Goal: Task Accomplishment & Management: Manage account settings

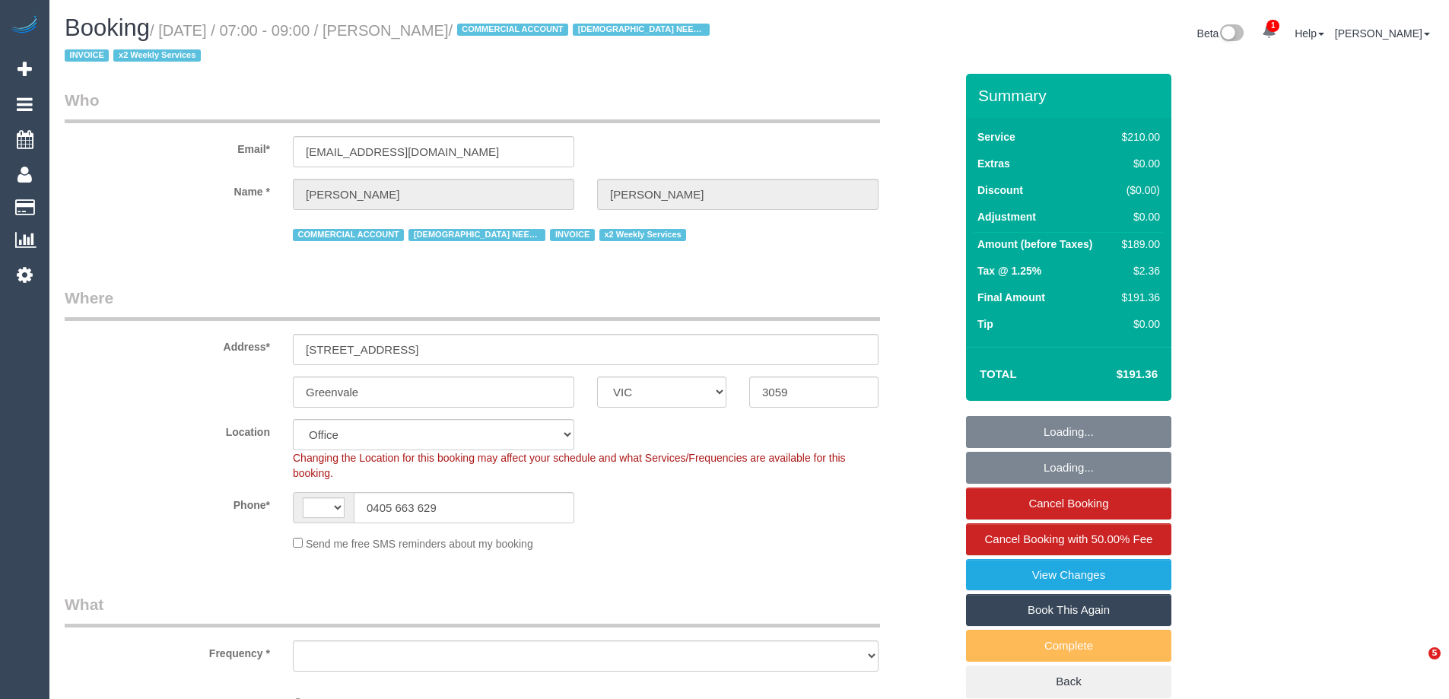
select select "VIC"
select select "string:AU"
select select "object:571"
select select "180"
select select "number:27"
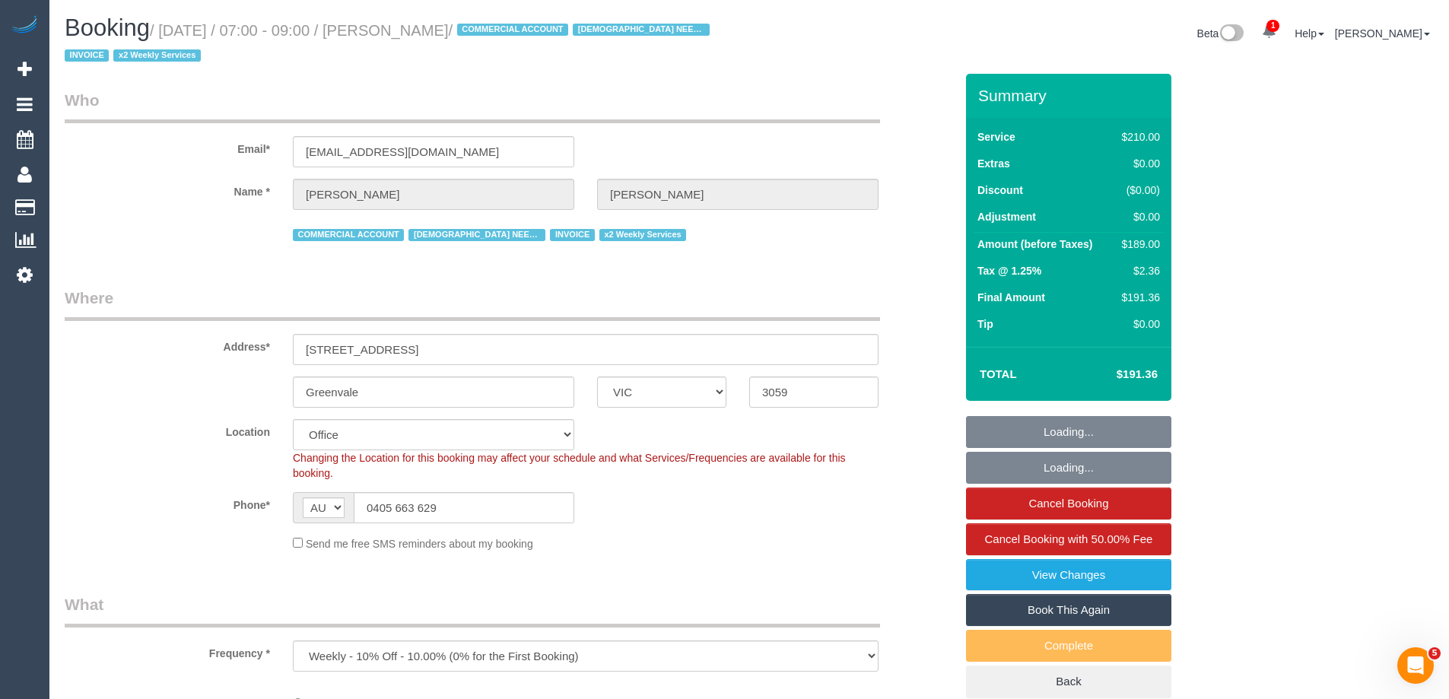
select select "number:15"
select select "number:19"
select select "number:36"
select select "number:34"
select select "number:11"
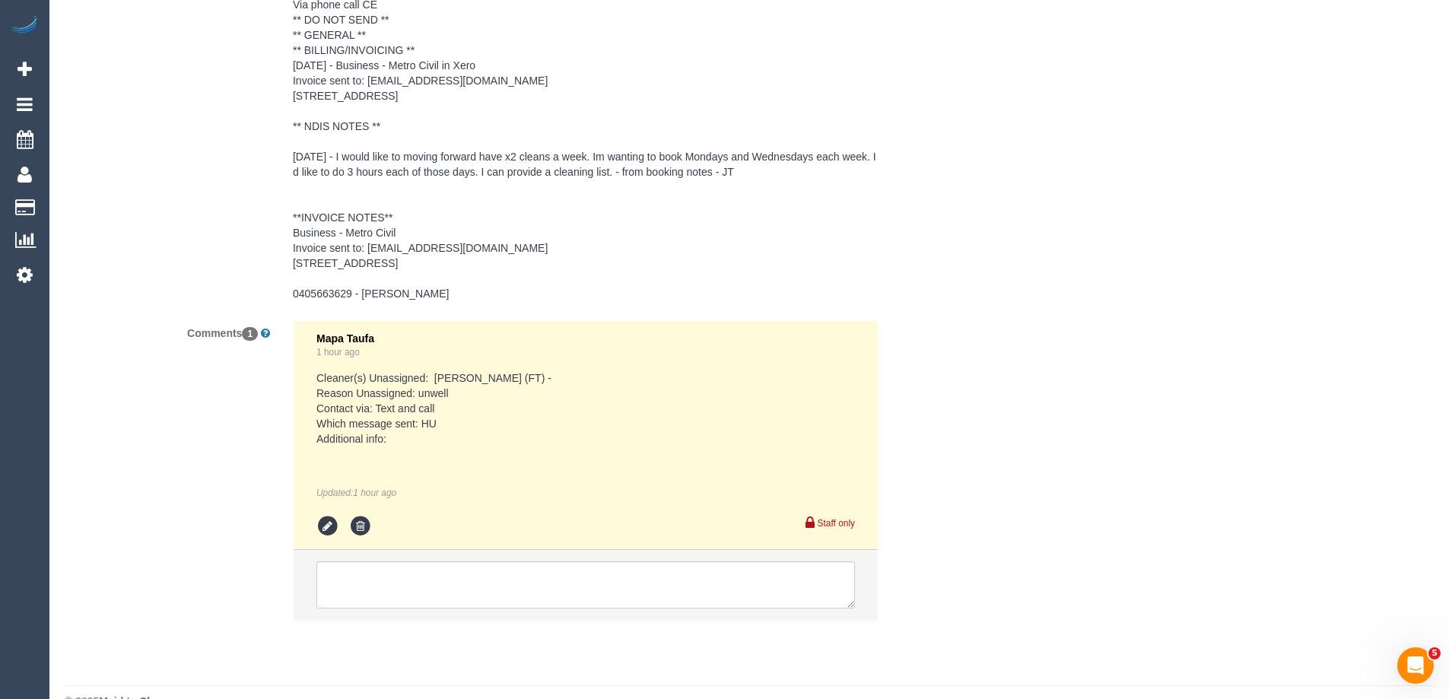
scroll to position [2916, 0]
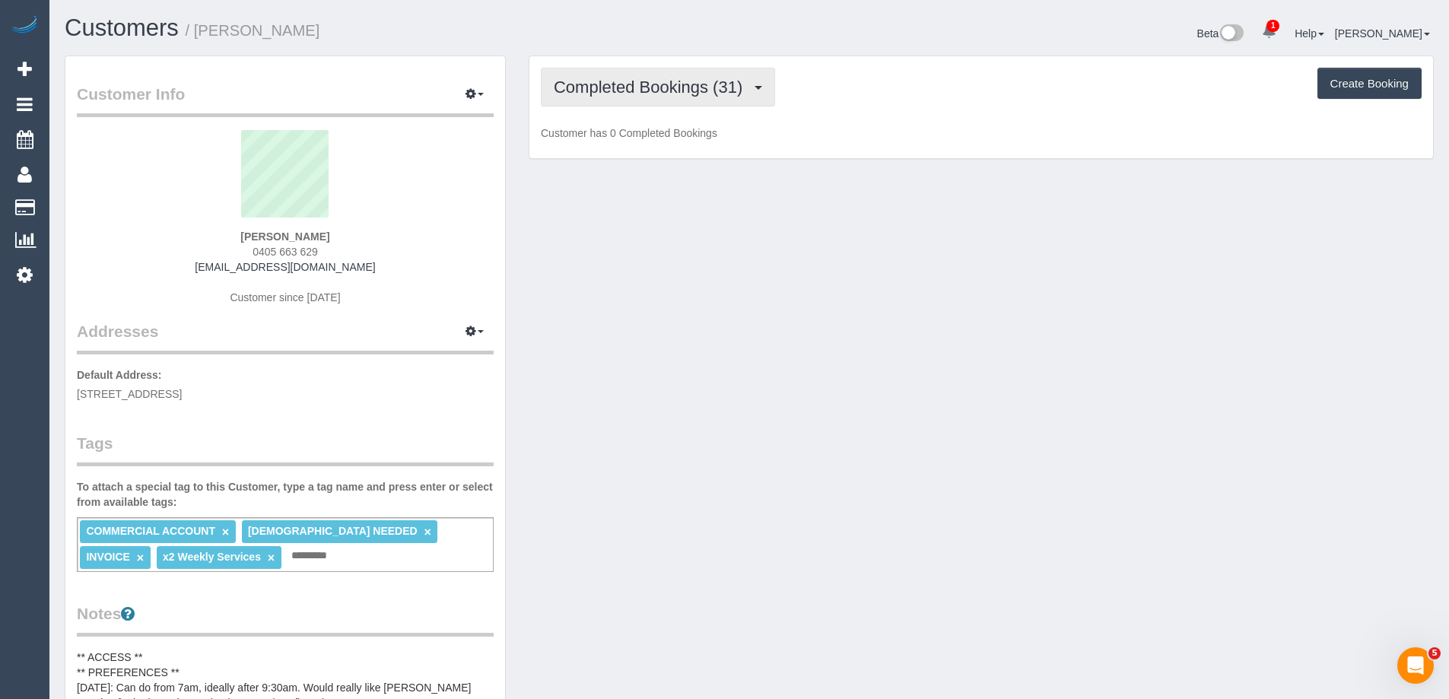
click at [656, 90] on span "Completed Bookings (31)" at bounding box center [652, 87] width 196 height 19
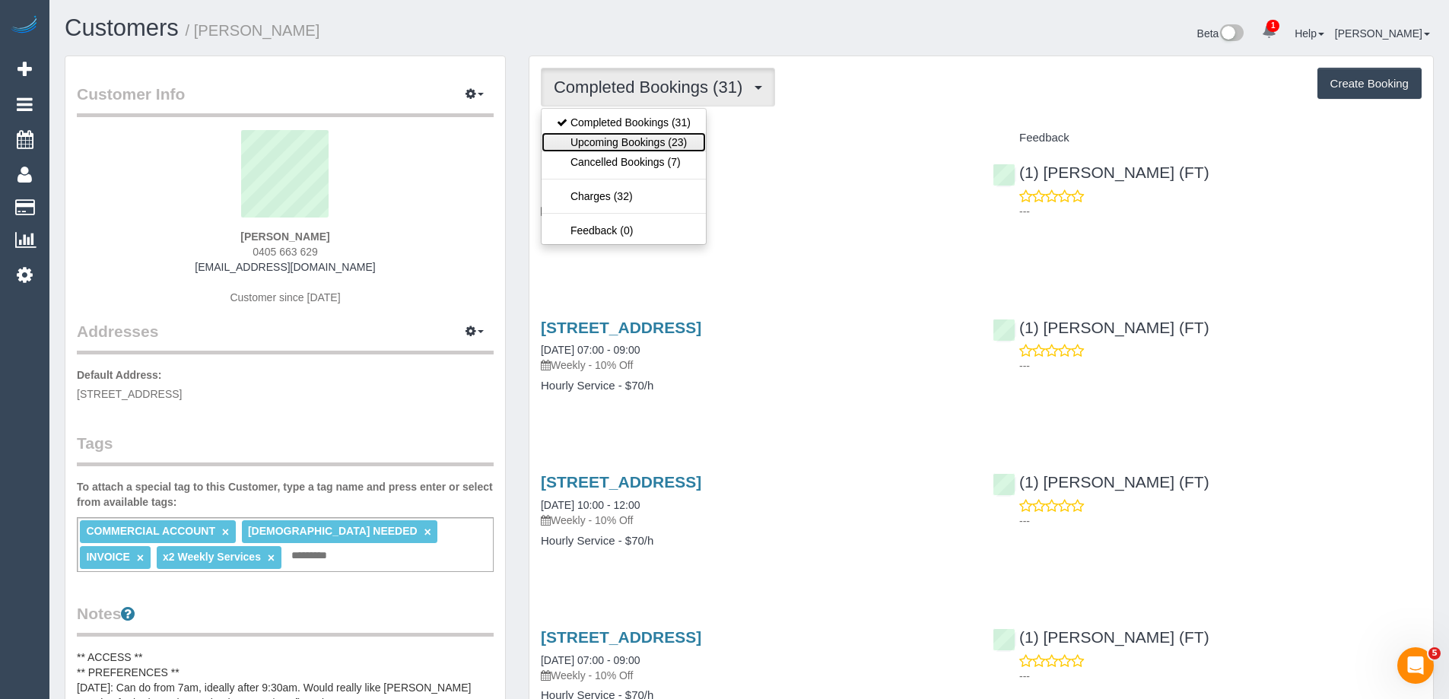
click at [658, 141] on link "Upcoming Bookings (23)" at bounding box center [623, 142] width 164 height 20
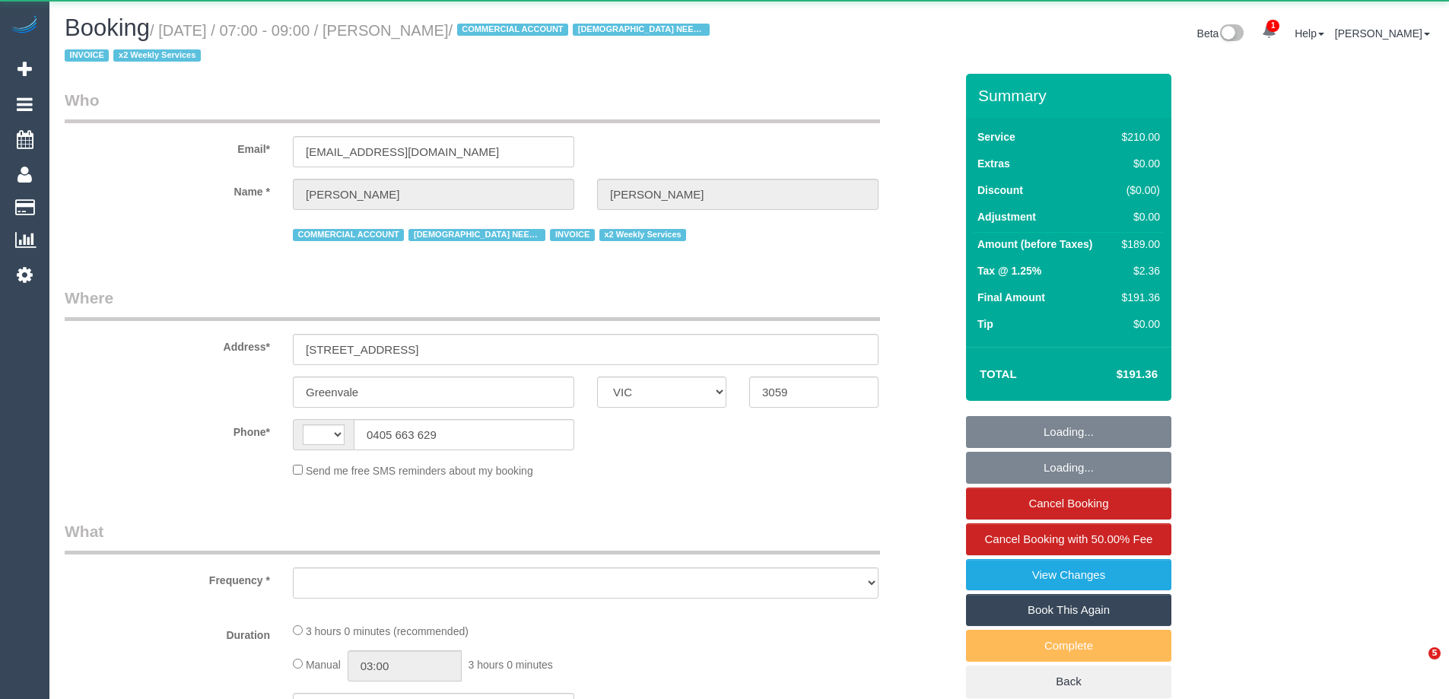
select select "VIC"
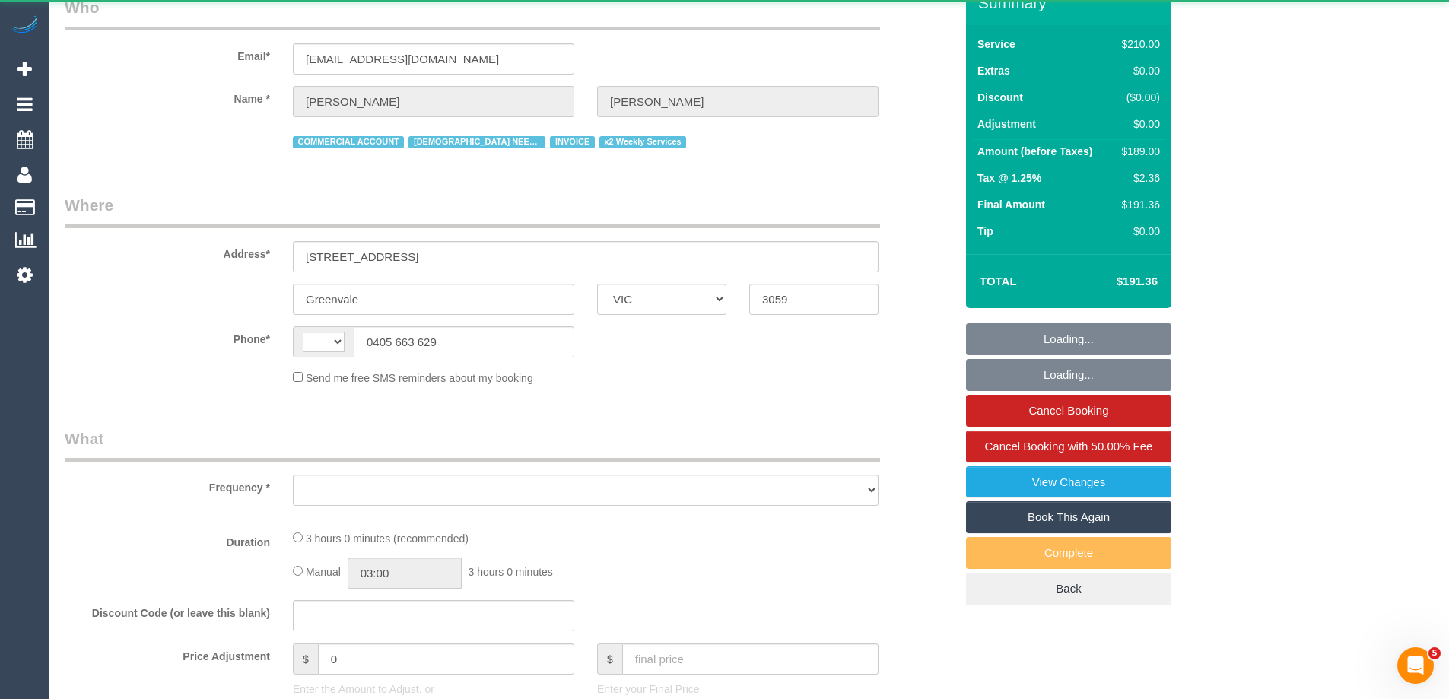
select select "string:AU"
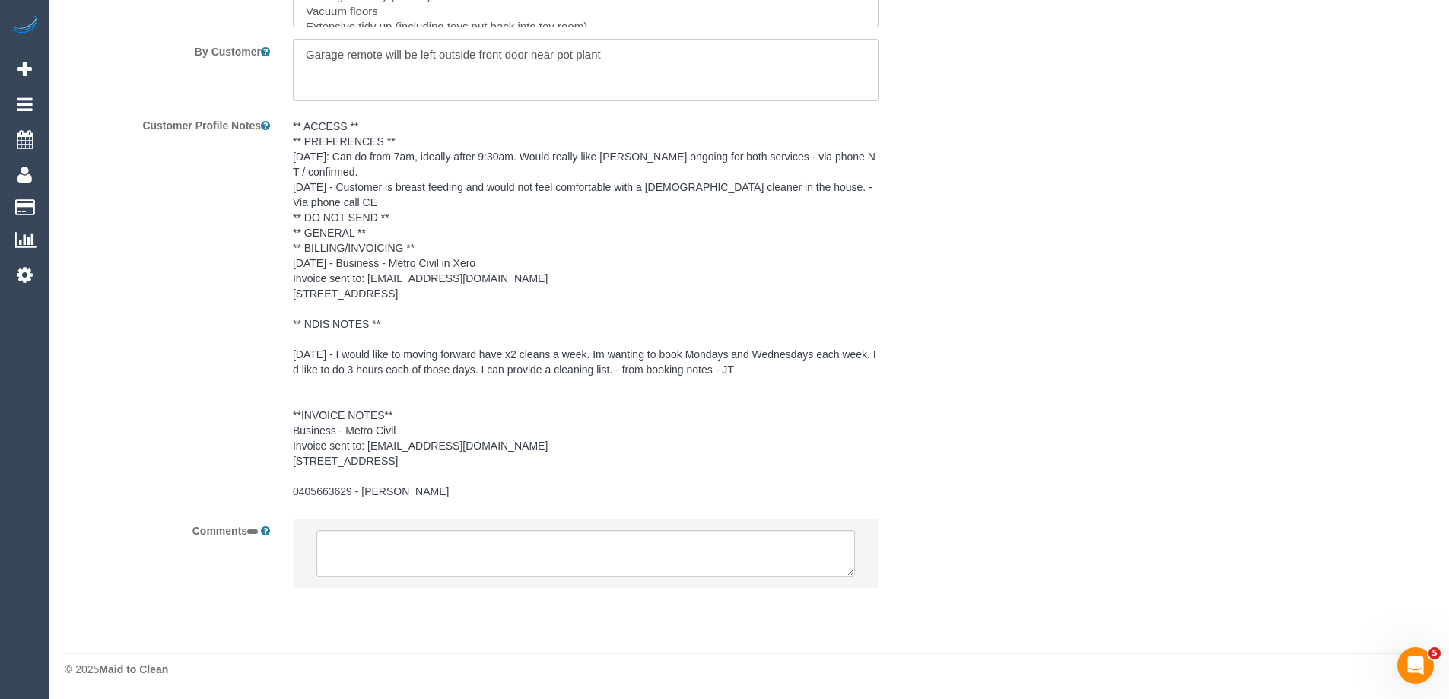
select select "object:564"
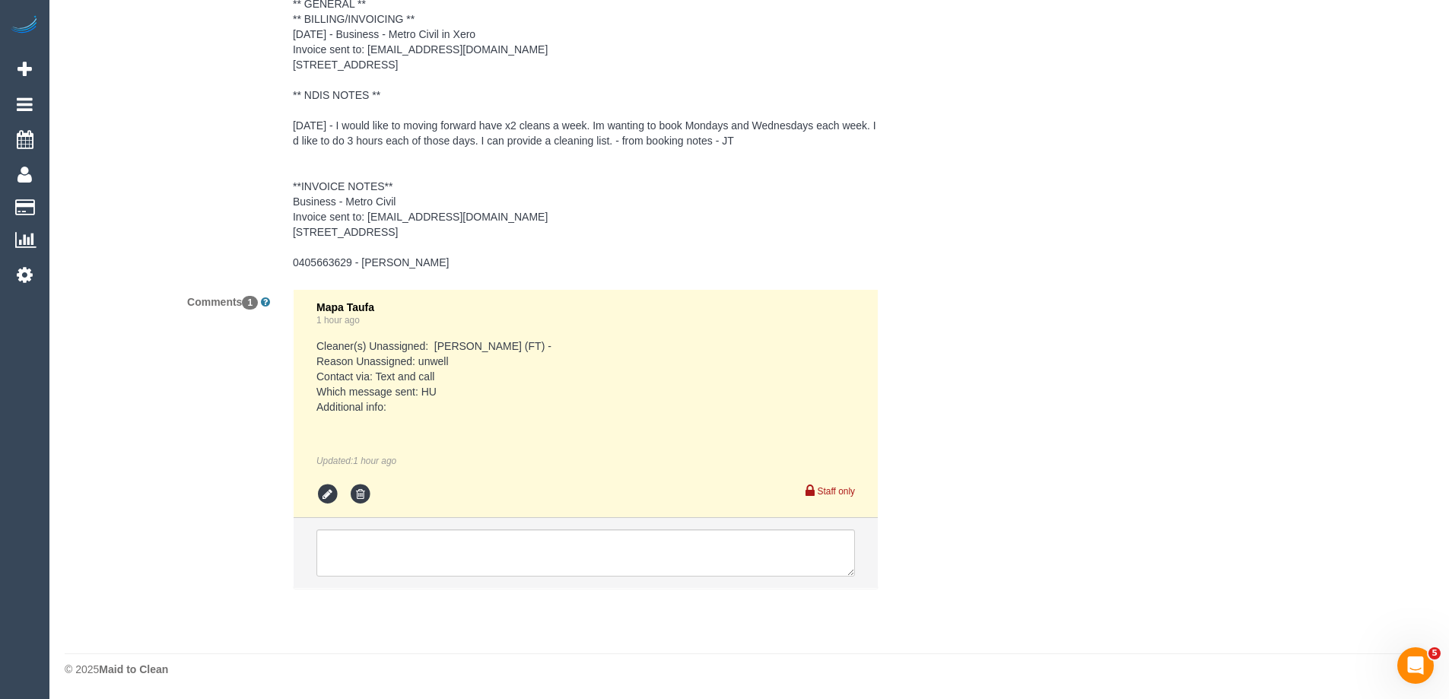
select select "180"
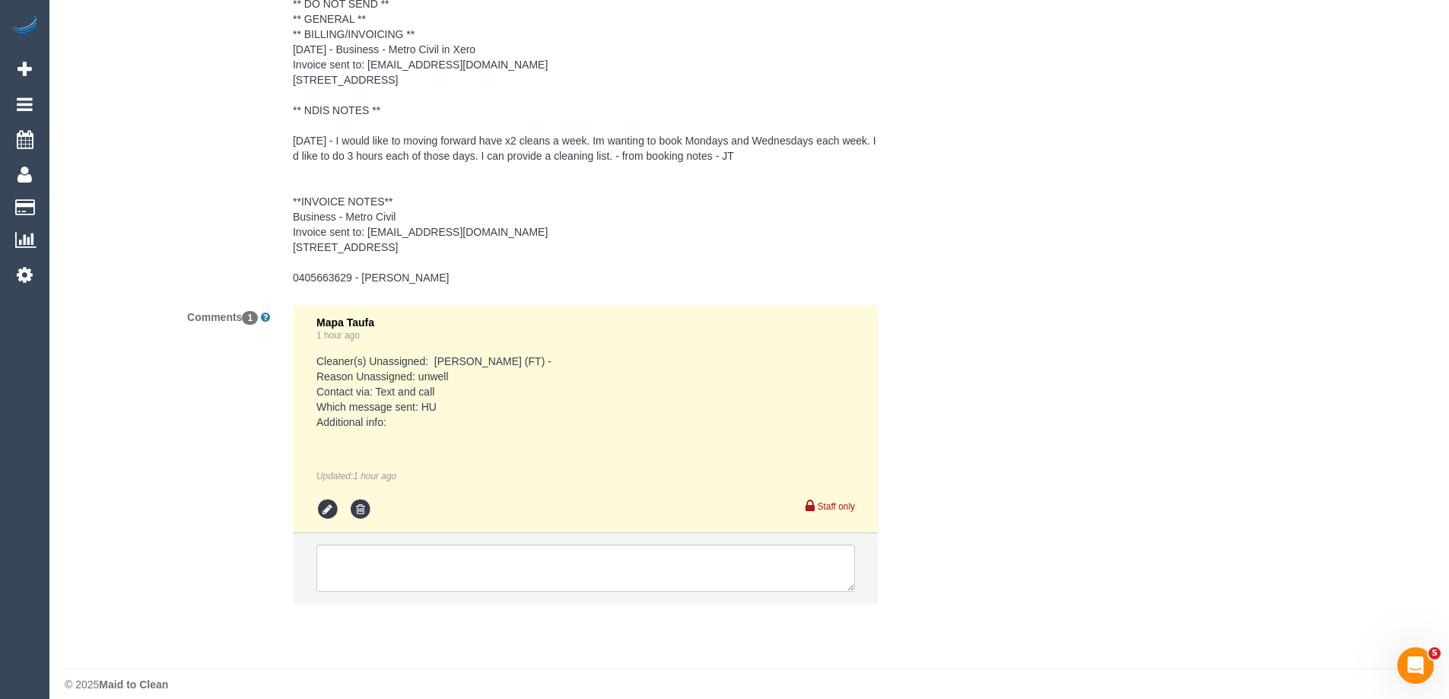
select select "number:27"
select select "number:15"
select select "number:19"
select select "number:36"
select select "number:34"
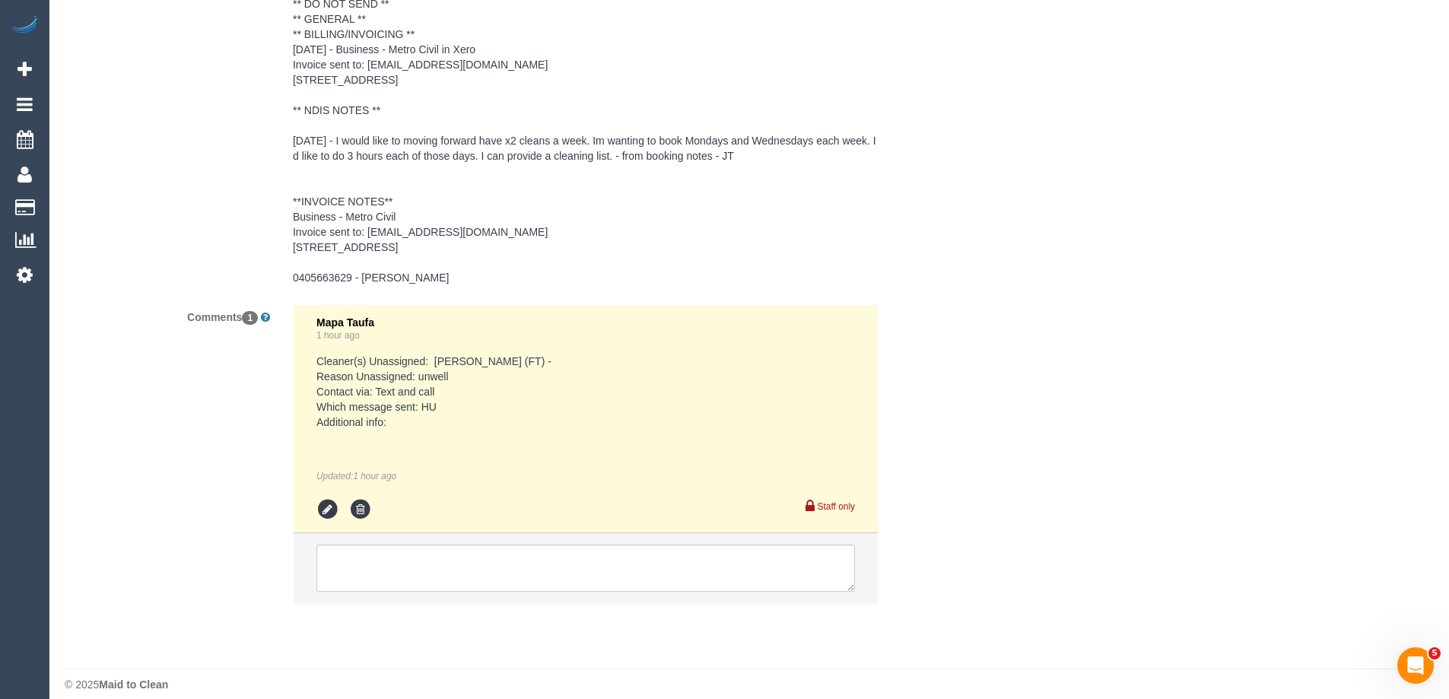
select select "number:11"
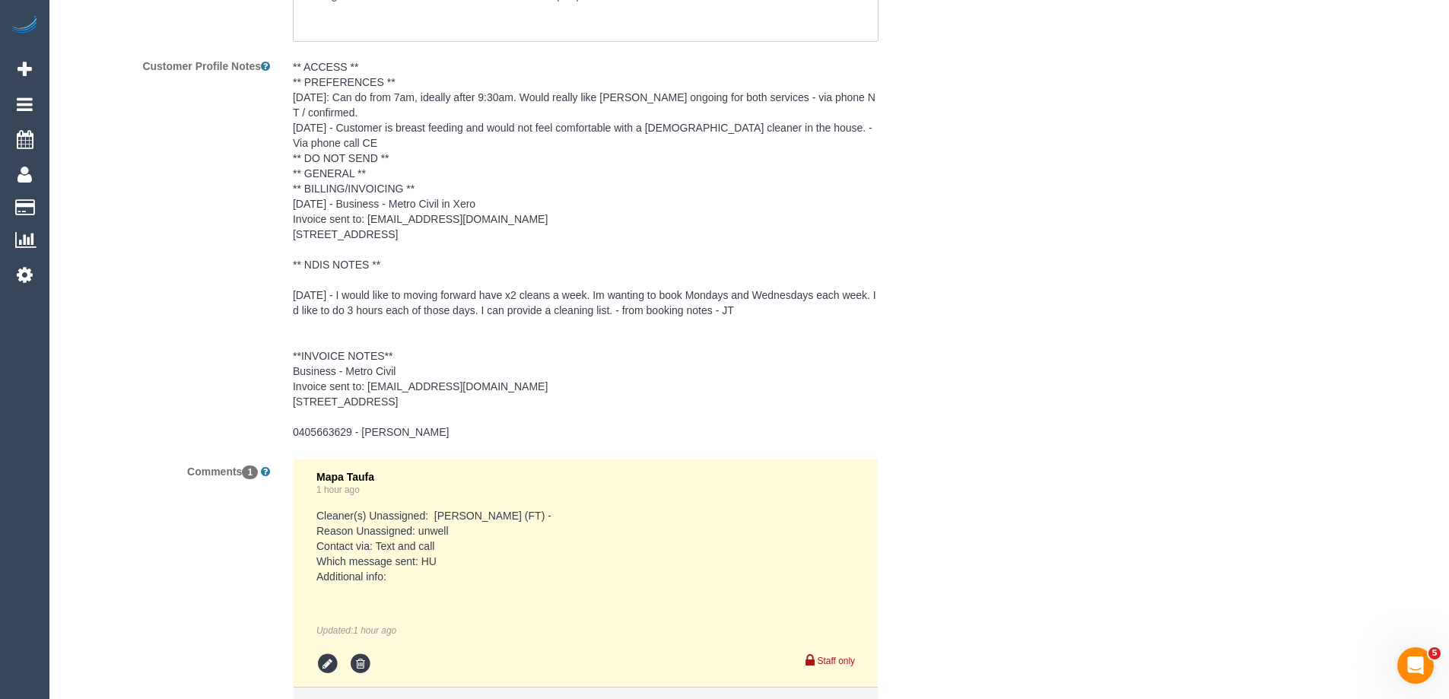
select select "object:881"
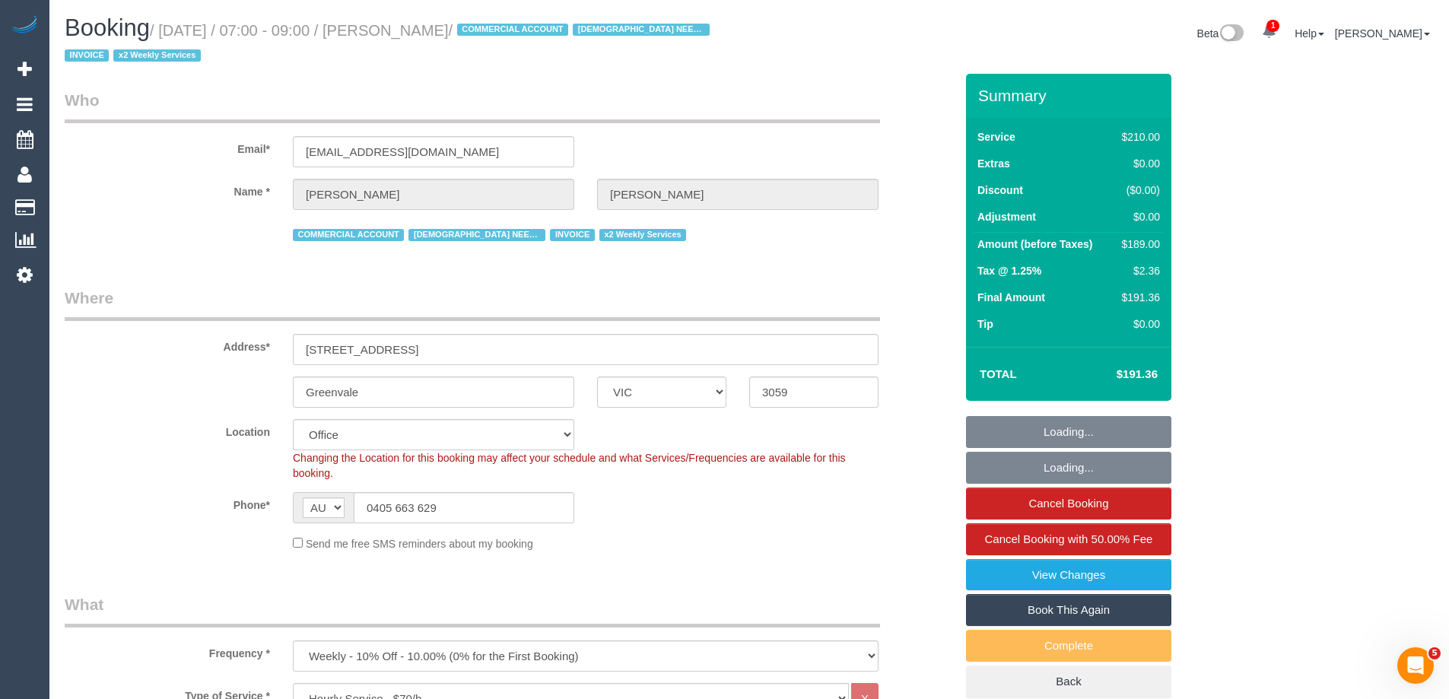
scroll to position [8, 0]
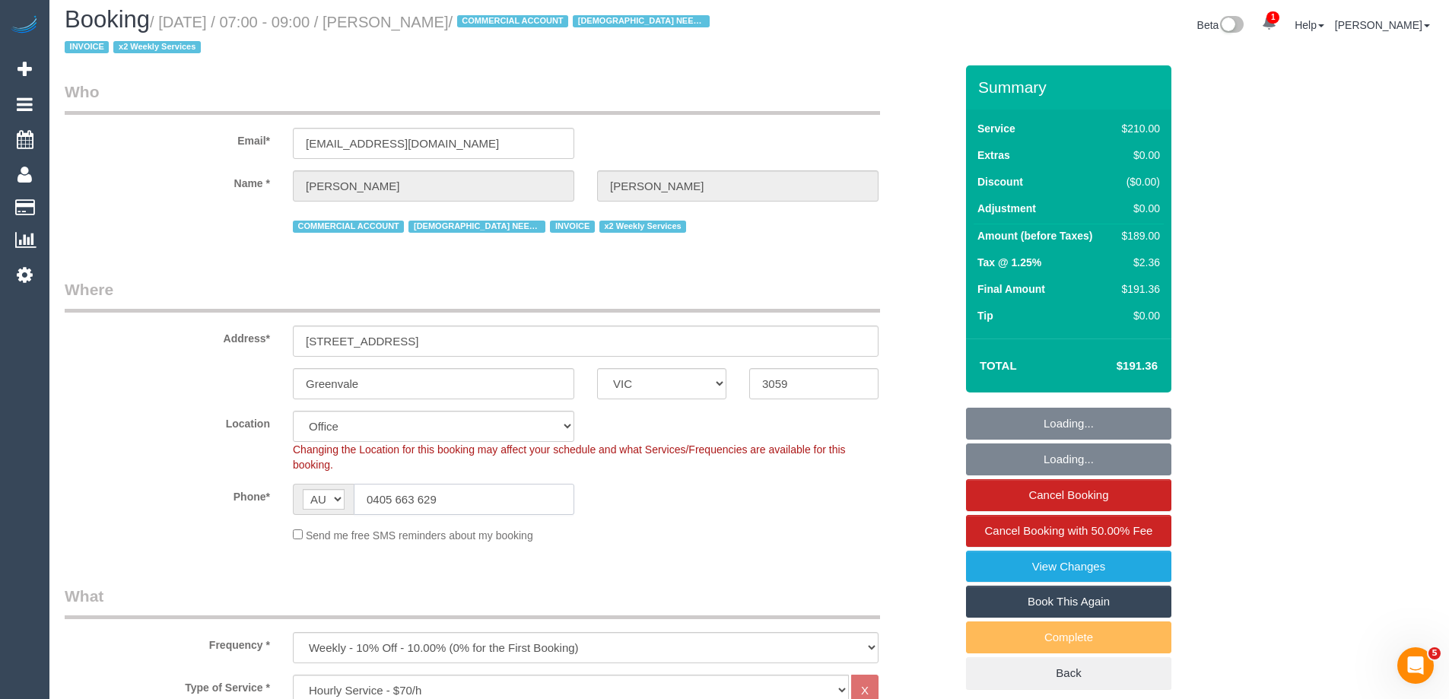
drag, startPoint x: 471, startPoint y: 499, endPoint x: 102, endPoint y: 494, distance: 368.9
click at [100, 495] on div "Phone* AF AL DZ AD AO AI AQ AG AR AM AW AU AT AZ BS BH BD BB BY BE BZ BJ BM BT …" at bounding box center [509, 499] width 913 height 31
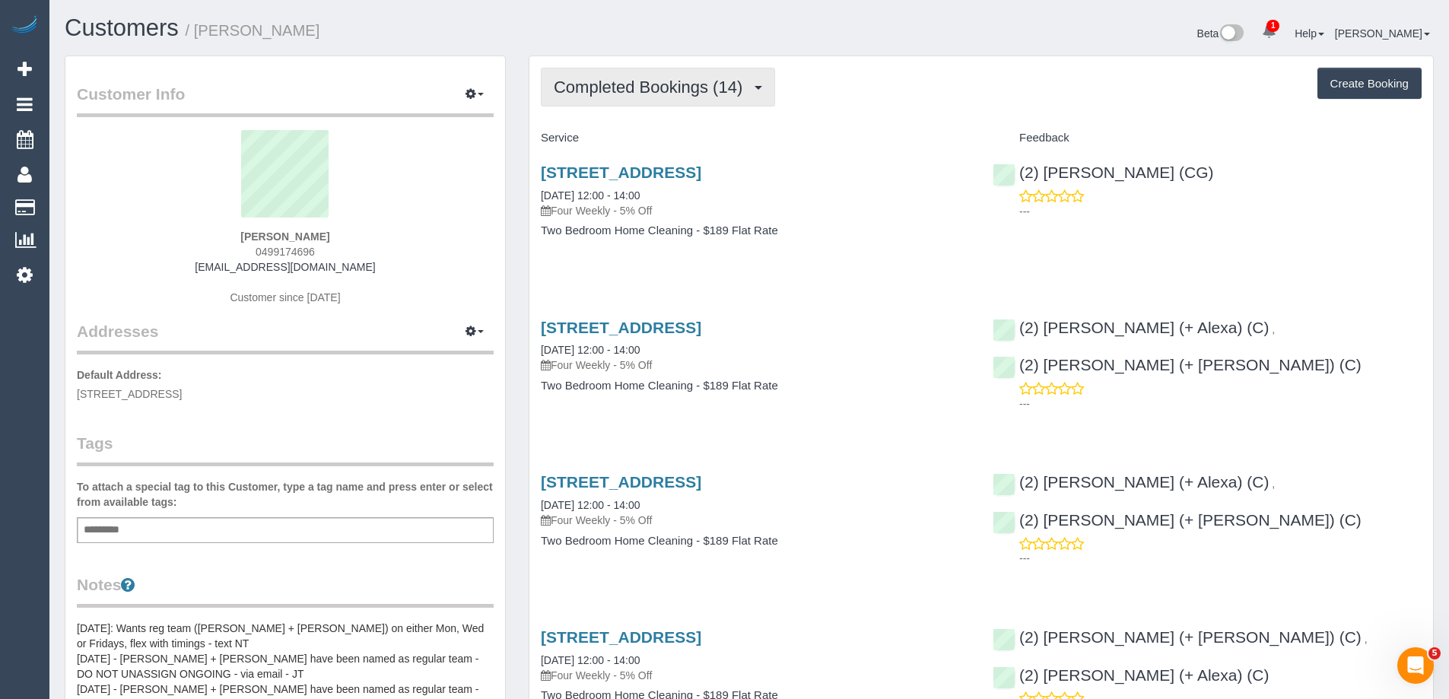
click at [645, 98] on button "Completed Bookings (14)" at bounding box center [658, 87] width 234 height 39
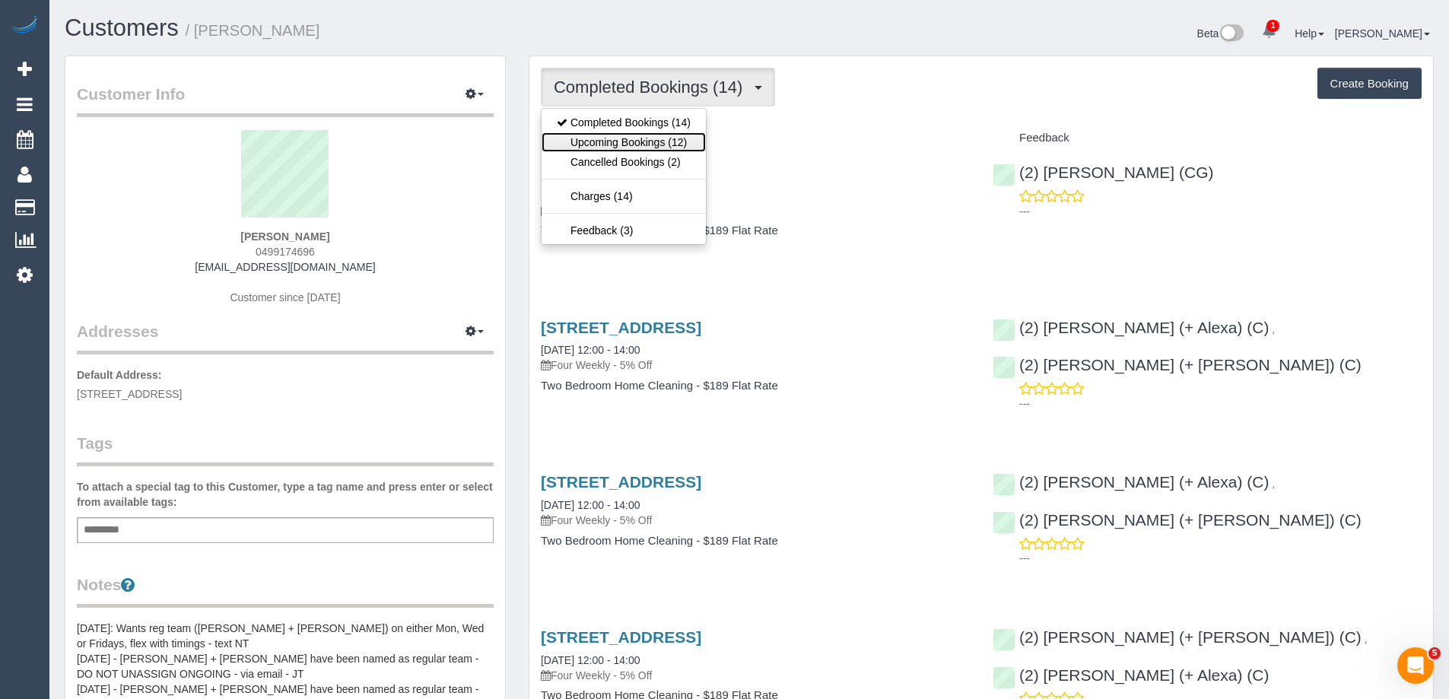
click at [633, 138] on link "Upcoming Bookings (12)" at bounding box center [623, 142] width 164 height 20
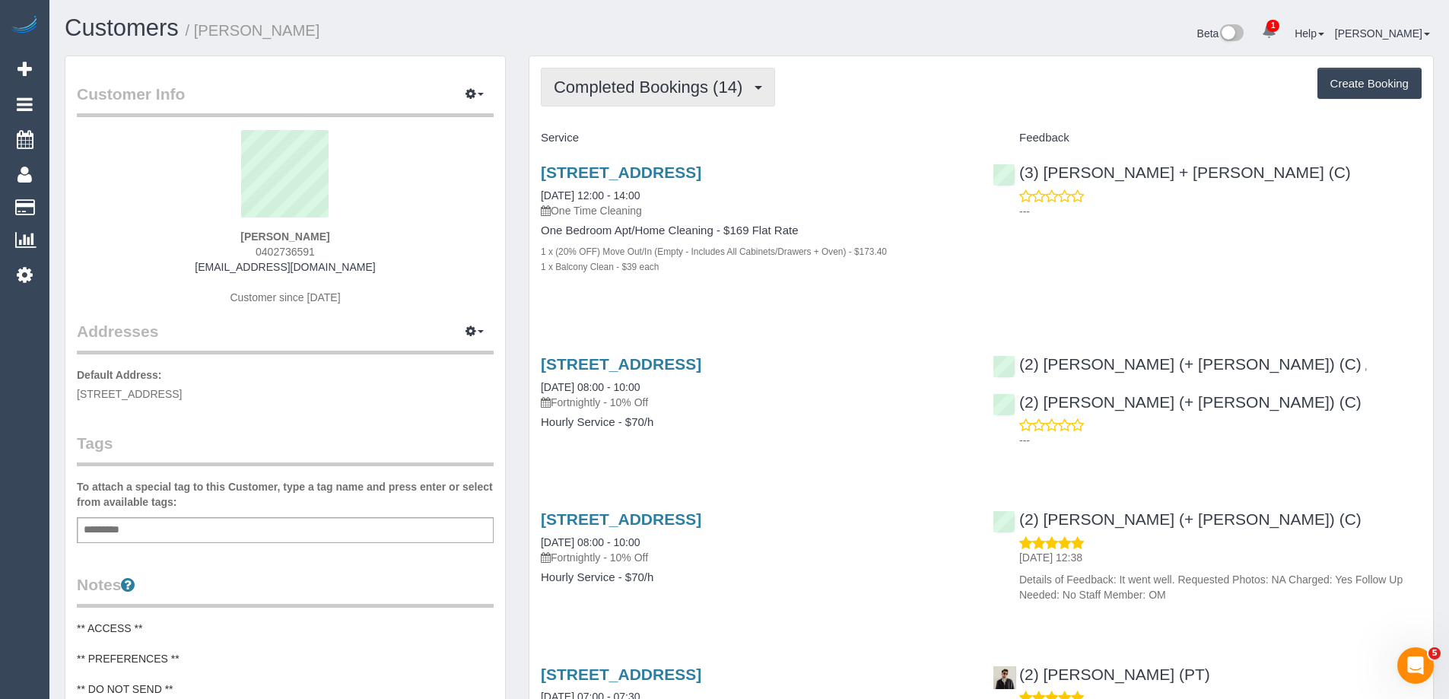
click at [630, 100] on button "Completed Bookings (14)" at bounding box center [658, 87] width 234 height 39
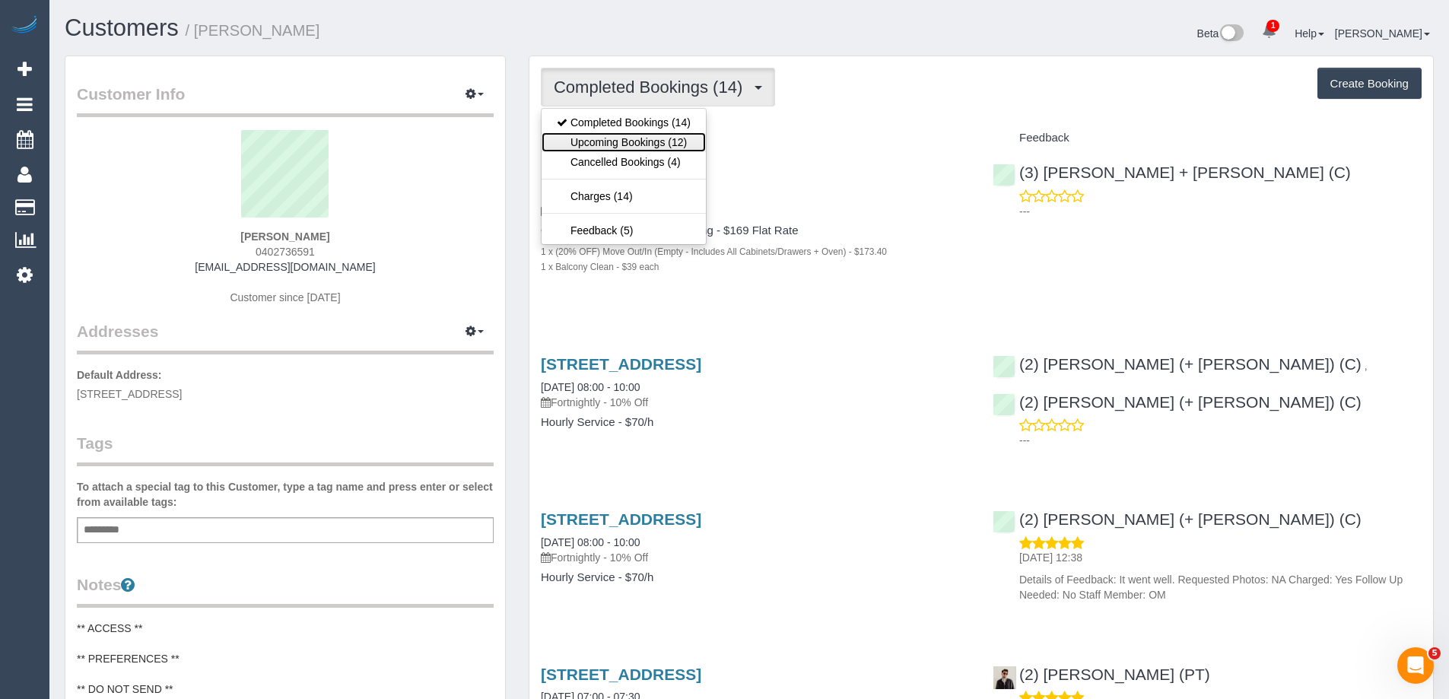
click at [642, 138] on link "Upcoming Bookings (12)" at bounding box center [623, 142] width 164 height 20
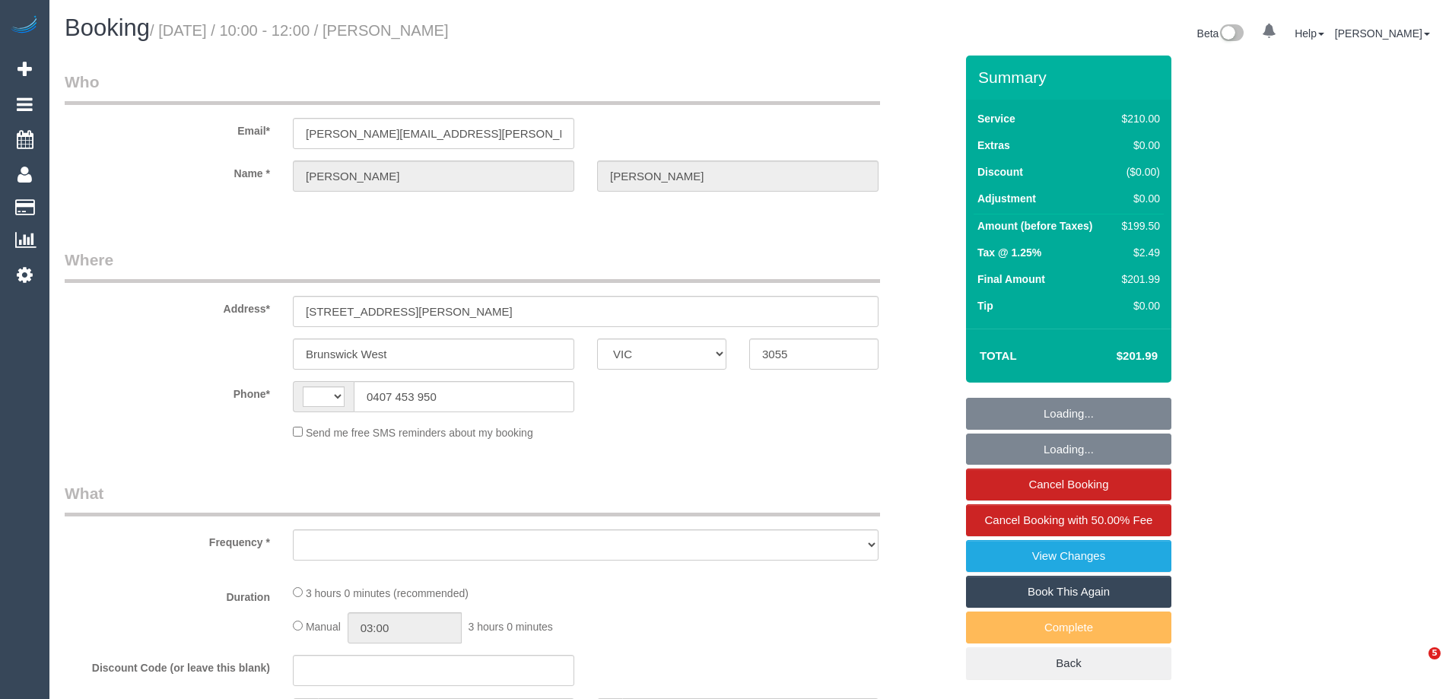
select select "VIC"
select select "string:AU"
select select "object:632"
select select "string:stripe-pm_1QSEog2GScqysDRVBDxADdzs"
select select "180"
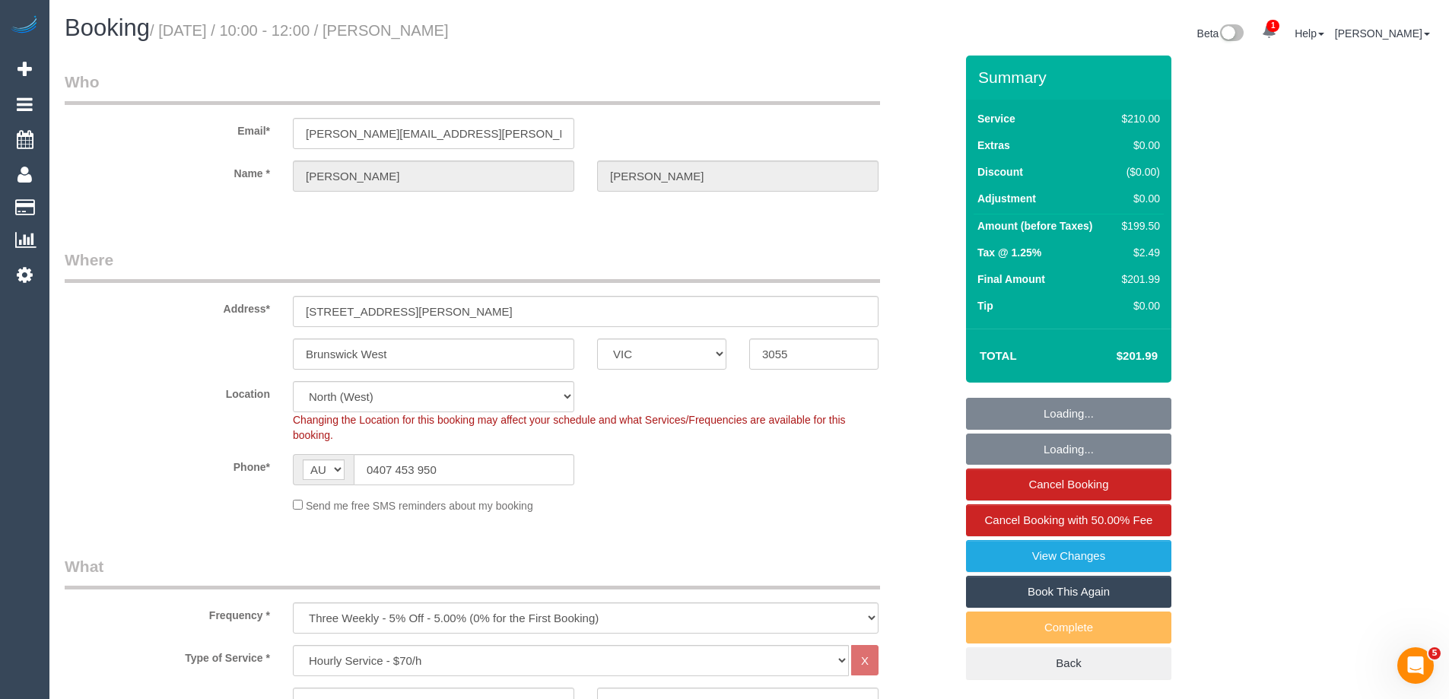
select select "number:27"
select select "number:15"
select select "number:19"
select select "number:24"
select select "number:33"
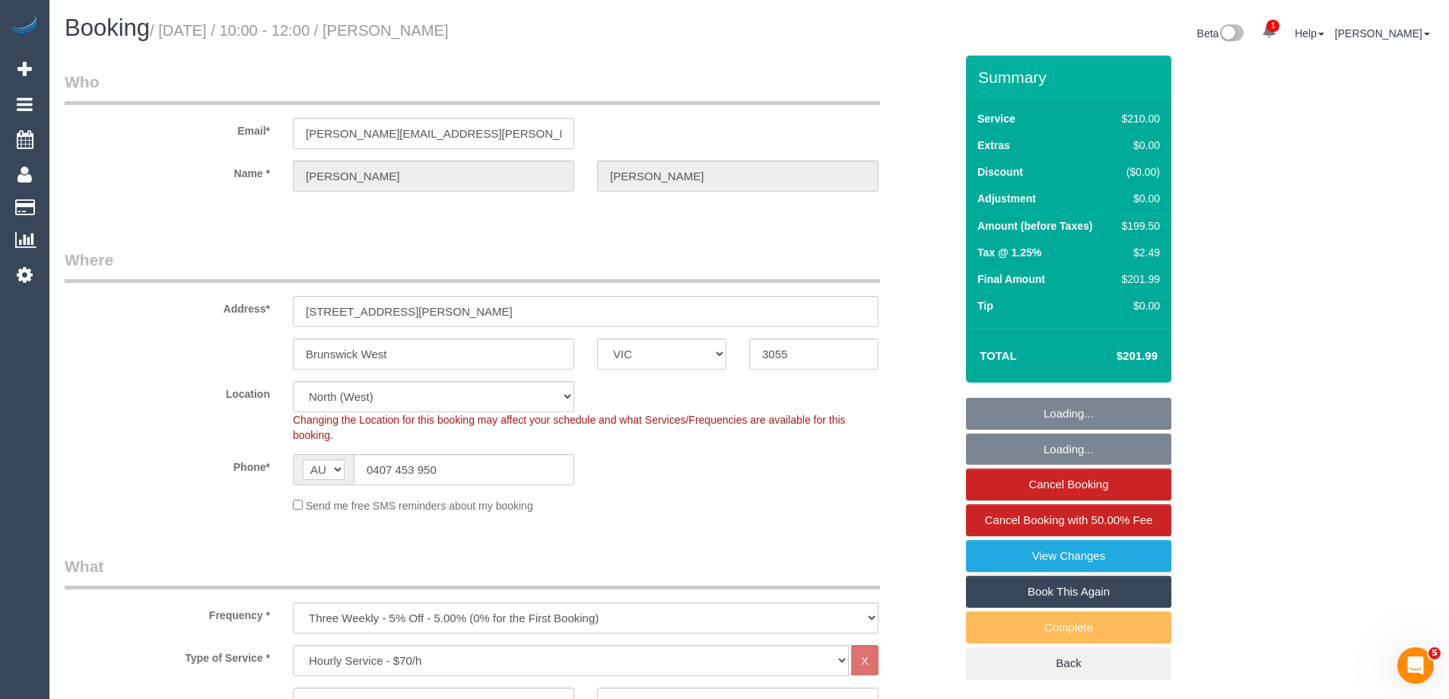
select select "number:11"
select select "object:1697"
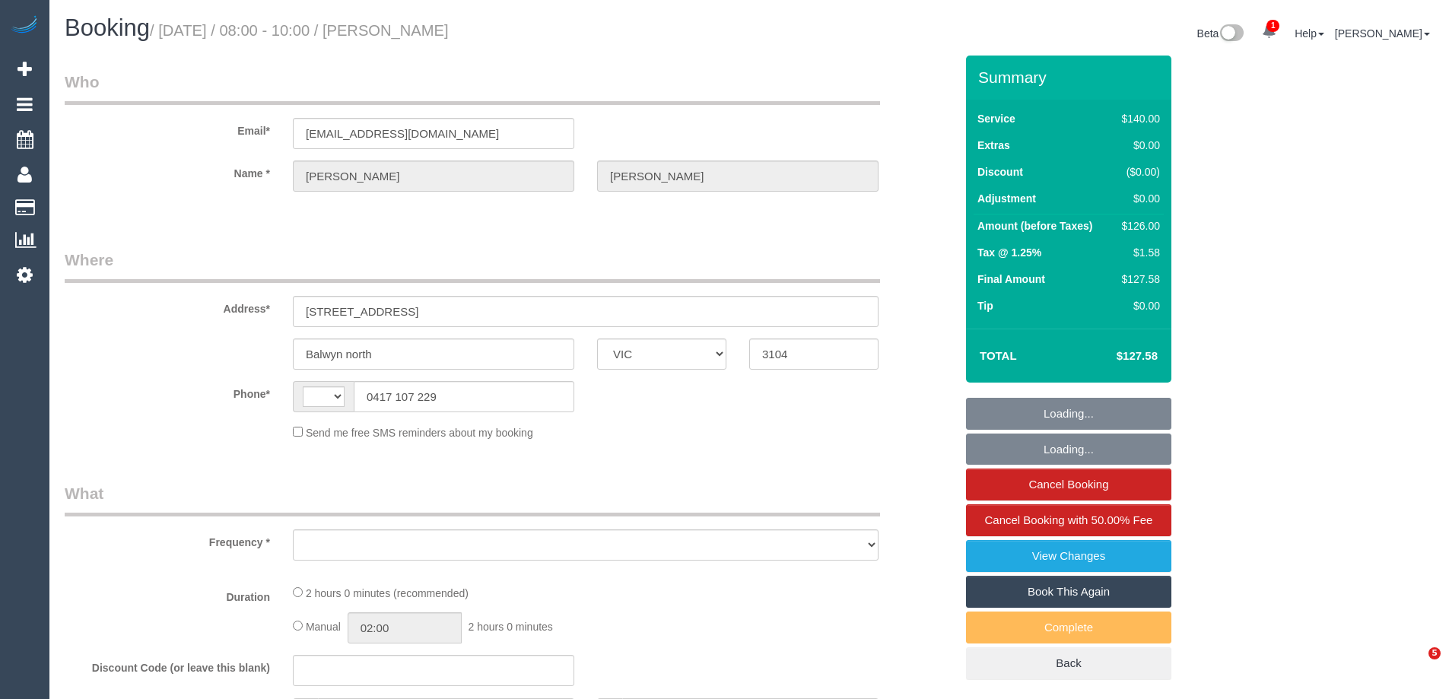
select select "VIC"
select select "string:AU"
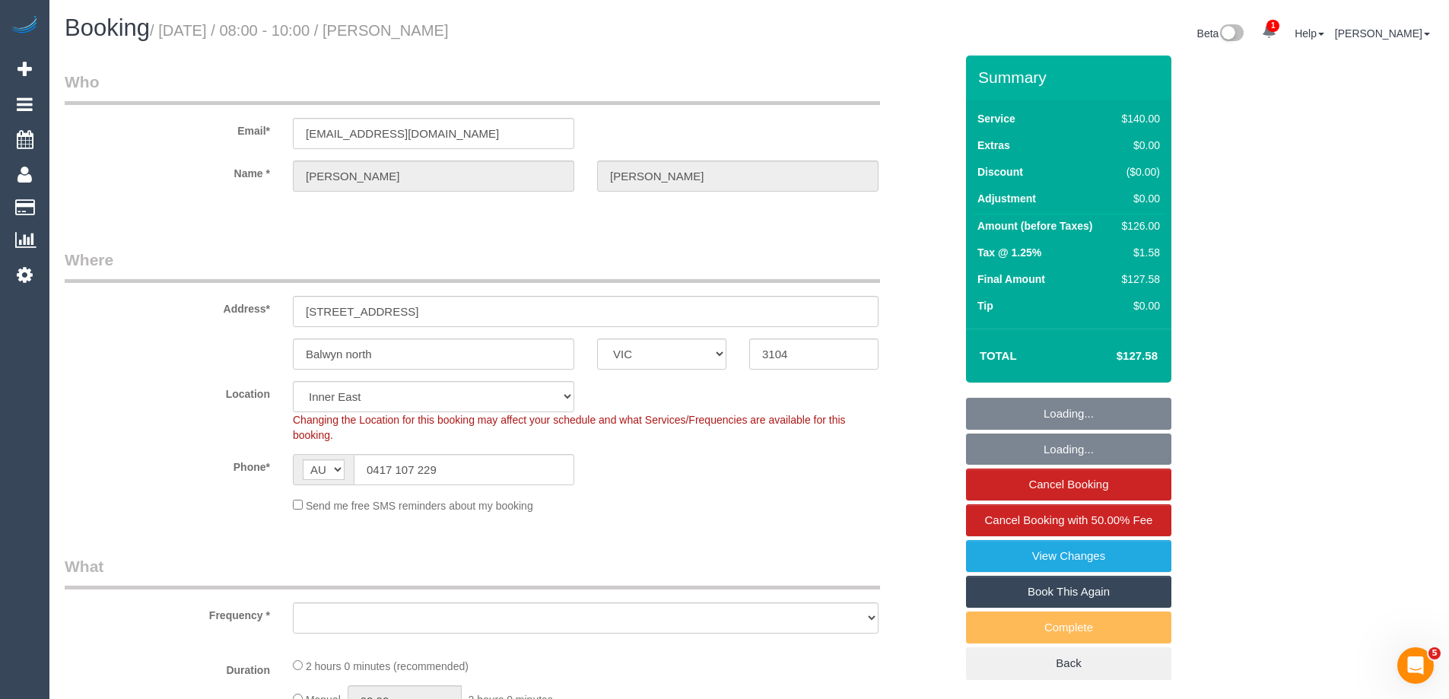
select select "object:576"
select select "string:stripe-pm_1R34VN2GScqysDRVoISr927C"
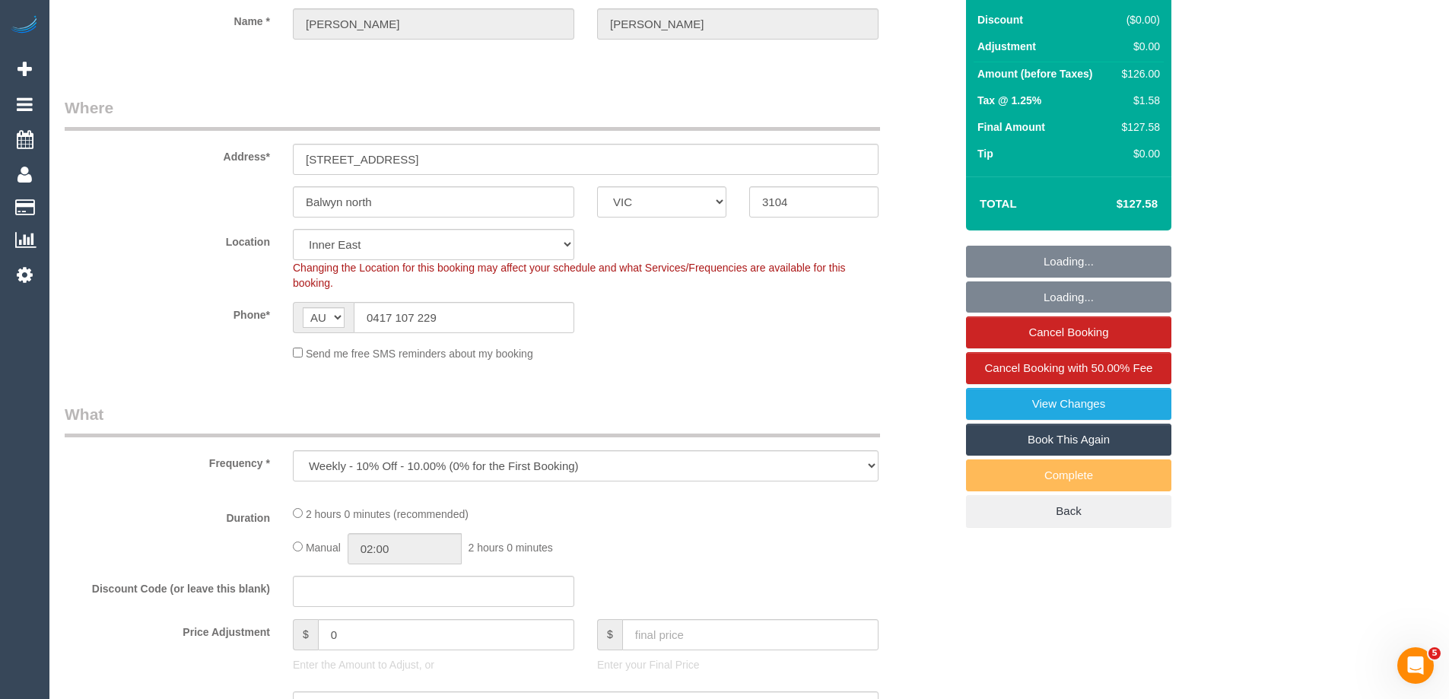
select select "number:27"
select select "number:14"
select select "number:18"
select select "number:36"
select select "number:34"
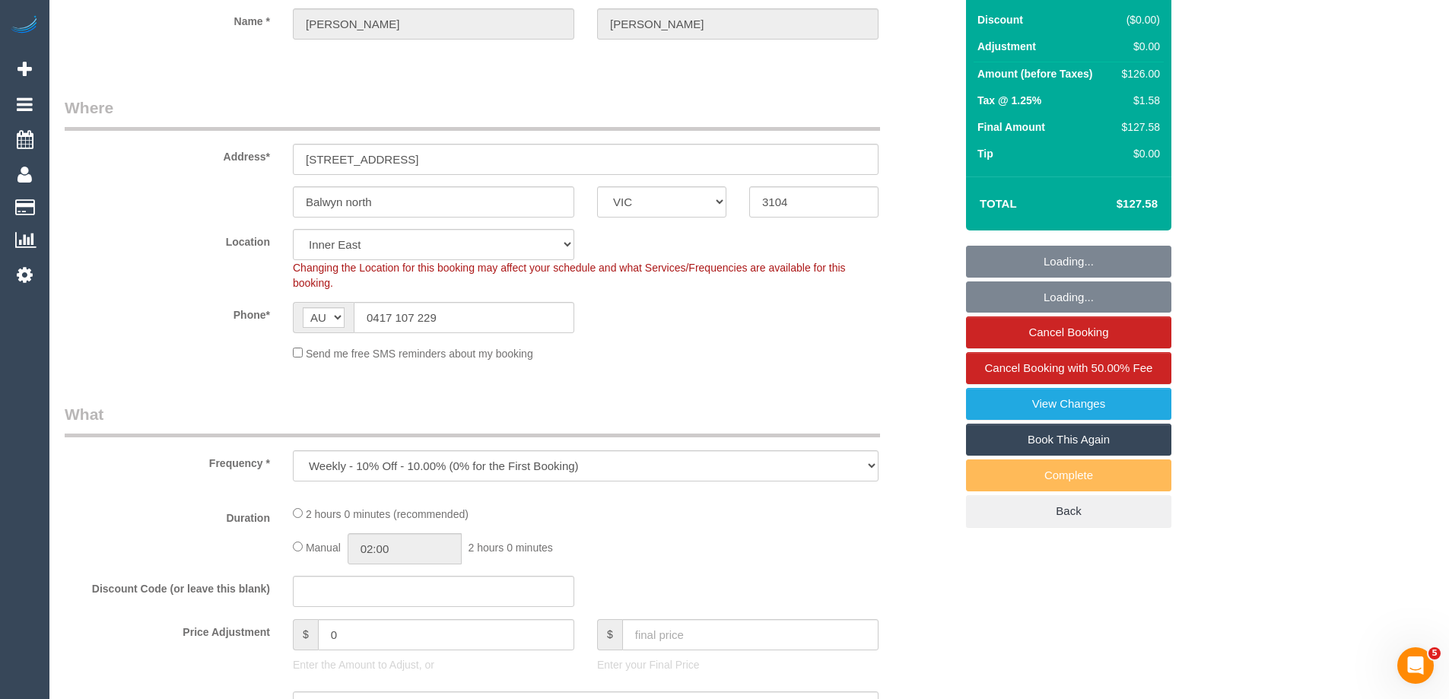
select select "number:11"
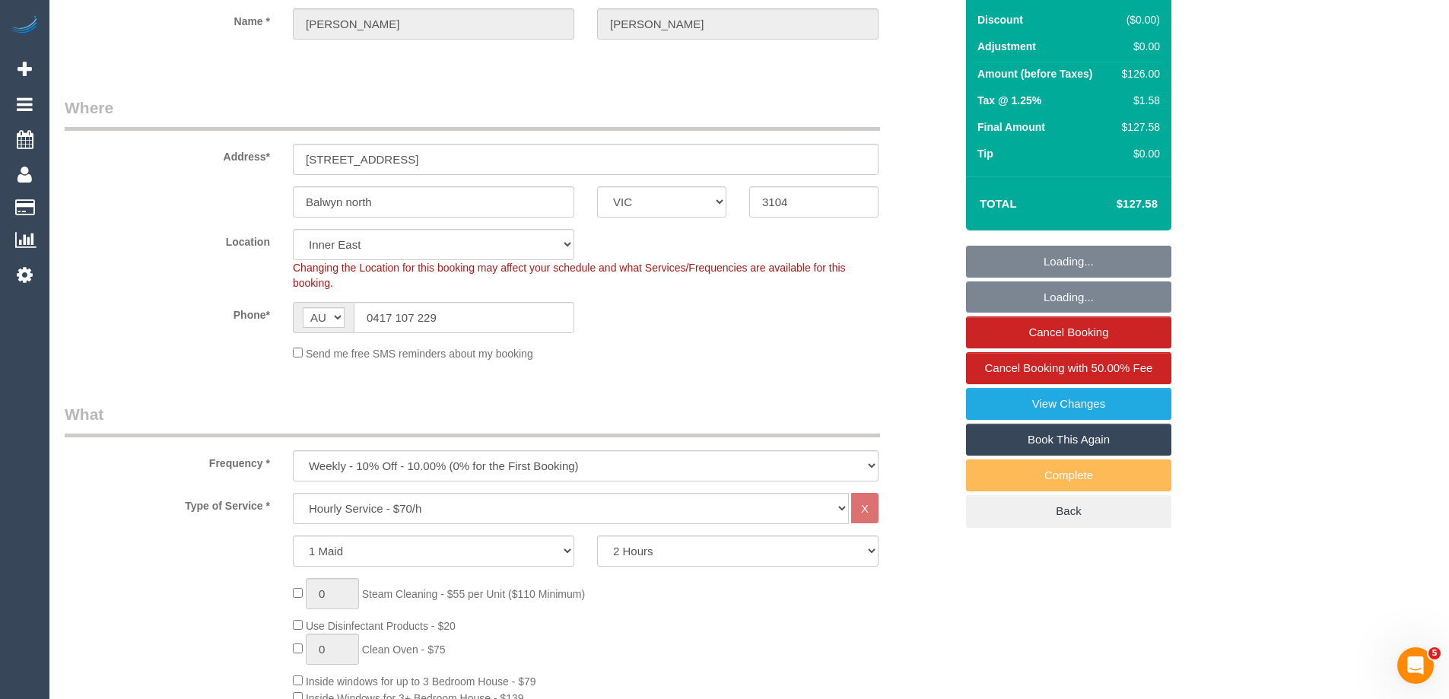
select select "object:908"
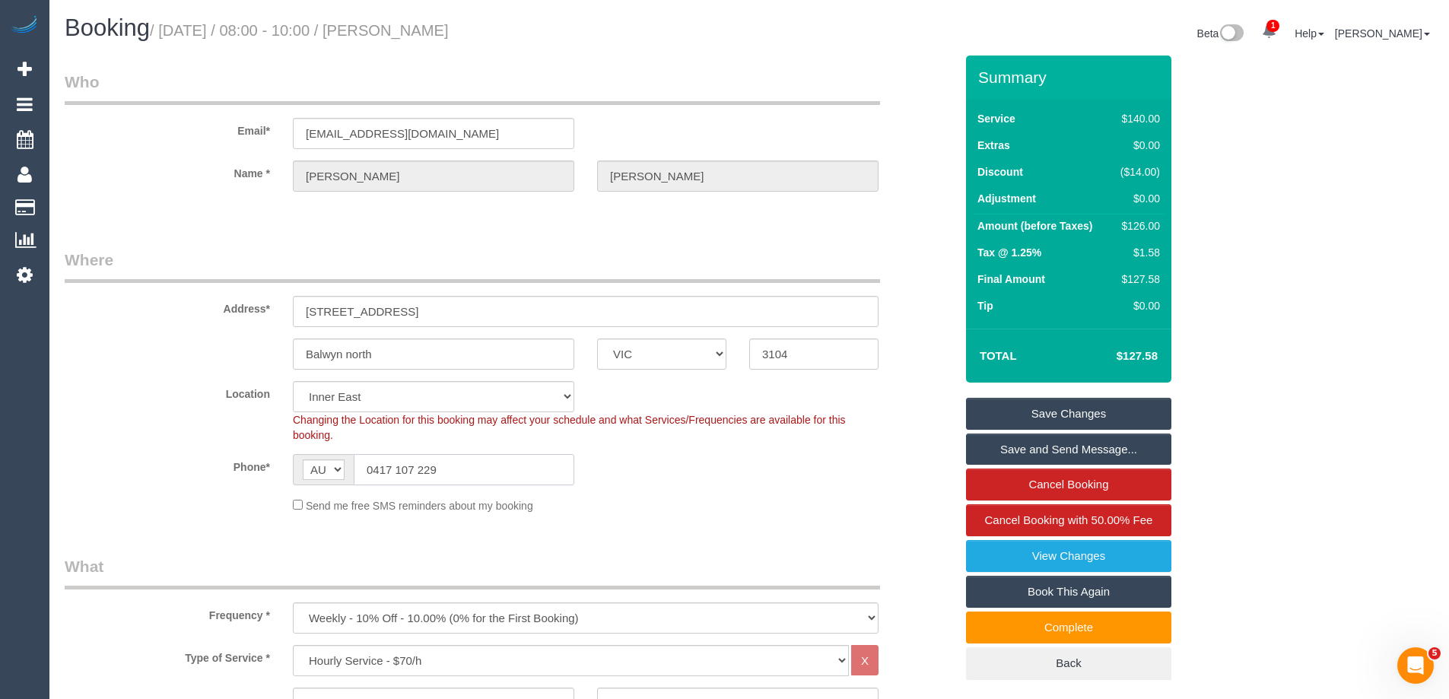
drag, startPoint x: 456, startPoint y: 478, endPoint x: 270, endPoint y: 469, distance: 186.5
click at [266, 471] on div "Phone* AF AL DZ AD AO AI AQ AG AR AM AW AU AT AZ BS BH BD BB BY BE BZ BJ BM BT …" at bounding box center [509, 469] width 913 height 31
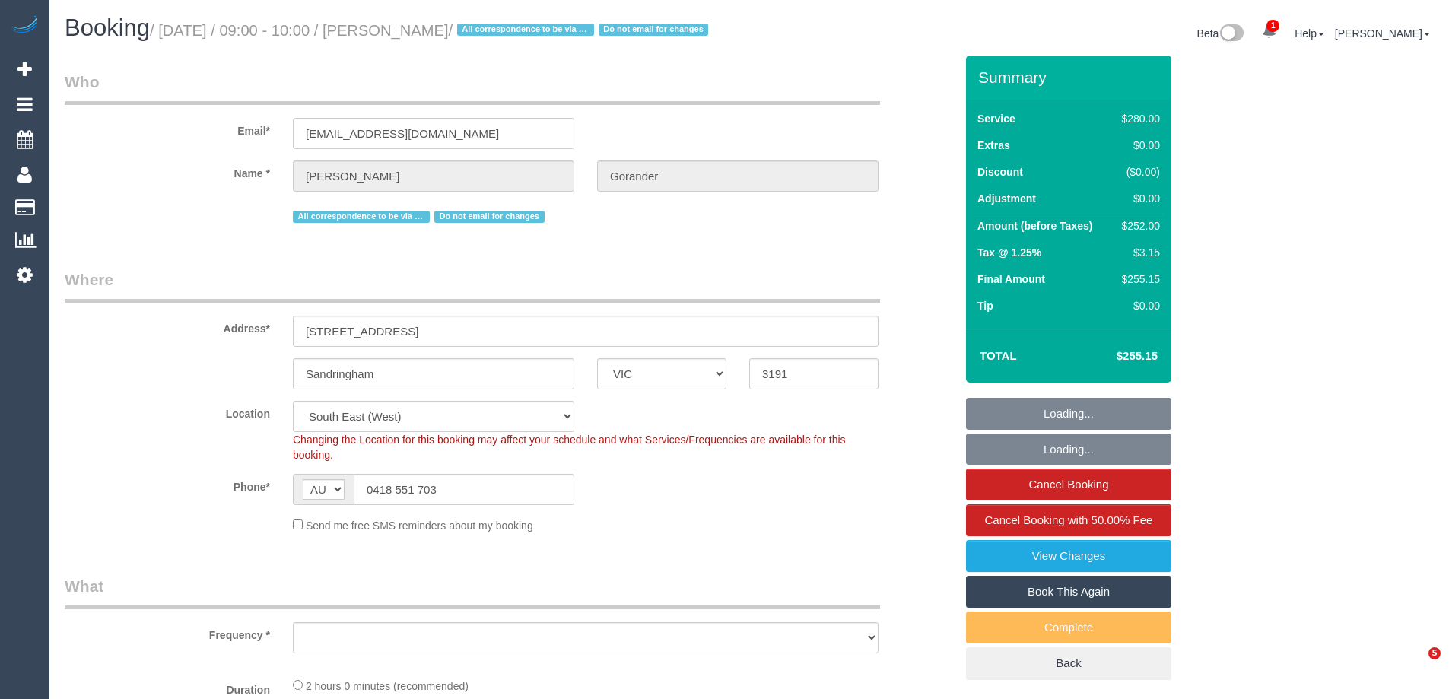
select select "VIC"
select select "string:stripe-pm_1Gmrcl2GScqysDRVmcm1JmZh"
select select "2"
select select "object:788"
select select "number:32"
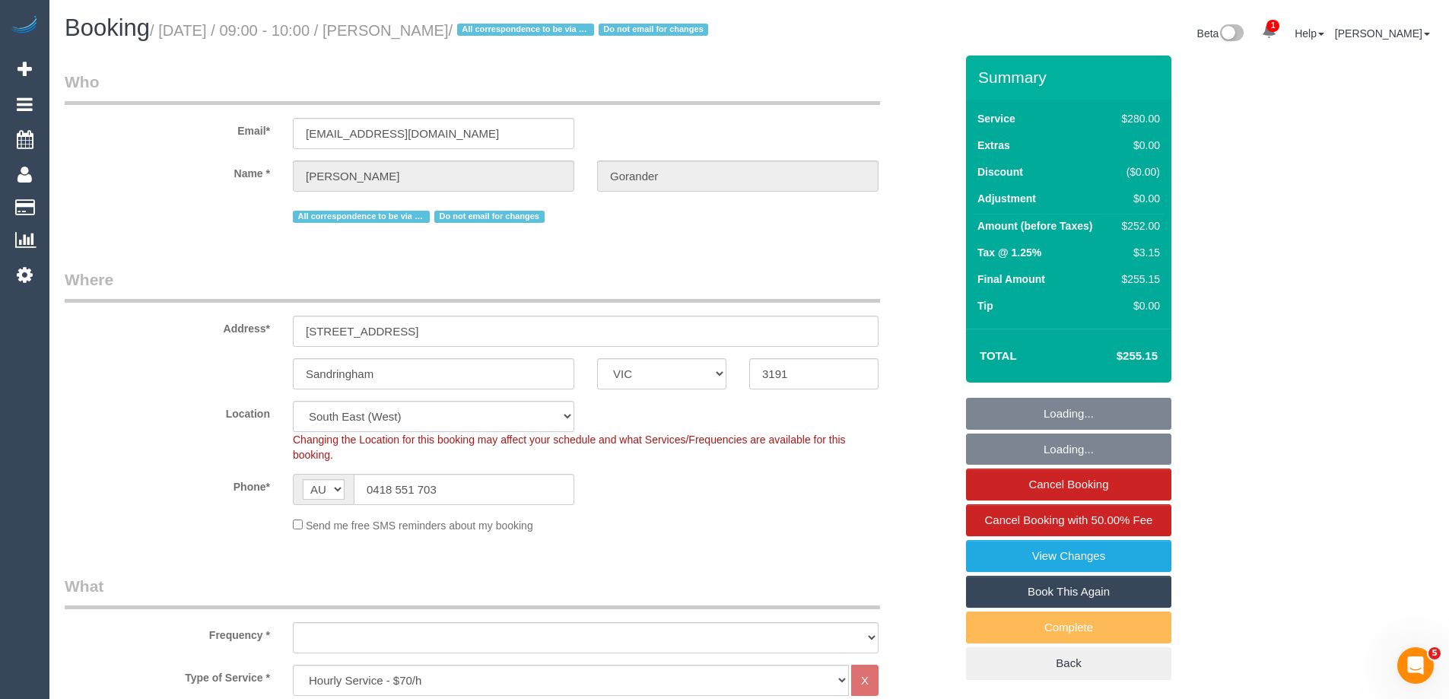
select select "number:14"
select select "number:19"
select select "object:1463"
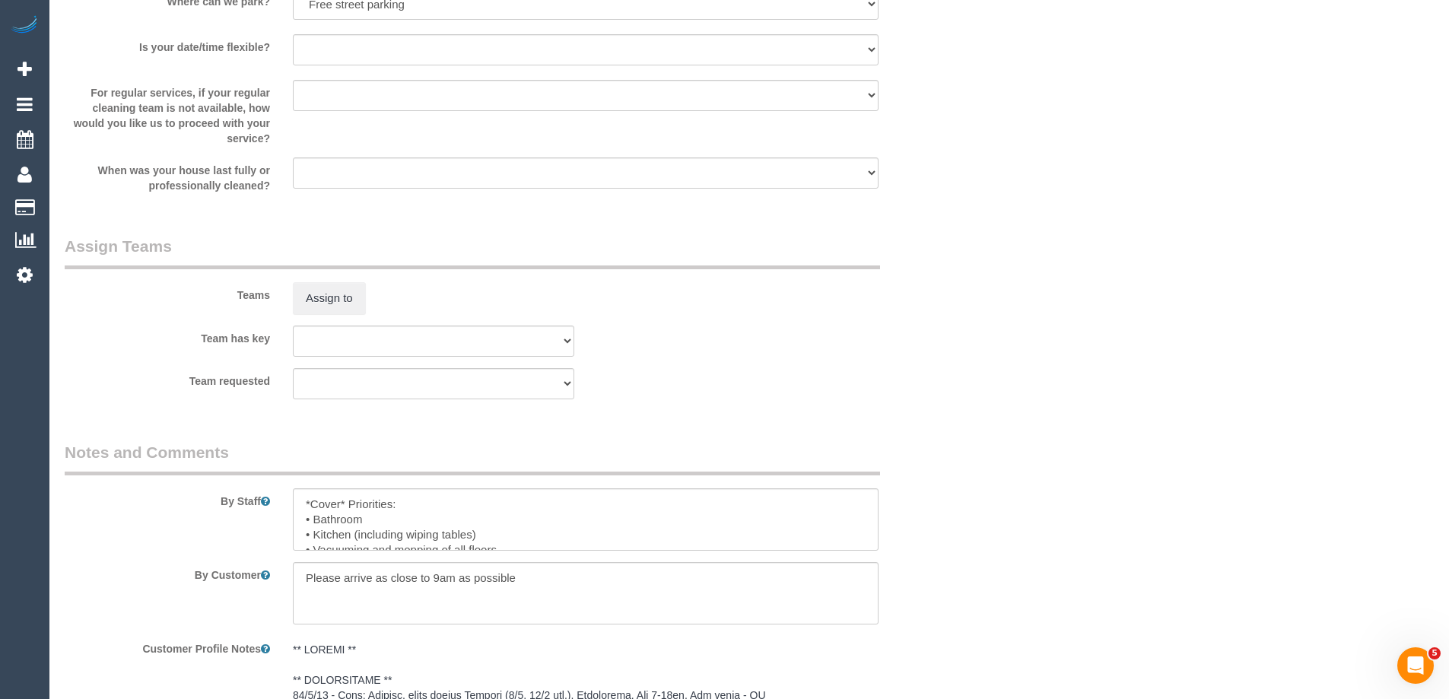
scroll to position [3403, 0]
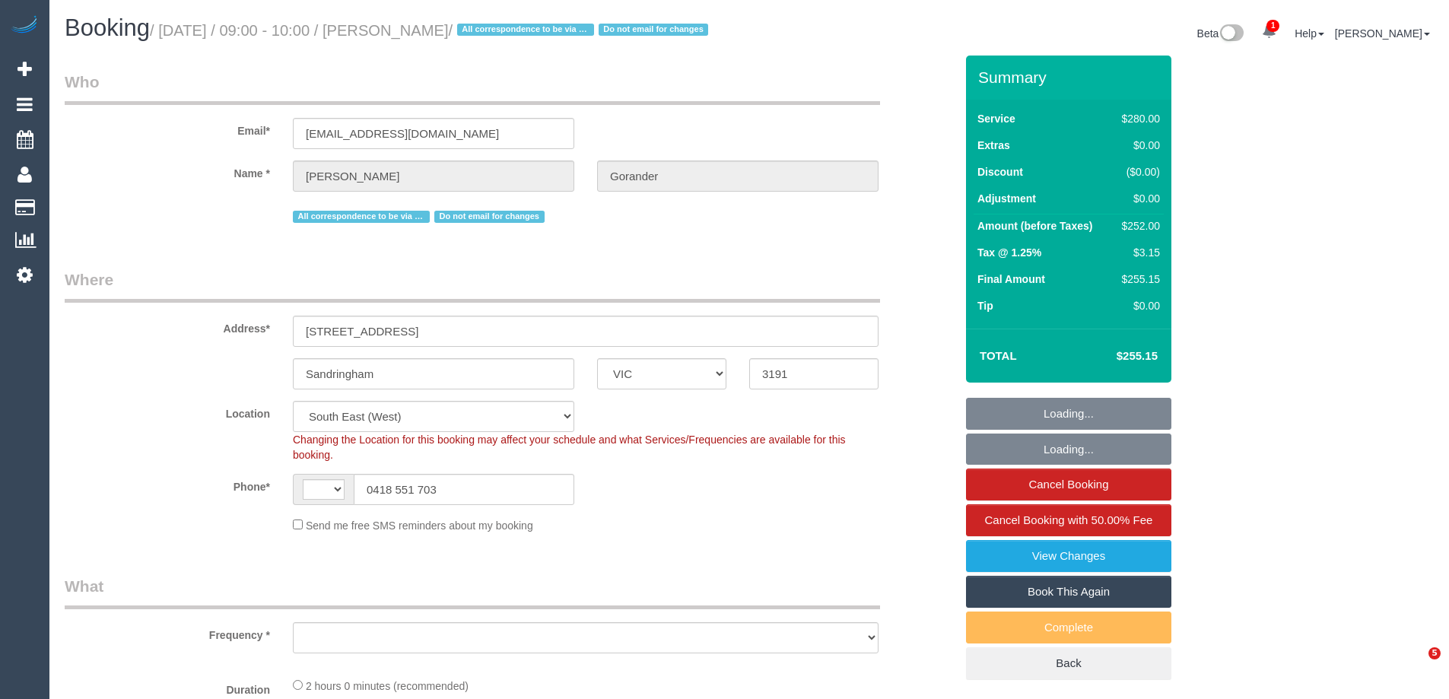
select select "VIC"
select select "string:AU"
select select "string:stripe-pm_1Gmrcl2GScqysDRVmcm1JmZh"
select select "object:627"
select select "2"
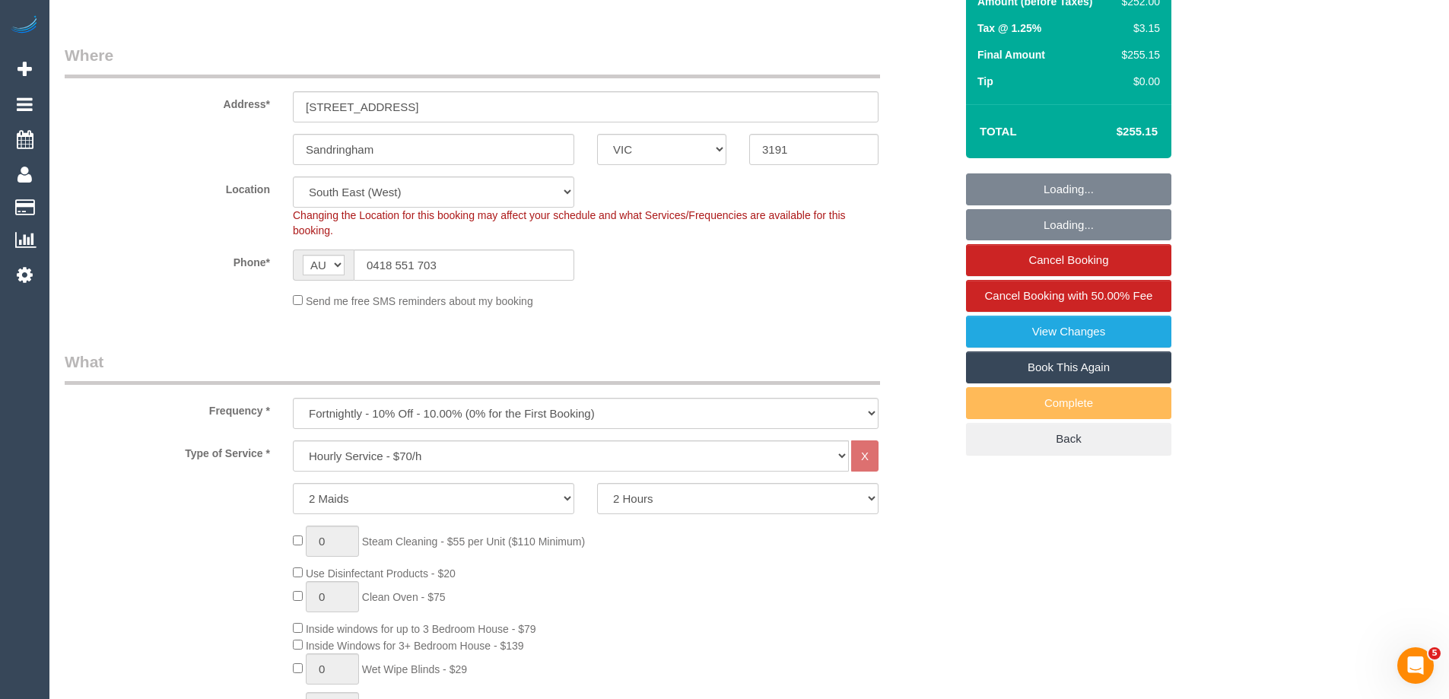
select select "number:32"
select select "number:14"
select select "number:19"
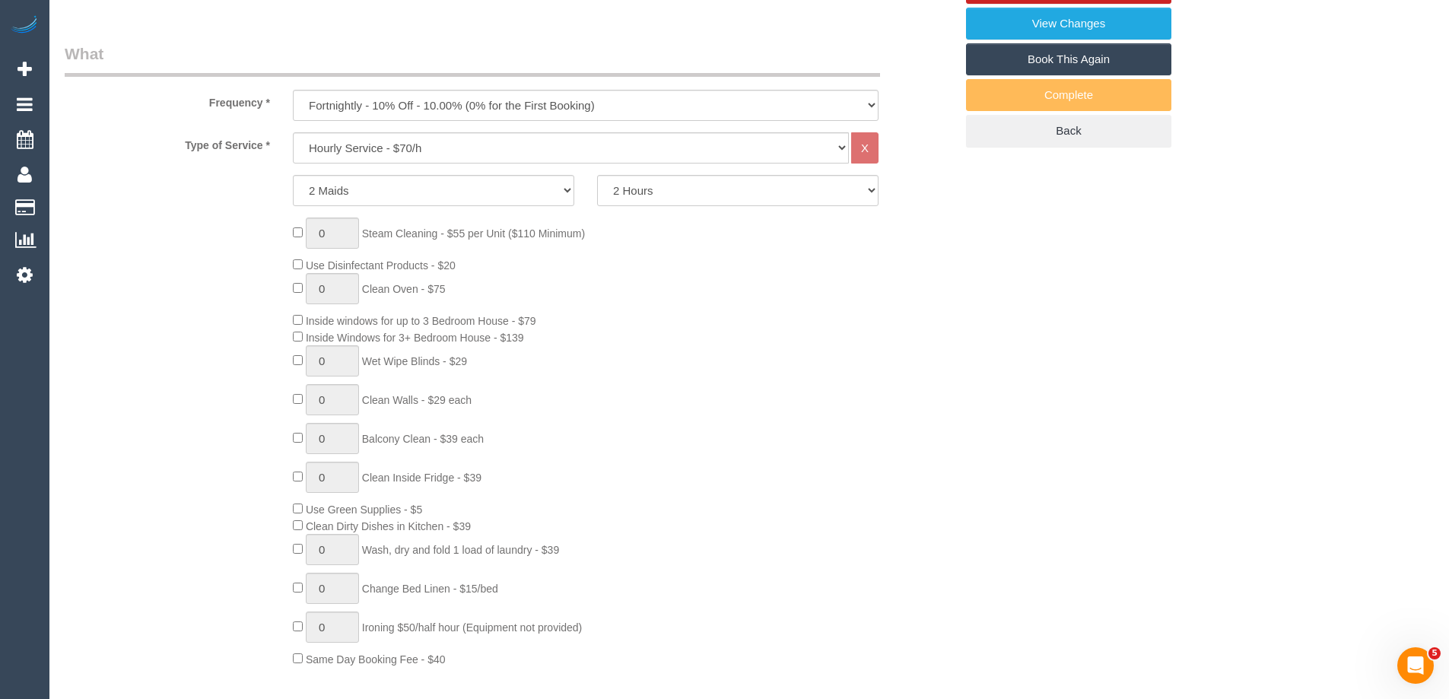
select select "object:1463"
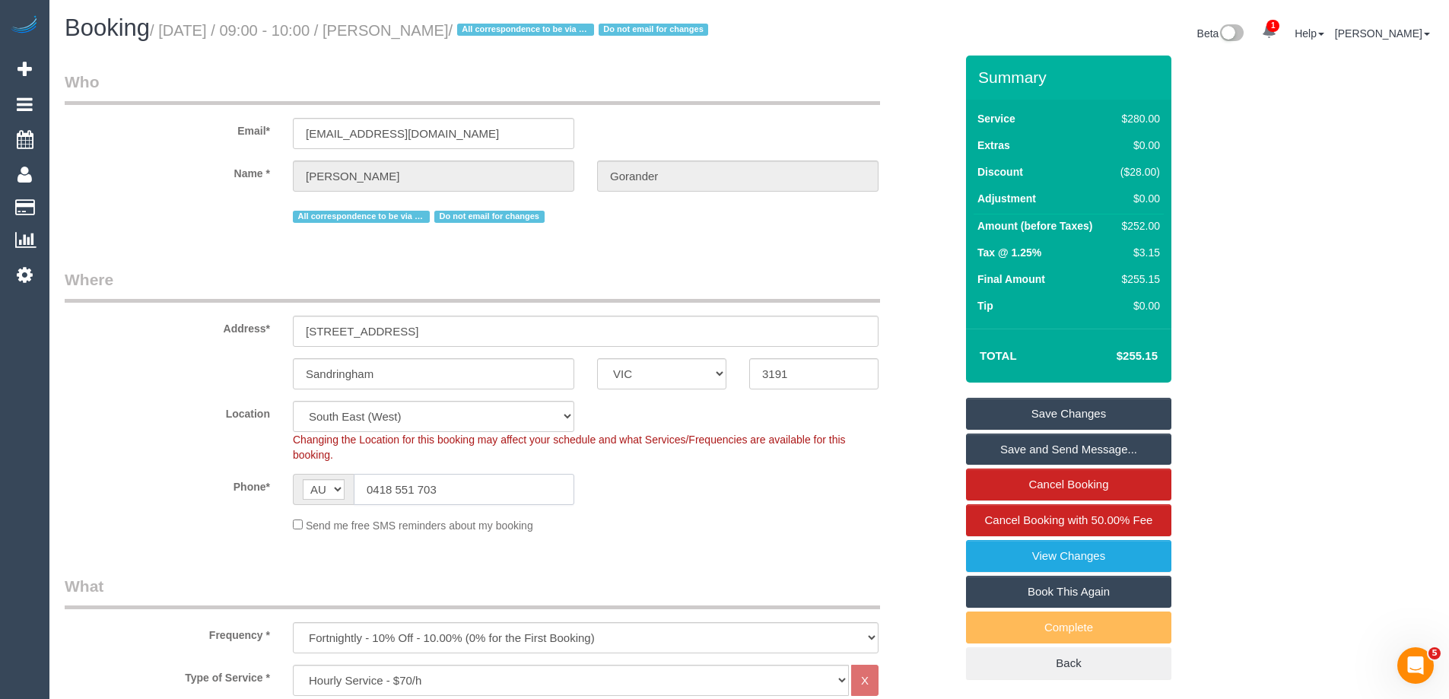
drag, startPoint x: 443, startPoint y: 513, endPoint x: 152, endPoint y: 503, distance: 290.7
click at [152, 503] on div "Phone* AF AL DZ AD AO AI AQ AG AR AM AW AU AT AZ BS BH BD BB BY BE BZ BJ BM BT …" at bounding box center [509, 489] width 913 height 31
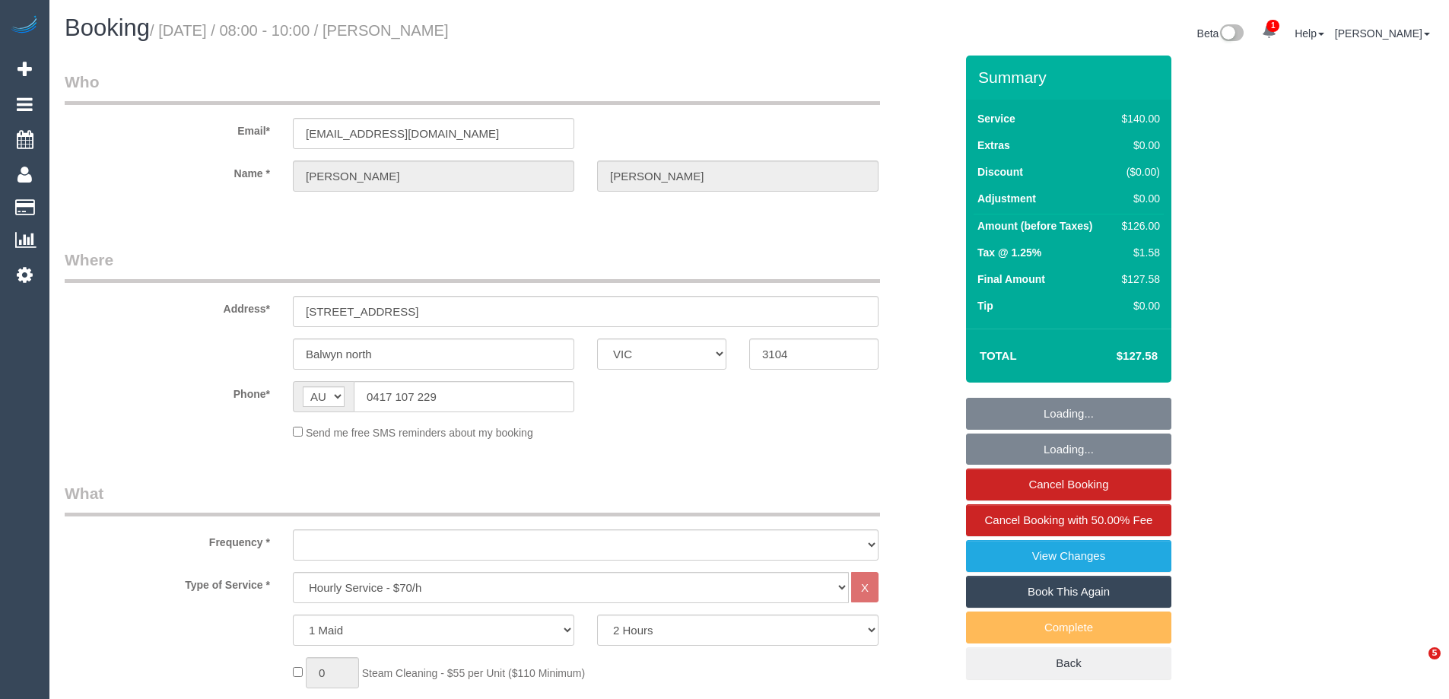
select select "VIC"
select select "object:738"
select select "string:stripe-pm_1R34VN2GScqysDRVoISr927C"
select select "number:27"
select select "number:14"
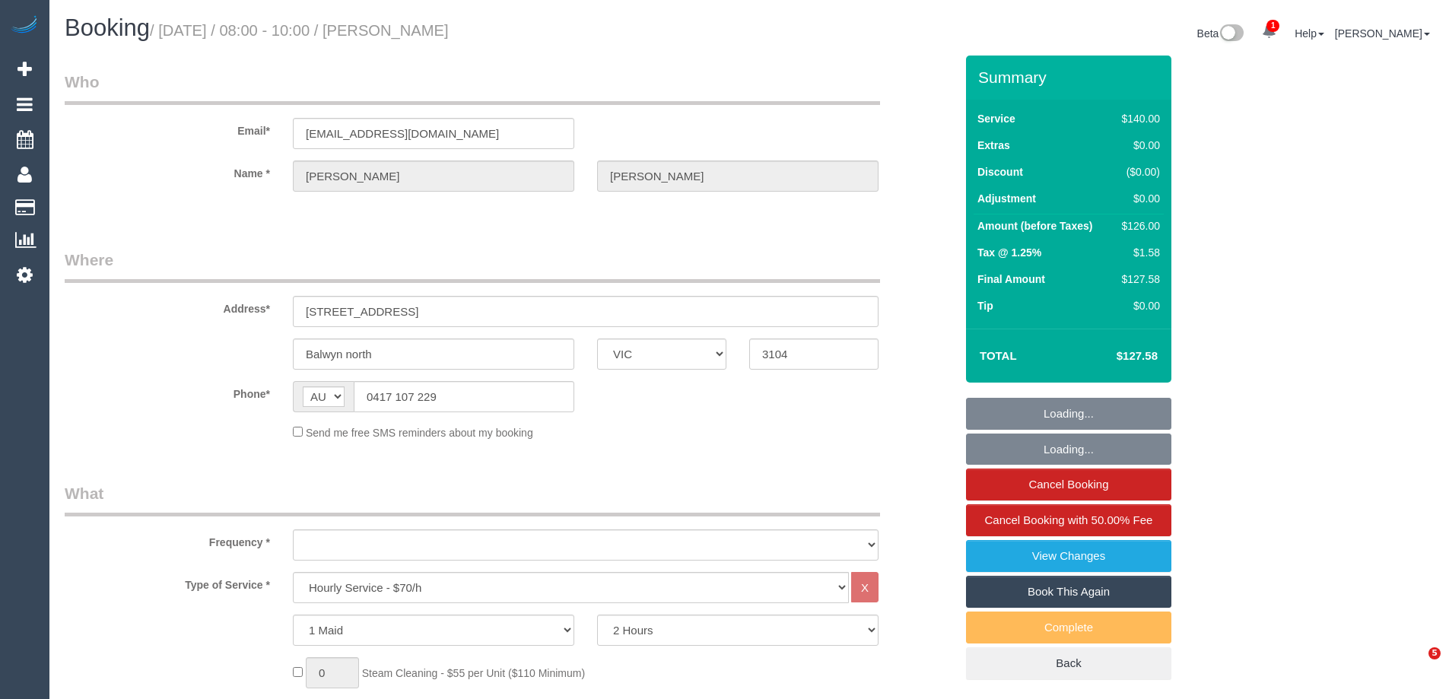
select select "number:18"
select select "number:36"
select select "number:34"
select select "number:11"
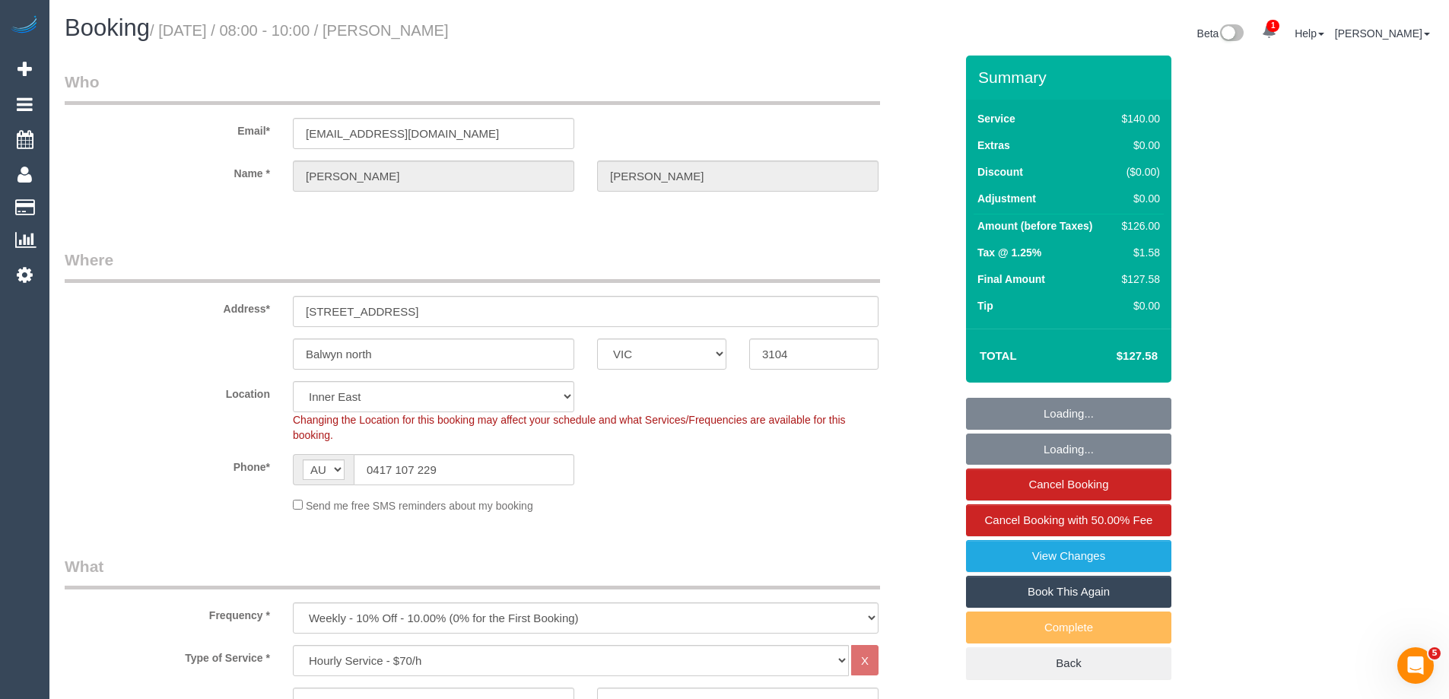
scroll to position [228, 0]
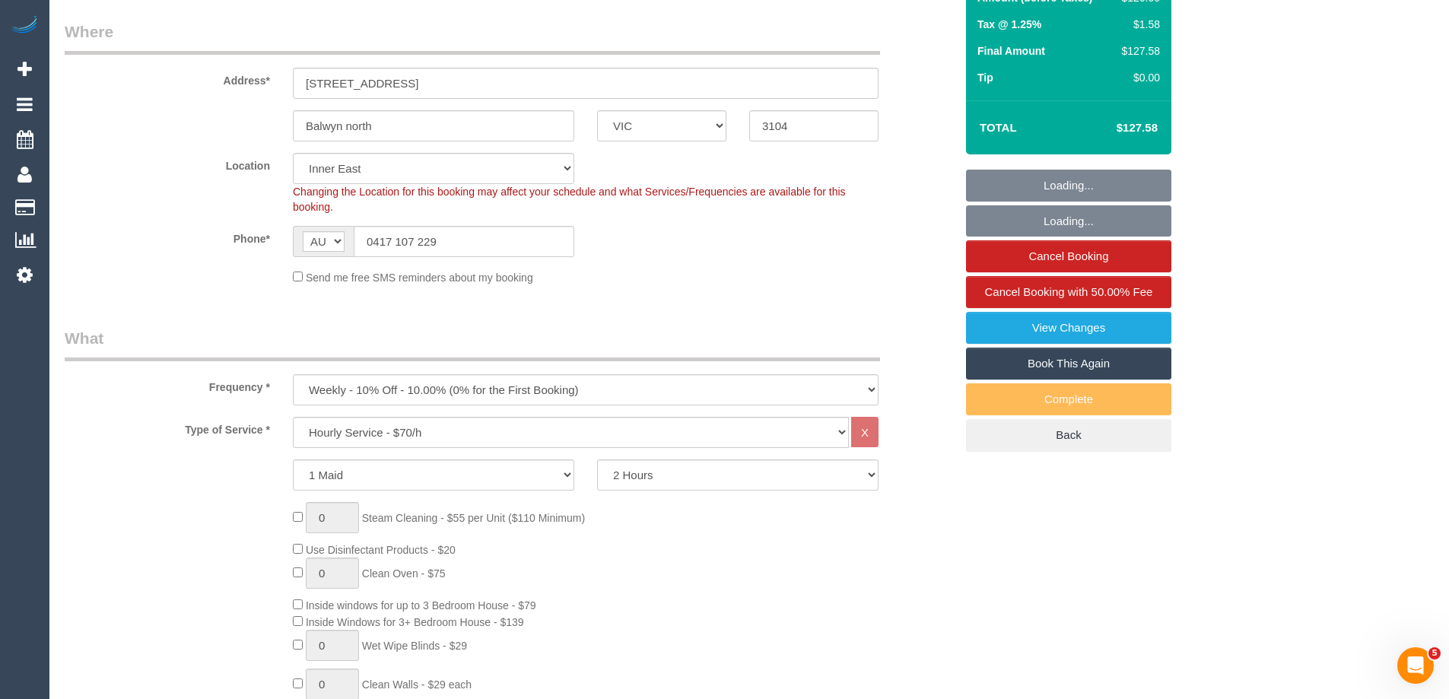
select select "object:1527"
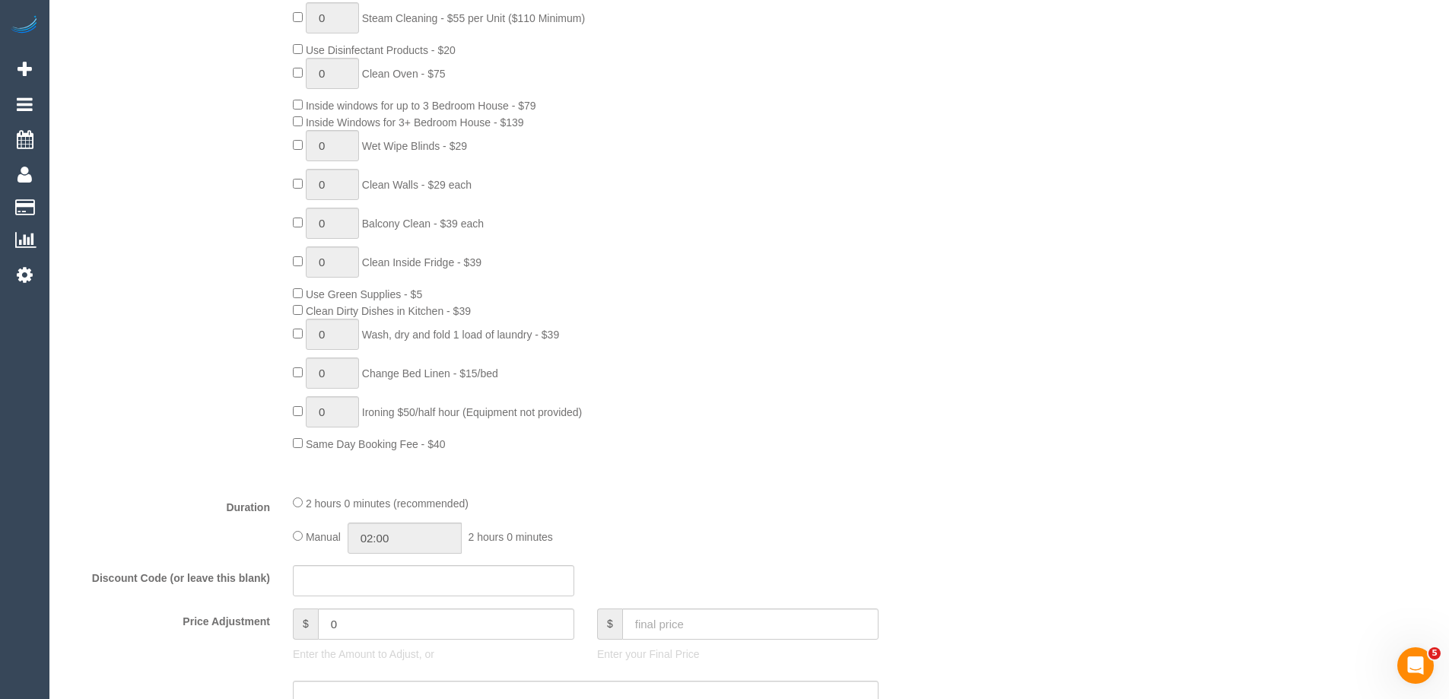
scroll to position [0, 0]
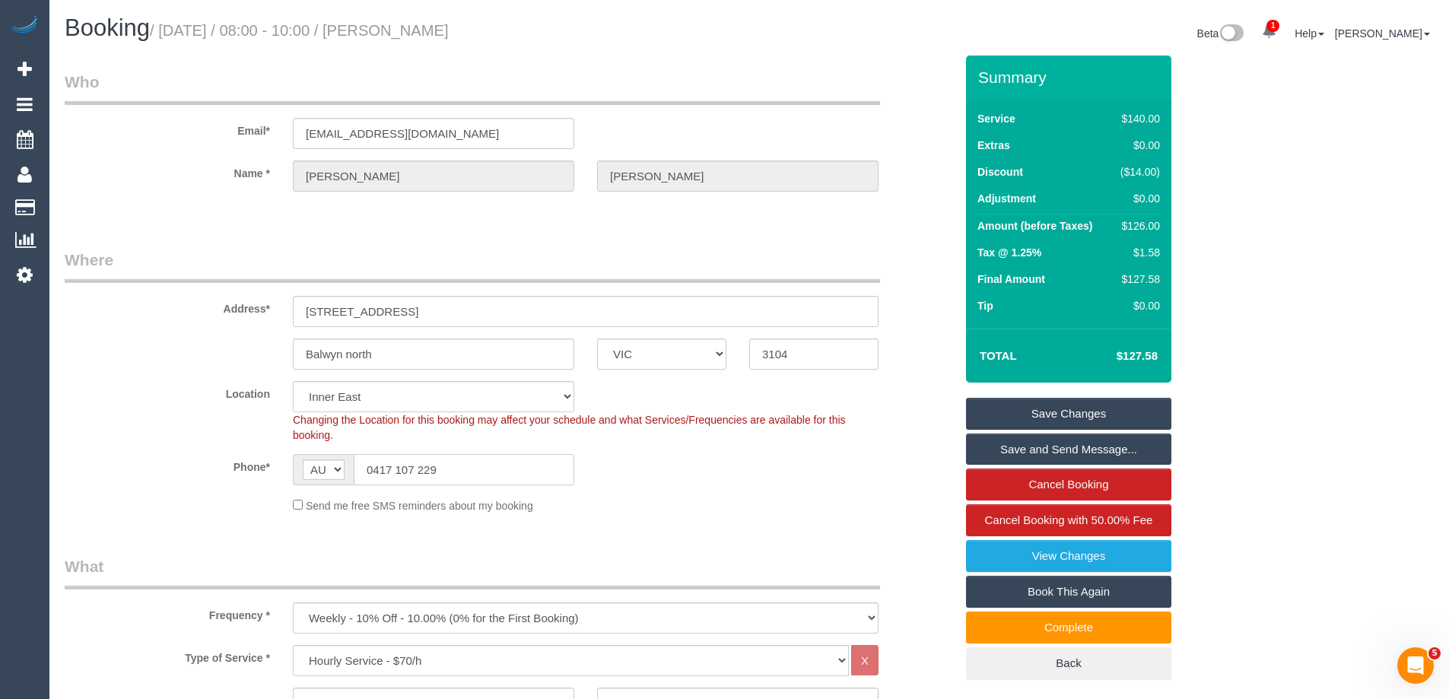
drag, startPoint x: 481, startPoint y: 470, endPoint x: -35, endPoint y: 468, distance: 516.4
click at [0, 468] on html "1 Beta Your Notifications You have 0 alerts × You have 86 to charge for [DATE] …" at bounding box center [724, 349] width 1449 height 699
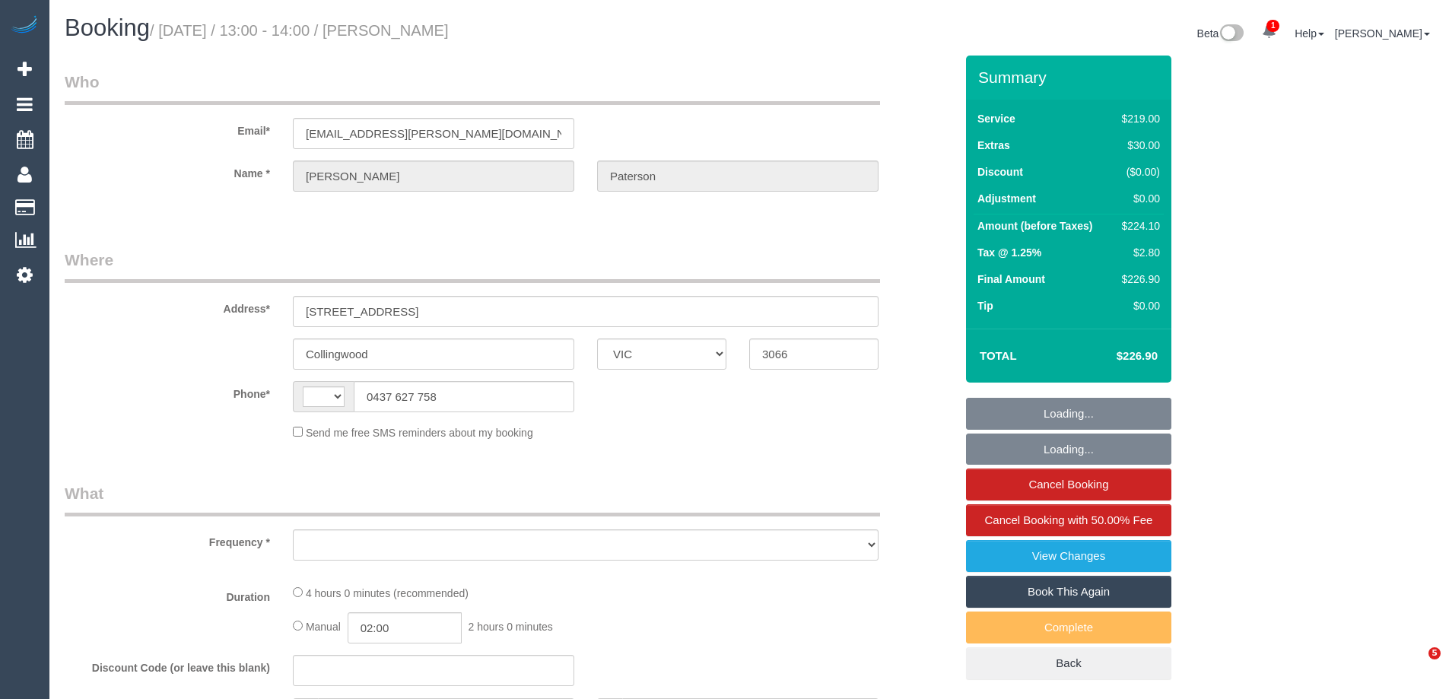
select select "VIC"
select select "string:AU"
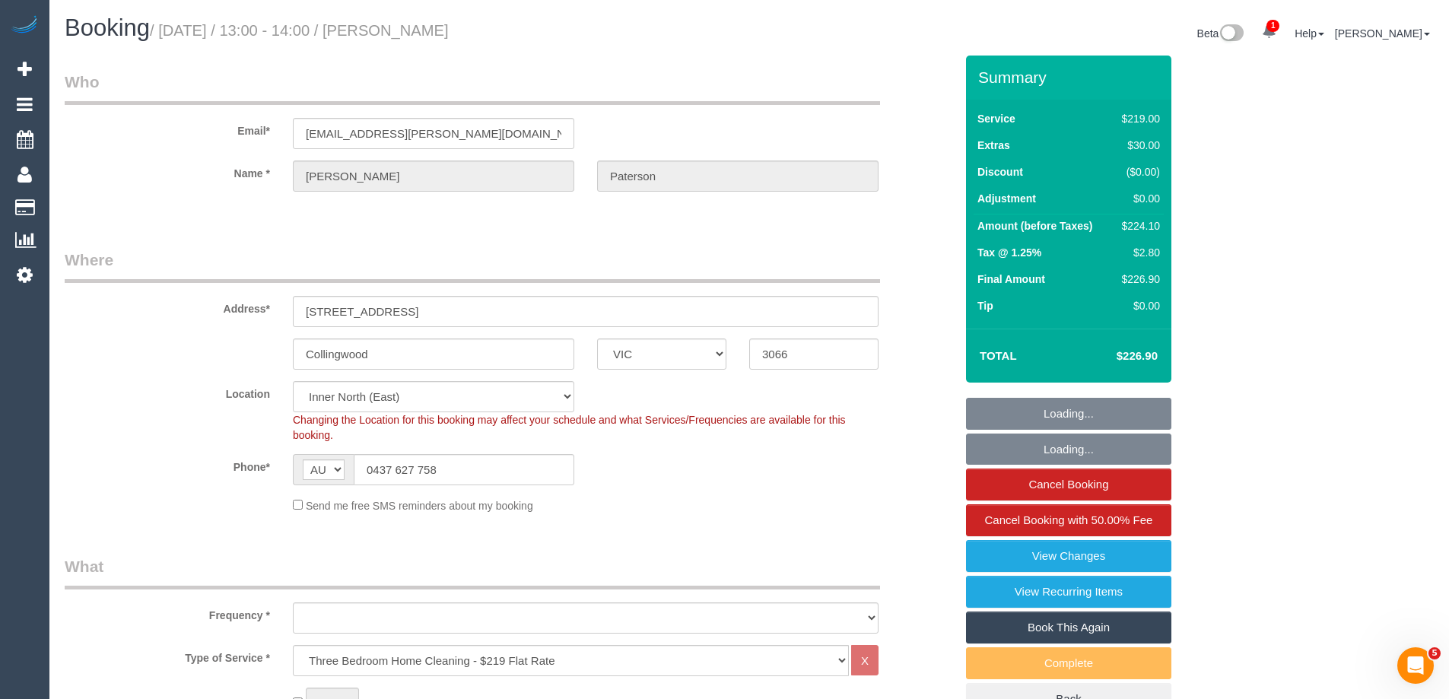
select select "object:688"
select select "string:stripe-pm_1RQ0jA2GScqysDRV7Fc9YdjG"
select select "number:30"
select select "number:14"
select select "number:18"
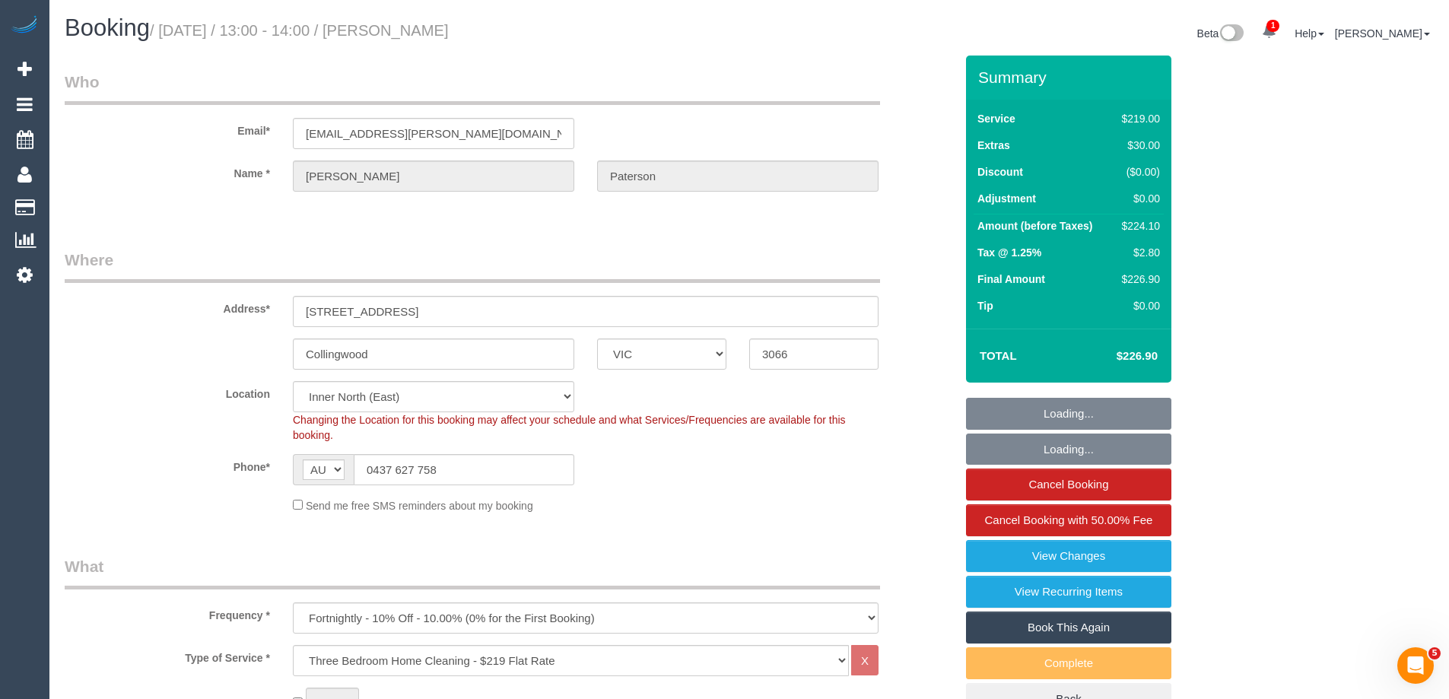
select select "number:36"
select select "number:34"
select select "number:13"
select select "object:1658"
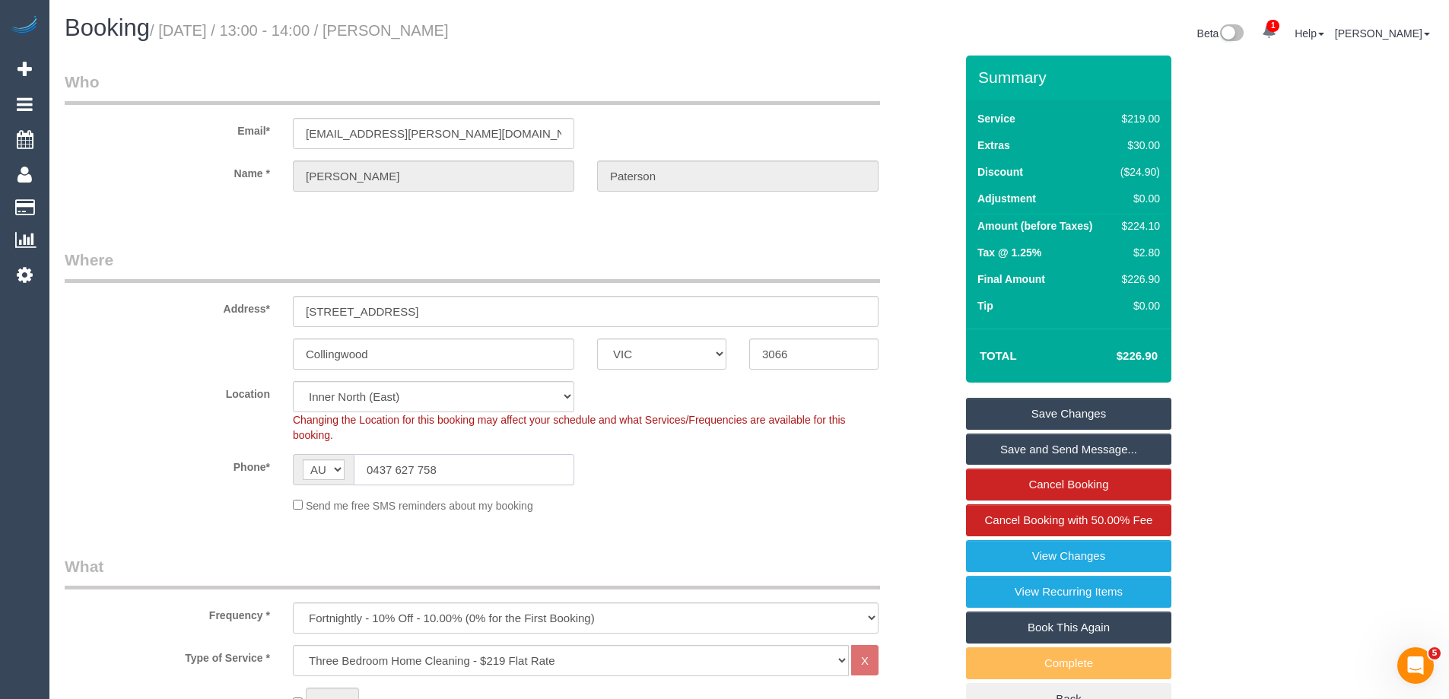
drag, startPoint x: 462, startPoint y: 468, endPoint x: 233, endPoint y: 462, distance: 229.0
click at [249, 463] on div "Phone* AF AL DZ AD AO AI AQ AG AR AM AW AU AT AZ BS BH BD BB BY BE BZ BJ BM BT …" at bounding box center [509, 469] width 913 height 31
drag, startPoint x: 472, startPoint y: 482, endPoint x: 475, endPoint y: 469, distance: 13.3
click at [472, 480] on input "0437 627 758" at bounding box center [464, 469] width 221 height 31
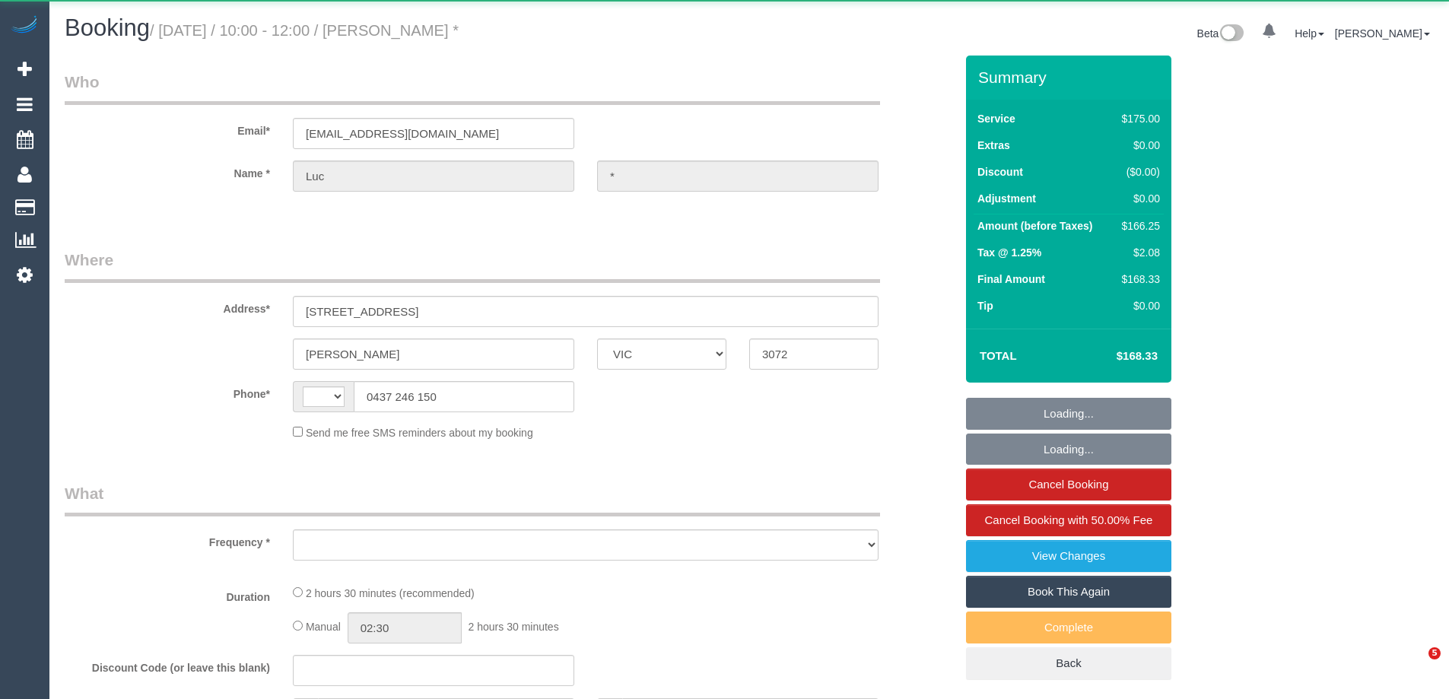
select select "VIC"
drag, startPoint x: 453, startPoint y: 395, endPoint x: 285, endPoint y: 383, distance: 168.5
click at [285, 383] on div "0437 246 150" at bounding box center [433, 396] width 304 height 31
select select "string:AU"
select select "150"
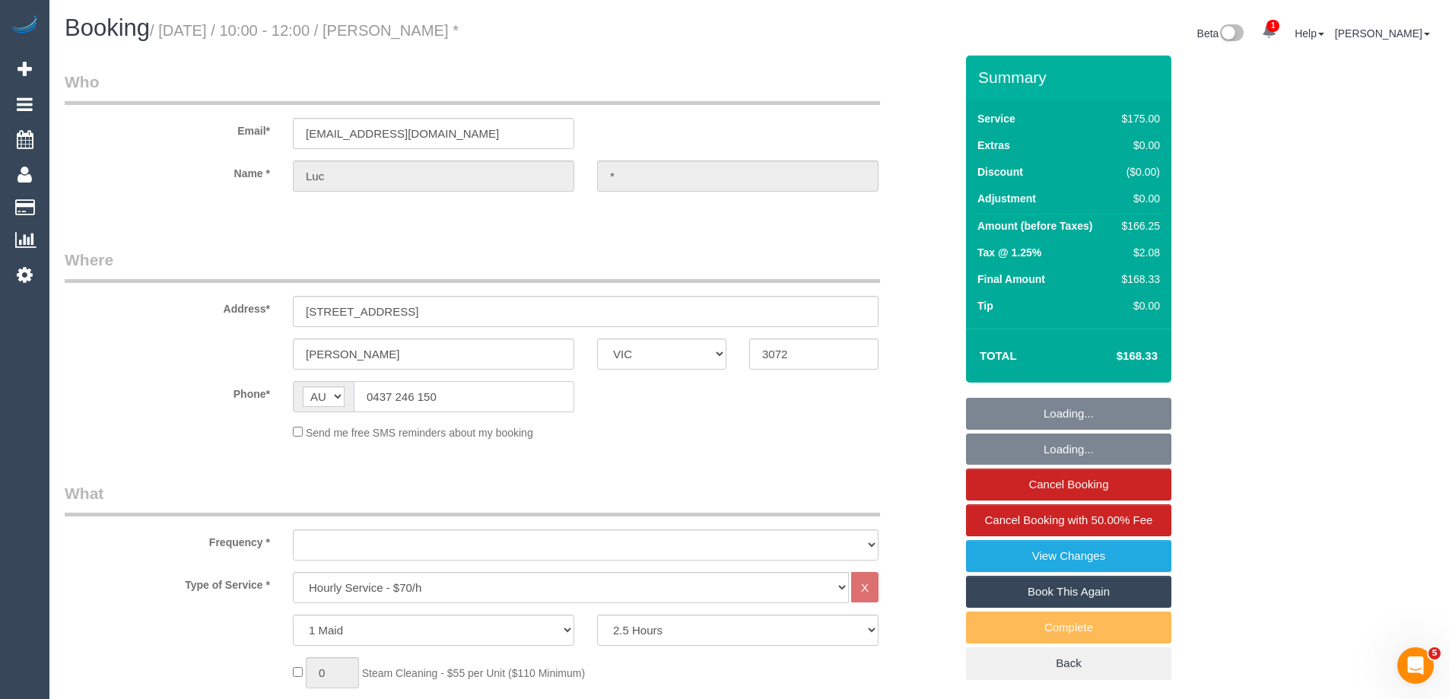
select select "object:720"
select select "string:stripe-pm_1OtSel2GScqysDRVJOMzeboB"
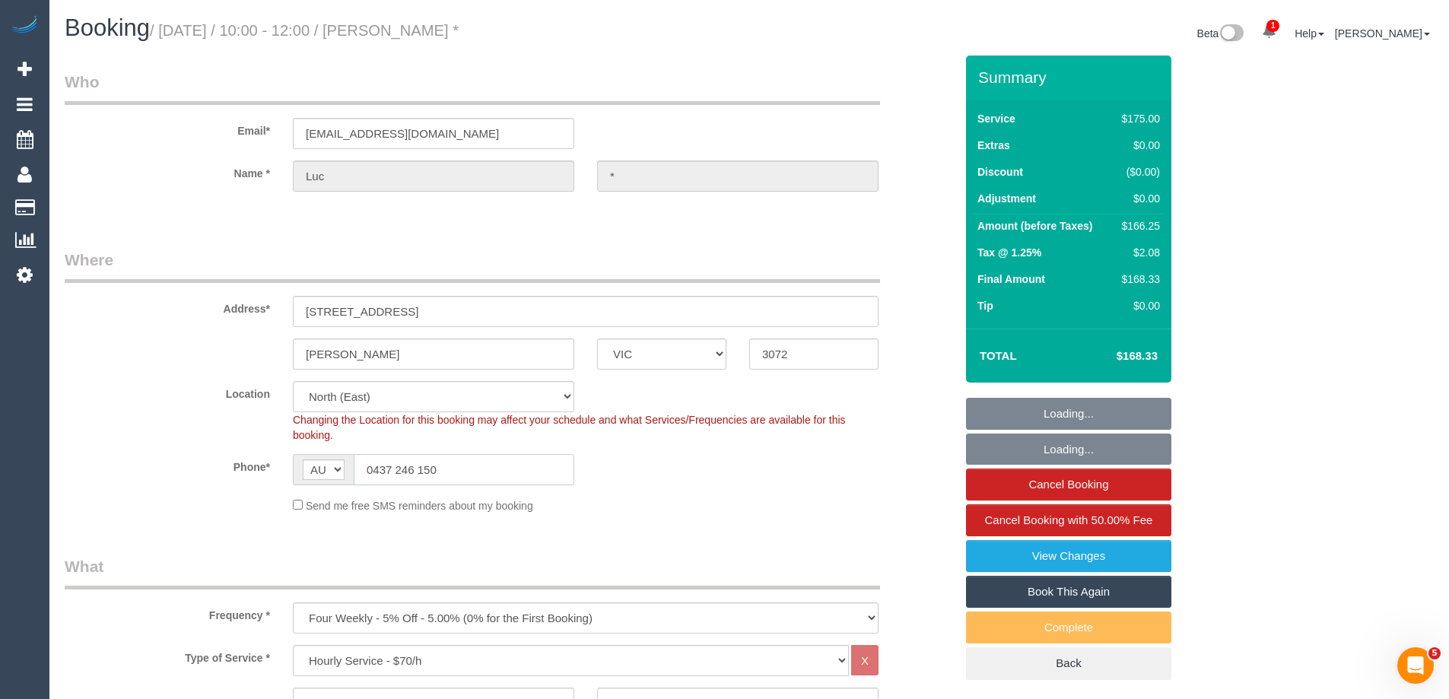
select select "number:29"
select select "number:14"
select select "number:19"
select select "number:24"
select select "number:33"
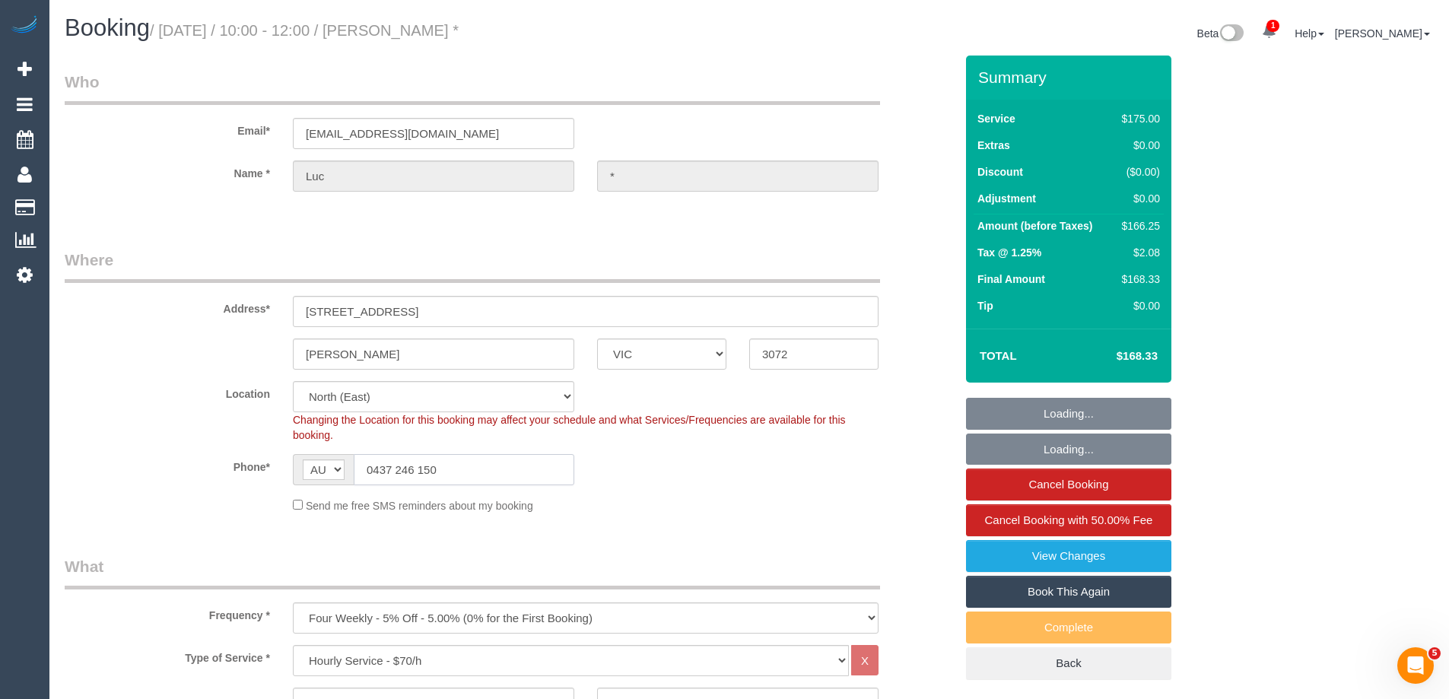
select select "number:26"
select select "object:1516"
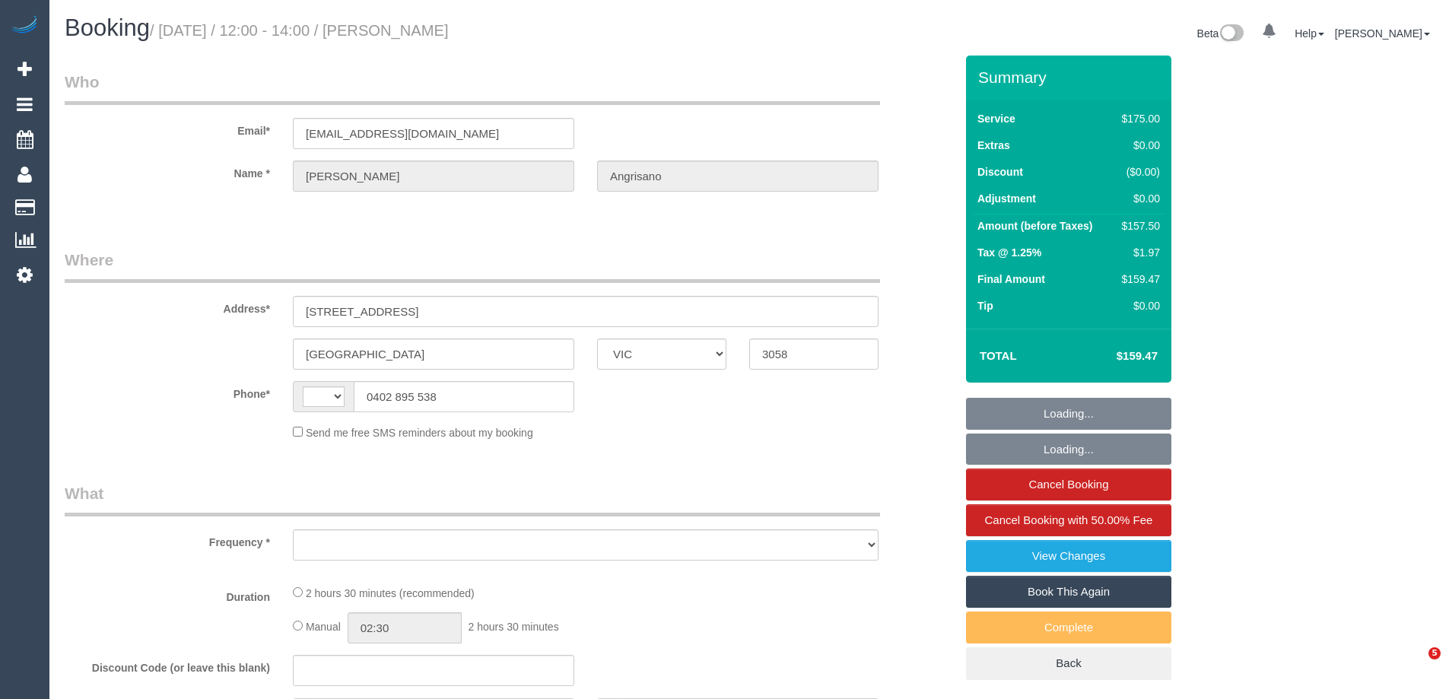
select select "VIC"
select select "string:AU"
select select "object:366"
select select "string:stripe-pm_1NQkE02GScqysDRVnOQiwPaC"
select select "150"
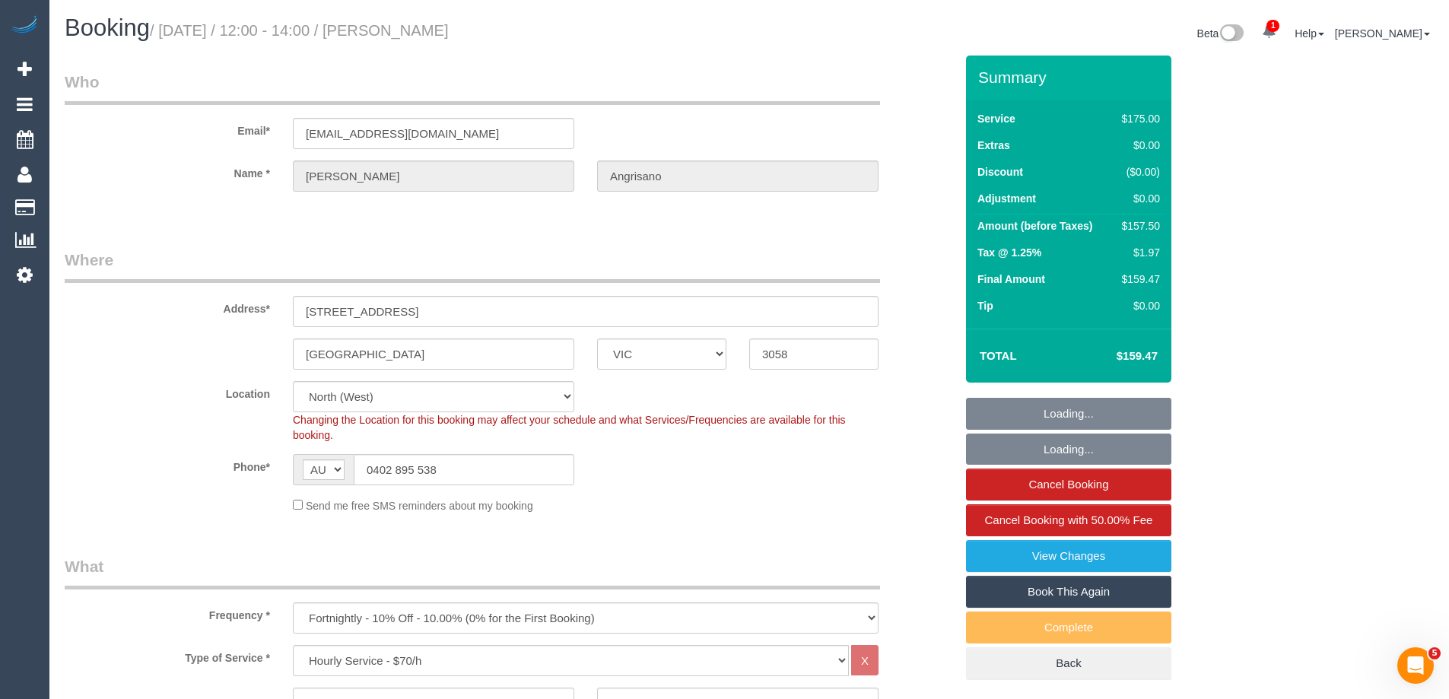
select select "number:29"
select select "number:14"
select select "number:19"
select select "number:22"
select select "number:34"
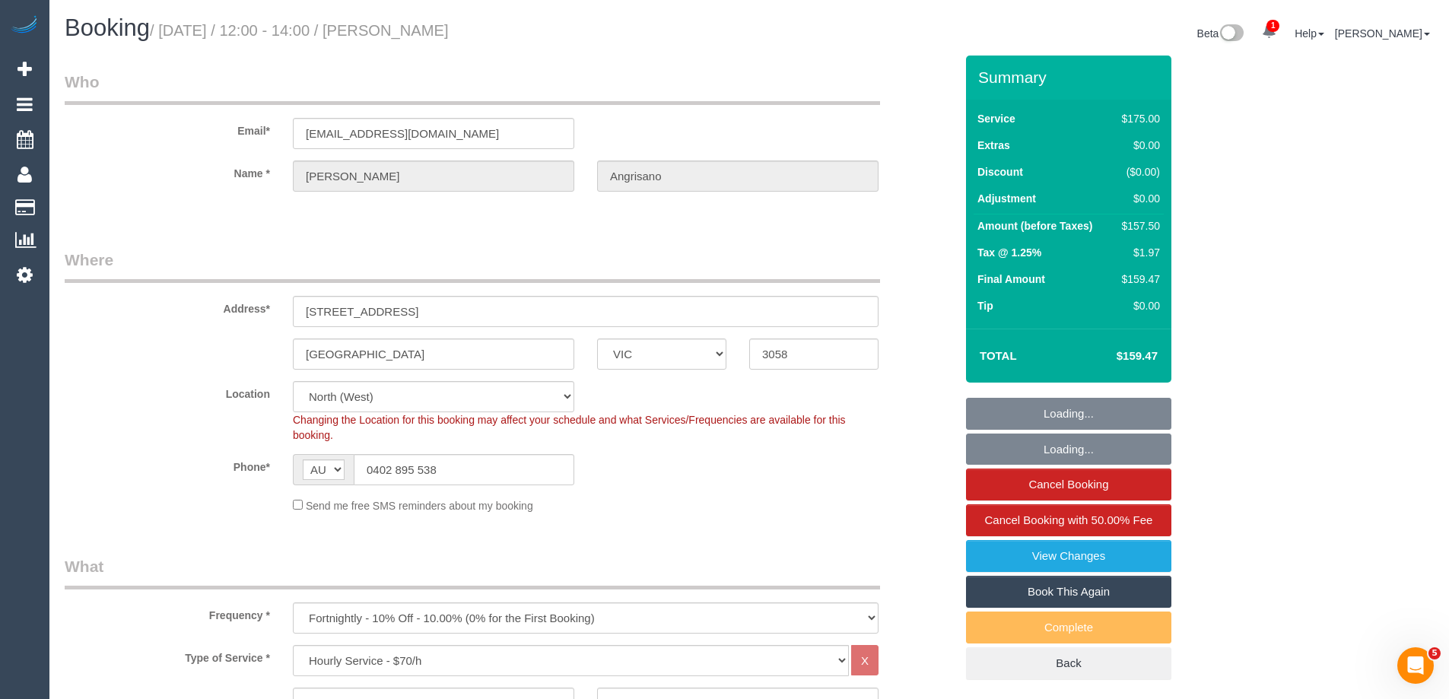
select select "number:12"
select select "object:1675"
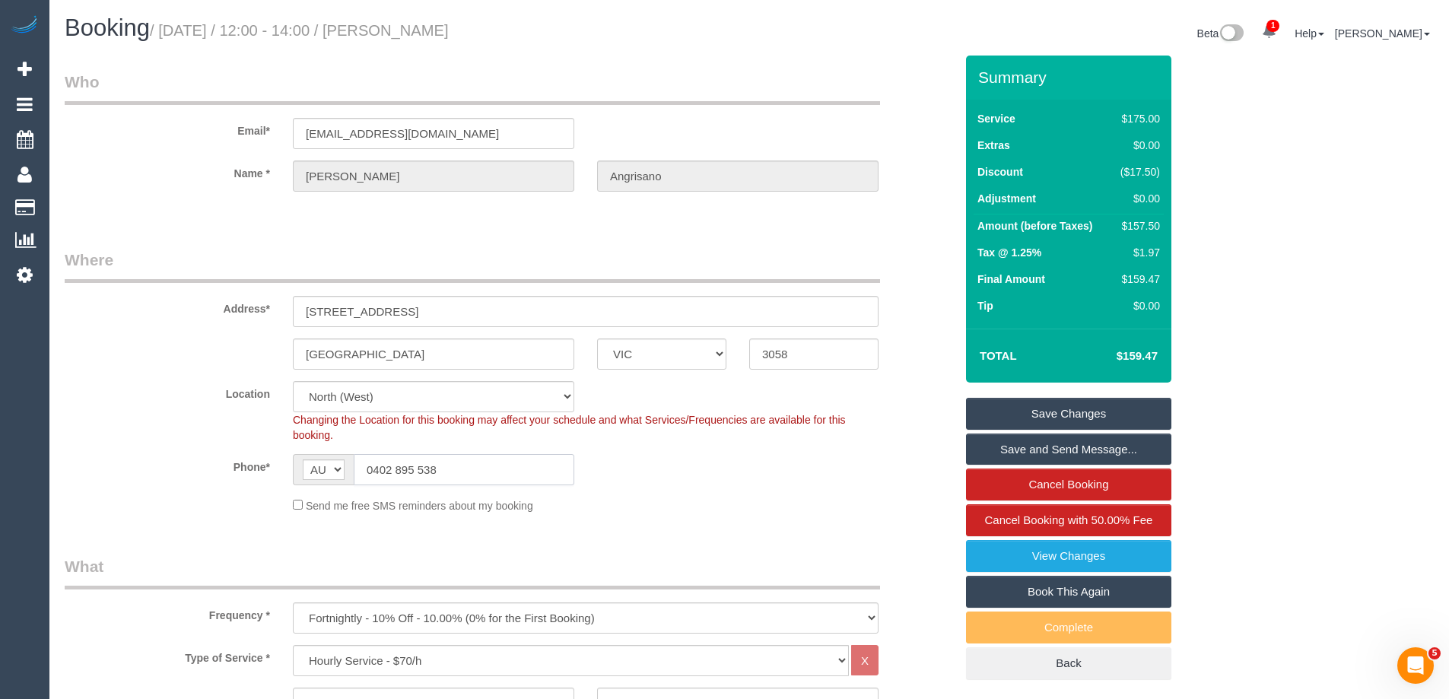
drag, startPoint x: 445, startPoint y: 469, endPoint x: 90, endPoint y: 438, distance: 355.8
click at [90, 438] on sui-booking-location "Location [GEOGRAPHIC_DATA] (North) East (South) [GEOGRAPHIC_DATA] (East) [GEOGR…" at bounding box center [510, 447] width 890 height 132
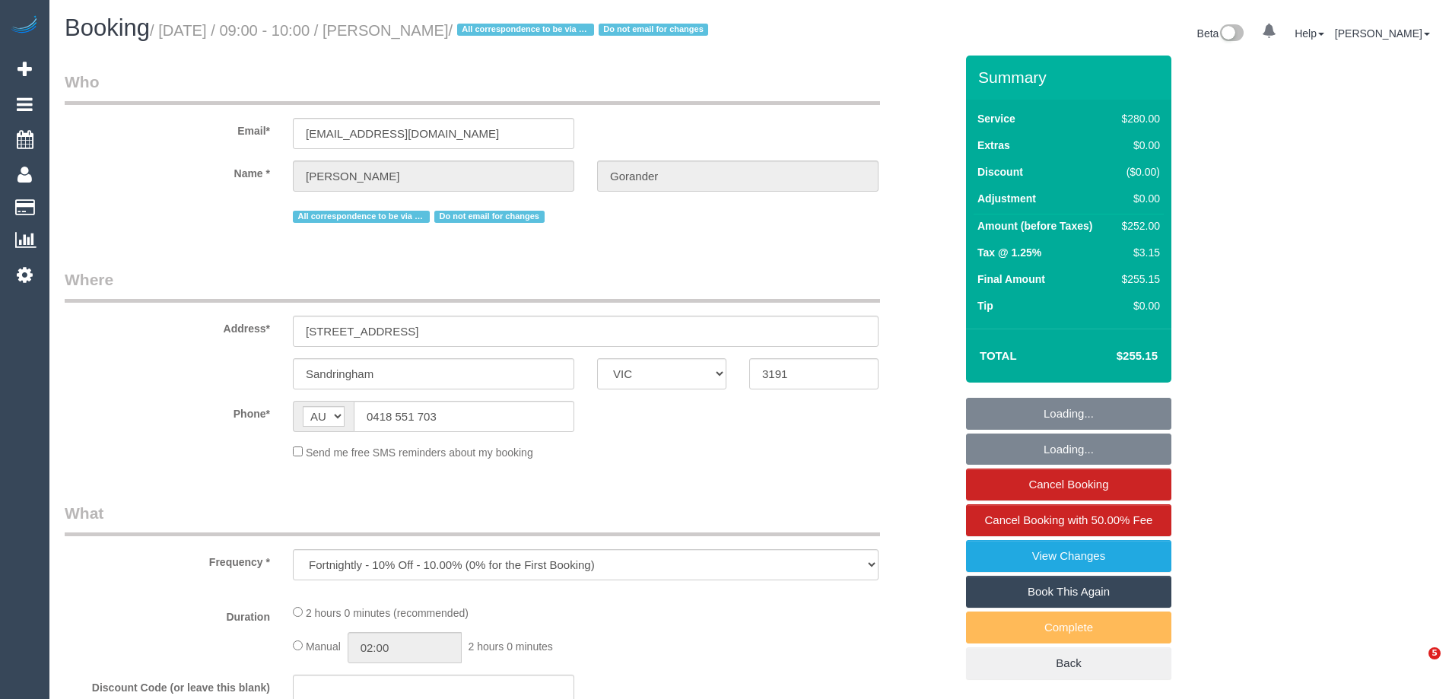
select select "VIC"
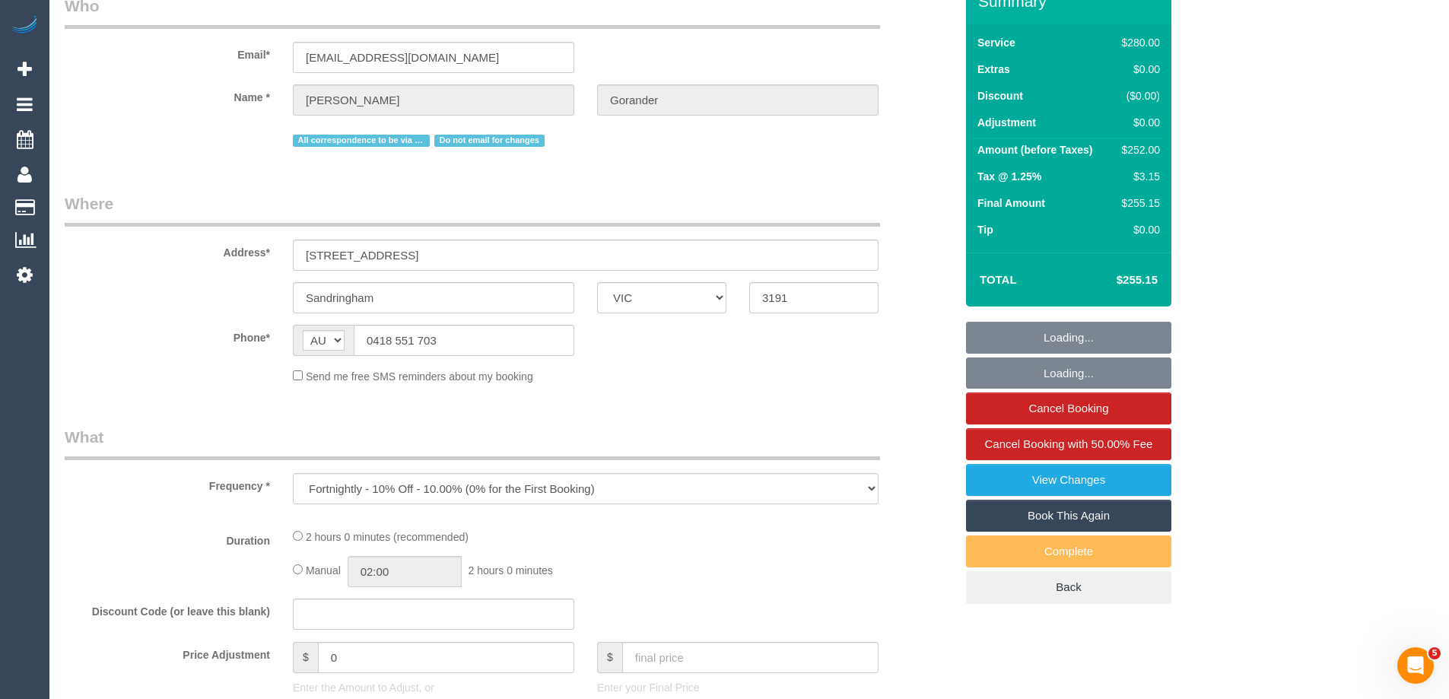
select select "string:stripe-pm_1Gmrcl2GScqysDRVmcm1JmZh"
select select "2"
select select "number:32"
select select "number:14"
select select "number:19"
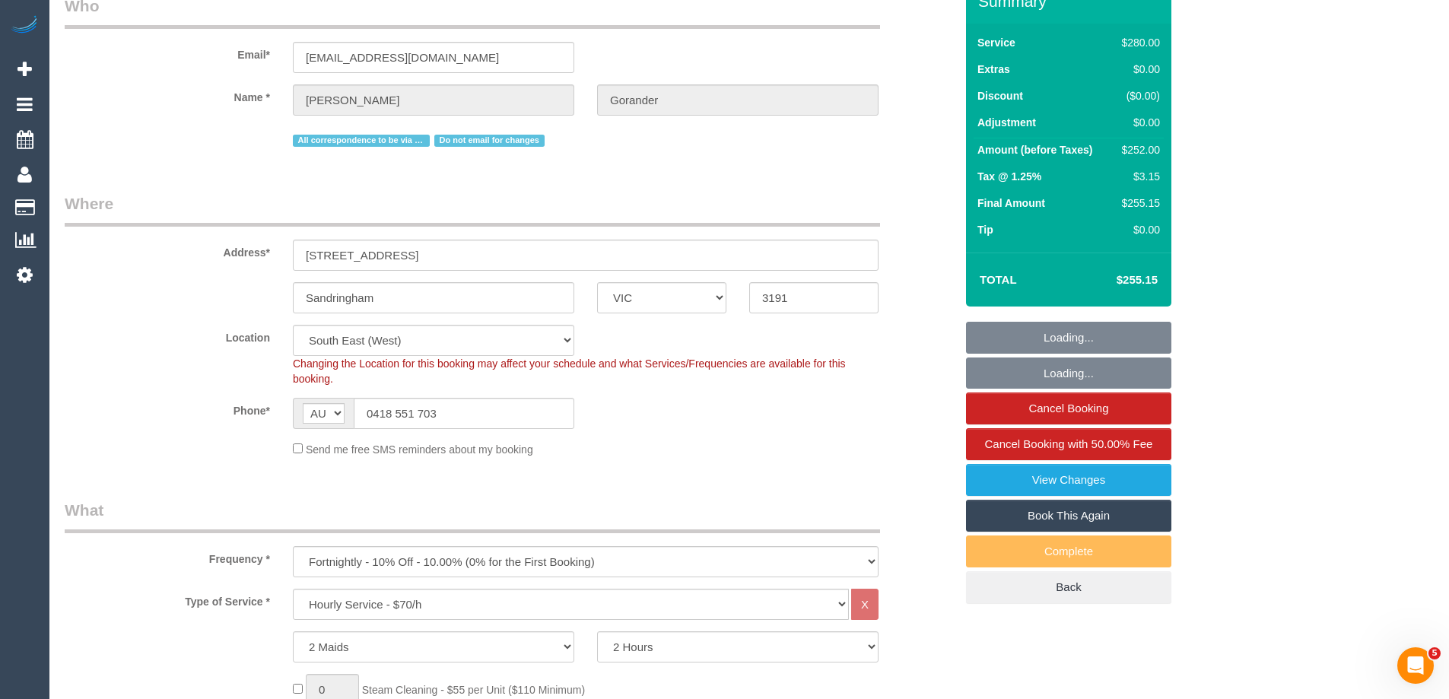
select select "object:930"
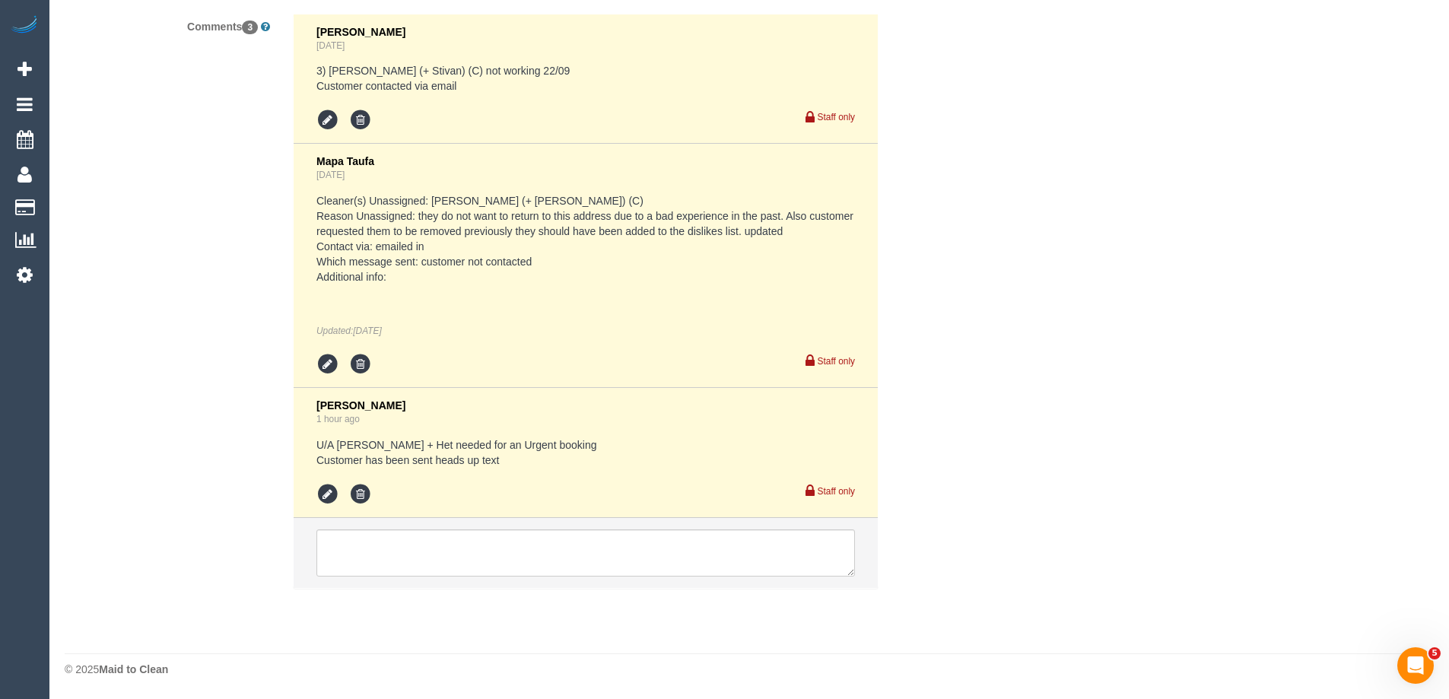
scroll to position [3403, 0]
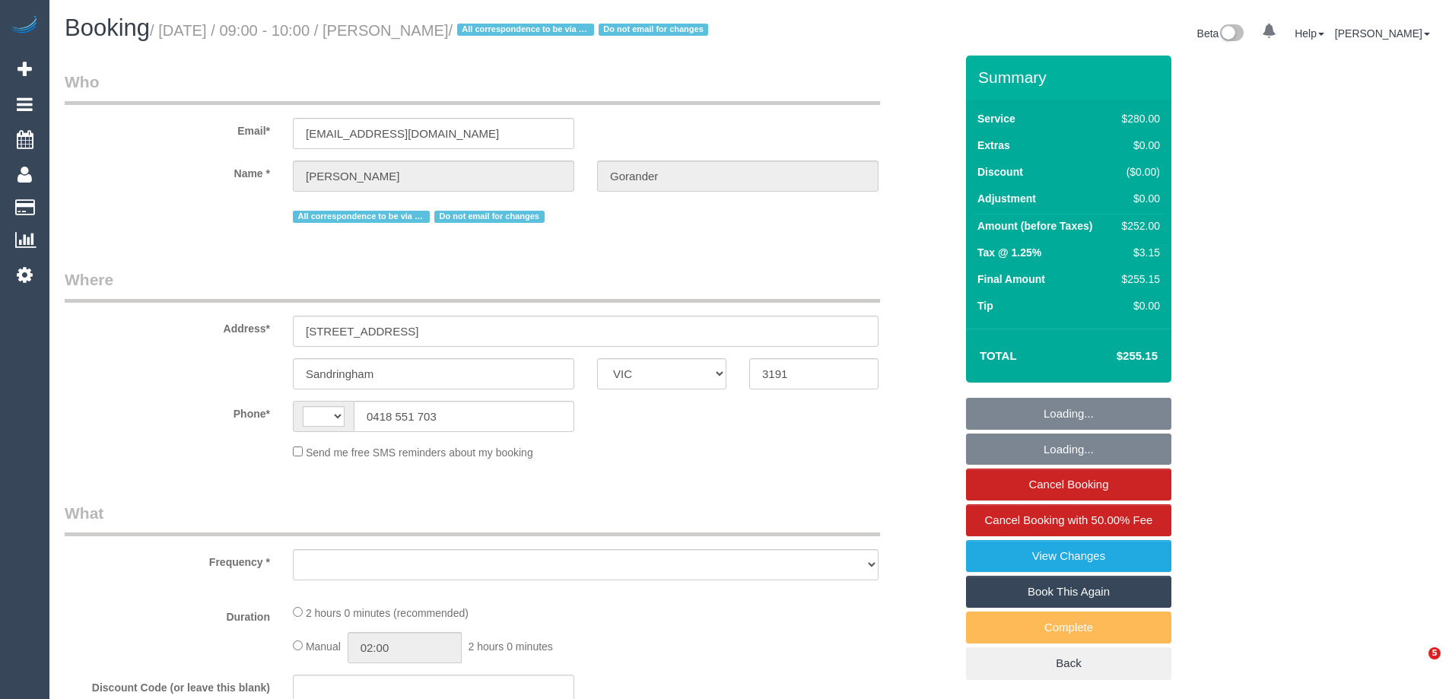
select select "VIC"
select select "string:AU"
select select "object:599"
select select "string:stripe-pm_1Gmrcl2GScqysDRVmcm1JmZh"
select select "2"
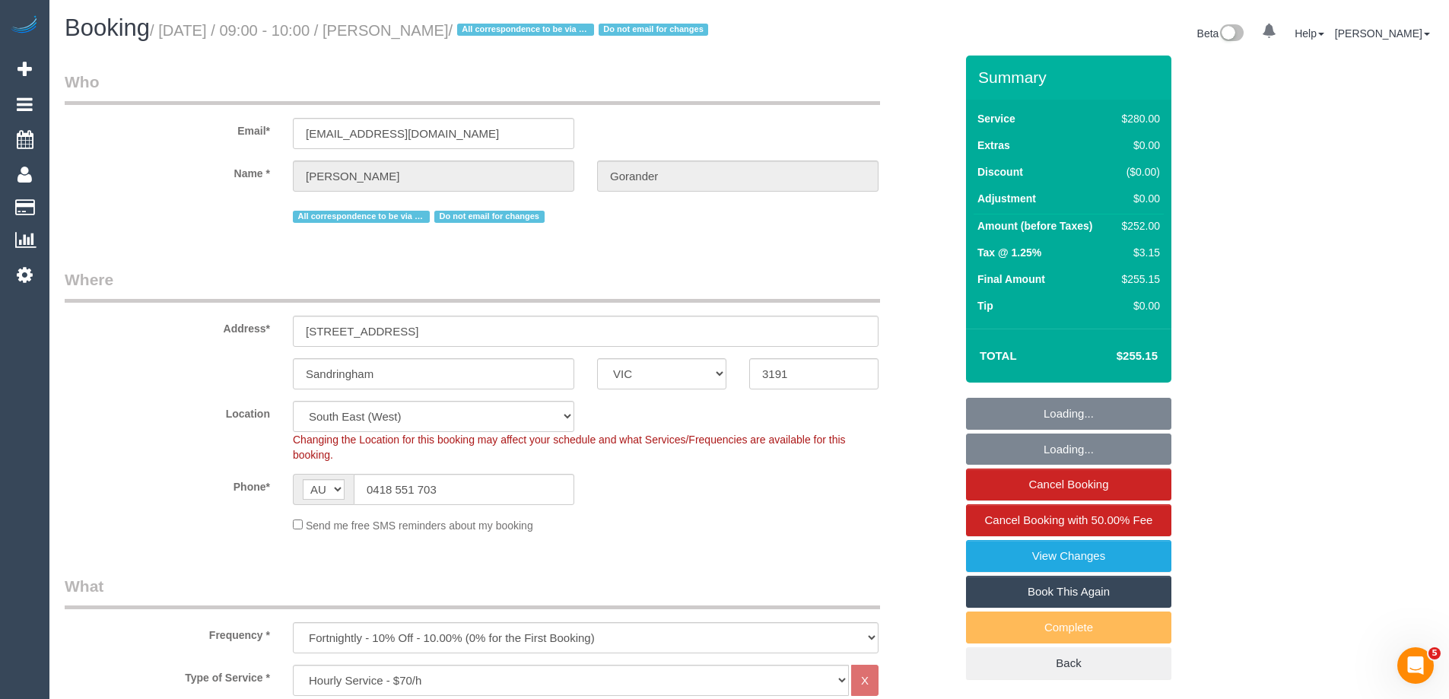
select select "object:784"
select select "number:32"
select select "number:14"
select select "number:19"
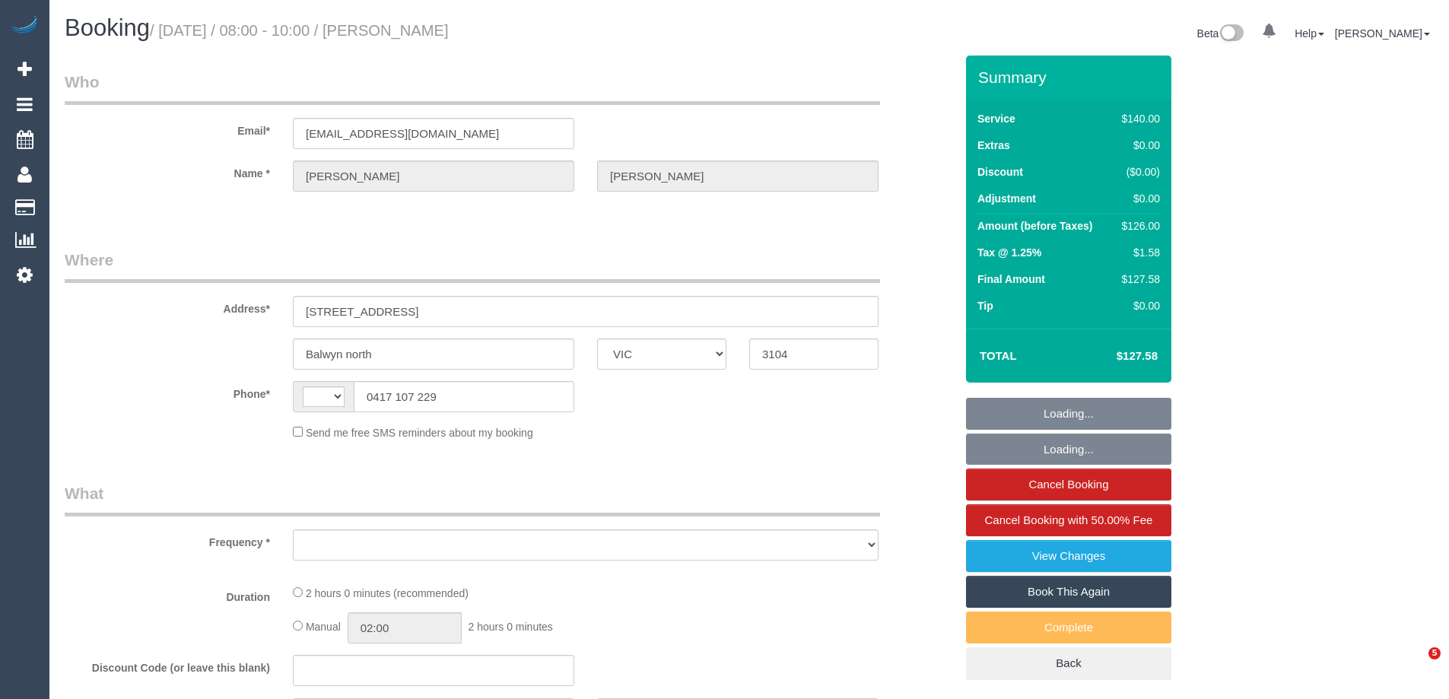
select select "VIC"
select select "string:AU"
select select "object:565"
select select "string:stripe-pm_1R34VN2GScqysDRVoISr927C"
select select "number:27"
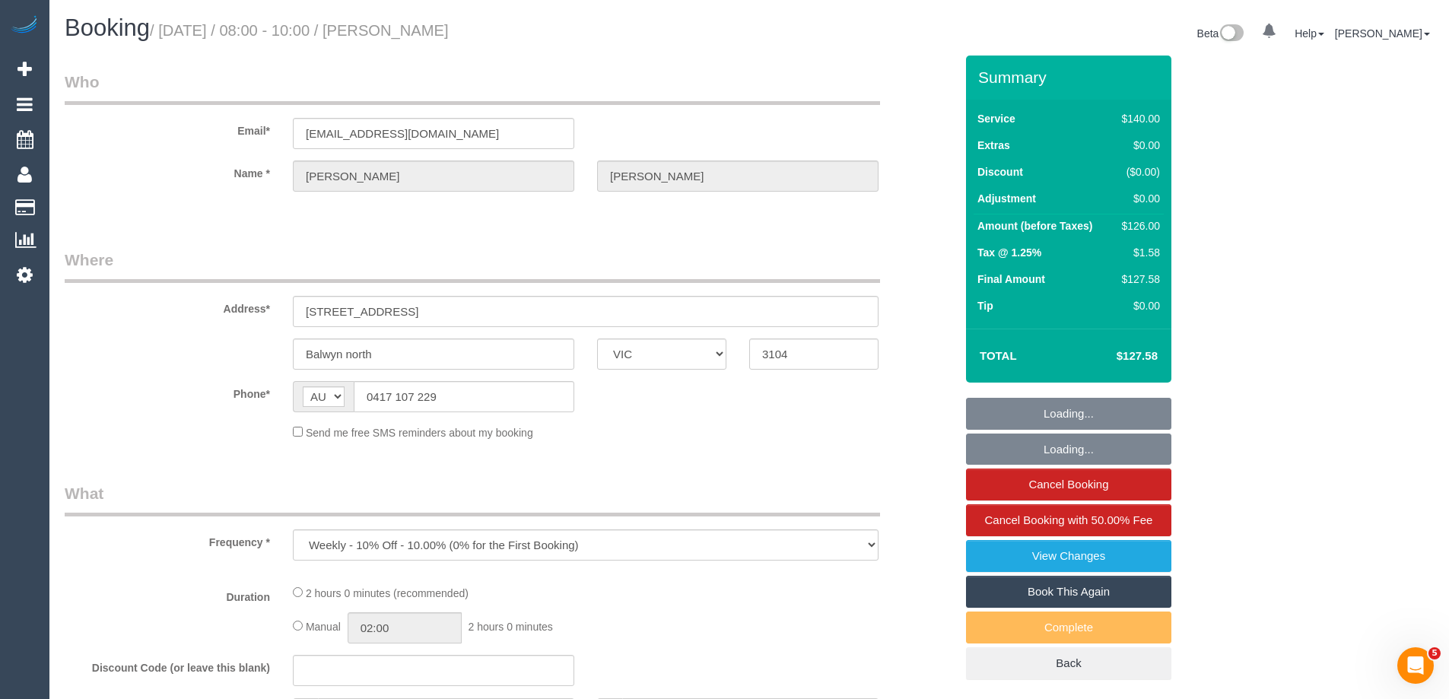
select select "number:14"
select select "number:18"
select select "number:36"
select select "number:34"
select select "number:11"
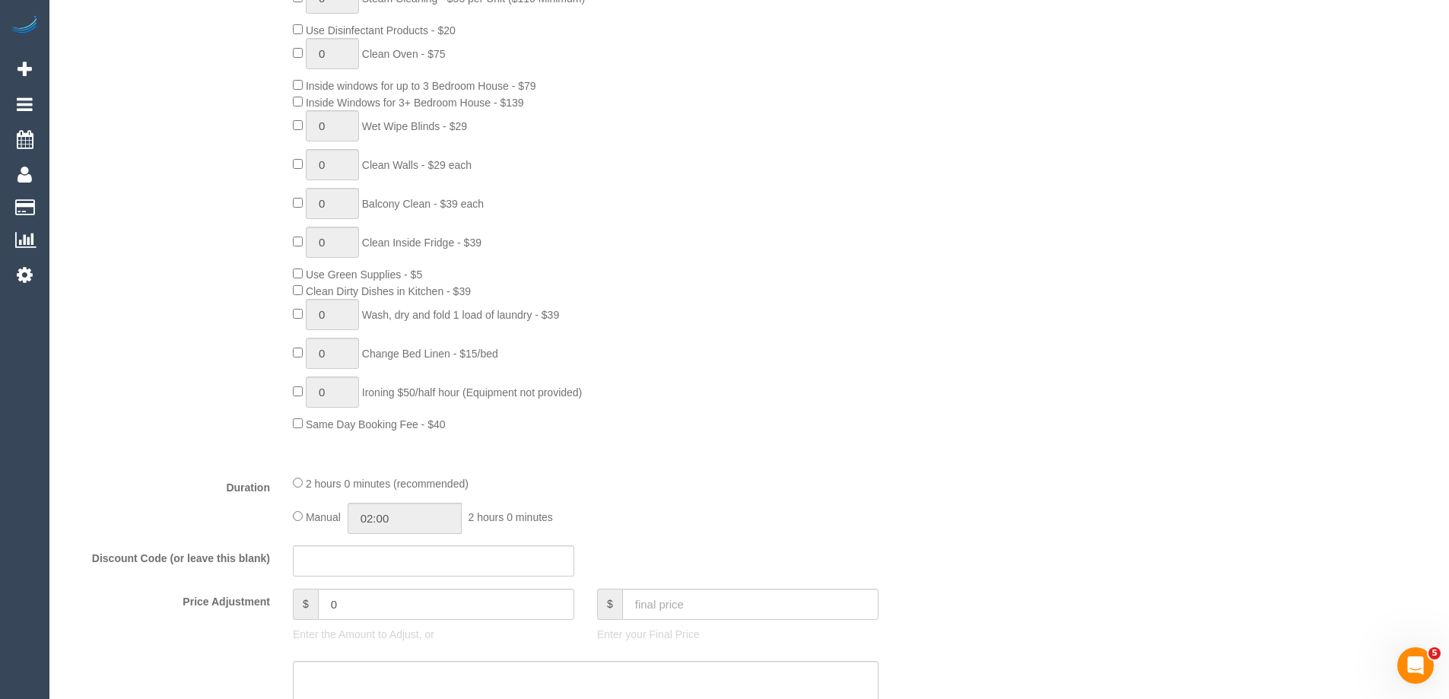
select select "object:1522"
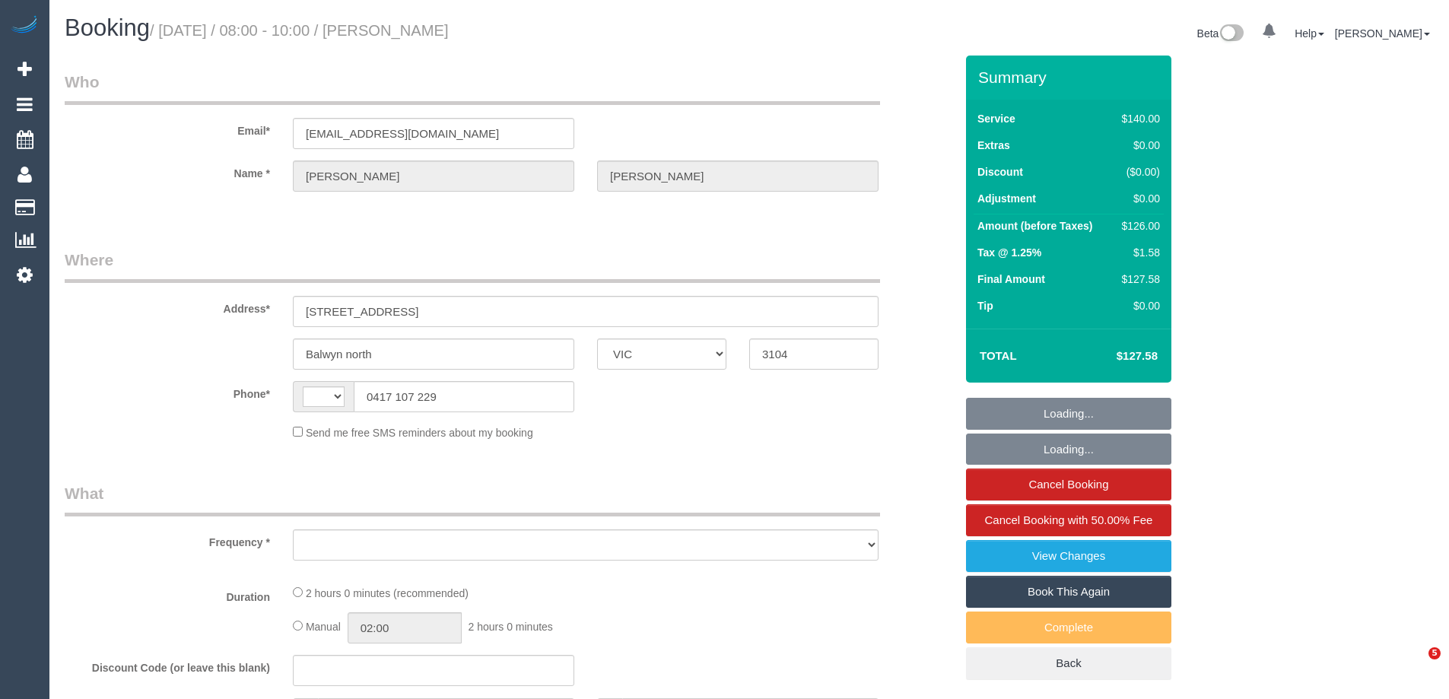
select select "VIC"
select select "string:AU"
select select "object:565"
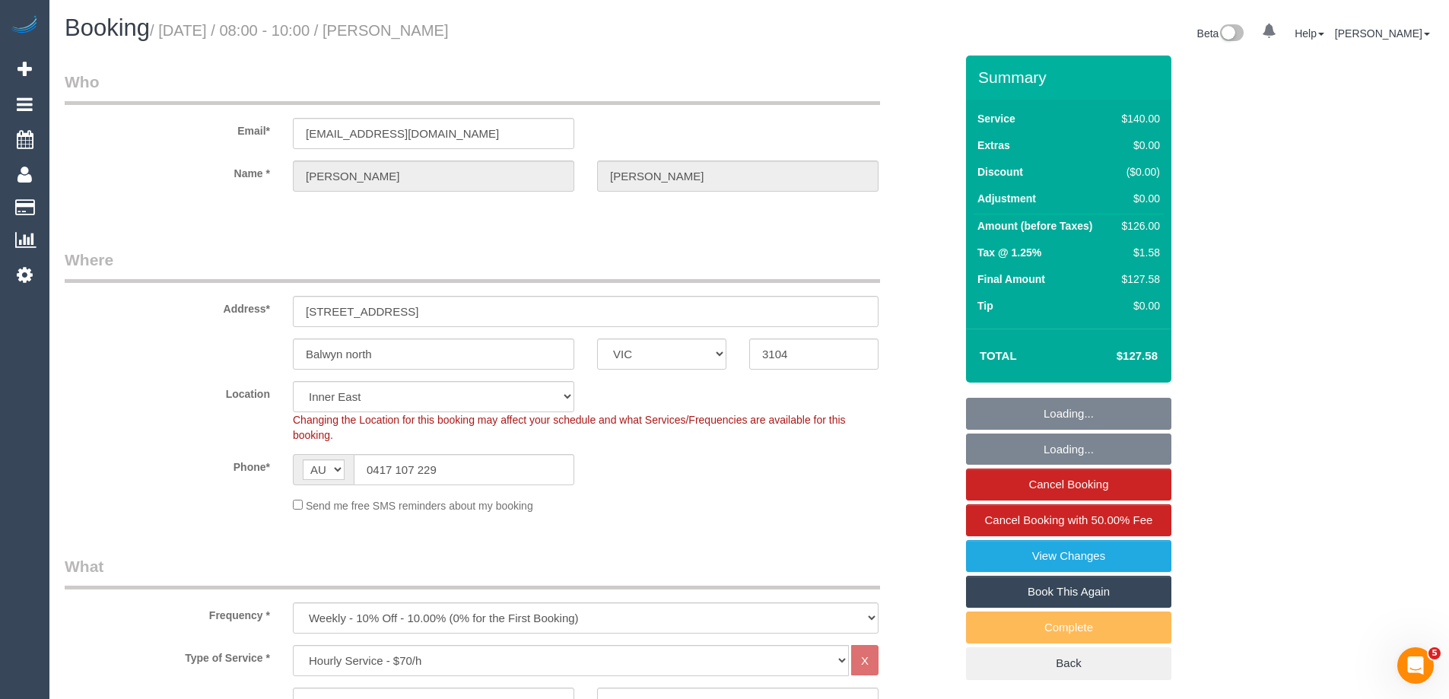
select select "string:stripe-pm_1R34VN2GScqysDRVoISr927C"
select select "number:27"
select select "number:14"
select select "number:18"
select select "number:36"
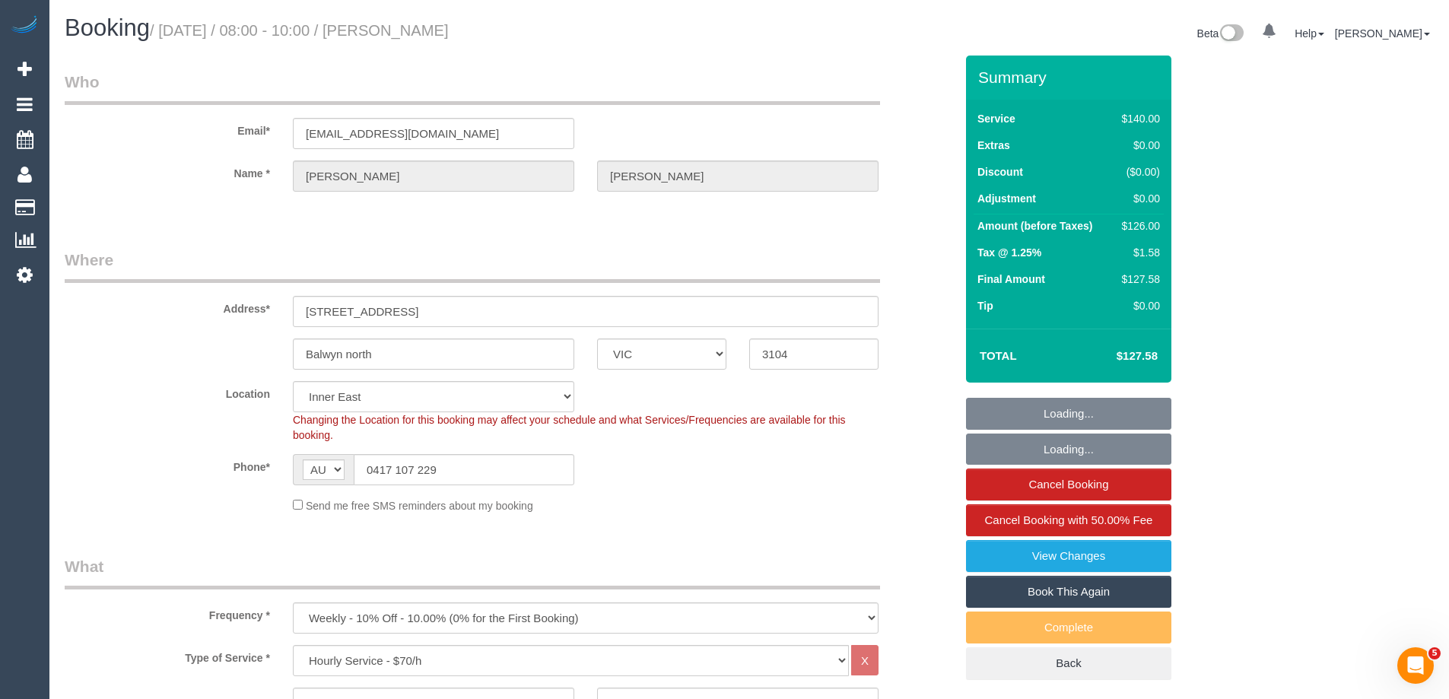
select select "number:34"
select select "number:11"
select select "object:1372"
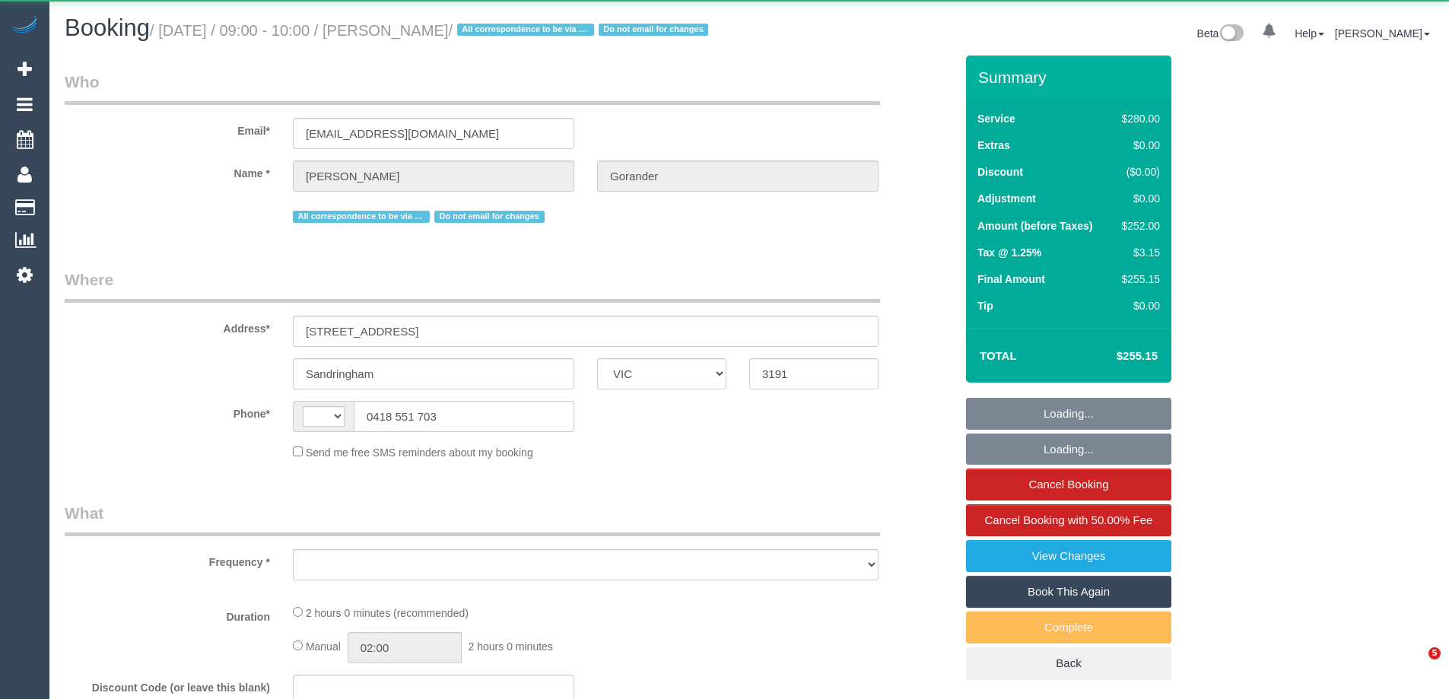
select select "VIC"
select select "object:352"
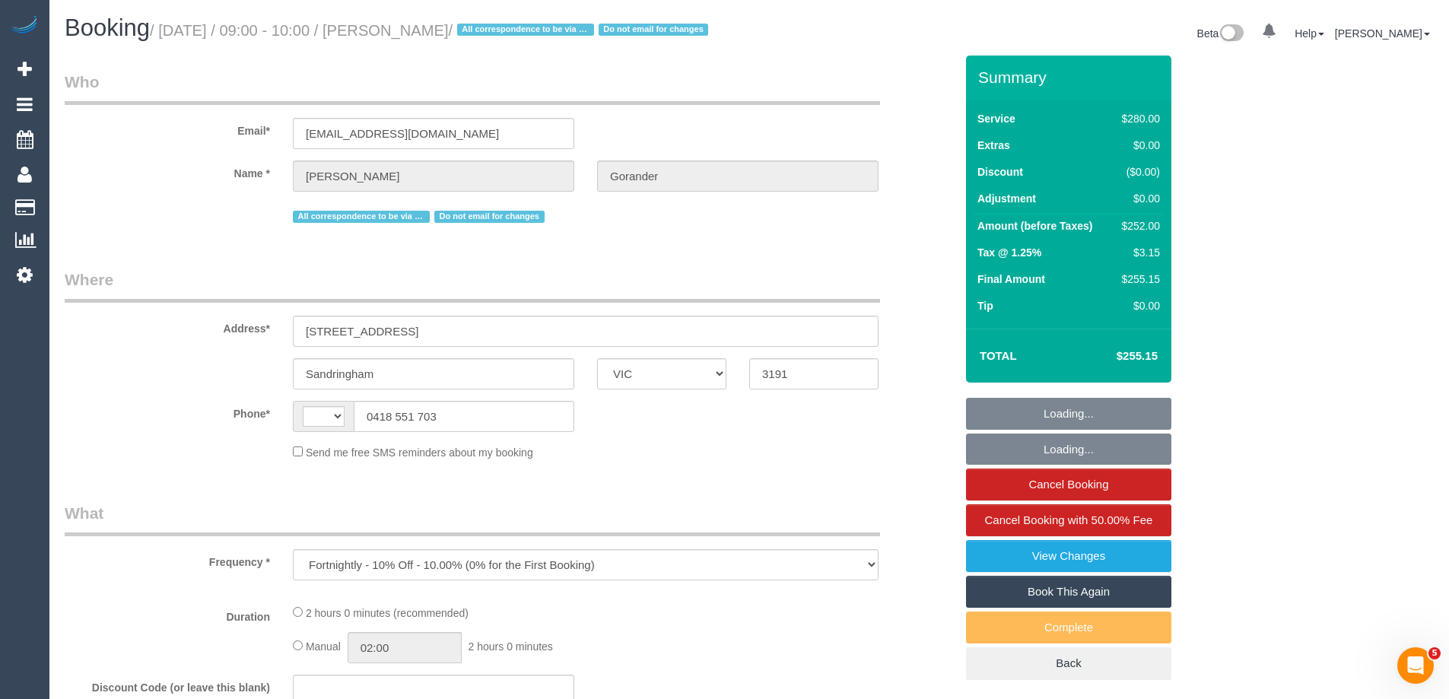
select select "string:AU"
select select "string:stripe-pm_1Gmrcl2GScqysDRVmcm1JmZh"
select select "2"
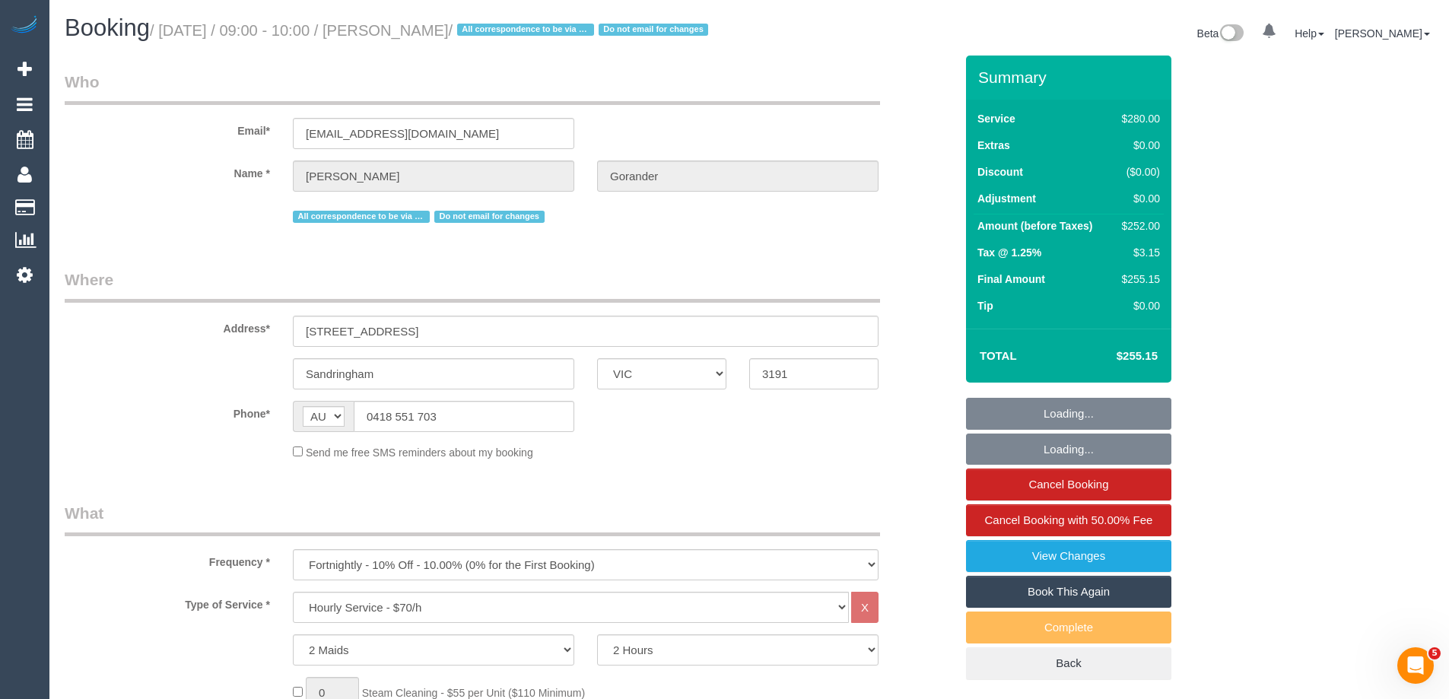
select select "number:32"
select select "number:14"
select select "number:19"
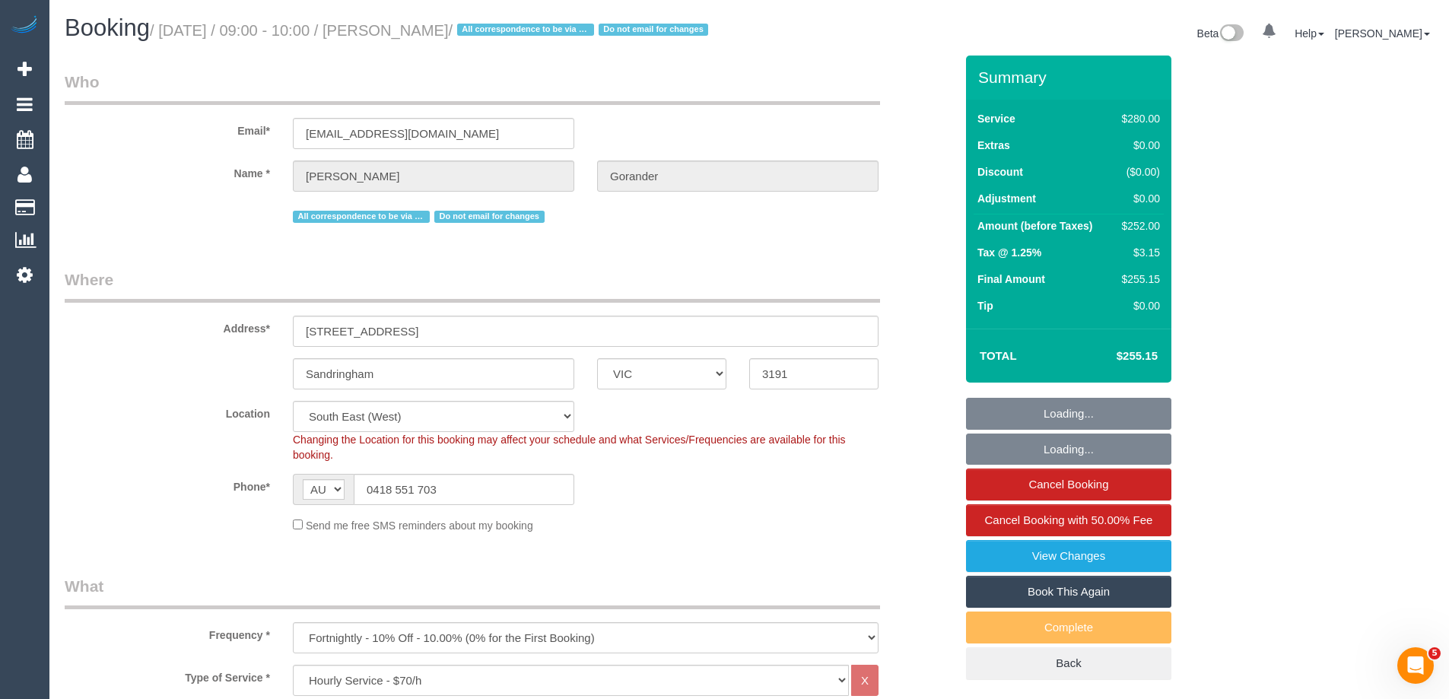
select select "object:1451"
drag, startPoint x: 436, startPoint y: 505, endPoint x: 40, endPoint y: 494, distance: 395.6
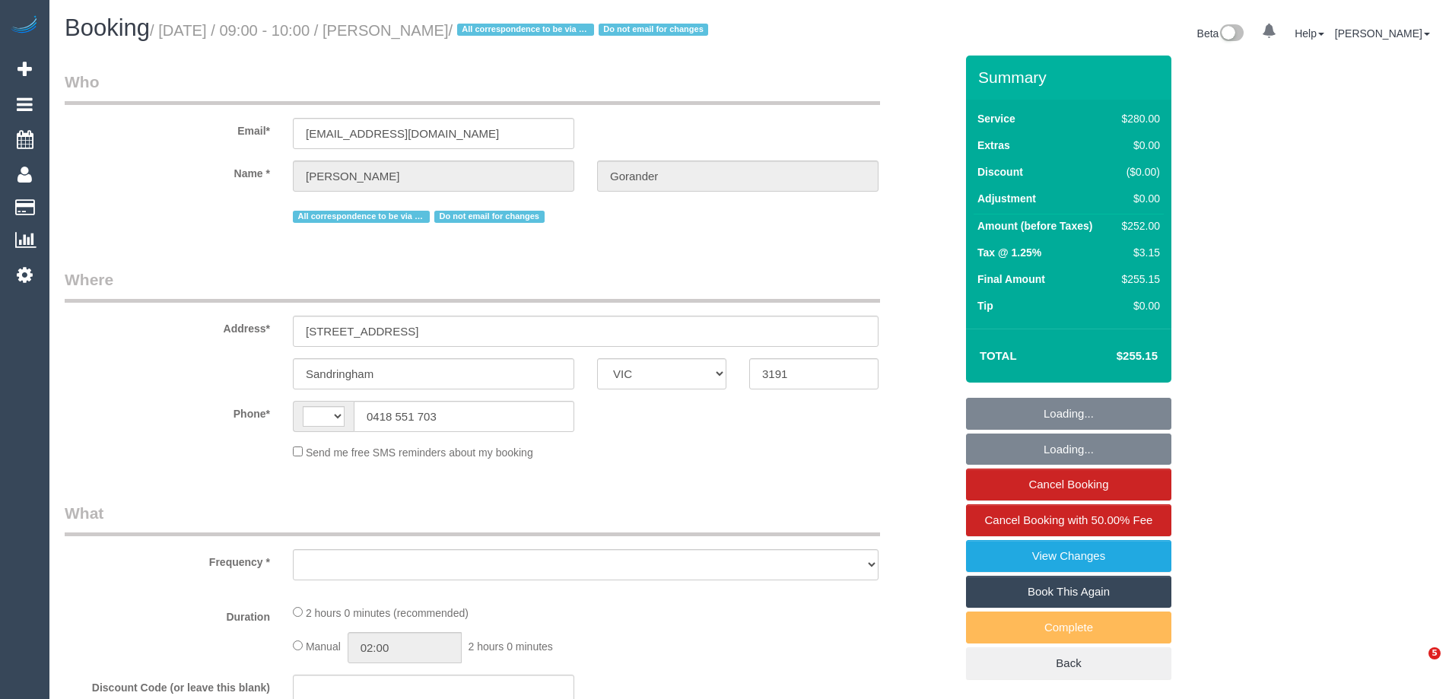
select select "VIC"
select select "string:AU"
select select "object:599"
select select "string:stripe-pm_1Gmrcl2GScqysDRVmcm1JmZh"
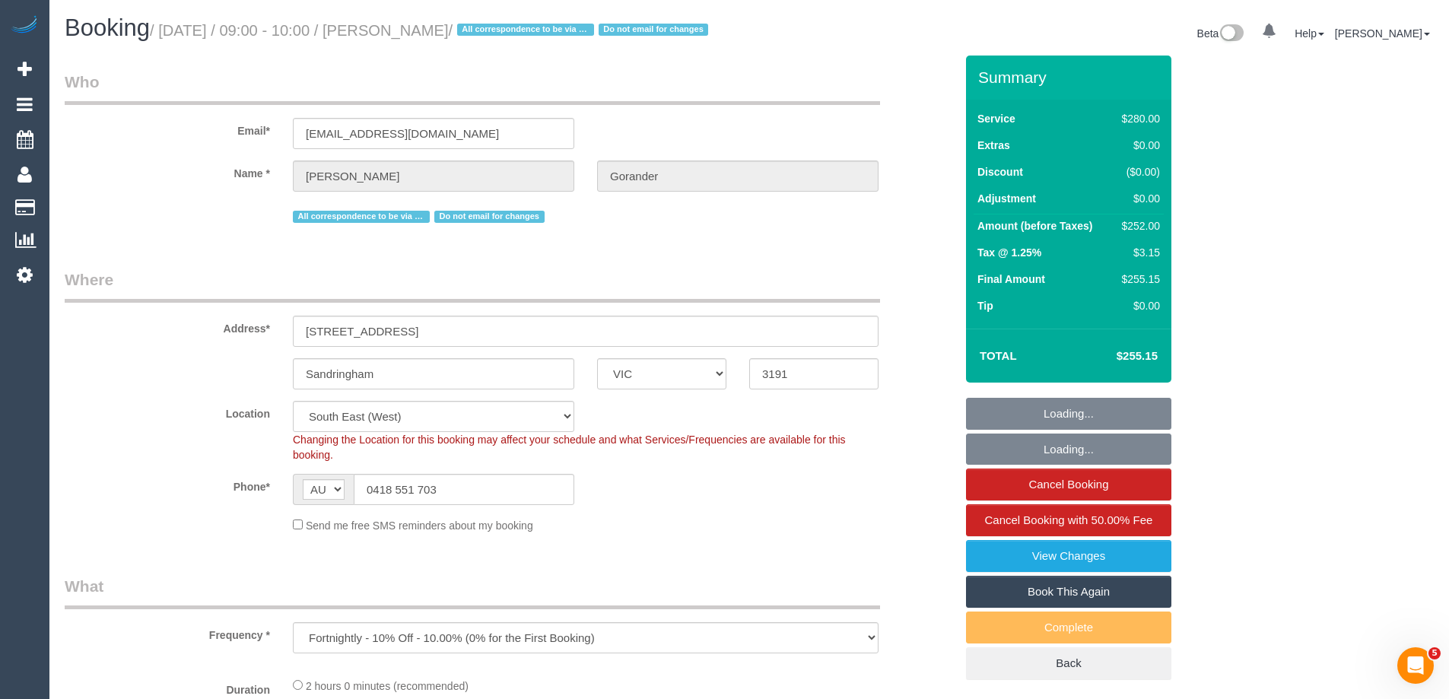
select select "2"
select select "number:32"
select select "number:14"
select select "number:19"
select select "object:1454"
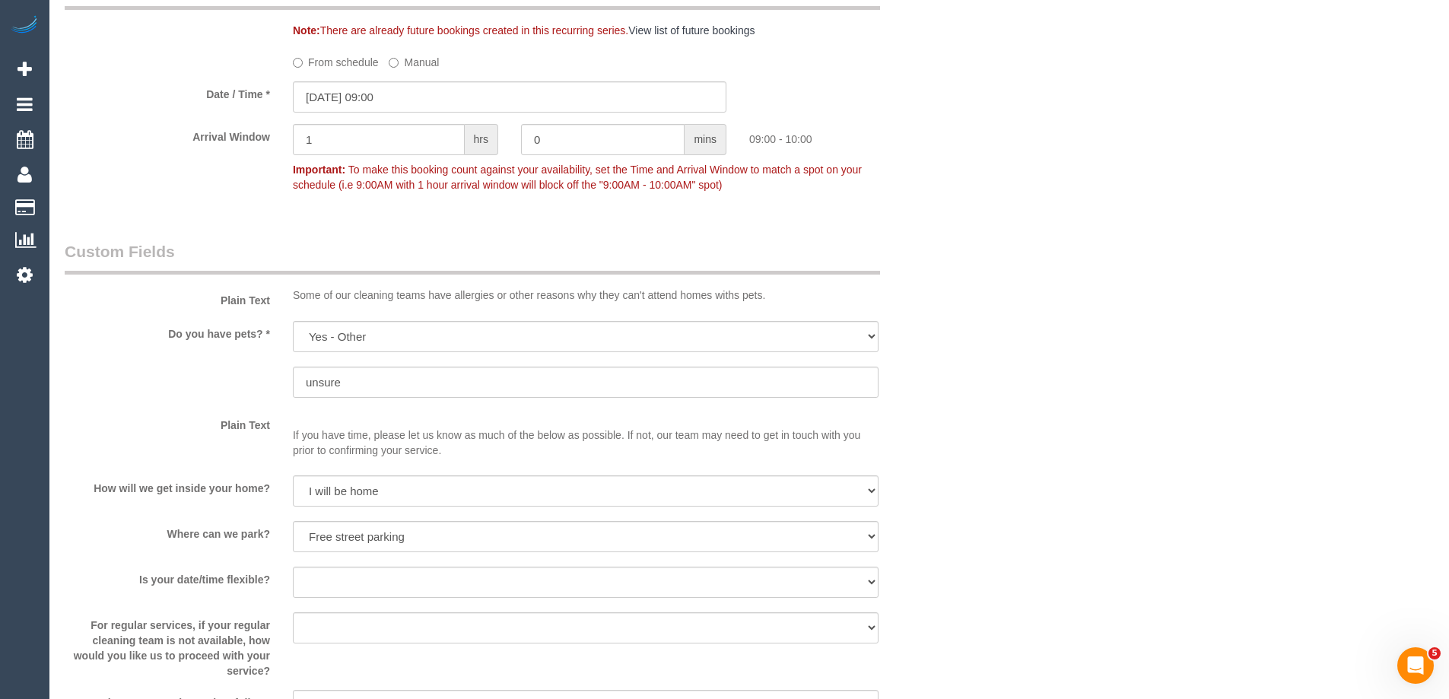
scroll to position [2282, 0]
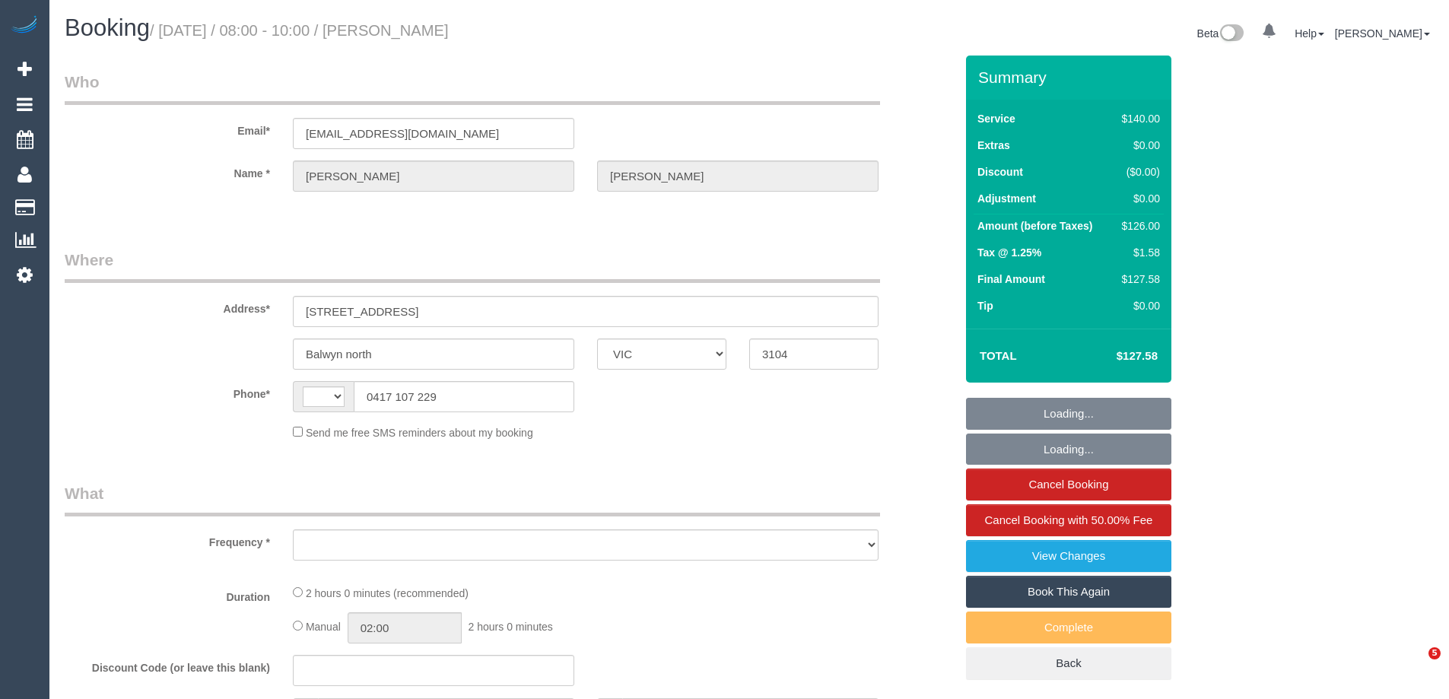
select select "VIC"
select select "string:AU"
select select "object:729"
select select "string:stripe-pm_1R34VN2GScqysDRVoISr927C"
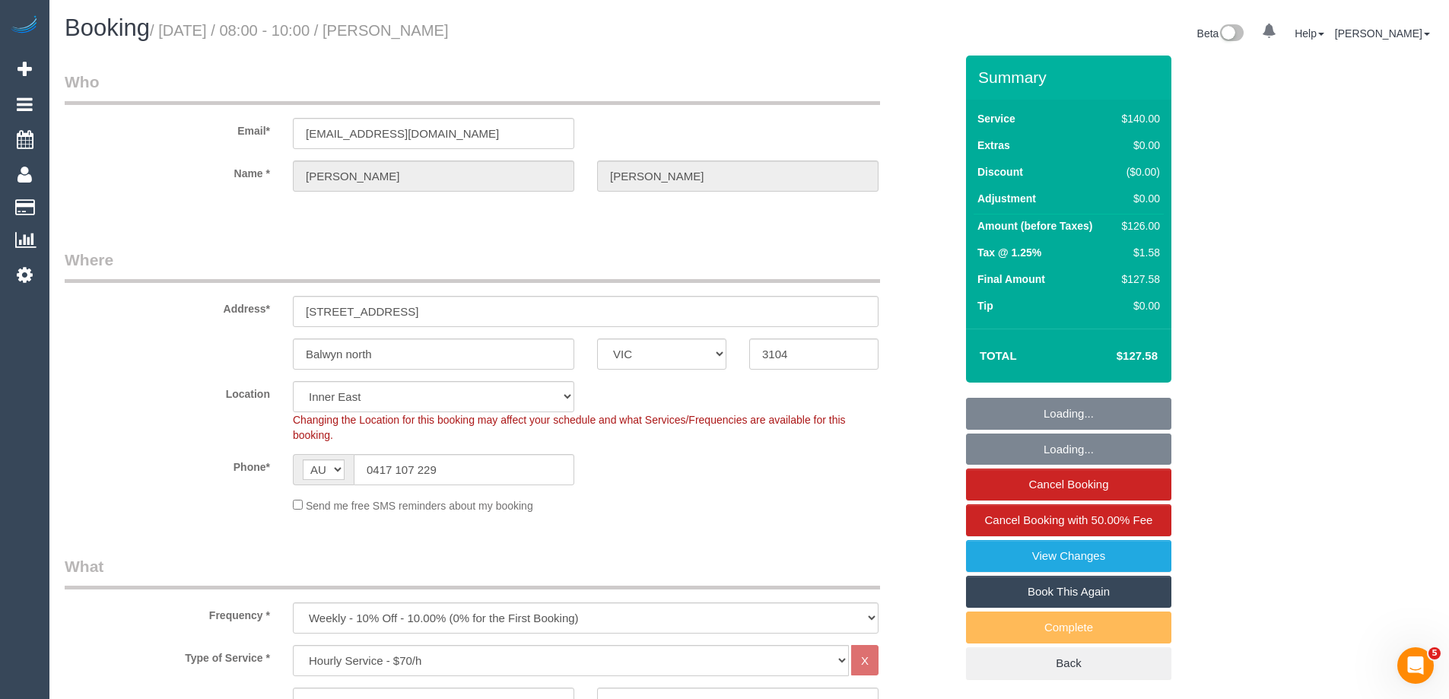
select select "number:27"
select select "number:14"
select select "number:18"
select select "number:36"
select select "number:34"
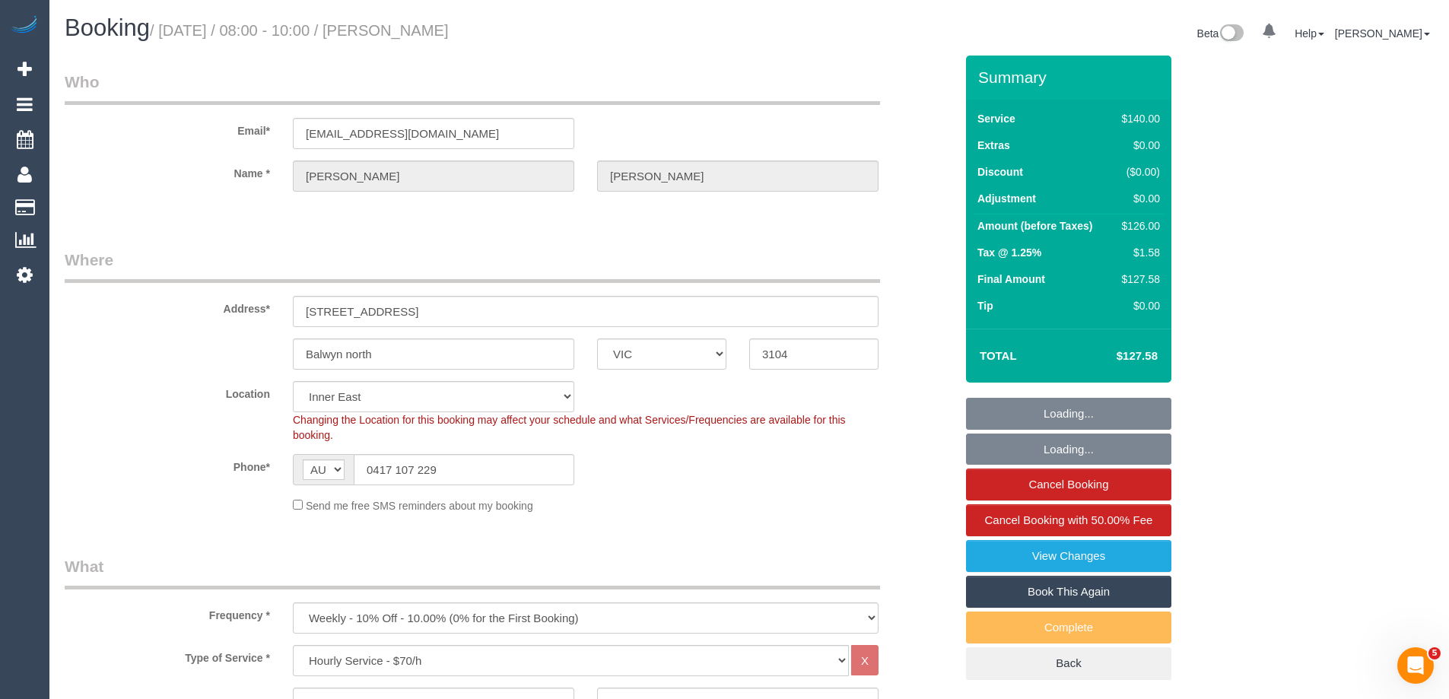
select select "number:11"
select select "object:1386"
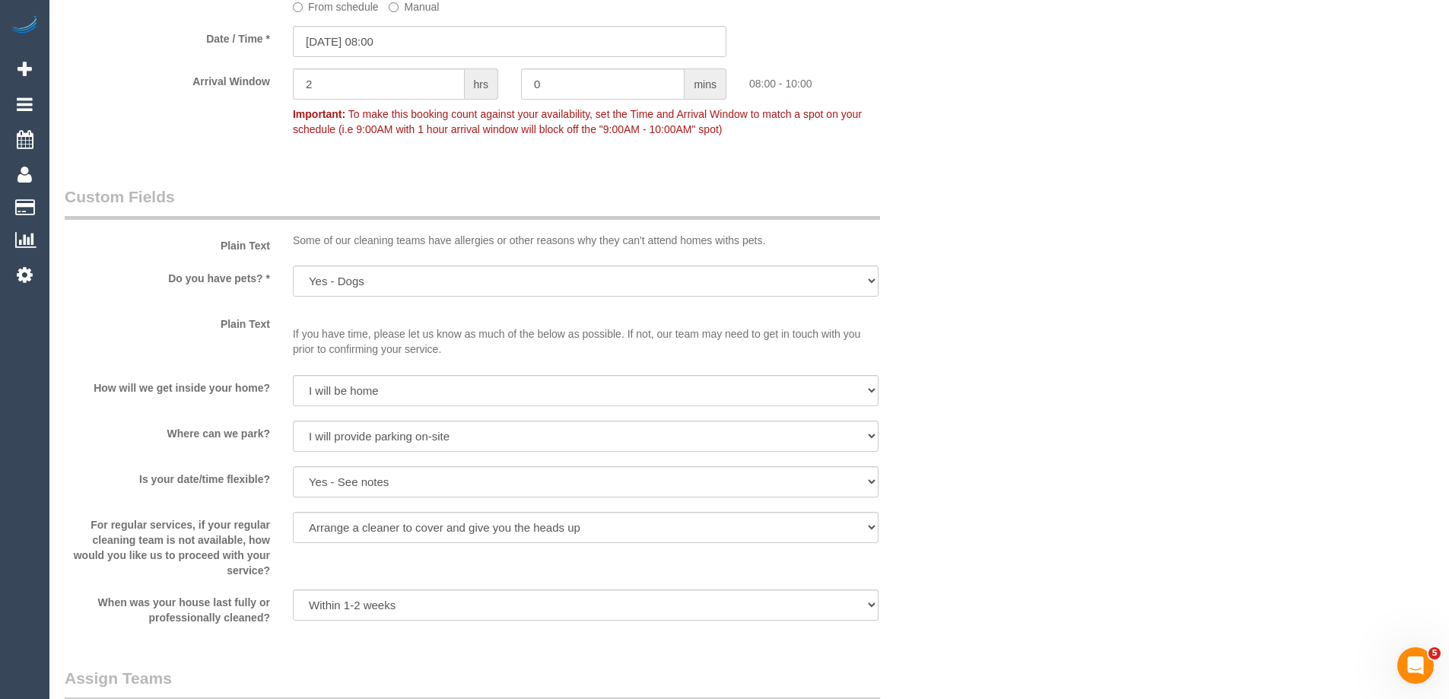
scroll to position [1704, 0]
click at [336, 52] on input "22/09/2025 08:00" at bounding box center [509, 45] width 433 height 31
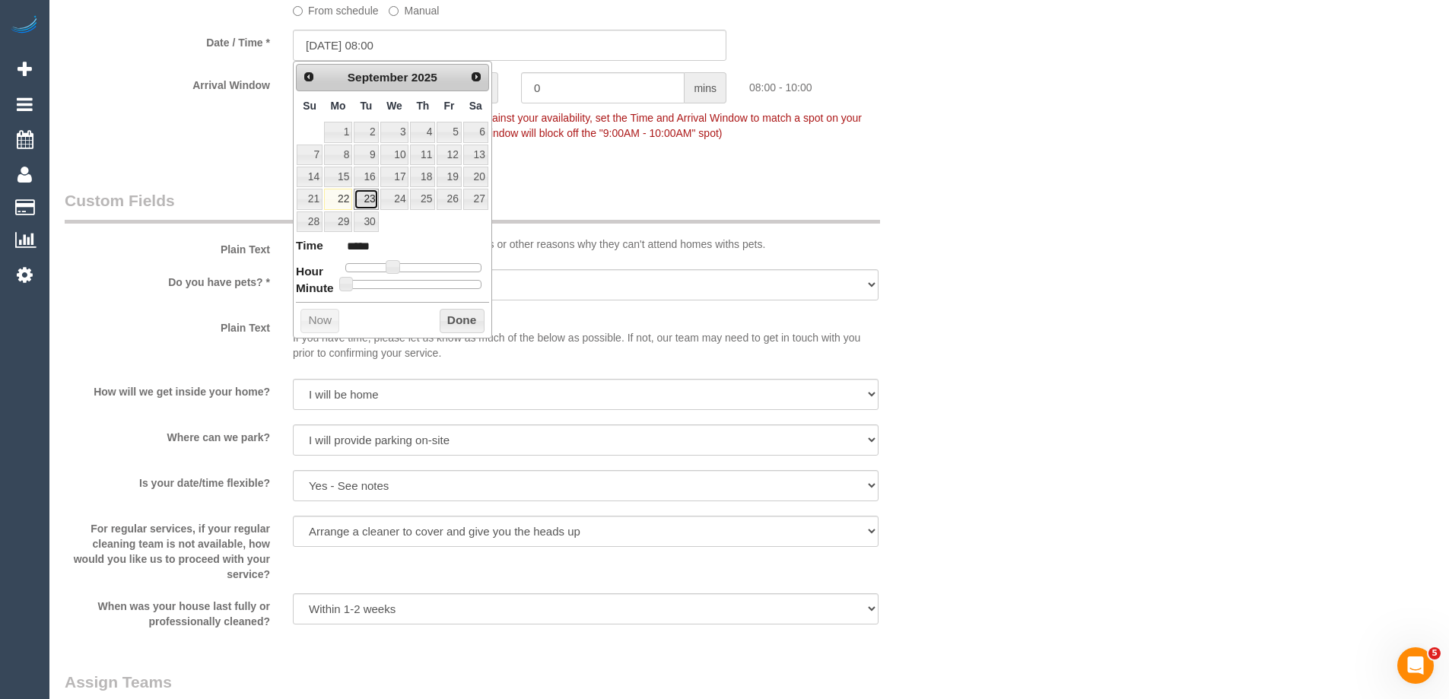
click at [364, 195] on link "23" at bounding box center [366, 199] width 24 height 21
type input "23/09/2025 08:00"
click at [462, 319] on button "Done" at bounding box center [462, 321] width 45 height 24
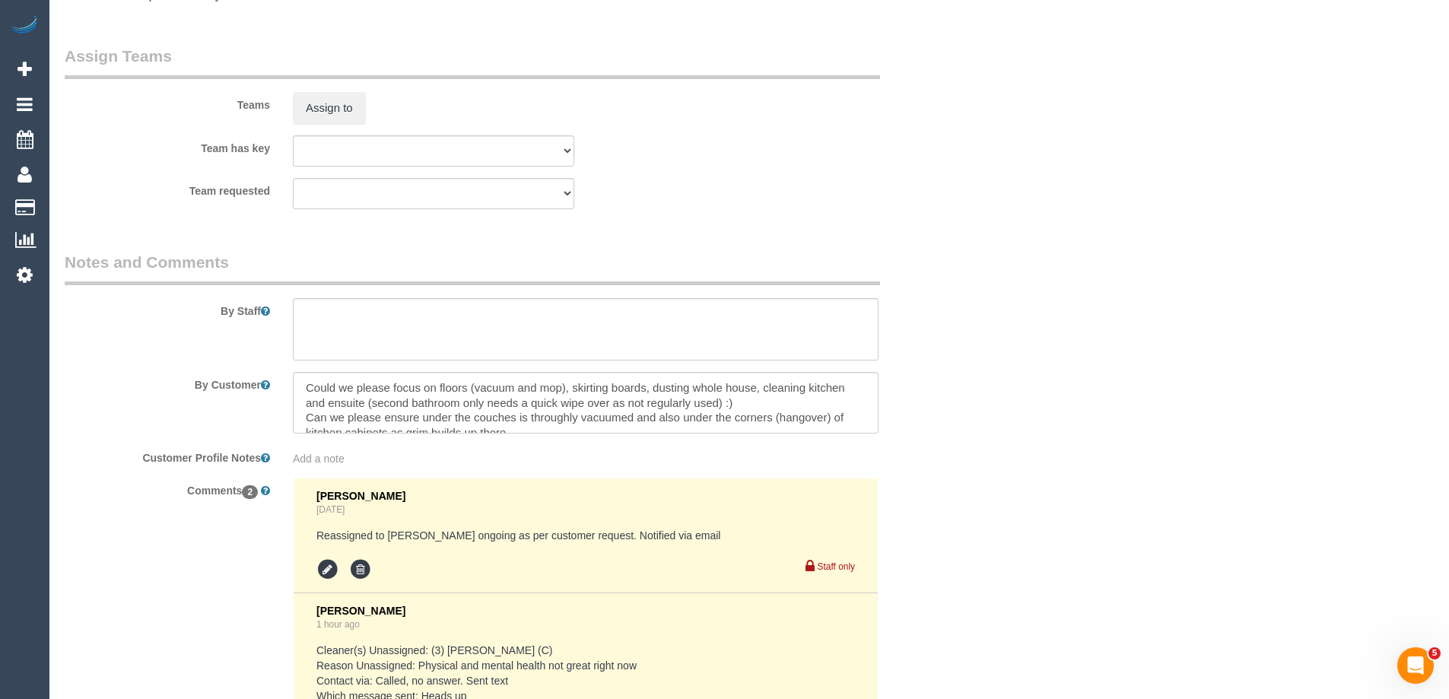
scroll to position [2465, 0]
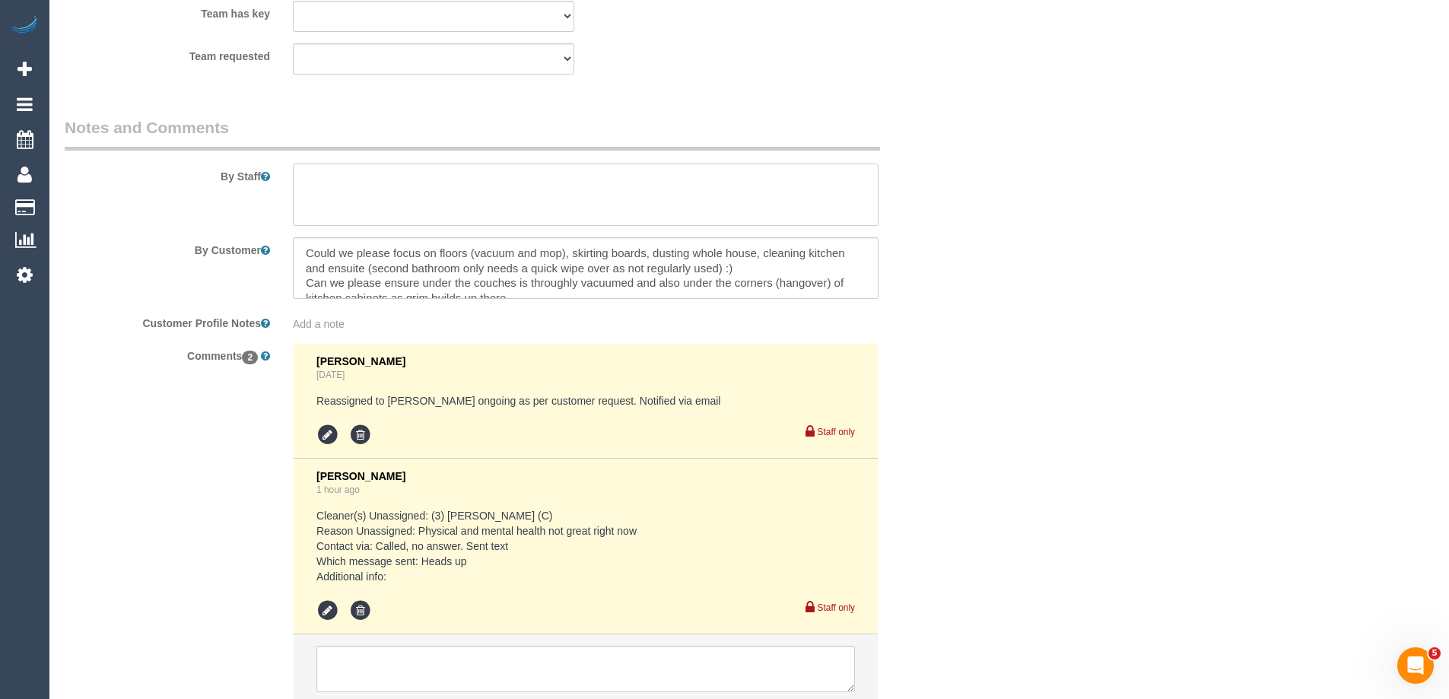
click at [339, 198] on textarea at bounding box center [586, 195] width 586 height 62
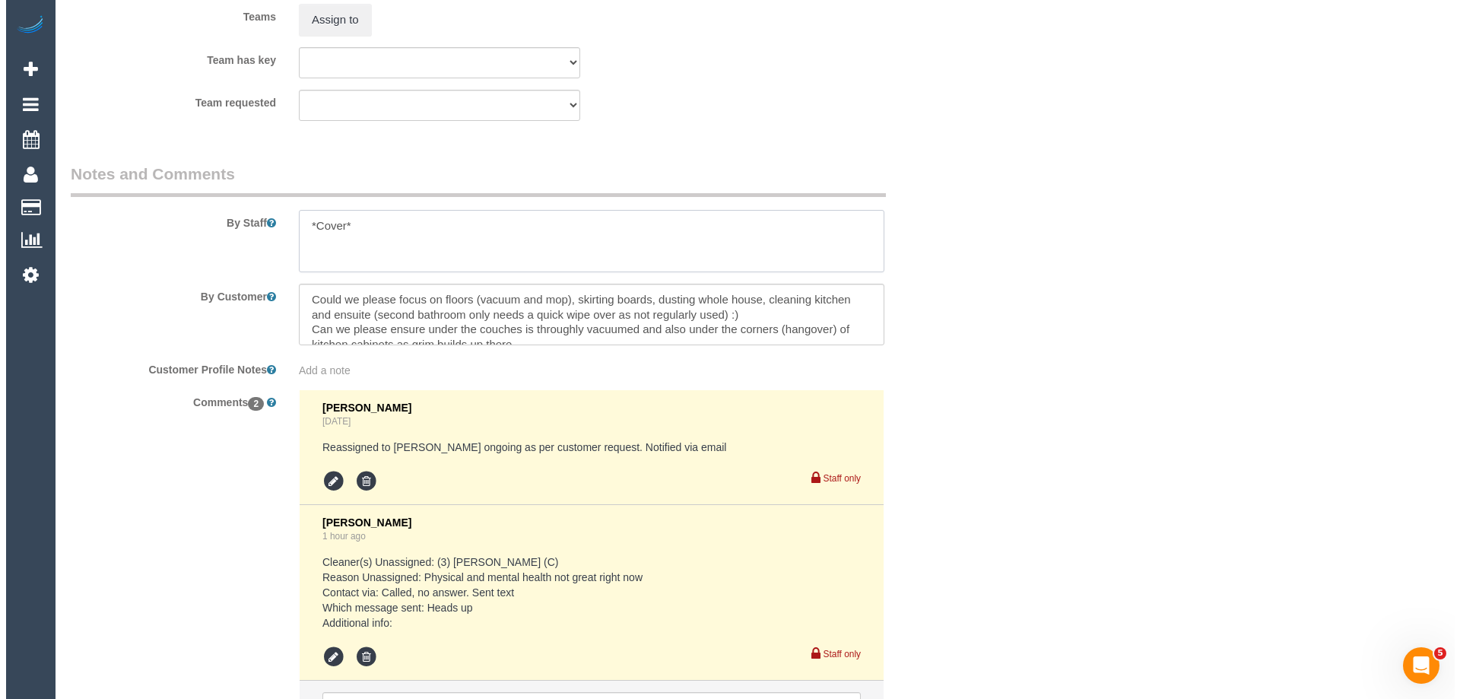
scroll to position [2237, 0]
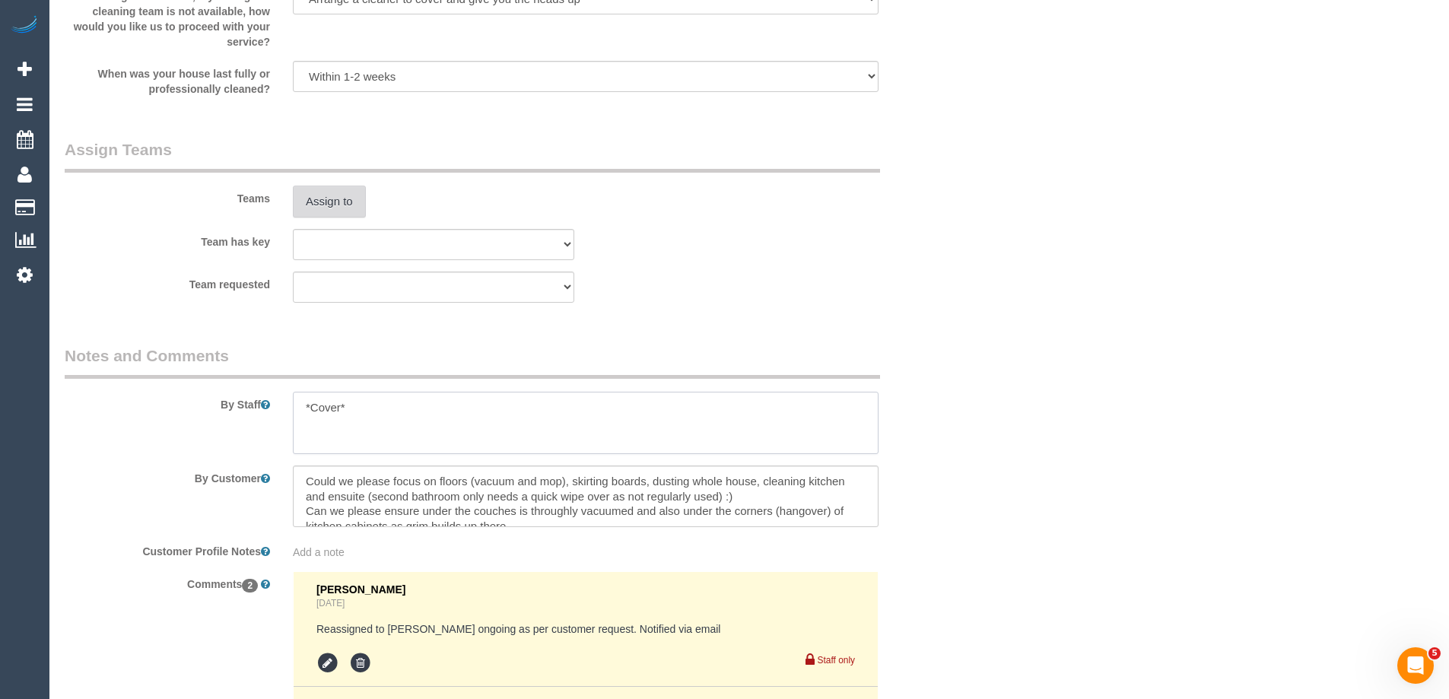
type textarea "*Cover*"
click at [316, 197] on button "Assign to" at bounding box center [329, 202] width 73 height 32
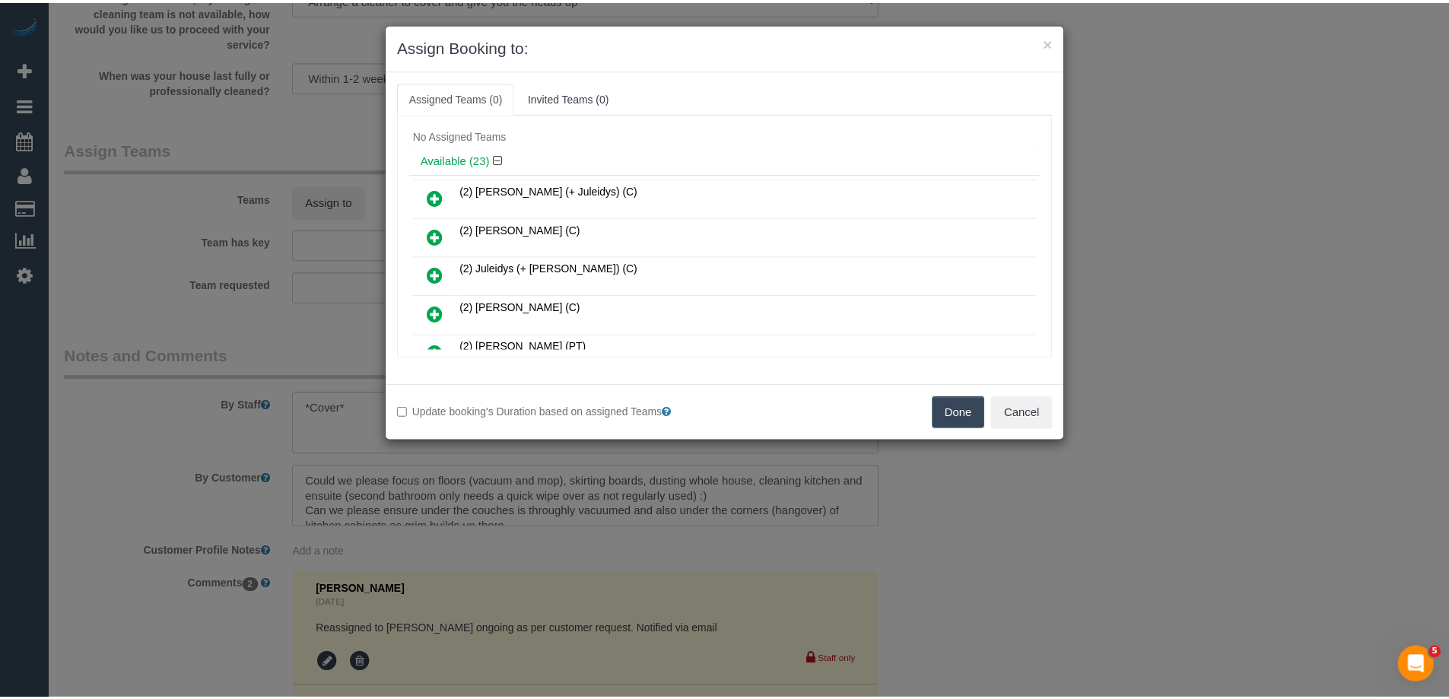
scroll to position [0, 0]
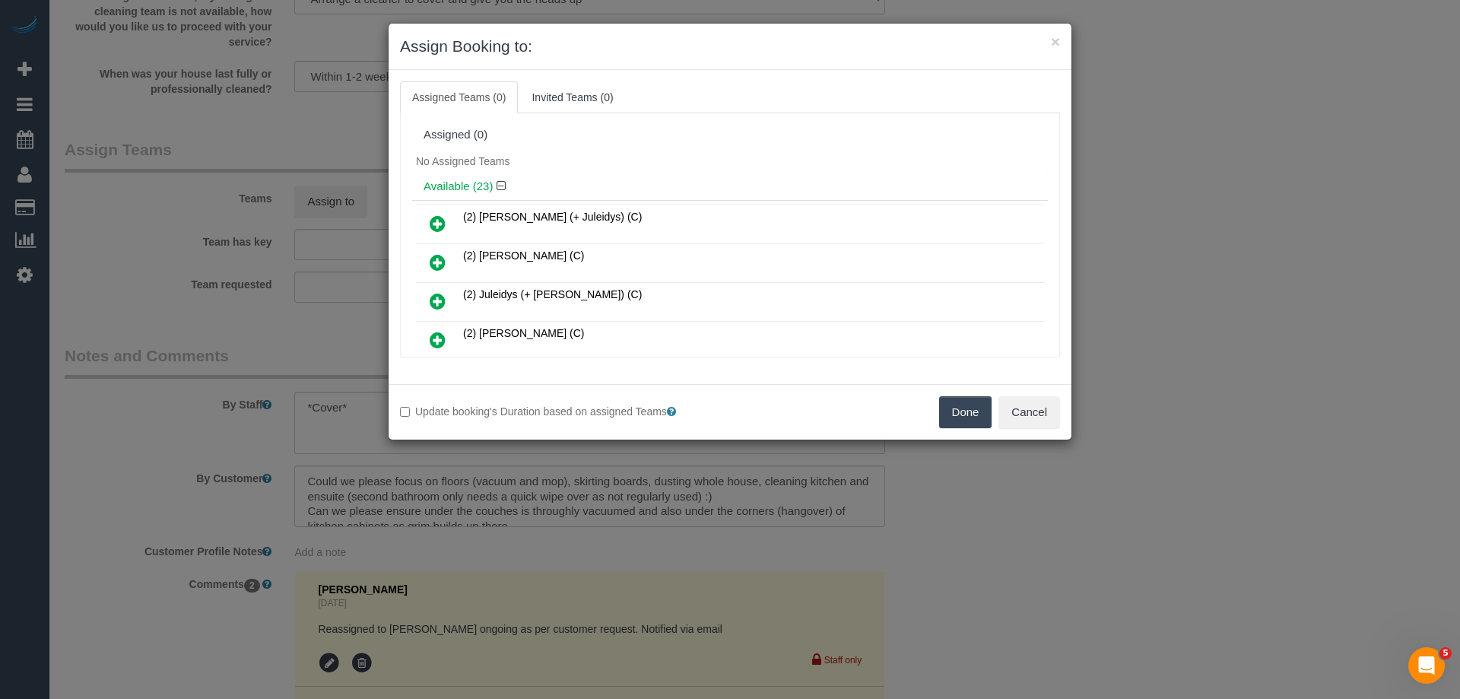
click at [443, 257] on icon at bounding box center [438, 262] width 16 height 18
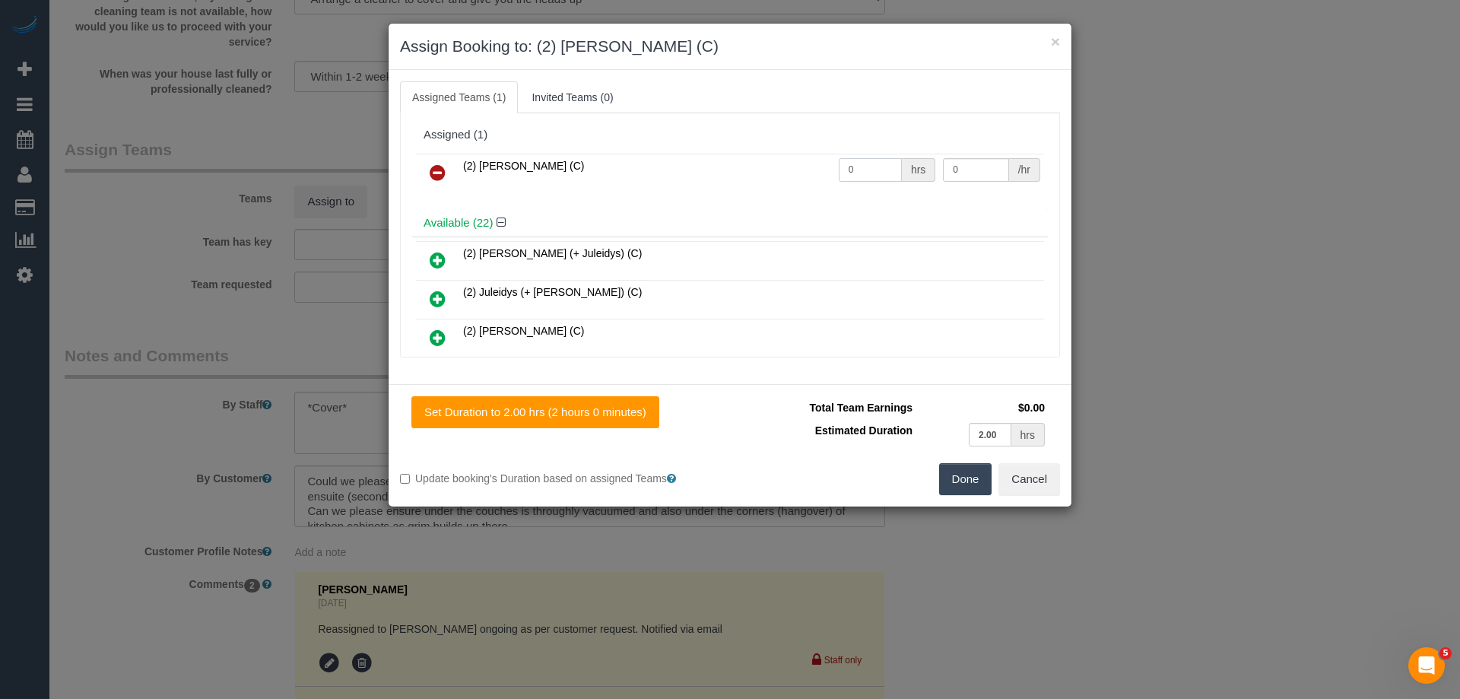
drag, startPoint x: 856, startPoint y: 161, endPoint x: 813, endPoint y: 160, distance: 42.6
click at [745, 160] on tr "(2) Dinitha Gunawardana (C) 0 hrs 0 /hr" at bounding box center [730, 173] width 628 height 39
type input "2"
drag, startPoint x: 965, startPoint y: 164, endPoint x: 643, endPoint y: 138, distance: 323.4
click at [643, 138] on div "Assigned (1) (2) Dinitha Gunawardana (C) 2 hrs 0 /hr" at bounding box center [730, 165] width 636 height 88
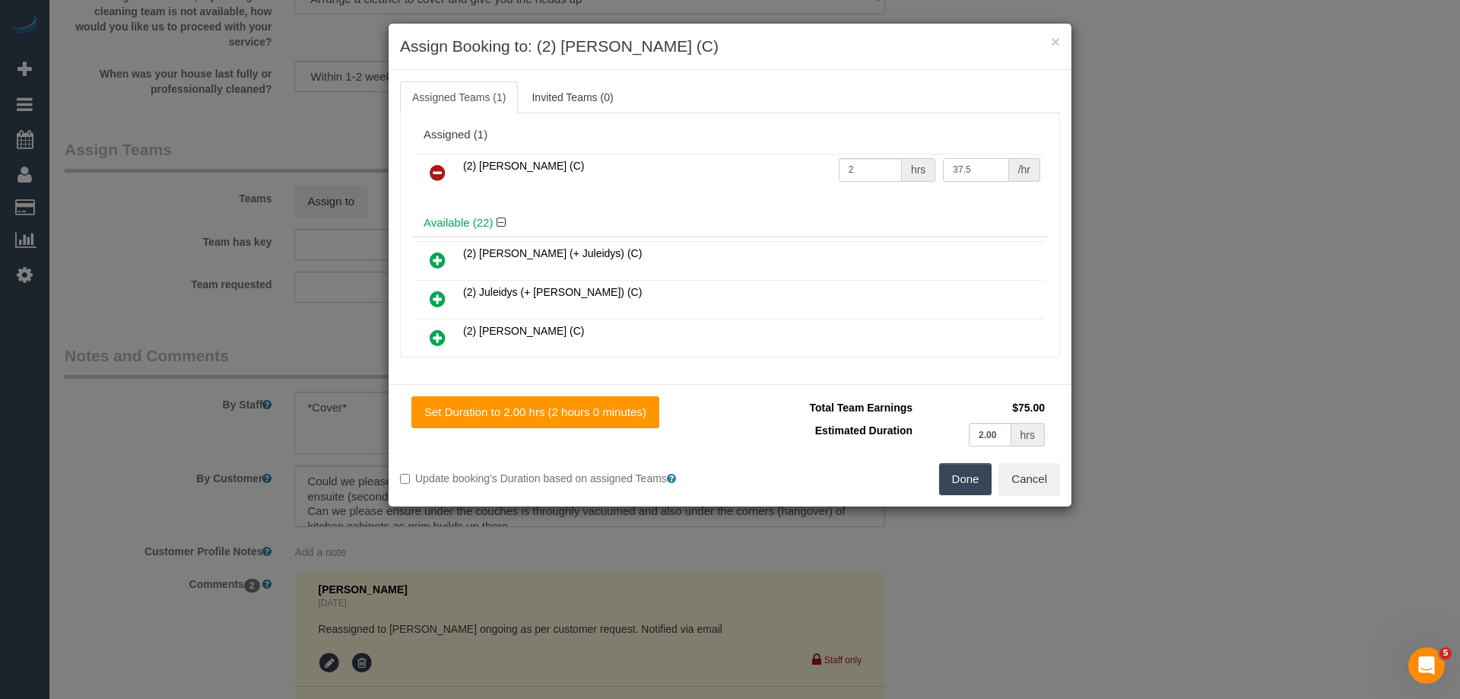
type input "37.5"
click at [962, 481] on button "Done" at bounding box center [965, 479] width 53 height 32
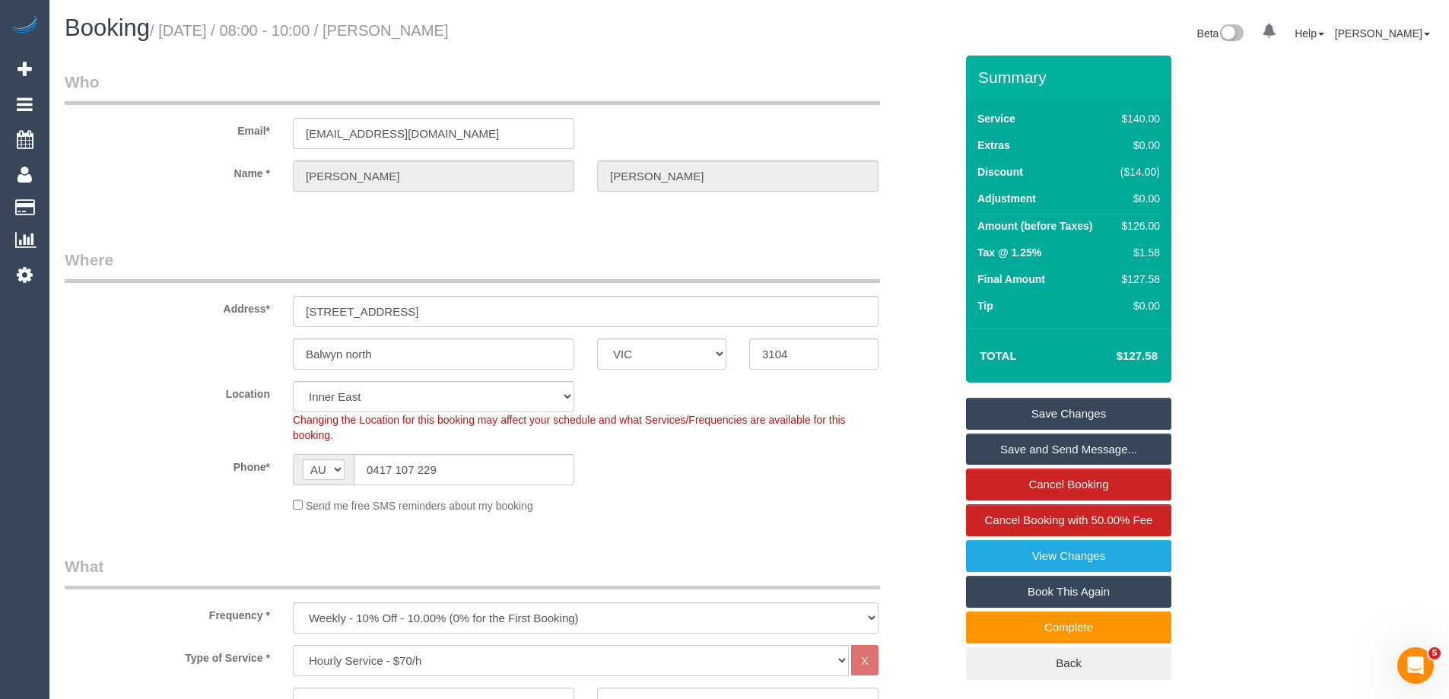
drag, startPoint x: 557, startPoint y: 34, endPoint x: 443, endPoint y: 31, distance: 114.1
click at [421, 24] on h1 "Booking / September 22, 2025 / 08:00 - 10:00 / Emma Johnson" at bounding box center [401, 28] width 673 height 26
copy small "Emma Johnson"
click at [1028, 405] on link "Save Changes" at bounding box center [1068, 414] width 205 height 32
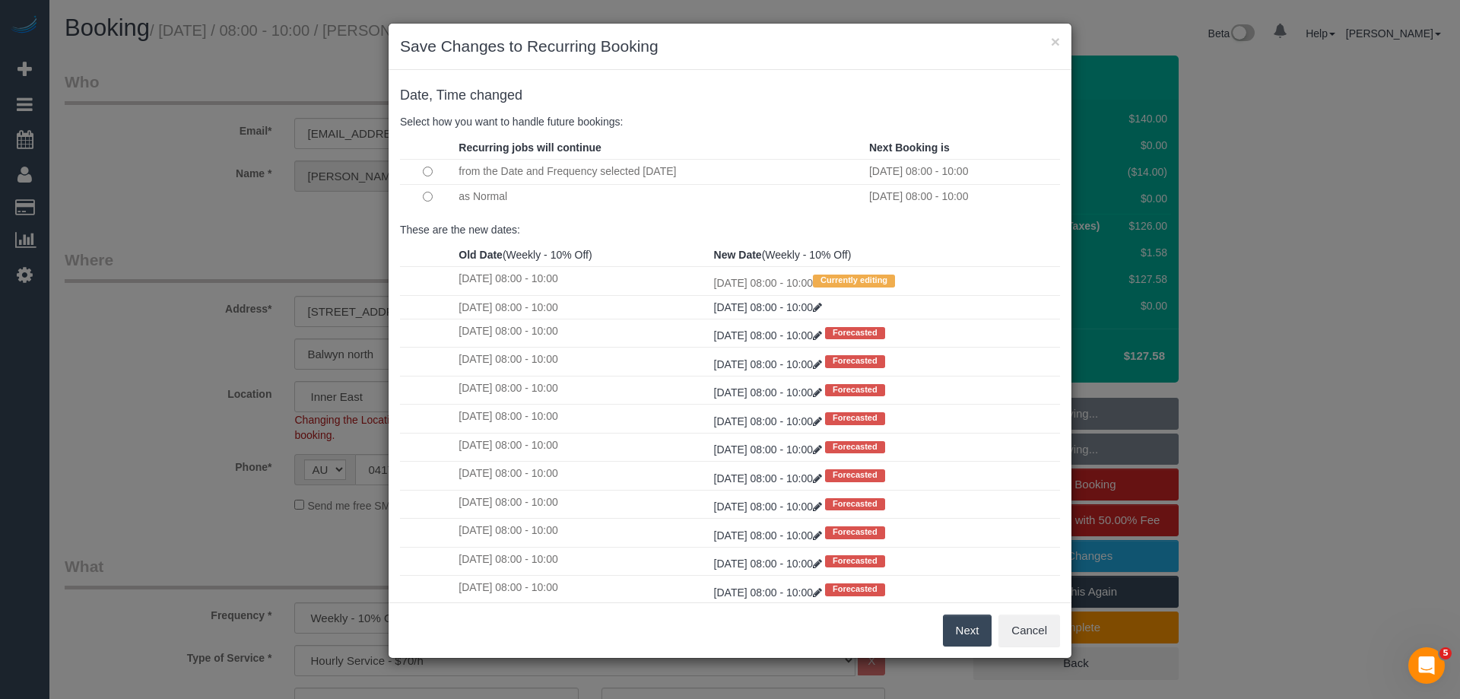
click at [959, 623] on button "Next" at bounding box center [967, 630] width 49 height 32
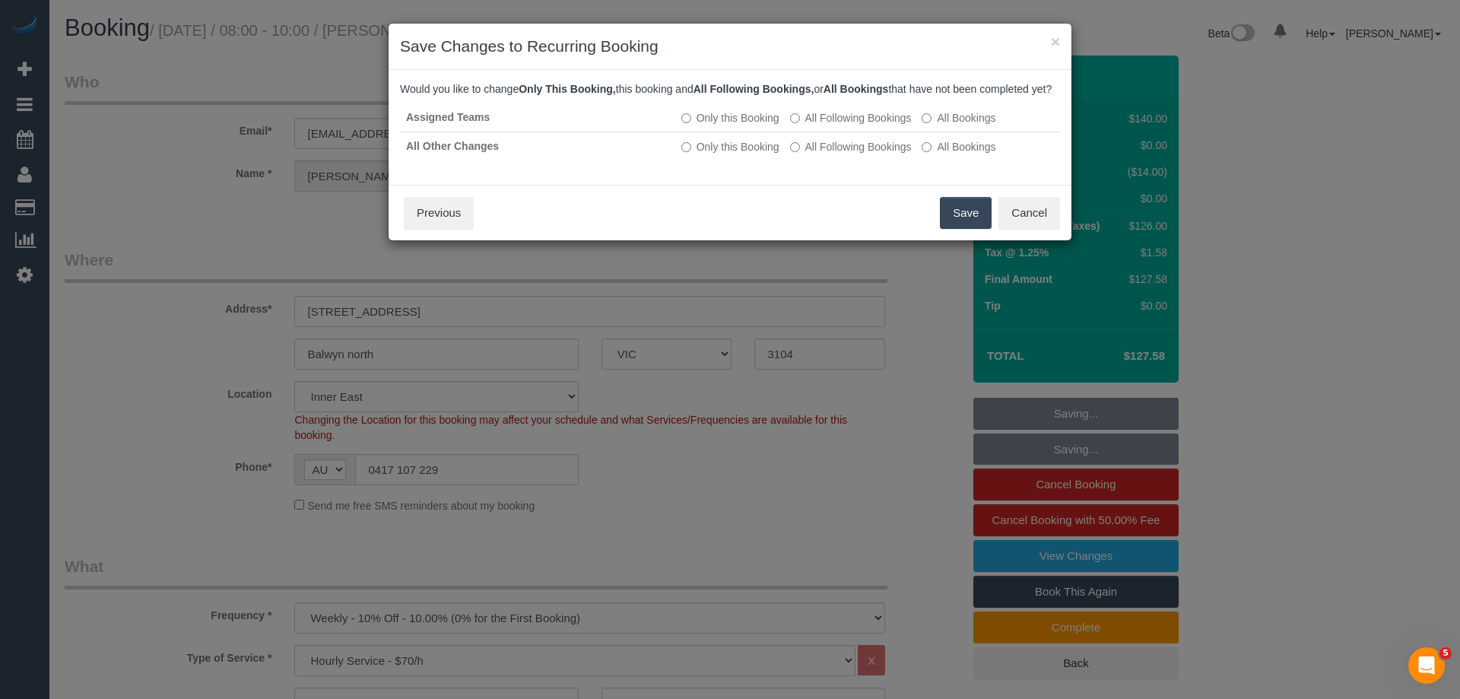
click at [970, 225] on button "Save" at bounding box center [966, 213] width 52 height 32
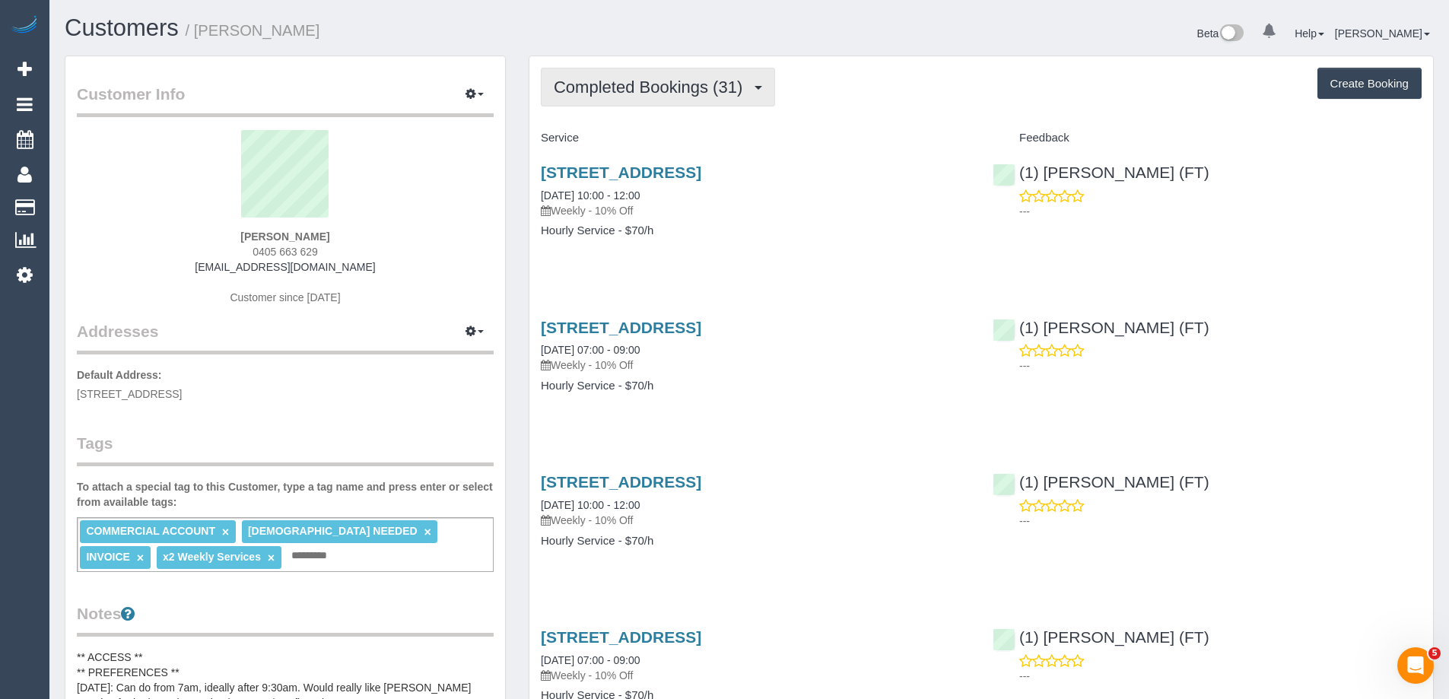
click at [691, 89] on span "Completed Bookings (31)" at bounding box center [652, 87] width 196 height 19
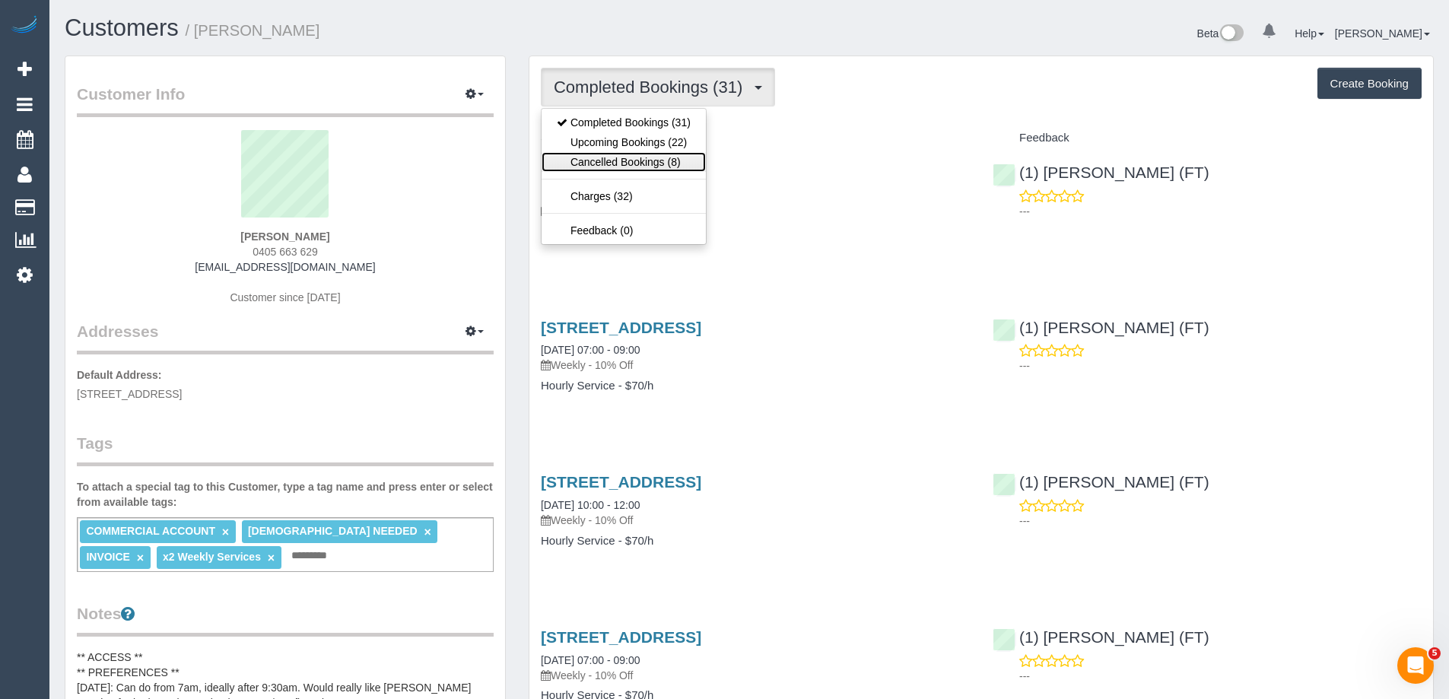
click at [663, 161] on link "Cancelled Bookings (8)" at bounding box center [623, 162] width 164 height 20
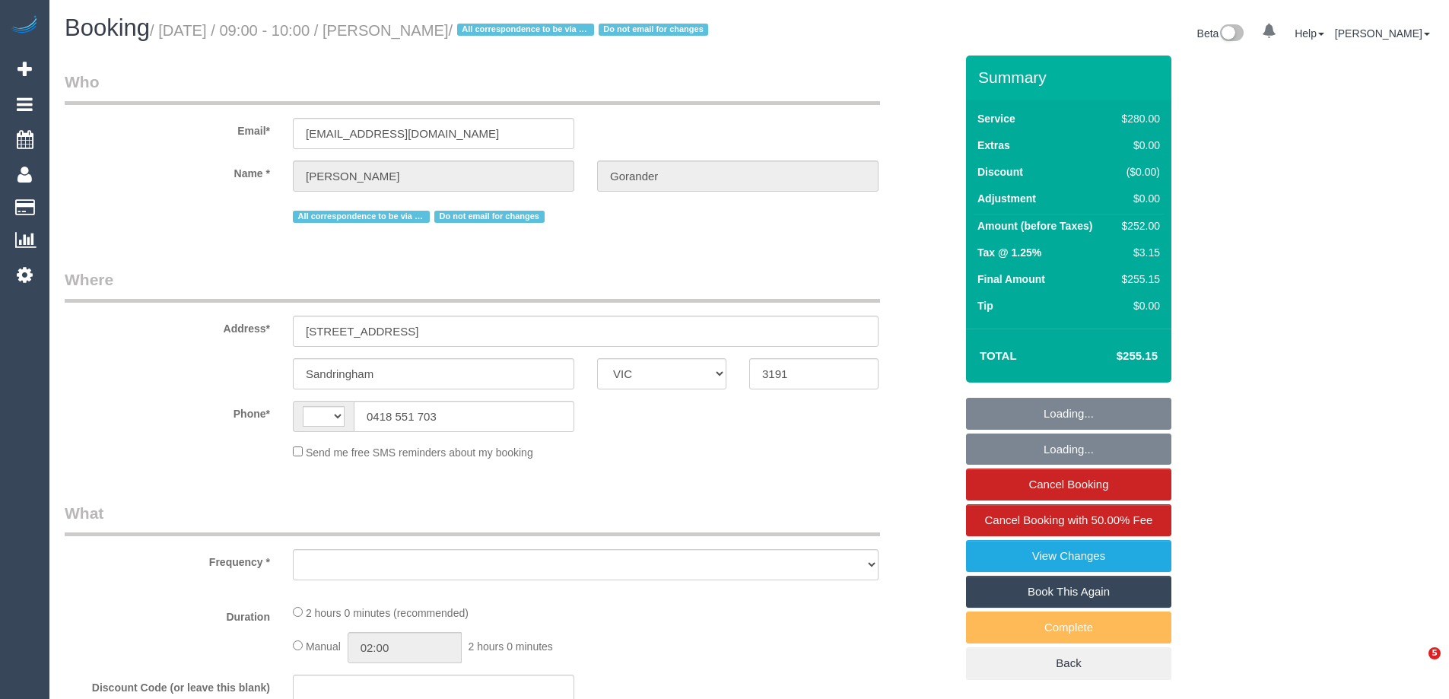
select select "VIC"
select select "string:AU"
select select "object:599"
select select "string:stripe-pm_1Gmrcl2GScqysDRVmcm1JmZh"
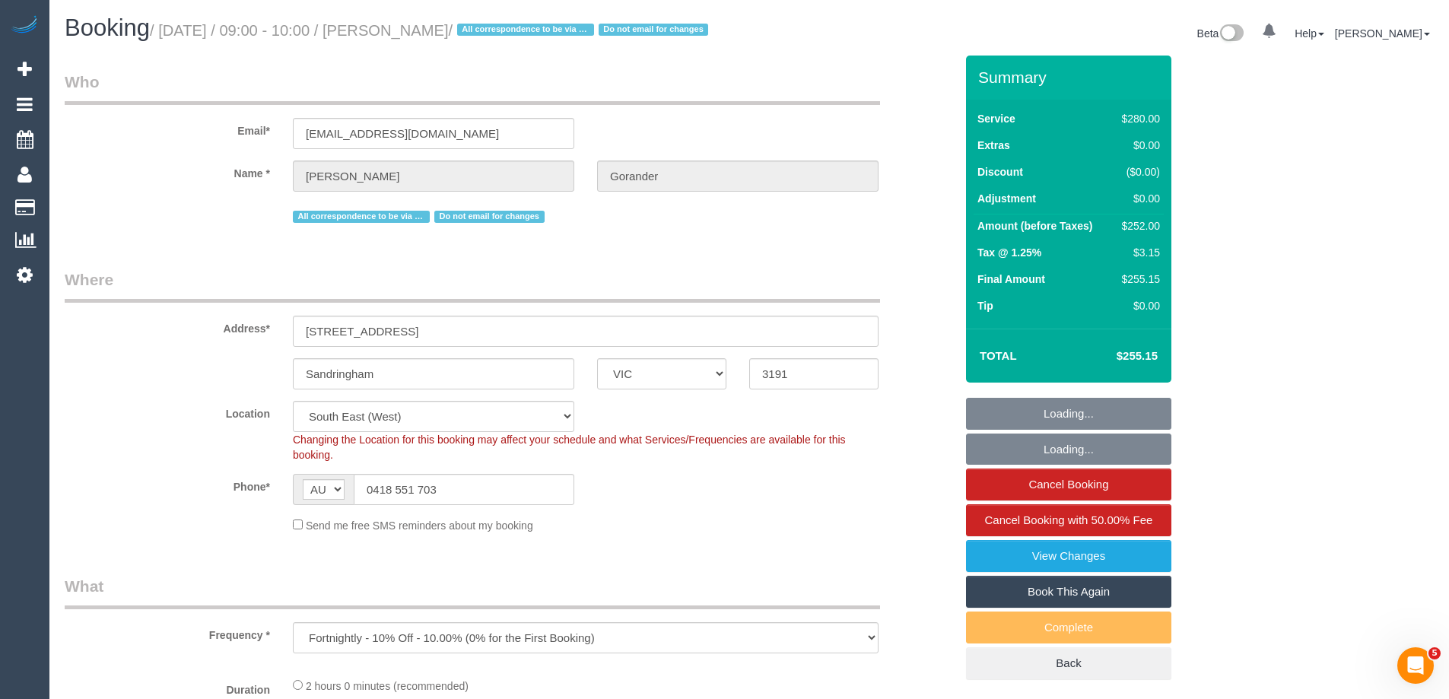
select select "object:606"
select select "number:32"
select select "number:14"
select select "number:19"
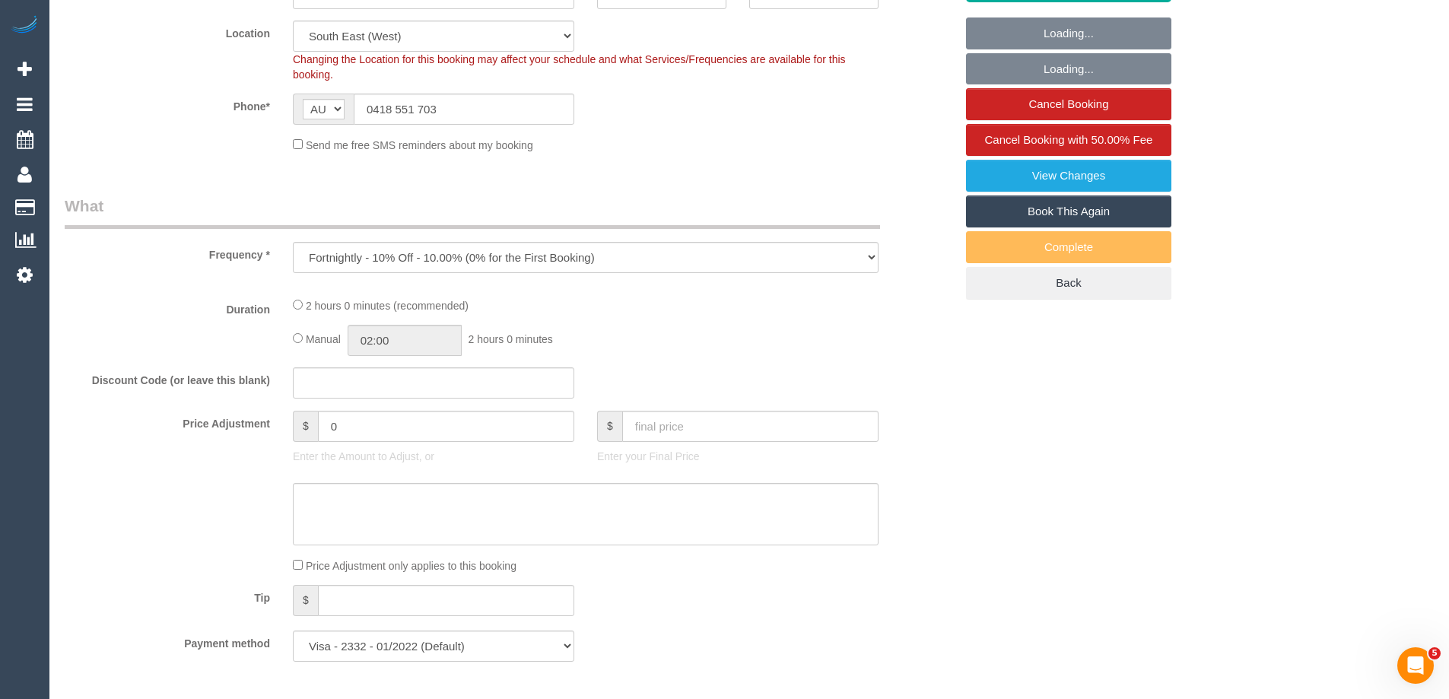
select select "2"
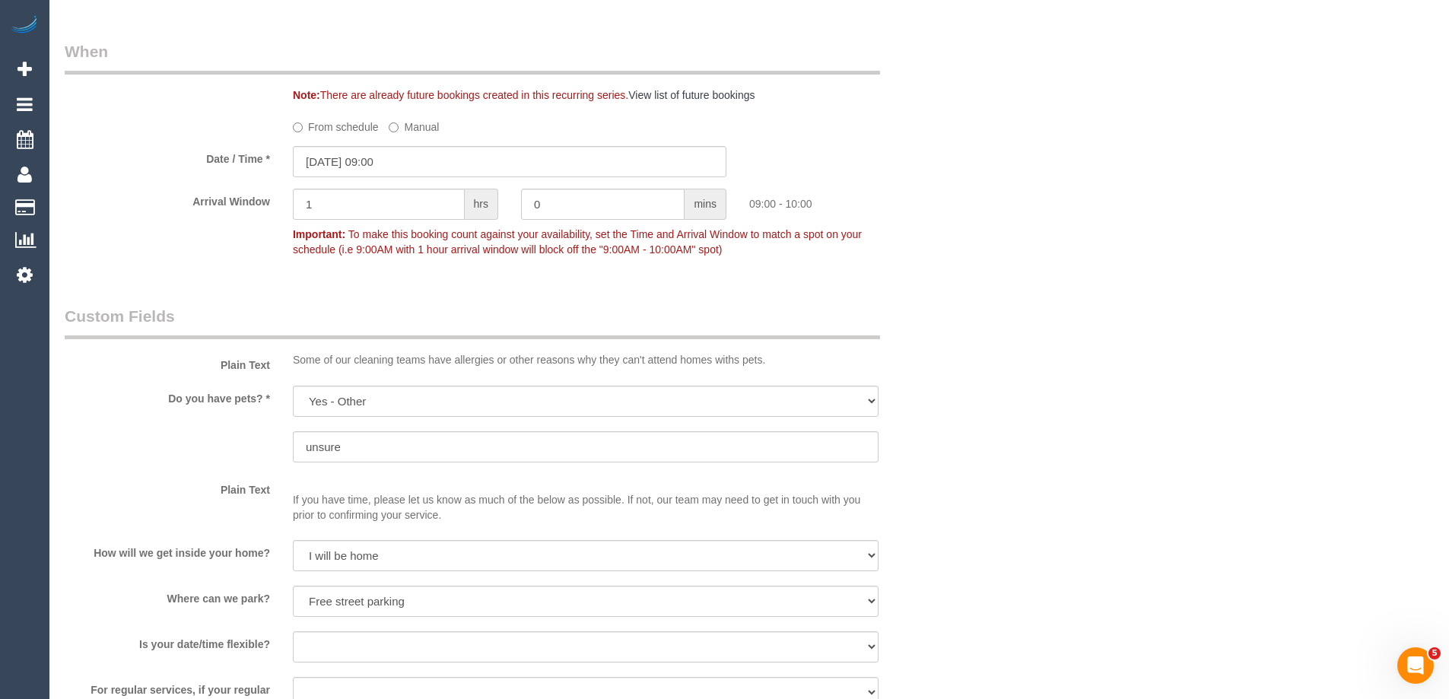
scroll to position [1445, 0]
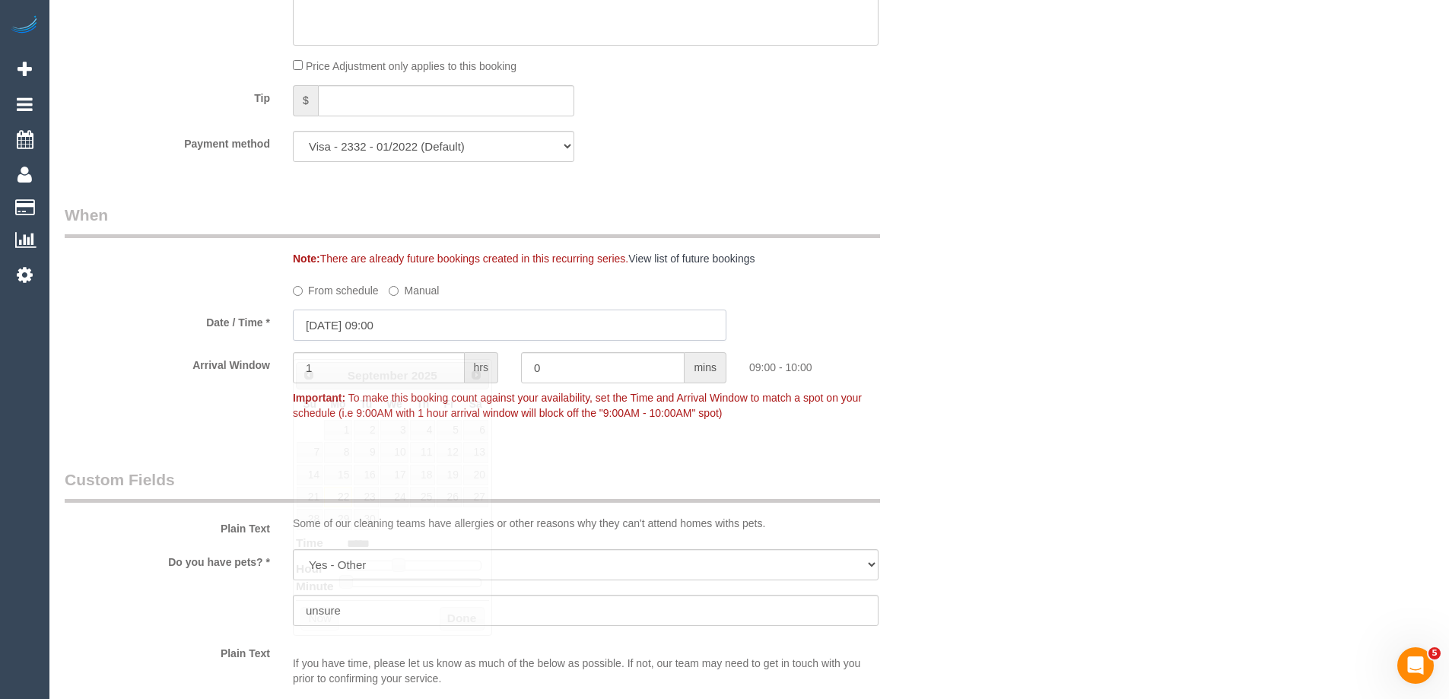
click at [334, 341] on input "22/09/2025 09:00" at bounding box center [509, 325] width 433 height 31
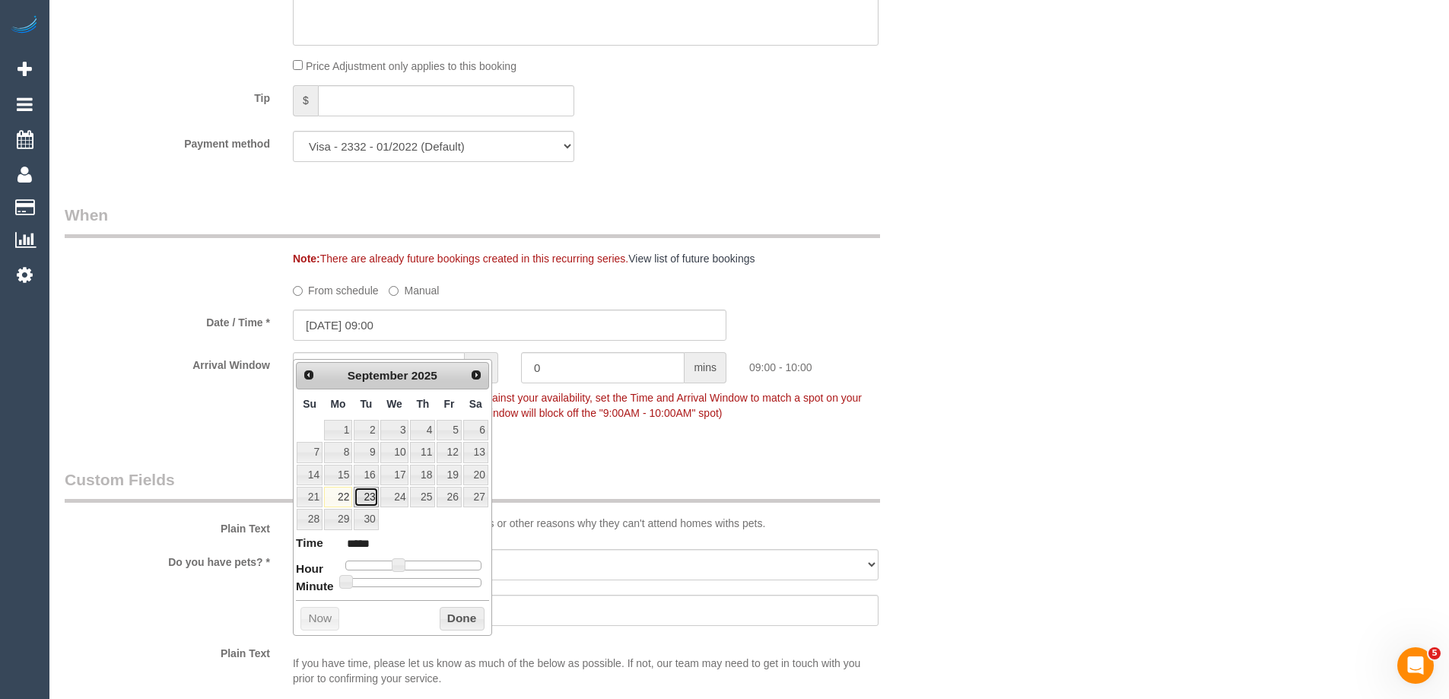
click at [366, 495] on link "23" at bounding box center [366, 497] width 24 height 21
type input "23/09/2025 09:00"
click at [457, 611] on button "Done" at bounding box center [462, 619] width 45 height 24
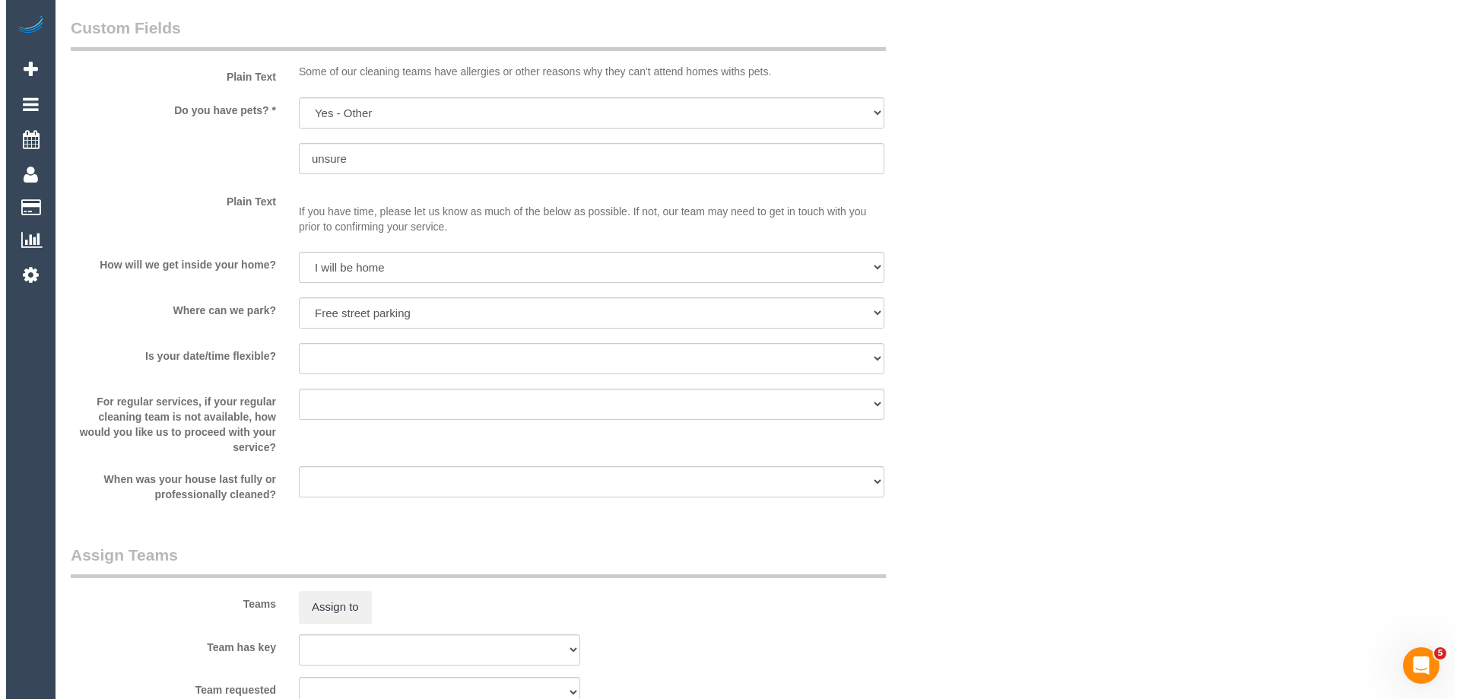
scroll to position [2282, 0]
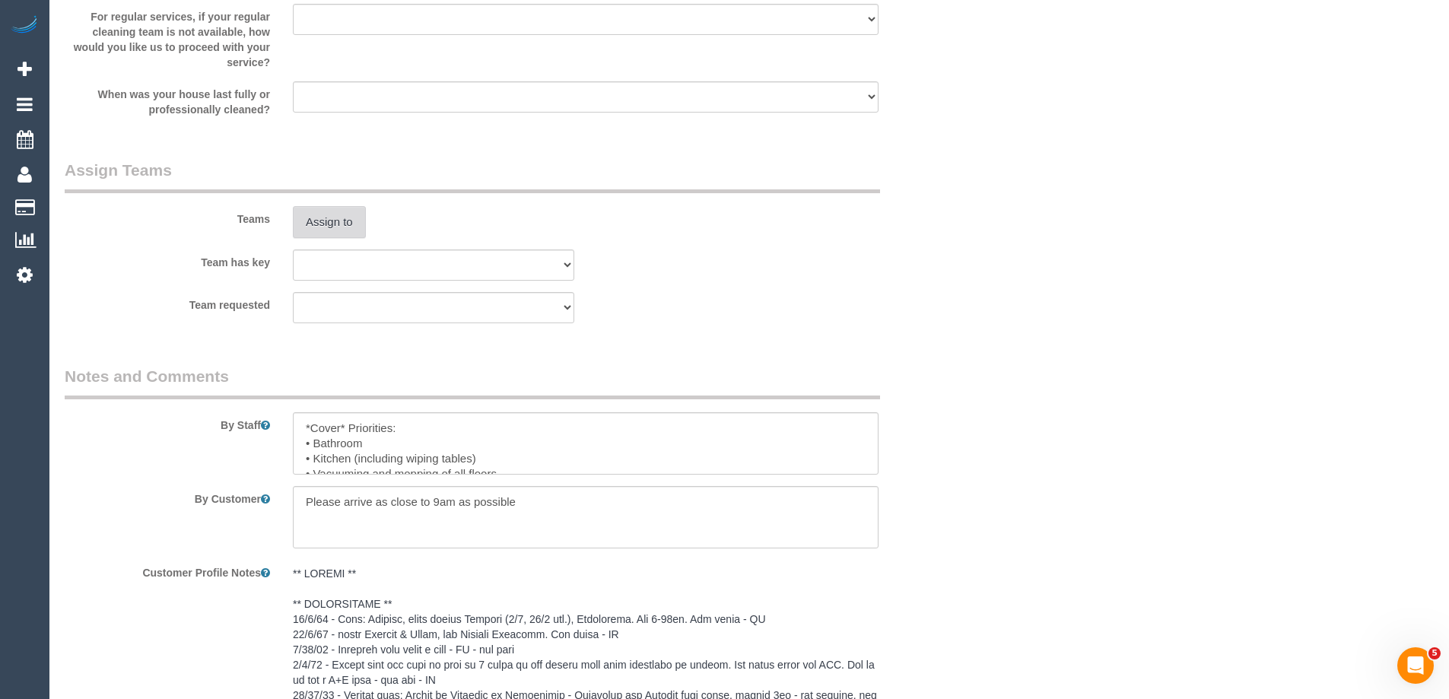
click at [347, 231] on button "Assign to" at bounding box center [329, 222] width 73 height 32
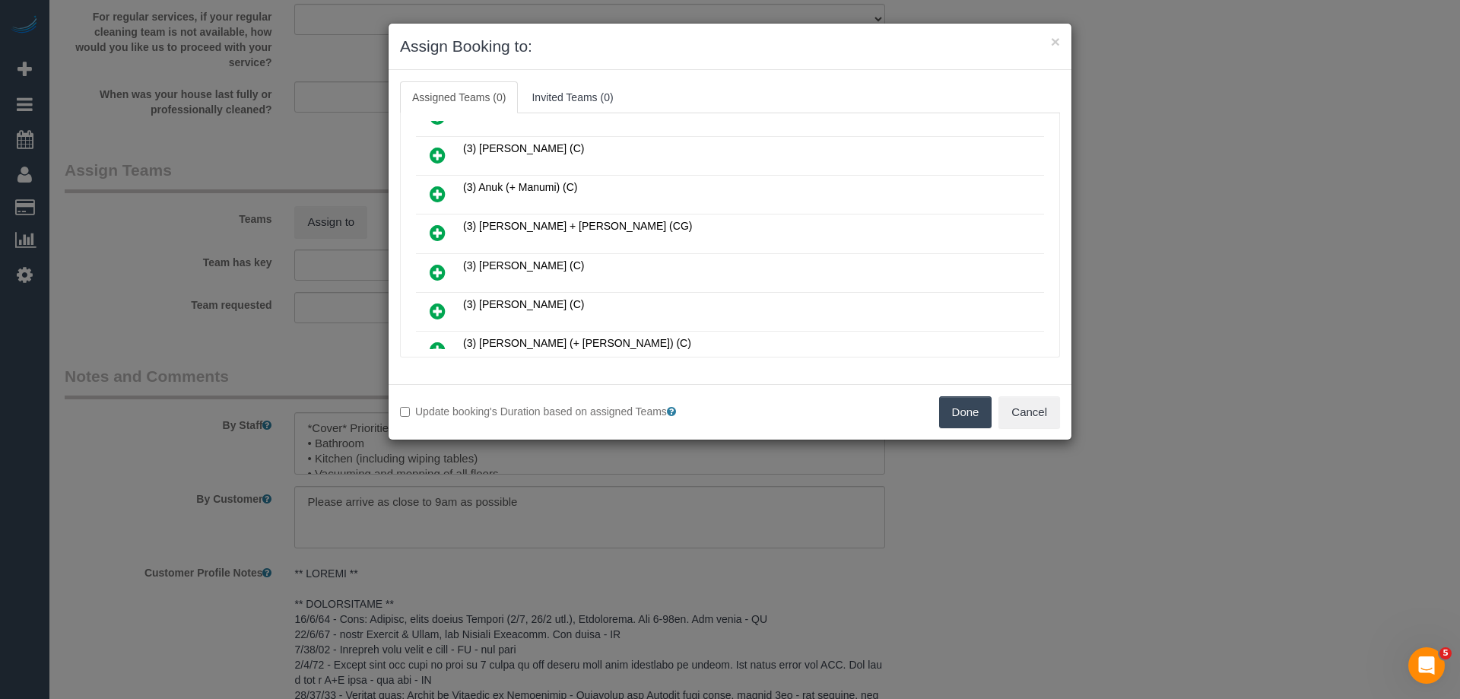
scroll to position [380, 0]
drag, startPoint x: 421, startPoint y: 193, endPoint x: 442, endPoint y: 193, distance: 20.5
click at [421, 194] on link at bounding box center [438, 194] width 36 height 30
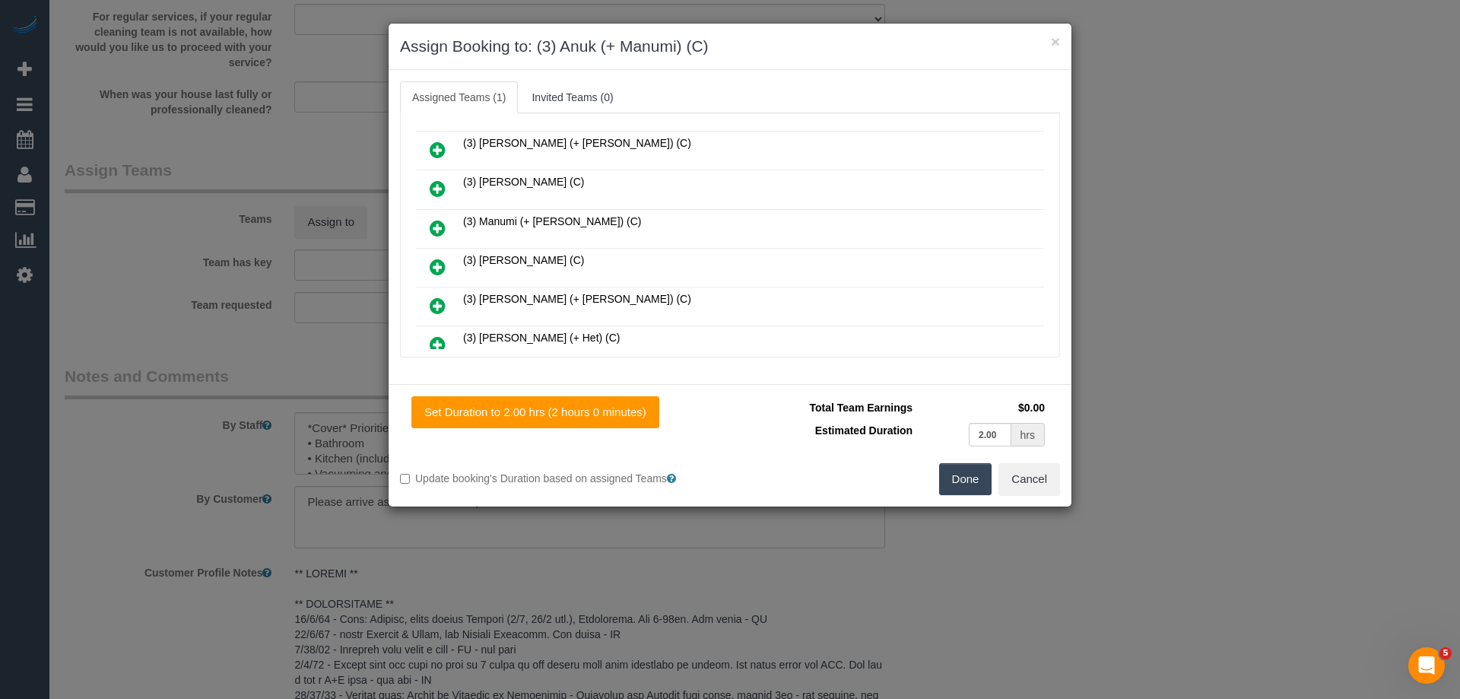
scroll to position [721, 0]
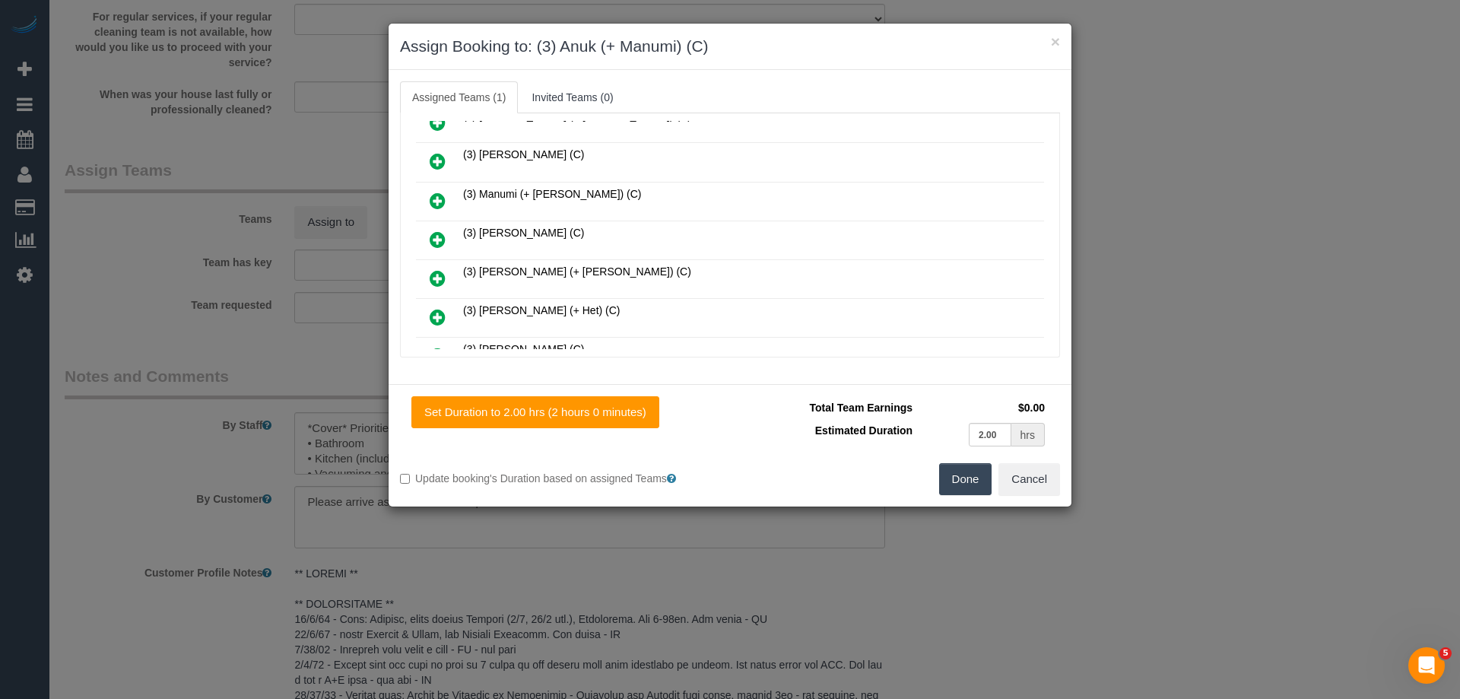
click at [437, 198] on icon at bounding box center [438, 201] width 16 height 18
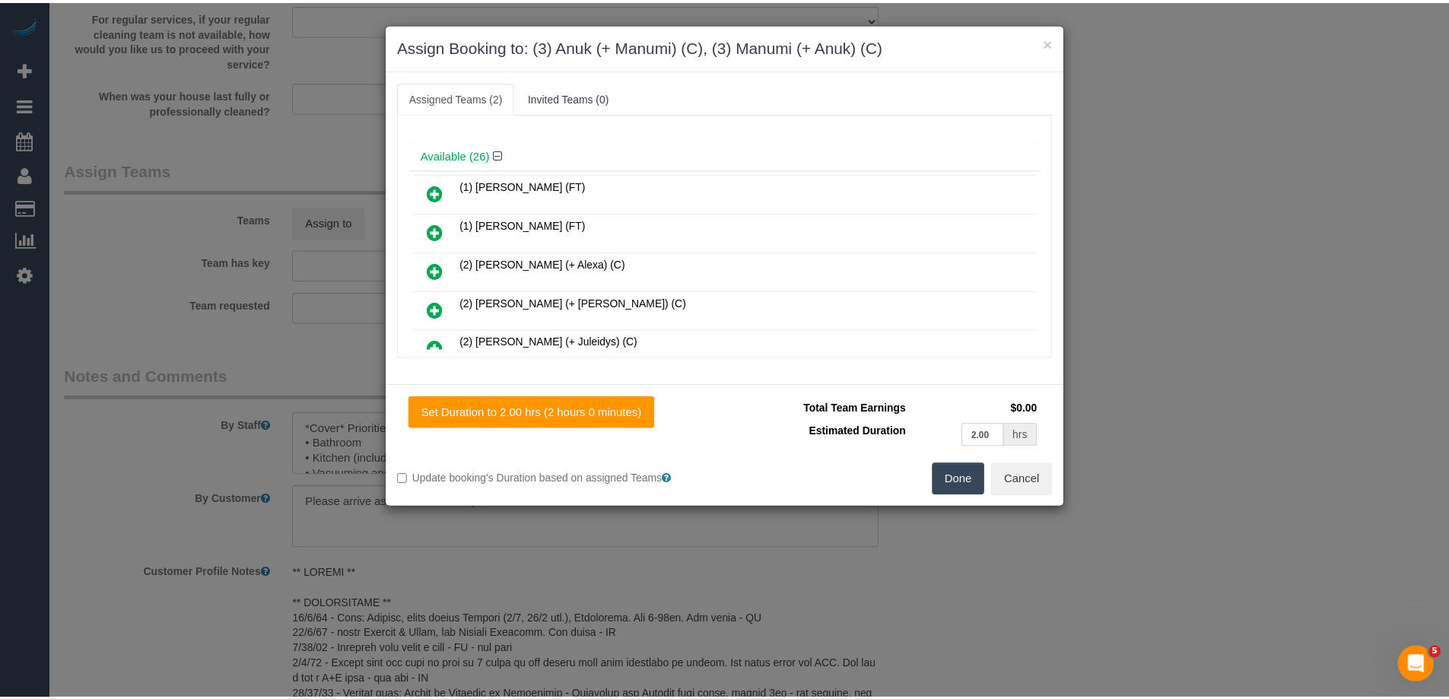
scroll to position [0, 0]
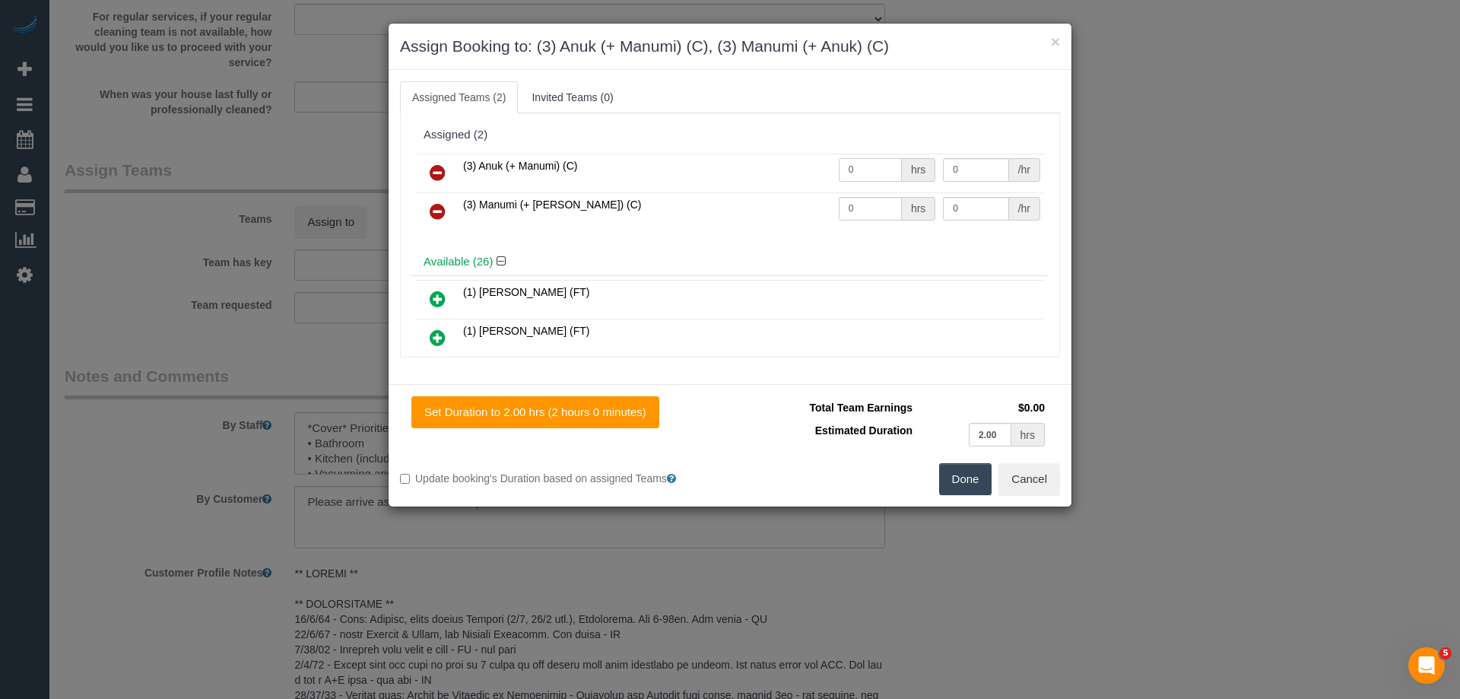
drag, startPoint x: 865, startPoint y: 169, endPoint x: 795, endPoint y: 167, distance: 69.2
click at [795, 167] on tr "(3) Anuk (+ Manumi) (C) 0 hrs 0 /hr" at bounding box center [730, 173] width 628 height 39
type input "2"
click at [710, 204] on tr "(3) Manumi (+ Anuk) (C) 0 hrs 0 /hr" at bounding box center [730, 211] width 628 height 39
type input "2"
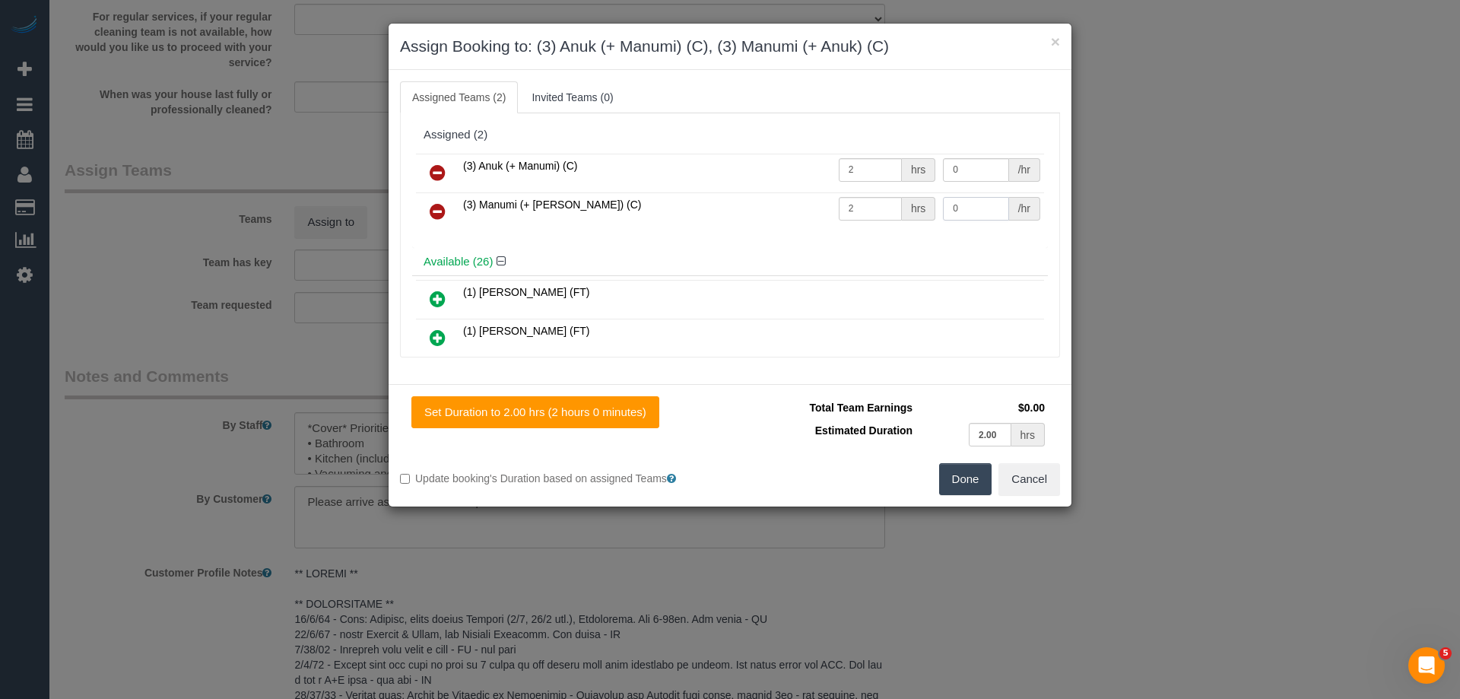
drag, startPoint x: 971, startPoint y: 211, endPoint x: 768, endPoint y: 197, distance: 203.6
click at [779, 197] on tr "(3) Manumi (+ Anuk) (C) 2 hrs 0 /hr" at bounding box center [730, 211] width 628 height 39
type input "35"
drag, startPoint x: 962, startPoint y: 175, endPoint x: 757, endPoint y: 164, distance: 205.6
click at [789, 167] on tr "(3) Anuk (+ Manumi) (C) 2 hrs 0 /hr" at bounding box center [730, 173] width 628 height 39
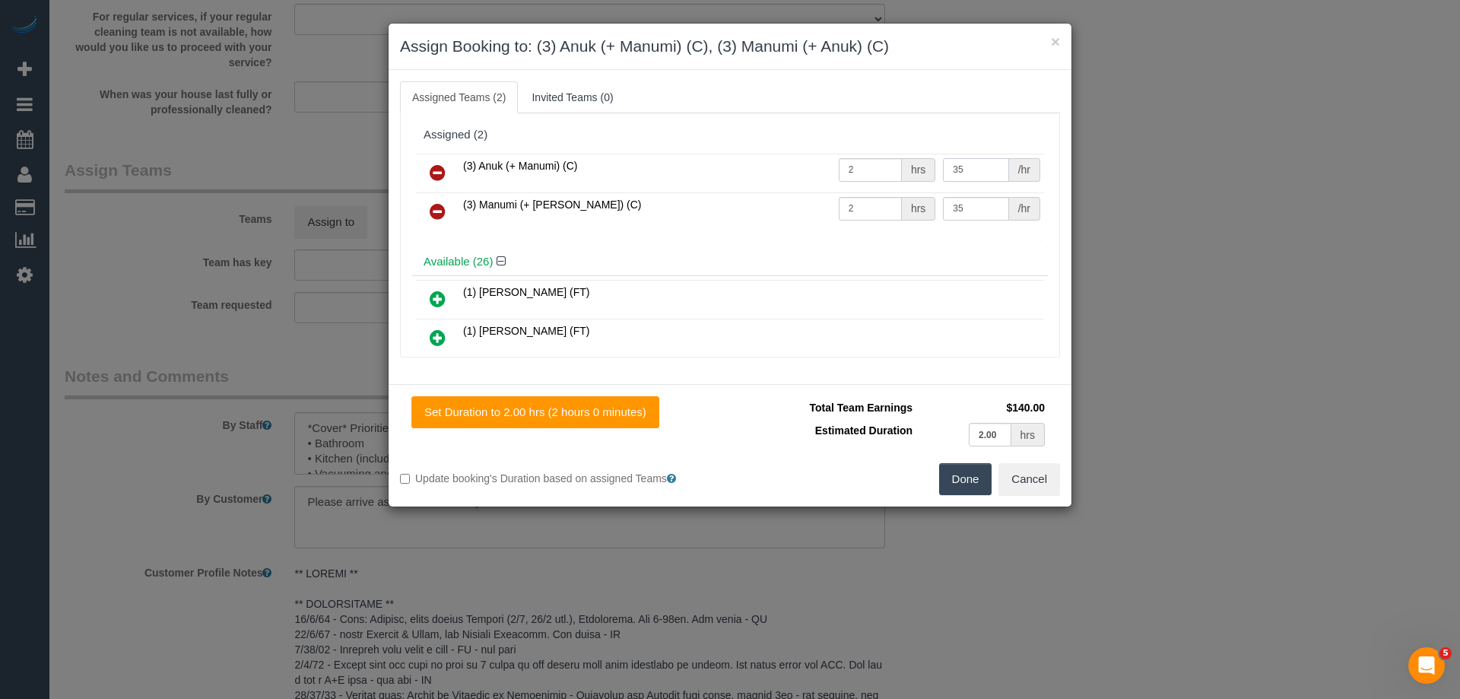
type input "35"
click at [961, 472] on button "Done" at bounding box center [965, 479] width 53 height 32
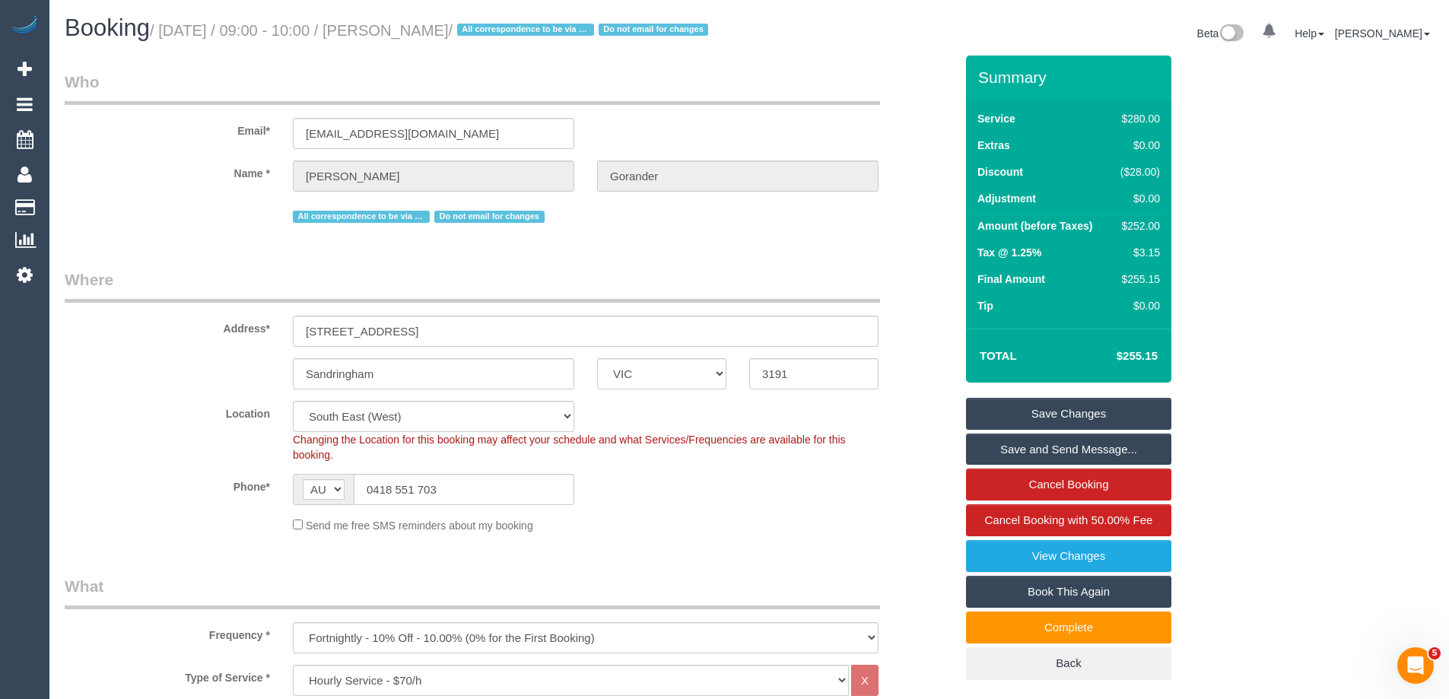
drag, startPoint x: 526, startPoint y: 30, endPoint x: 421, endPoint y: 25, distance: 105.1
click at [421, 25] on small "/ September 22, 2025 / 09:00 - 10:00 / Alicia Gorander / All correspondence to …" at bounding box center [431, 30] width 563 height 17
copy small "Alicia Gorander"
click at [1030, 422] on link "Save Changes" at bounding box center [1068, 414] width 205 height 32
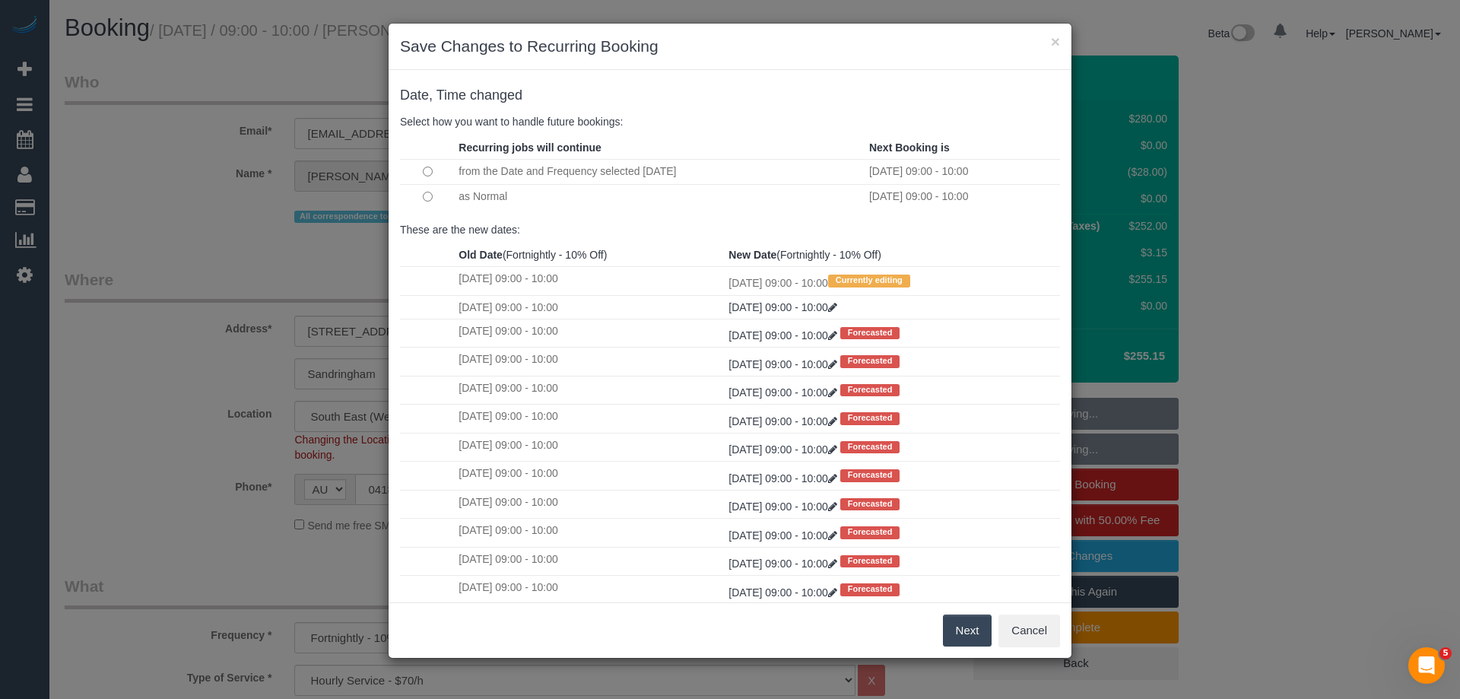
click at [969, 633] on button "Next" at bounding box center [967, 630] width 49 height 32
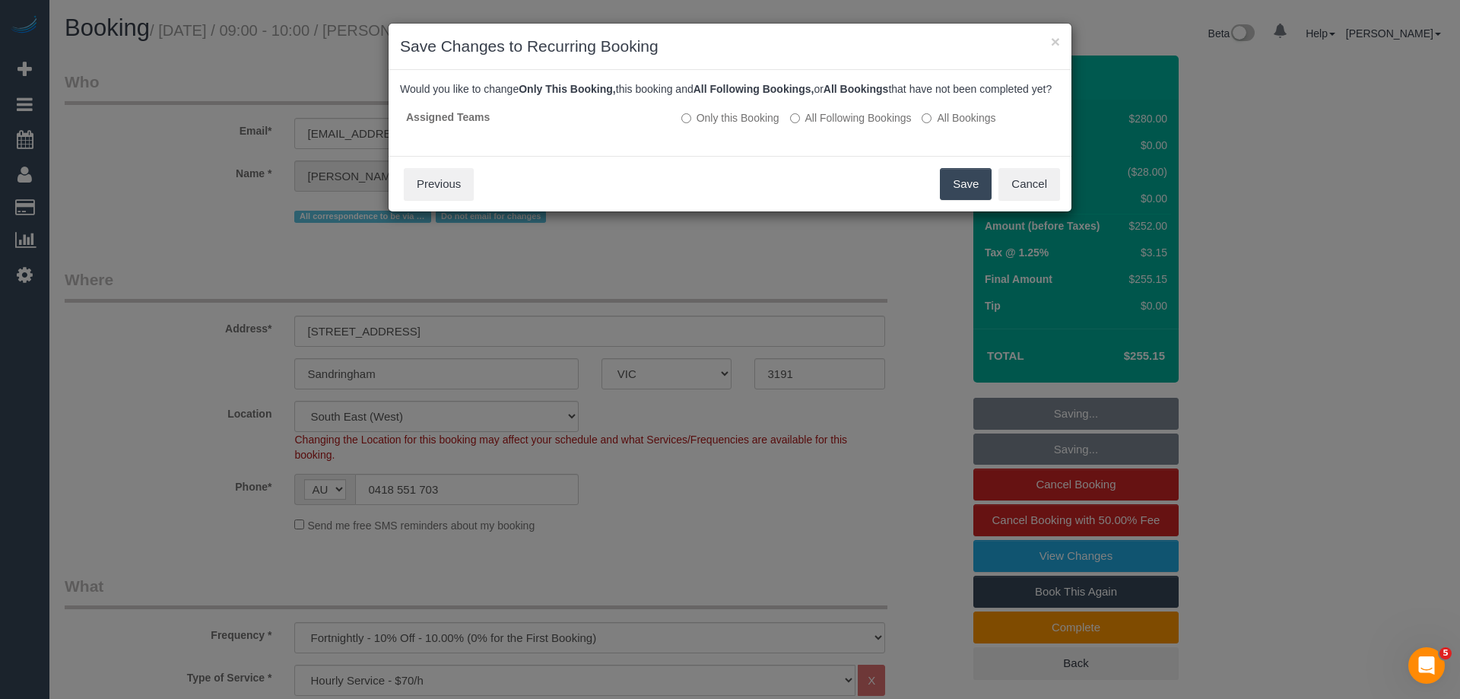
click at [950, 192] on button "Save" at bounding box center [966, 184] width 52 height 32
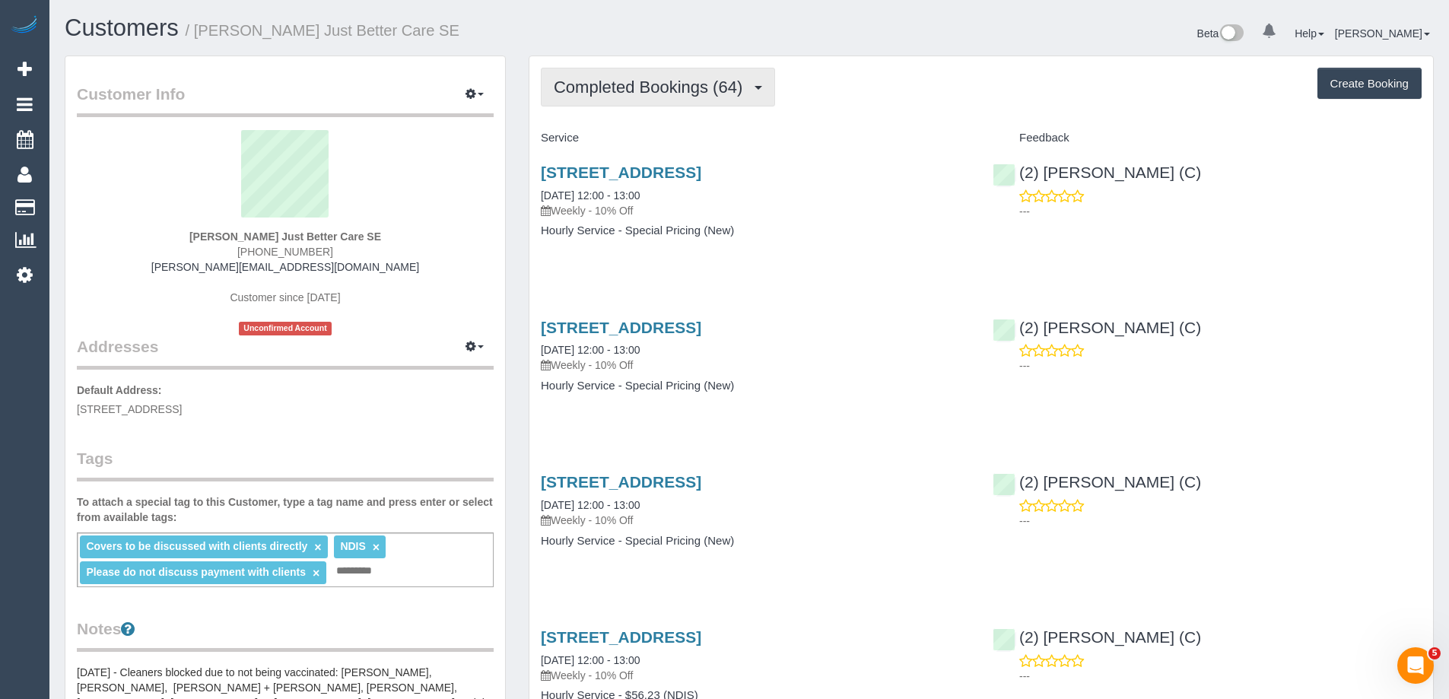
click at [640, 91] on span "Completed Bookings (64)" at bounding box center [652, 87] width 196 height 19
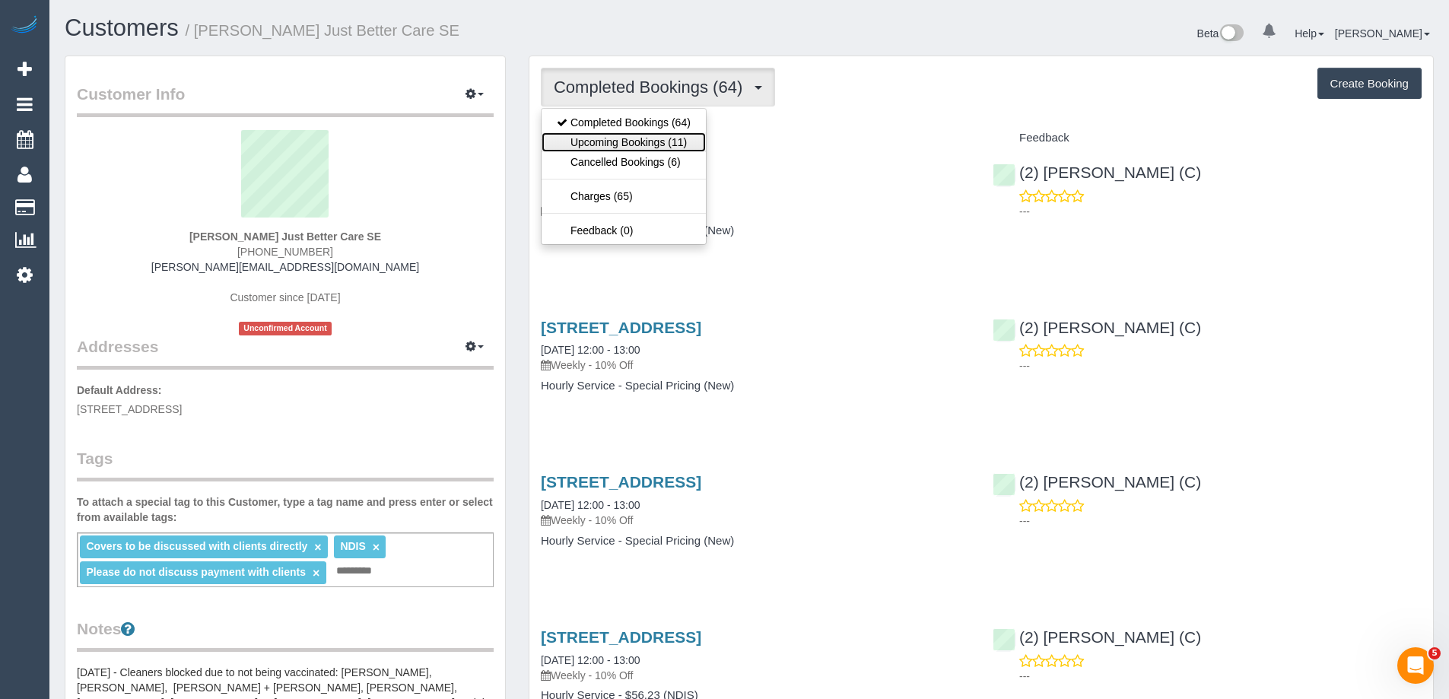
click at [635, 150] on link "Upcoming Bookings (11)" at bounding box center [623, 142] width 164 height 20
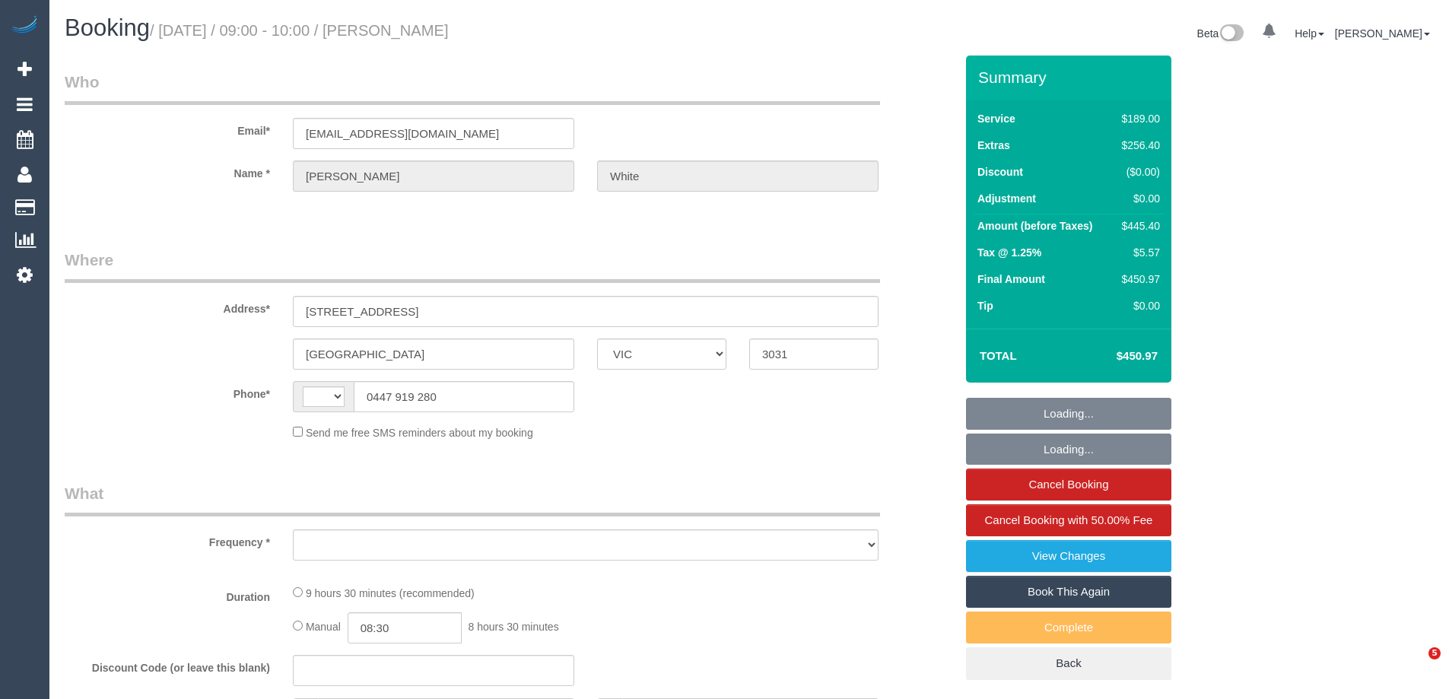
select select "VIC"
select select "string:stripe-pm_1NY0g42GScqysDRVFQgUVHiw"
select select "string:AU"
select select "number:28"
select select "number:17"
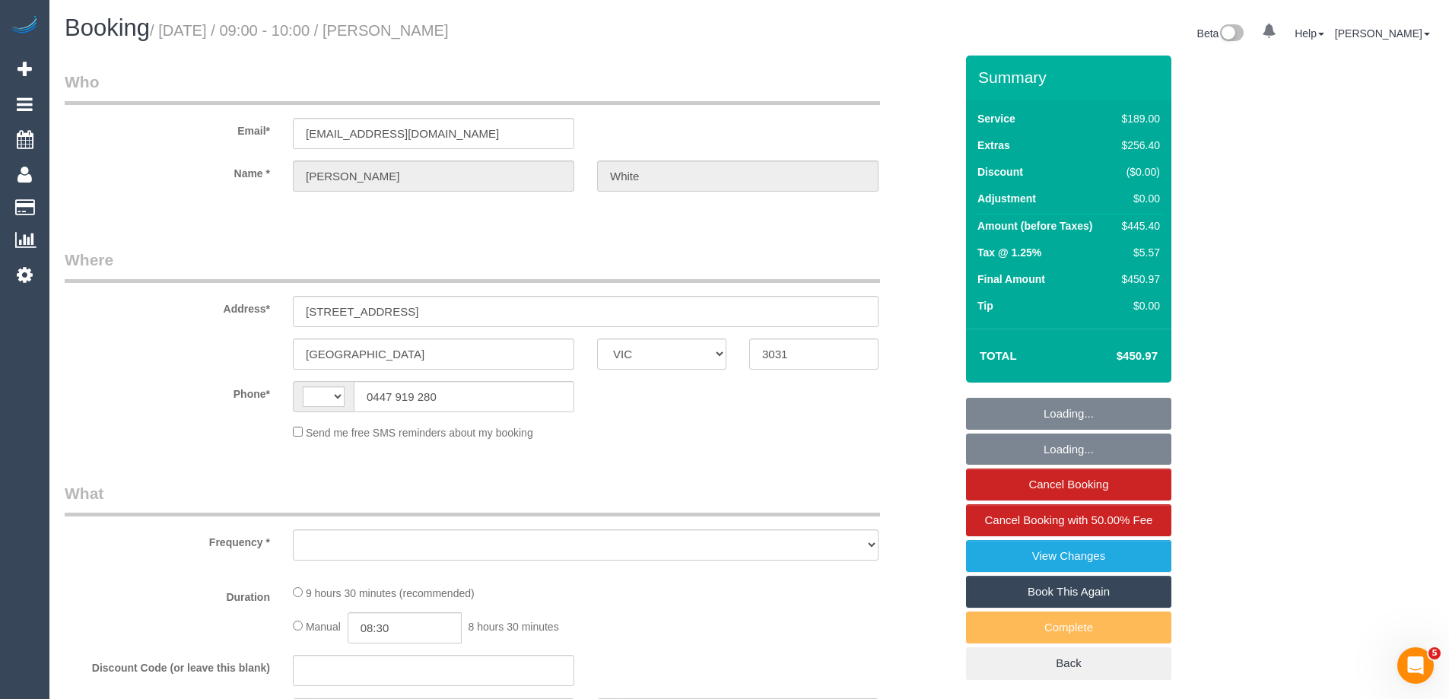
select select "number:19"
select select "number:25"
select select "object:1540"
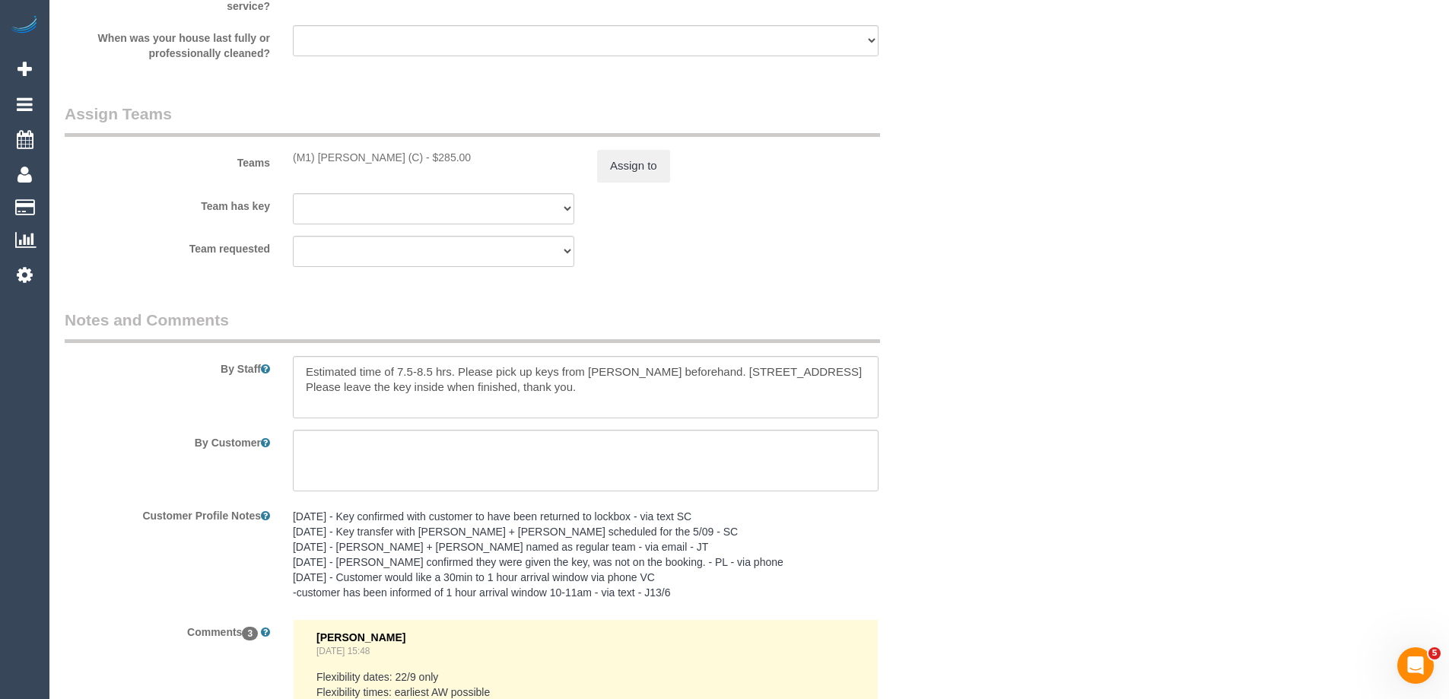
scroll to position [2261, 0]
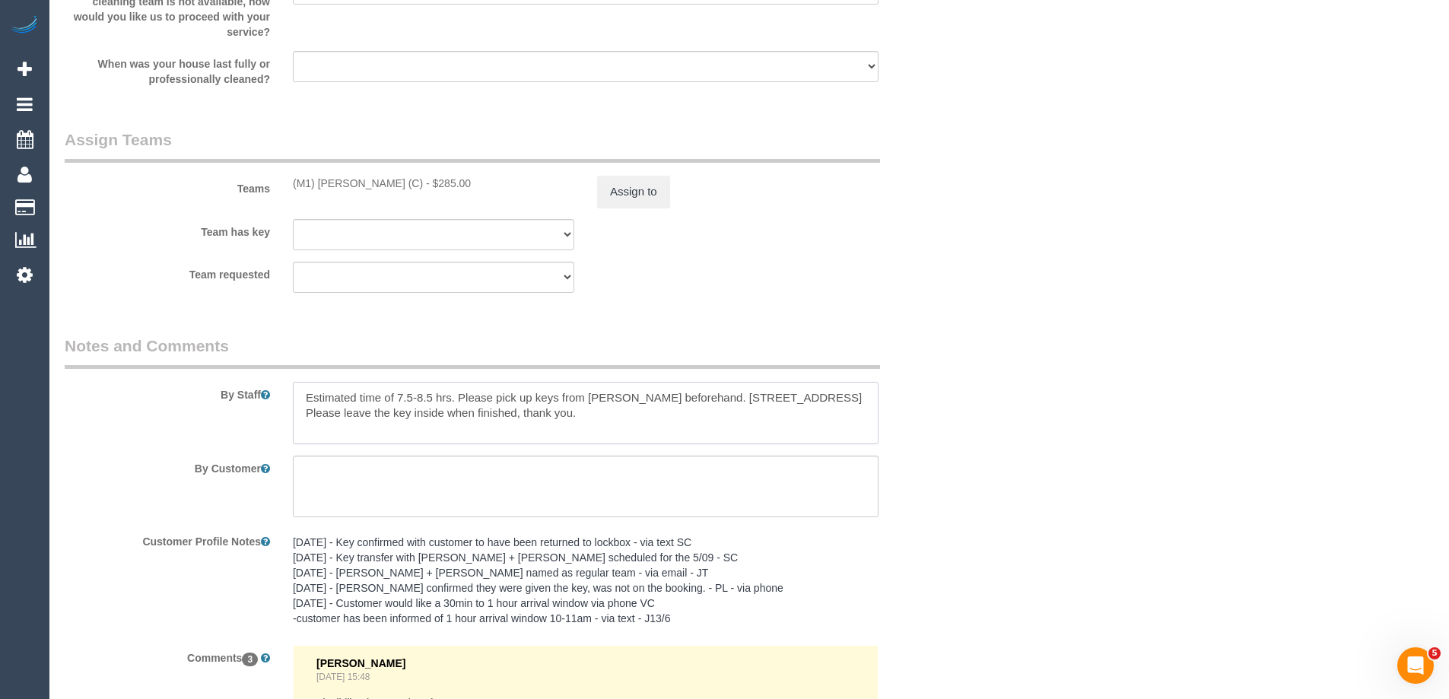
drag, startPoint x: 814, startPoint y: 396, endPoint x: 378, endPoint y: 421, distance: 436.4
click at [378, 421] on textarea at bounding box center [586, 413] width 586 height 62
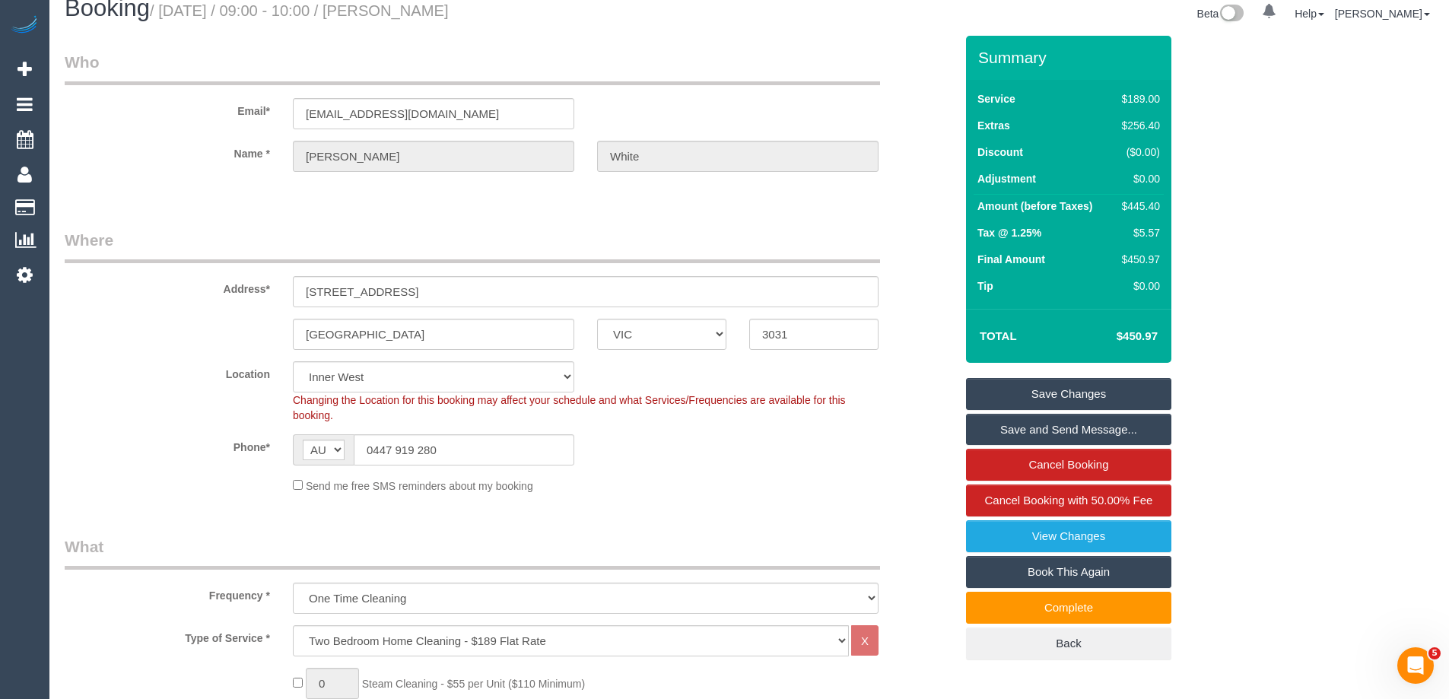
scroll to position [0, 0]
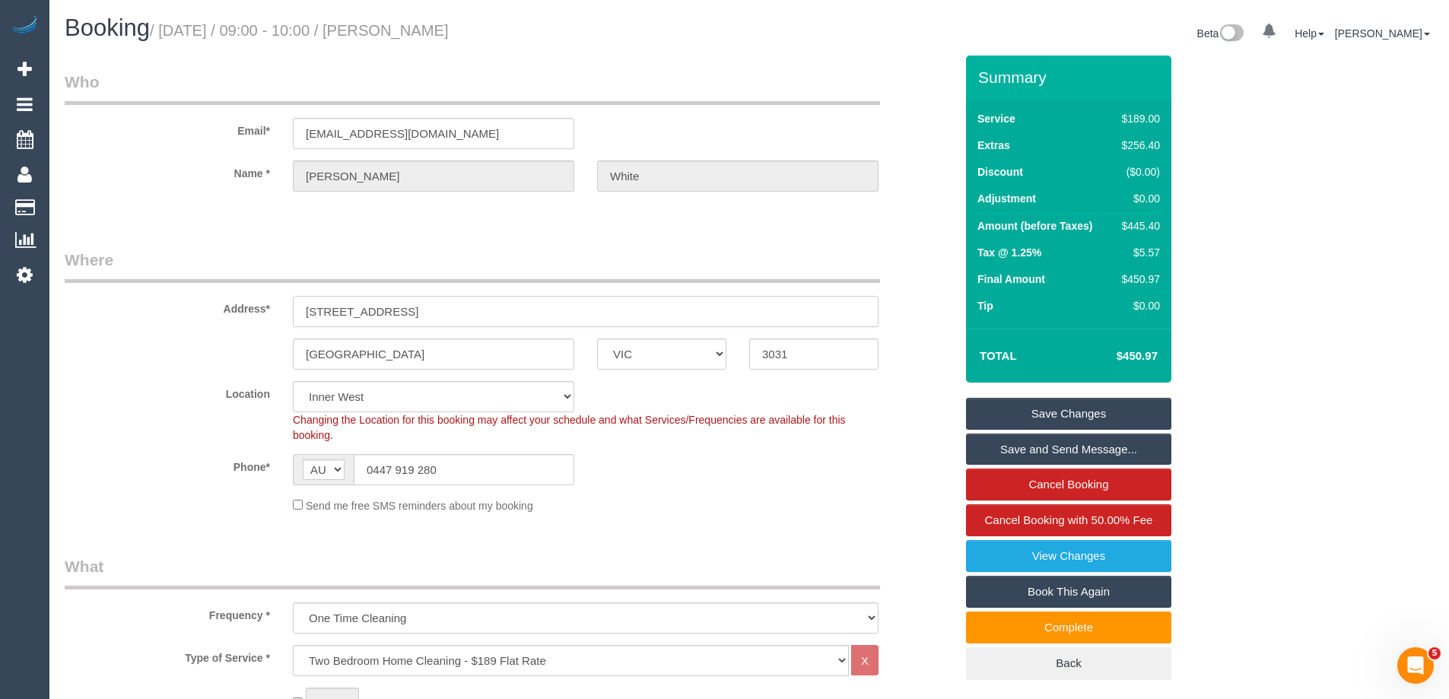
drag, startPoint x: 366, startPoint y: 312, endPoint x: 262, endPoint y: 308, distance: 103.5
click at [262, 308] on div "Address* [STREET_ADDRESS]" at bounding box center [509, 288] width 913 height 78
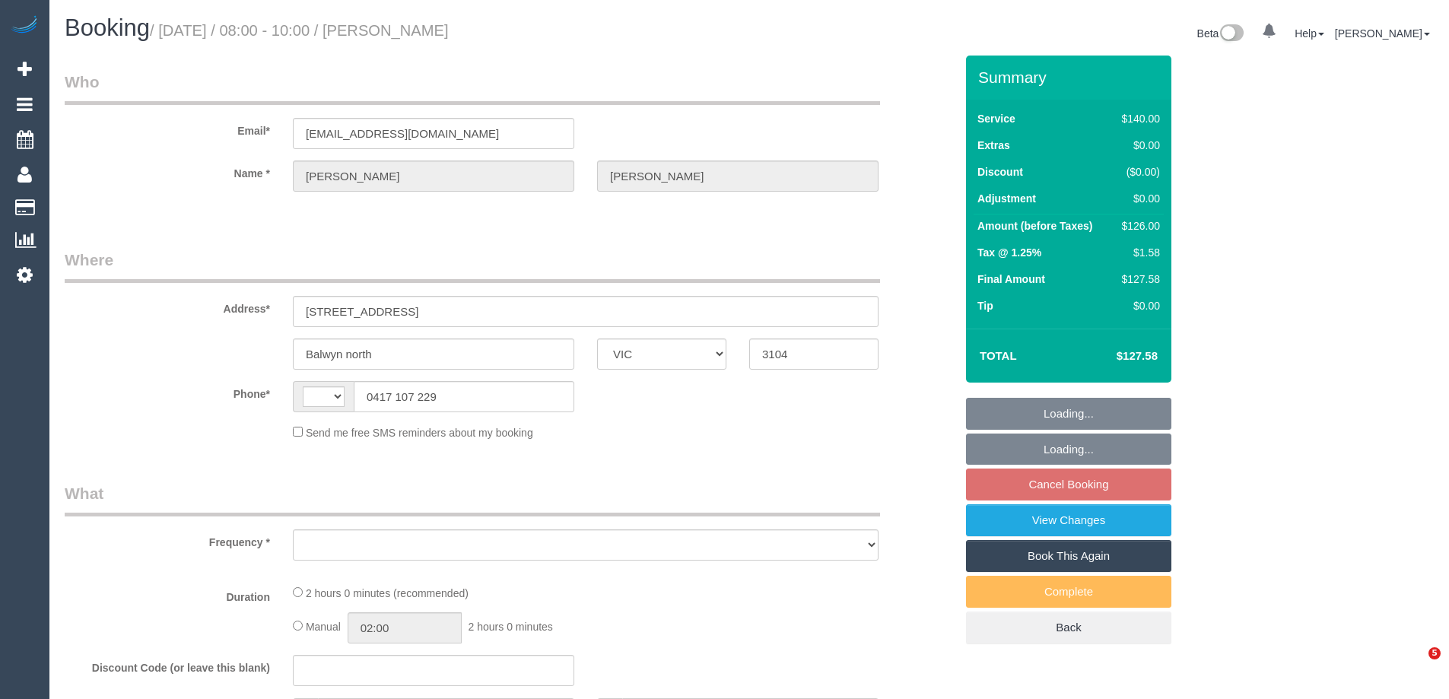
select select "VIC"
select select "string:AU"
select select "object:576"
select select "string:stripe-pm_1R34VN2GScqysDRVoISr927C"
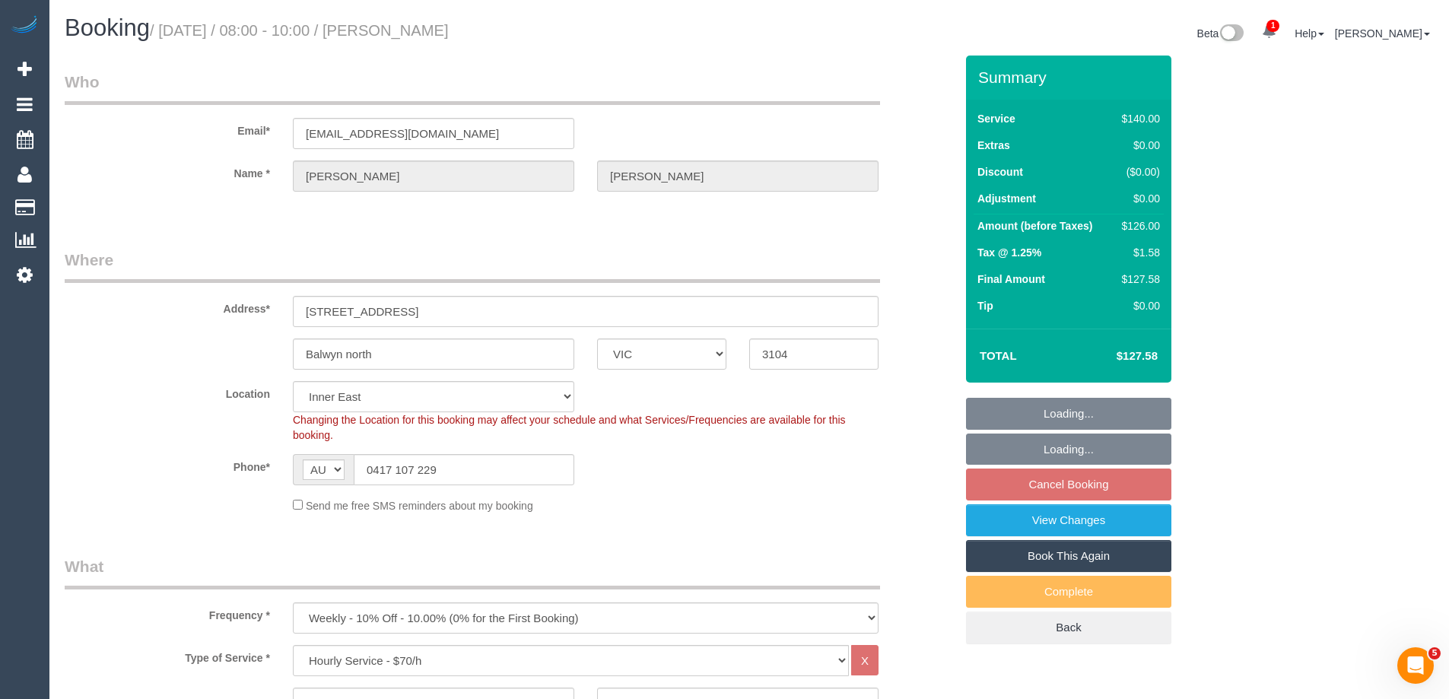
select select "spot1"
select select "number:27"
select select "number:14"
select select "number:18"
select select "number:36"
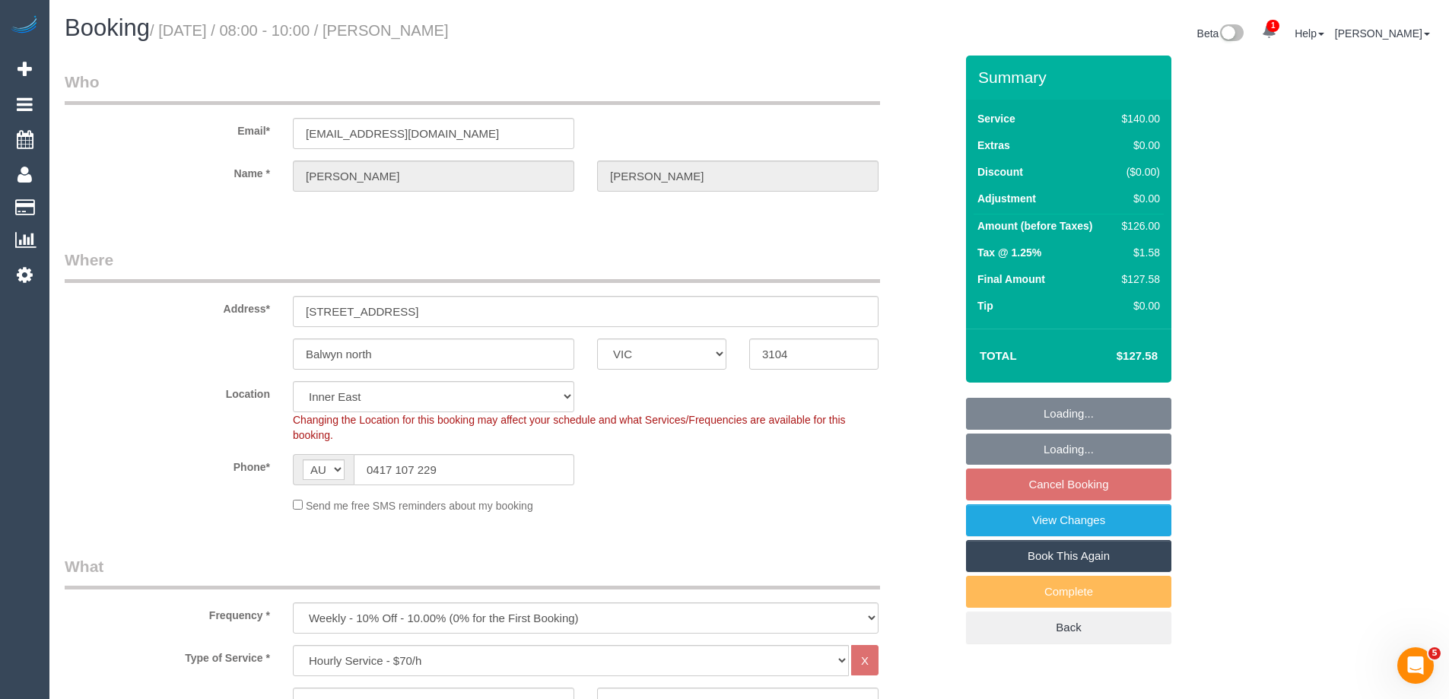
select select "number:34"
select select "number:11"
select select "object:901"
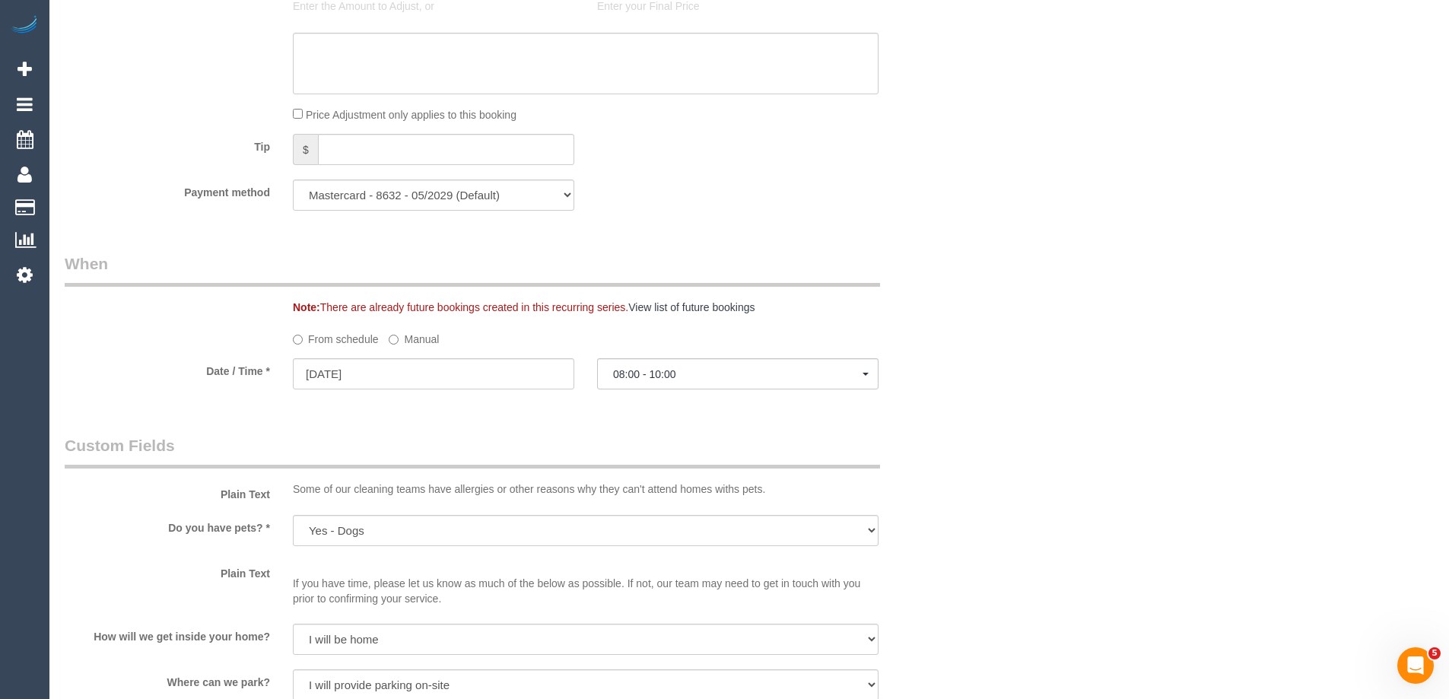
scroll to position [1521, 0]
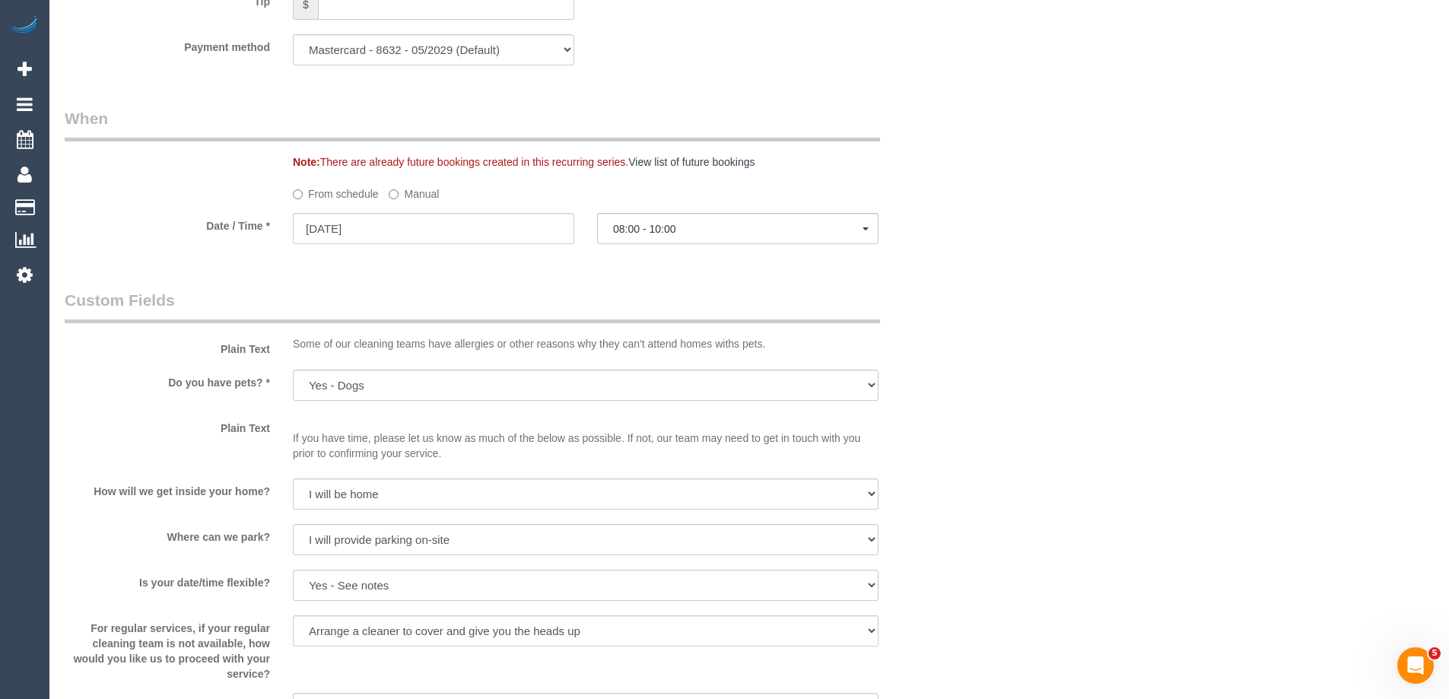
click at [425, 193] on label "Manual" at bounding box center [414, 191] width 50 height 21
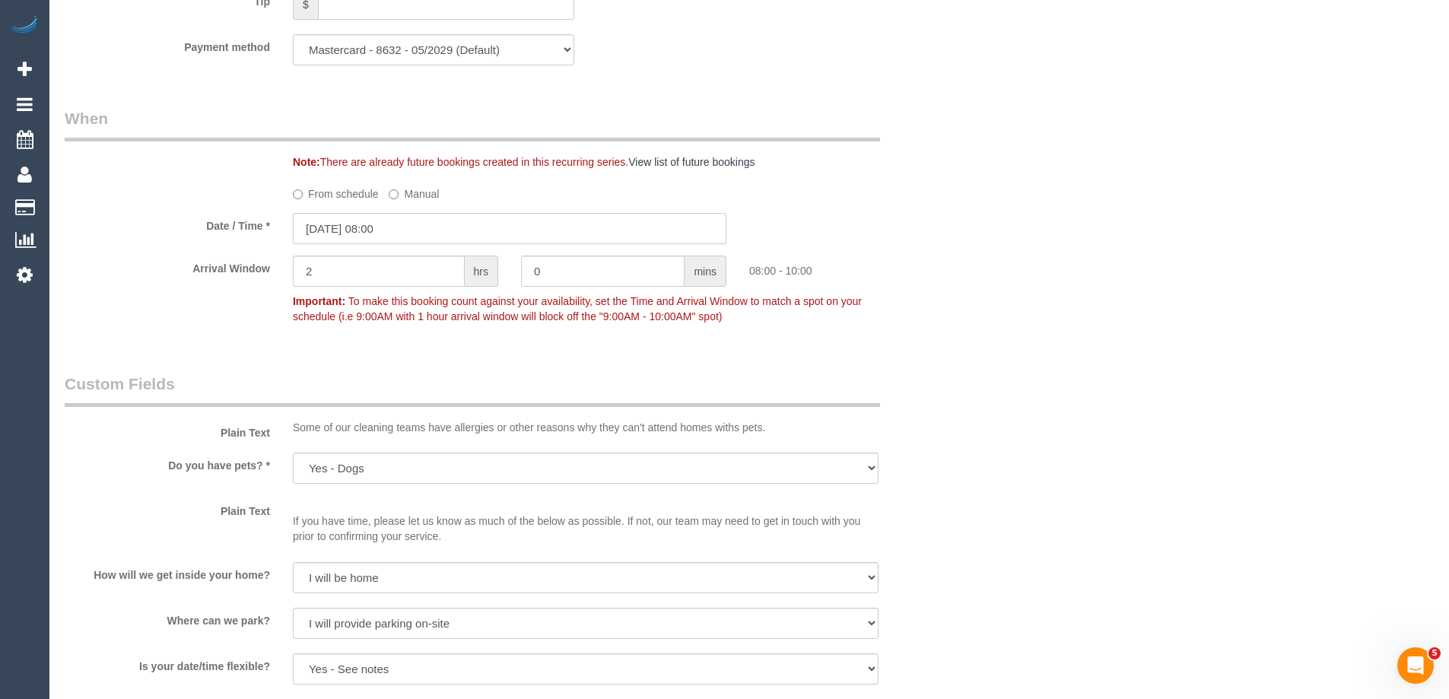
click at [310, 232] on input "[DATE] 08:00" at bounding box center [509, 228] width 433 height 31
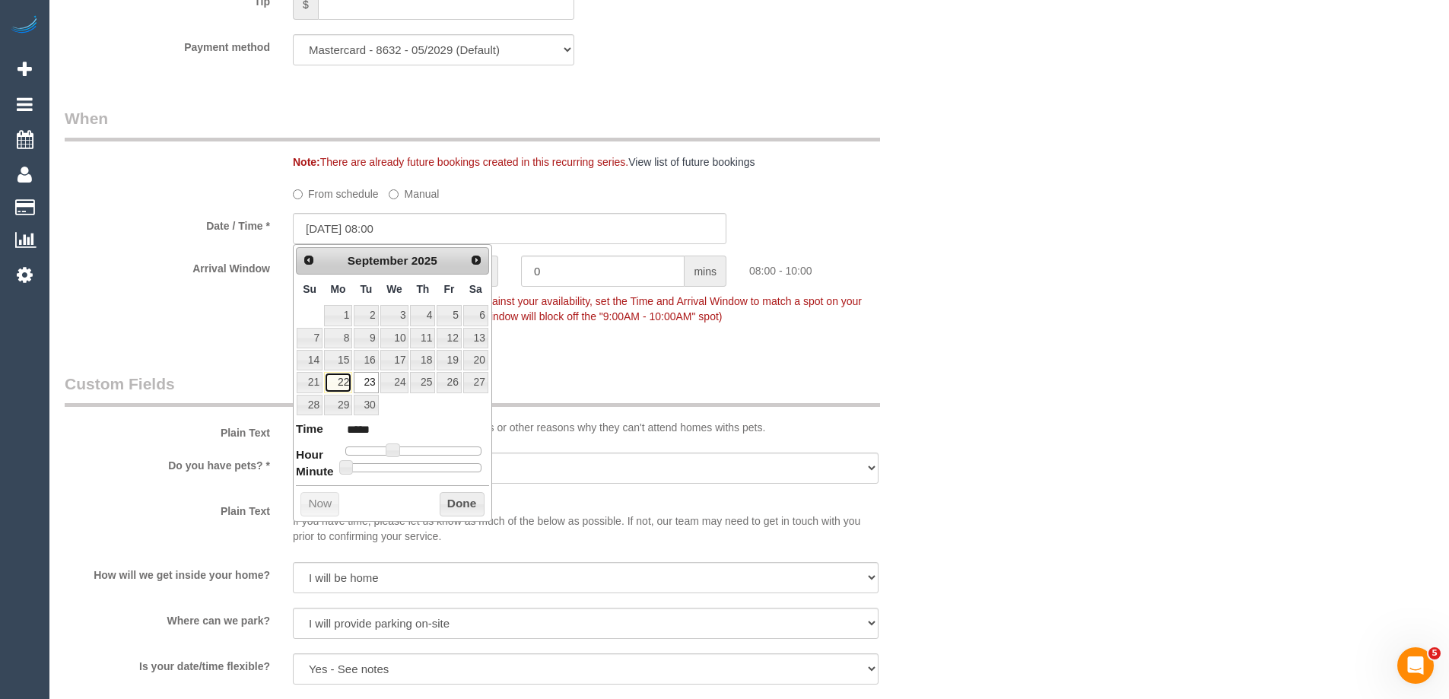
click at [338, 378] on link "22" at bounding box center [338, 382] width 28 height 21
type input "[DATE] 08:00"
click at [474, 500] on button "Done" at bounding box center [462, 504] width 45 height 24
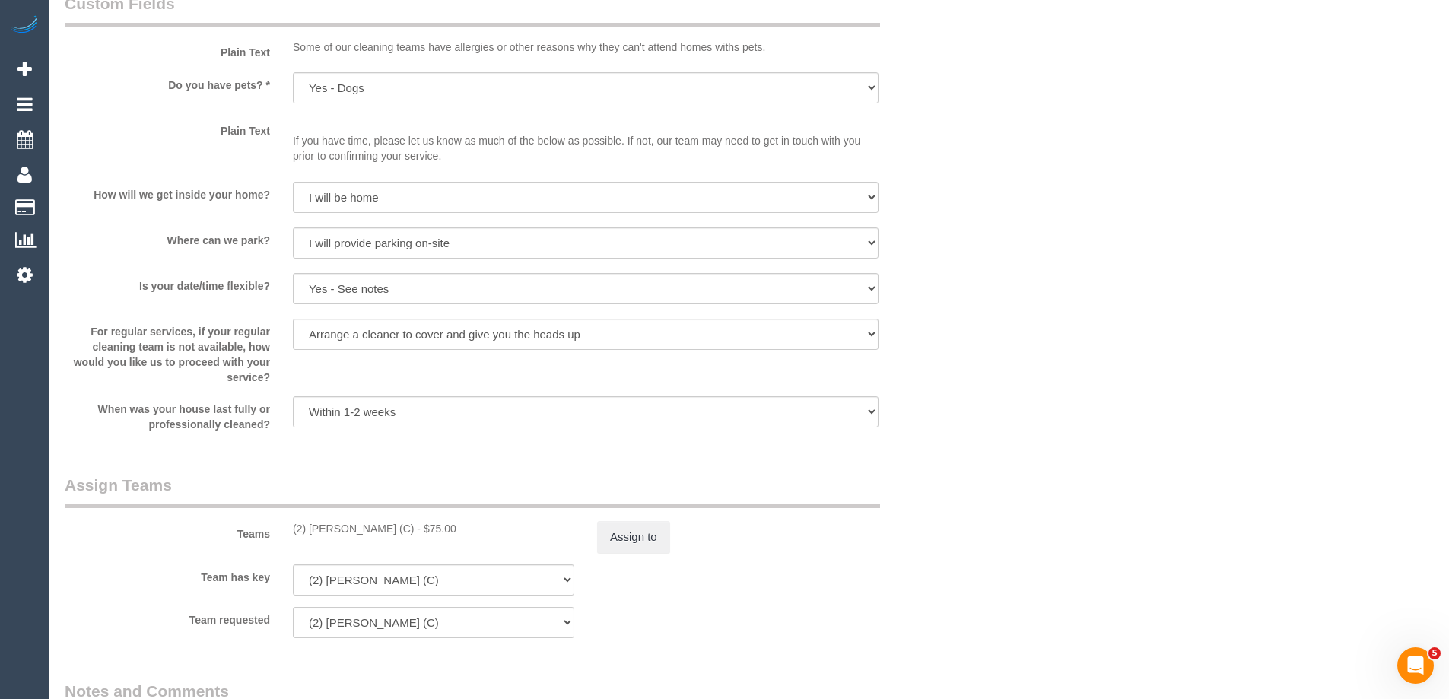
scroll to position [2129, 0]
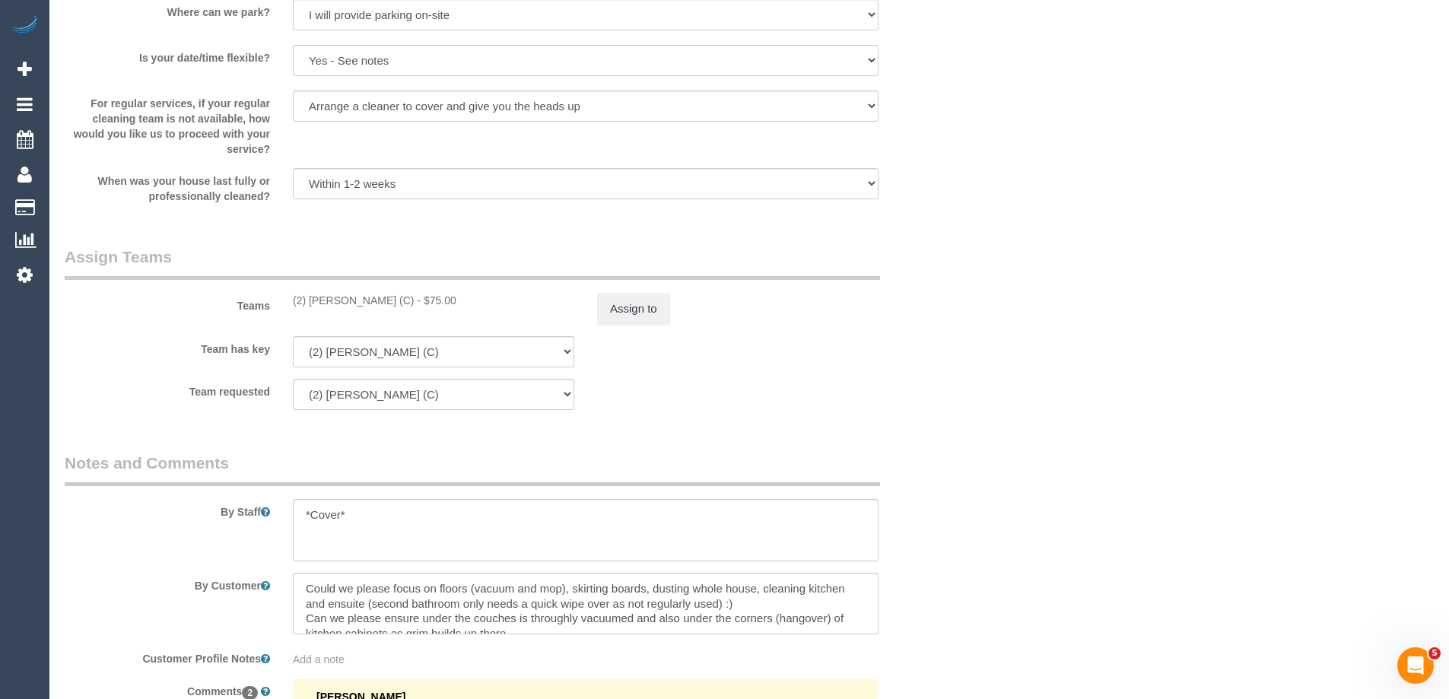
drag, startPoint x: 671, startPoint y: 286, endPoint x: 685, endPoint y: 310, distance: 27.7
click at [640, 316] on div "Teams (2) Dinitha Gunawardana (C) - $75.00 Assign to" at bounding box center [509, 285] width 913 height 79
drag, startPoint x: 684, startPoint y: 309, endPoint x: 649, endPoint y: 314, distance: 35.4
click at [649, 314] on div "Assign to" at bounding box center [738, 309] width 304 height 32
click at [635, 312] on button "Assign to" at bounding box center [633, 309] width 73 height 32
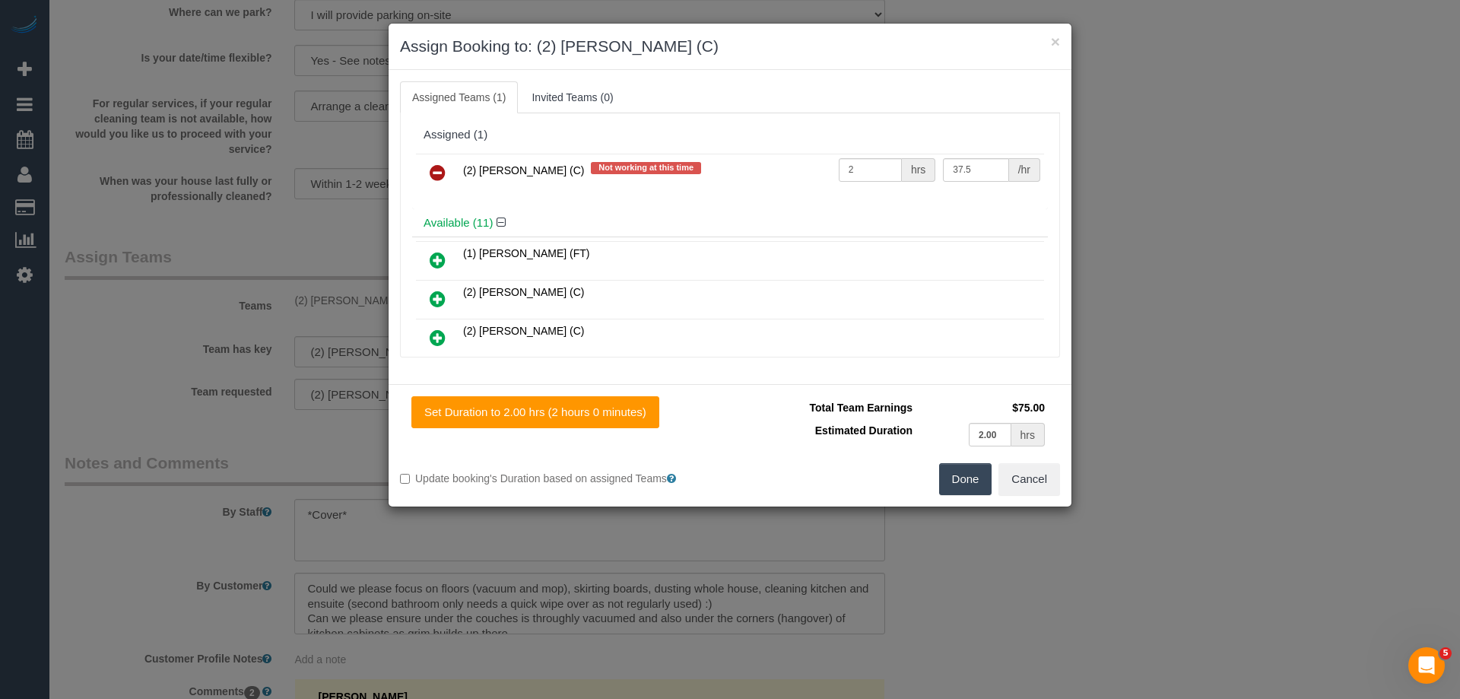
click at [433, 174] on icon at bounding box center [438, 173] width 16 height 18
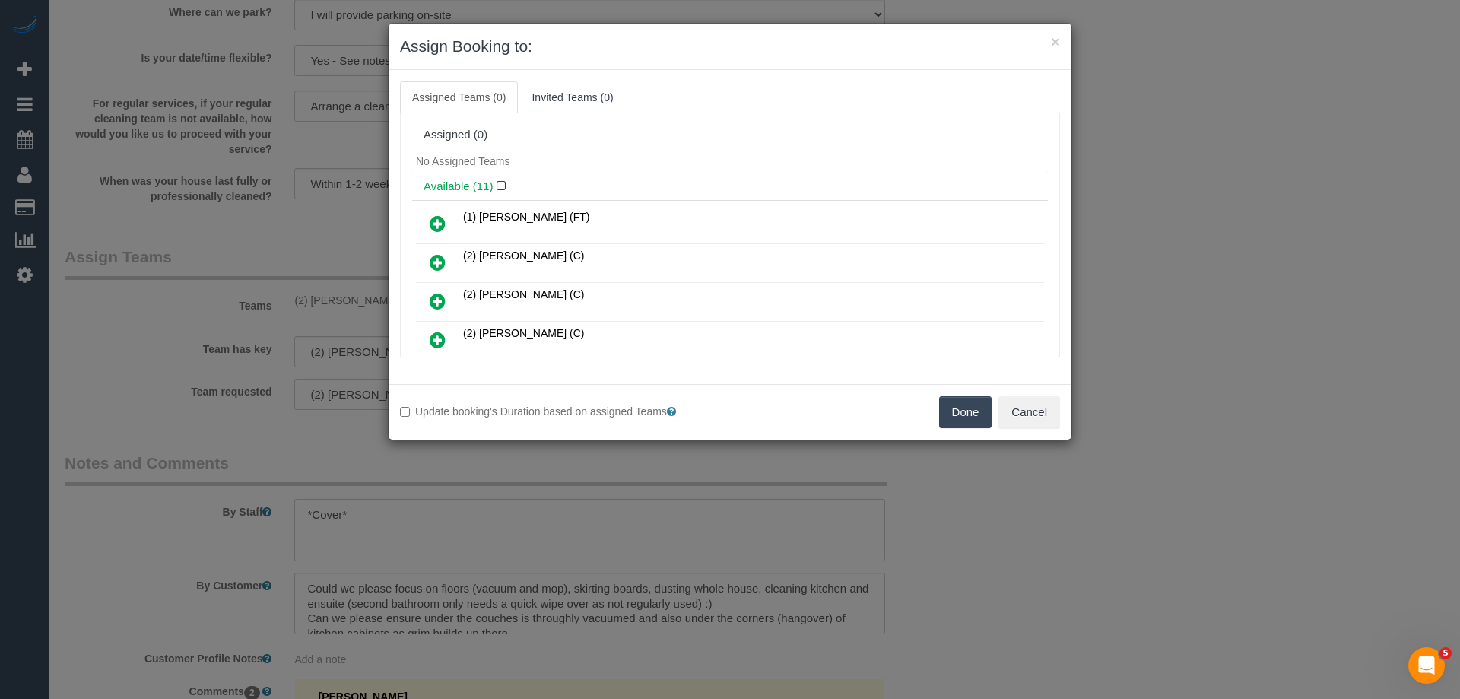
click at [957, 406] on button "Done" at bounding box center [965, 412] width 53 height 32
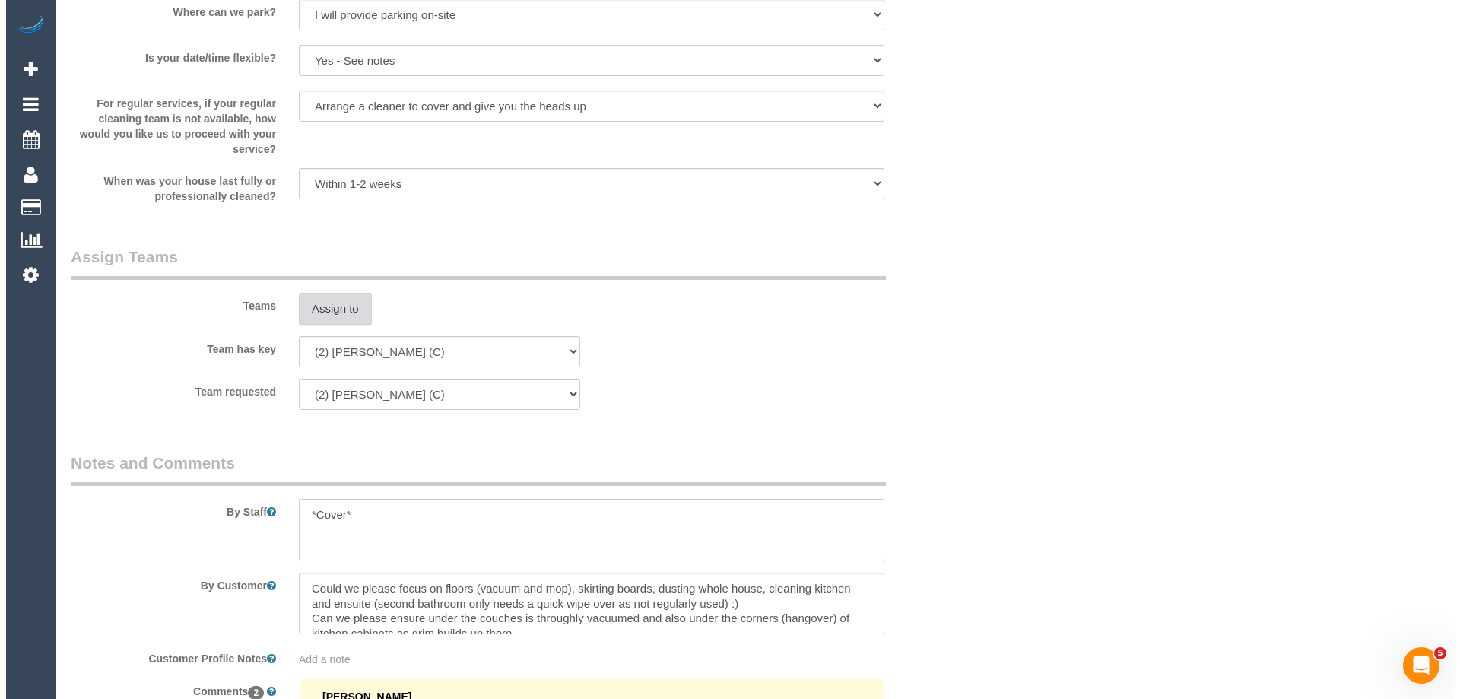
scroll to position [0, 0]
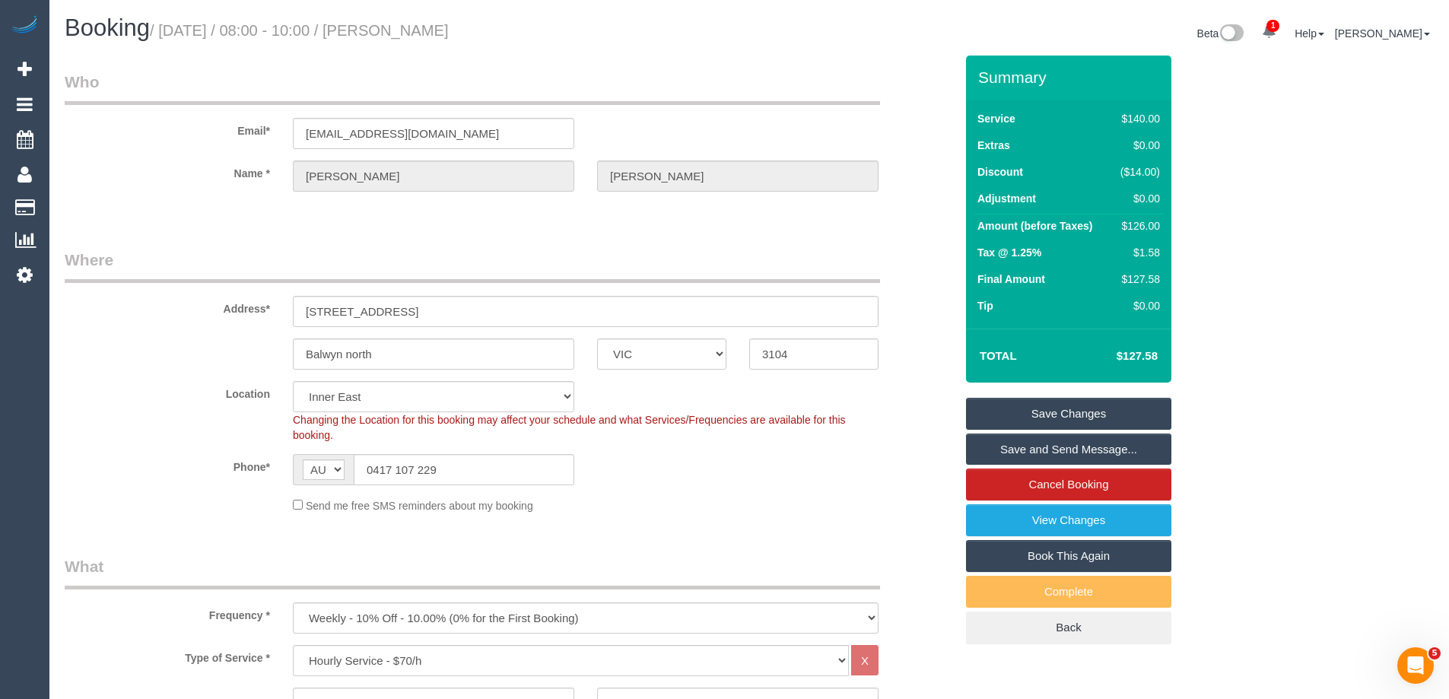
click at [1014, 420] on link "Save Changes" at bounding box center [1068, 414] width 205 height 32
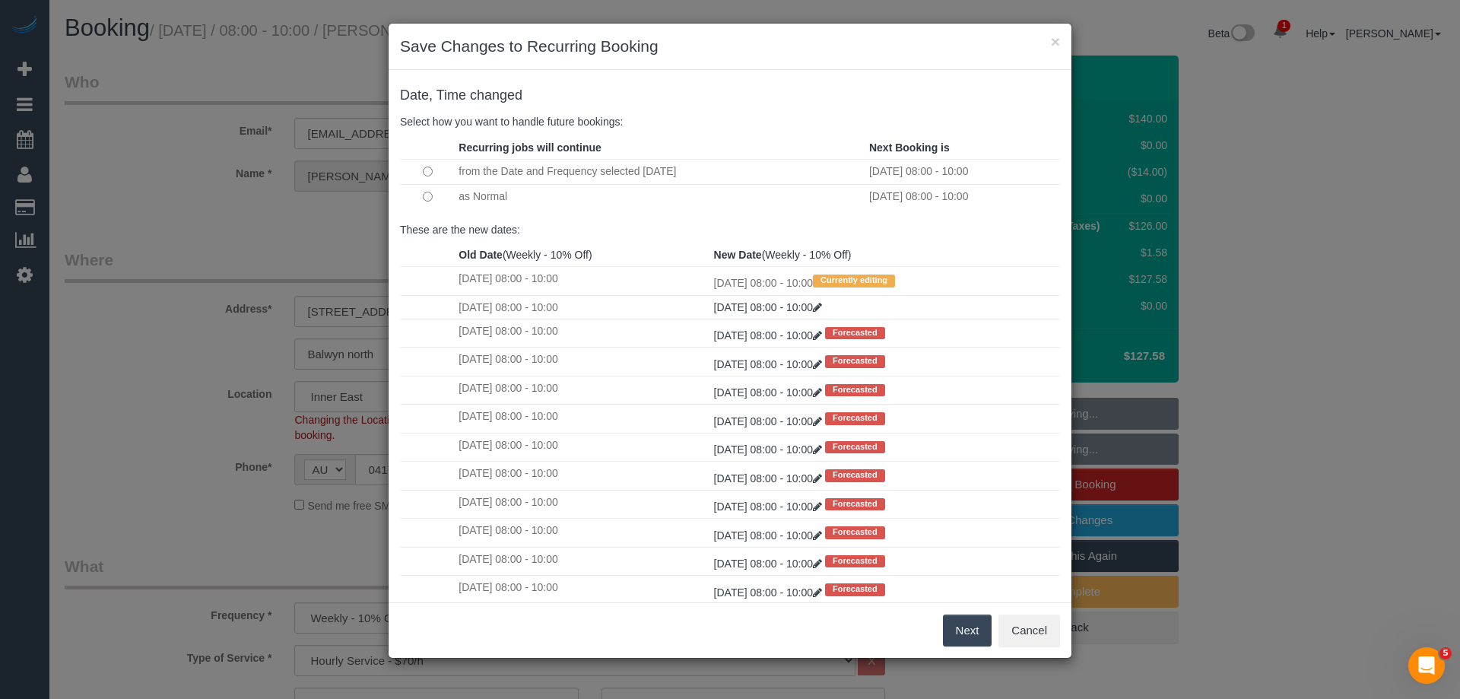
click at [964, 630] on button "Next" at bounding box center [967, 630] width 49 height 32
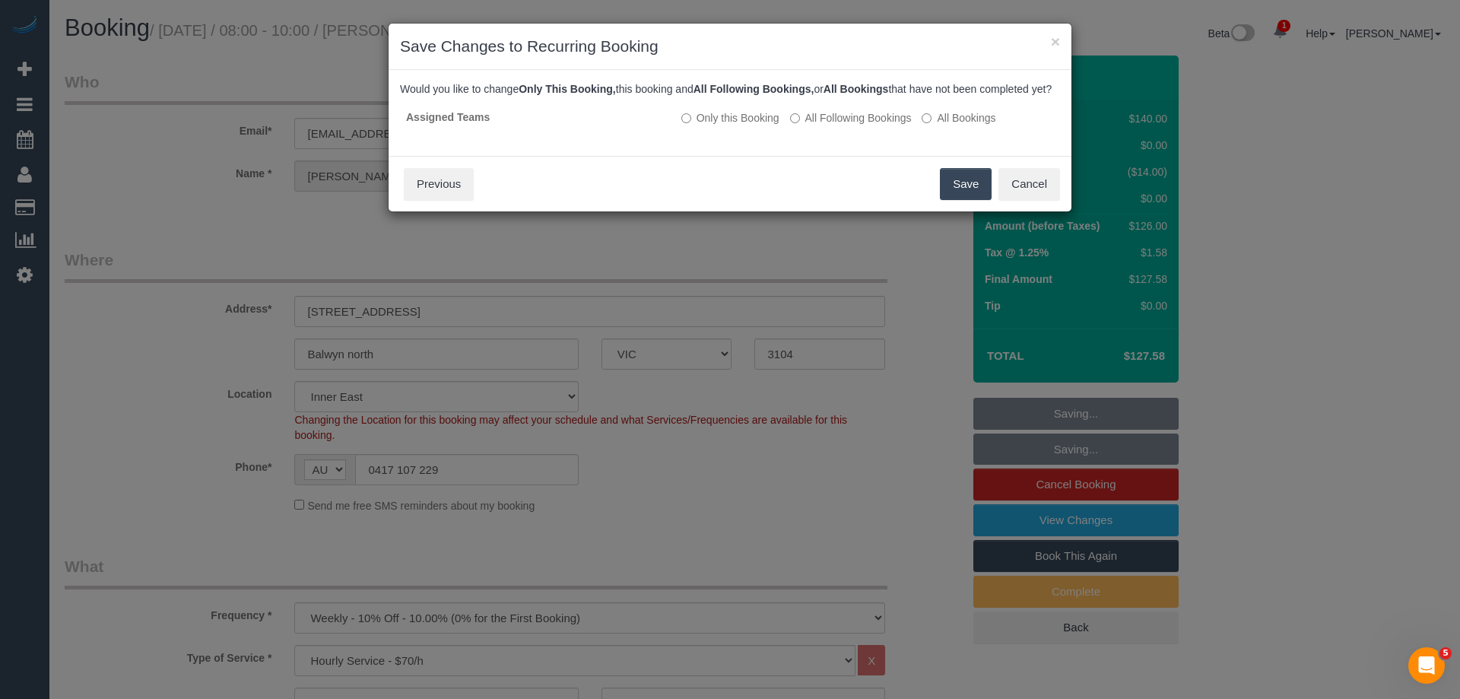
click at [961, 200] on button "Save" at bounding box center [966, 184] width 52 height 32
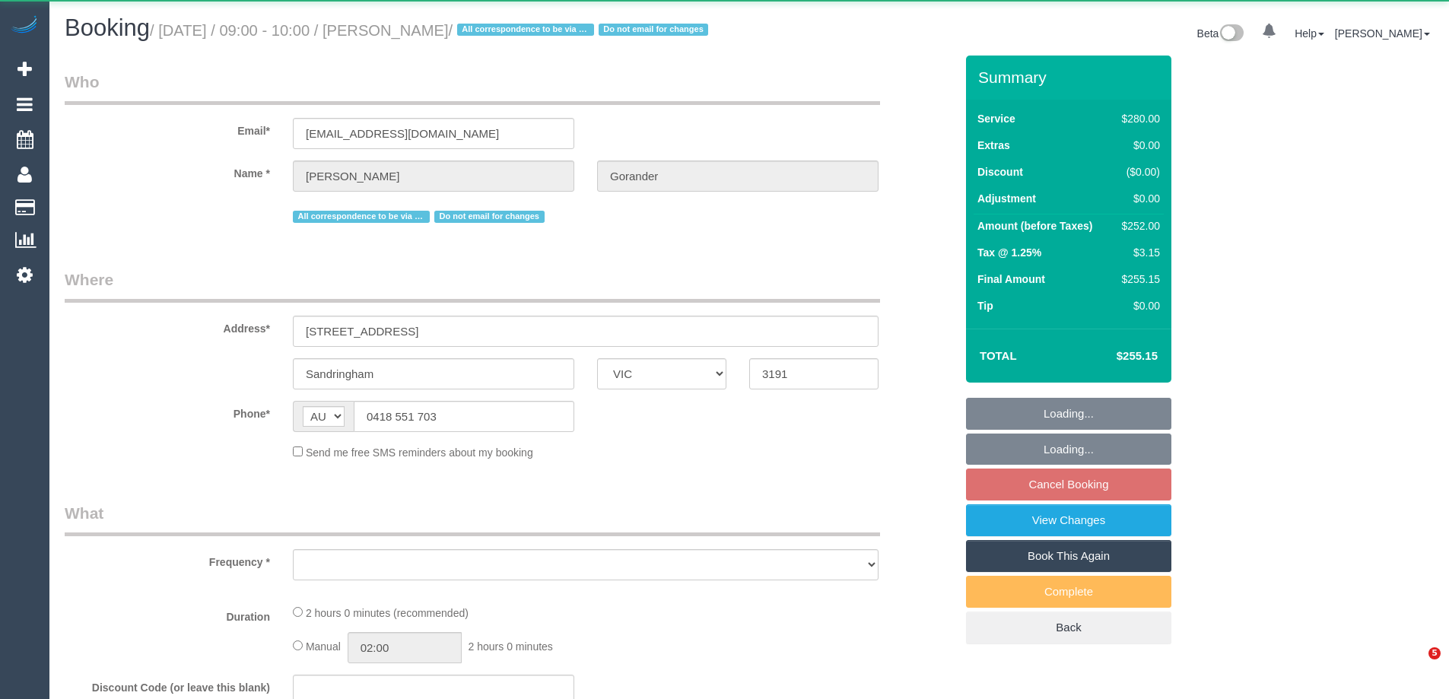
select select "VIC"
select select "object:778"
select select "string:stripe-pm_1Gmrcl2GScqysDRVmcm1JmZh"
select select "2"
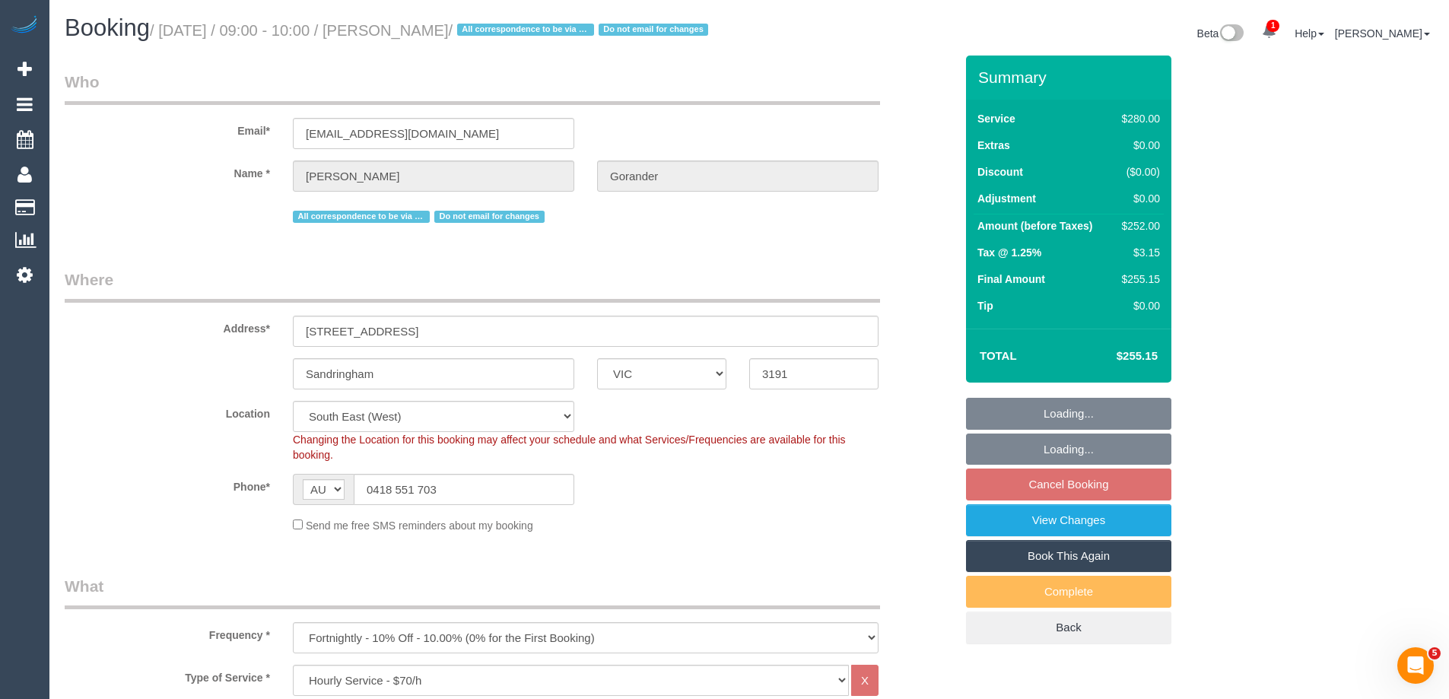
select select "object:945"
select select "number:32"
select select "number:14"
select select "number:19"
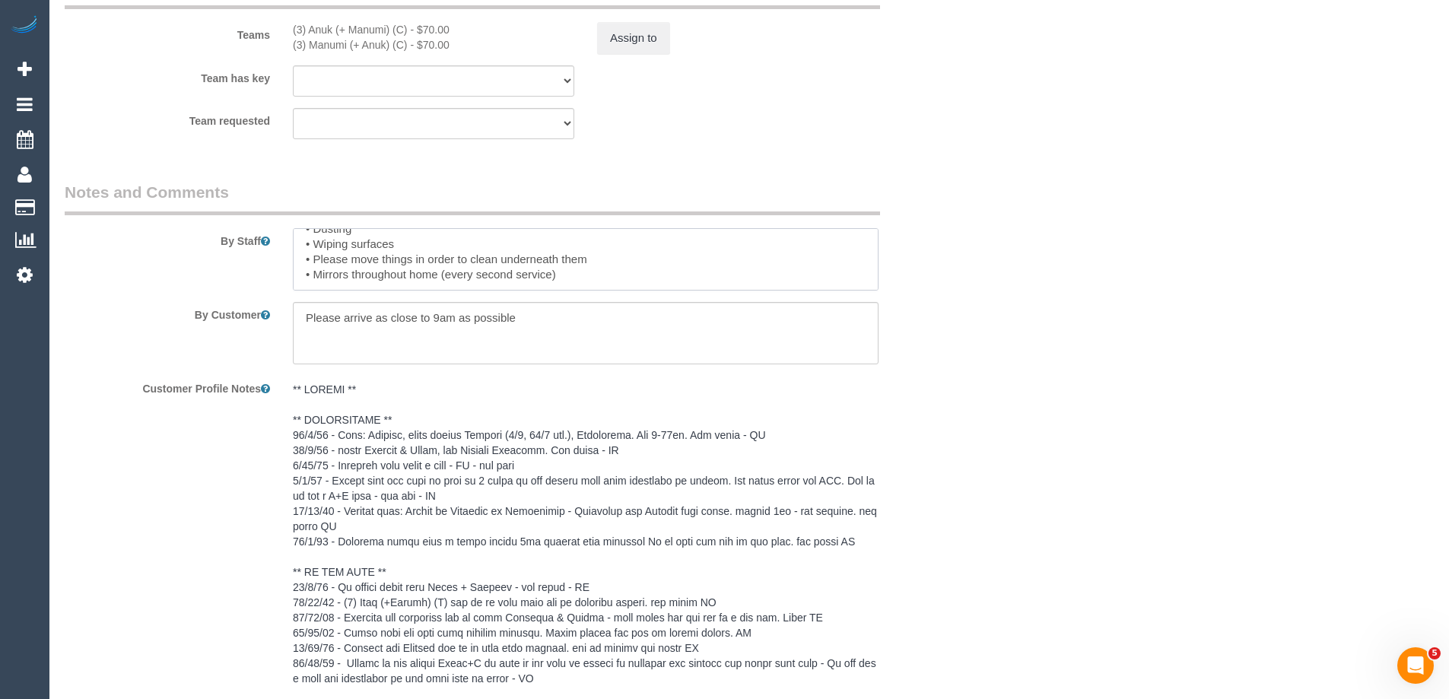
scroll to position [2510, 0]
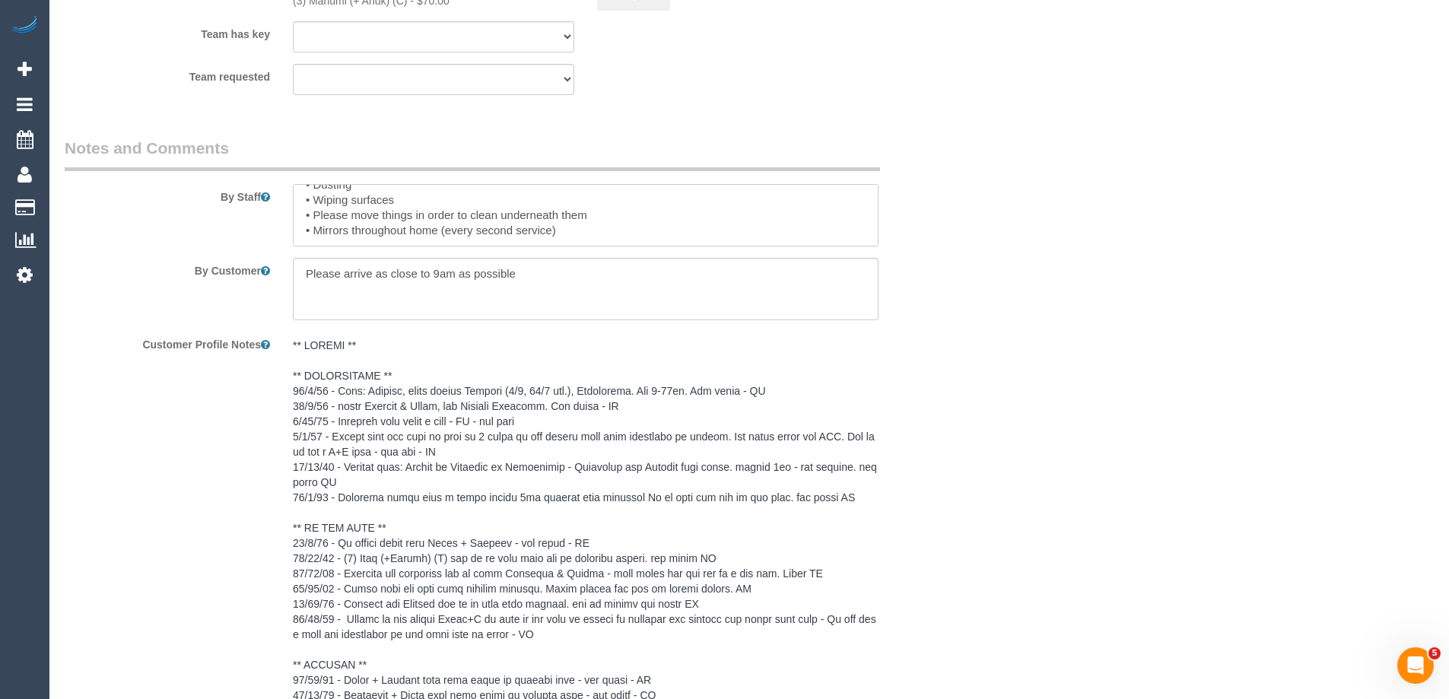
click at [580, 246] on textarea at bounding box center [586, 215] width 586 height 62
click at [379, 233] on textarea at bounding box center [586, 215] width 586 height 62
click at [446, 246] on textarea at bounding box center [586, 215] width 586 height 62
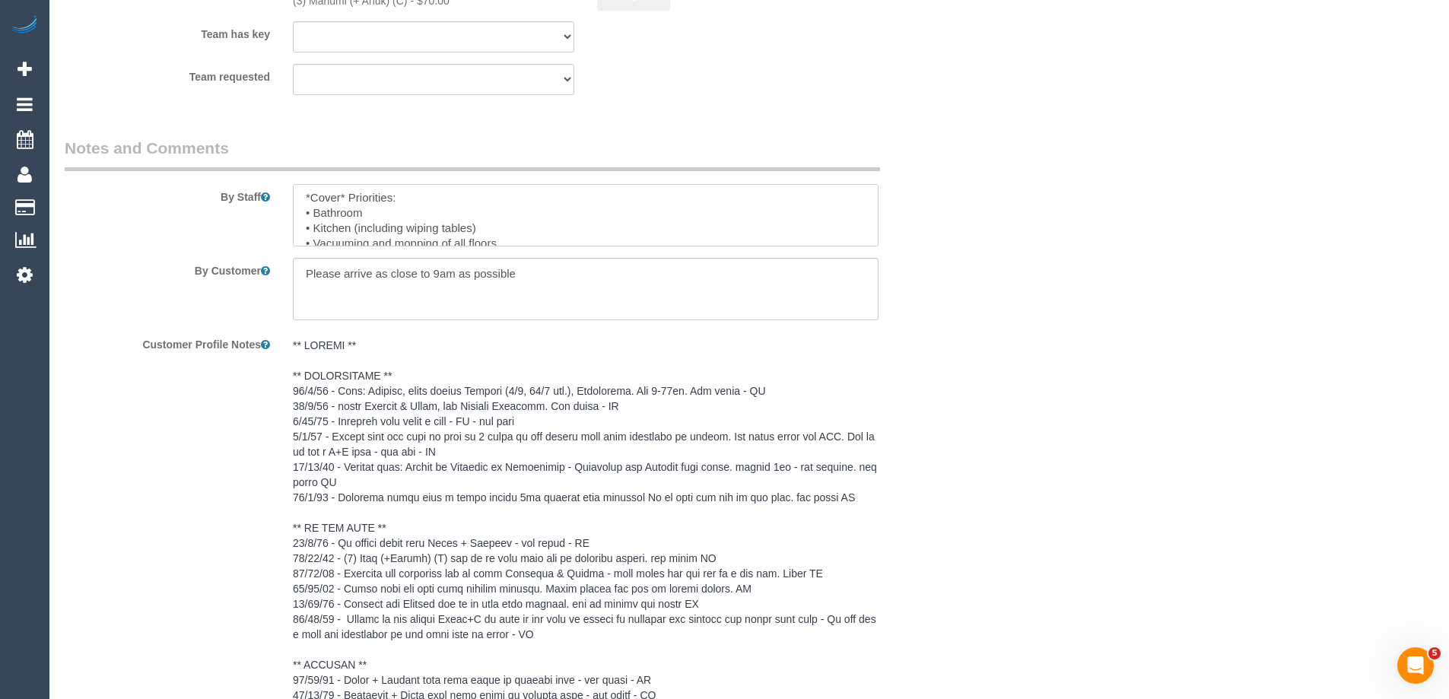
scroll to position [0, 0]
click at [366, 232] on textarea at bounding box center [586, 215] width 586 height 62
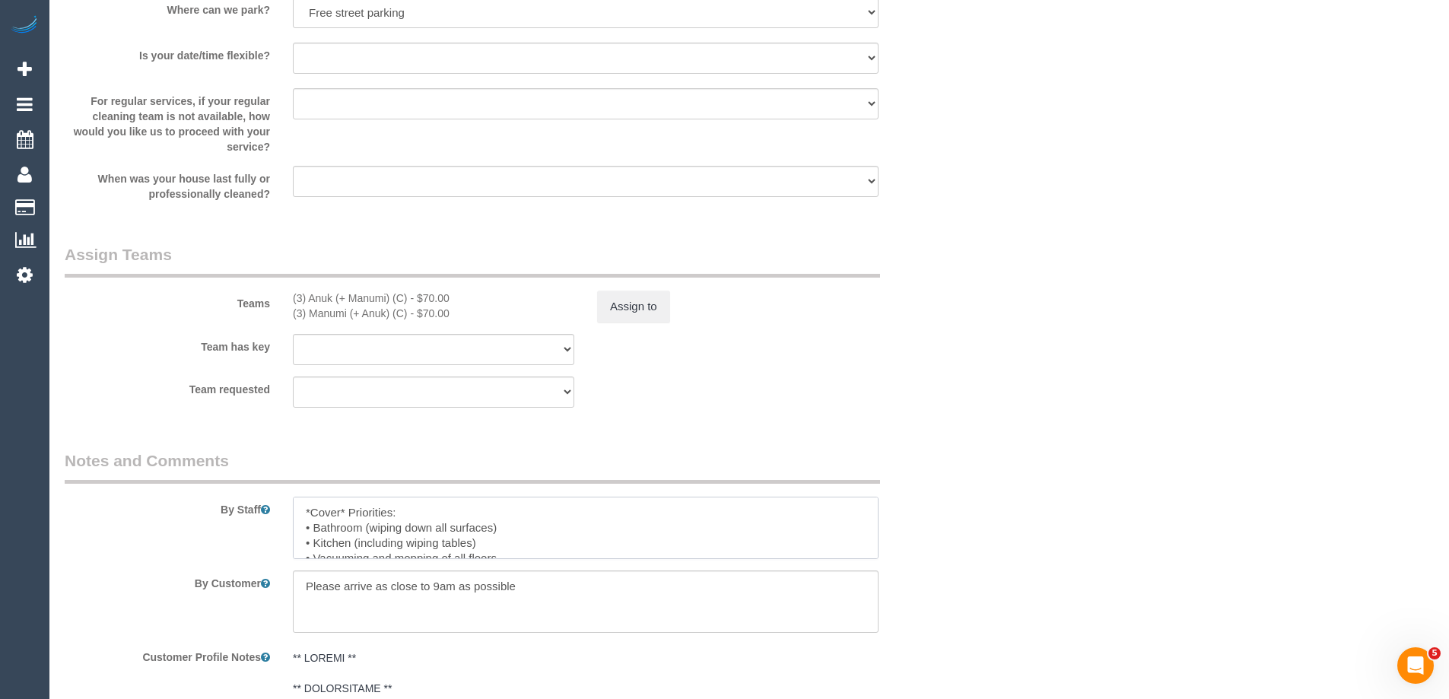
scroll to position [2358, 0]
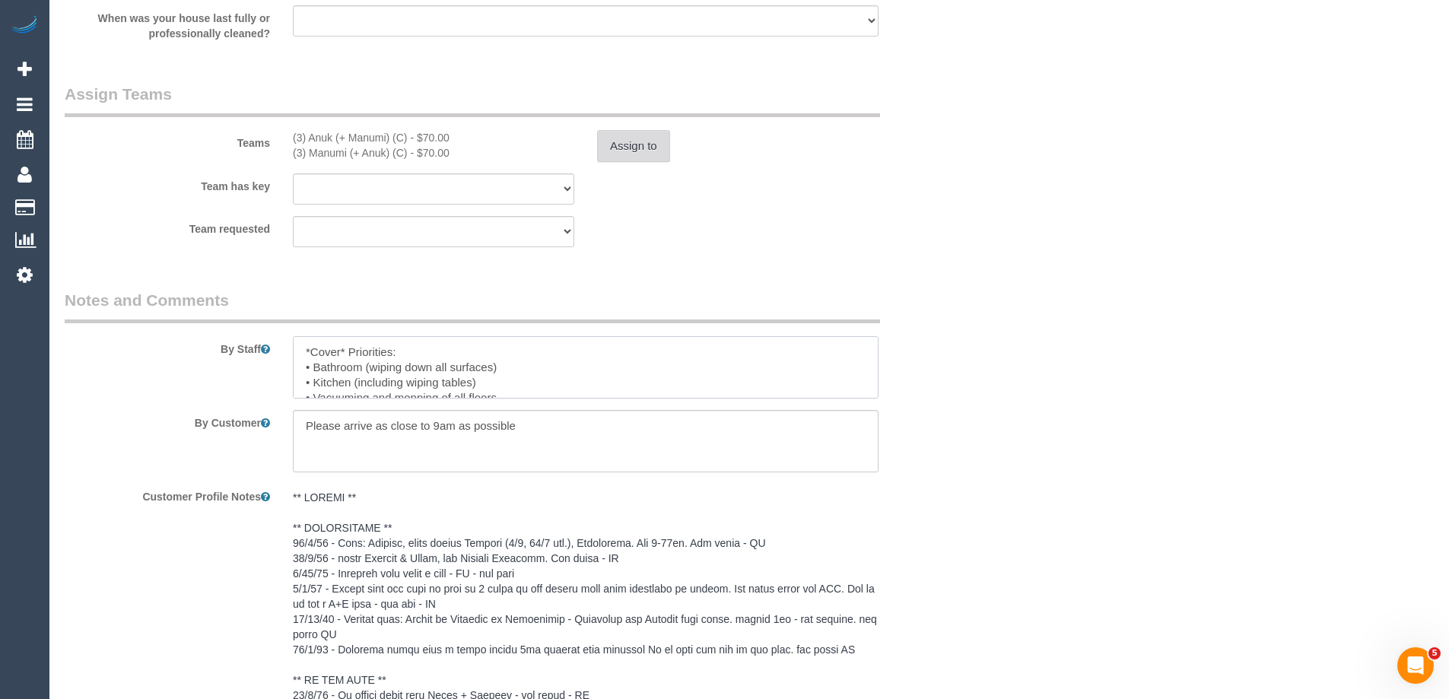
type textarea "*Cover* Priorities: • Bathroom (wiping down all surfaces) • Kitchen (including …"
click at [631, 161] on button "Assign to" at bounding box center [633, 146] width 73 height 32
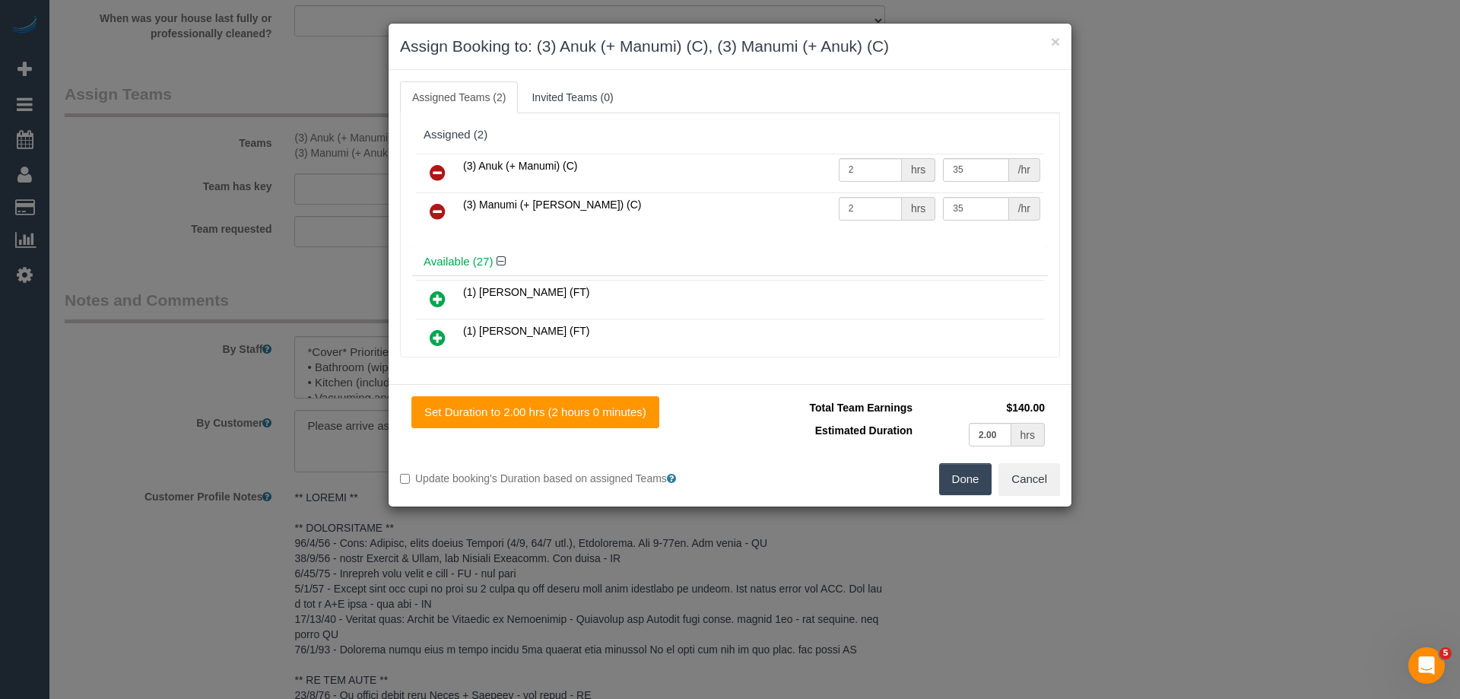
click at [433, 174] on icon at bounding box center [438, 173] width 16 height 18
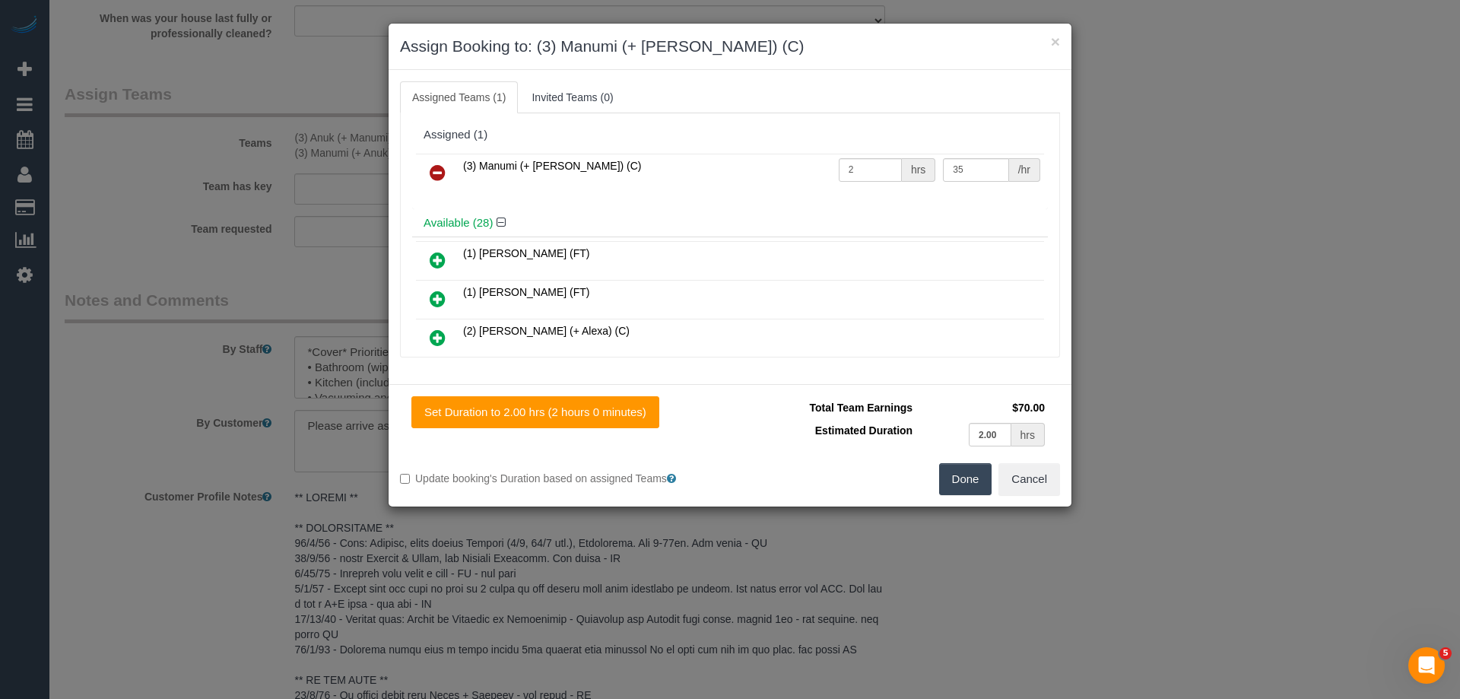
click at [433, 172] on icon at bounding box center [438, 173] width 16 height 18
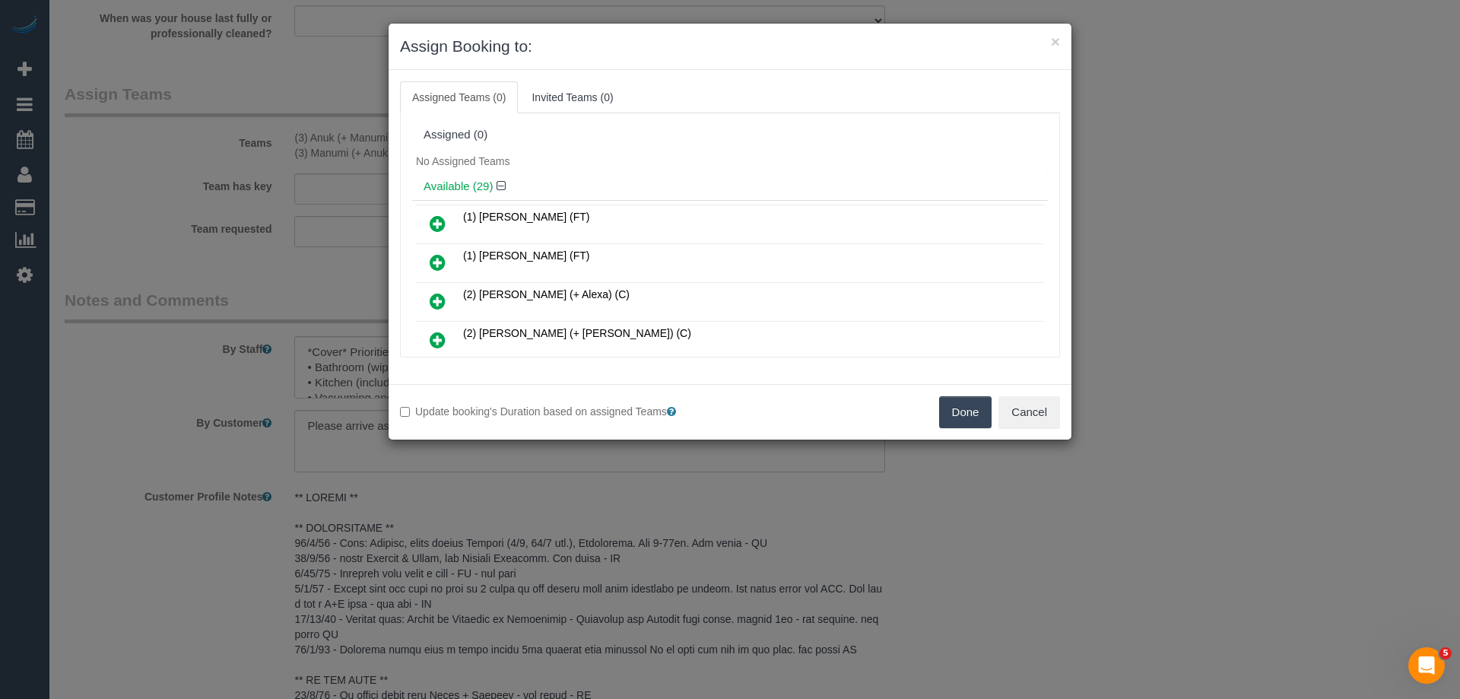
click at [954, 408] on button "Done" at bounding box center [965, 412] width 53 height 32
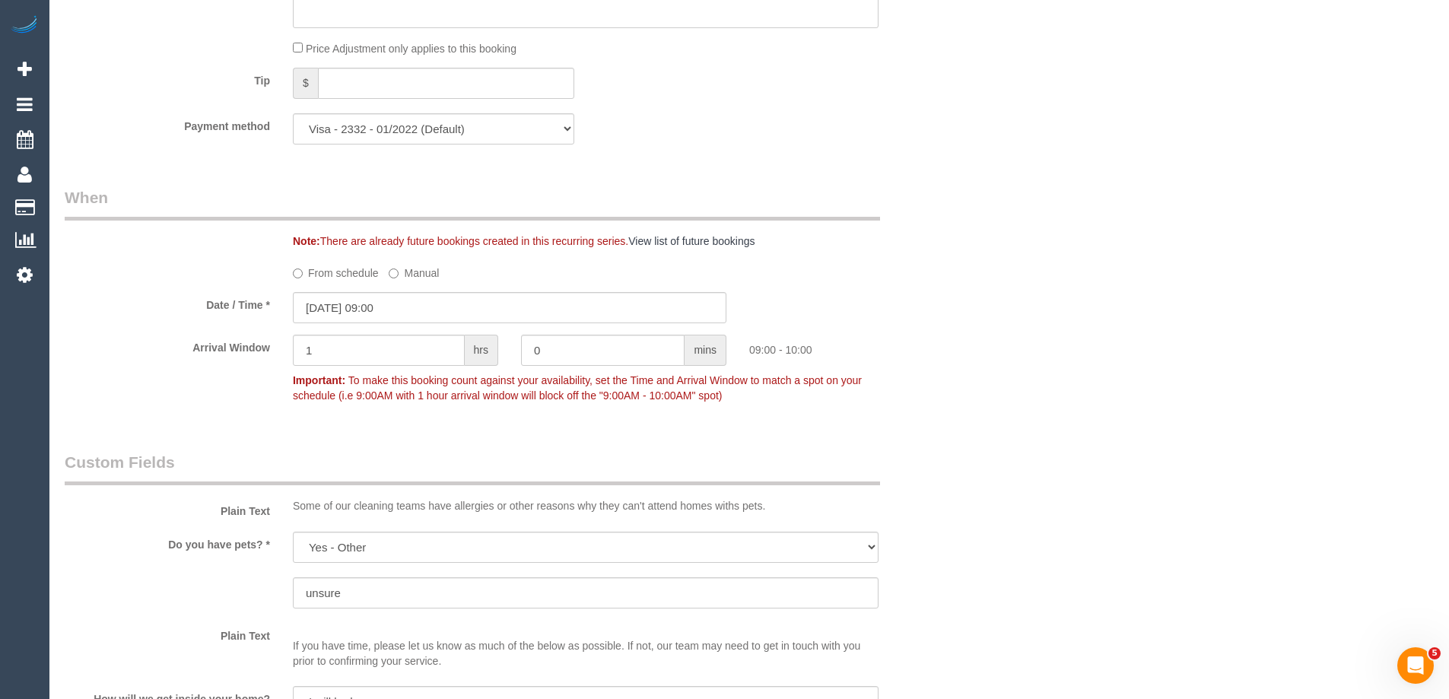
scroll to position [1293, 0]
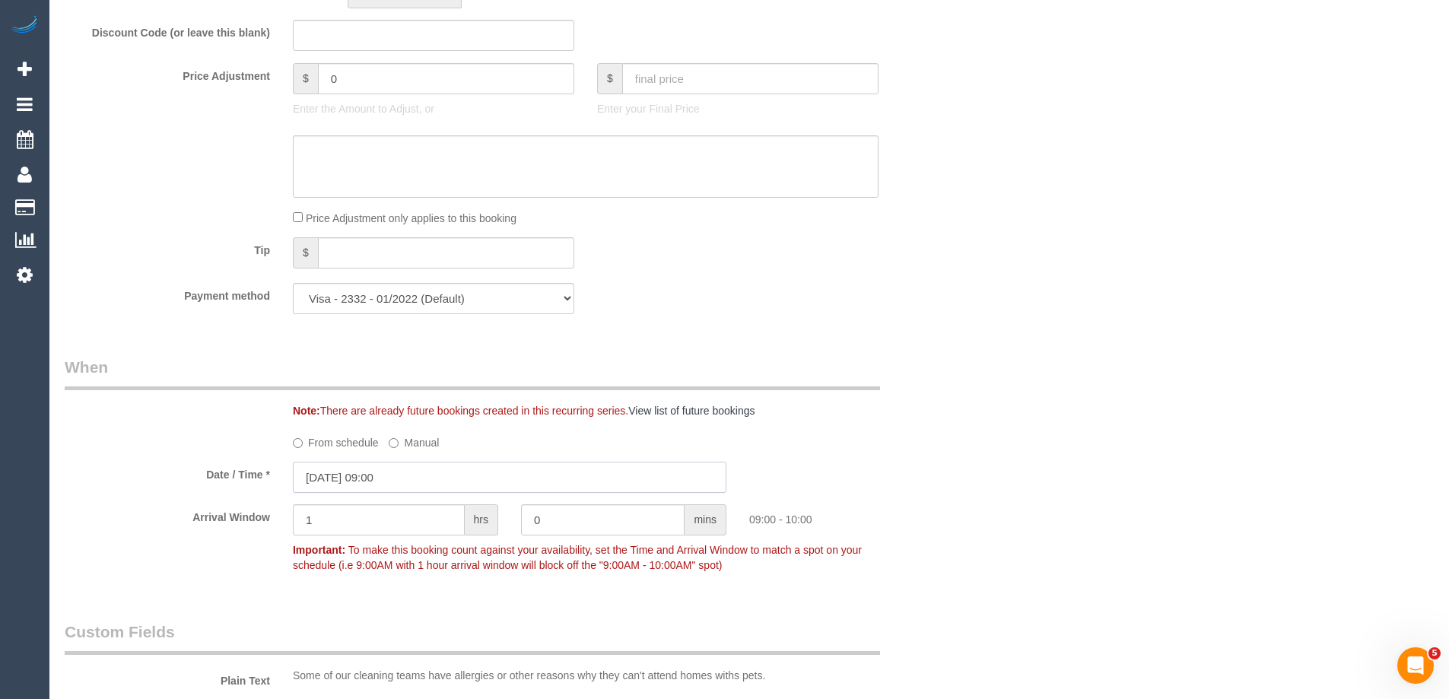
click at [340, 493] on input "23/09/2025 09:00" at bounding box center [509, 477] width 433 height 31
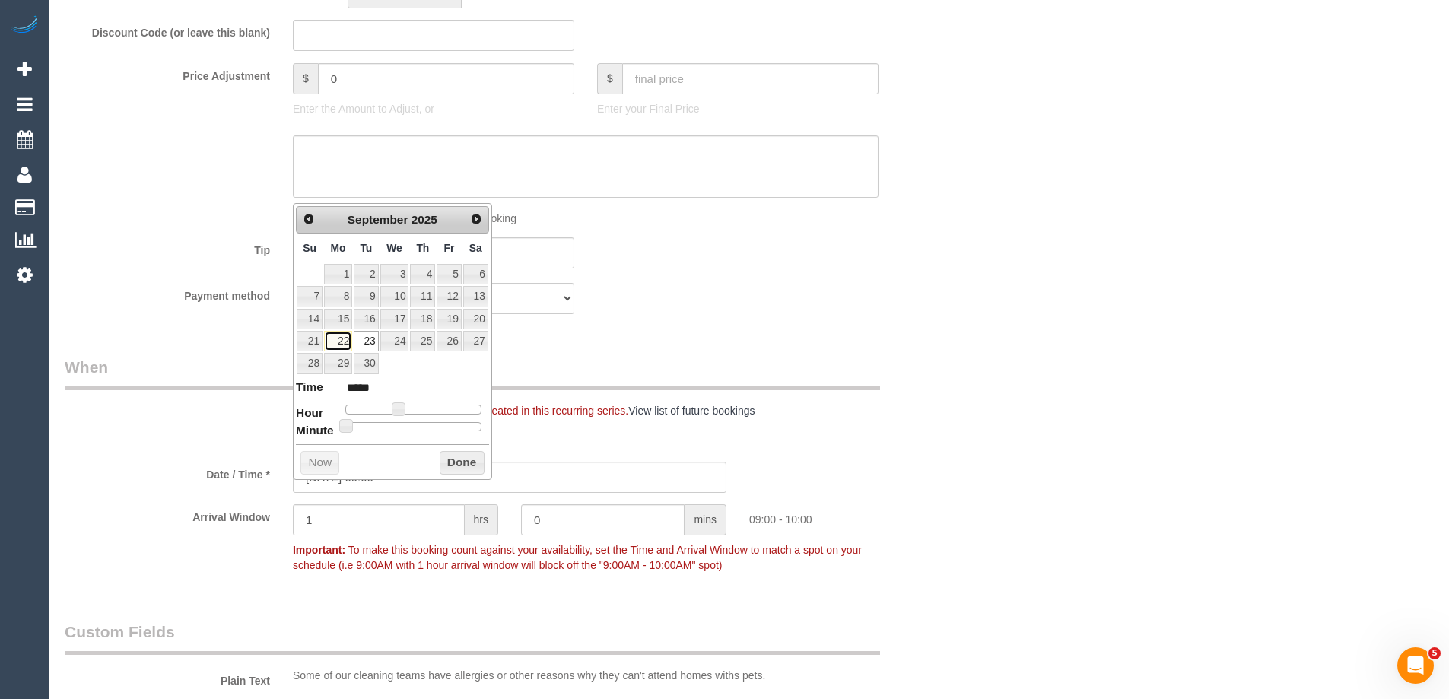
click at [341, 338] on link "22" at bounding box center [338, 341] width 28 height 21
type input "22/09/2025 09:00"
click at [462, 462] on button "Done" at bounding box center [462, 463] width 45 height 24
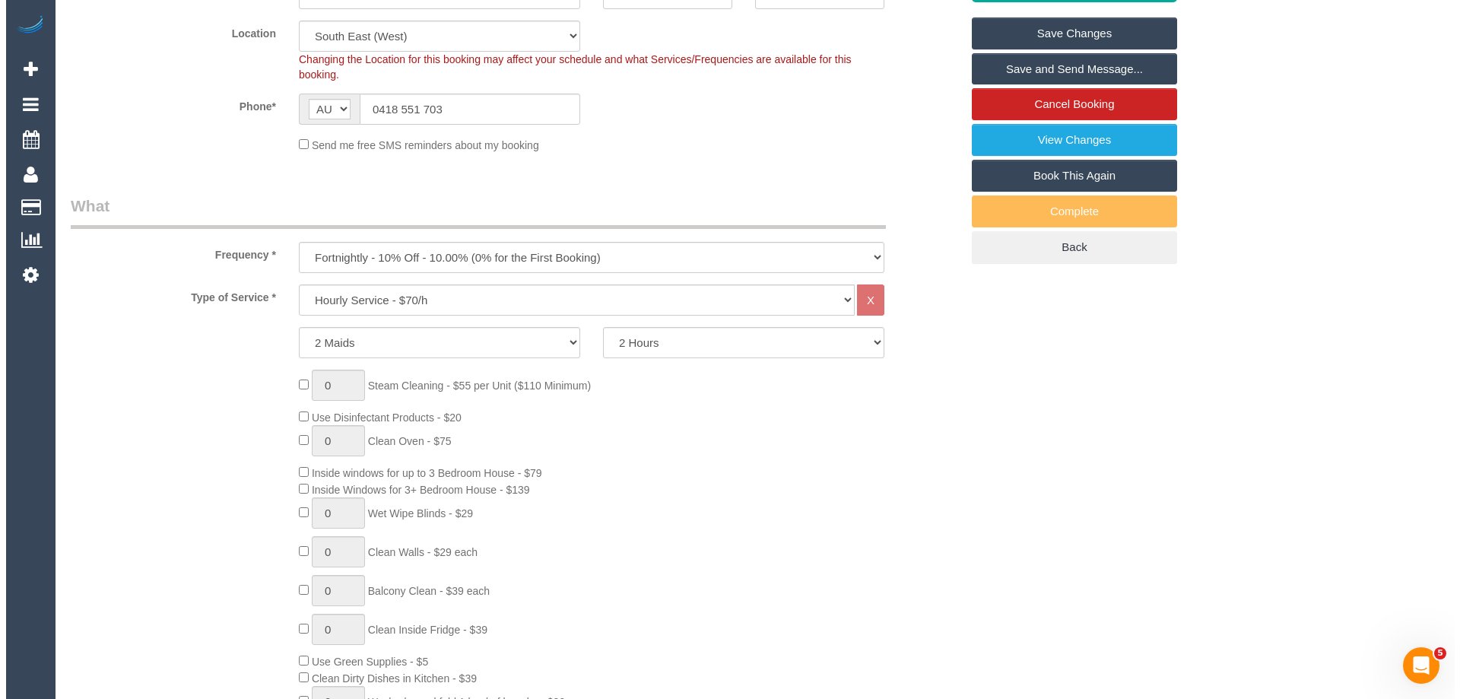
scroll to position [0, 0]
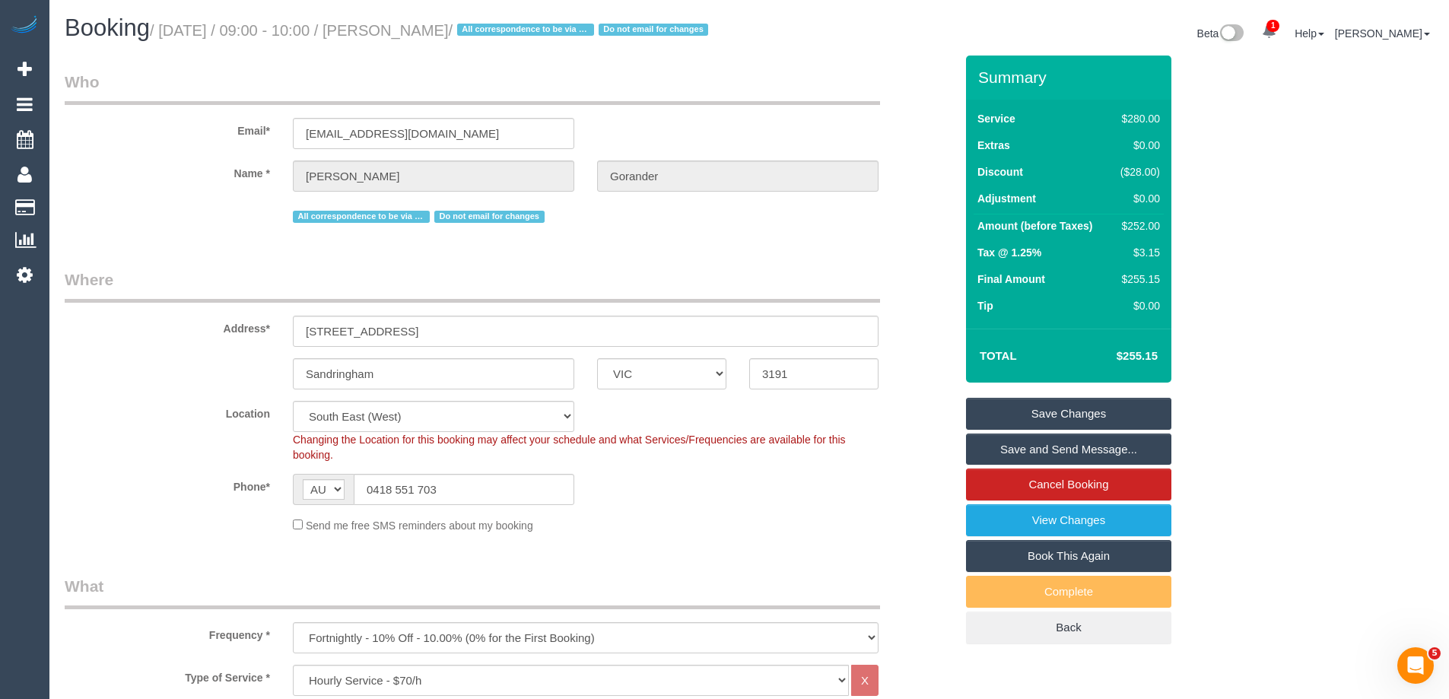
click at [1009, 424] on link "Save Changes" at bounding box center [1068, 414] width 205 height 32
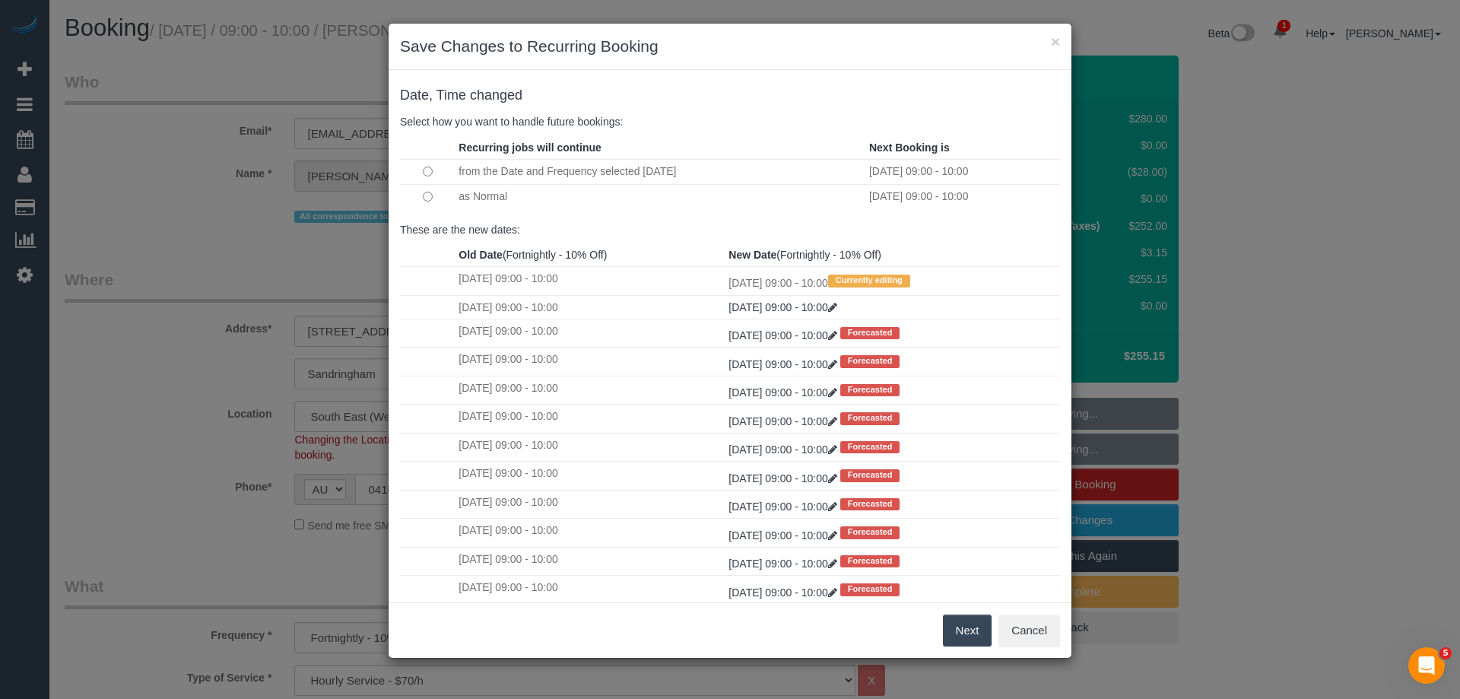
click at [964, 624] on button "Next" at bounding box center [967, 630] width 49 height 32
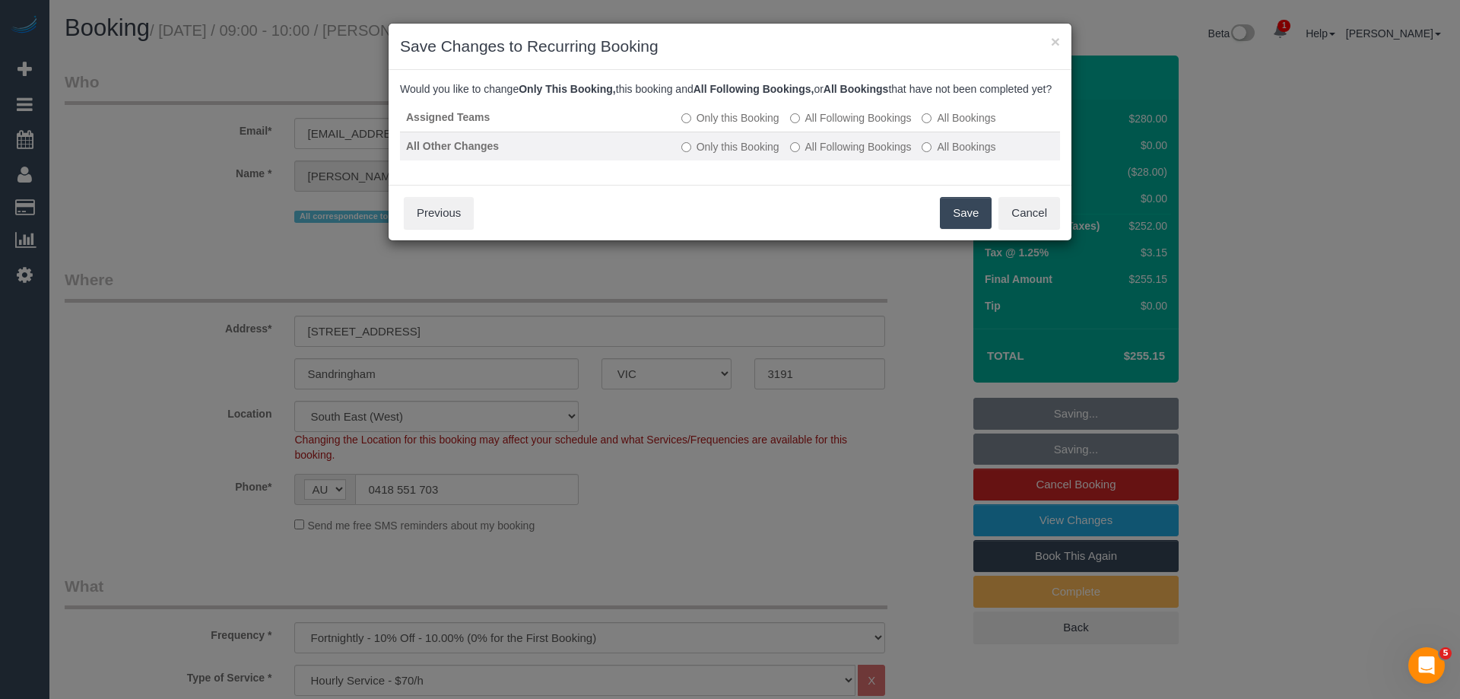
click at [805, 154] on label "All Following Bookings" at bounding box center [851, 146] width 122 height 15
click at [957, 225] on button "Save" at bounding box center [966, 213] width 52 height 32
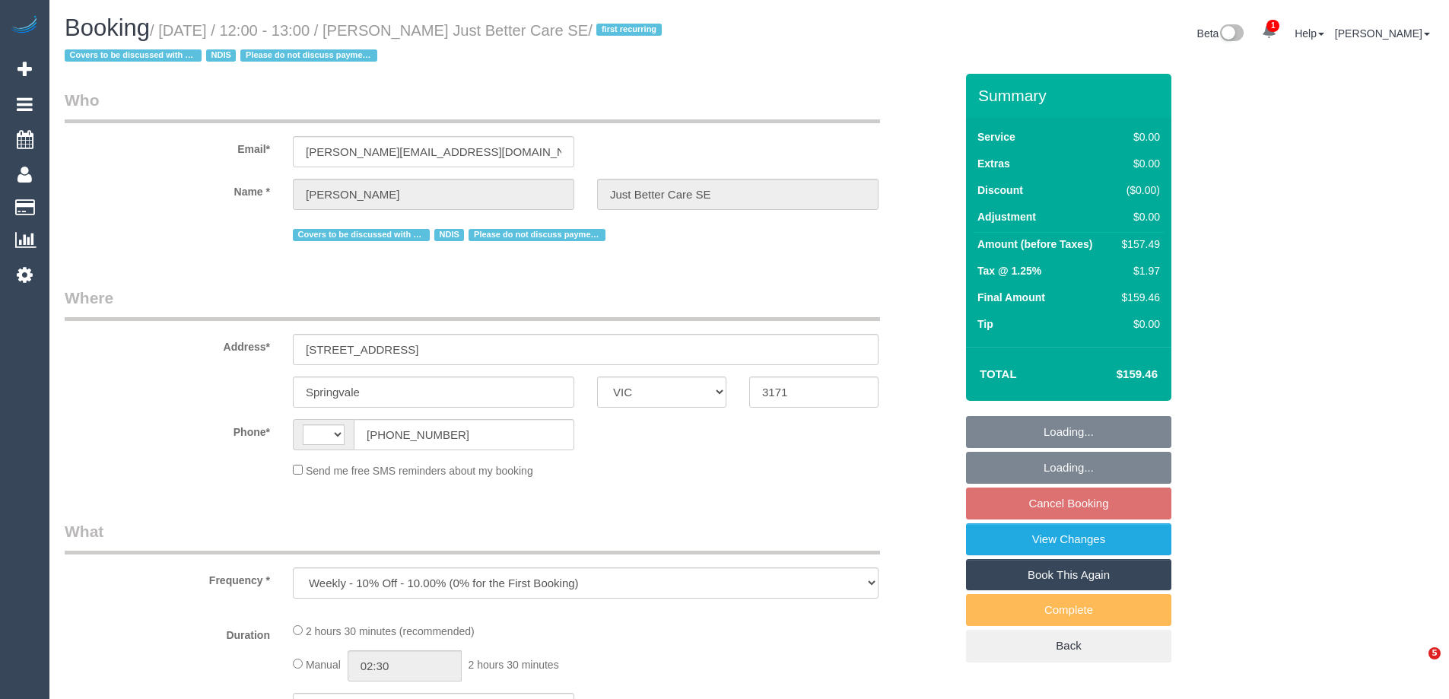
select select "VIC"
select select "string:AU"
select select "150"
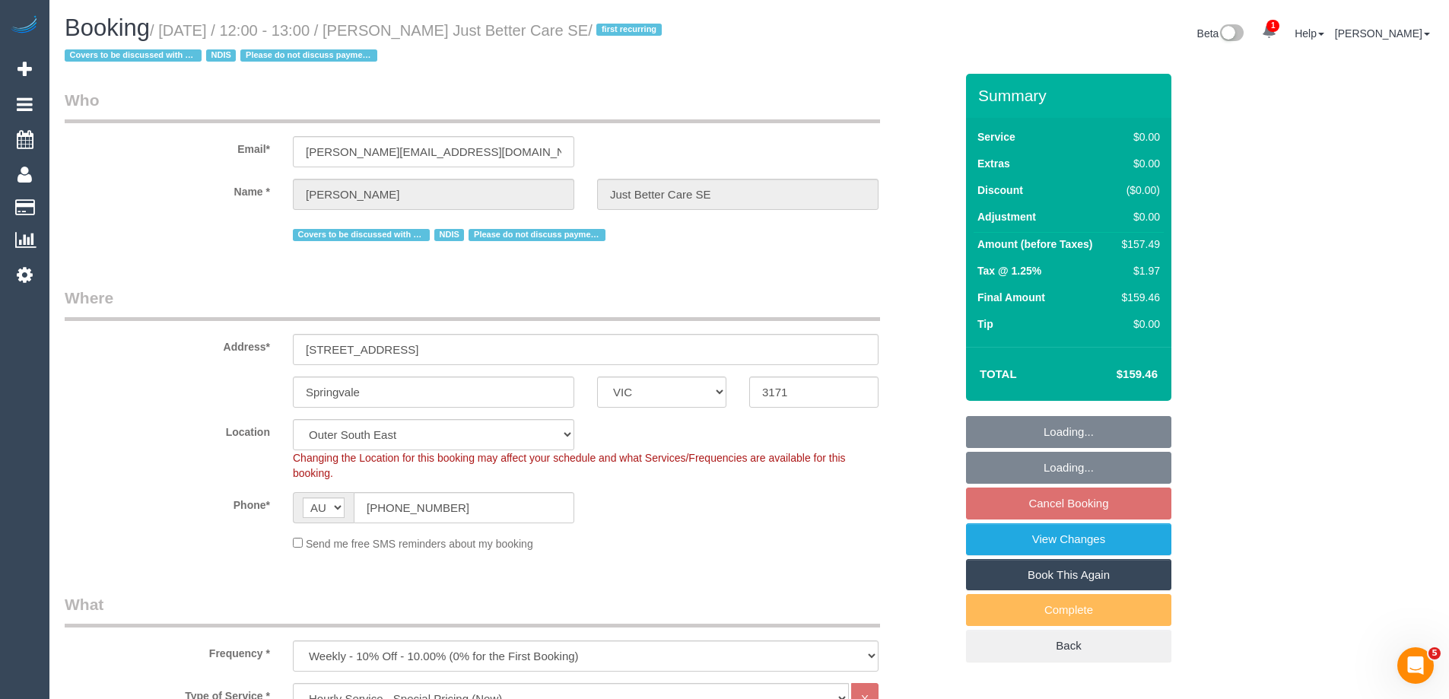
select select "number:28"
select select "number:14"
select select "number:19"
select select "object:1145"
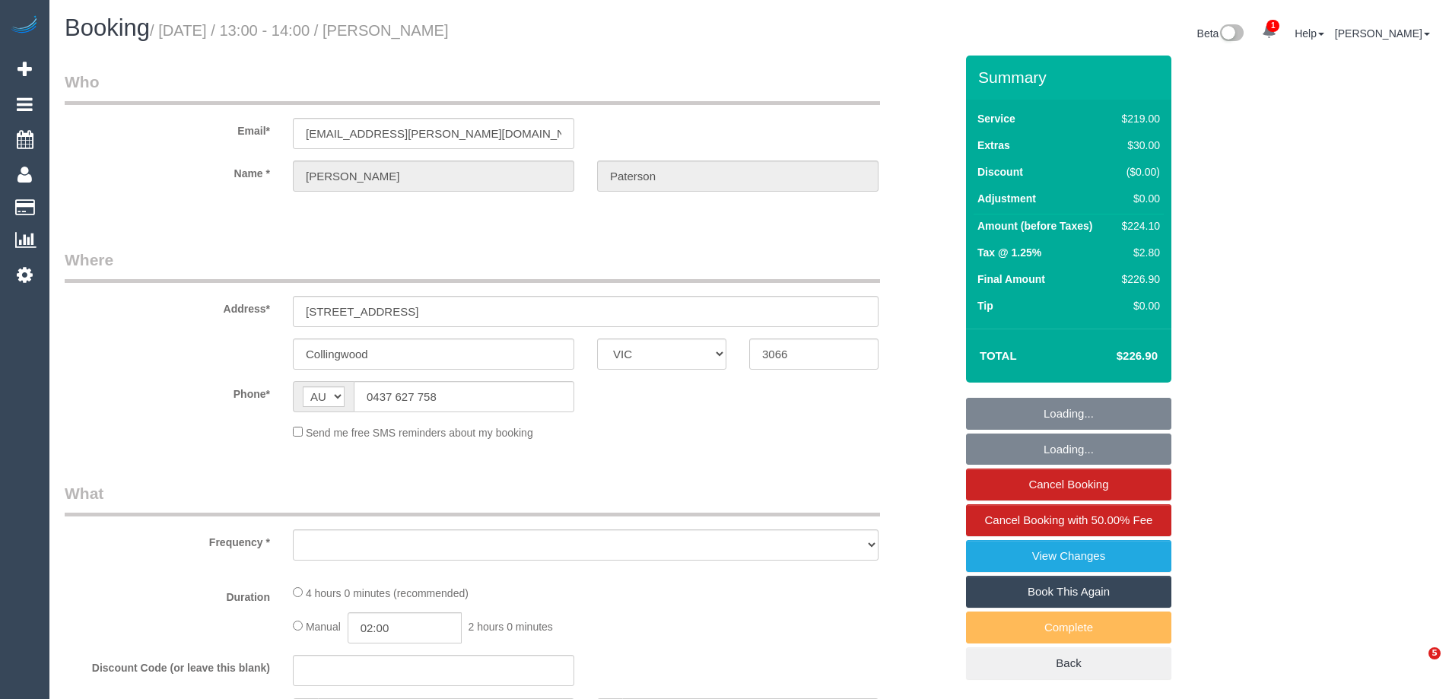
select select "VIC"
select select "object:535"
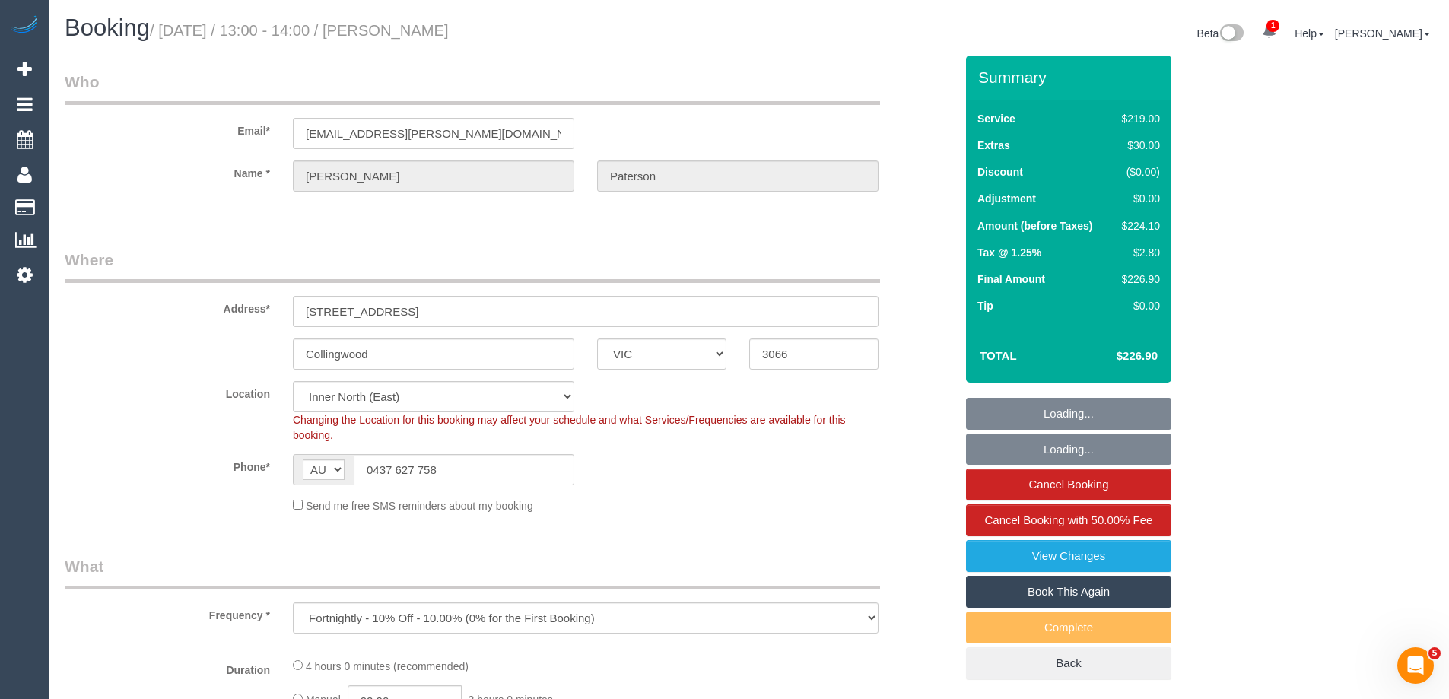
select select "string:stripe-pm_1RQ0jA2GScqysDRV7Fc9YdjG"
select select "number:30"
select select "number:14"
select select "number:18"
select select "number:36"
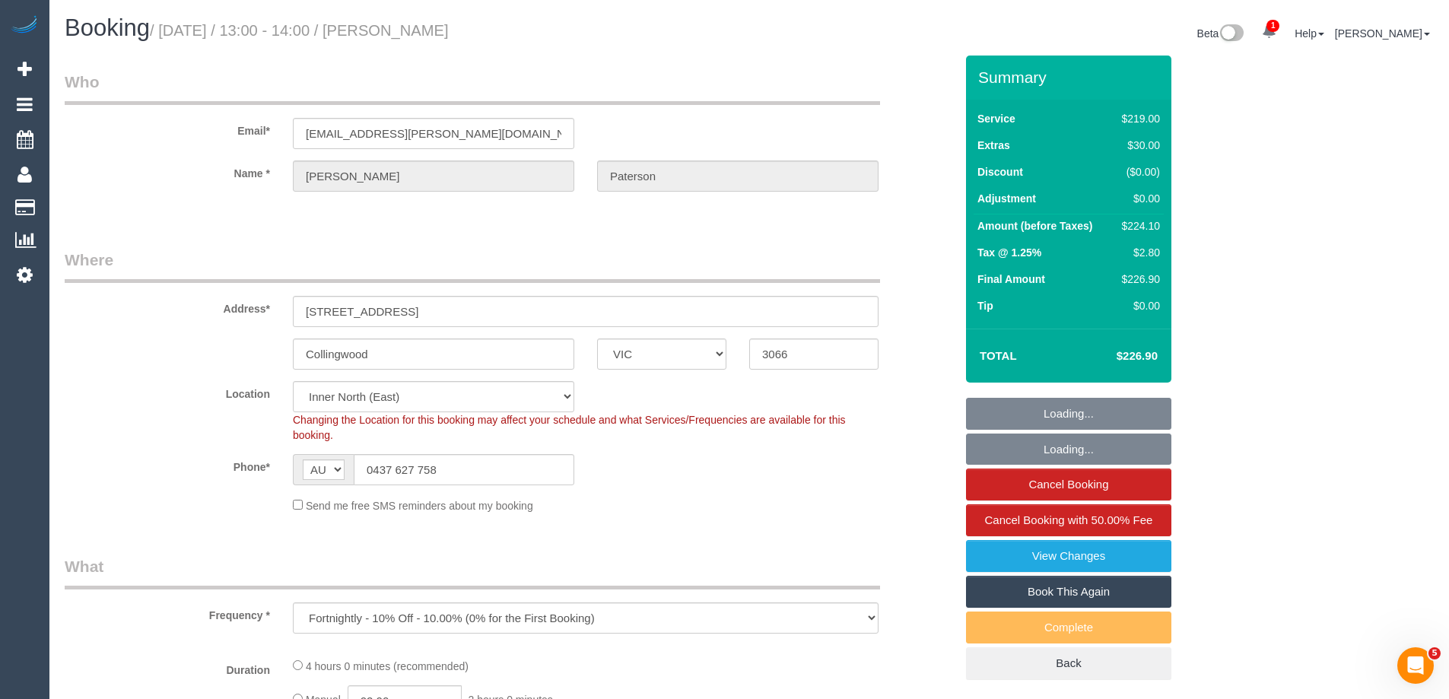
select select "number:34"
select select "number:13"
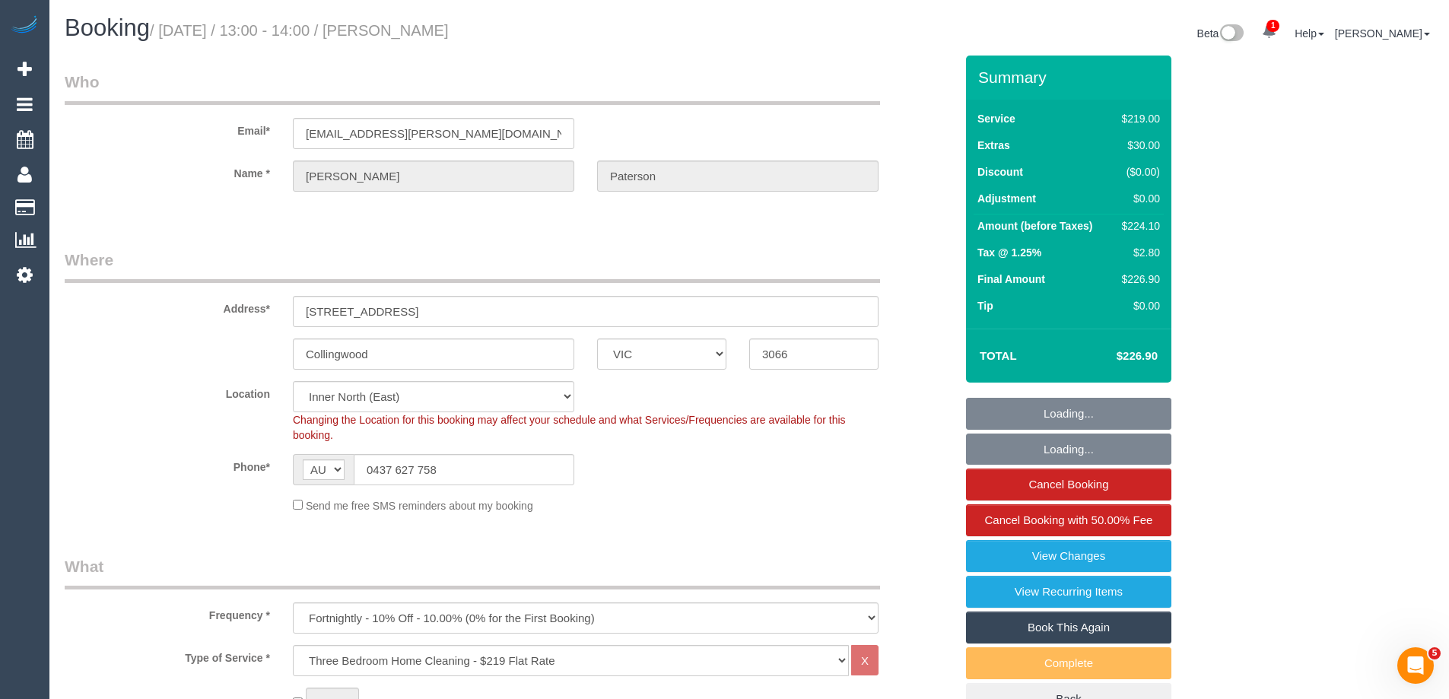
select select "object:1655"
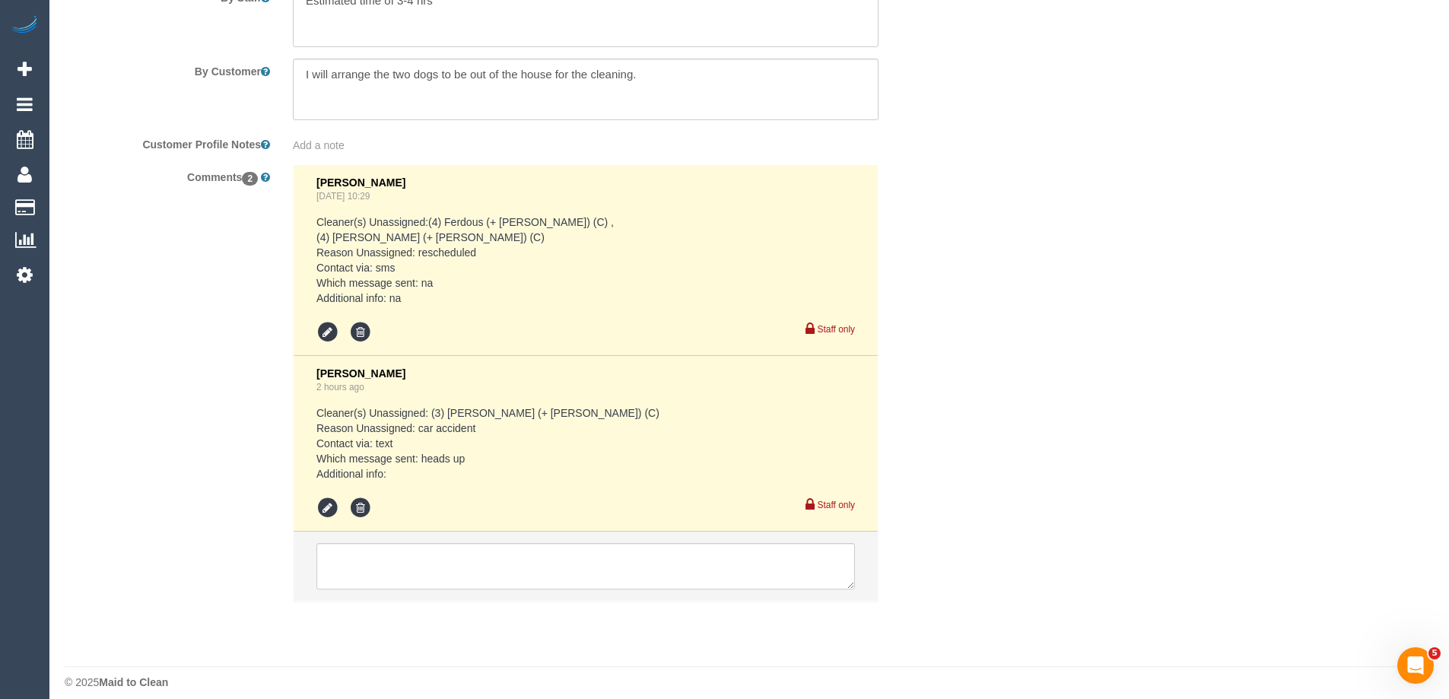
scroll to position [2698, 0]
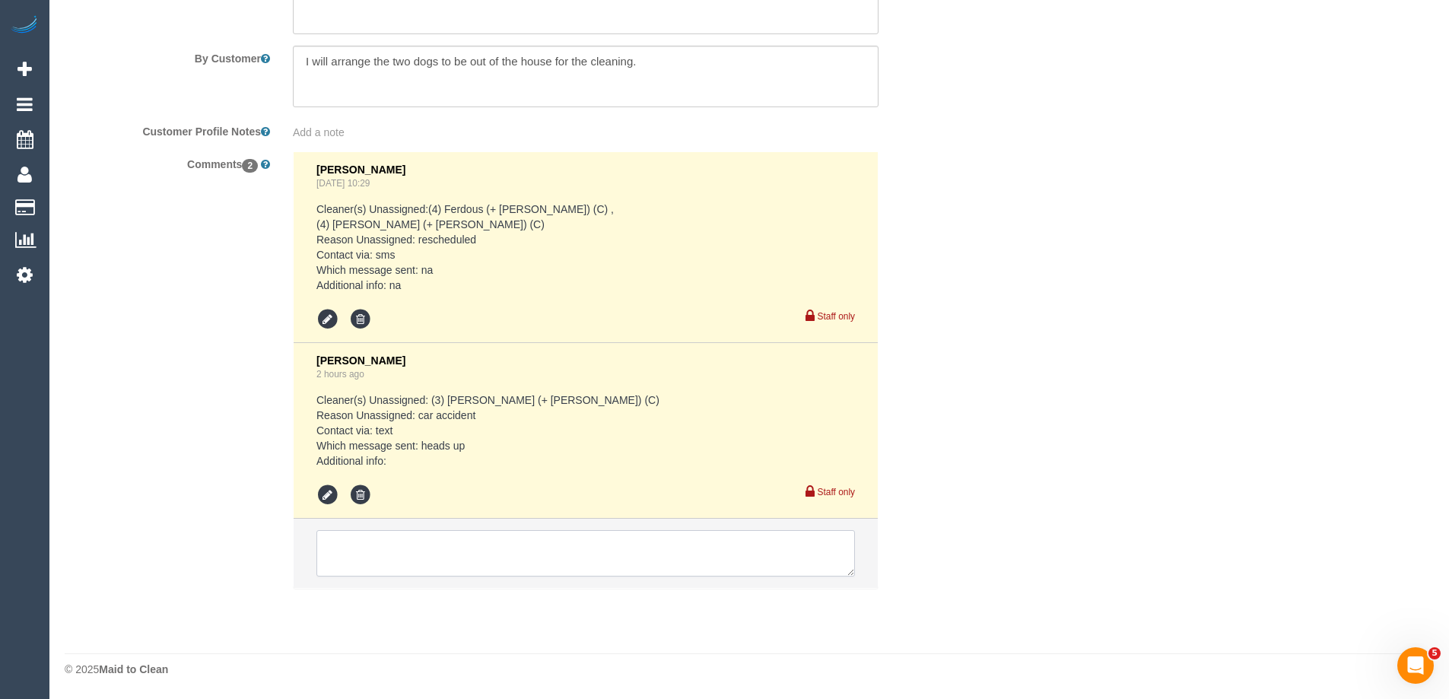
click at [381, 566] on textarea at bounding box center [585, 553] width 538 height 47
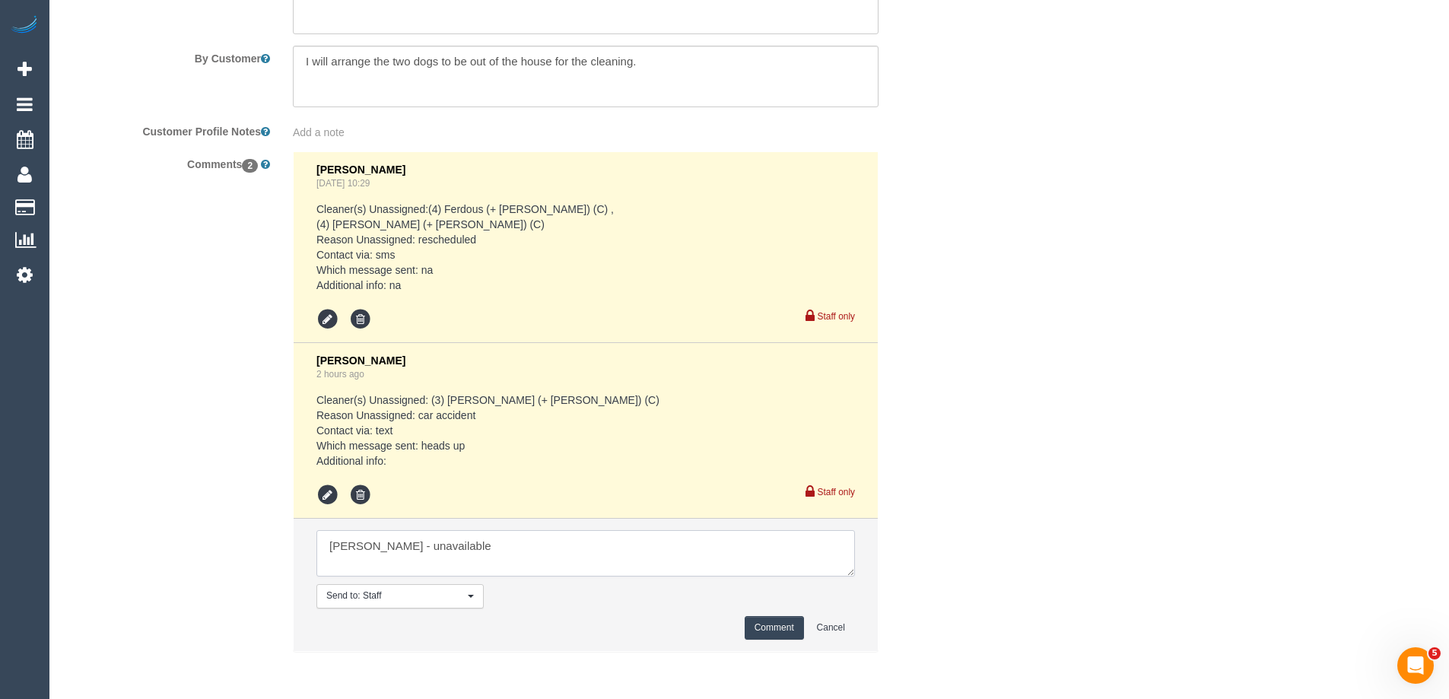
type textarea "[PERSON_NAME] - unavailable"
click at [762, 619] on button "Comment" at bounding box center [774, 628] width 59 height 24
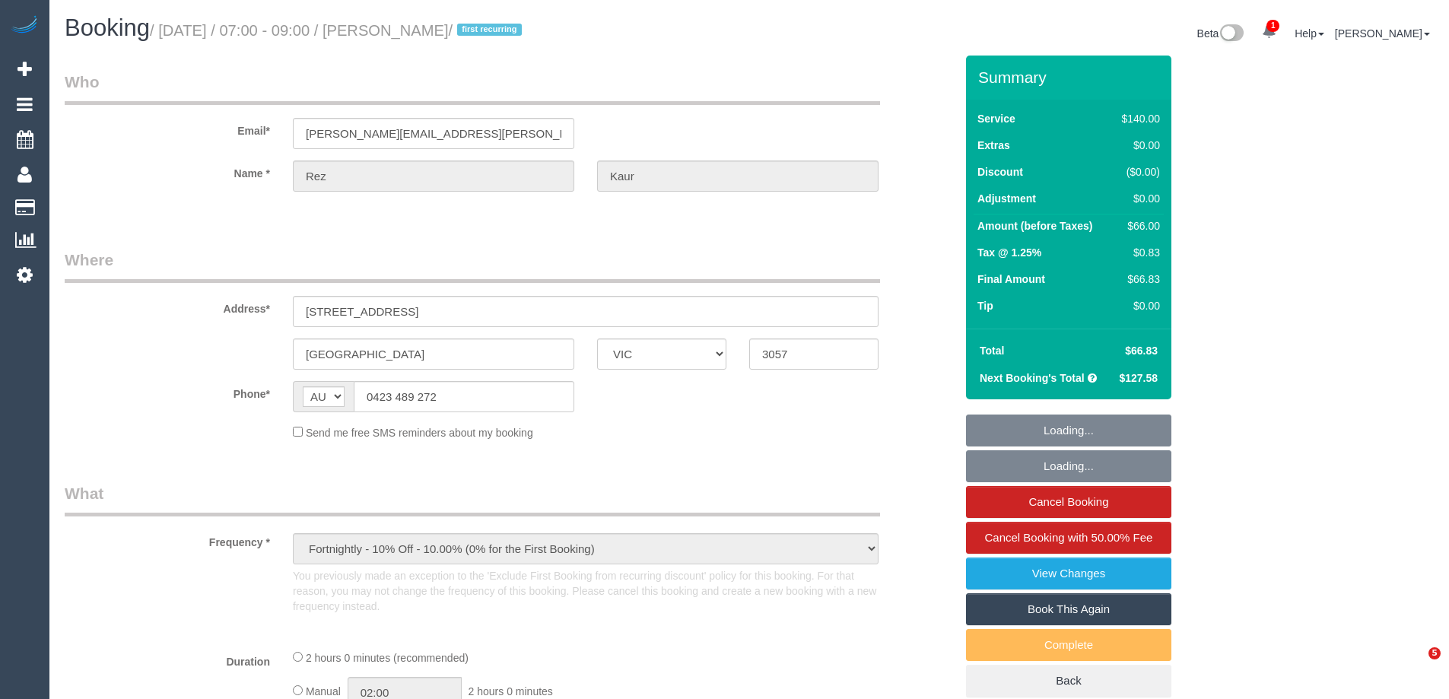
select select "VIC"
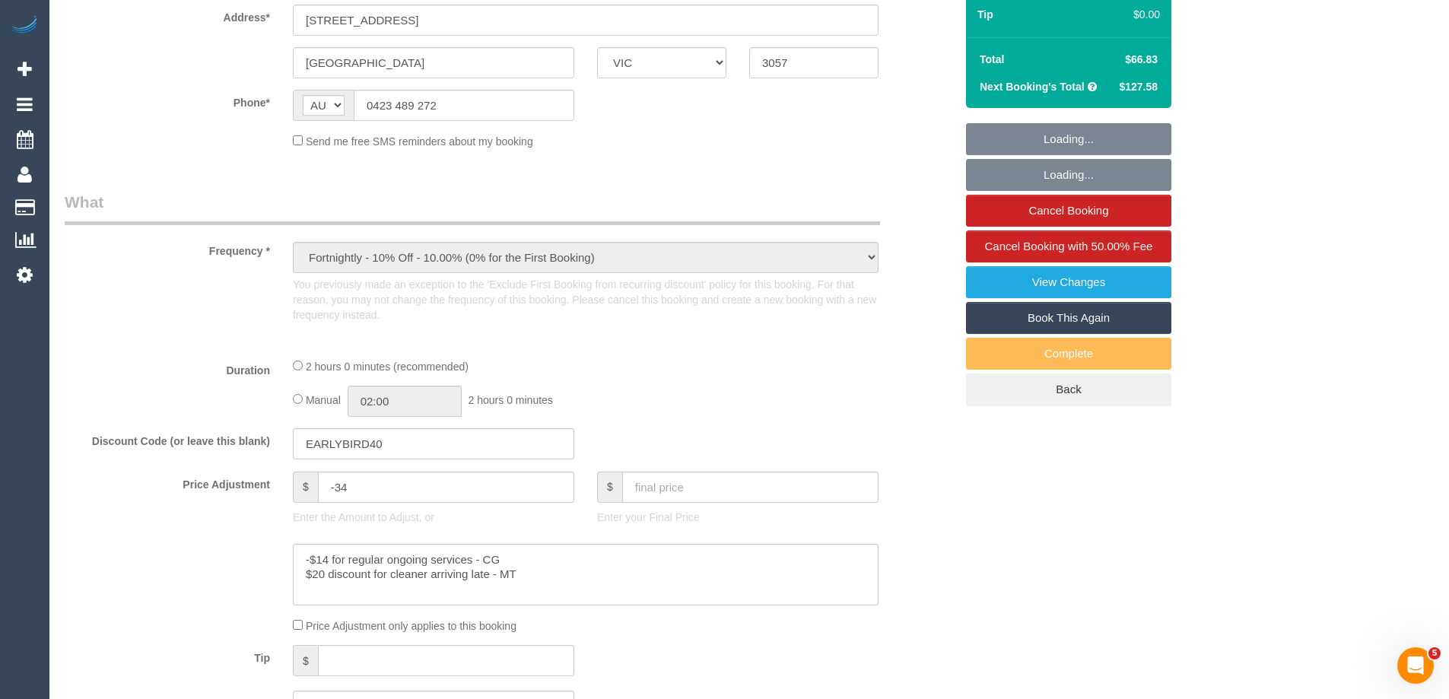
select select "string:stripe-pm_1OCGZW2GScqysDRV6QN54hgo"
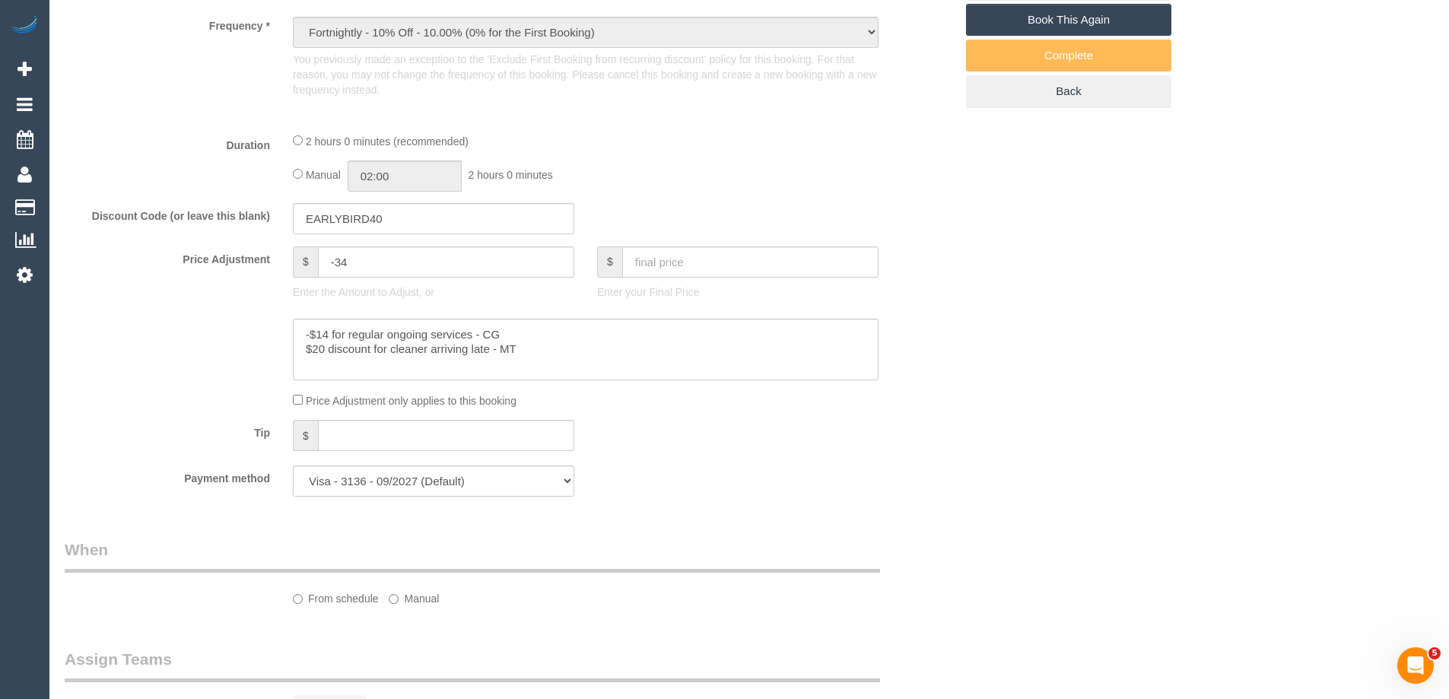
select select "number:27"
select select "number:14"
select select "number:19"
select select "number:36"
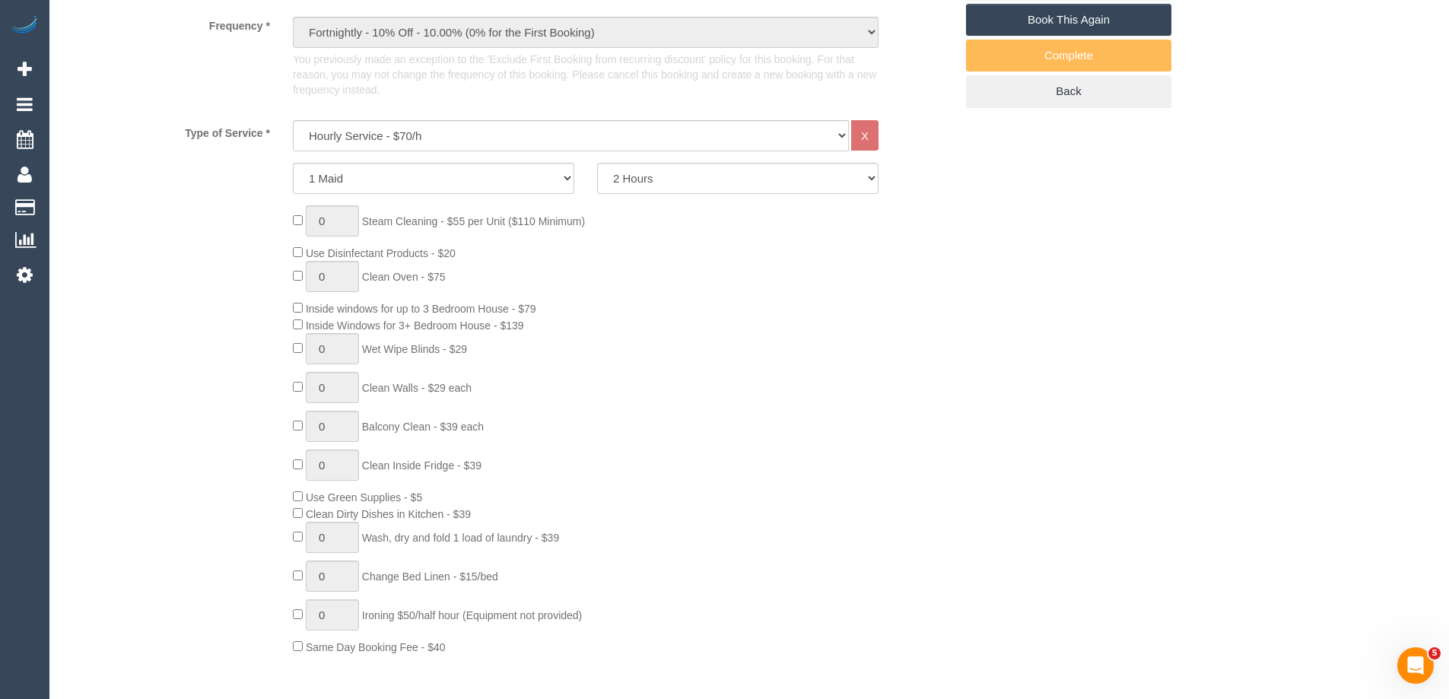
select select "object:1660"
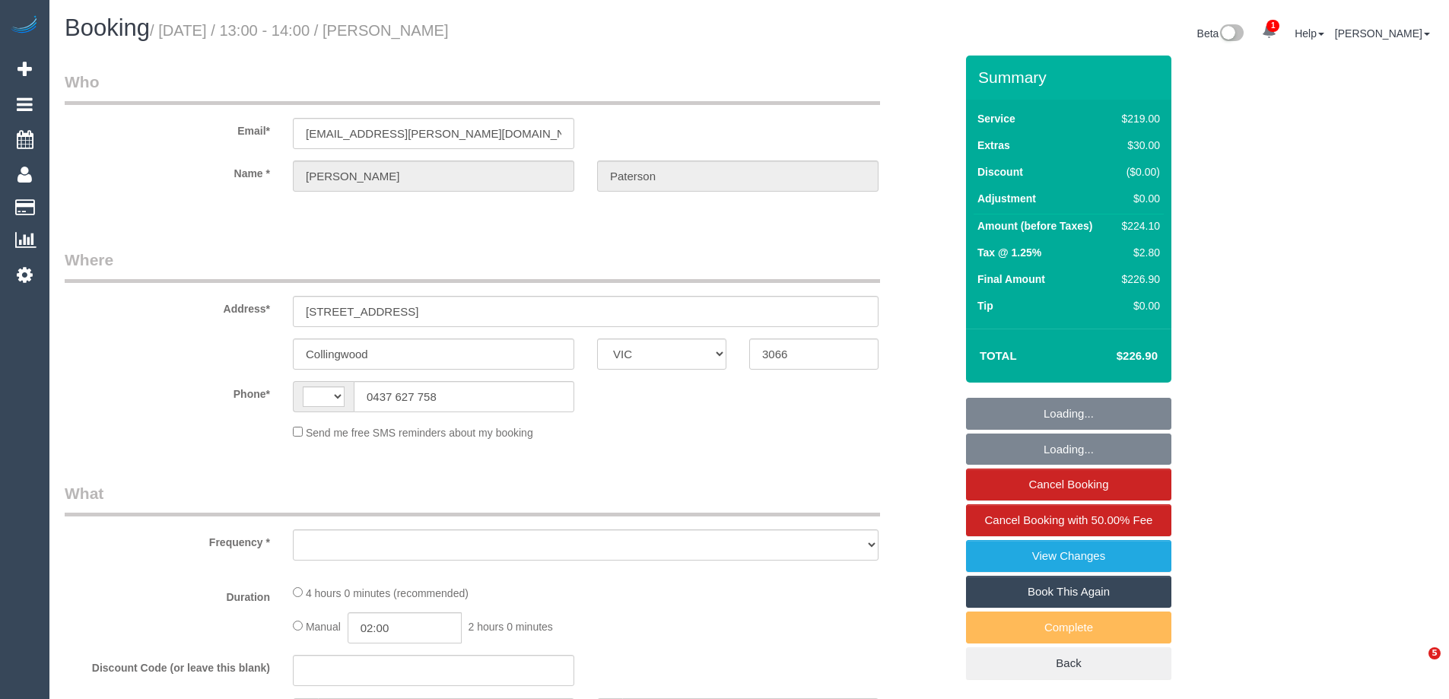
select select "VIC"
select select "string:AU"
select select "object:690"
select select "string:stripe-pm_1RQ0jA2GScqysDRV7Fc9YdjG"
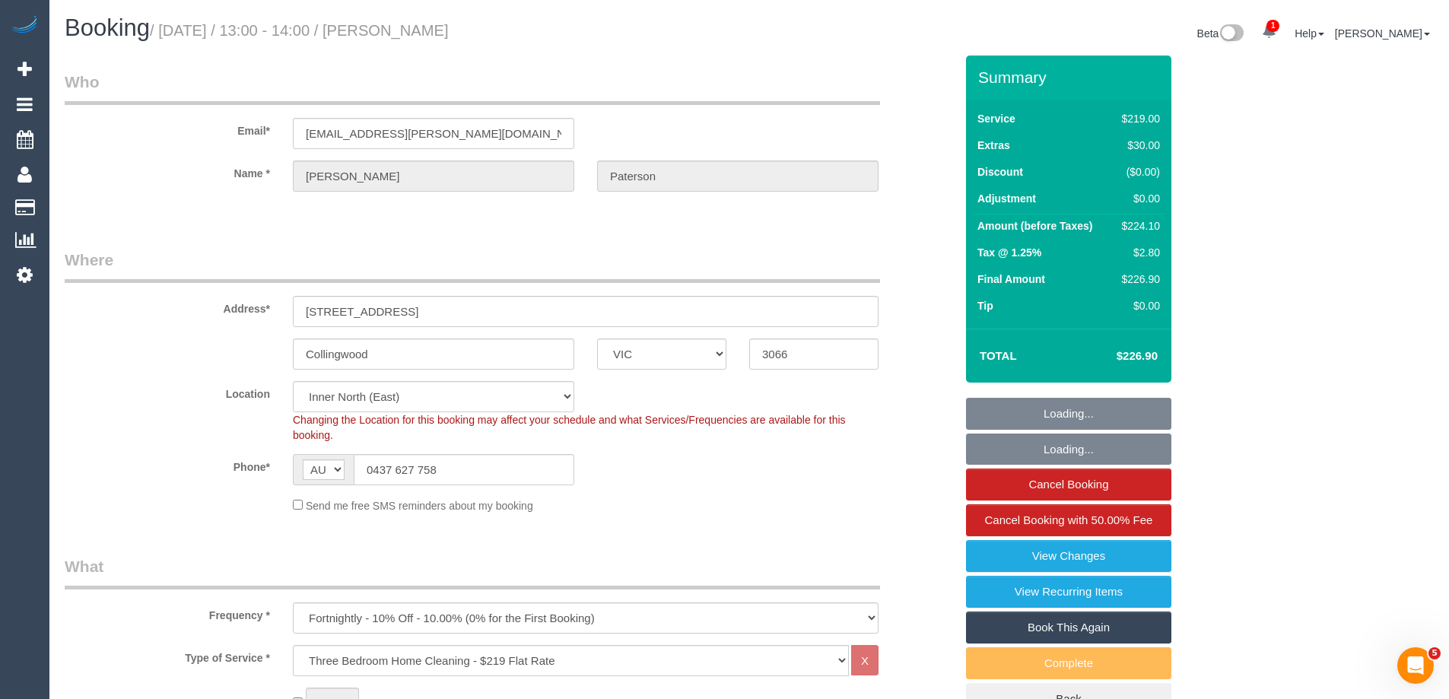
select select "object:1676"
select select "number:30"
select select "number:14"
select select "number:18"
select select "number:36"
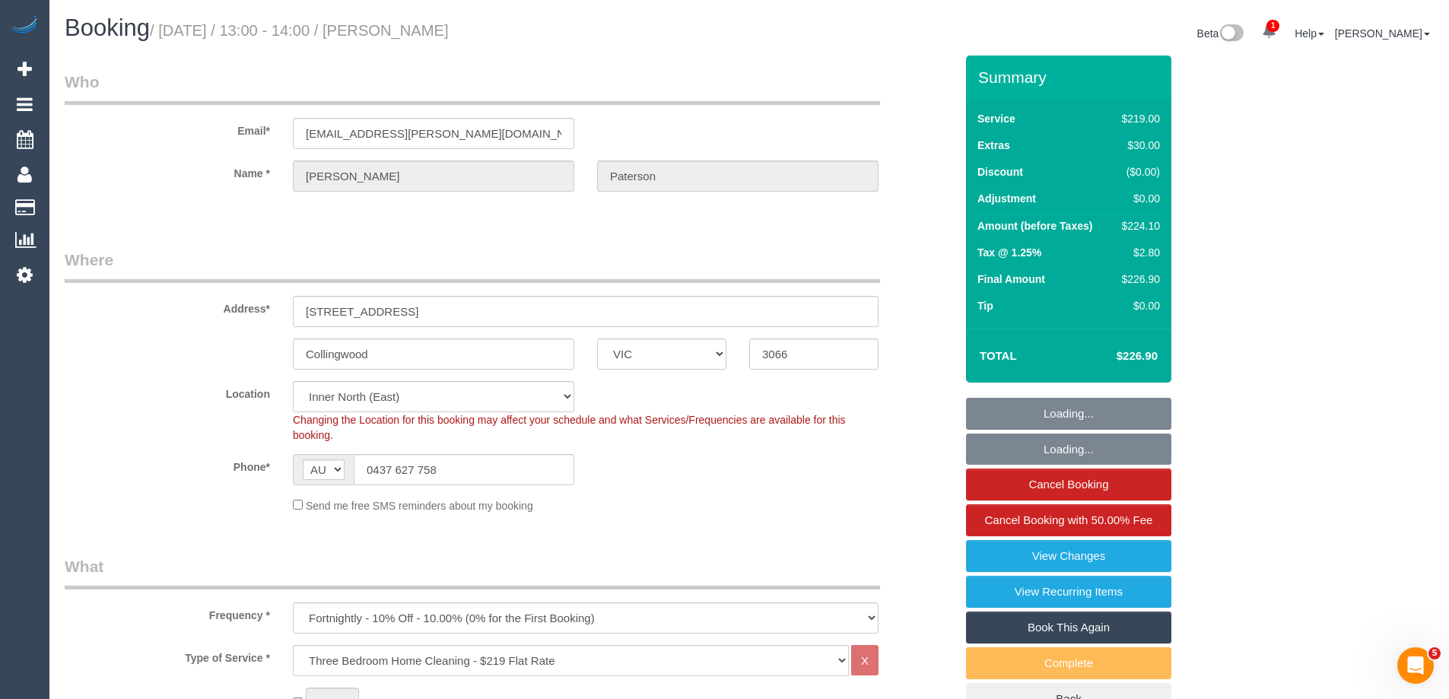
select select "number:34"
select select "number:13"
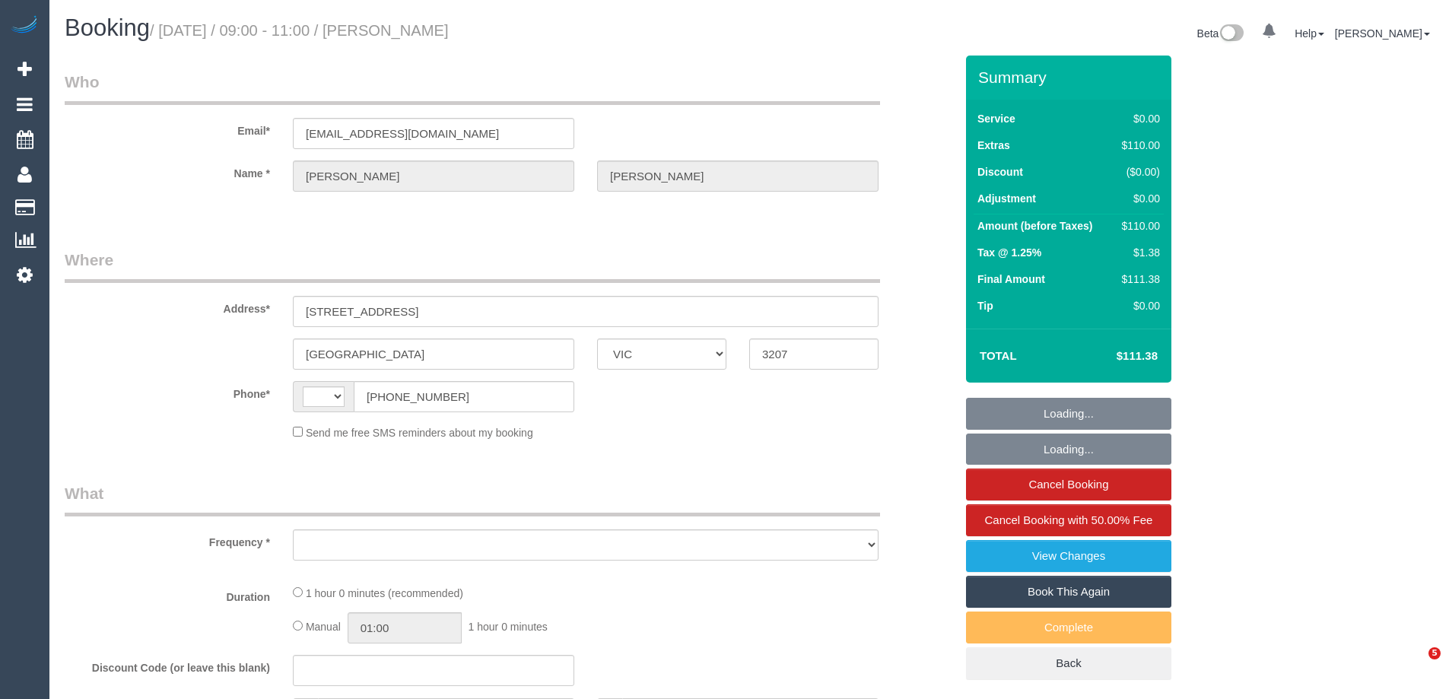
select select "VIC"
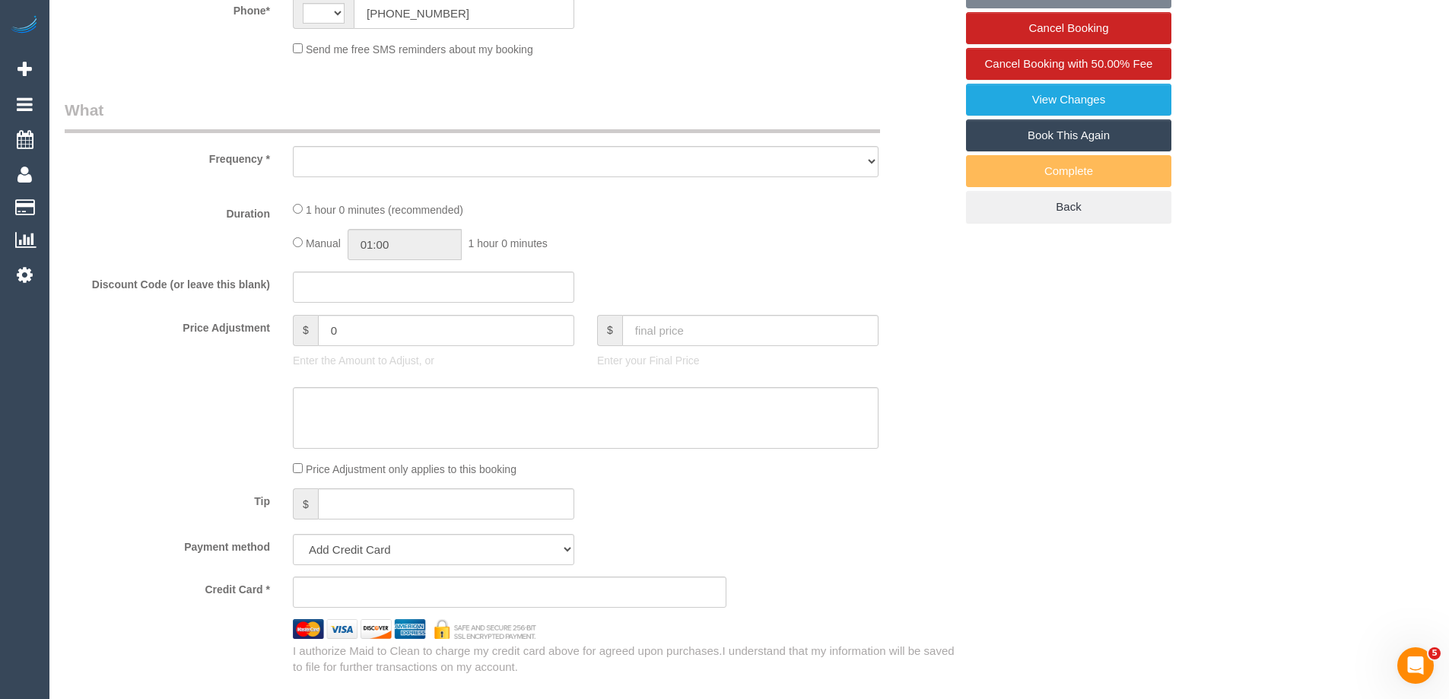
select select "string:stripe-pm_1NxOU52GScqysDRVGfHPtgPP"
select select "number:28"
select select "number:14"
select select "number:19"
select select "number:22"
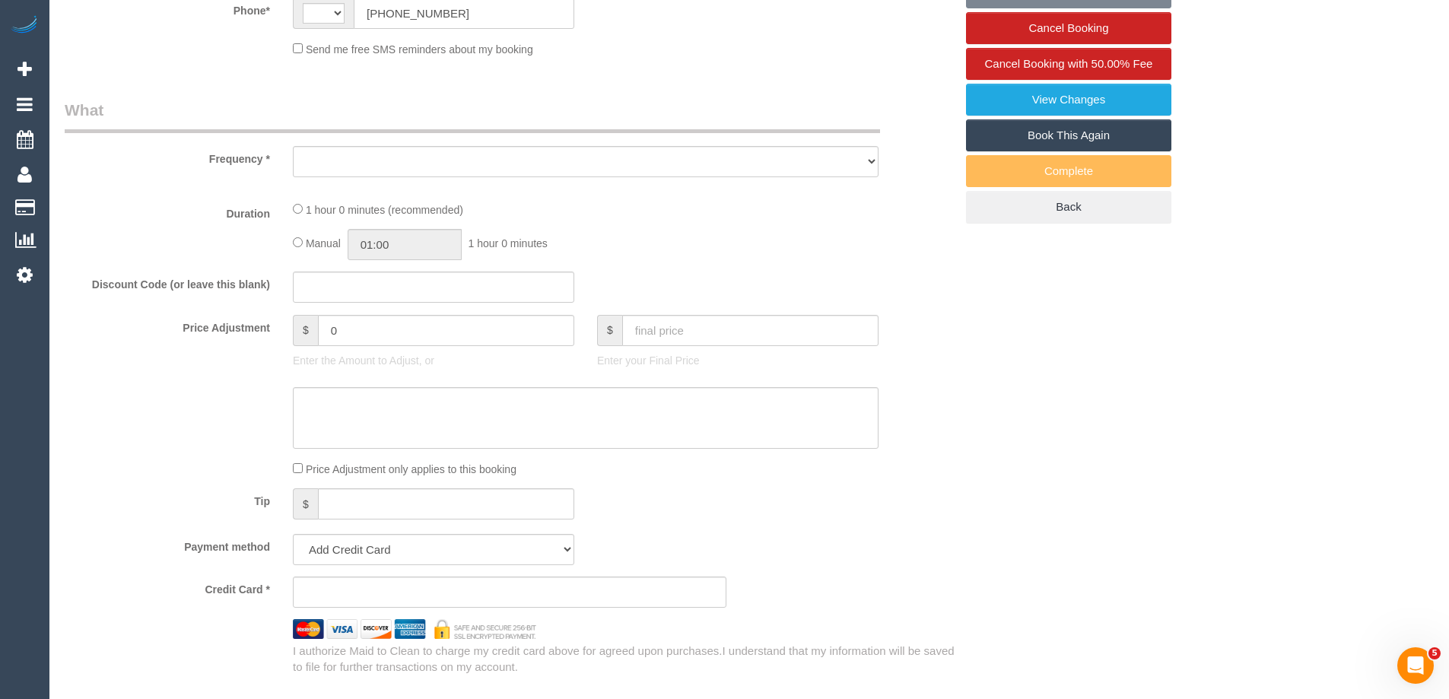
select select "number:34"
select select "number:13"
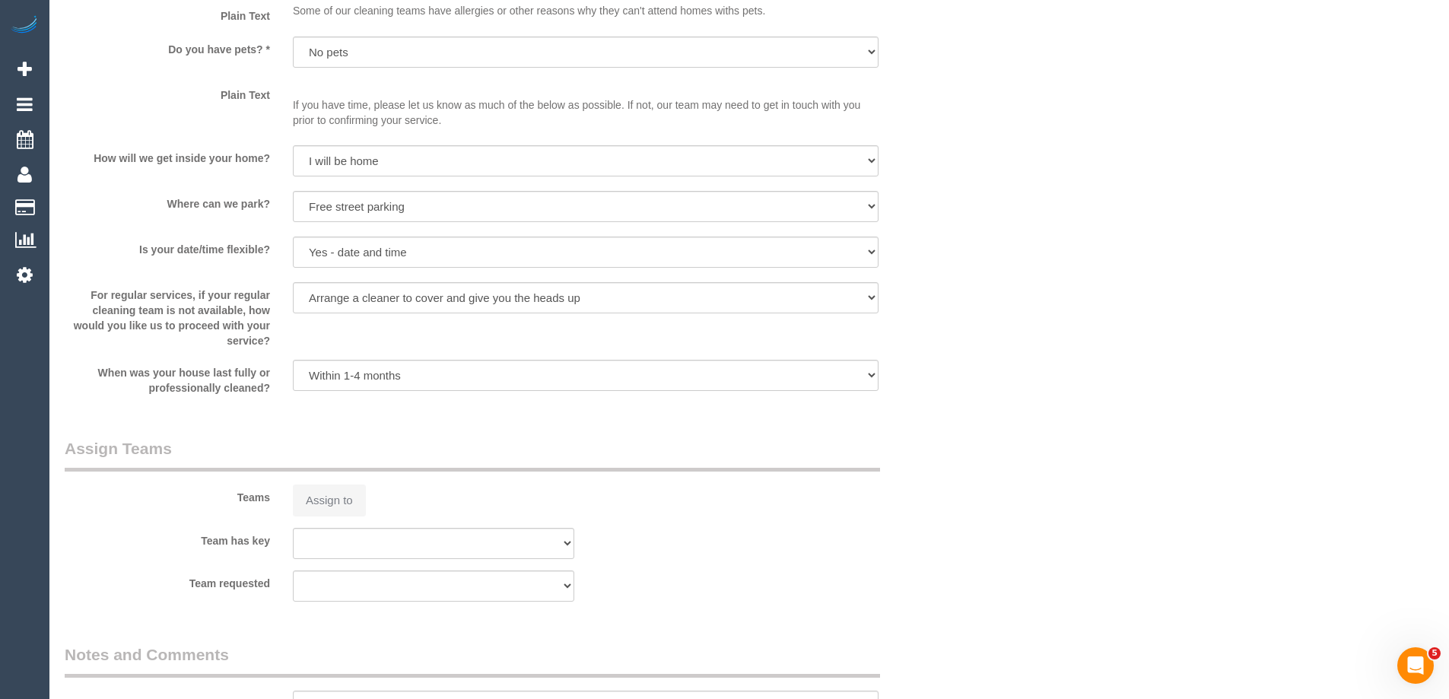
select select "string:AU"
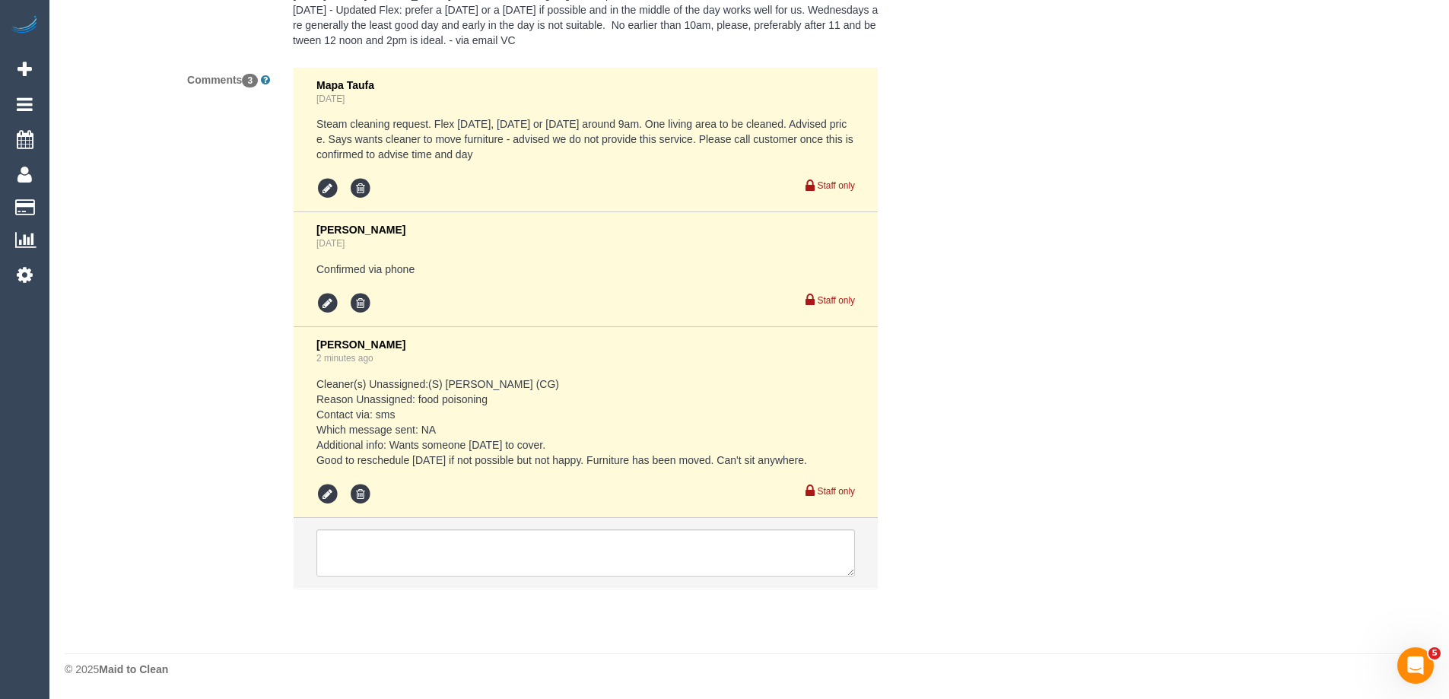
select select "object:1169"
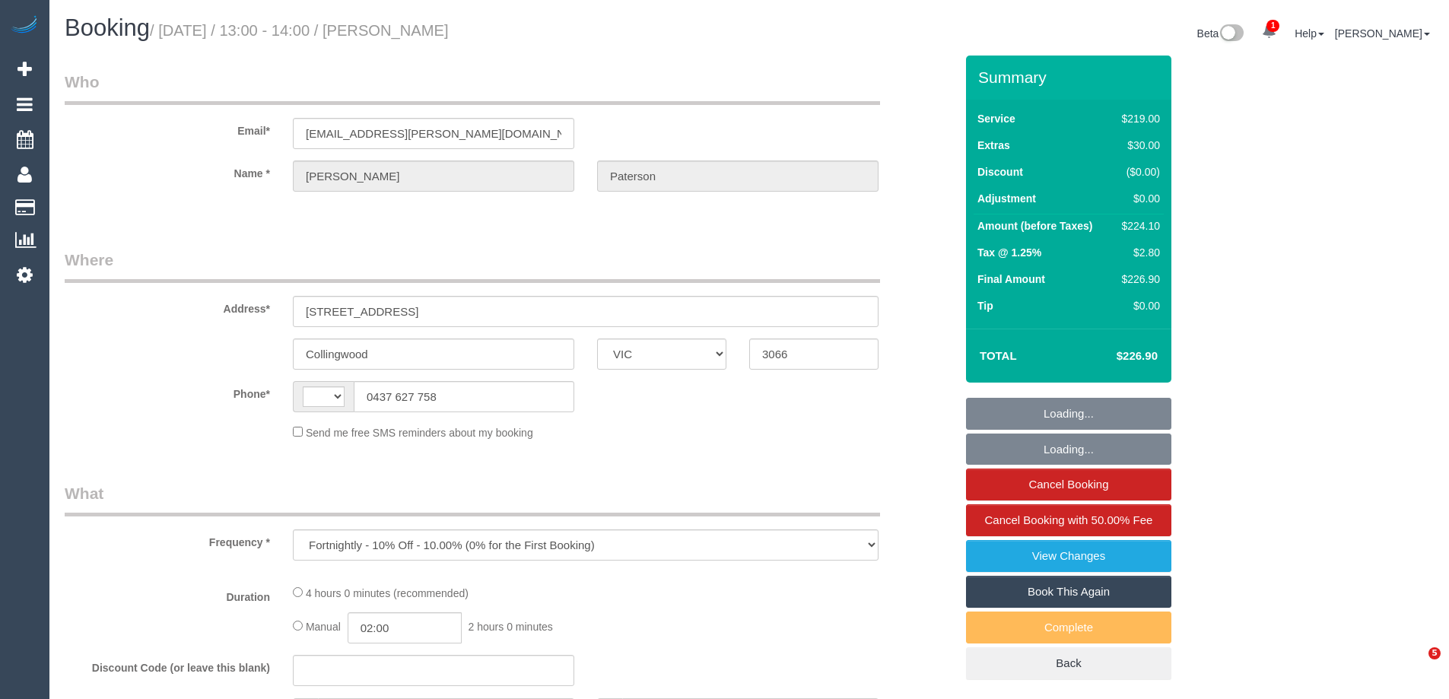
select select "VIC"
select select "string:AU"
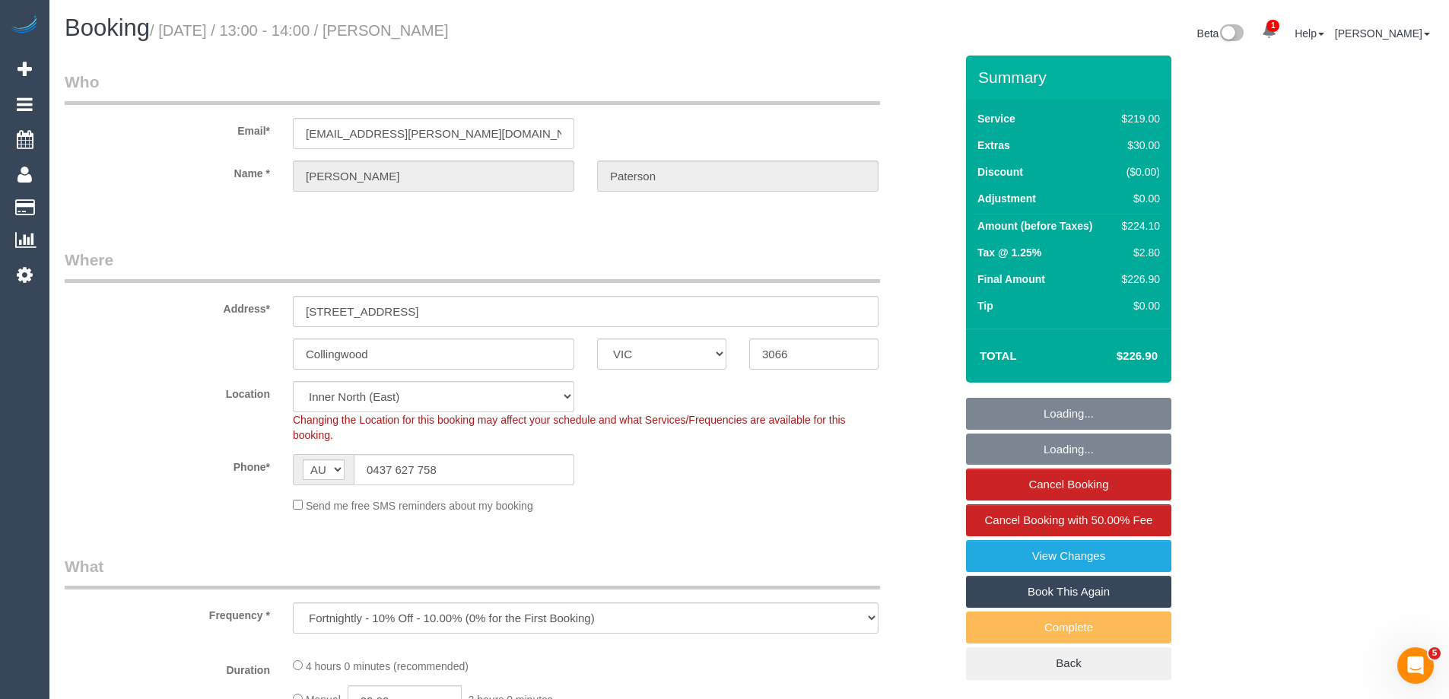
select select "string:stripe-pm_1RQ0jA2GScqysDRV7Fc9YdjG"
select select "number:30"
select select "number:14"
select select "number:18"
select select "number:36"
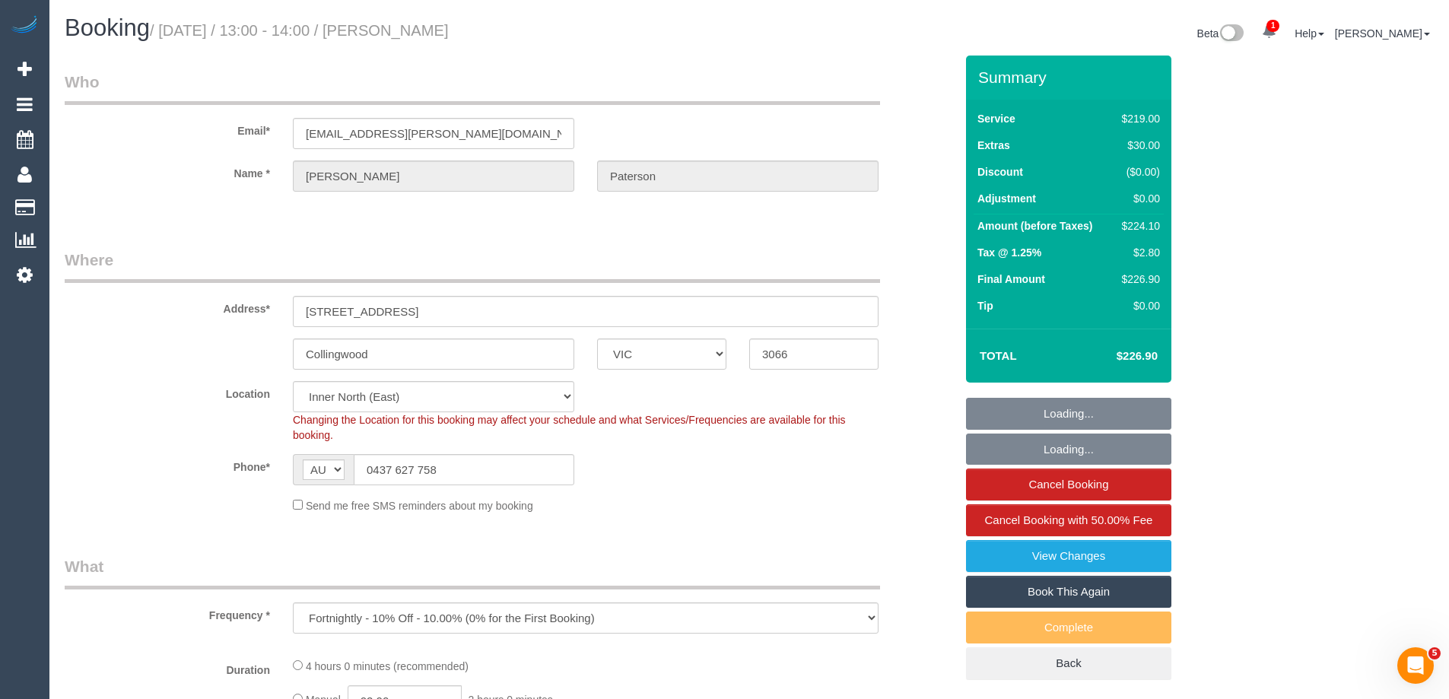
select select "number:34"
select select "number:13"
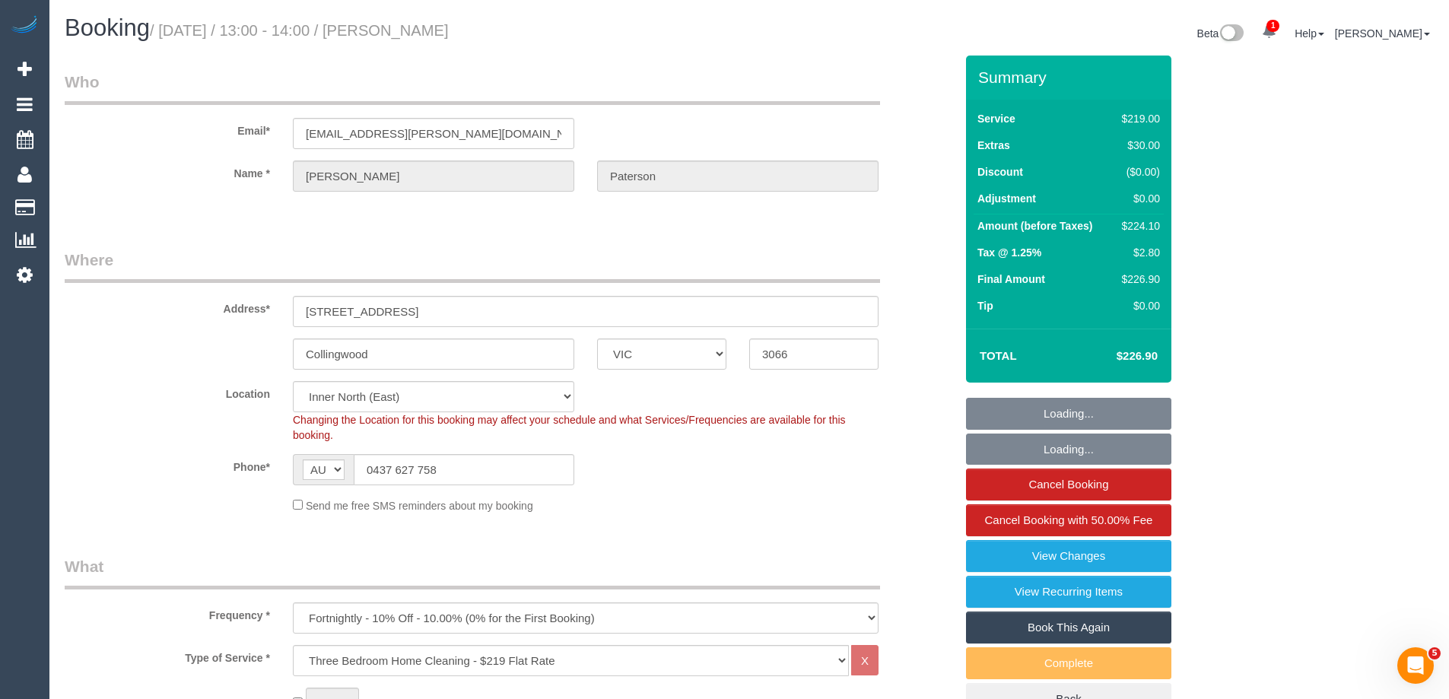
select select "object:843"
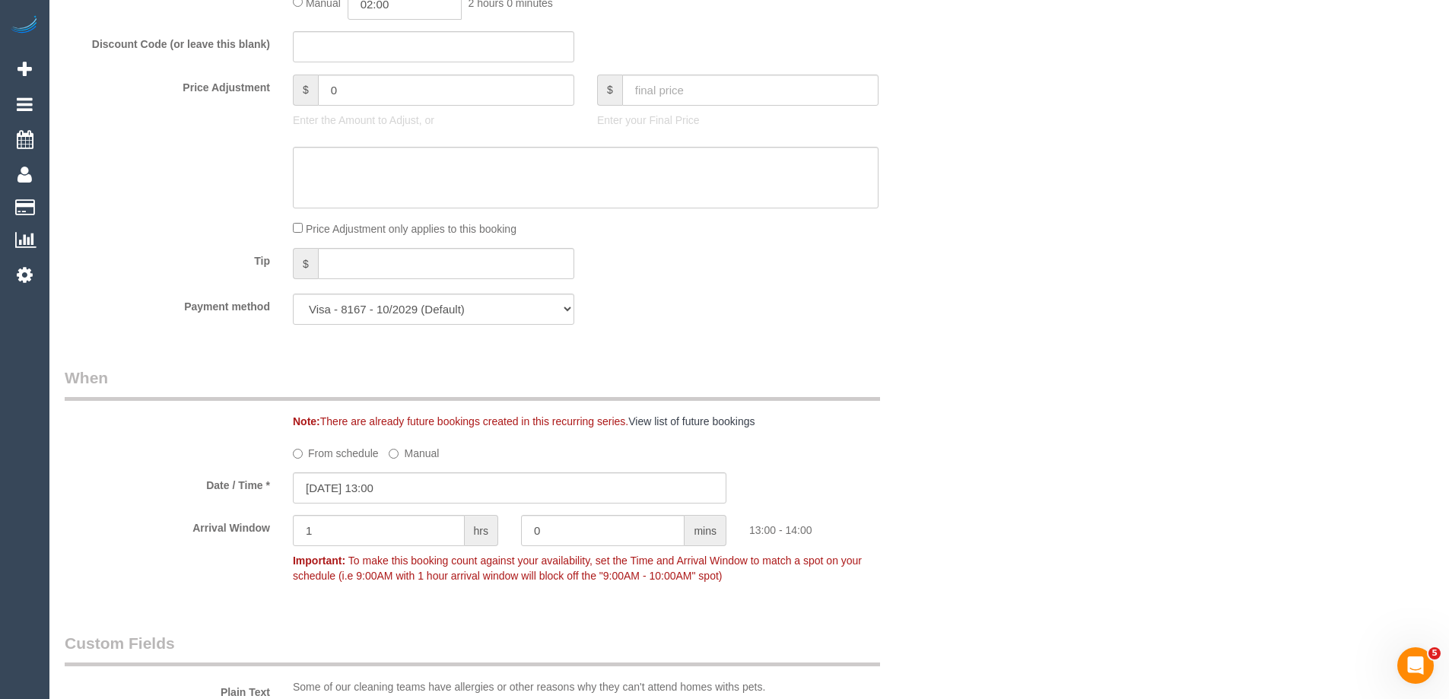
scroll to position [1445, 0]
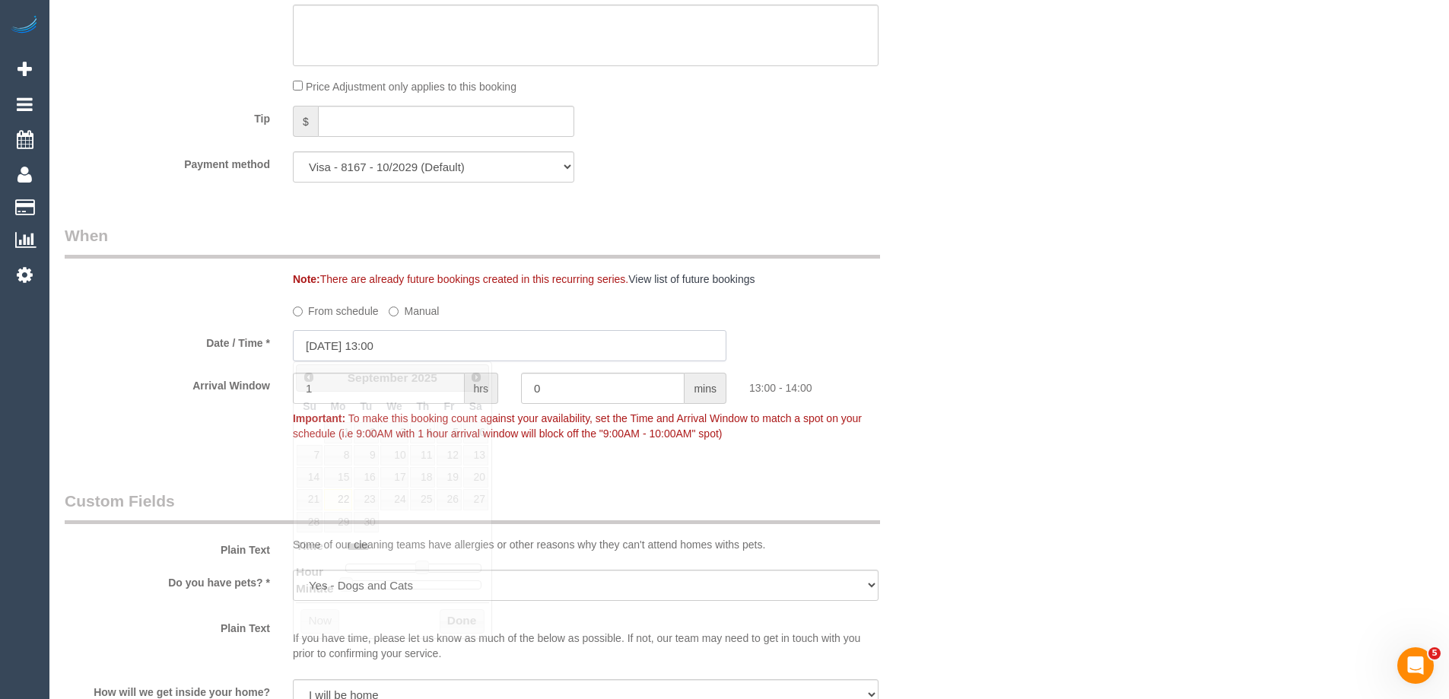
click at [339, 344] on input "[DATE] 13:00" at bounding box center [509, 345] width 433 height 31
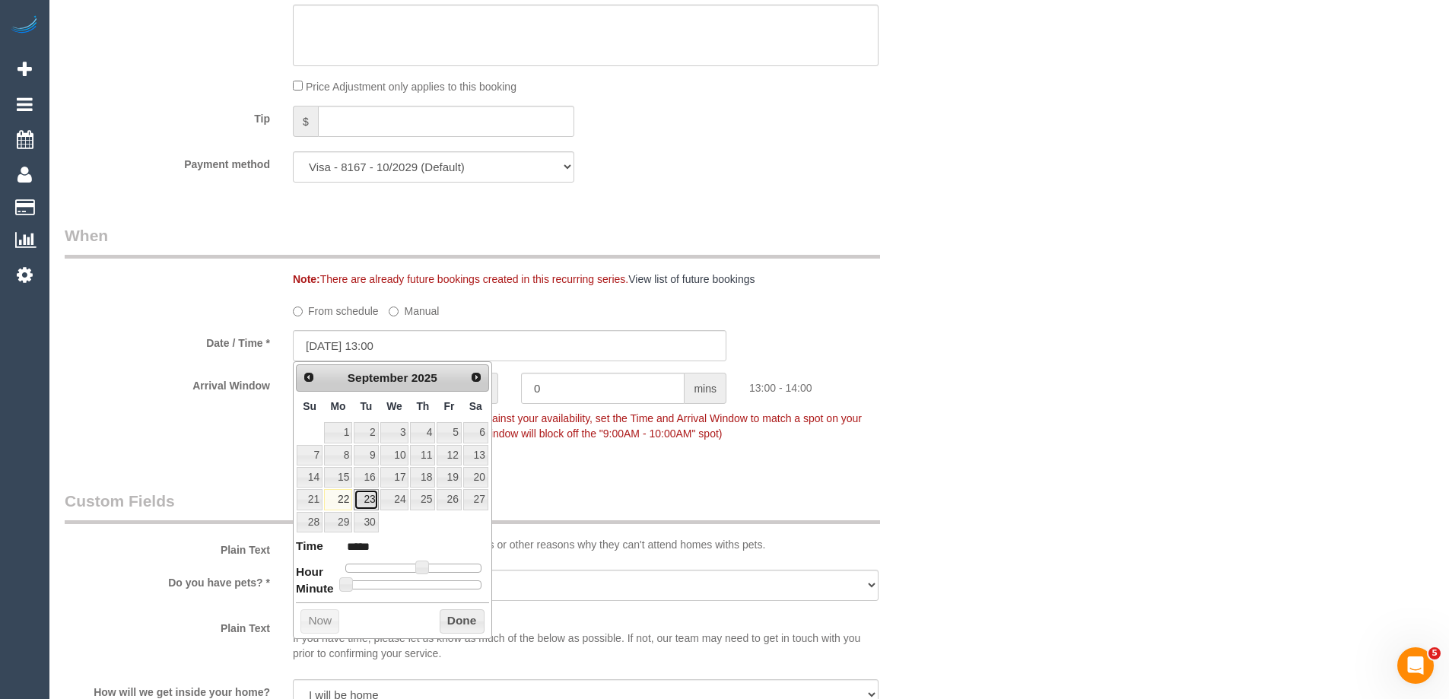
click at [364, 499] on link "23" at bounding box center [366, 499] width 24 height 21
type input "[DATE] 13:00"
click at [468, 633] on div "Prev Next September 2025 Su Mo Tu We Th Fr Sa 1 2 3 4 5 6 7 8 9 10 11 12 13 14 …" at bounding box center [392, 499] width 199 height 277
click at [467, 627] on button "Done" at bounding box center [462, 621] width 45 height 24
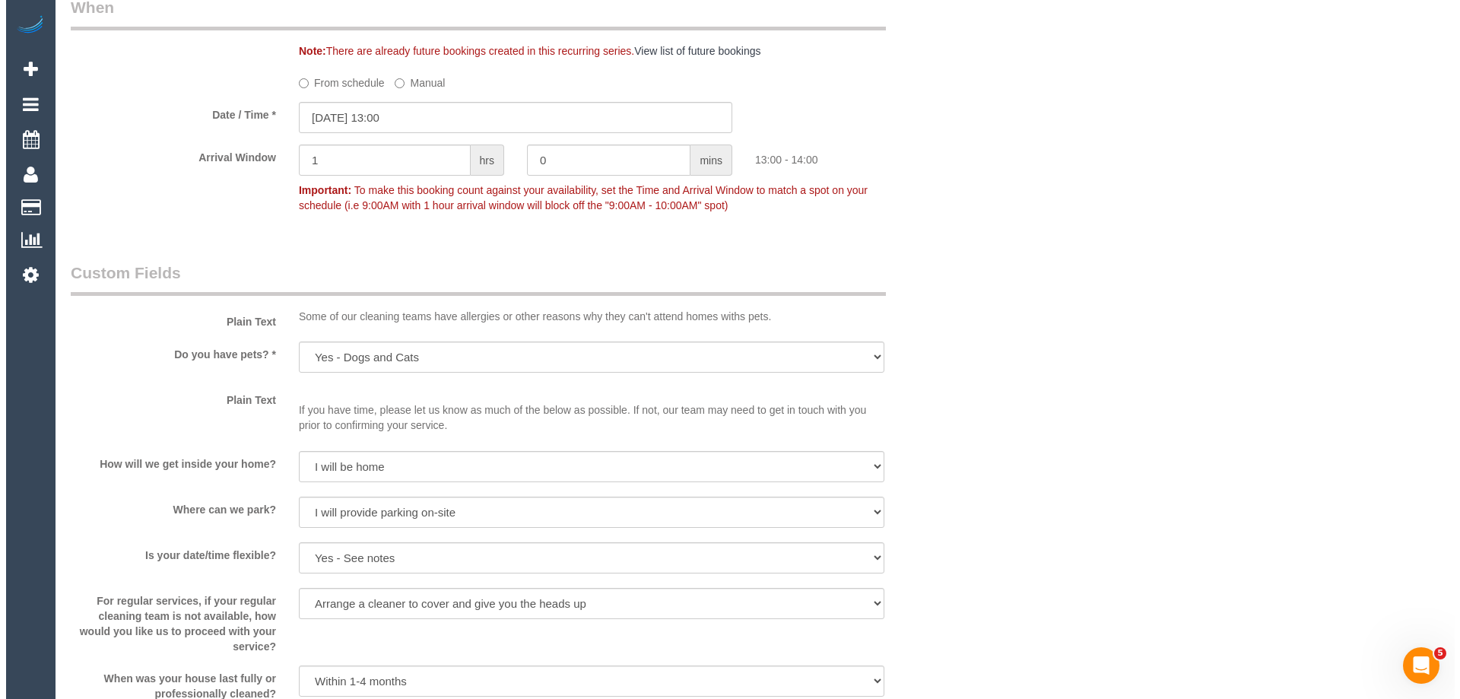
scroll to position [2205, 0]
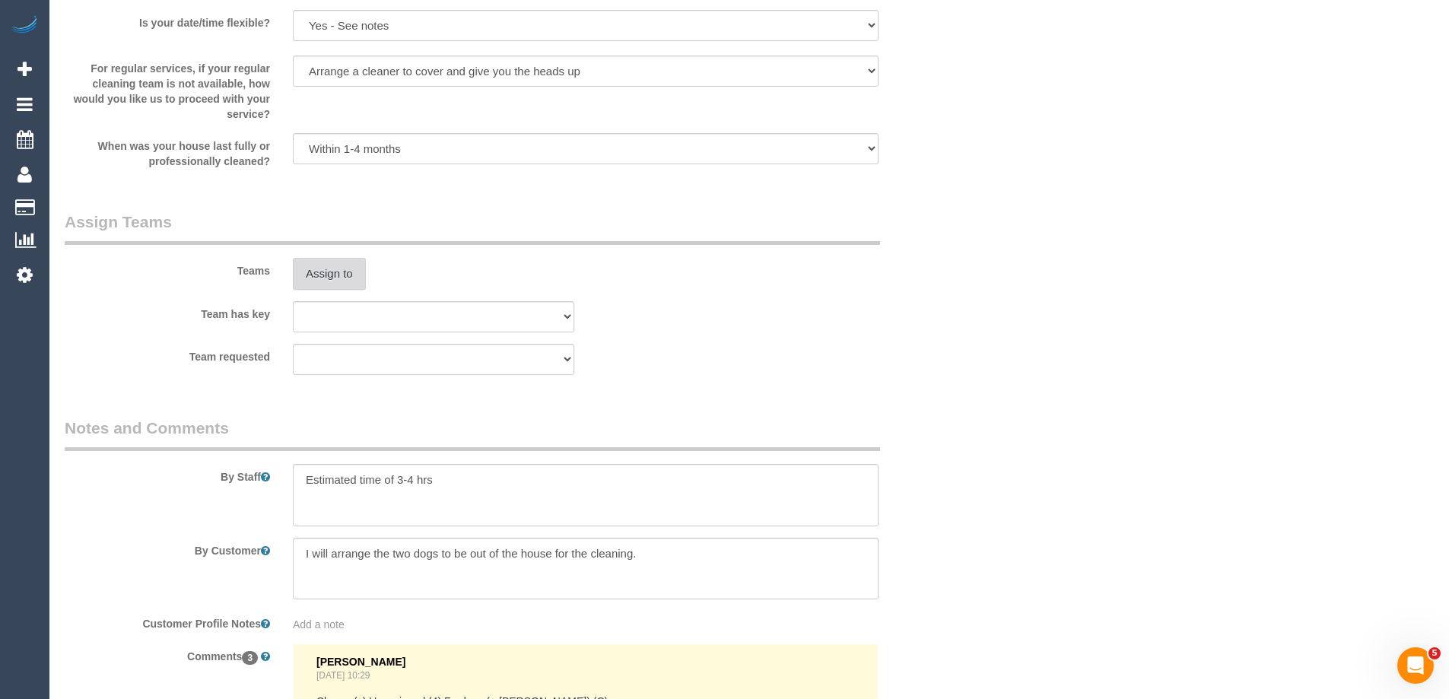
click at [326, 275] on button "Assign to" at bounding box center [329, 274] width 73 height 32
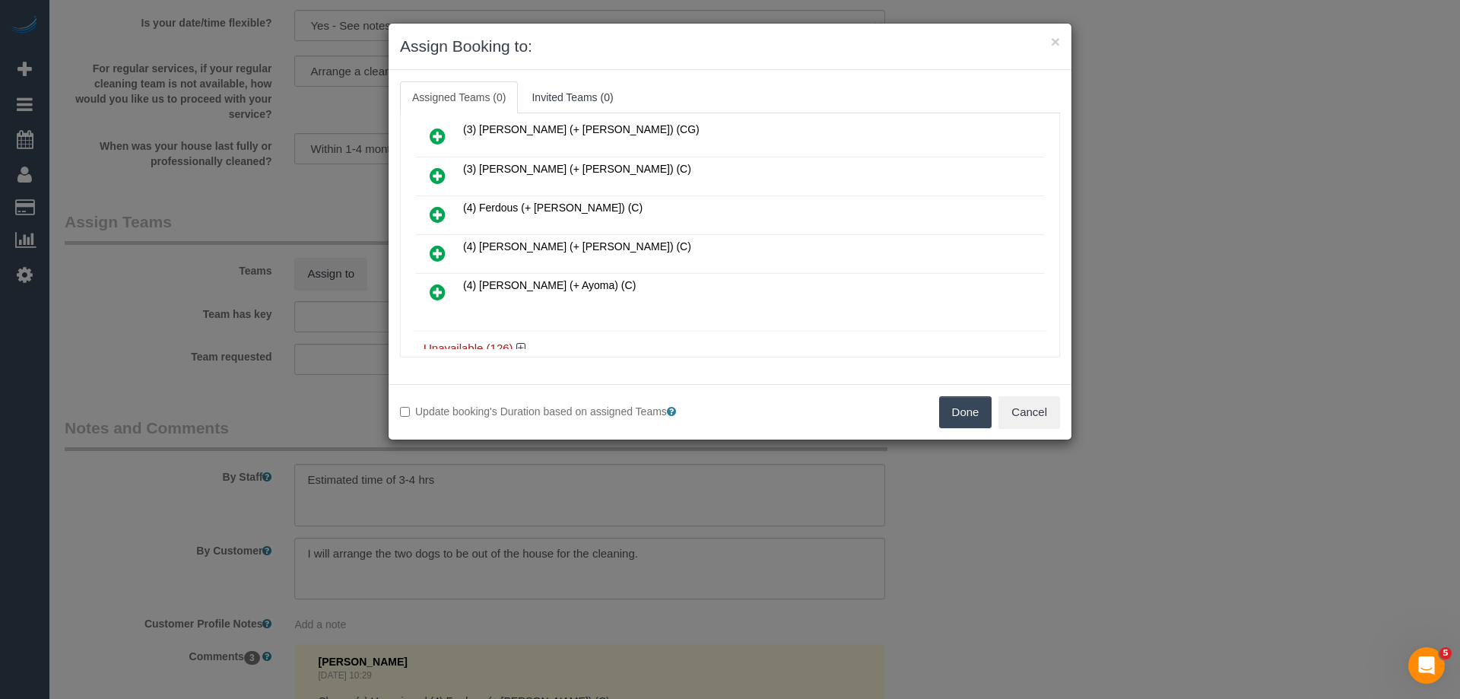
scroll to position [1322, 0]
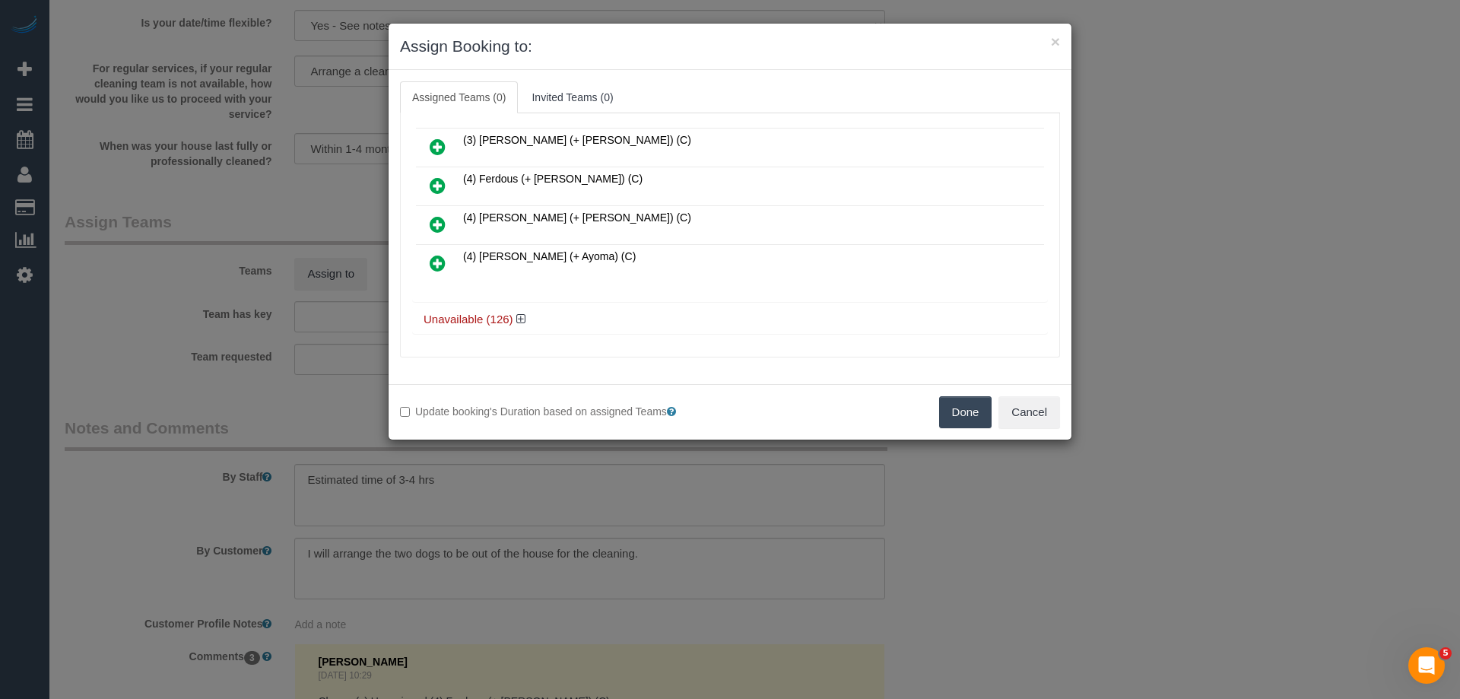
click at [433, 187] on icon at bounding box center [438, 185] width 16 height 18
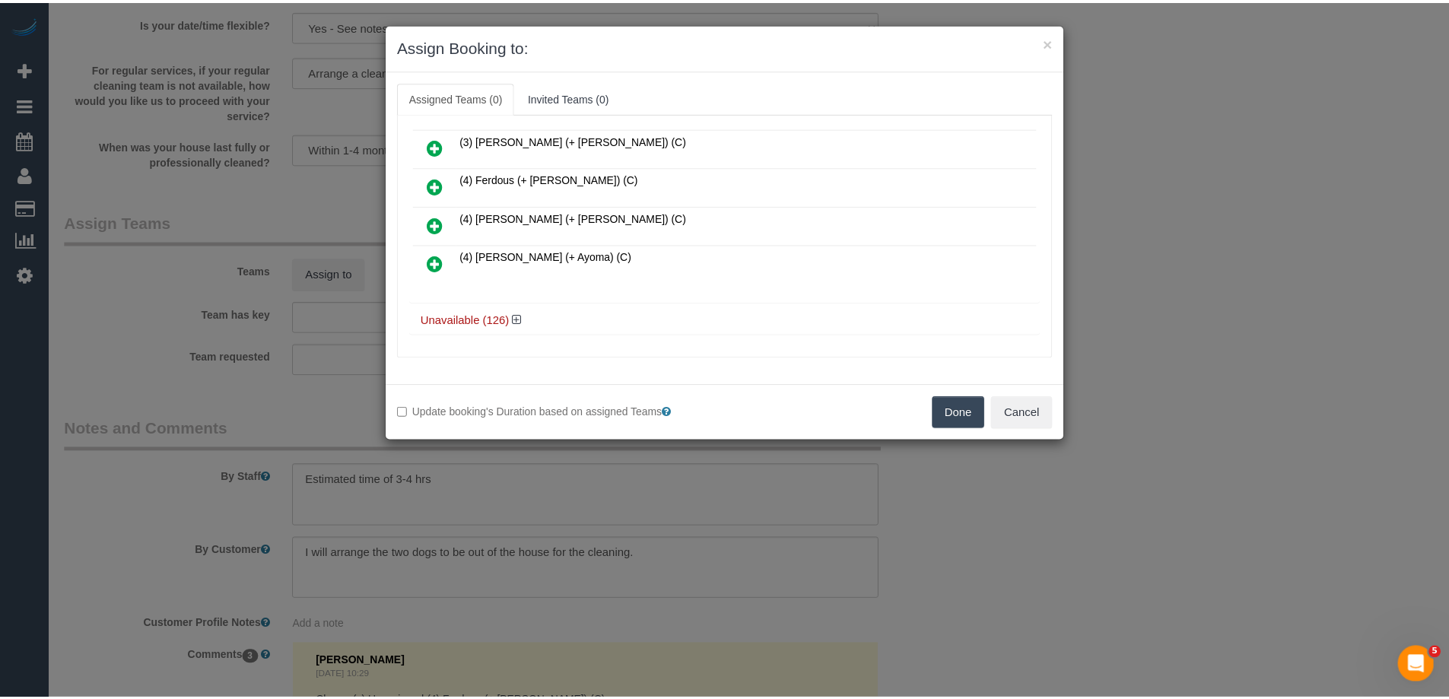
scroll to position [1319, 0]
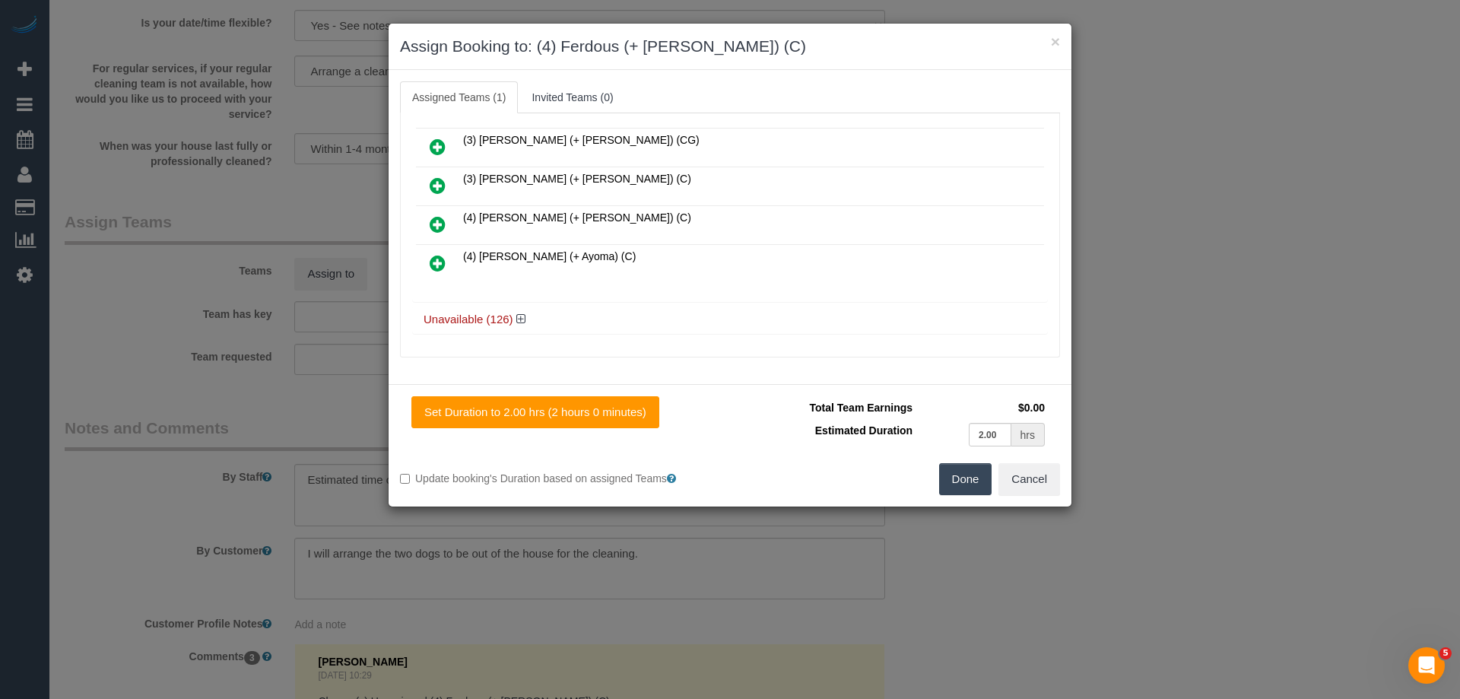
click at [433, 190] on icon at bounding box center [438, 185] width 16 height 18
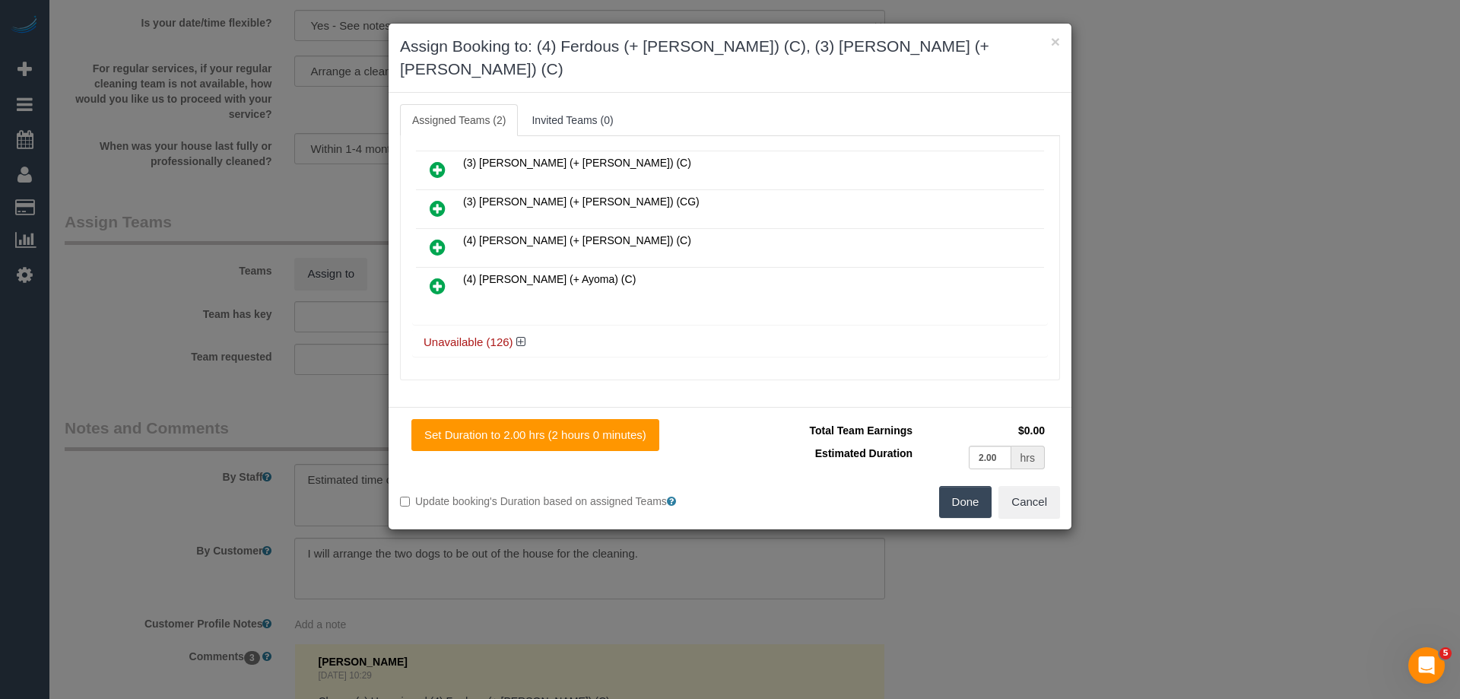
click at [442, 238] on icon at bounding box center [438, 247] width 16 height 18
drag, startPoint x: 941, startPoint y: 518, endPoint x: 991, endPoint y: 497, distance: 54.2
click at [942, 518] on div "Set Duration to 2.00 hrs (2 hours 0 minutes) Total Team Earnings $0.00 Estimate…" at bounding box center [730, 468] width 683 height 122
click at [959, 497] on button "Done" at bounding box center [965, 502] width 53 height 32
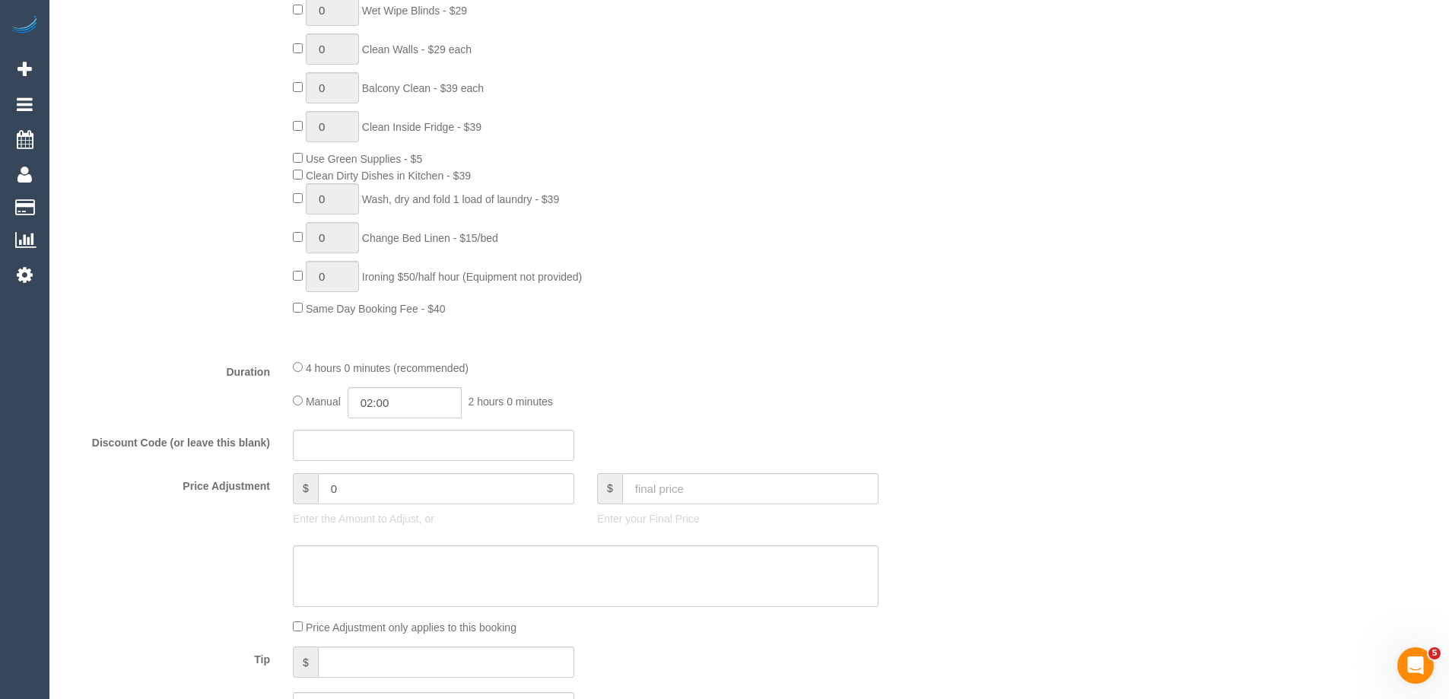
scroll to position [0, 0]
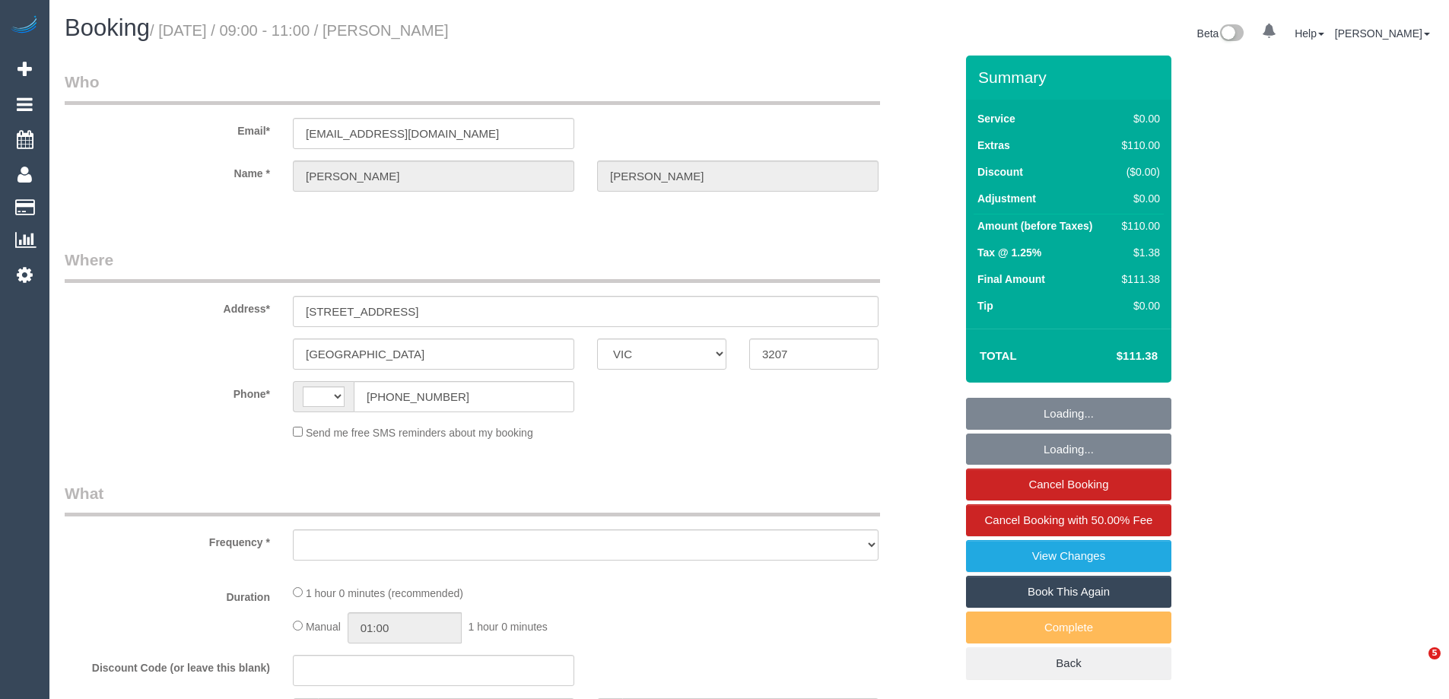
select select "VIC"
select select "string:AU"
select select "object:617"
select select "string:stripe-pm_1NxOU52GScqysDRVGfHPtgPP"
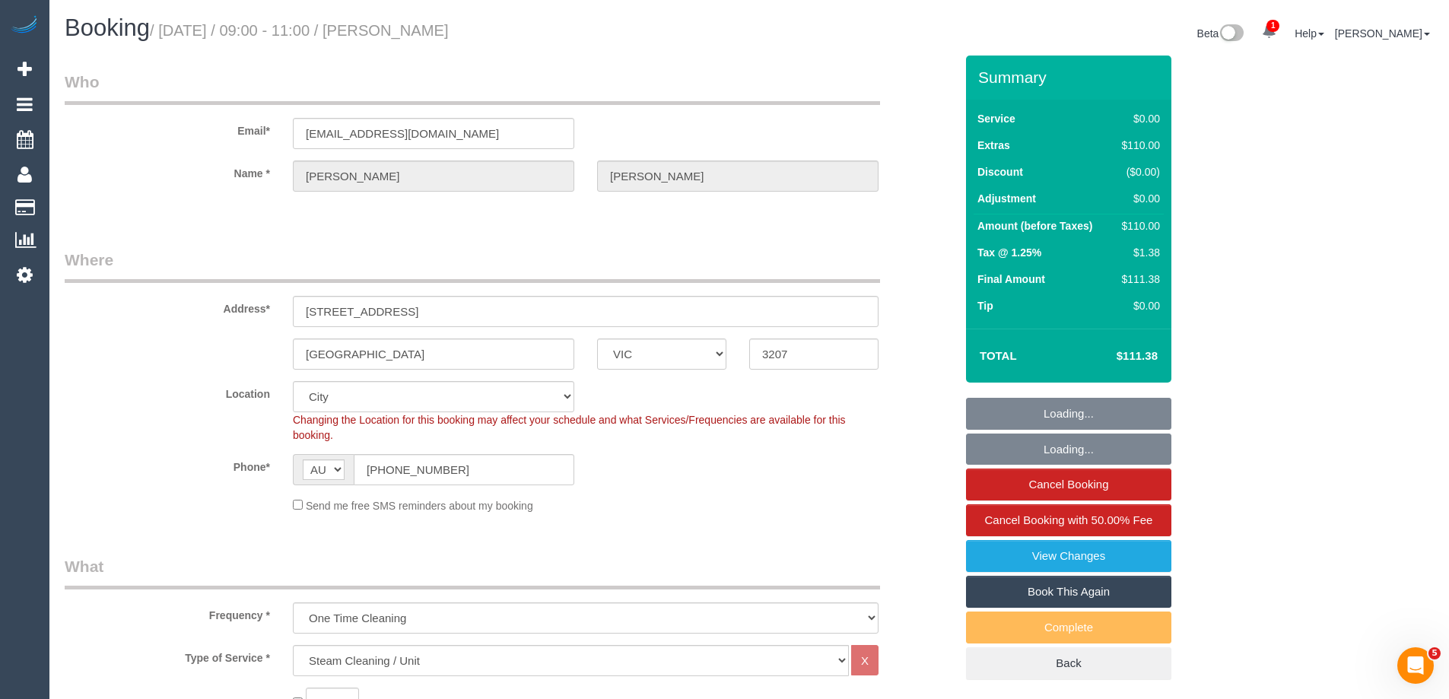
select select "number:28"
select select "number:14"
select select "number:19"
select select "number:22"
select select "number:34"
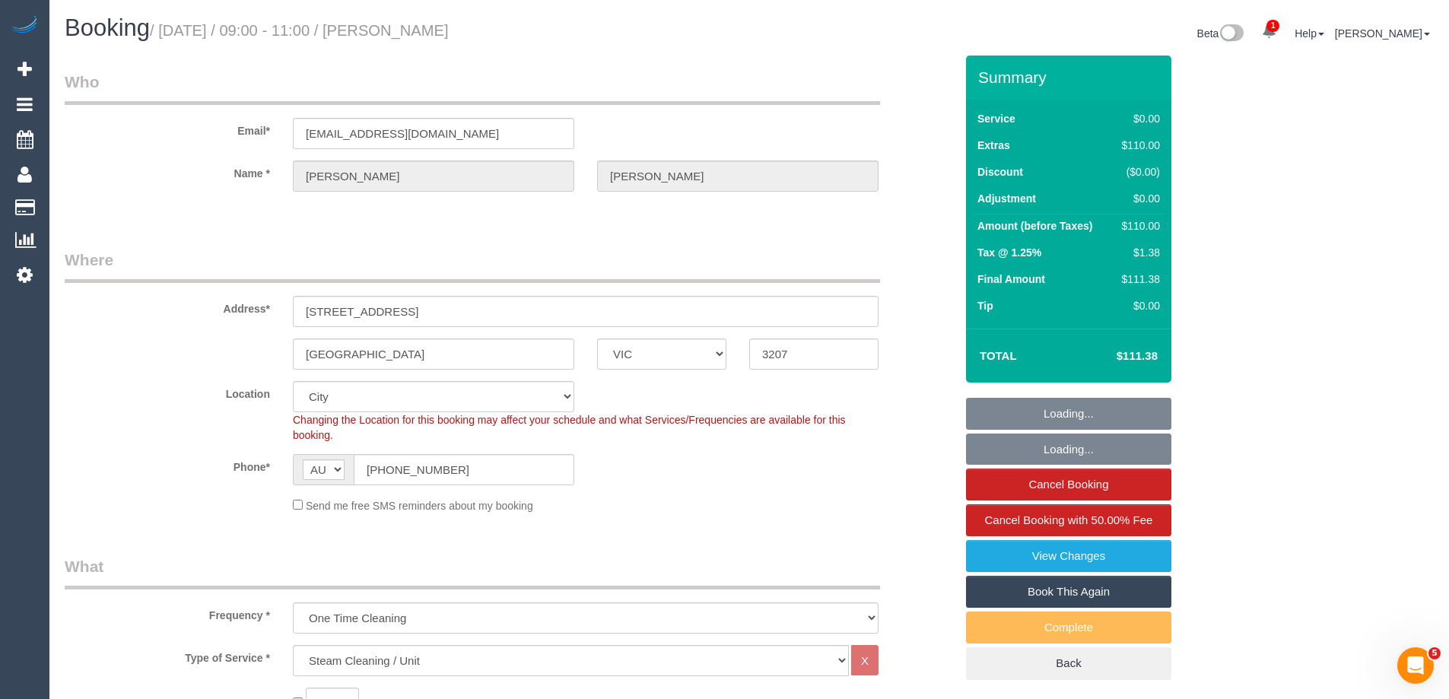
select select "number:13"
select select "object:1169"
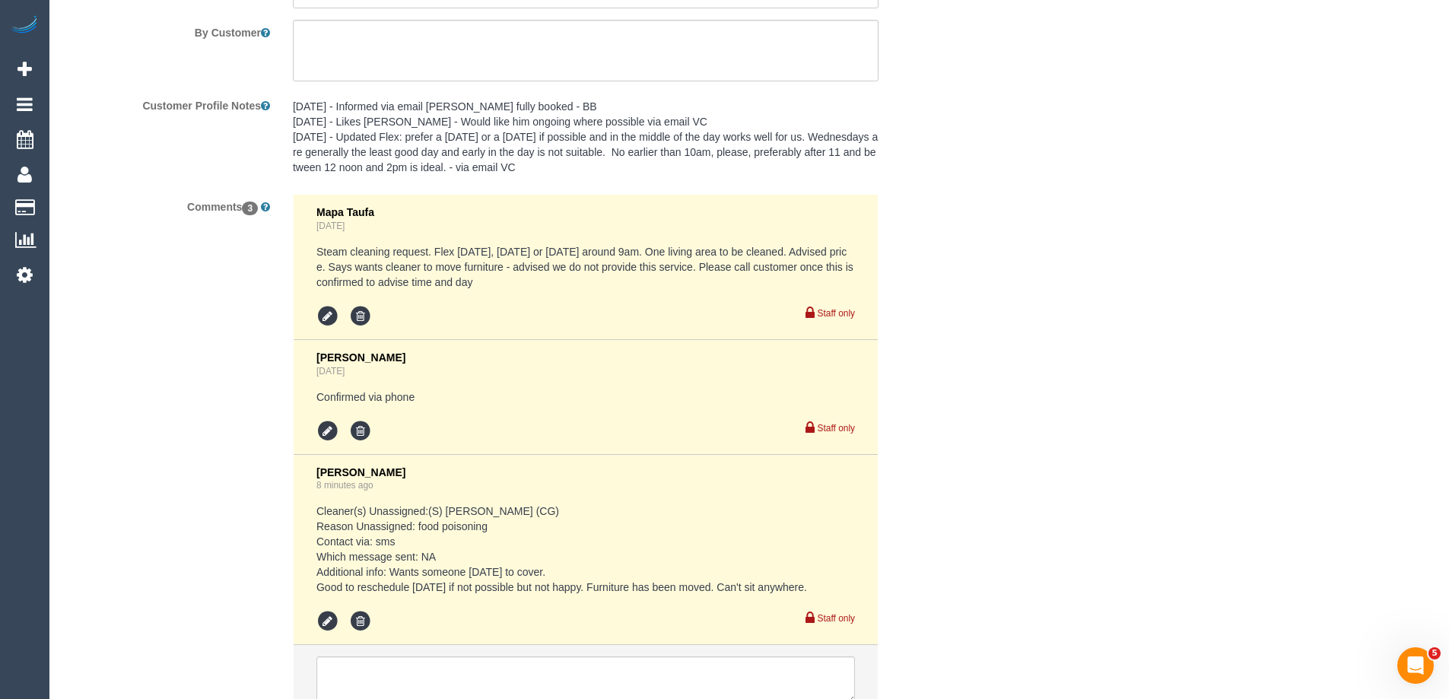
scroll to position [2329, 0]
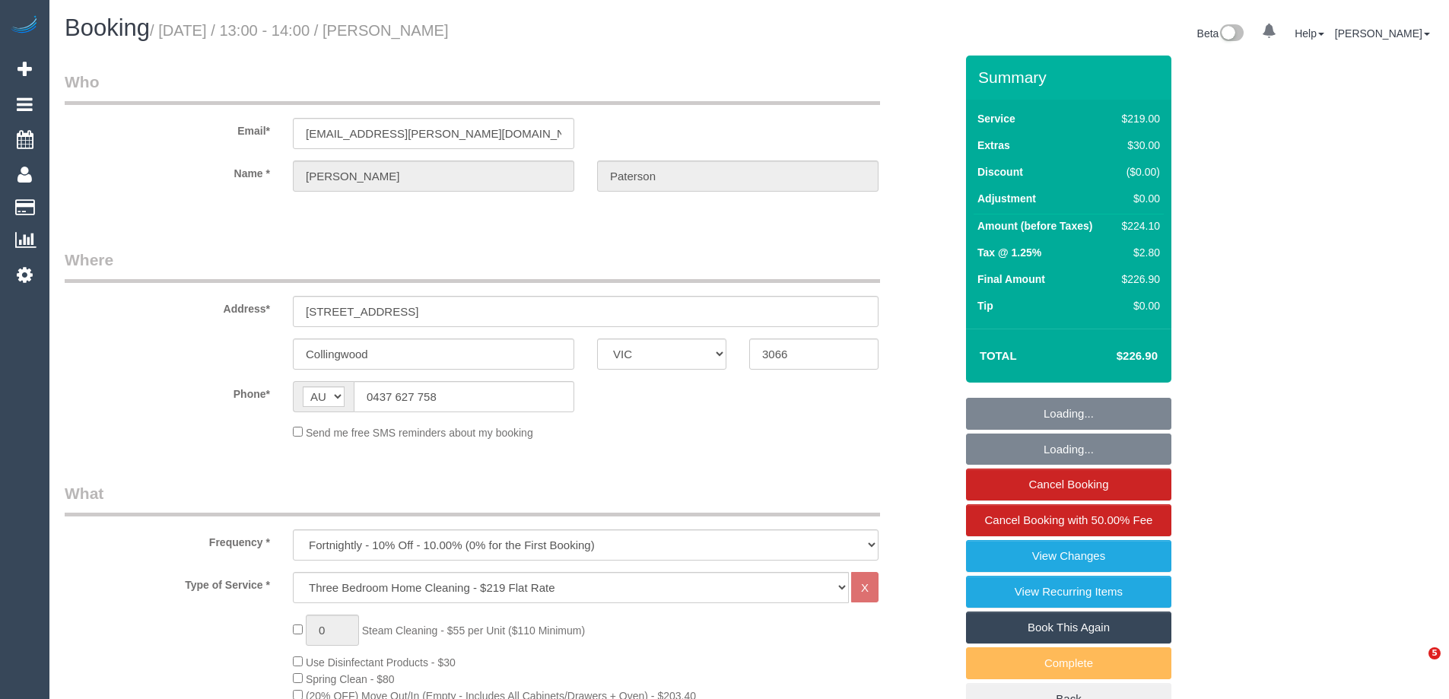
select select "VIC"
select select "string:stripe-pm_1RQ0jA2GScqysDRV7Fc9YdjG"
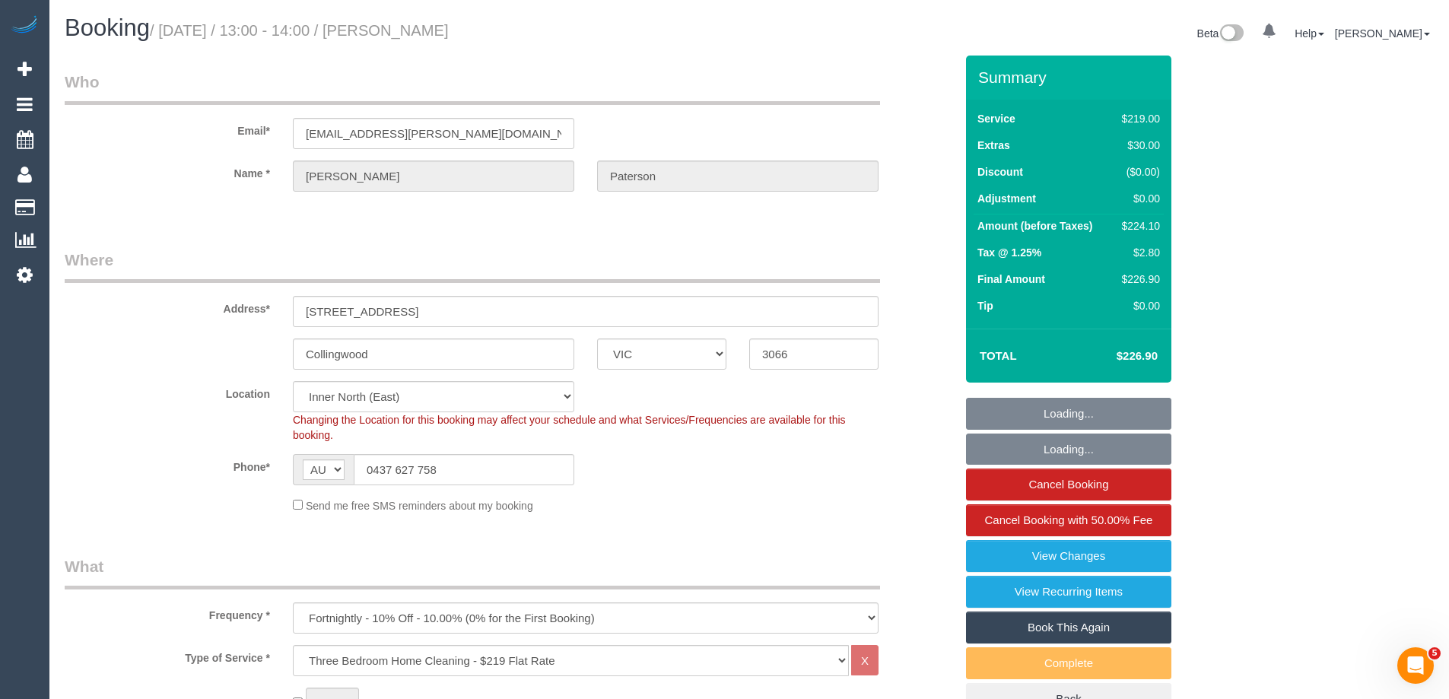
select select "object:697"
select select "number:30"
select select "number:14"
select select "number:18"
select select "number:36"
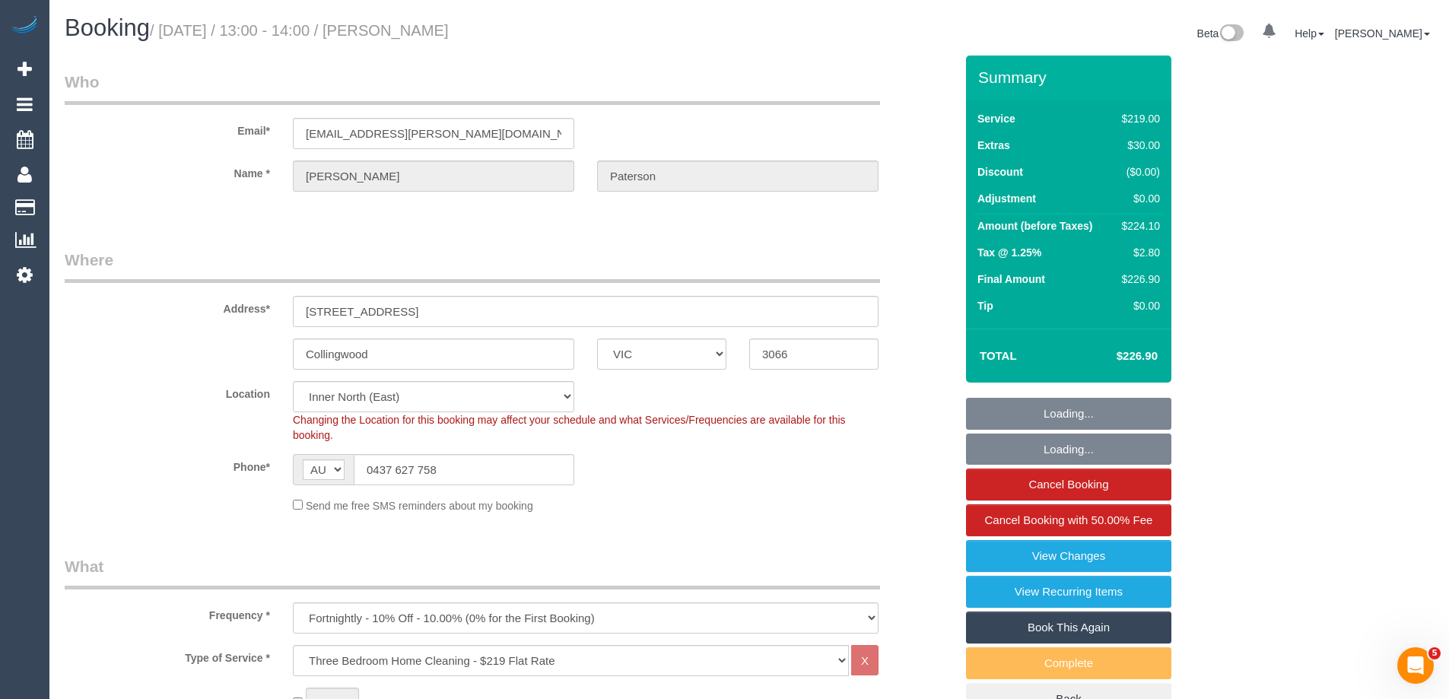
select select "number:34"
select select "number:13"
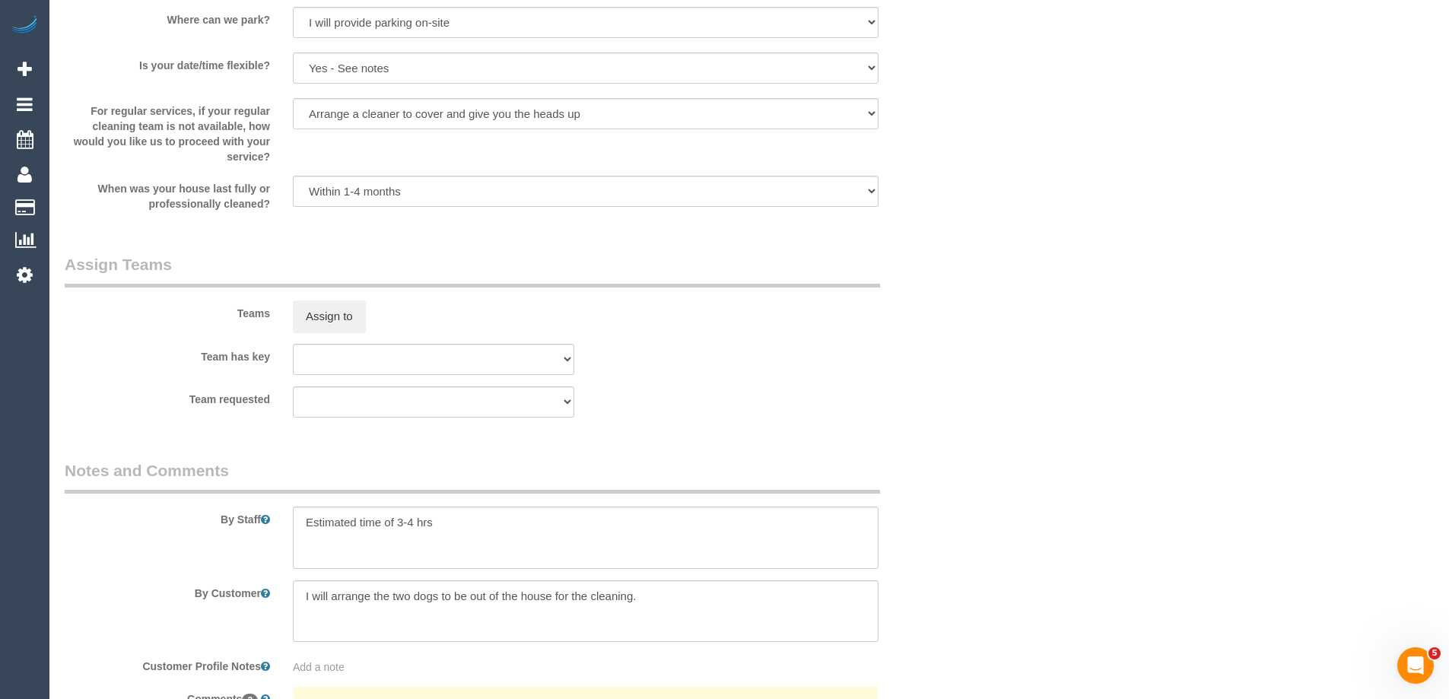
scroll to position [2282, 0]
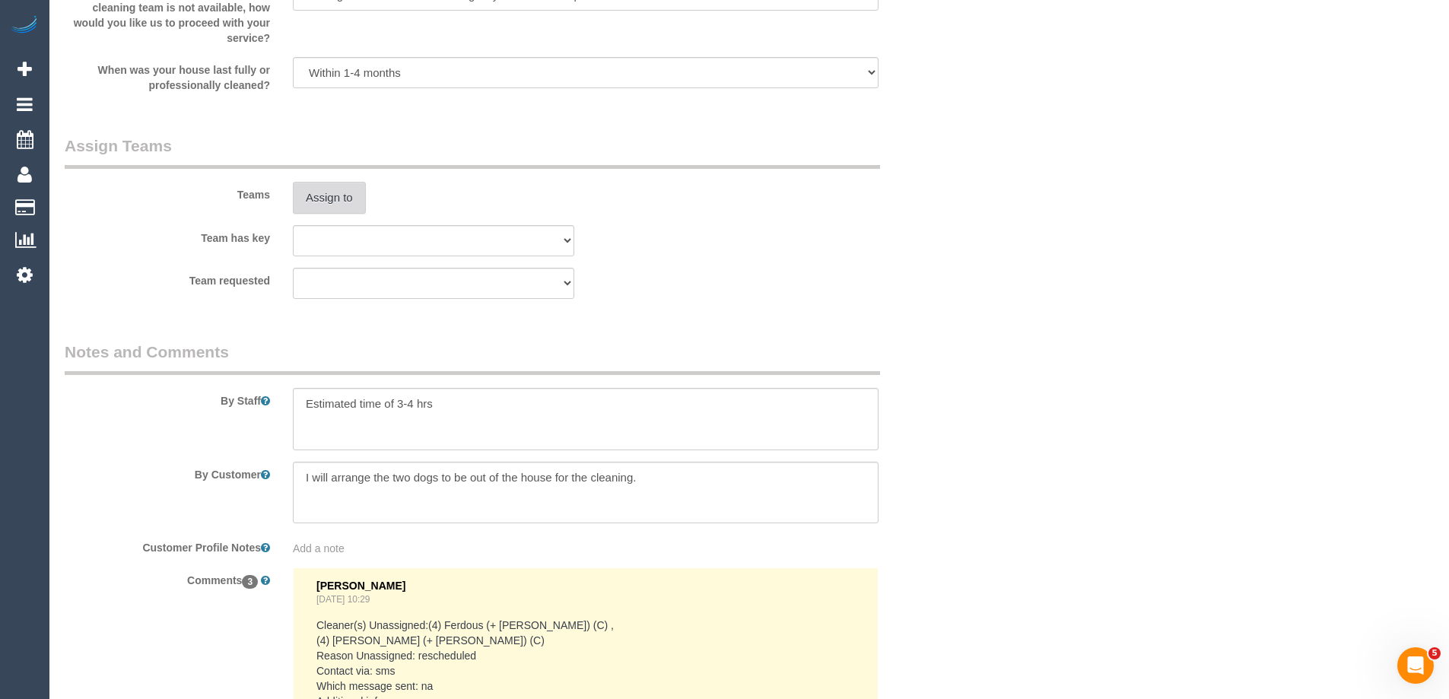
click at [314, 207] on button "Assign to" at bounding box center [329, 198] width 73 height 32
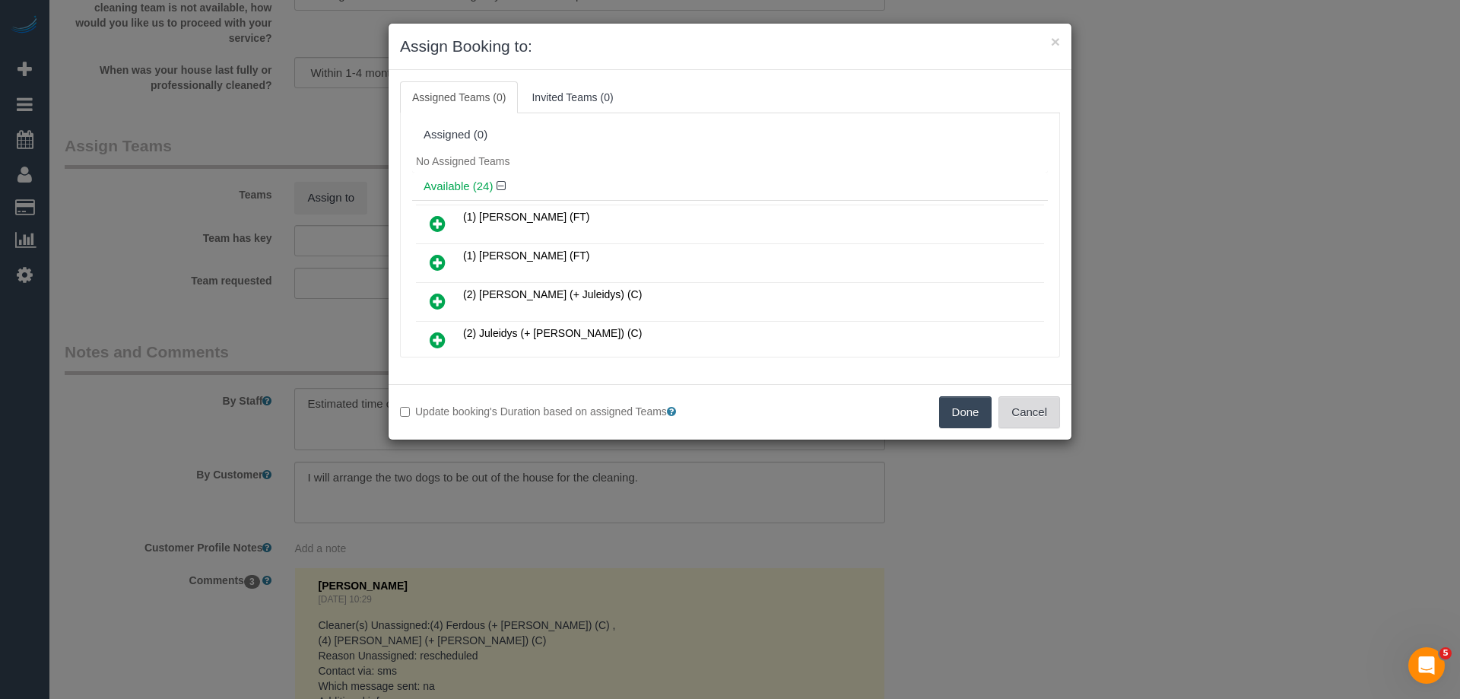
click at [1041, 416] on button "Cancel" at bounding box center [1030, 412] width 62 height 32
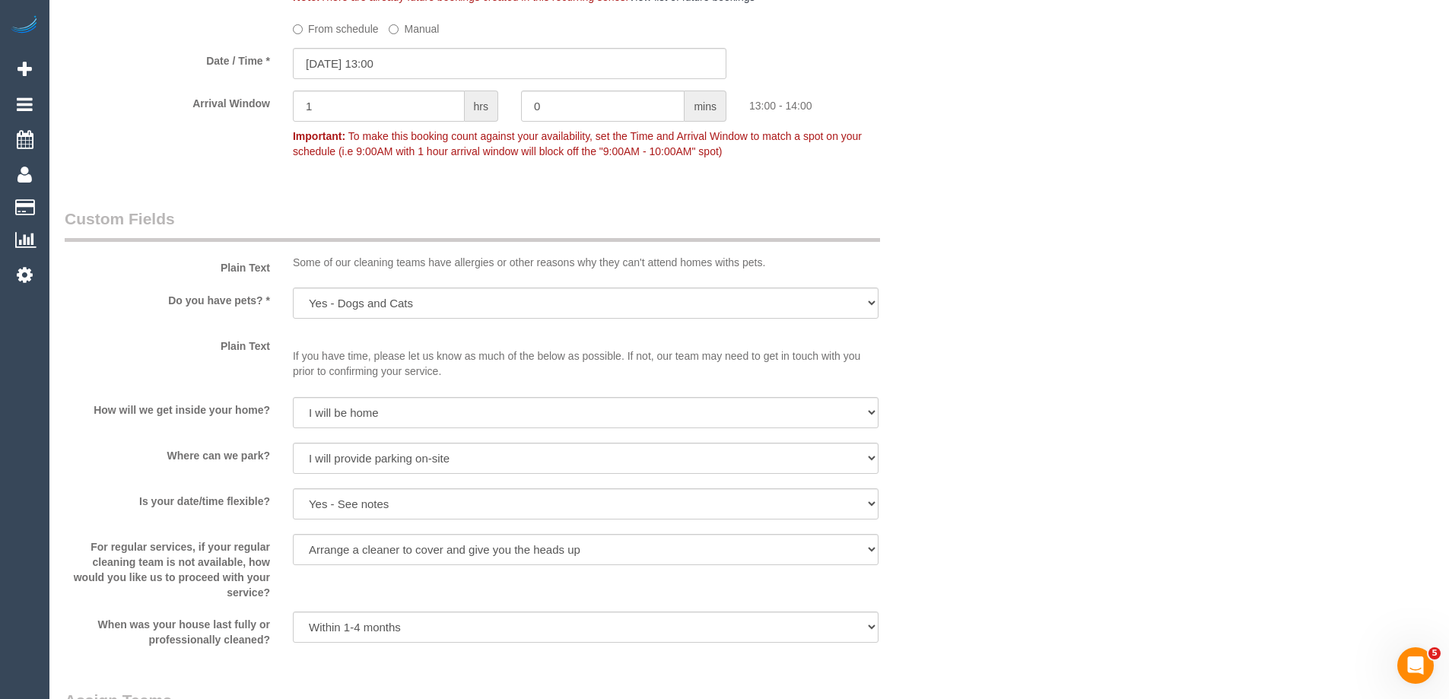
scroll to position [1521, 0]
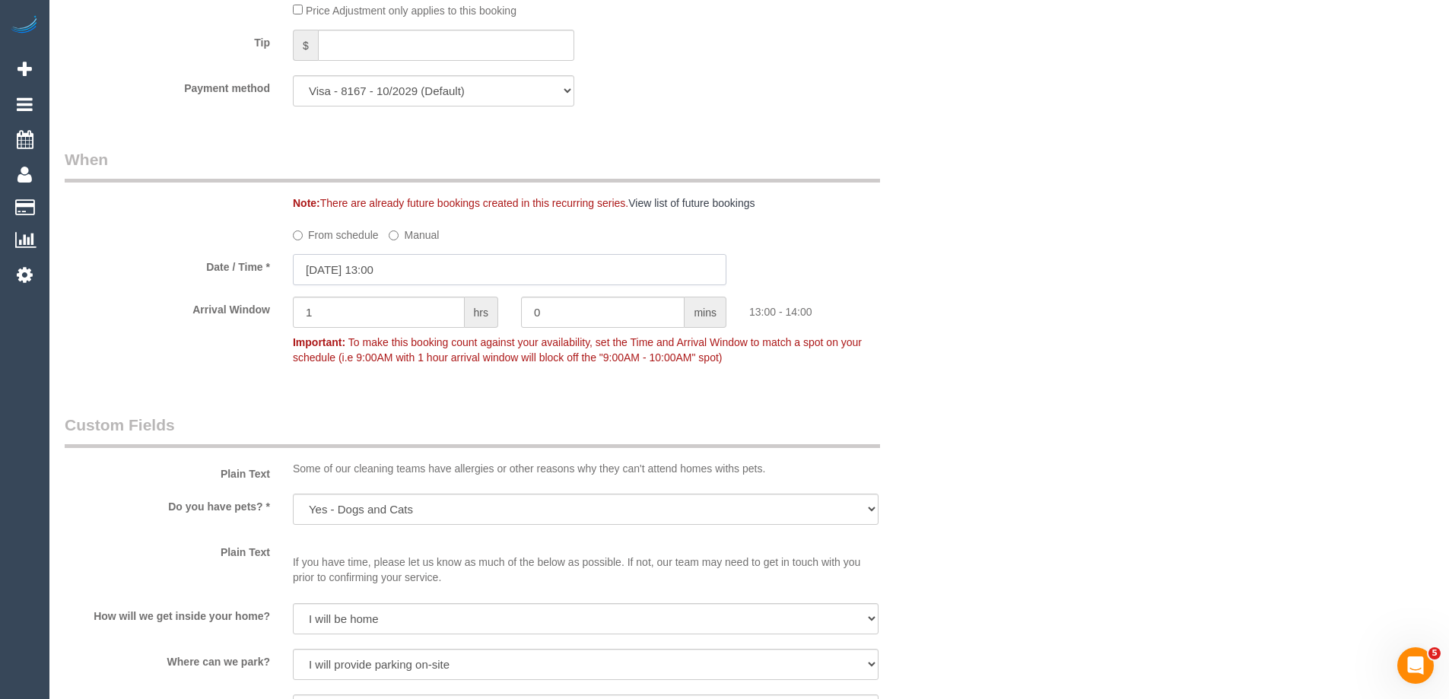
click at [319, 267] on input "22/09/2025 13:00" at bounding box center [509, 269] width 433 height 31
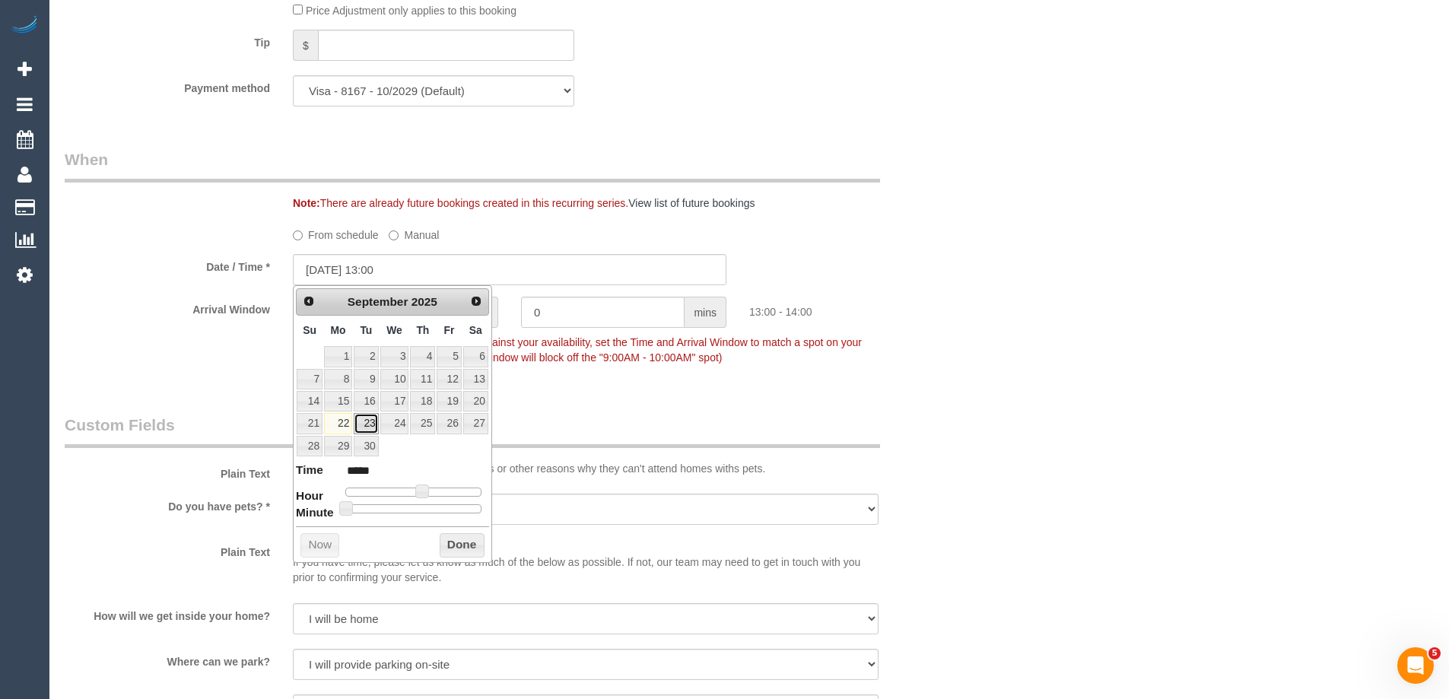
click at [367, 418] on link "23" at bounding box center [366, 423] width 24 height 21
type input "23/09/2025 13:00"
click at [468, 547] on button "Done" at bounding box center [462, 545] width 45 height 24
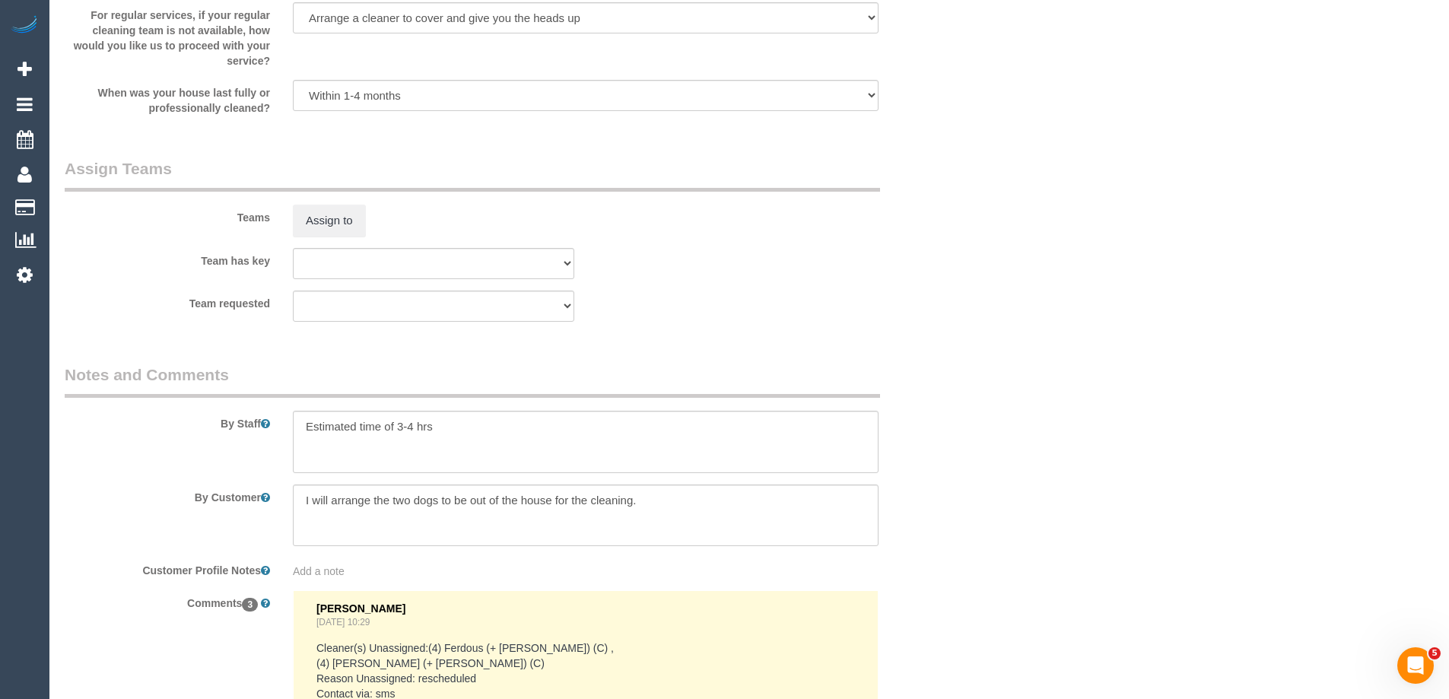
scroll to position [2434, 0]
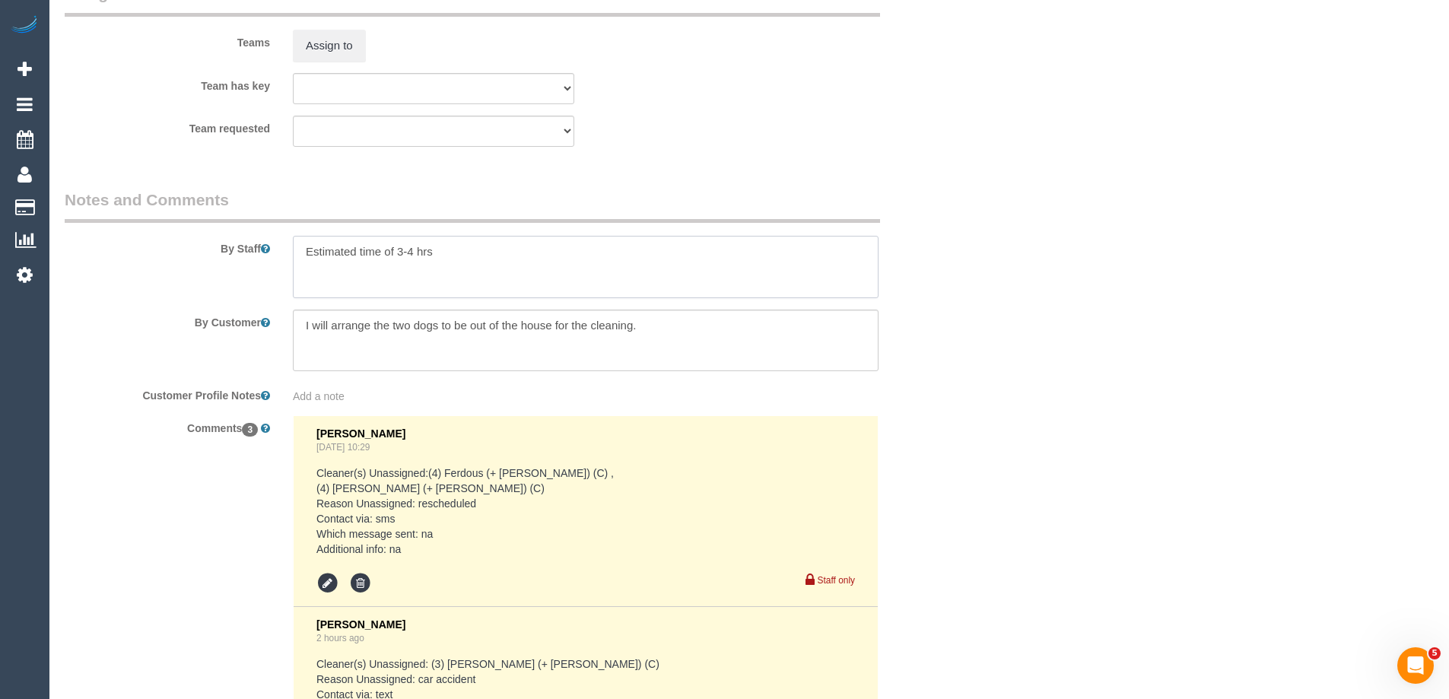
click at [300, 249] on textarea at bounding box center [586, 267] width 586 height 62
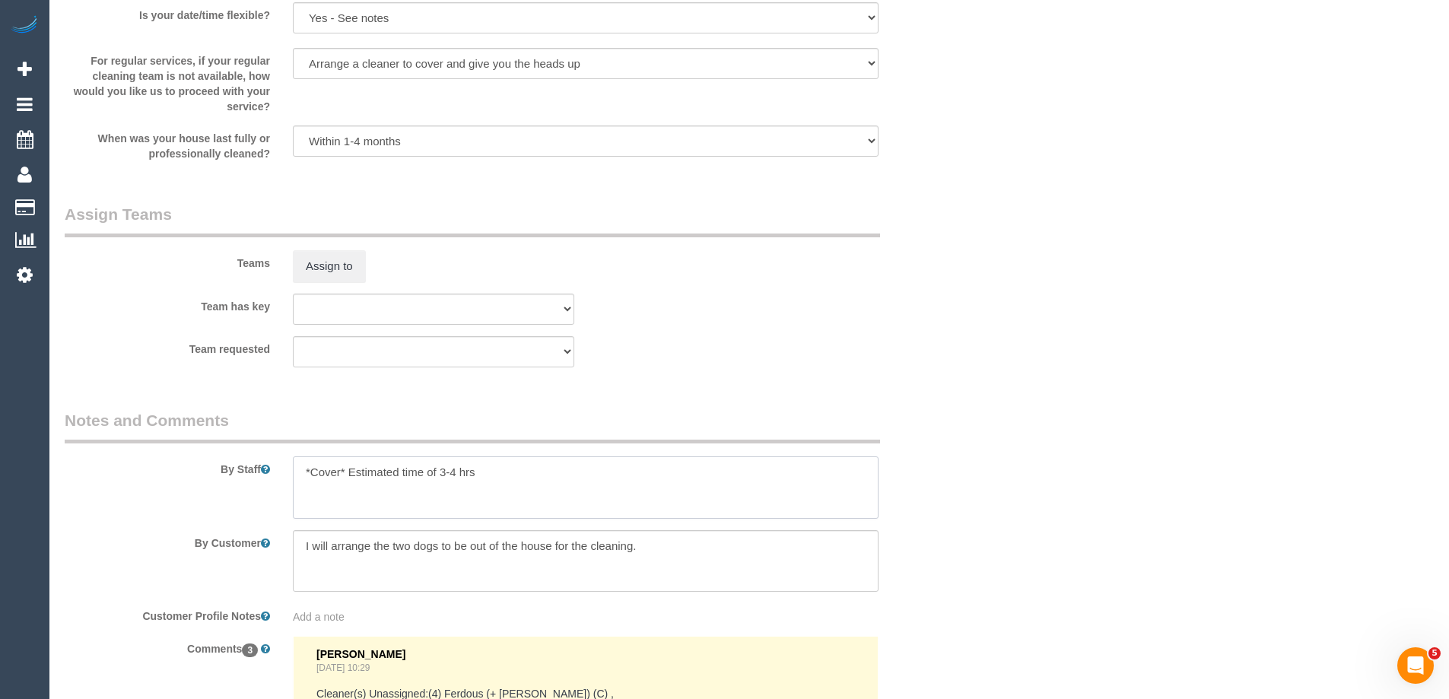
scroll to position [2129, 0]
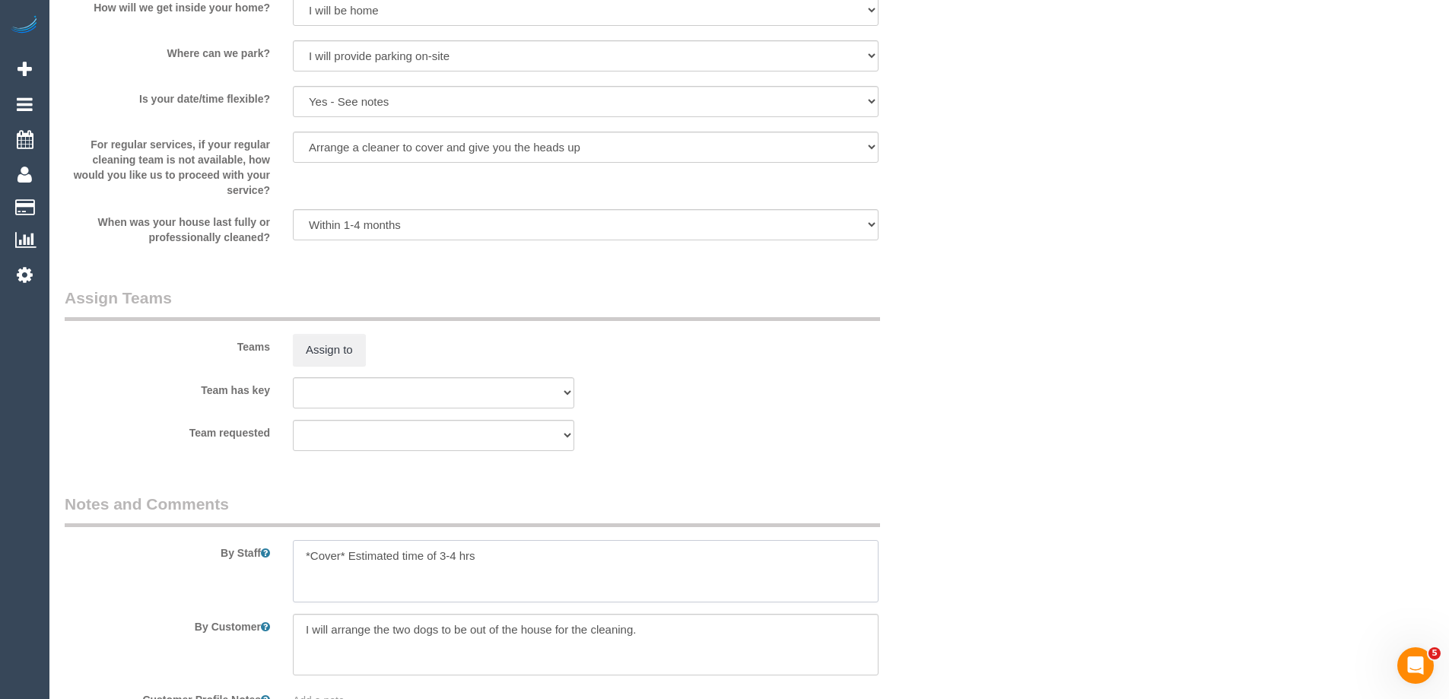
type textarea "*Cover* Estimated time of 3-4 hrs"
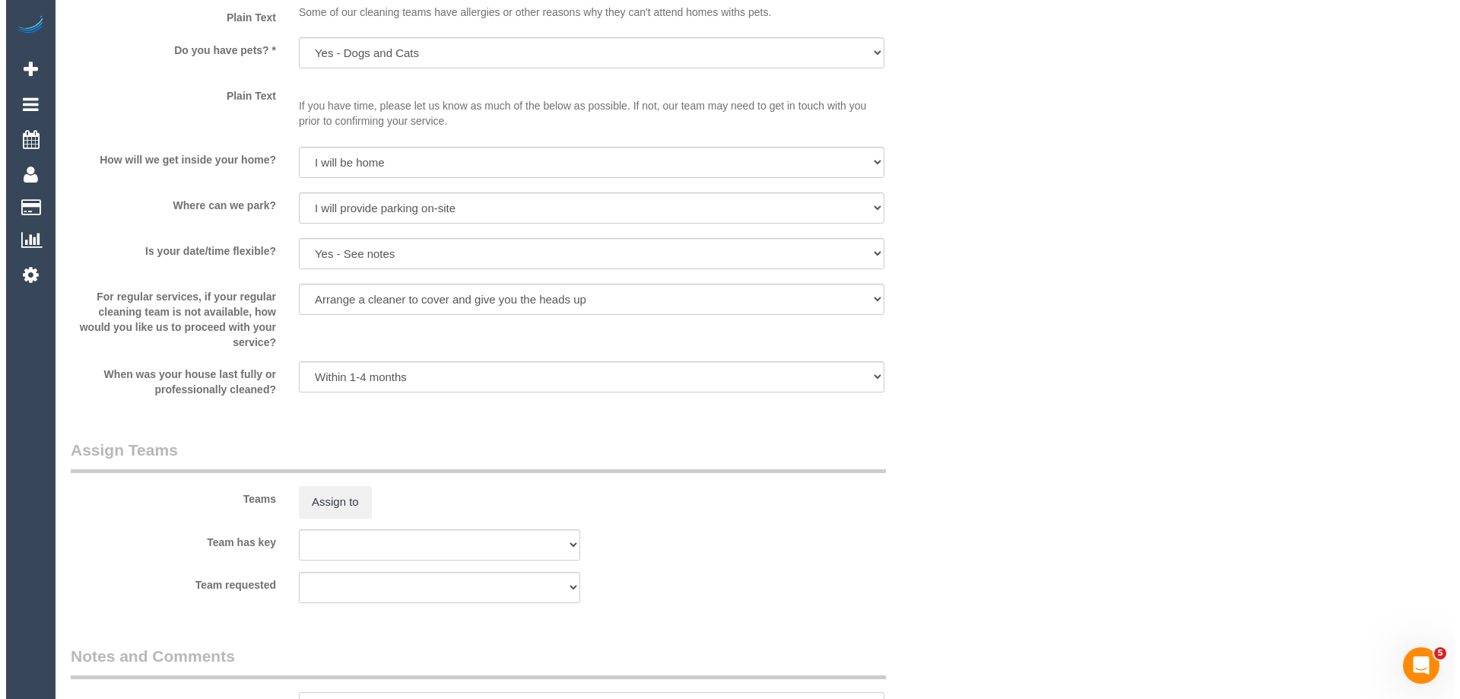
scroll to position [2282, 0]
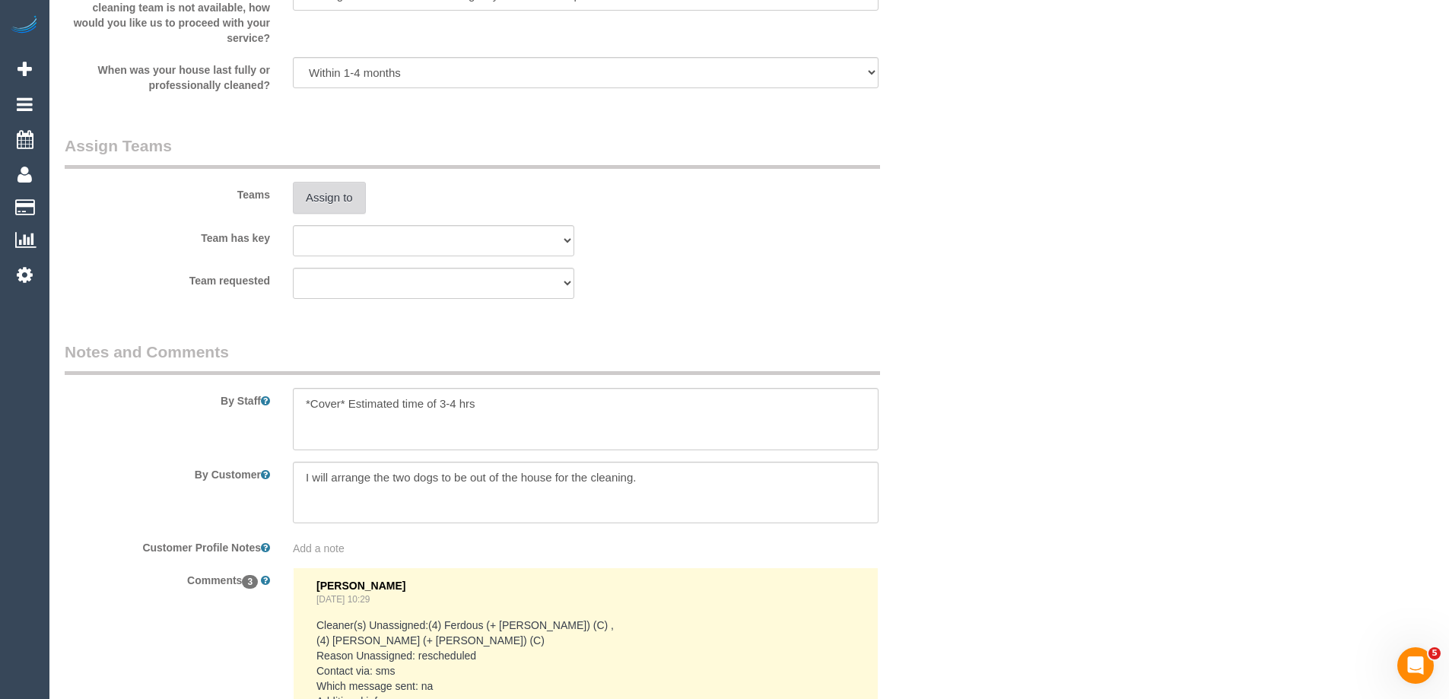
click at [323, 190] on button "Assign to" at bounding box center [329, 198] width 73 height 32
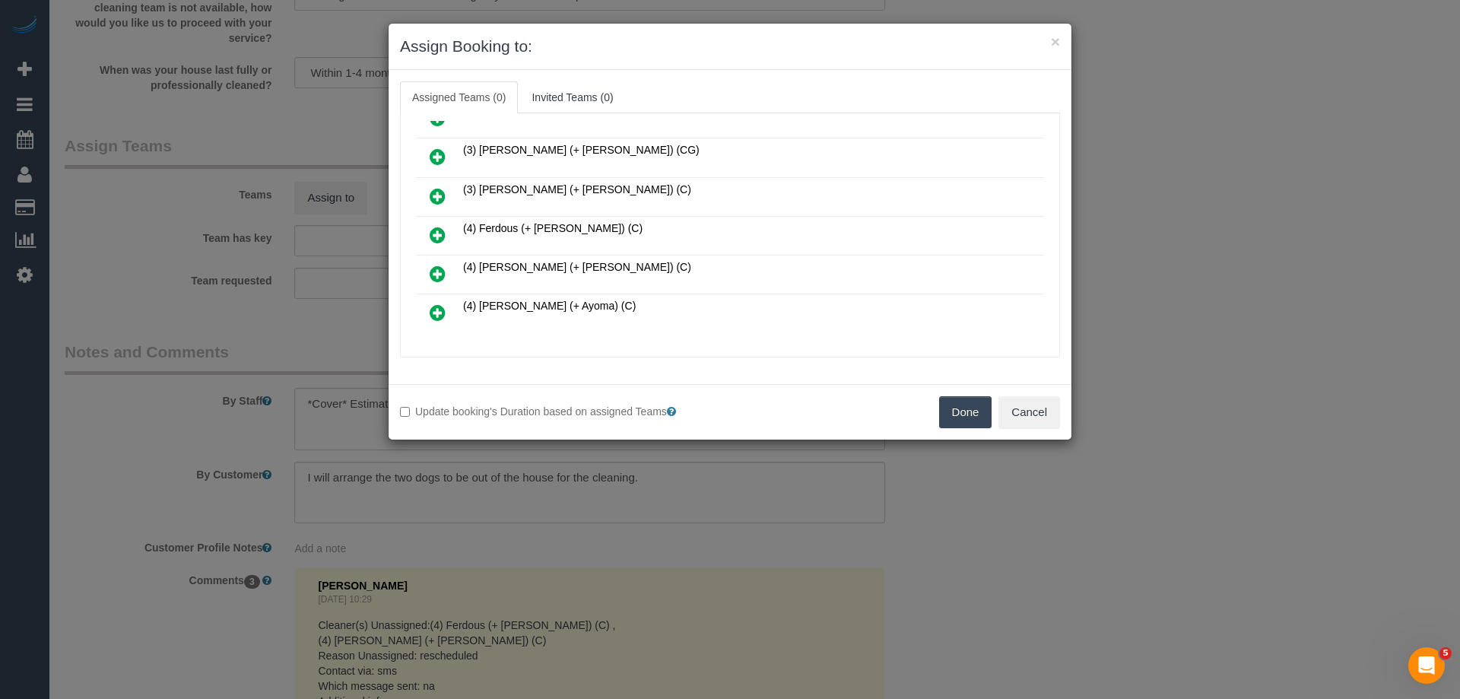
scroll to position [1293, 0]
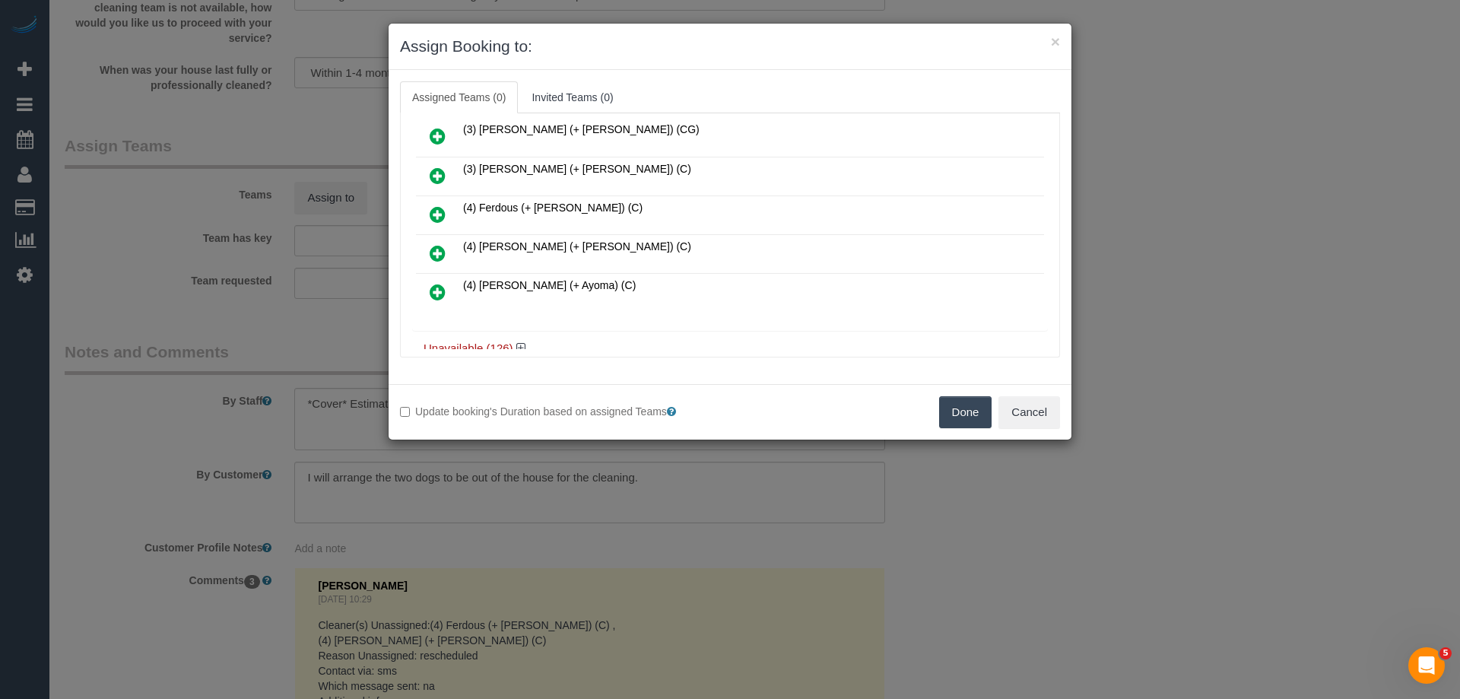
click at [433, 215] on icon at bounding box center [438, 214] width 16 height 18
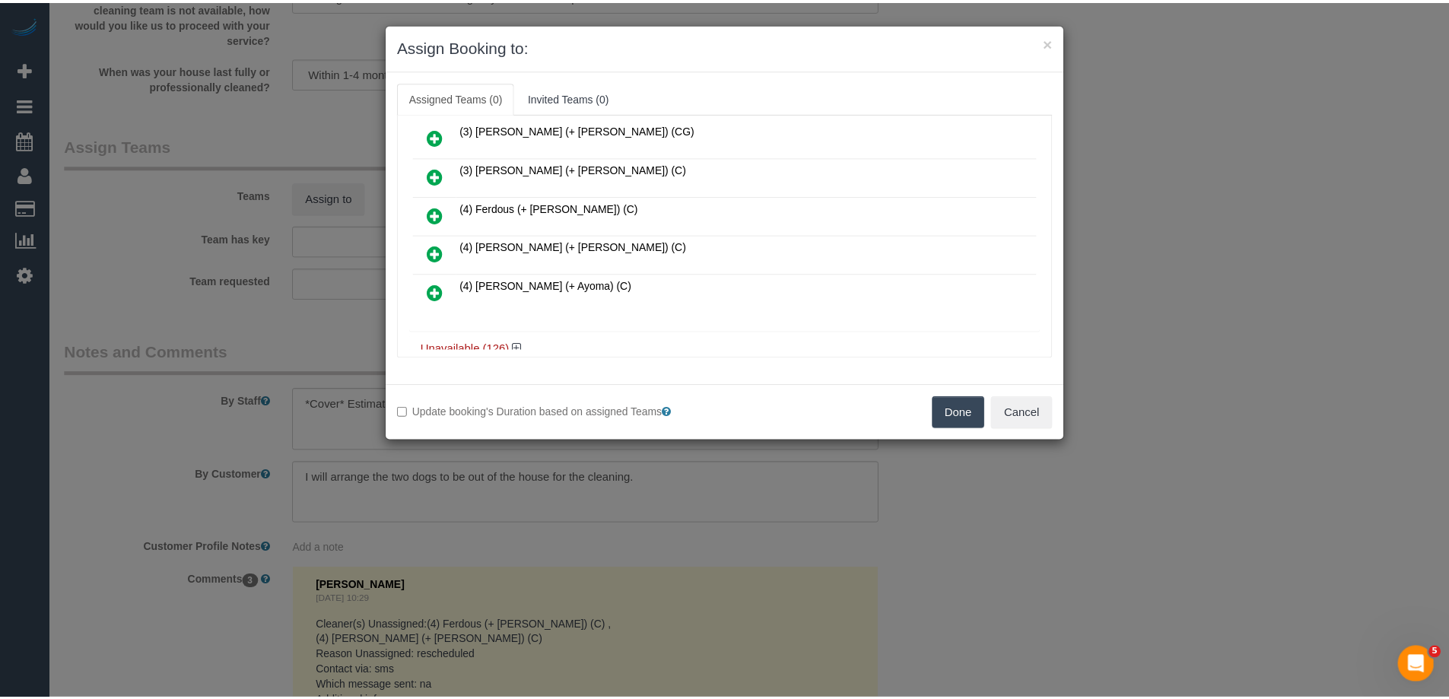
scroll to position [1319, 0]
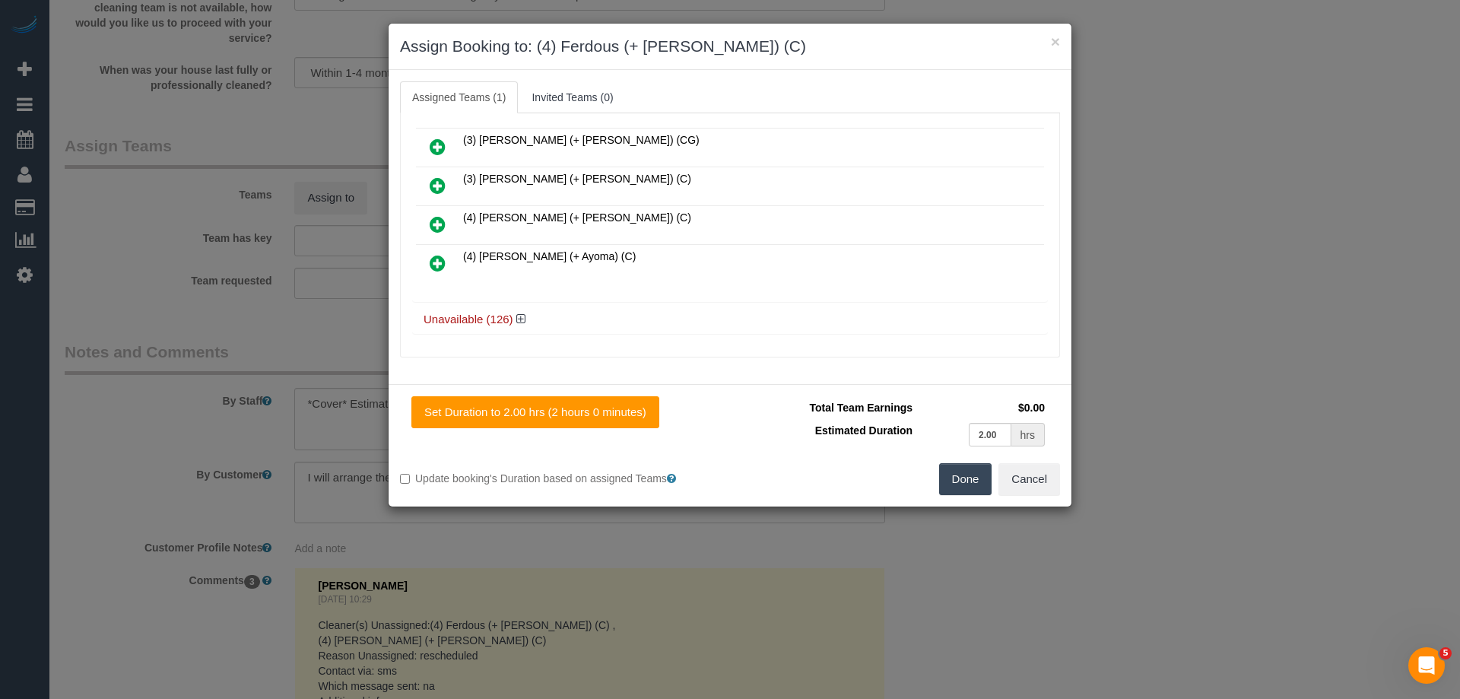
click at [433, 215] on icon at bounding box center [438, 224] width 16 height 18
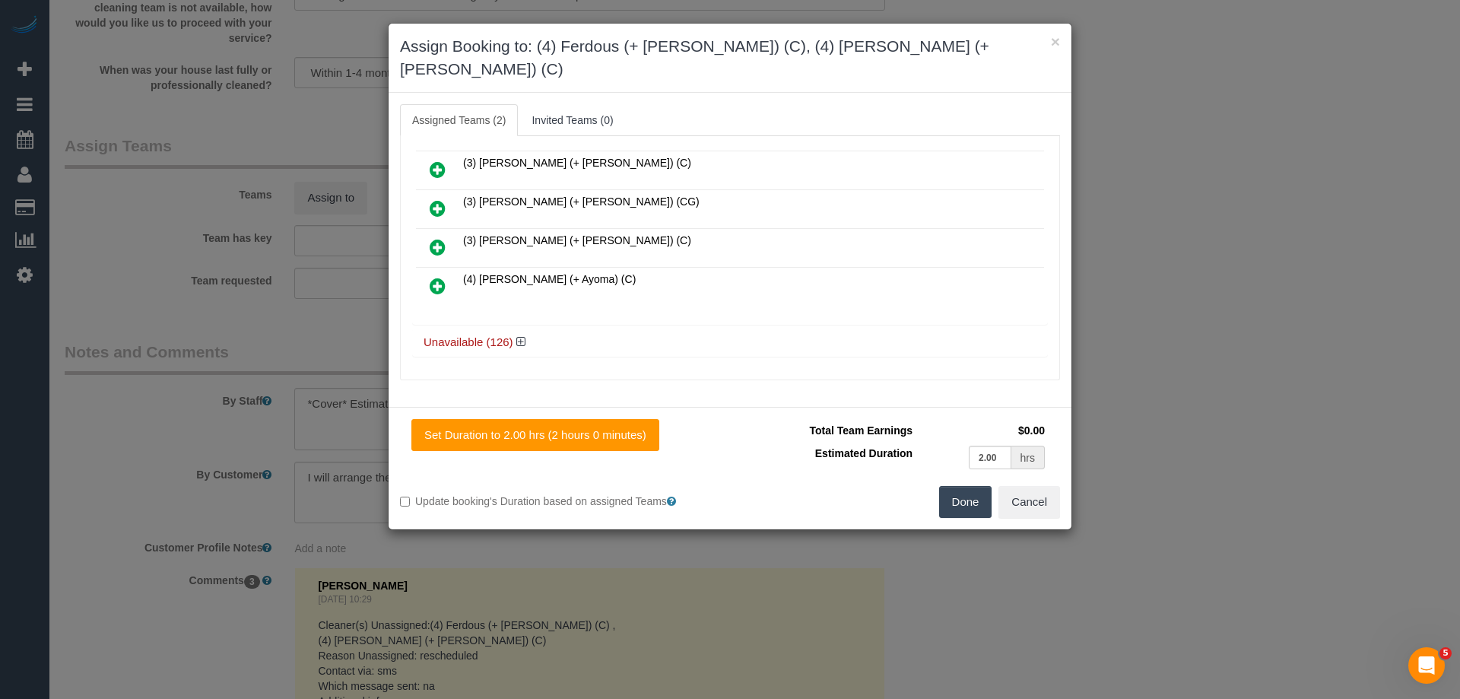
click at [975, 486] on button "Done" at bounding box center [965, 502] width 53 height 32
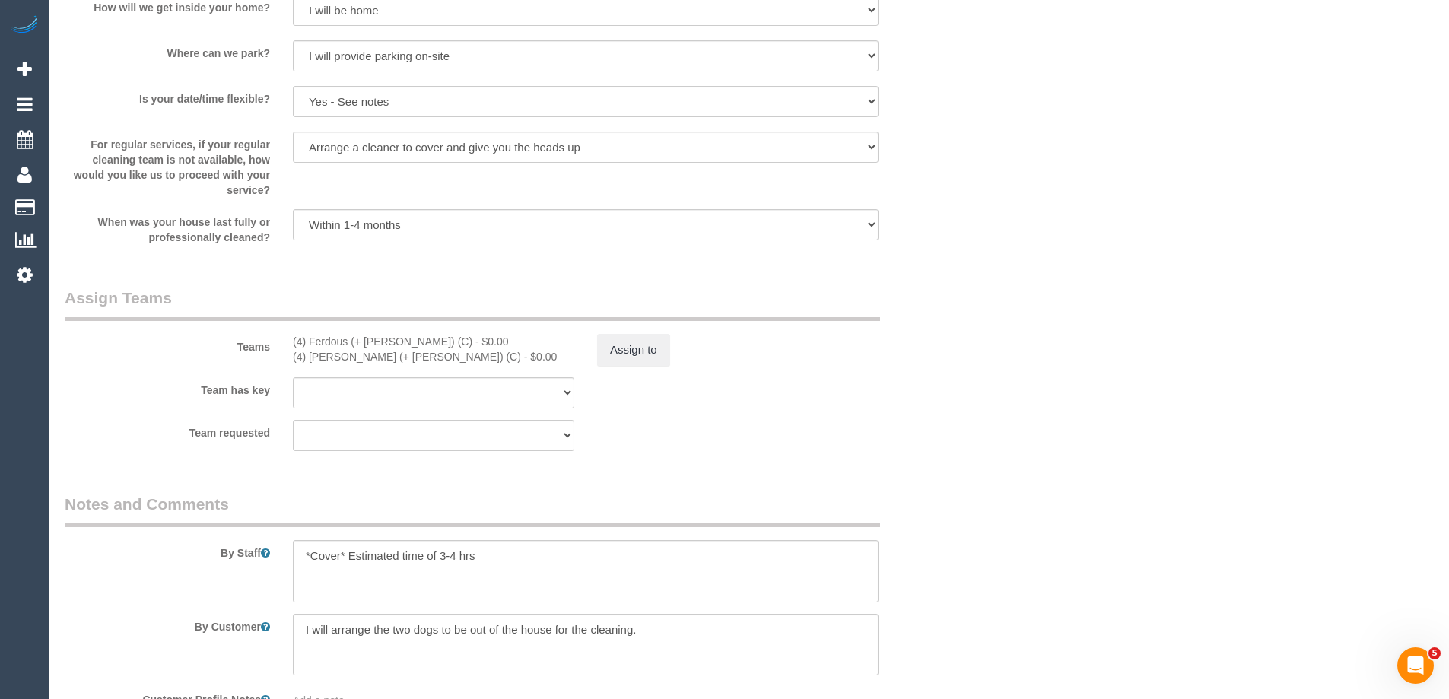
scroll to position [2358, 0]
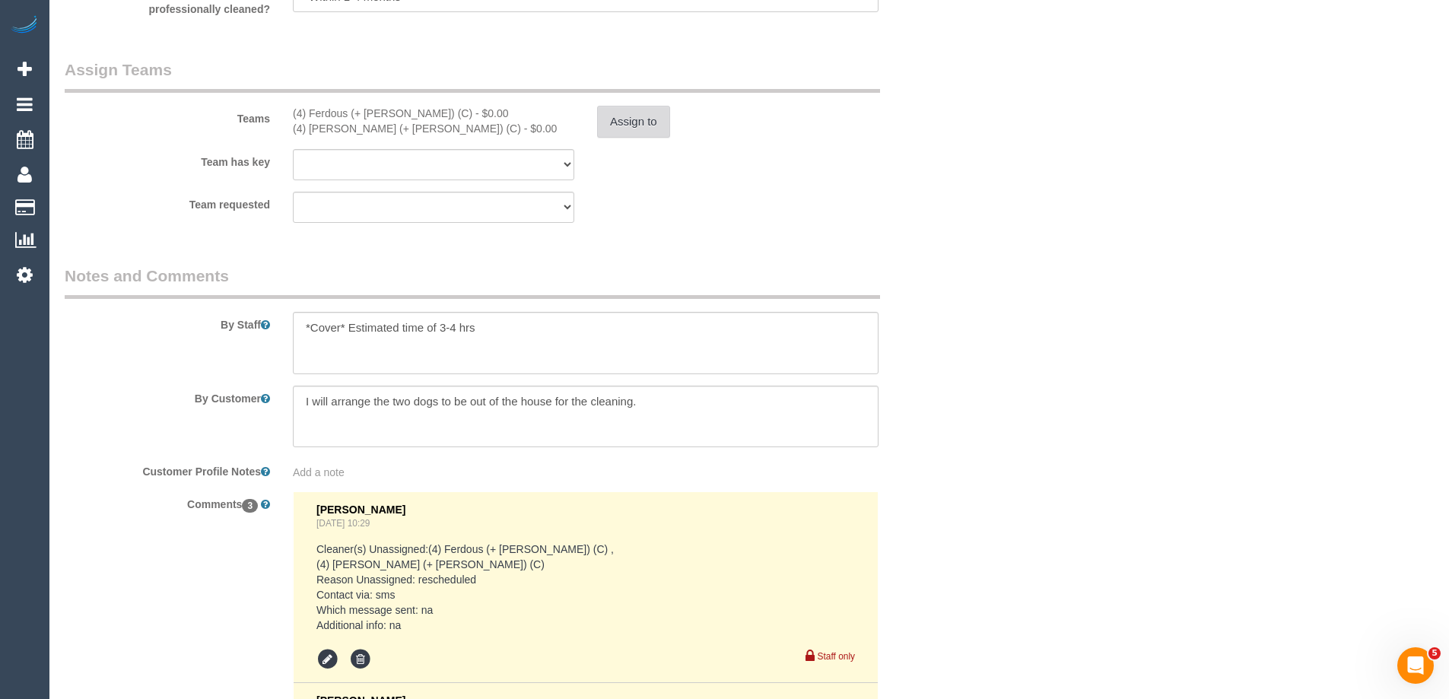
click at [630, 135] on button "Assign to" at bounding box center [633, 122] width 73 height 32
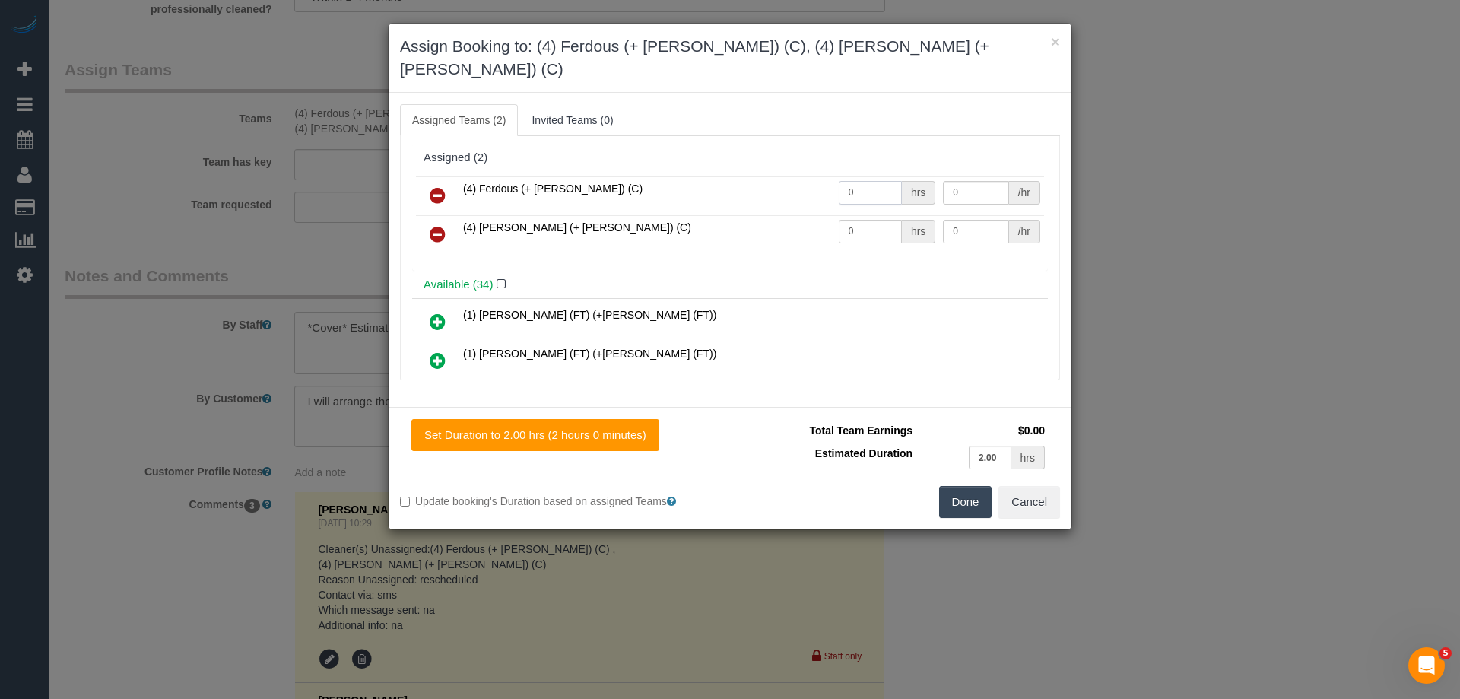
drag, startPoint x: 872, startPoint y: 163, endPoint x: 721, endPoint y: 170, distance: 151.5
click at [722, 176] on tr "(4) Ferdous (+ Forkan) (C) 0 hrs 0 /hr" at bounding box center [730, 195] width 628 height 39
type input "1"
drag, startPoint x: 855, startPoint y: 202, endPoint x: 834, endPoint y: 189, distance: 24.3
click at [756, 215] on tr "(4) Forkan (+ Ferdous) (C) 0 hrs 0 /hr" at bounding box center [730, 234] width 628 height 39
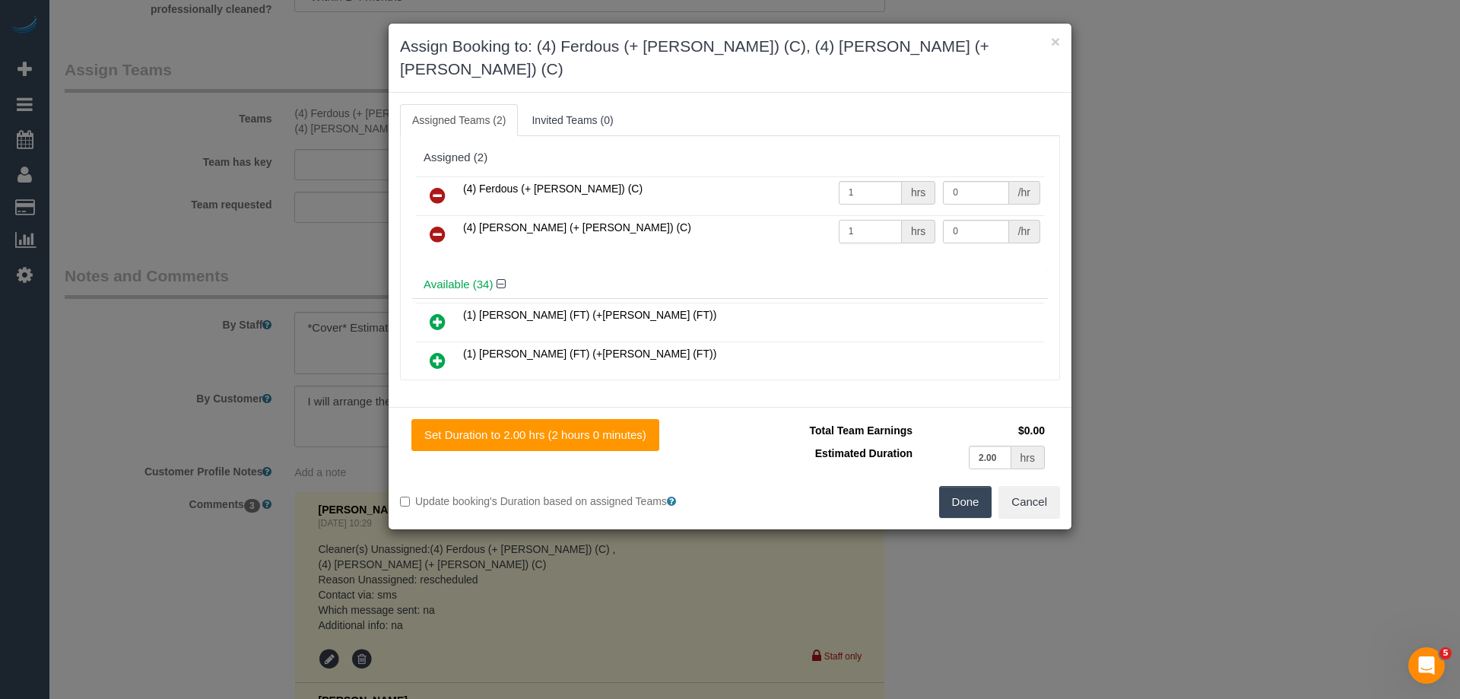
type input "1"
drag, startPoint x: 954, startPoint y: 168, endPoint x: 843, endPoint y: 163, distance: 111.2
click at [843, 176] on tr "(4) Ferdous (+ Forkan) (C) 1 hrs 0 /hr" at bounding box center [730, 195] width 628 height 39
type input "72.5"
drag, startPoint x: 928, startPoint y: 203, endPoint x: 837, endPoint y: 198, distance: 91.4
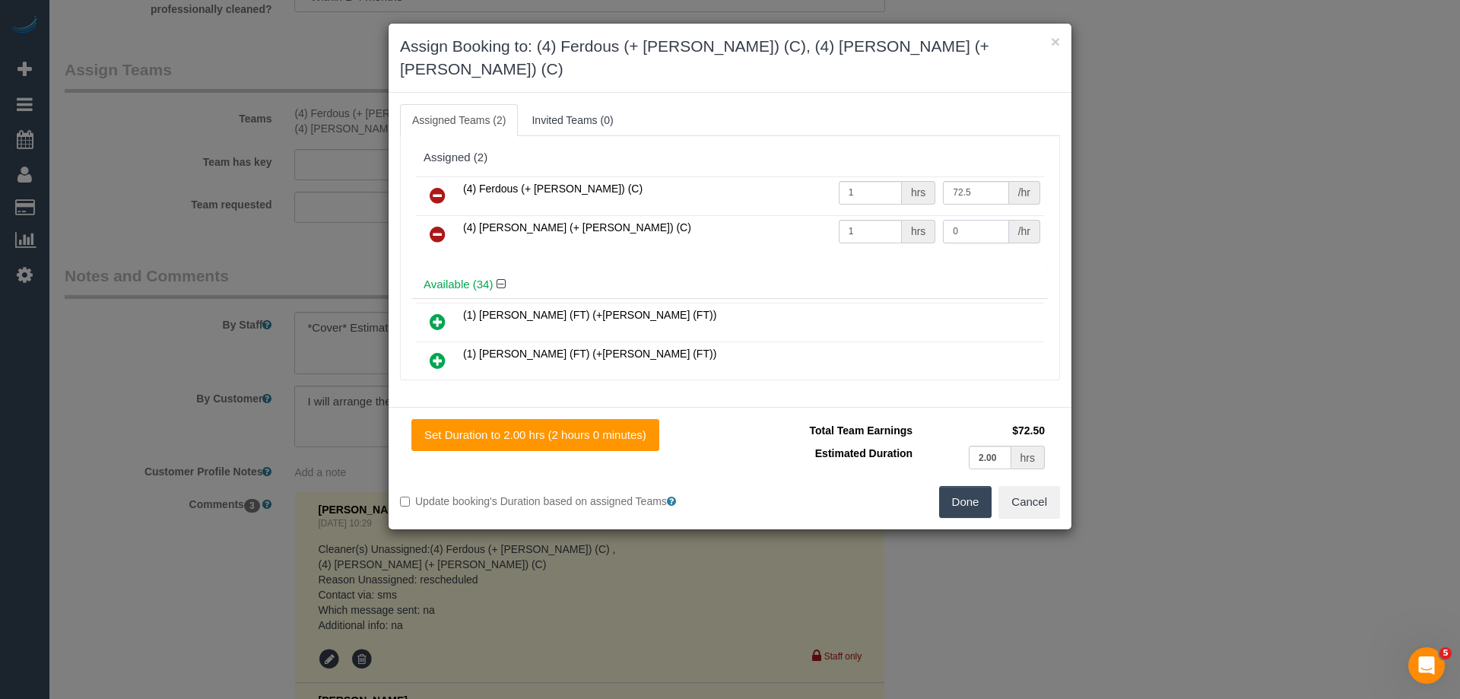
click at [837, 215] on tr "(4) Forkan (+ Ferdous) (C) 1 hrs 0 /hr" at bounding box center [730, 234] width 628 height 39
drag, startPoint x: 965, startPoint y: 209, endPoint x: 806, endPoint y: 209, distance: 158.9
click at [806, 215] on tr "(4) Forkan (+ Ferdous) (C) 1 hrs 1 /hr" at bounding box center [730, 234] width 628 height 39
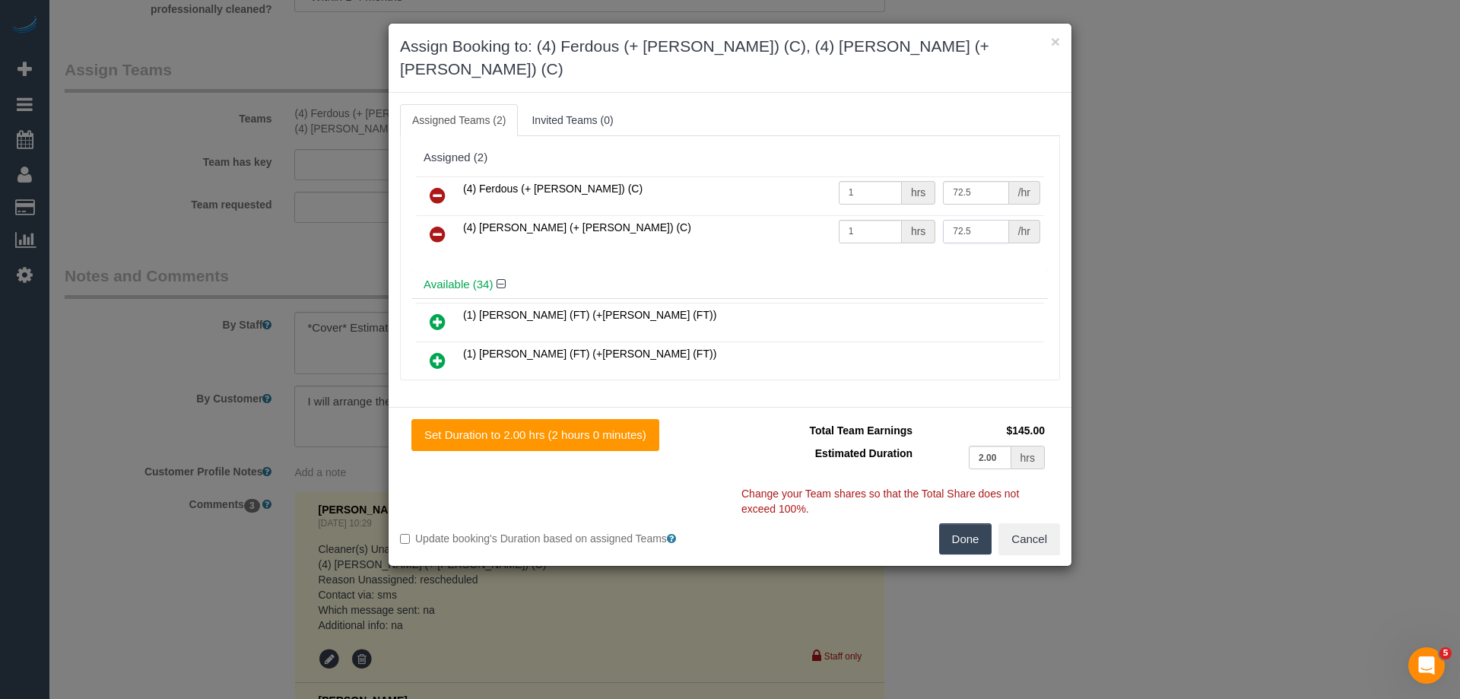
type input "72.5"
click at [970, 523] on button "Done" at bounding box center [965, 539] width 53 height 32
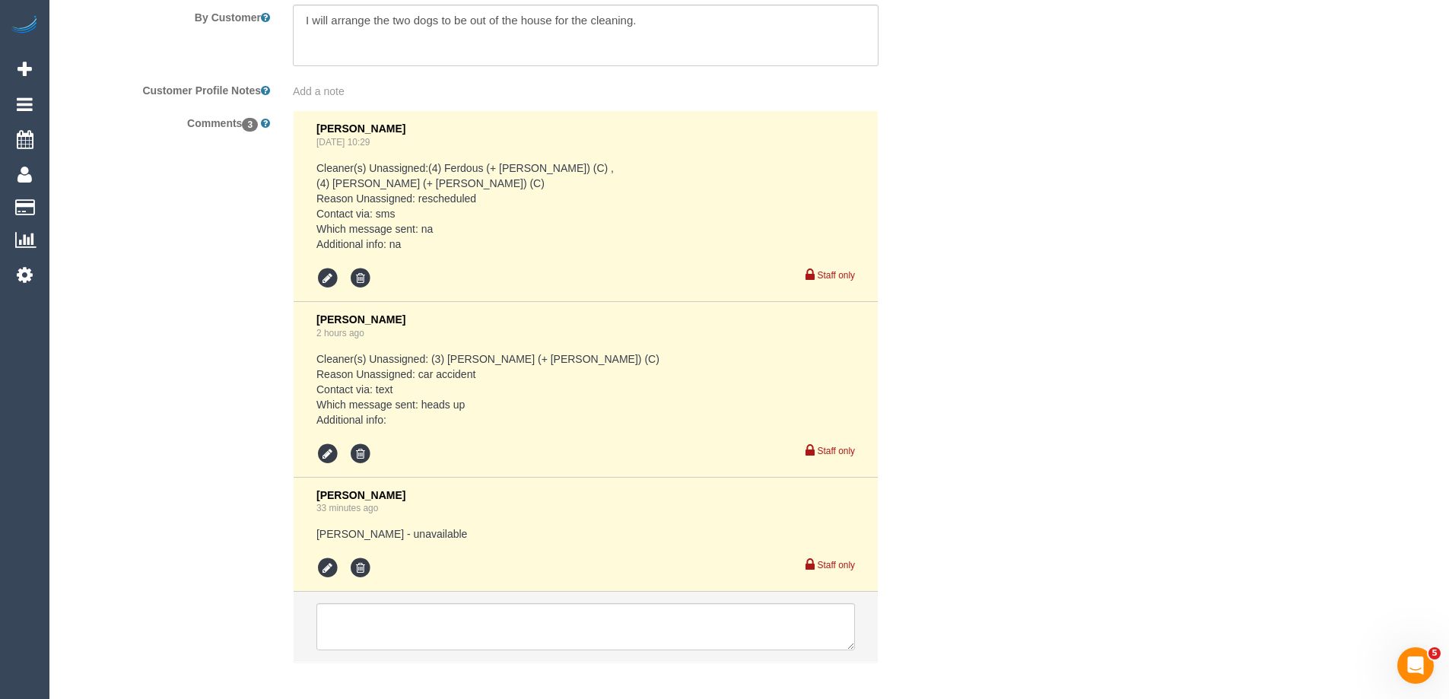
scroll to position [2812, 0]
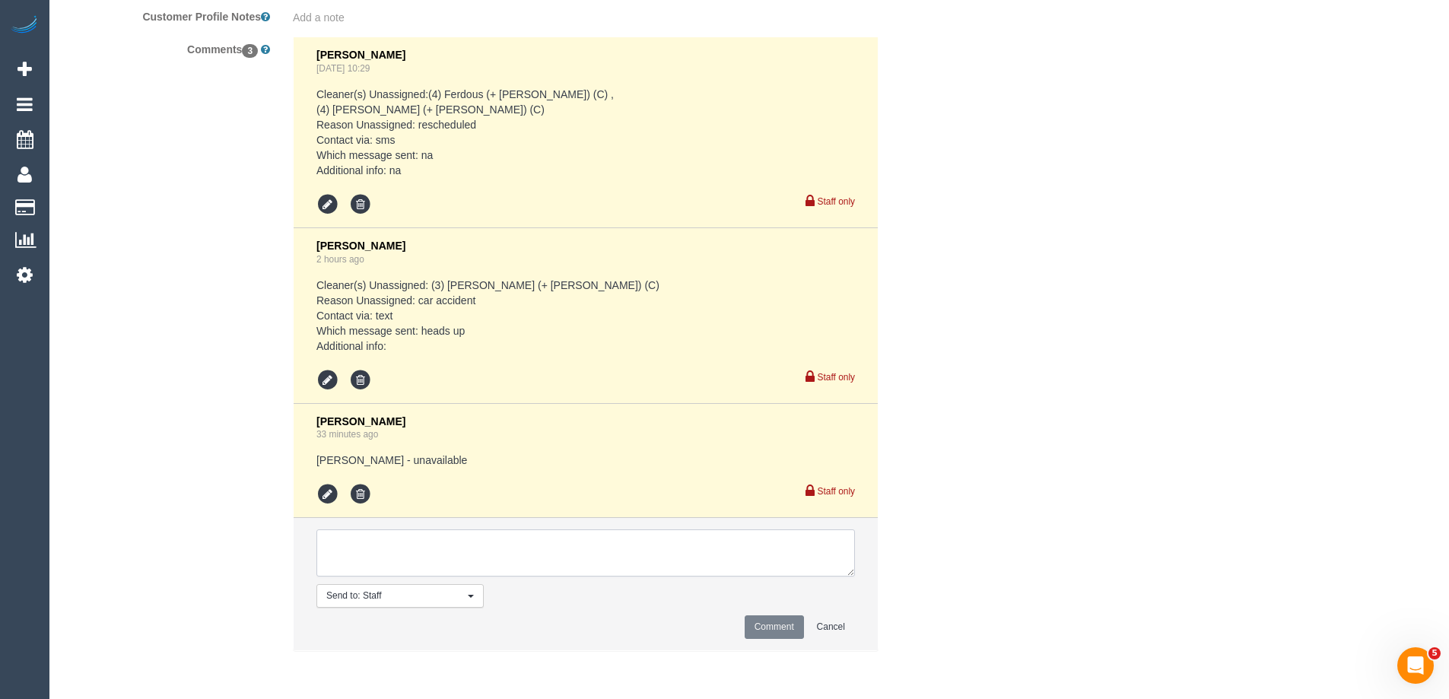
click at [367, 559] on textarea at bounding box center [585, 552] width 538 height 47
type textarea "Offered spot on the 23/09 due to no capacity on the 22/09. Pending response - v…"
click at [750, 622] on button "Comment" at bounding box center [774, 627] width 59 height 24
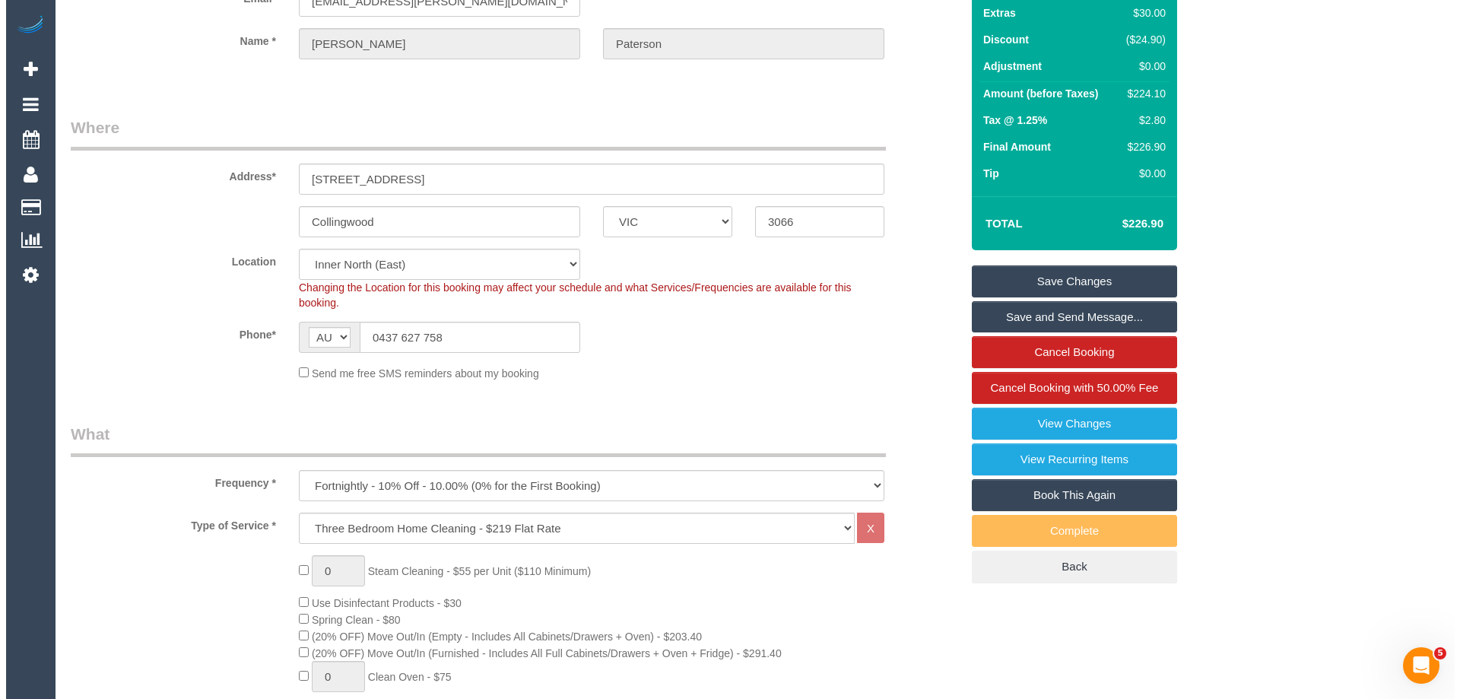
scroll to position [0, 0]
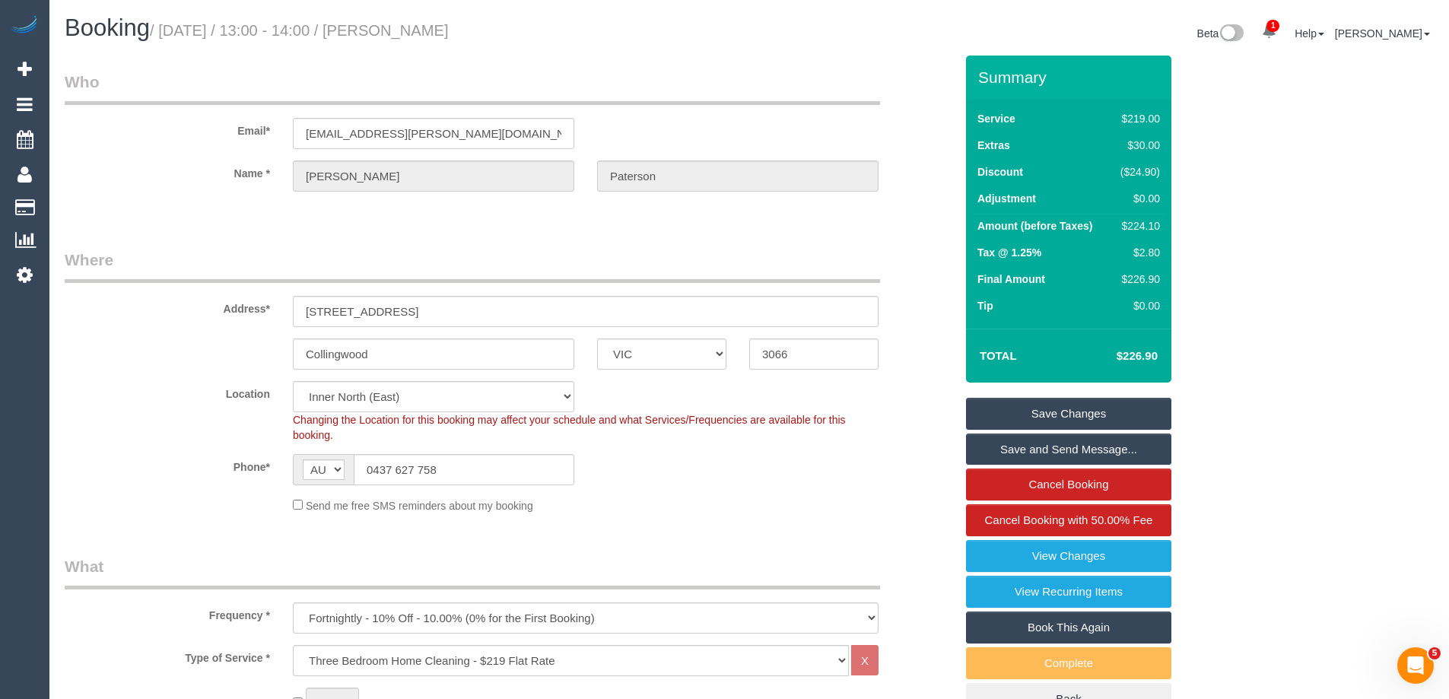
drag, startPoint x: 517, startPoint y: 27, endPoint x: 419, endPoint y: 15, distance: 98.8
click at [419, 15] on h1 "Booking / September 22, 2025 / 13:00 - 14:00 / Kate Paterson" at bounding box center [401, 28] width 673 height 26
copy small "Kate Paterson"
click at [1033, 413] on link "Save Changes" at bounding box center [1068, 414] width 205 height 32
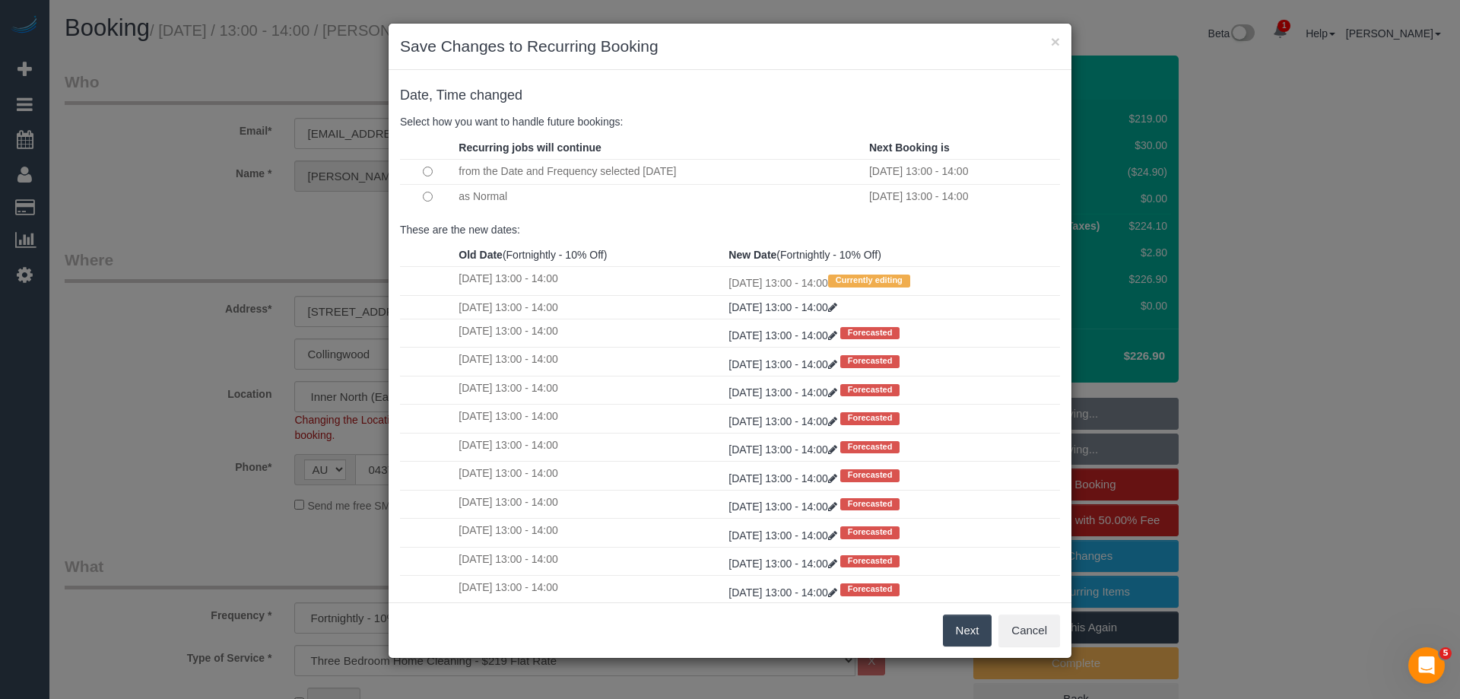
click at [966, 640] on button "Next" at bounding box center [967, 630] width 49 height 32
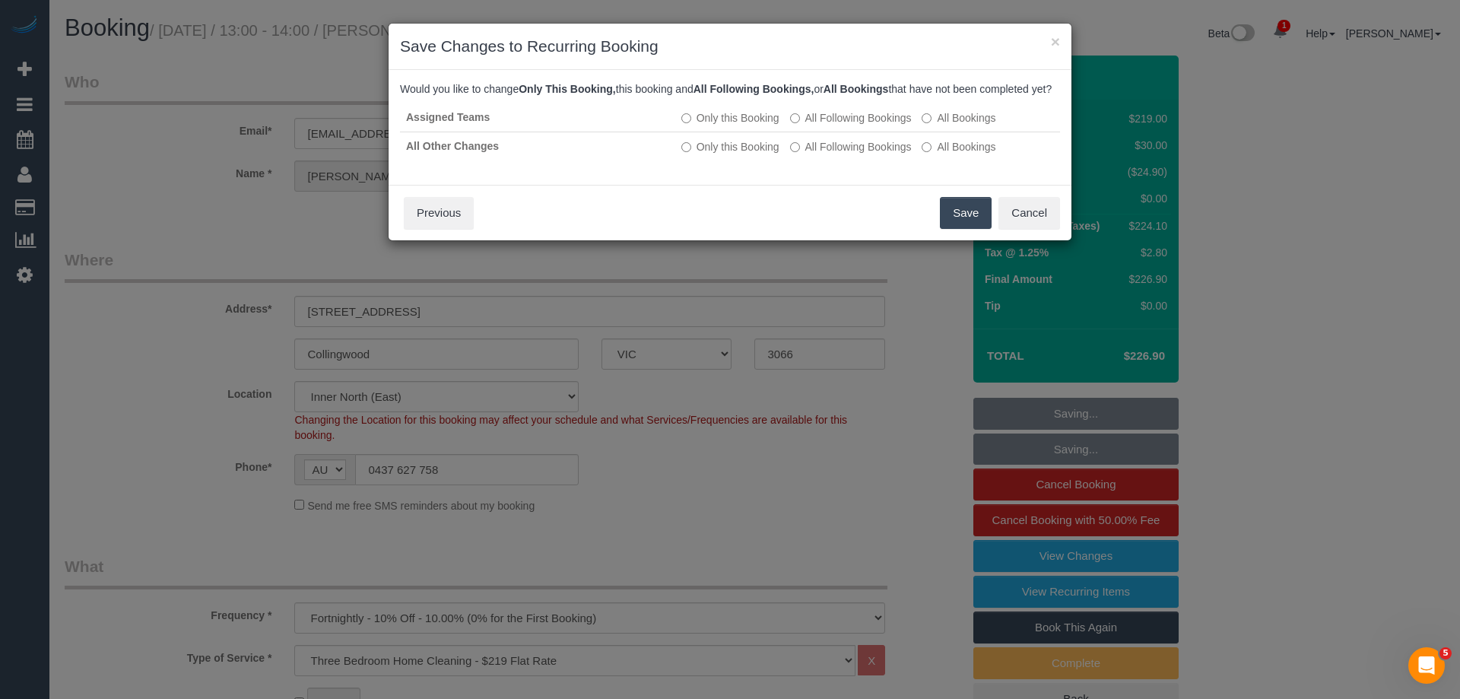
click at [960, 227] on button "Save" at bounding box center [966, 213] width 52 height 32
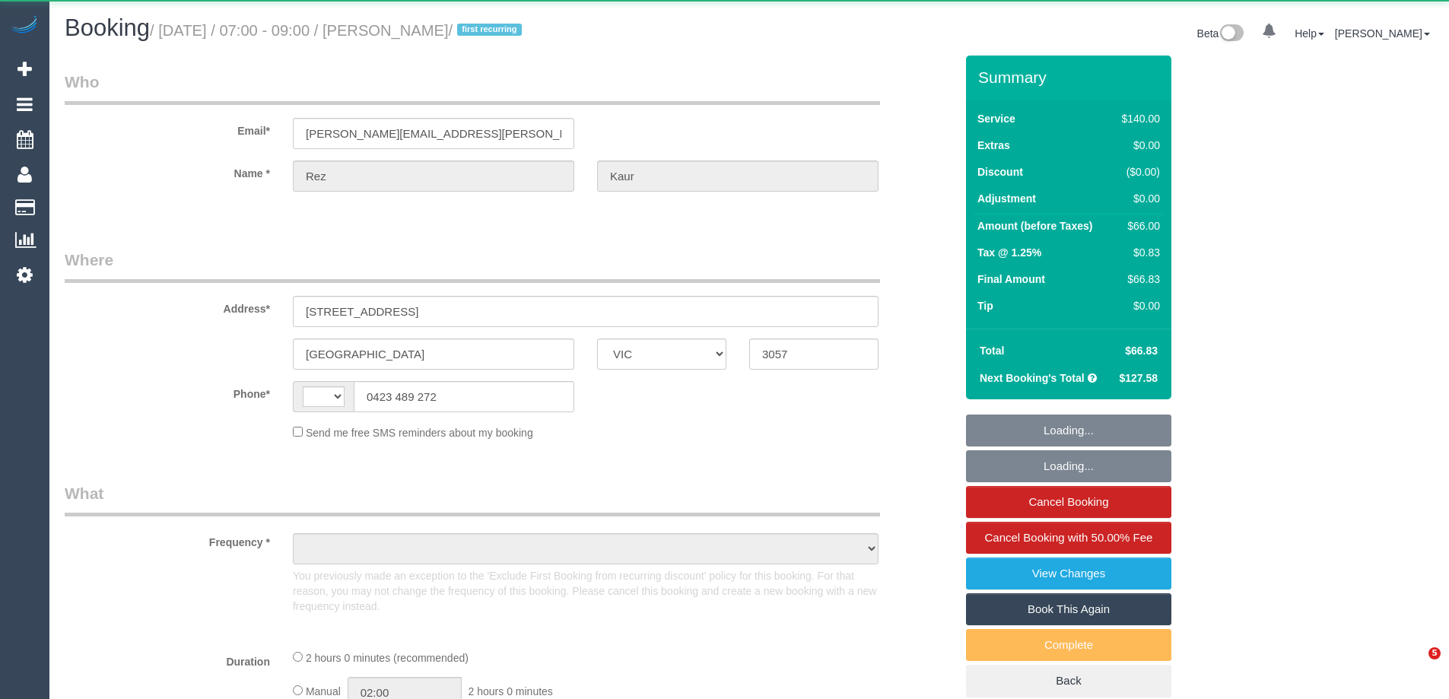
select select "VIC"
select select "string:AU"
select select "object:538"
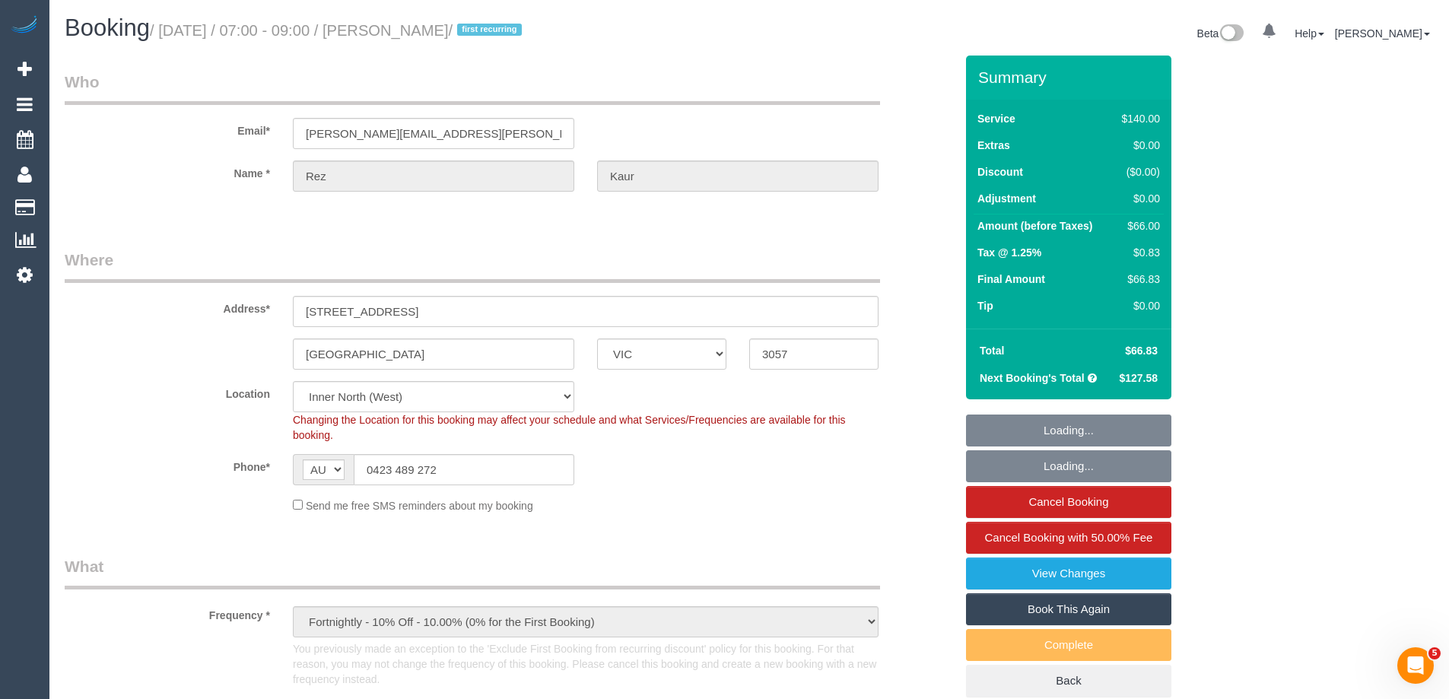
select select "string:stripe-pm_1OCGZW2GScqysDRV6QN54hgo"
select select "number:27"
select select "number:14"
select select "number:19"
select select "number:36"
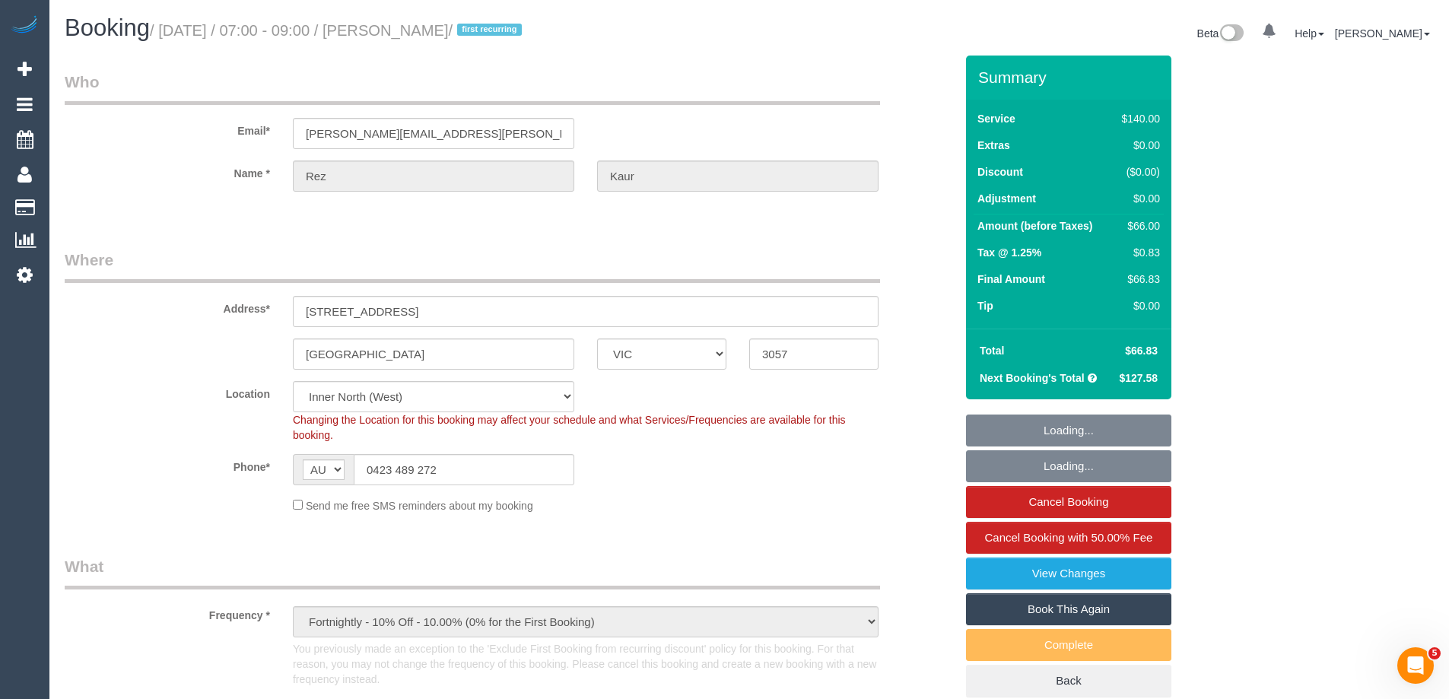
select select "object:912"
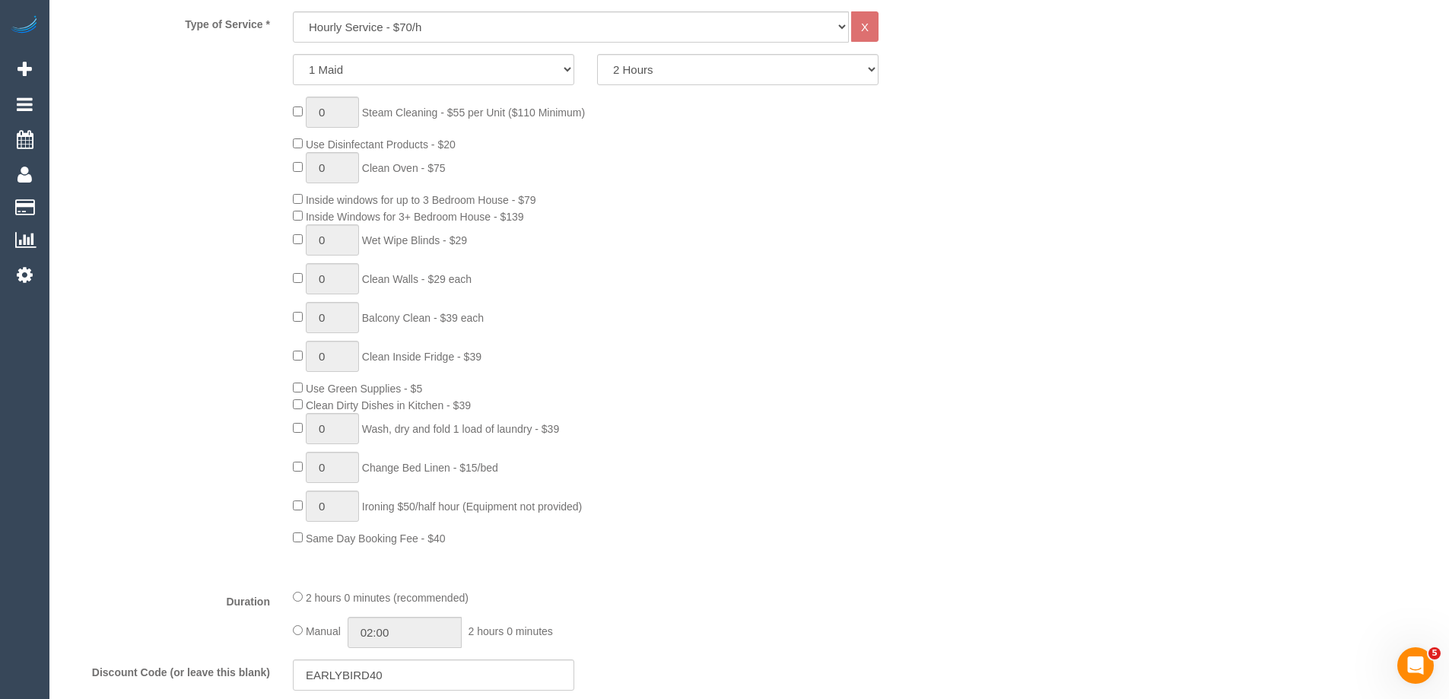
scroll to position [3178, 0]
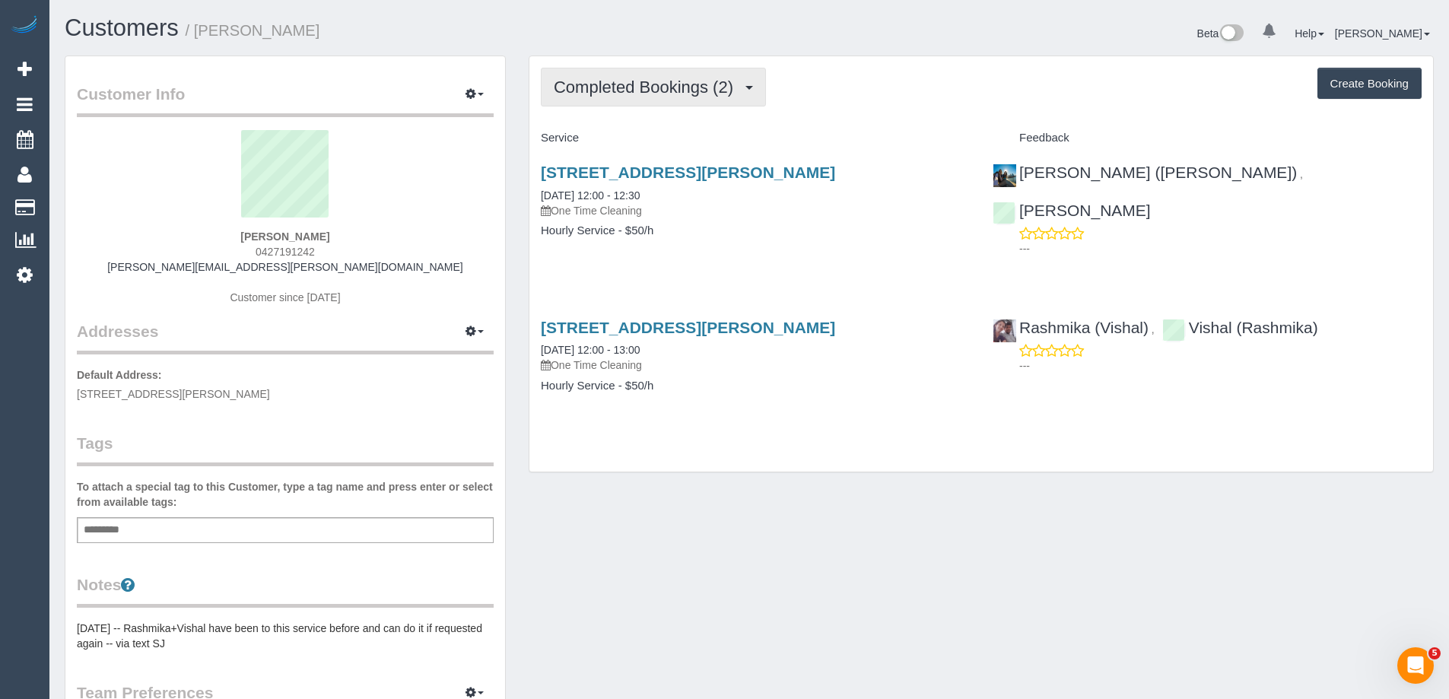
click at [647, 95] on span "Completed Bookings (2)" at bounding box center [647, 87] width 187 height 19
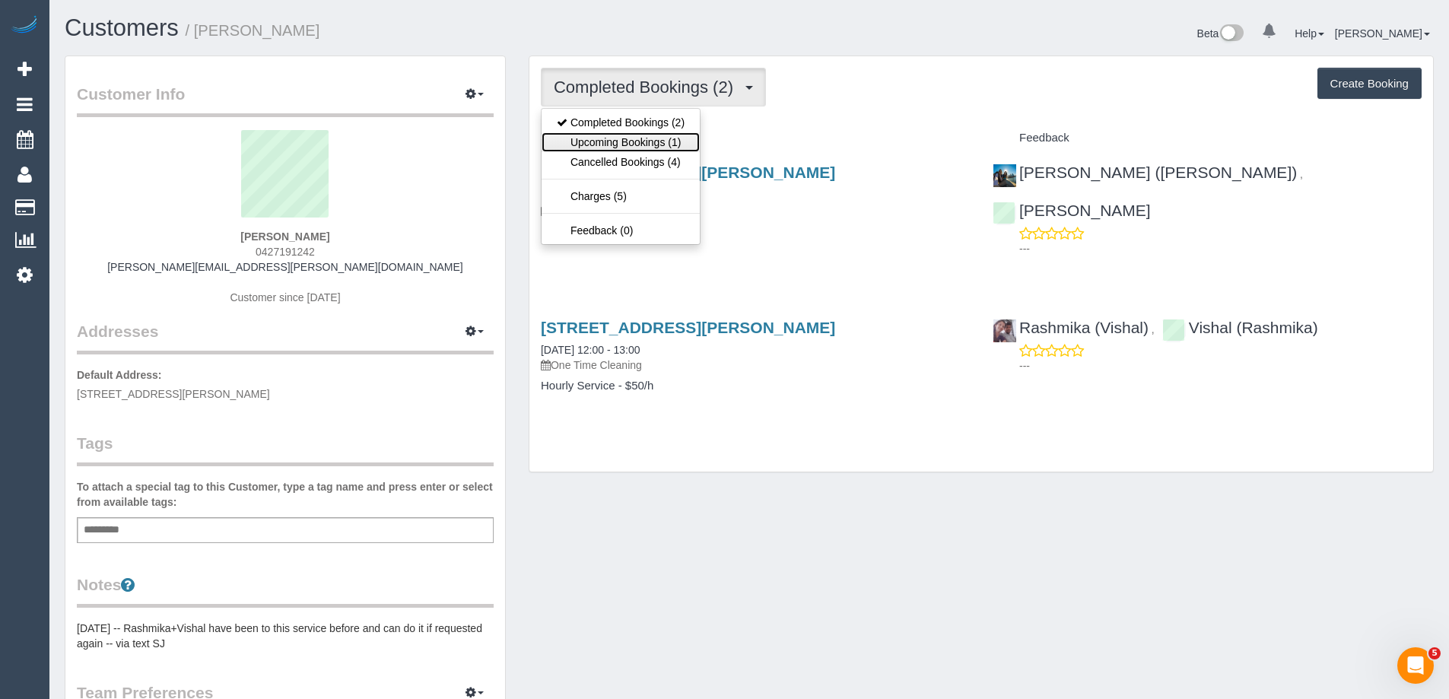
click at [676, 138] on link "Upcoming Bookings (1)" at bounding box center [620, 142] width 158 height 20
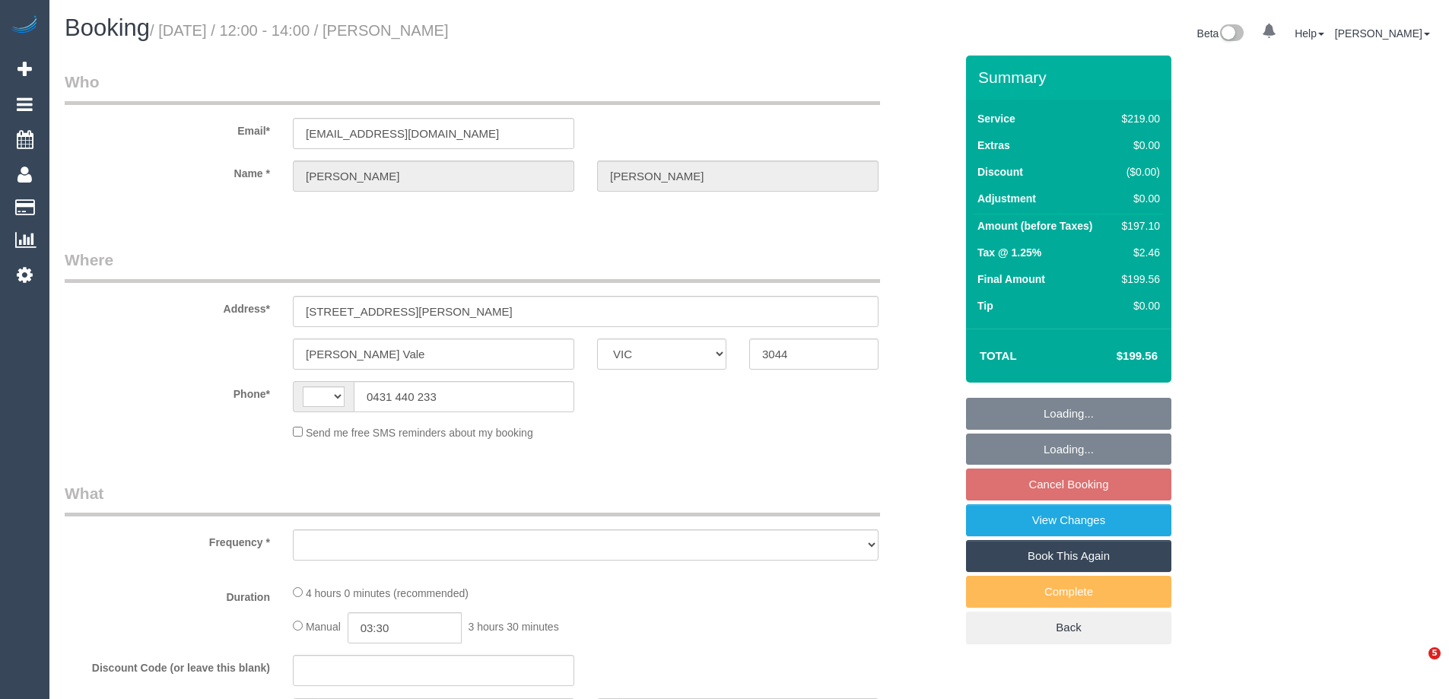
select select "VIC"
select select "string:AU"
select select "object:528"
select select "string:stripe-pm_1QqtCF2GScqysDRV5l5BjYxq"
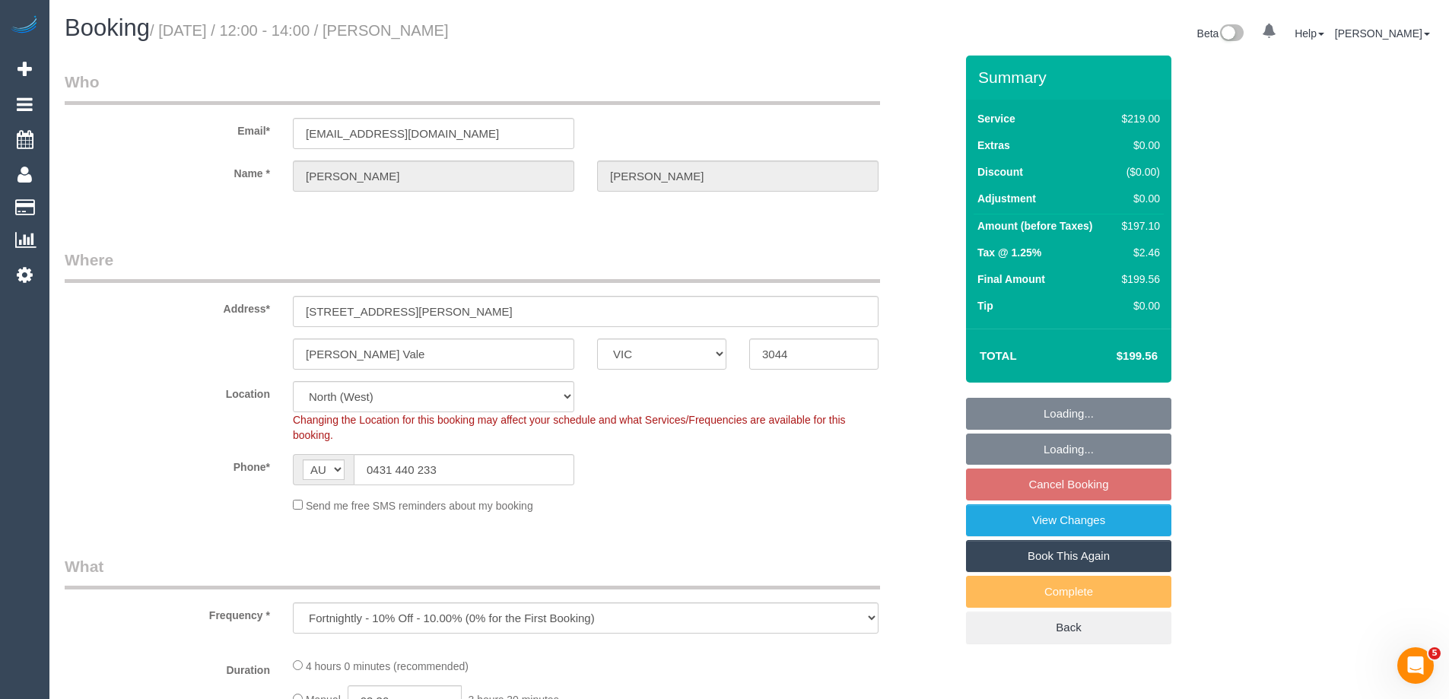
select select "number:27"
select select "number:14"
select select "number:19"
select select "number:24"
select select "number:34"
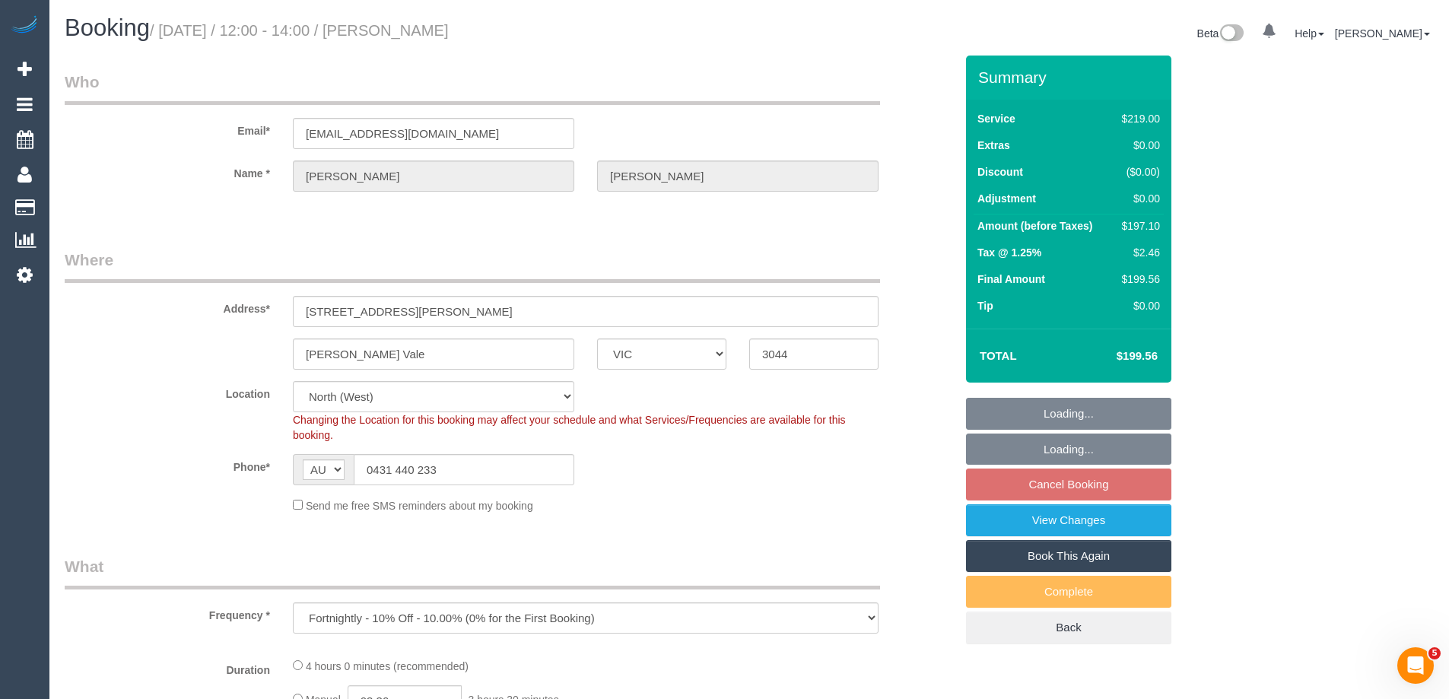
select select "number:11"
select select "spot4"
select select "object:1515"
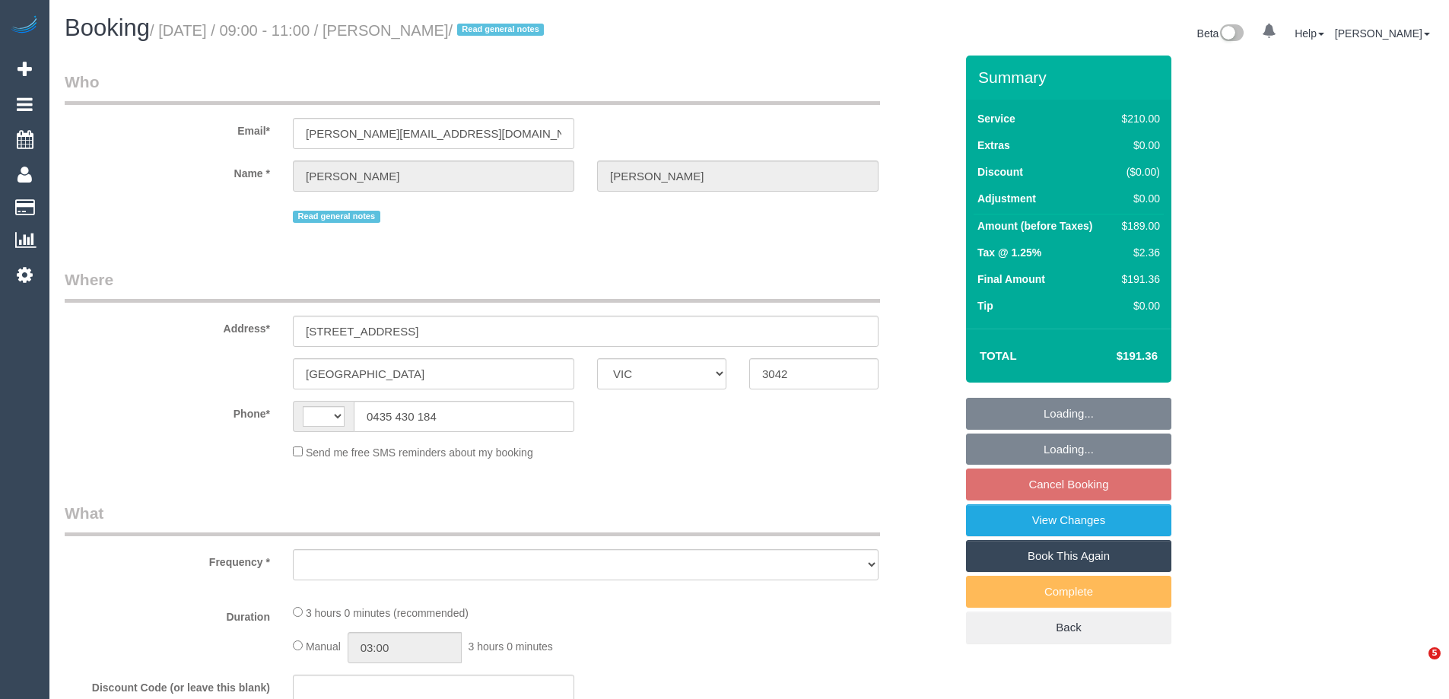
select select "VIC"
select select "object:456"
select select "180"
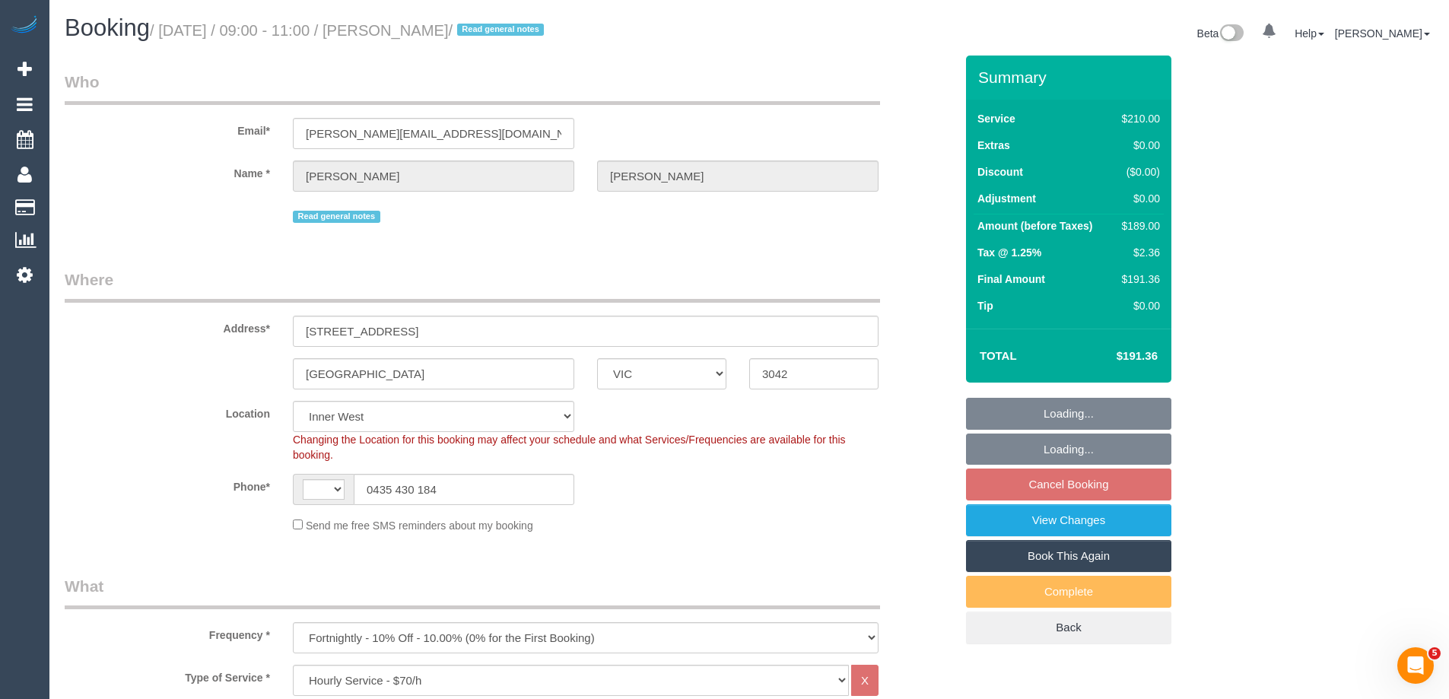
select select "string:AU"
select select "string:stripe-pm_1RgDZv2GScqysDRVJc38LLZA"
select select "number:29"
select select "number:14"
select select "number:18"
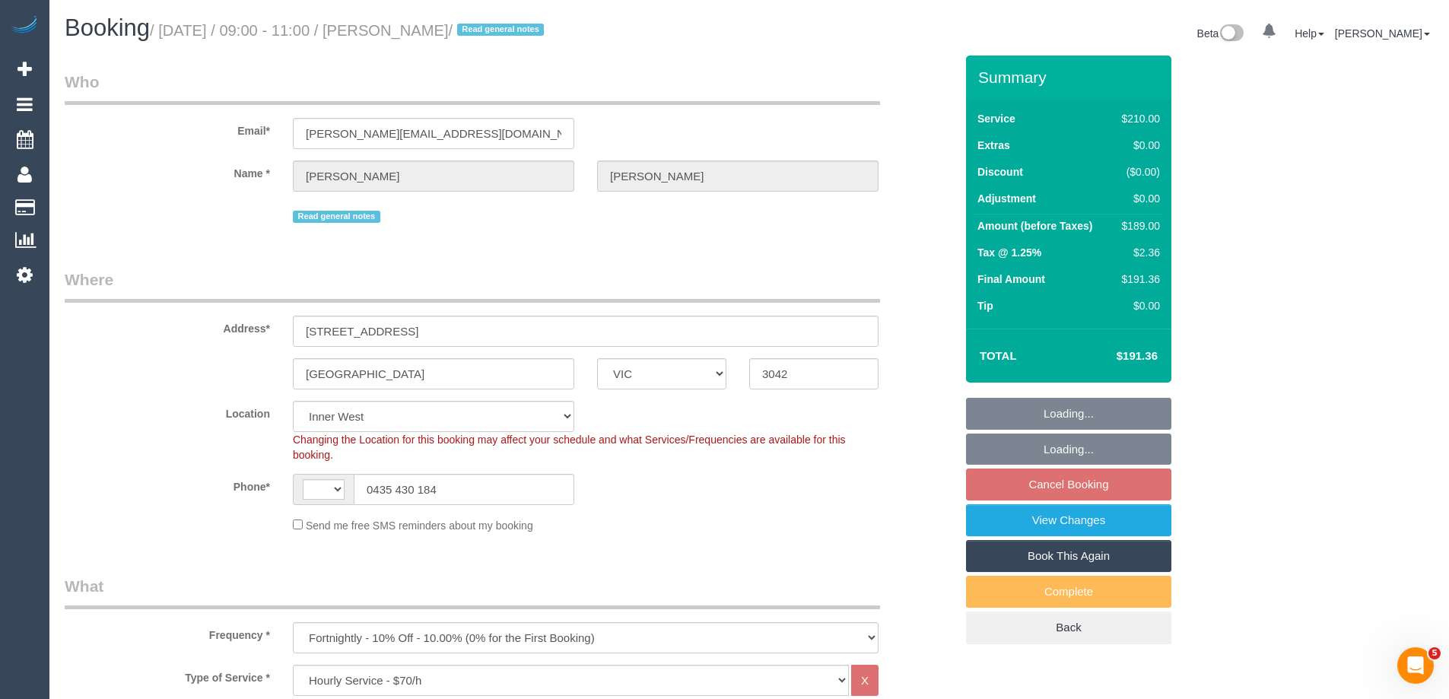
select select "number:22"
select select "object:868"
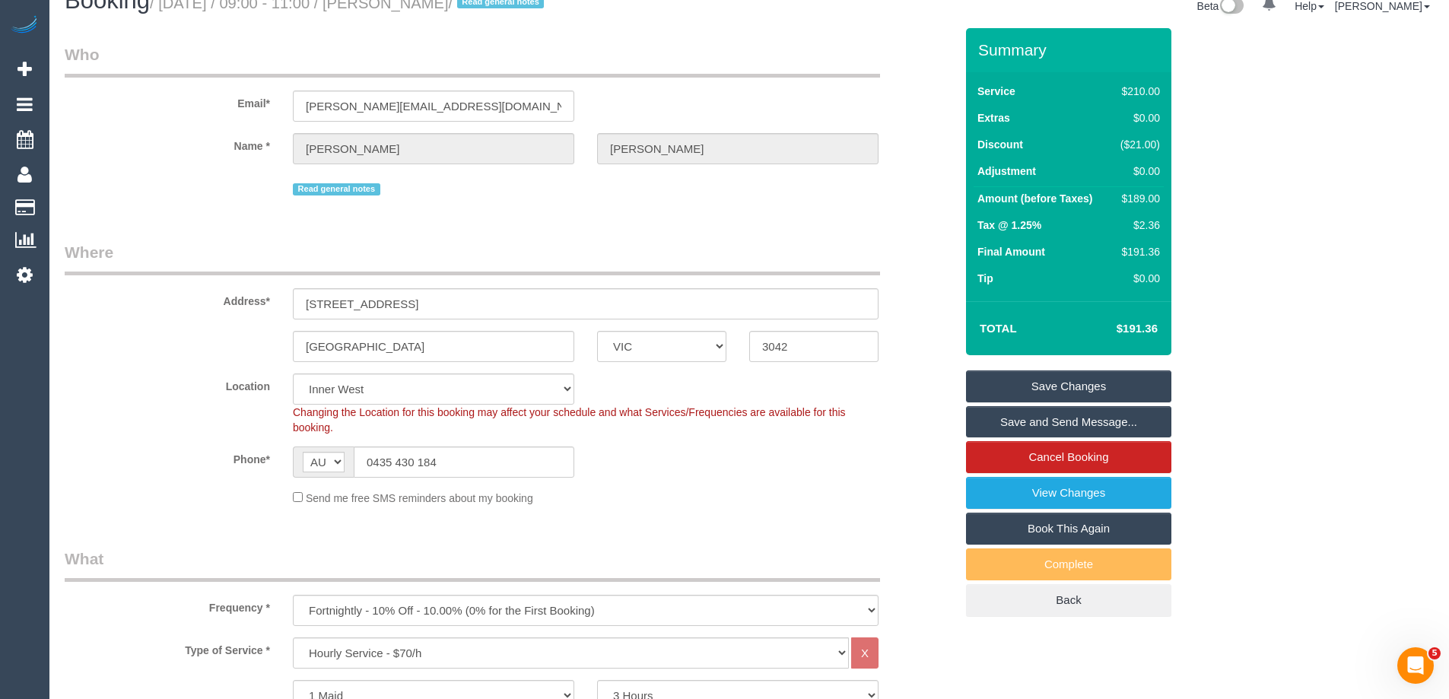
scroll to position [26, 0]
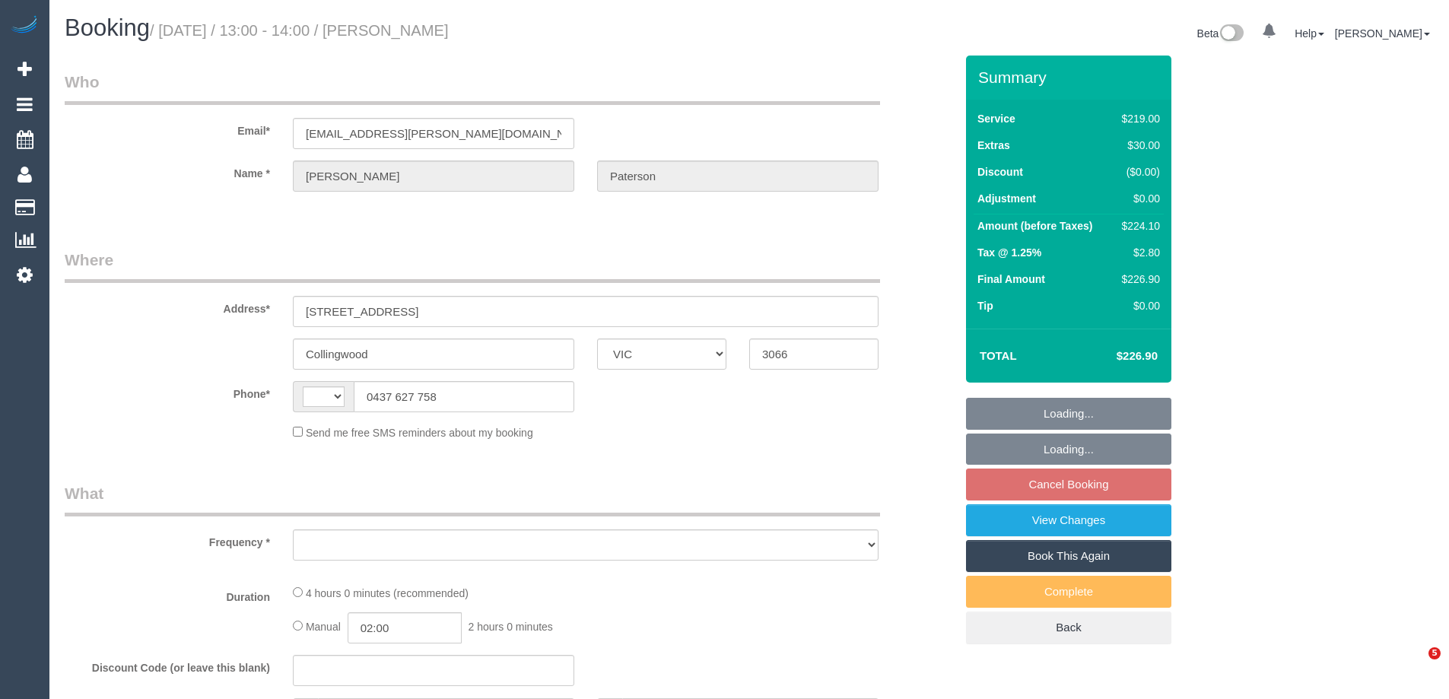
select select "VIC"
select select "string:AU"
select select "object:383"
select select "string:stripe-pm_1RQ0jA2GScqysDRV7Fc9YdjG"
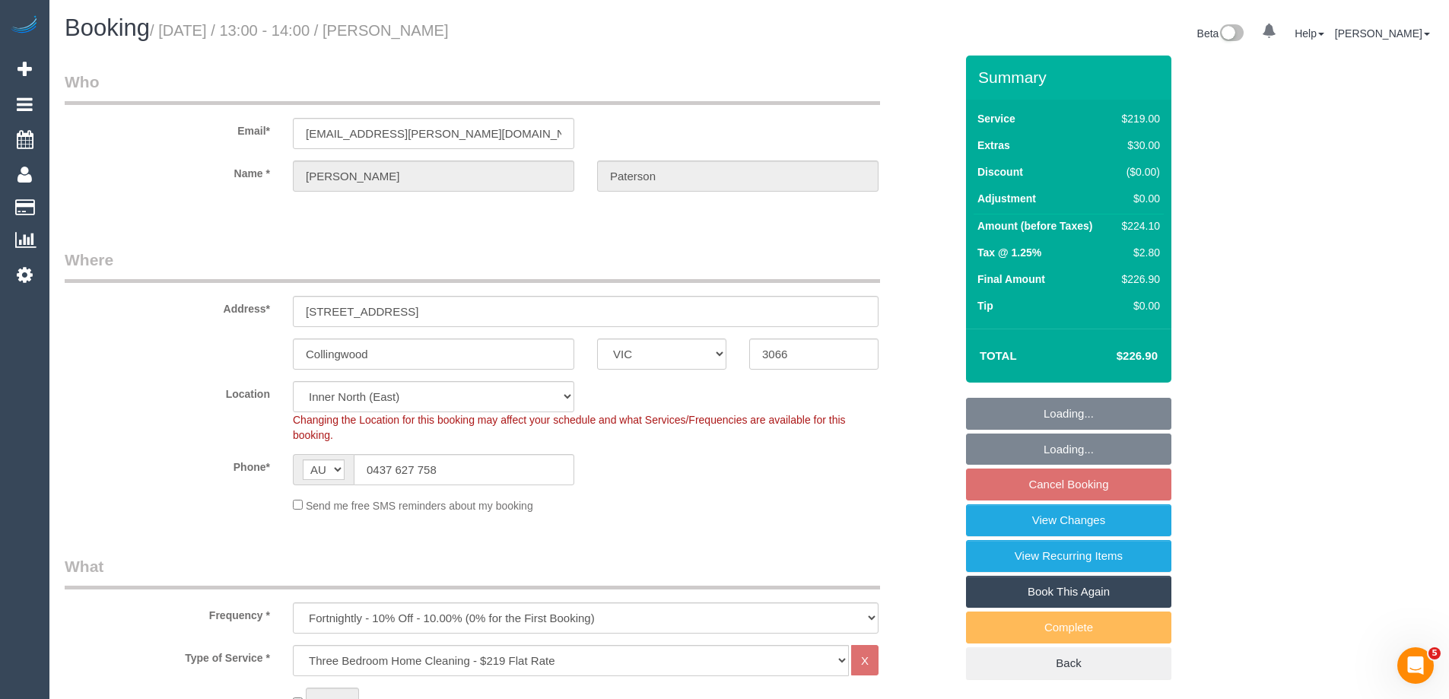
select select "number:30"
select select "number:14"
select select "number:18"
select select "number:36"
select select "number:34"
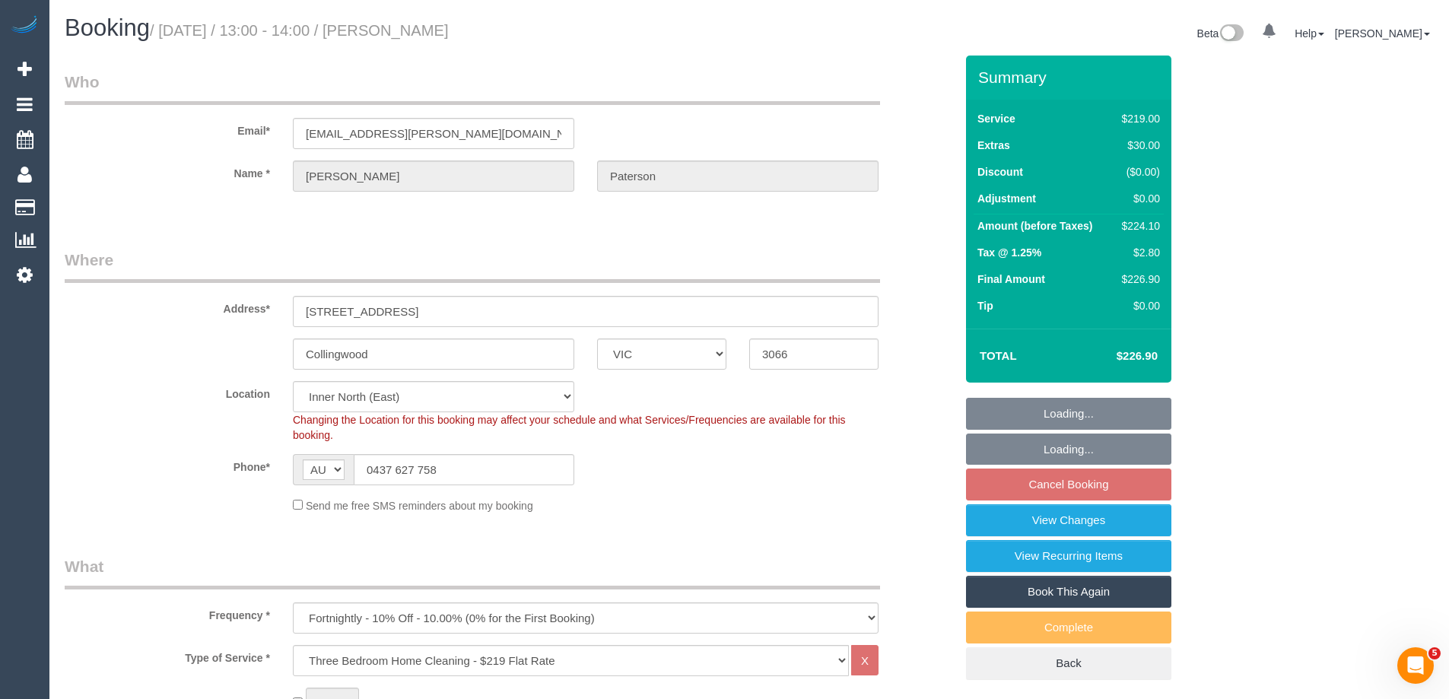
select select "number:13"
select select "object:862"
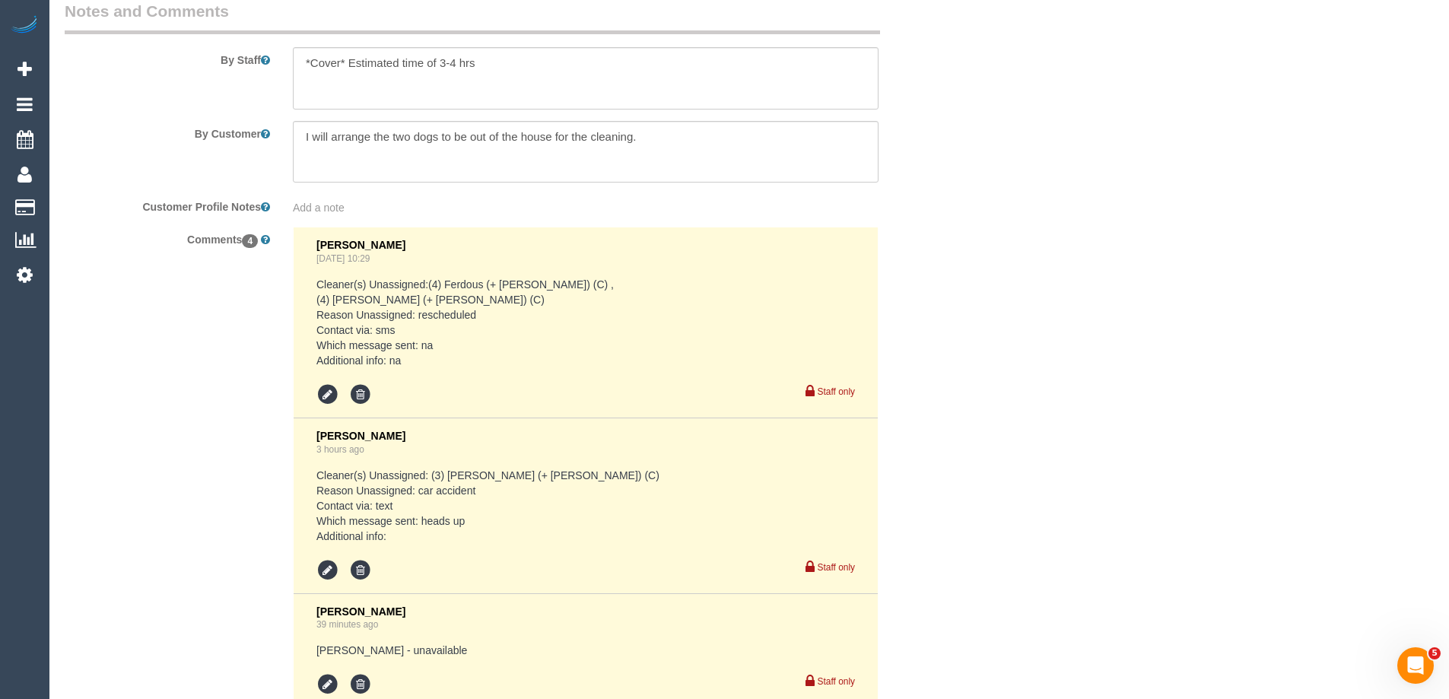
scroll to position [2927, 0]
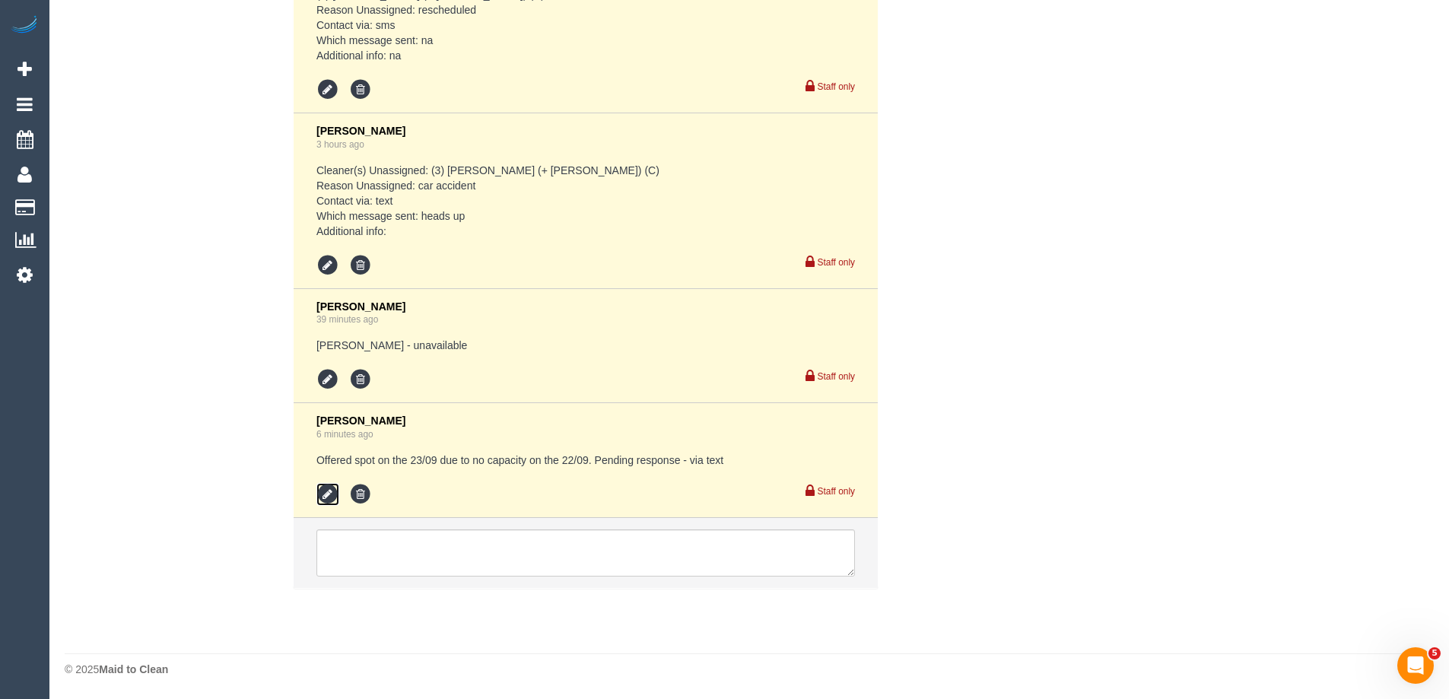
click at [329, 484] on icon at bounding box center [327, 494] width 23 height 23
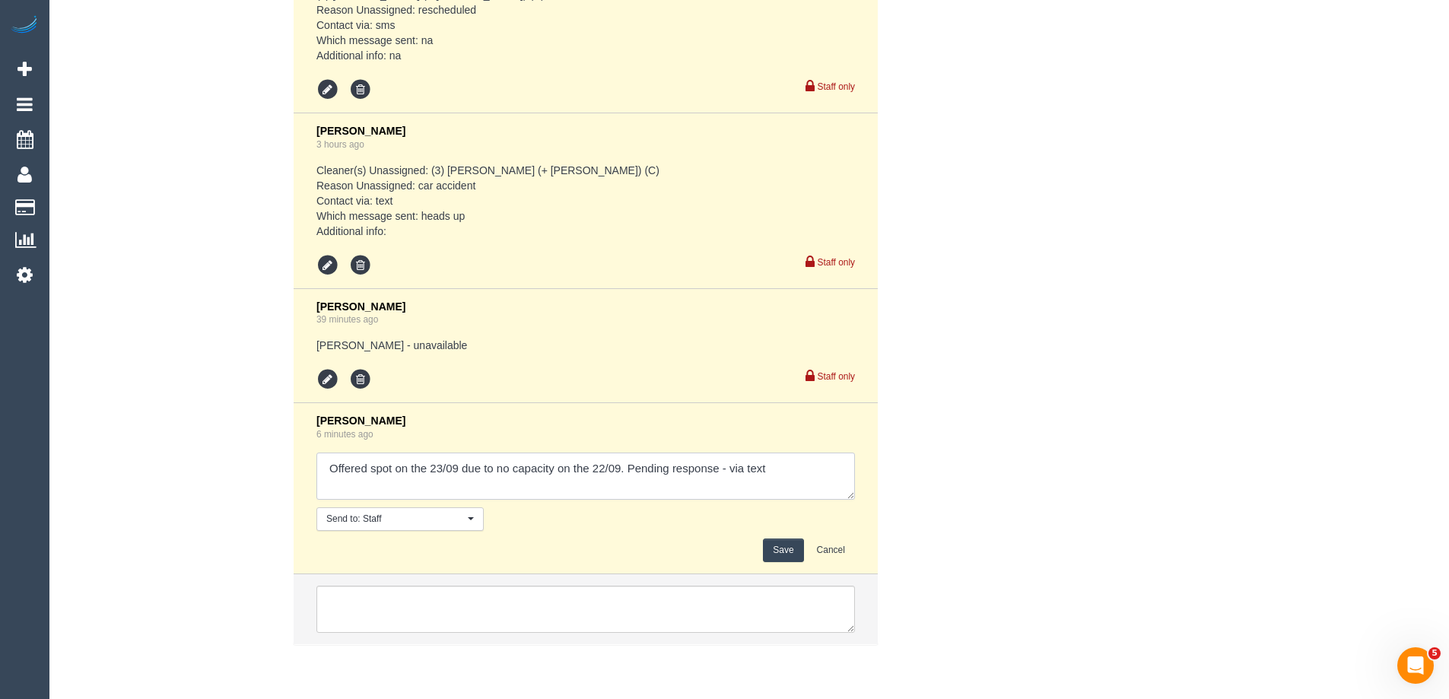
click at [729, 467] on textarea at bounding box center [585, 475] width 538 height 47
type textarea "Offered spot on the 23/09 due to no capacity on the 22/09. Pending response - c…"
click at [788, 555] on button "Save" at bounding box center [783, 550] width 40 height 24
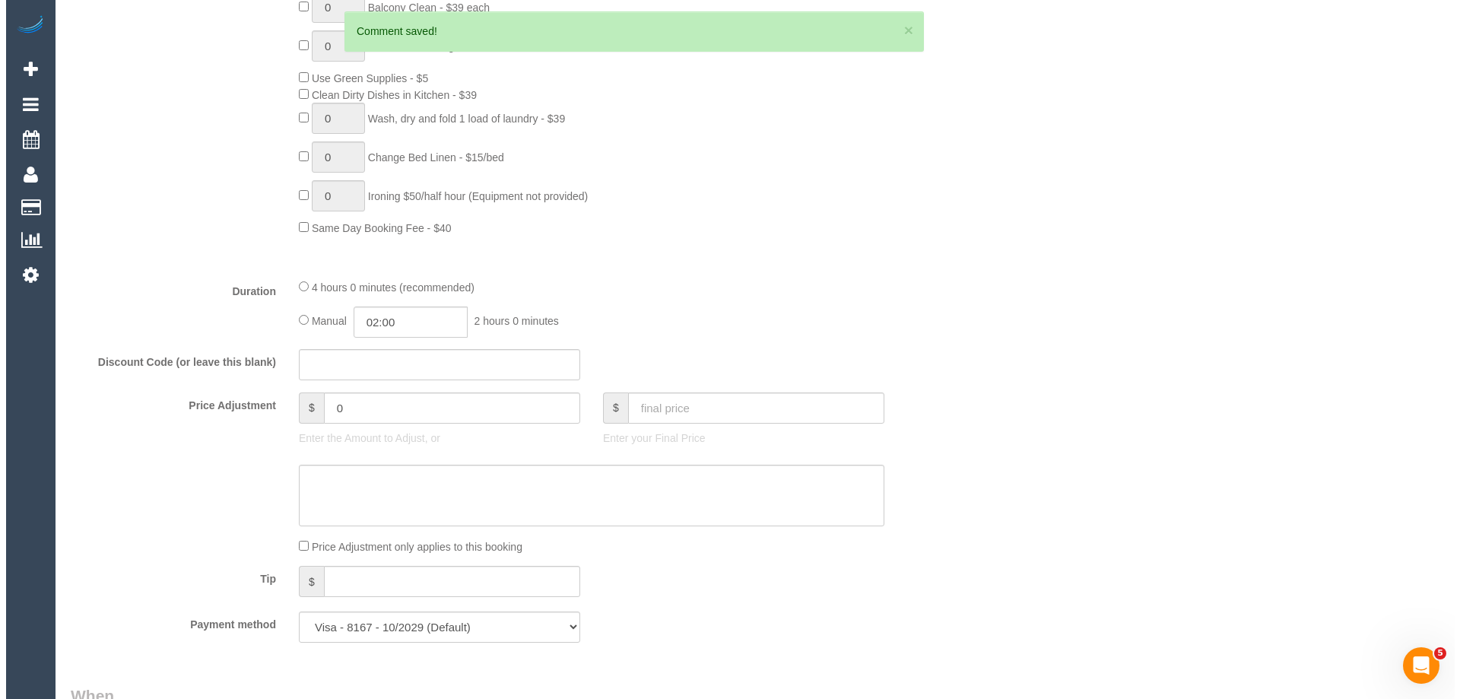
scroll to position [0, 0]
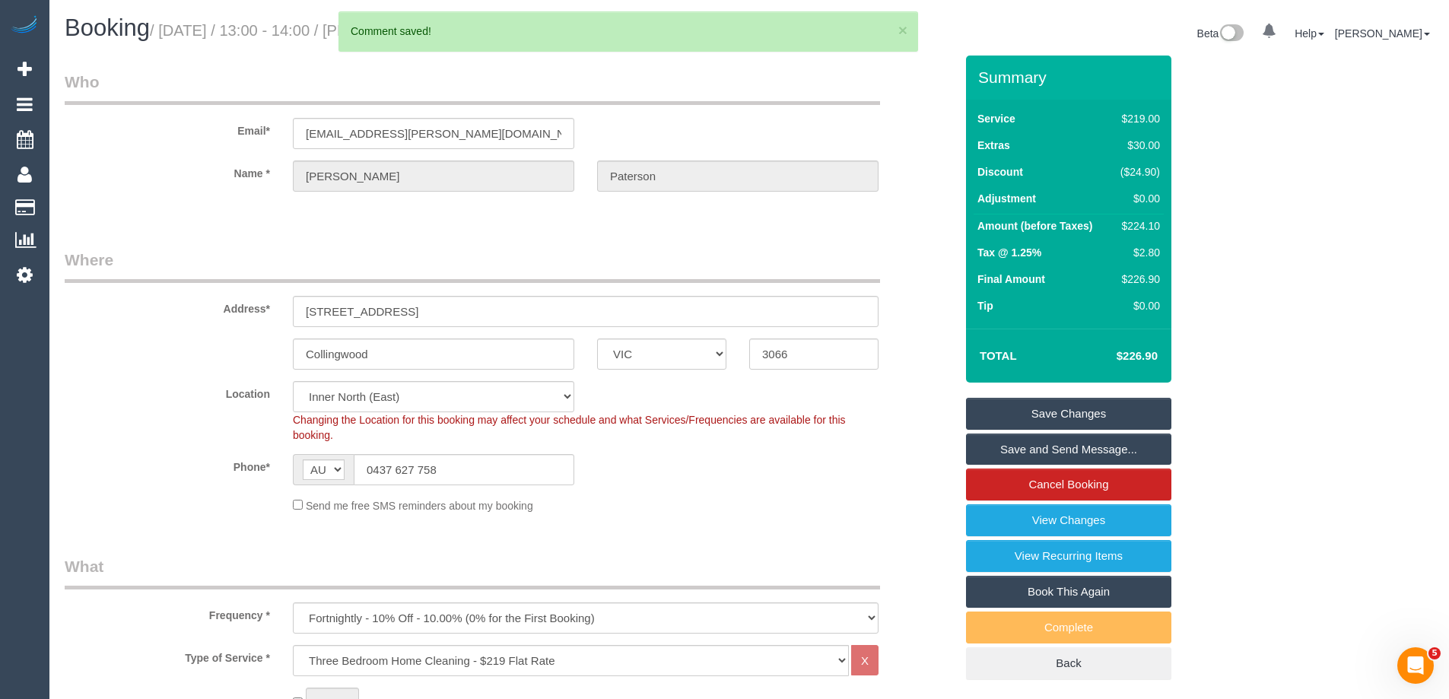
click at [1019, 448] on link "Save and Send Message..." at bounding box center [1068, 449] width 205 height 32
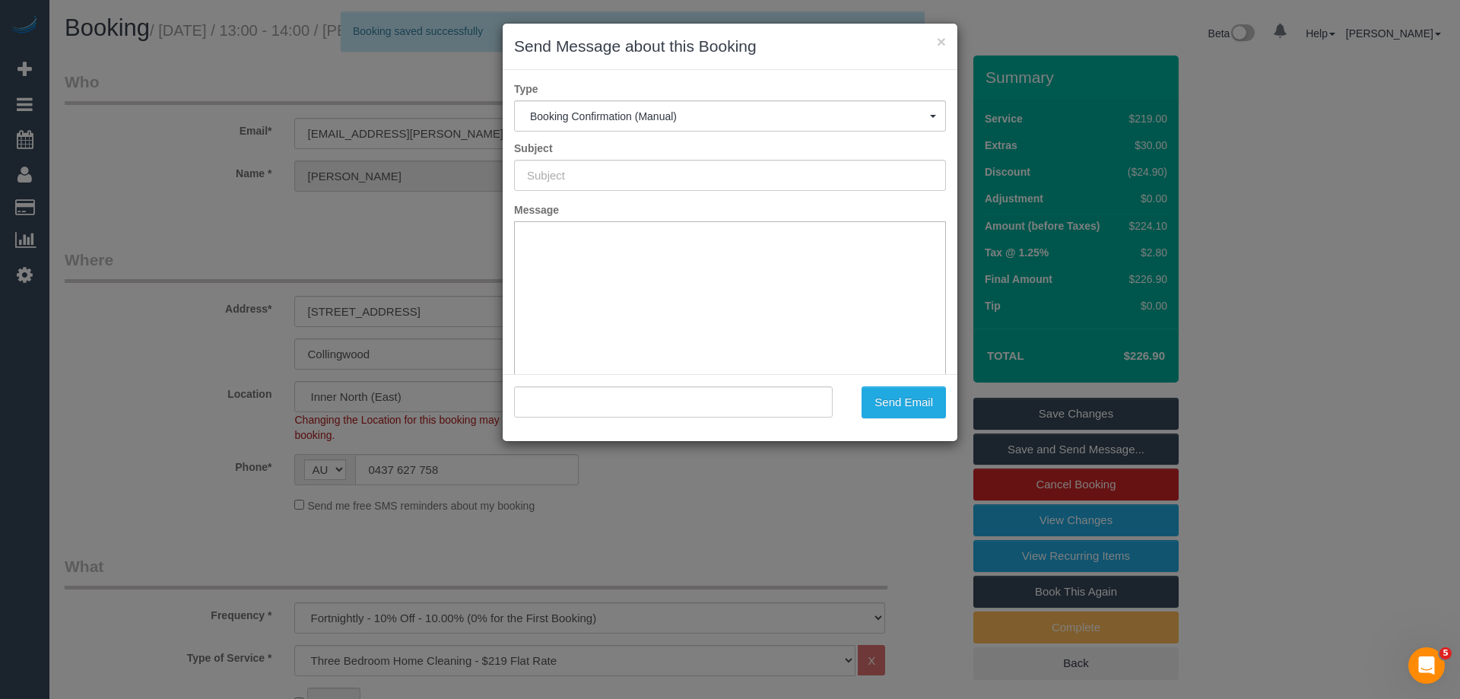
type input "Booking Confirmed"
type input ""Kate Paterson" <paterson.kate@me.com>"
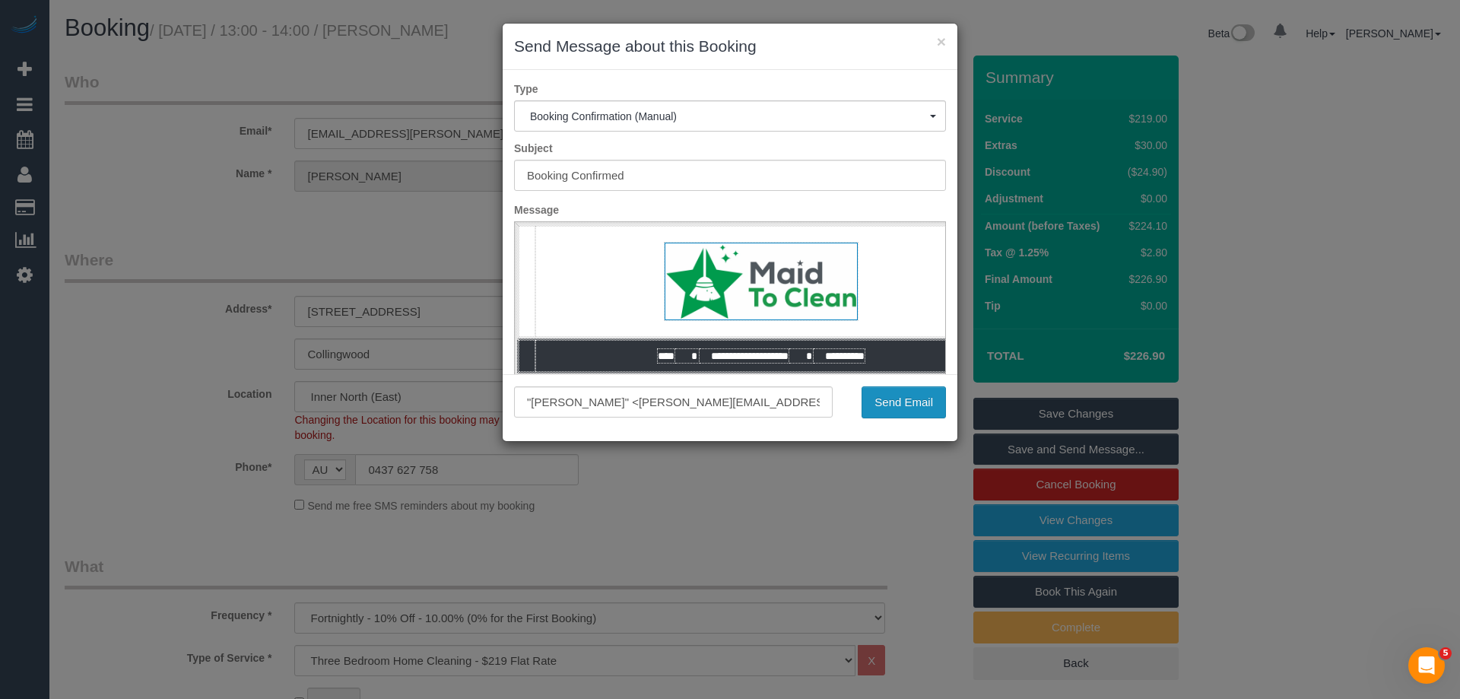
click at [888, 401] on button "Send Email" at bounding box center [904, 402] width 84 height 32
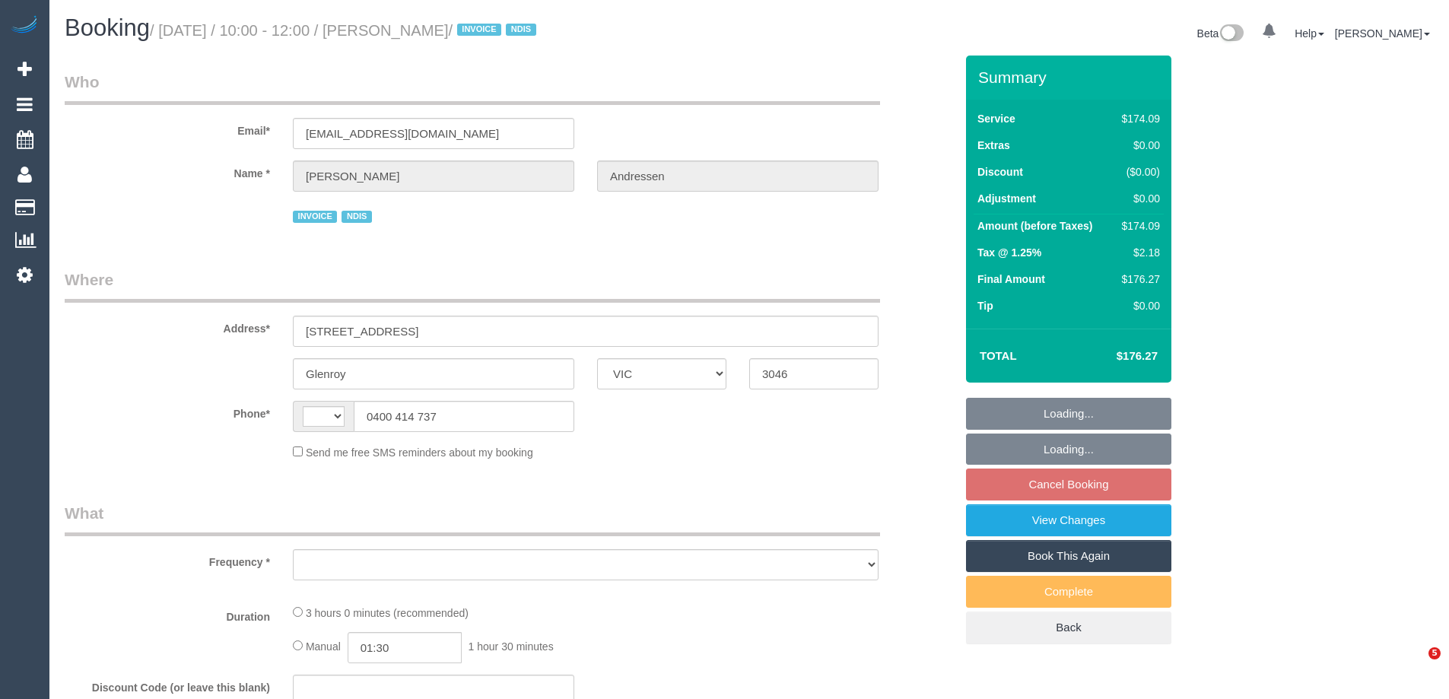
select select "VIC"
select select "string:AU"
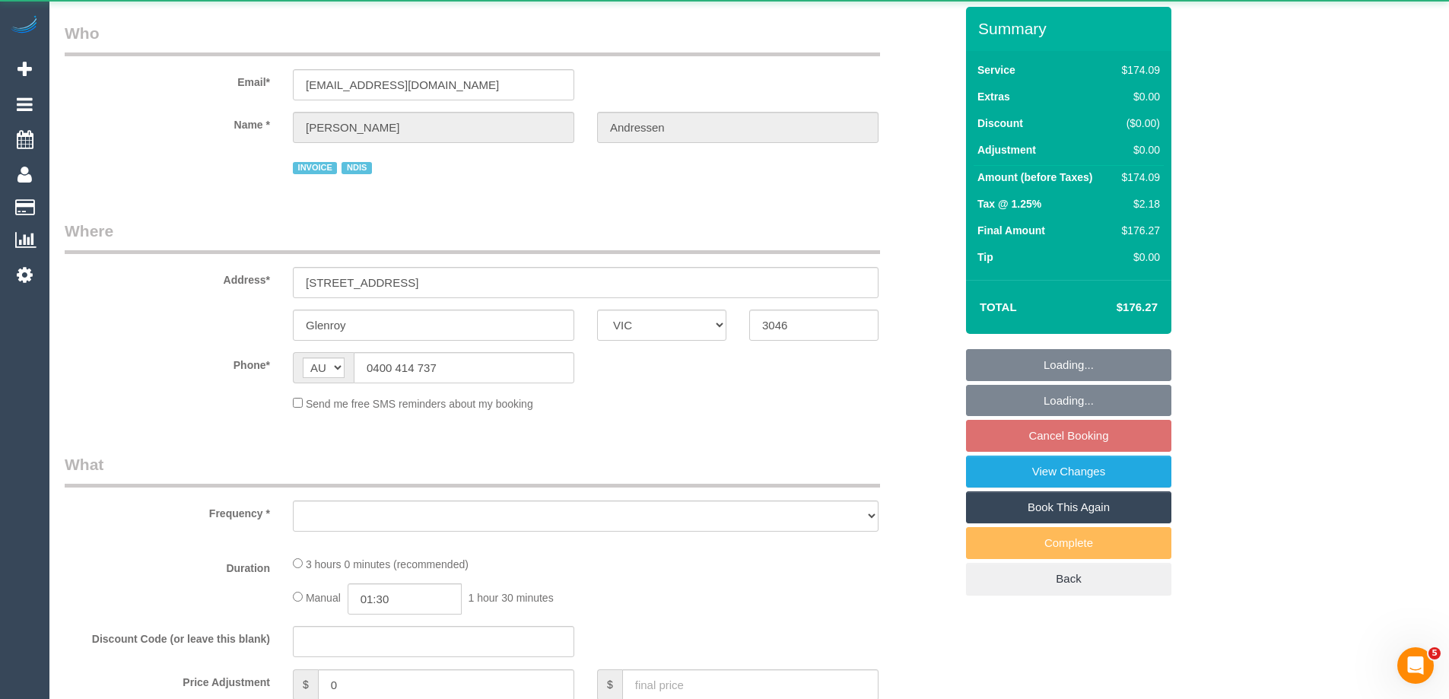
select select "object:540"
select select "180"
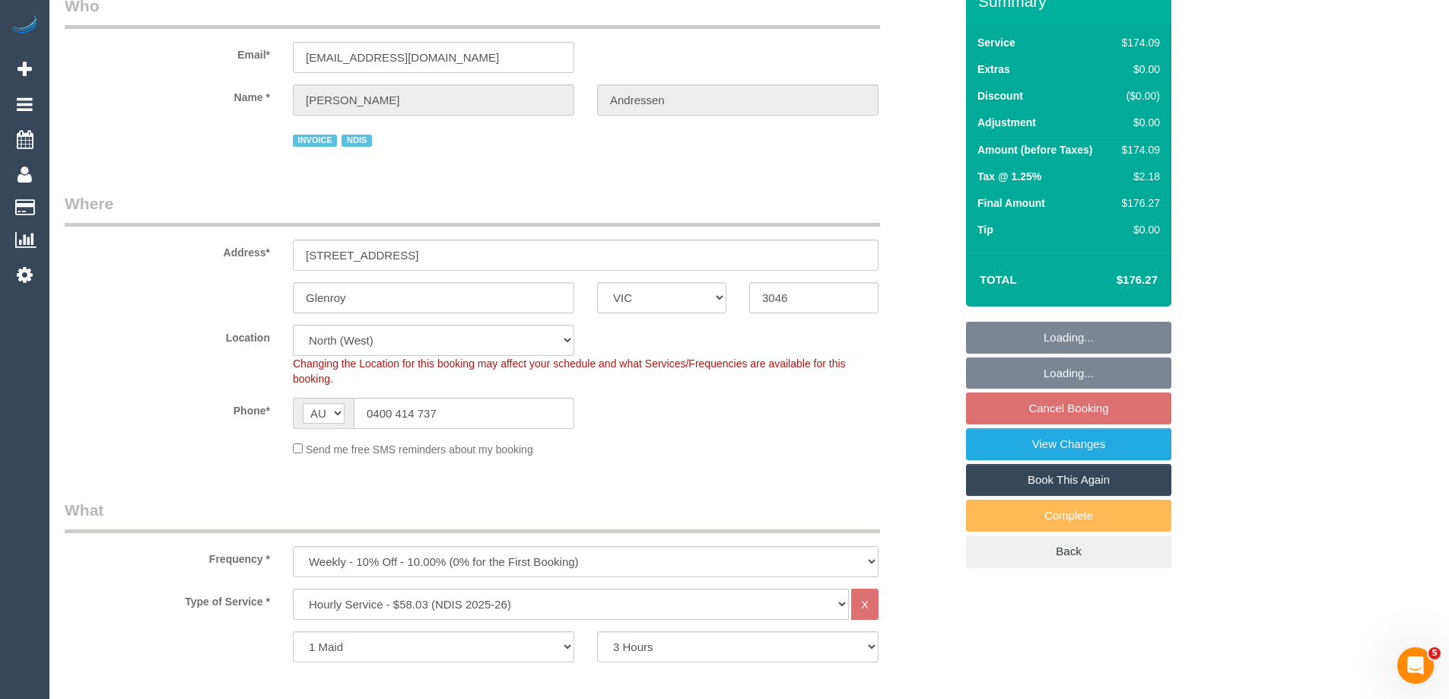
select select "number:29"
select select "number:14"
select select "number:18"
select select "number:25"
select select "number:33"
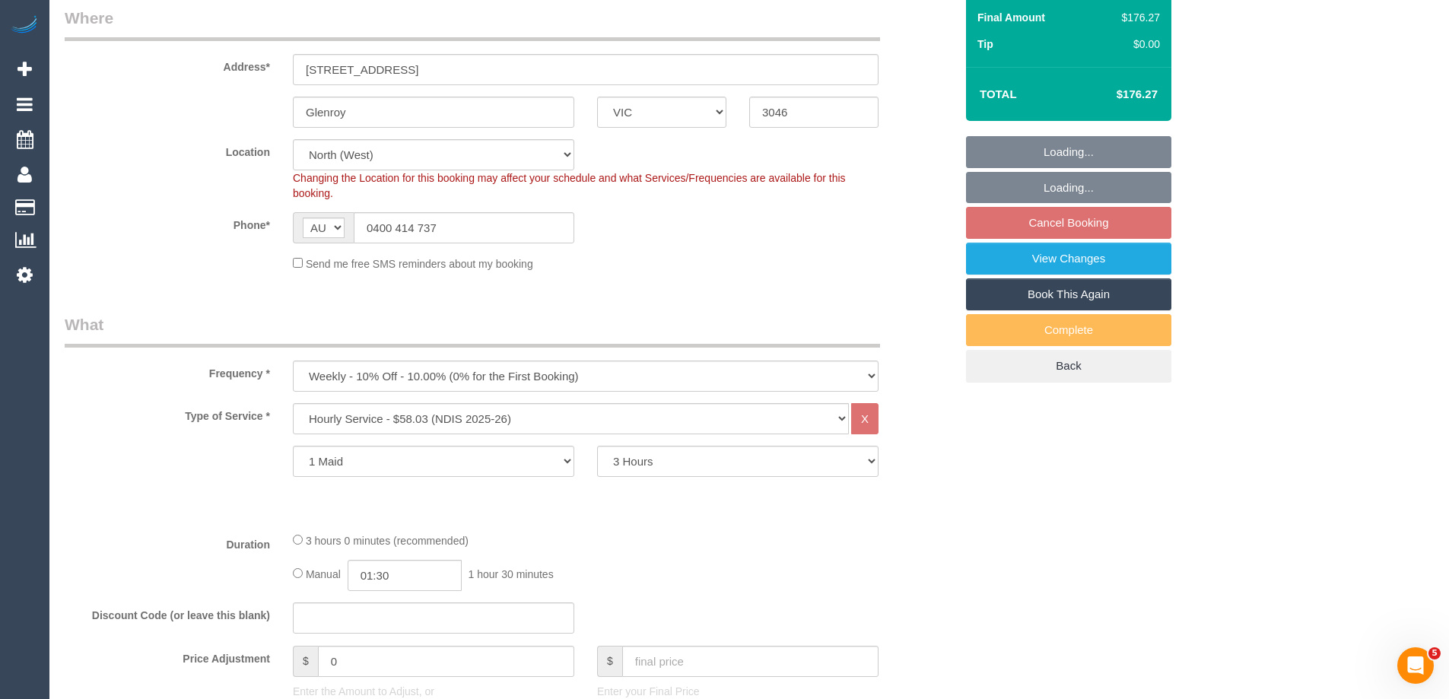
select select "object:1500"
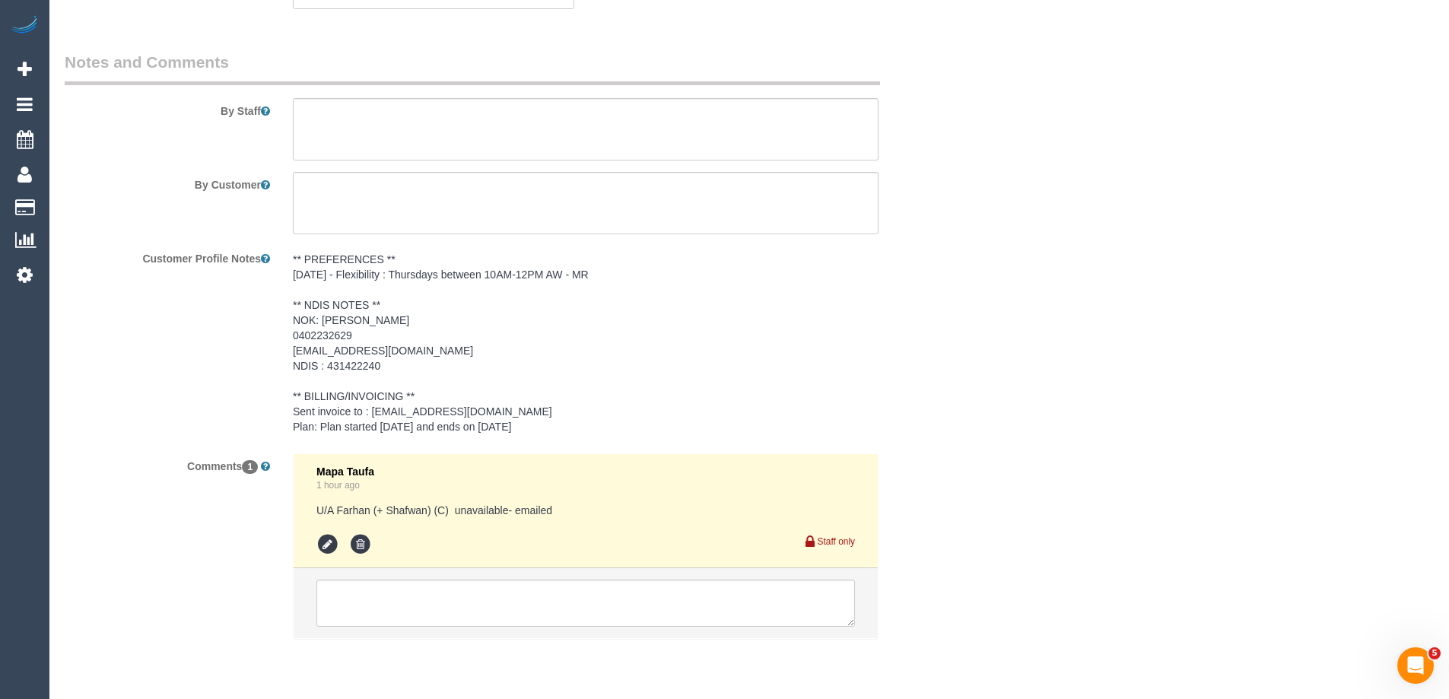
scroll to position [2151, 0]
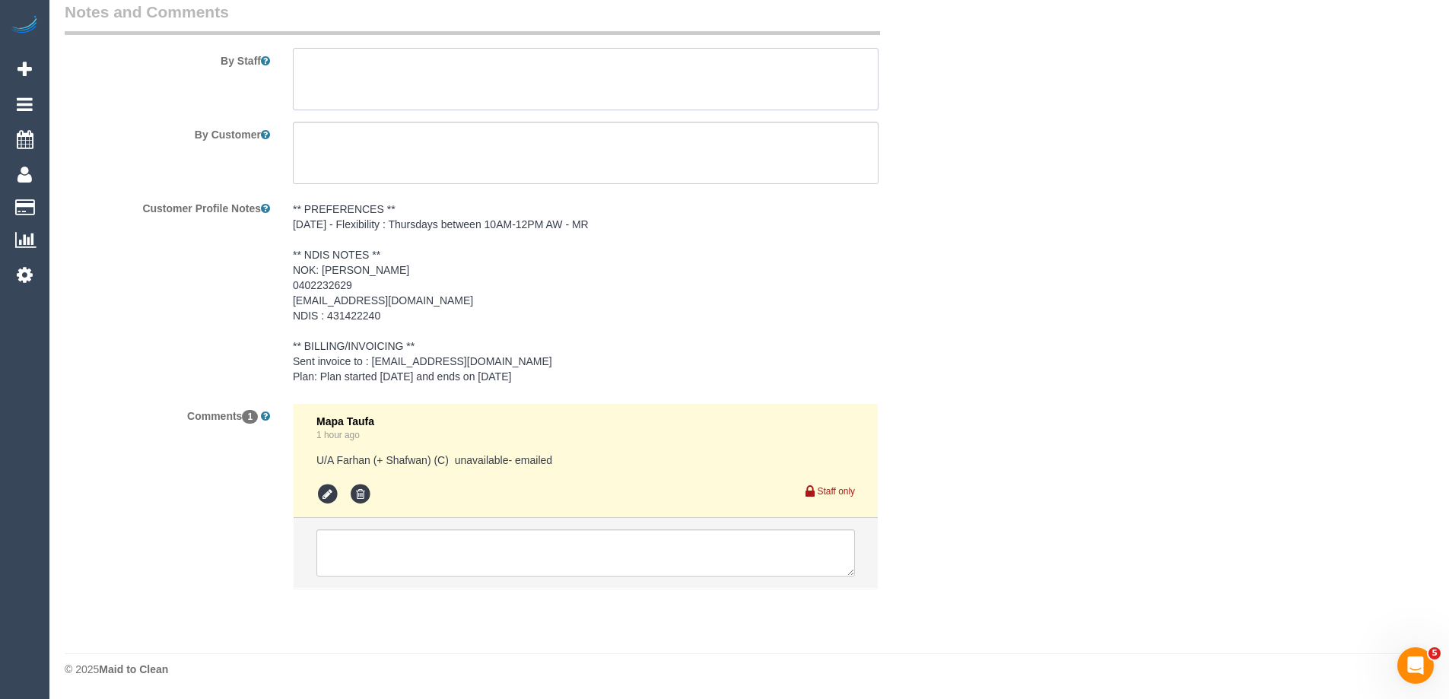
click at [304, 65] on textarea at bounding box center [586, 79] width 586 height 62
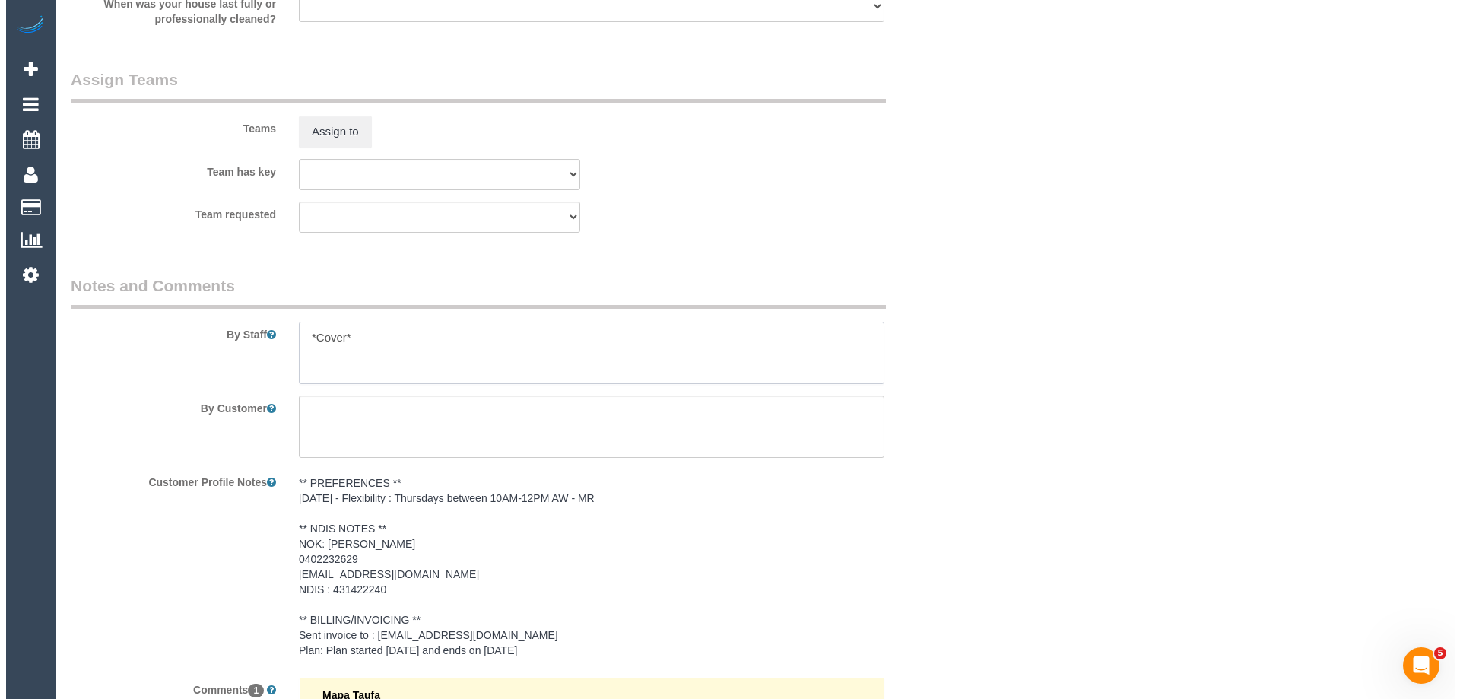
scroll to position [1847, 0]
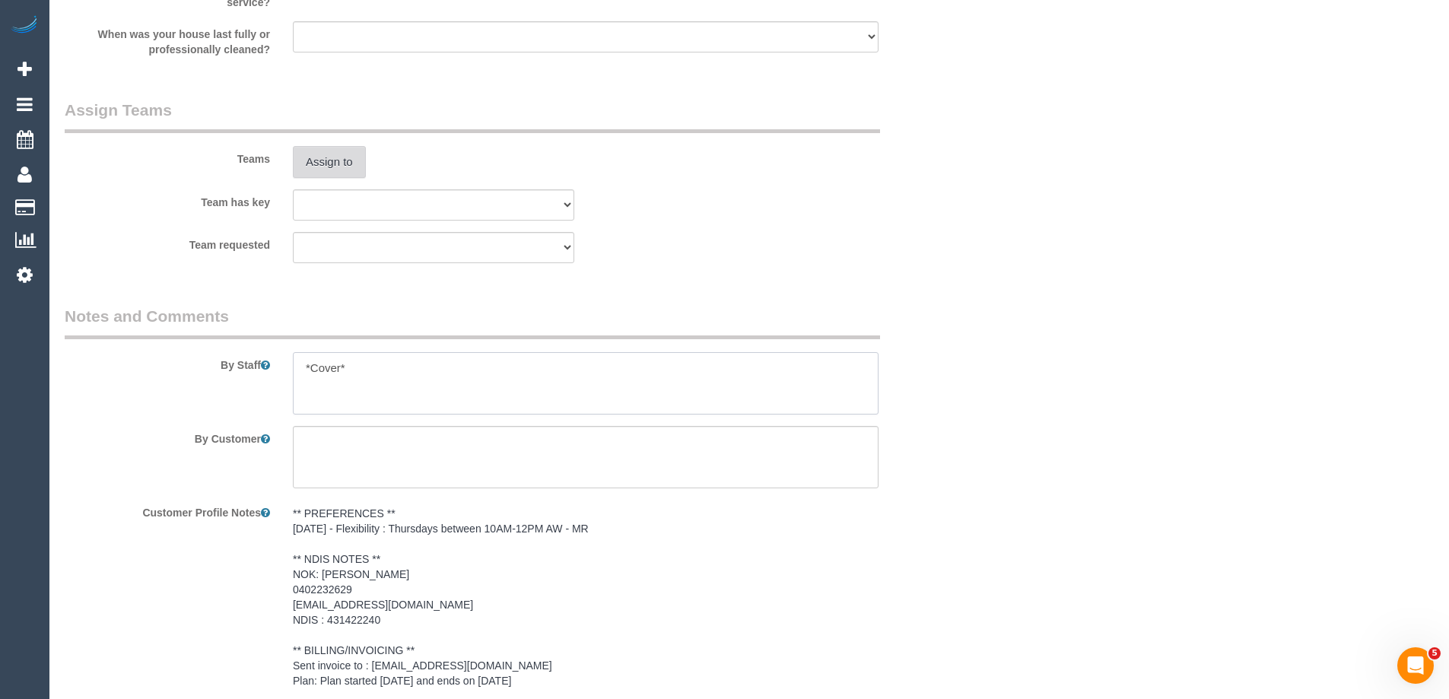
type textarea "*Cover*"
click at [341, 156] on button "Assign to" at bounding box center [329, 162] width 73 height 32
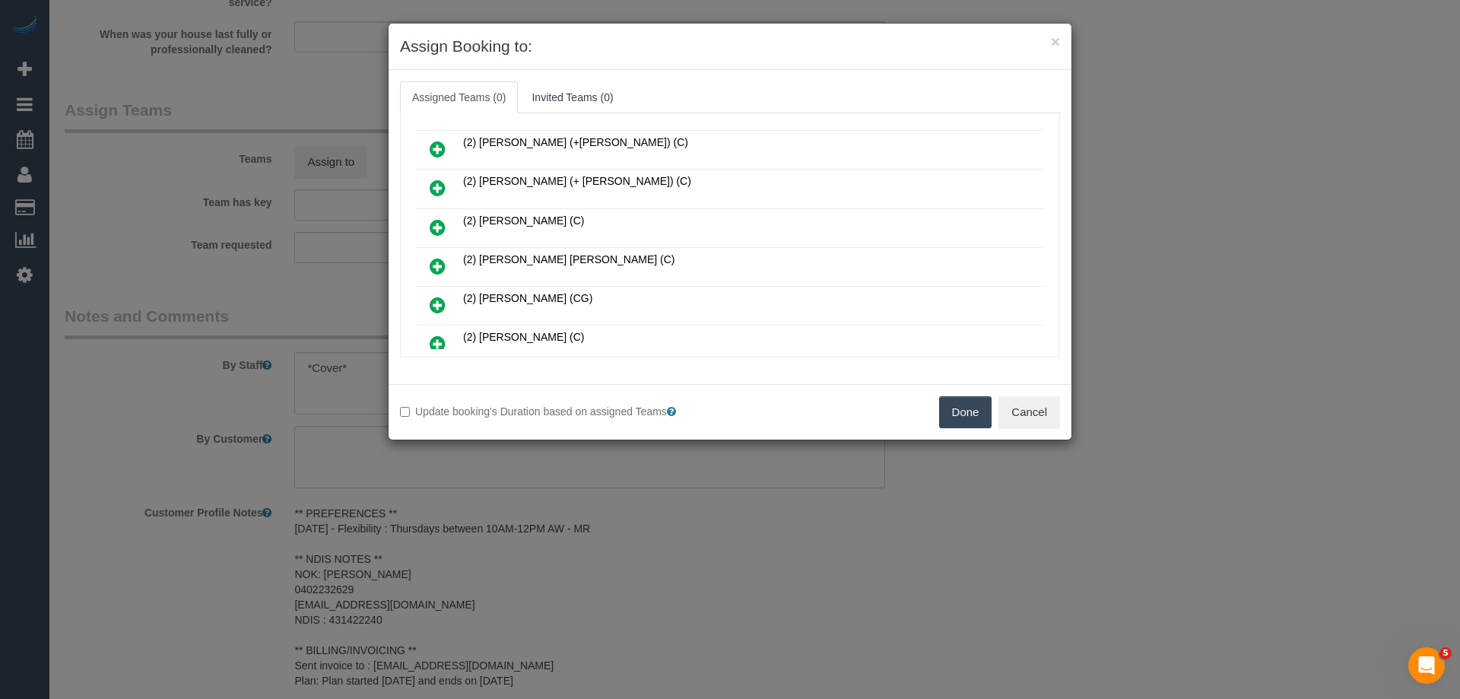
click at [437, 303] on icon at bounding box center [438, 305] width 16 height 18
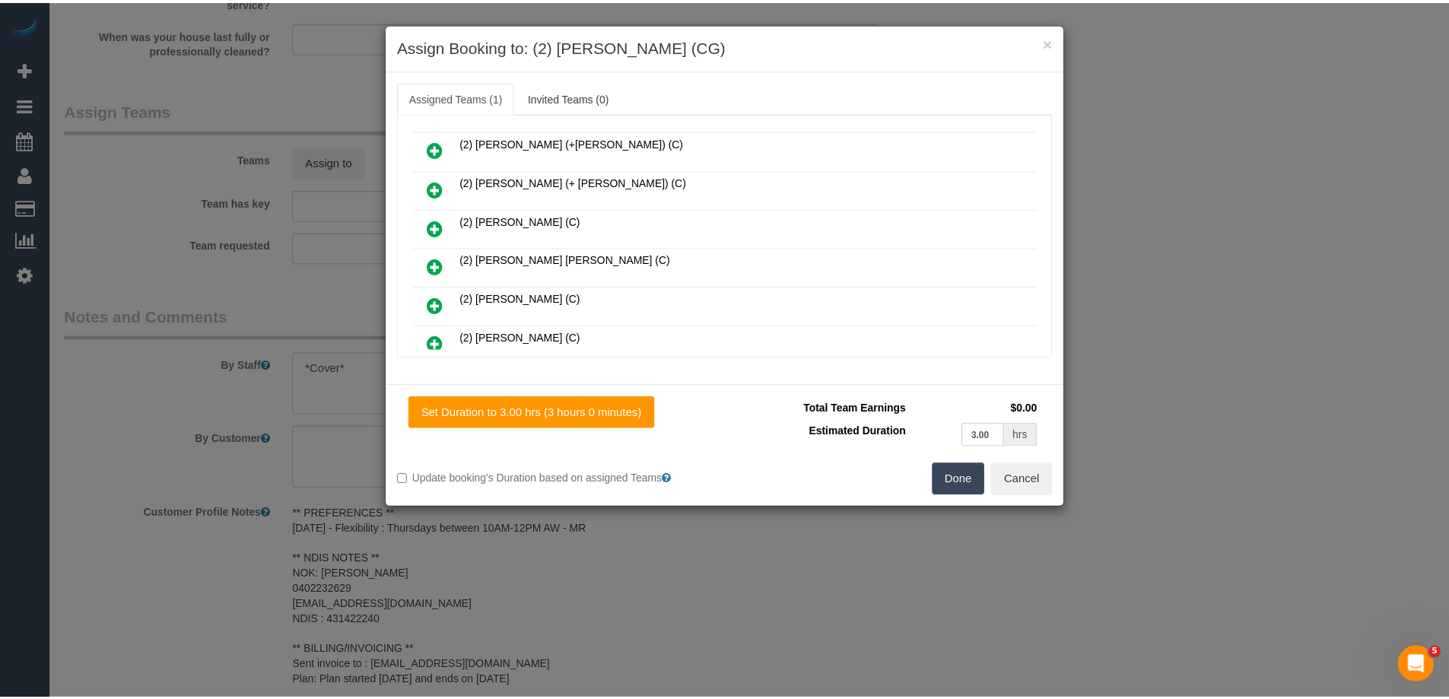
scroll to position [0, 0]
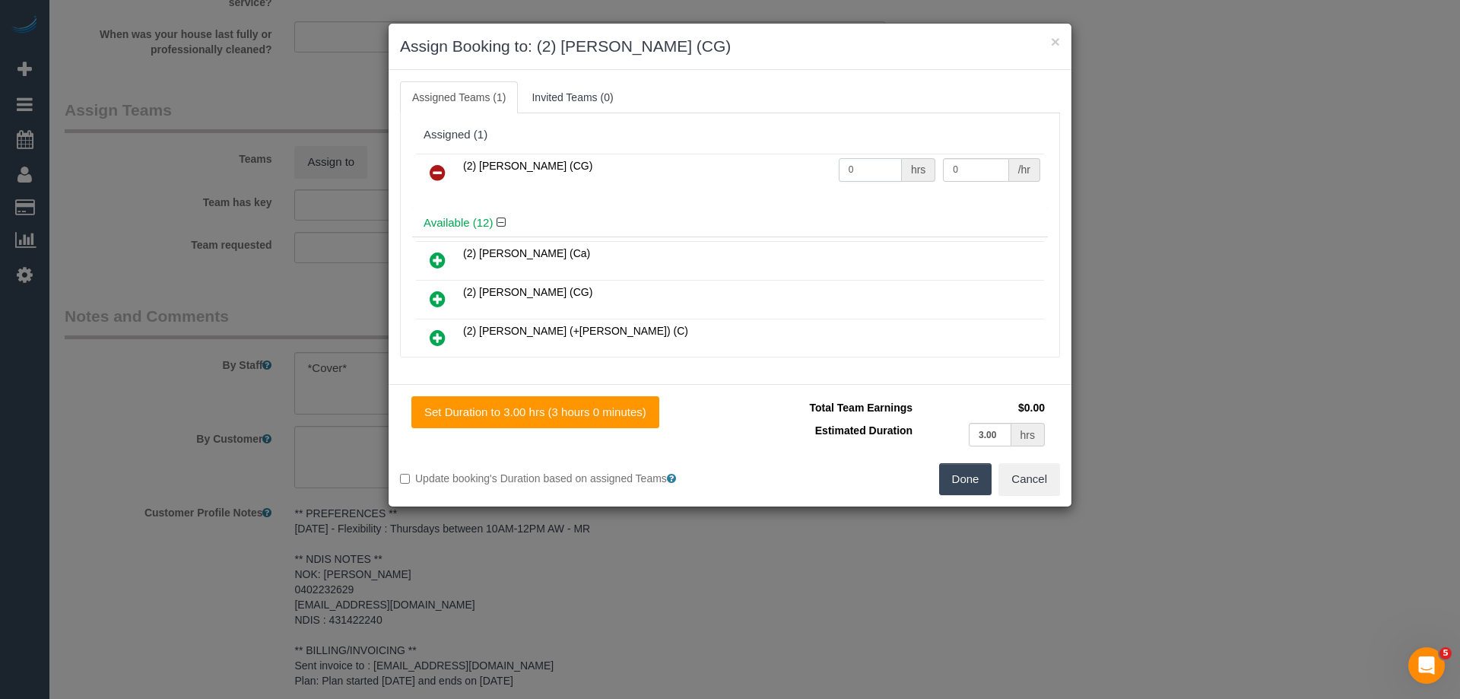
drag, startPoint x: 875, startPoint y: 168, endPoint x: 761, endPoint y: 158, distance: 115.3
click at [761, 158] on tr "(2) Mohd Che Manir (CG) 0 hrs 0 /hr" at bounding box center [730, 173] width 628 height 39
type input "3"
drag, startPoint x: 951, startPoint y: 169, endPoint x: 827, endPoint y: 153, distance: 124.2
click at [827, 154] on table "(2) Mohd Che Manir (CG) 3 hrs 0 /hr" at bounding box center [730, 173] width 628 height 39
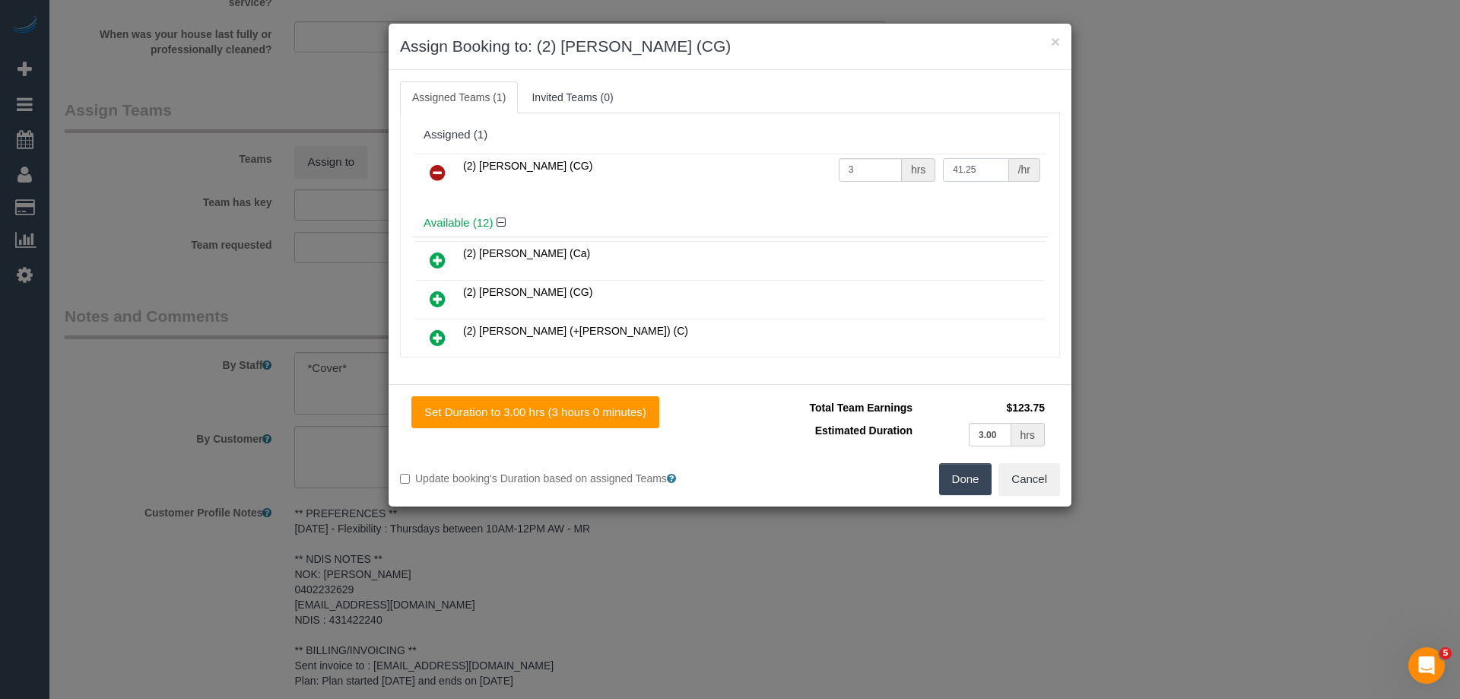
type input "41.25"
drag, startPoint x: 960, startPoint y: 472, endPoint x: 964, endPoint y: 462, distance: 11.6
click at [959, 475] on button "Done" at bounding box center [965, 479] width 53 height 32
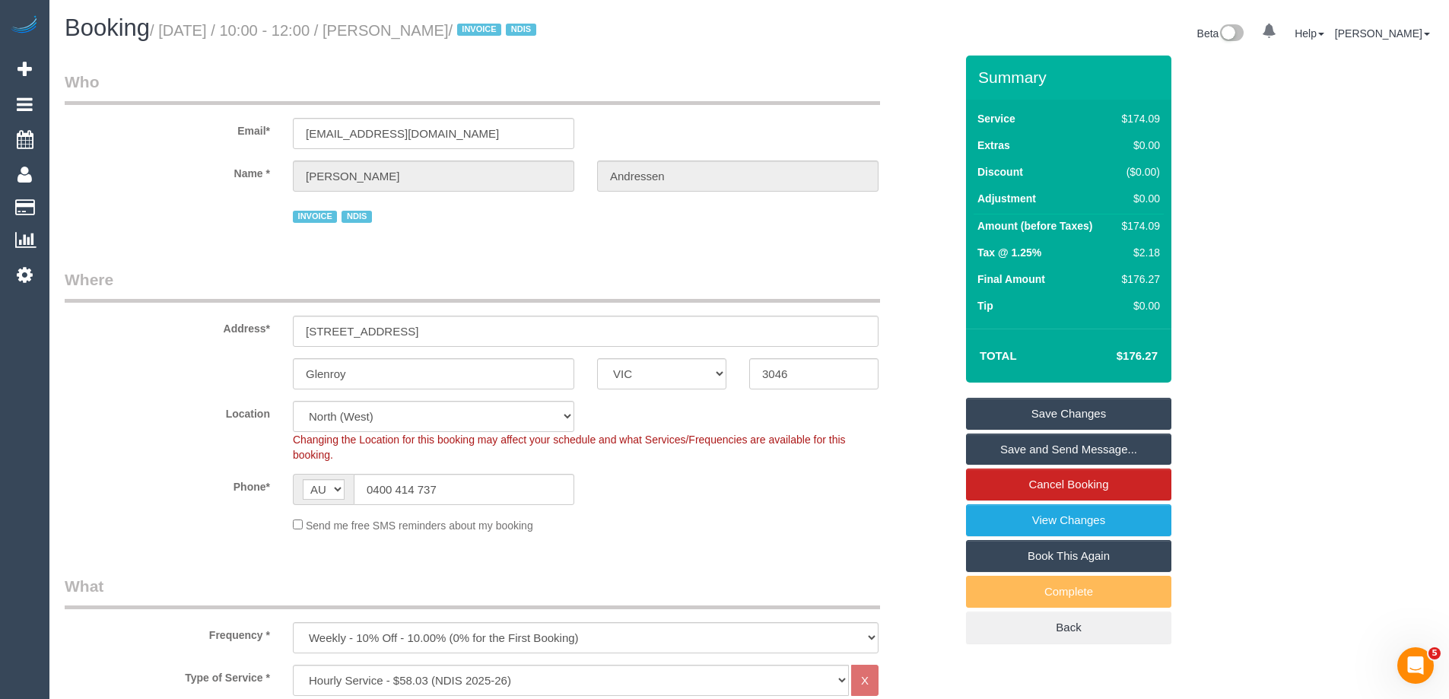
drag, startPoint x: 524, startPoint y: 27, endPoint x: 418, endPoint y: 26, distance: 105.7
click at [418, 26] on small "/ September 25, 2025 / 10:00 - 12:00 / Lyn Andressen / INVOICE NDIS" at bounding box center [345, 30] width 391 height 17
copy small "Lyn Andressen"
click at [1006, 452] on link "Save and Send Message..." at bounding box center [1068, 449] width 205 height 32
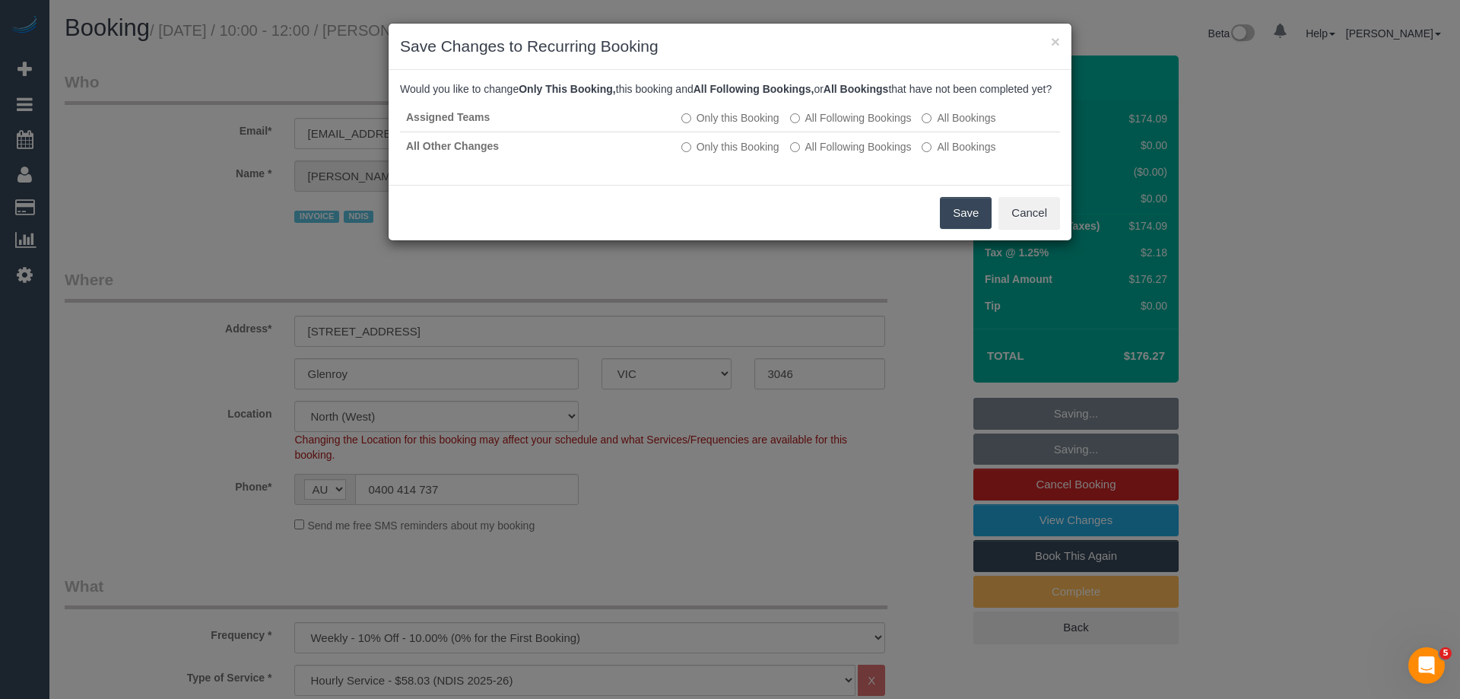
click at [968, 223] on button "Save" at bounding box center [966, 213] width 52 height 32
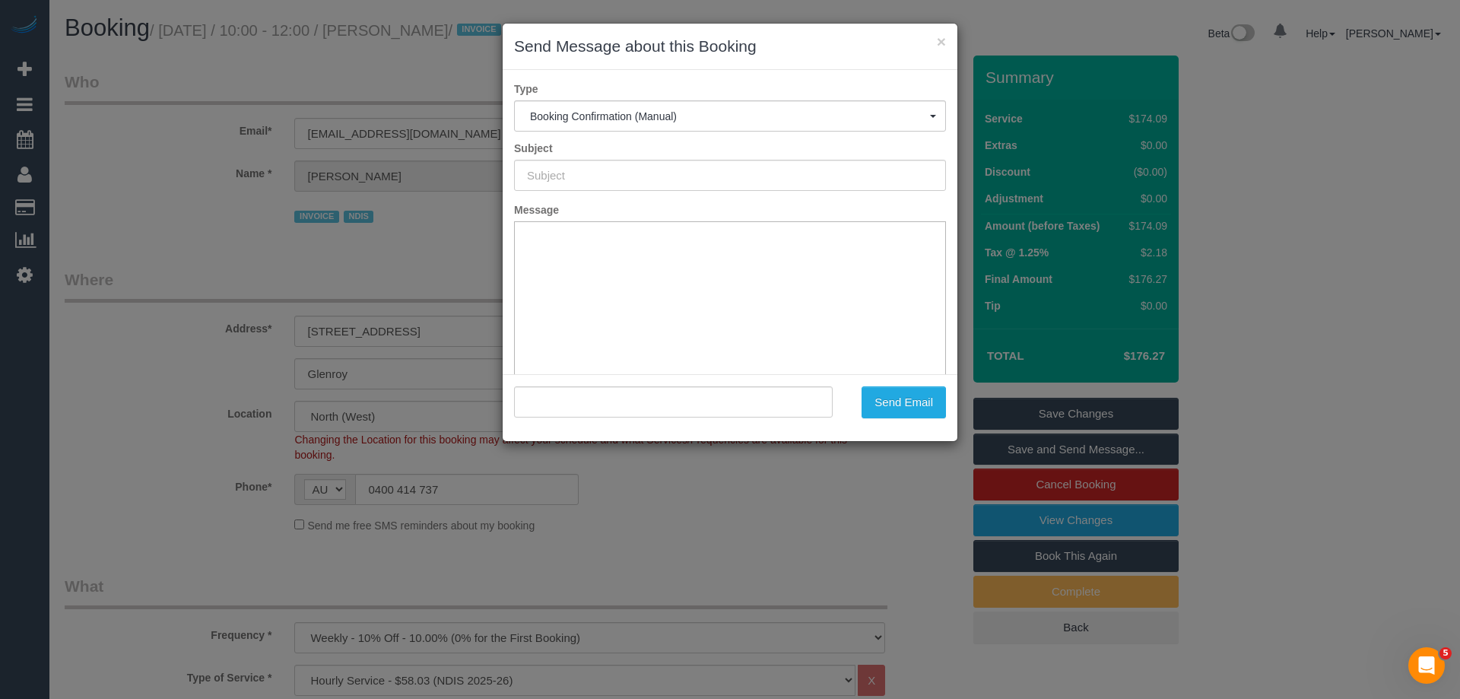
type input "Booking Confirmed"
type input ""Lyn Andressen" <lynandressen@gmail.com>"
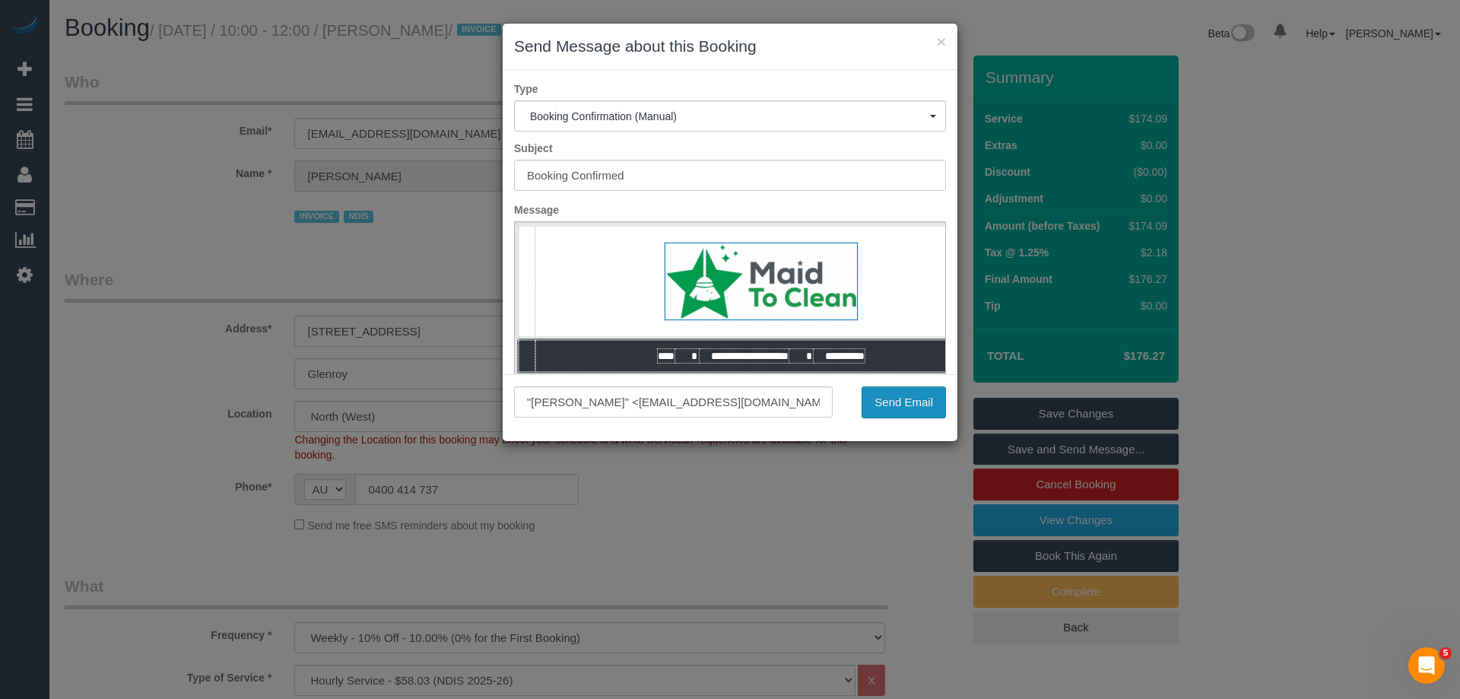
click at [908, 398] on button "Send Email" at bounding box center [904, 402] width 84 height 32
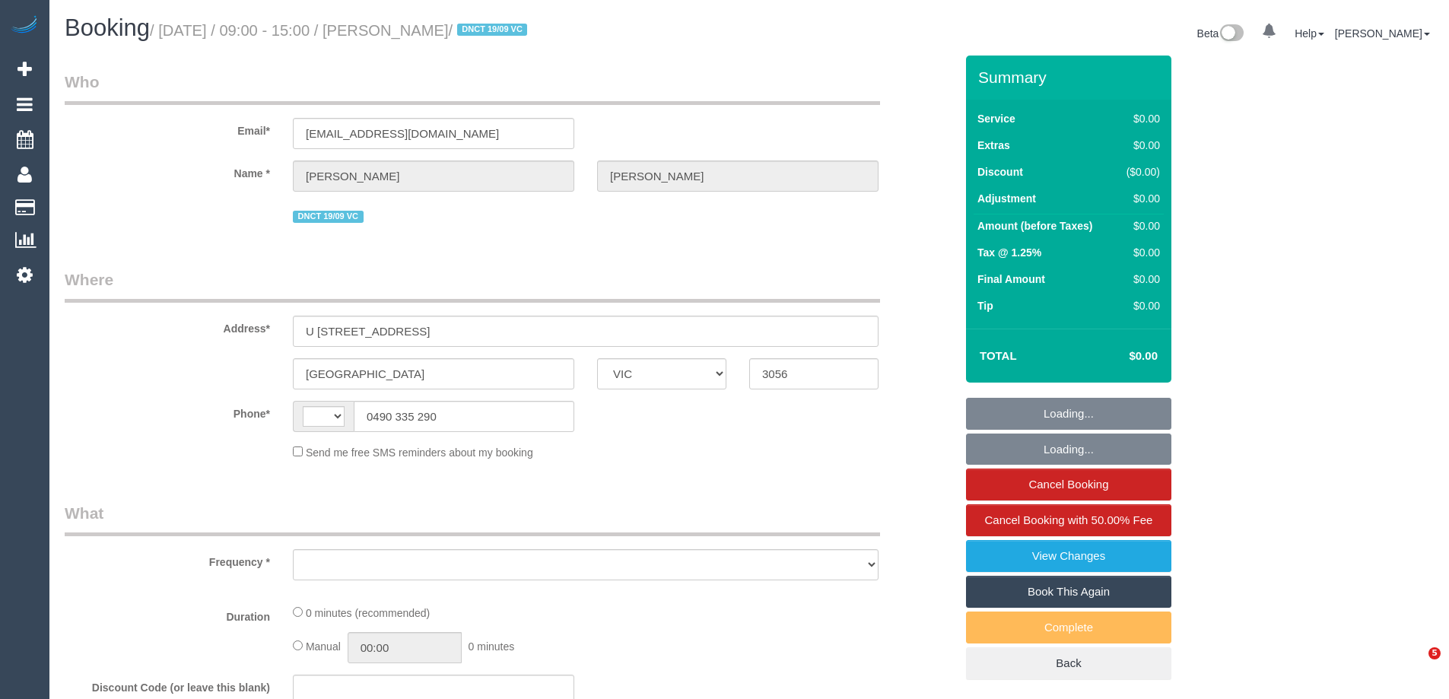
select select "VIC"
select select "string:AU"
select select "object:535"
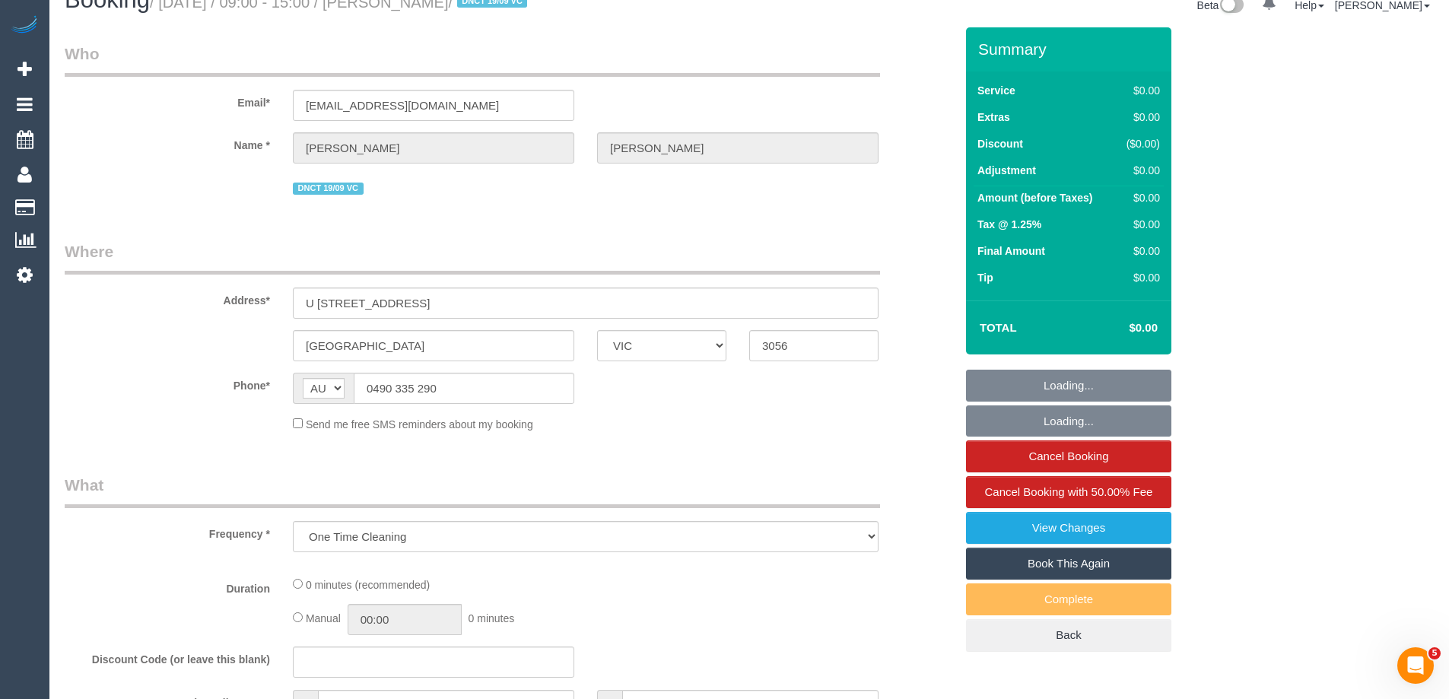
select select "string:stripe-pm_1S3ECS2GScqysDRV7Y3VaEz3"
select select "number:29"
select select "number:14"
select select "number:19"
select select "number:24"
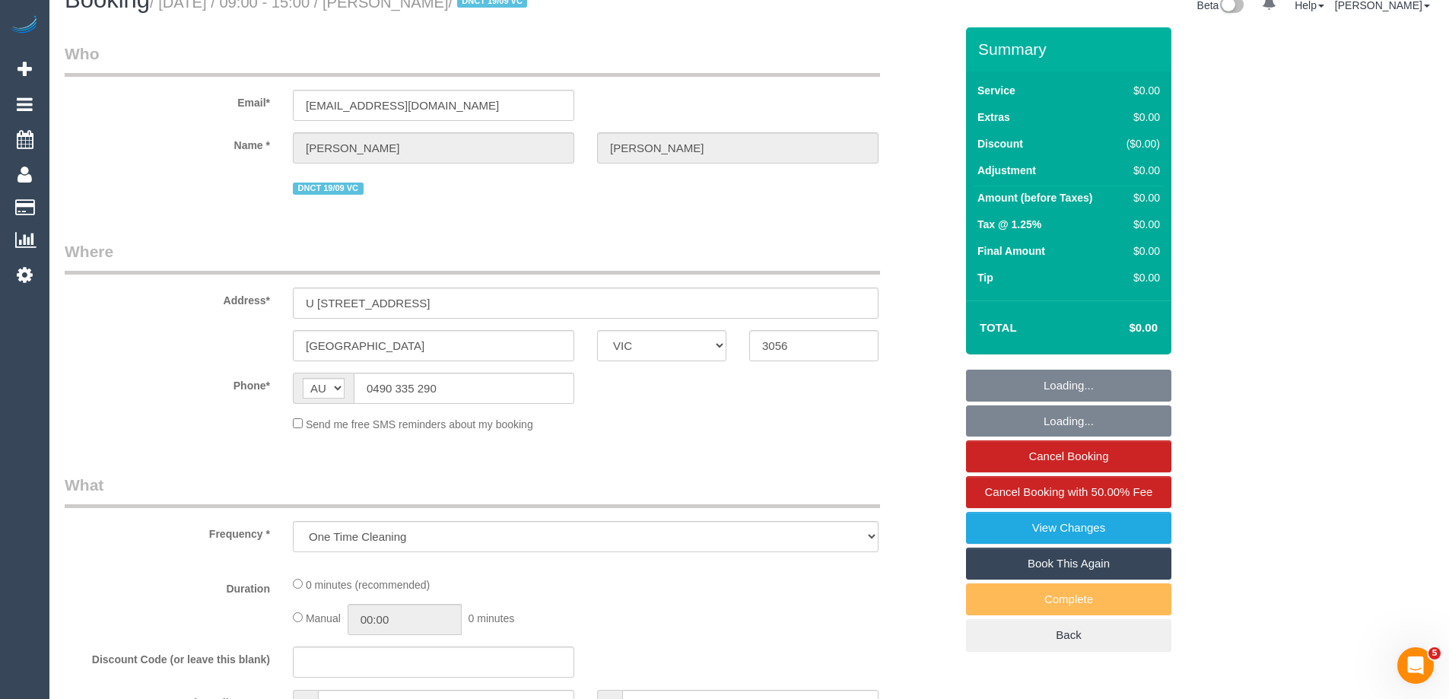
select select "number:33"
select select "number:26"
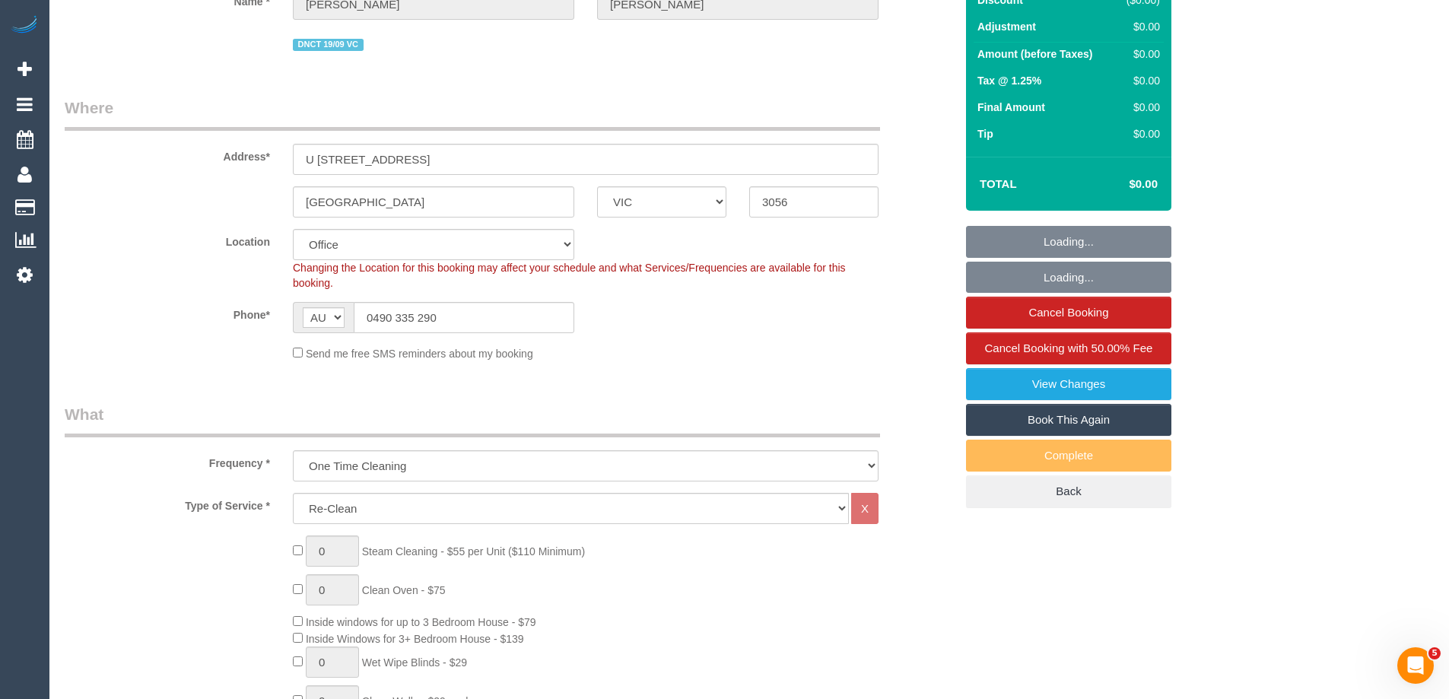
select select "object:2077"
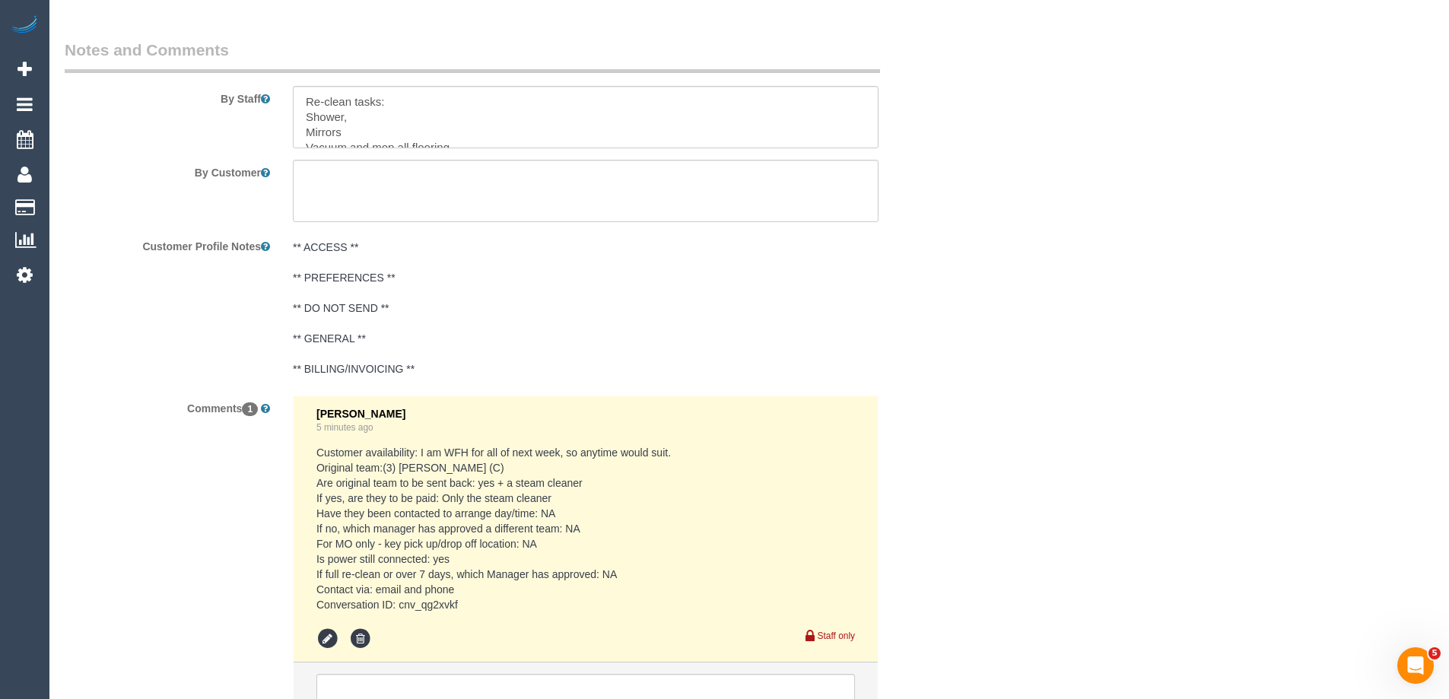
scroll to position [2471, 0]
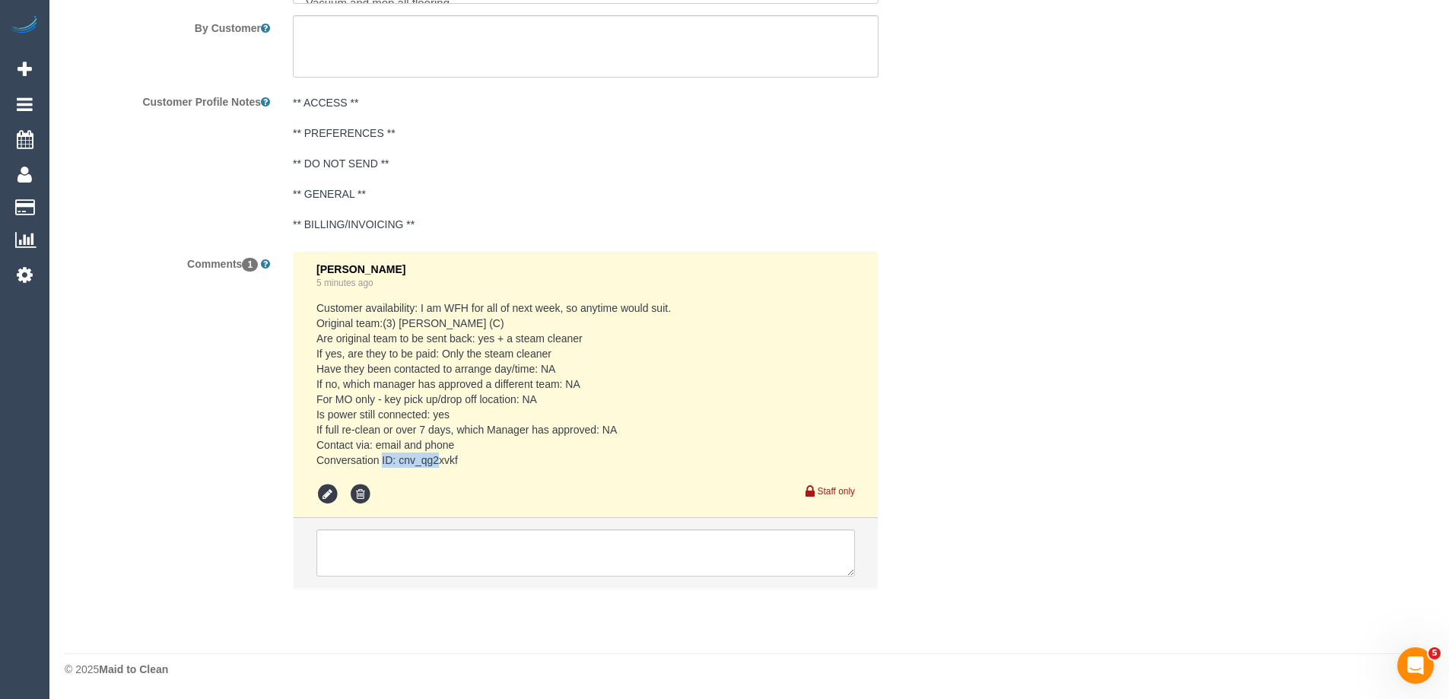
drag, startPoint x: 461, startPoint y: 459, endPoint x: 399, endPoint y: 462, distance: 61.7
click at [399, 462] on pre "Customer availability: I am WFH for all of next week, so anytime would suit. Or…" at bounding box center [585, 383] width 538 height 167
copy pre "cnv_qg2xvkf"
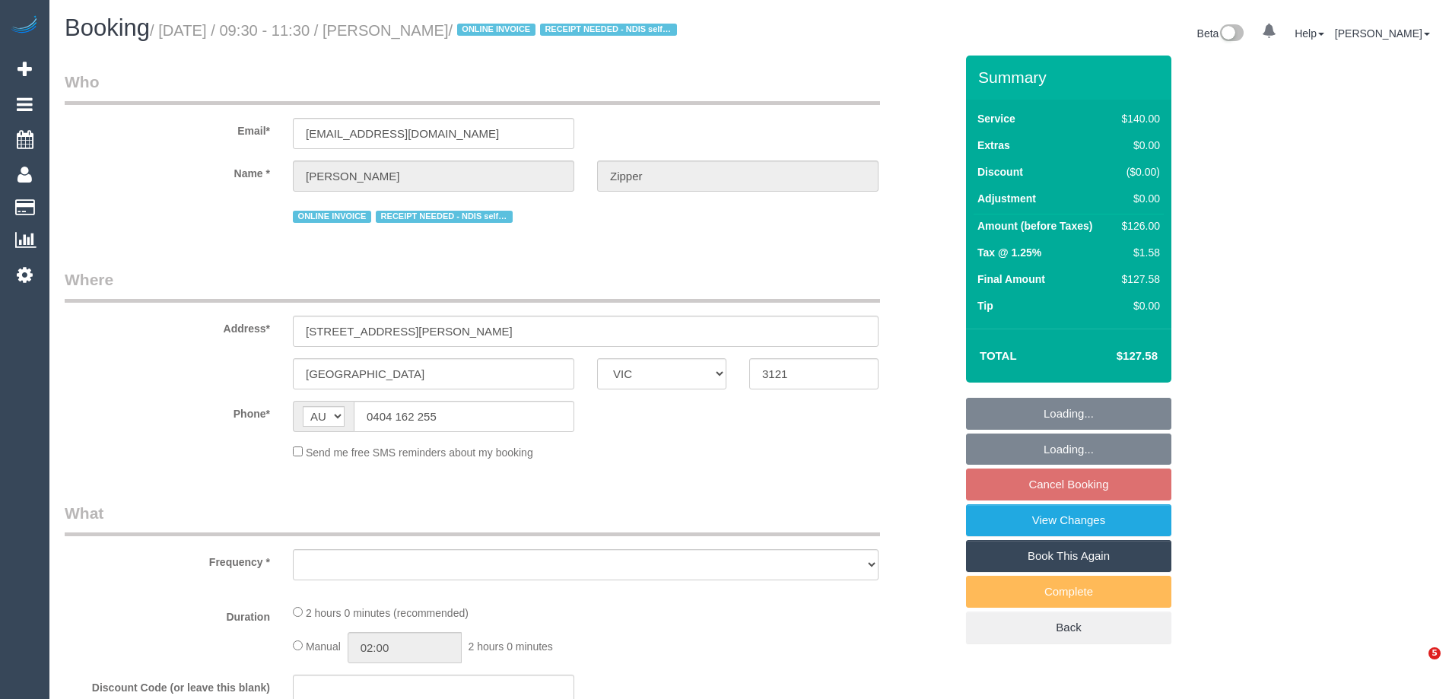
select select "VIC"
select select "string:stripe-pm_1QjXpd2GScqysDRVtfQZkUN0"
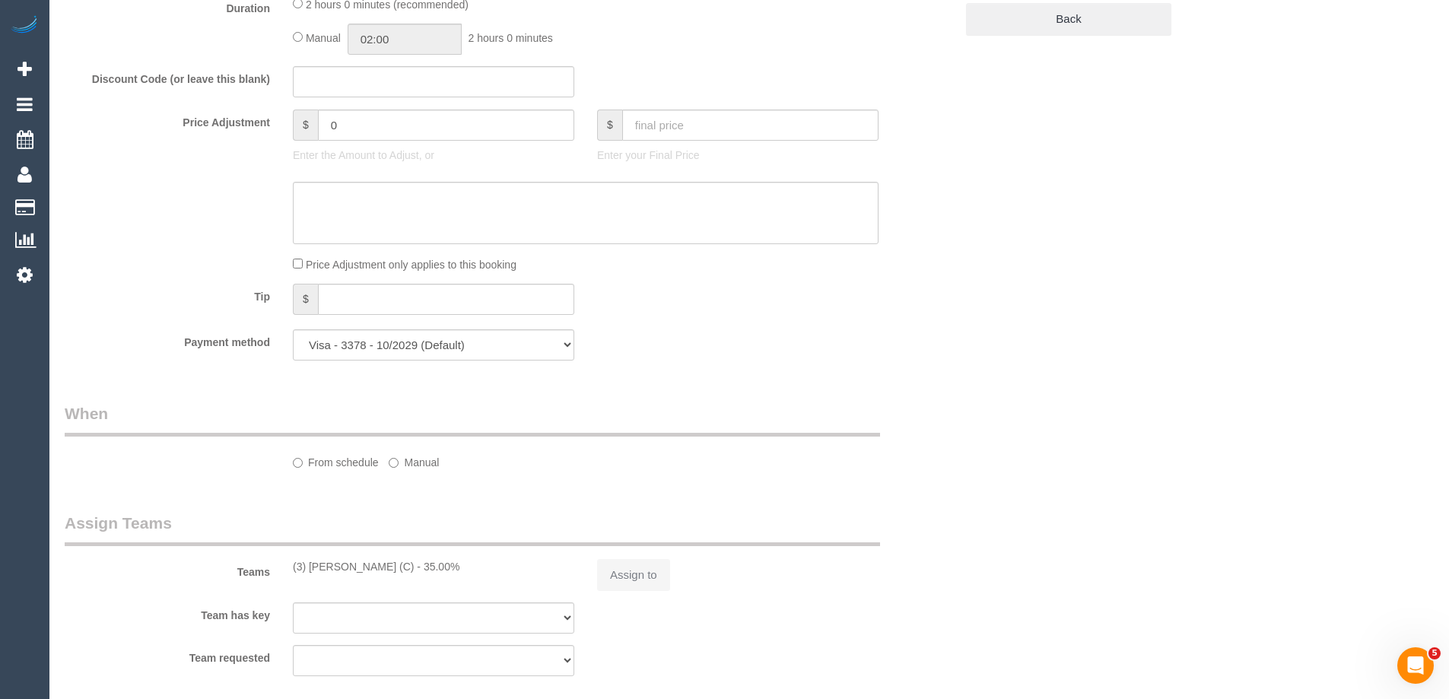
select select "object:708"
select select "number:28"
select select "number:14"
select select "number:19"
select select "number:36"
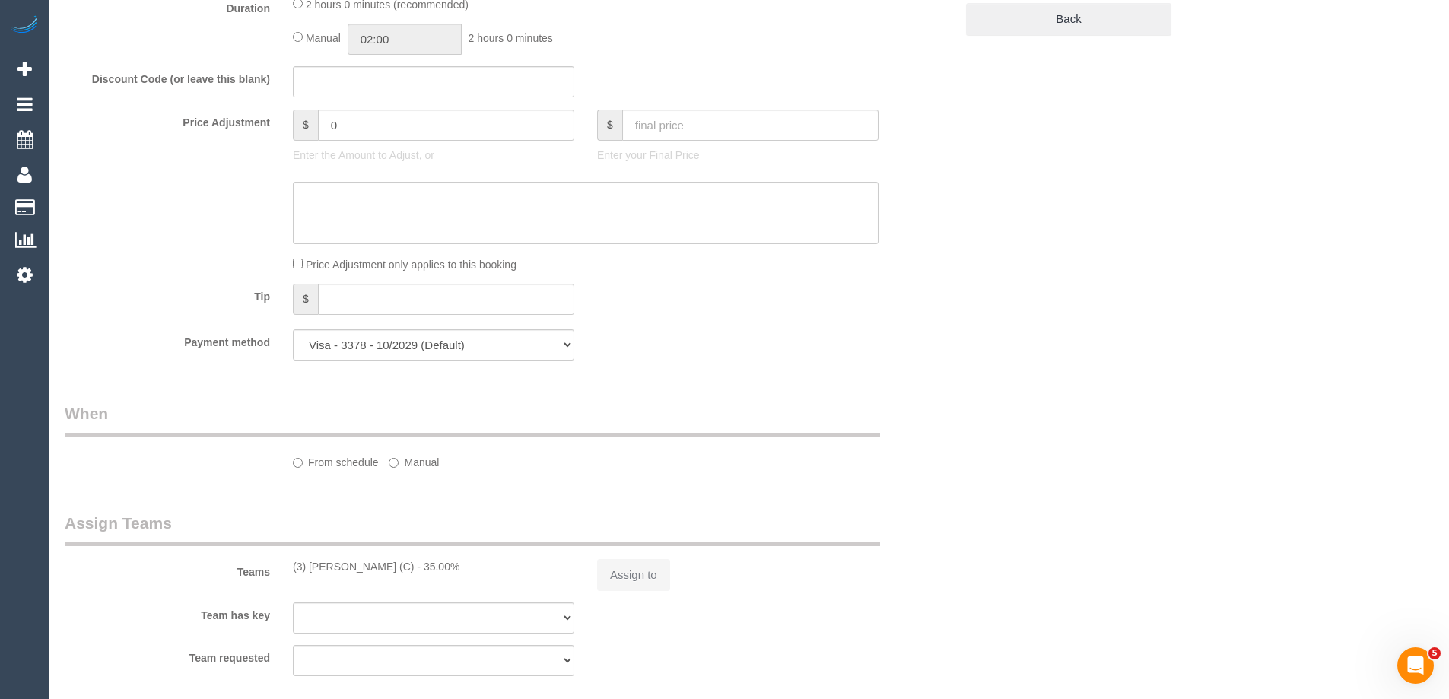
select select "number:33"
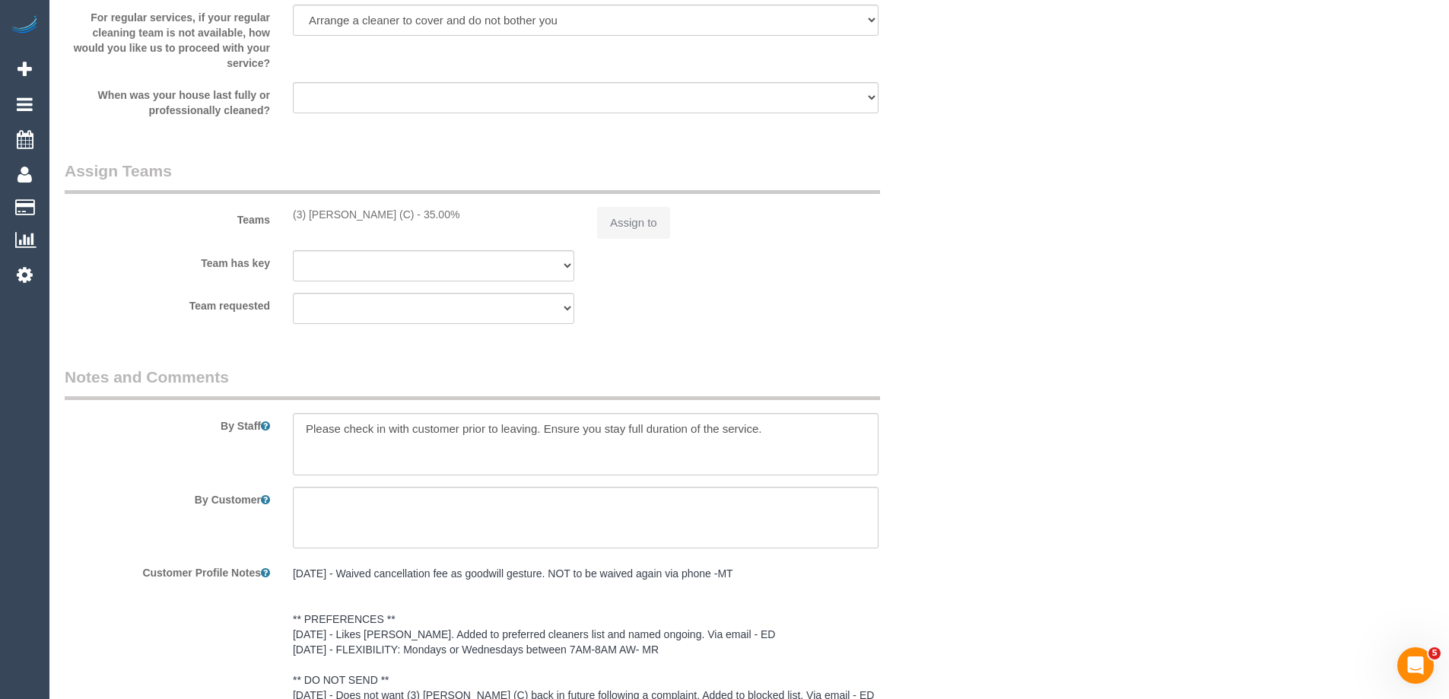
select select "object:879"
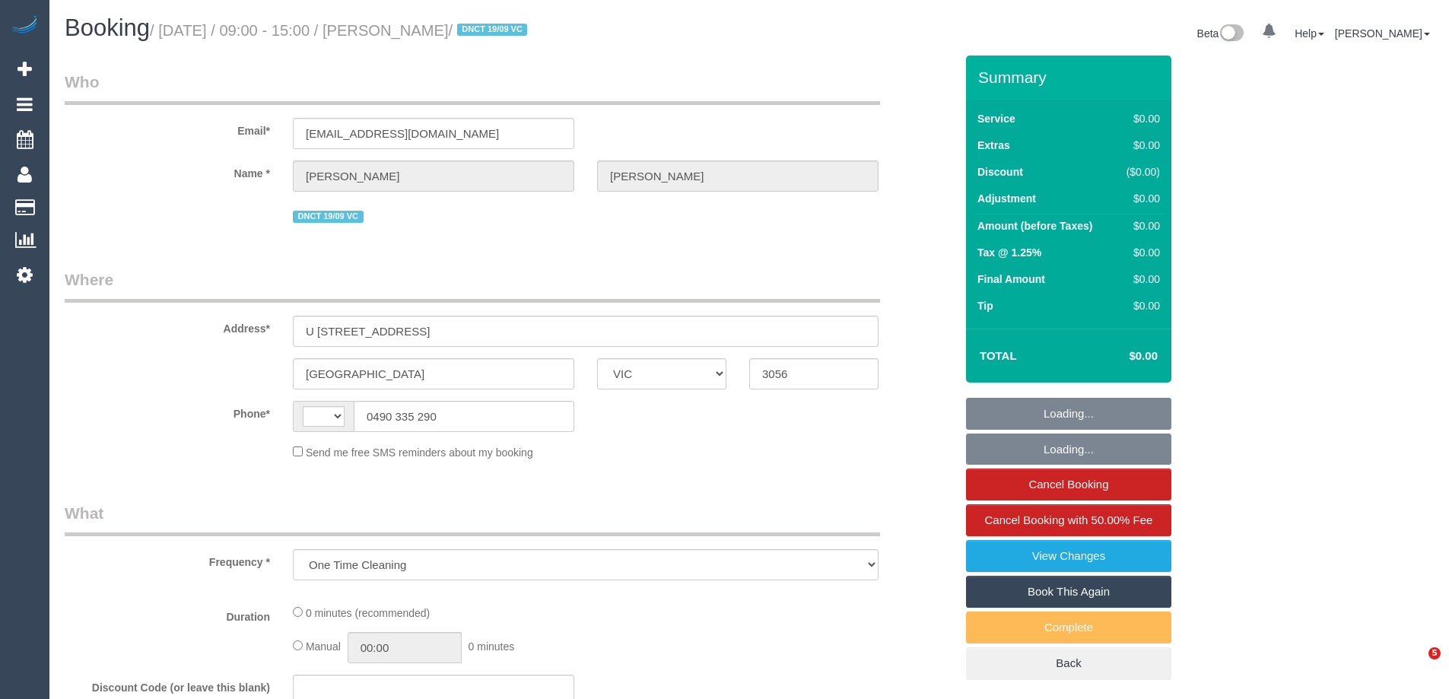
select select "VIC"
select select "string:AU"
select select "string:stripe-pm_1S3ECS2GScqysDRV7Y3VaEz3"
select select "number:29"
select select "number:14"
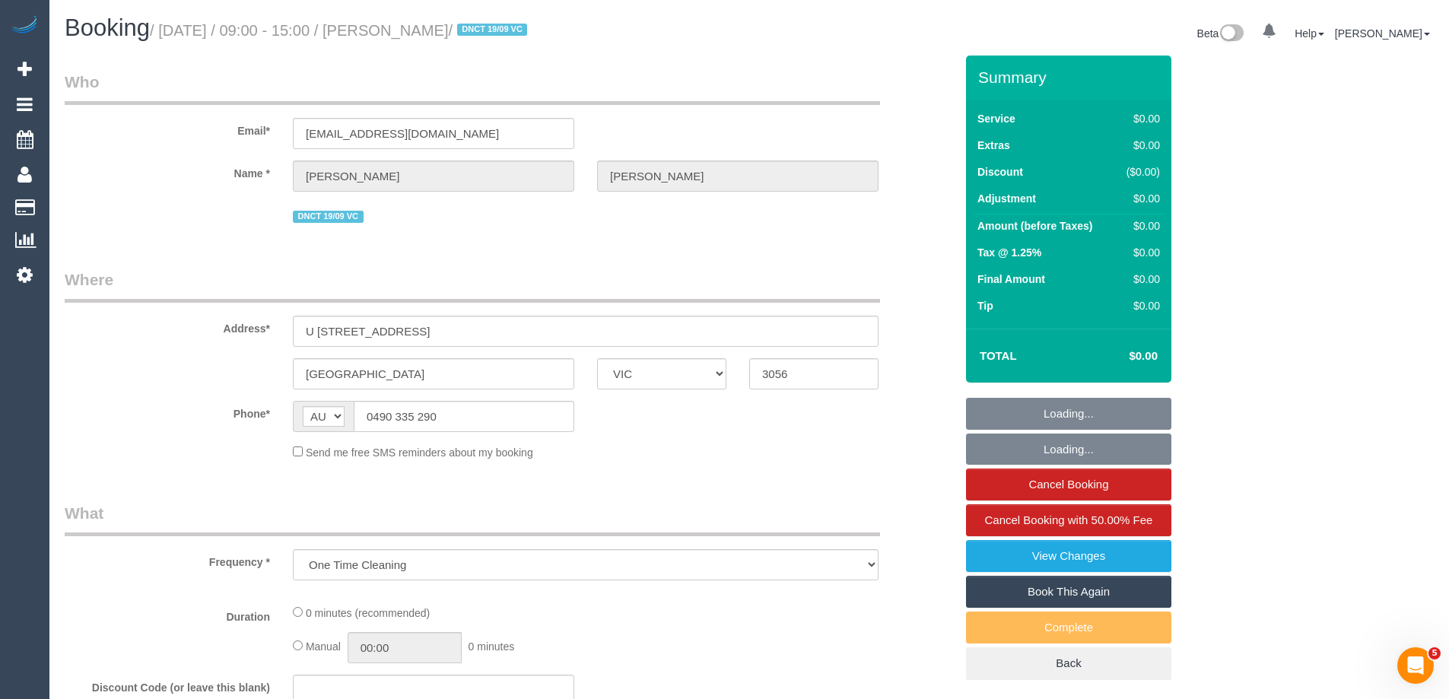
select select "number:19"
select select "number:24"
select select "number:33"
select select "number:26"
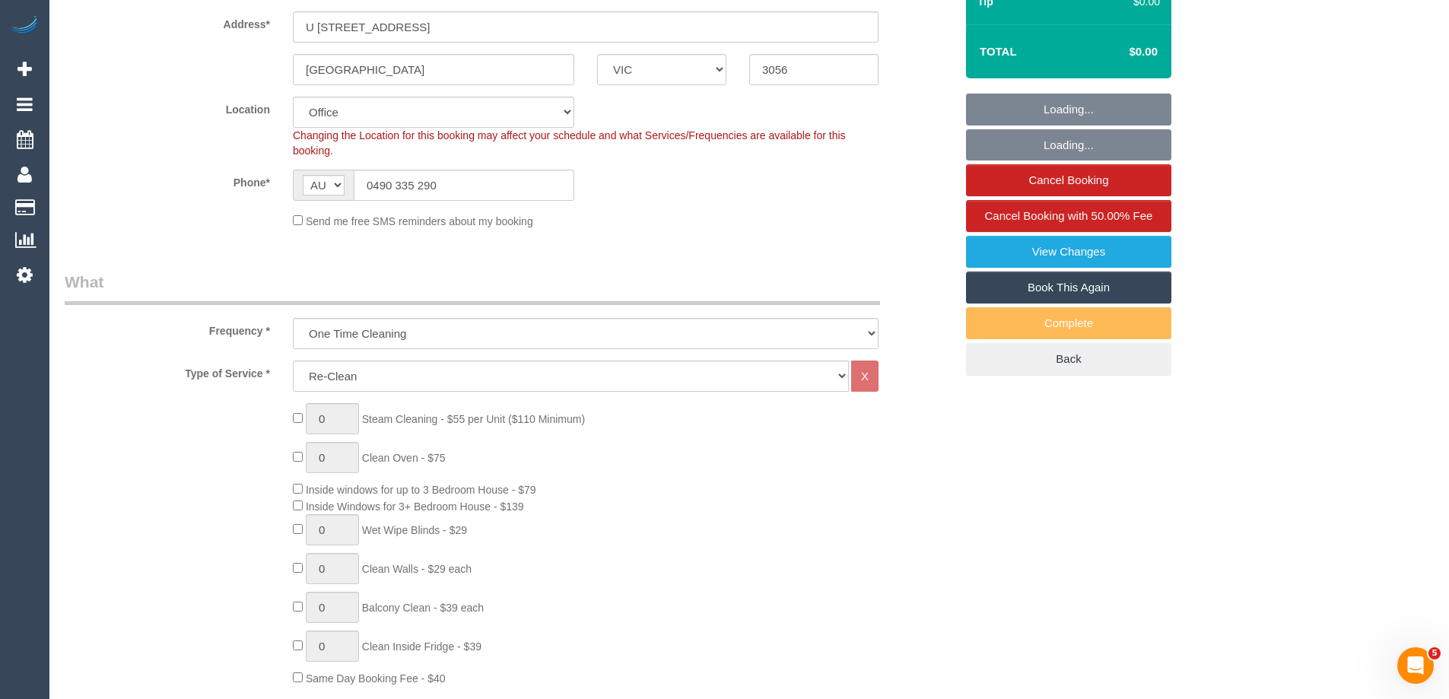
select select "object:2091"
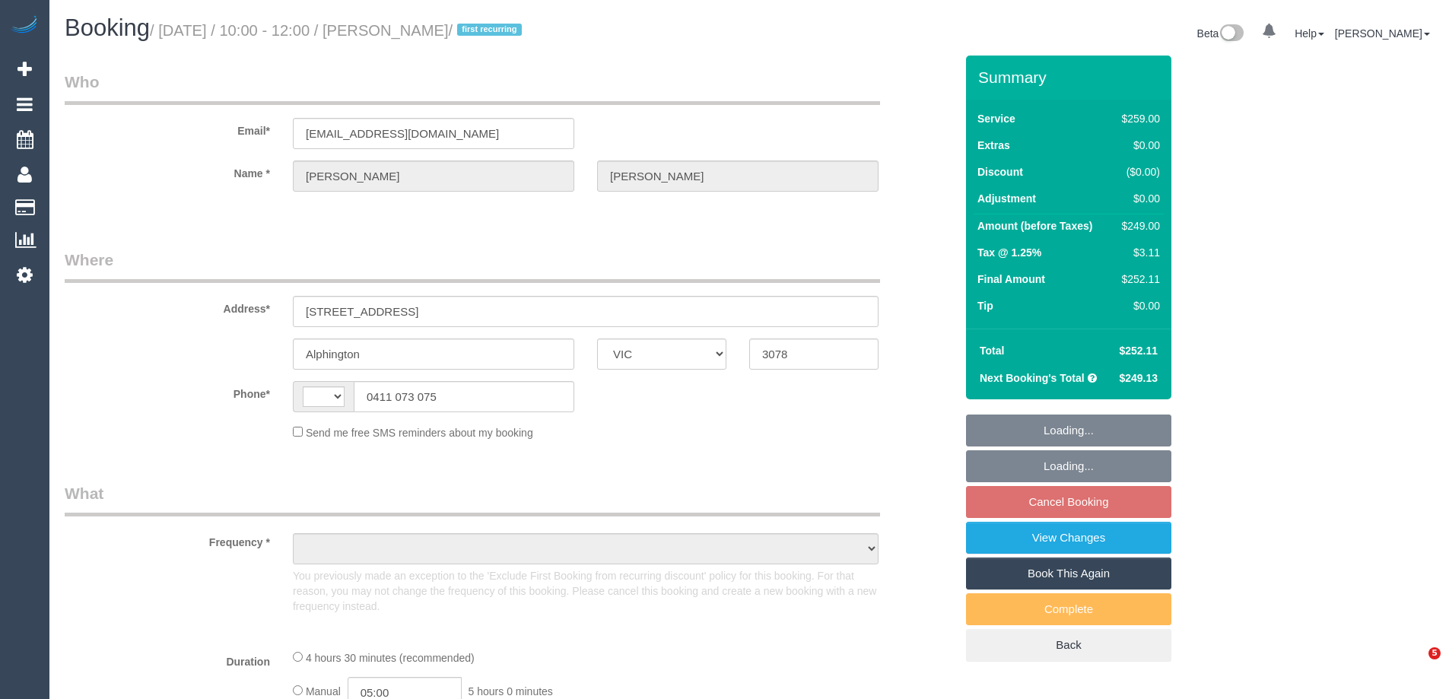
select select "VIC"
select select "string:AU"
select select "object:555"
select select "string:stripe-pm_1R4KHa2GScqysDRVF2v9Tya7"
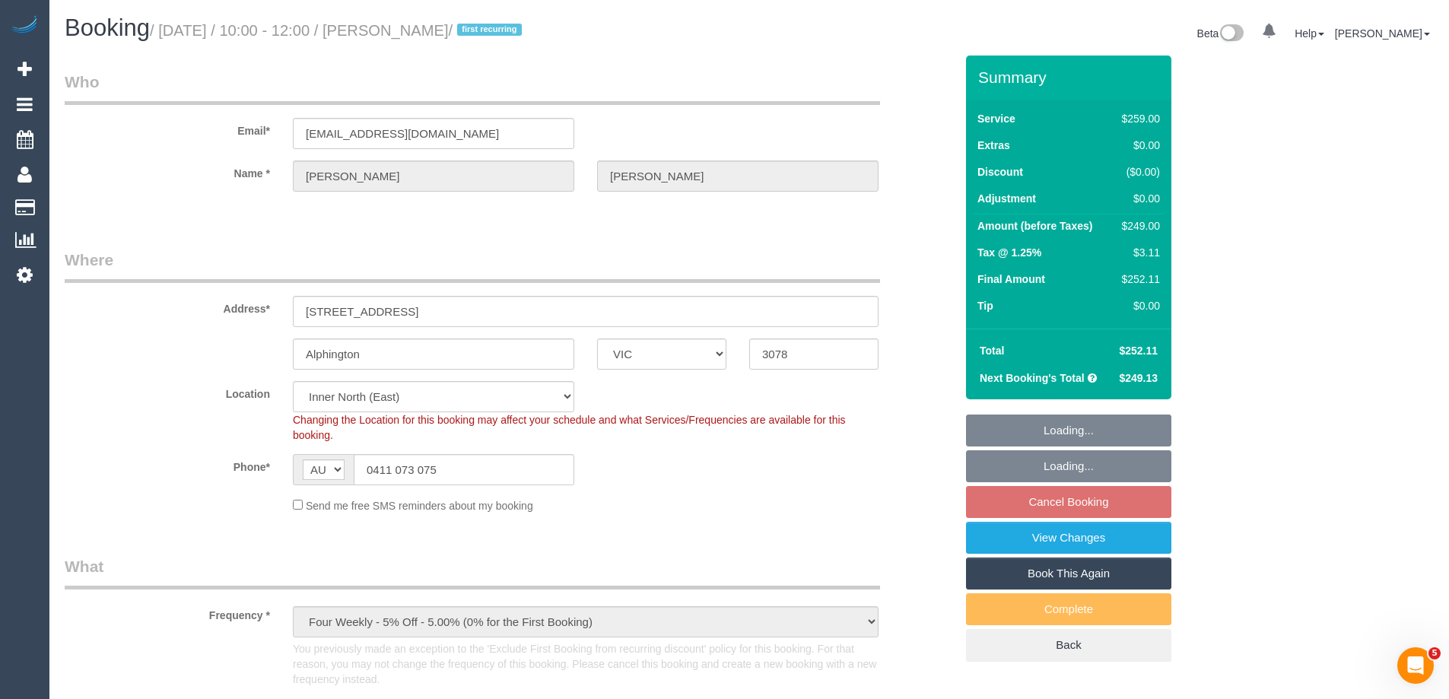
select select "object:658"
select select "number:27"
select select "number:14"
select select "number:19"
select select "number:22"
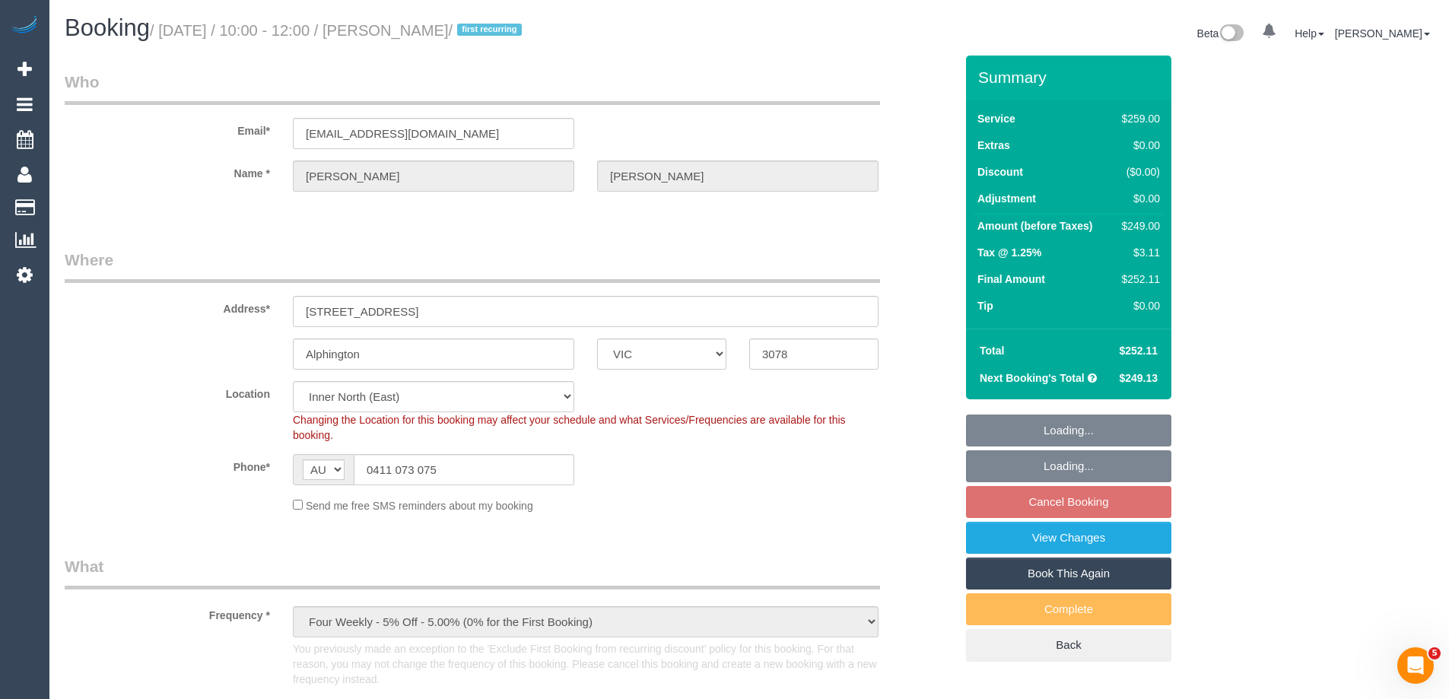
select select "number:35"
select select "number:13"
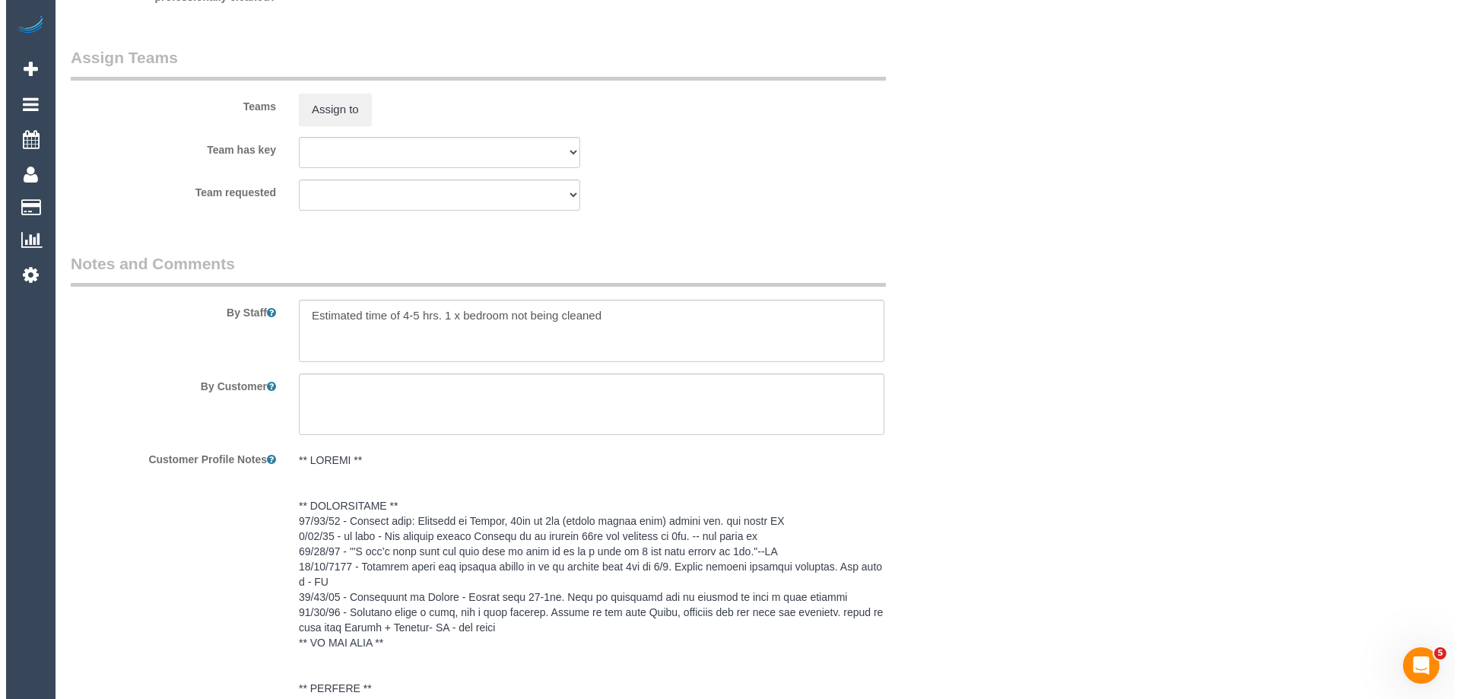
scroll to position [2434, 0]
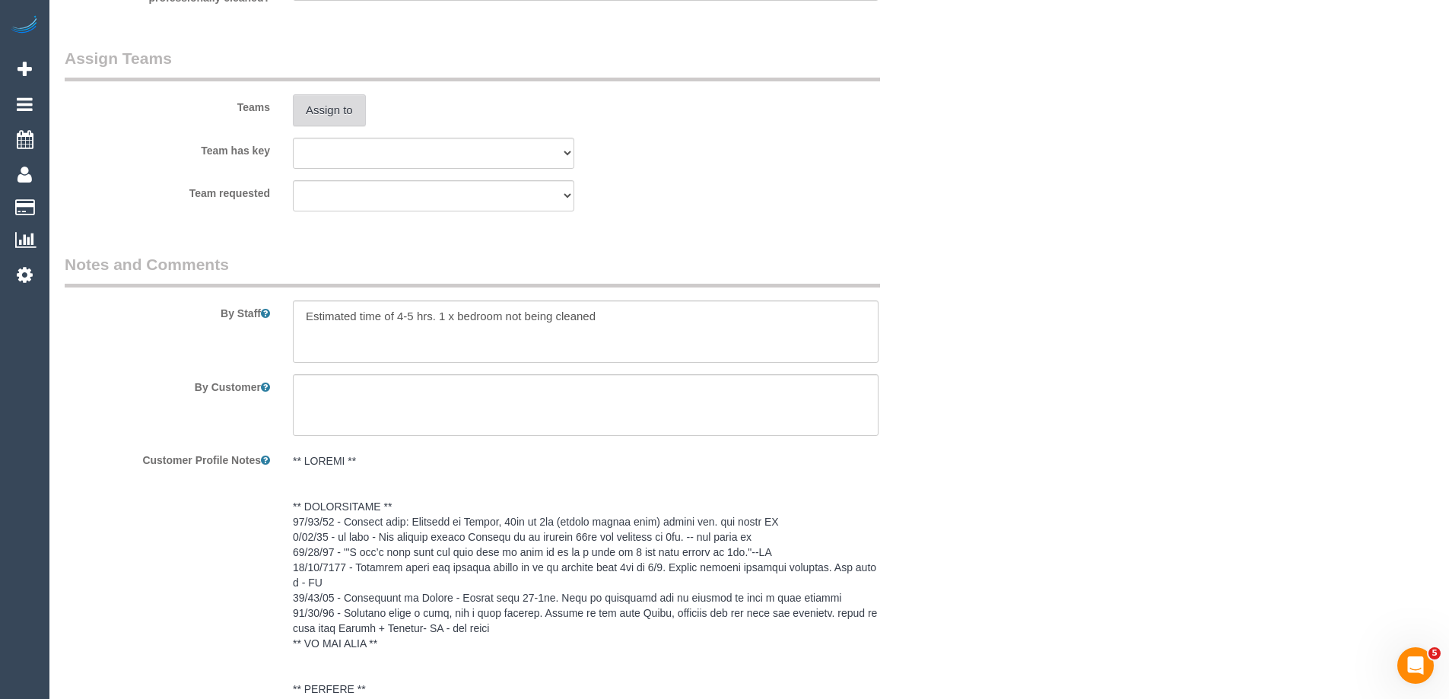
click at [335, 108] on button "Assign to" at bounding box center [329, 110] width 73 height 32
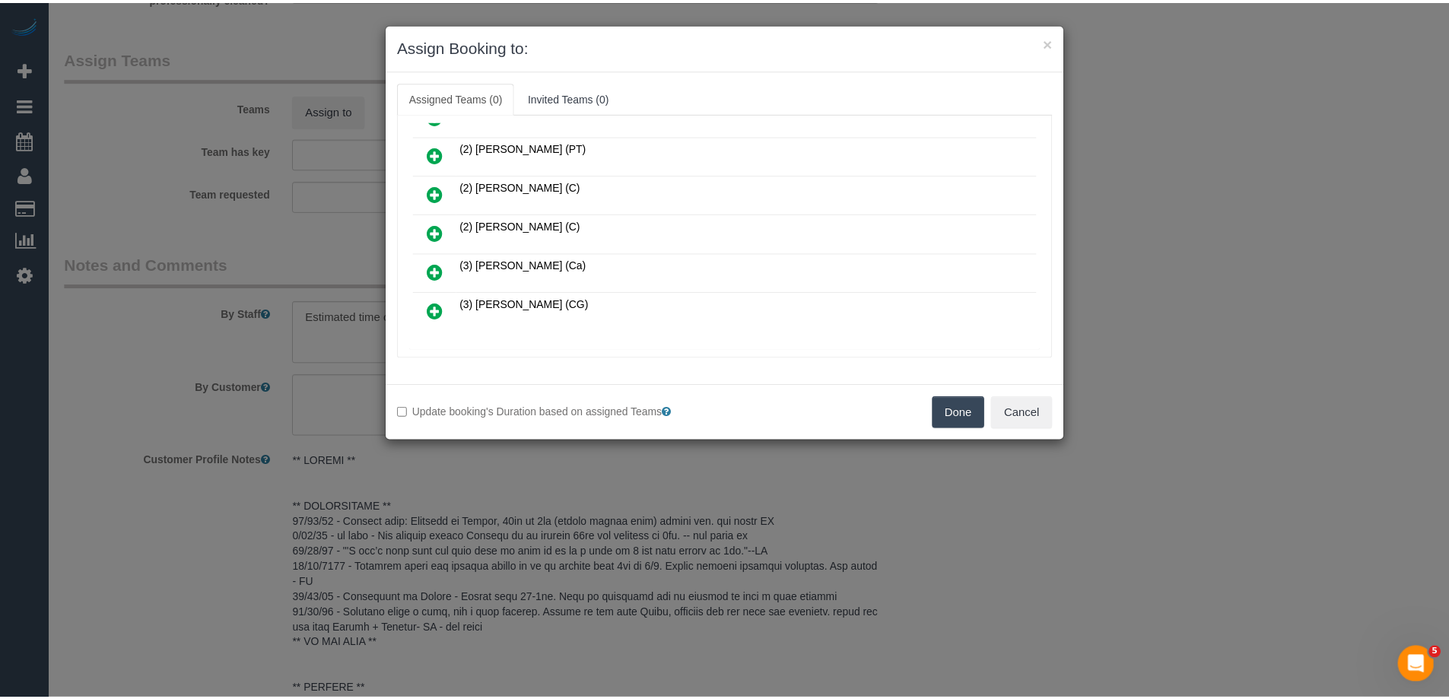
scroll to position [427, 0]
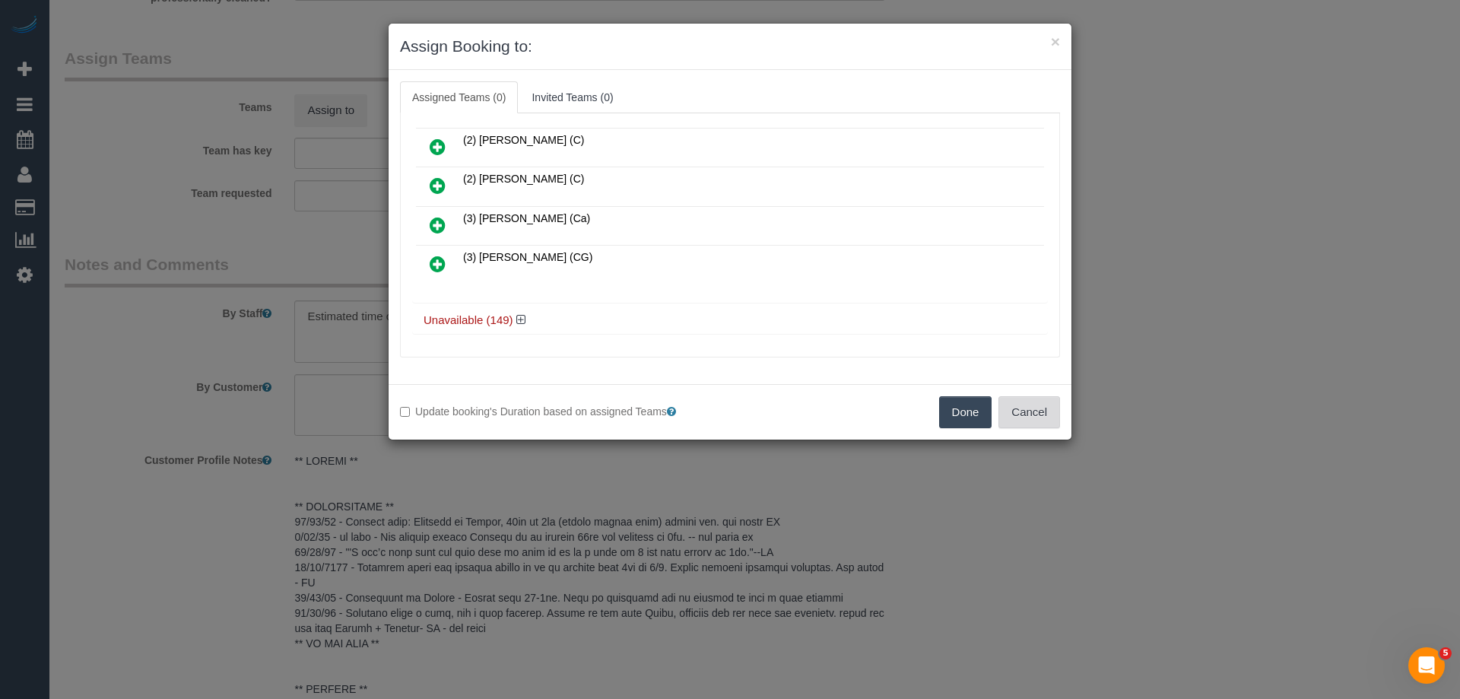
click at [1015, 417] on button "Cancel" at bounding box center [1030, 412] width 62 height 32
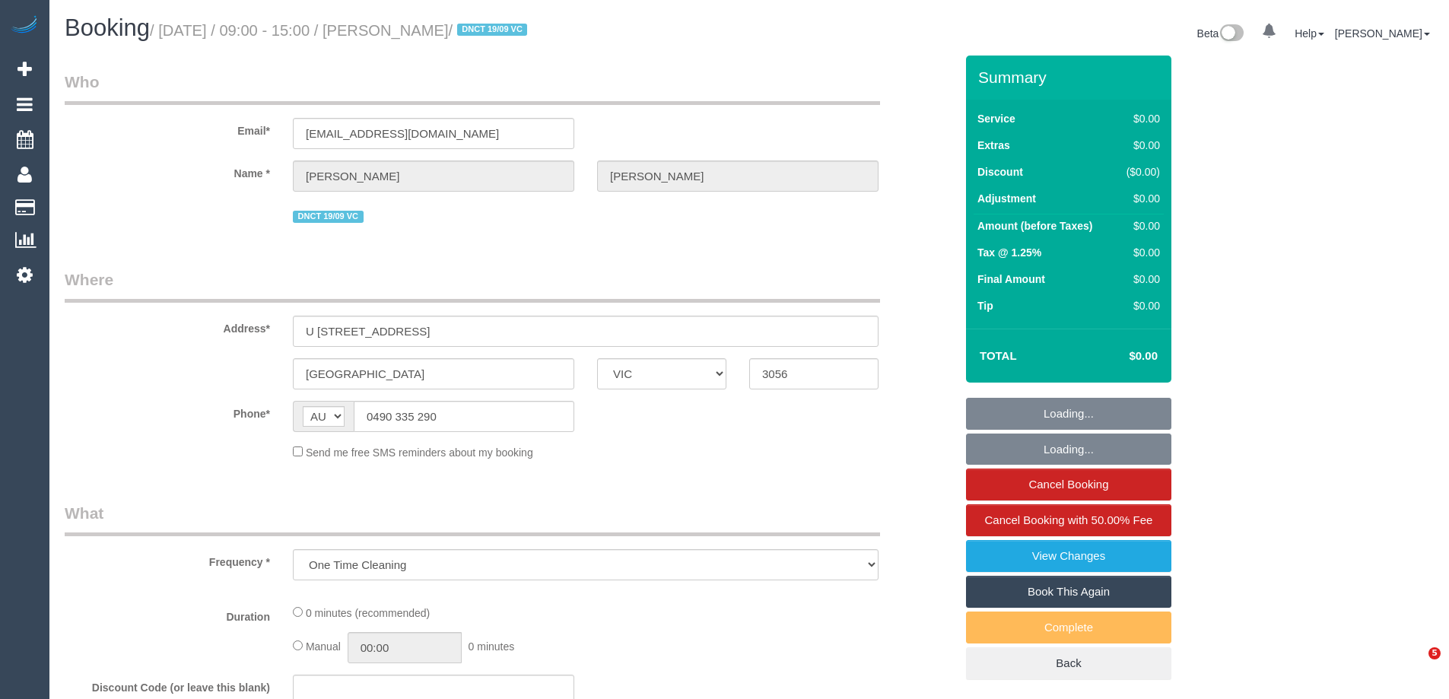
select select "VIC"
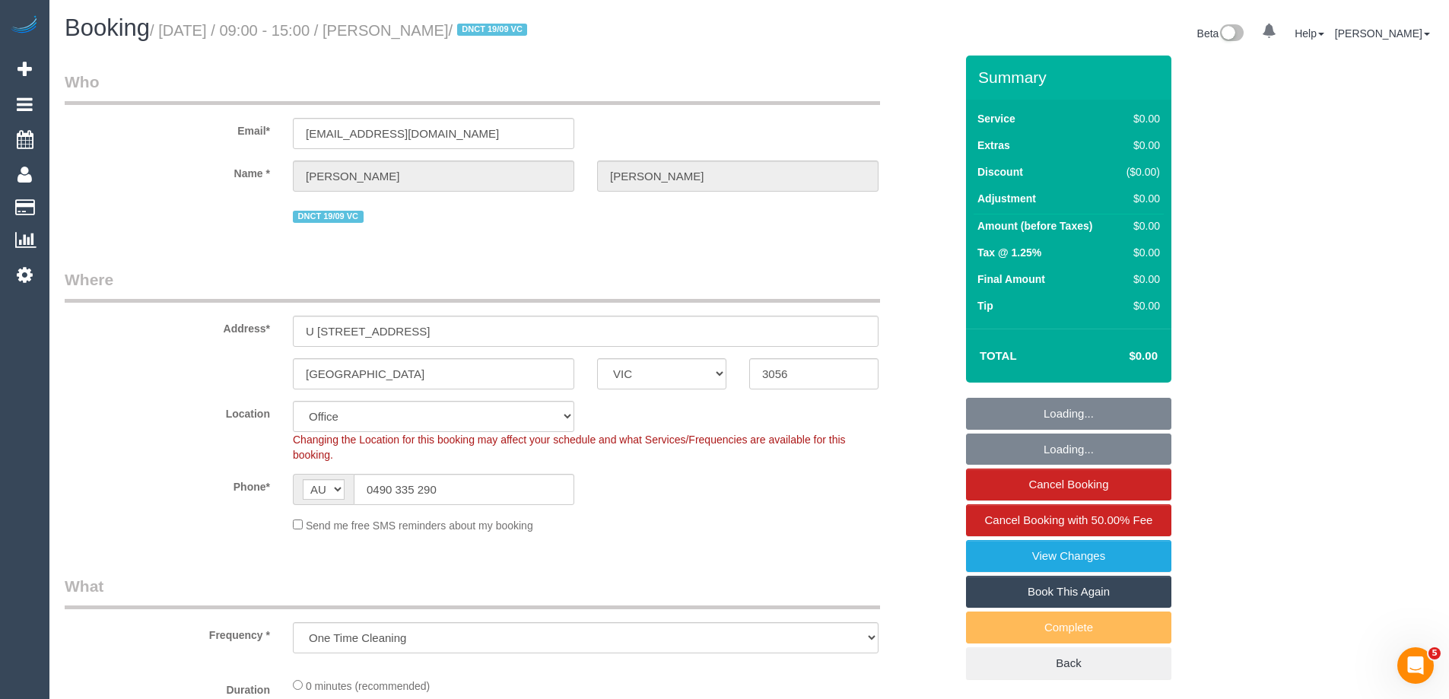
select select "string:stripe-pm_1S3ECS2GScqysDRV7Y3VaEz3"
select select "number:29"
select select "number:14"
select select "number:19"
select select "number:24"
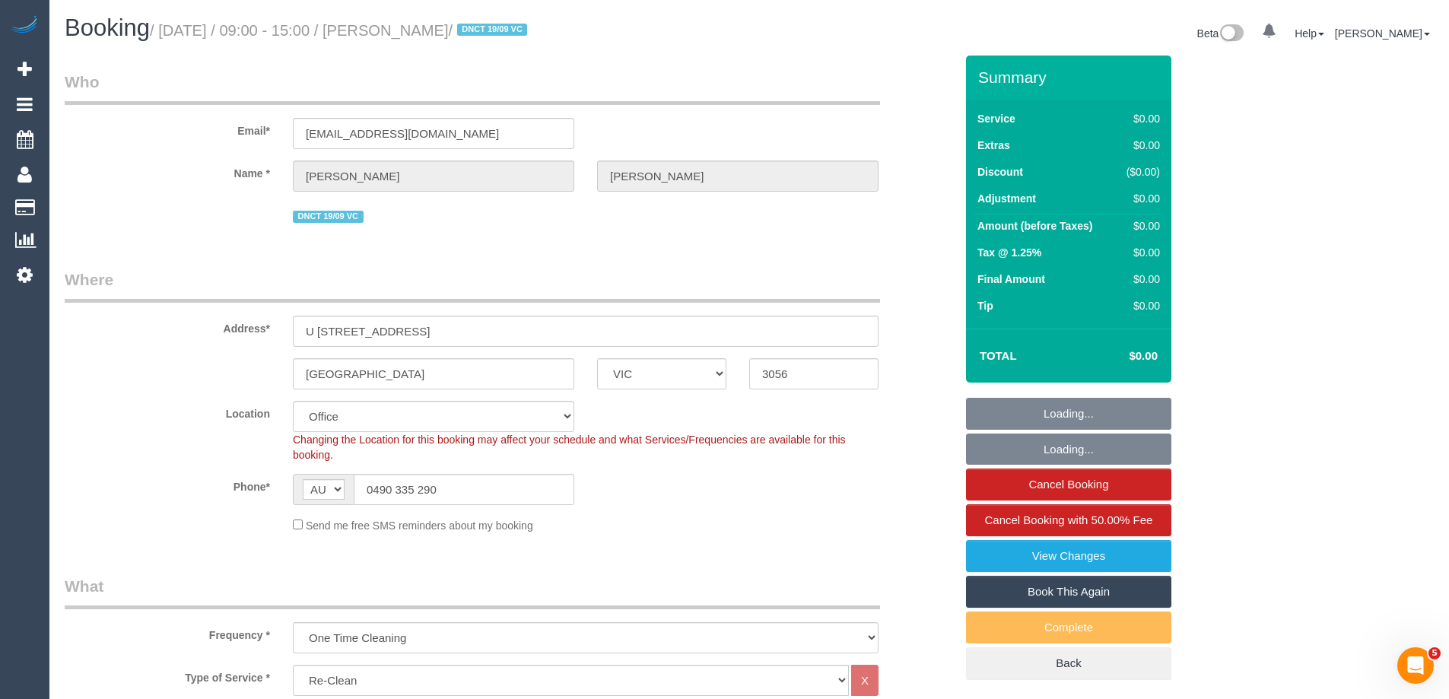
select select "number:33"
select select "number:26"
select select "object:2077"
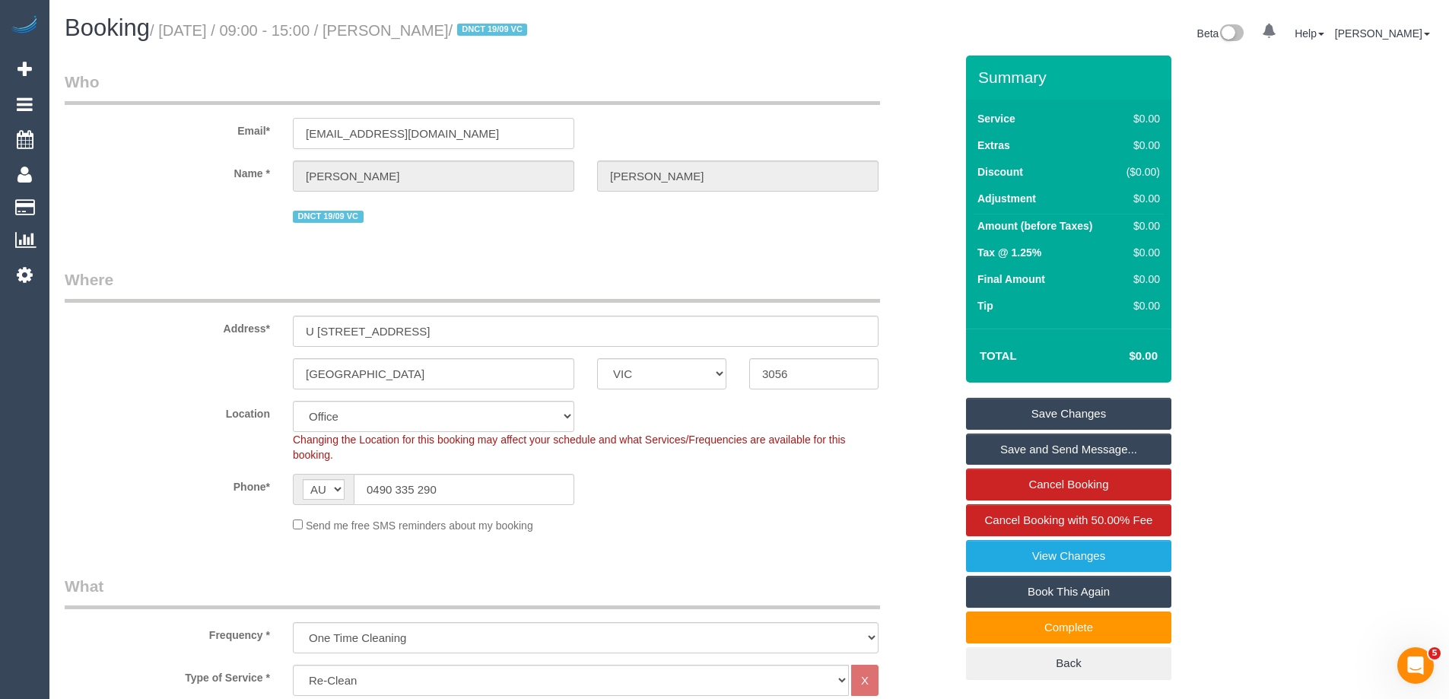
drag, startPoint x: 503, startPoint y: 138, endPoint x: 465, endPoint y: 135, distance: 37.4
click at [465, 135] on input "[EMAIL_ADDRESS][DOMAIN_NAME]" at bounding box center [433, 133] width 281 height 31
drag, startPoint x: 446, startPoint y: 326, endPoint x: 237, endPoint y: 326, distance: 209.9
click at [237, 326] on div "Address* [STREET_ADDRESS]" at bounding box center [509, 307] width 913 height 78
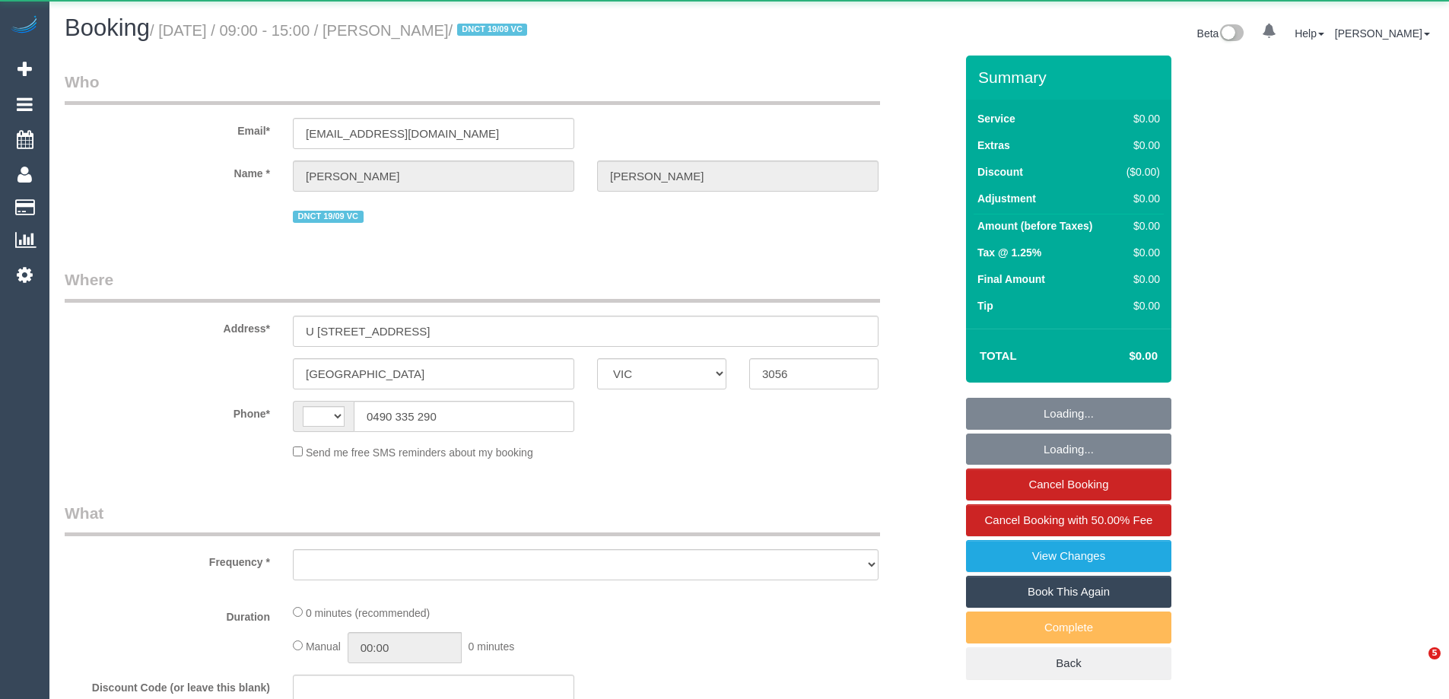
select select "VIC"
select select "string:AU"
select select "object:556"
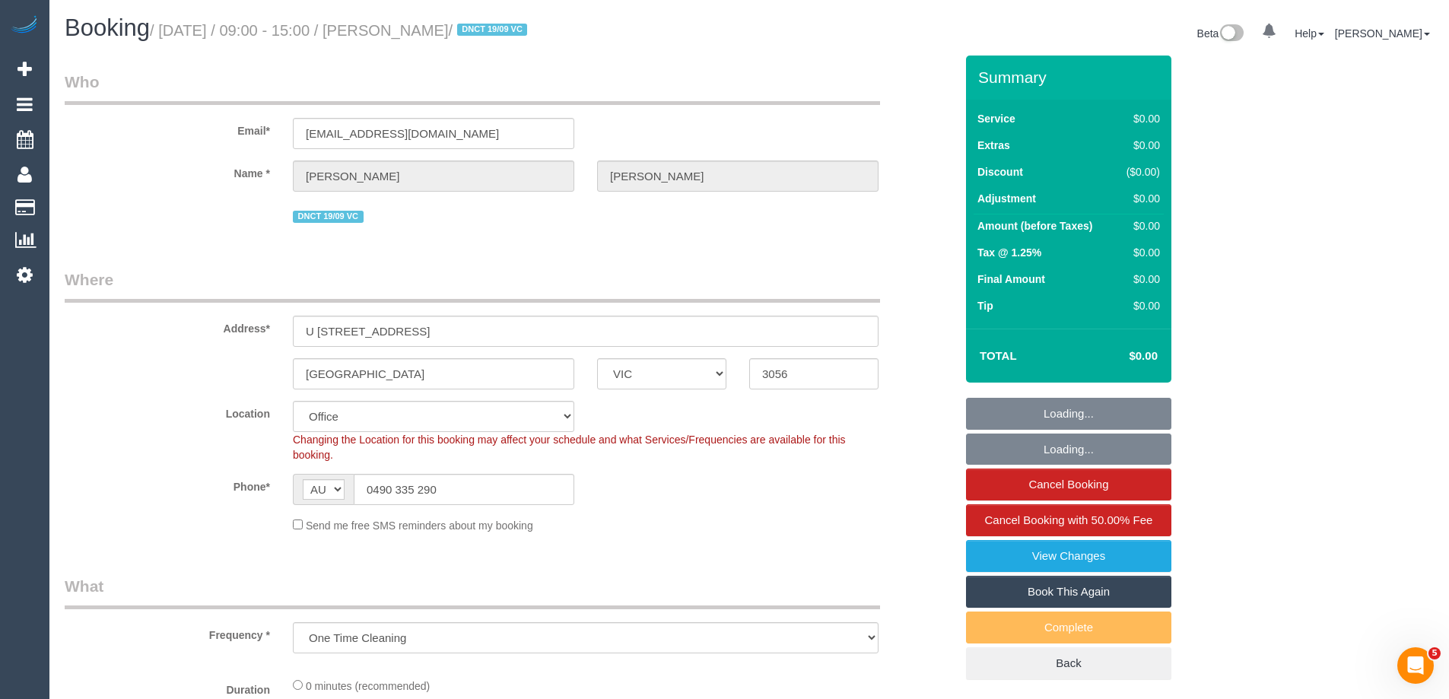
select select "string:stripe-pm_1S3ECS2GScqysDRV7Y3VaEz3"
select select "number:29"
select select "number:14"
select select "number:19"
select select "number:24"
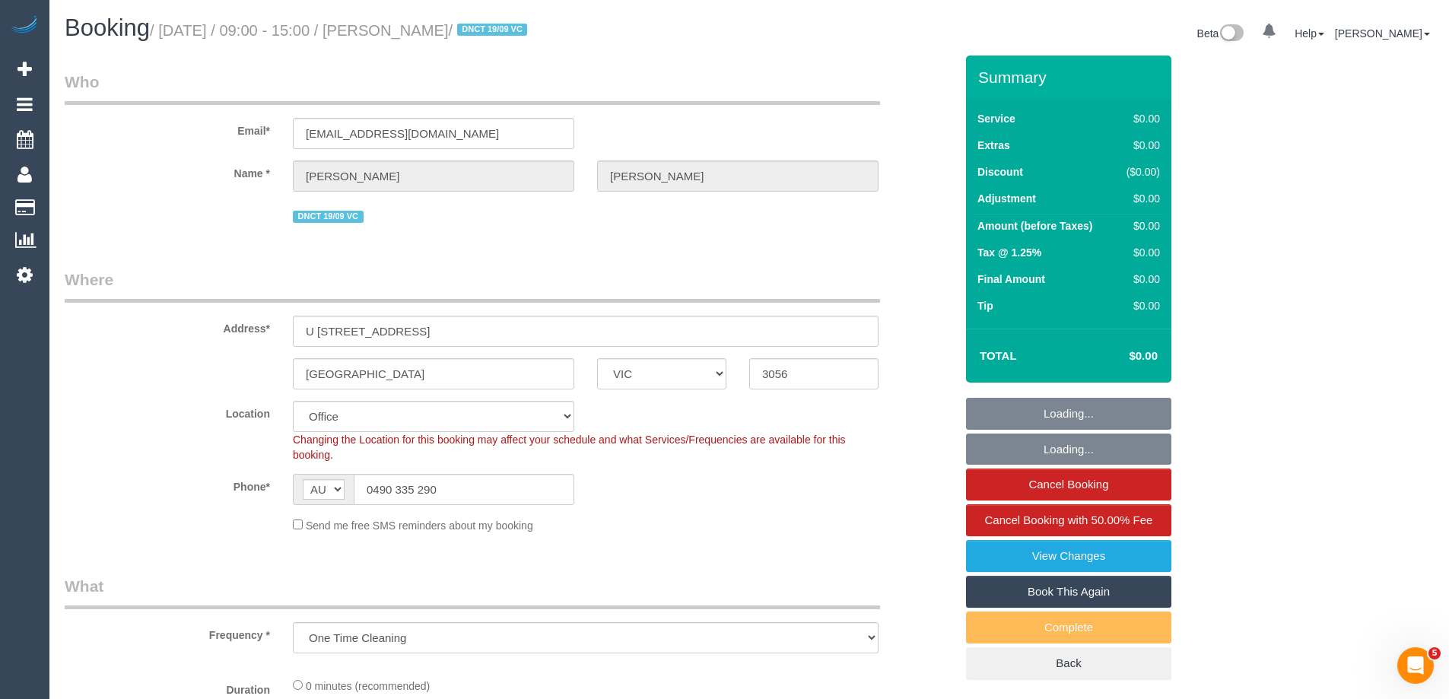
select select "number:33"
select select "number:26"
select select "object:766"
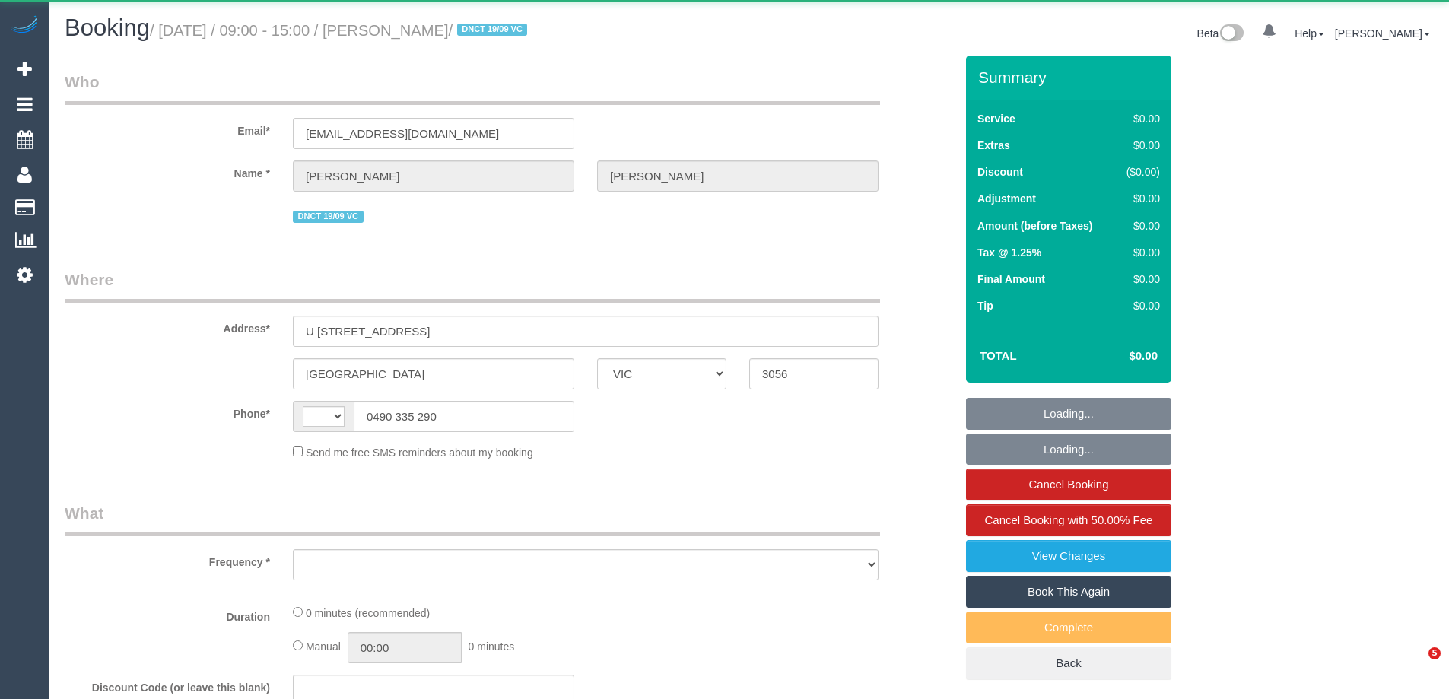
select select "VIC"
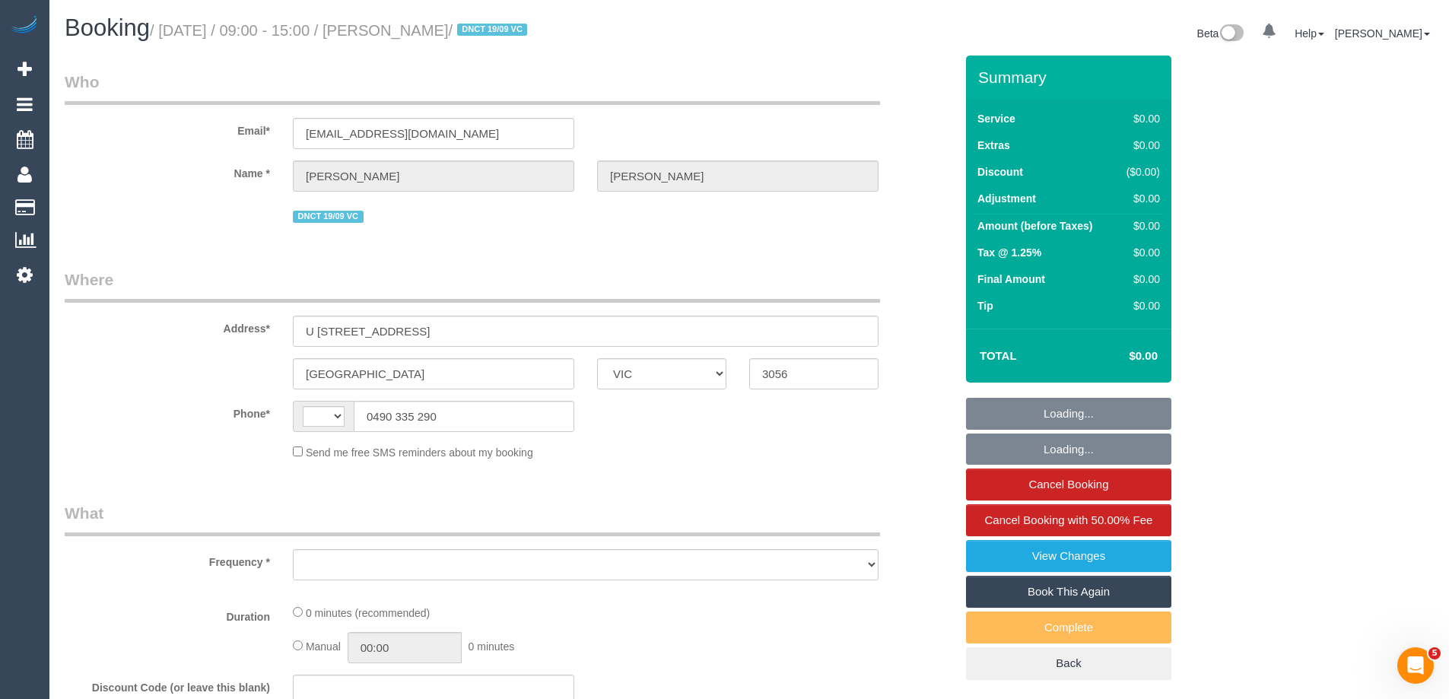
select select "string:AU"
select select "object:535"
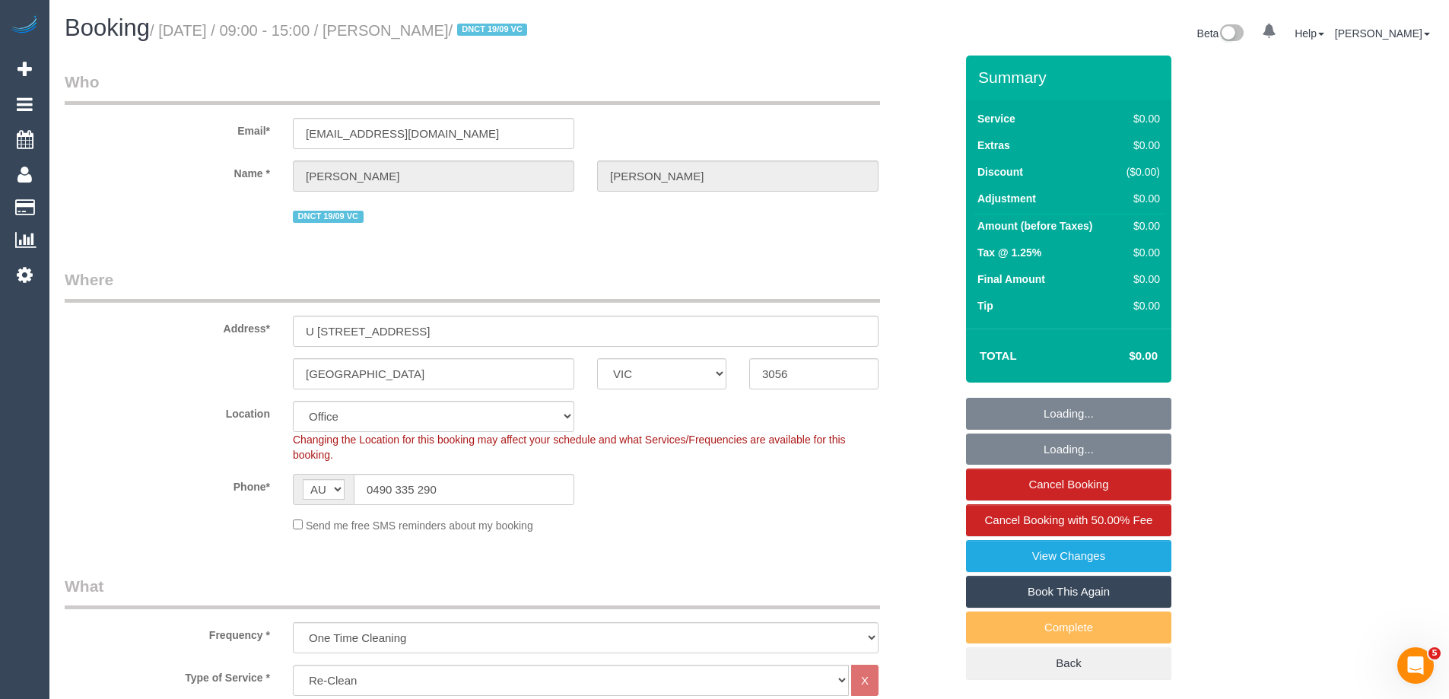
select select "string:stripe-pm_1S3ECS2GScqysDRV7Y3VaEz3"
select select "number:29"
select select "number:14"
select select "number:19"
select select "number:24"
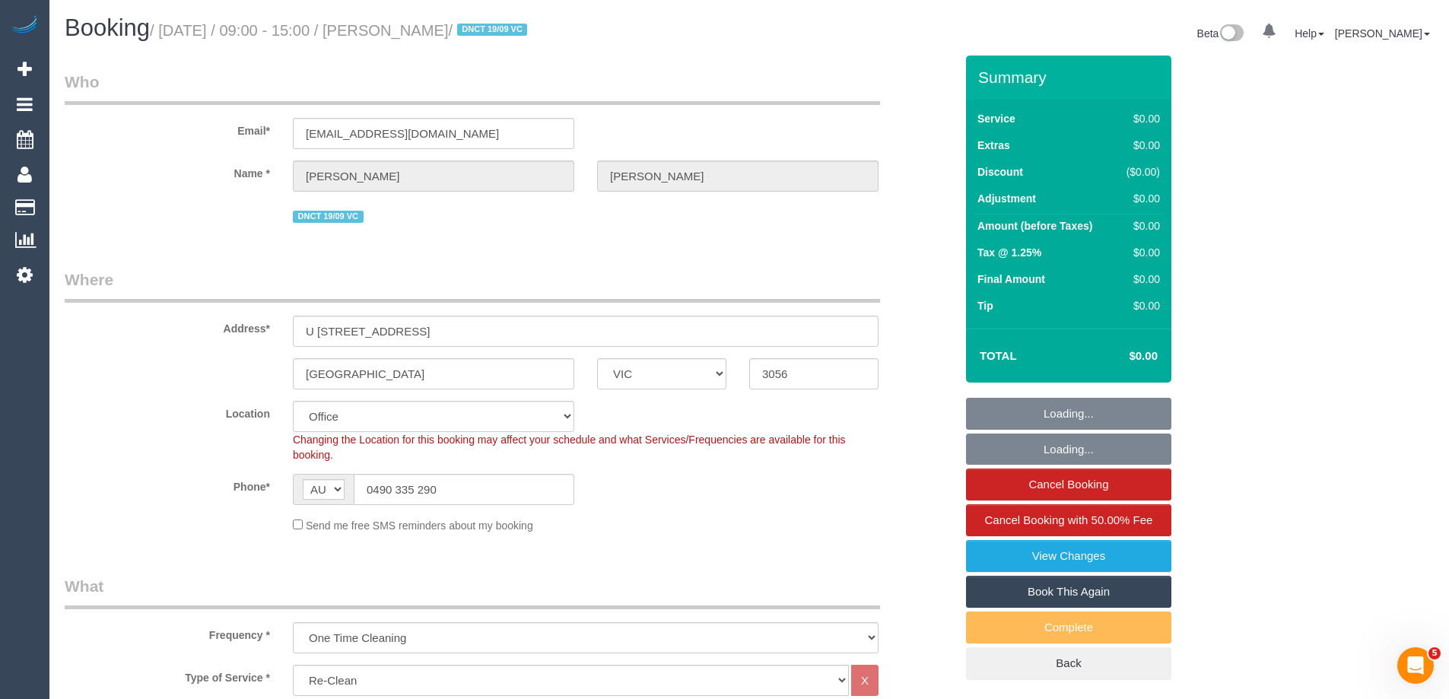
select select "number:33"
select select "number:26"
select select "object:2091"
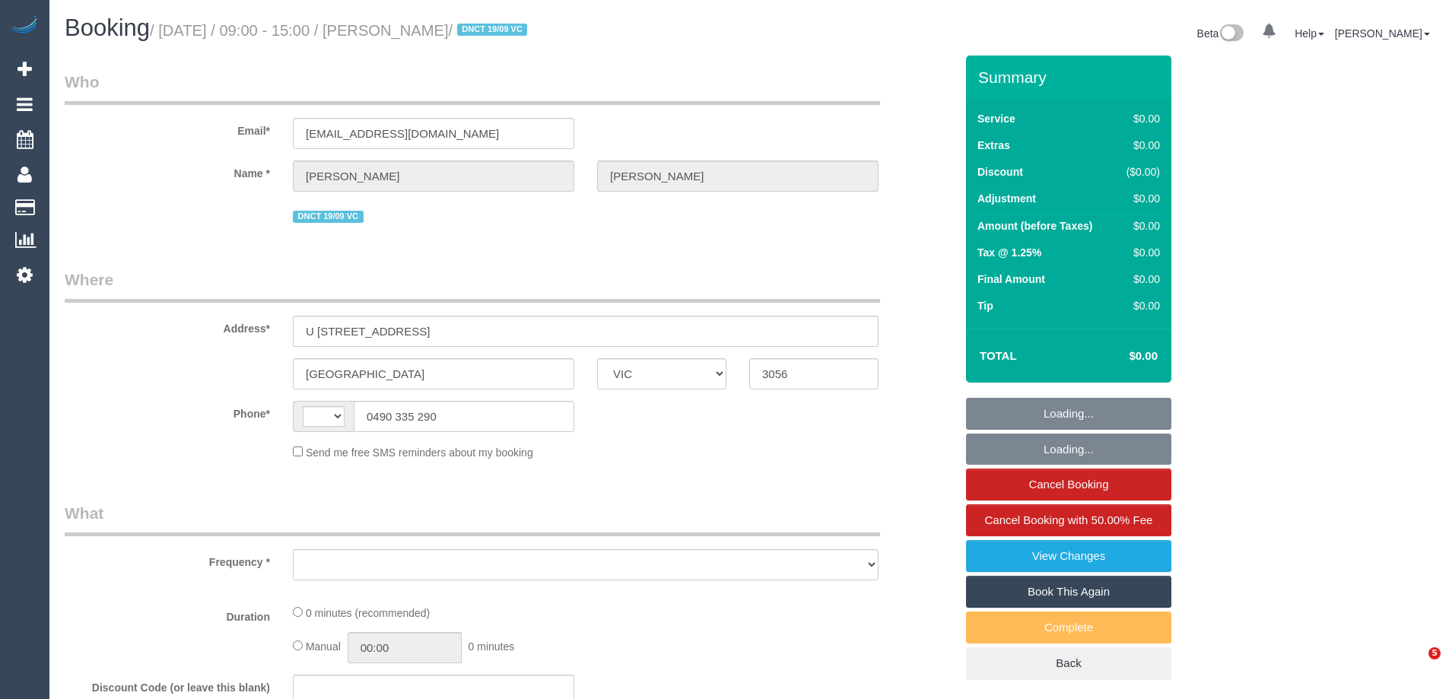
select select "VIC"
select select "string:AU"
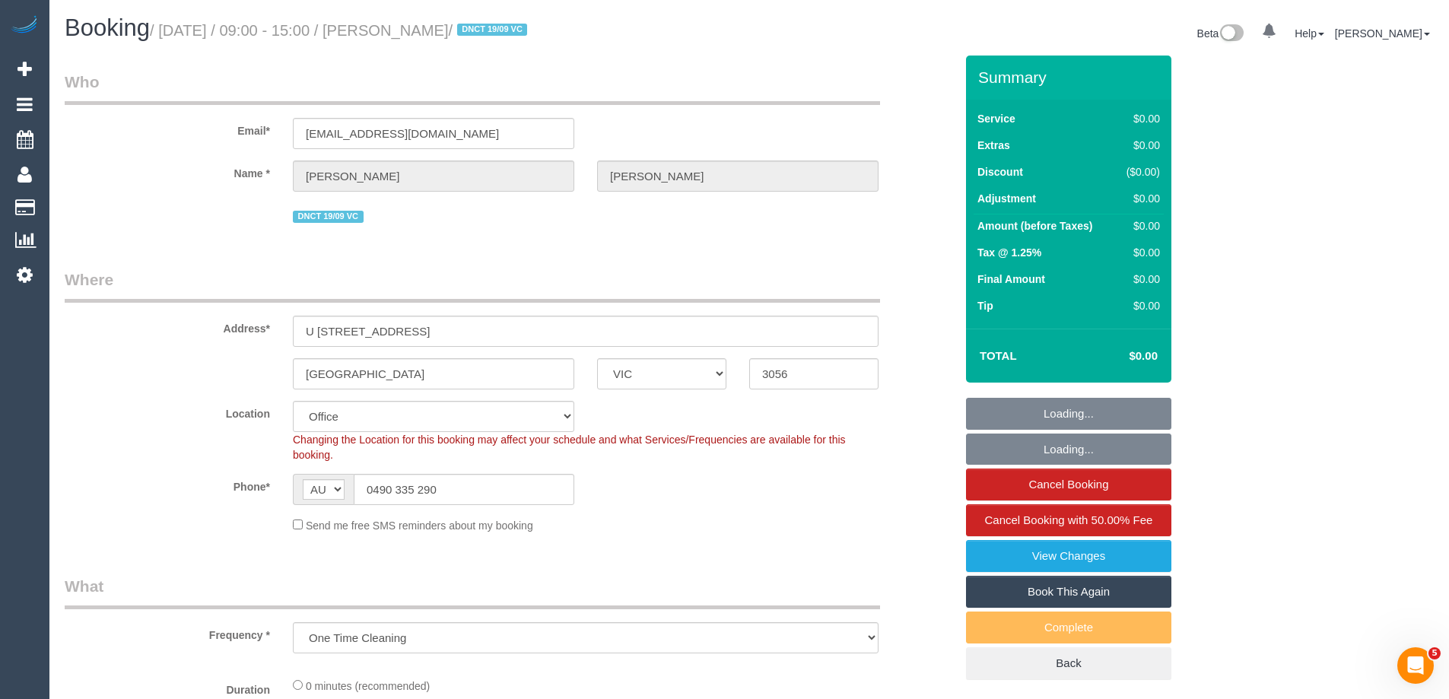
select select "object:766"
select select "string:stripe-pm_1S3ECS2GScqysDRV7Y3VaEz3"
select select "number:29"
select select "number:14"
select select "number:19"
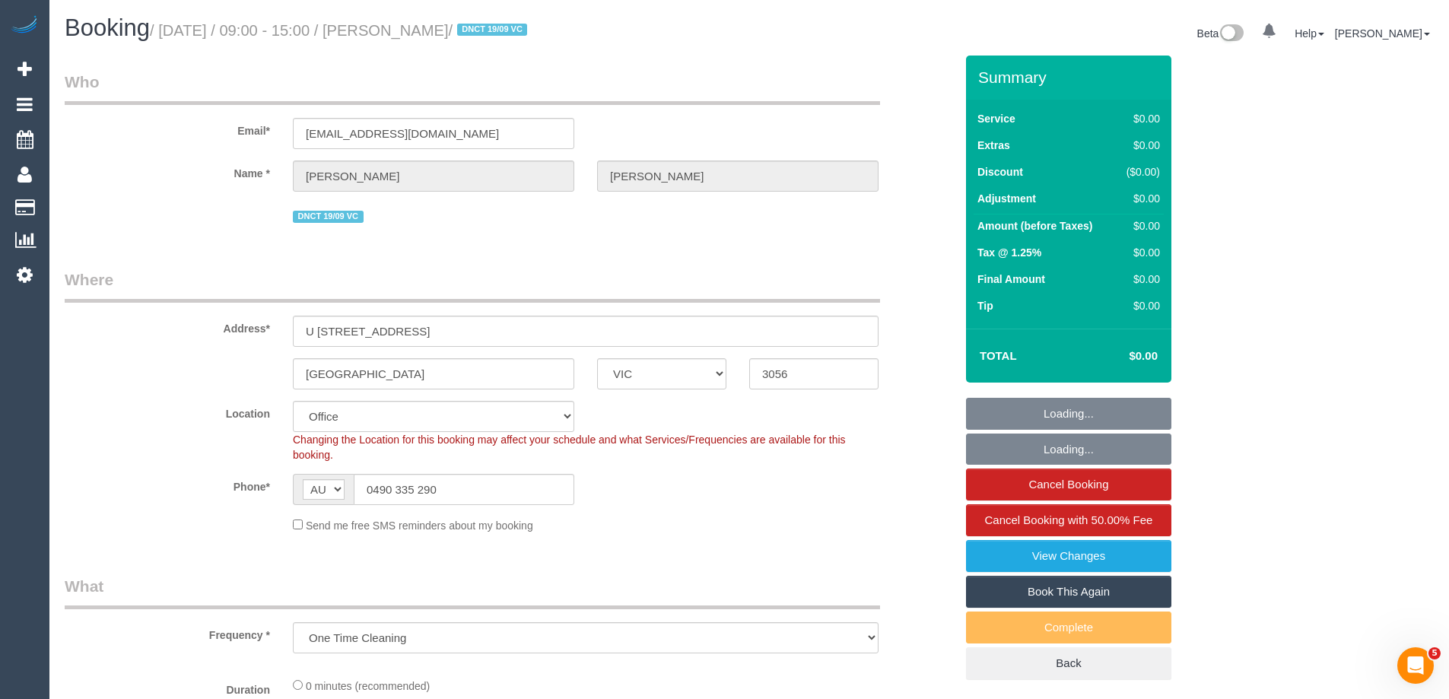
select select "number:24"
select select "number:33"
select select "number:26"
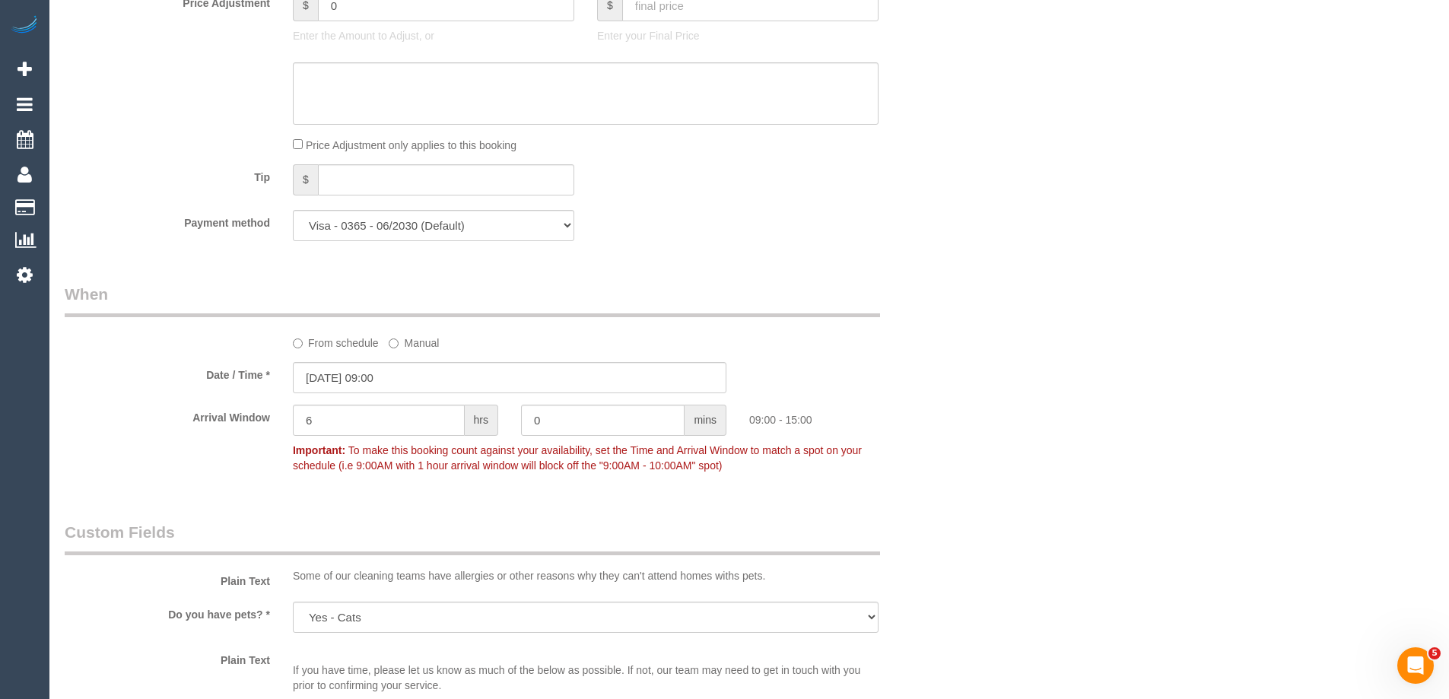
scroll to position [1293, 0]
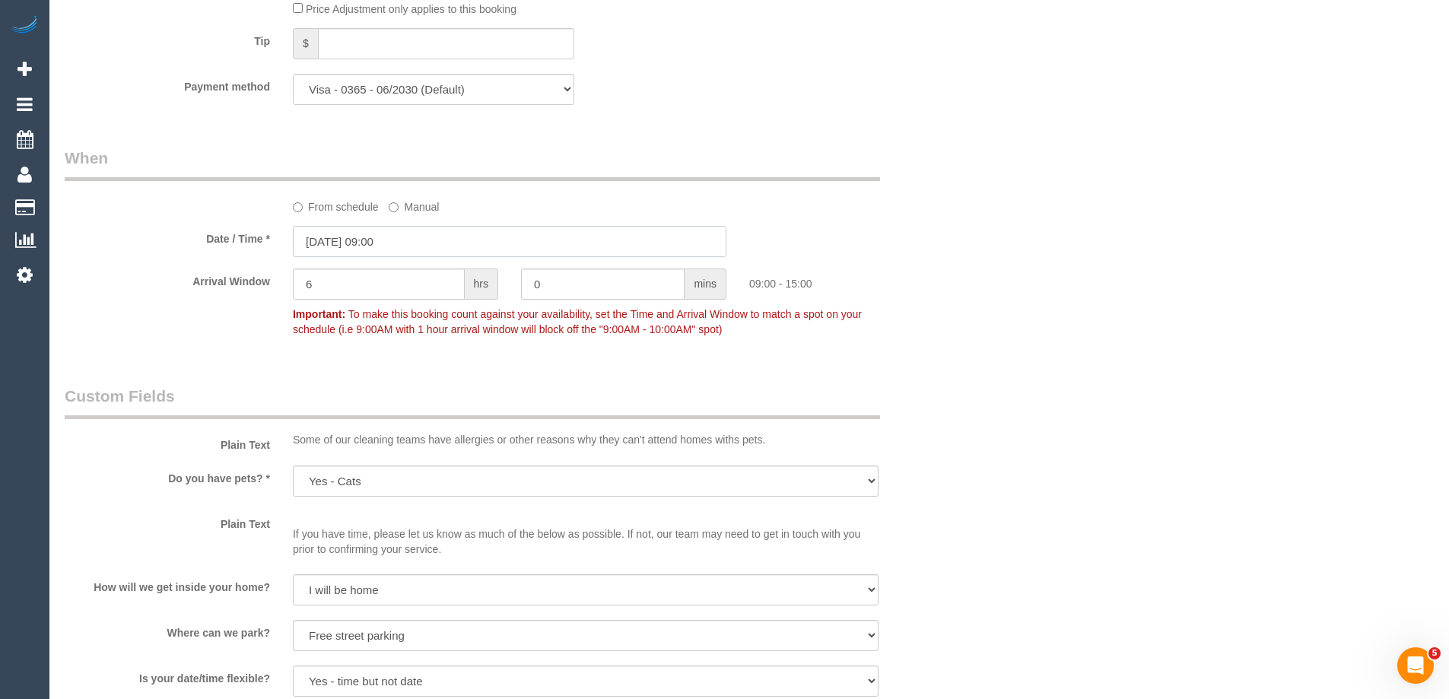
click at [364, 239] on input "[DATE] 09:00" at bounding box center [509, 241] width 433 height 31
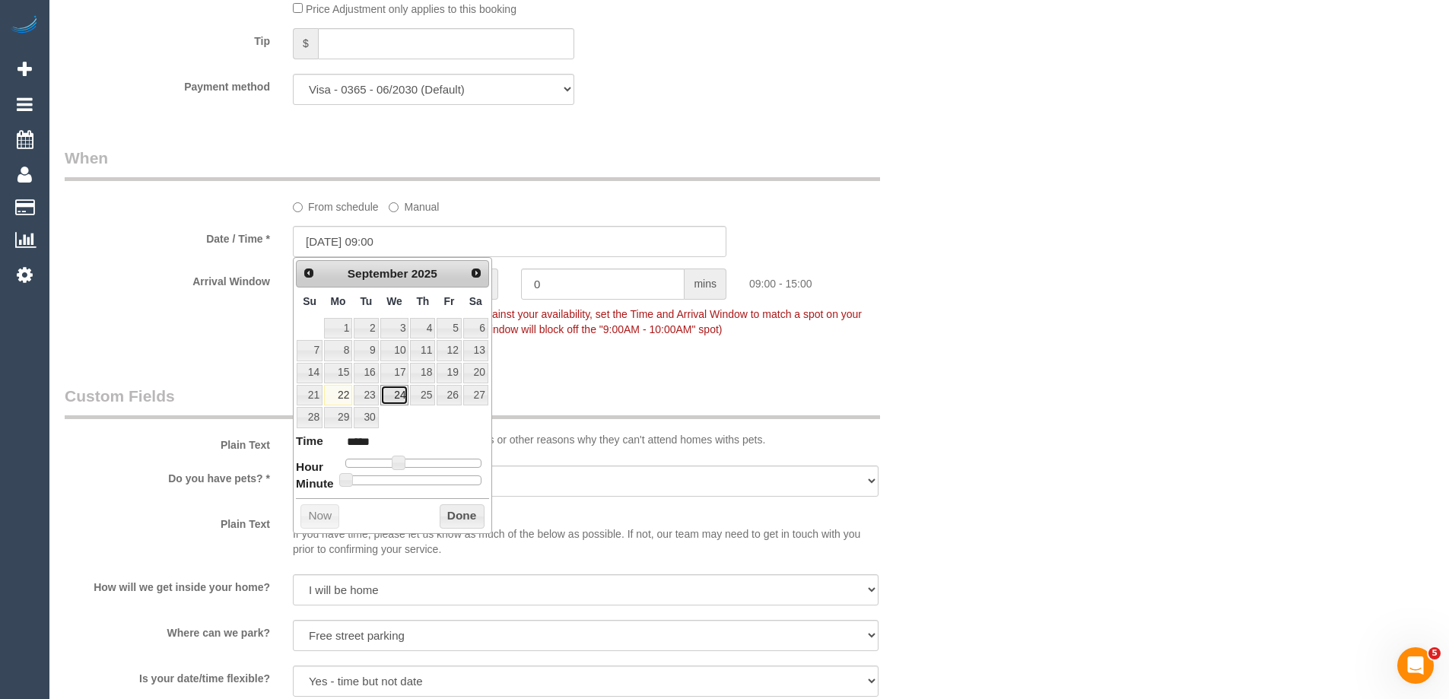
click at [399, 399] on link "24" at bounding box center [394, 395] width 29 height 21
type input "[DATE] 10:00"
type input "*****"
type input "[DATE] 11:00"
type input "*****"
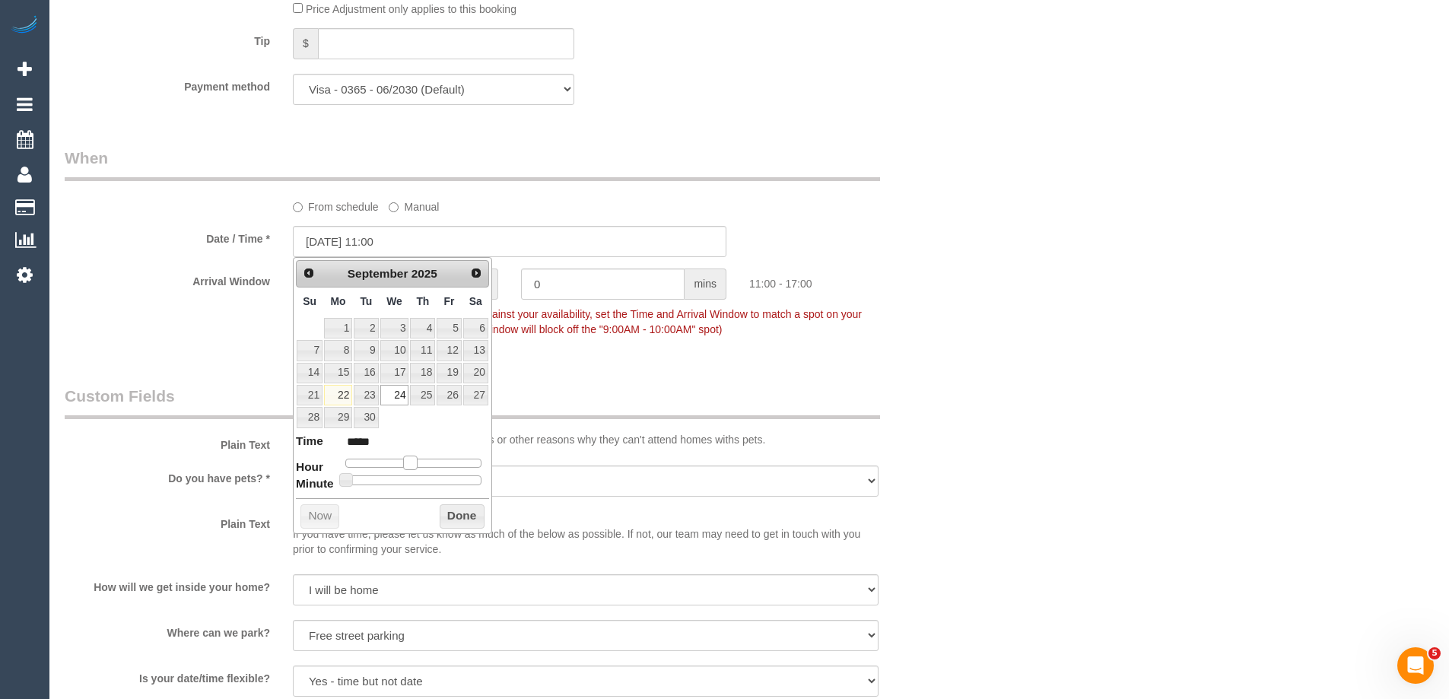
type input "[DATE] 12:00"
type input "*****"
drag, startPoint x: 399, startPoint y: 465, endPoint x: 414, endPoint y: 467, distance: 16.1
click at [414, 467] on span at bounding box center [416, 463] width 14 height 14
click at [462, 519] on button "Done" at bounding box center [462, 516] width 45 height 24
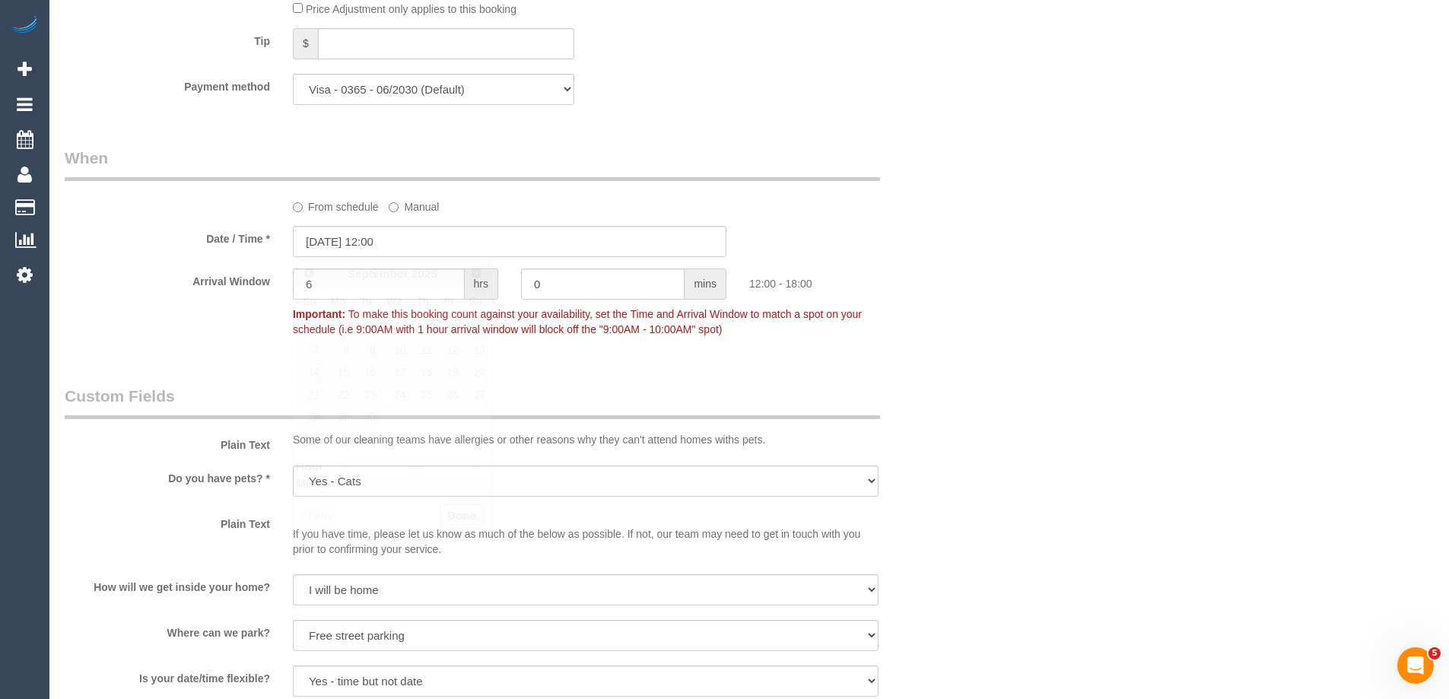
click at [459, 517] on p "If you have time, please let us know as much of the below as possible. If not, …" at bounding box center [586, 534] width 586 height 46
click at [265, 277] on div "Arrival Window 6 hrs 0 mins 12:00 - 18:00 Important: To make this booking count…" at bounding box center [509, 305] width 913 height 75
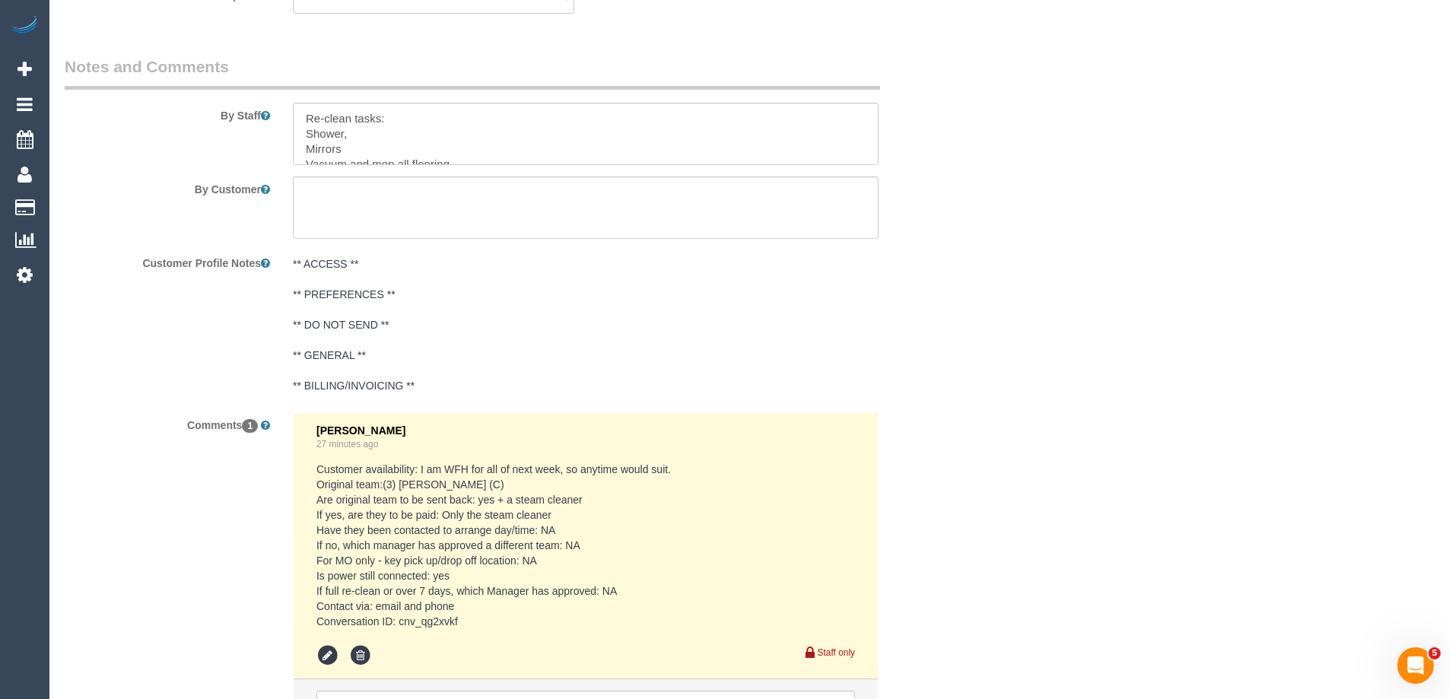
scroll to position [2434, 0]
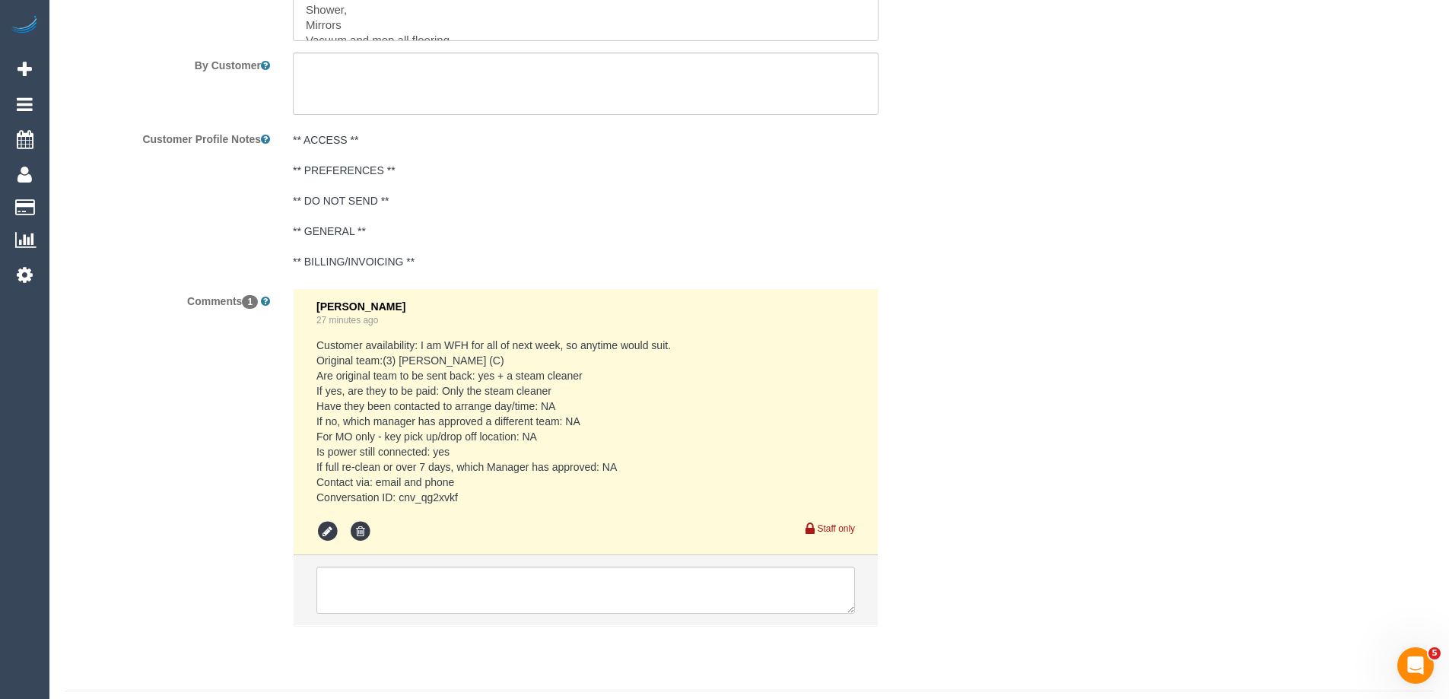
type input "1"
drag, startPoint x: 427, startPoint y: 498, endPoint x: 399, endPoint y: 495, distance: 29.1
click at [399, 495] on pre "Customer availability: I am WFH for all of next week, so anytime would suit. Or…" at bounding box center [585, 421] width 538 height 167
copy pre "cnv_qg2xvkf"
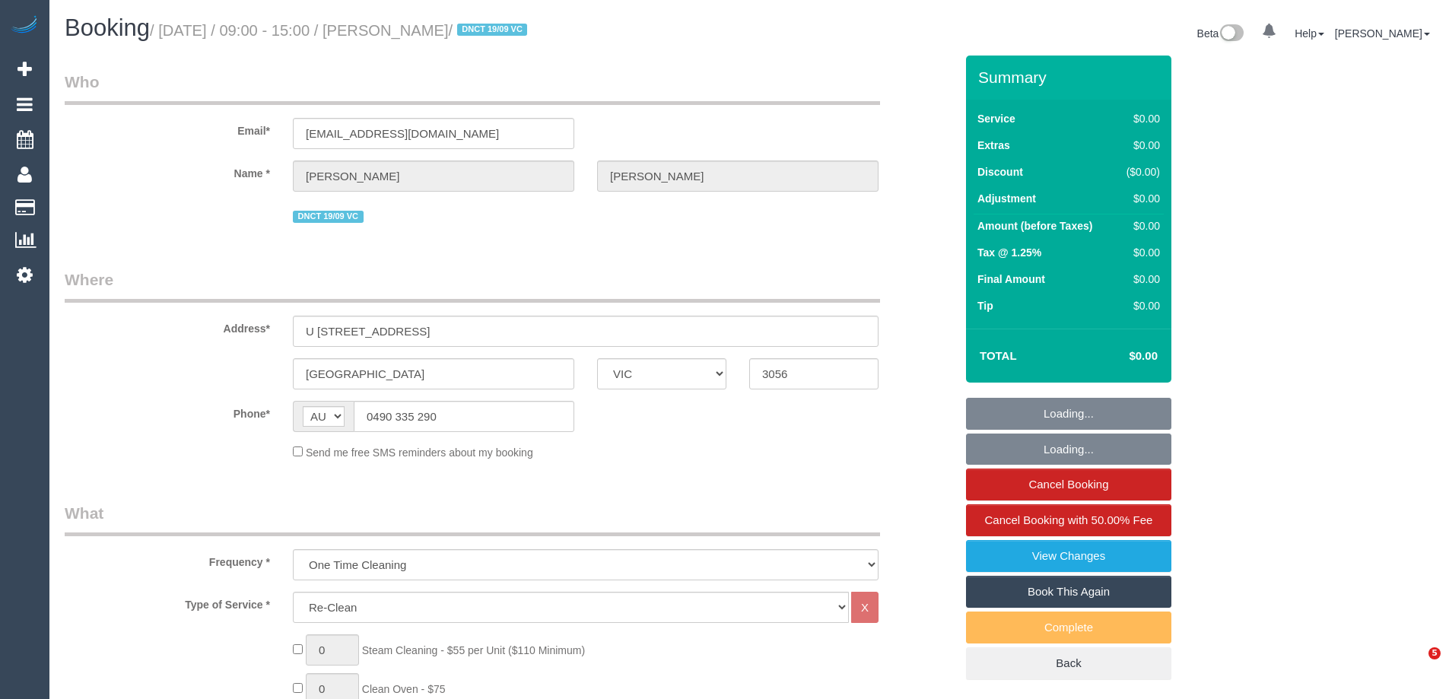
select select "VIC"
select select "string:stripe-pm_1S3ECS2GScqysDRV7Y3VaEz3"
select select "number:29"
select select "number:14"
select select "number:19"
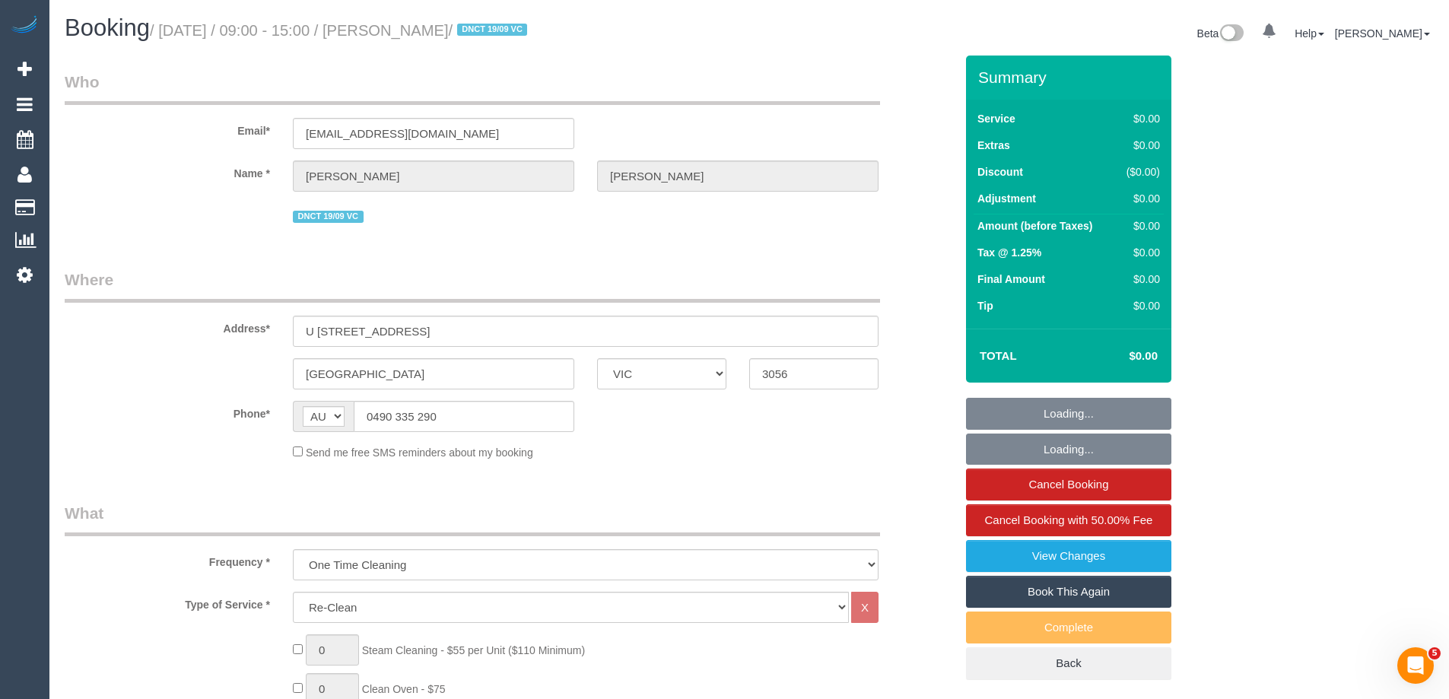
select select "number:24"
select select "number:33"
select select "number:26"
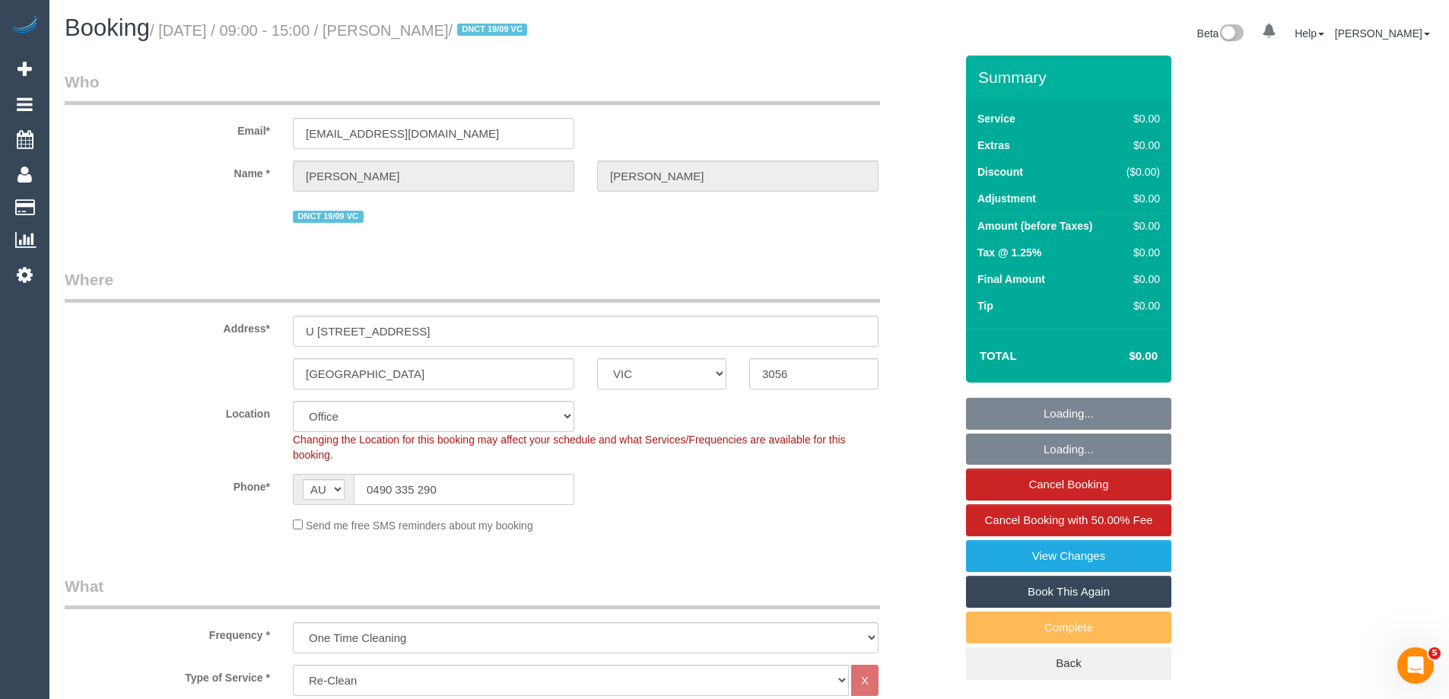
select select "object:766"
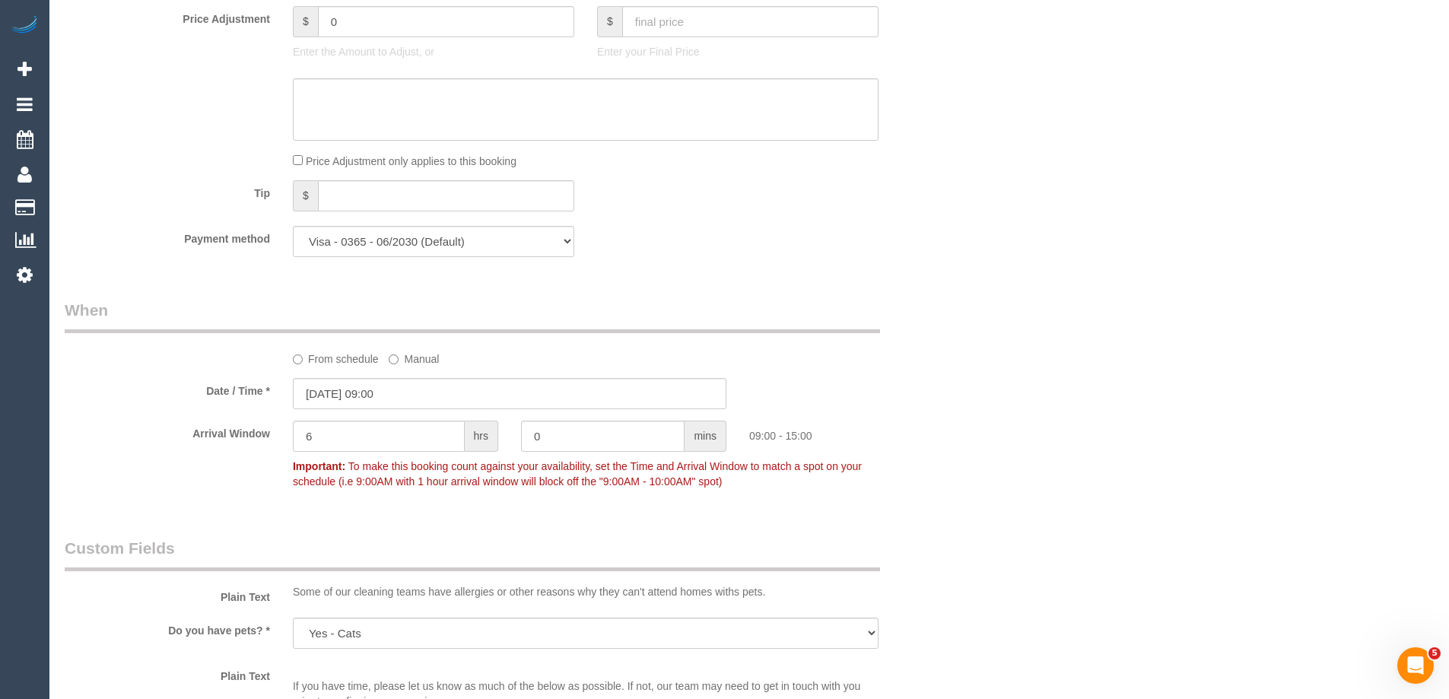
scroll to position [1293, 0]
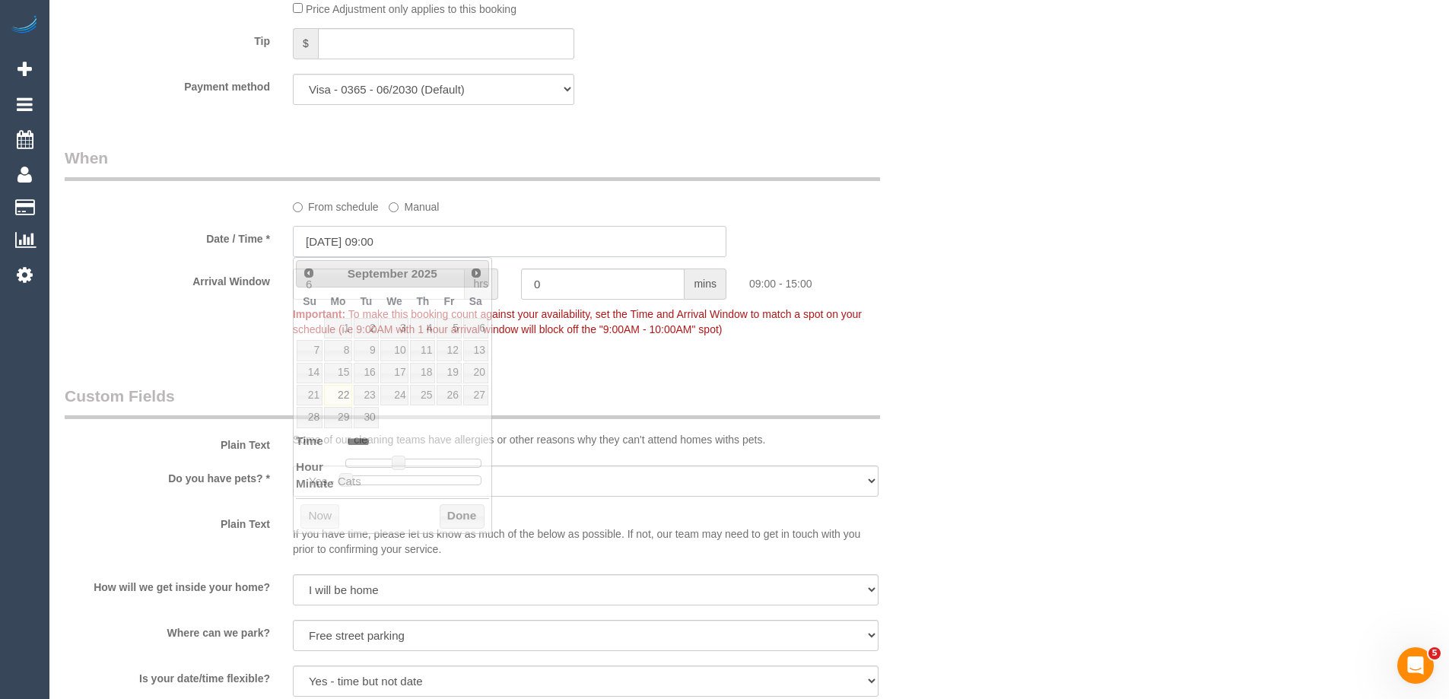
click at [338, 240] on input "22/09/2025 09:00" at bounding box center [509, 241] width 433 height 31
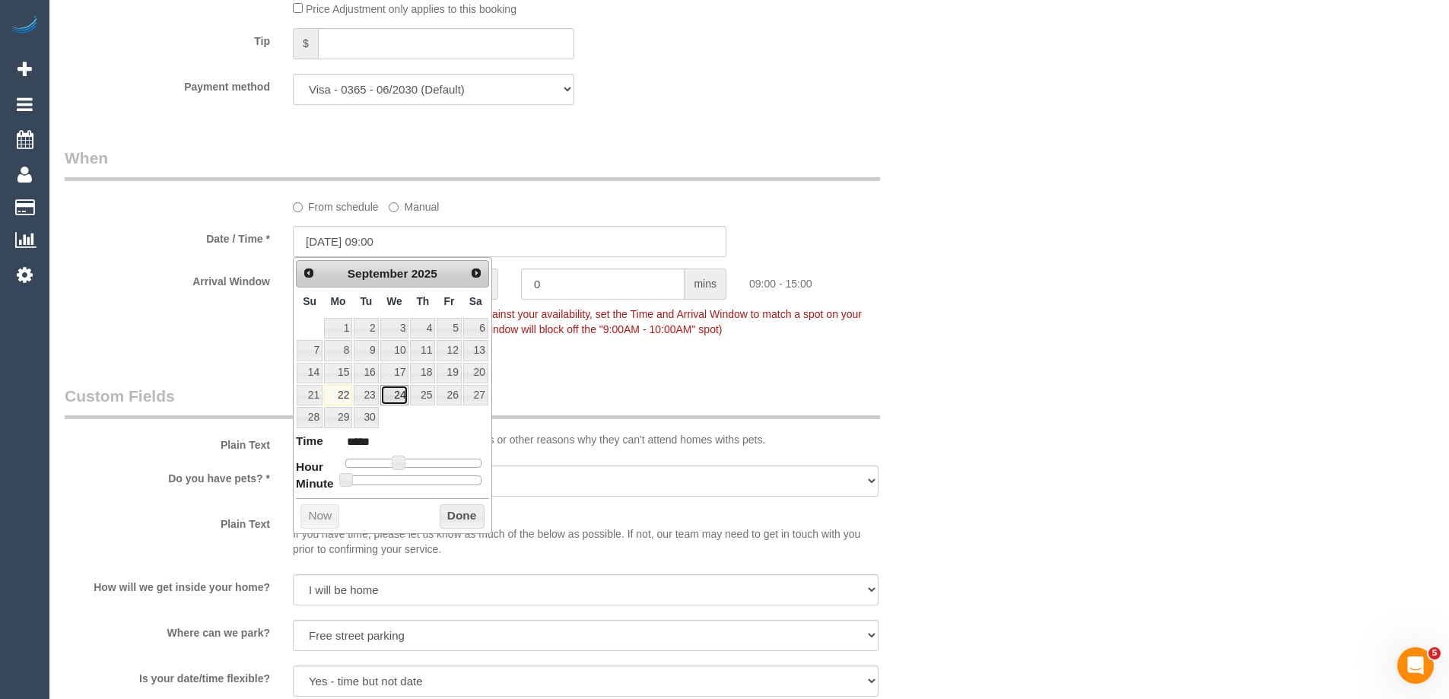
click at [398, 401] on link "24" at bounding box center [394, 395] width 29 height 21
type input "24/09/2025 10:00"
type input "*****"
type input "24/09/2025 11:00"
type input "*****"
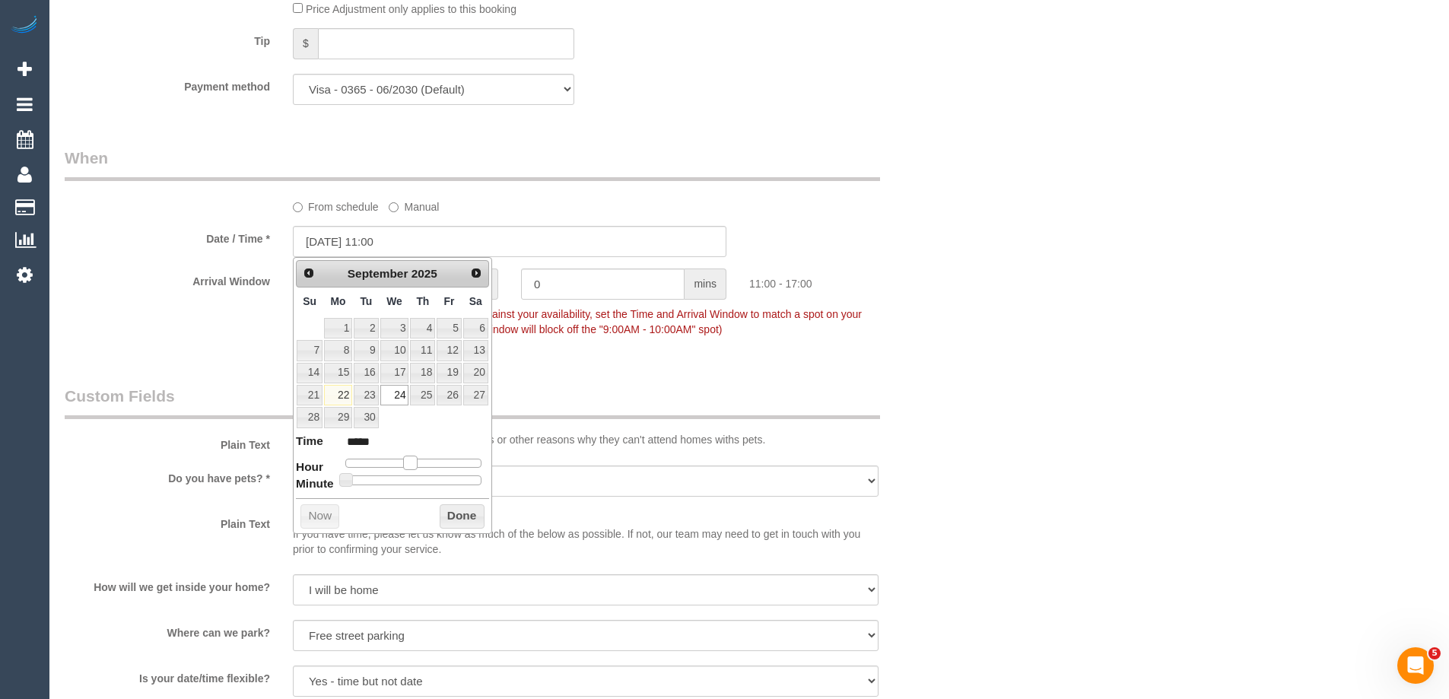
type input "[DATE] 12:00"
type input "*****"
type input "24/09/2025 13:00"
type input "*****"
type input "[DATE] 12:00"
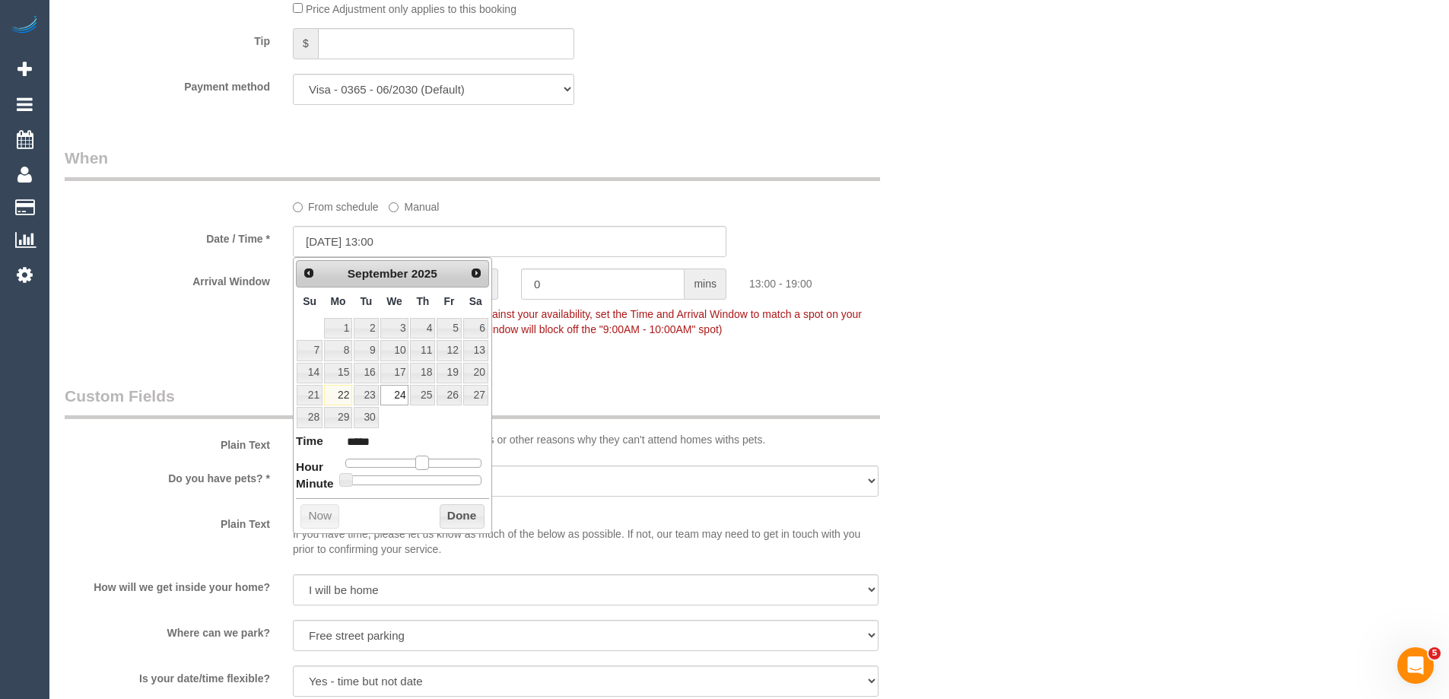
type input "*****"
drag, startPoint x: 399, startPoint y: 465, endPoint x: 418, endPoint y: 469, distance: 18.6
click at [418, 469] on span at bounding box center [416, 463] width 14 height 14
click at [457, 519] on button "Done" at bounding box center [462, 516] width 45 height 24
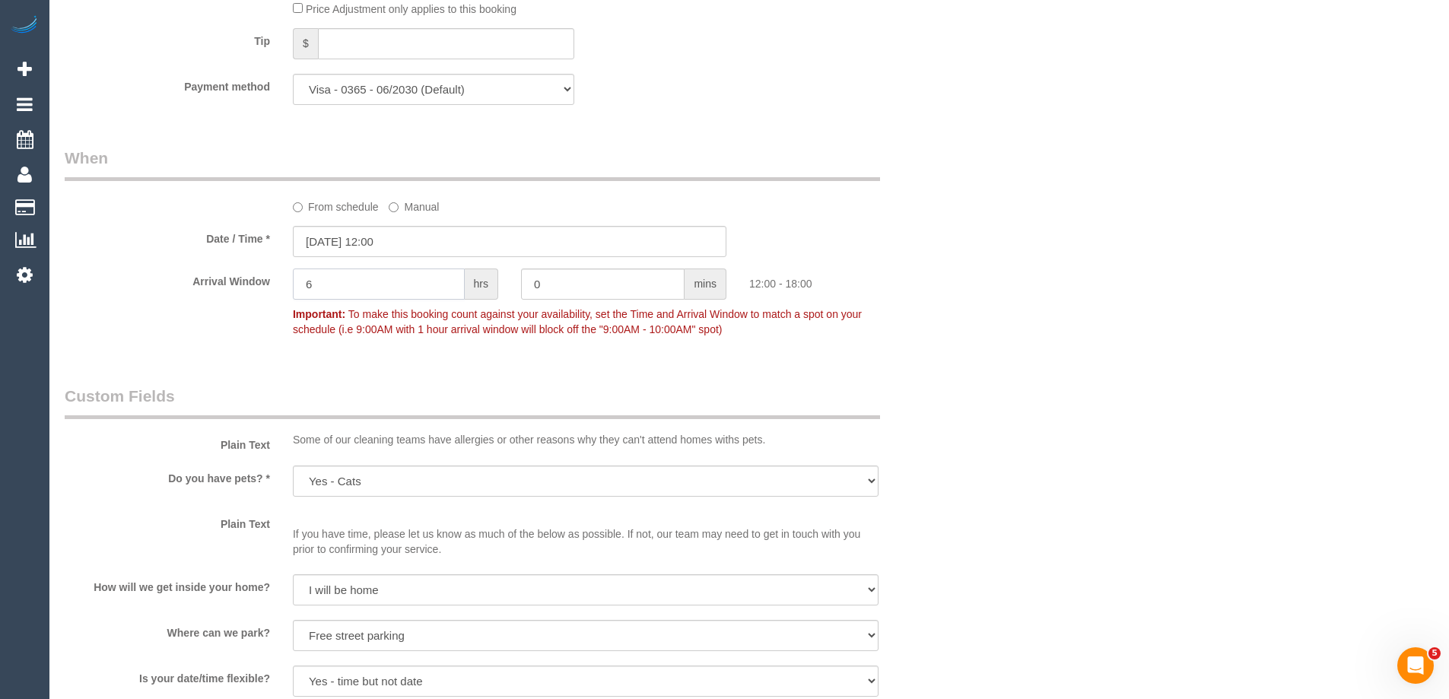
drag, startPoint x: 320, startPoint y: 268, endPoint x: 256, endPoint y: 270, distance: 64.7
click at [256, 270] on div "Arrival Window 6 hrs 0 mins 12:00 - 18:00 Important: To make this booking count…" at bounding box center [509, 305] width 913 height 75
type input "1"
click at [252, 325] on div "Arrival Window 1 hrs 0 mins 12:00 - 13:00 Important: To make this booking count…" at bounding box center [509, 305] width 913 height 75
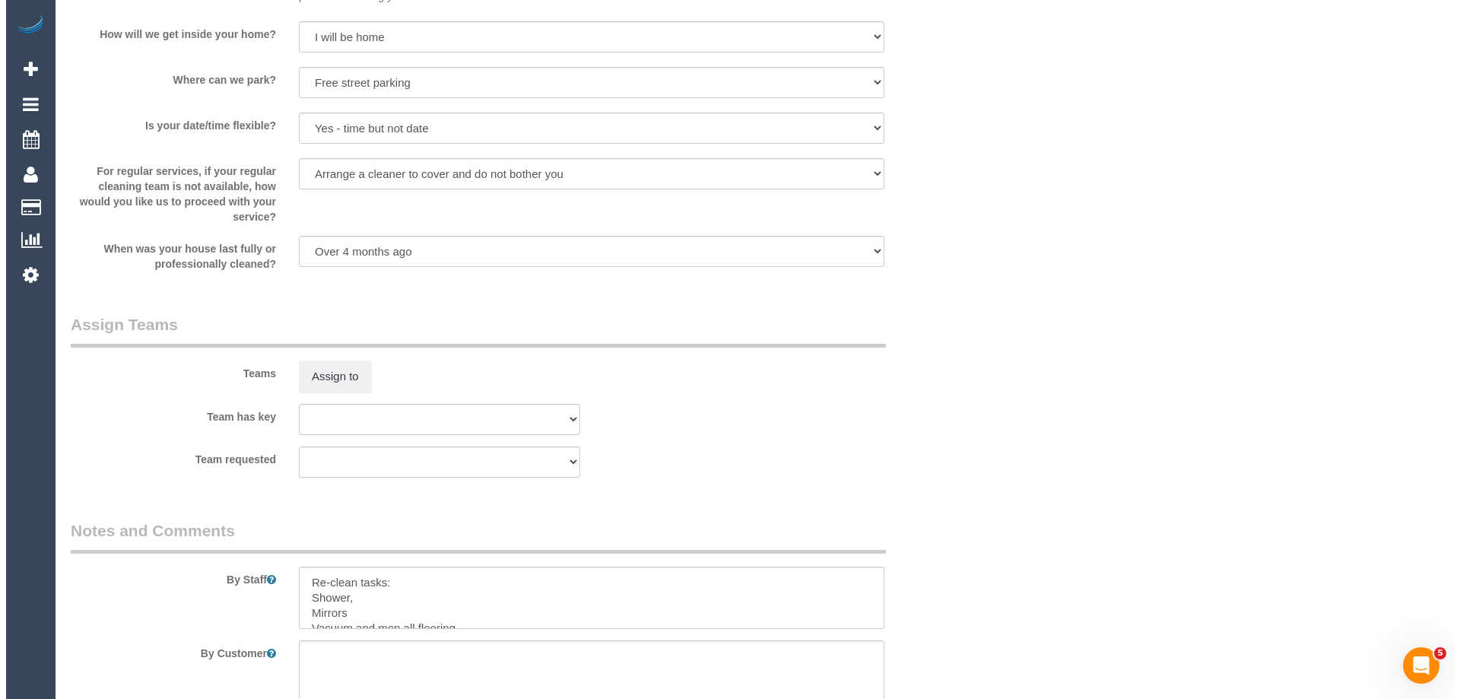
scroll to position [2053, 0]
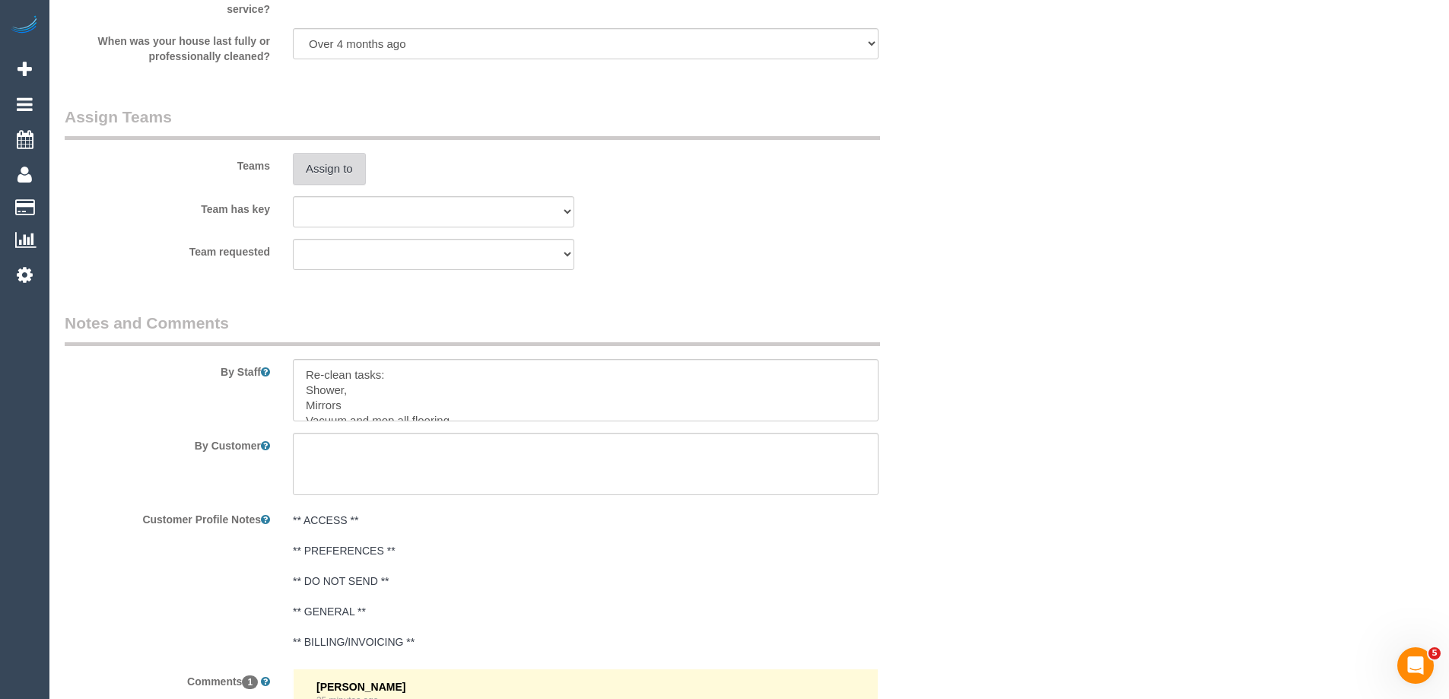
click at [326, 167] on button "Assign to" at bounding box center [329, 169] width 73 height 32
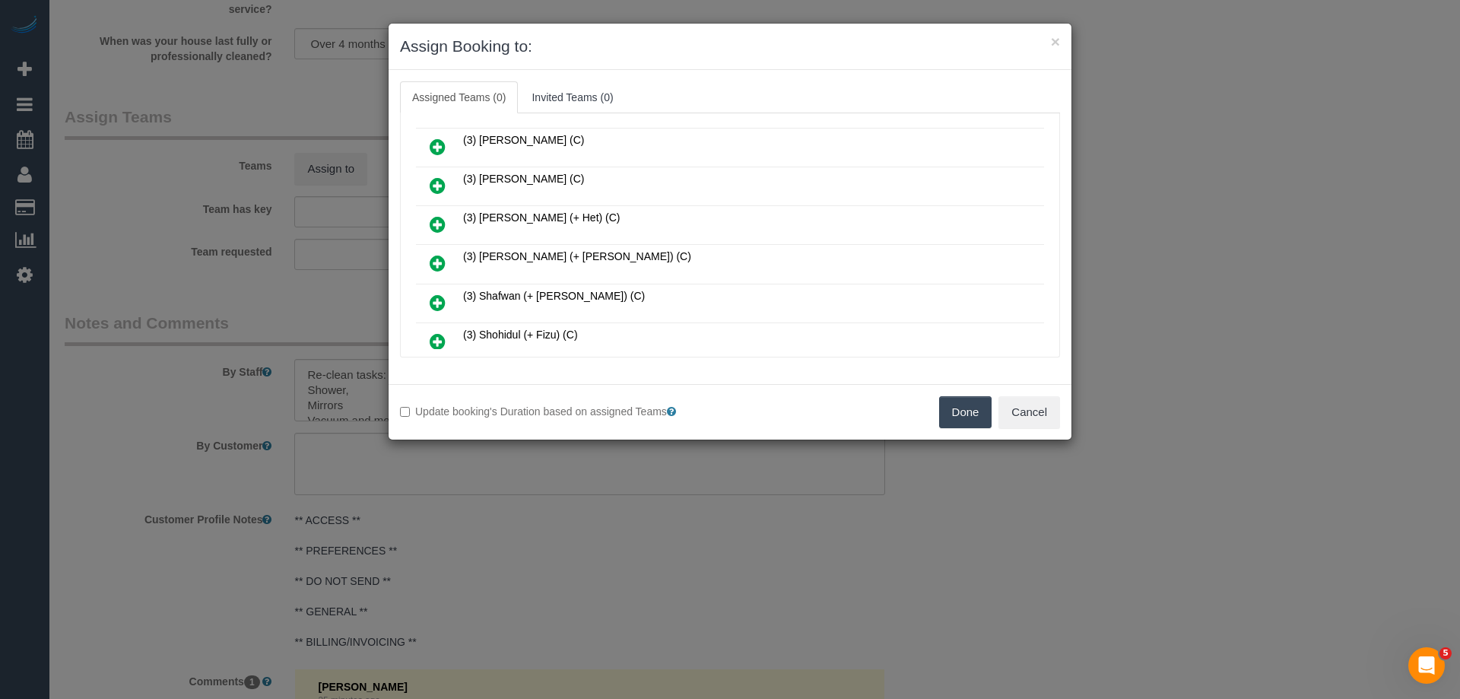
click at [444, 181] on icon at bounding box center [438, 185] width 16 height 18
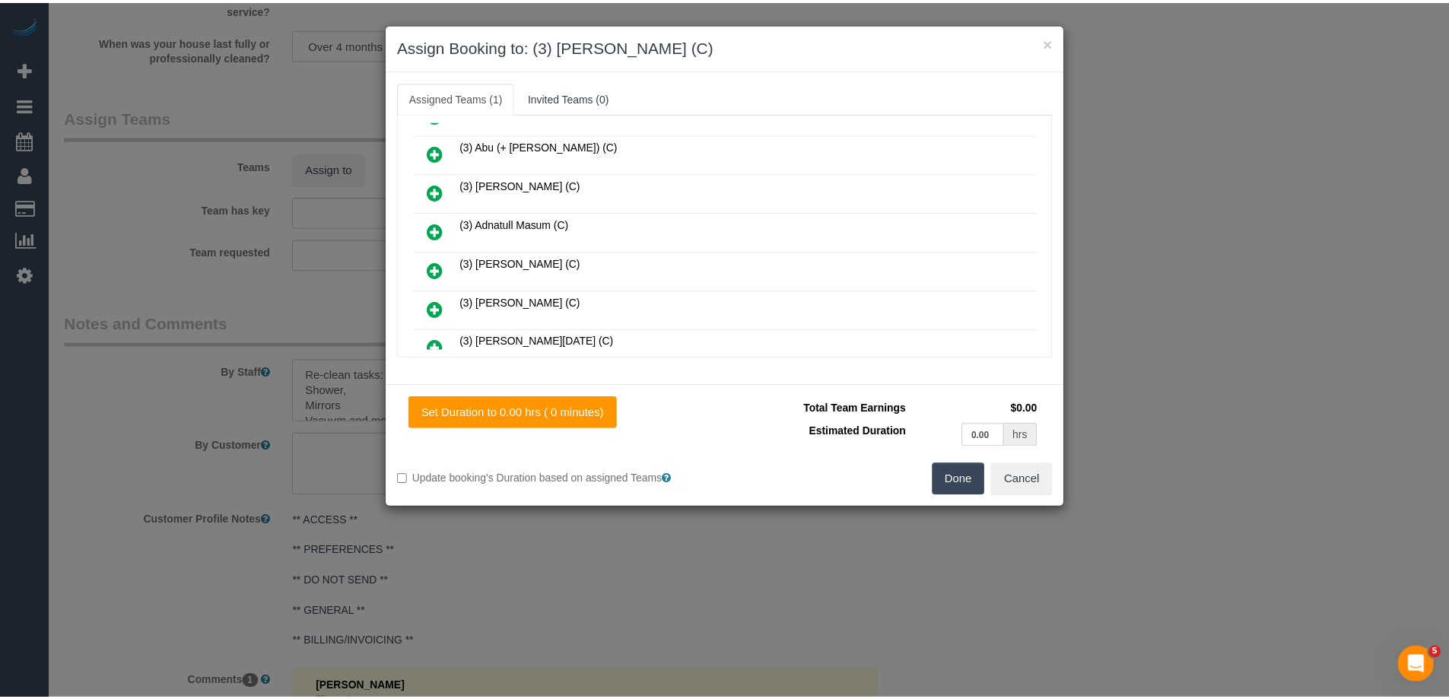
scroll to position [0, 0]
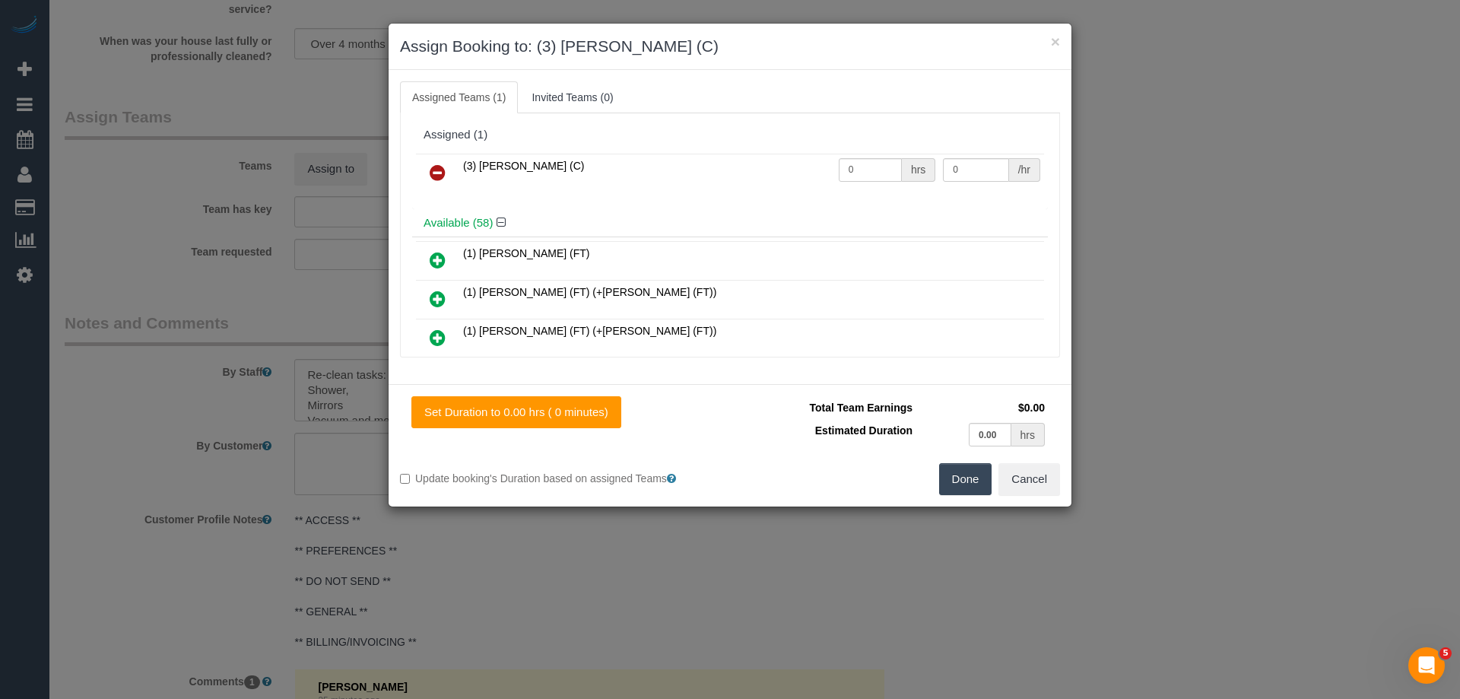
click at [969, 480] on button "Done" at bounding box center [965, 479] width 53 height 32
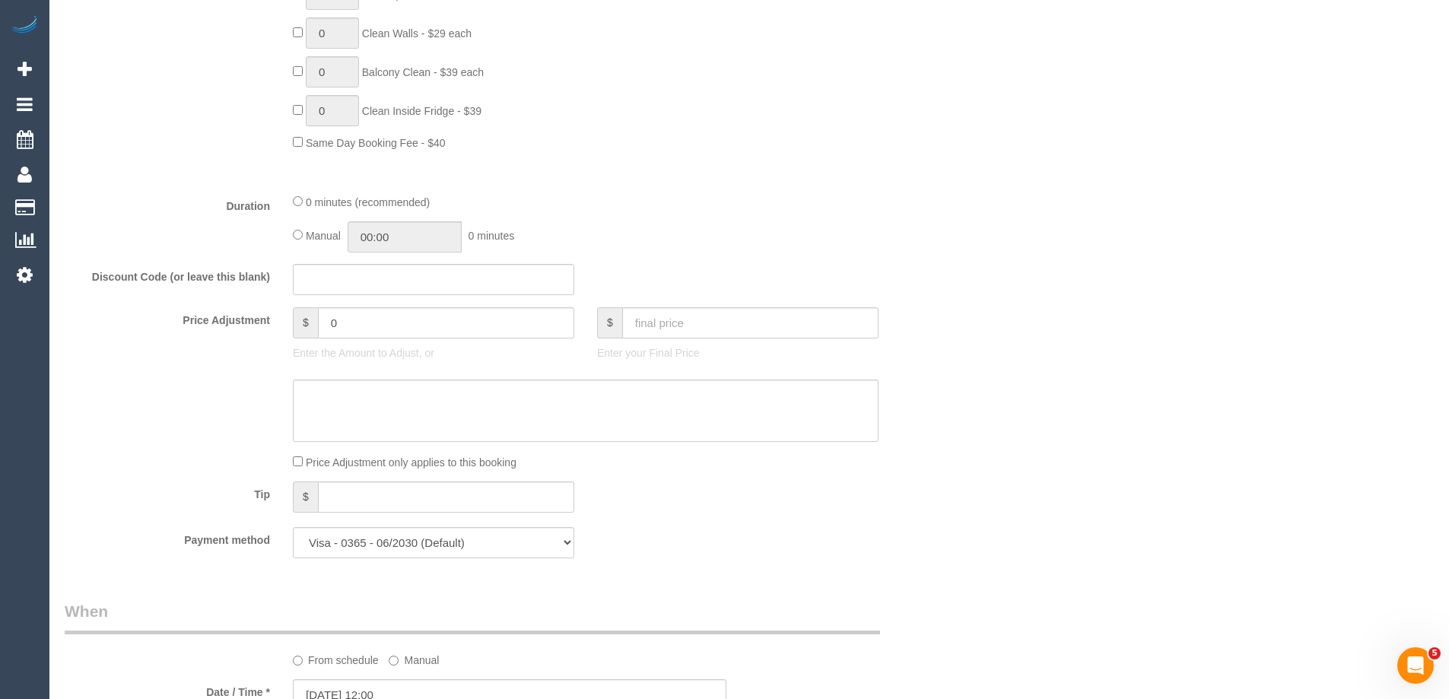
scroll to position [837, 0]
click at [407, 242] on input "00:00" at bounding box center [405, 239] width 114 height 31
click at [379, 300] on li "01:00" at bounding box center [388, 306] width 68 height 20
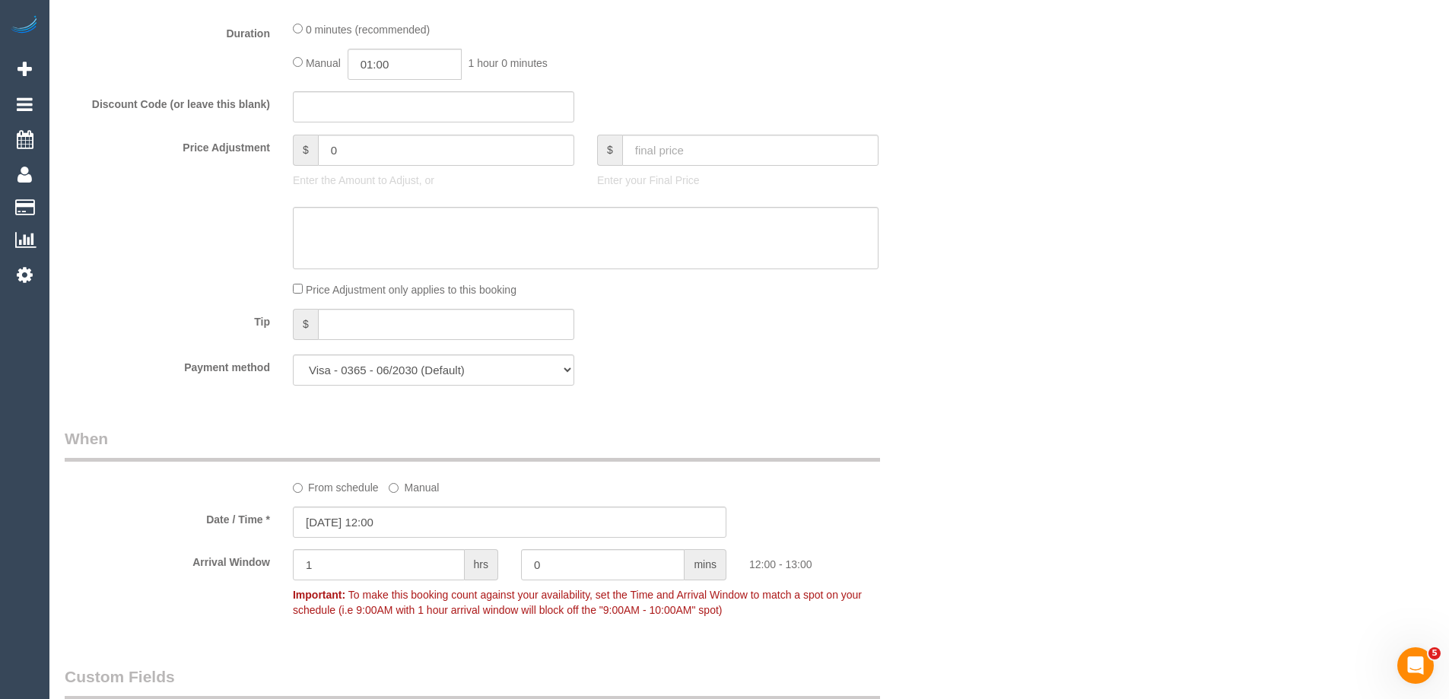
scroll to position [989, 0]
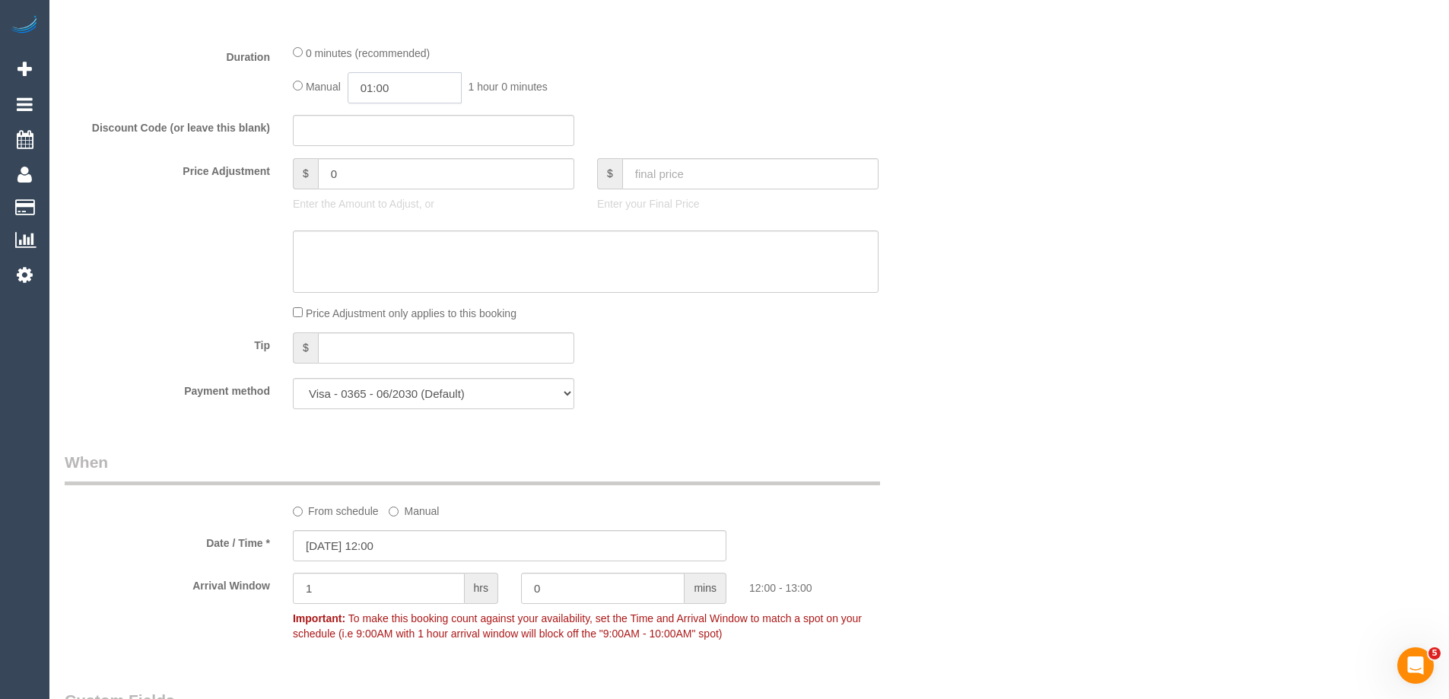
click at [421, 90] on input "01:00" at bounding box center [405, 87] width 114 height 31
type input "02:00"
click at [378, 174] on li "02:00" at bounding box center [388, 174] width 68 height 20
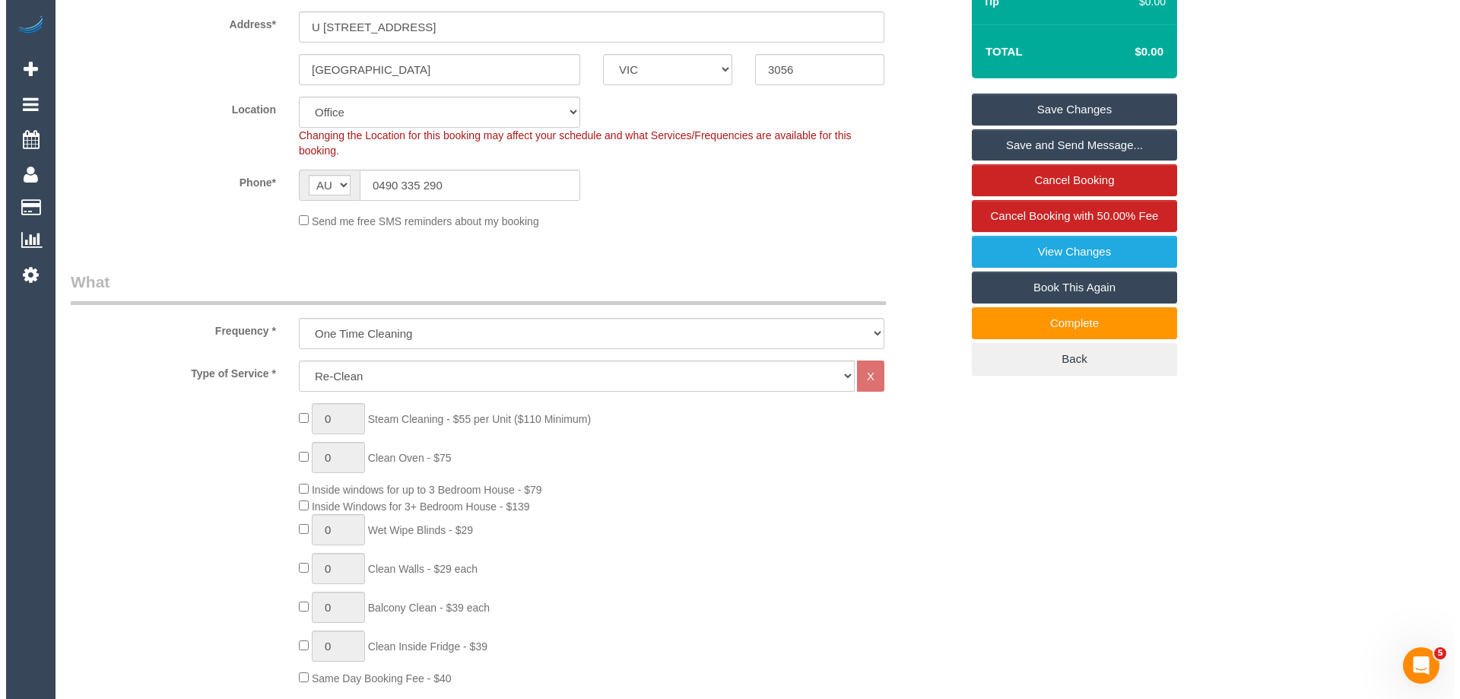
scroll to position [0, 0]
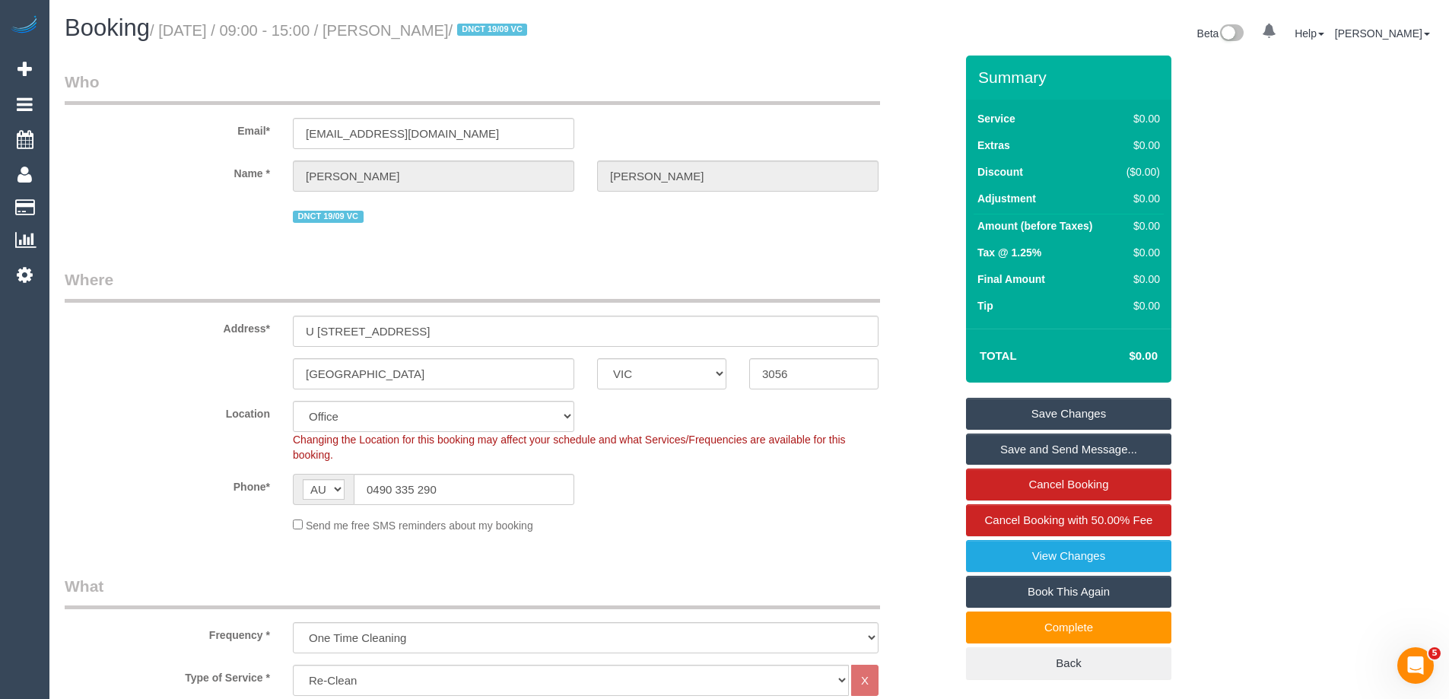
drag, startPoint x: 532, startPoint y: 30, endPoint x: 421, endPoint y: 30, distance: 110.3
click at [421, 30] on small "/ September 22, 2025 / 09:00 - 15:00 / Trudy Thompson / DNCT 19/09 VC" at bounding box center [341, 30] width 382 height 17
copy small "[PERSON_NAME]"
click at [1000, 415] on link "Save Changes" at bounding box center [1068, 414] width 205 height 32
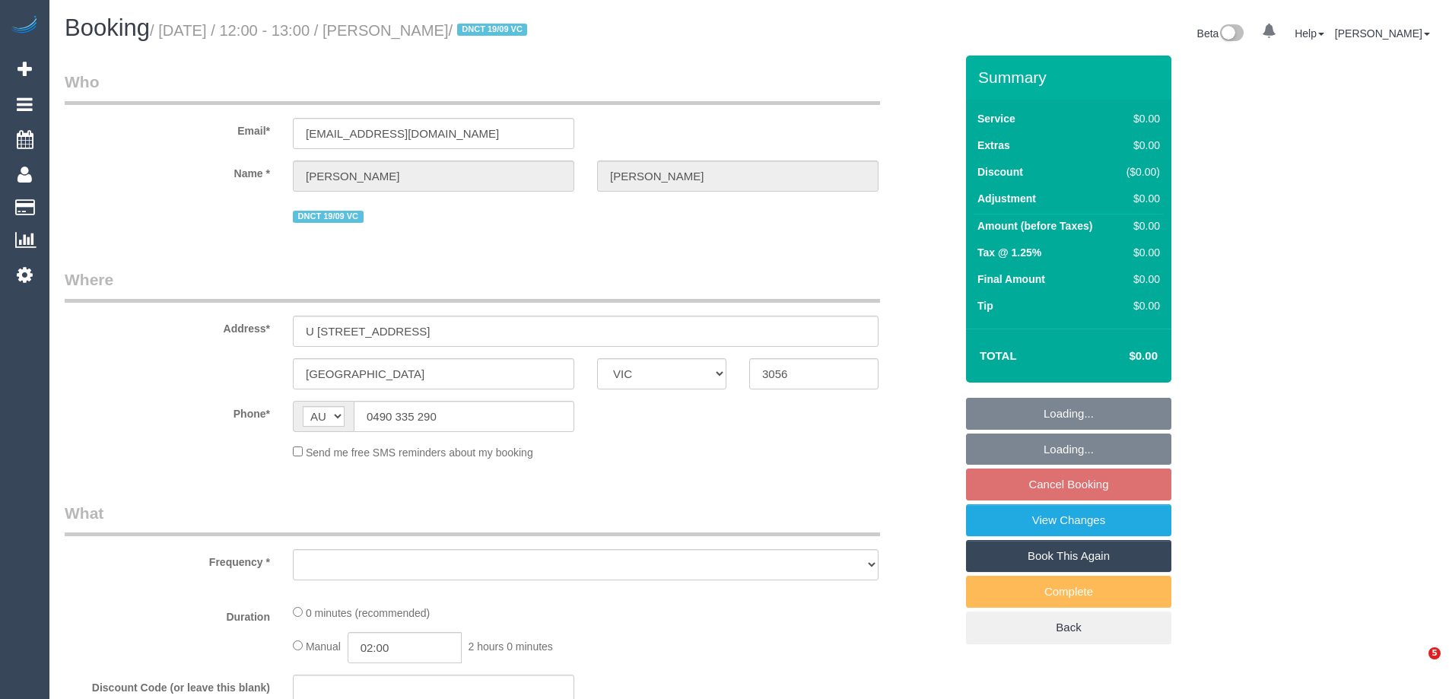
select select "VIC"
select select "object:558"
select select "string:stripe-pm_1S3ECS2GScqysDRV7Y3VaEz3"
select select "number:29"
select select "number:14"
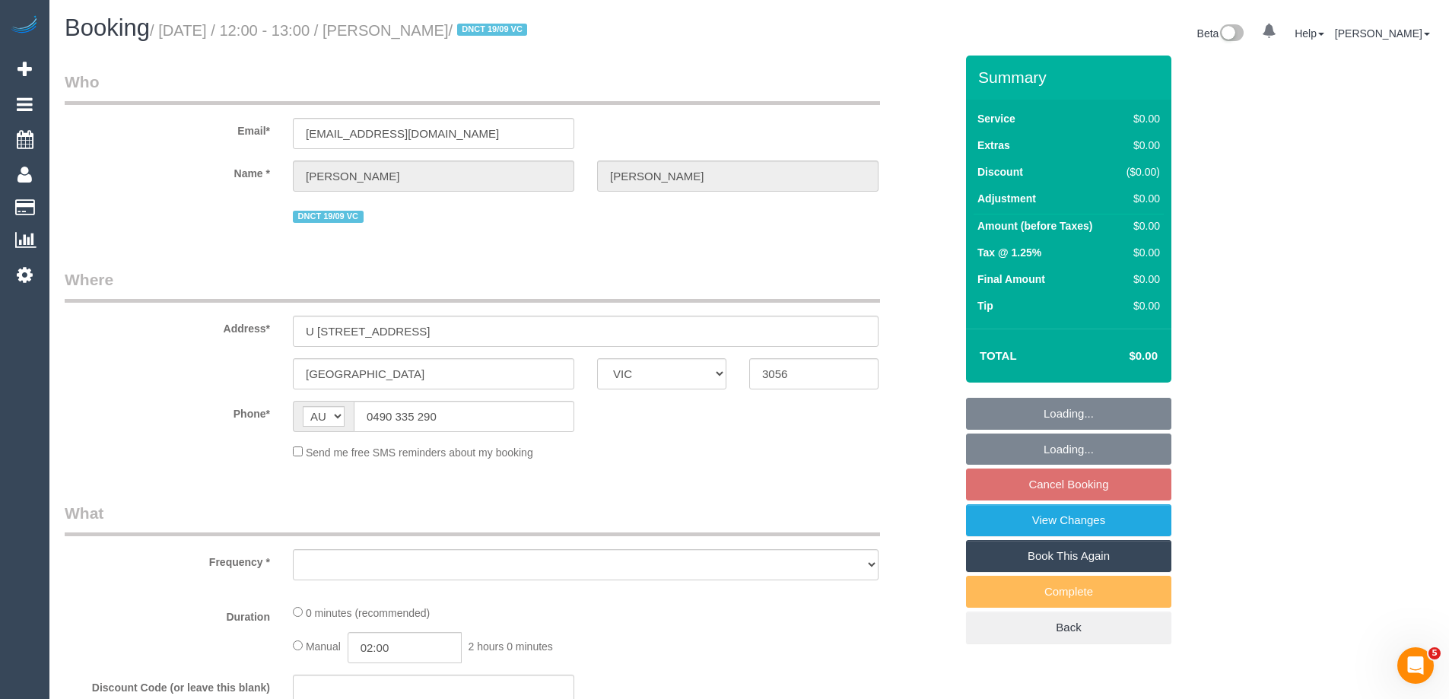
select select "number:19"
select select "number:24"
select select "number:33"
select select "number:26"
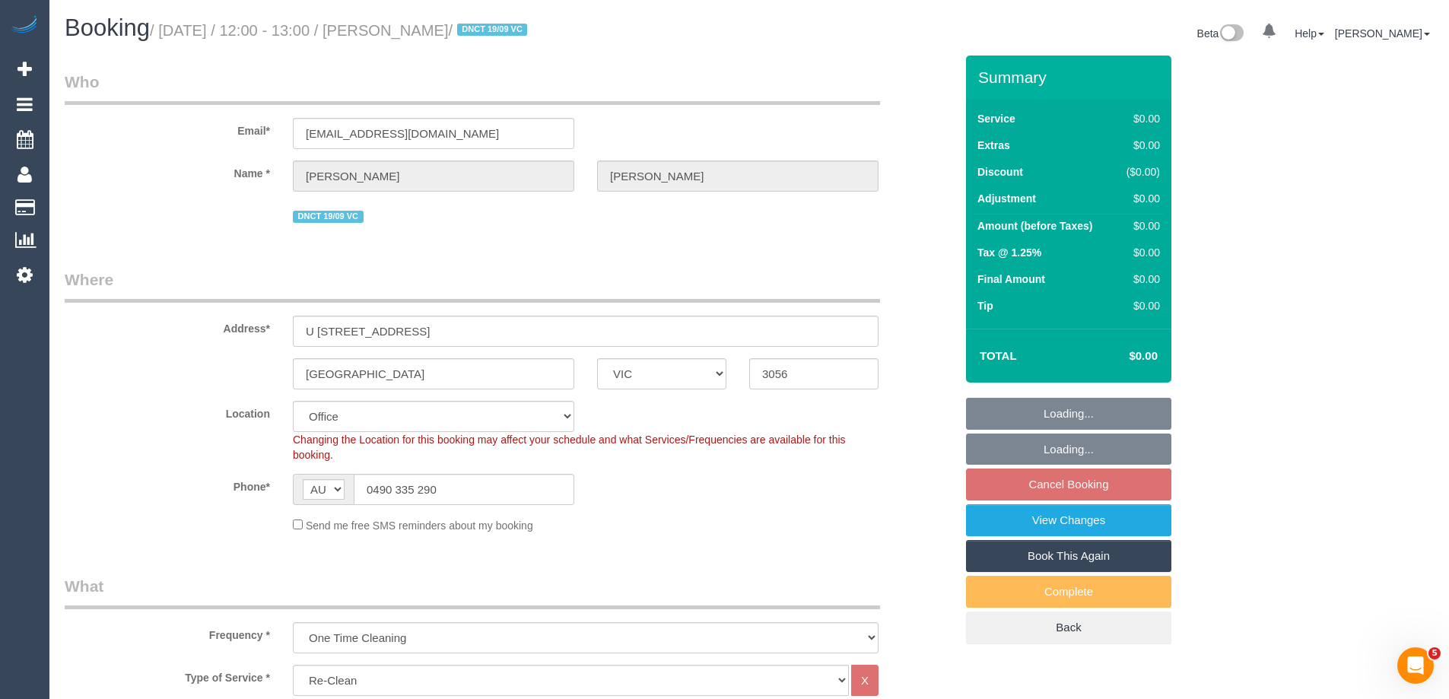
select select "object:768"
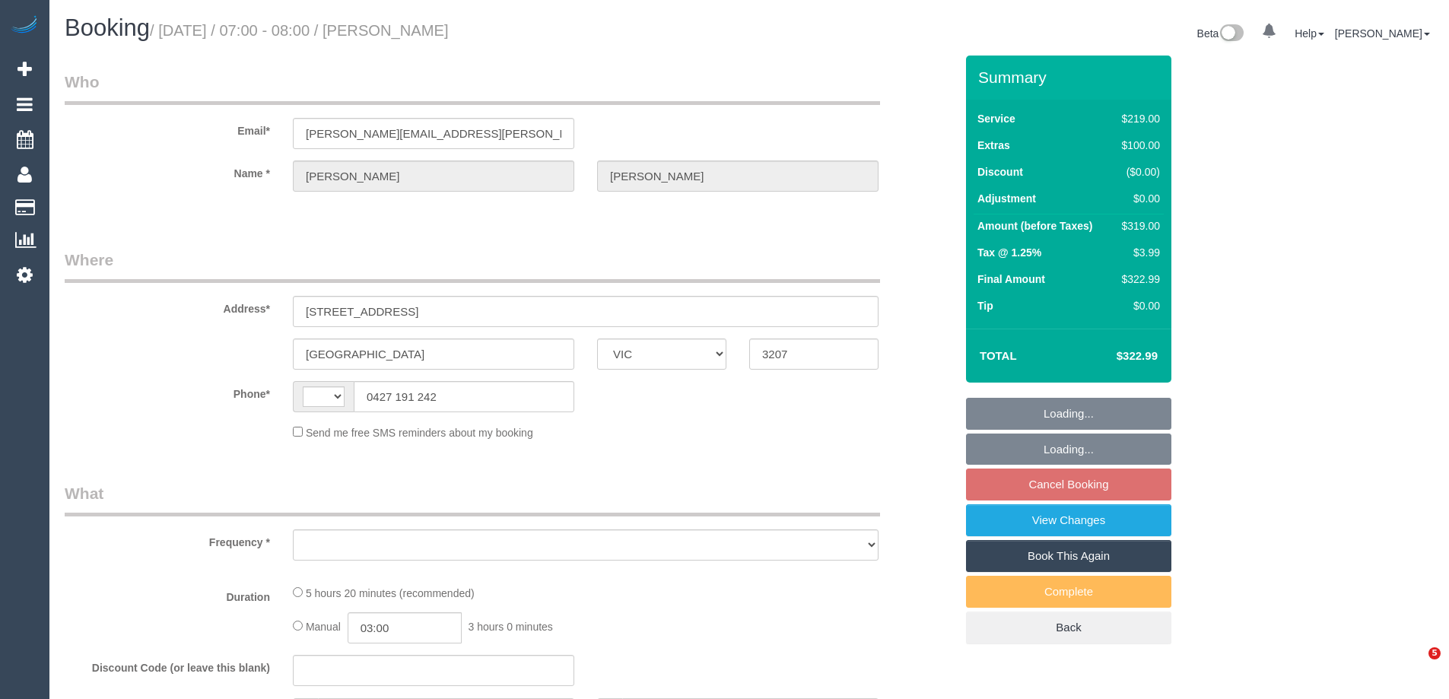
select select "VIC"
select select "string:AU"
select select "number:29"
select select "number:14"
select select "number:18"
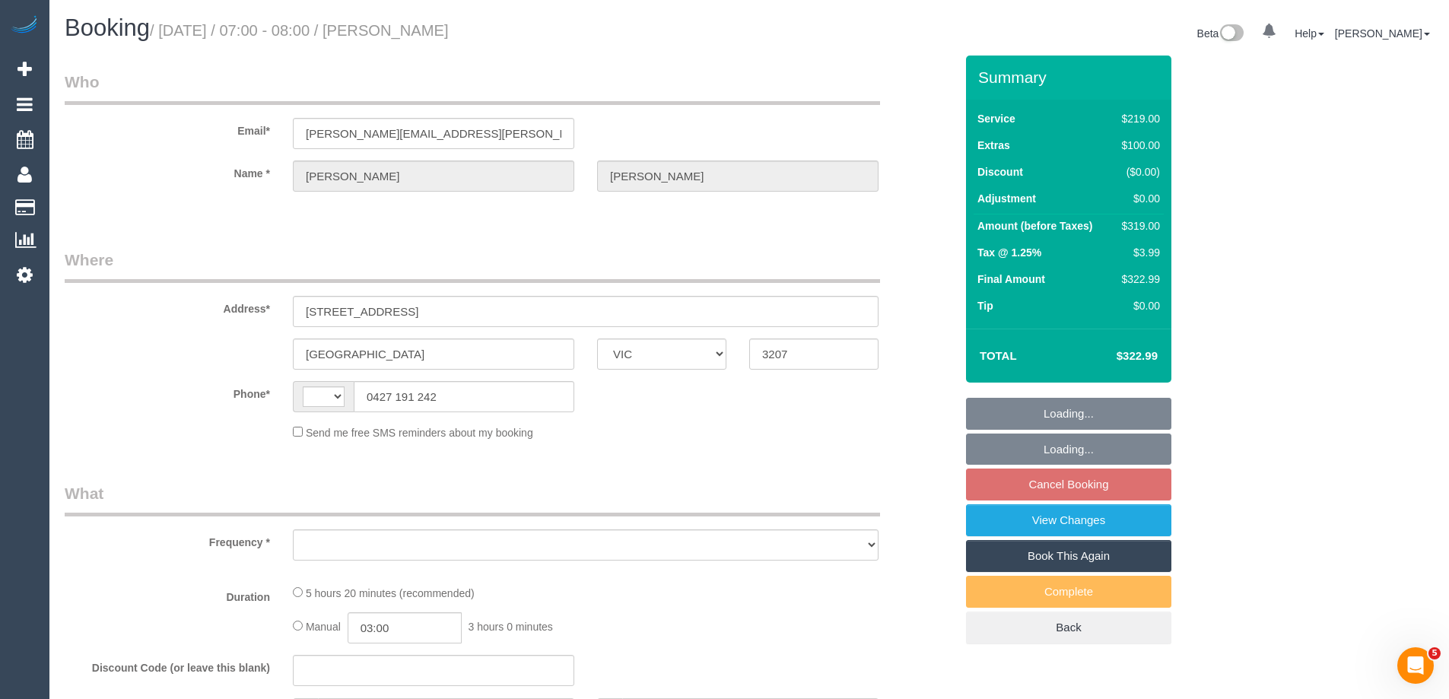
select select "number:24"
select select "number:13"
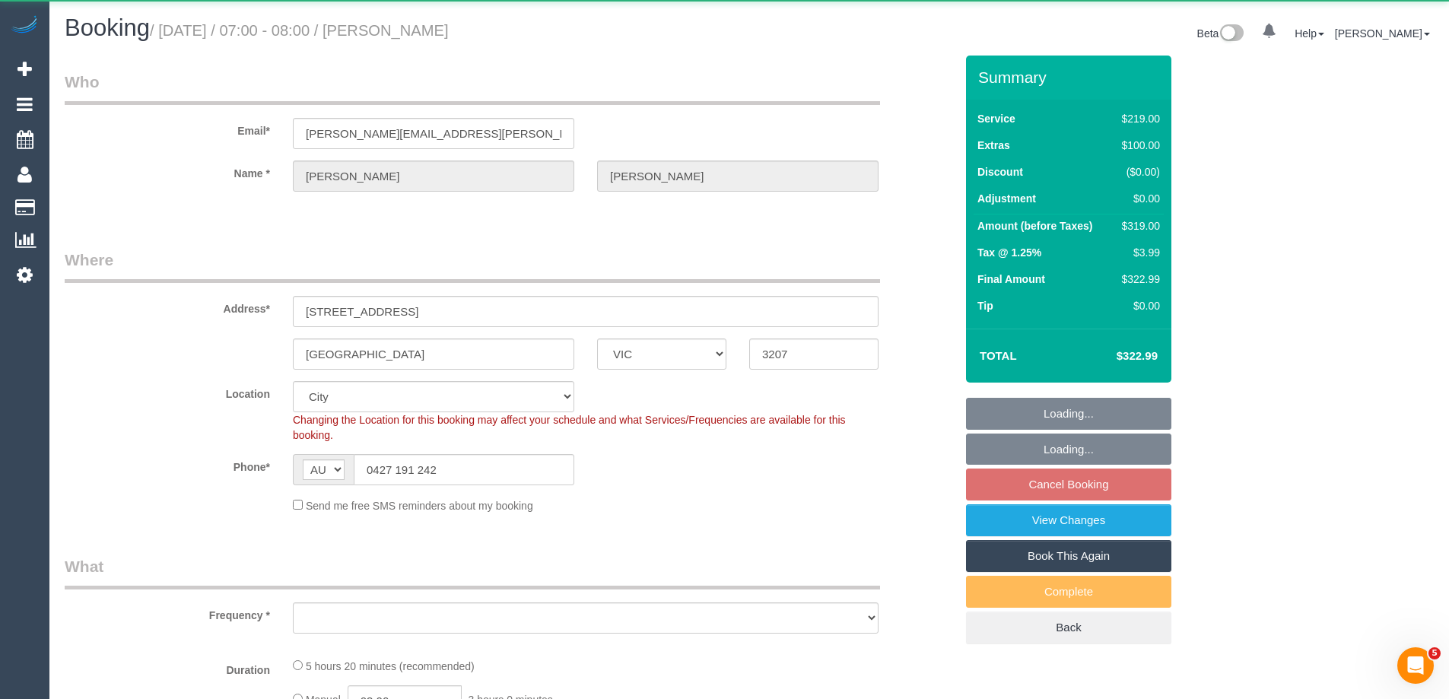
select select "object:818"
select select "string:stripe-pm_1S7TFl2GScqysDRVumSjWoCy"
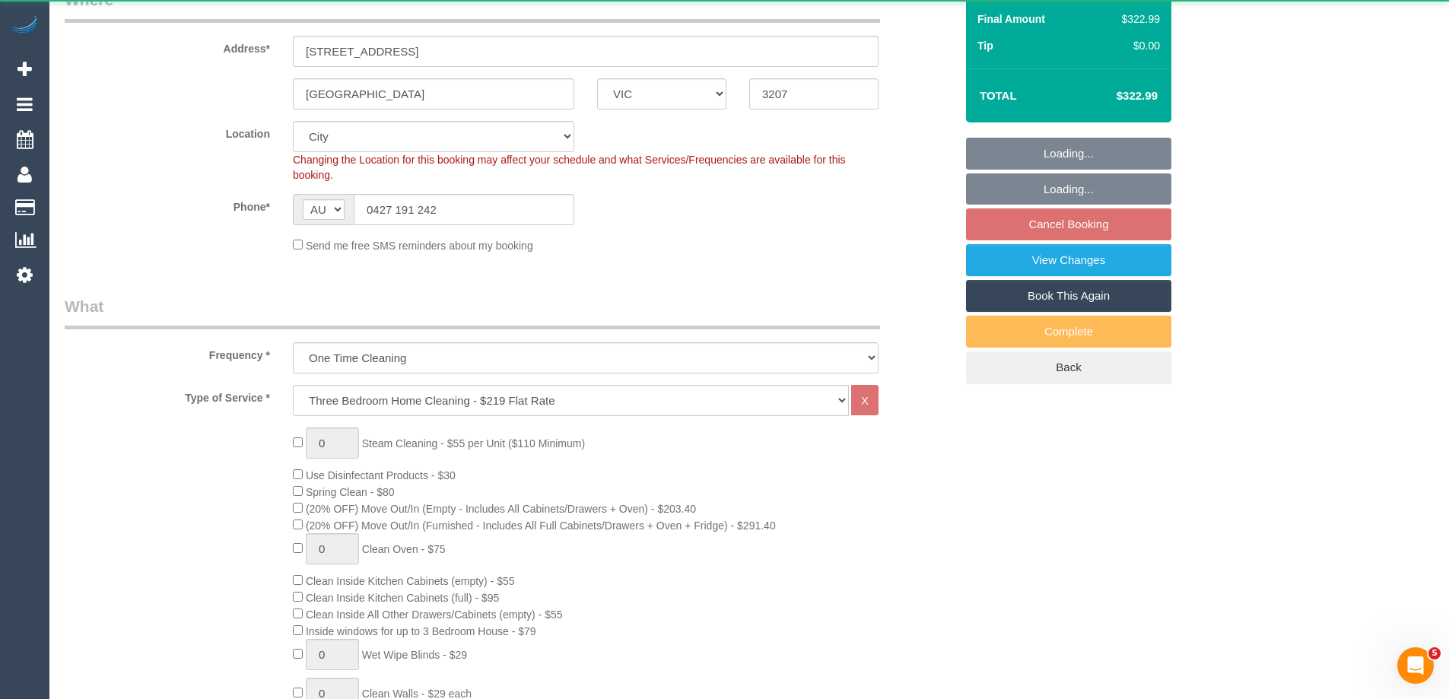
select select "object:1228"
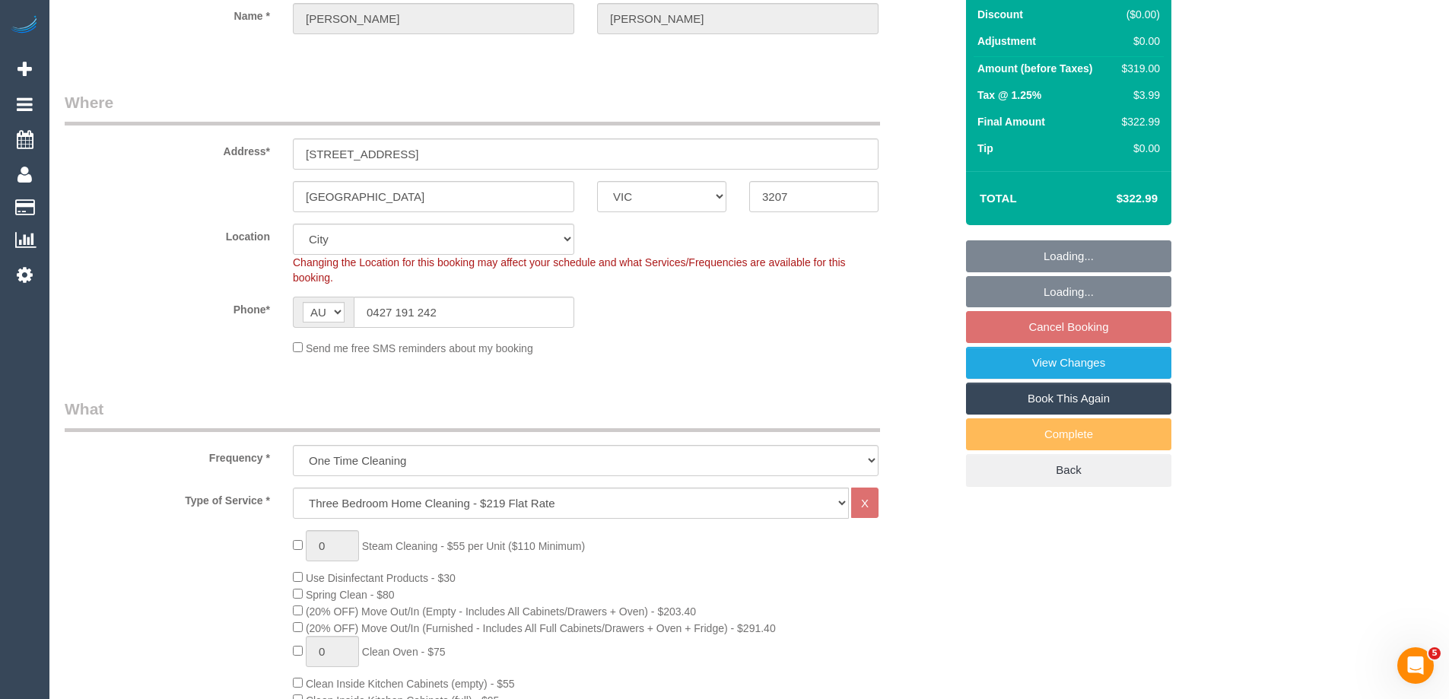
select select "spot1"
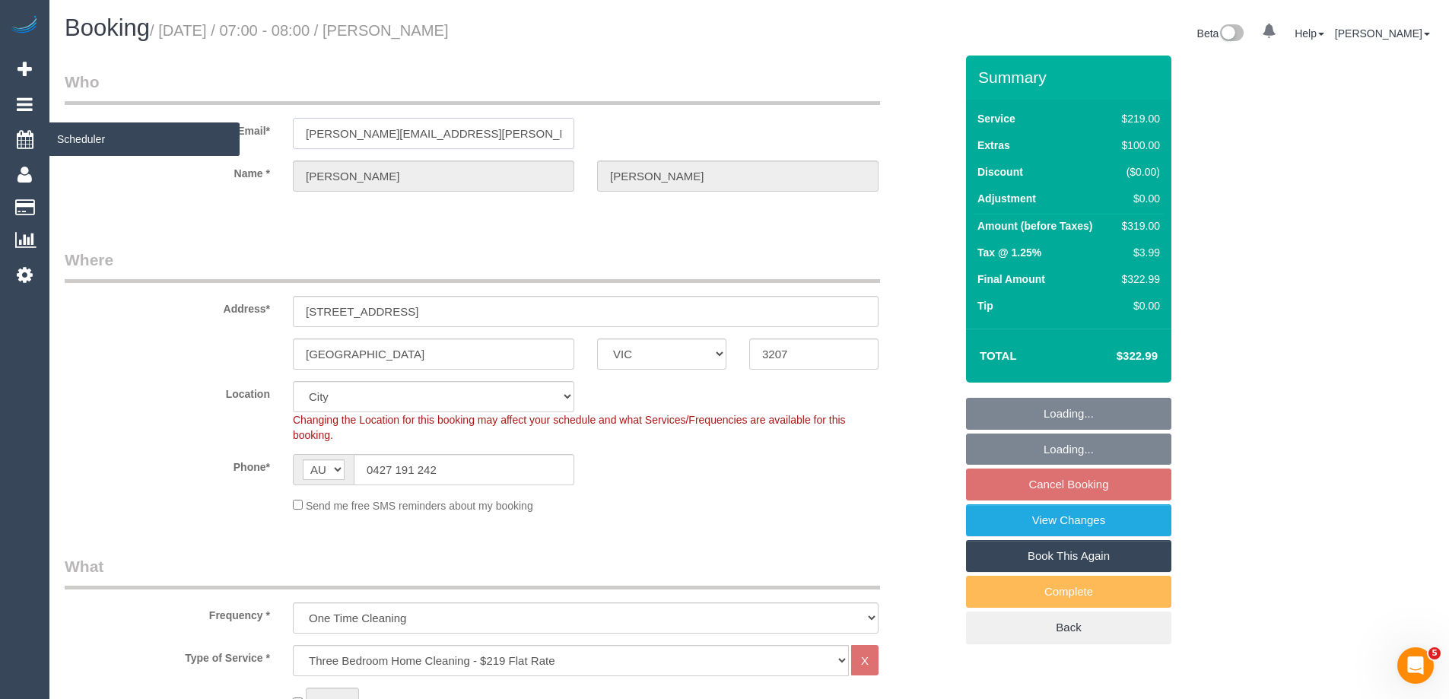
drag, startPoint x: 456, startPoint y: 138, endPoint x: 27, endPoint y: 137, distance: 428.9
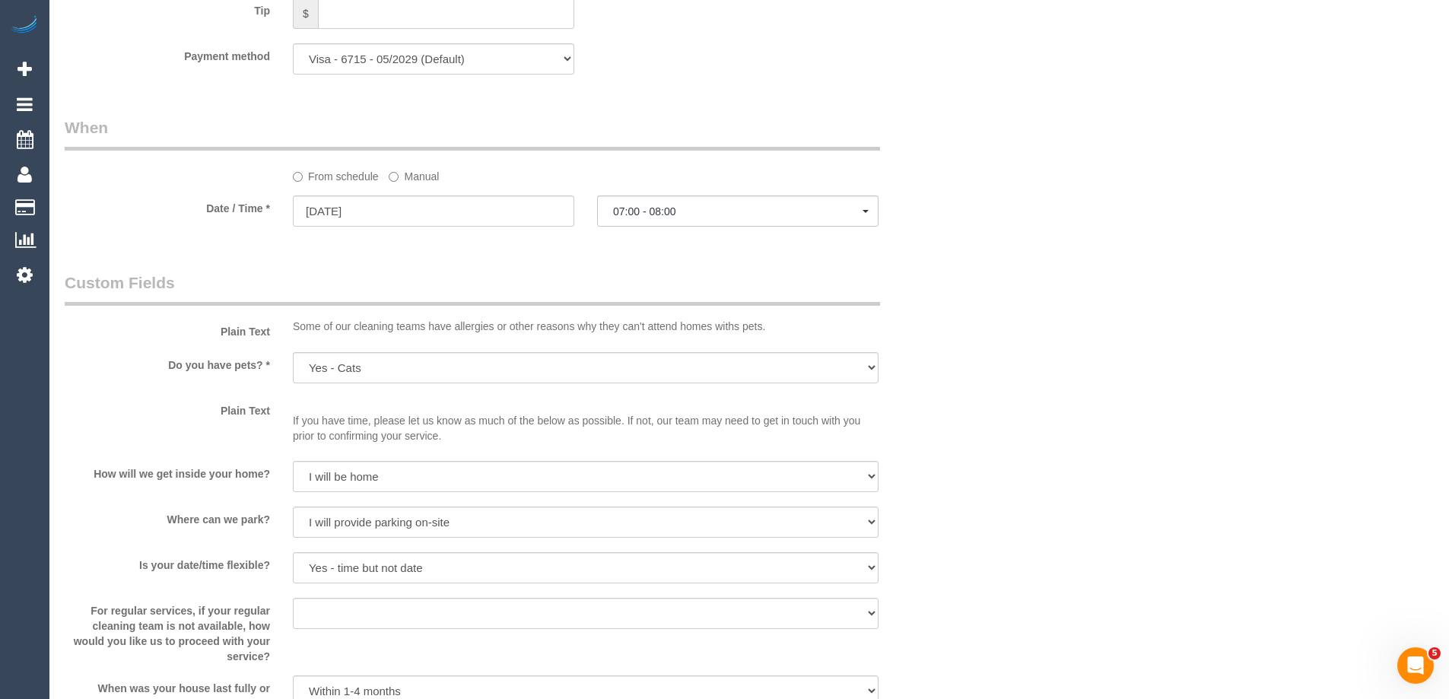
scroll to position [1521, 0]
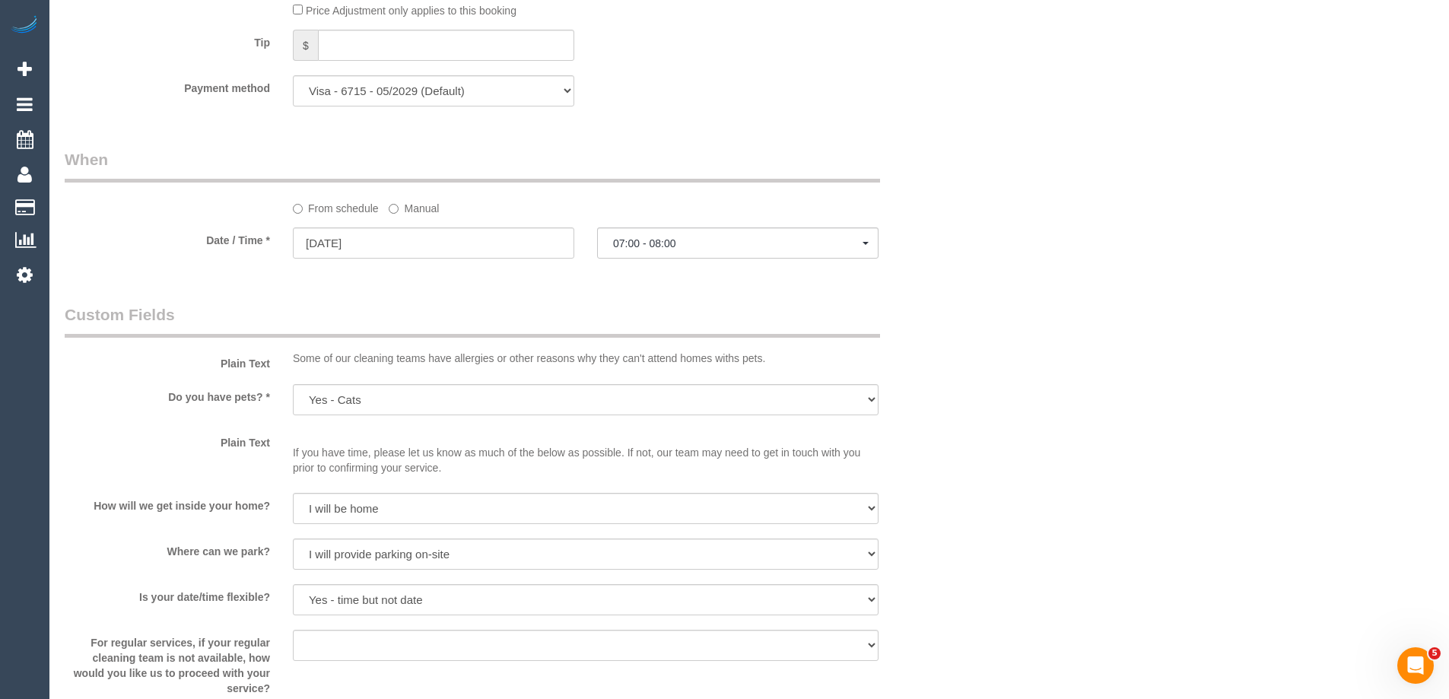
click at [411, 208] on label "Manual" at bounding box center [414, 205] width 50 height 21
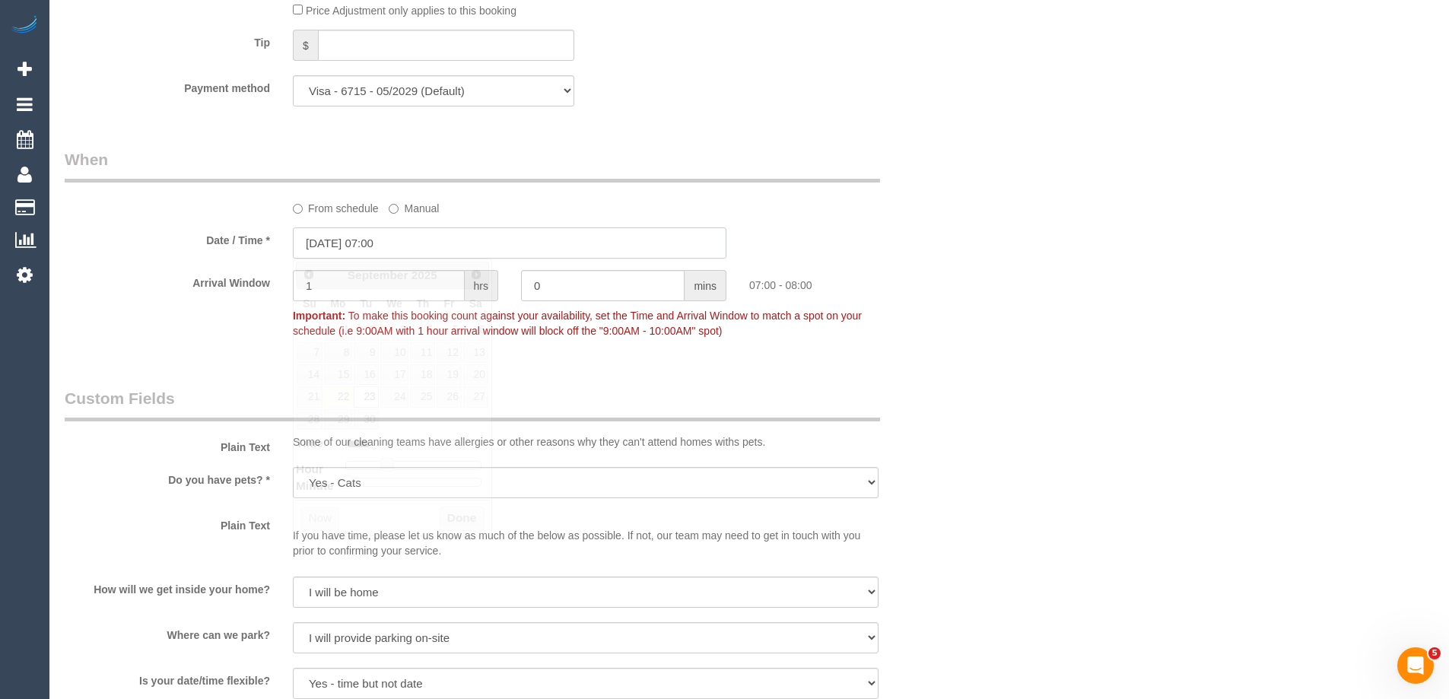
click at [309, 236] on input "23/09/2025 07:00" at bounding box center [509, 242] width 433 height 31
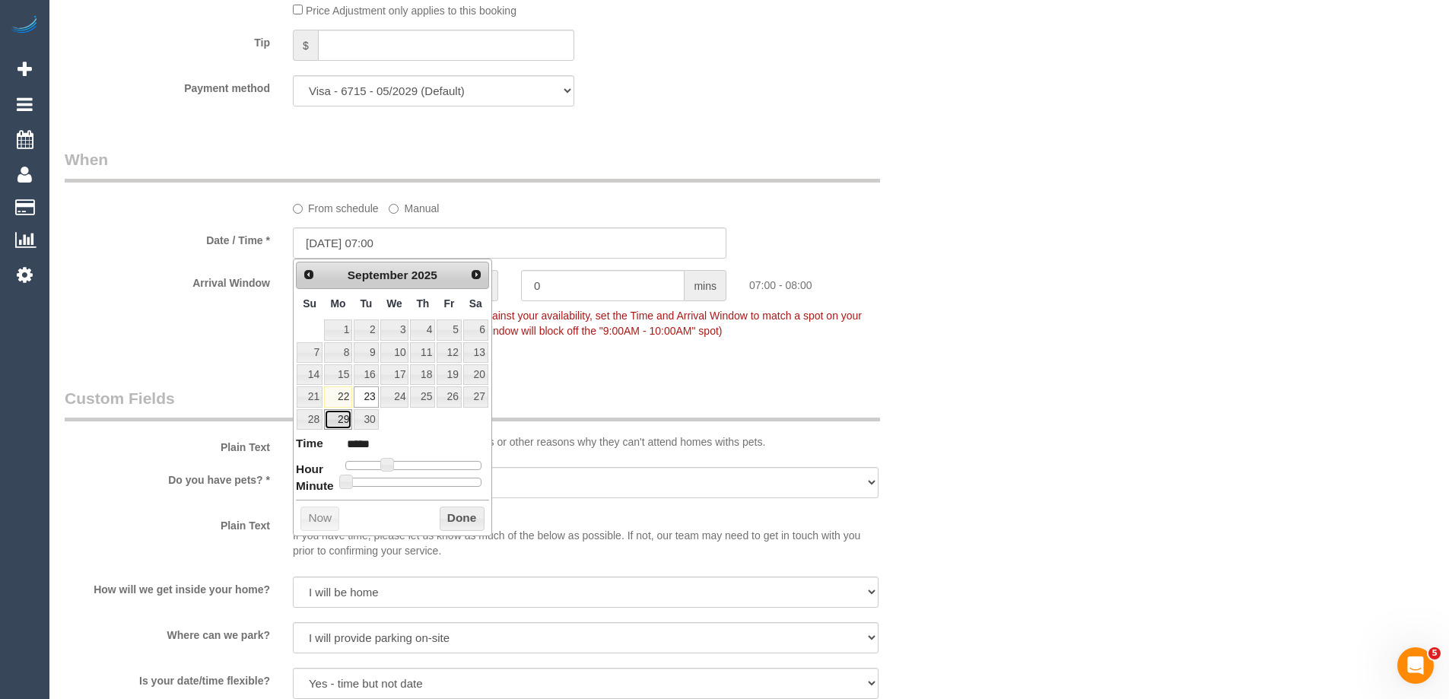
click at [338, 417] on link "29" at bounding box center [338, 419] width 28 height 21
type input "29/09/2025 08:00"
type input "*****"
drag, startPoint x: 389, startPoint y: 465, endPoint x: 396, endPoint y: 471, distance: 9.3
click at [394, 465] on span at bounding box center [393, 465] width 14 height 14
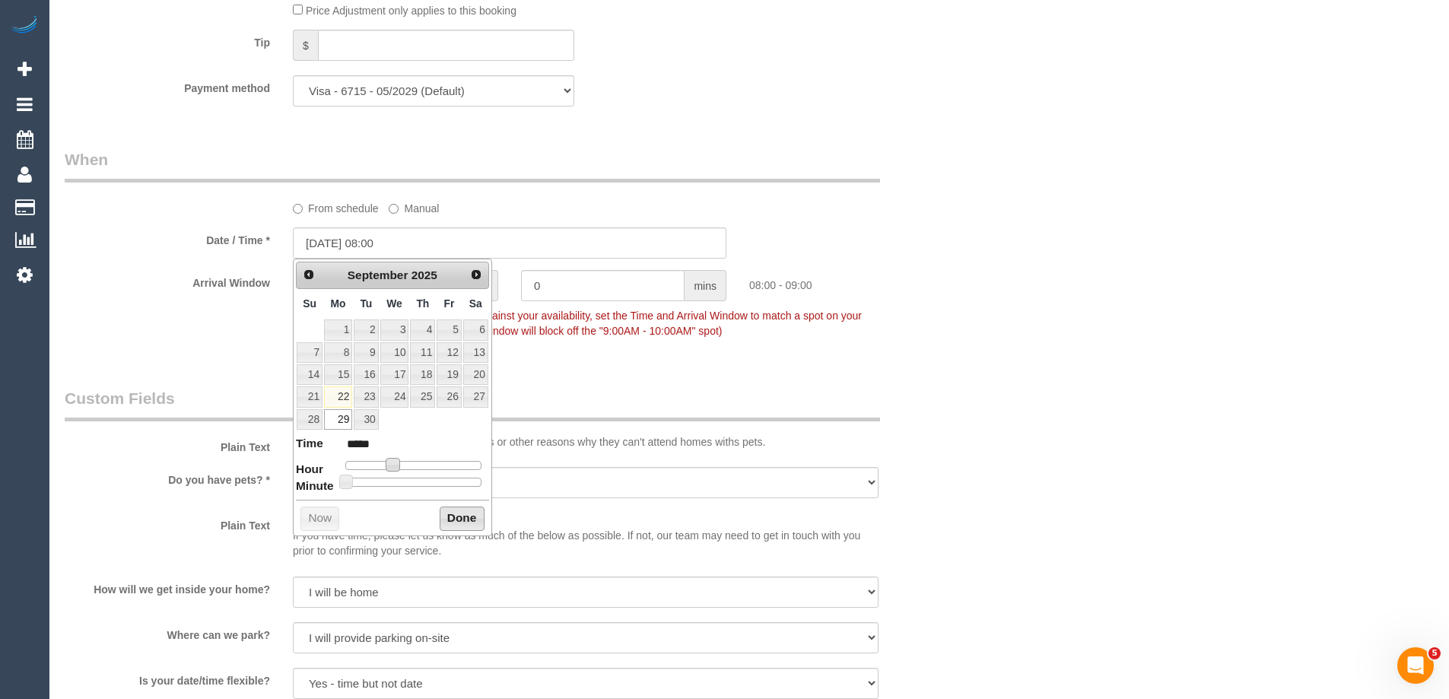
click at [456, 516] on button "Done" at bounding box center [462, 518] width 45 height 24
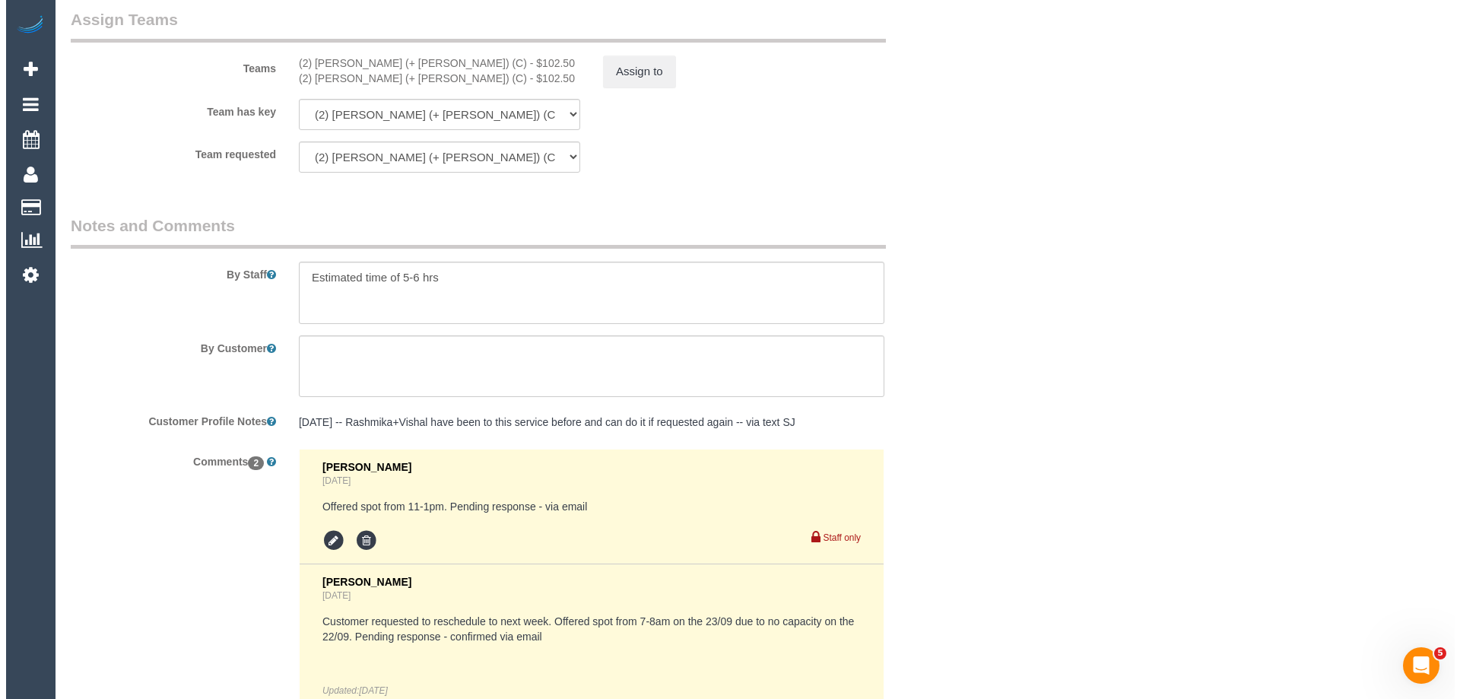
scroll to position [2358, 0]
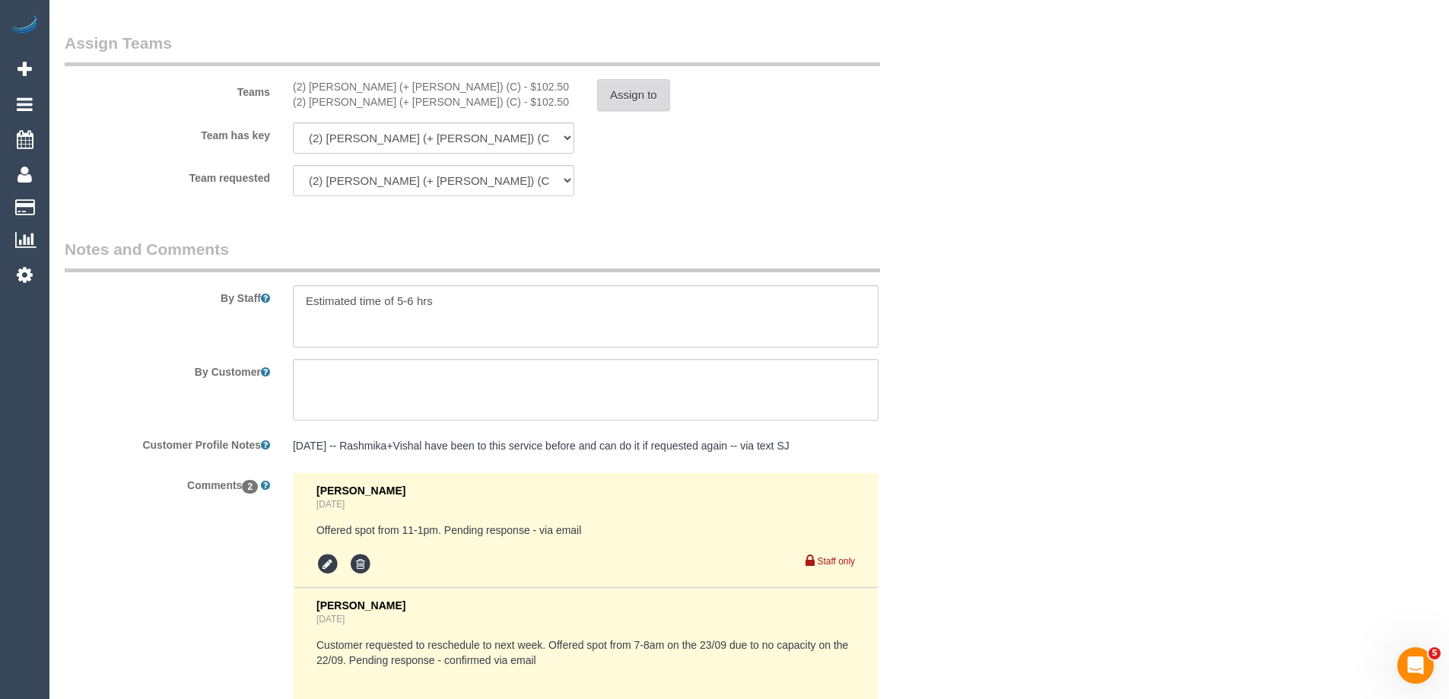
click at [624, 90] on button "Assign to" at bounding box center [633, 95] width 73 height 32
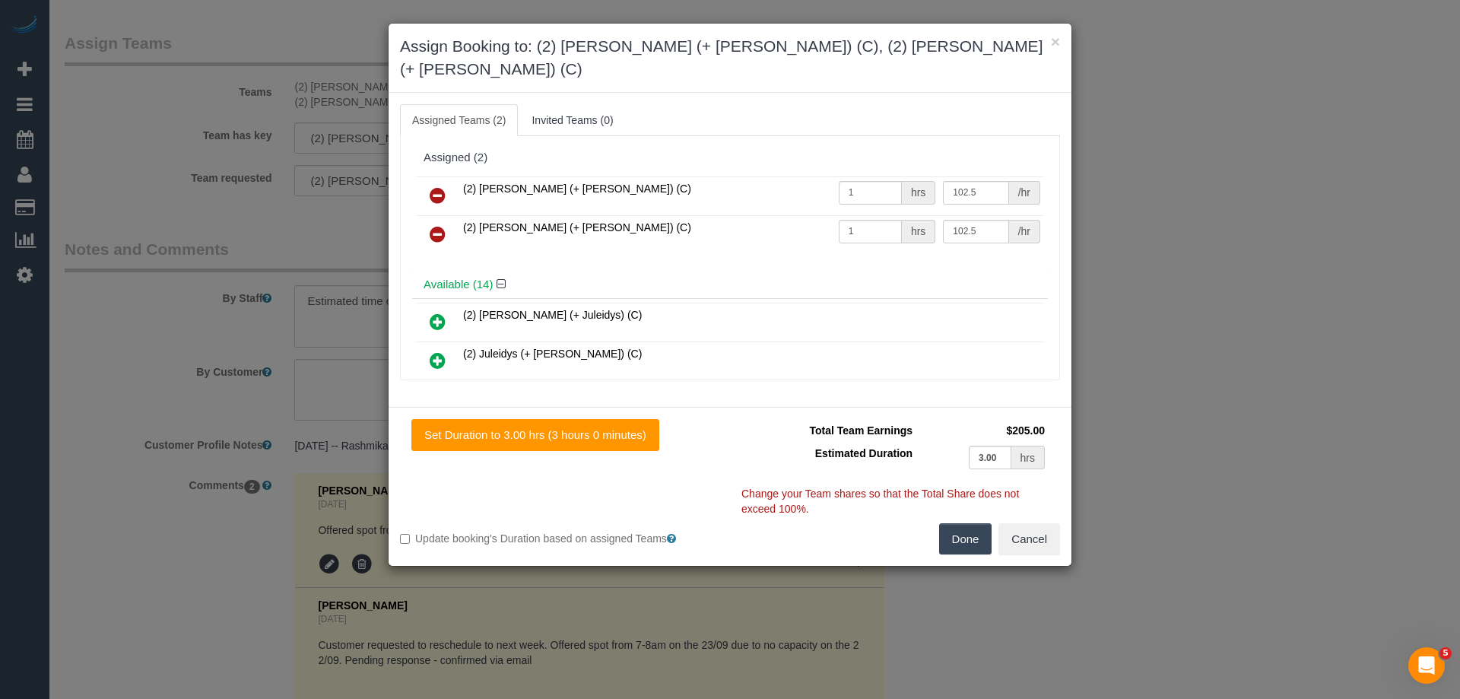
click at [441, 186] on icon at bounding box center [438, 195] width 16 height 18
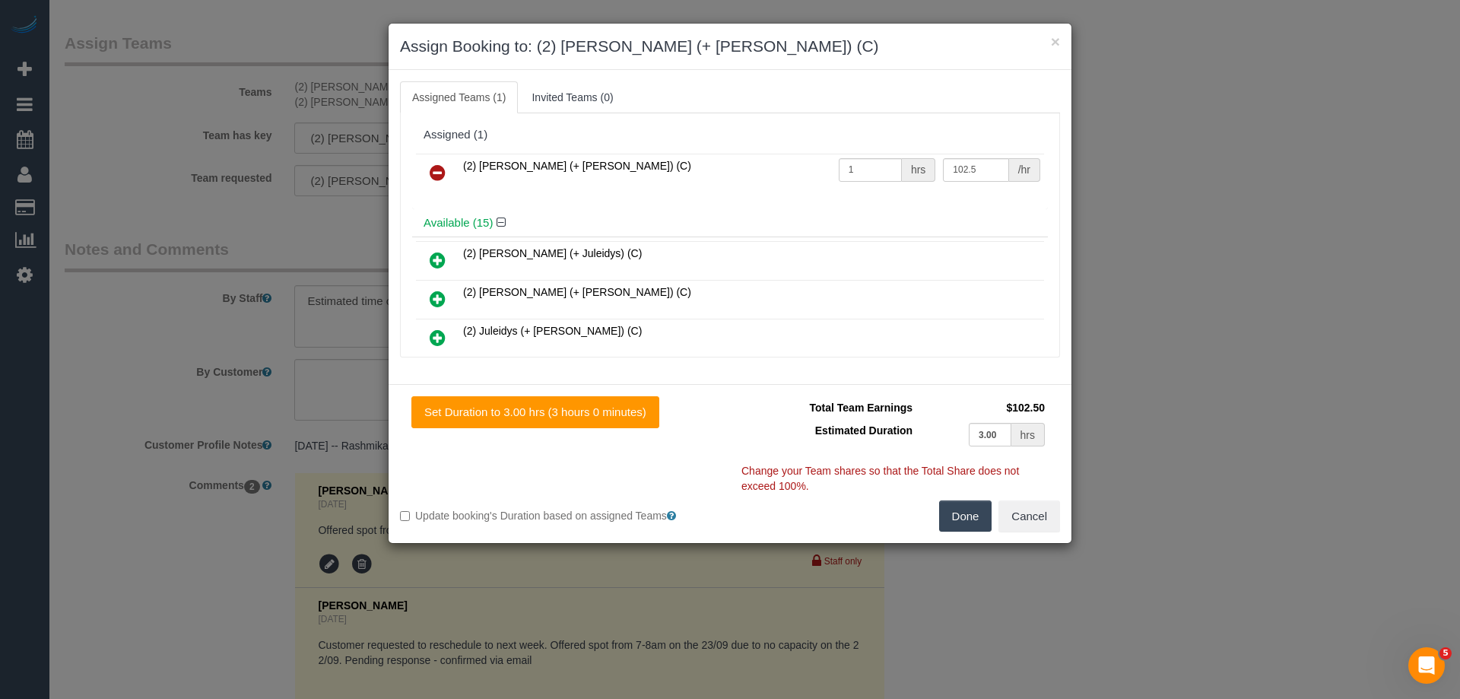
click at [441, 165] on icon at bounding box center [438, 173] width 16 height 18
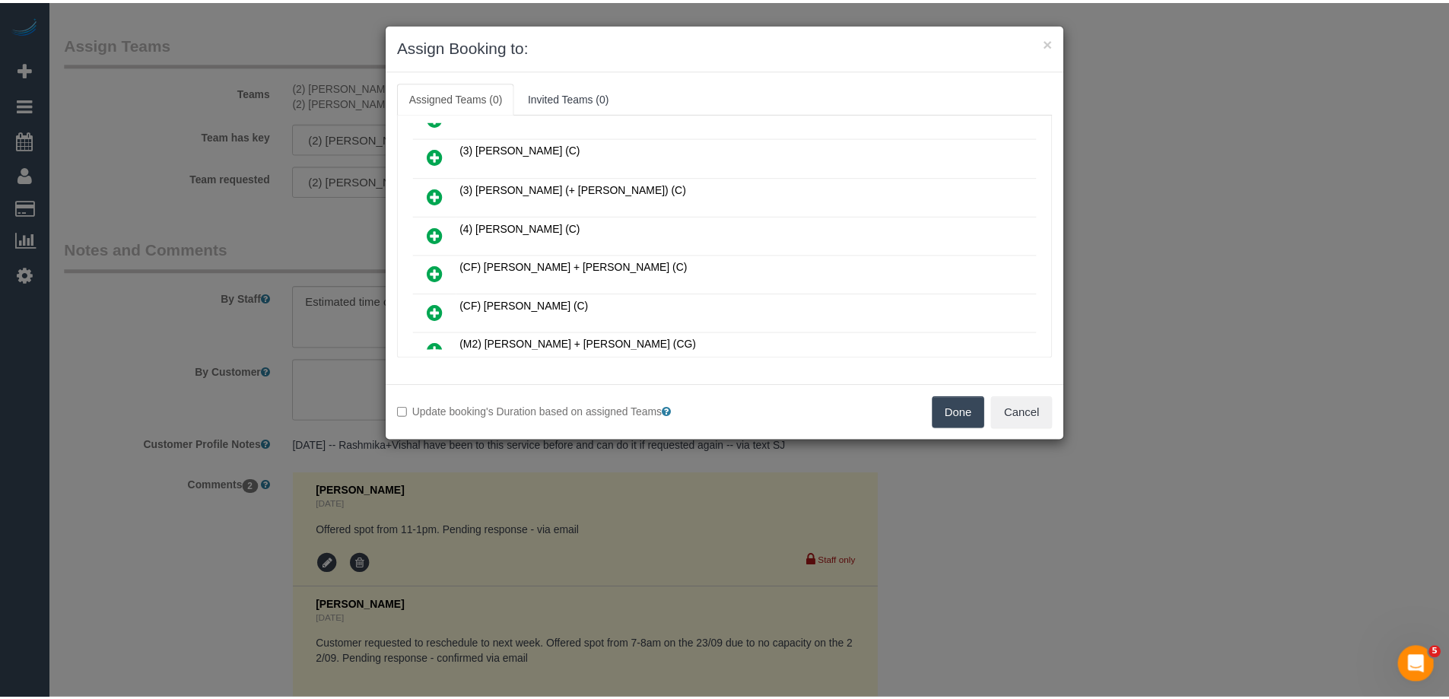
scroll to position [380, 0]
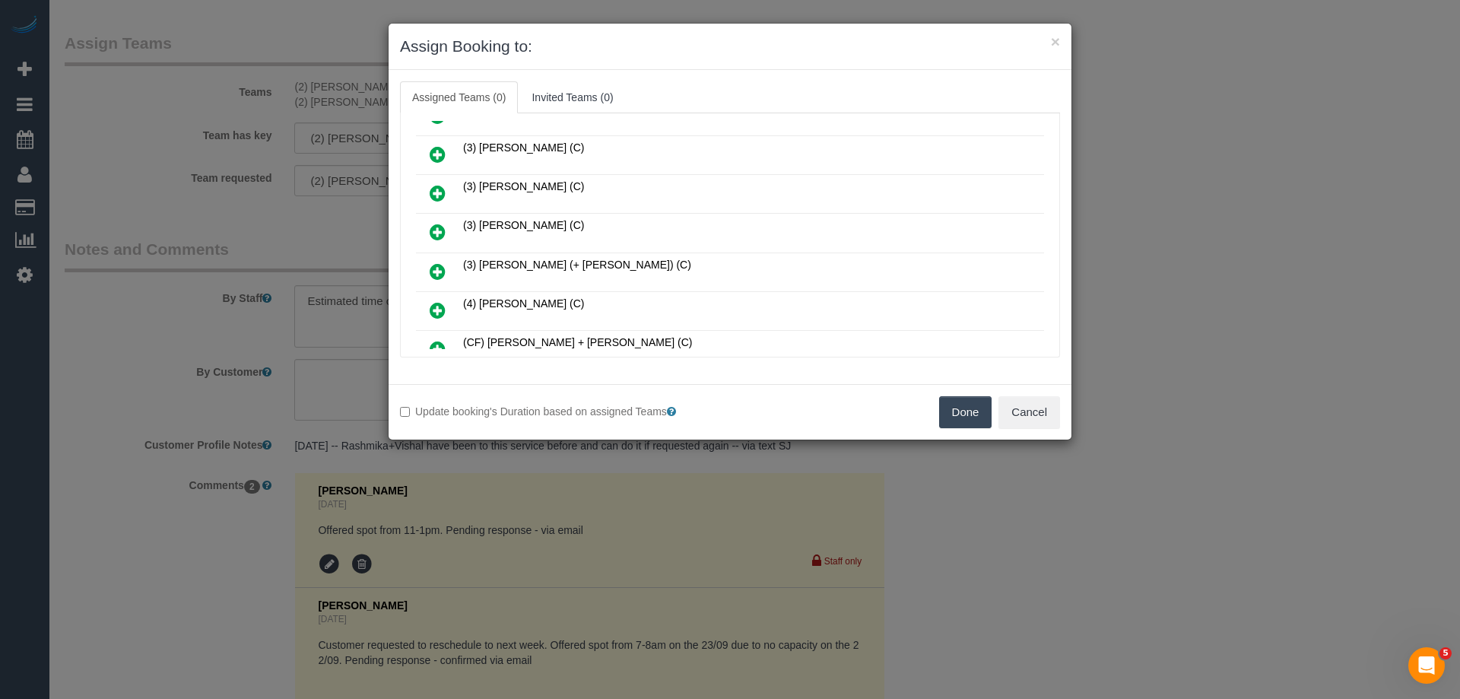
click at [964, 417] on button "Done" at bounding box center [965, 412] width 53 height 32
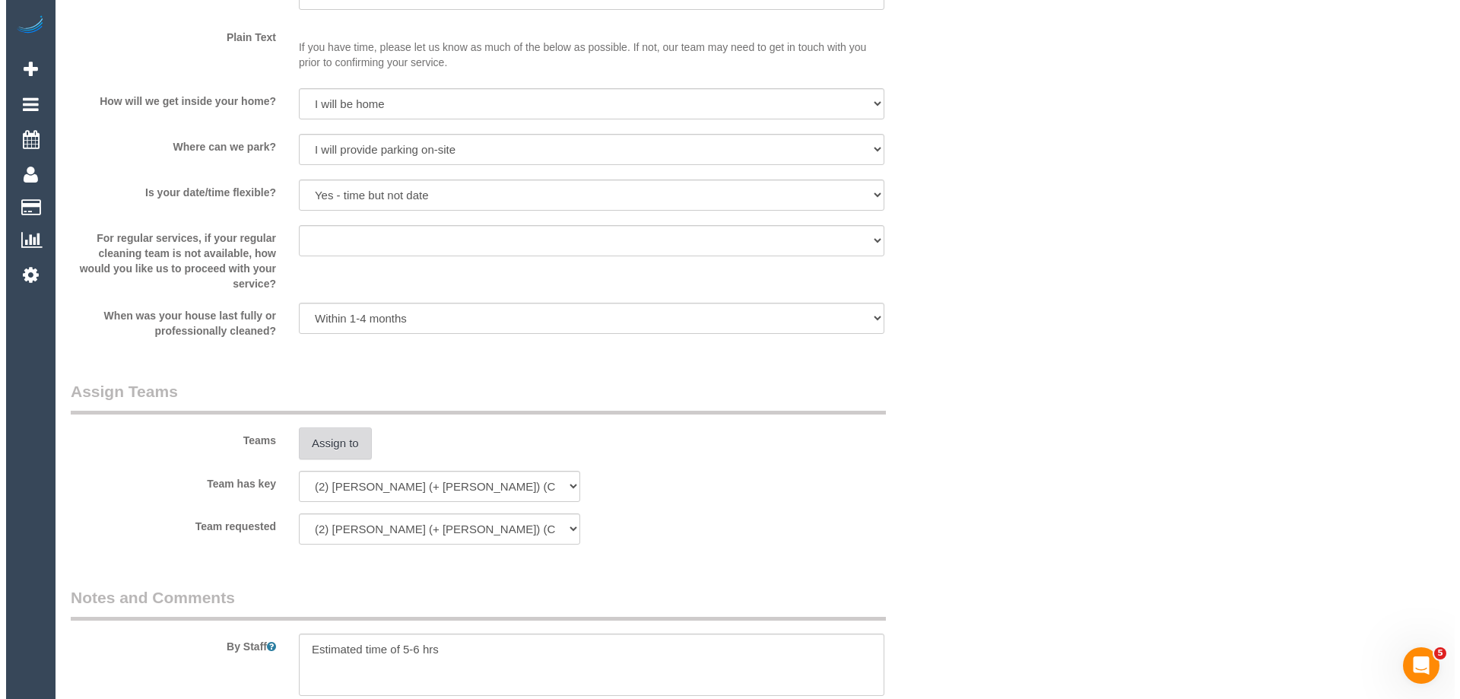
scroll to position [2347, 0]
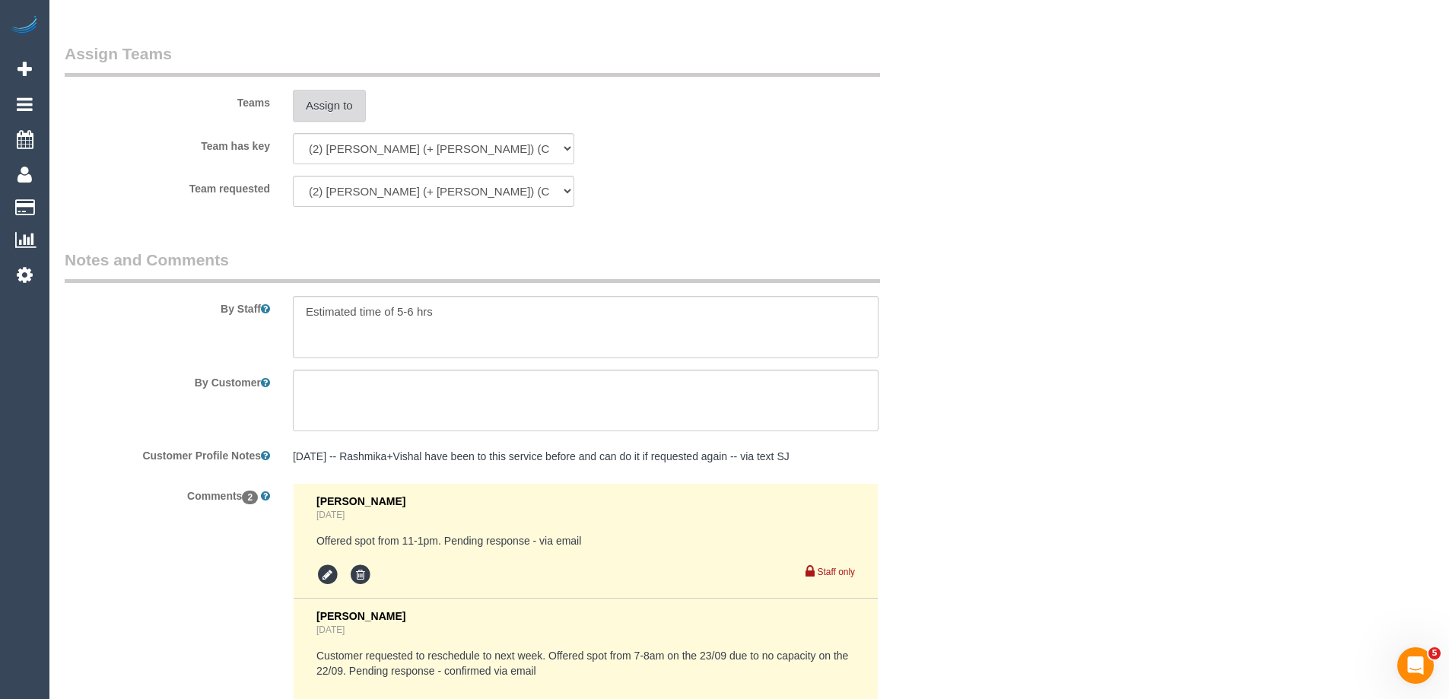
click at [335, 110] on button "Assign to" at bounding box center [329, 106] width 73 height 32
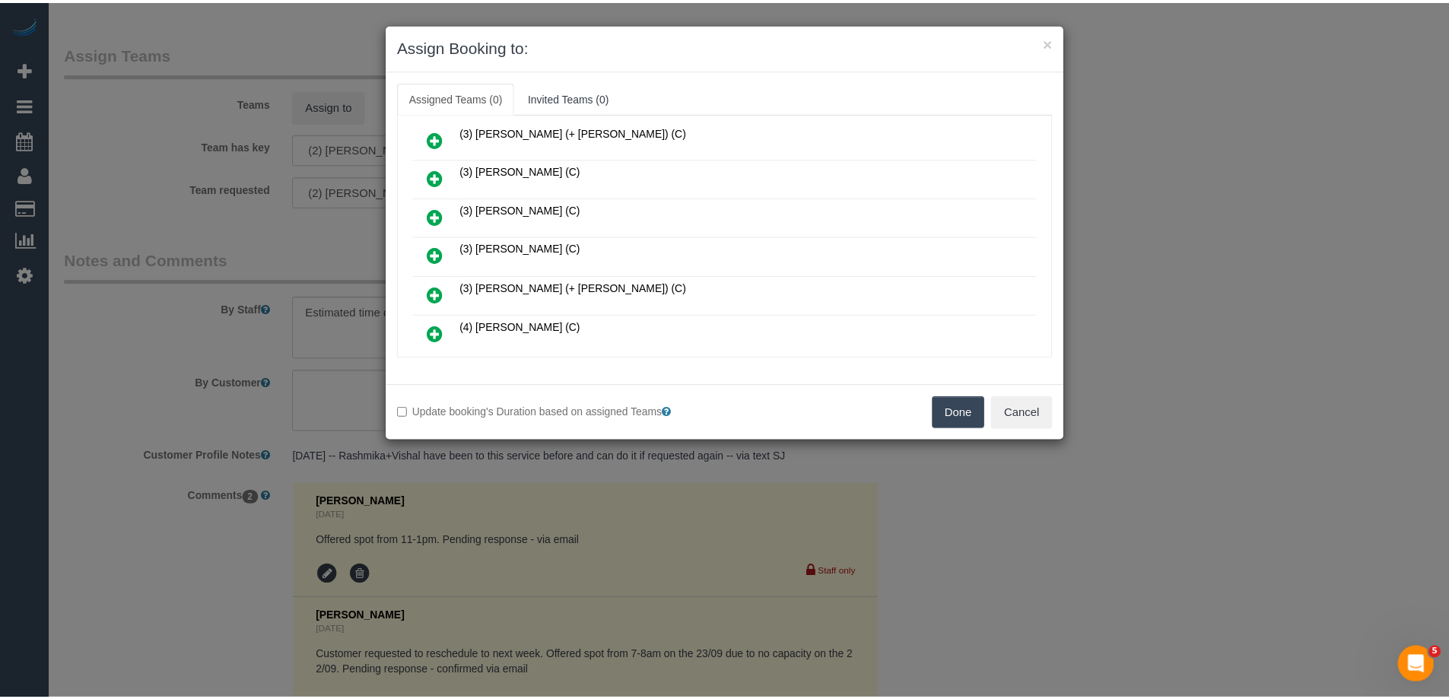
scroll to position [380, 0]
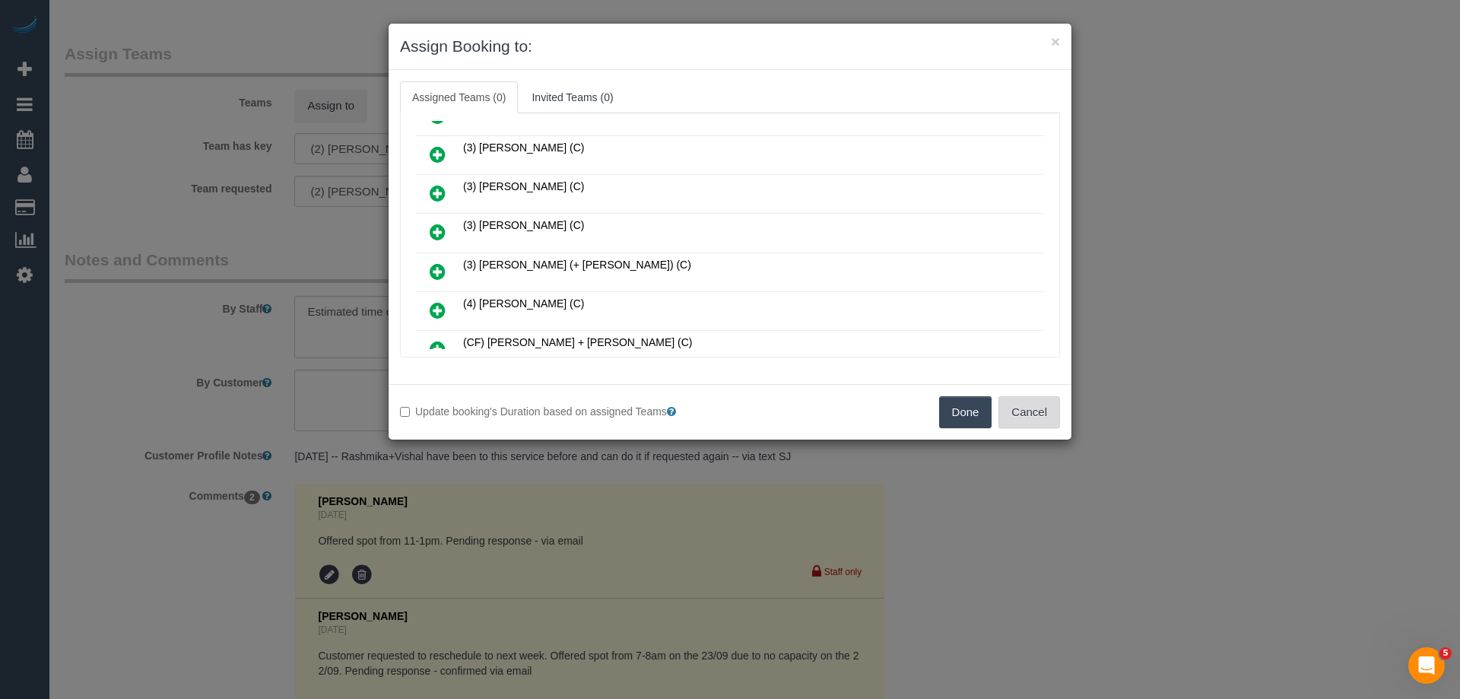
click at [1057, 399] on button "Cancel" at bounding box center [1030, 412] width 62 height 32
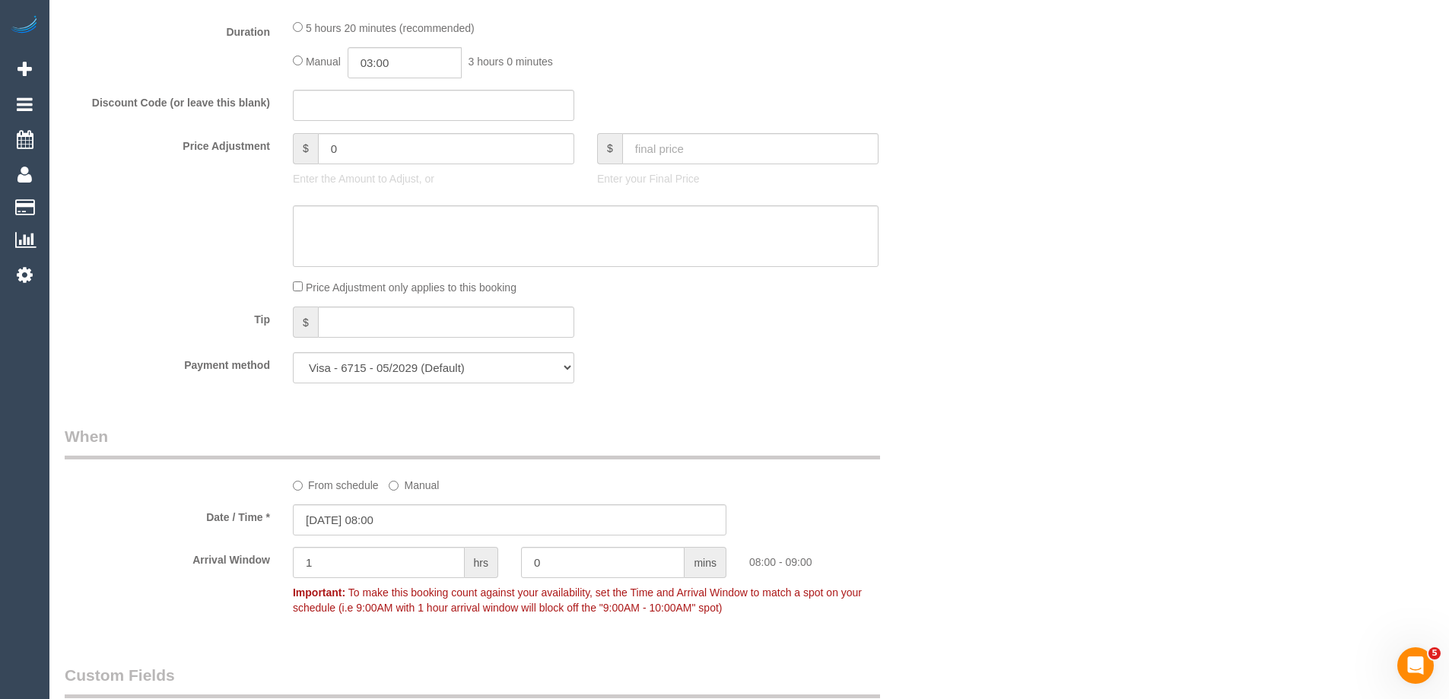
scroll to position [0, 0]
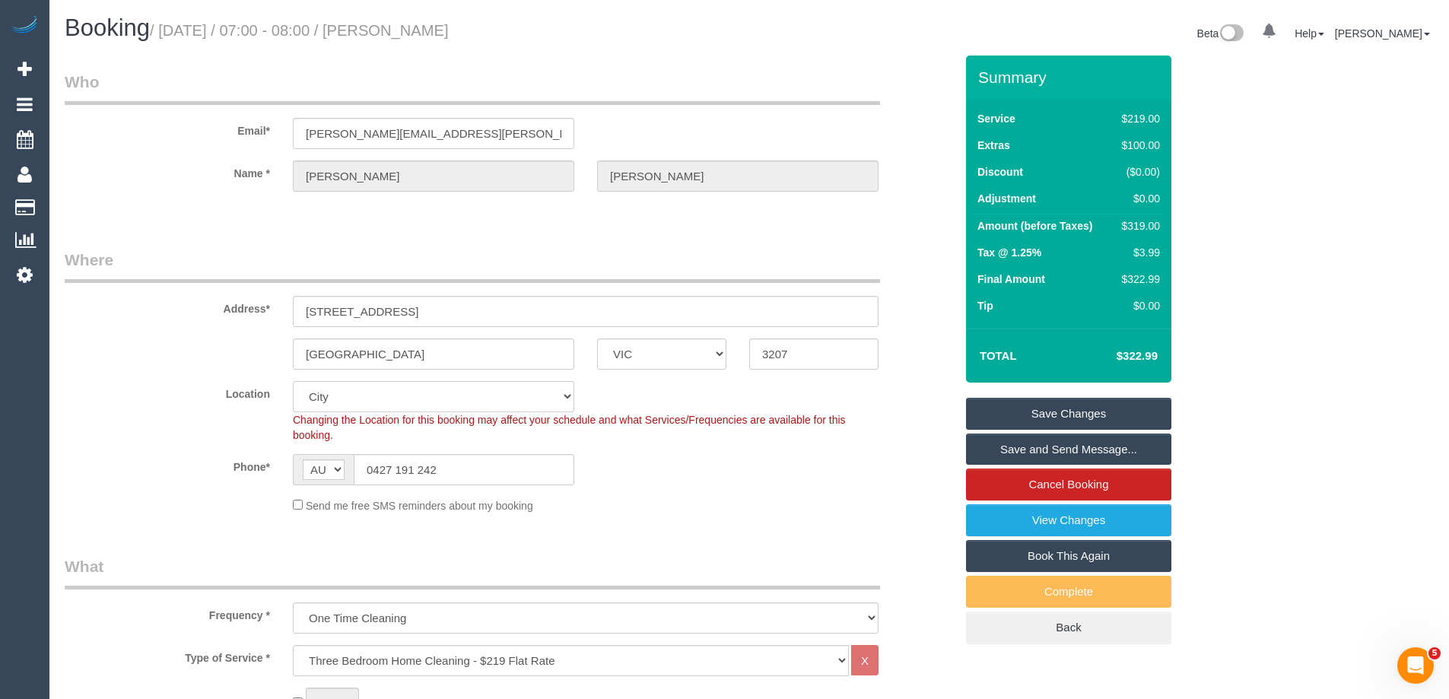
click at [336, 400] on select "Office City East (North) East (South) Inner East Inner North (East) Inner North…" at bounding box center [433, 396] width 281 height 31
select select "55"
click at [293, 381] on select "Office City East (North) East (South) Inner East Inner North (East) Inner North…" at bounding box center [433, 396] width 281 height 31
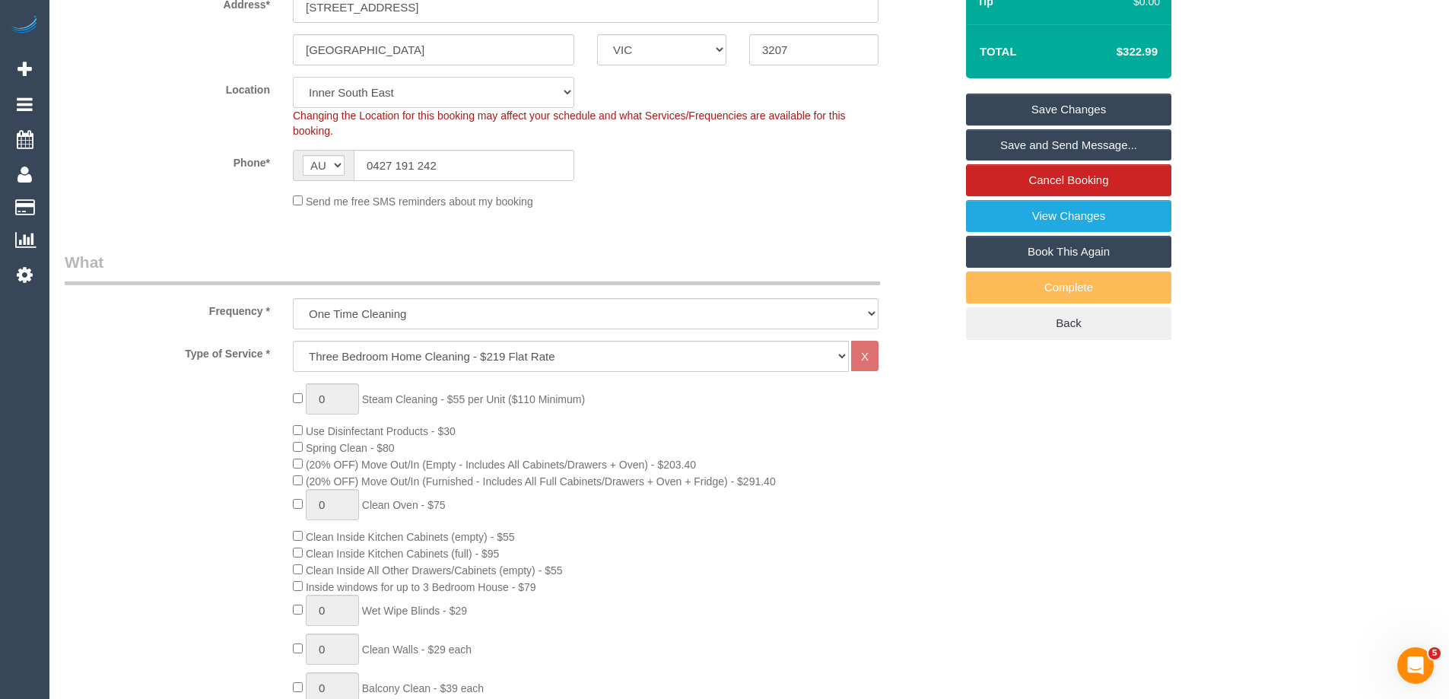
select select "object:5681"
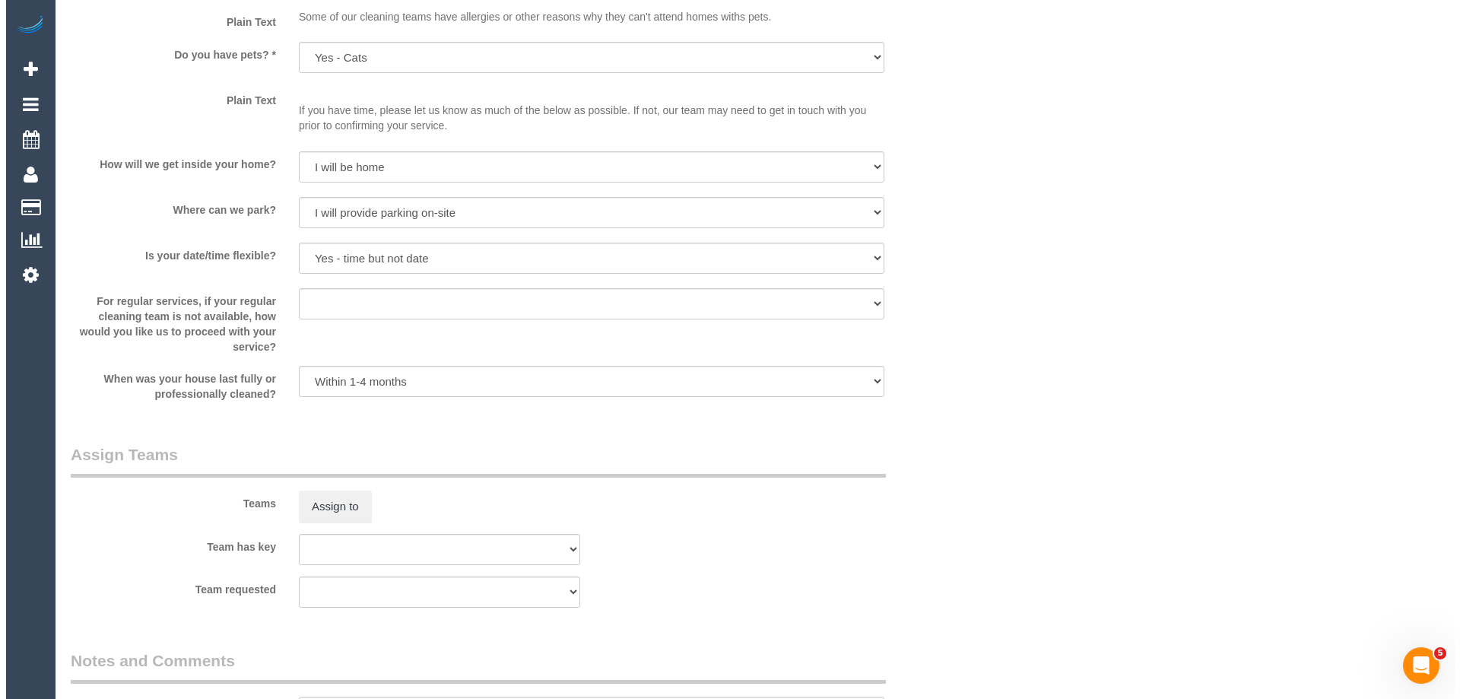
scroll to position [2129, 0]
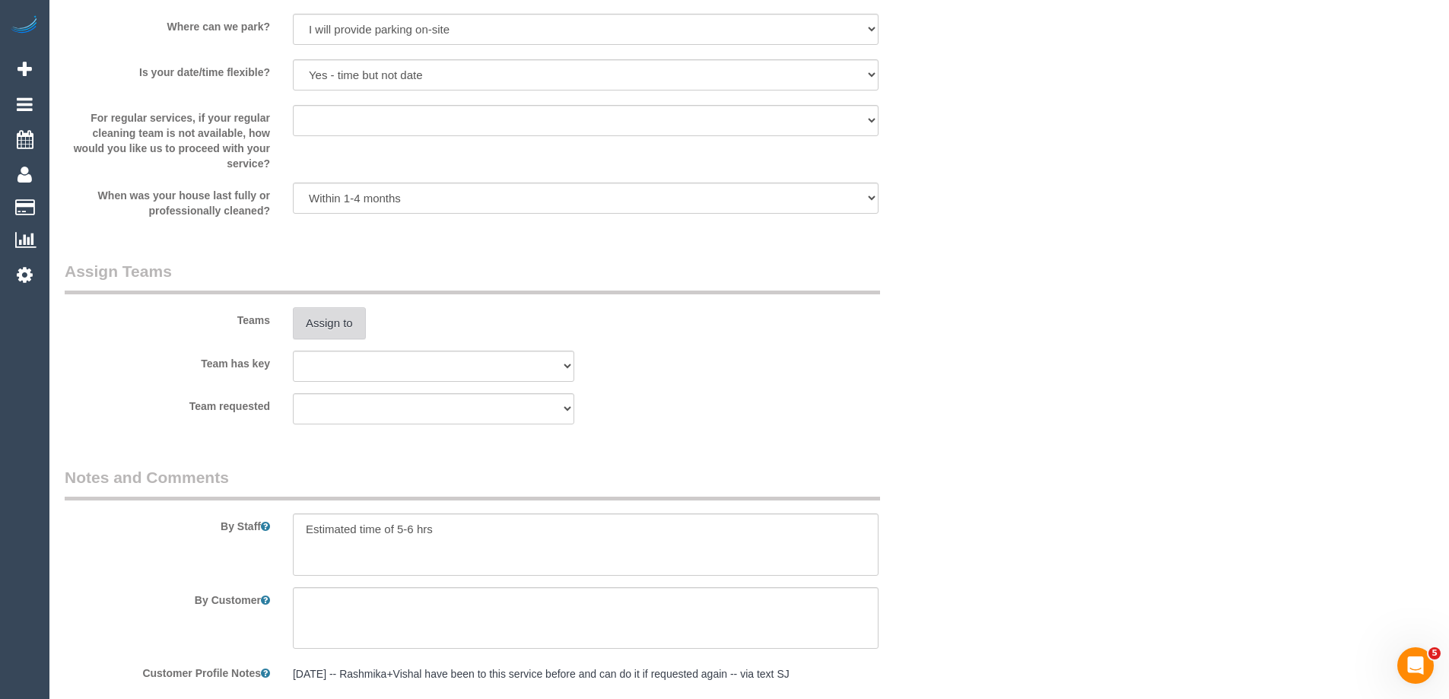
click at [338, 334] on button "Assign to" at bounding box center [329, 323] width 73 height 32
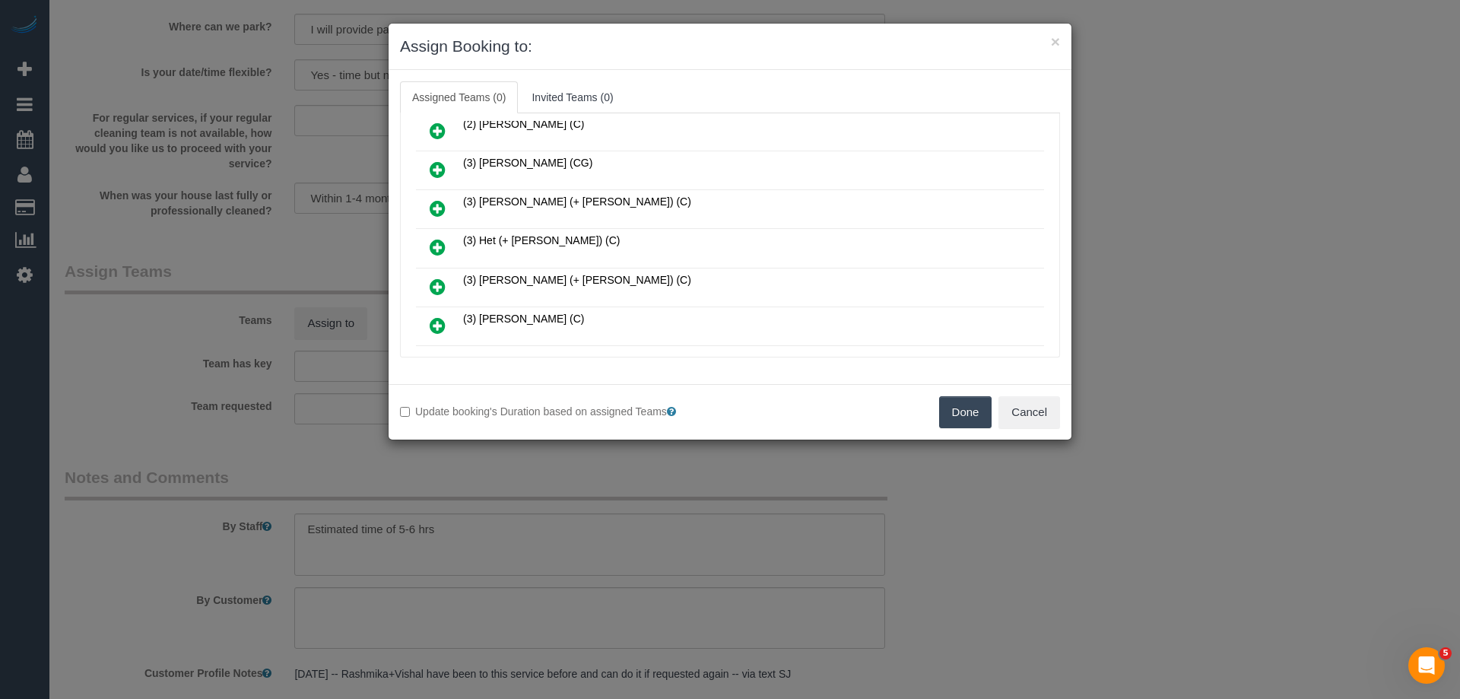
scroll to position [380, 0]
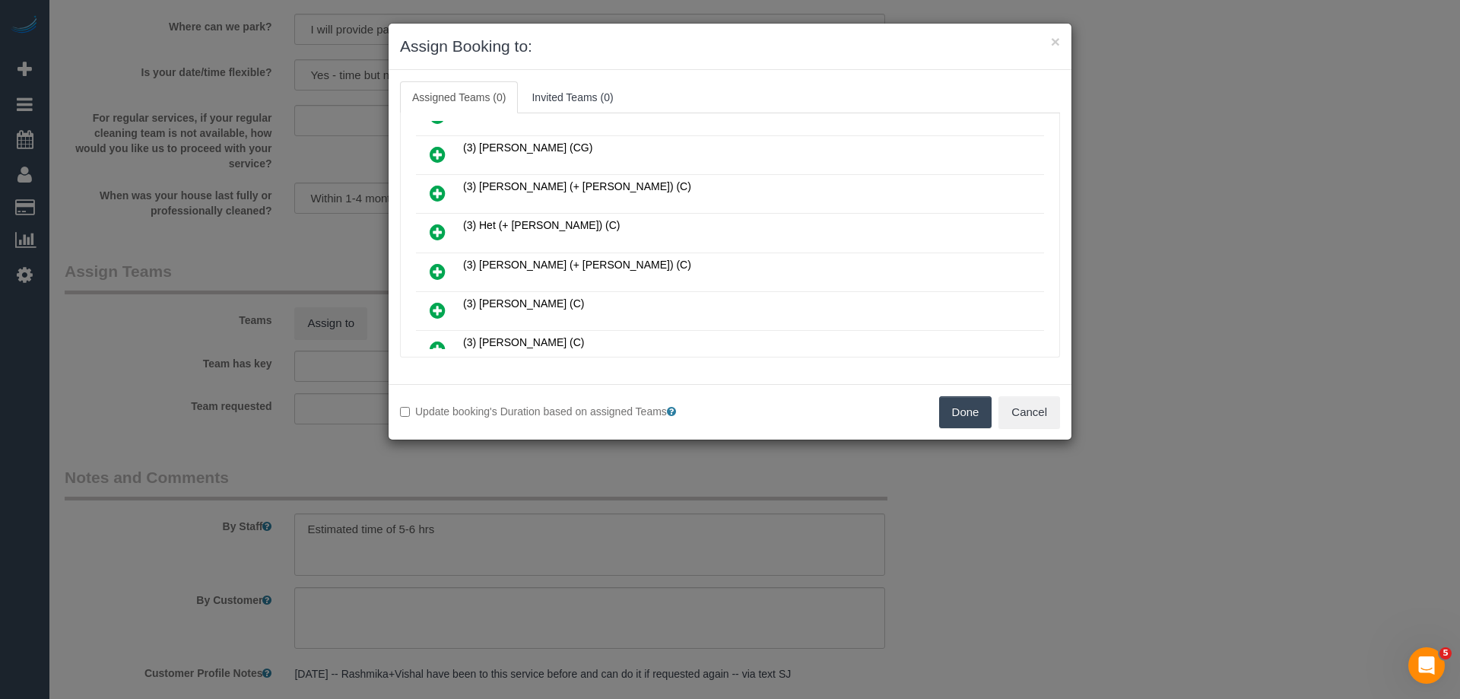
click at [440, 229] on icon at bounding box center [438, 232] width 16 height 18
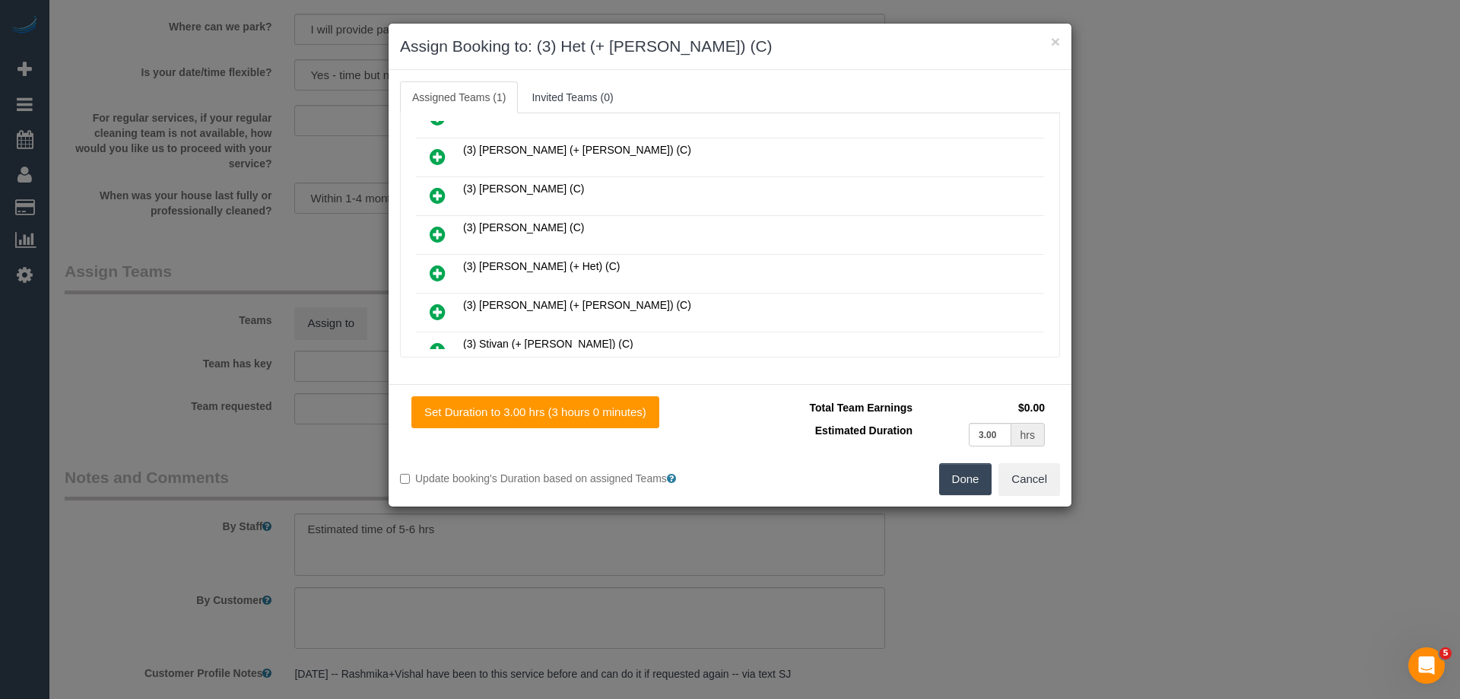
click at [439, 270] on icon at bounding box center [438, 273] width 16 height 18
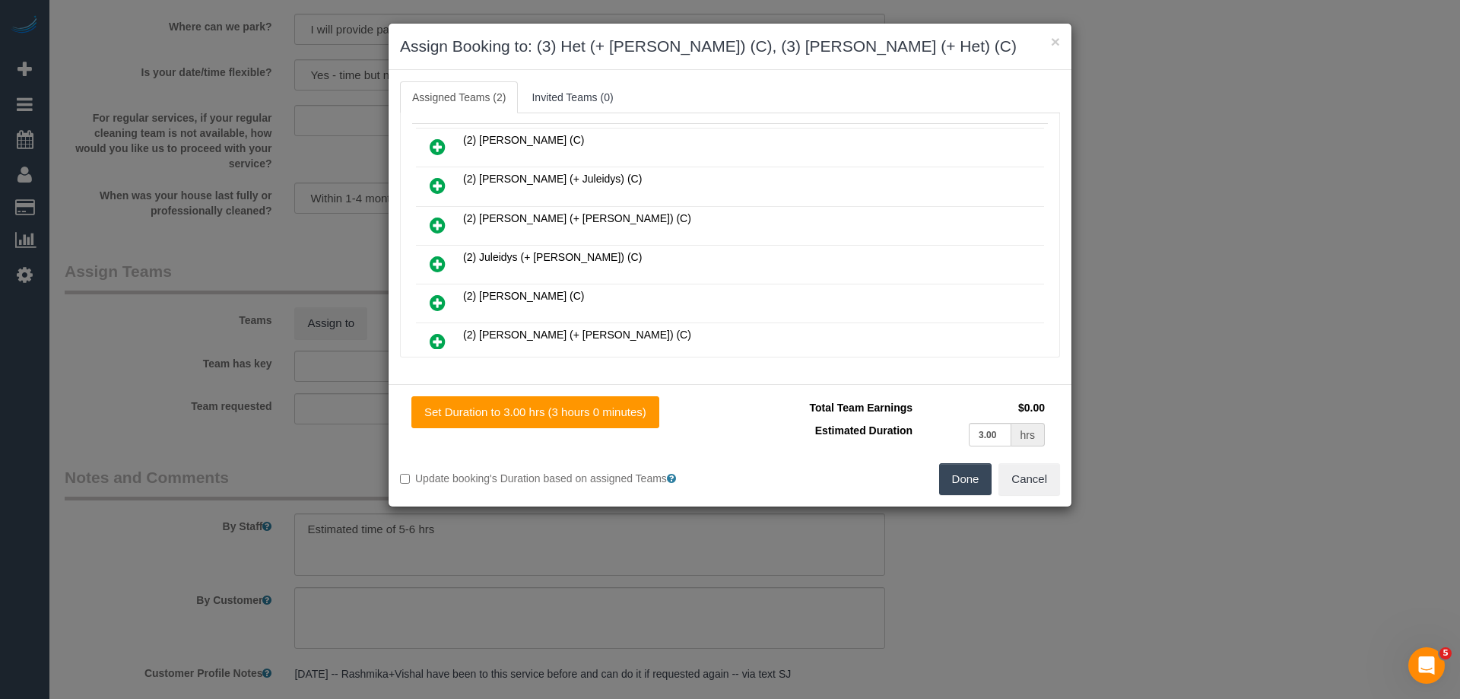
scroll to position [0, 0]
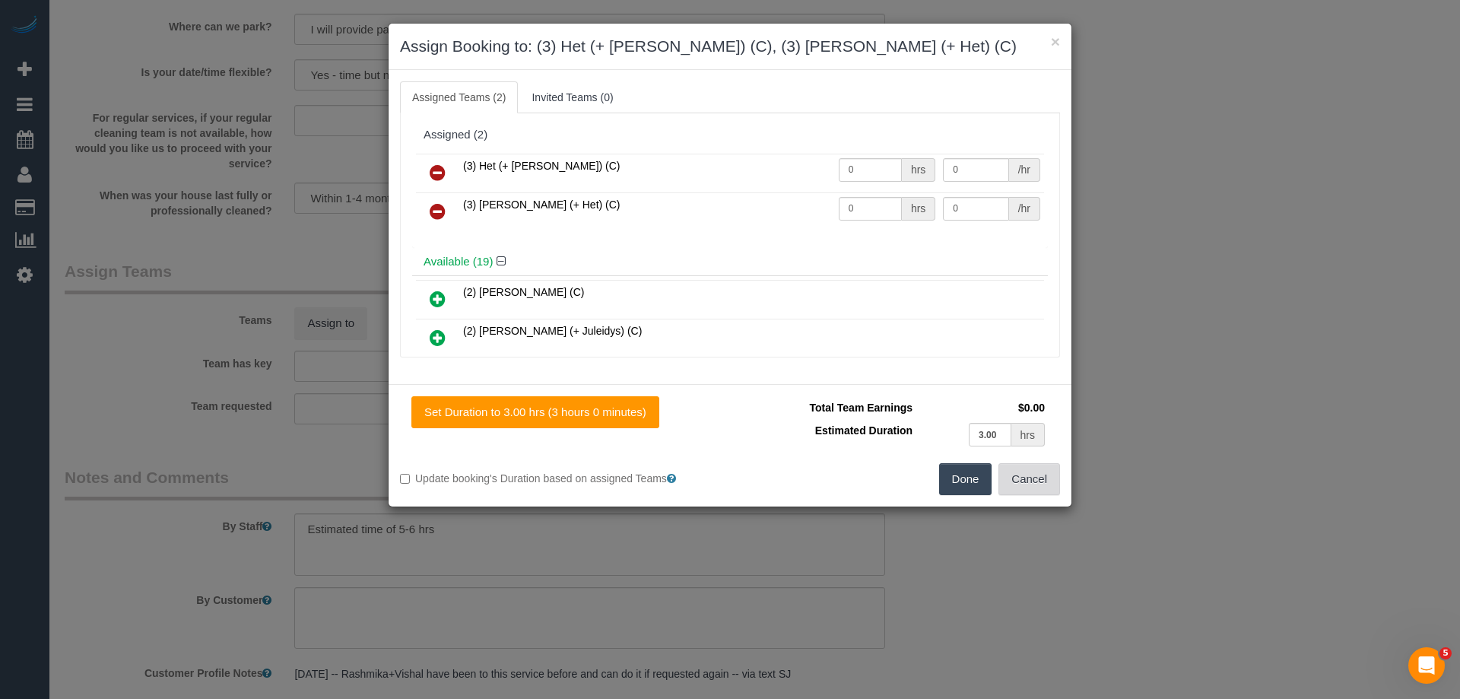
click at [1027, 477] on button "Cancel" at bounding box center [1030, 479] width 62 height 32
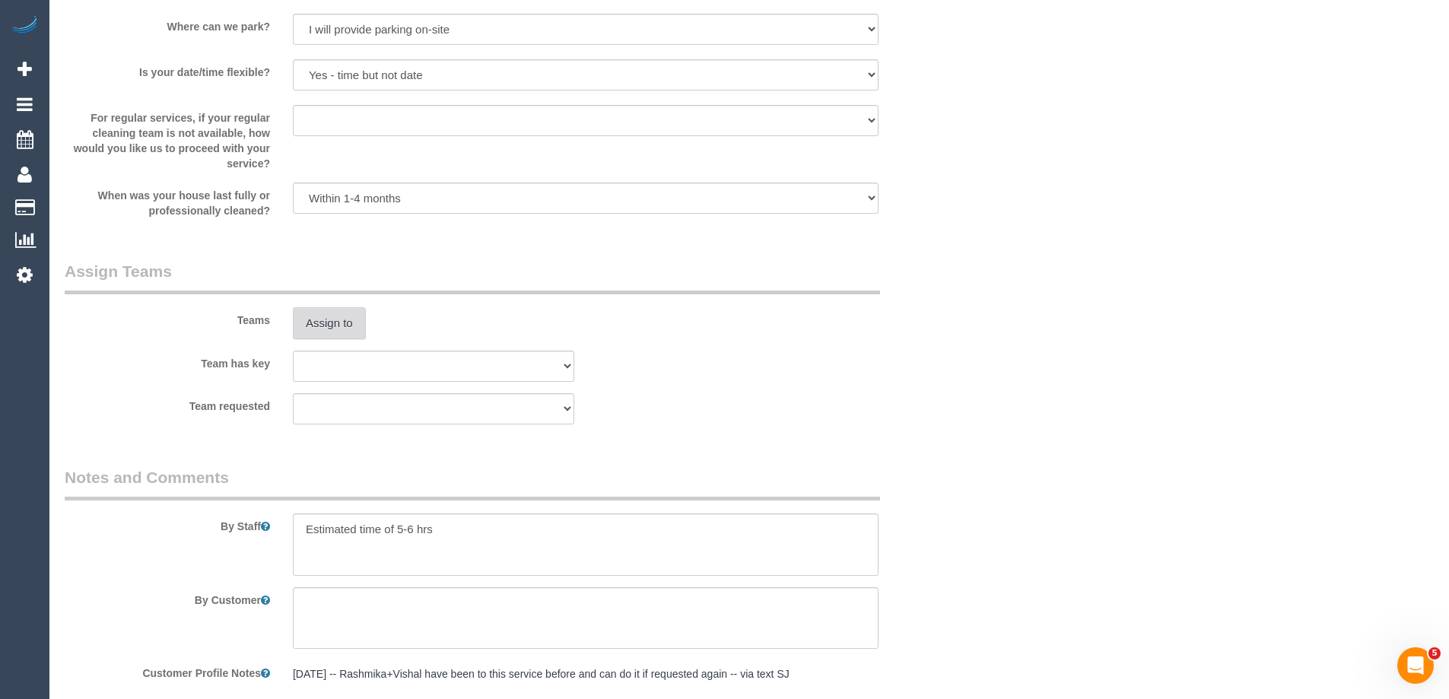
click at [357, 321] on button "Assign to" at bounding box center [329, 323] width 73 height 32
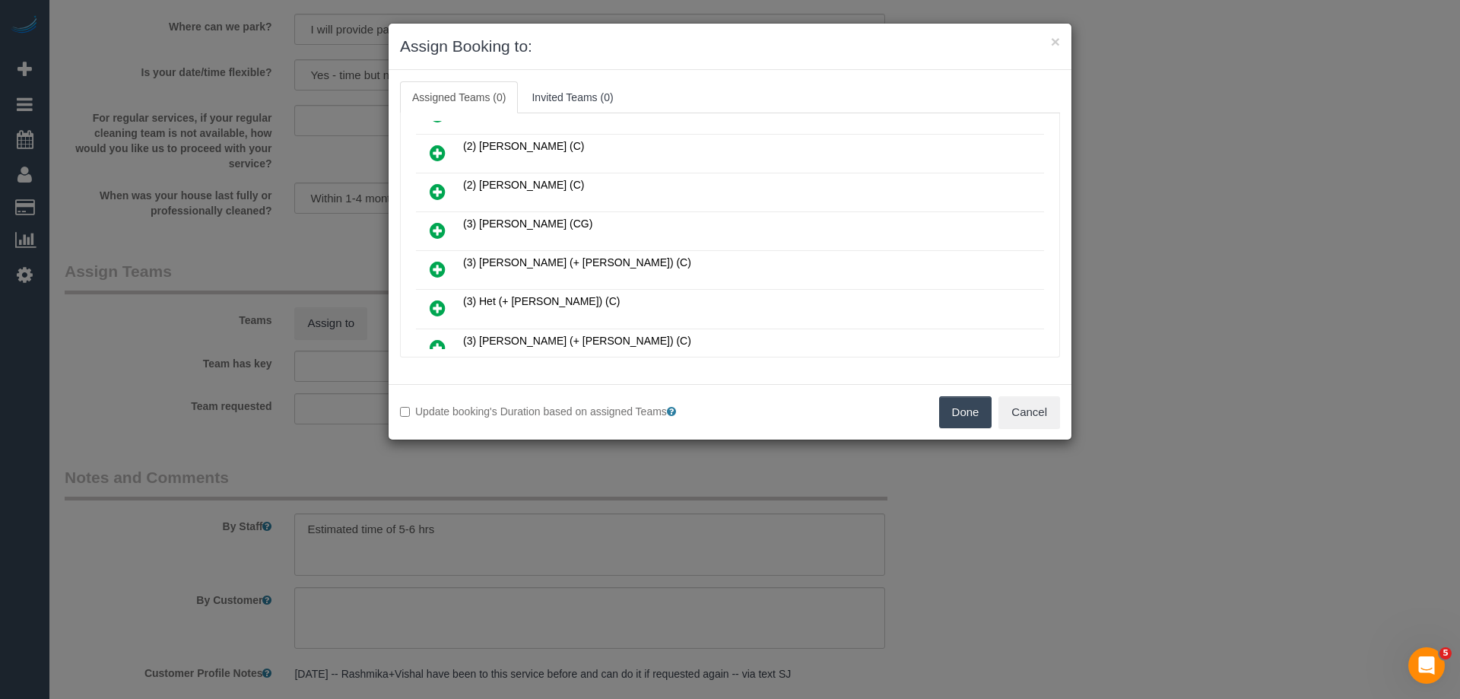
scroll to position [380, 0]
click at [446, 224] on link at bounding box center [438, 233] width 36 height 30
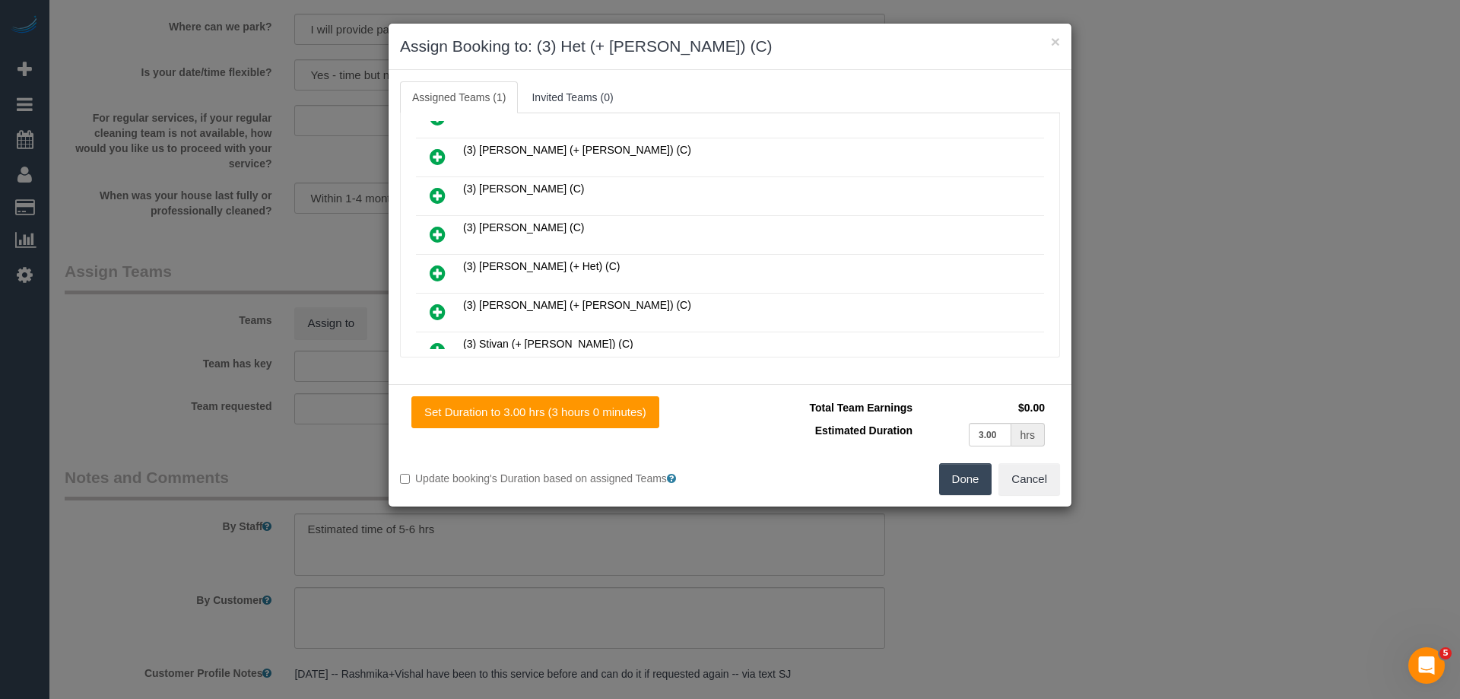
click at [427, 278] on link at bounding box center [438, 274] width 36 height 30
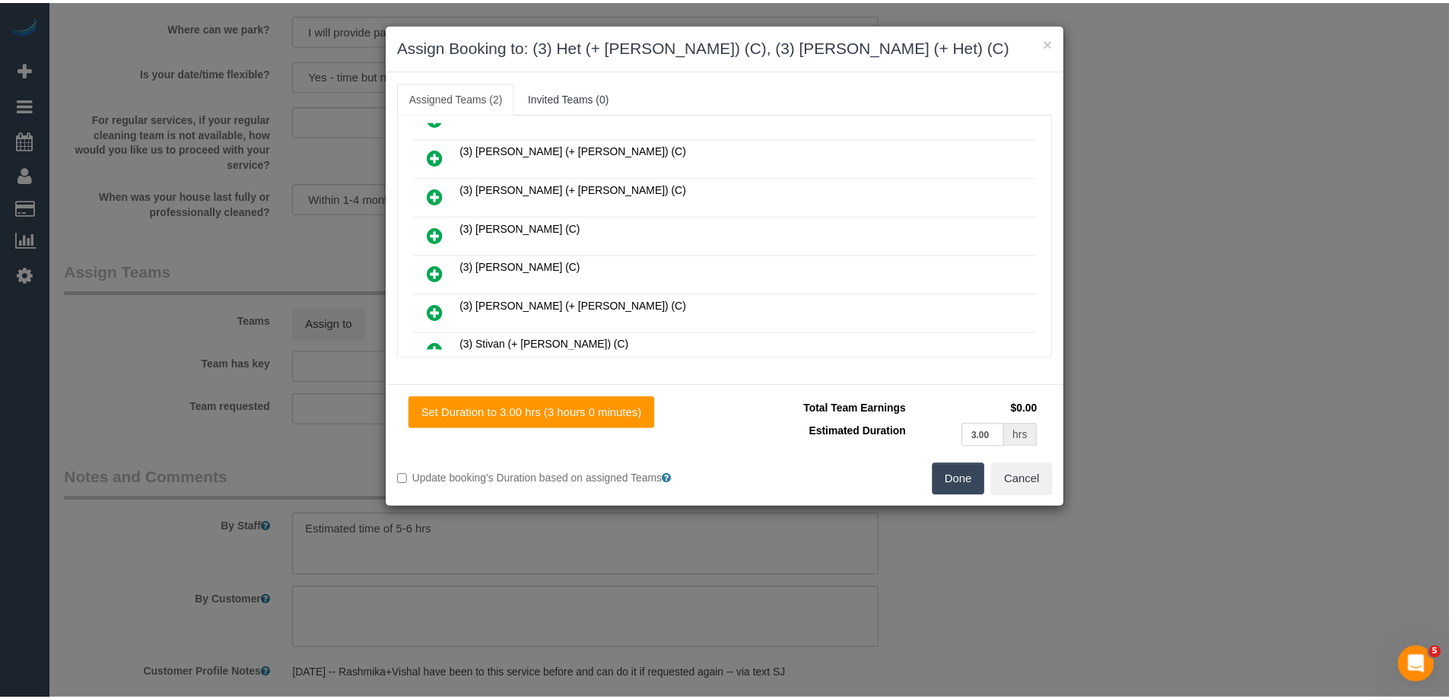
scroll to position [532, 0]
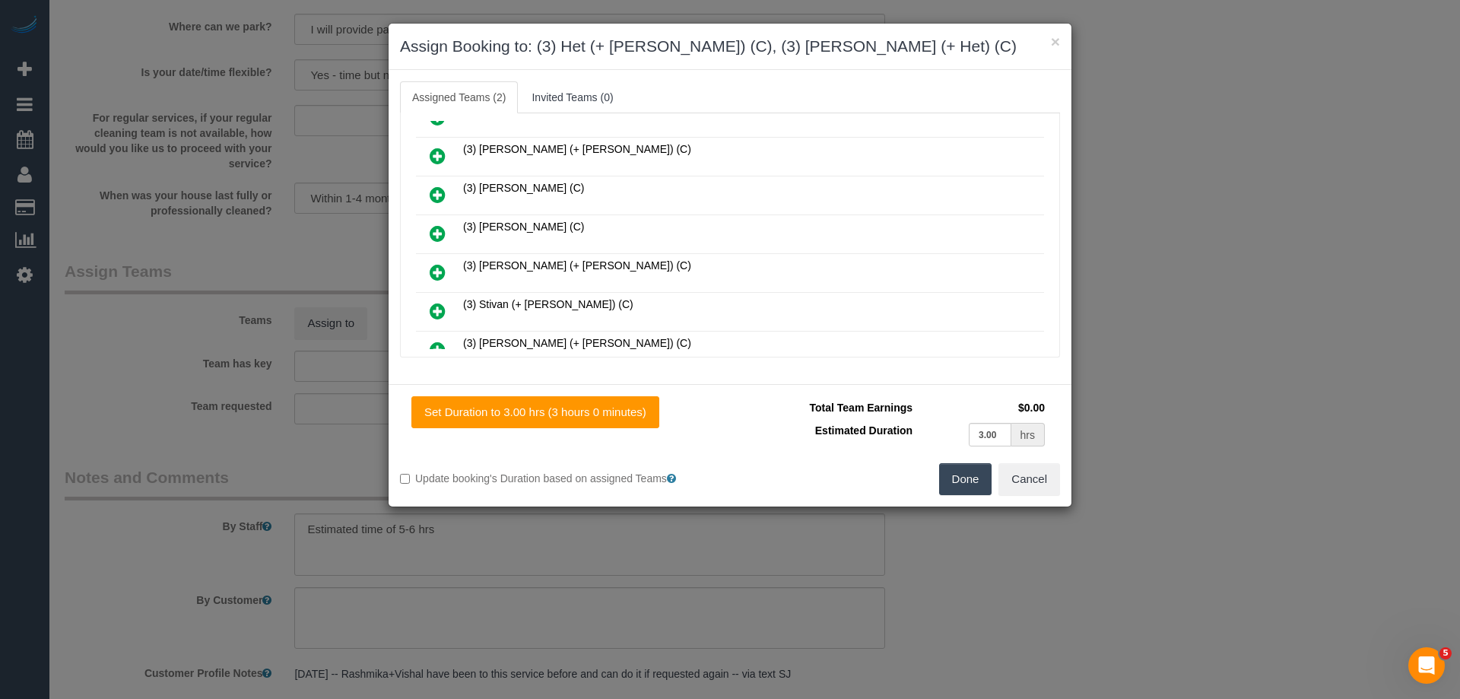
click at [954, 479] on button "Done" at bounding box center [965, 479] width 53 height 32
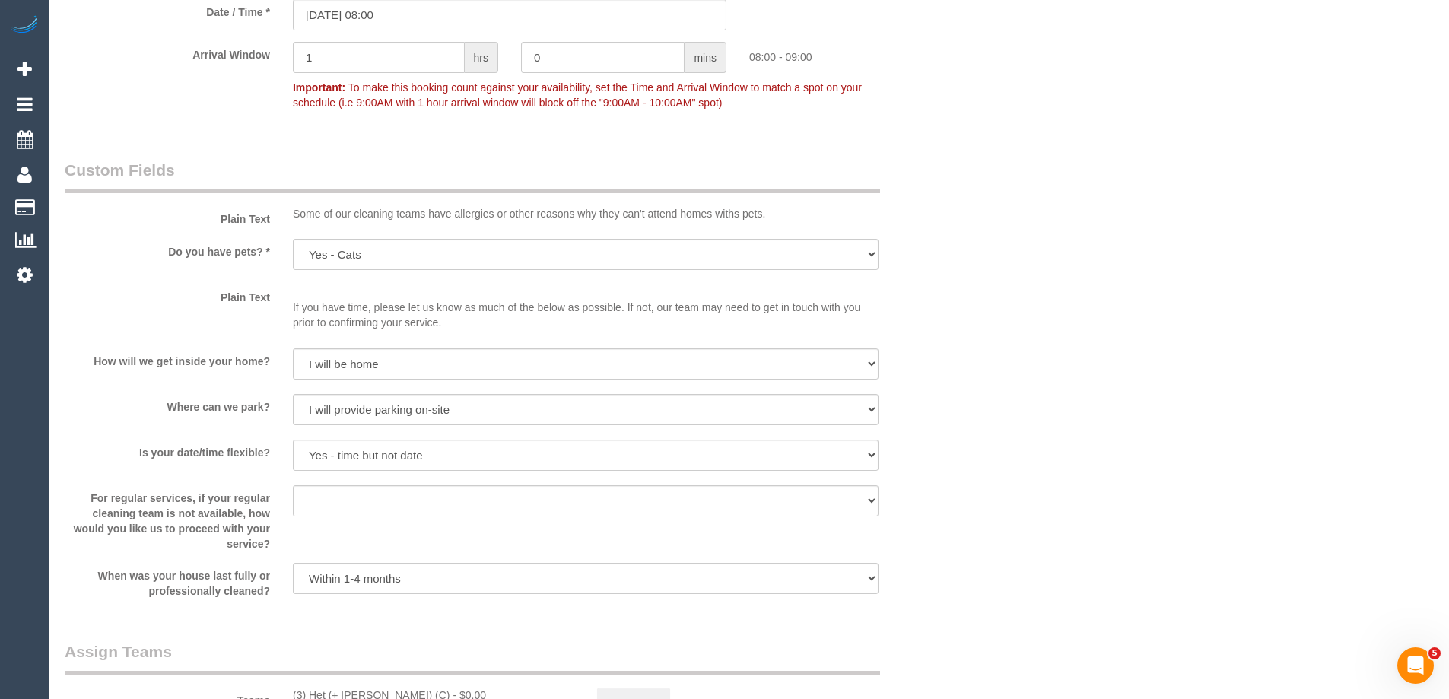
scroll to position [2129, 0]
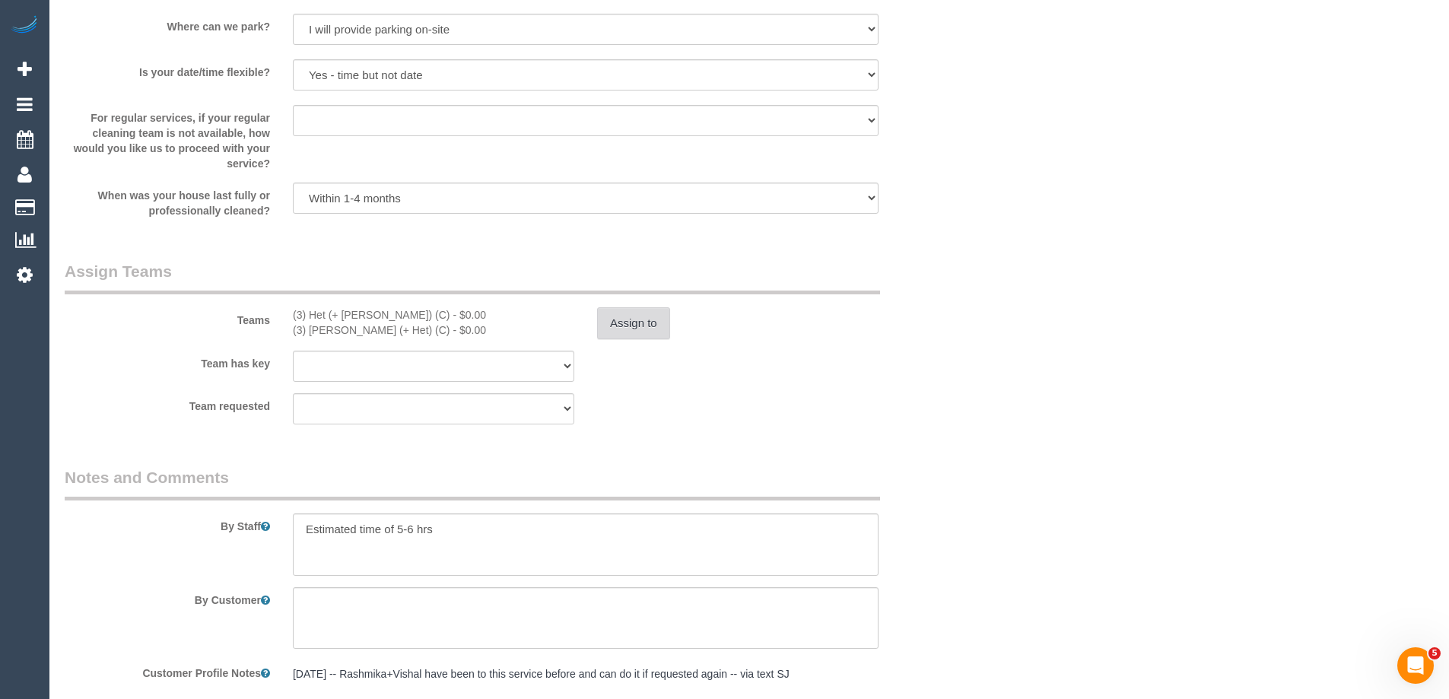
click at [633, 330] on button "Assign to" at bounding box center [633, 323] width 73 height 32
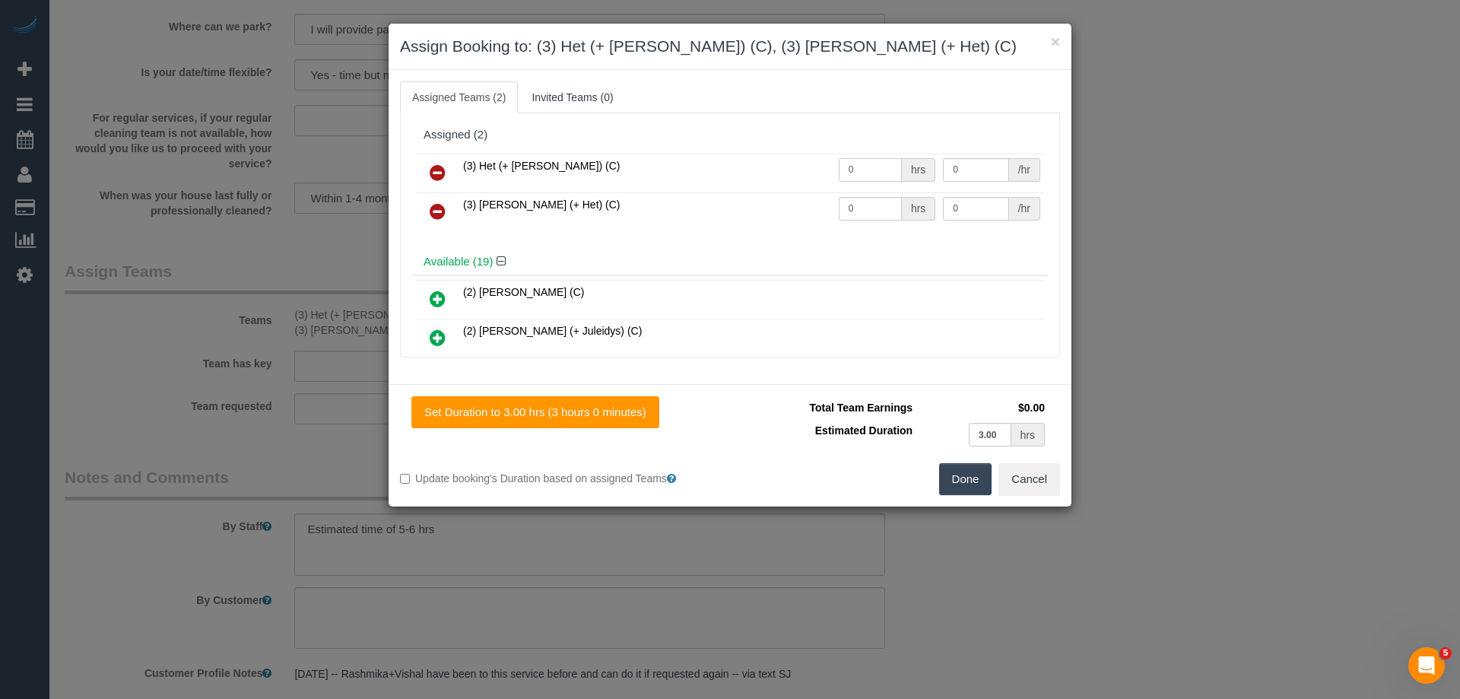
drag, startPoint x: 867, startPoint y: 170, endPoint x: 725, endPoint y: 166, distance: 142.3
click at [720, 168] on tr "(3) Het (+ Ronak) (C) 0 hrs 0 /hr" at bounding box center [730, 173] width 628 height 39
type input "1"
drag, startPoint x: 866, startPoint y: 202, endPoint x: 709, endPoint y: 202, distance: 157.4
click at [717, 202] on tr "(3) Ronak (+ Het) (C) 0 hrs 0 /hr" at bounding box center [730, 211] width 628 height 39
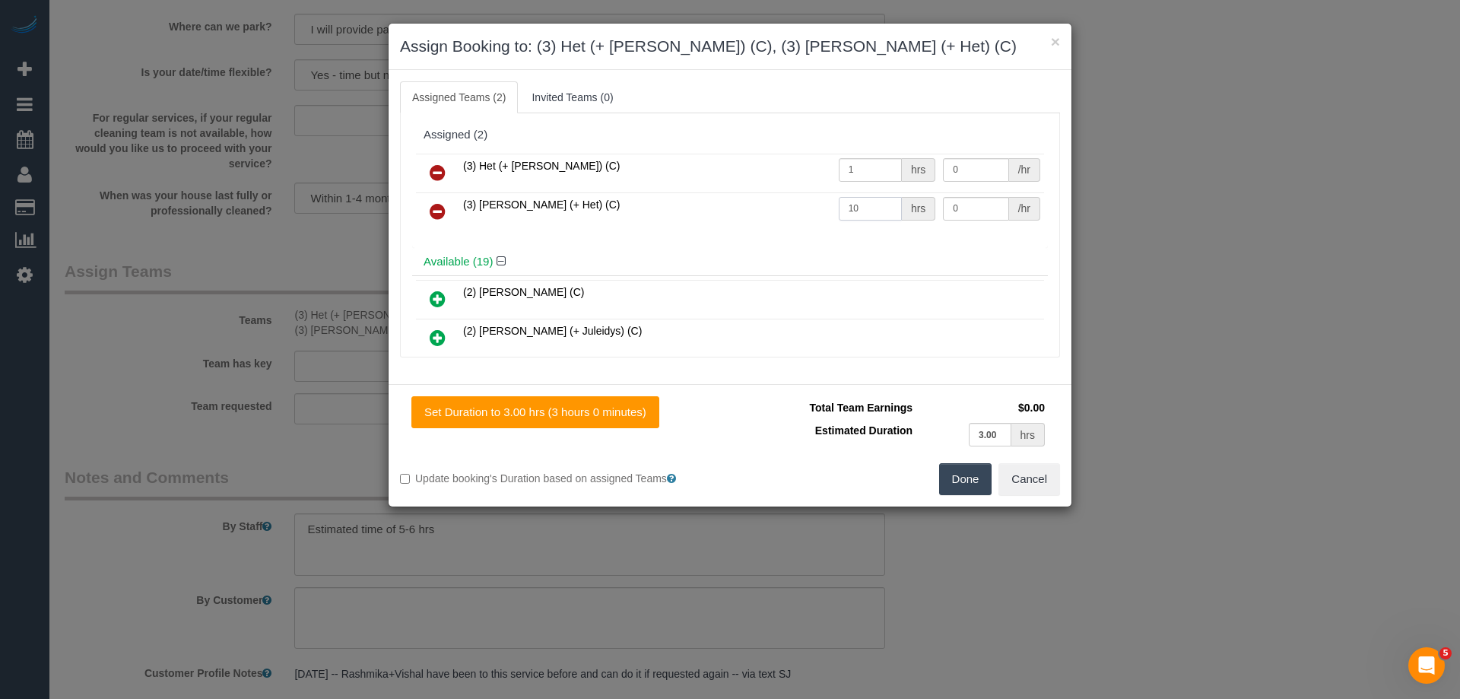
drag, startPoint x: 856, startPoint y: 208, endPoint x: 720, endPoint y: 208, distance: 135.4
click at [720, 208] on tr "(3) Ronak (+ Het) (C) 10 hrs 0 /hr" at bounding box center [730, 211] width 628 height 39
type input "1"
drag, startPoint x: 995, startPoint y: 204, endPoint x: 817, endPoint y: 199, distance: 178.0
click at [821, 202] on tr "(3) Ronak (+ Het) (C) 1 hrs 0 /hr" at bounding box center [730, 211] width 628 height 39
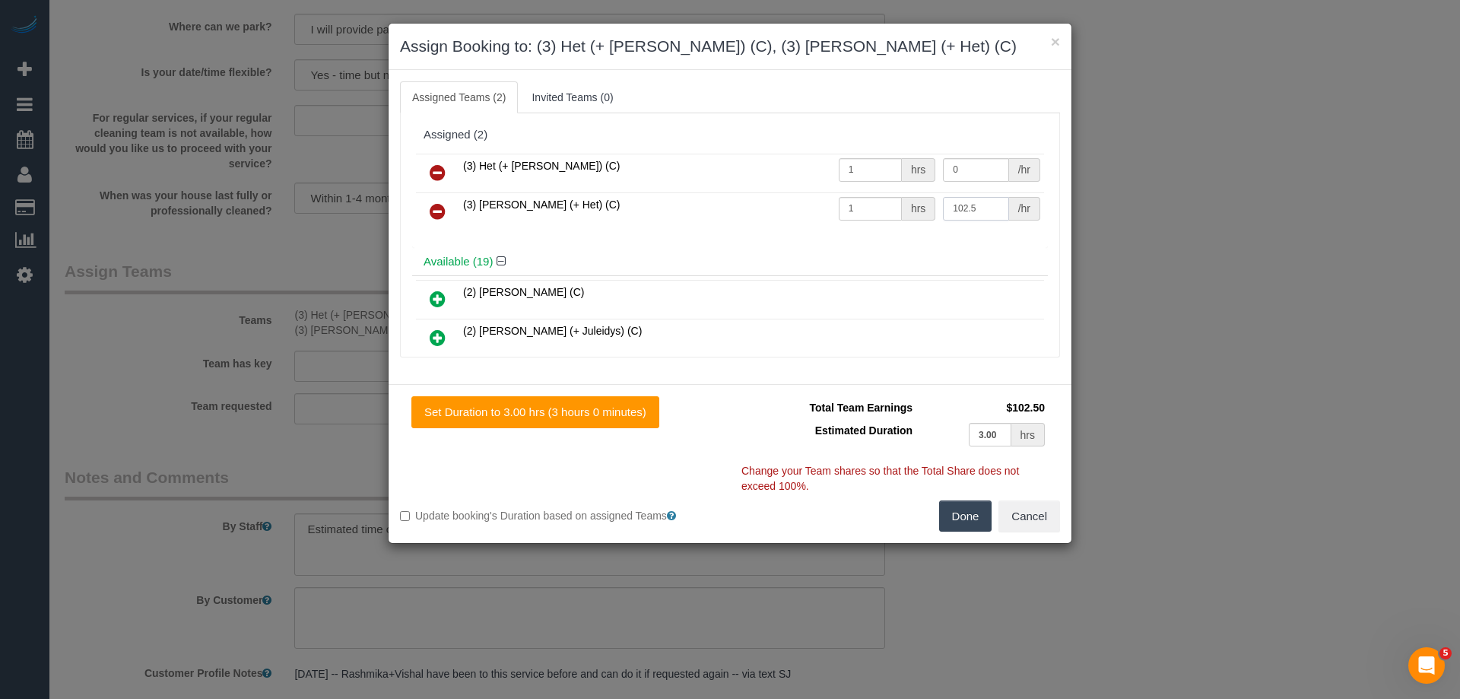
type input "102.5"
click at [872, 160] on tr "(3) Het (+ Ronak) (C) 1 hrs 0 /hr" at bounding box center [730, 173] width 628 height 39
type input "102.5"
click at [965, 523] on button "Done" at bounding box center [965, 516] width 53 height 32
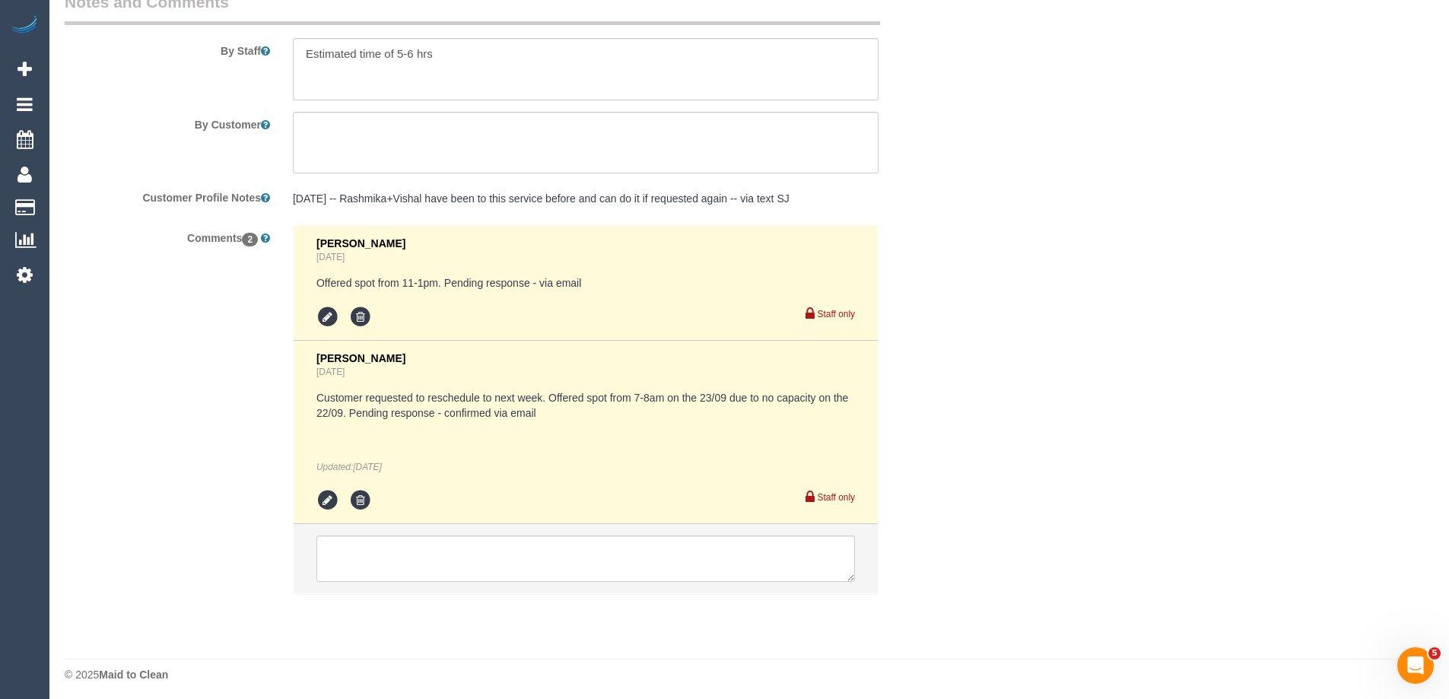
scroll to position [2610, 0]
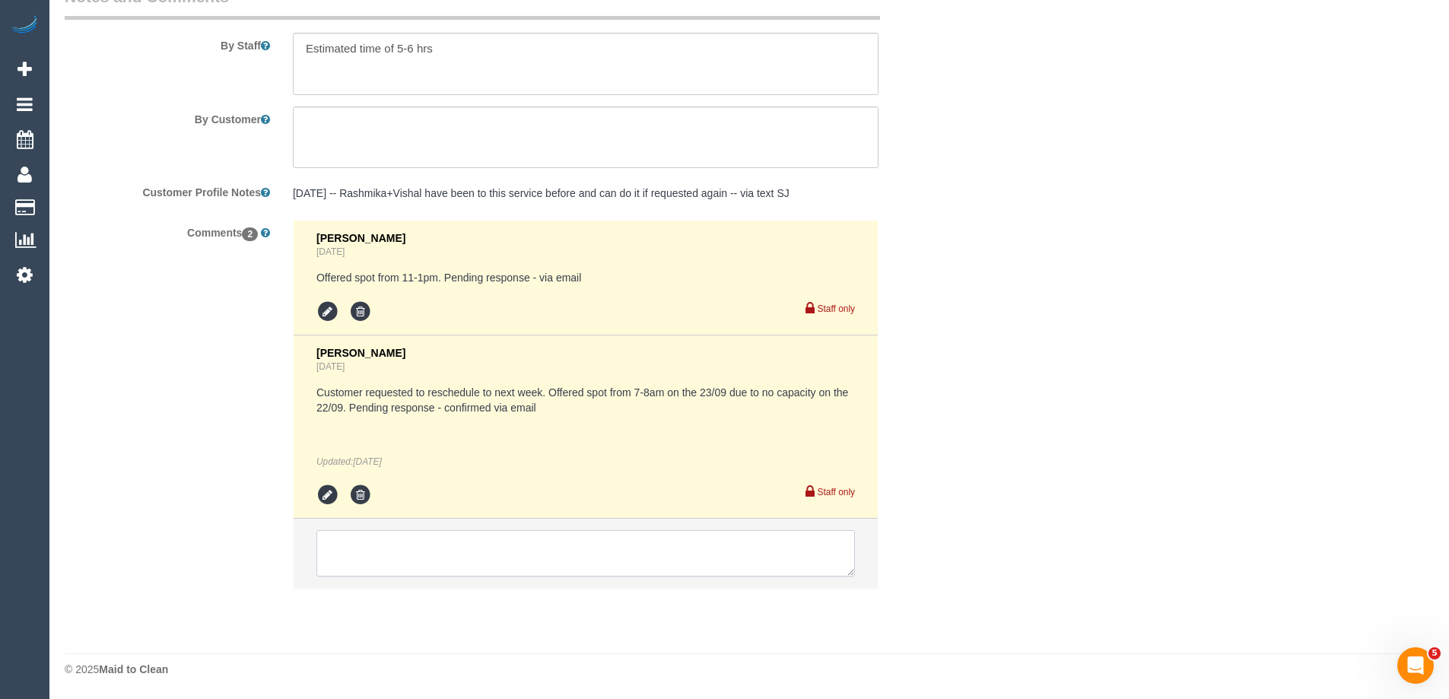
click at [379, 557] on textarea at bounding box center [585, 553] width 538 height 47
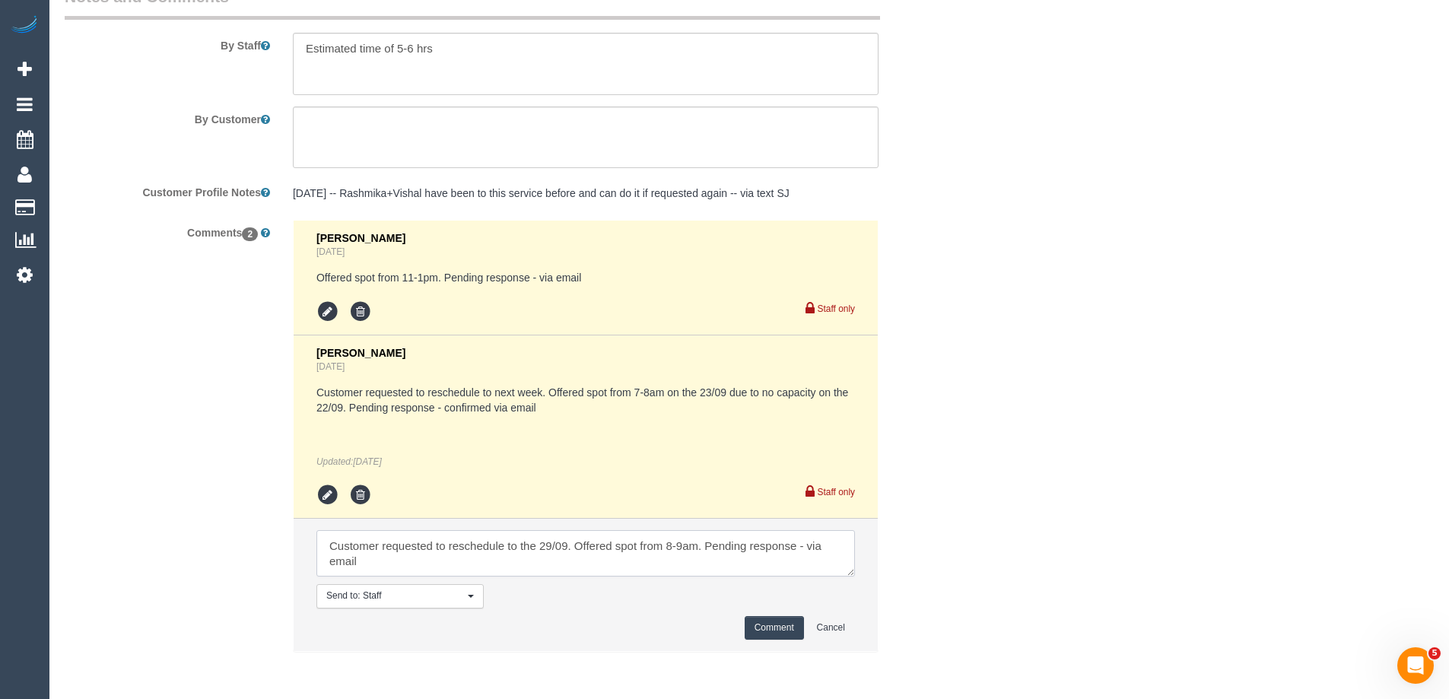
type textarea "Customer requested to reschedule to the 29/09. Offered spot from 8-9am. Pending…"
click at [768, 621] on button "Comment" at bounding box center [774, 628] width 59 height 24
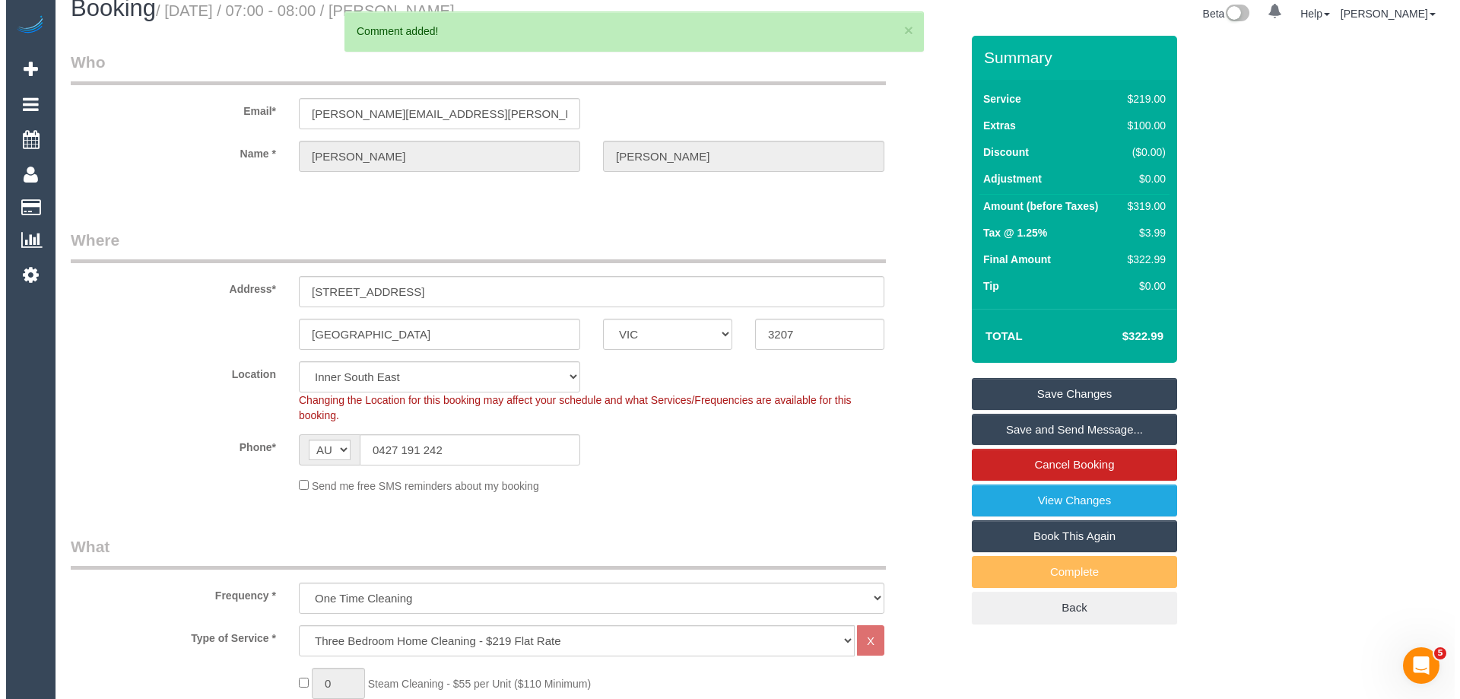
scroll to position [0, 0]
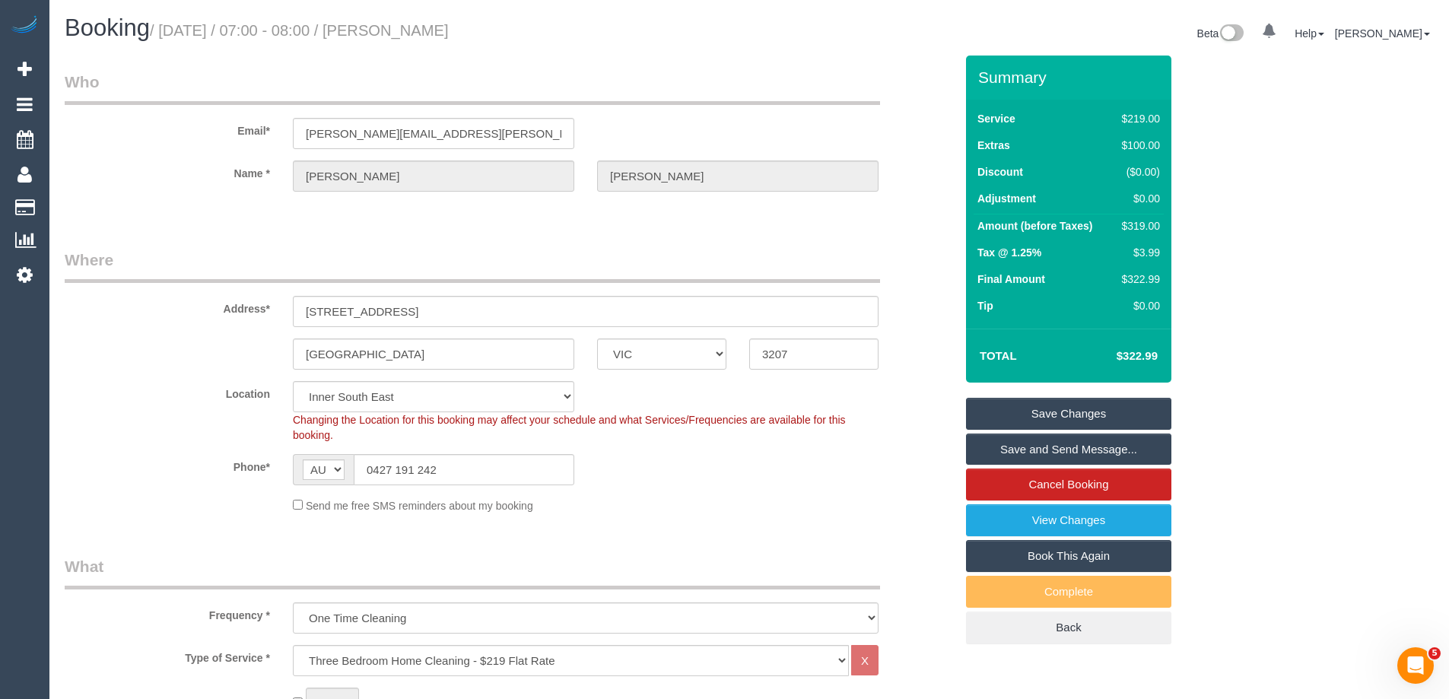
drag, startPoint x: 520, startPoint y: 28, endPoint x: 420, endPoint y: 21, distance: 100.6
click at [420, 21] on h1 "Booking / September 23, 2025 / 07:00 - 08:00 / Lindy Hayter" at bounding box center [401, 28] width 673 height 26
copy small "Lindy Hayter"
click at [997, 408] on link "Save Changes" at bounding box center [1068, 414] width 205 height 32
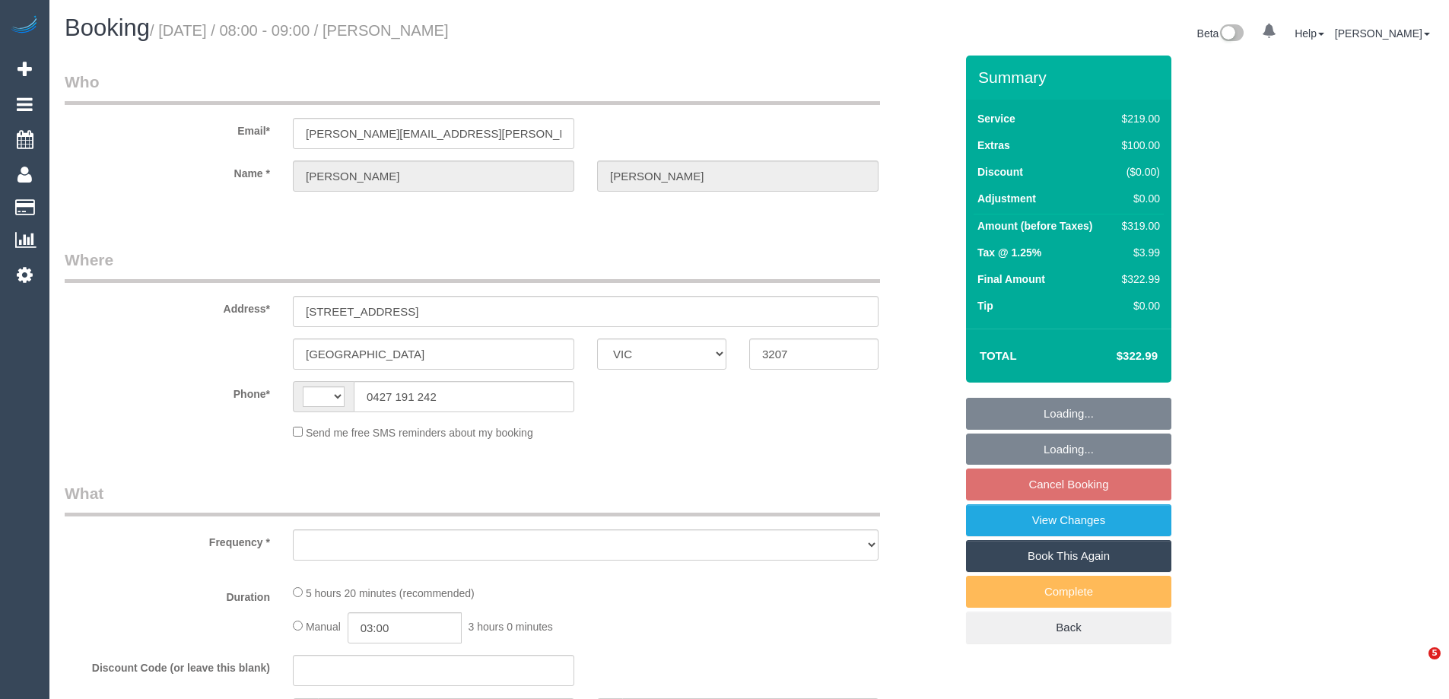
select select "VIC"
select select "string:AU"
select select "object:592"
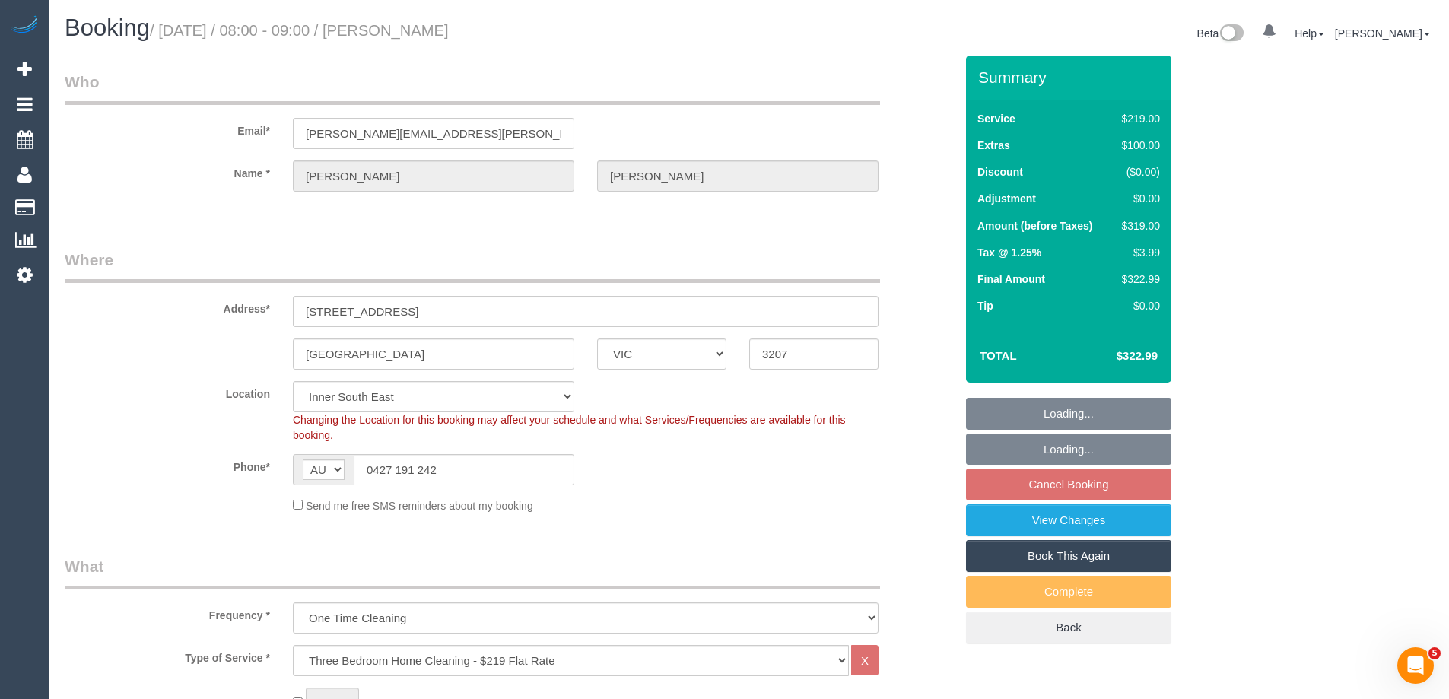
select select "string:stripe-pm_1S7TFl2GScqysDRVumSjWoCy"
select select "number:29"
select select "number:14"
select select "number:18"
select select "number:24"
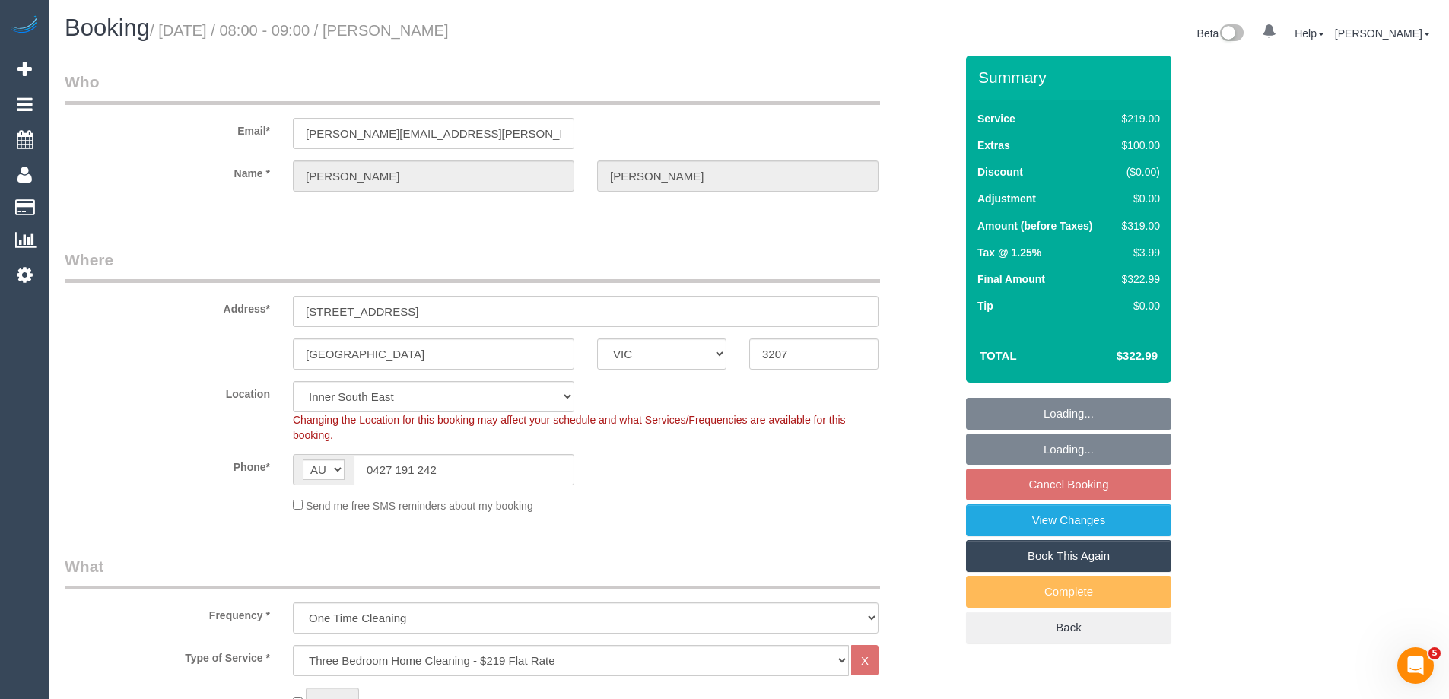
select select "number:13"
select select "object:1441"
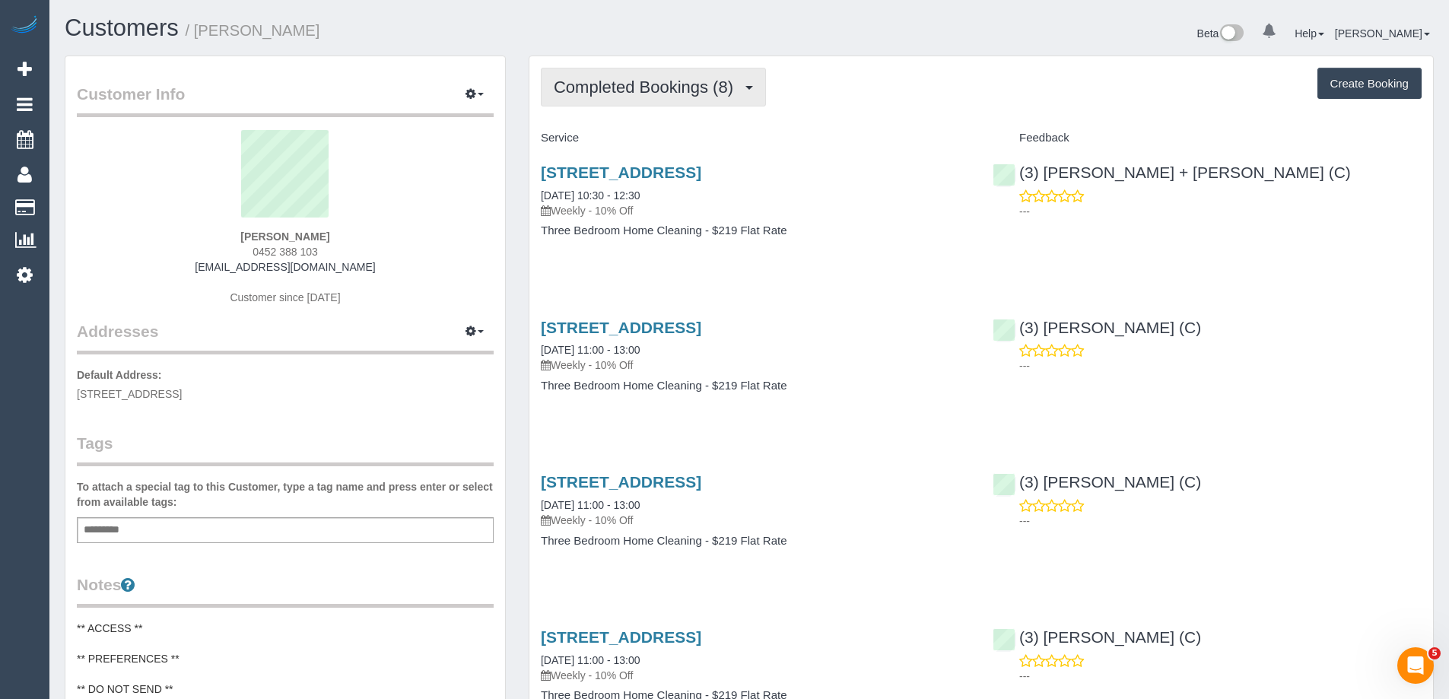
click at [649, 87] on span "Completed Bookings (8)" at bounding box center [647, 87] width 187 height 19
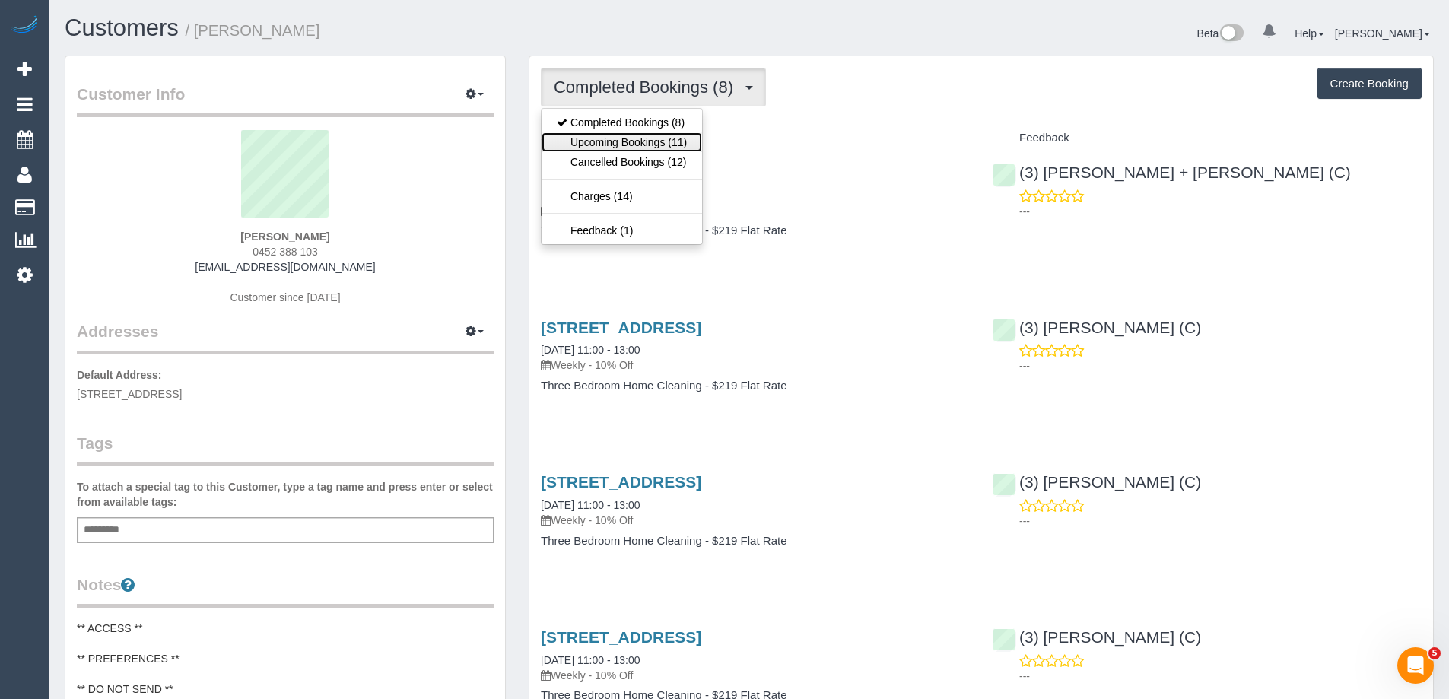
click at [641, 142] on link "Upcoming Bookings (11)" at bounding box center [621, 142] width 160 height 20
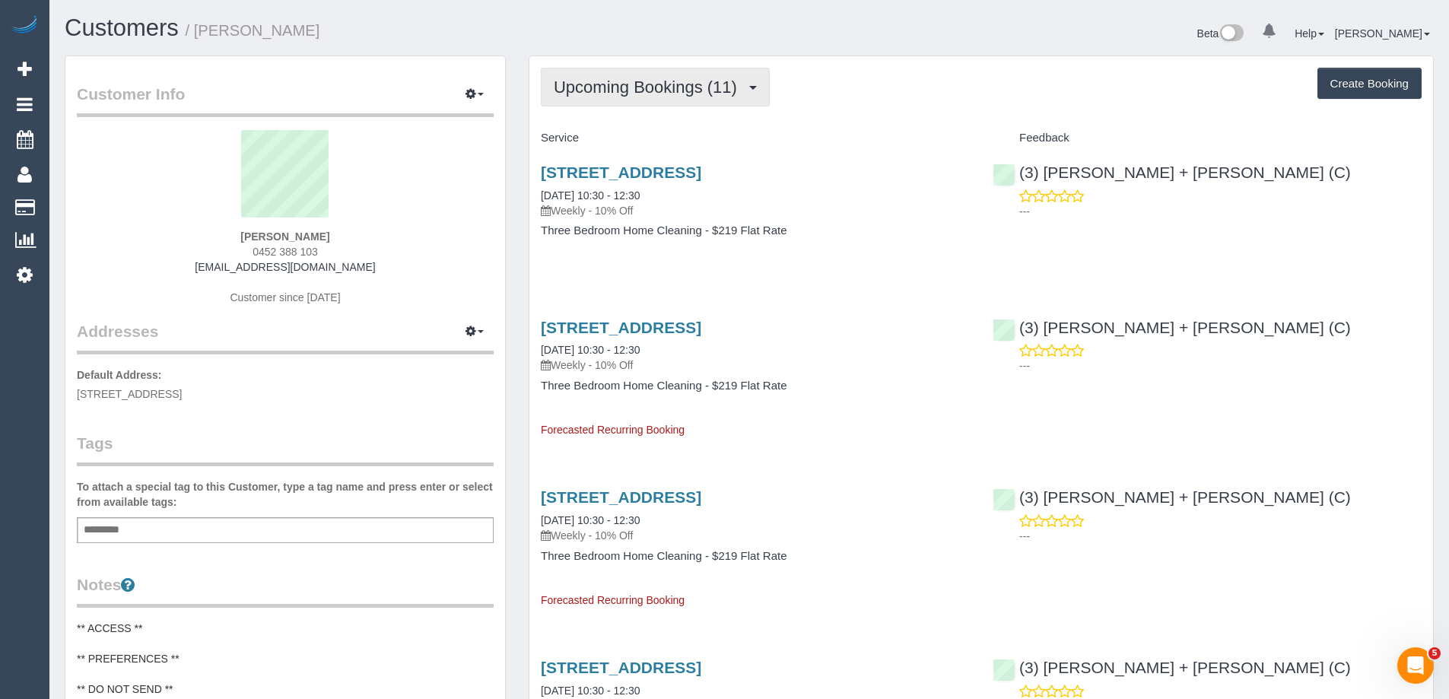
click at [626, 90] on span "Upcoming Bookings (11)" at bounding box center [649, 87] width 191 height 19
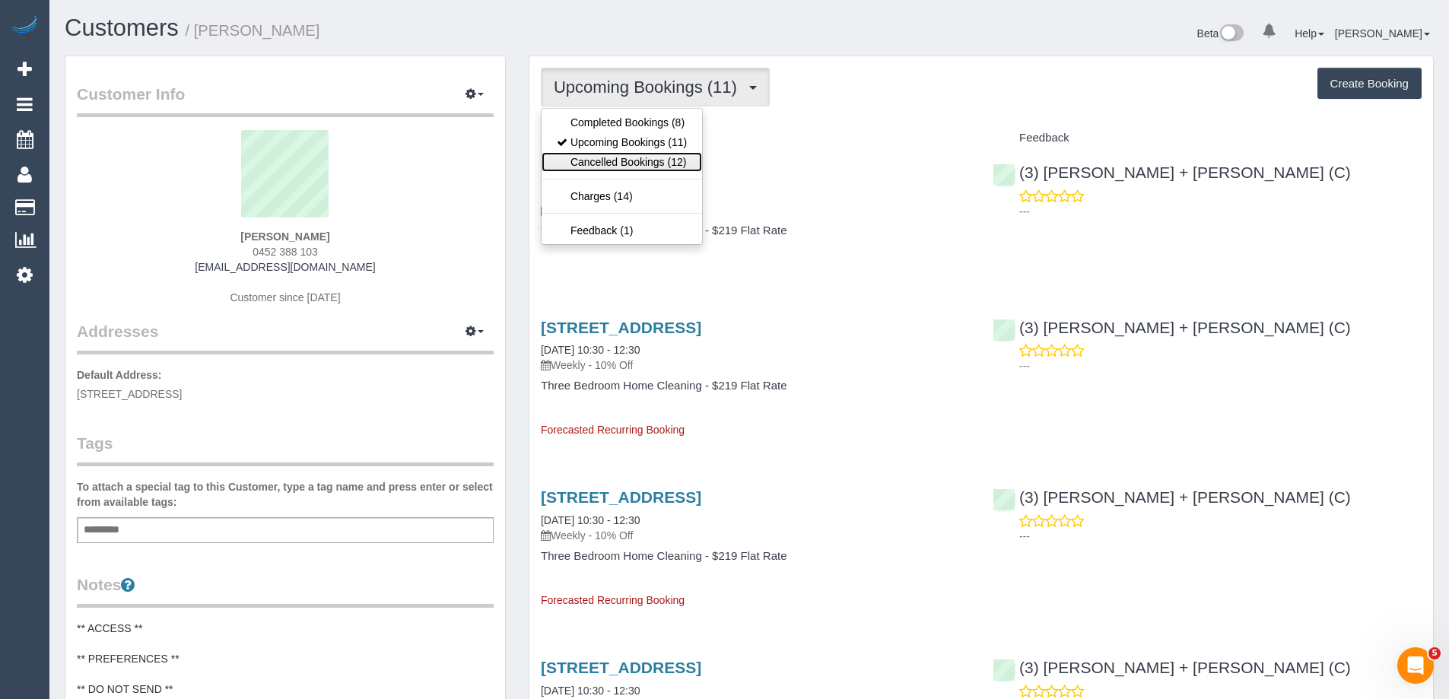
click at [626, 164] on link "Cancelled Bookings (12)" at bounding box center [621, 162] width 160 height 20
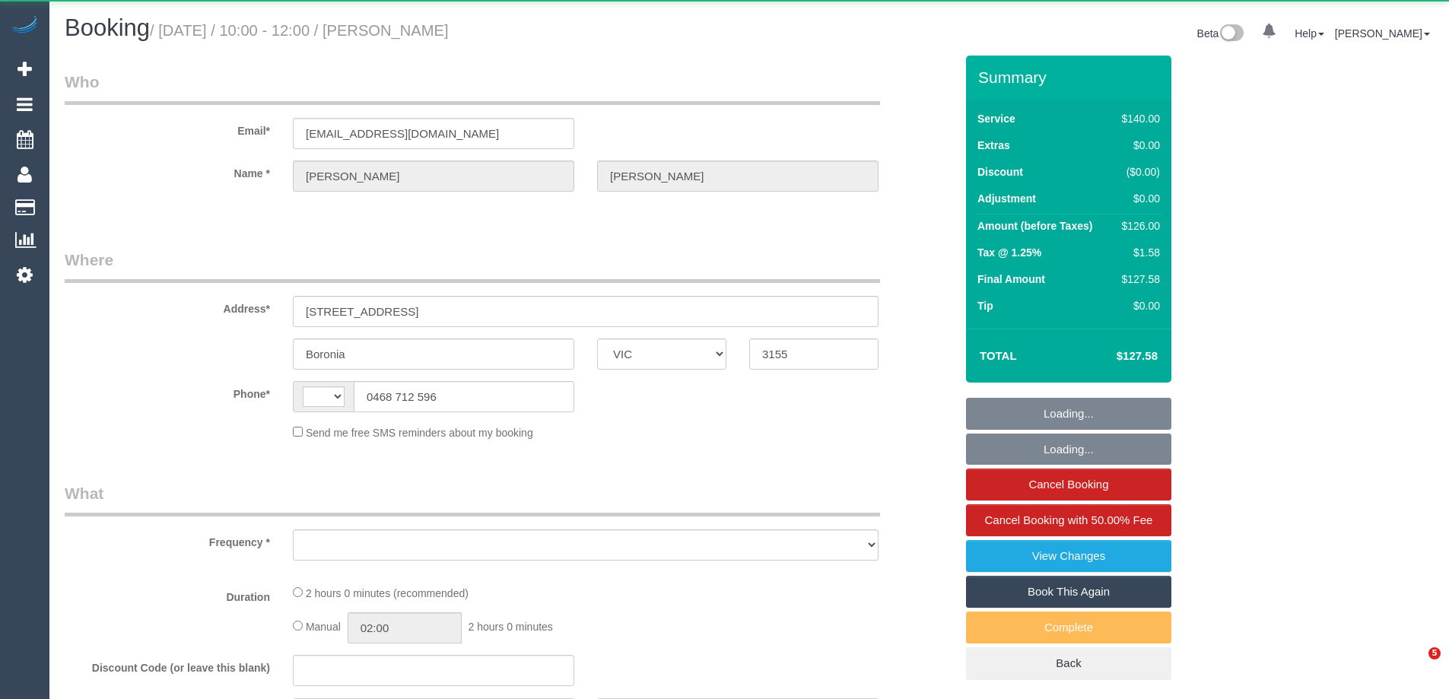
select select "VIC"
select select "string:AU"
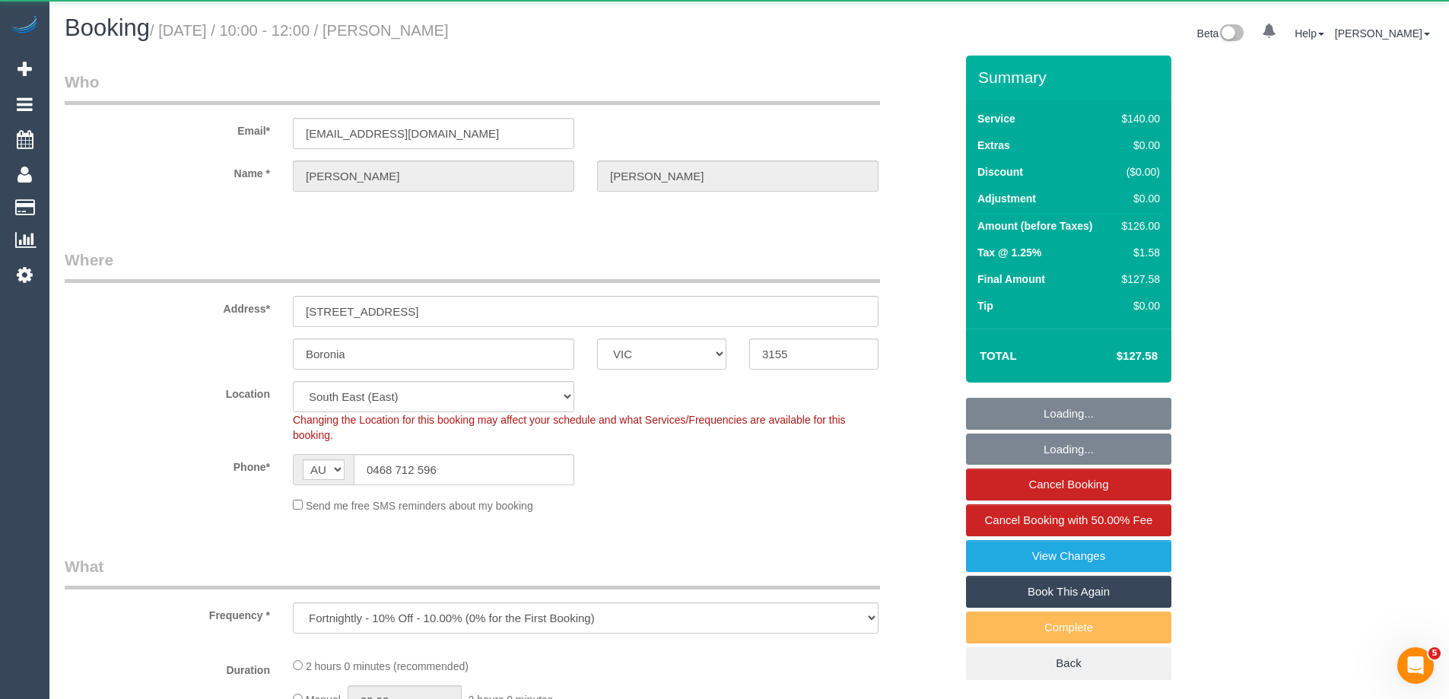
select select "object:1230"
select select "number:28"
select select "number:14"
select select "number:19"
select select "number:22"
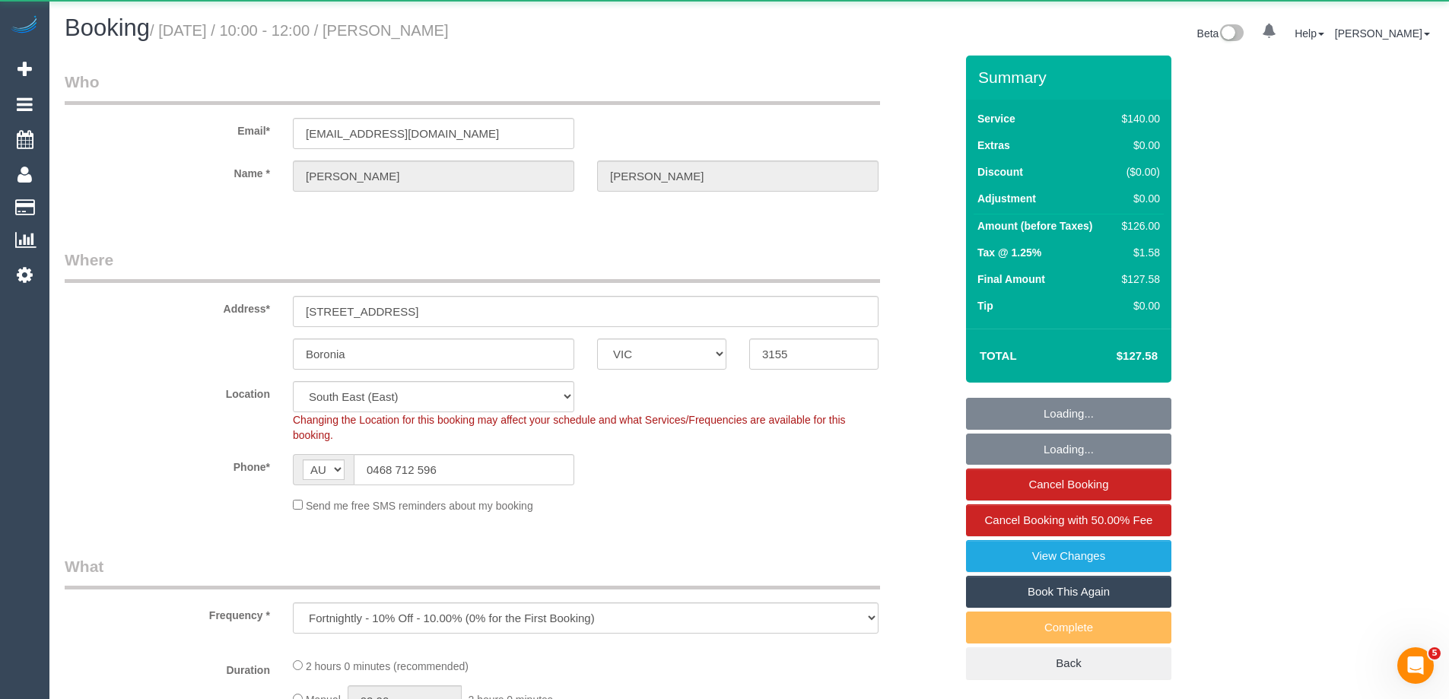
select select "number:34"
select select "number:12"
select select "string:stripe-pm_1Rvydx2GScqysDRVk2VPIqjE"
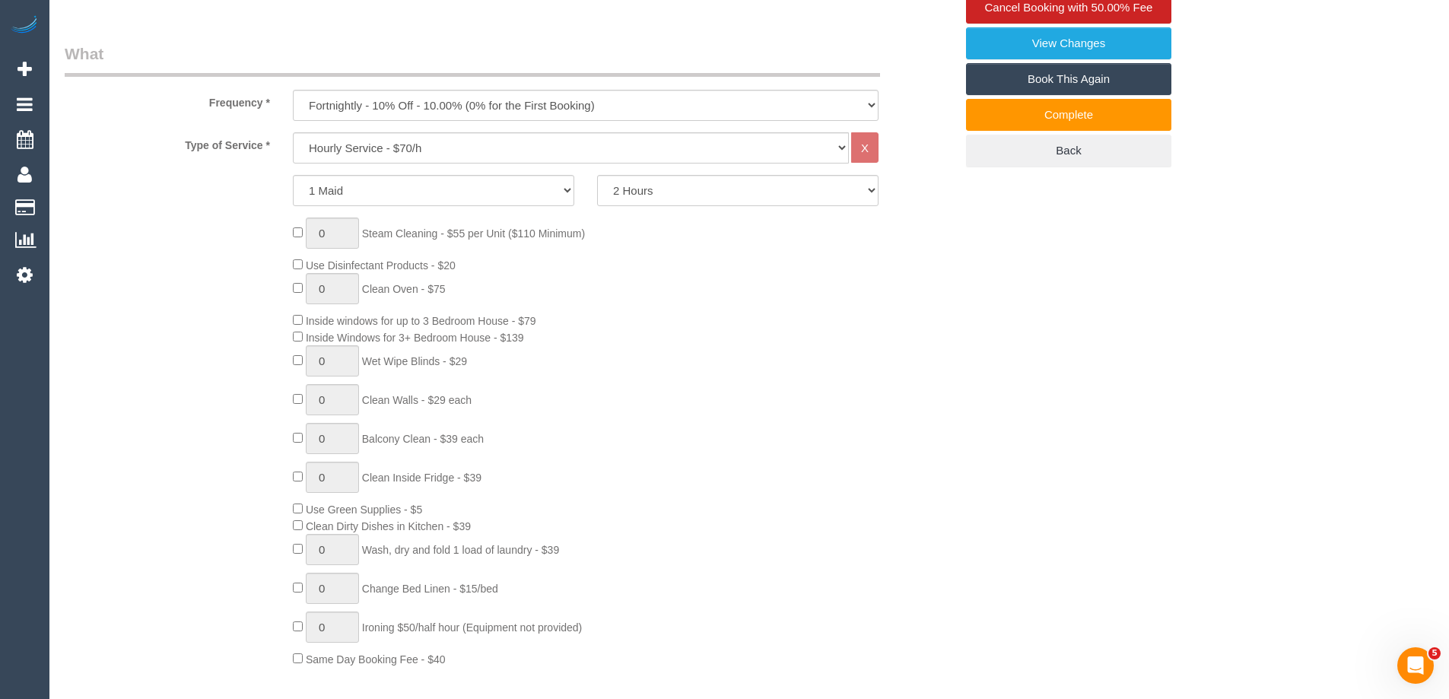
scroll to position [489, 0]
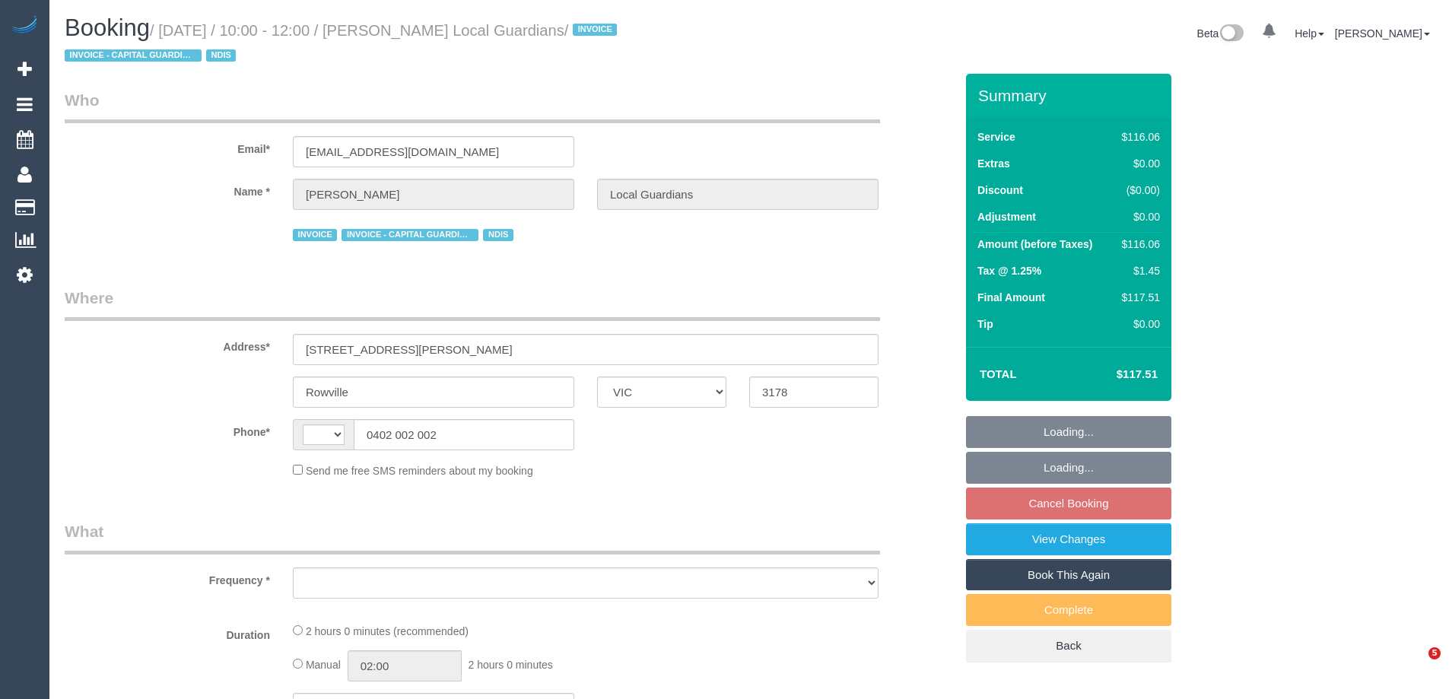
select select "VIC"
select select "string:AU"
select select "object:550"
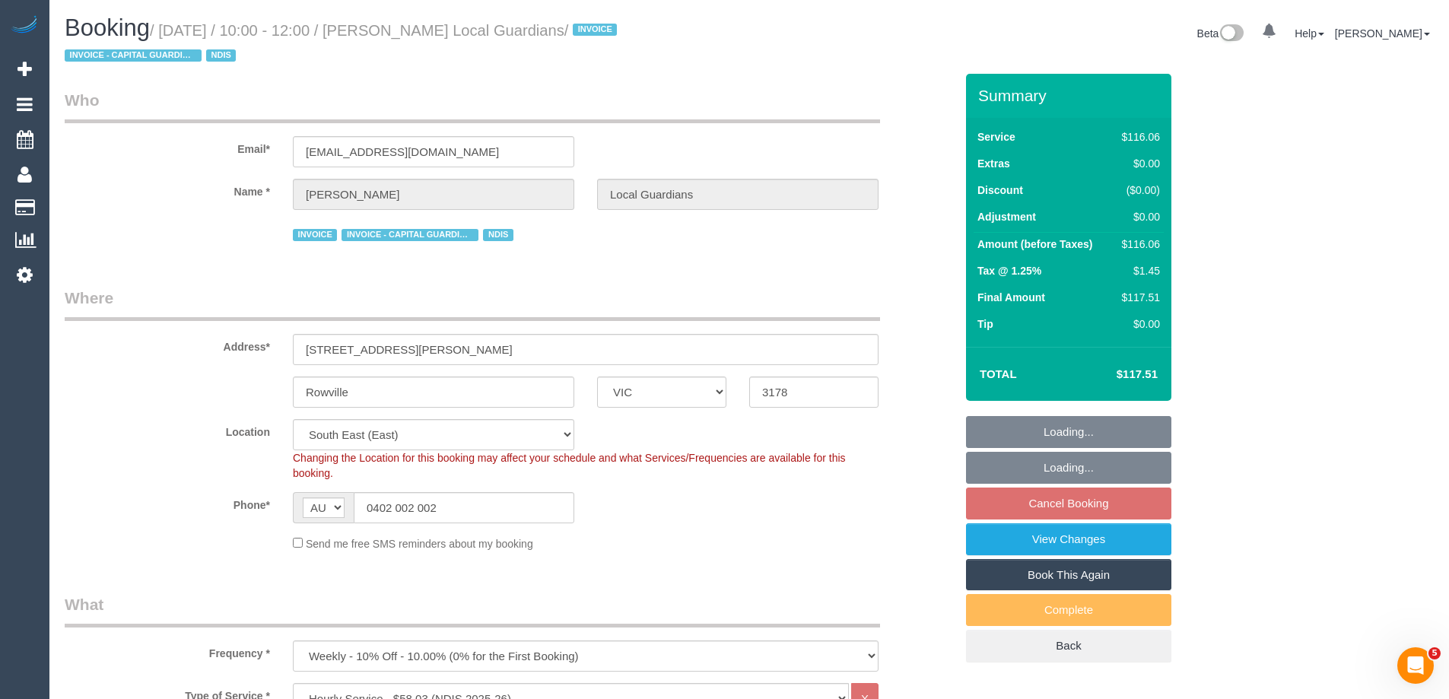
select select "number:28"
select select "number:14"
select select "number:19"
select select "number:25"
select select "number:34"
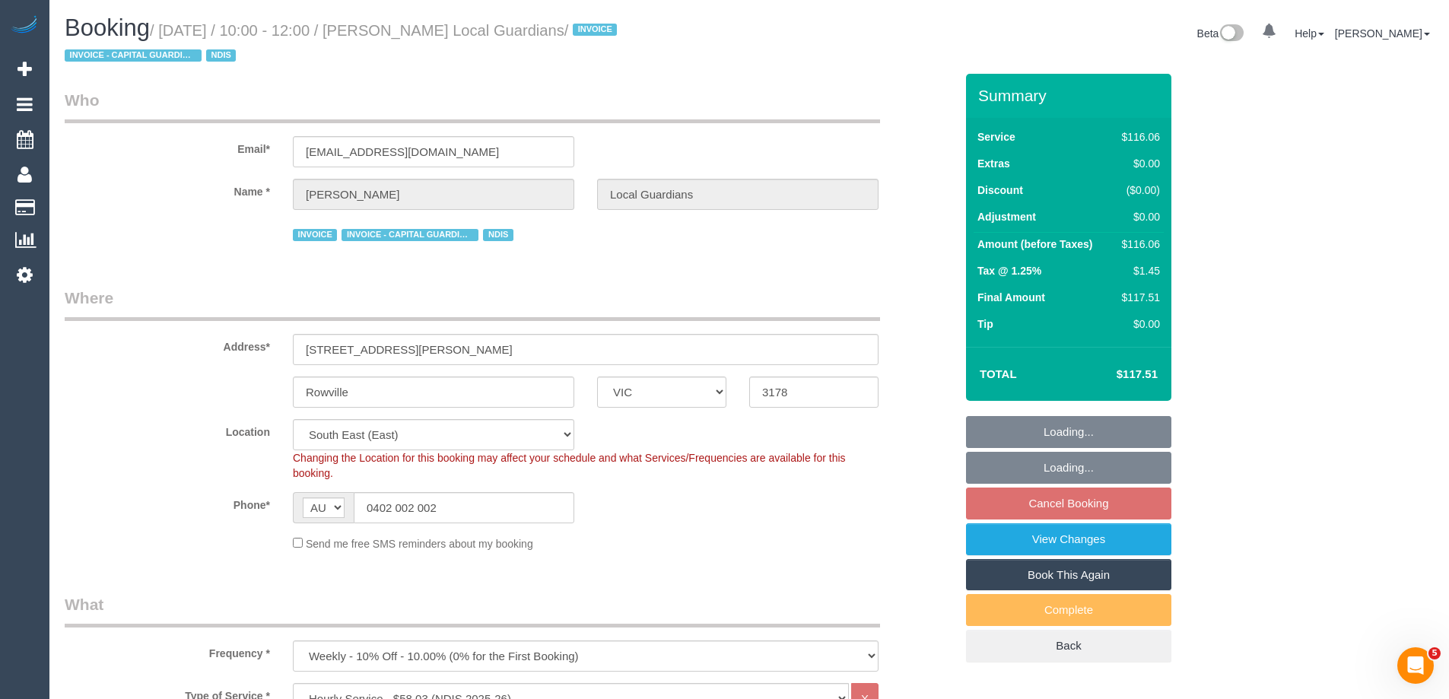
select select "object:1294"
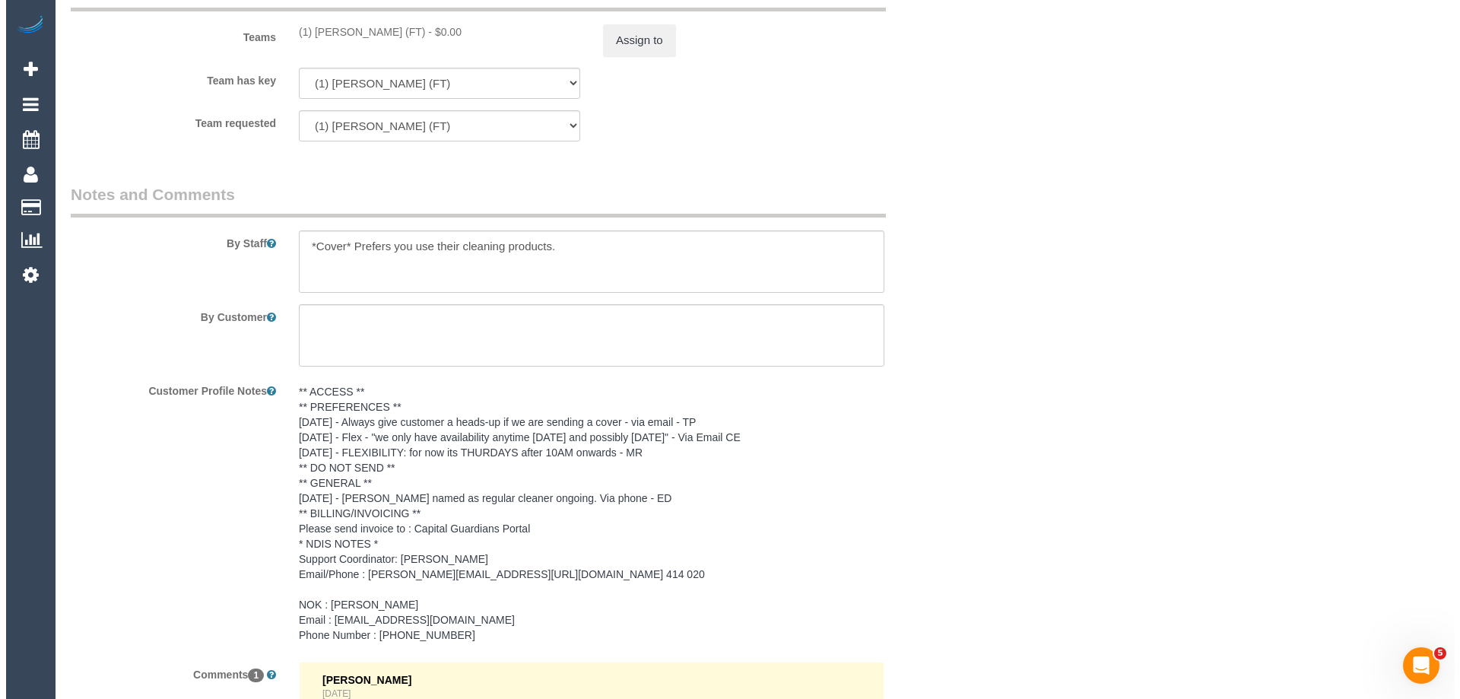
scroll to position [1977, 0]
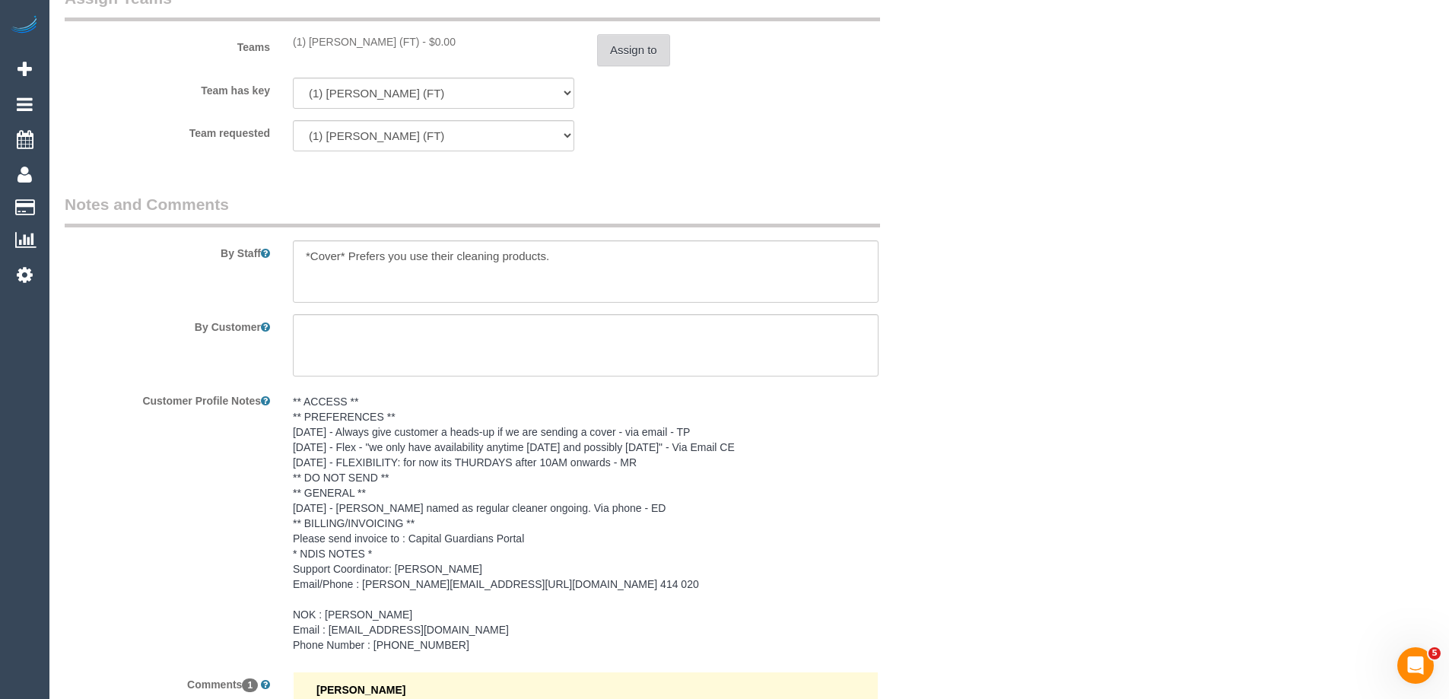
click at [627, 46] on button "Assign to" at bounding box center [633, 50] width 73 height 32
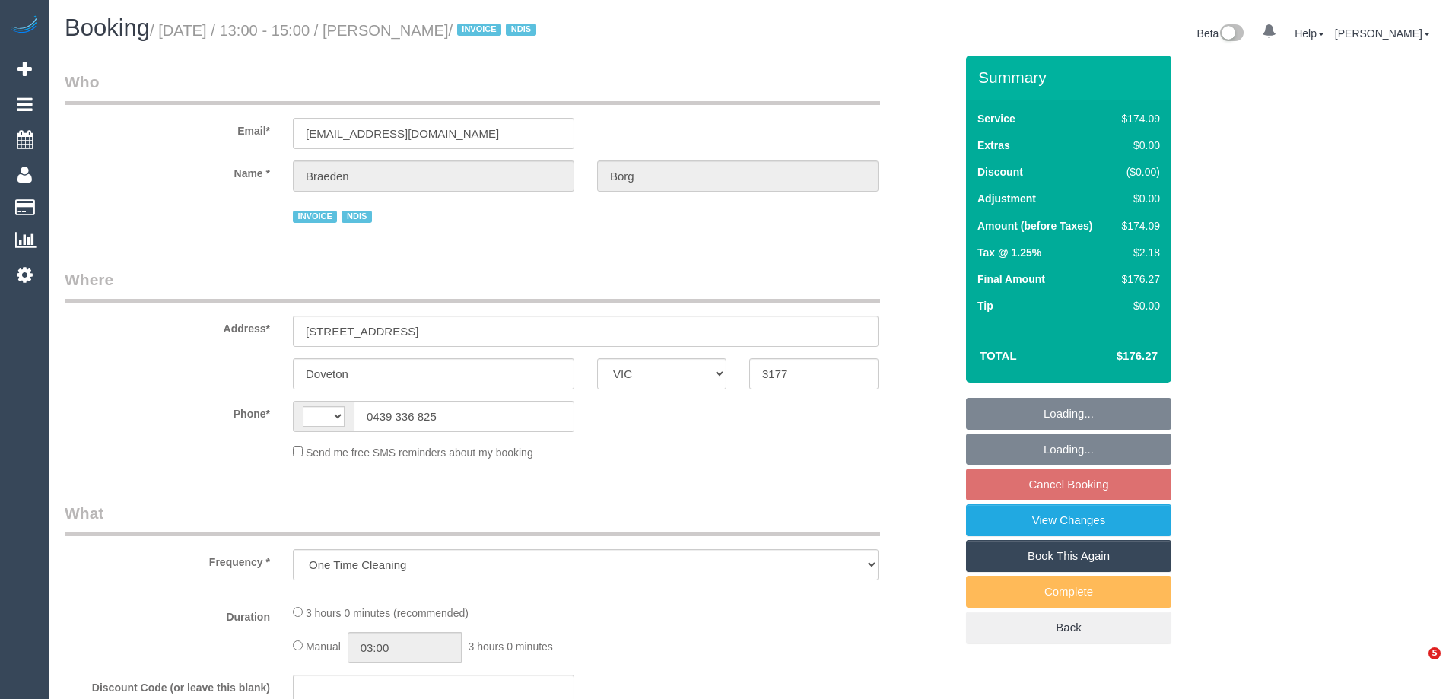
select select "VIC"
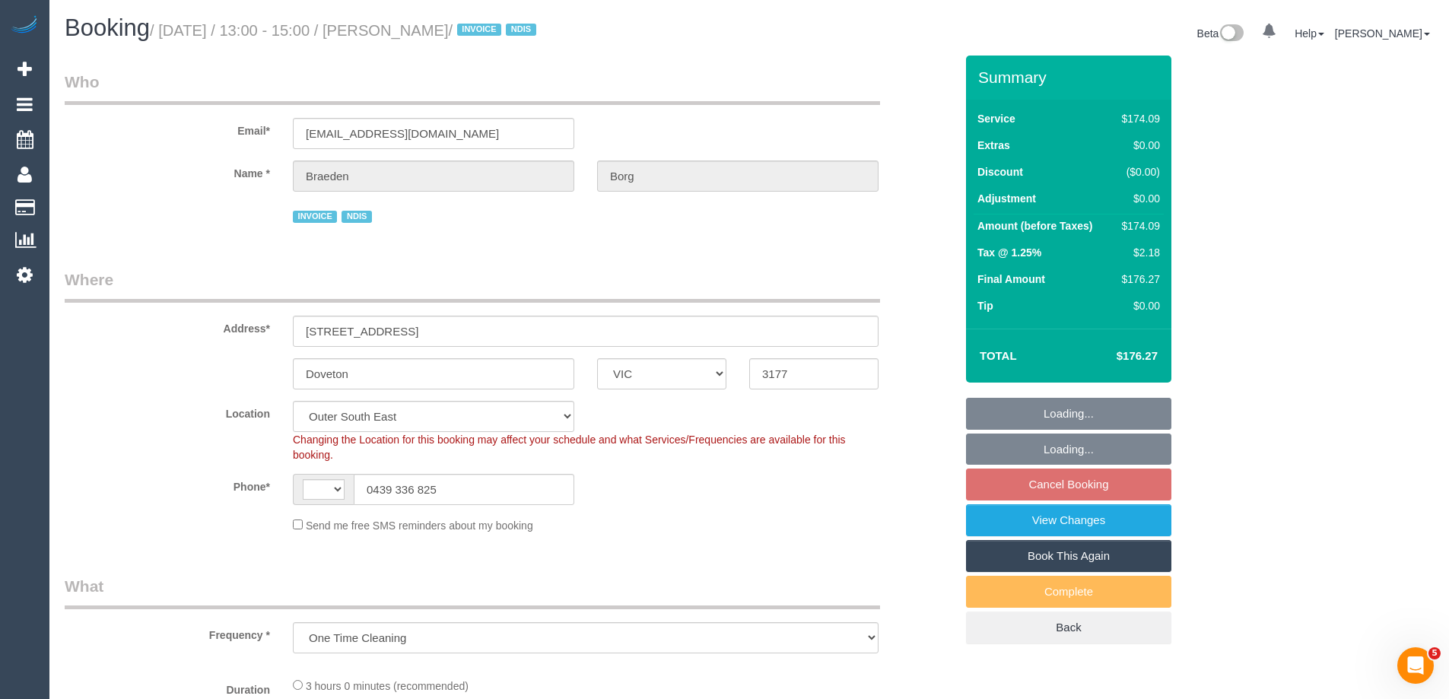
select select "number:28"
select select "number:14"
select select "number:19"
select select "number:25"
select select "number:34"
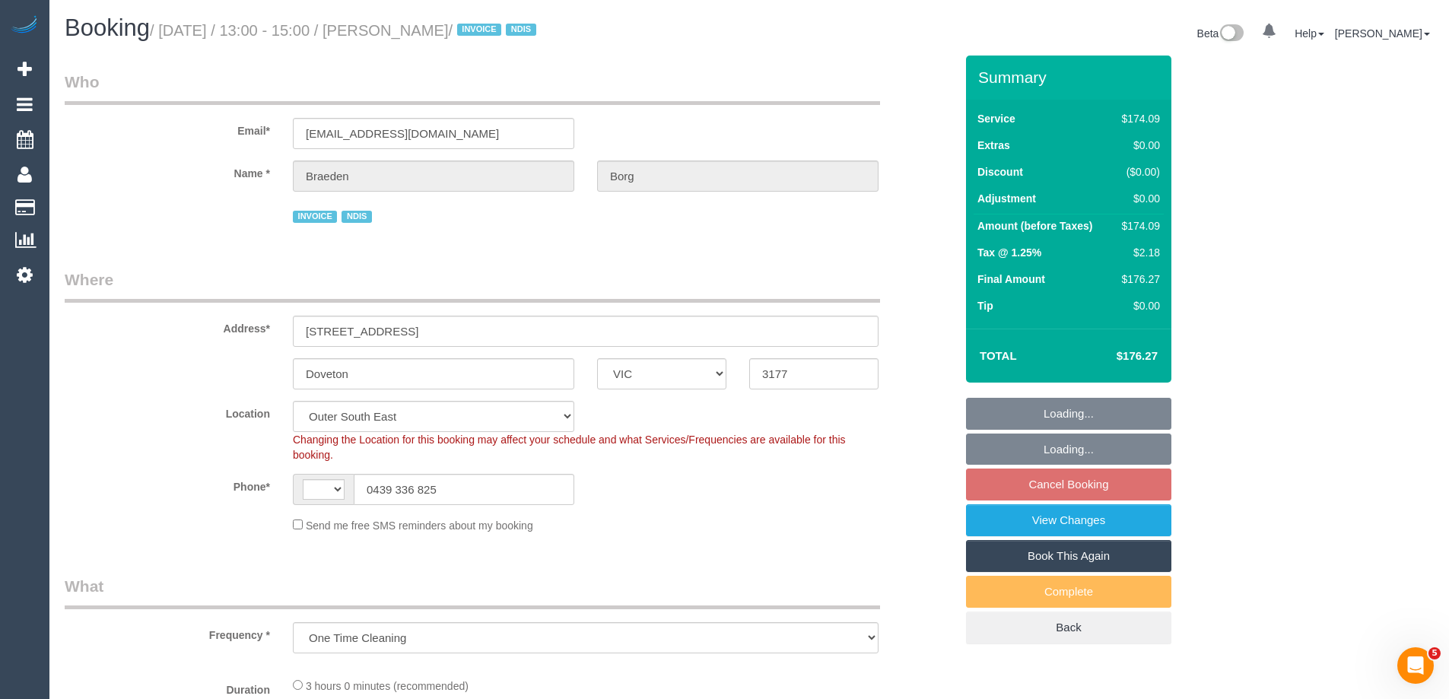
select select "object:997"
select select "string:AU"
select select "180"
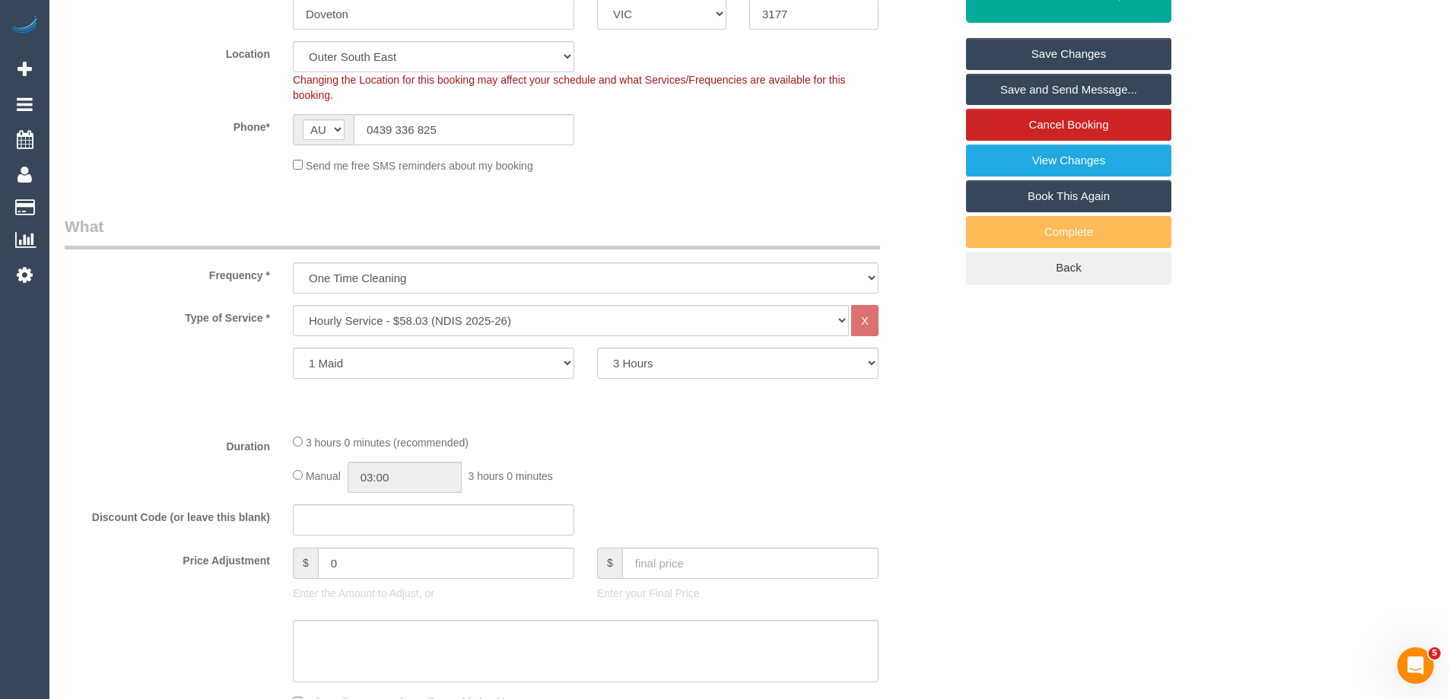
scroll to position [608, 0]
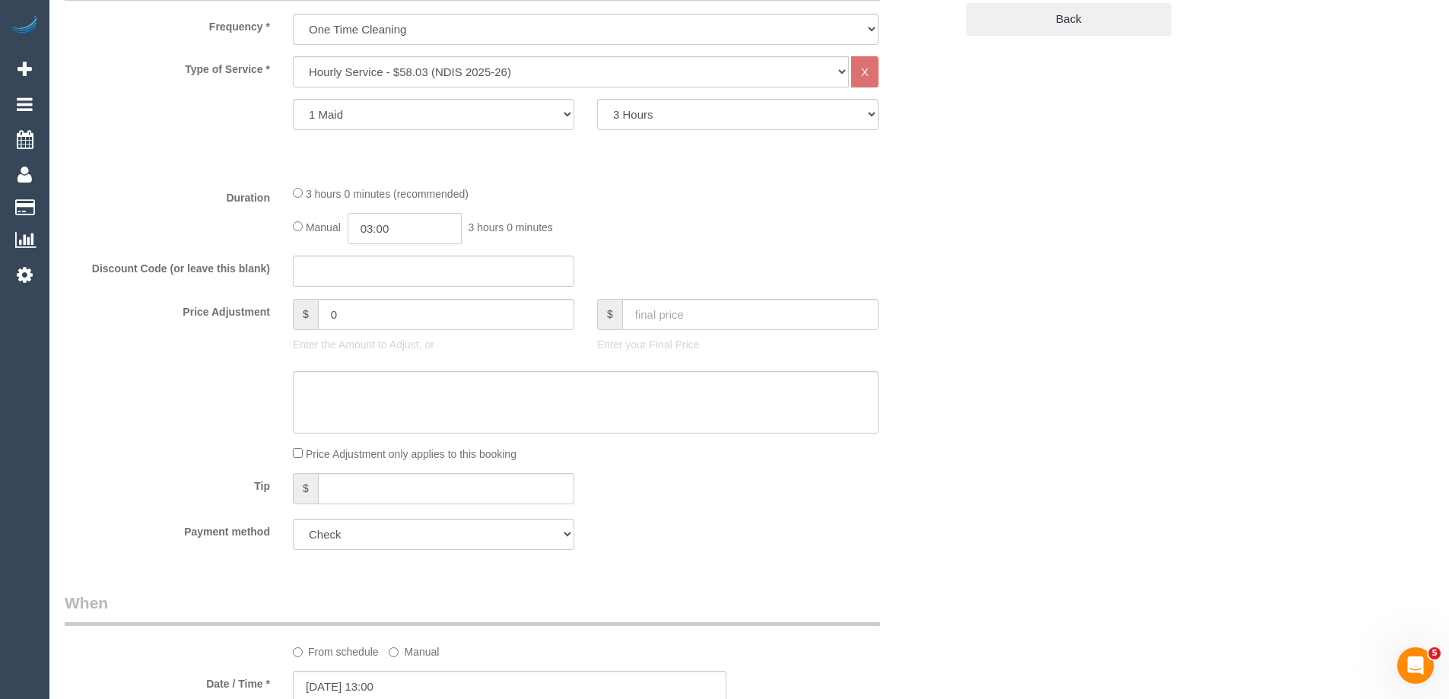
click at [414, 228] on input "03:00" at bounding box center [405, 228] width 114 height 31
click at [385, 262] on li "01:00" at bounding box center [388, 256] width 68 height 20
click at [402, 227] on input "01:00" at bounding box center [405, 228] width 114 height 31
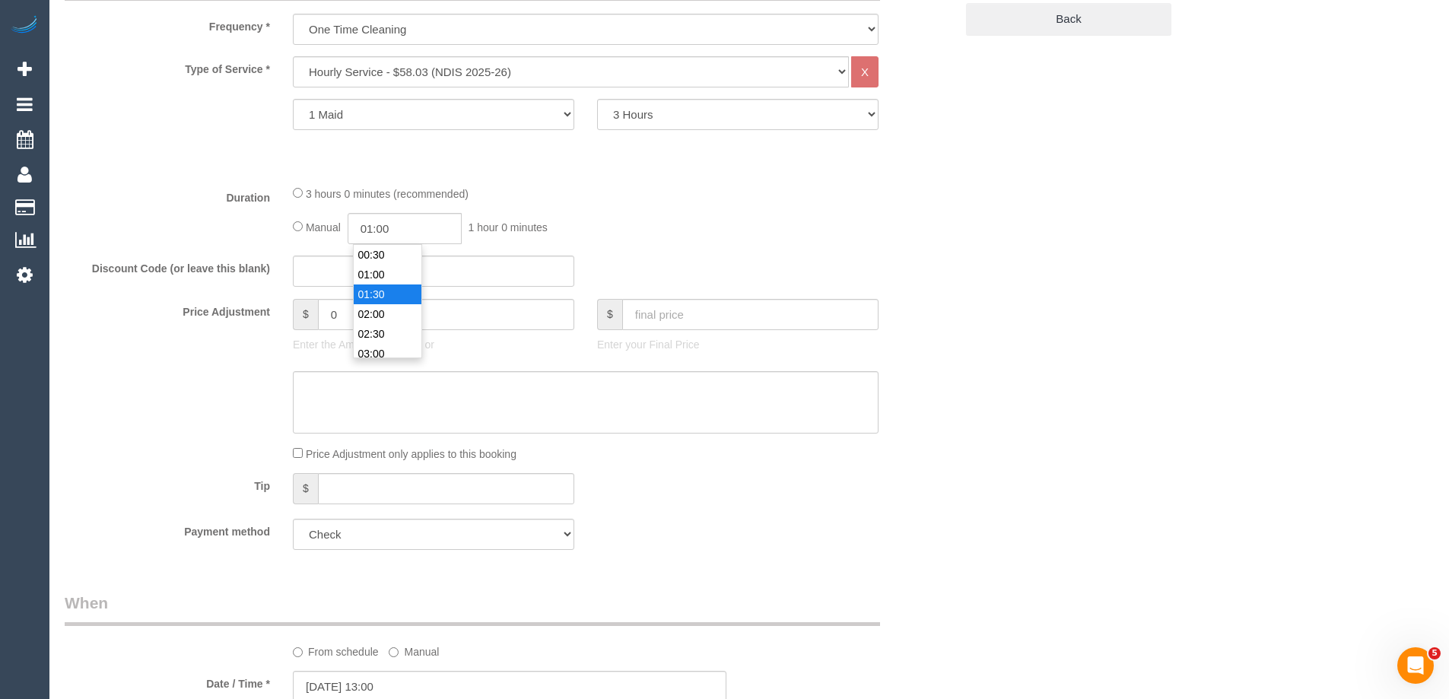
type input "01:30"
click at [383, 292] on li "01:30" at bounding box center [388, 294] width 68 height 20
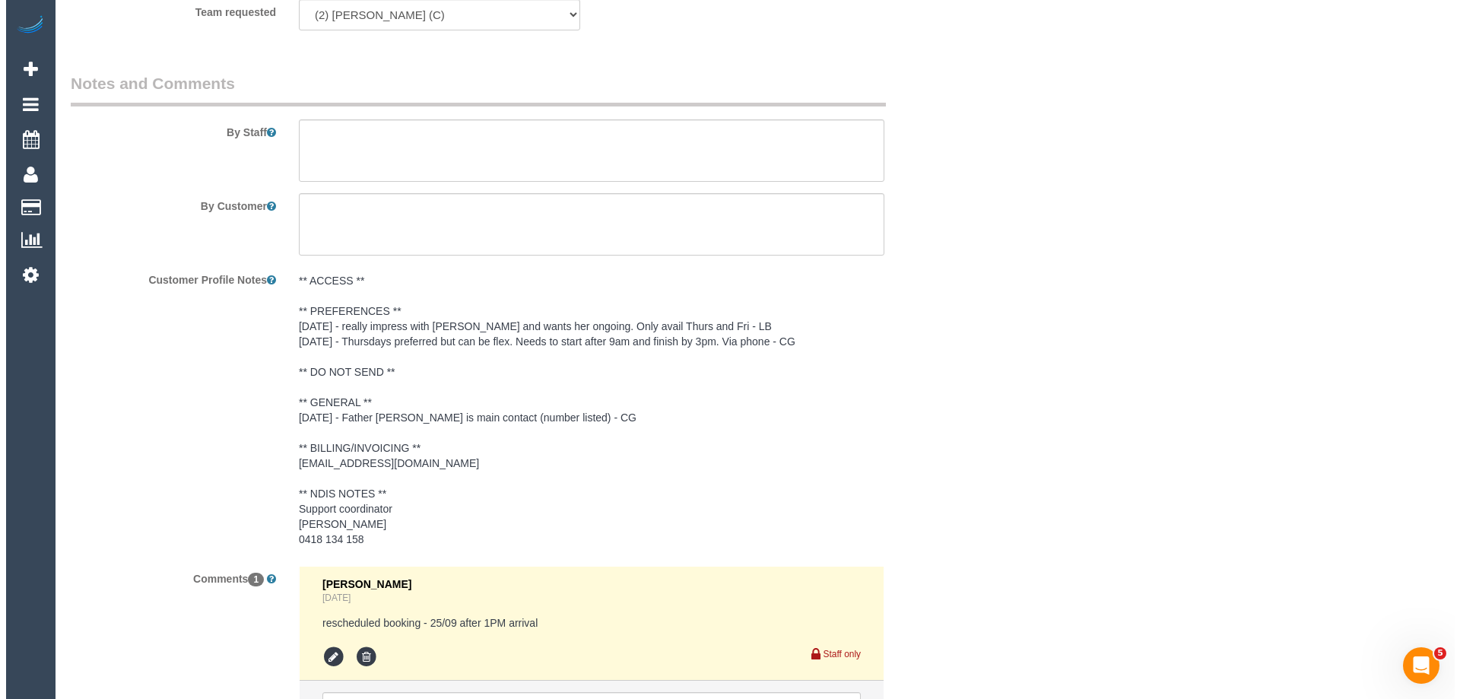
scroll to position [1825, 0]
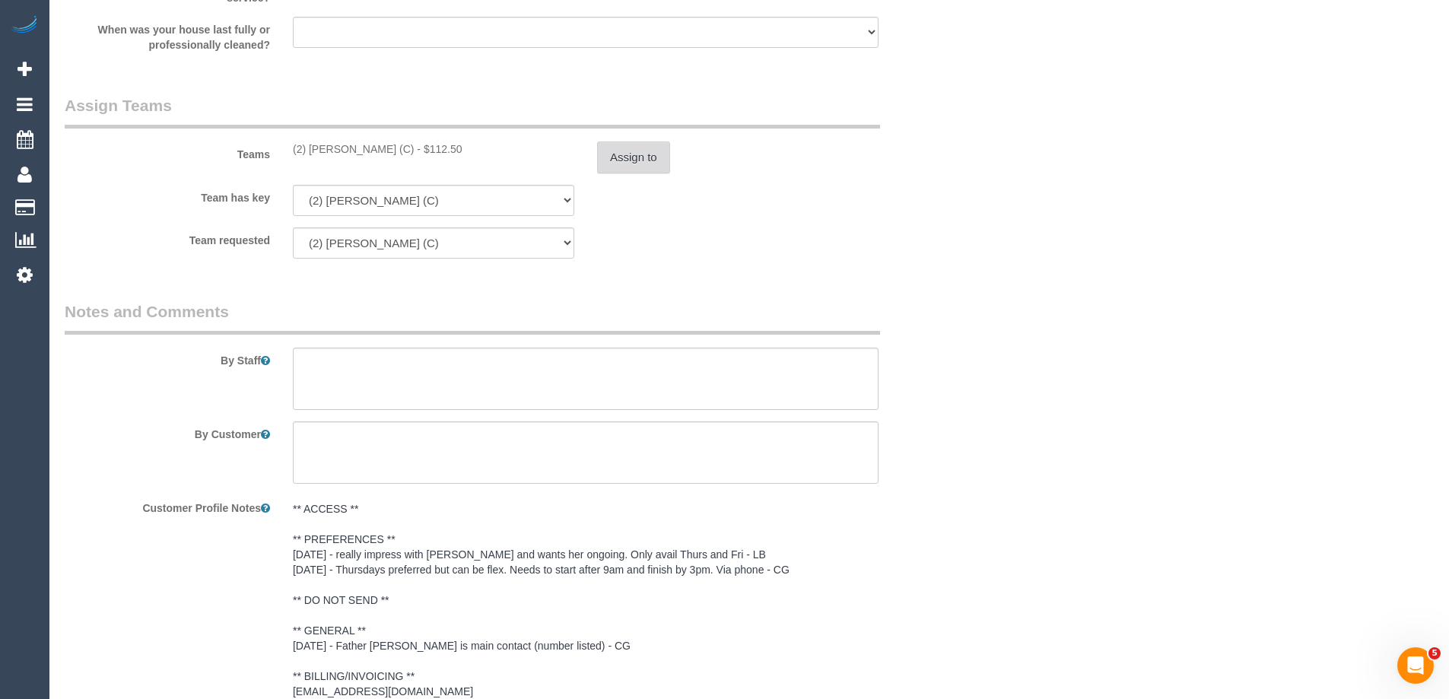
click at [621, 158] on button "Assign to" at bounding box center [633, 157] width 73 height 32
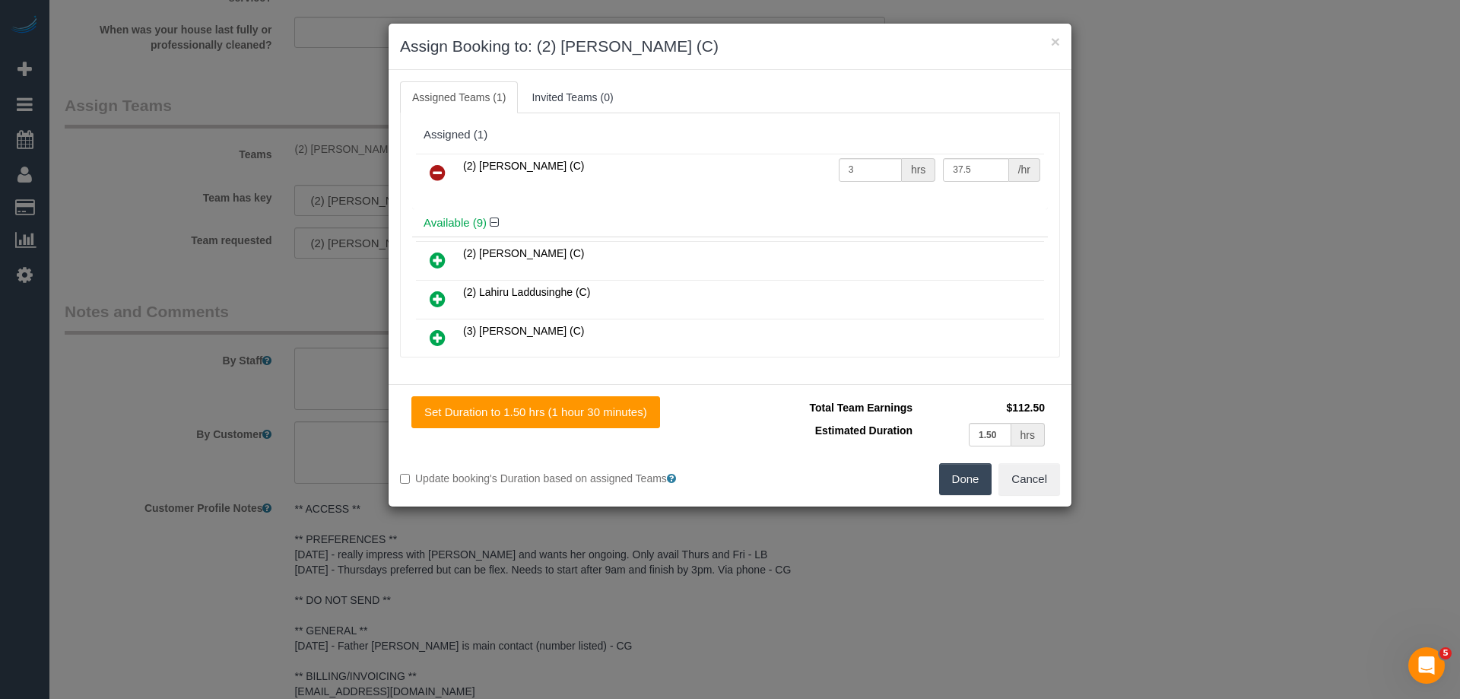
click at [432, 167] on icon at bounding box center [438, 173] width 16 height 18
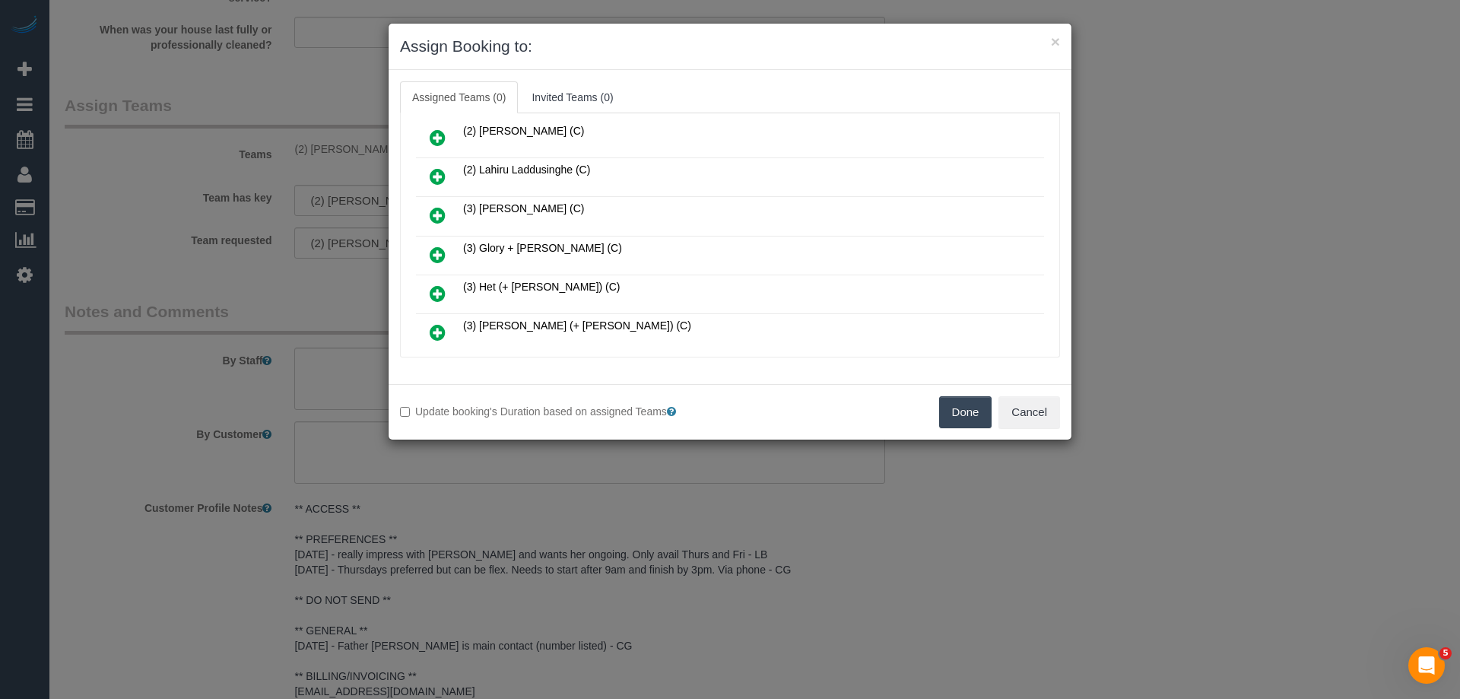
scroll to position [152, 0]
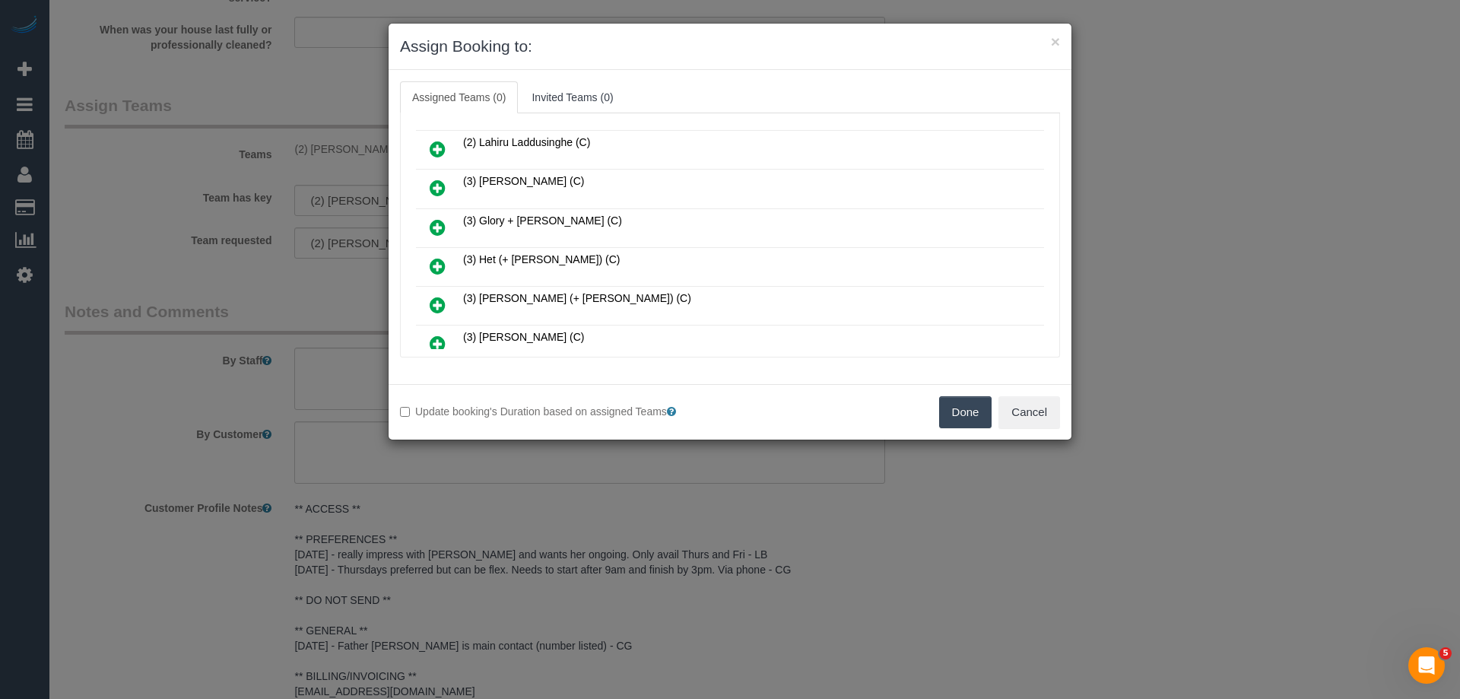
click at [433, 225] on icon at bounding box center [438, 227] width 16 height 18
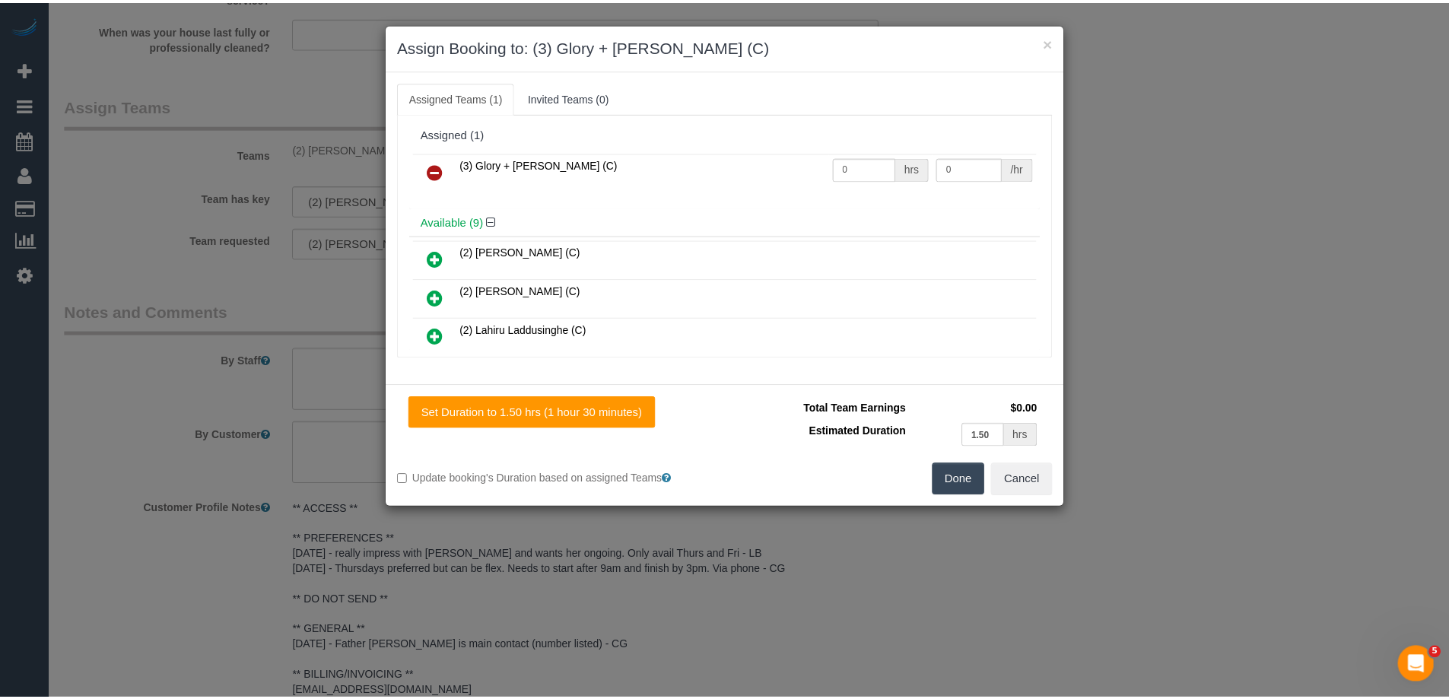
scroll to position [0, 0]
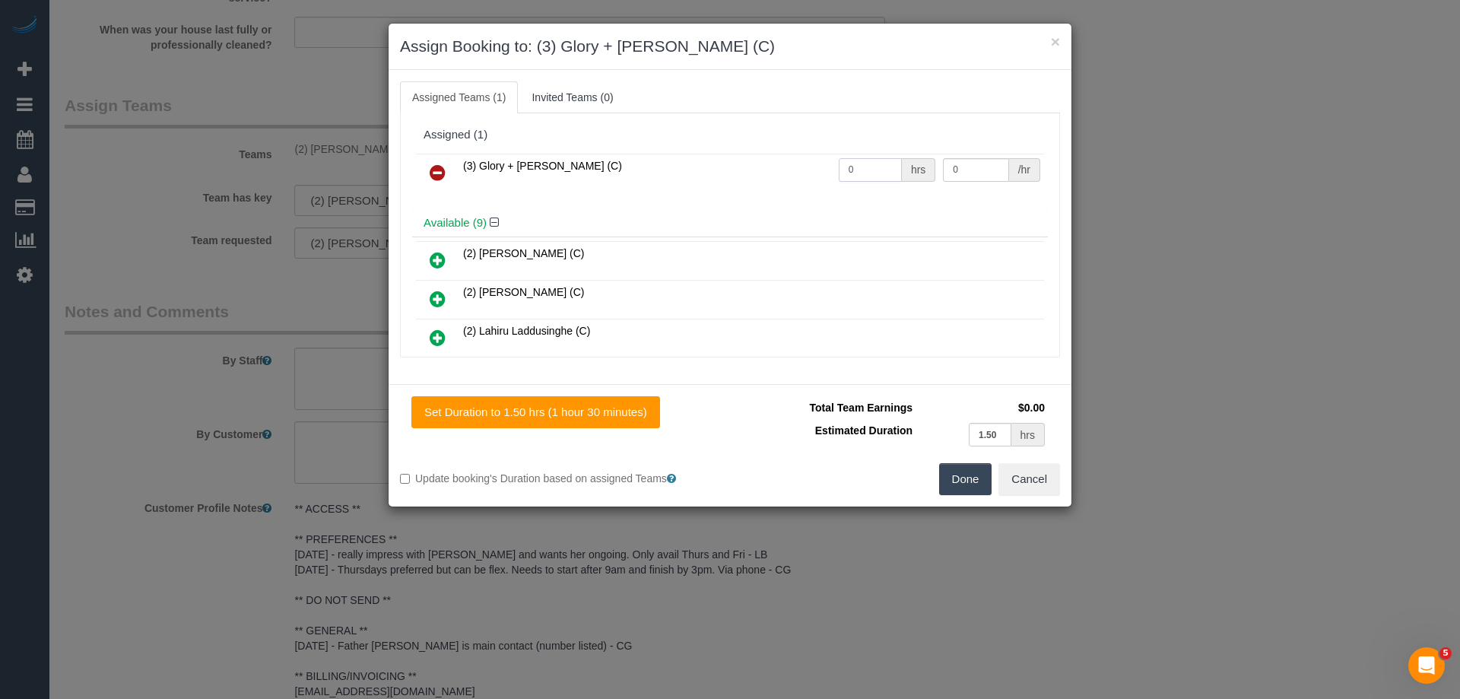
drag, startPoint x: 866, startPoint y: 169, endPoint x: 719, endPoint y: 179, distance: 147.2
click at [719, 179] on tr "(3) Glory + [PERSON_NAME] (C) 0 hrs 0 /hr" at bounding box center [730, 173] width 628 height 39
type input "1.5"
drag, startPoint x: 911, startPoint y: 166, endPoint x: 870, endPoint y: 159, distance: 41.6
click at [873, 161] on tr "(3) Glory + Mary (C) 1.5 hrs 0 /hr" at bounding box center [730, 173] width 628 height 39
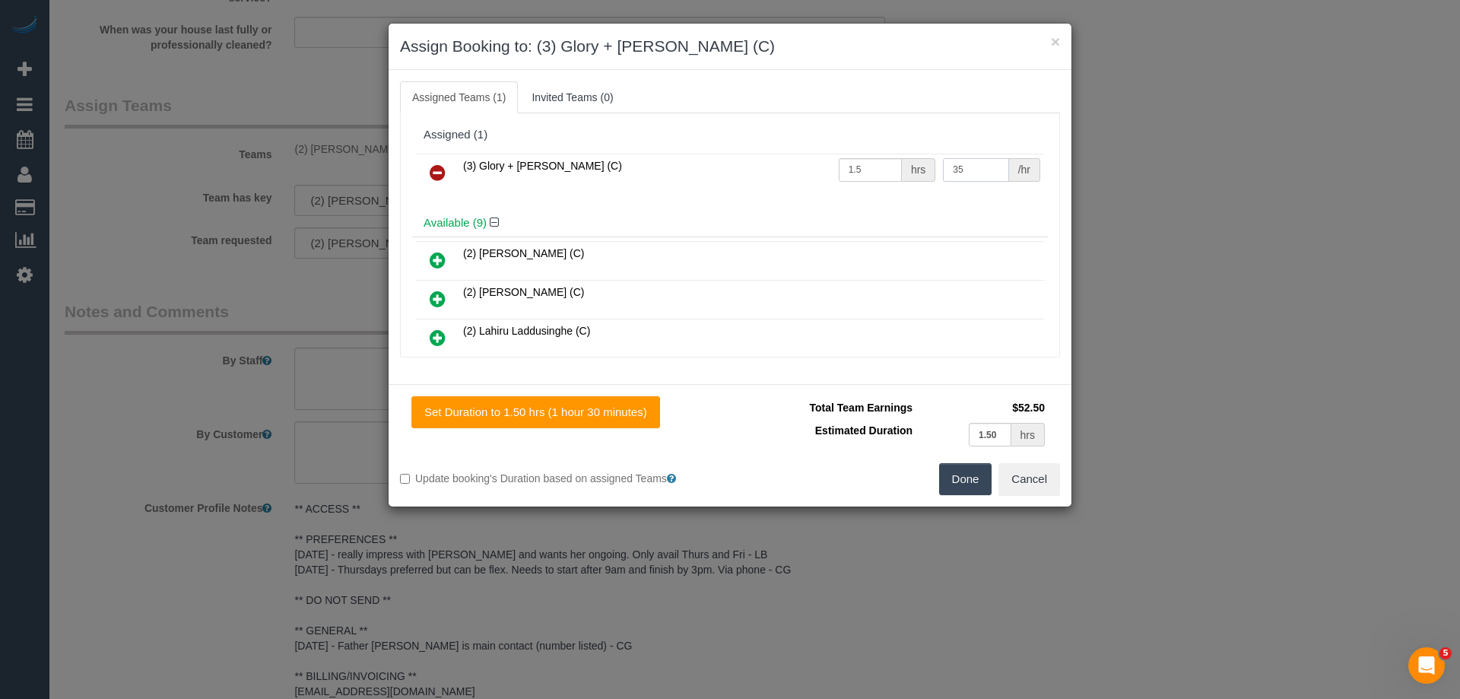
type input "35"
click at [951, 468] on button "Done" at bounding box center [965, 479] width 53 height 32
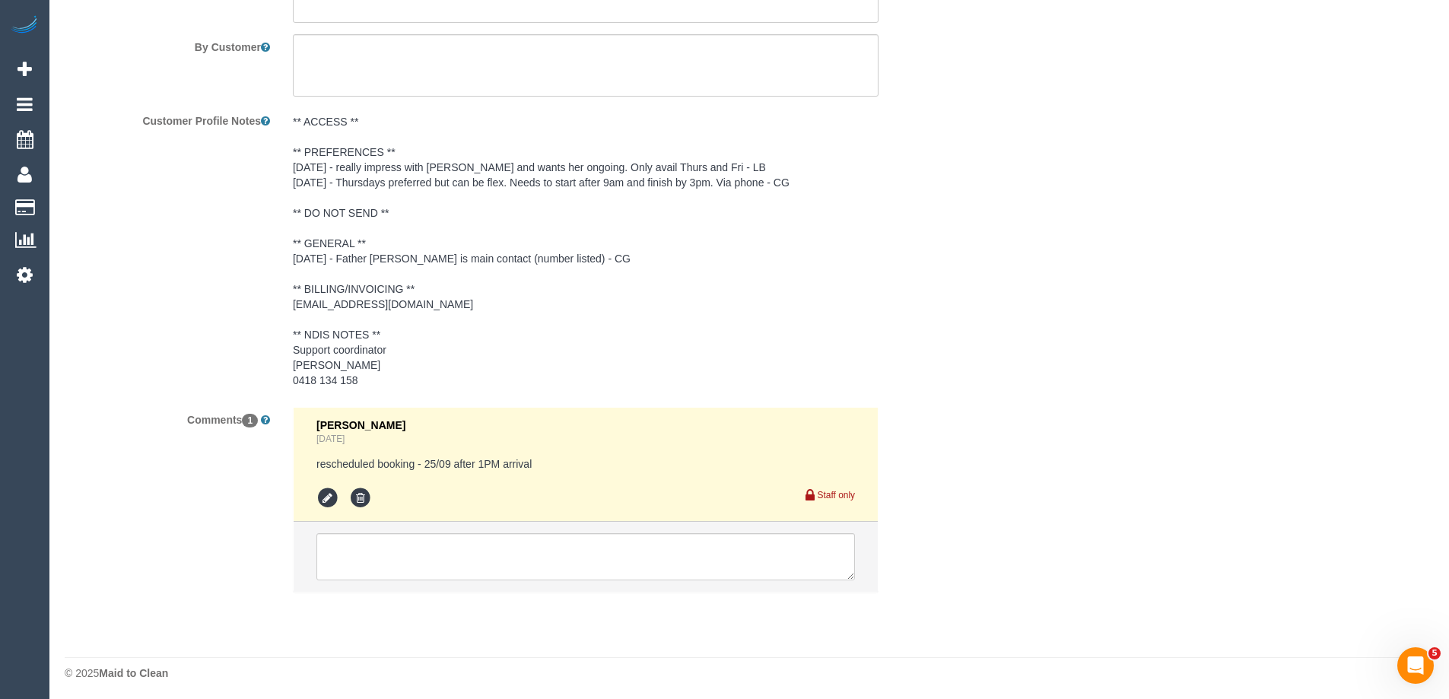
scroll to position [2216, 0]
click at [344, 556] on textarea at bounding box center [585, 552] width 538 height 47
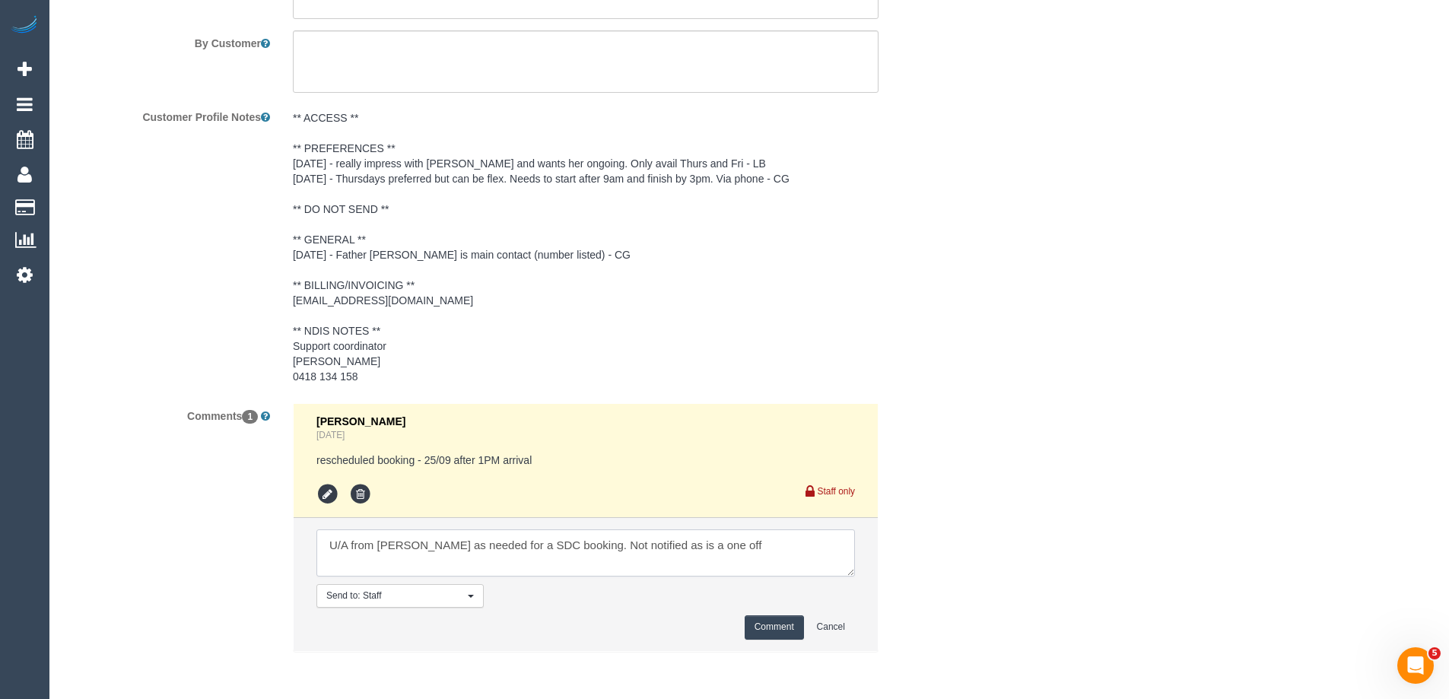
type textarea "U/A from [PERSON_NAME] as needed for a SDC booking. Not notified as is a one off"
click at [765, 630] on button "Comment" at bounding box center [774, 627] width 59 height 24
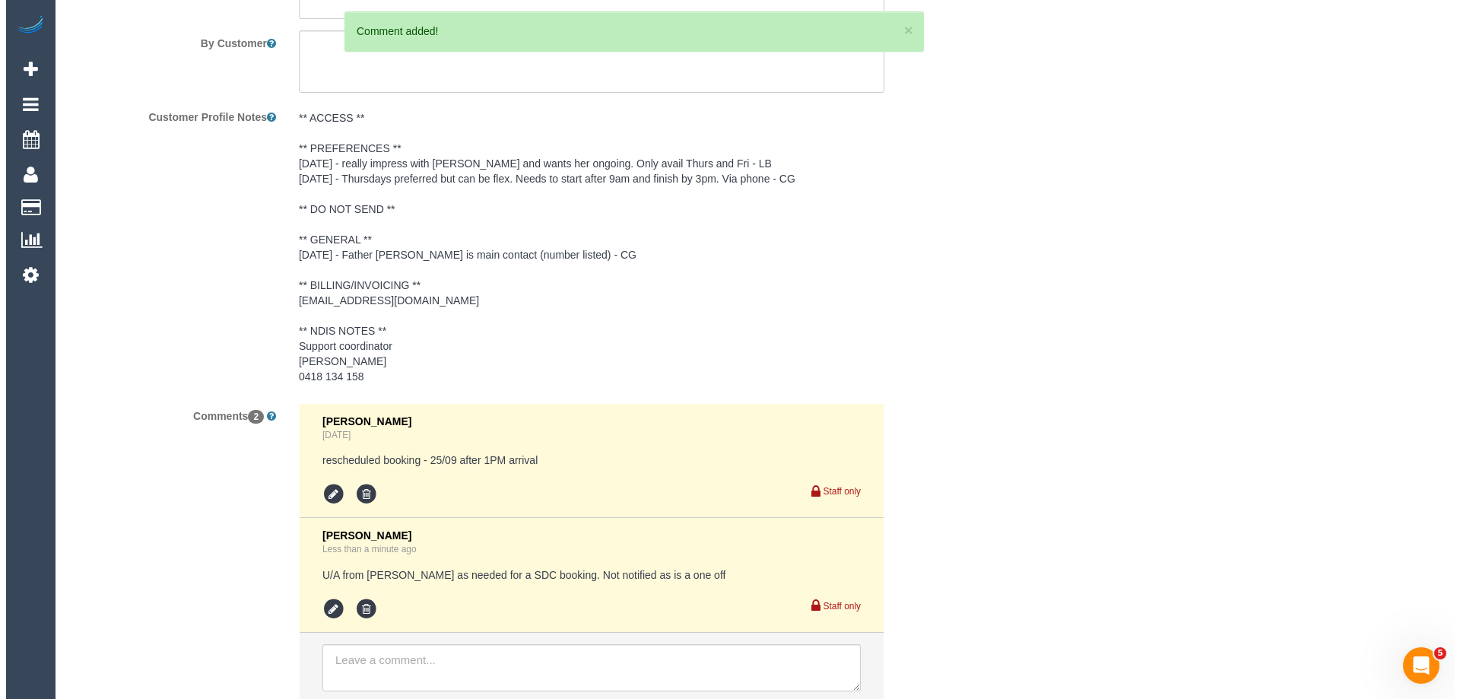
scroll to position [0, 0]
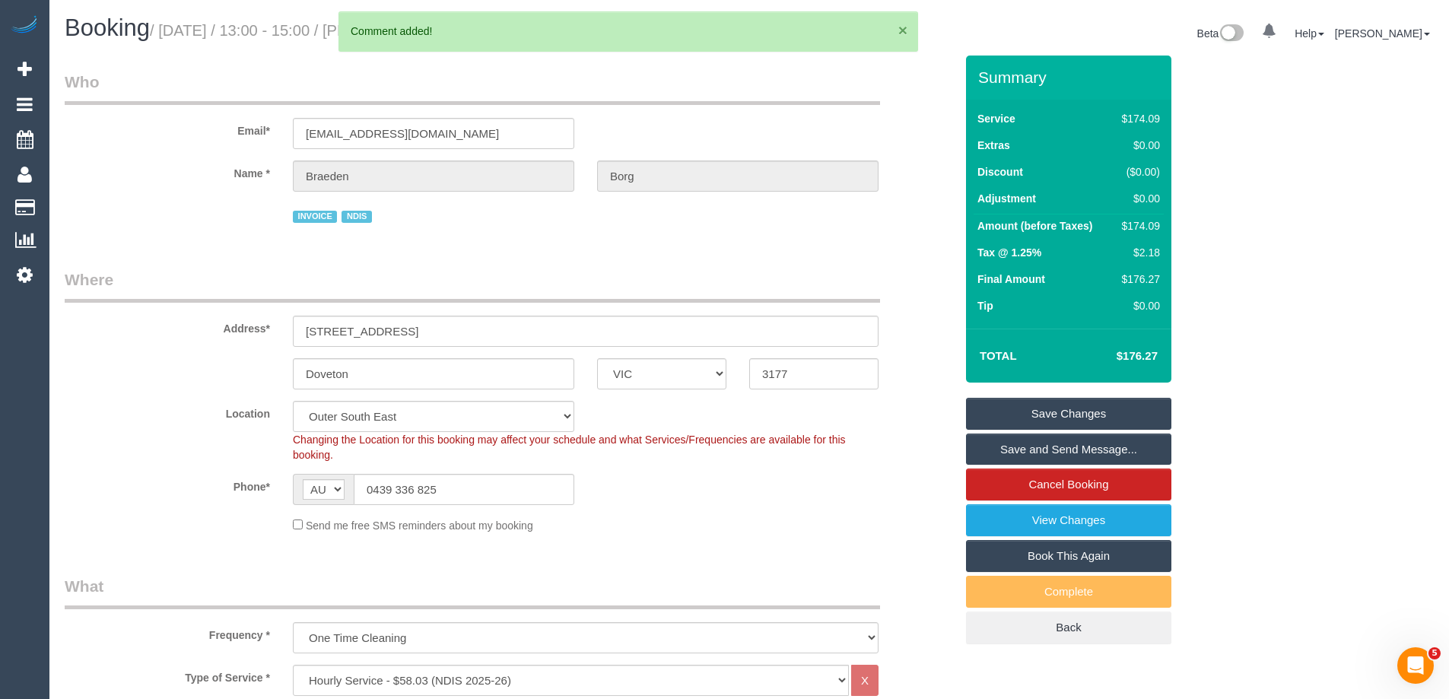
click at [903, 30] on button "×" at bounding box center [902, 30] width 9 height 16
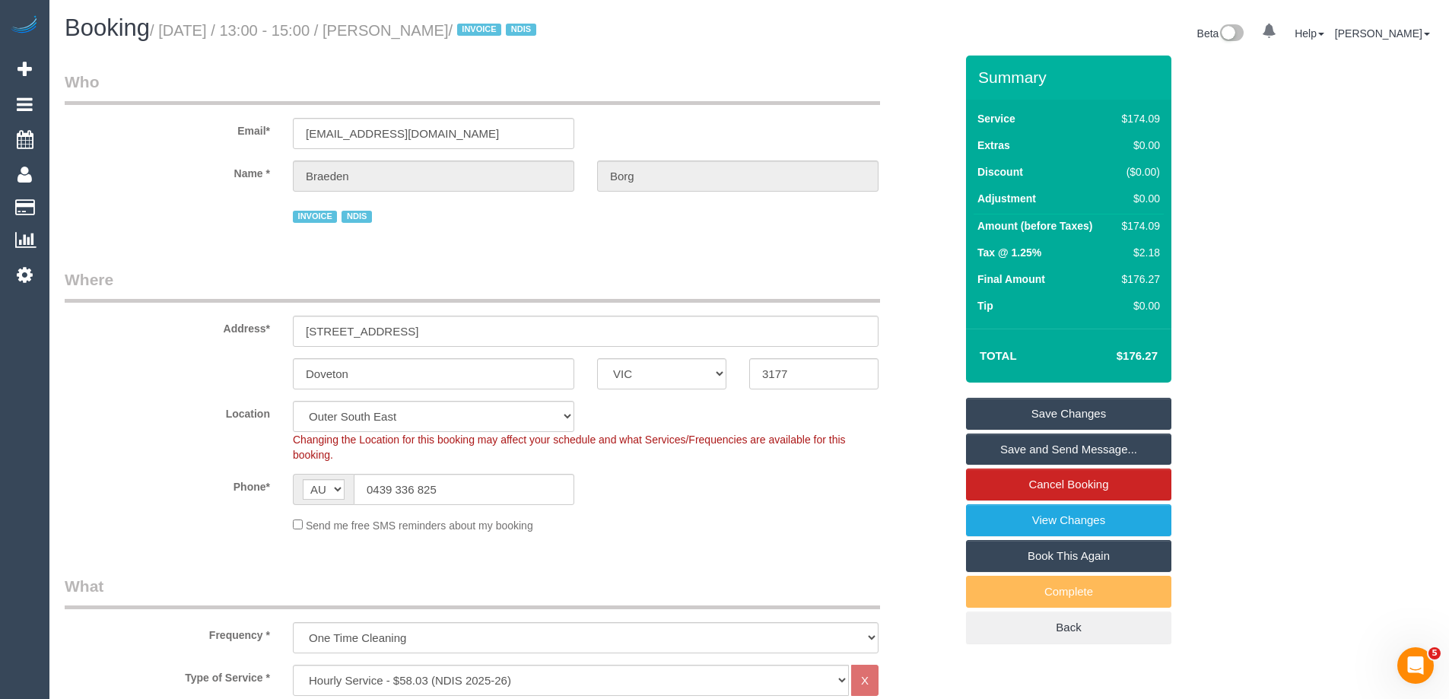
drag, startPoint x: 514, startPoint y: 34, endPoint x: 422, endPoint y: 30, distance: 92.1
click at [422, 30] on small "/ September 25, 2025 / 13:00 - 15:00 / Braeden Borg / INVOICE NDIS" at bounding box center [345, 30] width 391 height 17
copy small "Braeden Borg"
click at [1014, 408] on link "Save Changes" at bounding box center [1068, 414] width 205 height 32
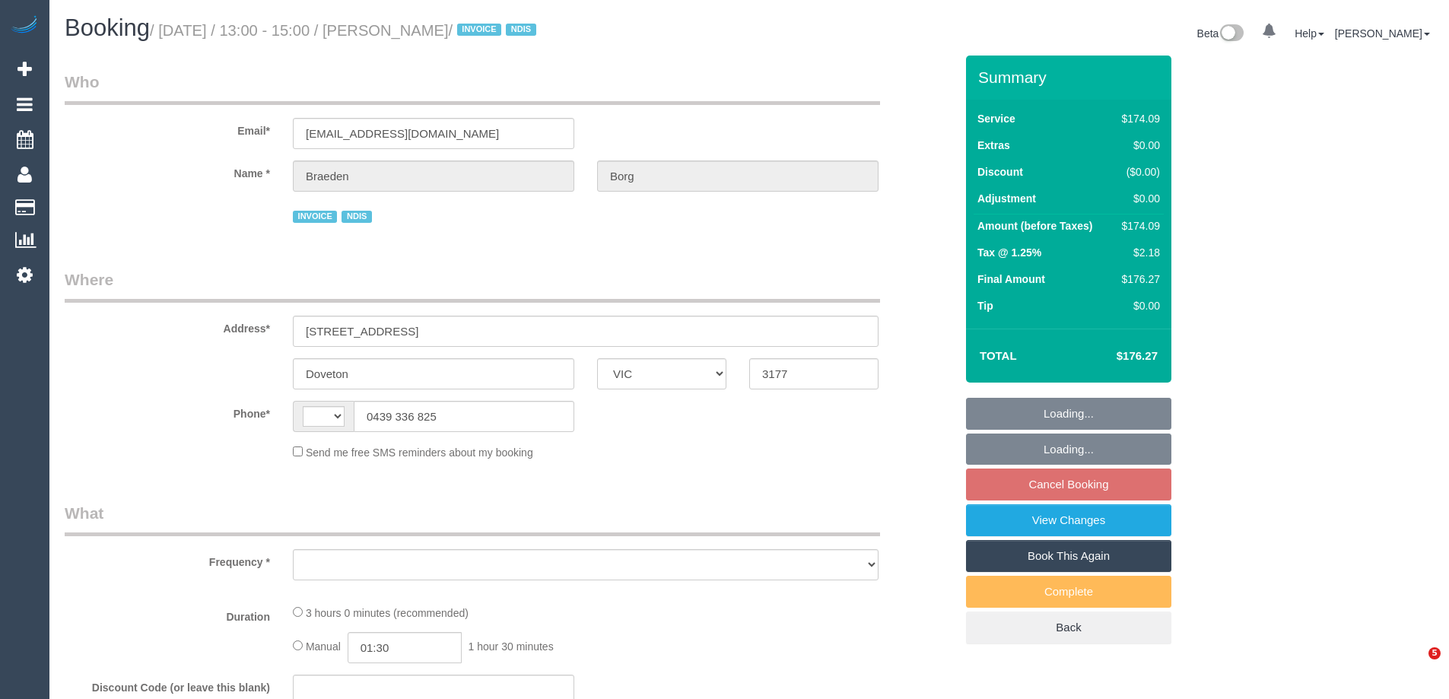
select select "VIC"
select select "string:AU"
select select "object:317"
select select "180"
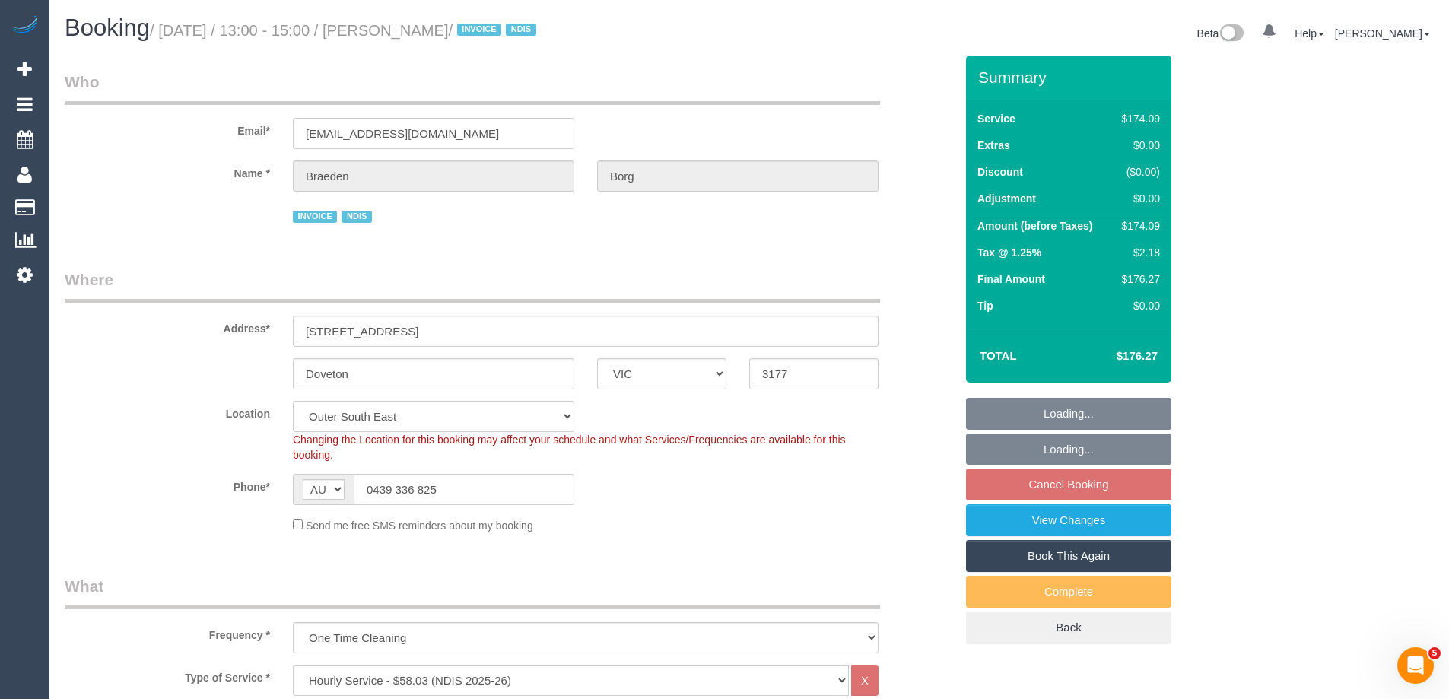
select select "object:776"
select select "number:28"
select select "number:14"
select select "number:19"
select select "number:25"
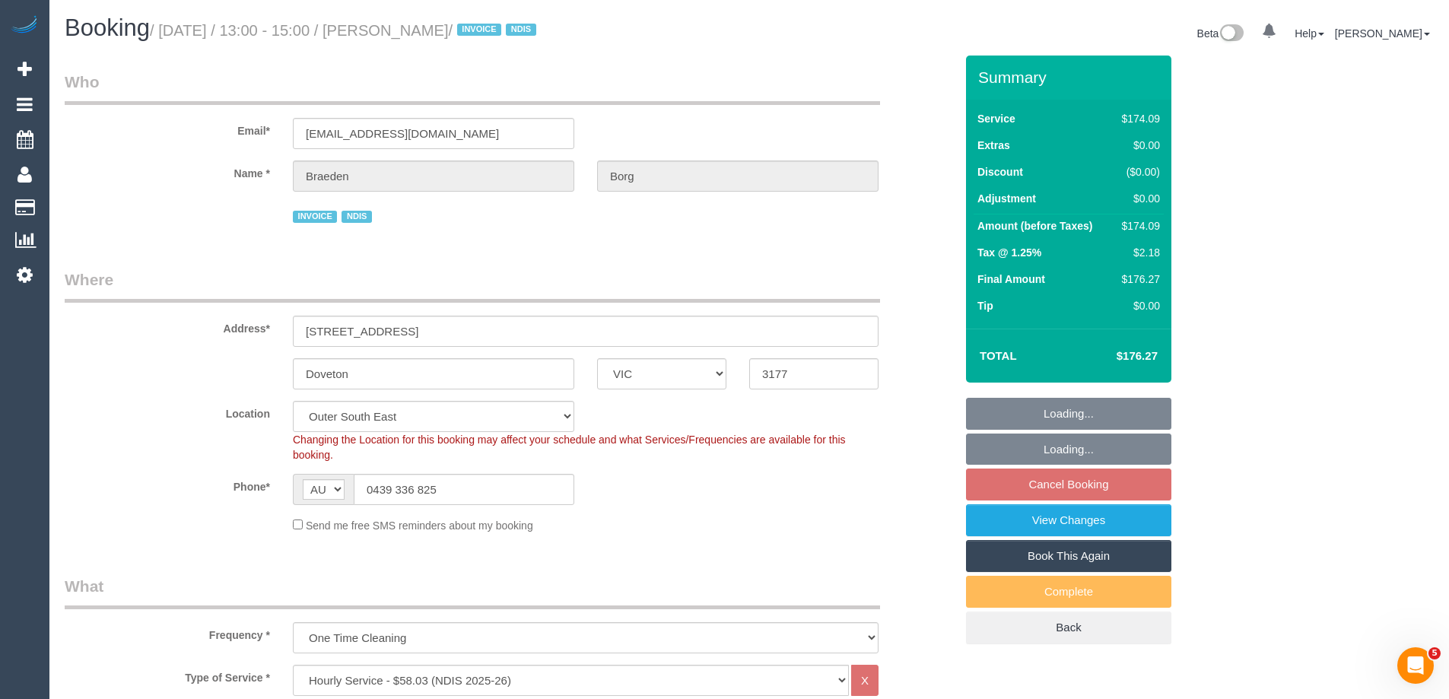
select select "number:34"
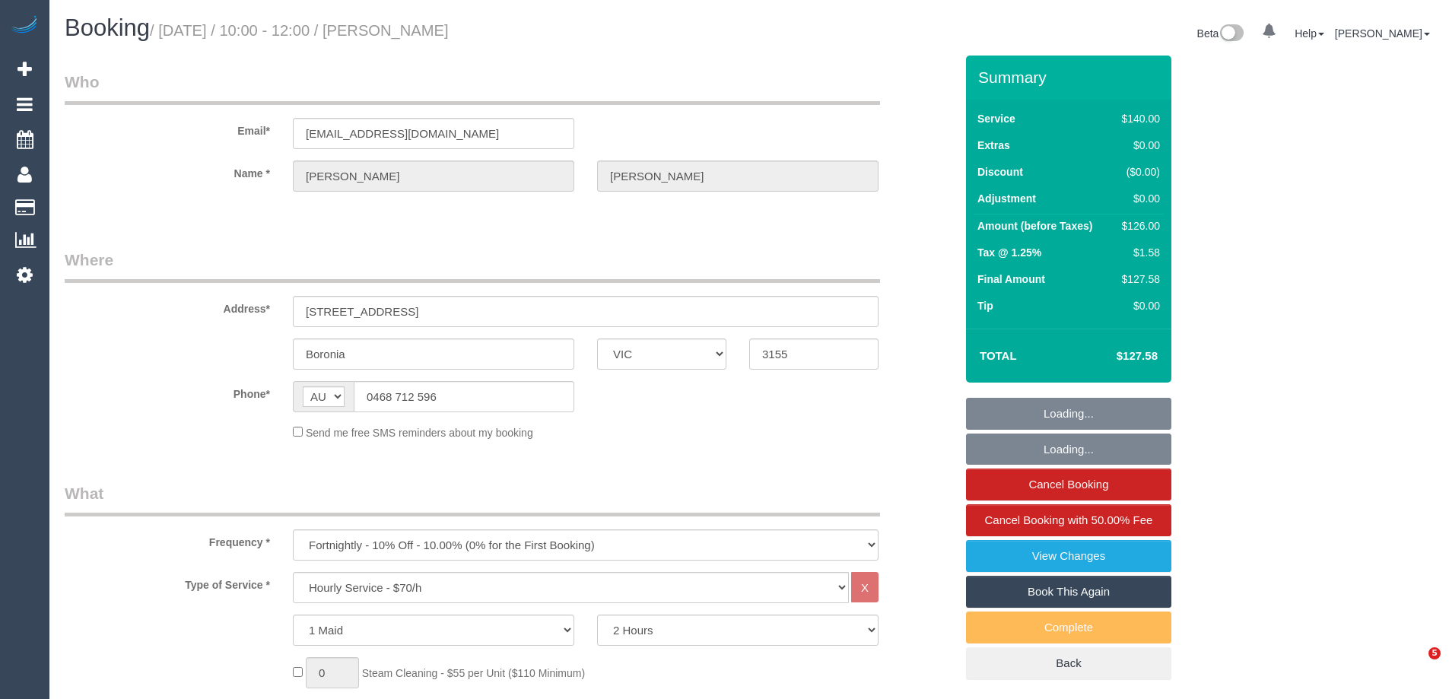
select select "VIC"
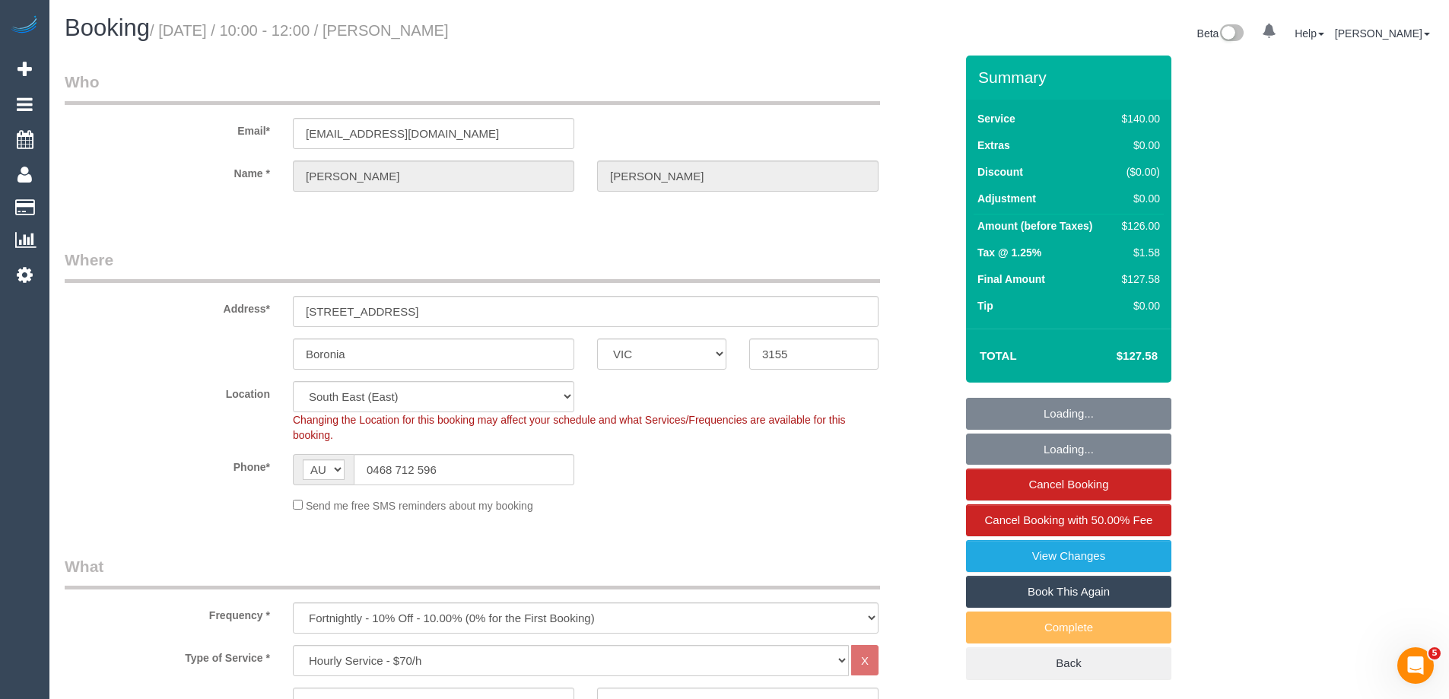
select select "object:878"
select select "string:stripe-pm_1Rvydx2GScqysDRVk2VPIqjE"
select select "number:28"
select select "number:14"
select select "number:19"
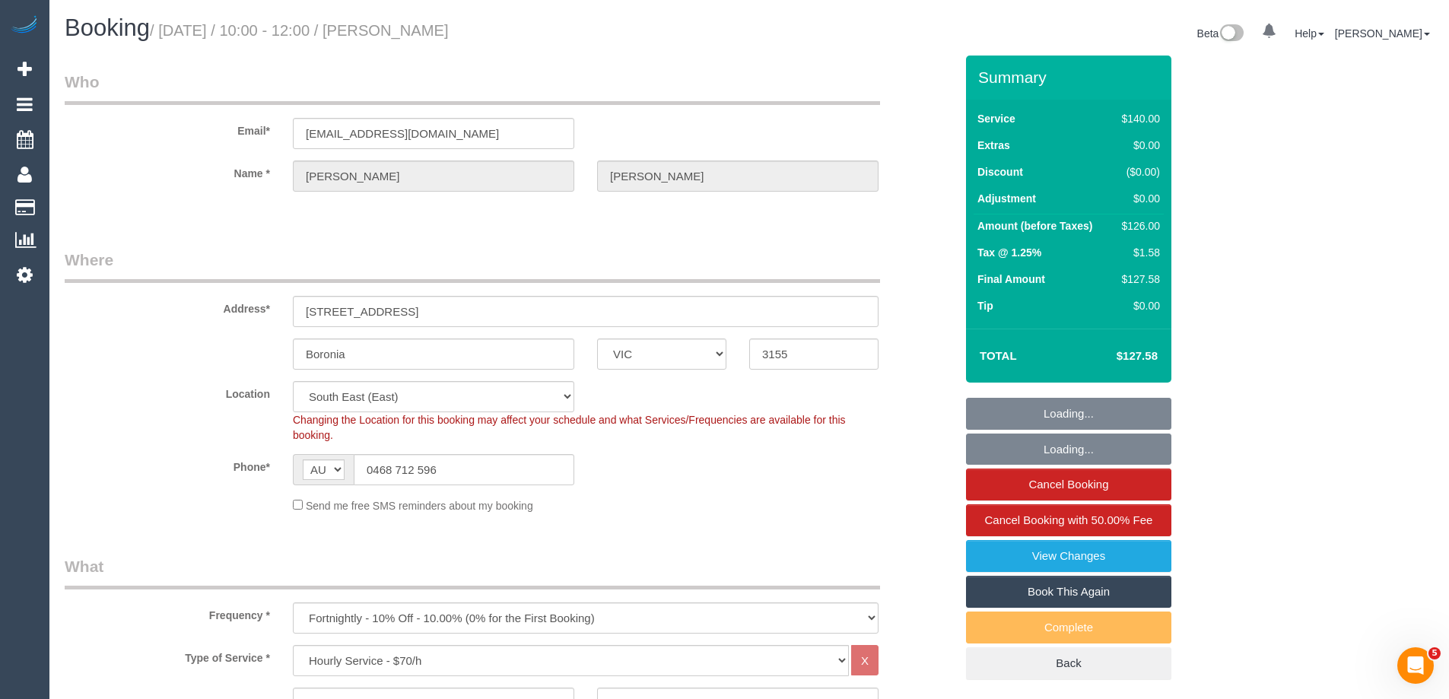
select select "number:22"
select select "number:34"
select select "number:12"
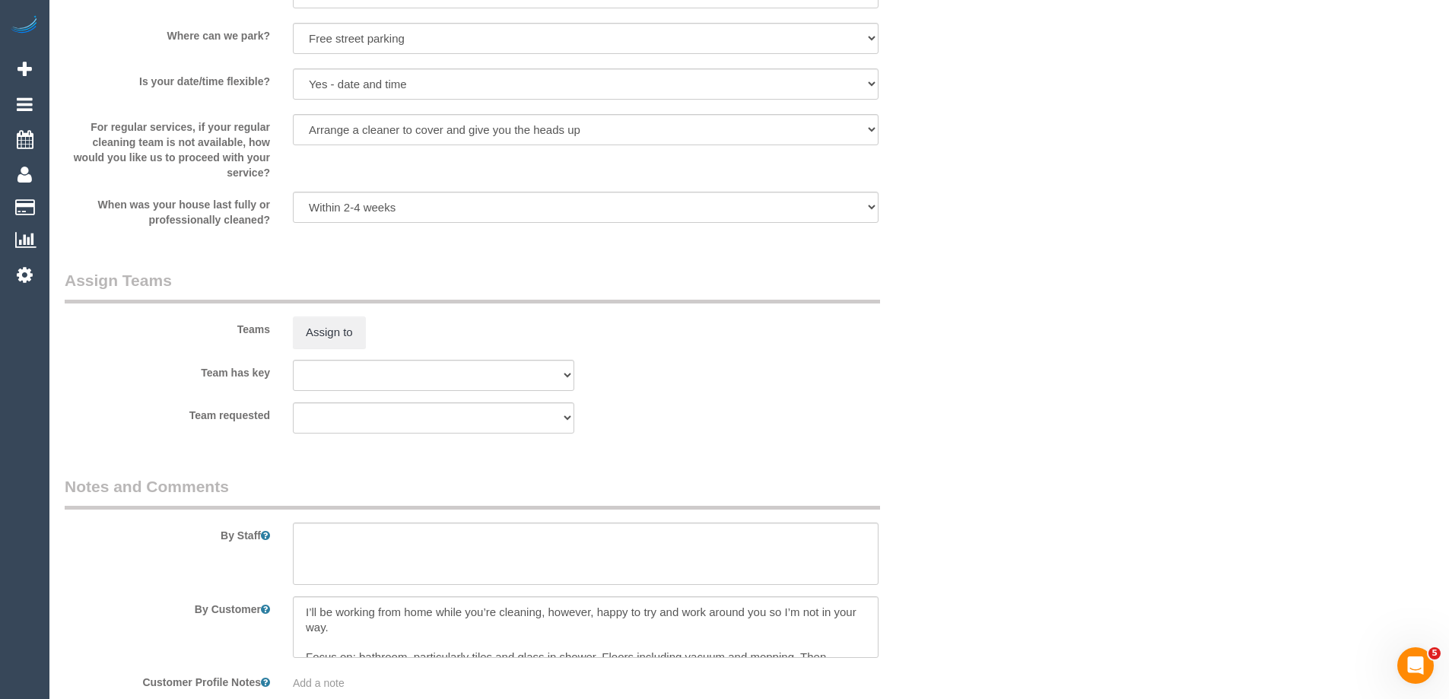
scroll to position [2129, 0]
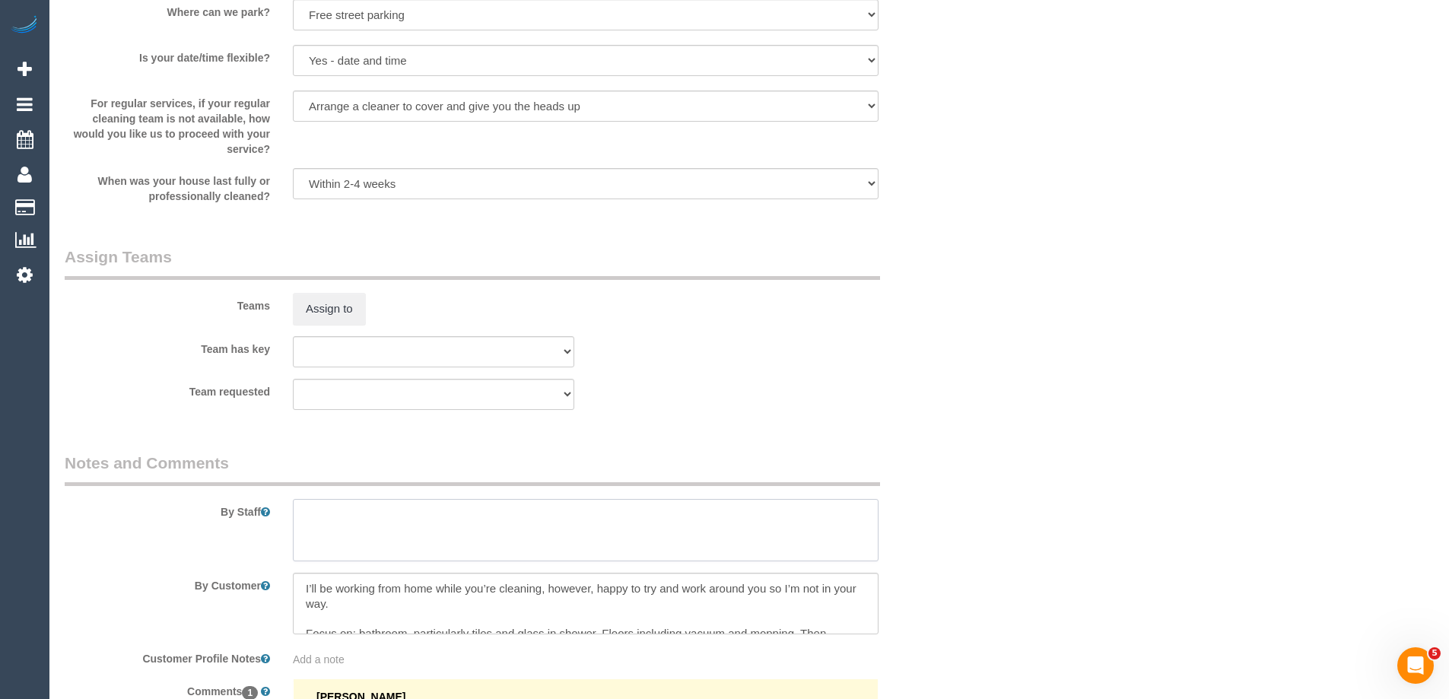
click at [335, 536] on textarea at bounding box center [586, 530] width 586 height 62
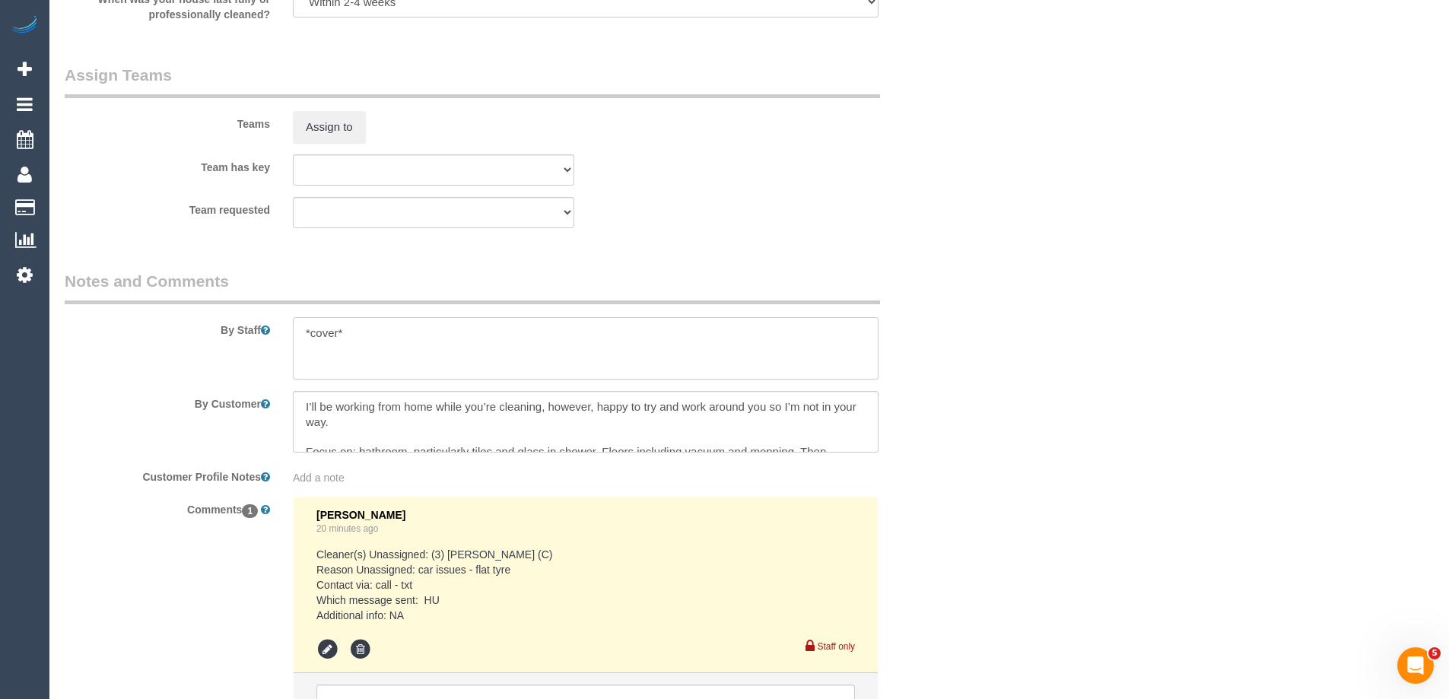
scroll to position [2466, 0]
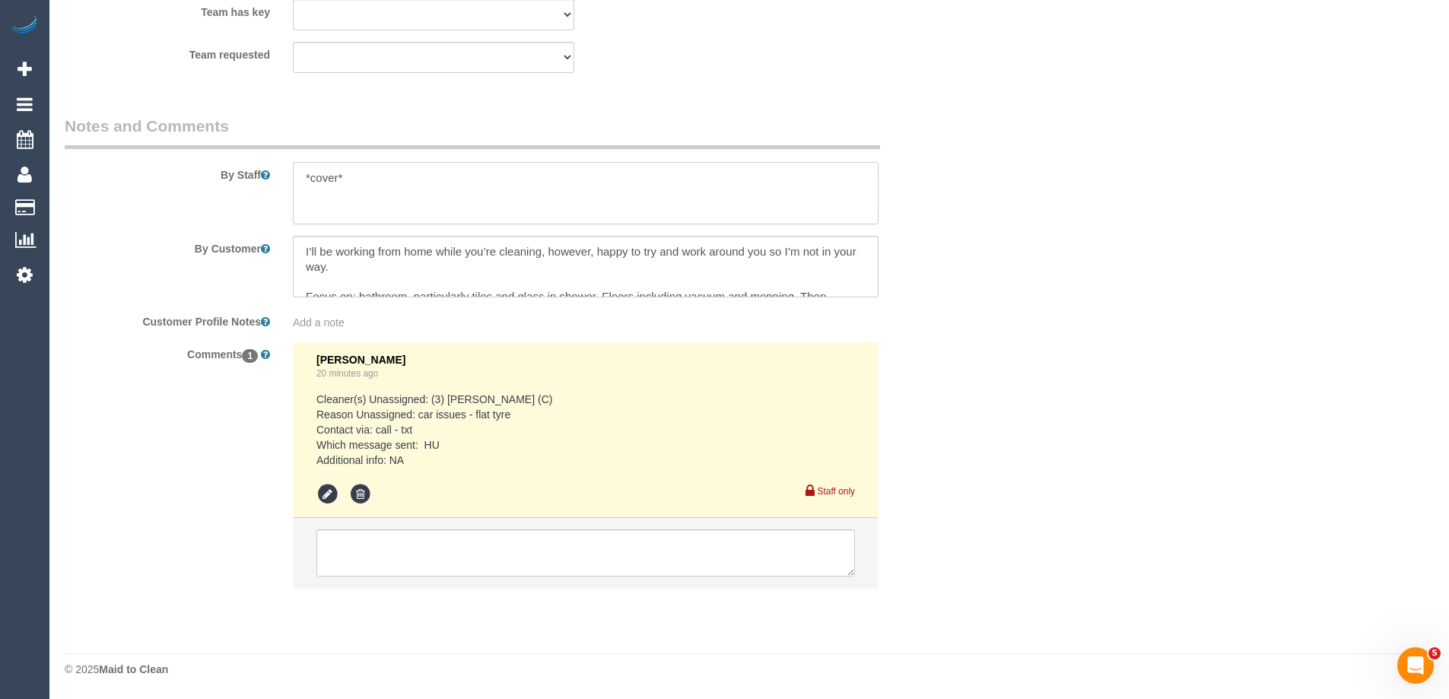
type textarea "*cover*"
click at [347, 559] on textarea at bounding box center [585, 552] width 538 height 47
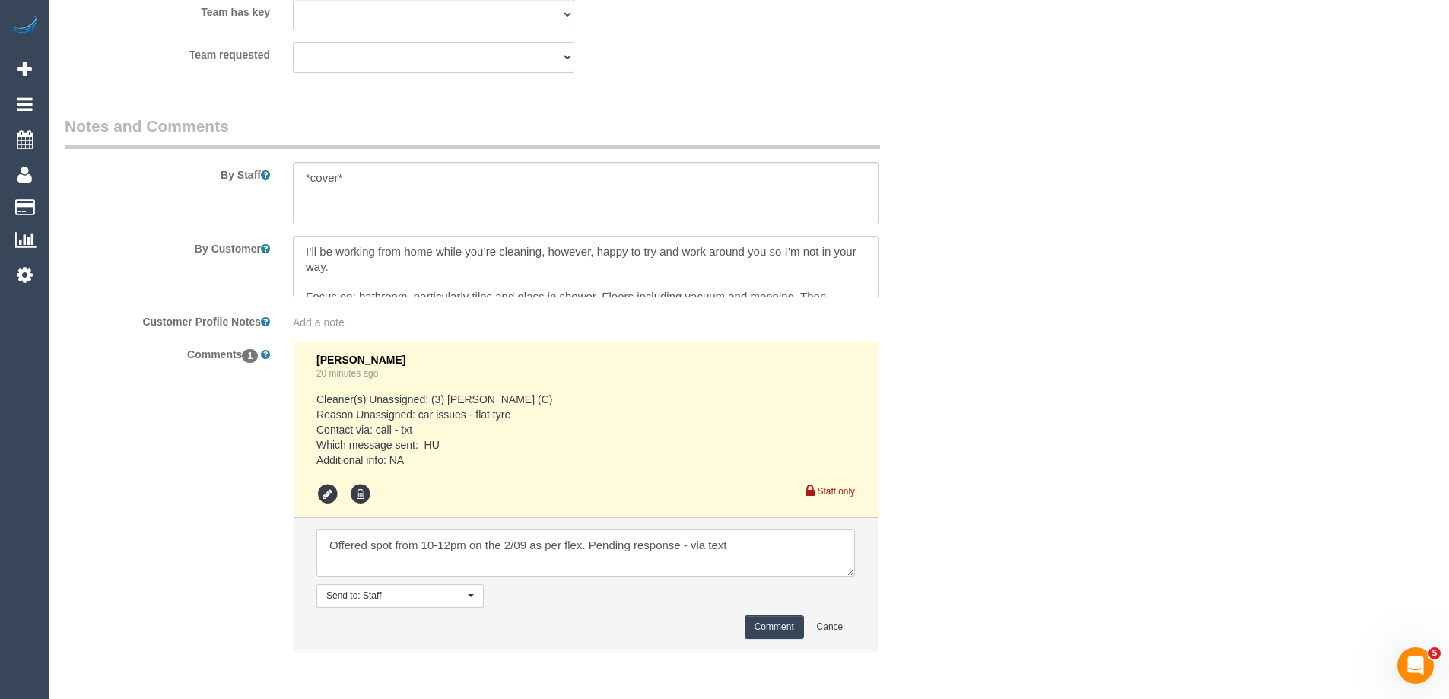
type textarea "Offered spot from 10-12pm on the 2/09 as per flex. Pending response - via text"
click at [786, 611] on li "Send to: Staff Nothing selected Send to: Staff Send to: Customer Send to: Team …" at bounding box center [586, 584] width 584 height 132
click at [783, 623] on button "Comment" at bounding box center [774, 627] width 59 height 24
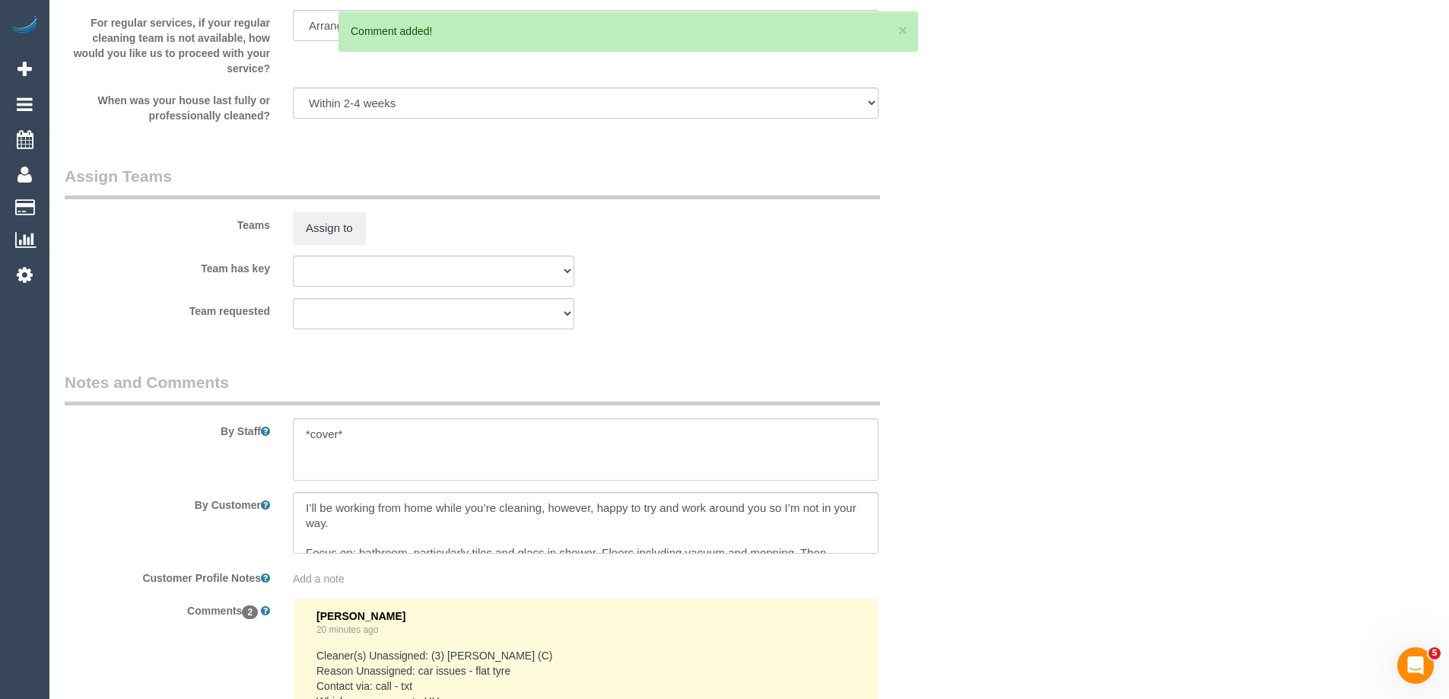
scroll to position [2162, 0]
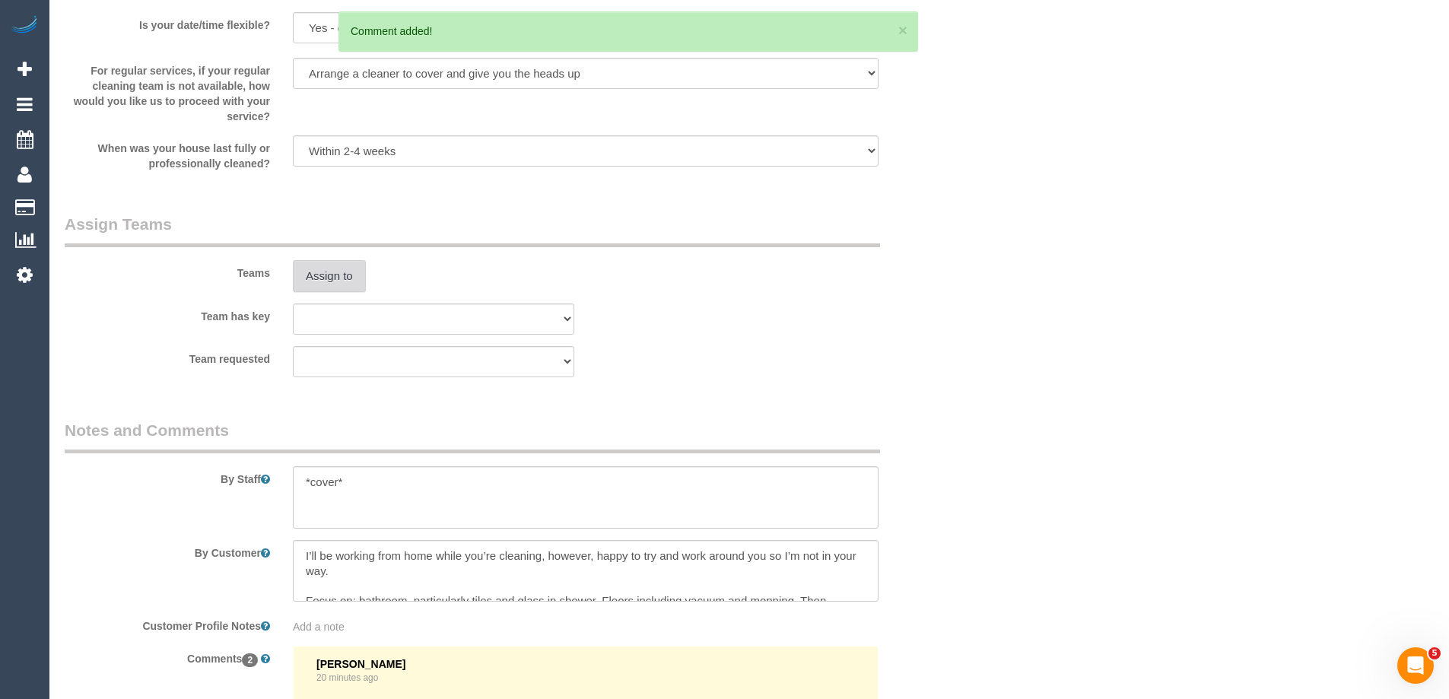
click at [347, 275] on button "Assign to" at bounding box center [329, 276] width 73 height 32
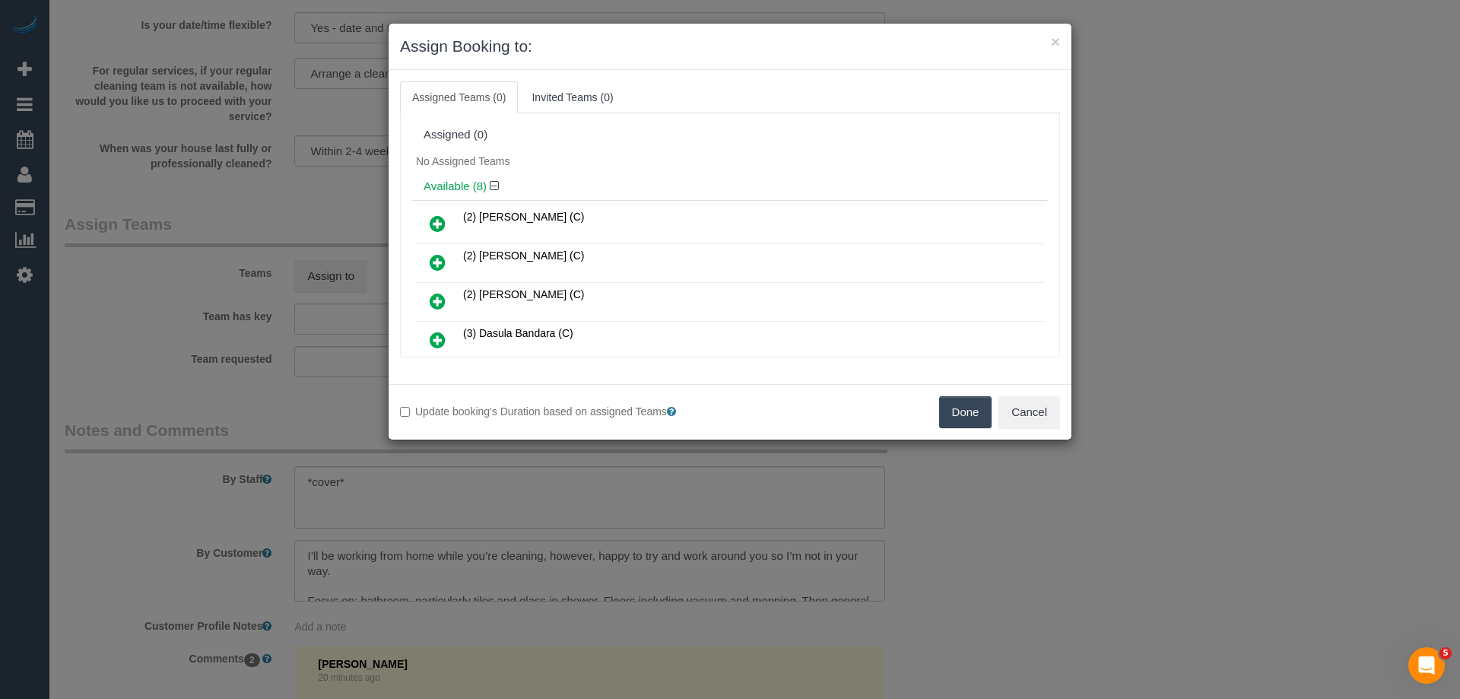
click at [427, 262] on link at bounding box center [438, 263] width 36 height 30
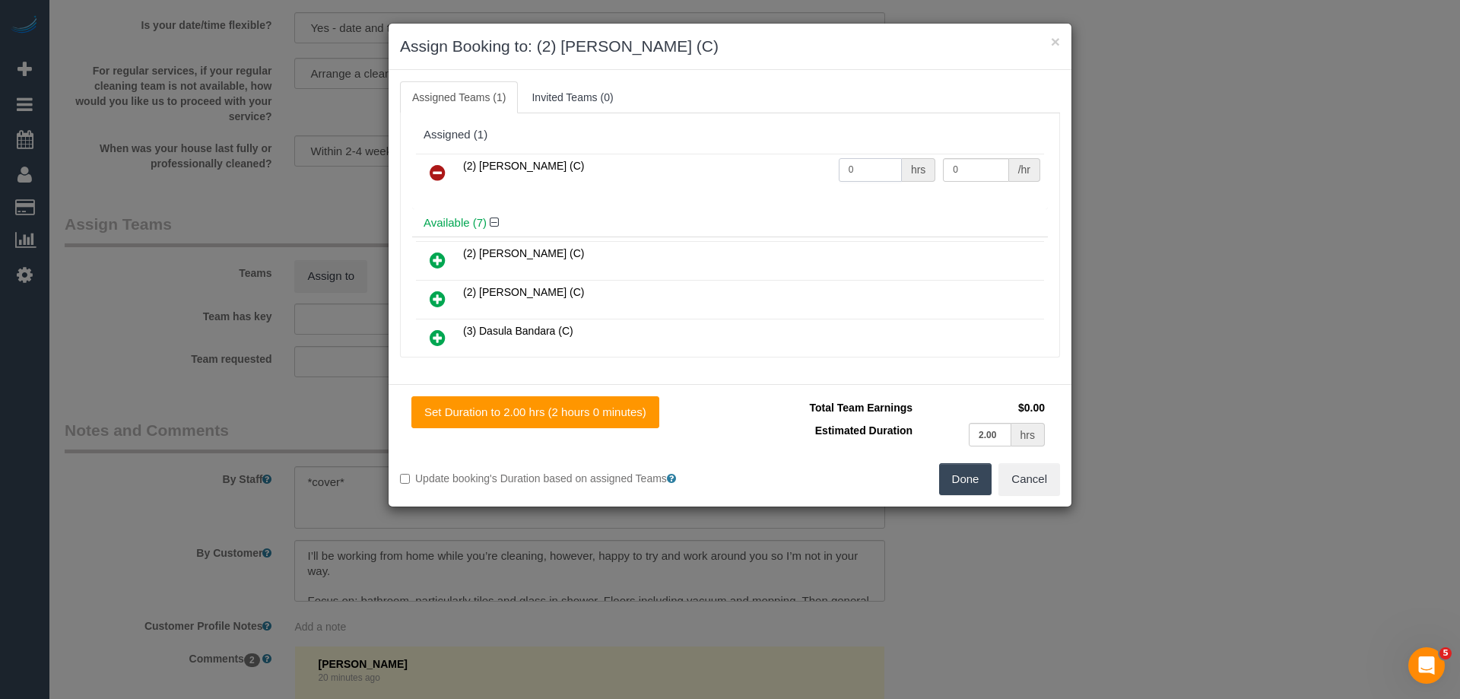
drag, startPoint x: 862, startPoint y: 170, endPoint x: 811, endPoint y: 165, distance: 51.2
click at [811, 165] on tr "(2) Danielle Wheeler (C) 0 hrs 0 /hr" at bounding box center [730, 173] width 628 height 39
type input "2"
drag, startPoint x: 922, startPoint y: 169, endPoint x: 867, endPoint y: 169, distance: 55.5
click at [867, 169] on tr "(2) Danielle Wheeler (C) 2 hrs 0 /hr" at bounding box center [730, 173] width 628 height 39
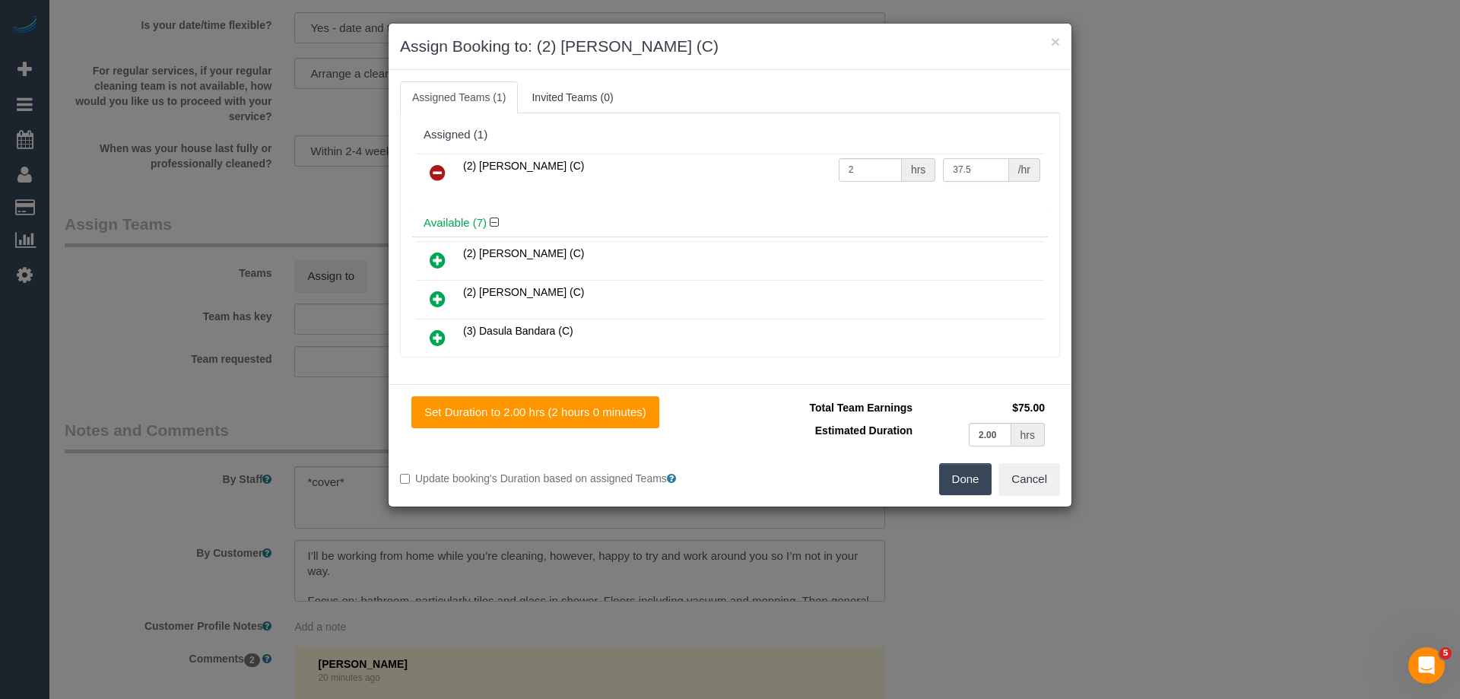
type input "37.5"
click at [957, 477] on button "Done" at bounding box center [965, 479] width 53 height 32
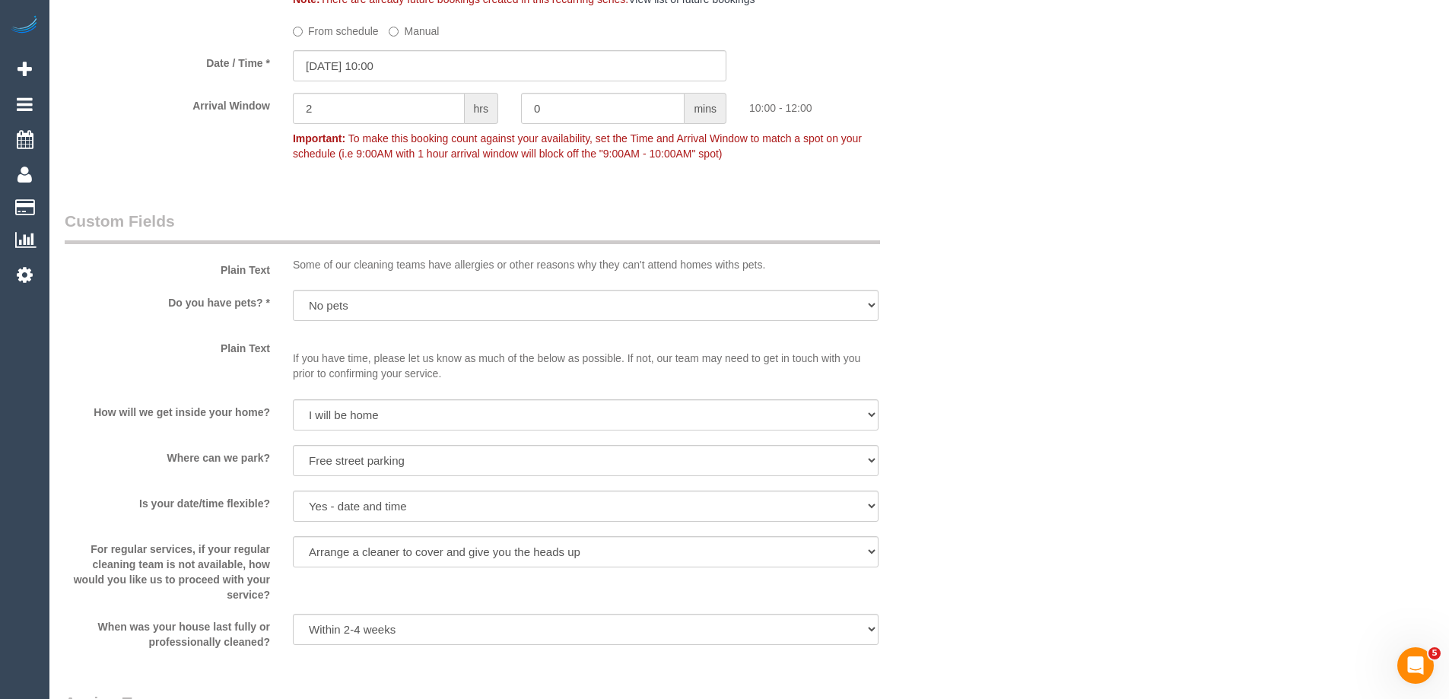
scroll to position [1402, 0]
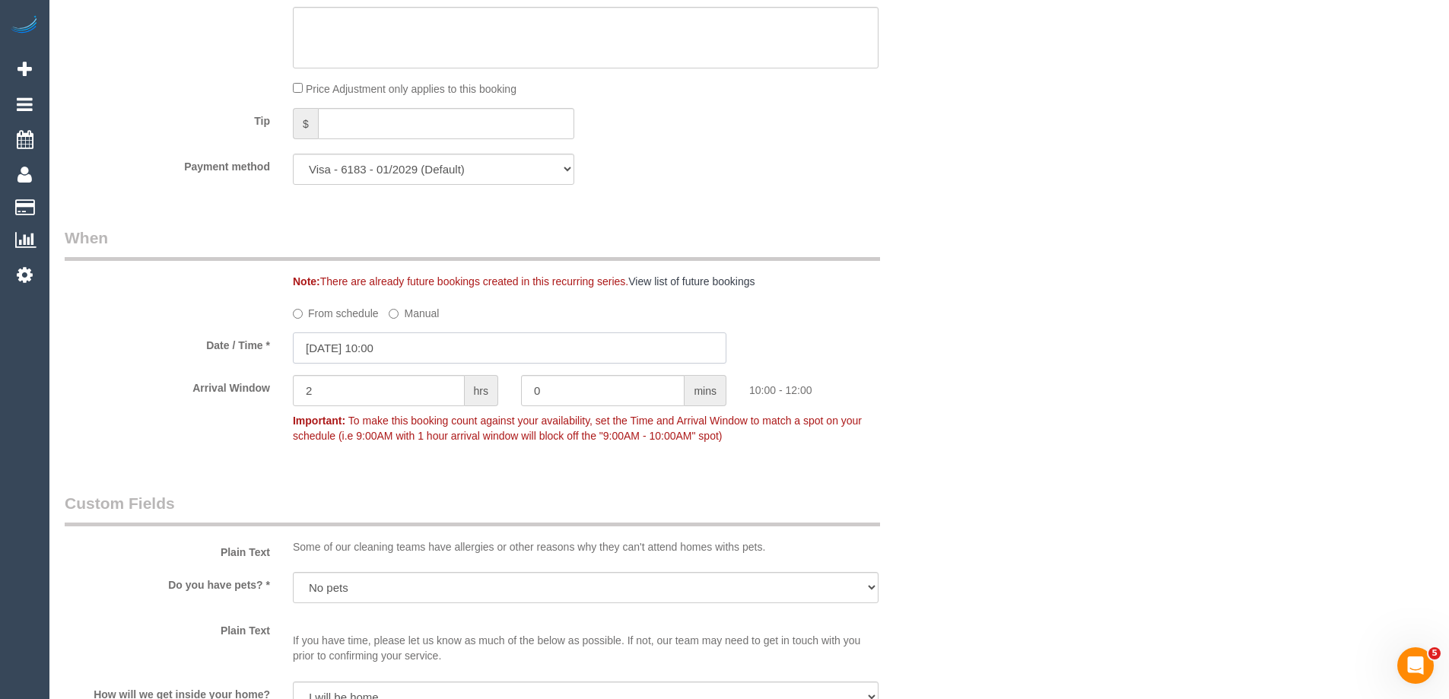
click at [329, 353] on input "22/09/2025 10:00" at bounding box center [509, 347] width 433 height 31
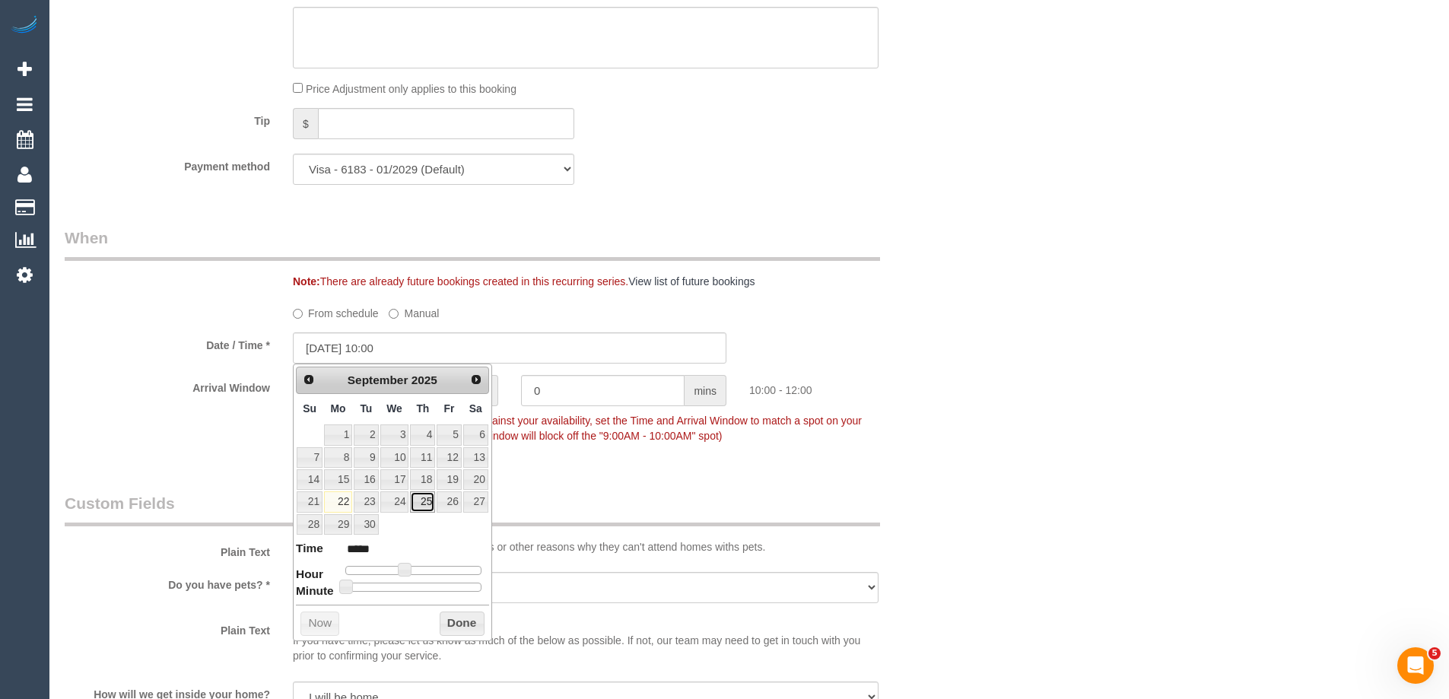
click at [420, 497] on link "25" at bounding box center [422, 501] width 25 height 21
type input "25/09/2025 10:00"
click at [462, 621] on button "Done" at bounding box center [462, 623] width 45 height 24
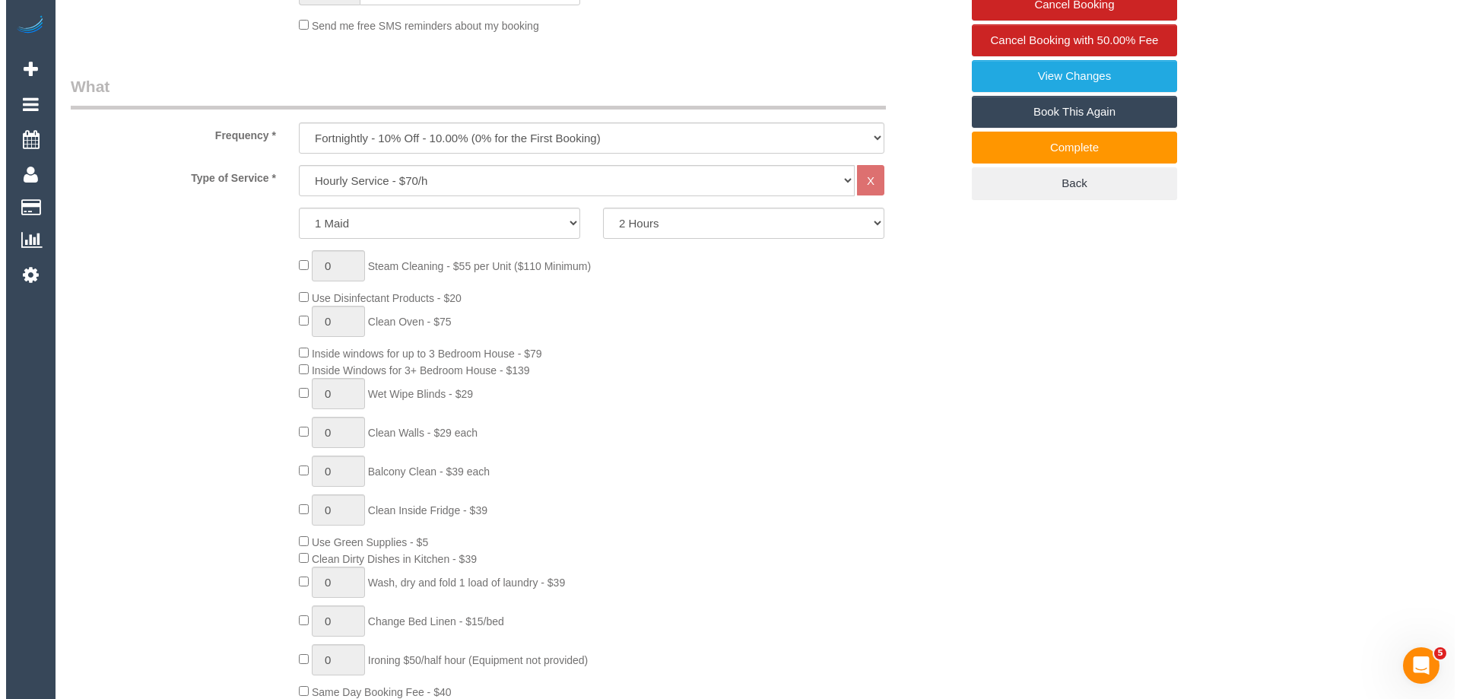
scroll to position [0, 0]
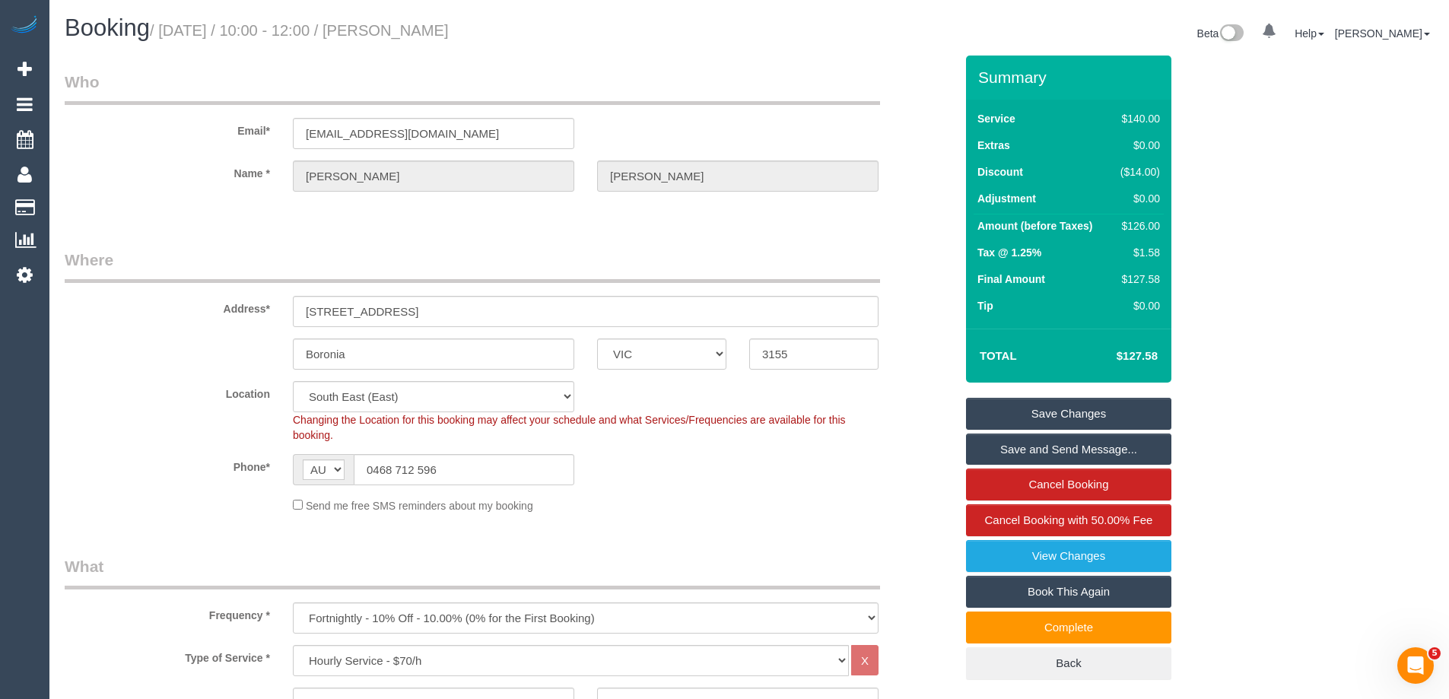
drag, startPoint x: 514, startPoint y: 30, endPoint x: 422, endPoint y: 26, distance: 92.1
click at [422, 26] on h1 "Booking / September 22, 2025 / 10:00 - 12:00 / Emma Witte" at bounding box center [401, 28] width 673 height 26
copy small "Emma Witte"
click at [994, 416] on link "Save Changes" at bounding box center [1068, 414] width 205 height 32
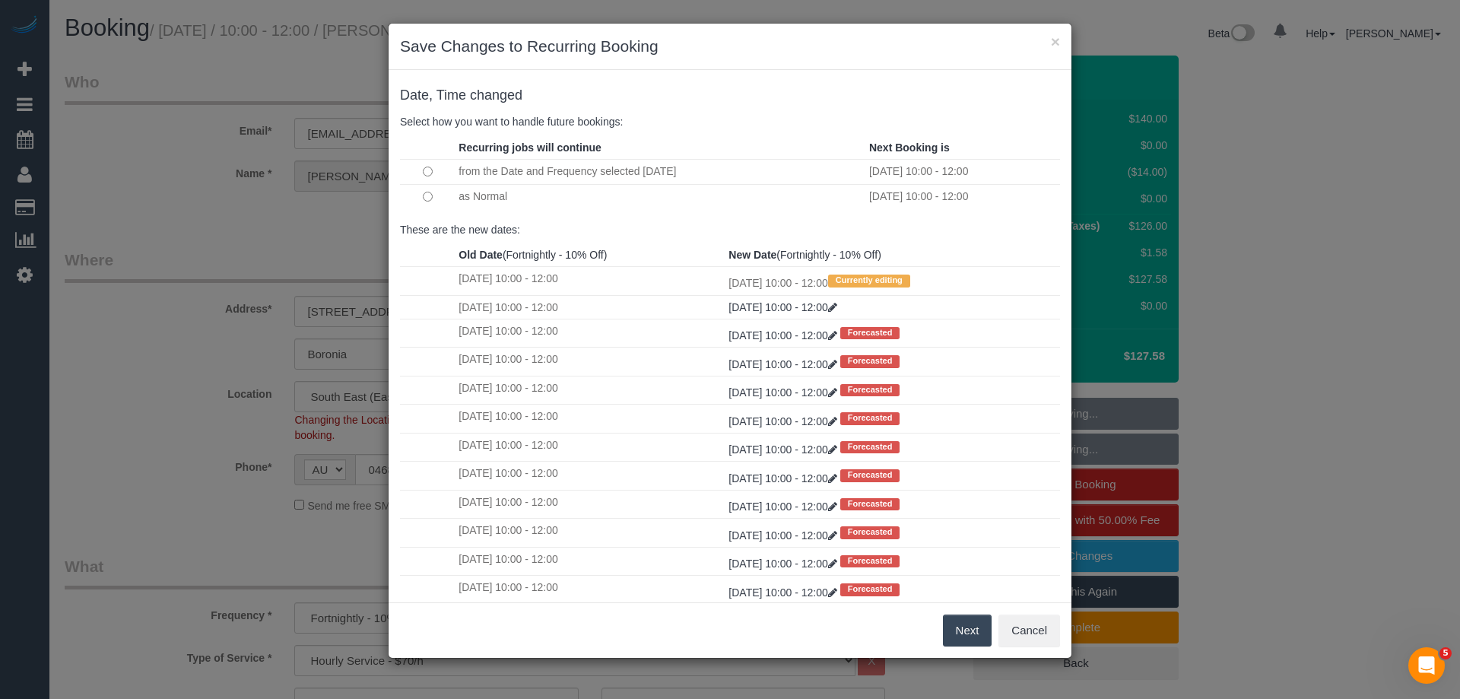
click at [966, 637] on button "Next" at bounding box center [967, 630] width 49 height 32
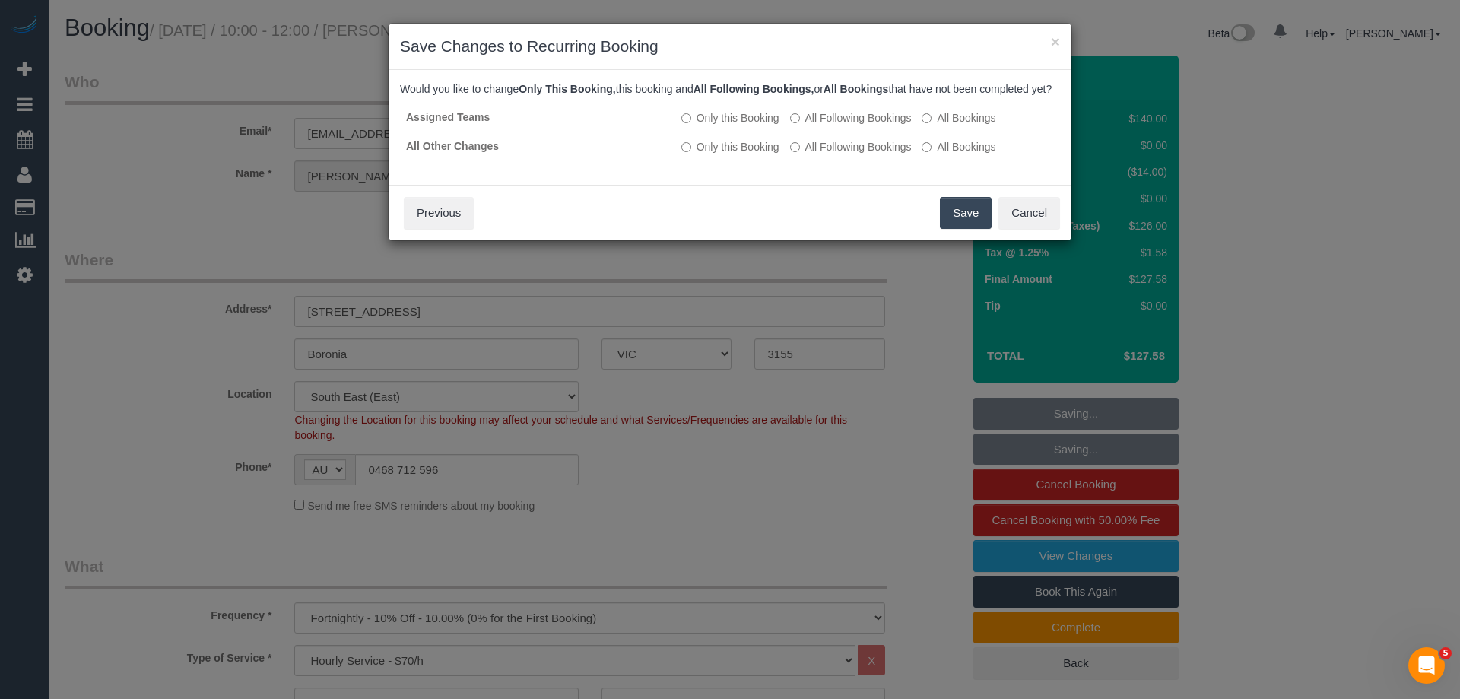
click at [954, 221] on button "Save" at bounding box center [966, 213] width 52 height 32
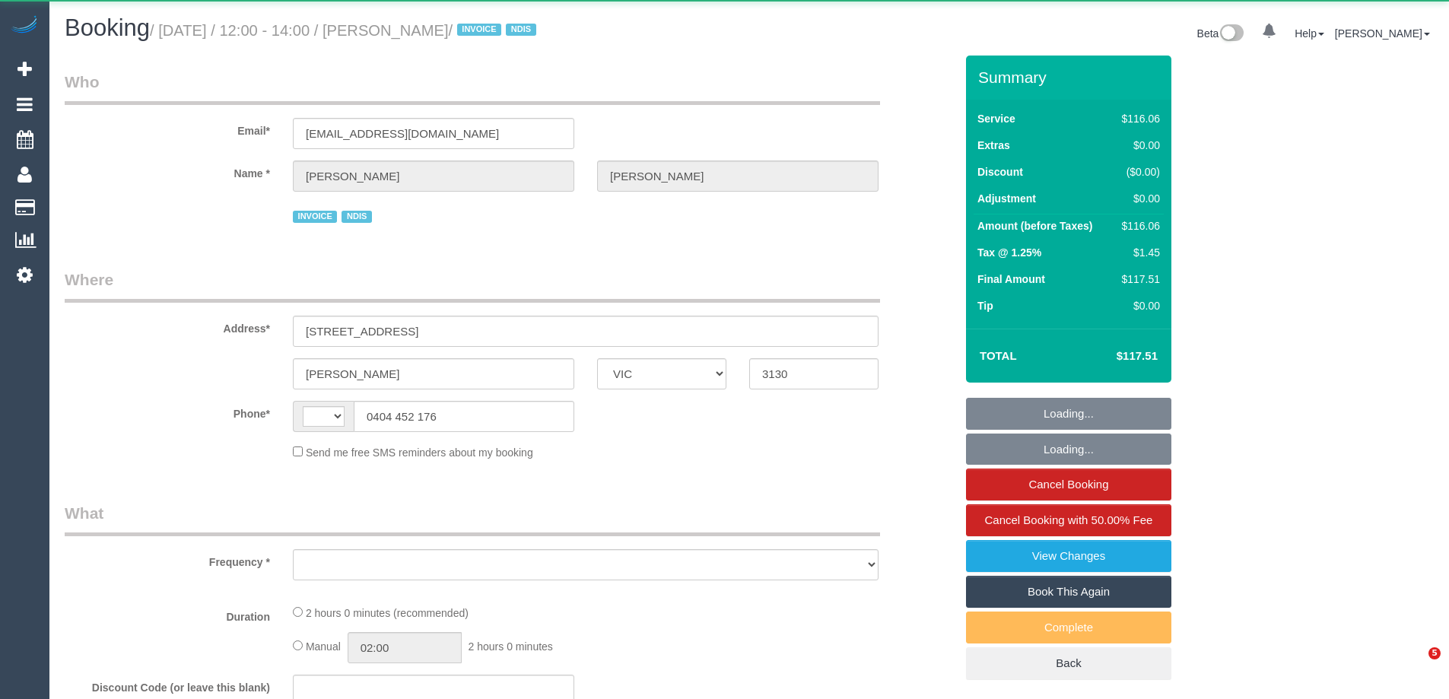
select select "VIC"
select select "string:AU"
select select "object:529"
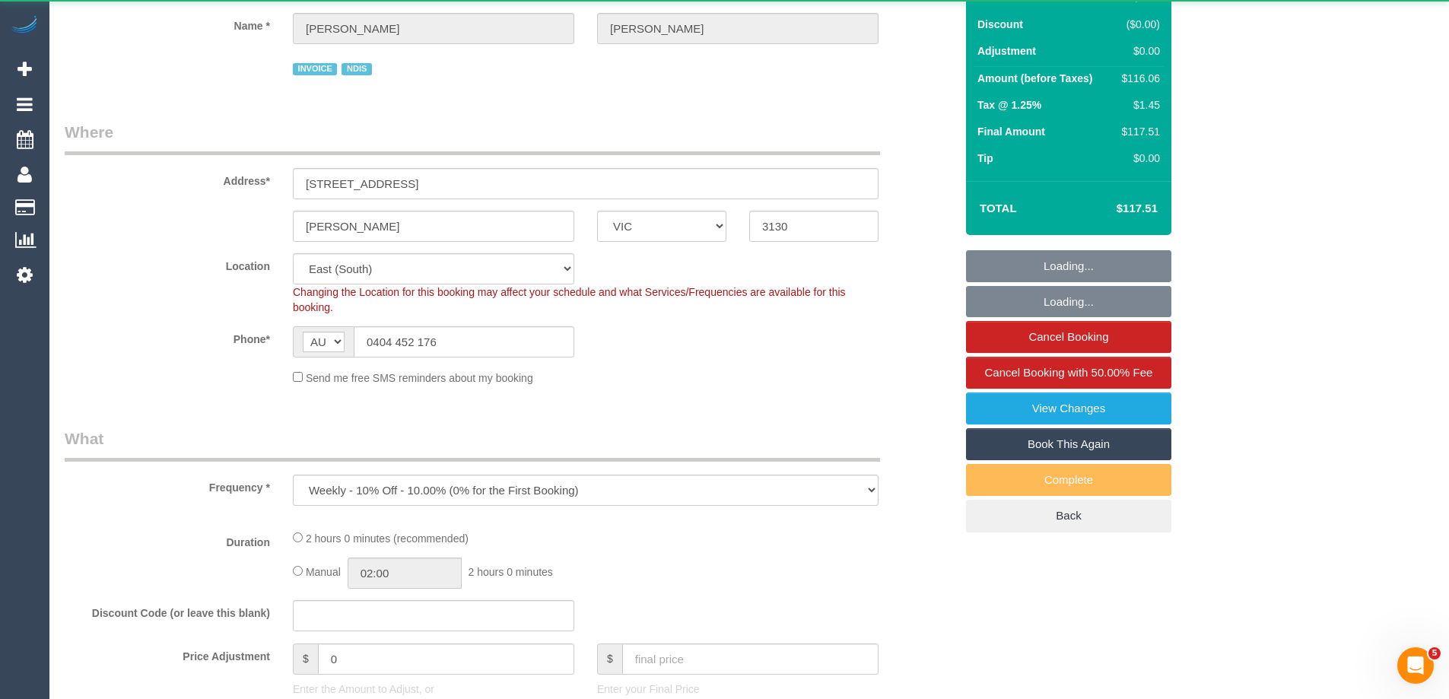
select select "number:29"
select select "number:14"
select select "number:19"
select select "number:36"
select select "number:34"
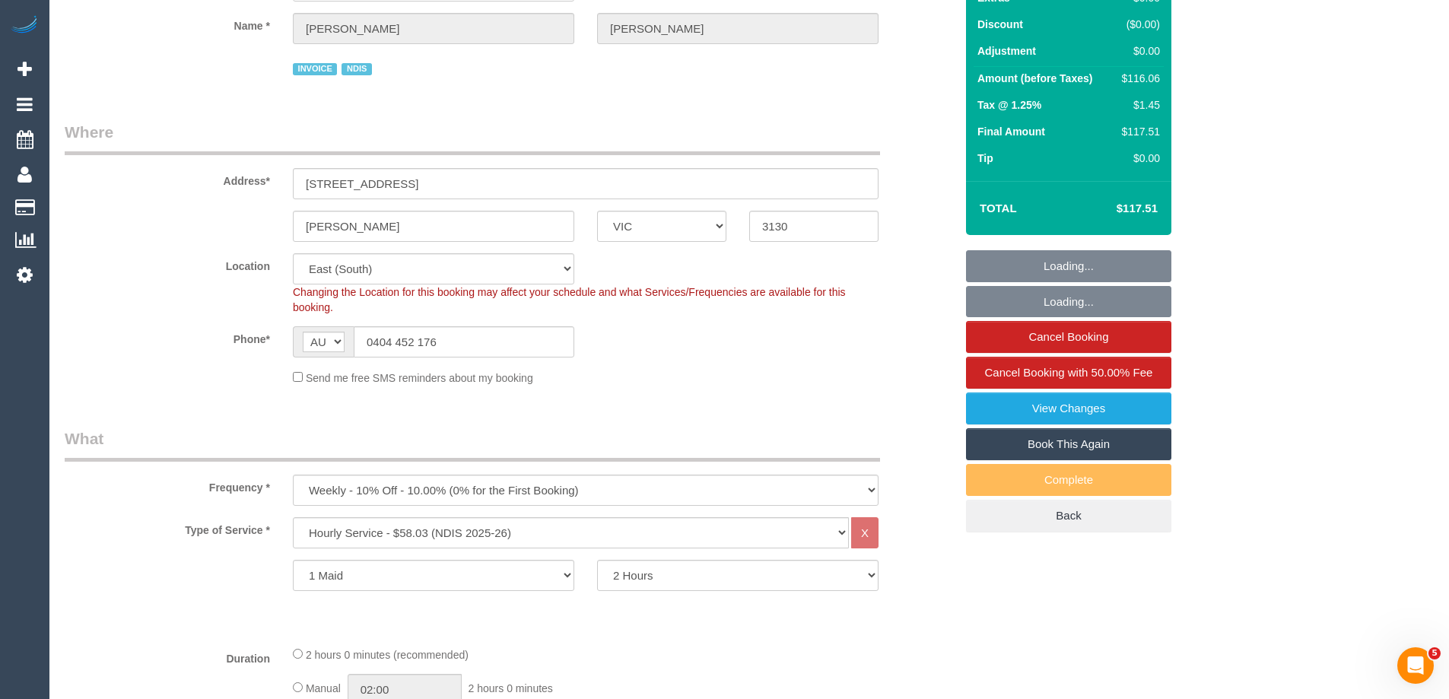
select select "object:1144"
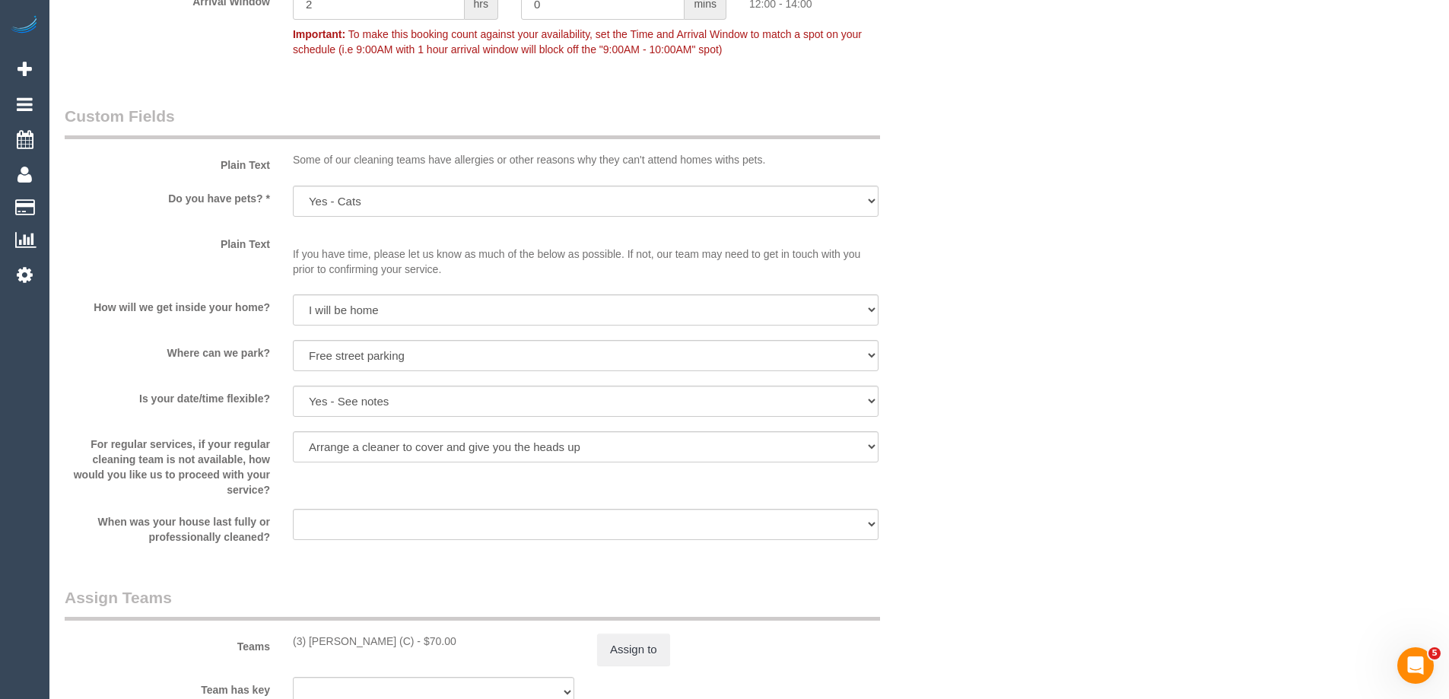
scroll to position [1235, 0]
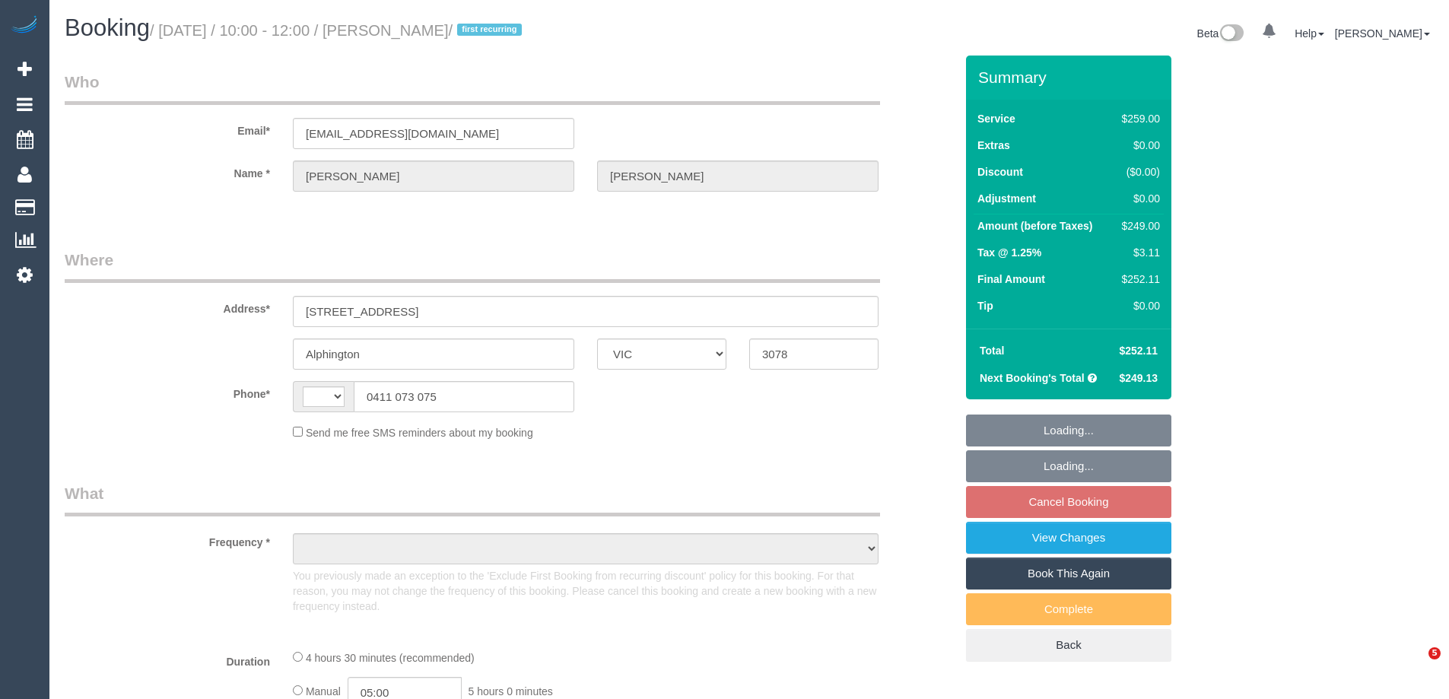
select select "VIC"
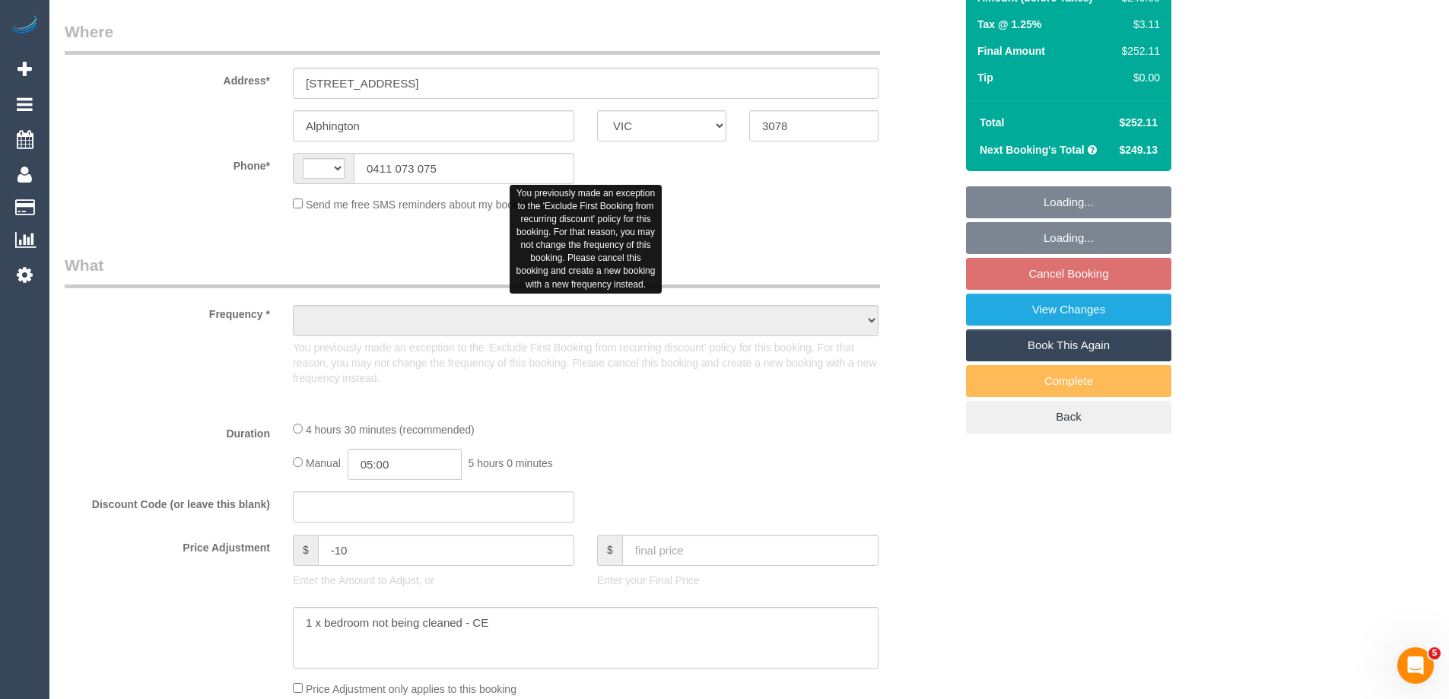
select select "string:AU"
select select "object:558"
select select "string:stripe-pm_1R4KHa2GScqysDRVF2v9Tya7"
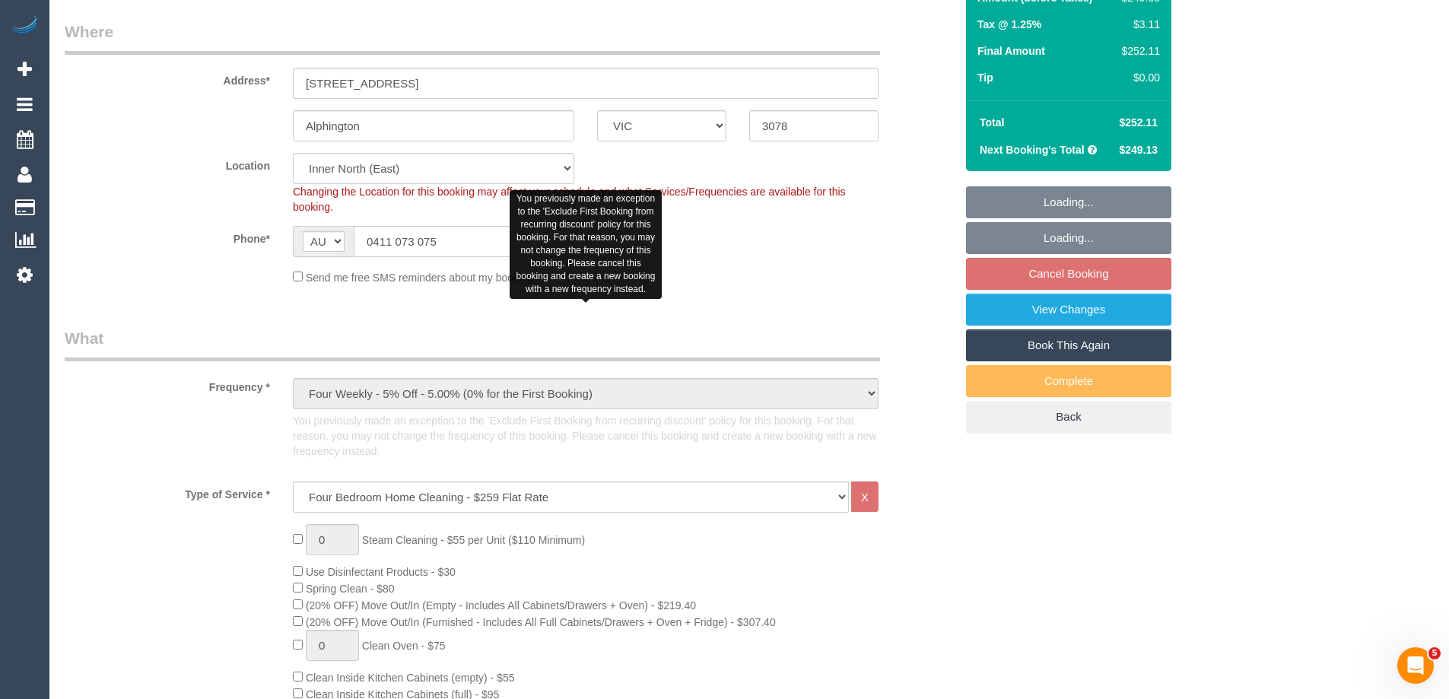
select select "number:27"
select select "number:14"
select select "number:19"
select select "number:22"
select select "number:35"
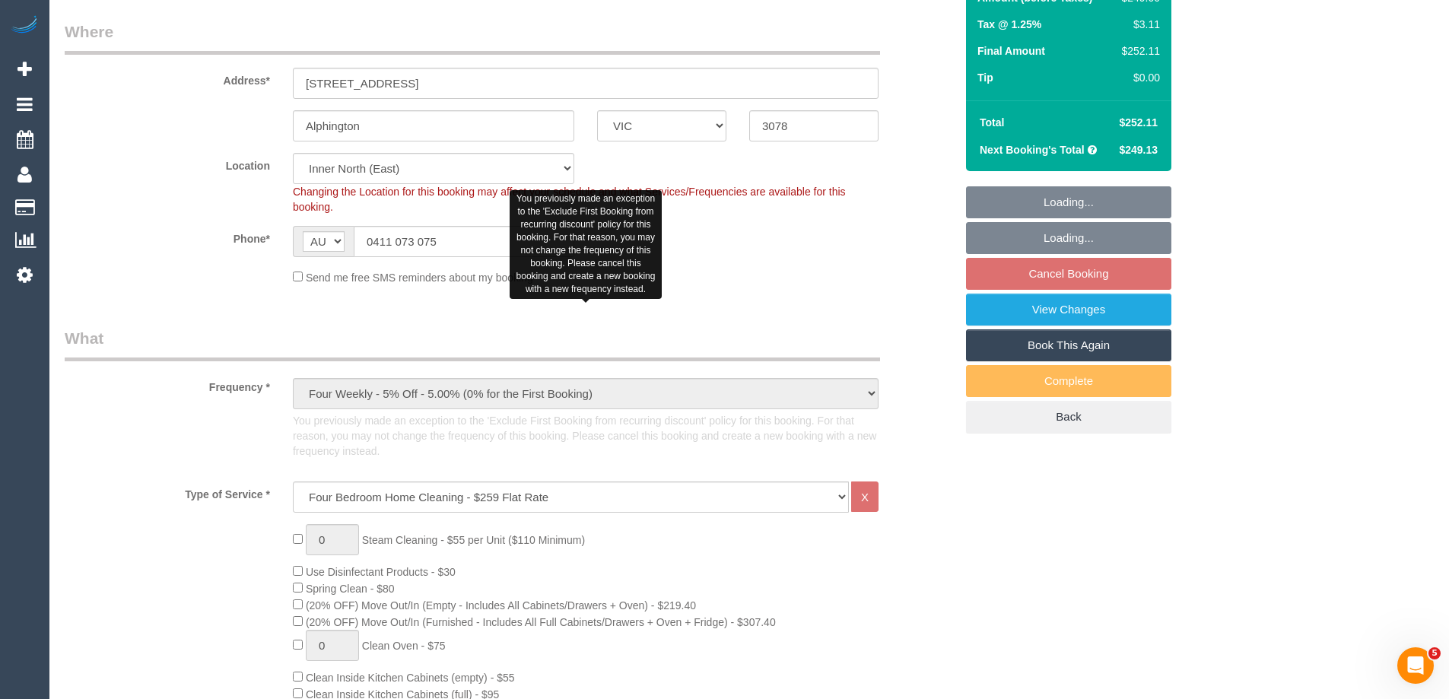
select select "number:13"
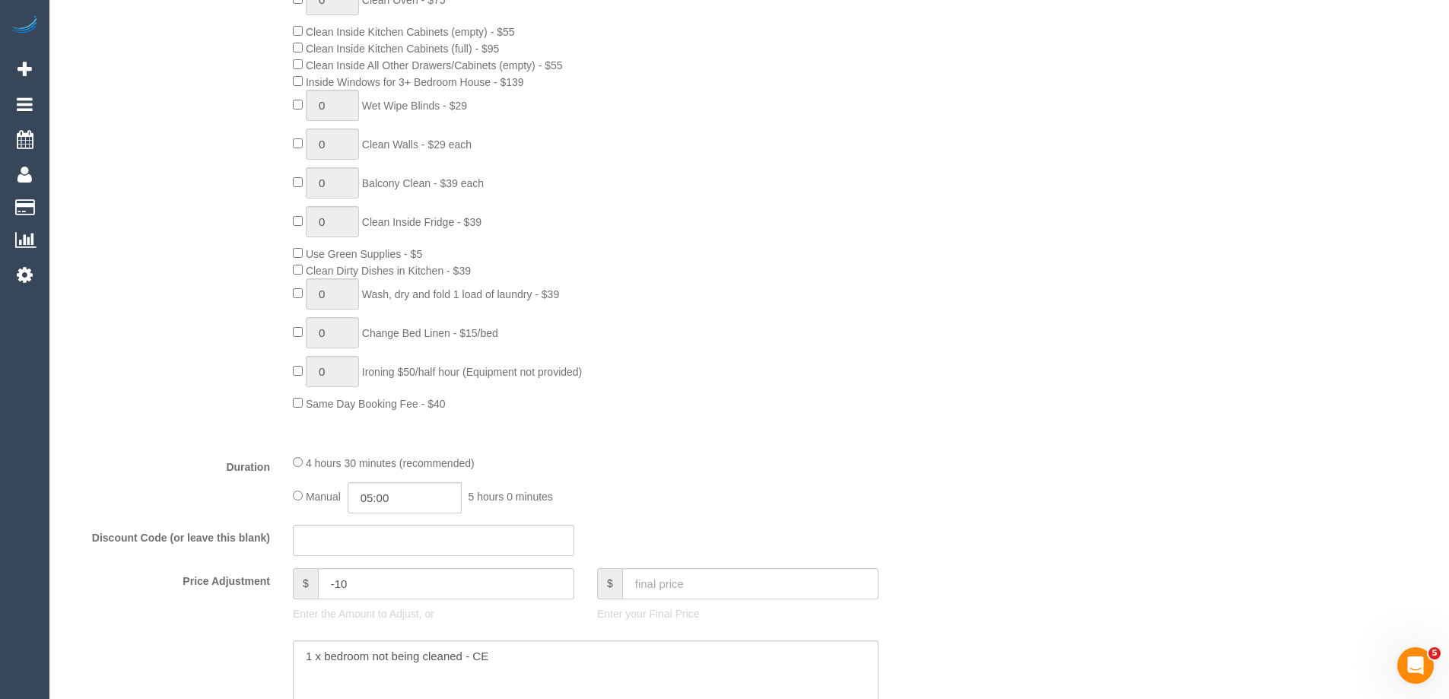
select select "object:1640"
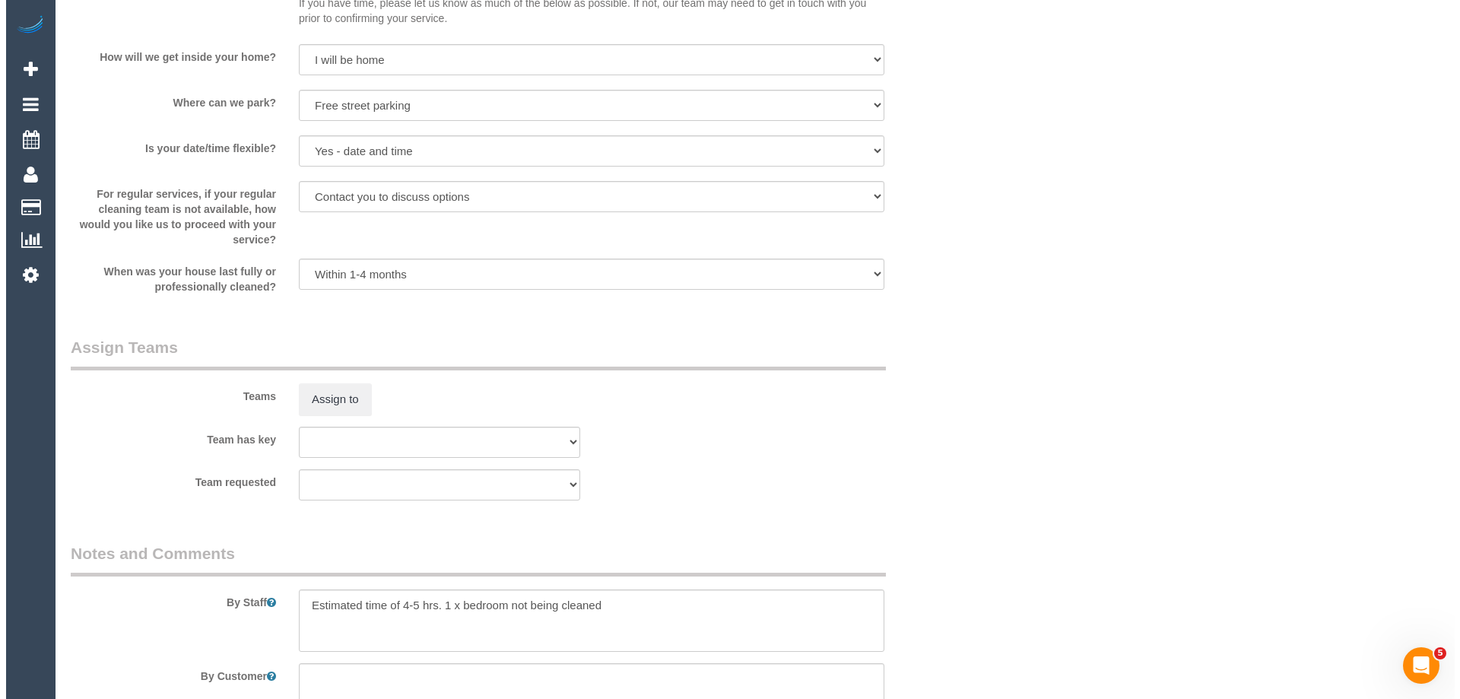
scroll to position [2358, 0]
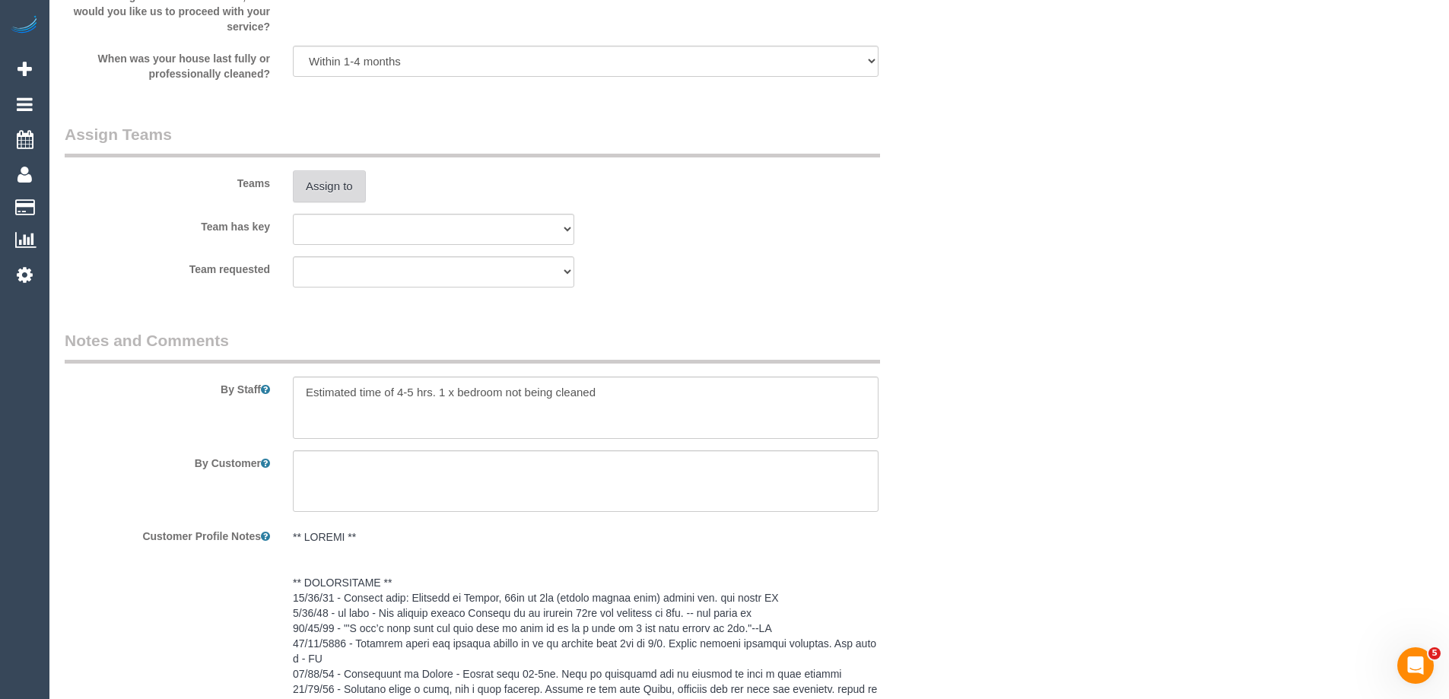
click at [325, 177] on button "Assign to" at bounding box center [329, 186] width 73 height 32
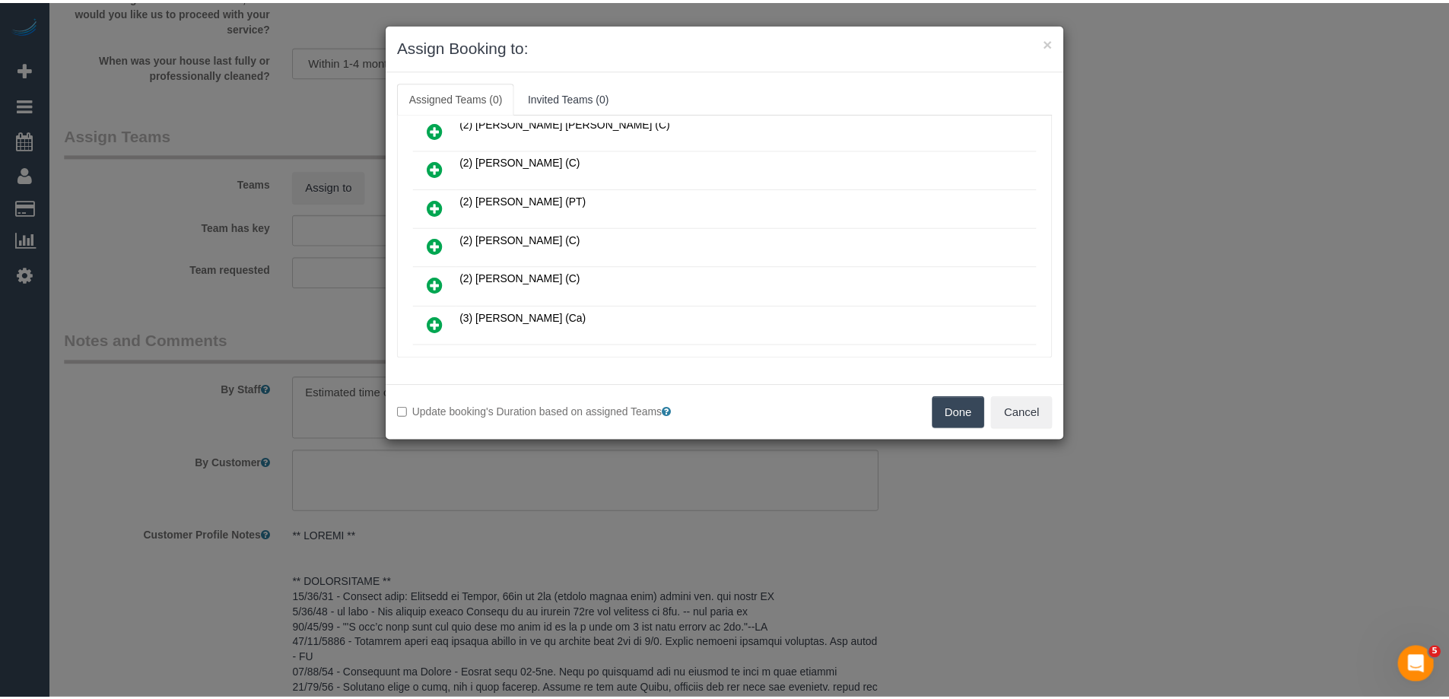
scroll to position [351, 0]
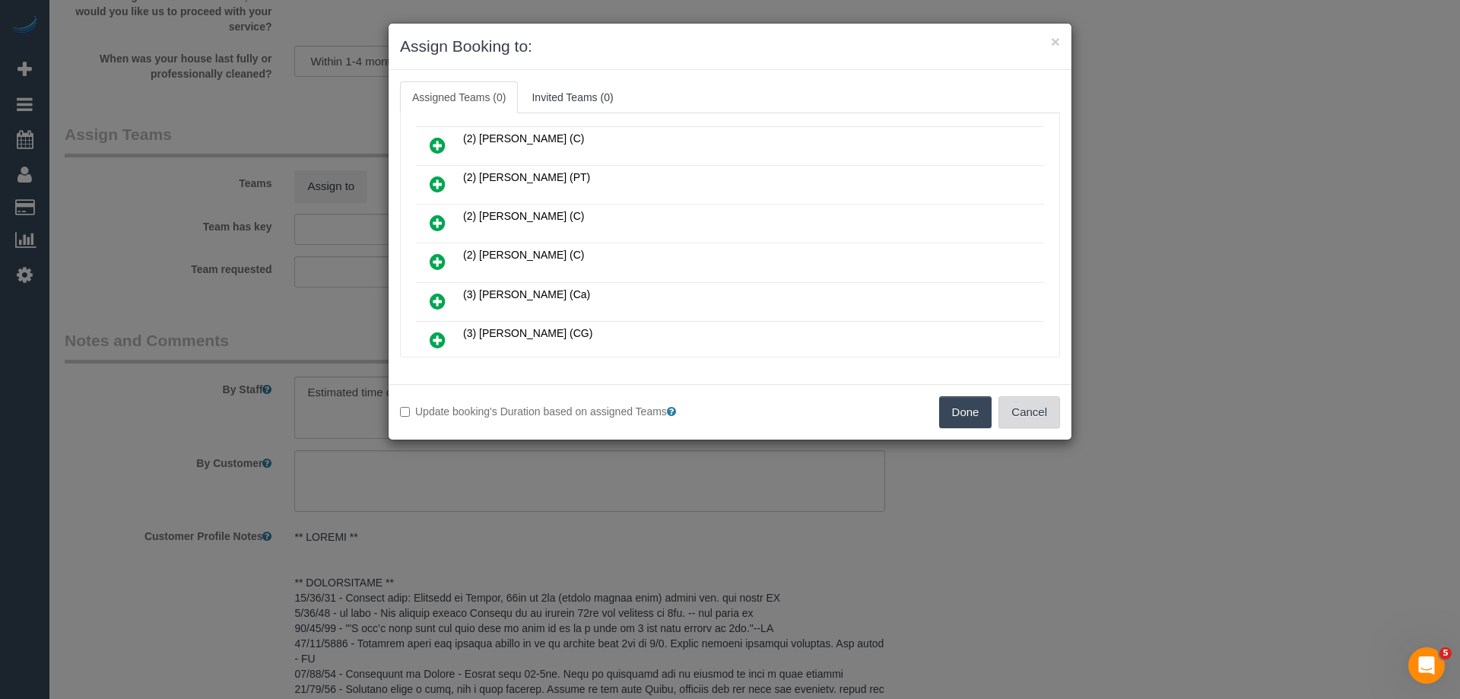
click at [1017, 412] on button "Cancel" at bounding box center [1030, 412] width 62 height 32
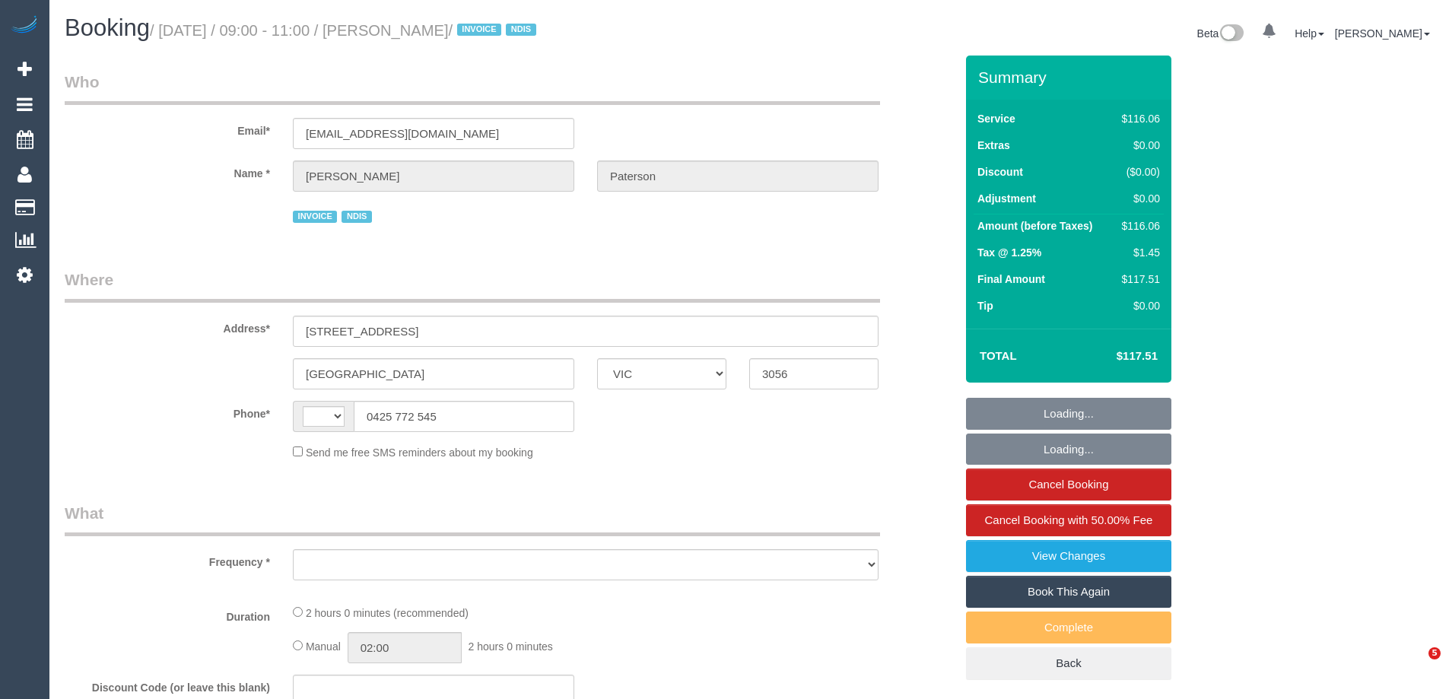
select select "VIC"
select select "string:AU"
select select "object:562"
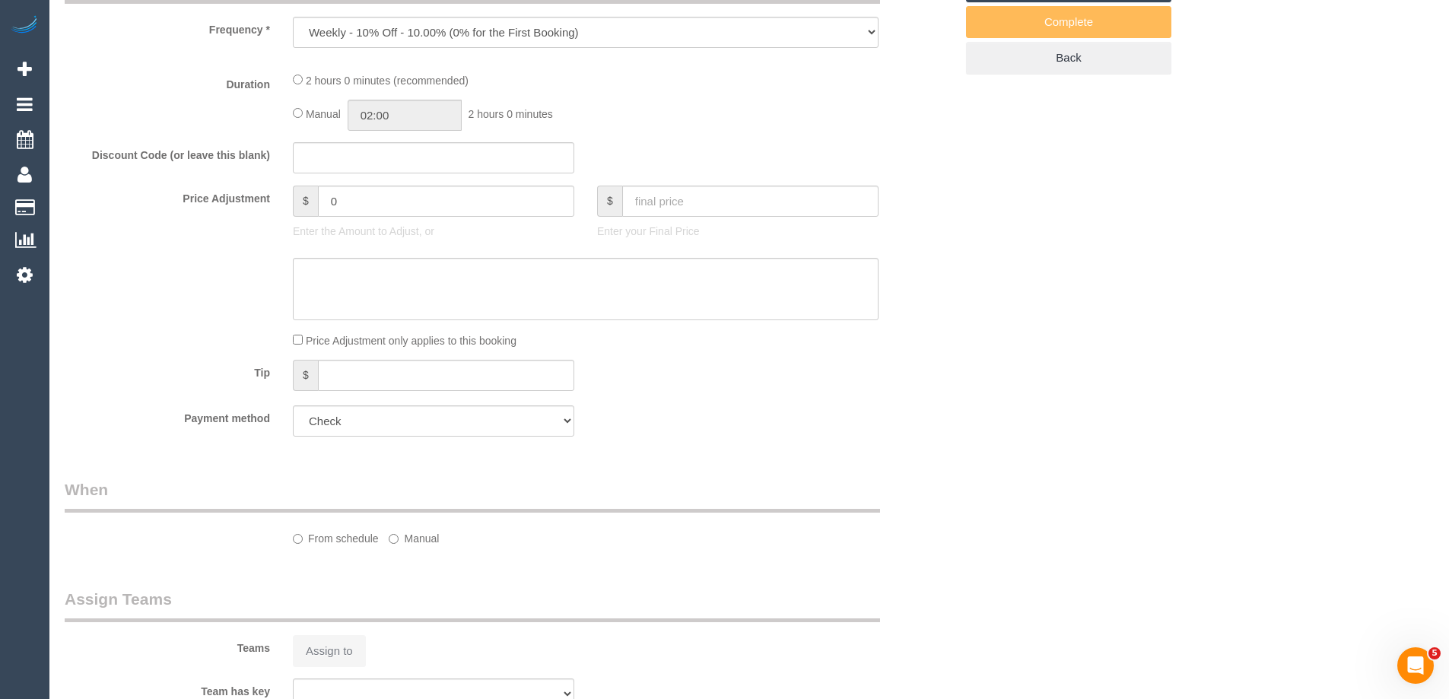
select select "number:28"
select select "number:14"
select select "number:19"
select select "number:36"
select select "number:35"
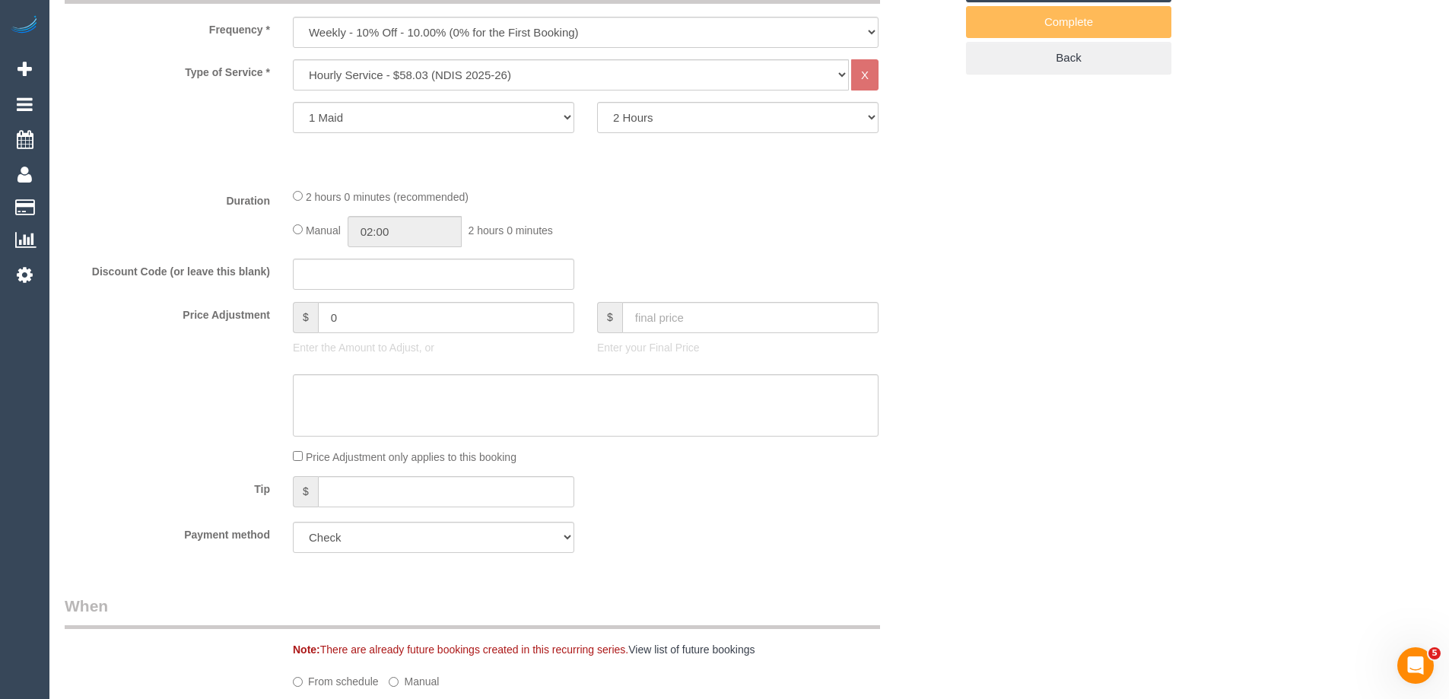
select select "object:1674"
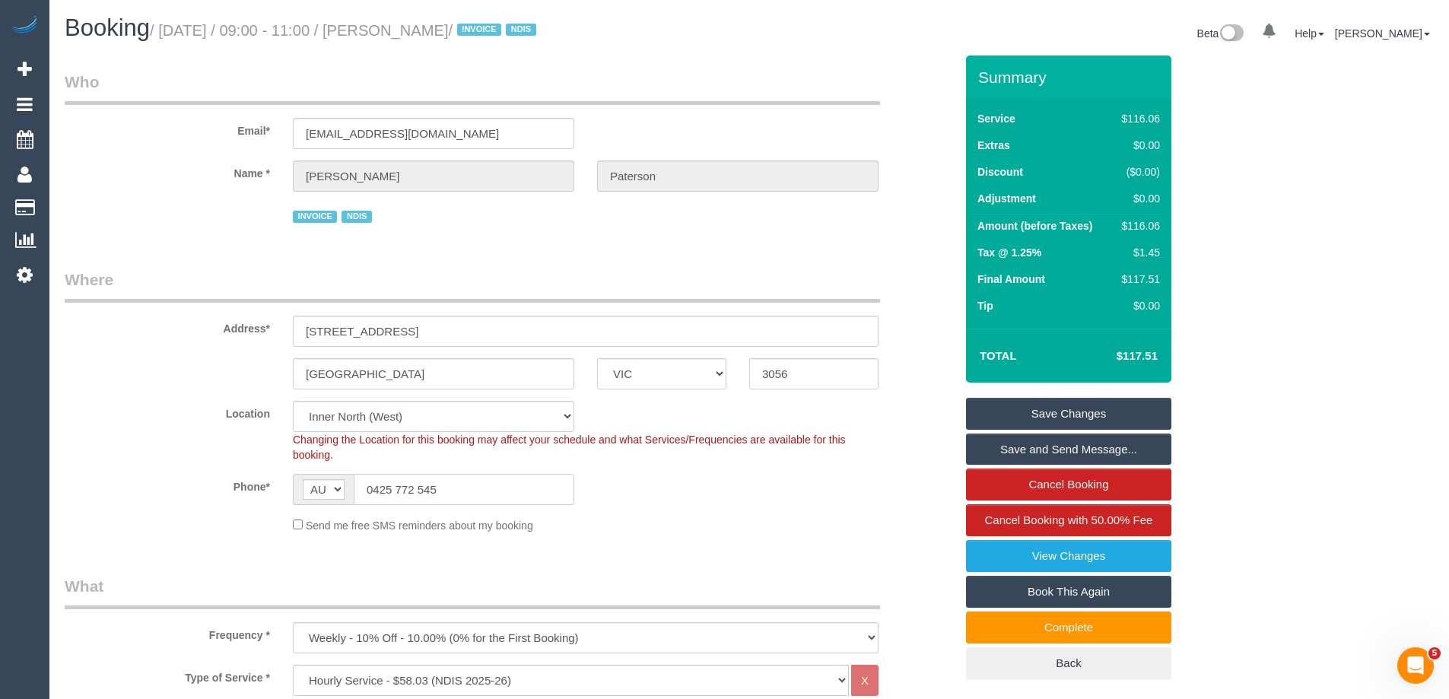
drag, startPoint x: 452, startPoint y: 490, endPoint x: 329, endPoint y: 485, distance: 124.0
click at [332, 481] on div "AF AL DZ AD AO AI AQ AG AR AM AW AU AT AZ BS BH BD BB BY BE BZ BJ BM BT BO BA B…" at bounding box center [433, 489] width 281 height 31
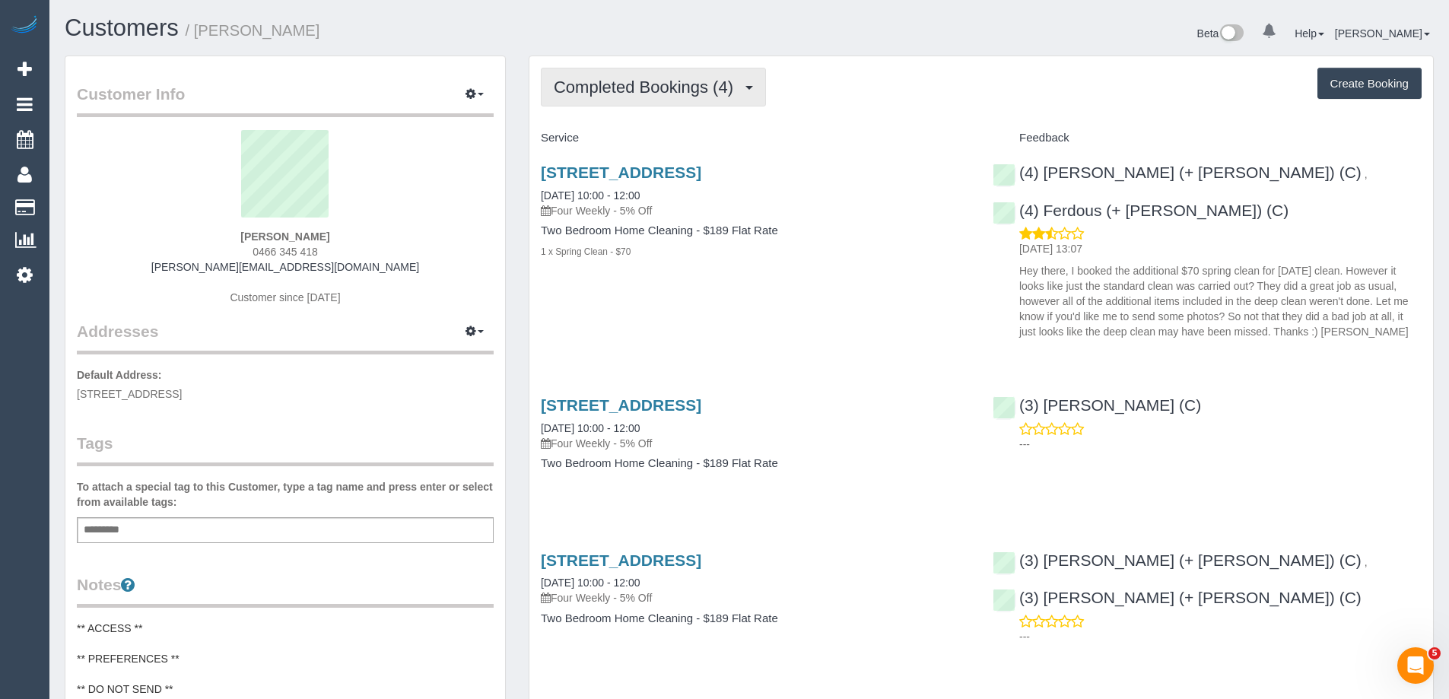
click at [710, 82] on span "Completed Bookings (4)" at bounding box center [647, 87] width 187 height 19
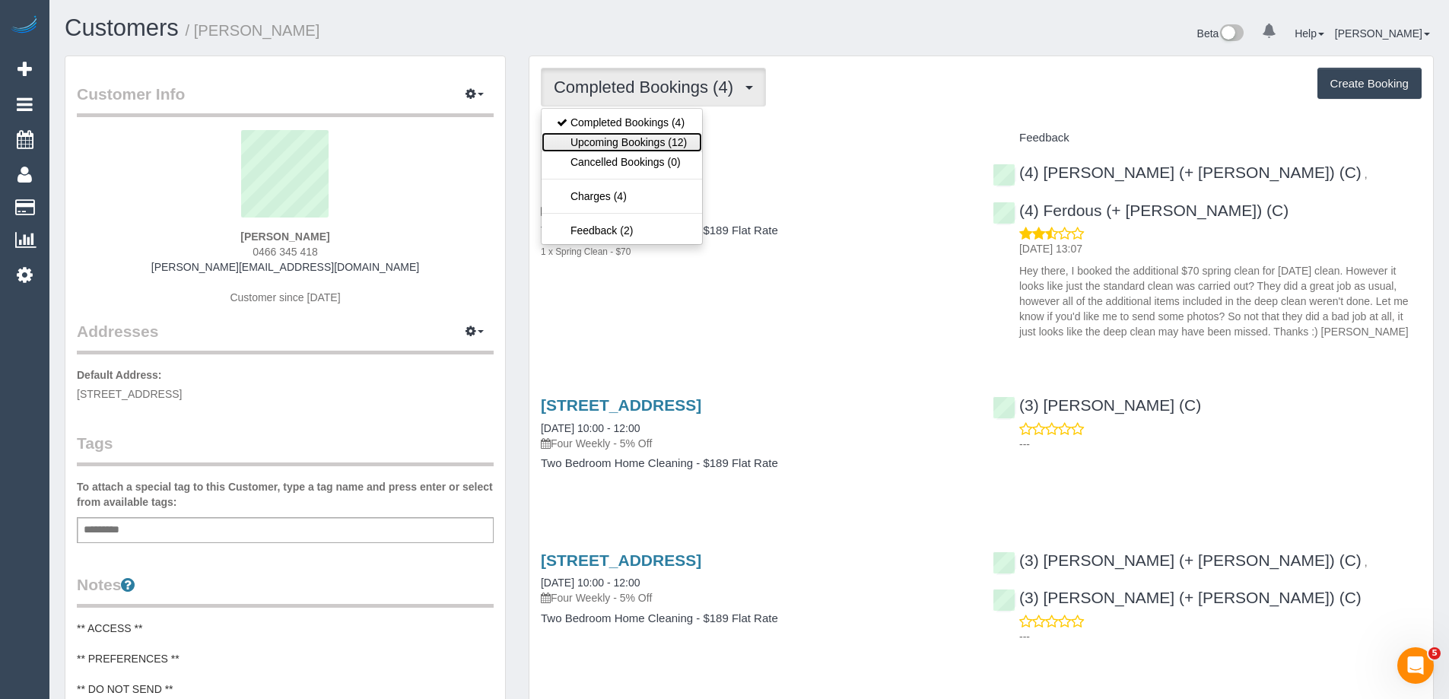
click at [657, 143] on link "Upcoming Bookings (12)" at bounding box center [621, 142] width 160 height 20
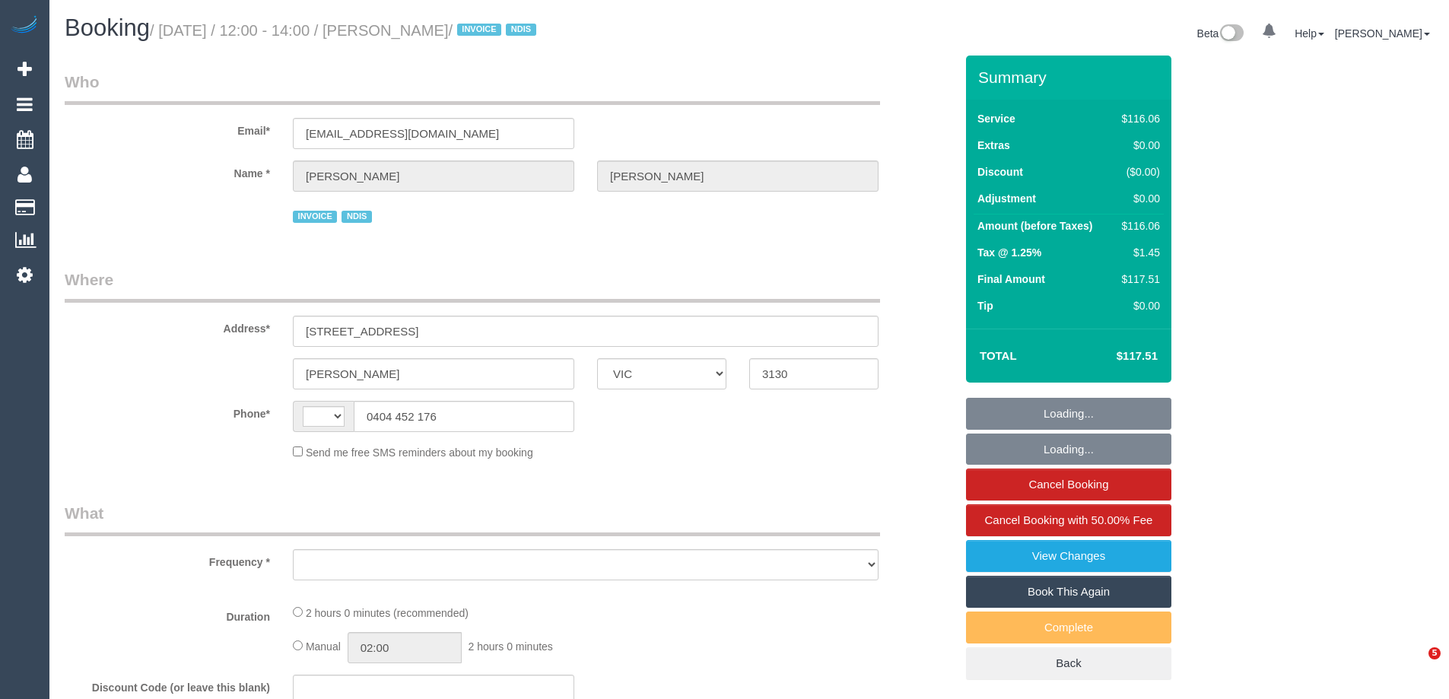
select select "VIC"
select select "string:AU"
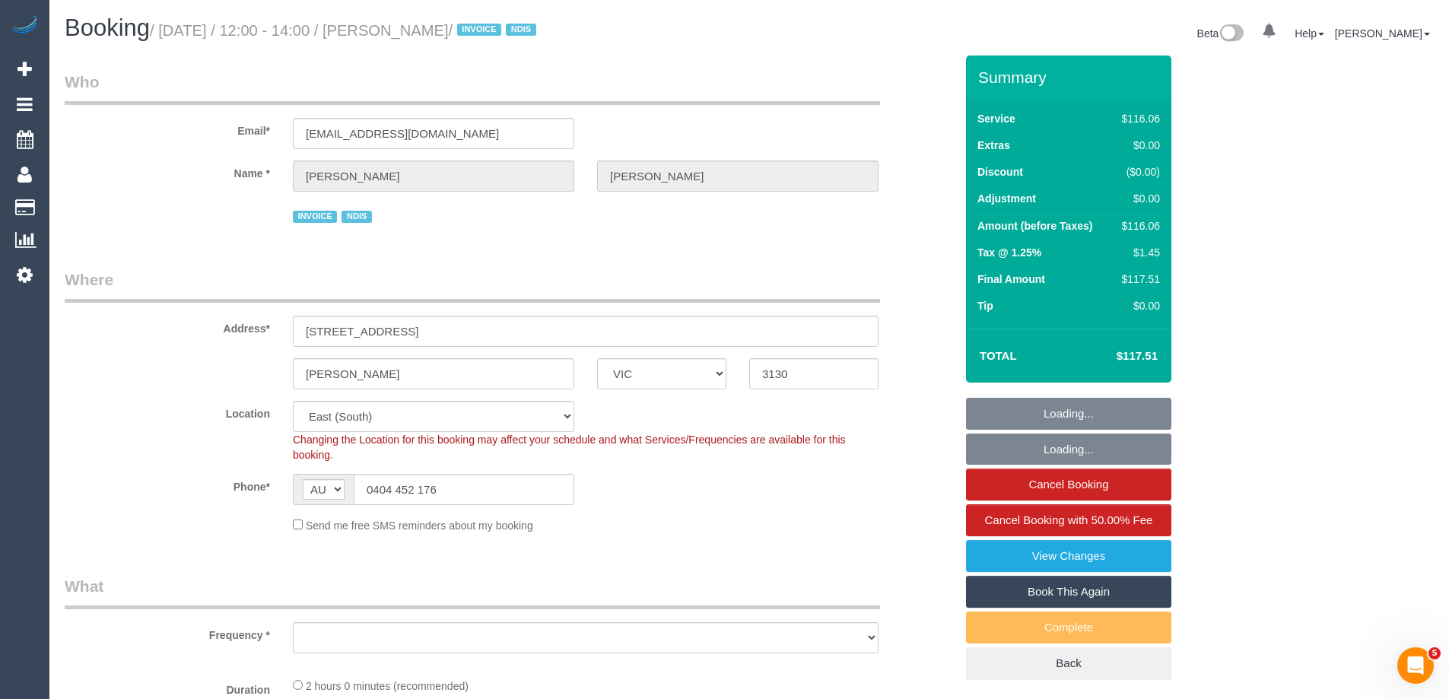
select select "number:29"
select select "number:14"
select select "number:19"
select select "number:36"
select select "number:34"
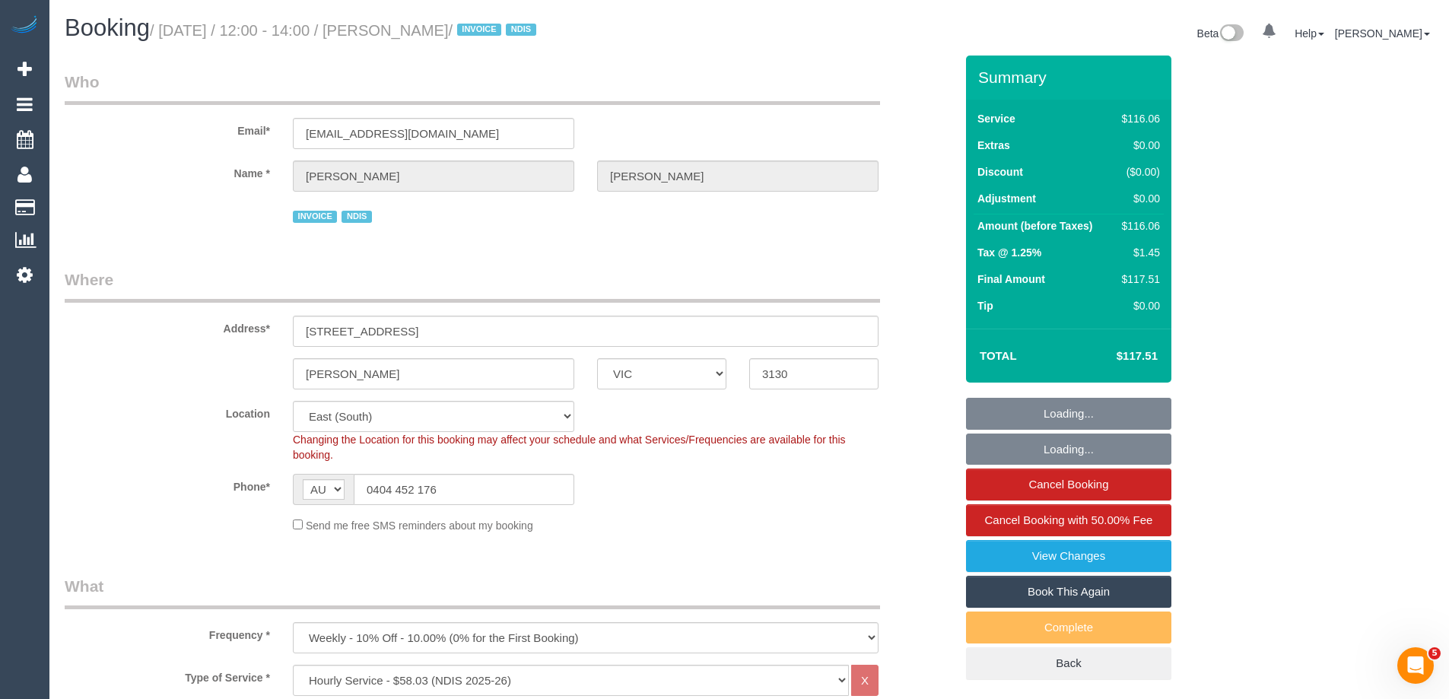
select select "object:773"
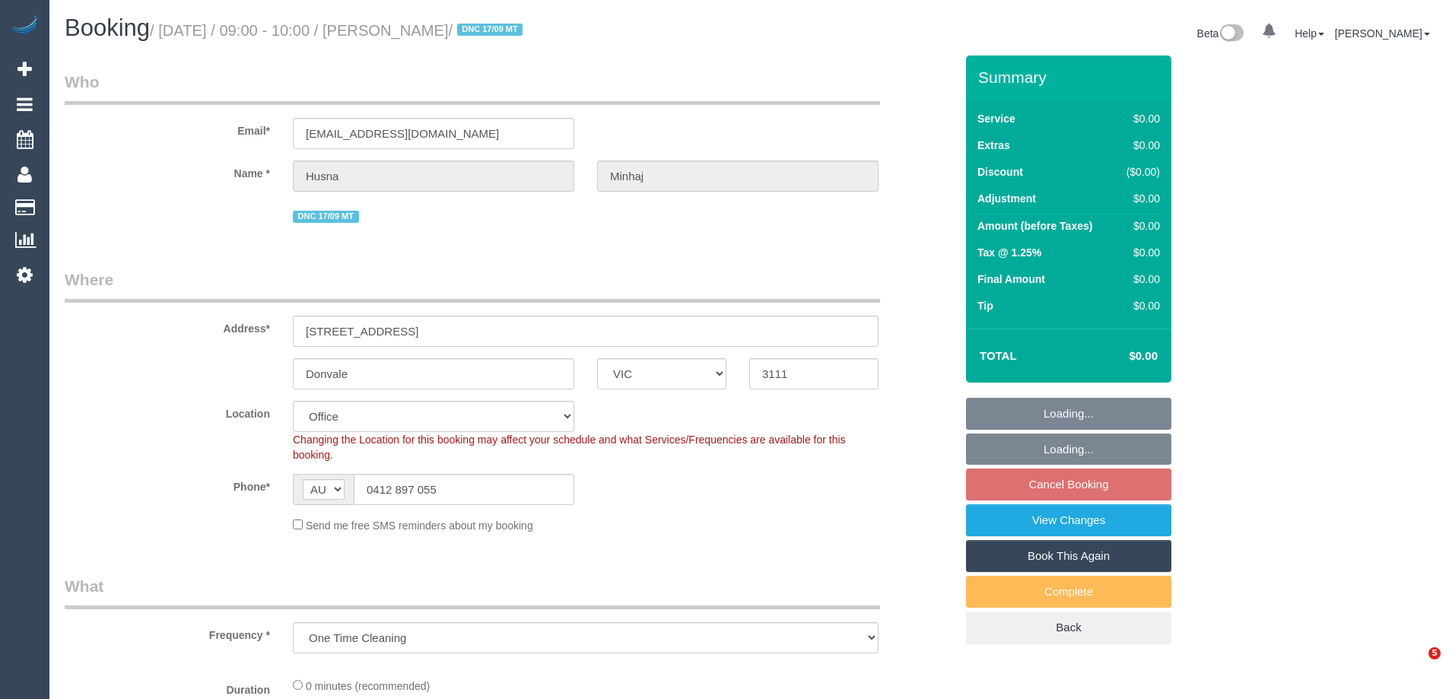
select select "VIC"
select select "object:559"
select select "number:28"
select select "number:14"
select select "number:18"
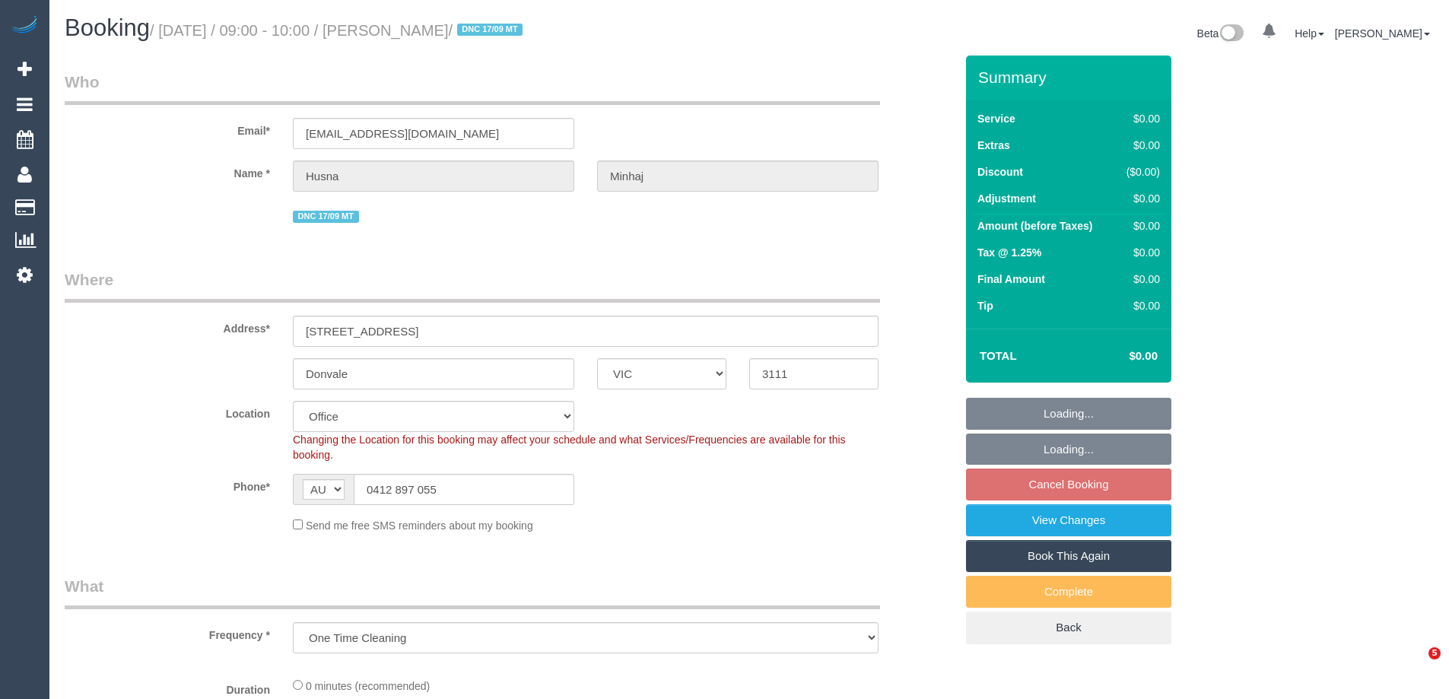
select select "number:22"
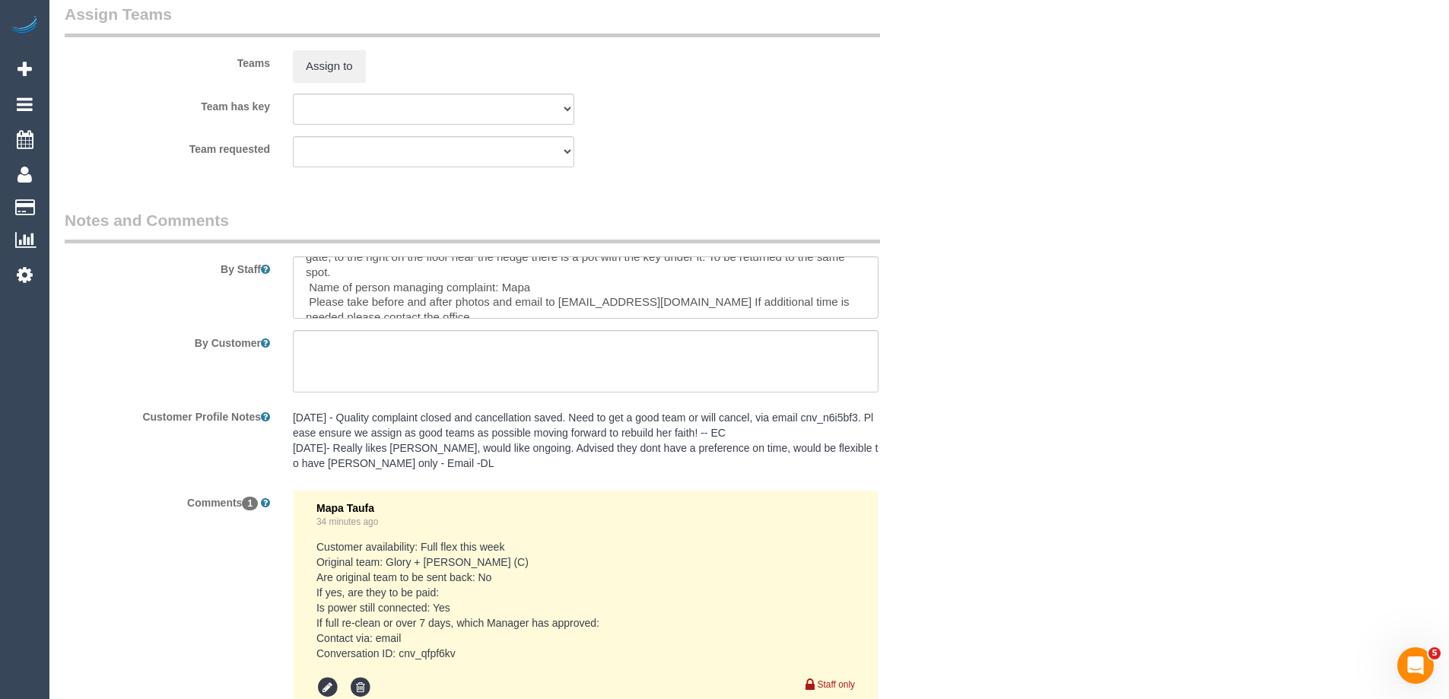
scroll to position [2121, 0]
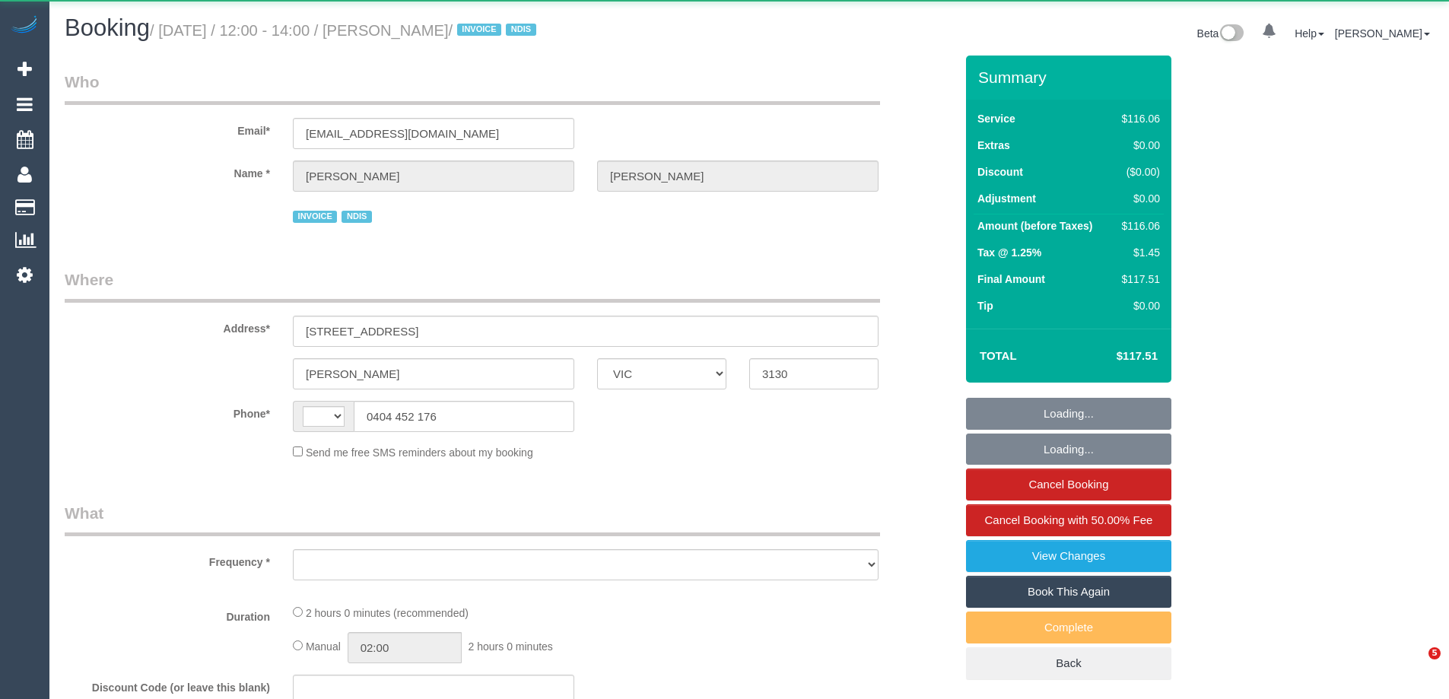
select select "VIC"
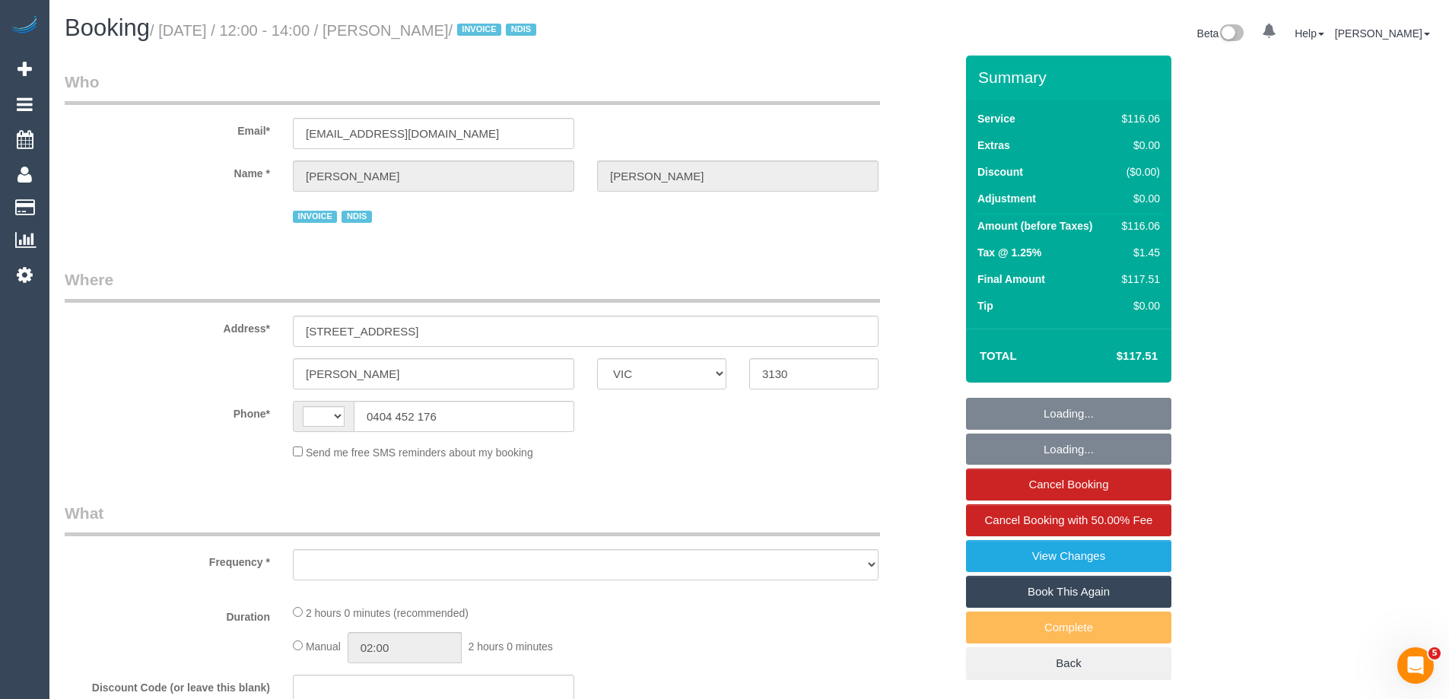
select select "string:AU"
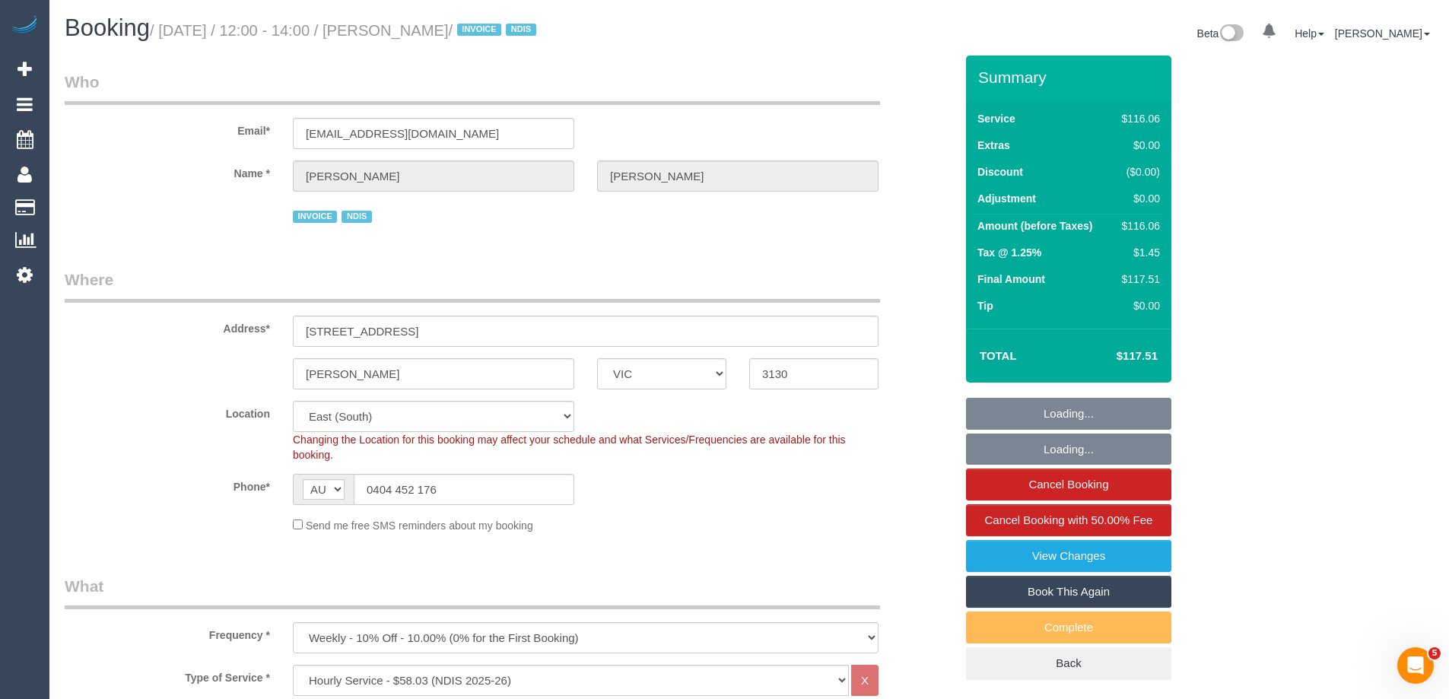
select select "object:1070"
select select "number:29"
select select "number:14"
select select "number:19"
select select "number:36"
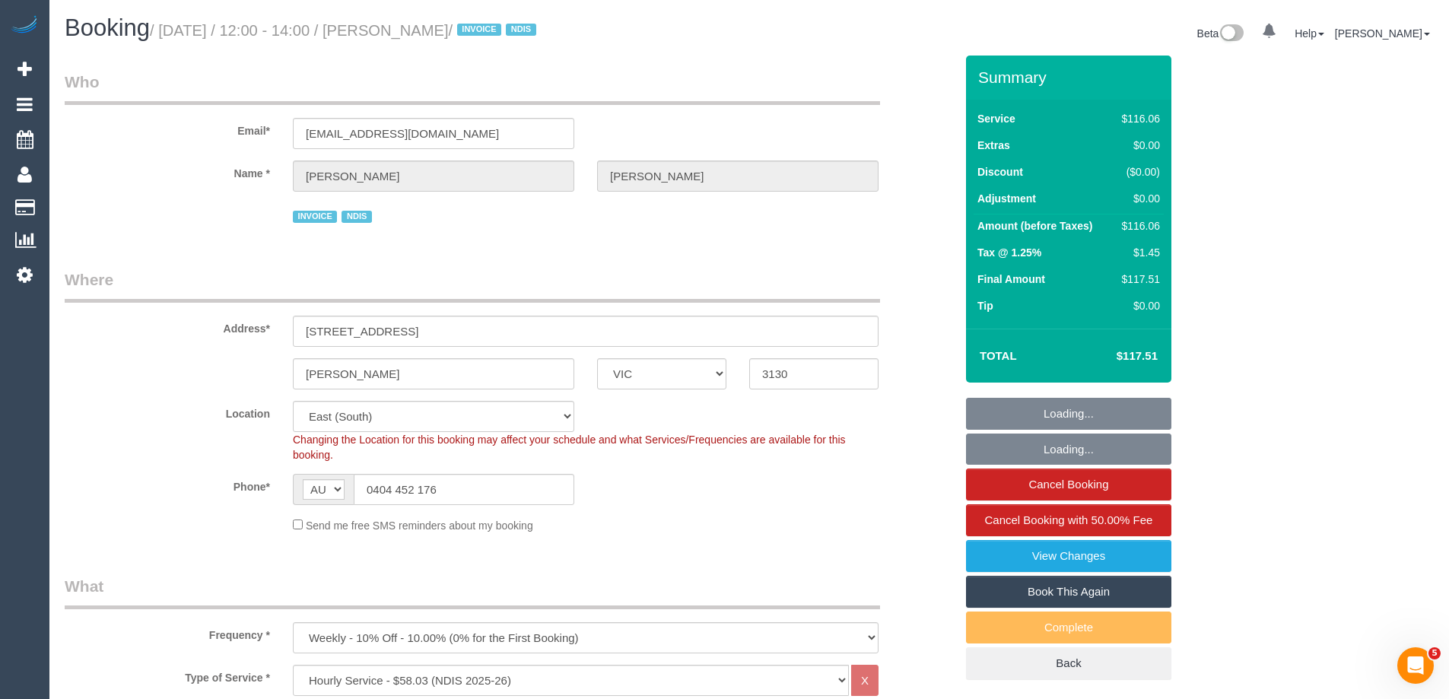
select select "number:34"
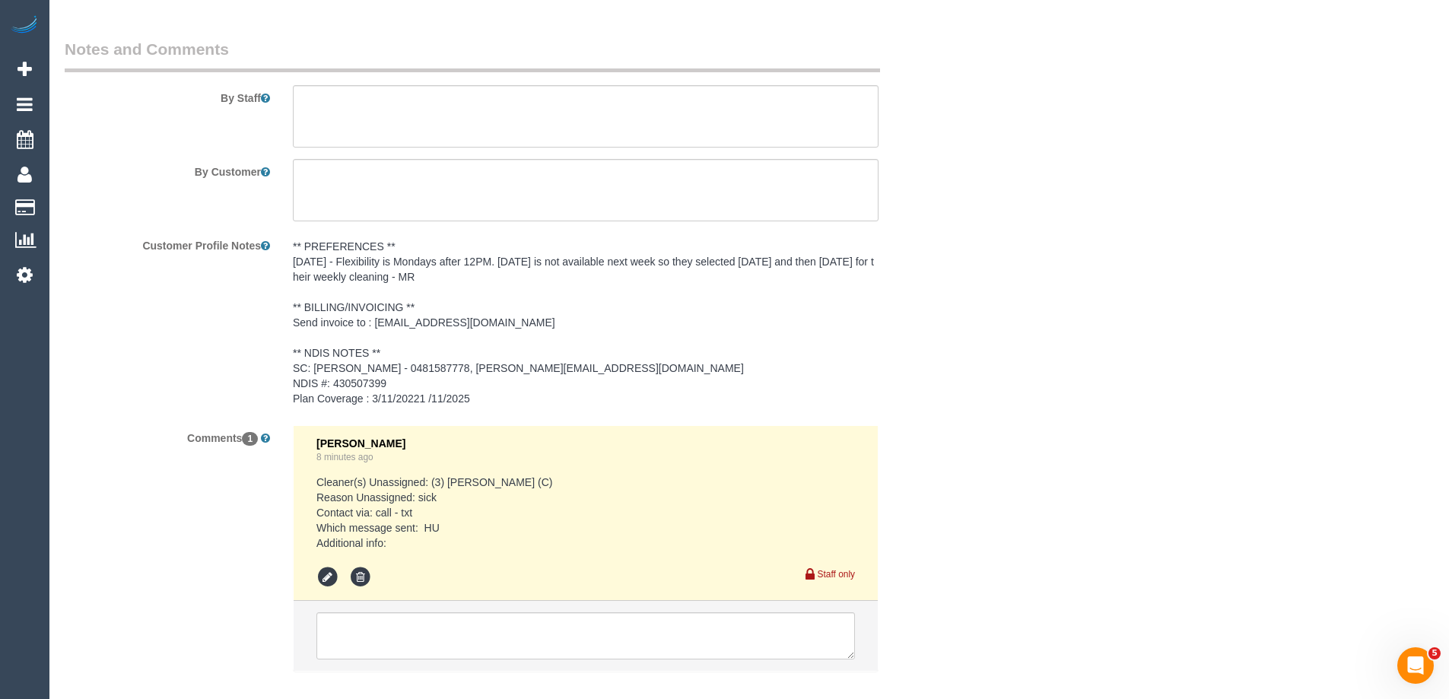
scroll to position [1969, 0]
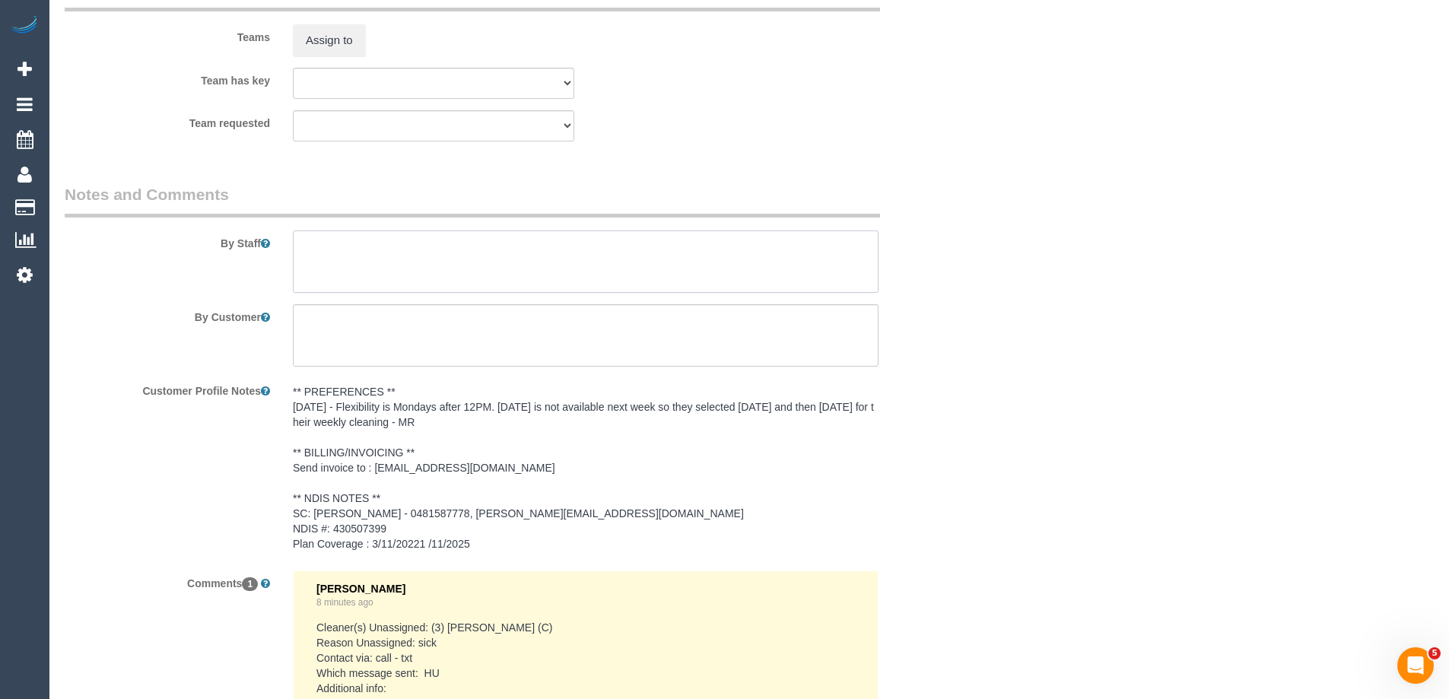
click at [345, 255] on textarea at bounding box center [586, 261] width 586 height 62
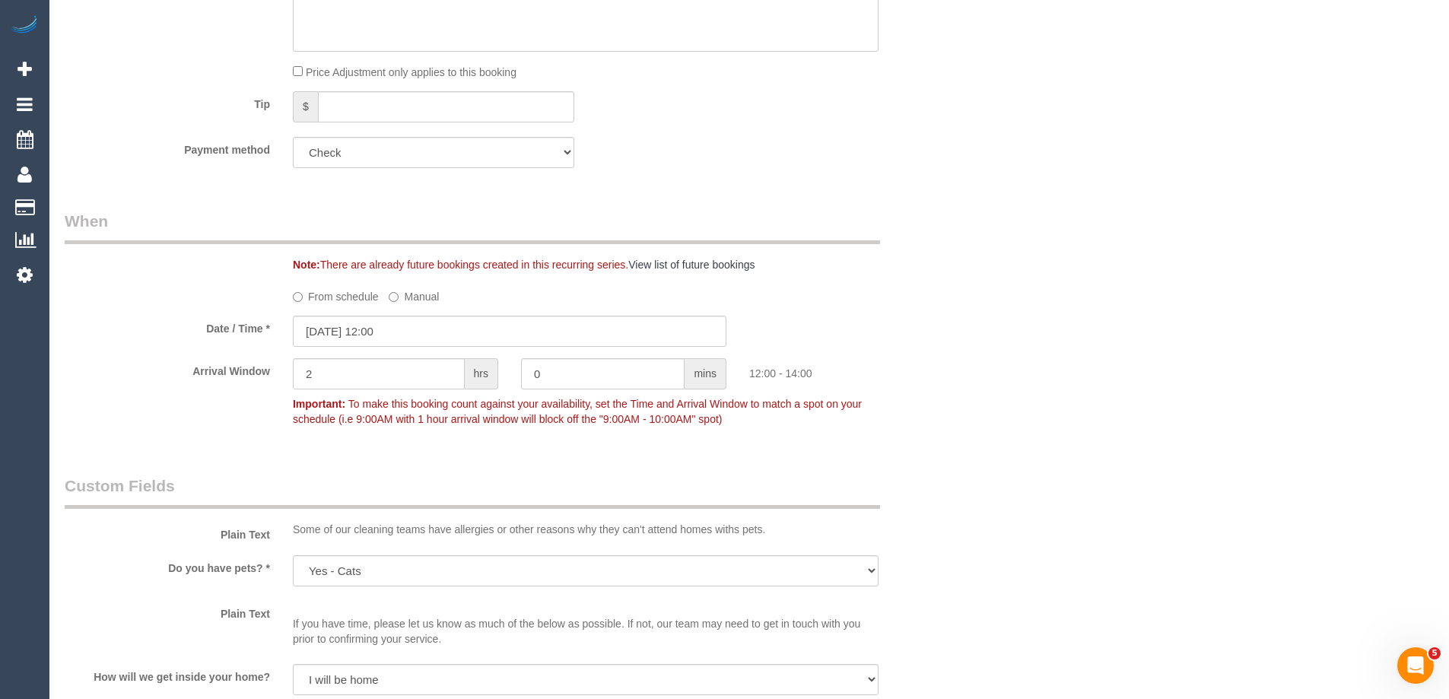
scroll to position [904, 0]
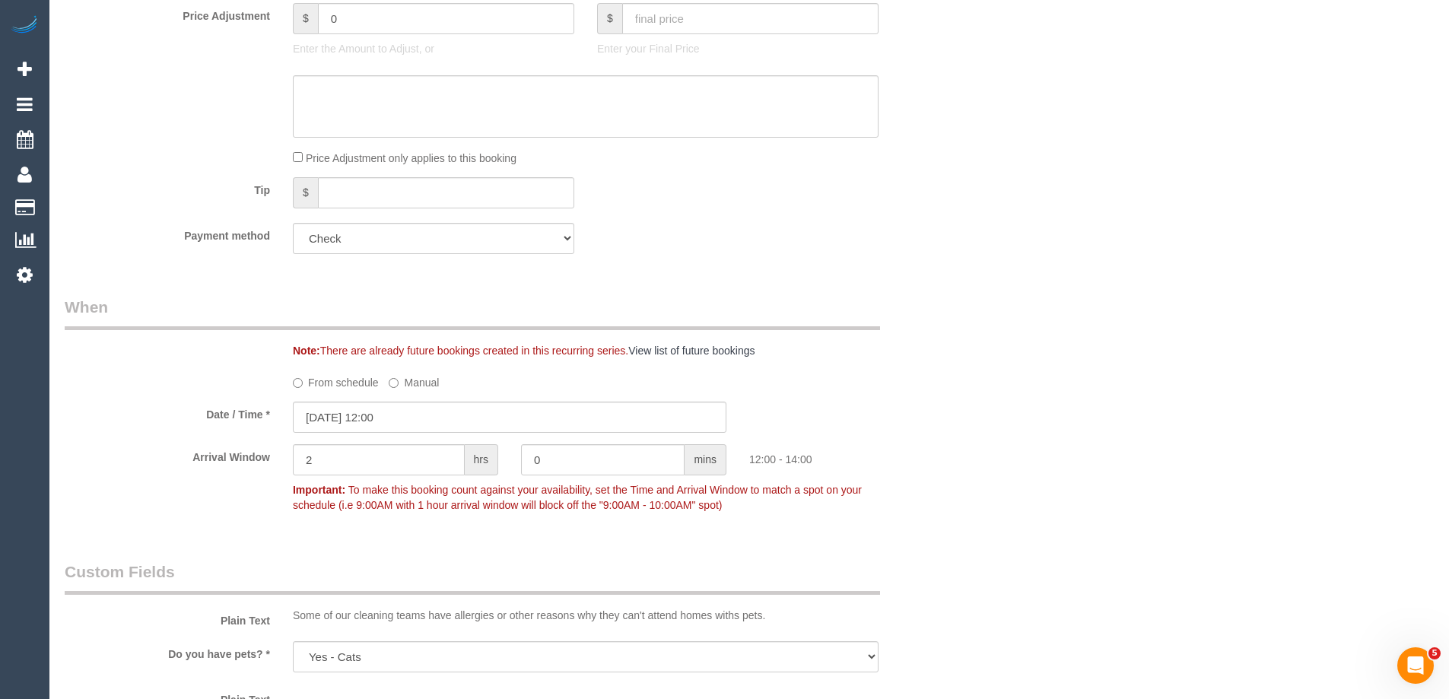
type textarea "*Cover*"
click at [326, 427] on input "22/09/2025 12:00" at bounding box center [509, 417] width 433 height 31
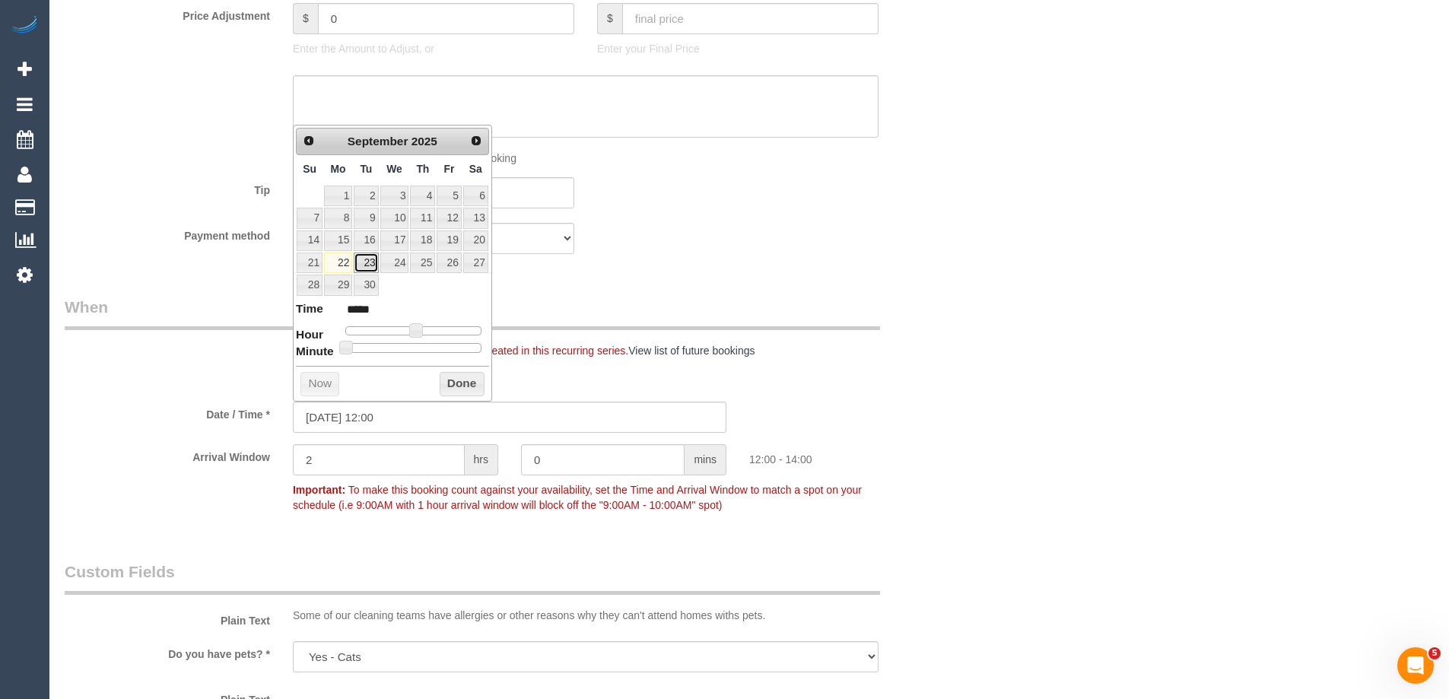
click at [365, 264] on link "23" at bounding box center [366, 262] width 24 height 21
type input "23/09/2025 12:00"
click at [459, 380] on button "Done" at bounding box center [462, 384] width 45 height 24
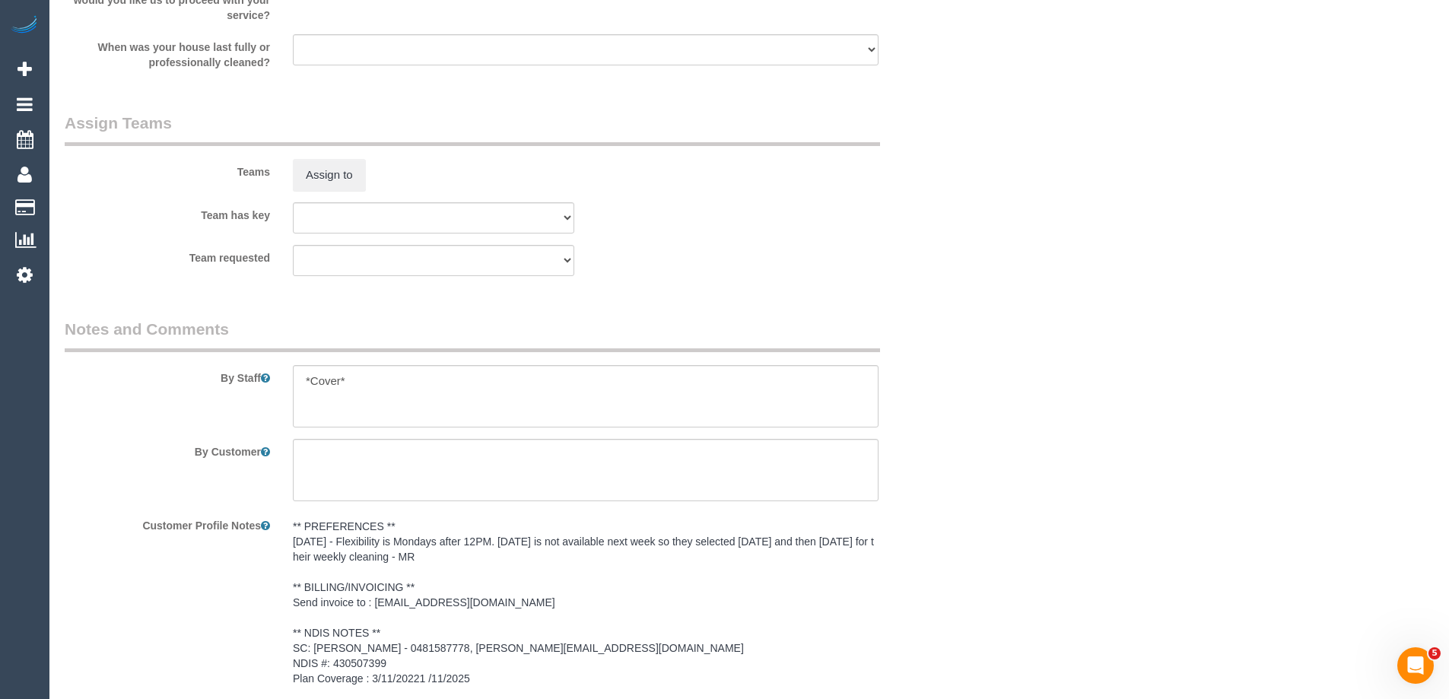
scroll to position [2197, 0]
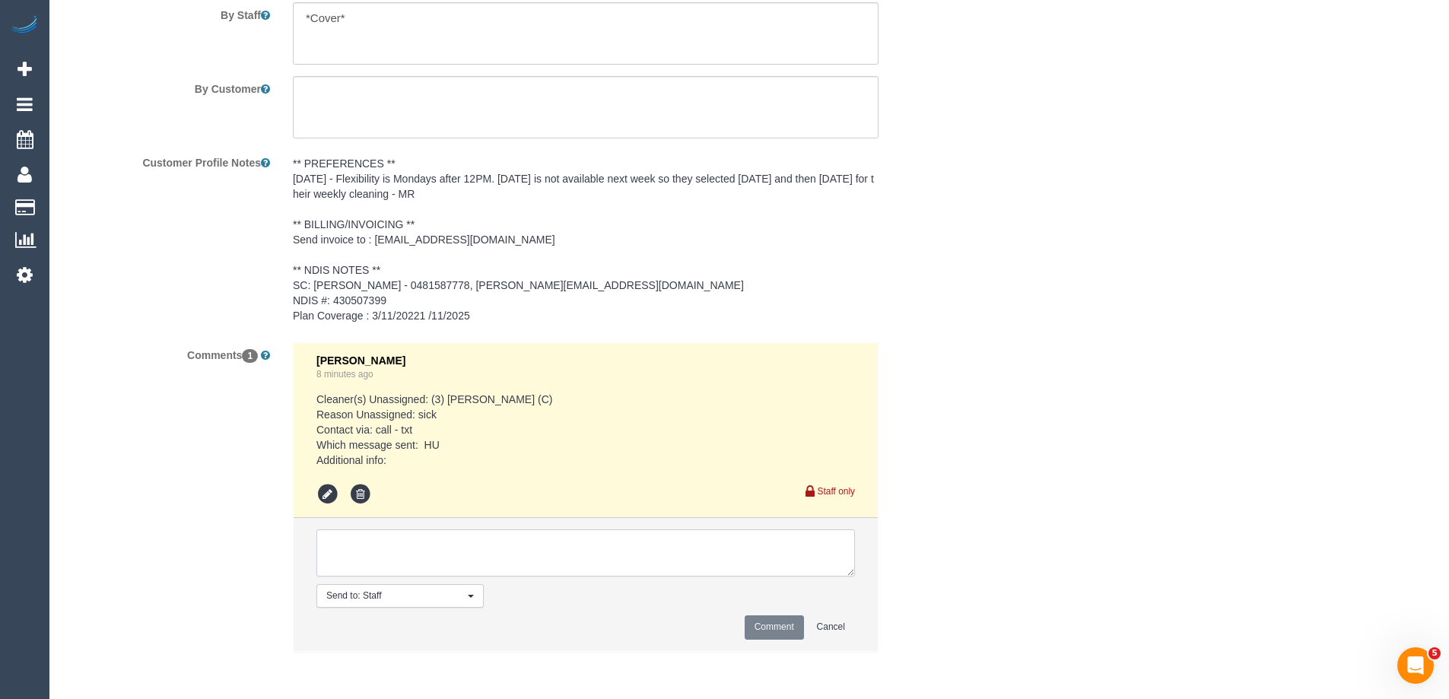
click at [354, 553] on textarea at bounding box center [585, 552] width 538 height 47
click at [713, 554] on textarea at bounding box center [585, 552] width 538 height 47
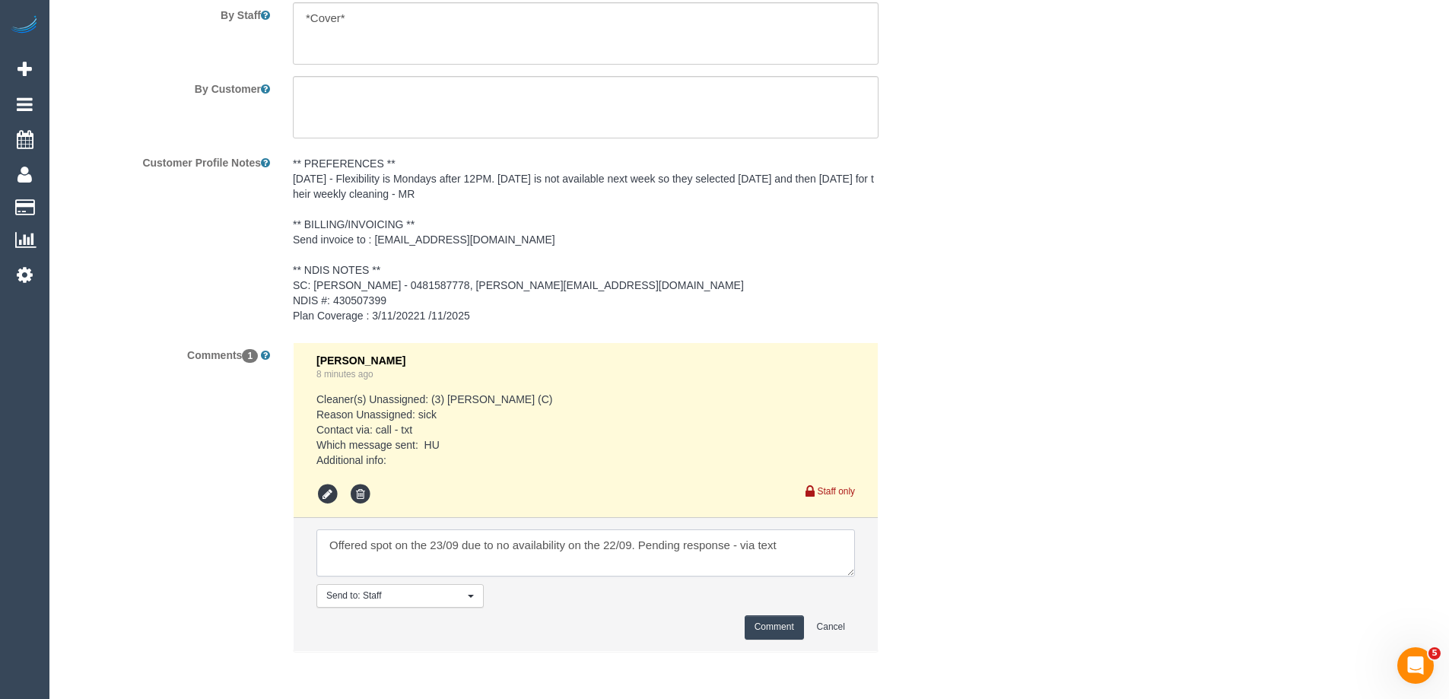
type textarea "Offered spot on the 23/09 due to no availability on the 22/09. Pending response…"
click at [776, 619] on button "Comment" at bounding box center [774, 627] width 59 height 24
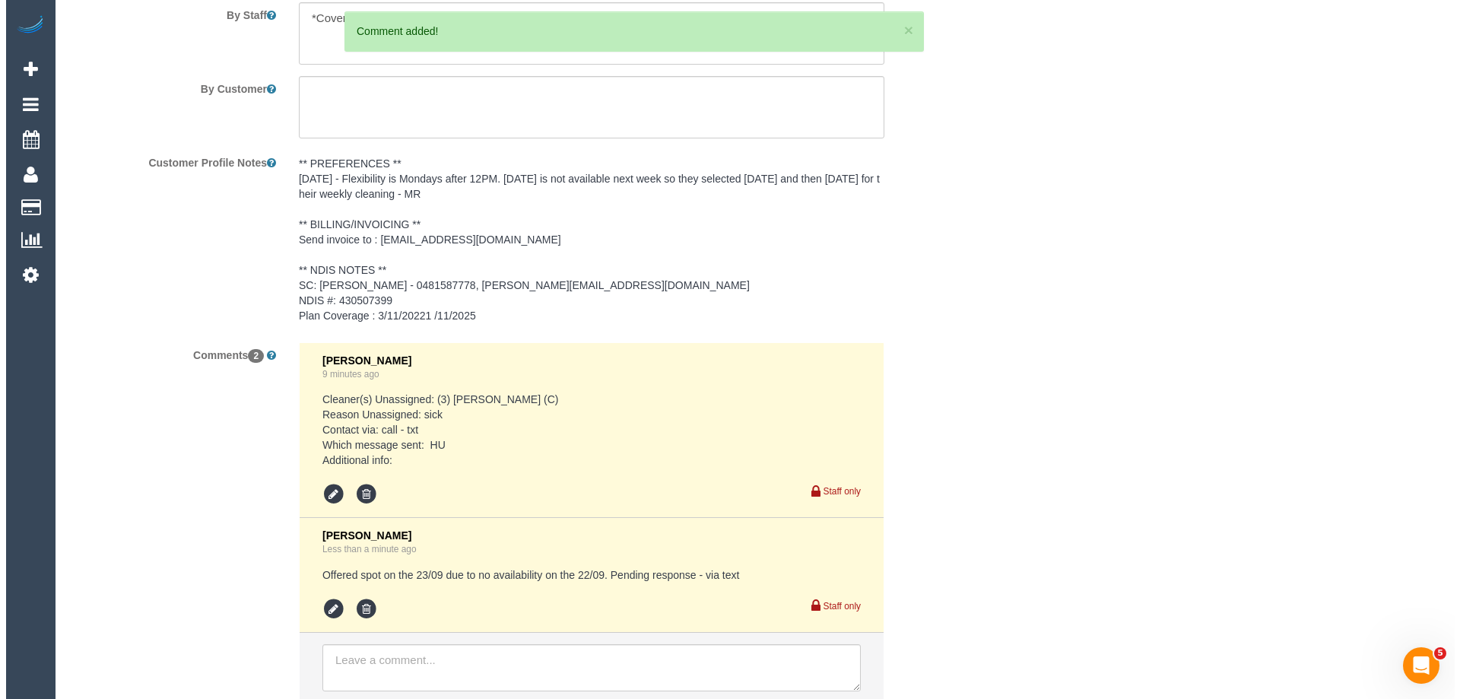
scroll to position [0, 0]
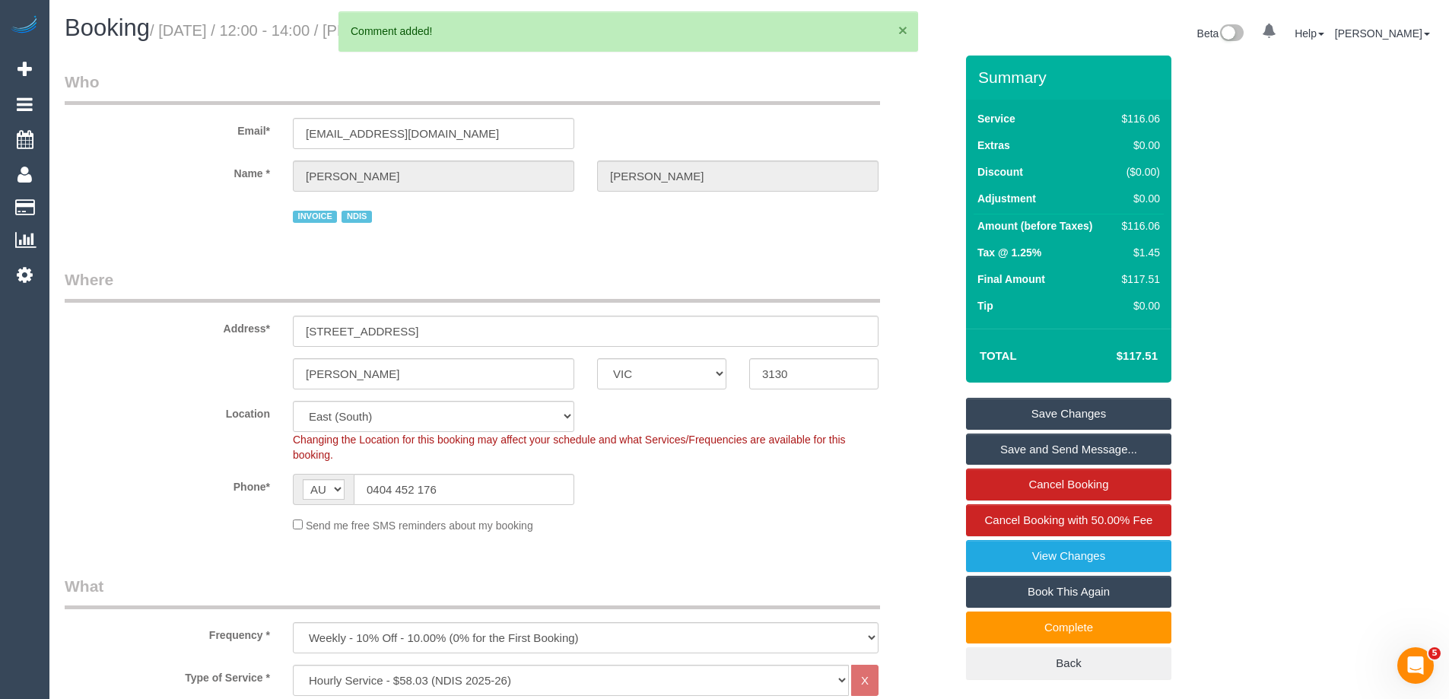
click at [905, 28] on button "×" at bounding box center [902, 30] width 9 height 16
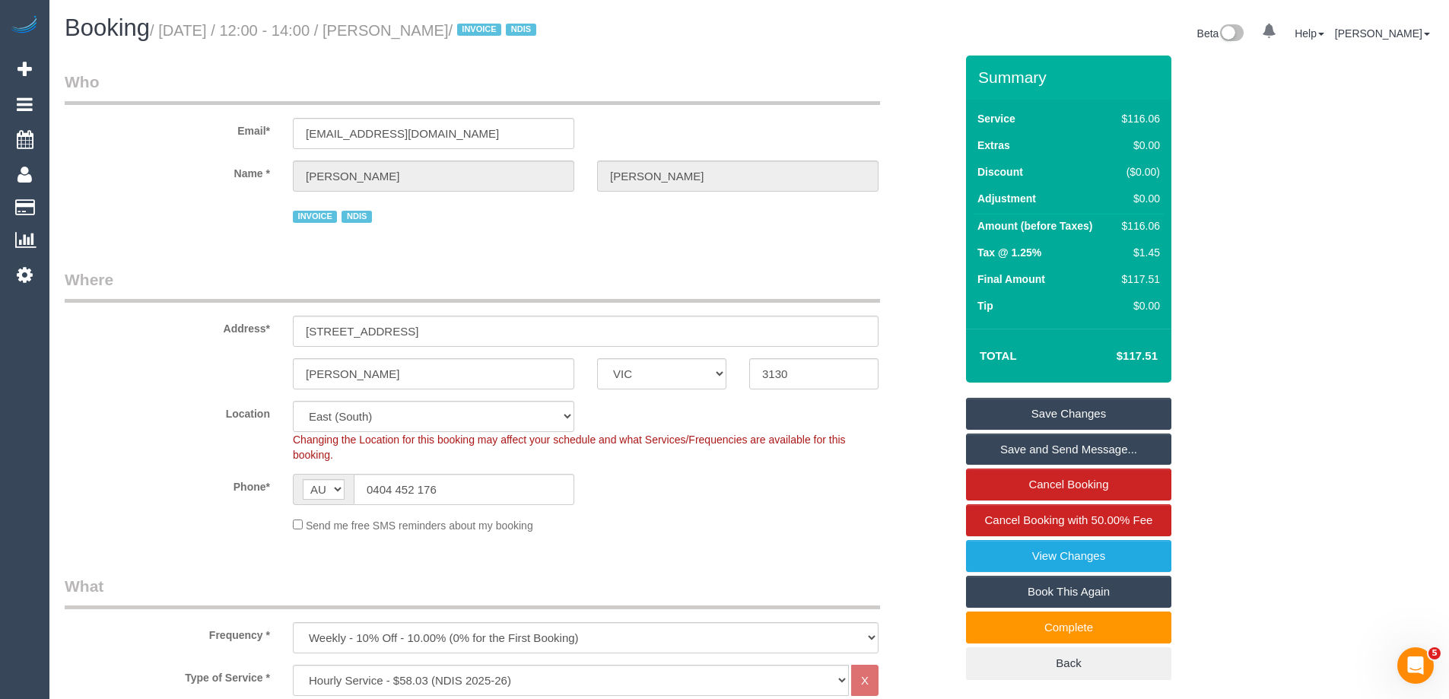
drag, startPoint x: 497, startPoint y: 30, endPoint x: 419, endPoint y: 17, distance: 79.3
click at [419, 17] on h1 "Booking / September 22, 2025 / 12:00 - 14:00 / Andrew Amato / INVOICE NDIS" at bounding box center [401, 28] width 673 height 26
copy small "Andrew Amato"
click at [1015, 414] on link "Save Changes" at bounding box center [1068, 414] width 205 height 32
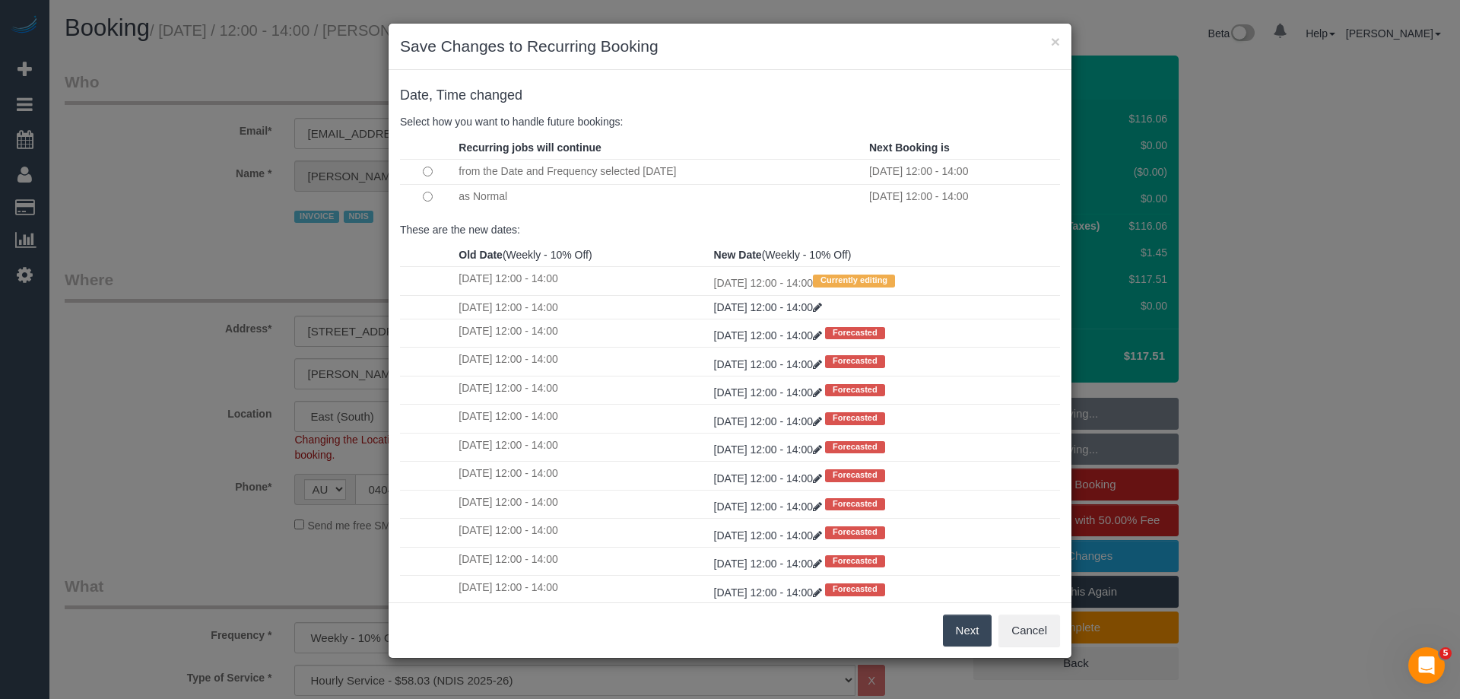
click at [410, 202] on td at bounding box center [427, 196] width 55 height 25
click at [421, 195] on td at bounding box center [427, 196] width 55 height 25
click at [968, 628] on button "Next" at bounding box center [967, 630] width 49 height 32
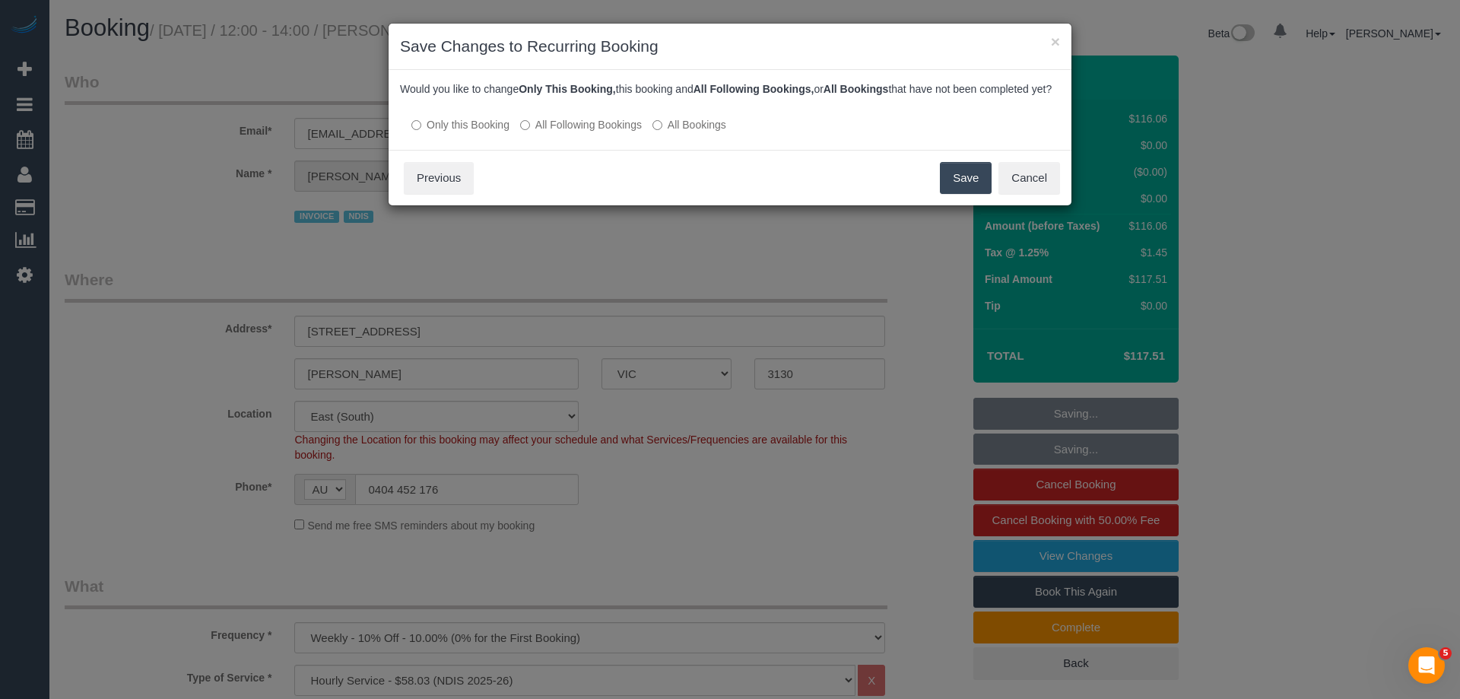
click at [965, 186] on button "Save" at bounding box center [966, 178] width 52 height 32
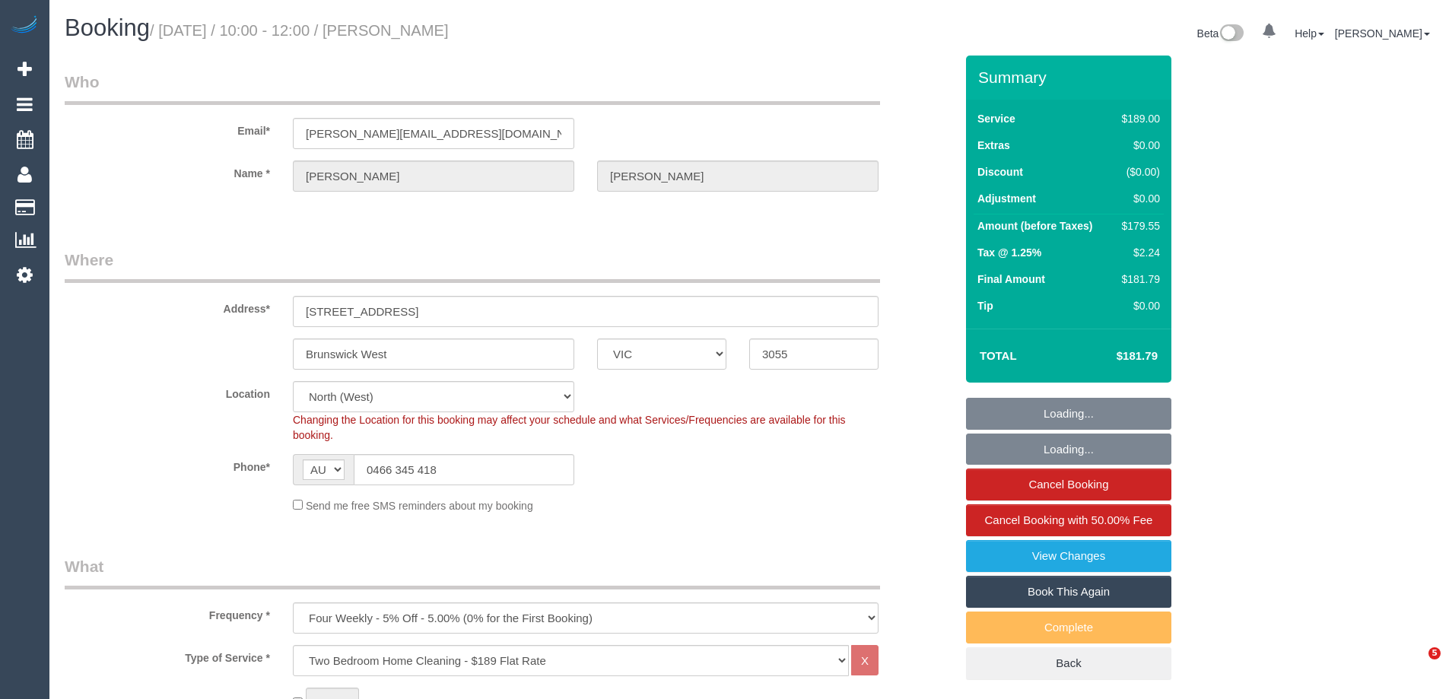
select select "VIC"
select select "number:27"
select select "number:14"
select select "number:19"
select select "number:24"
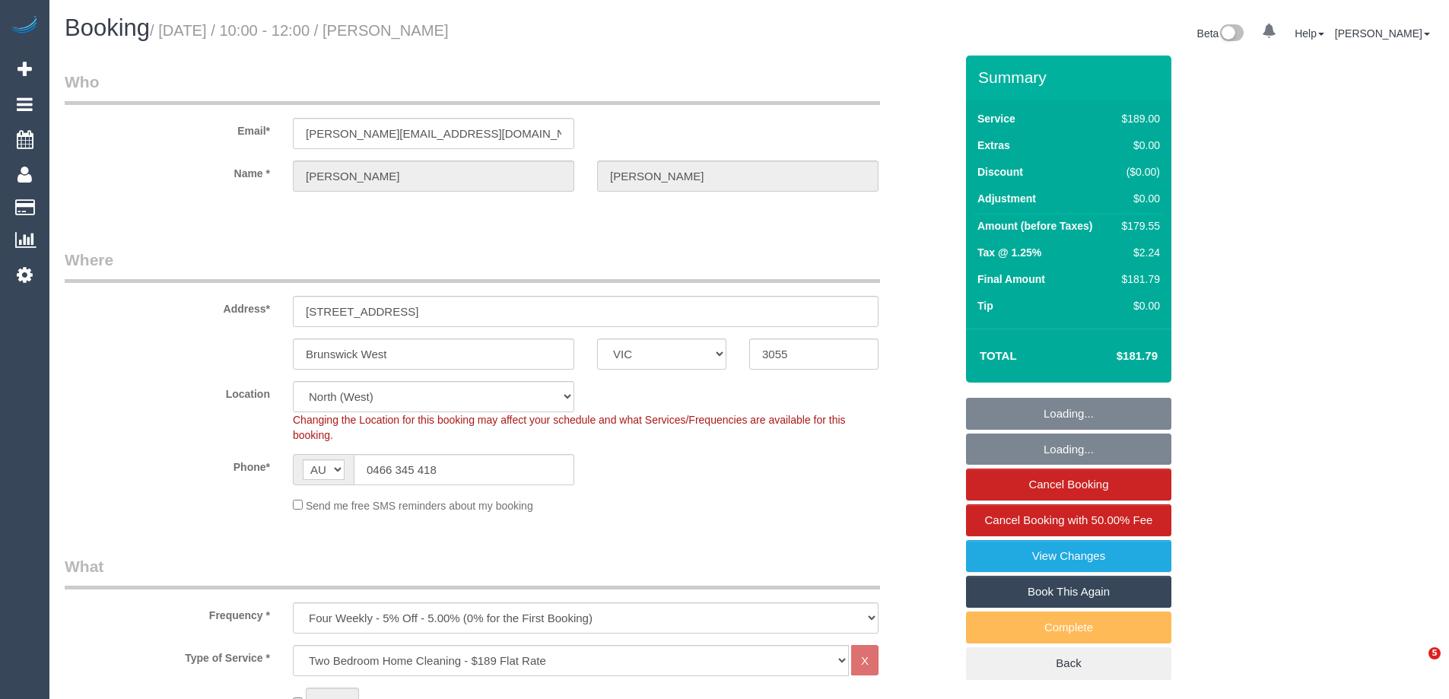
select select "number:33"
select select "number:12"
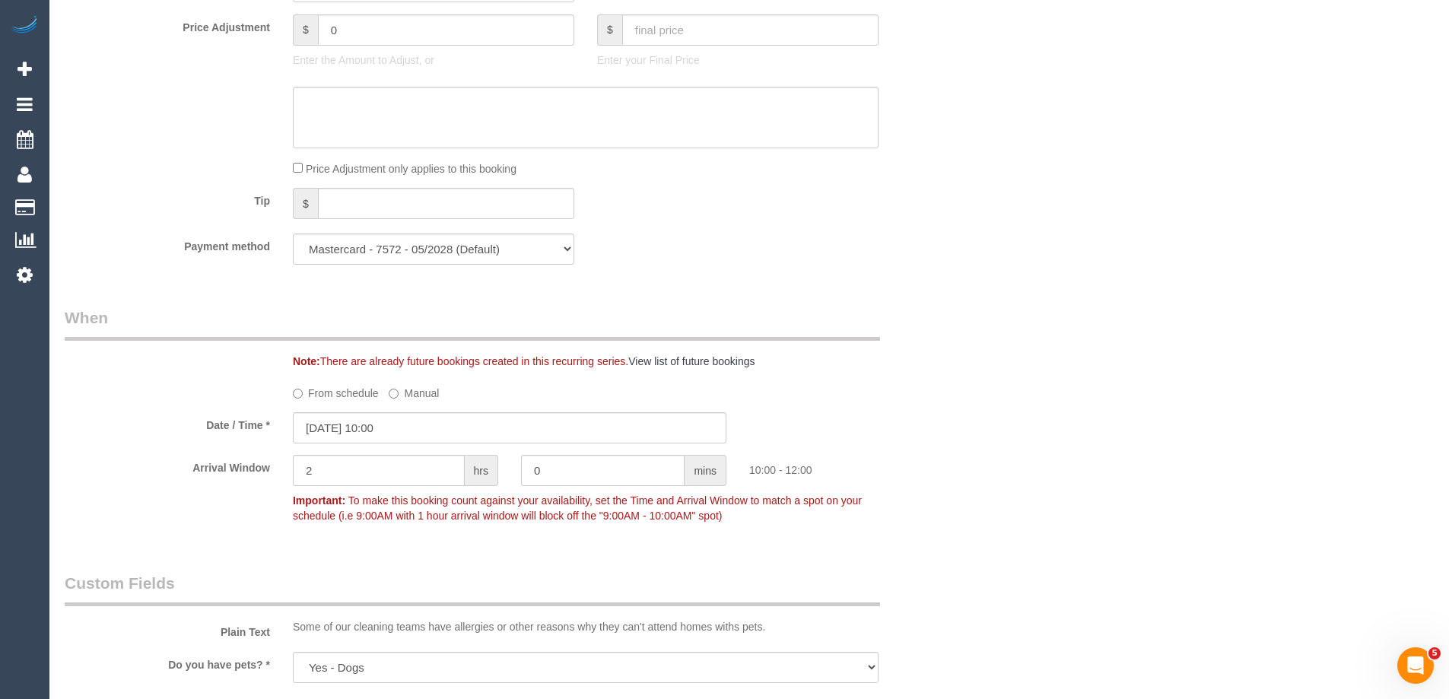
scroll to position [1369, 0]
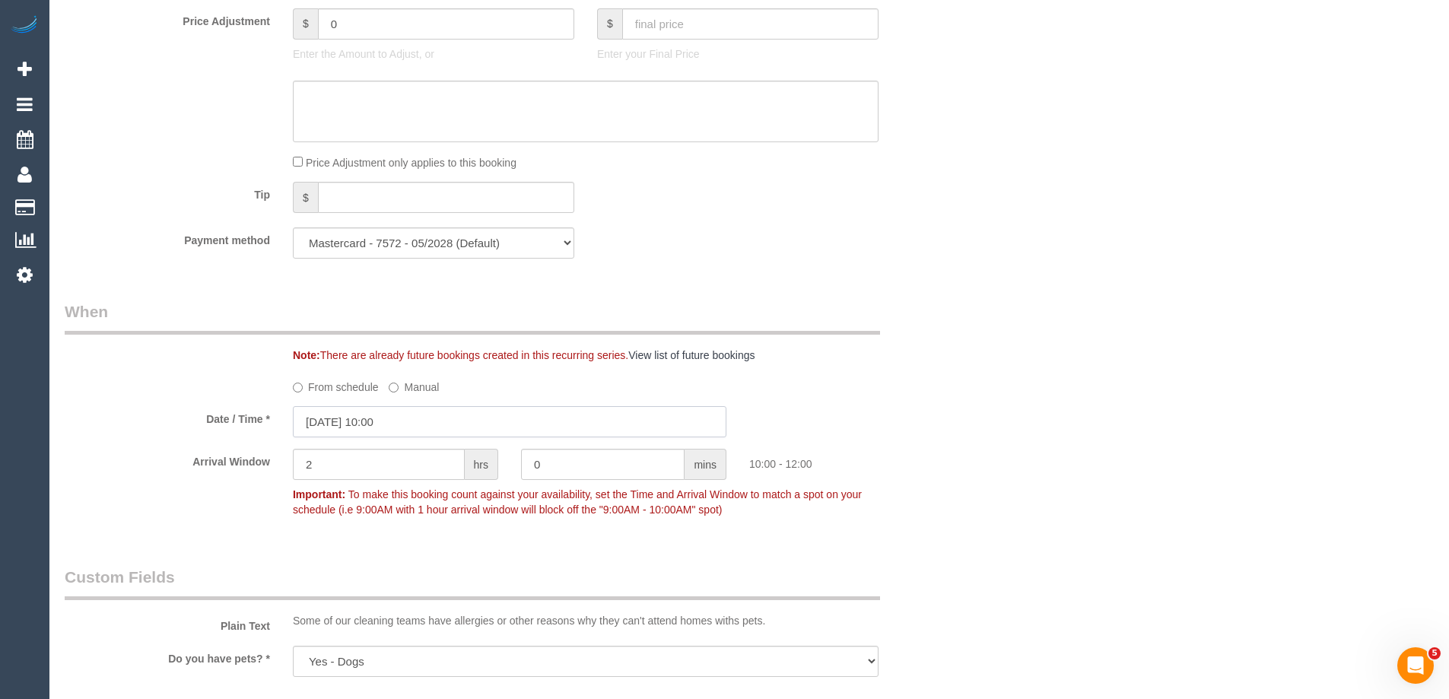
click at [364, 414] on input "[DATE] 10:00" at bounding box center [509, 421] width 433 height 31
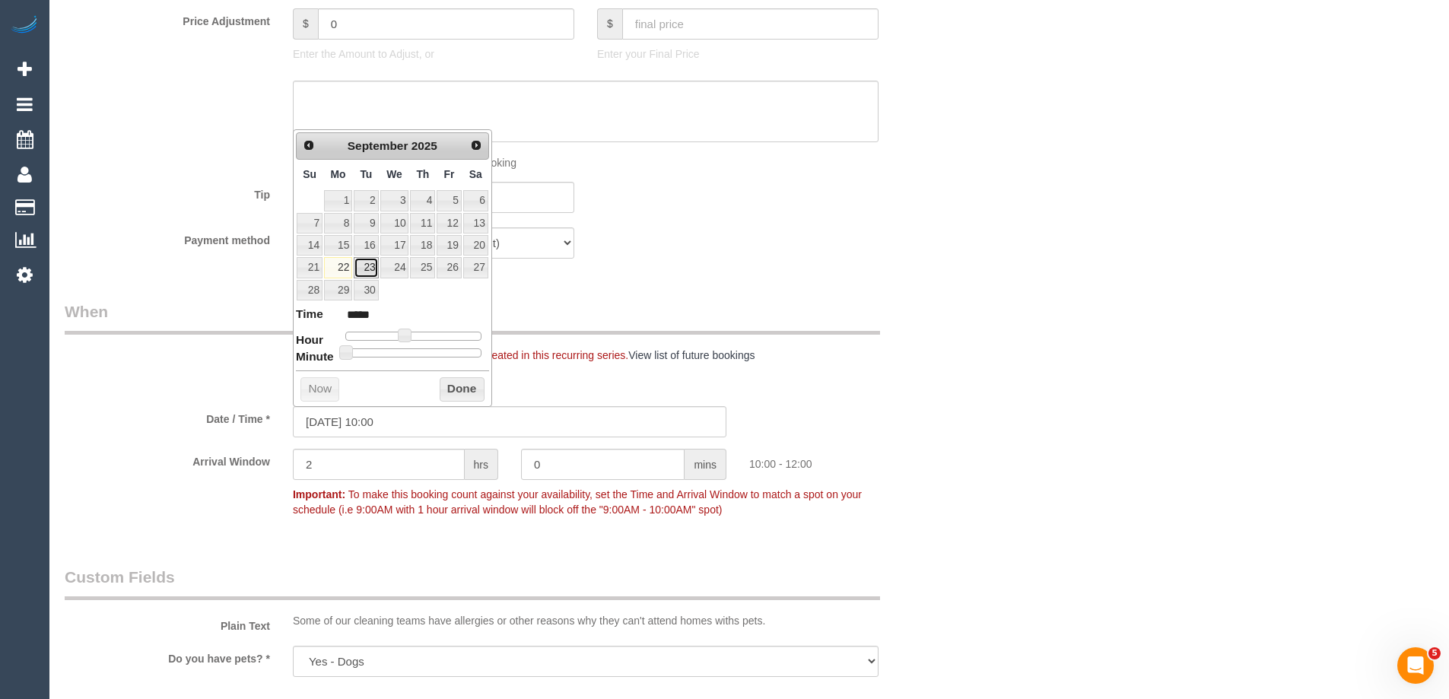
click at [368, 267] on link "23" at bounding box center [366, 267] width 24 height 21
type input "[DATE] 09:00"
type input "*****"
type input "[DATE] 08:00"
type input "*****"
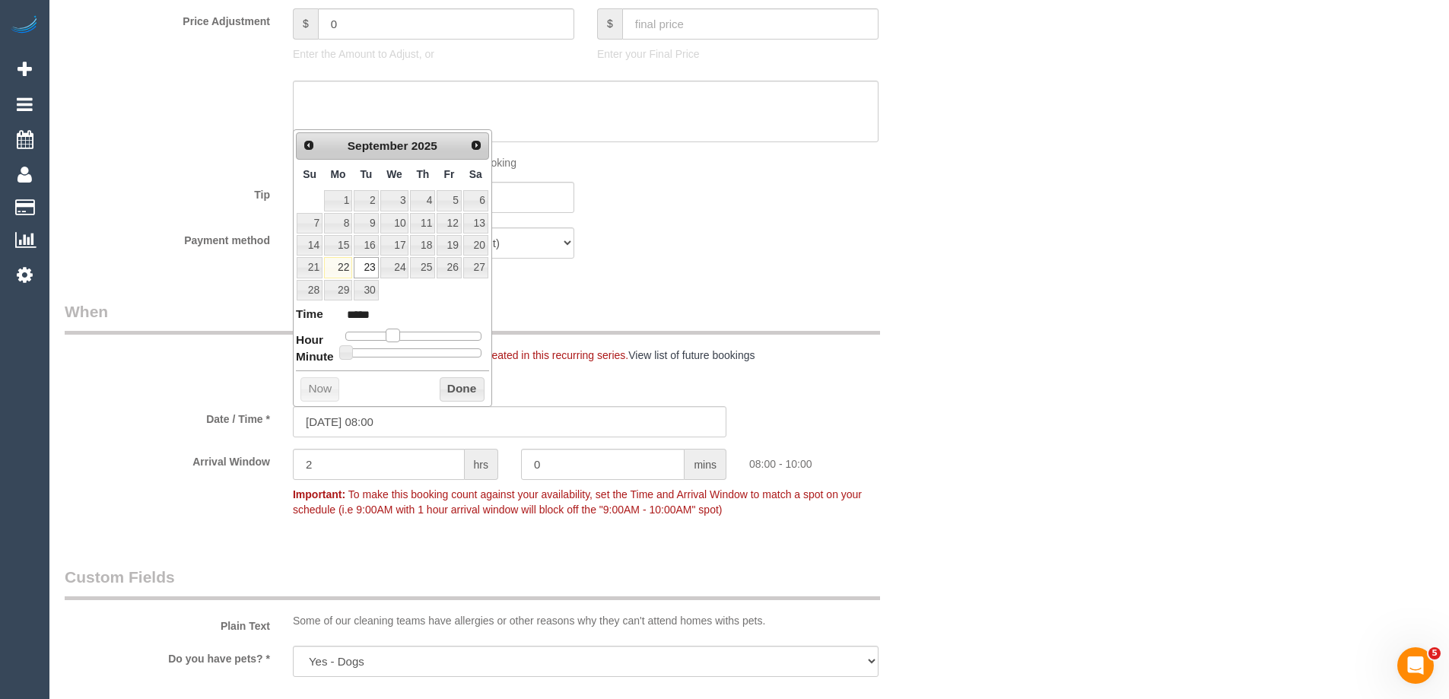
type input "[DATE] 07:00"
type input "*****"
drag, startPoint x: 408, startPoint y: 338, endPoint x: 393, endPoint y: 338, distance: 14.5
click at [393, 338] on span at bounding box center [387, 336] width 14 height 14
click at [456, 391] on button "Done" at bounding box center [462, 389] width 45 height 24
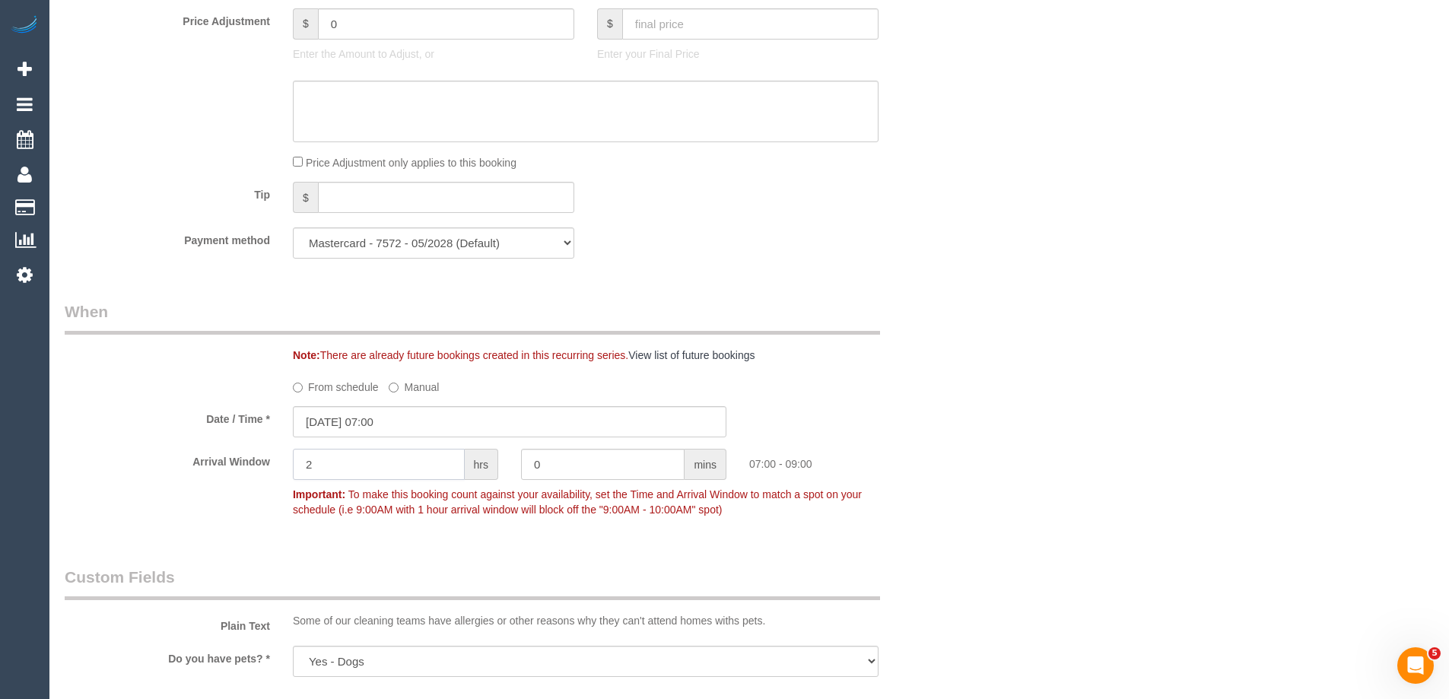
drag, startPoint x: 381, startPoint y: 465, endPoint x: 278, endPoint y: 457, distance: 103.7
click at [303, 463] on input "2" at bounding box center [379, 464] width 172 height 31
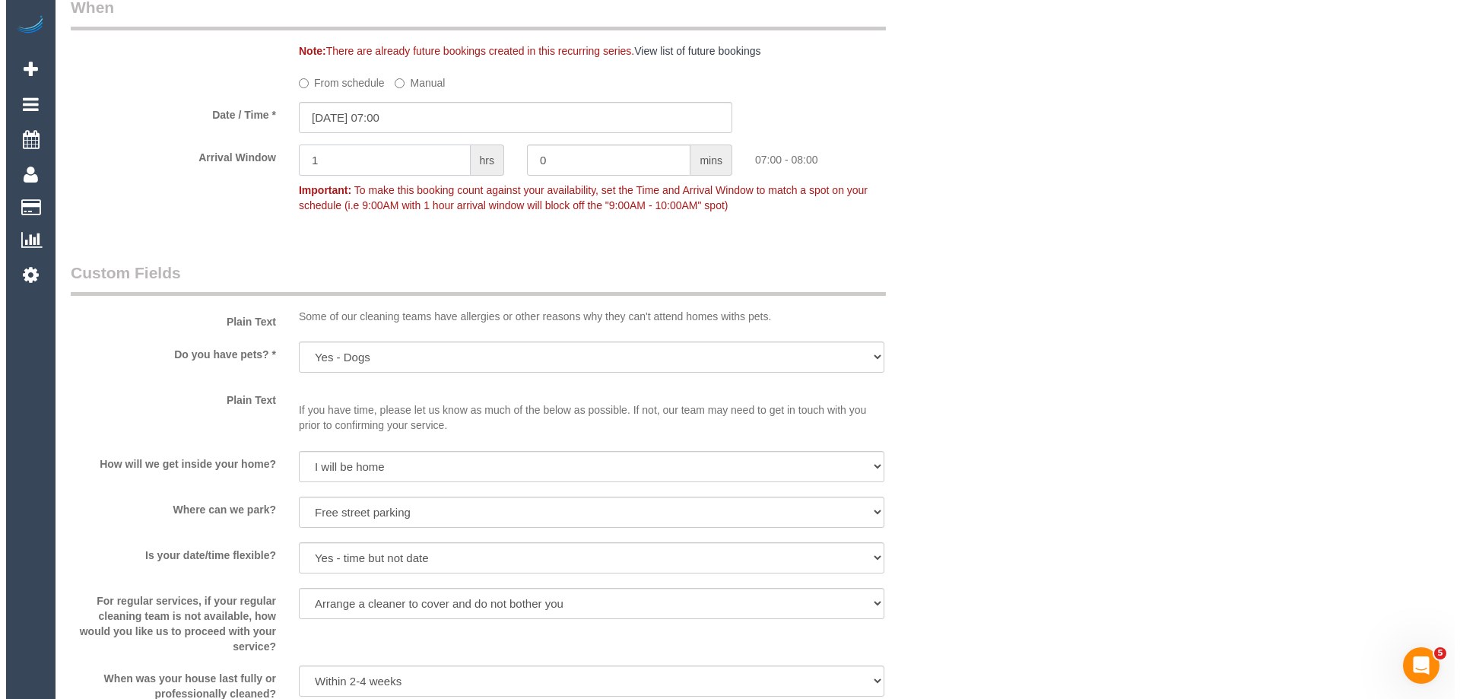
scroll to position [2053, 0]
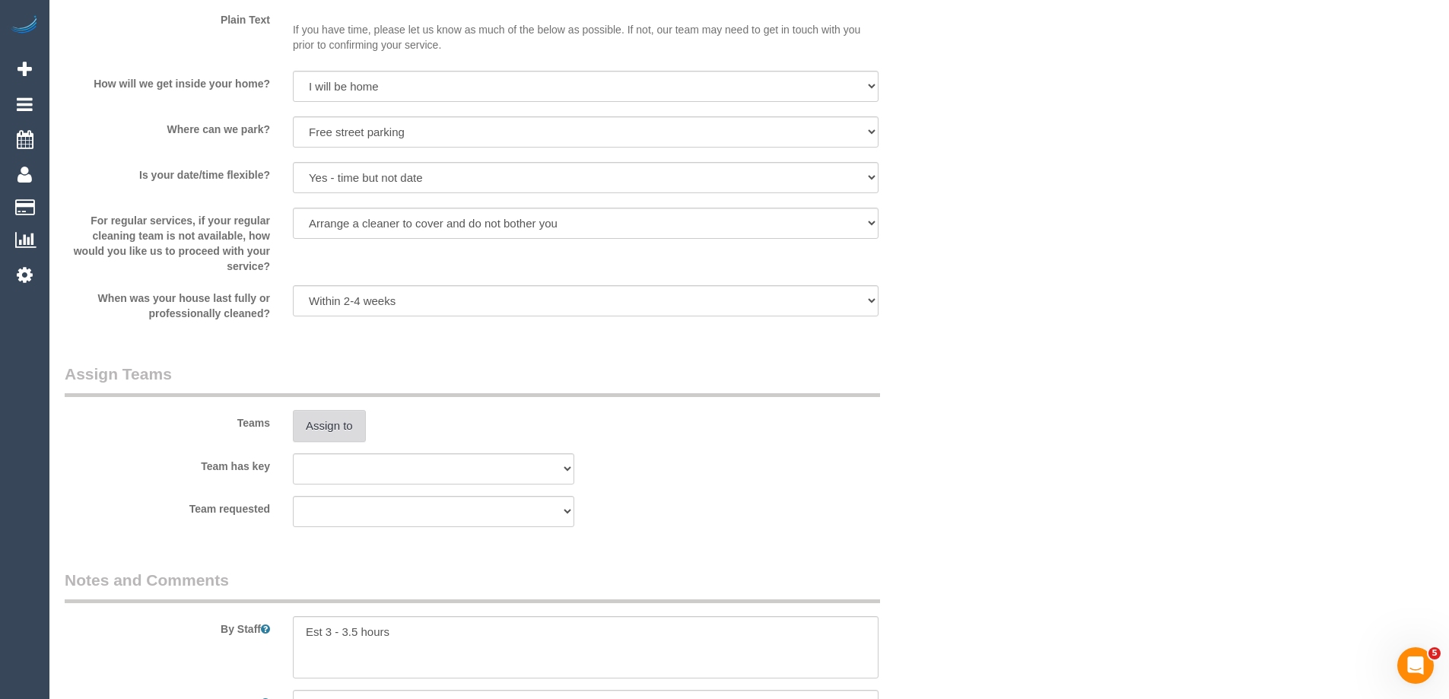
type input "1"
click at [337, 421] on button "Assign to" at bounding box center [329, 426] width 73 height 32
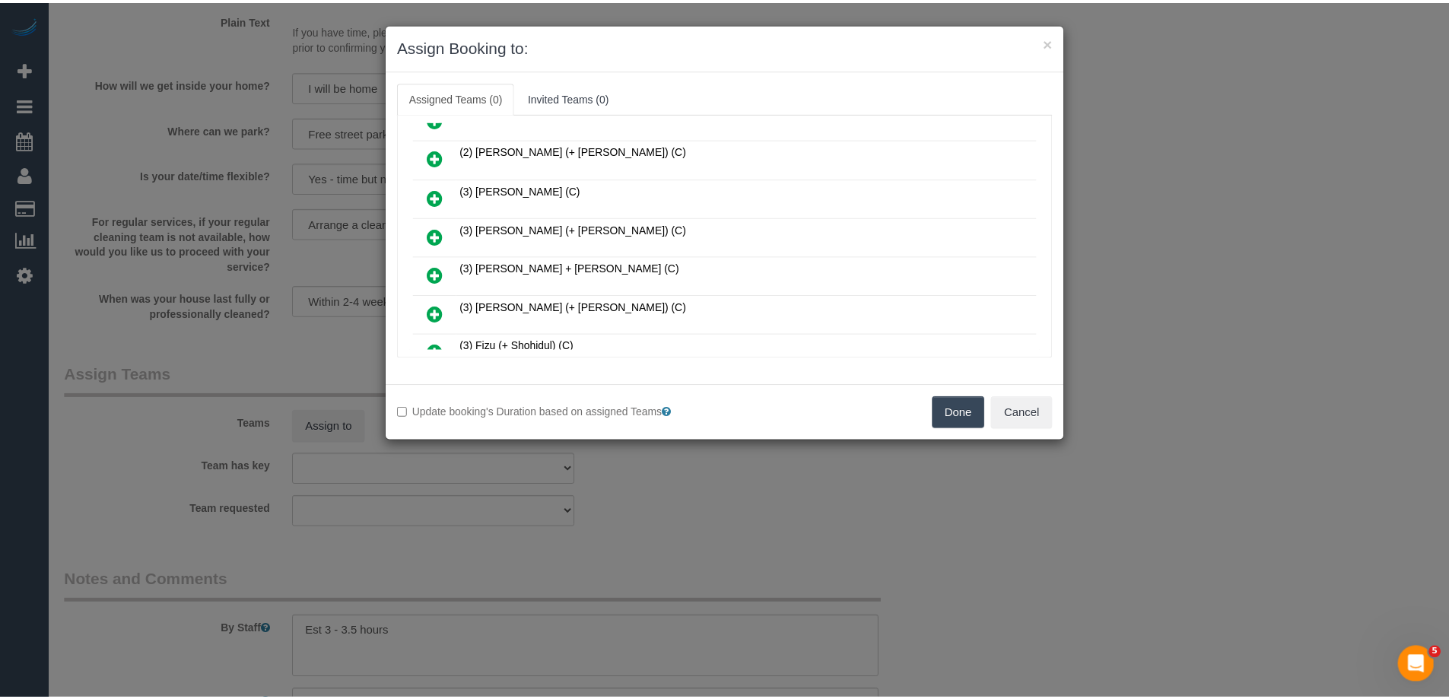
scroll to position [456, 0]
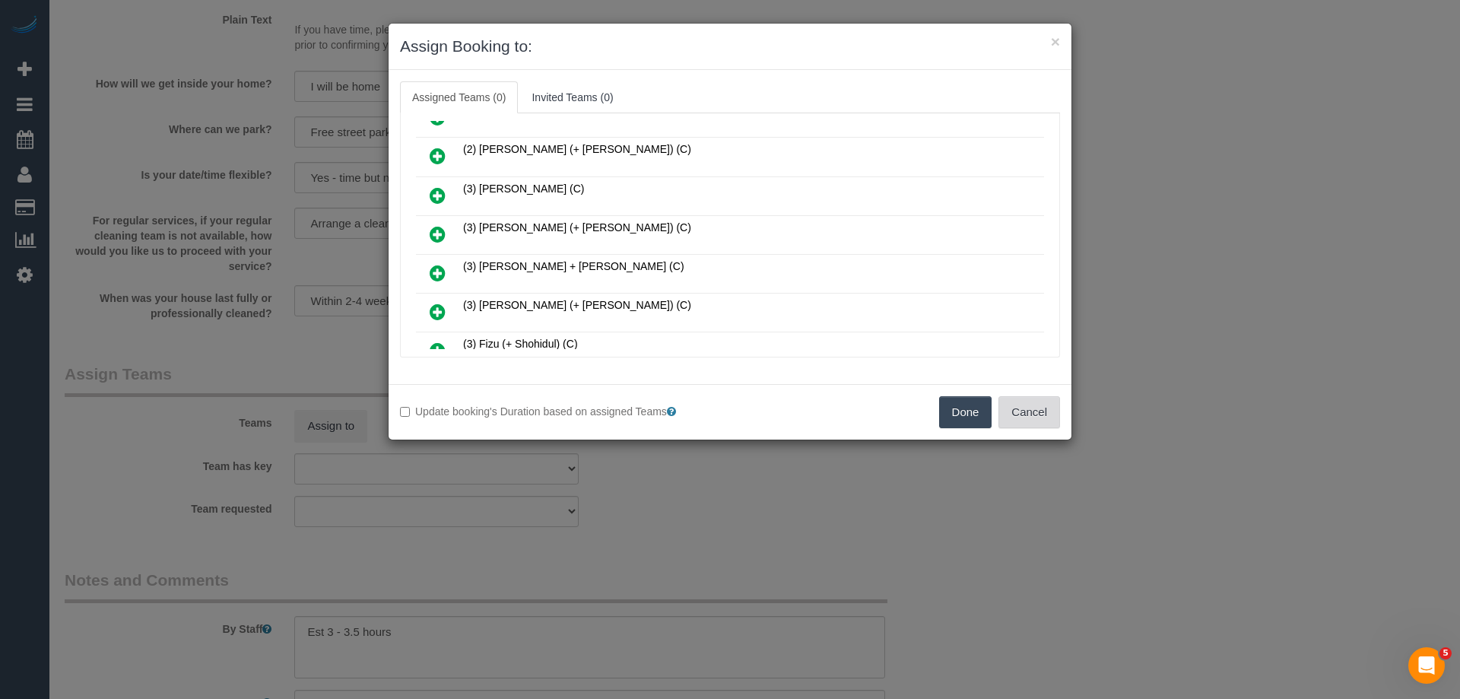
click at [1037, 418] on button "Cancel" at bounding box center [1030, 412] width 62 height 32
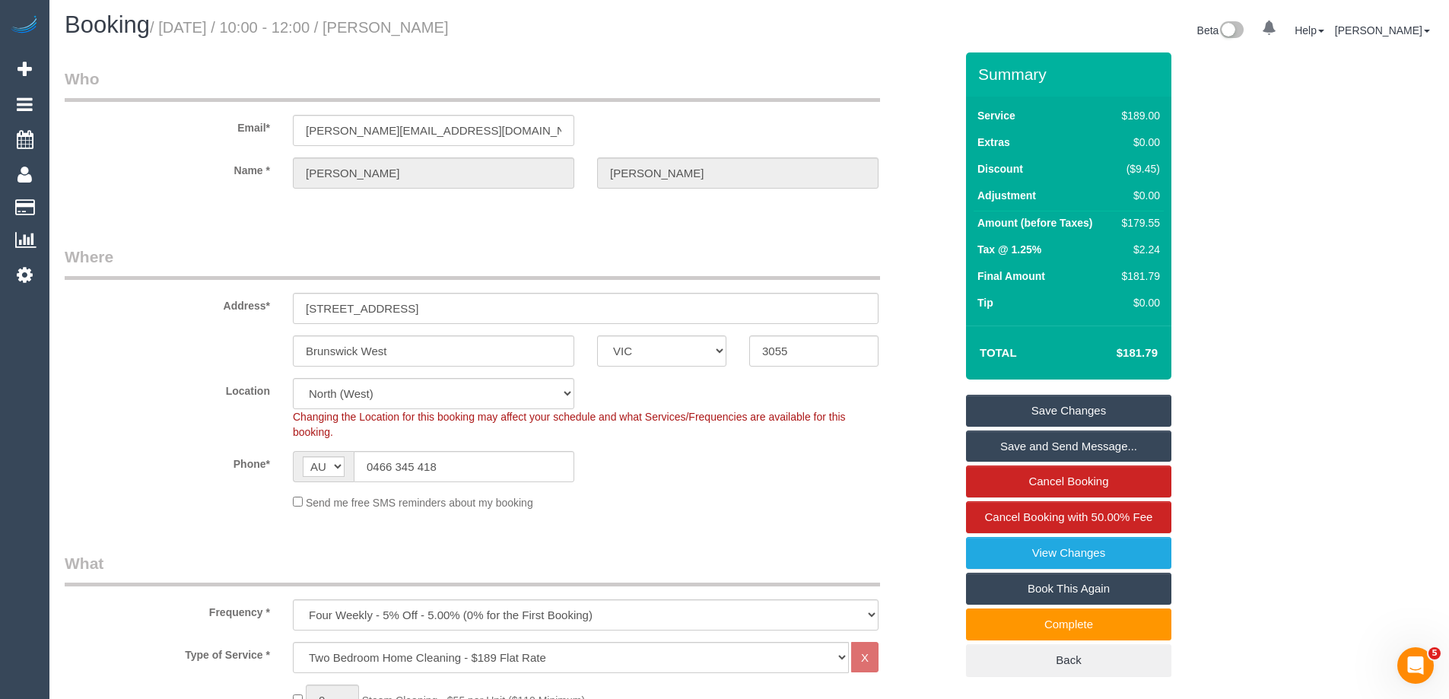
scroll to position [0, 0]
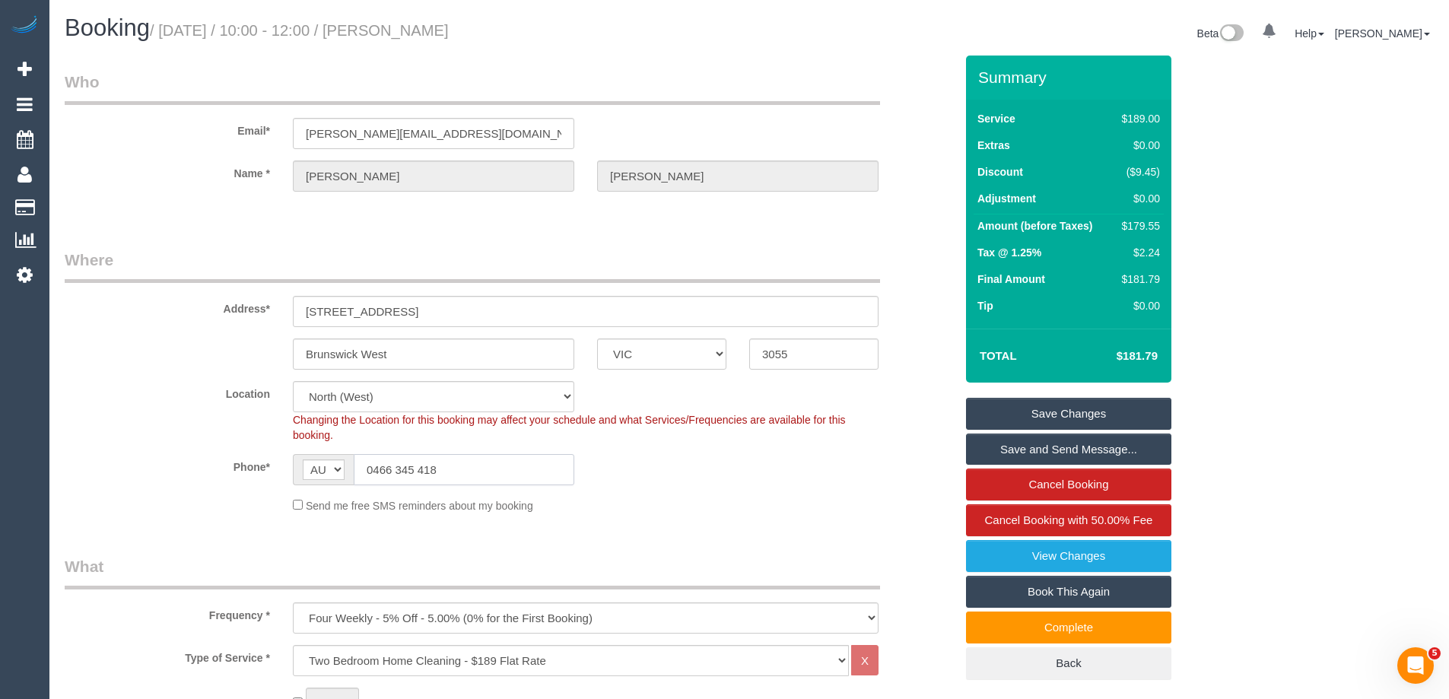
drag, startPoint x: 455, startPoint y: 466, endPoint x: 300, endPoint y: 461, distance: 155.2
click at [300, 461] on div "AF AL DZ AD AO AI AQ AG AR AM AW AU AT AZ BS BH BD BB BY BE BZ BJ BM BT BO BA B…" at bounding box center [433, 469] width 281 height 31
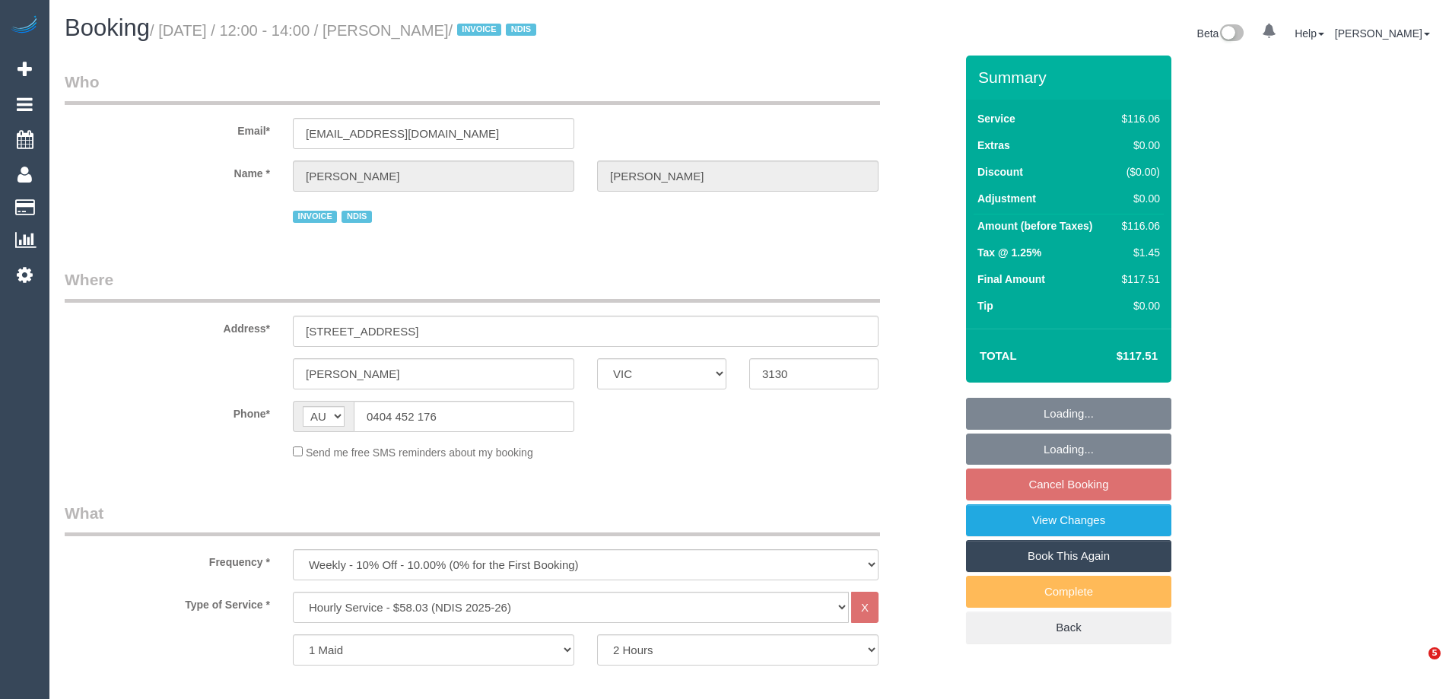
select select "VIC"
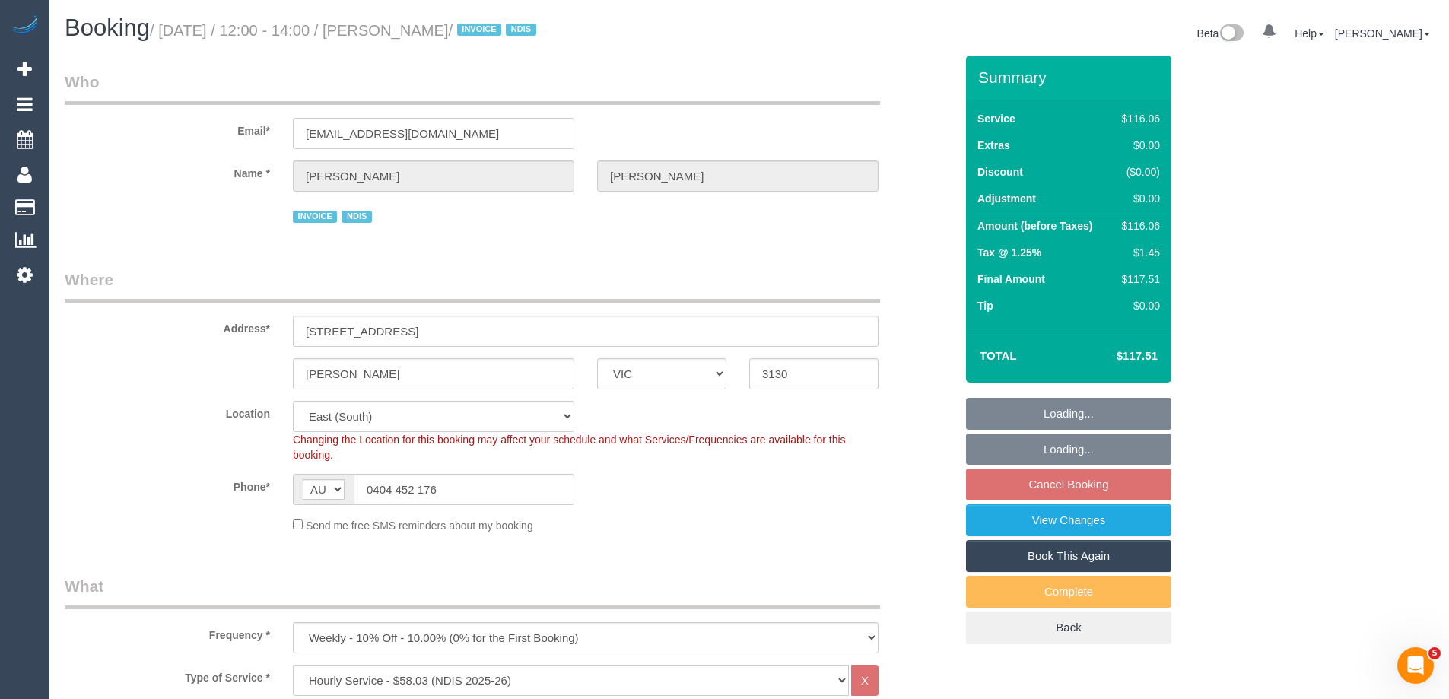
select select "number:29"
select select "number:14"
select select "number:19"
select select "number:36"
select select "number:34"
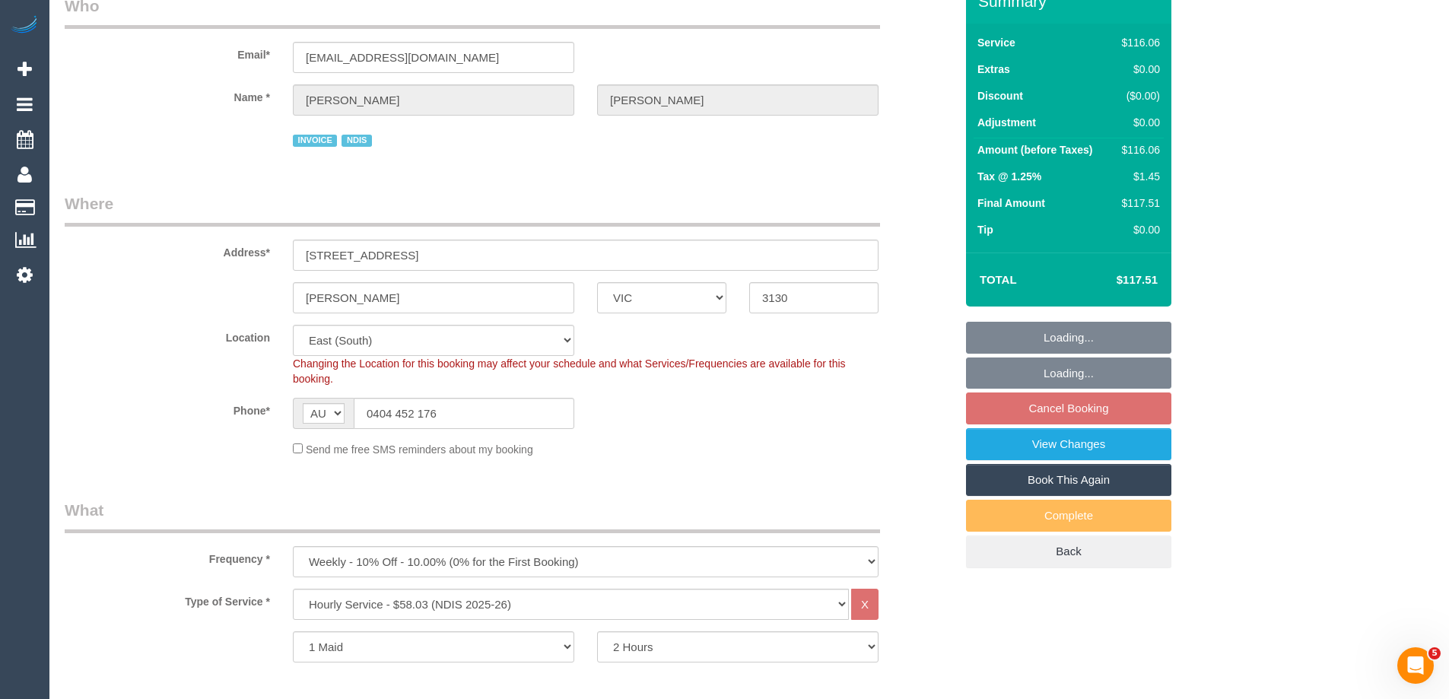
select select "object:774"
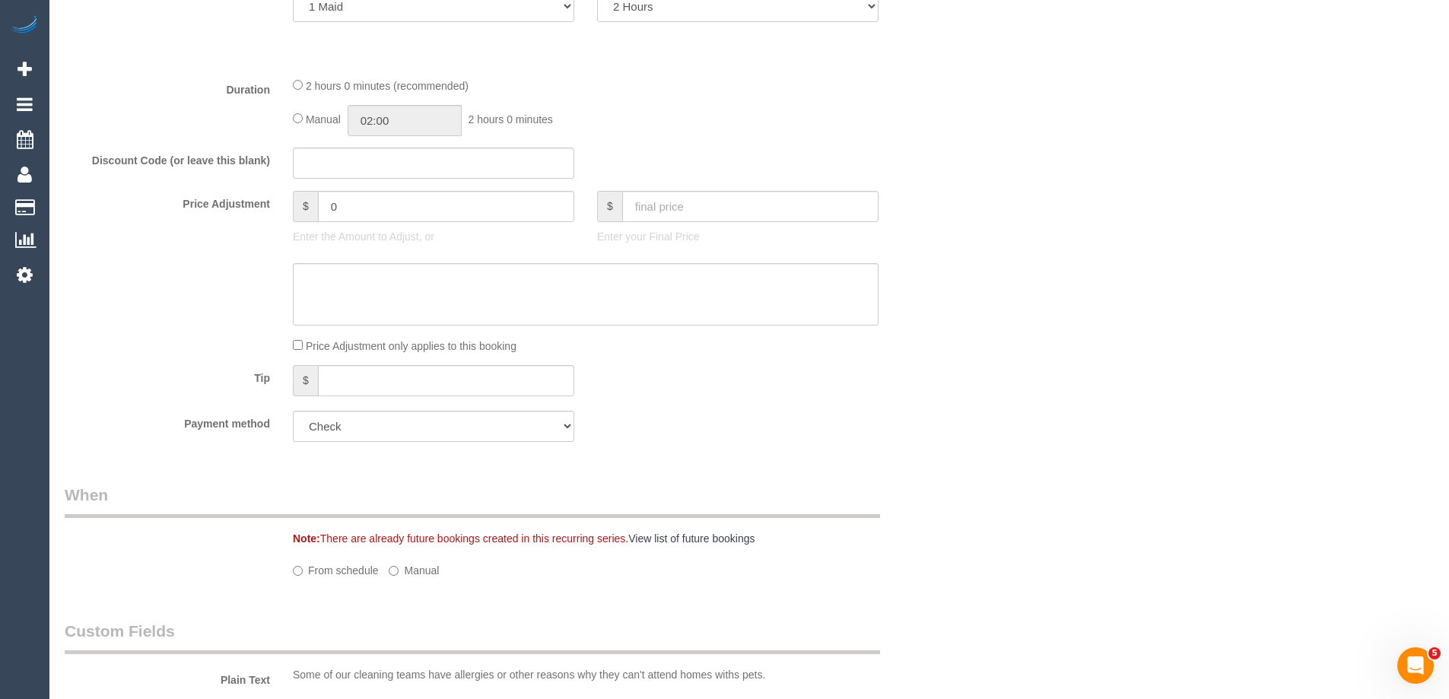
select select "spot1"
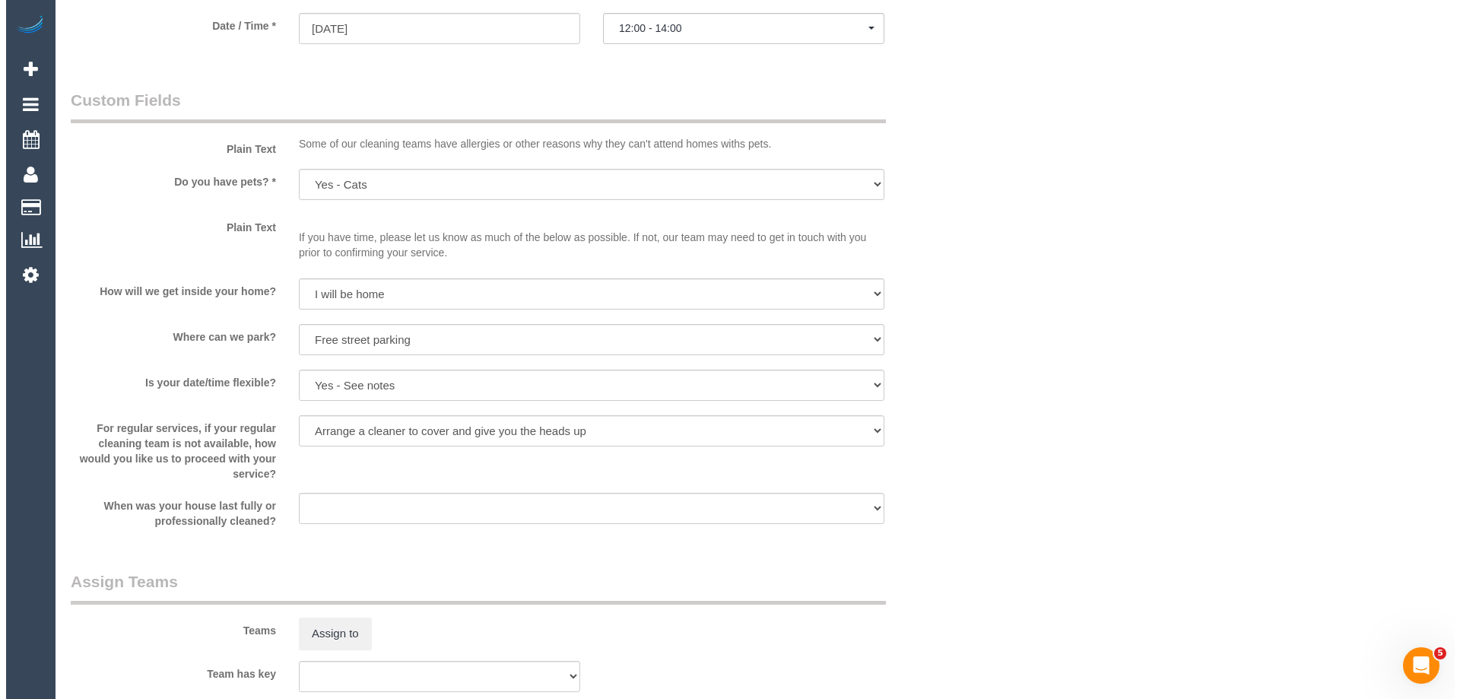
scroll to position [1521, 0]
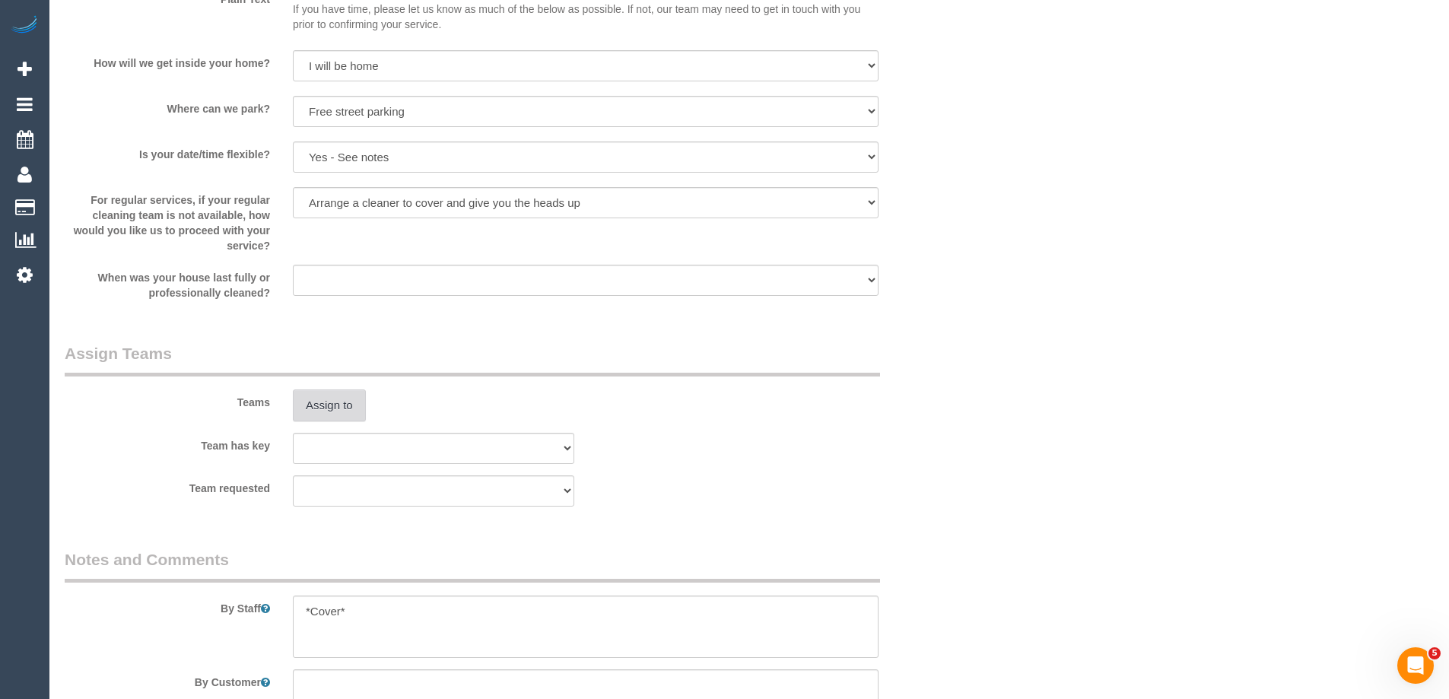
click at [345, 405] on button "Assign to" at bounding box center [329, 405] width 73 height 32
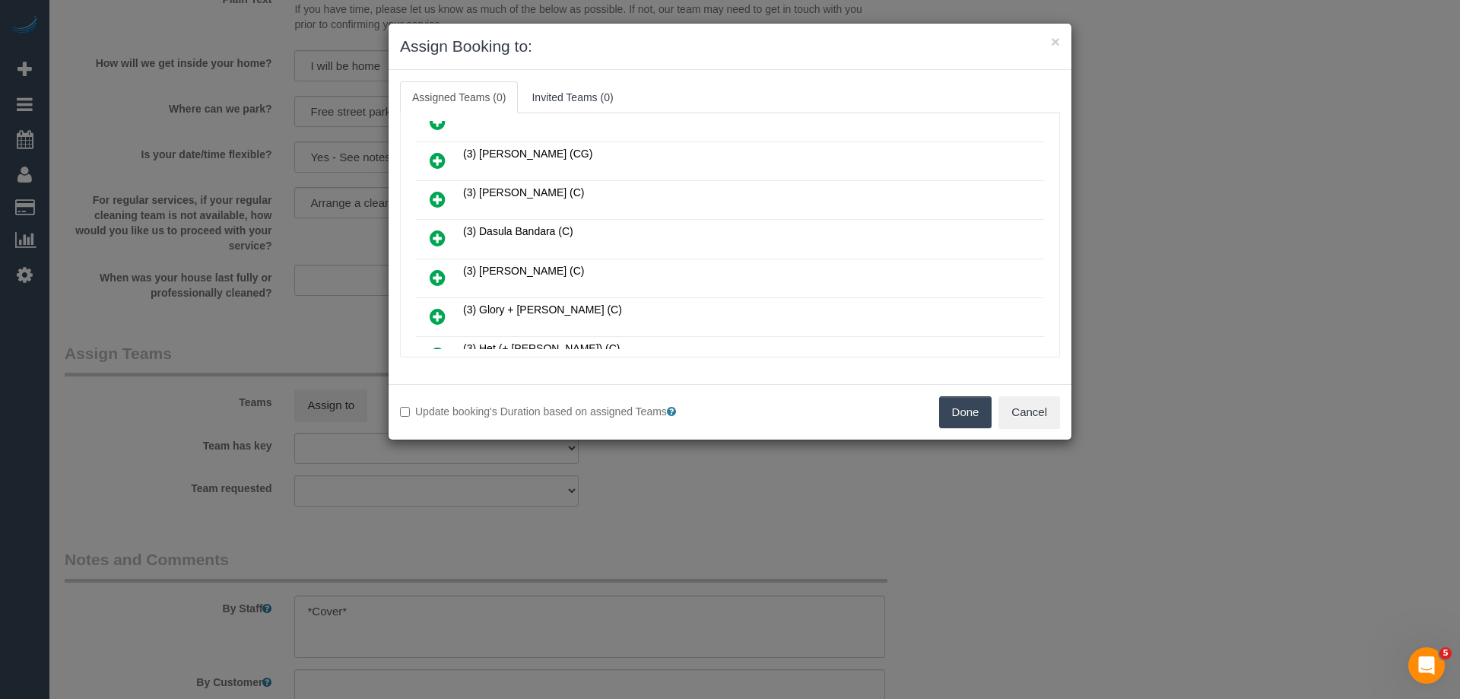
scroll to position [380, 0]
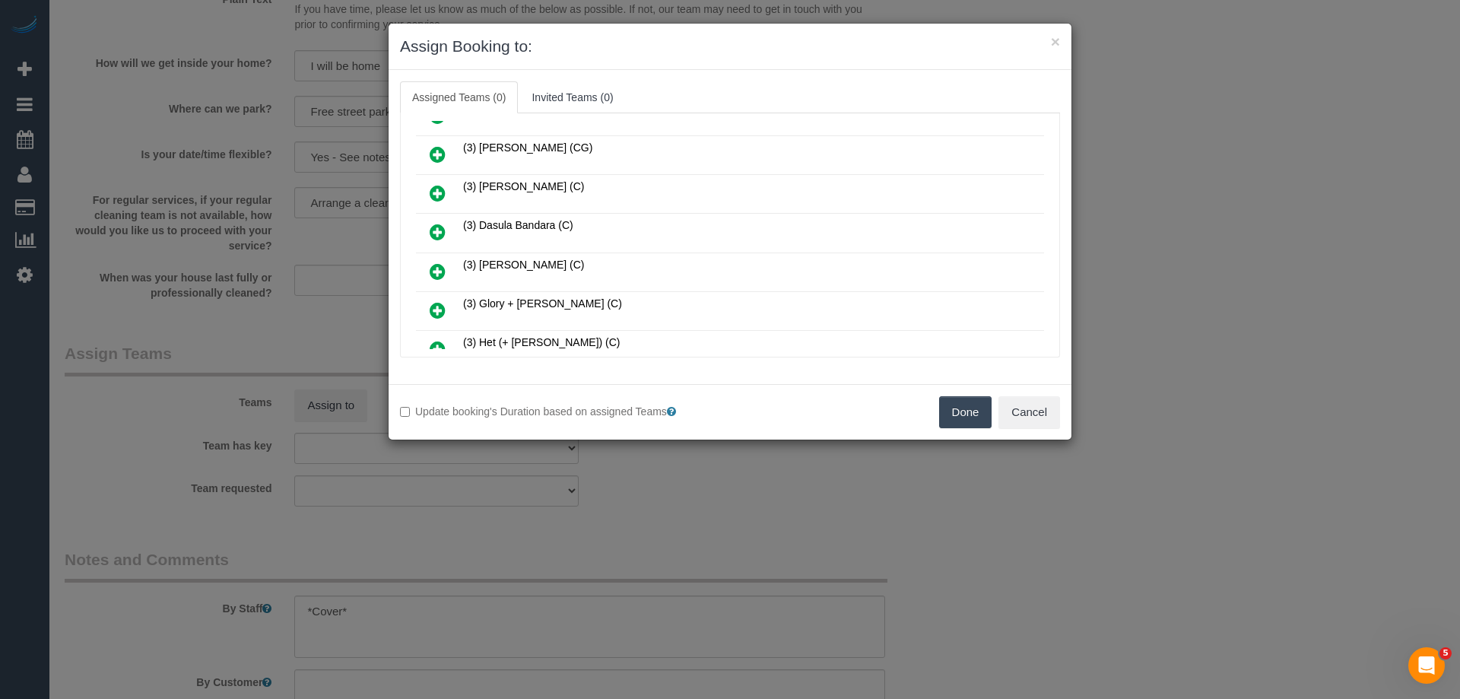
click at [440, 231] on icon at bounding box center [438, 232] width 16 height 18
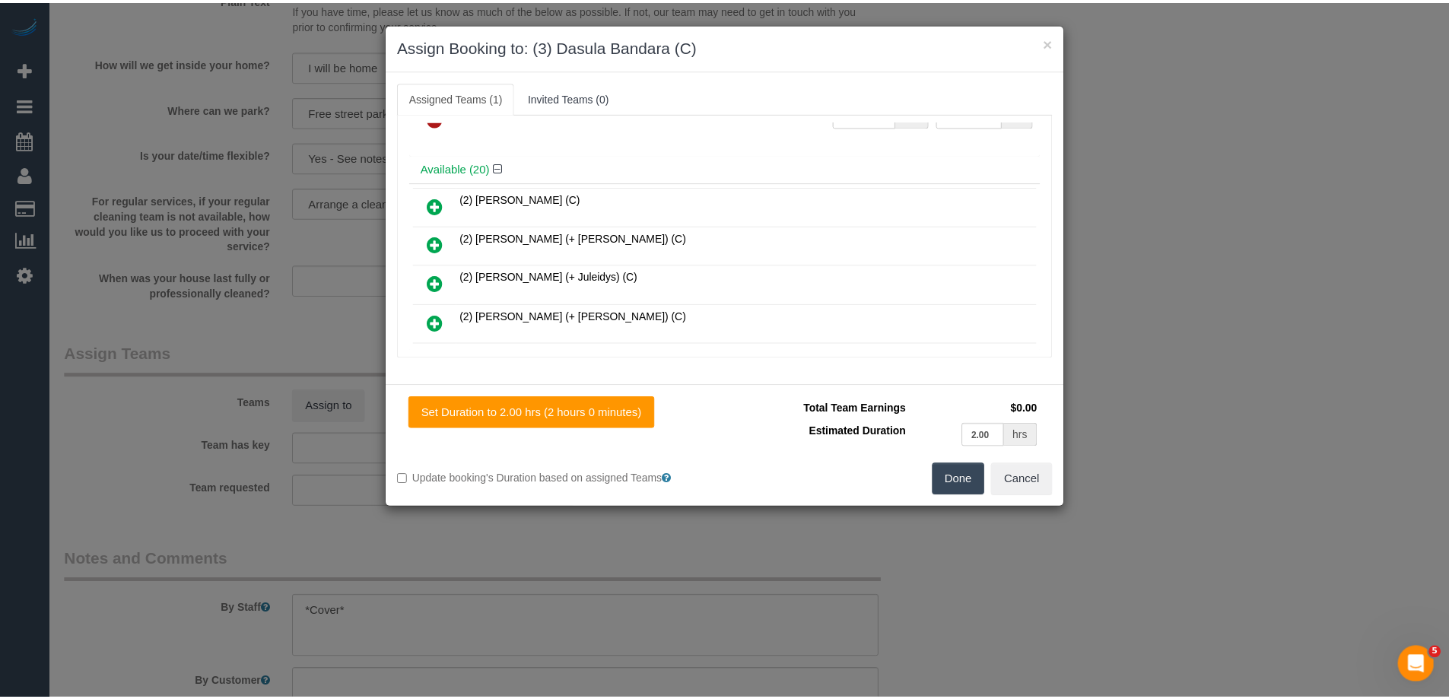
scroll to position [0, 0]
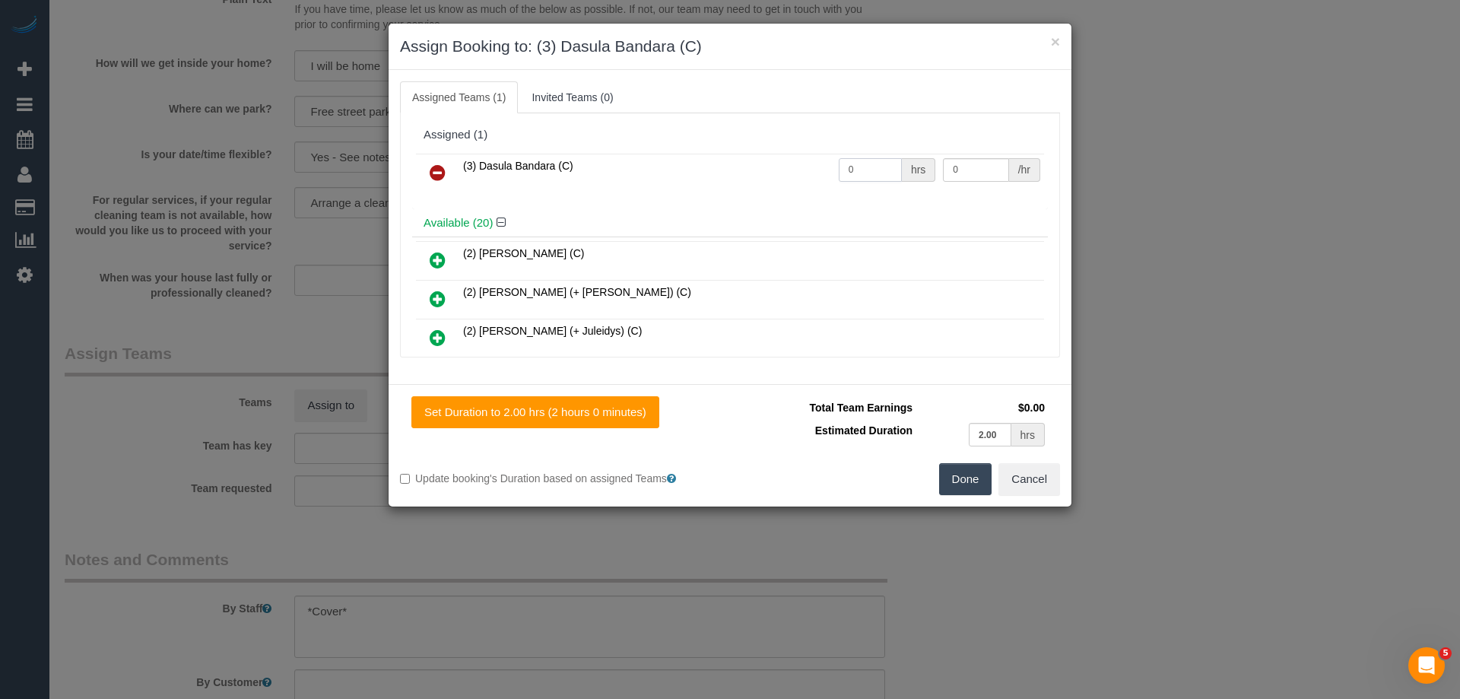
drag, startPoint x: 834, startPoint y: 170, endPoint x: 806, endPoint y: 166, distance: 27.8
click at [807, 166] on tr "(3) Dasula Bandara (C) 0 hrs 0 /hr" at bounding box center [730, 173] width 628 height 39
type input "2"
drag, startPoint x: 843, startPoint y: 176, endPoint x: 889, endPoint y: 234, distance: 74.7
click at [802, 176] on tr "(3) Dasula Bandara (C) 2 hrs 0 /hr" at bounding box center [730, 173] width 628 height 39
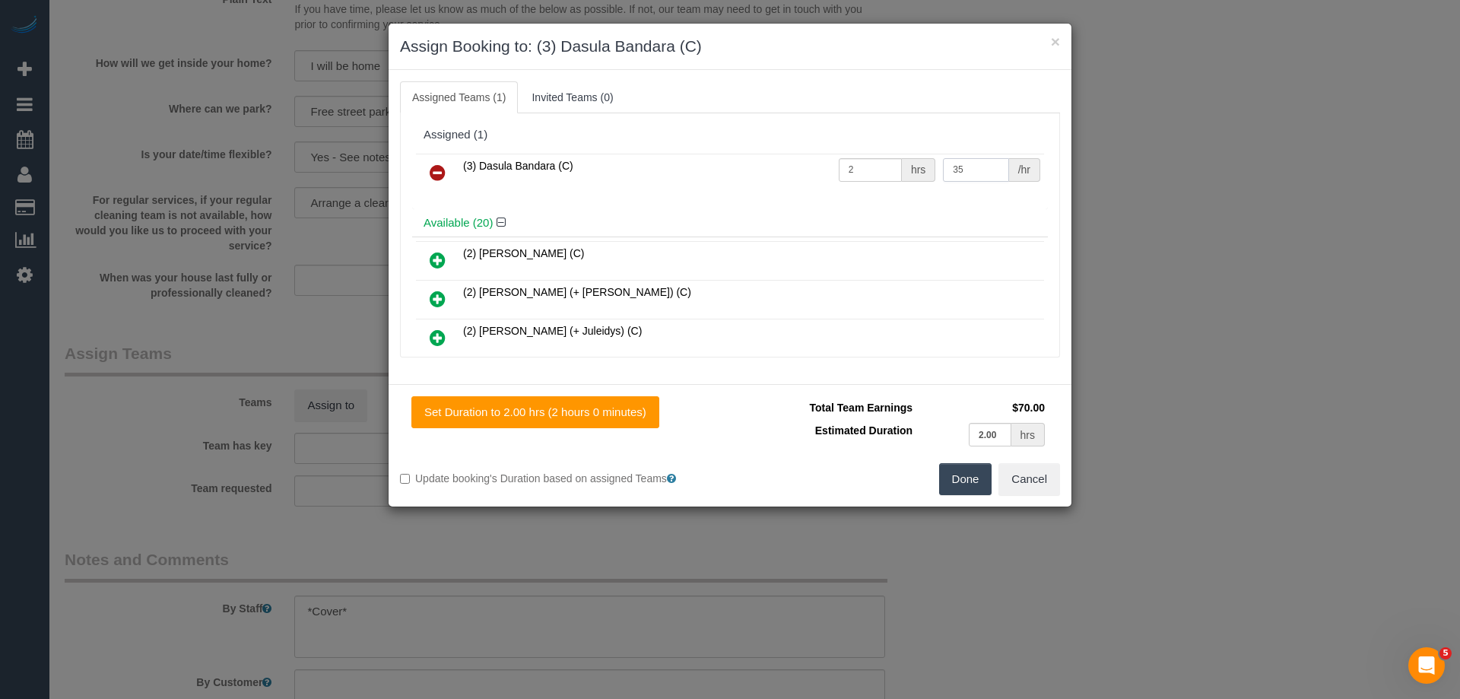
type input "35"
click at [960, 481] on button "Done" at bounding box center [965, 479] width 53 height 32
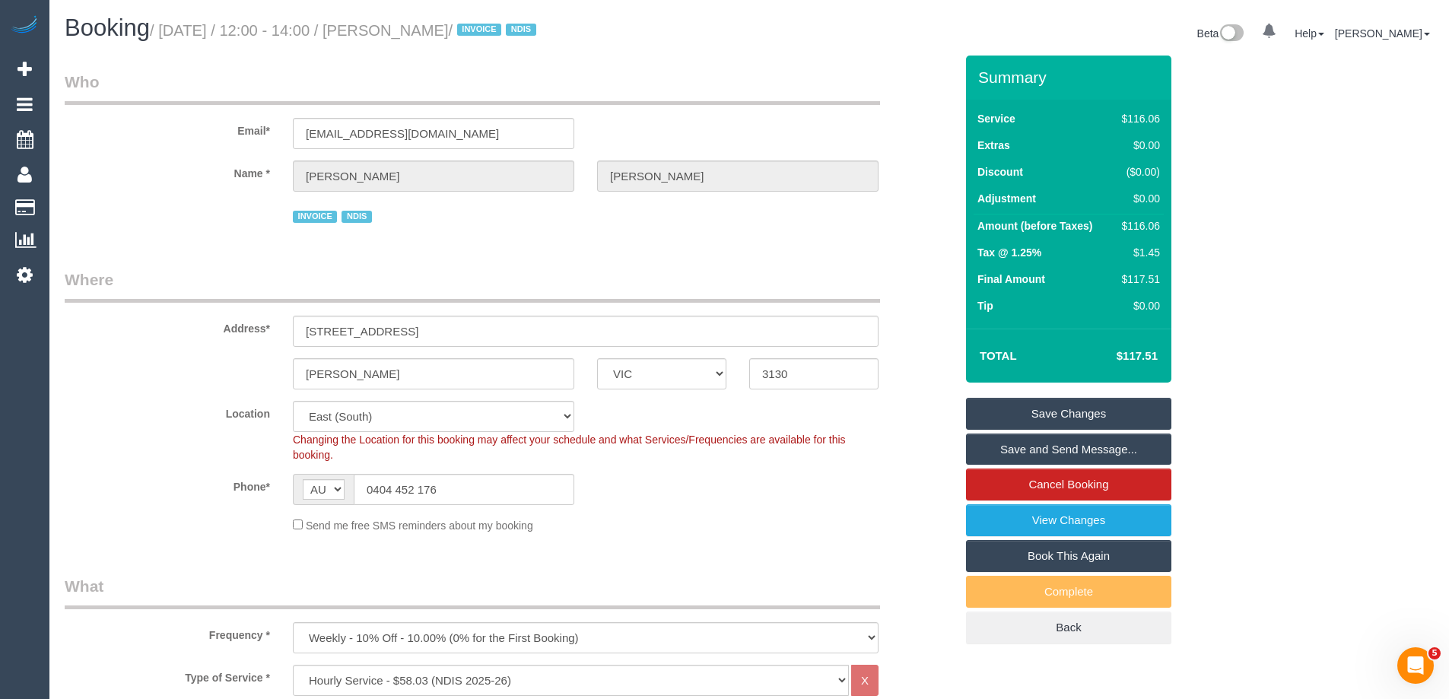
click at [1044, 410] on link "Save Changes" at bounding box center [1068, 414] width 205 height 32
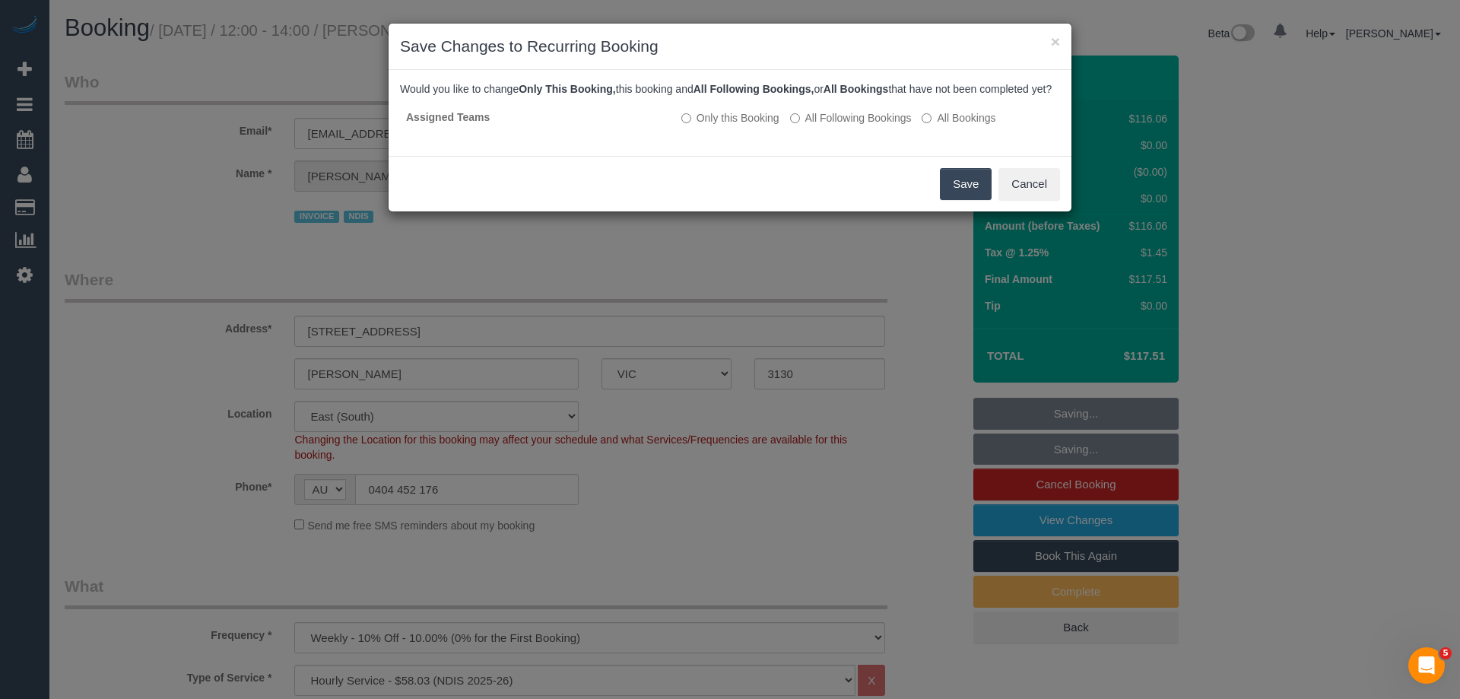
click at [973, 199] on button "Save" at bounding box center [966, 184] width 52 height 32
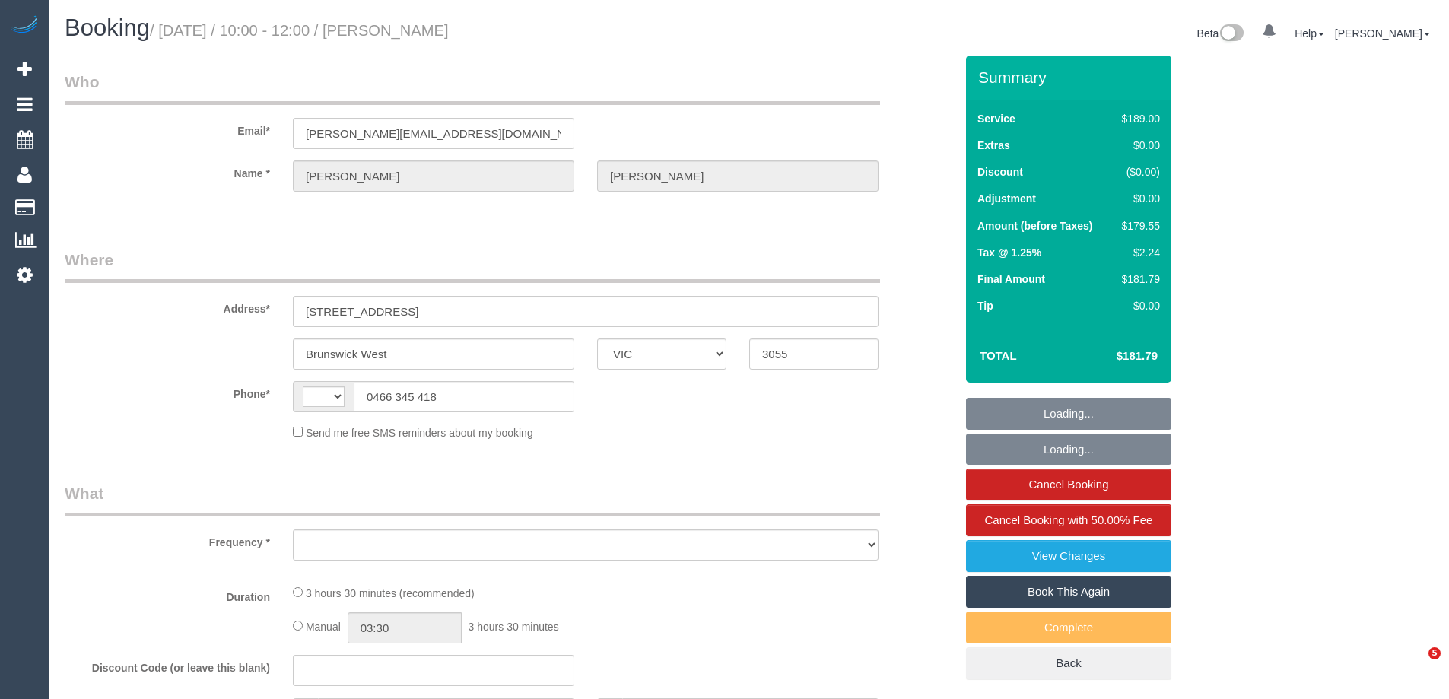
select select "VIC"
select select "string:AU"
select select "object:585"
select select "string:stripe-pm_1RrsdC2GScqysDRVRoR1rkTL"
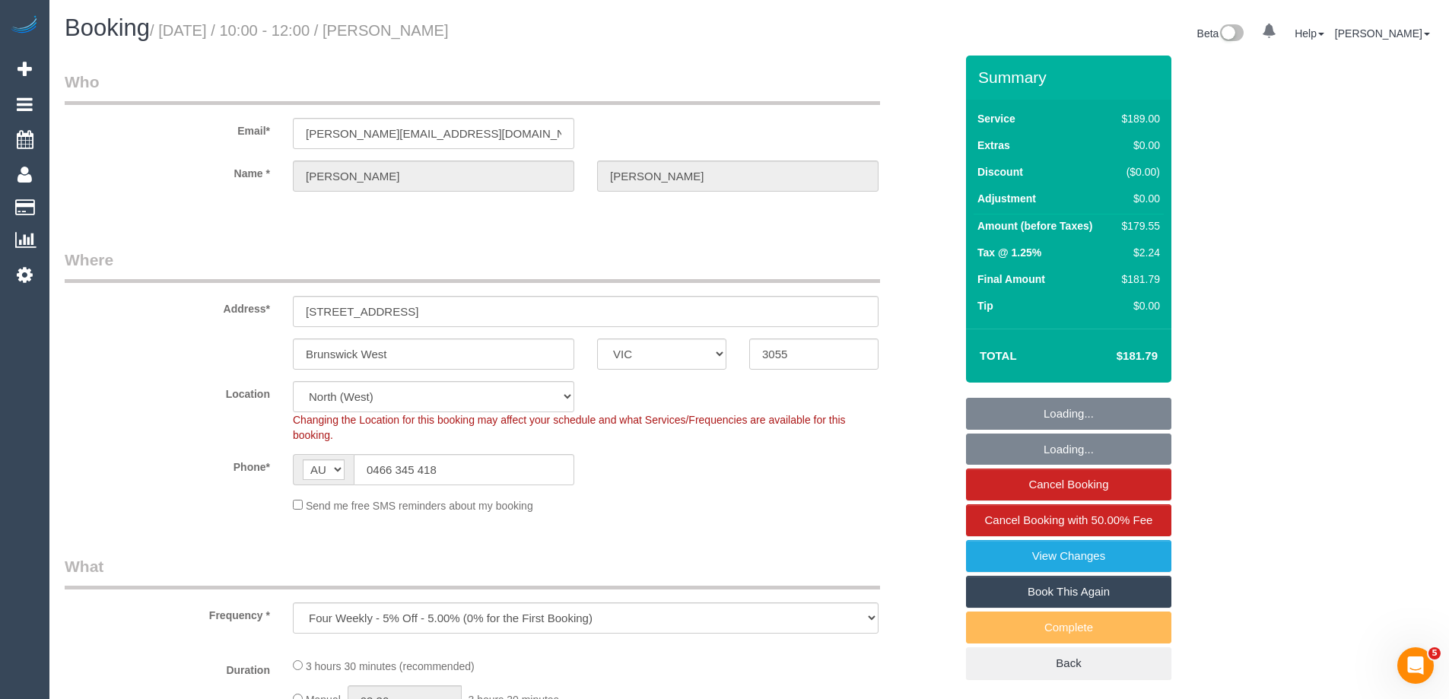
select select "object:750"
select select "number:27"
select select "number:14"
select select "number:19"
select select "number:24"
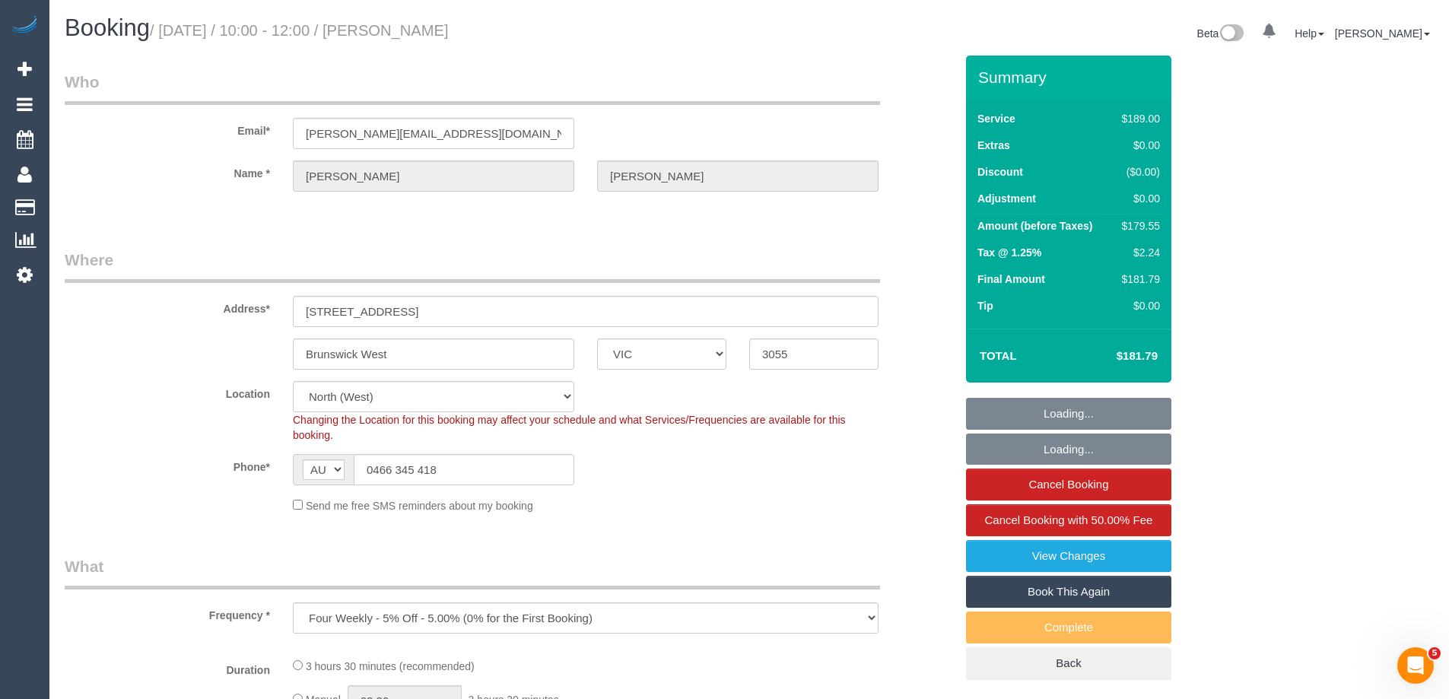
select select "number:33"
select select "number:12"
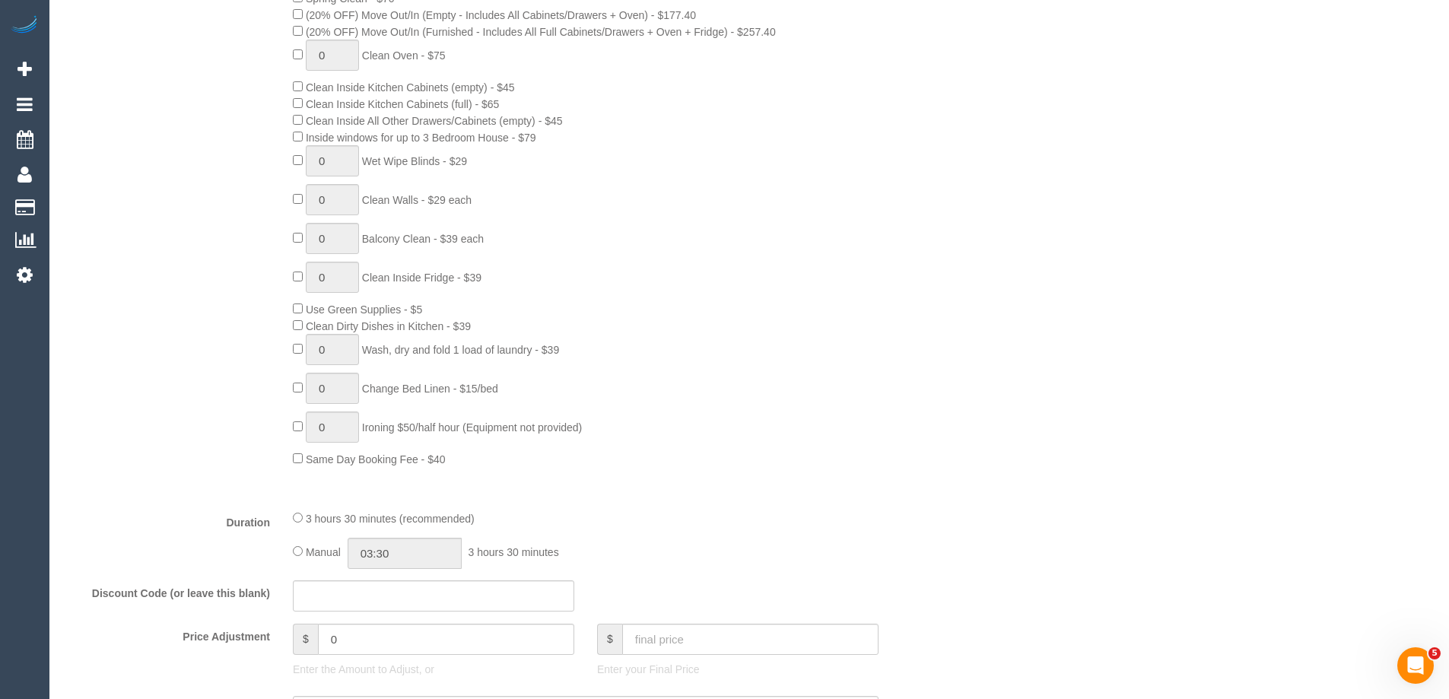
scroll to position [1065, 0]
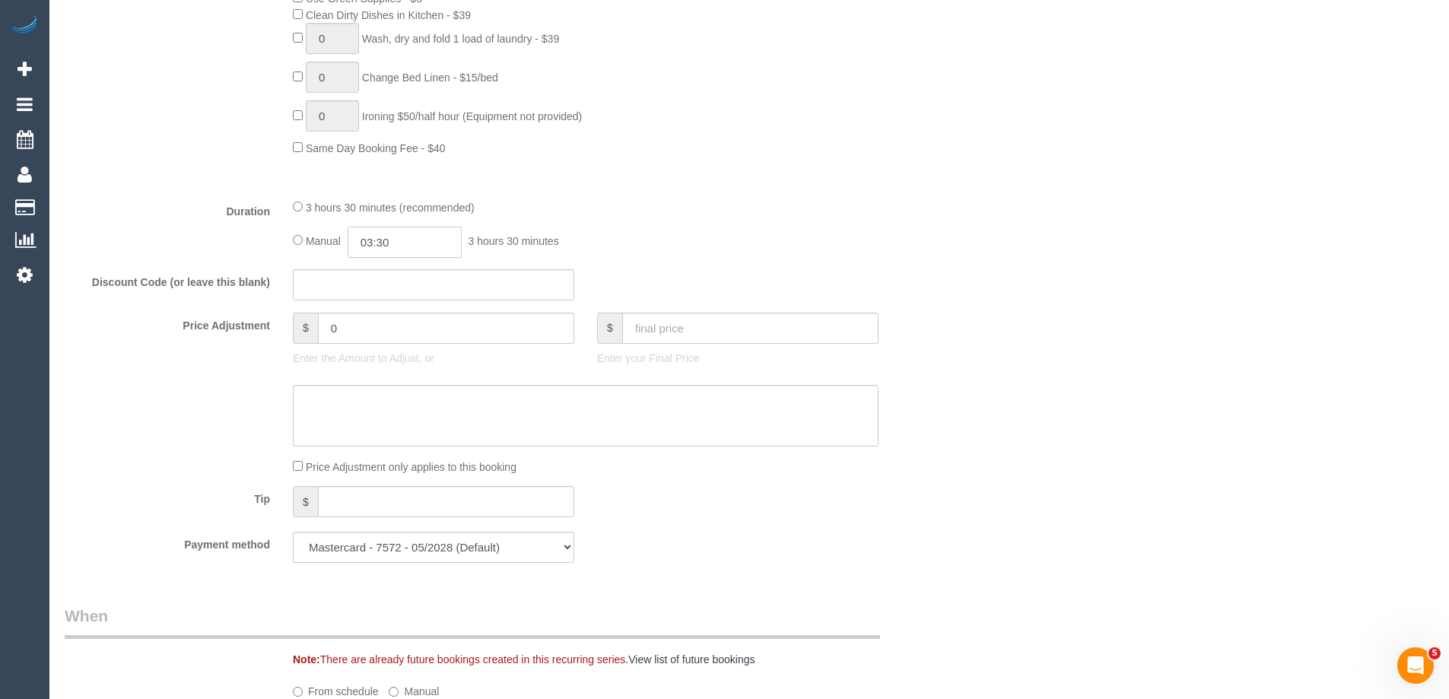
click at [399, 251] on input "03:30" at bounding box center [405, 242] width 114 height 31
click at [375, 329] on li "01:30" at bounding box center [388, 328] width 68 height 20
drag, startPoint x: 399, startPoint y: 234, endPoint x: 383, endPoint y: 238, distance: 16.4
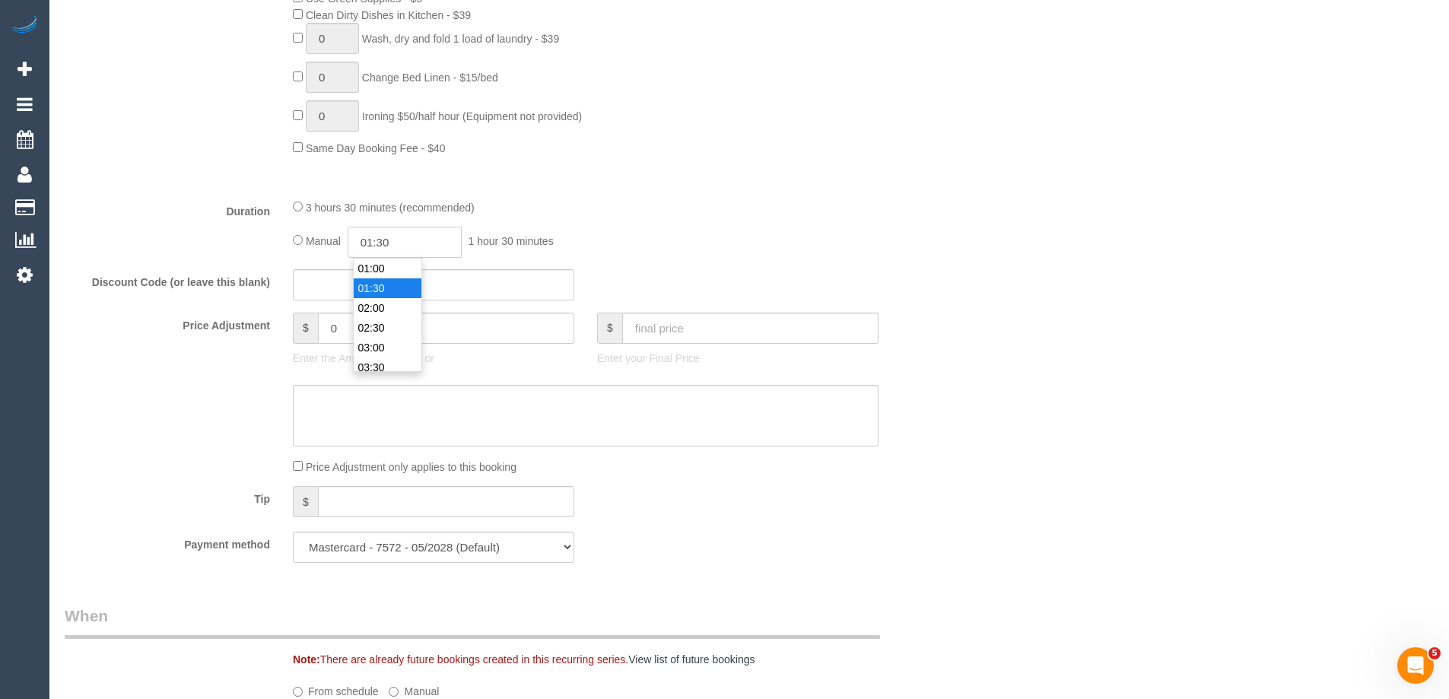
click at [383, 238] on input "01:30" at bounding box center [405, 242] width 114 height 31
type input "01:45"
click at [756, 194] on fieldset "What Frequency * One Time Cleaning Weekly - 10% Off - 10.00% (0% for the First …" at bounding box center [510, 32] width 890 height 1084
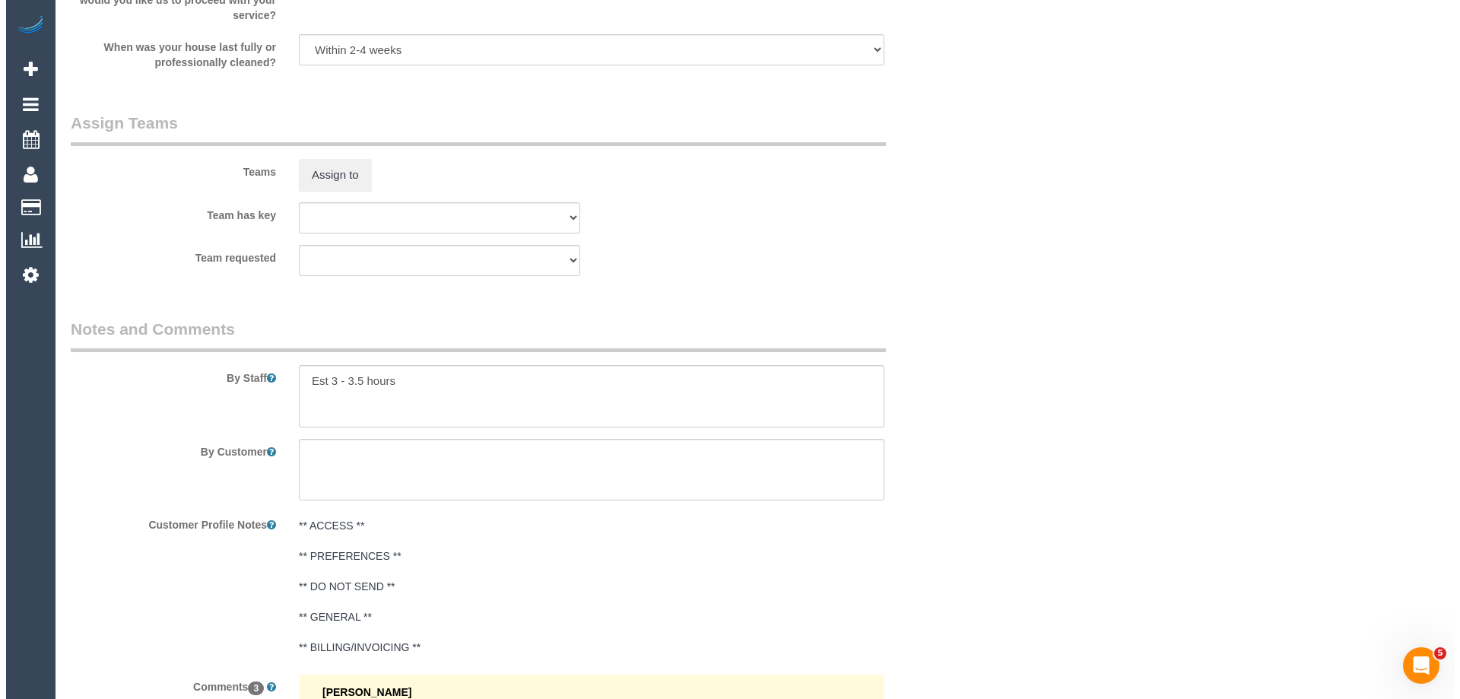
scroll to position [2282, 0]
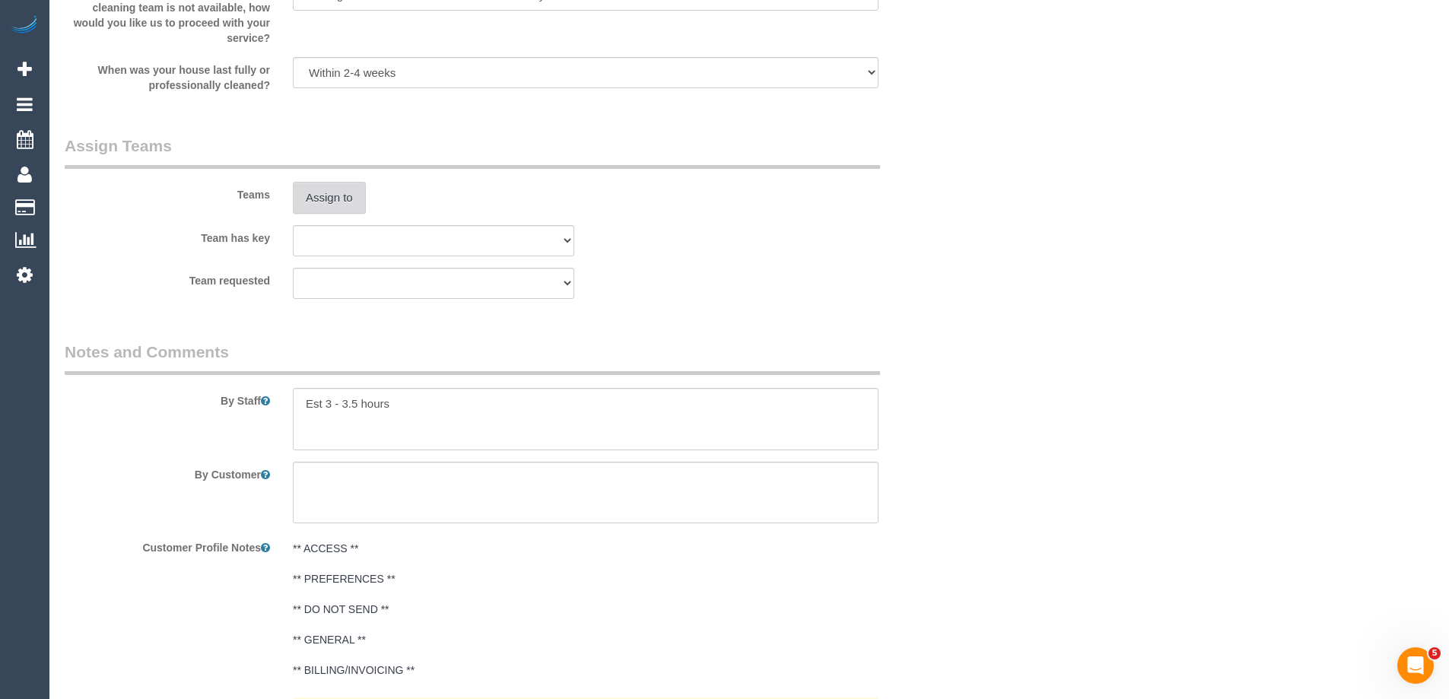
click at [353, 192] on button "Assign to" at bounding box center [329, 198] width 73 height 32
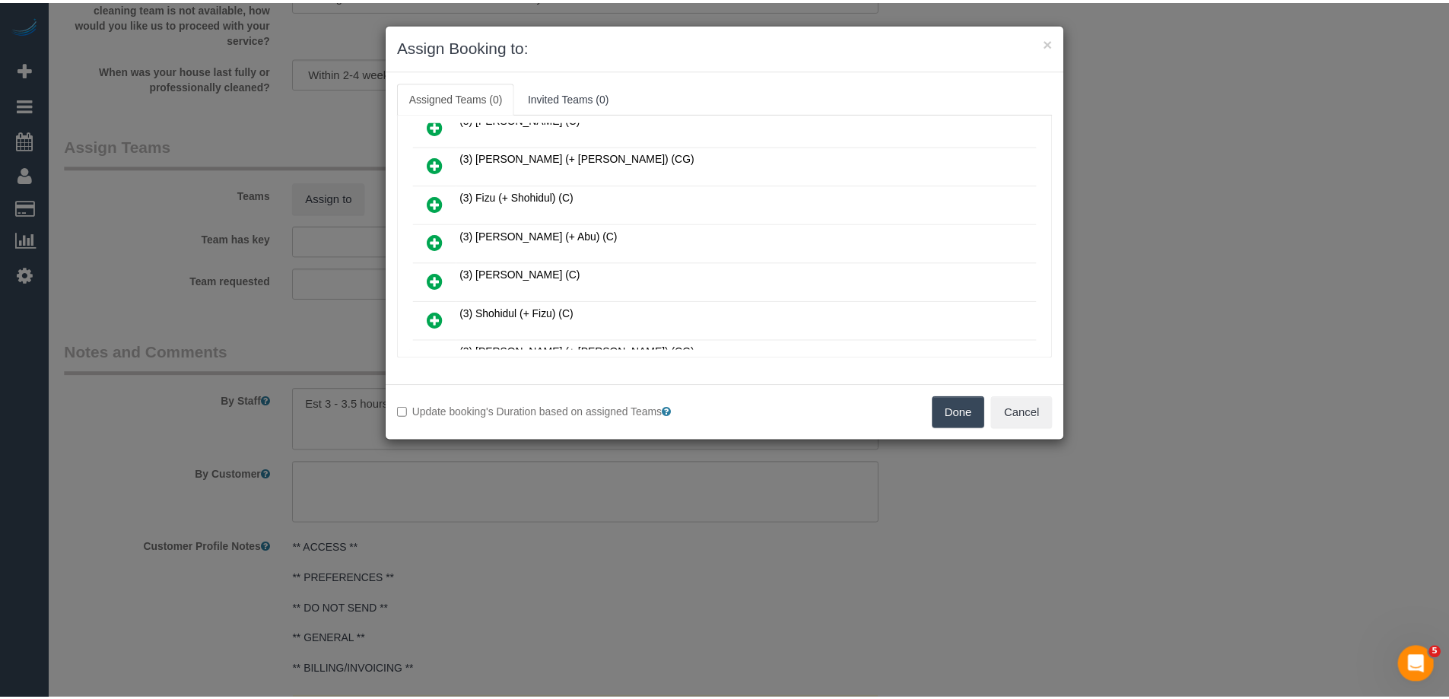
scroll to position [228, 0]
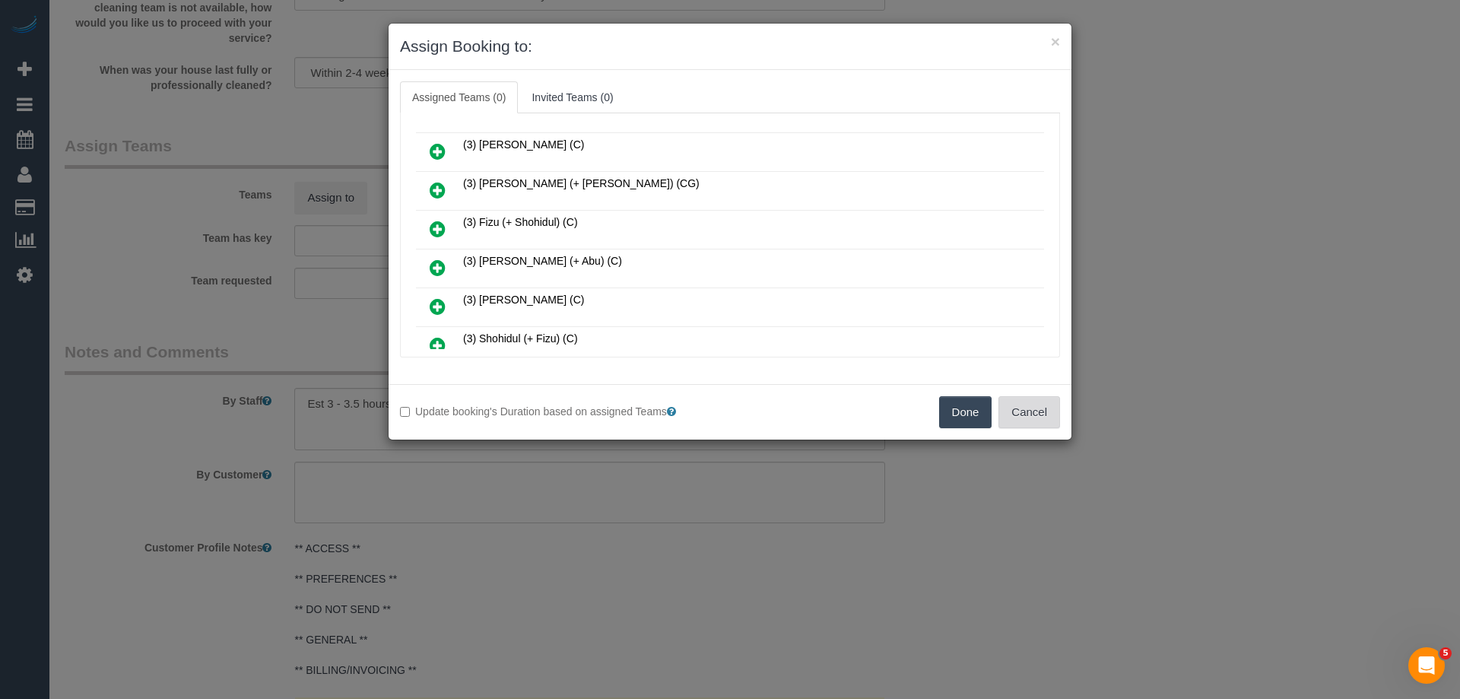
click at [1034, 415] on button "Cancel" at bounding box center [1030, 412] width 62 height 32
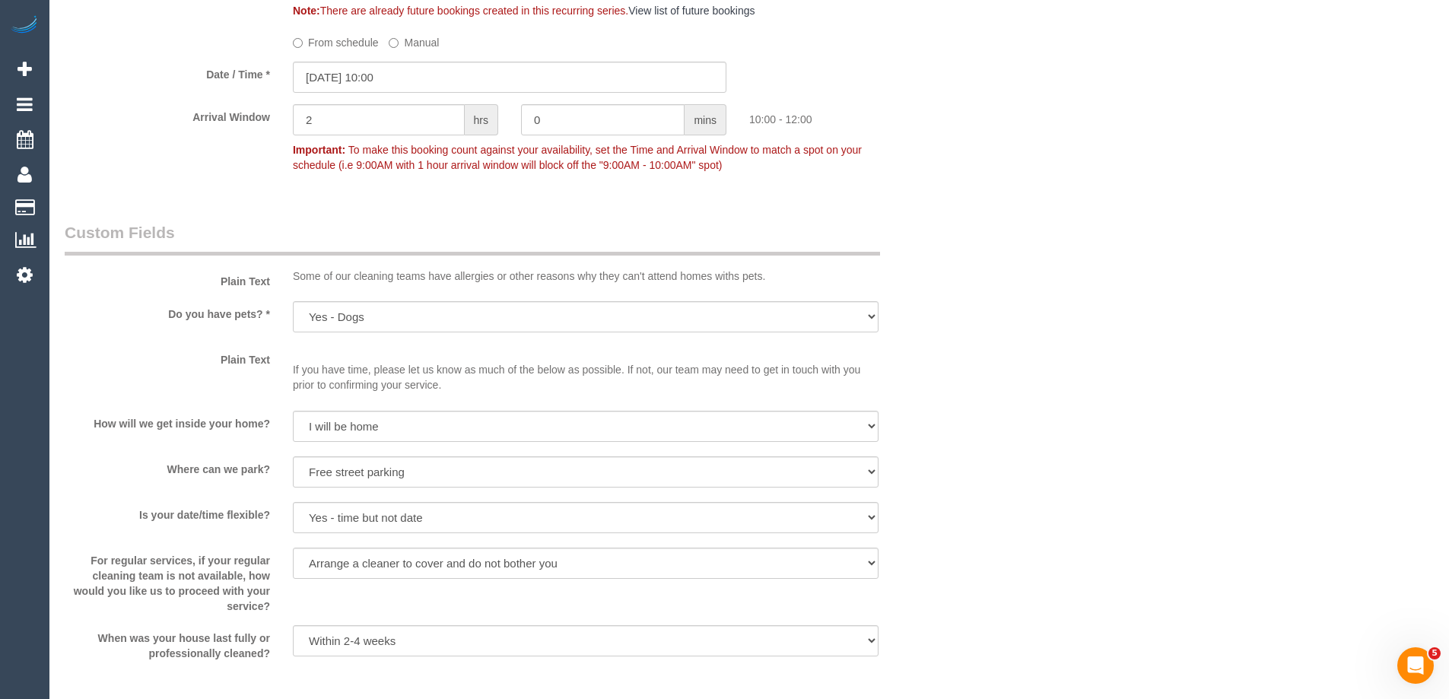
scroll to position [1521, 0]
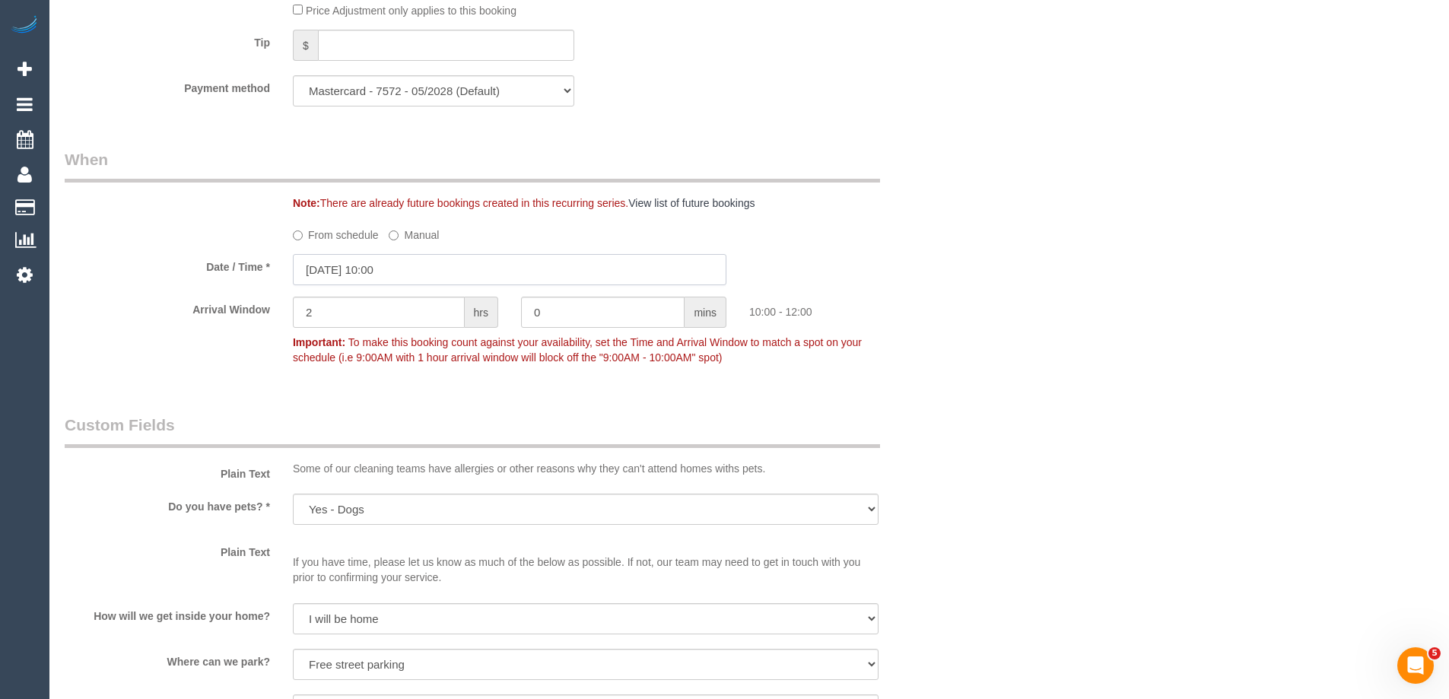
click at [320, 270] on input "22/09/2025 10:00" at bounding box center [509, 269] width 433 height 31
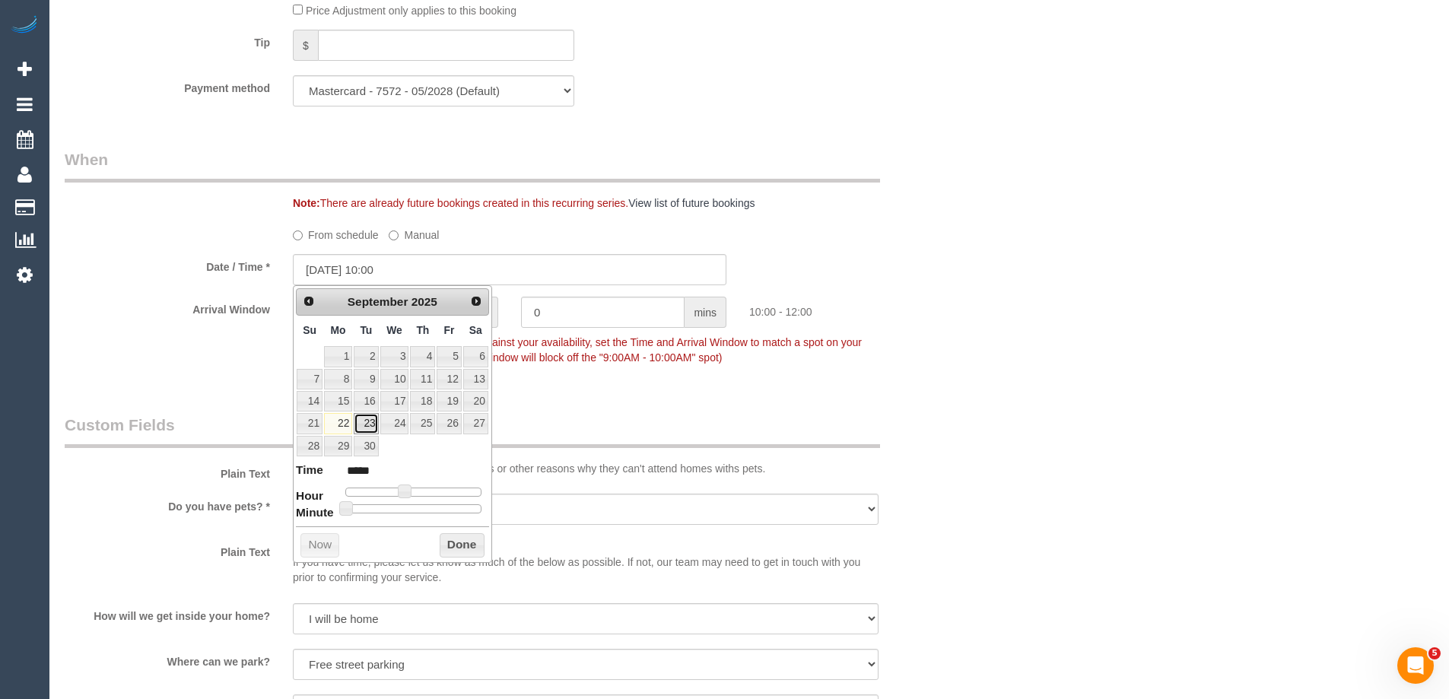
click at [360, 429] on link "23" at bounding box center [366, 423] width 24 height 21
type input "23/09/2025 09:00"
type input "*****"
type input "23/09/2025 08:00"
type input "*****"
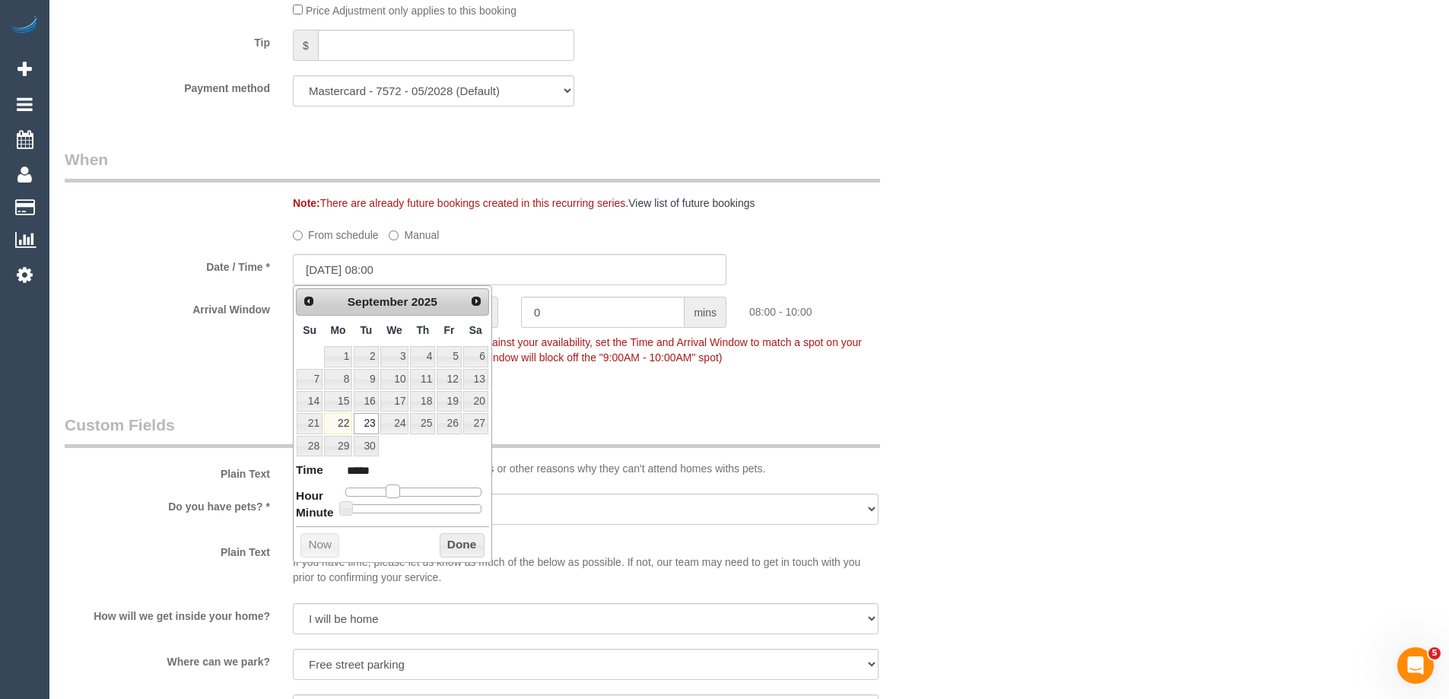
type input "23/09/2025 07:00"
type input "*****"
drag, startPoint x: 402, startPoint y: 491, endPoint x: 386, endPoint y: 486, distance: 16.1
click at [386, 489] on span at bounding box center [393, 491] width 14 height 14
click at [641, 172] on legend "When" at bounding box center [472, 165] width 815 height 34
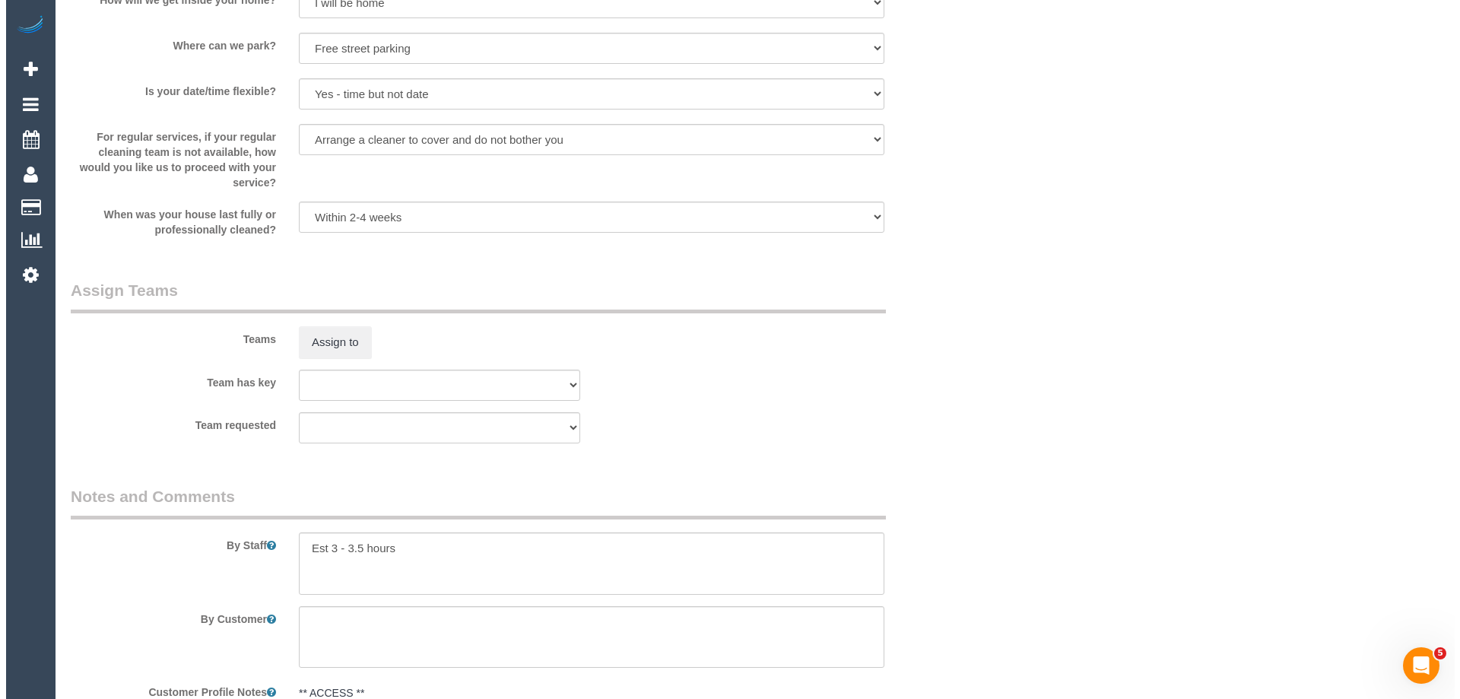
scroll to position [2358, 0]
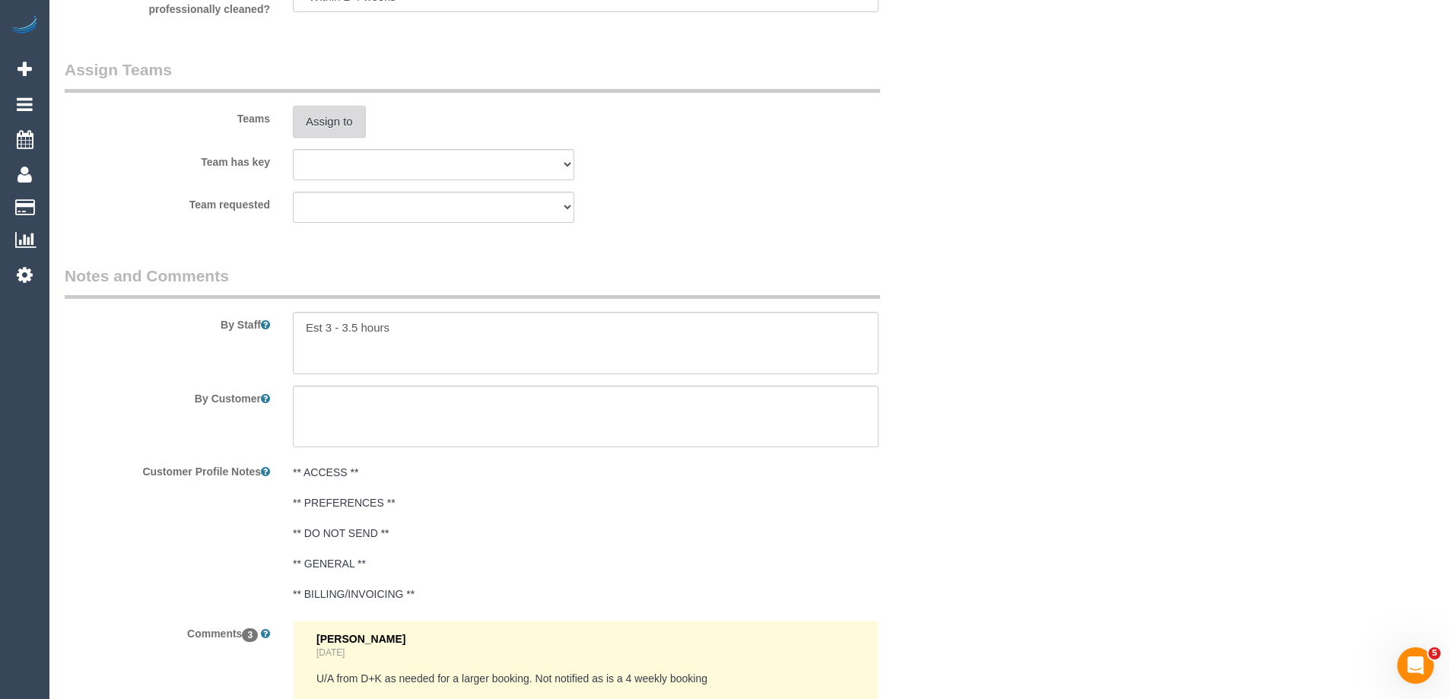
click at [327, 129] on button "Assign to" at bounding box center [329, 122] width 73 height 32
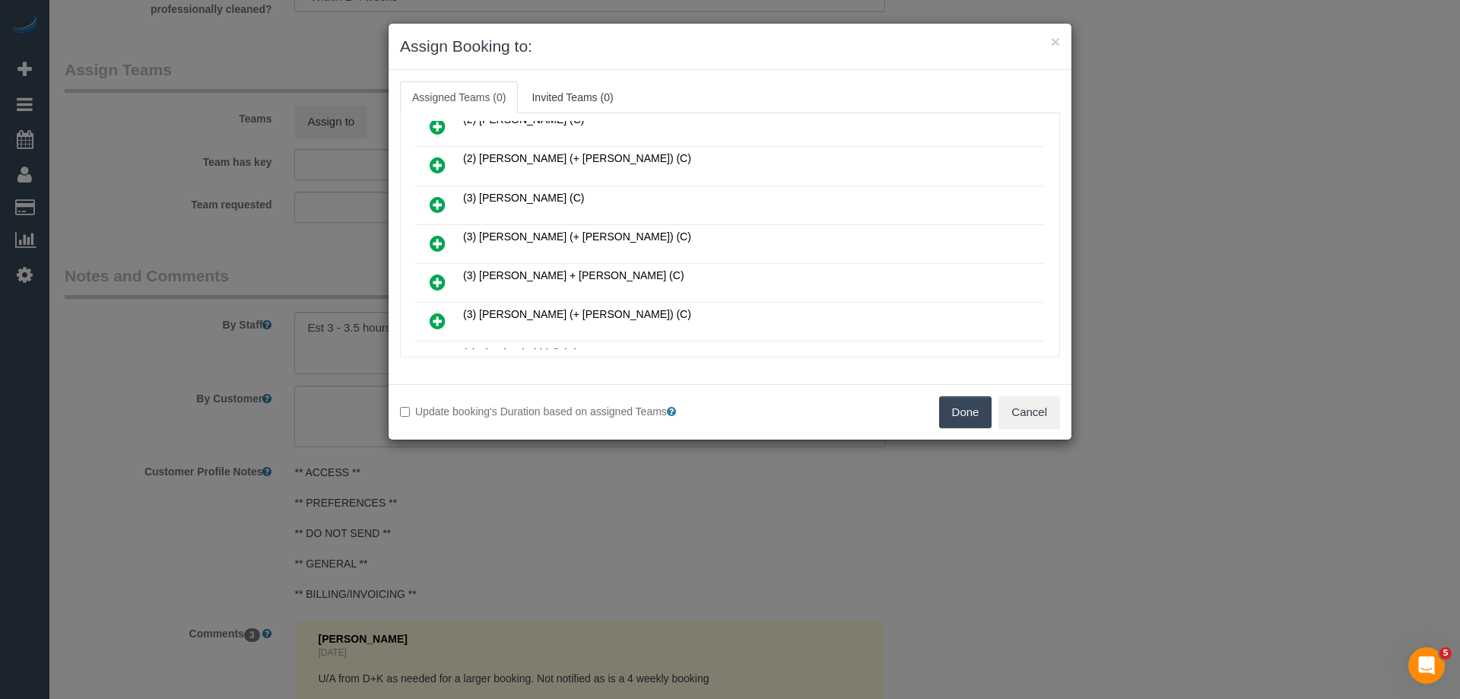
scroll to position [456, 0]
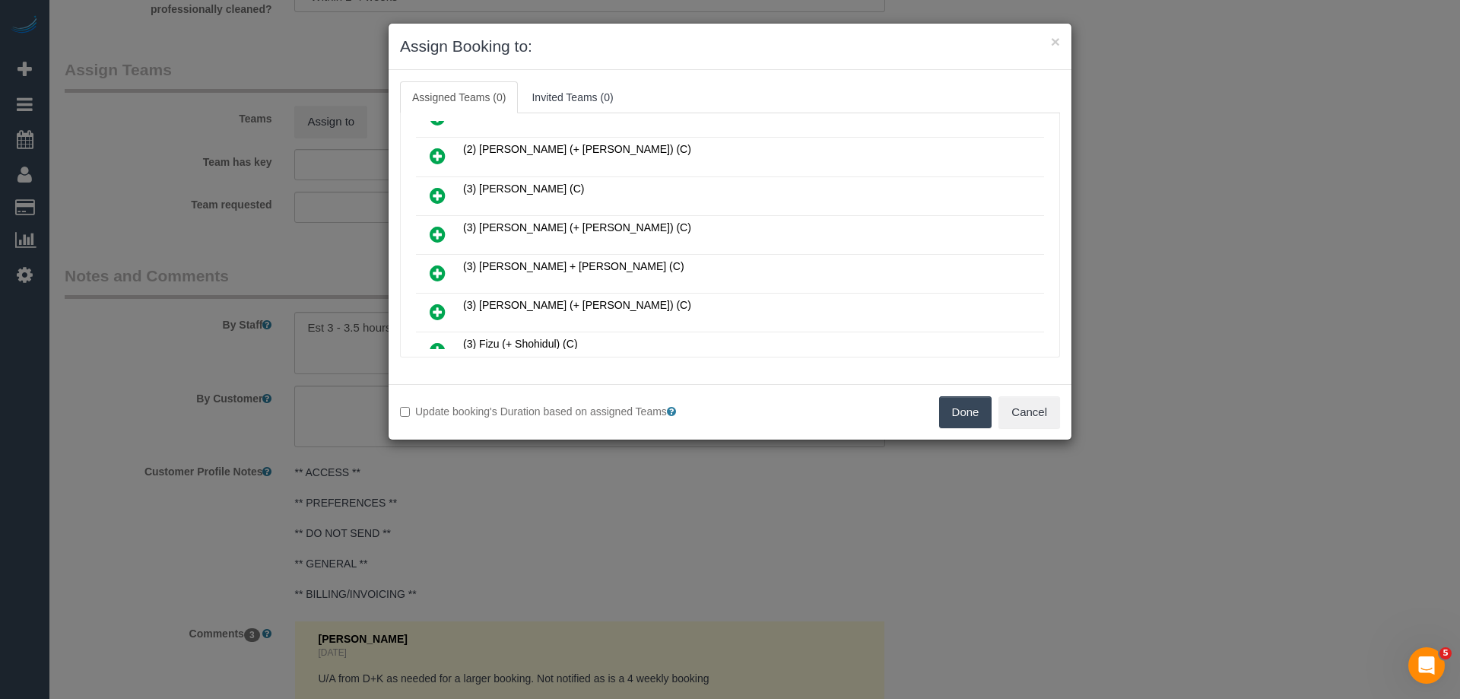
click at [445, 270] on icon at bounding box center [438, 273] width 16 height 18
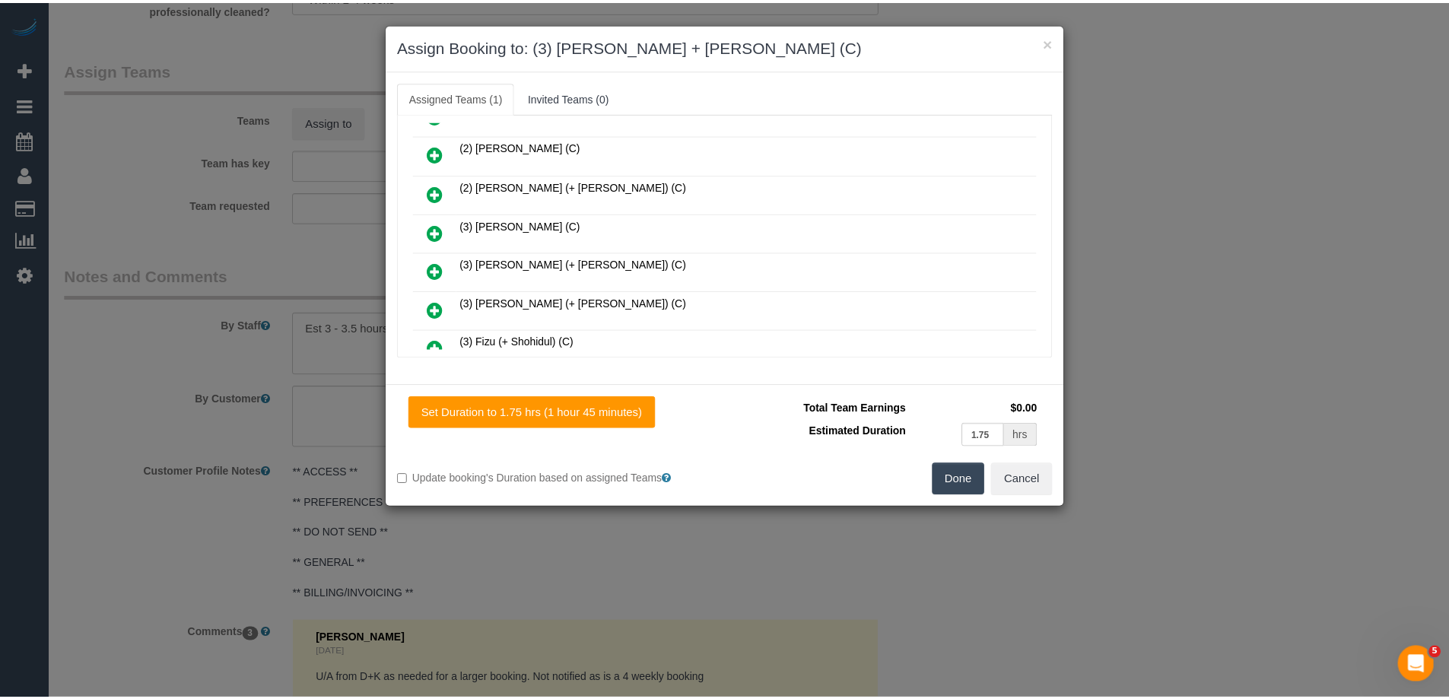
scroll to position [493, 0]
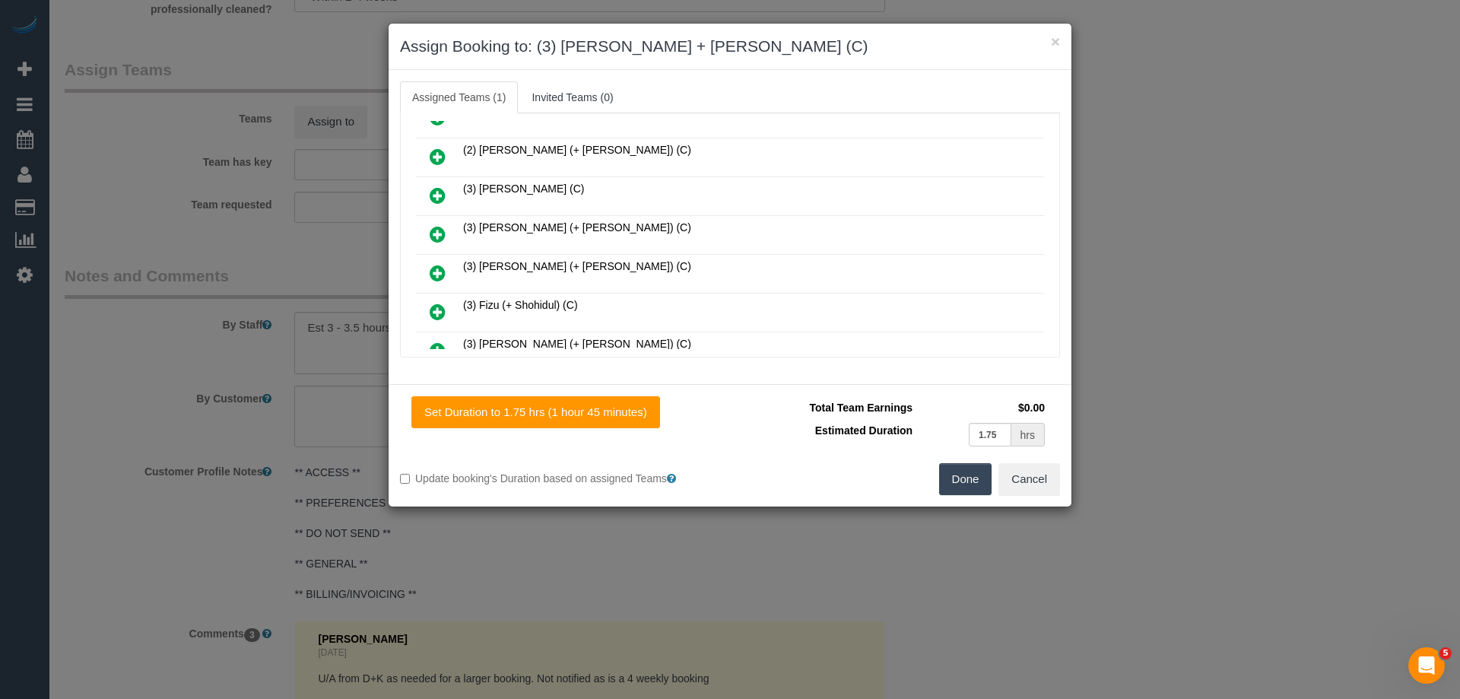
click at [961, 473] on button "Done" at bounding box center [965, 479] width 53 height 32
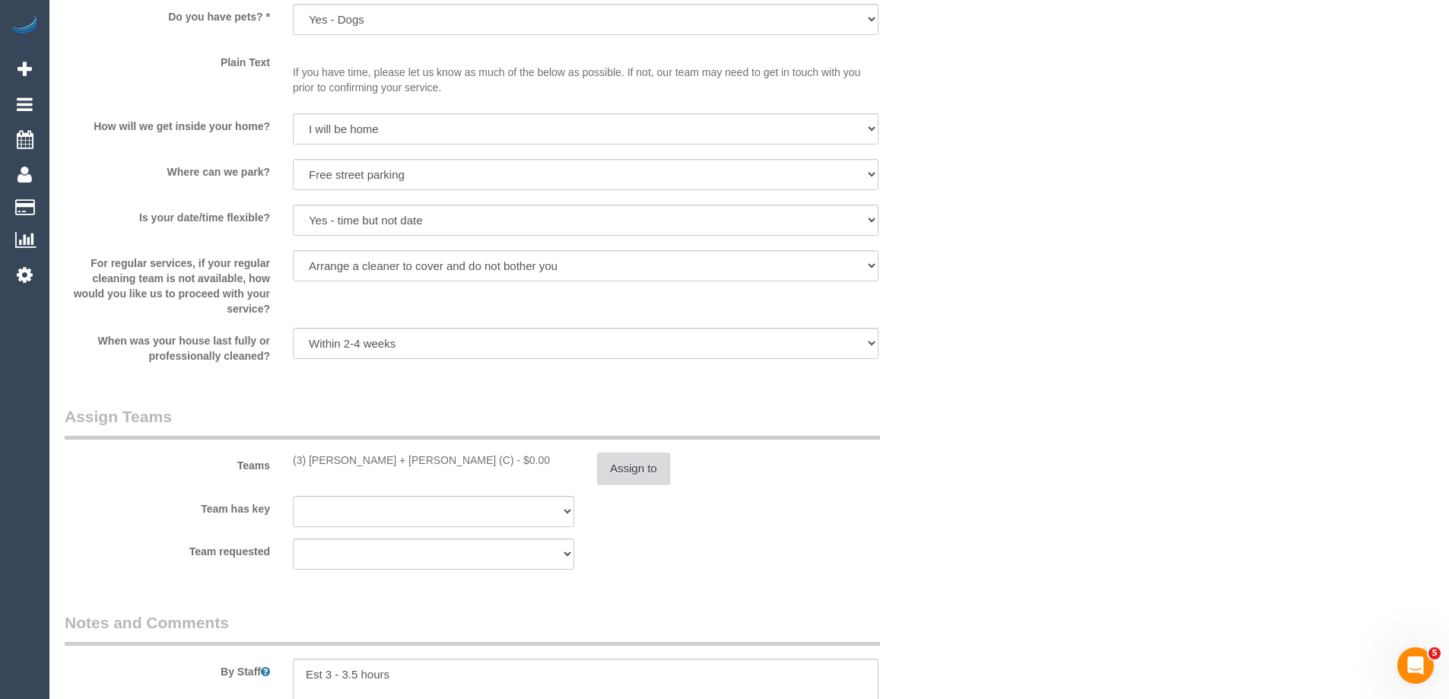
scroll to position [2205, 0]
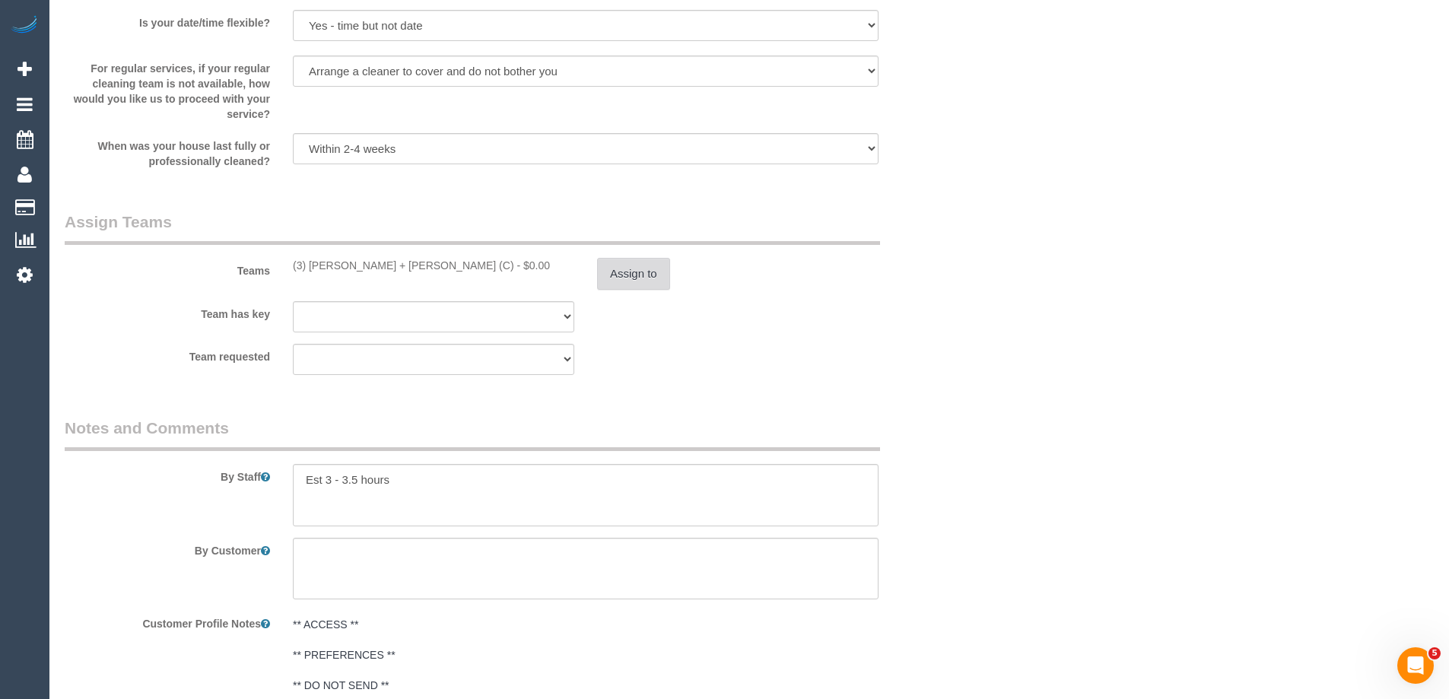
click at [640, 269] on button "Assign to" at bounding box center [633, 274] width 73 height 32
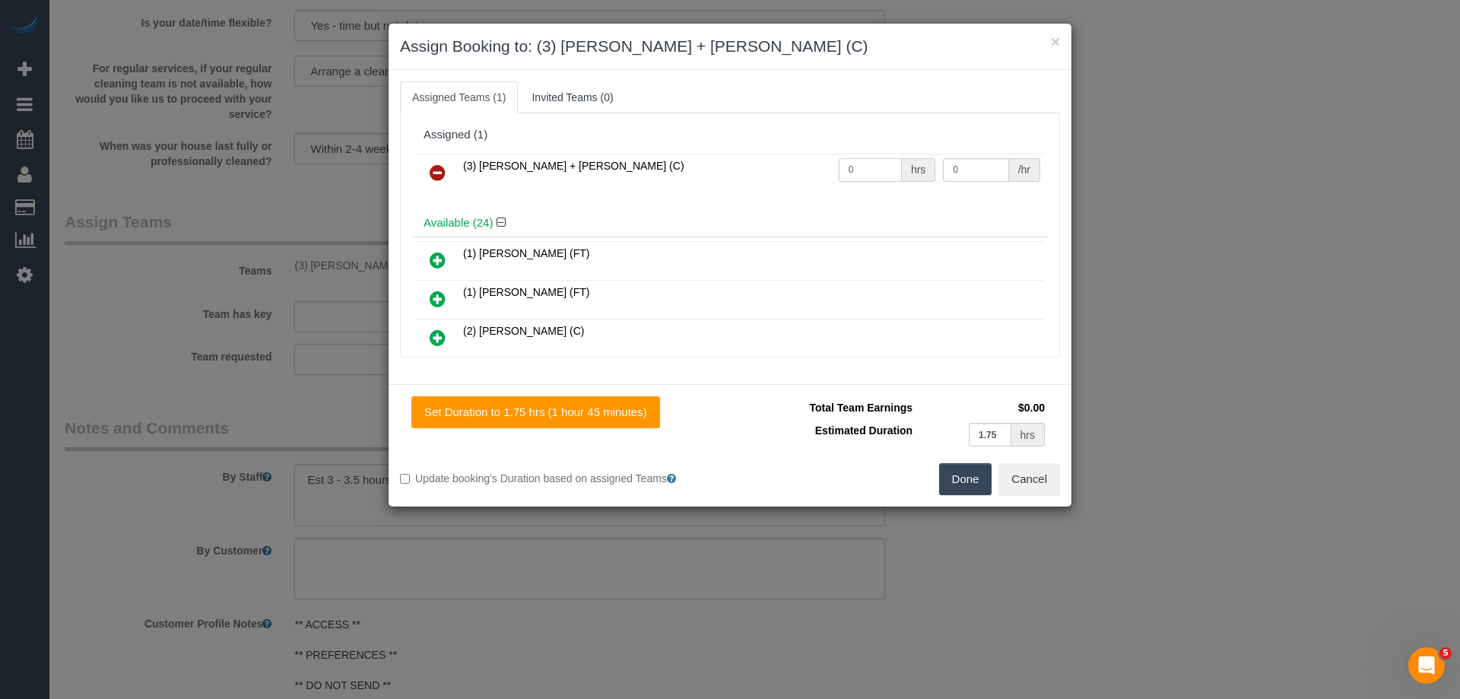
drag, startPoint x: 780, startPoint y: 165, endPoint x: 834, endPoint y: 165, distance: 54.0
click at [758, 165] on tr "(3) Denis + Kaira (C) 0 hrs 0 /hr" at bounding box center [730, 173] width 628 height 39
type input "1"
drag, startPoint x: 976, startPoint y: 167, endPoint x: 782, endPoint y: 167, distance: 193.9
click at [804, 167] on tr "(3) Denis + Kaira (C) 1 hrs 0 /hr" at bounding box center [730, 173] width 628 height 39
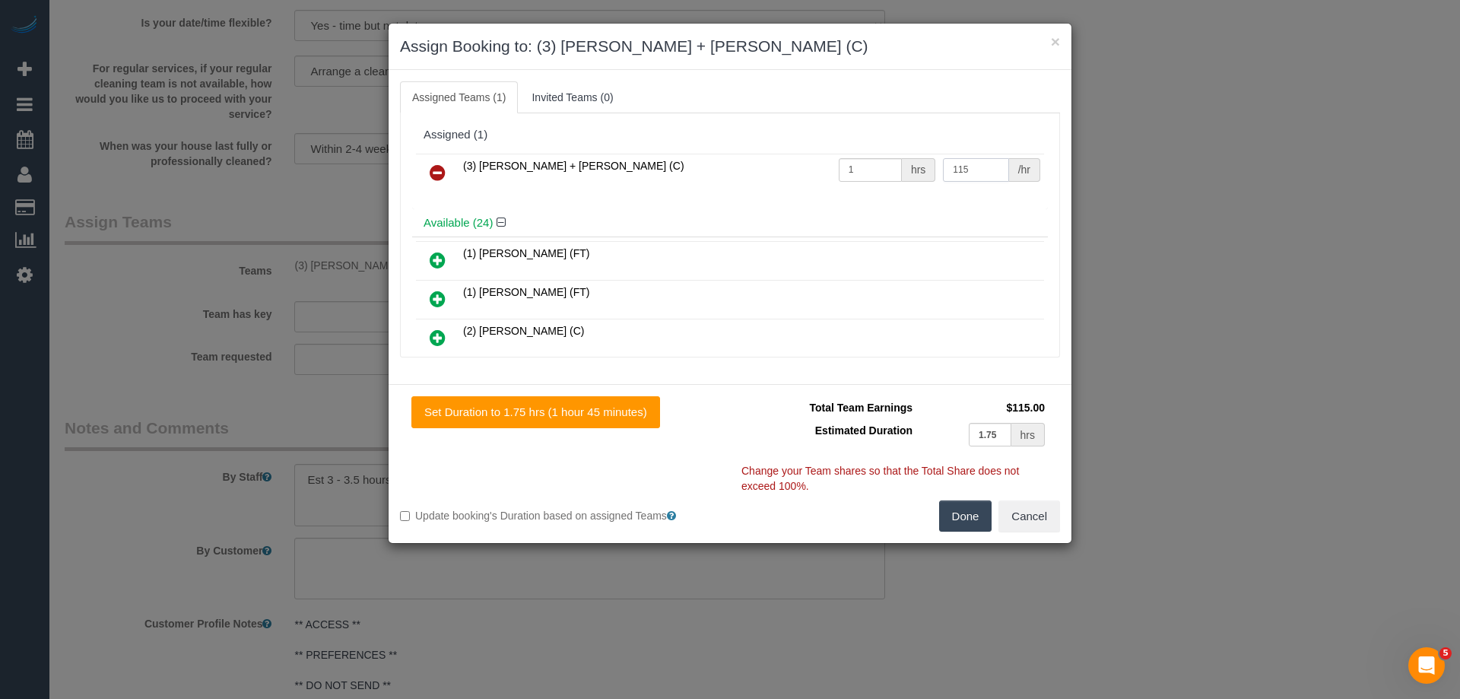
type input "115"
click at [961, 519] on button "Done" at bounding box center [965, 516] width 53 height 32
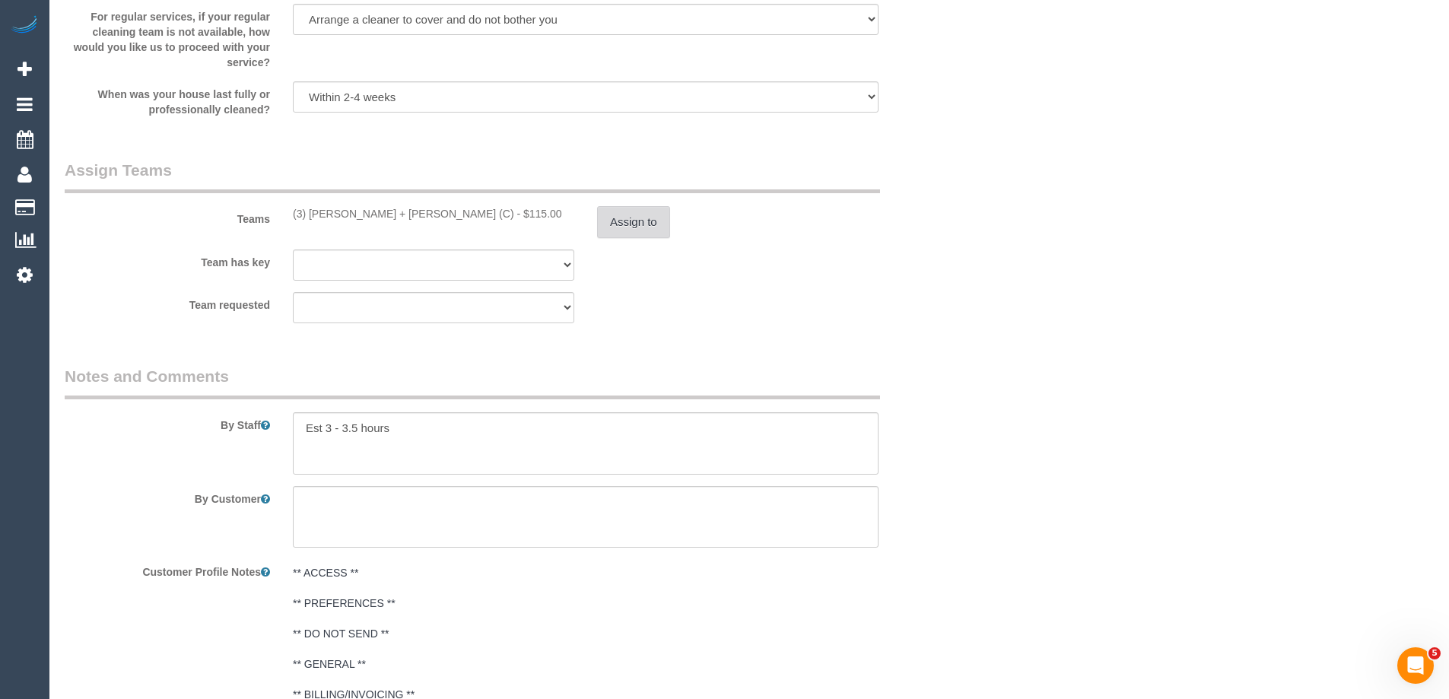
scroll to position [2881, 0]
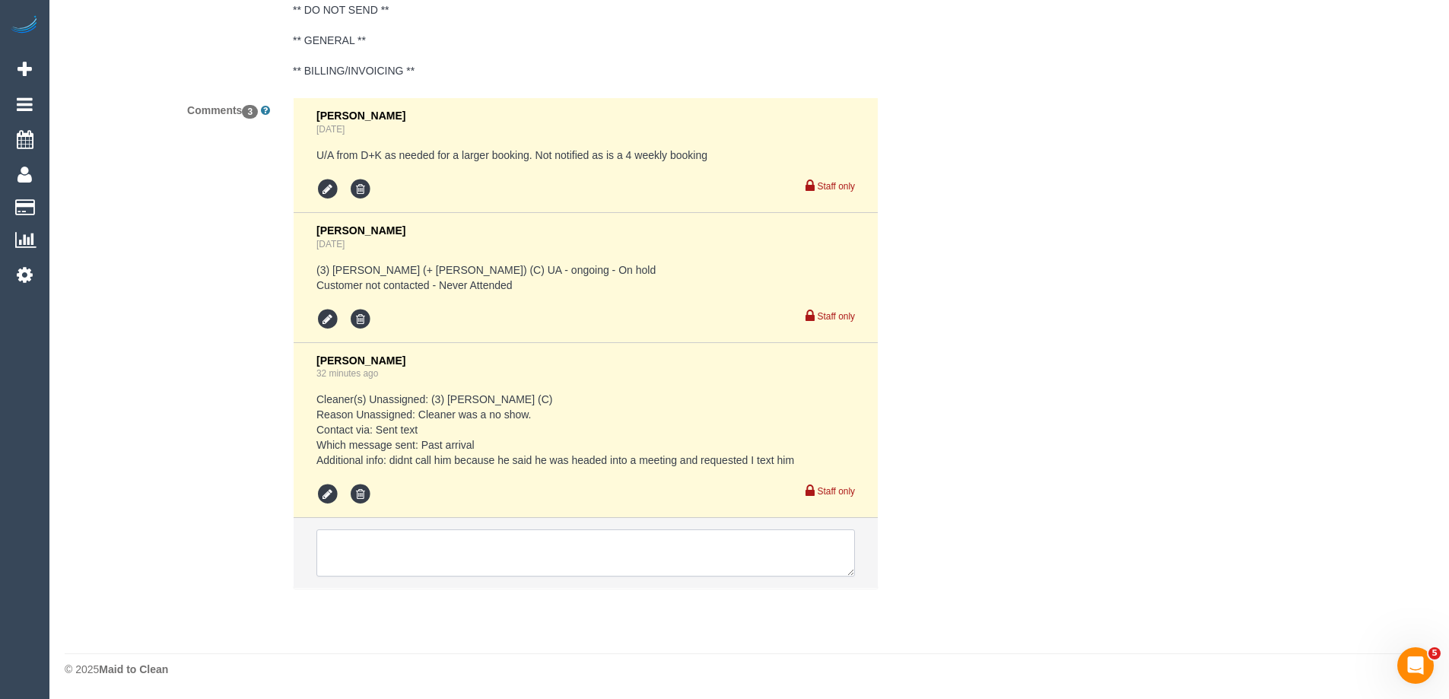
click at [415, 567] on textarea at bounding box center [585, 552] width 538 height 47
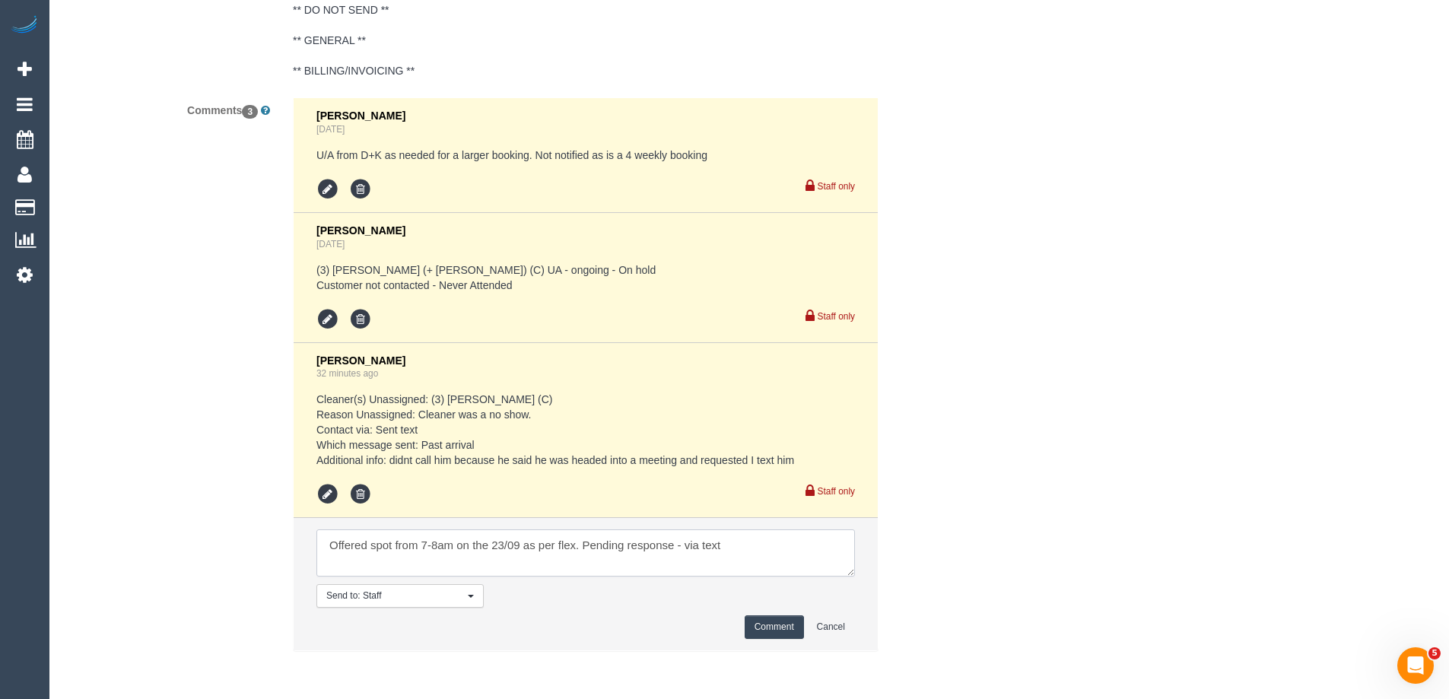
type textarea "Offered spot from 7-8am on the 23/09 as per flex. Pending response - via text"
click at [757, 625] on button "Comment" at bounding box center [774, 627] width 59 height 24
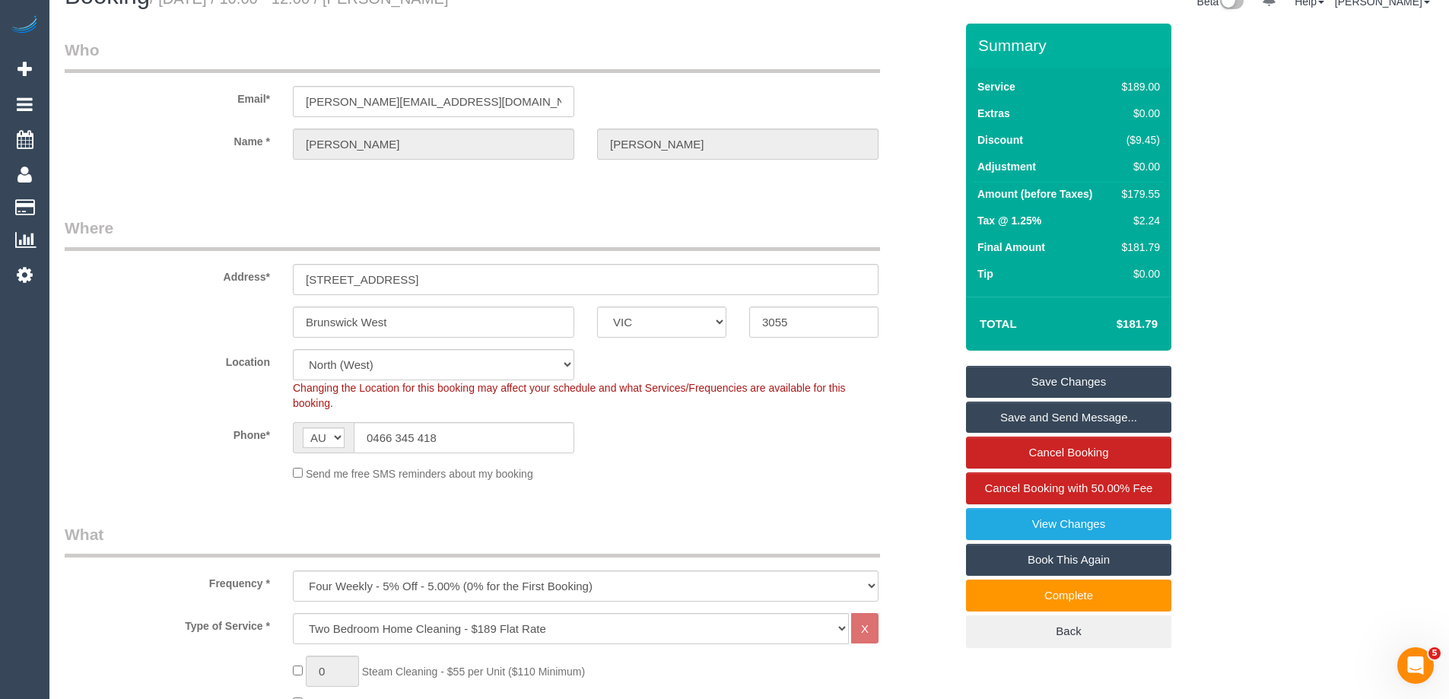
scroll to position [0, 0]
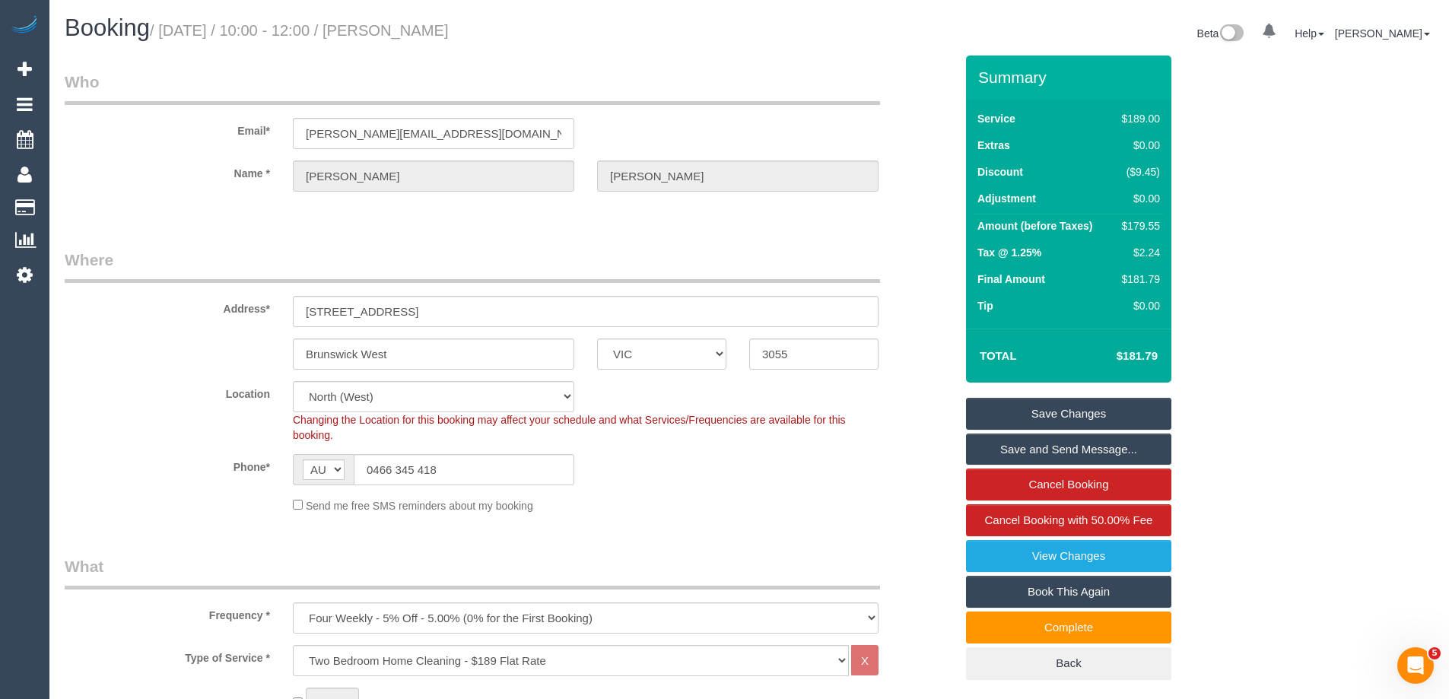
drag, startPoint x: 523, startPoint y: 32, endPoint x: 421, endPoint y: 28, distance: 102.0
click at [421, 28] on h1 "Booking / September 22, 2025 / 10:00 - 12:00 / Liam De Niese" at bounding box center [401, 28] width 673 height 26
copy small "Liam De Niese"
click at [1014, 421] on link "Save Changes" at bounding box center [1068, 414] width 205 height 32
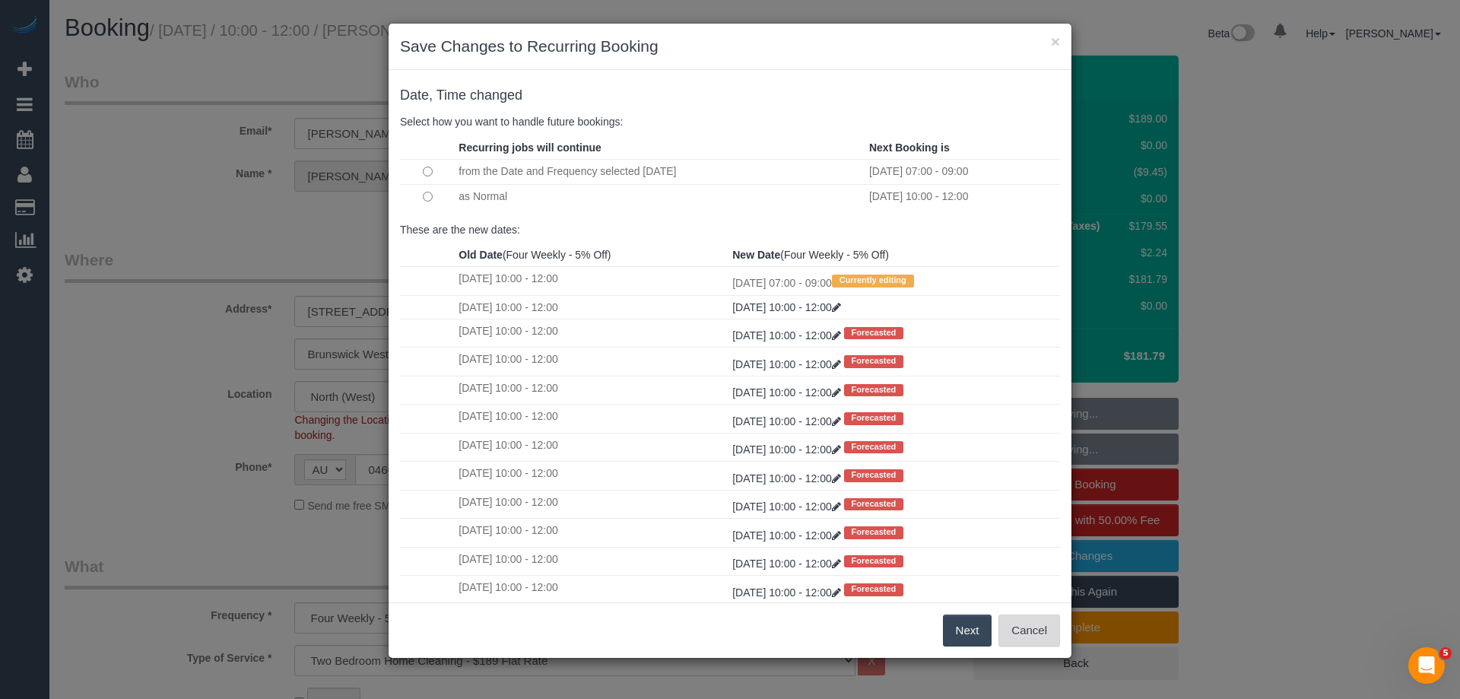
click at [1023, 626] on button "Cancel" at bounding box center [1030, 630] width 62 height 32
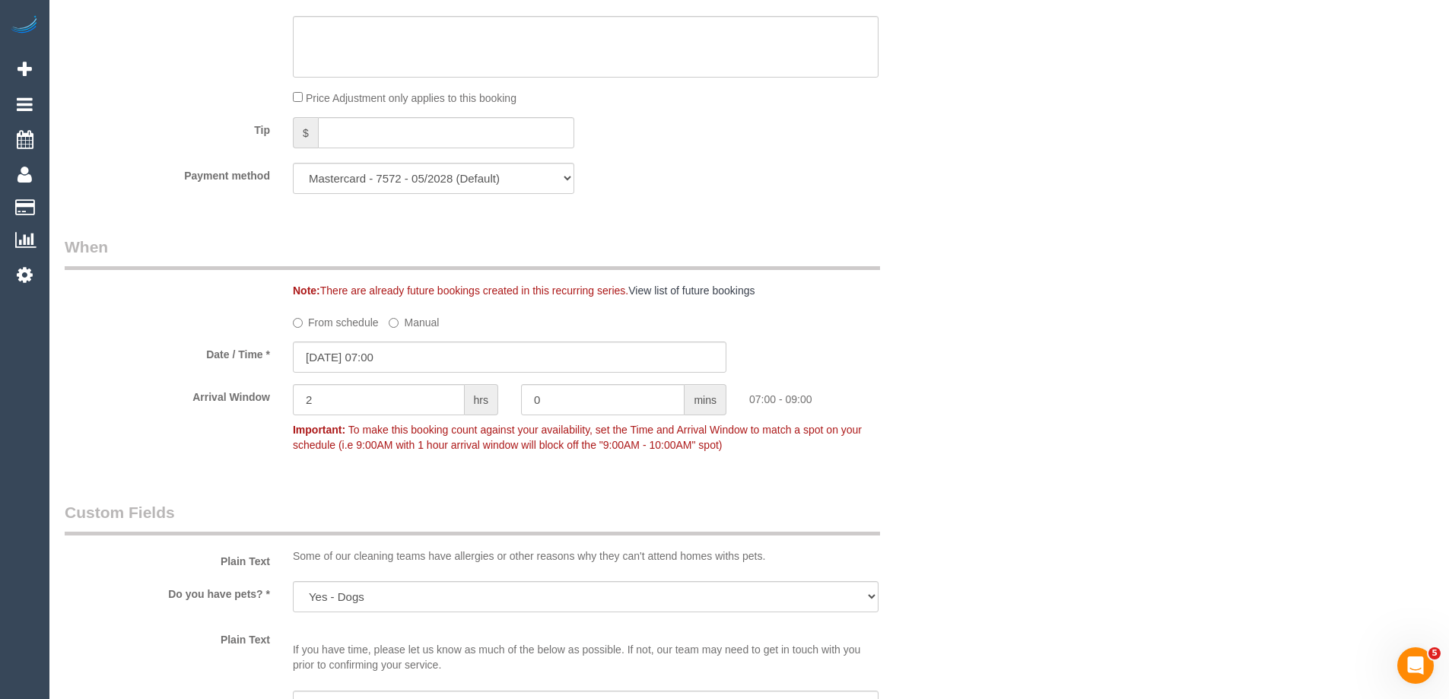
scroll to position [1445, 0]
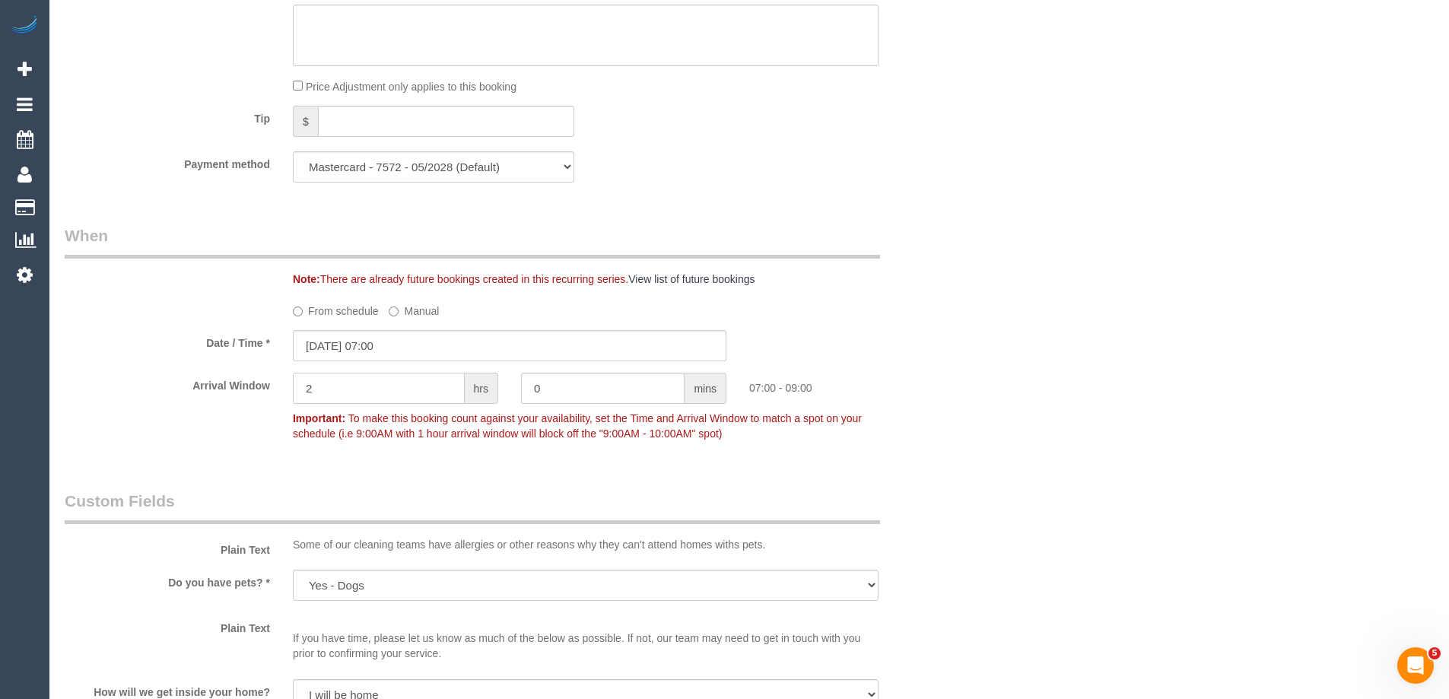
click at [221, 389] on div "Arrival Window 2 hrs 0 mins 07:00 - 09:00 Important: To make this booking count…" at bounding box center [509, 410] width 913 height 75
type input "1"
click at [744, 224] on legend "When" at bounding box center [472, 241] width 815 height 34
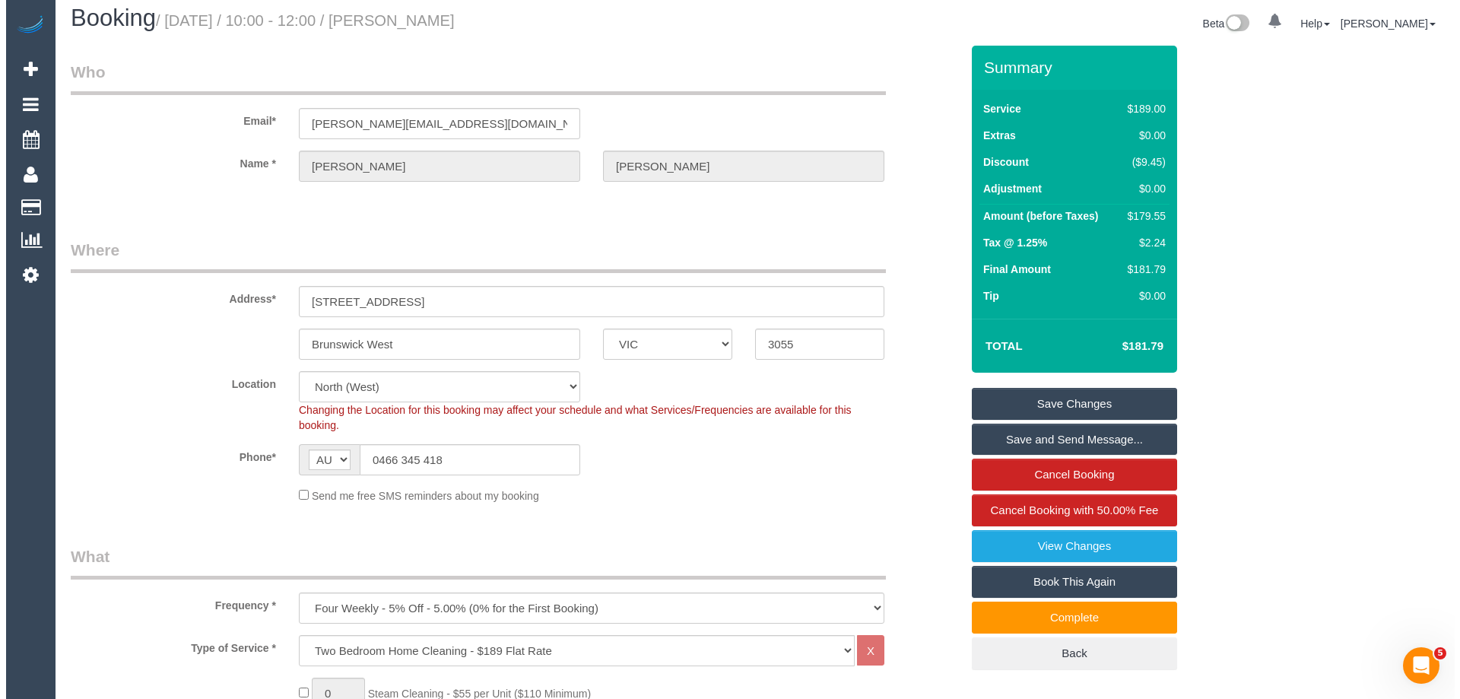
scroll to position [0, 0]
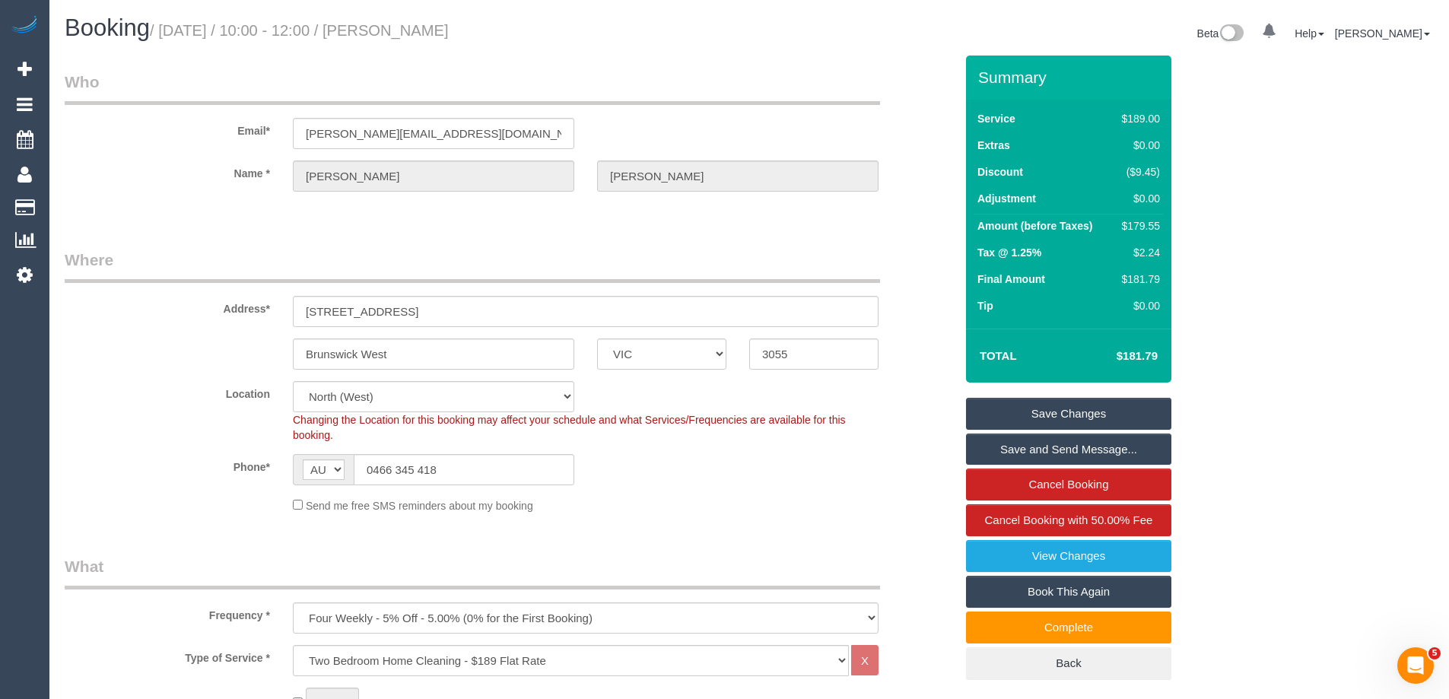
drag, startPoint x: 509, startPoint y: 22, endPoint x: 421, endPoint y: 22, distance: 88.2
click at [421, 22] on h1 "Booking / September 22, 2025 / 10:00 - 12:00 / Liam De Niese" at bounding box center [401, 28] width 673 height 26
copy small "Liam De Niese"
click at [1002, 411] on link "Save Changes" at bounding box center [1068, 414] width 205 height 32
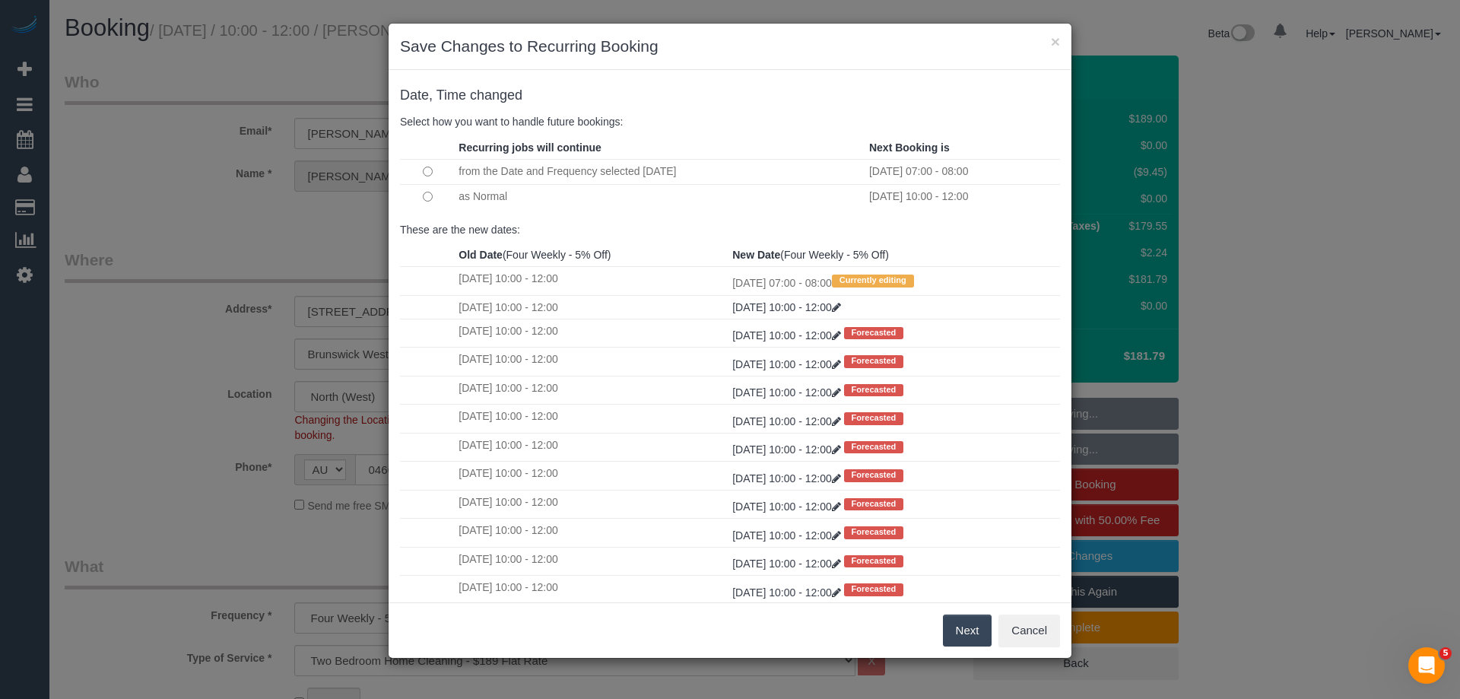
click at [957, 629] on button "Next" at bounding box center [967, 630] width 49 height 32
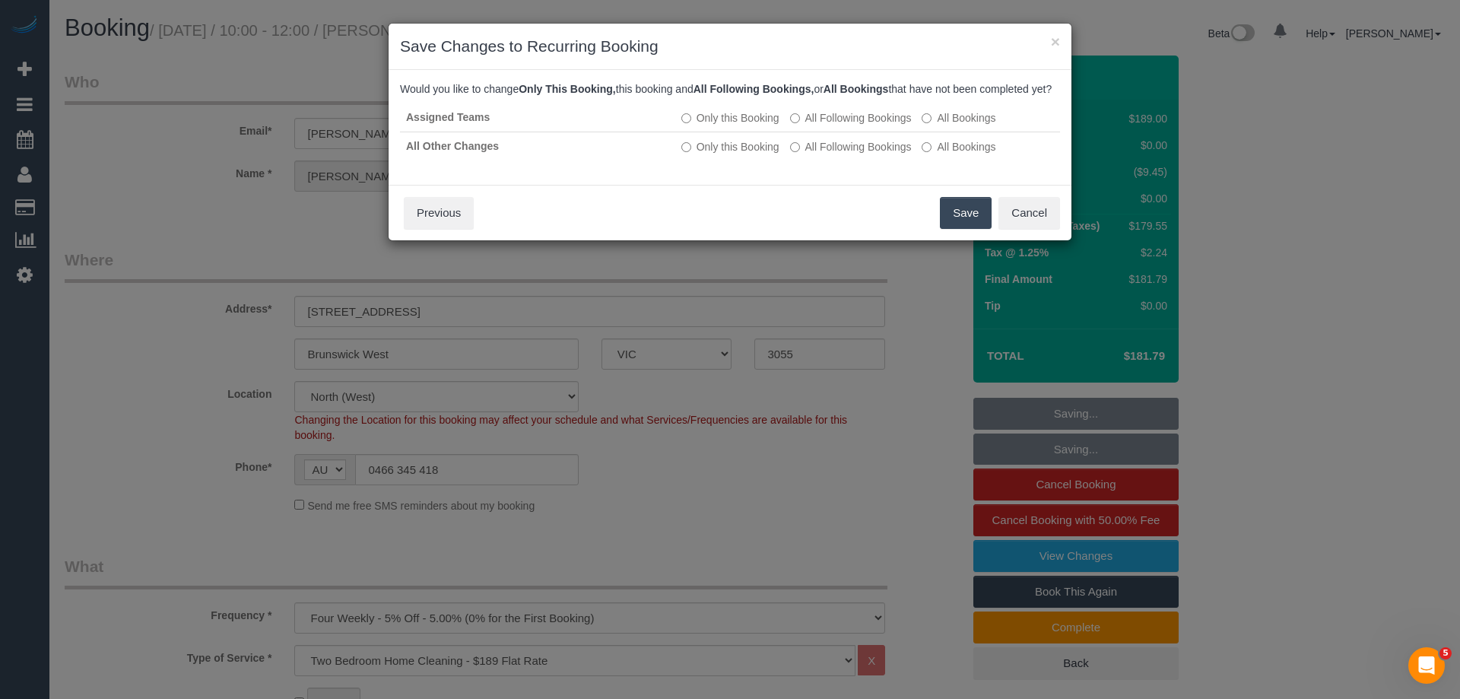
click at [963, 229] on button "Save" at bounding box center [966, 213] width 52 height 32
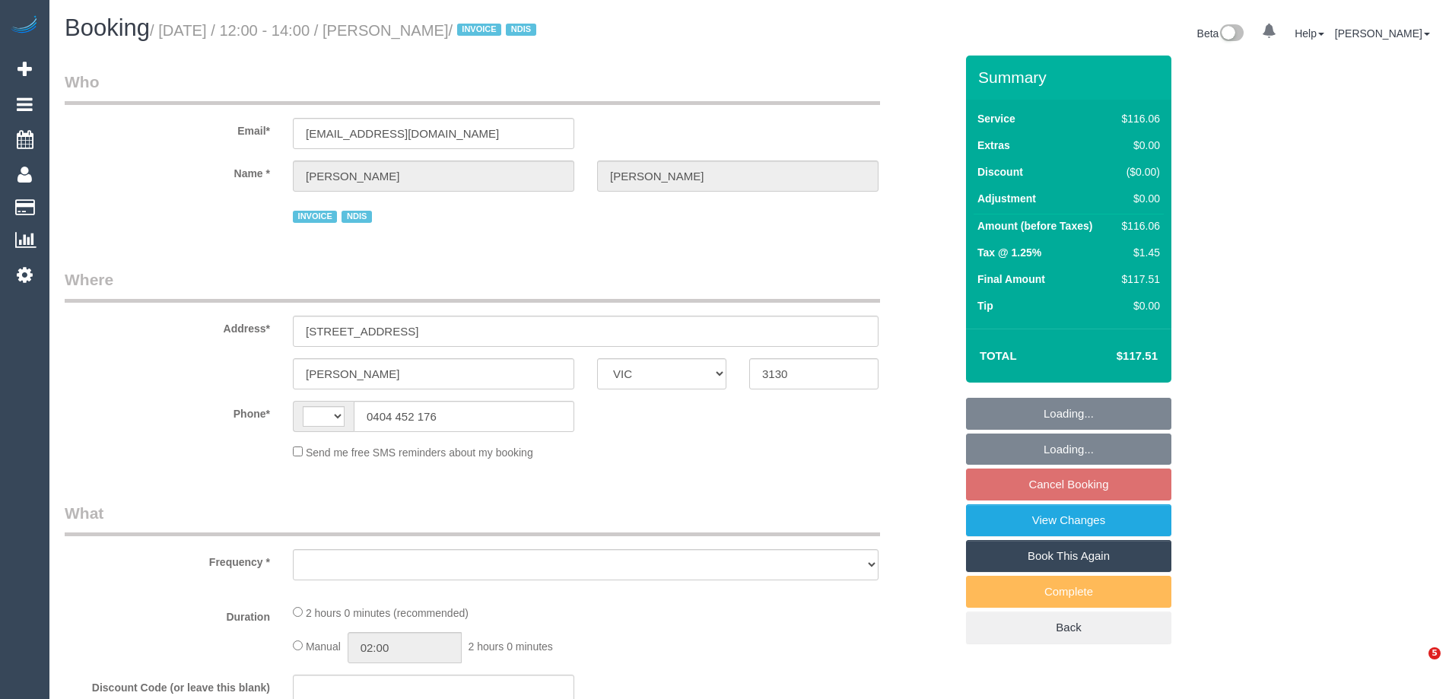
select select "VIC"
select select "string:AU"
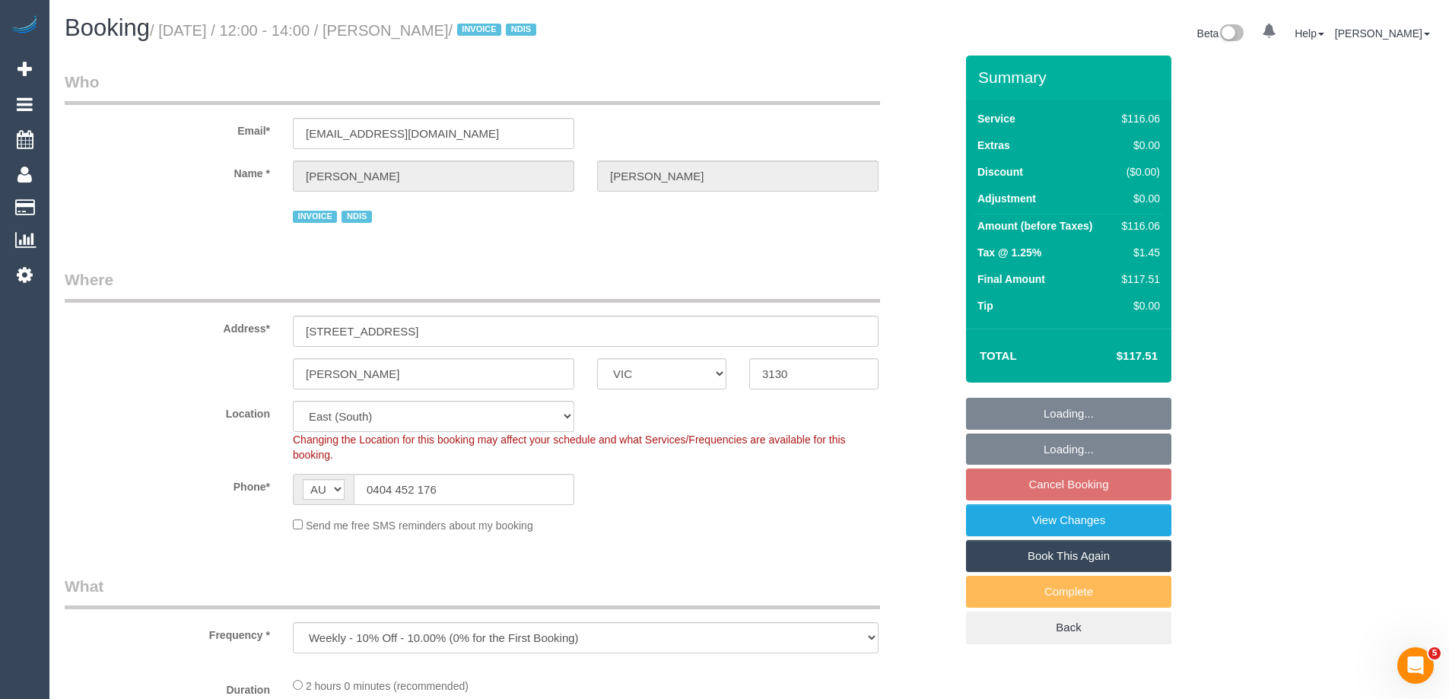
select select "object:717"
select select "number:29"
select select "number:14"
select select "number:19"
select select "number:36"
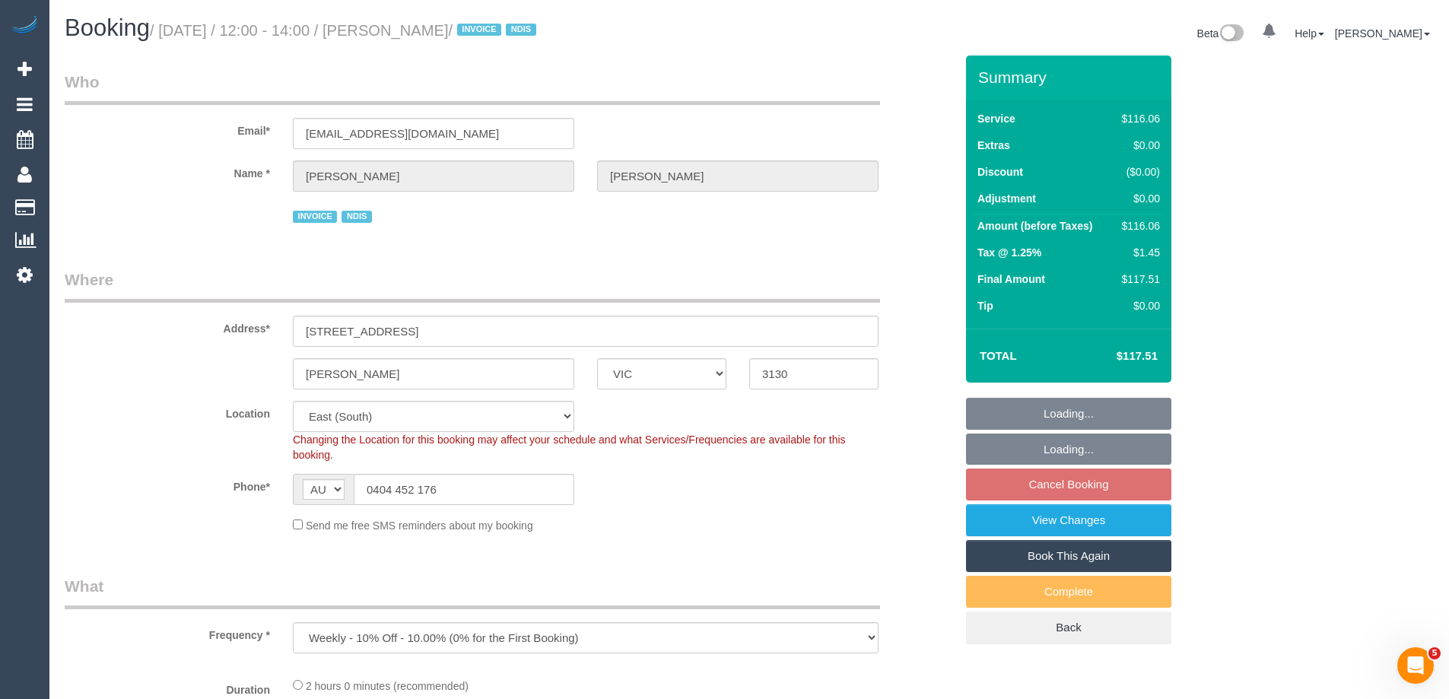
select select "number:34"
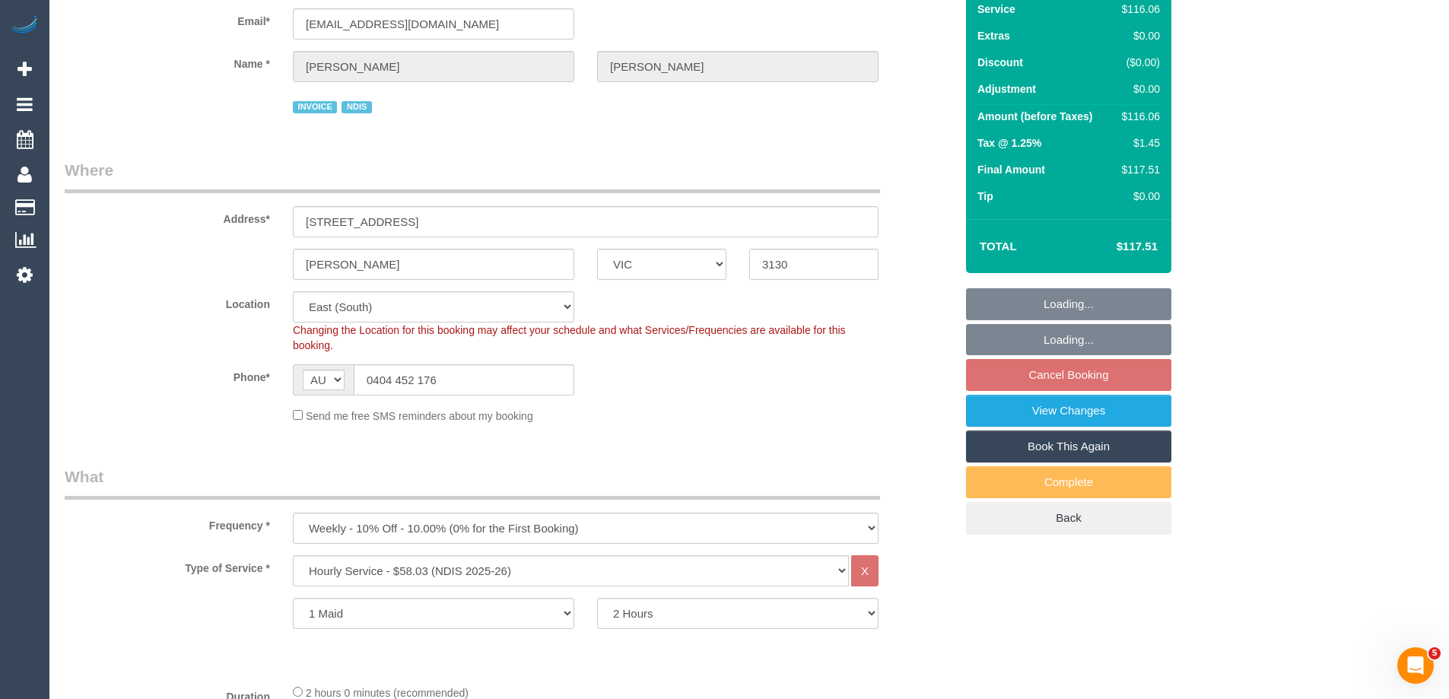
select select "spot1"
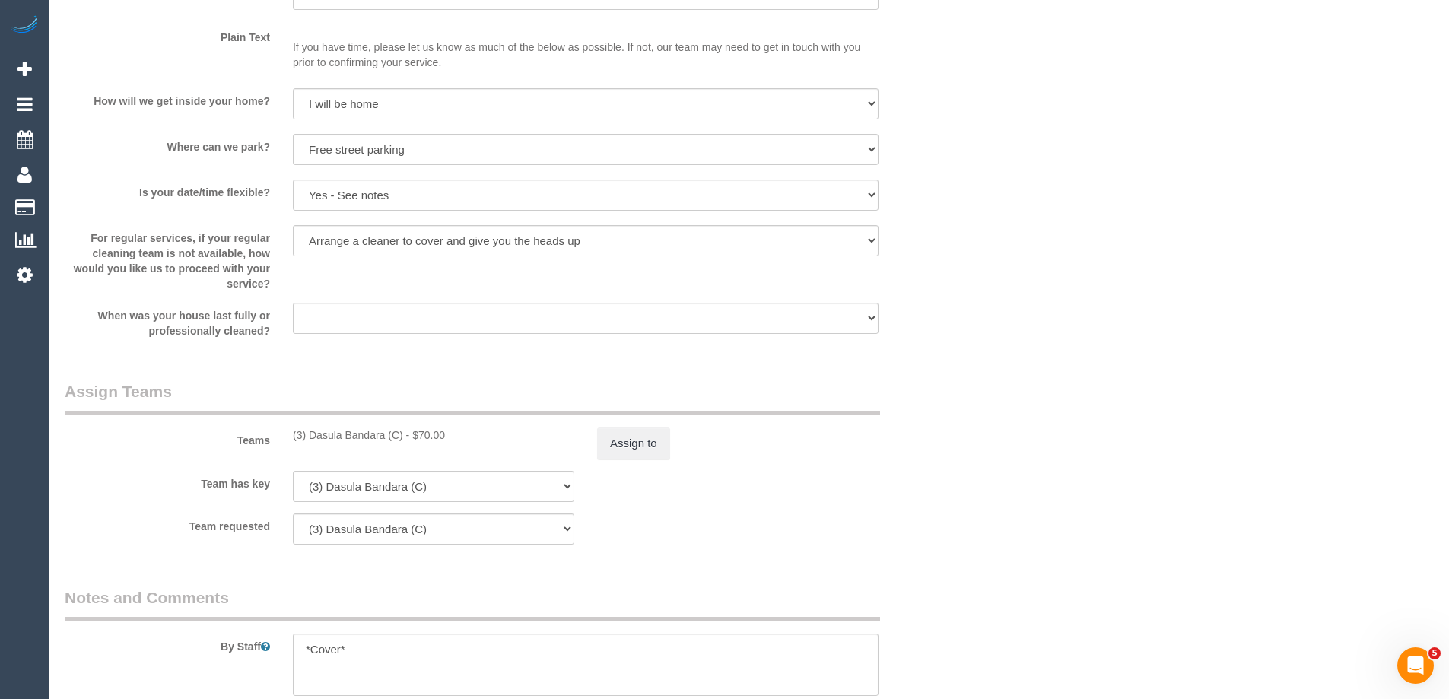
scroll to position [1597, 0]
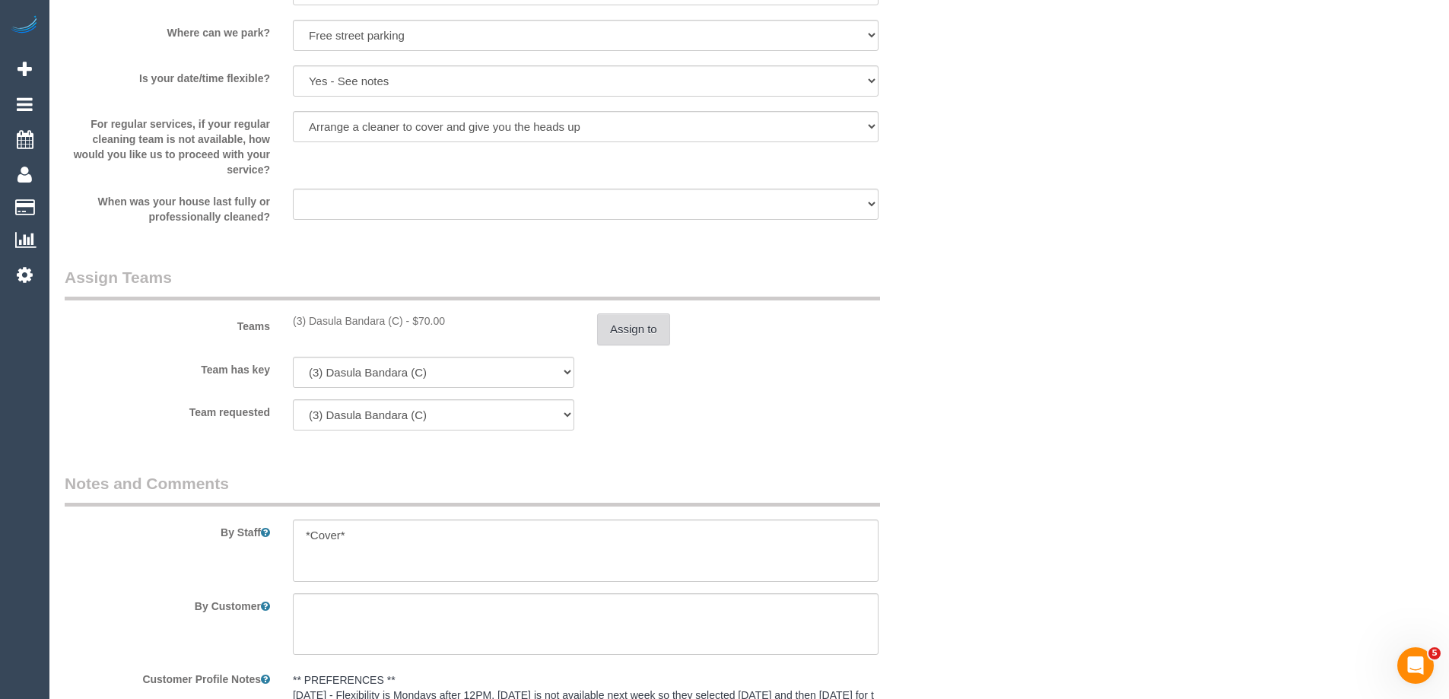
click at [618, 336] on button "Assign to" at bounding box center [633, 329] width 73 height 32
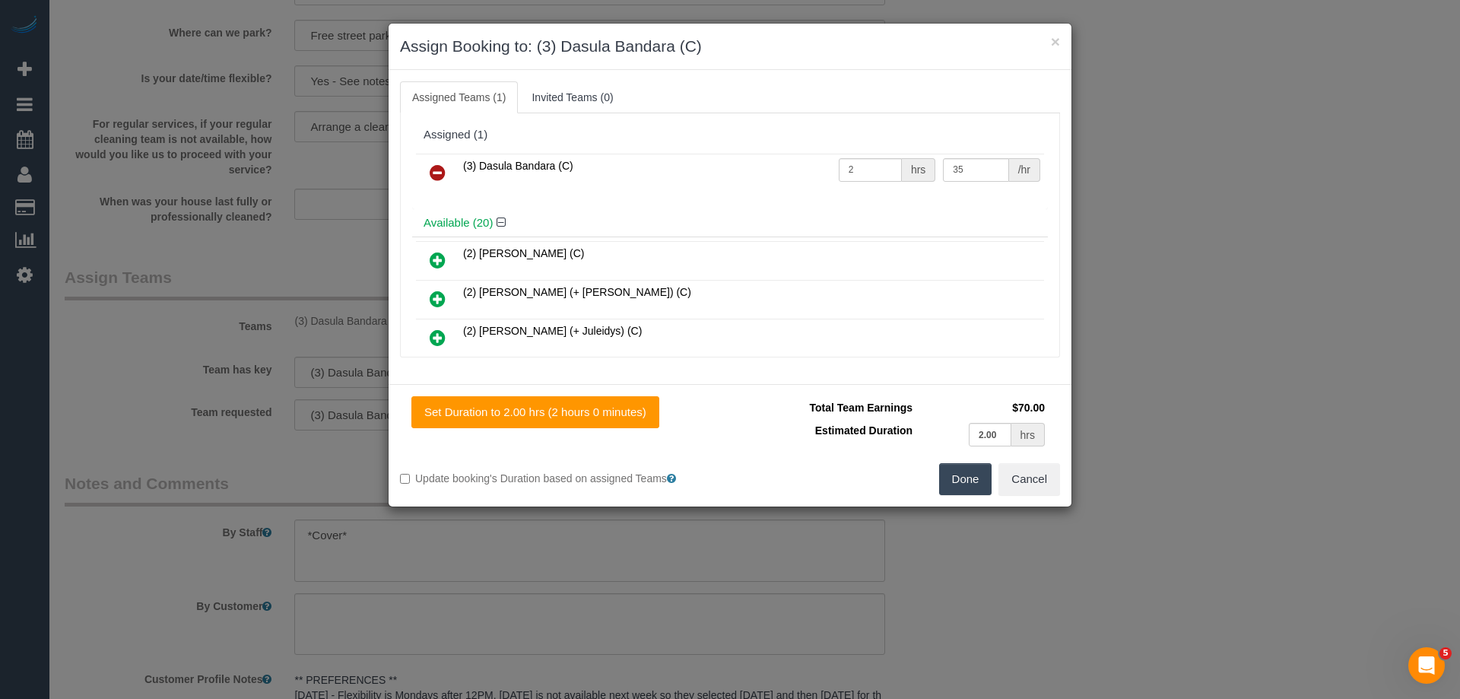
click at [445, 167] on icon at bounding box center [438, 173] width 16 height 18
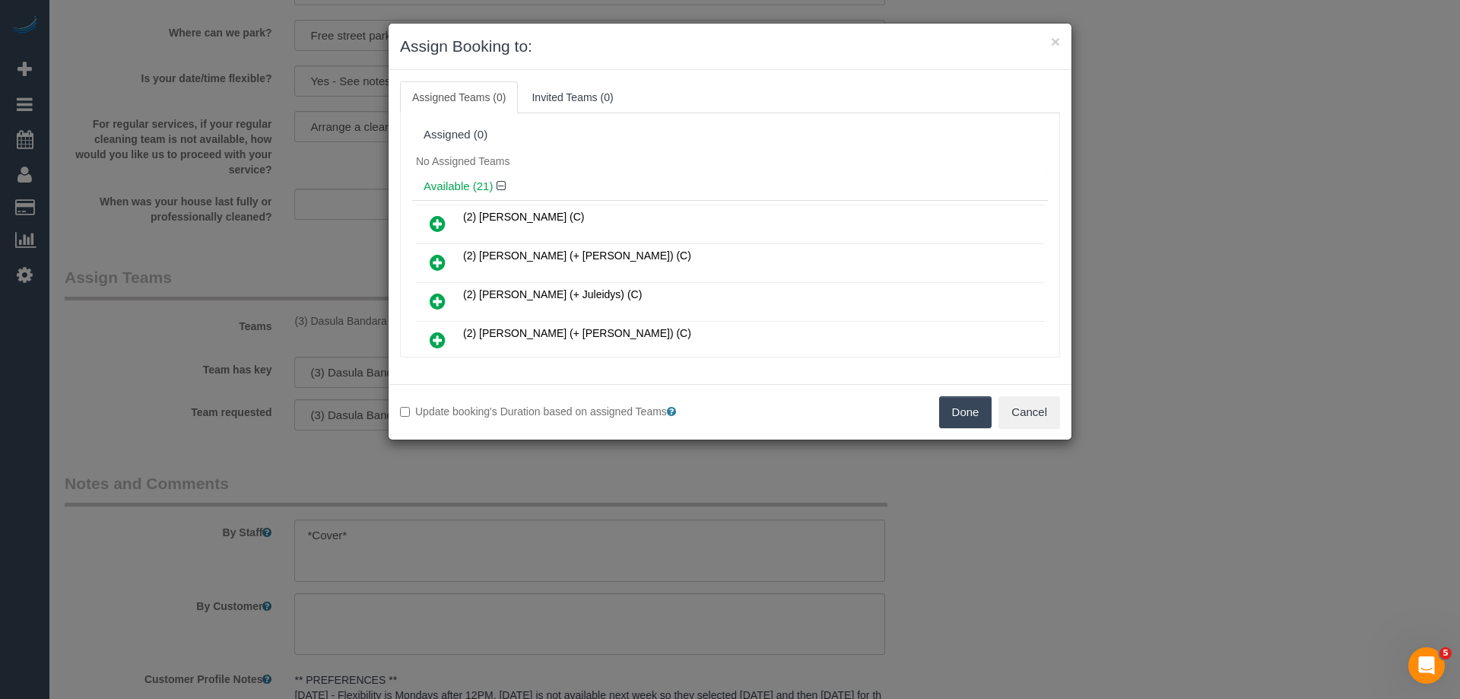
click at [966, 408] on button "Done" at bounding box center [965, 412] width 53 height 32
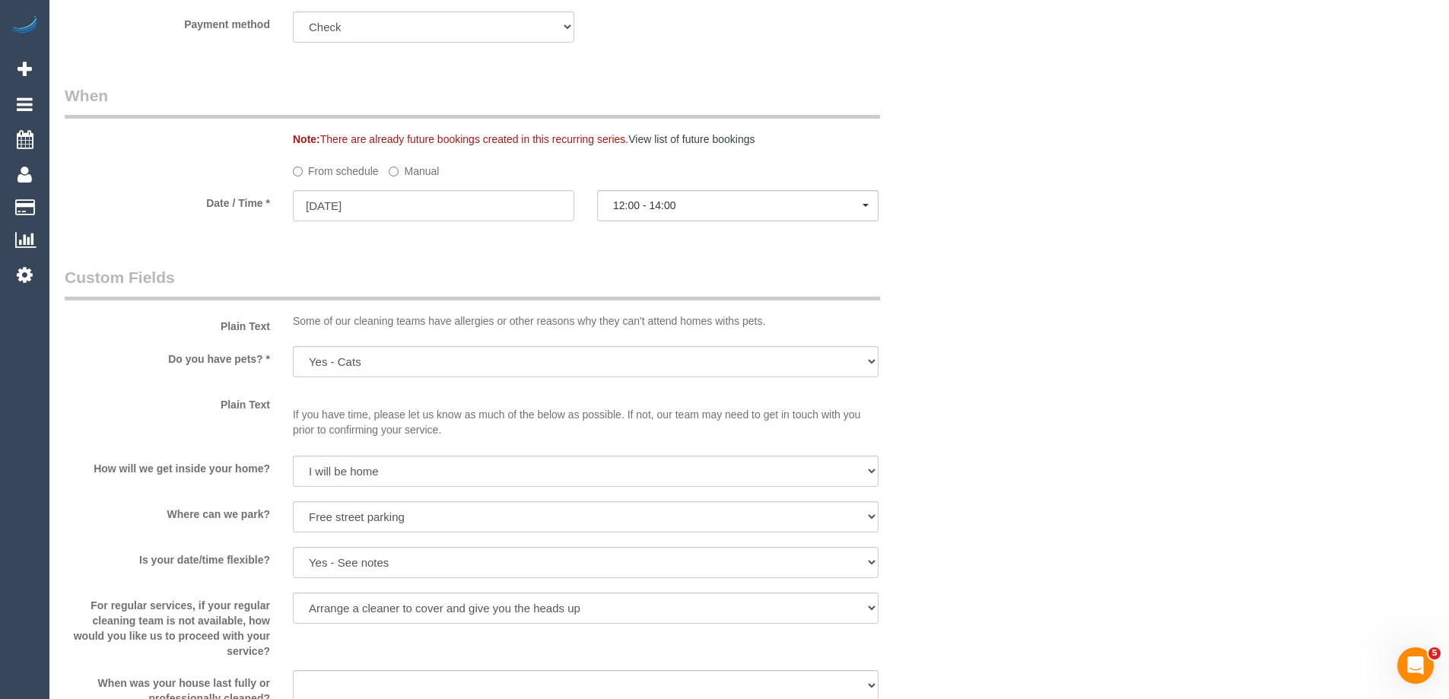
scroll to position [913, 0]
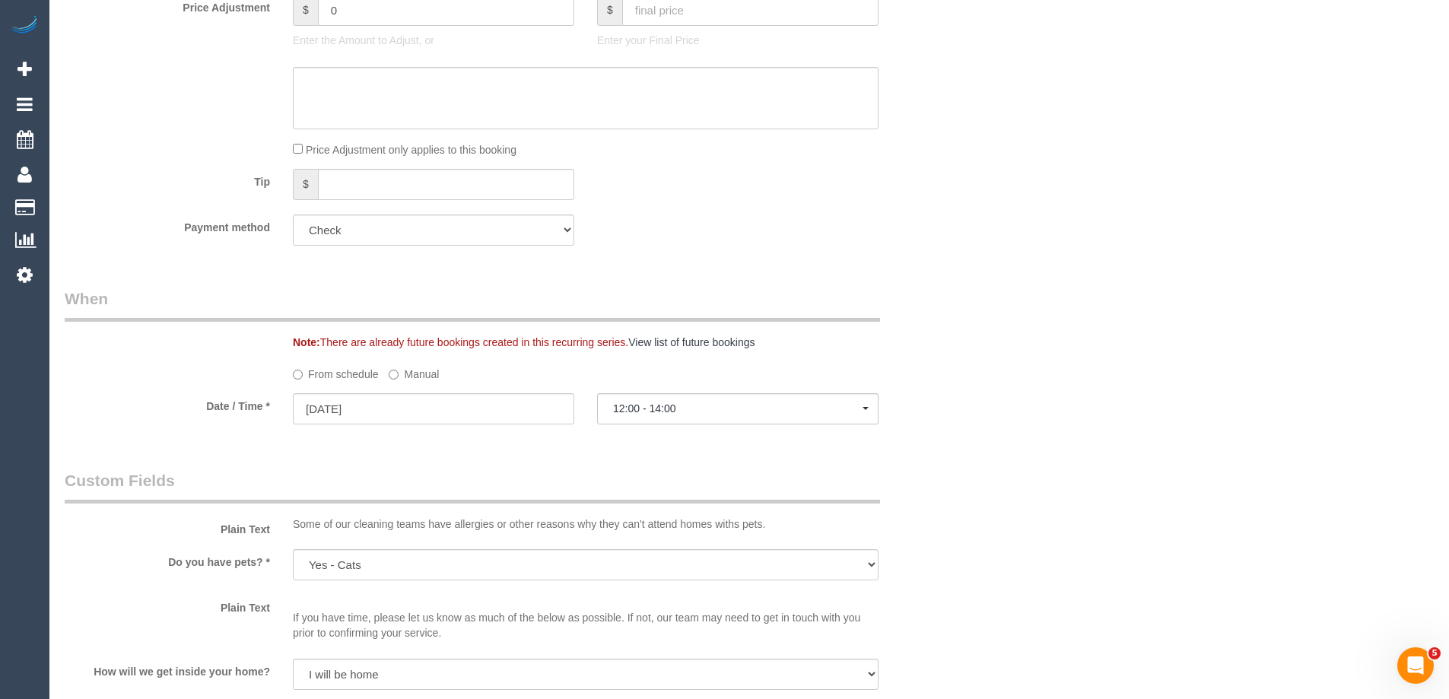
drag, startPoint x: 423, startPoint y: 360, endPoint x: 408, endPoint y: 367, distance: 16.7
click at [421, 361] on fieldset "When Note: There are already future bookings created in this recurring series. …" at bounding box center [510, 362] width 890 height 151
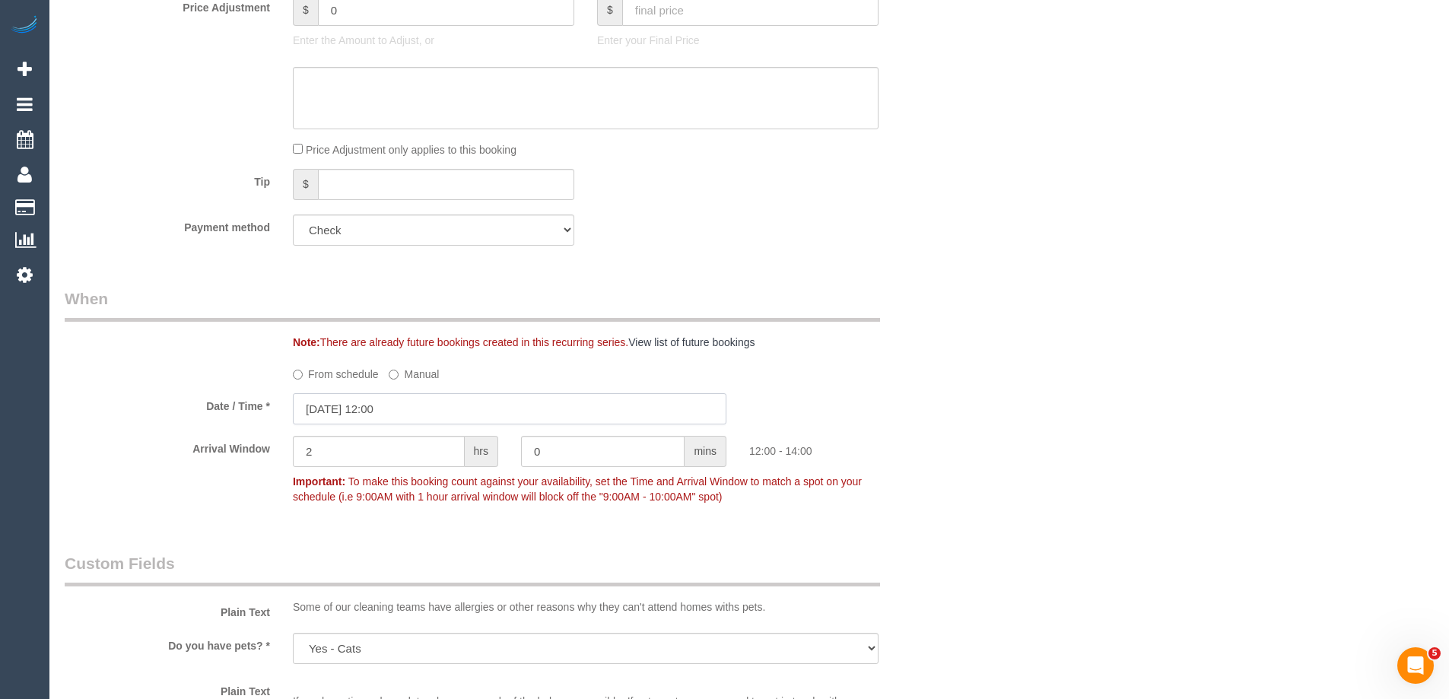
click at [318, 409] on input "23/09/2025 12:00" at bounding box center [509, 408] width 433 height 31
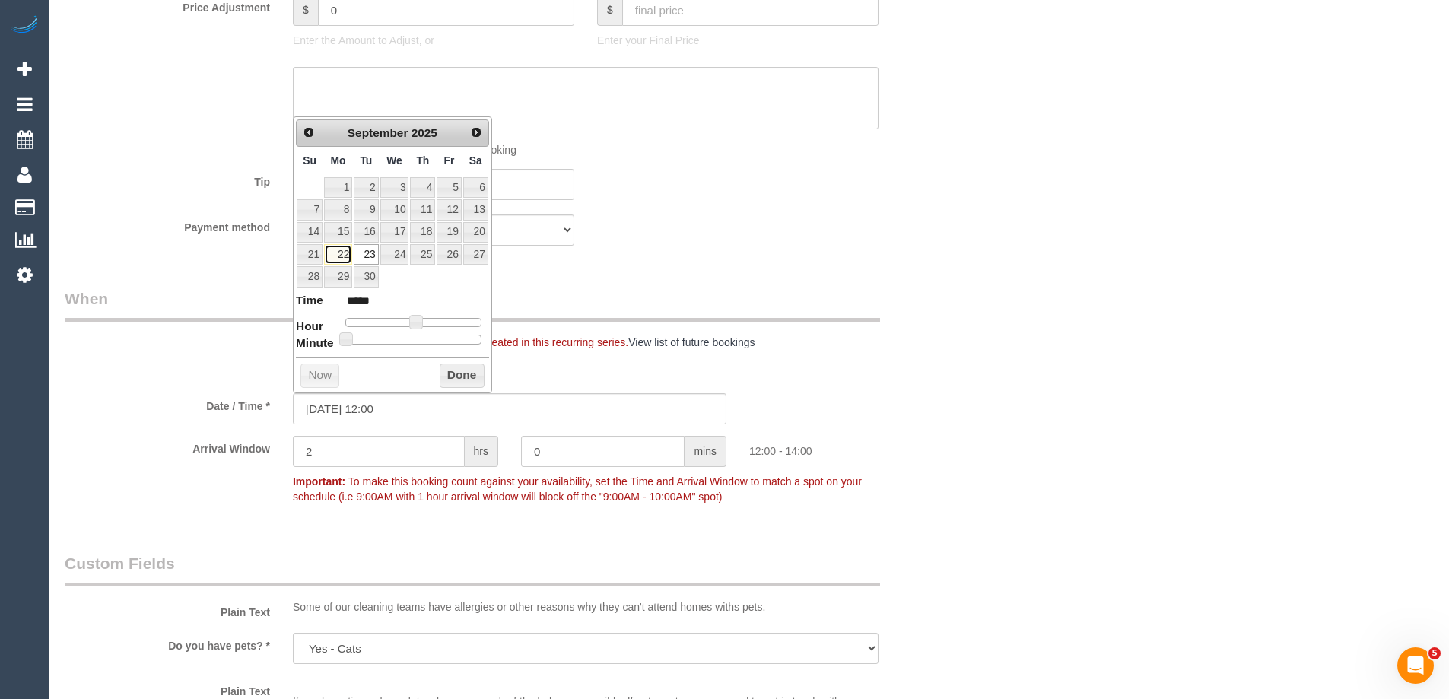
click at [338, 256] on link "22" at bounding box center [338, 254] width 28 height 21
type input "22/09/2025 12:00"
click at [447, 373] on button "Done" at bounding box center [462, 376] width 45 height 24
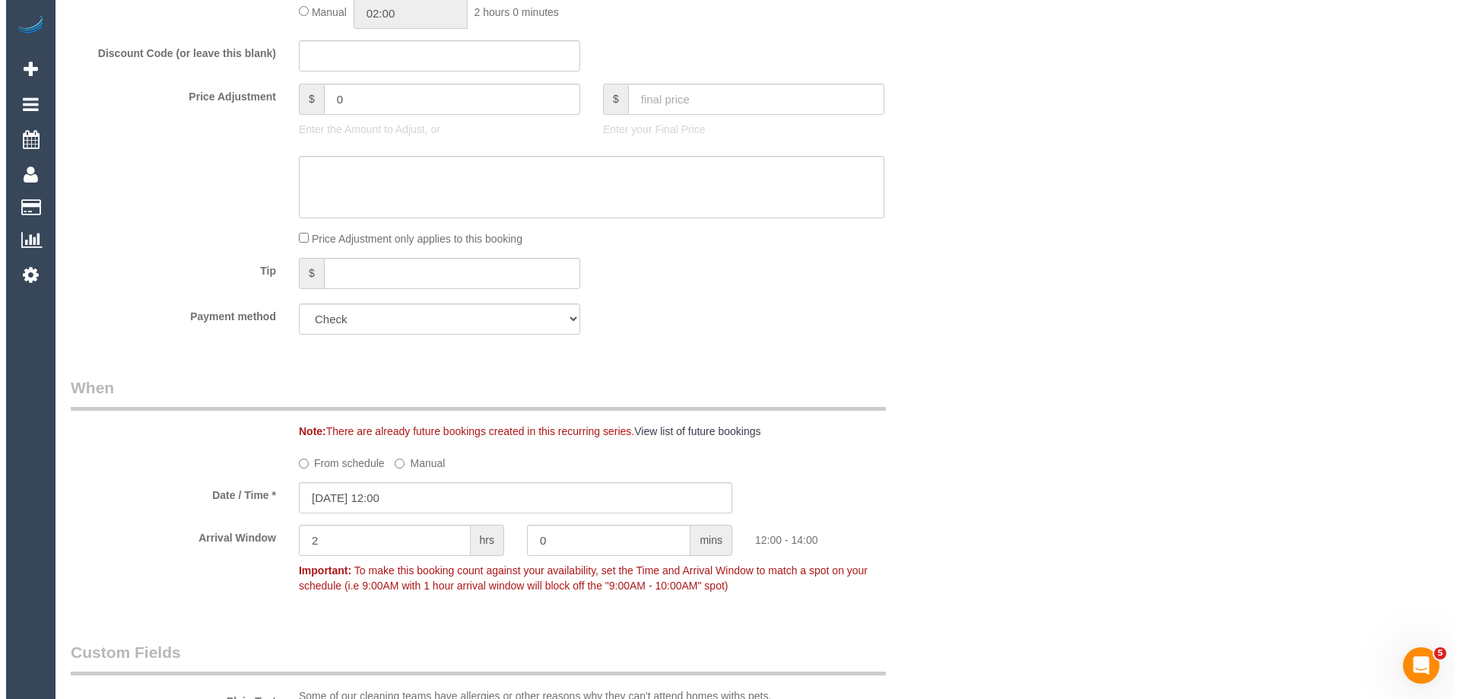
scroll to position [0, 0]
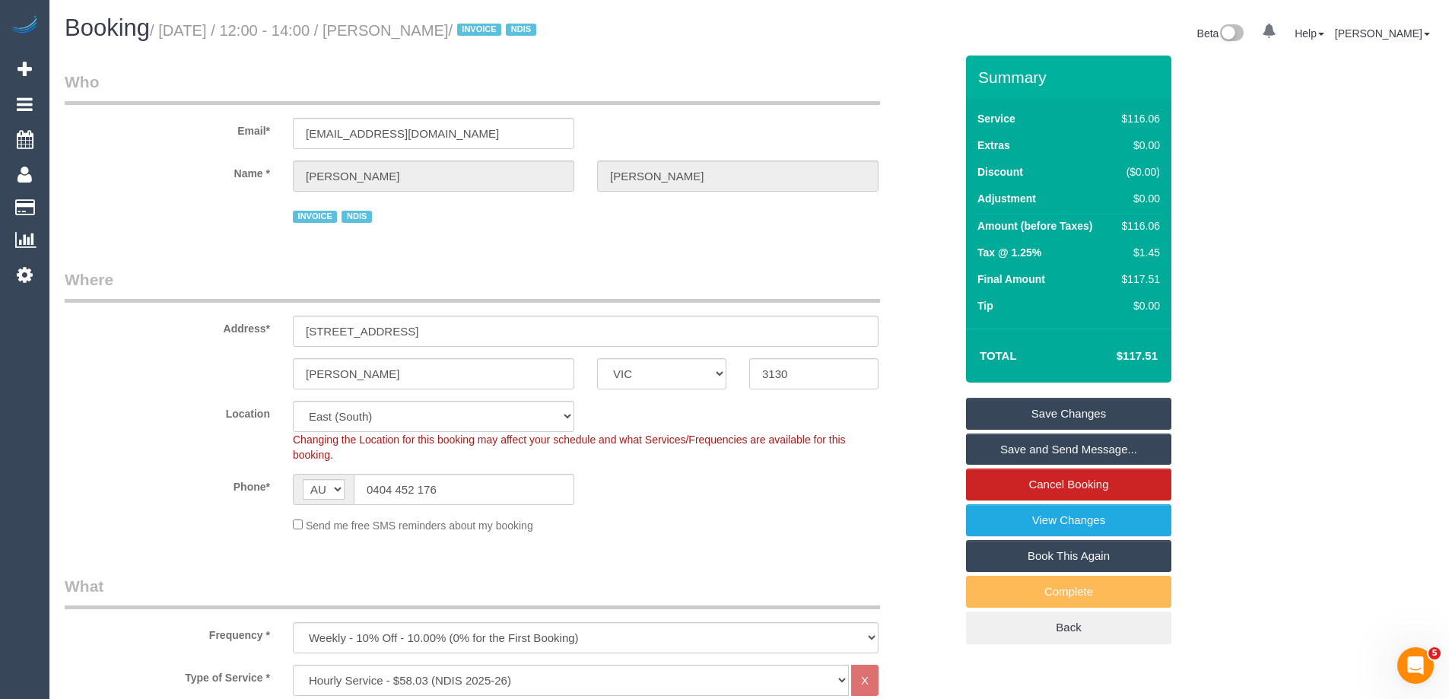
click at [988, 414] on link "Save Changes" at bounding box center [1068, 414] width 205 height 32
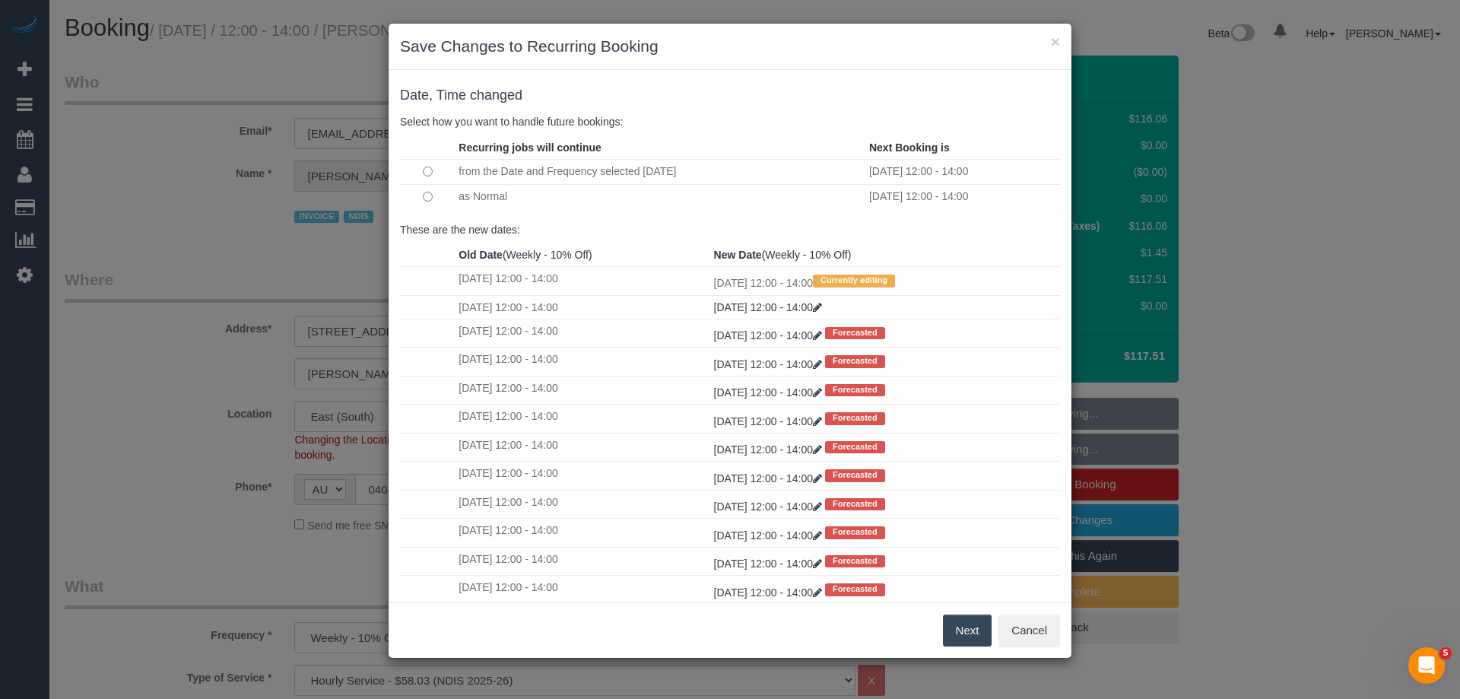
click at [959, 635] on button "Next" at bounding box center [967, 630] width 49 height 32
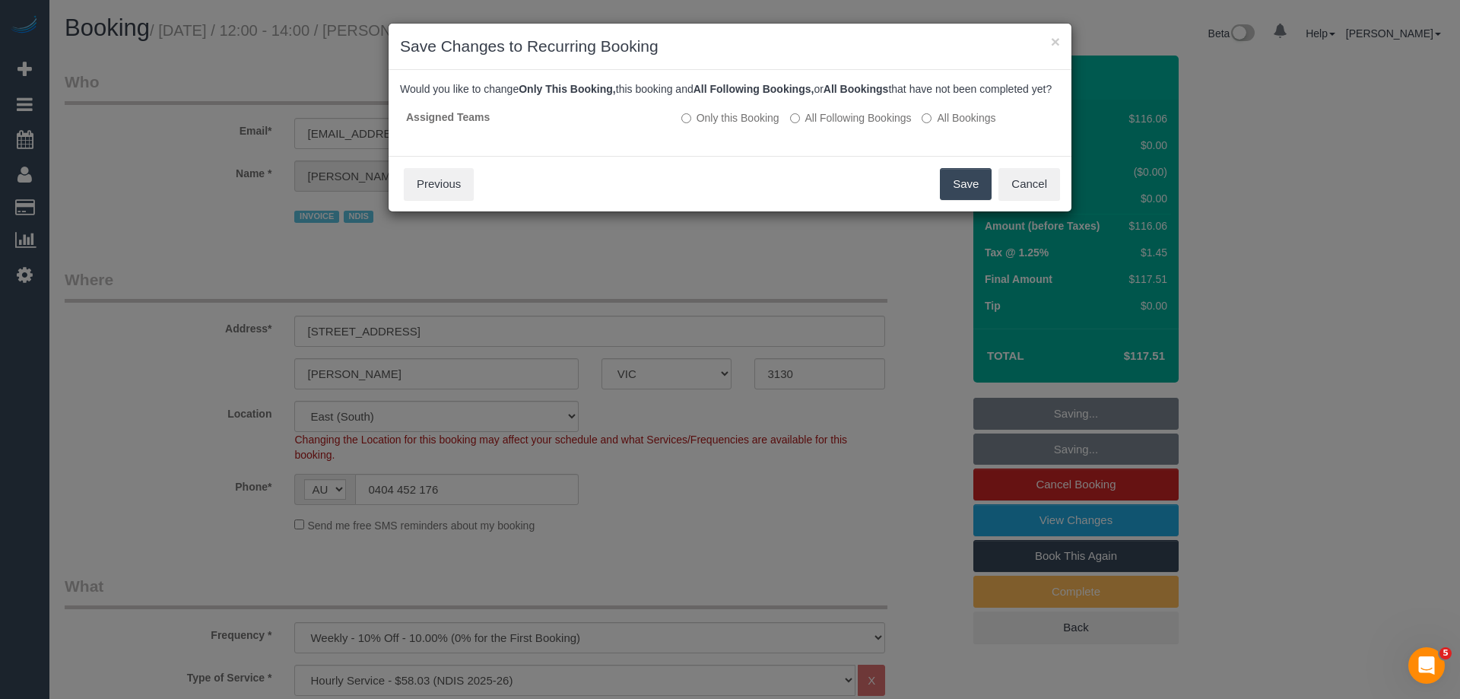
click at [966, 194] on button "Save" at bounding box center [966, 184] width 52 height 32
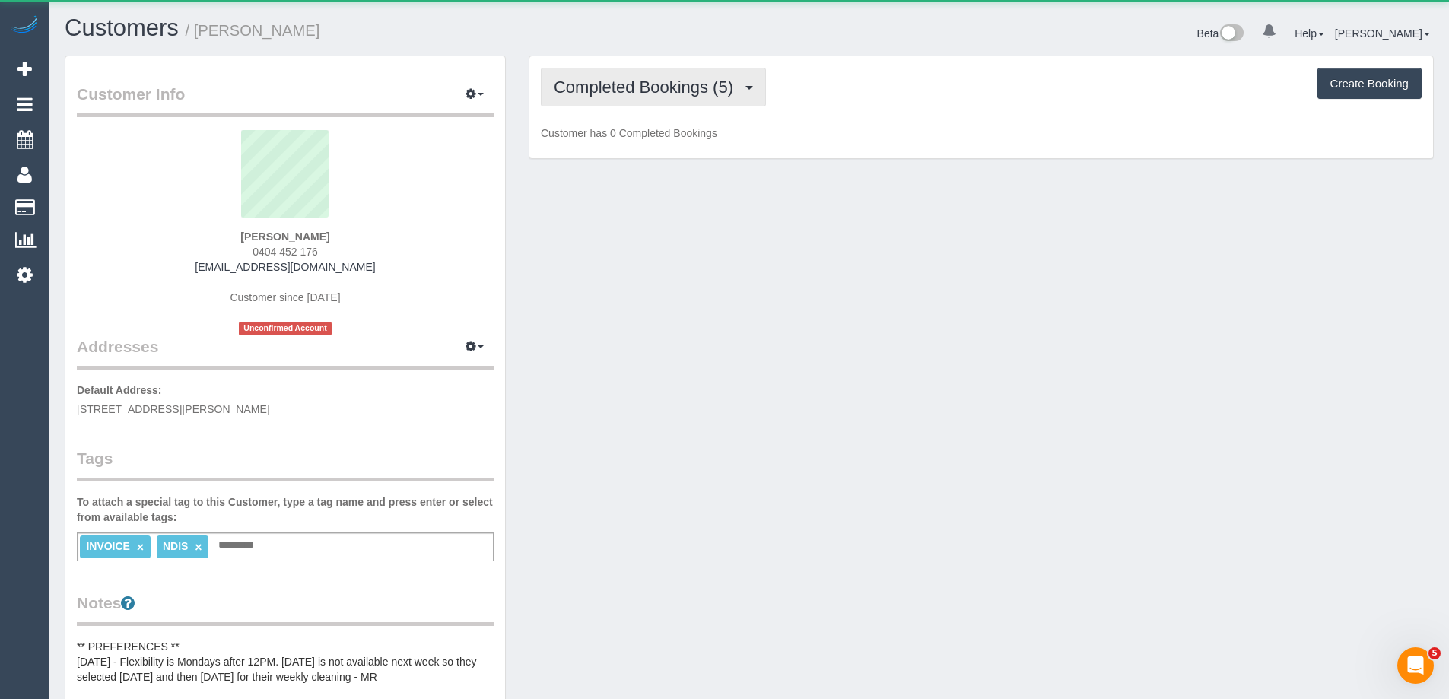
click at [674, 81] on span "Completed Bookings (5)" at bounding box center [647, 87] width 187 height 19
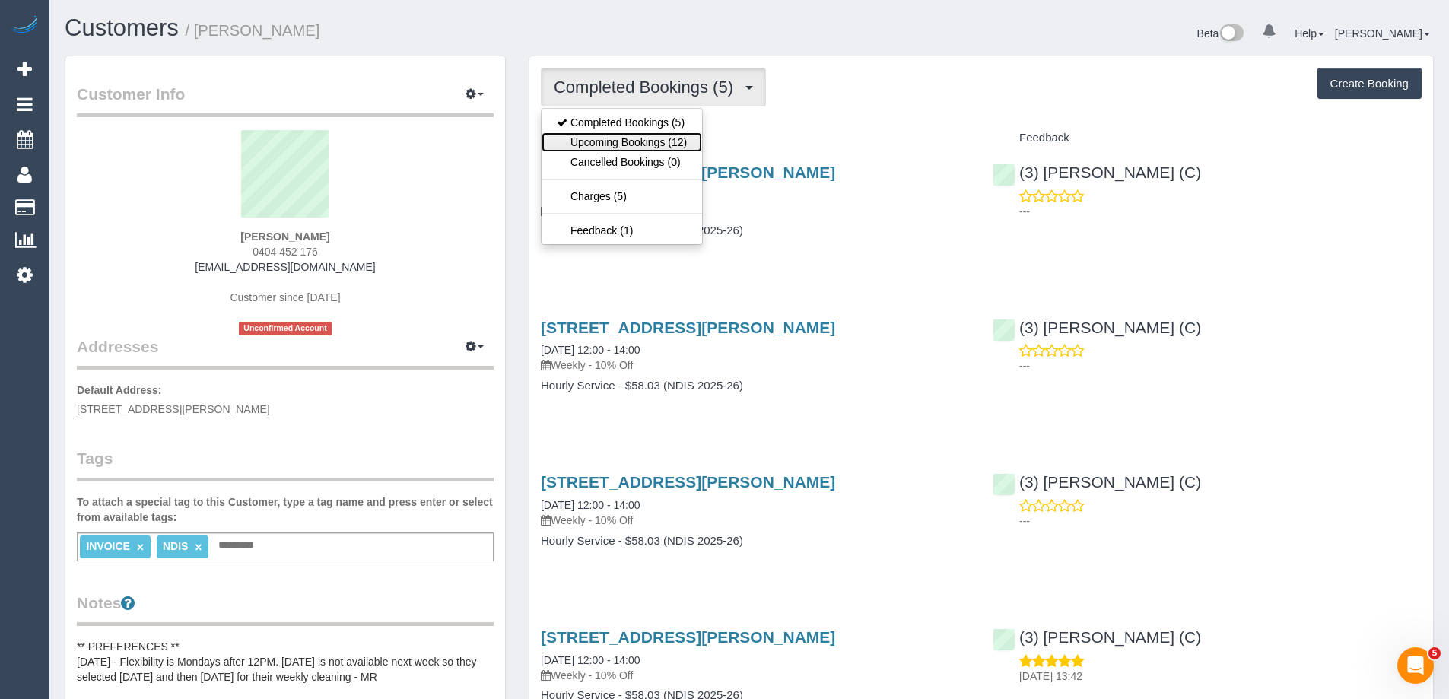
click at [646, 136] on link "Upcoming Bookings (12)" at bounding box center [621, 142] width 160 height 20
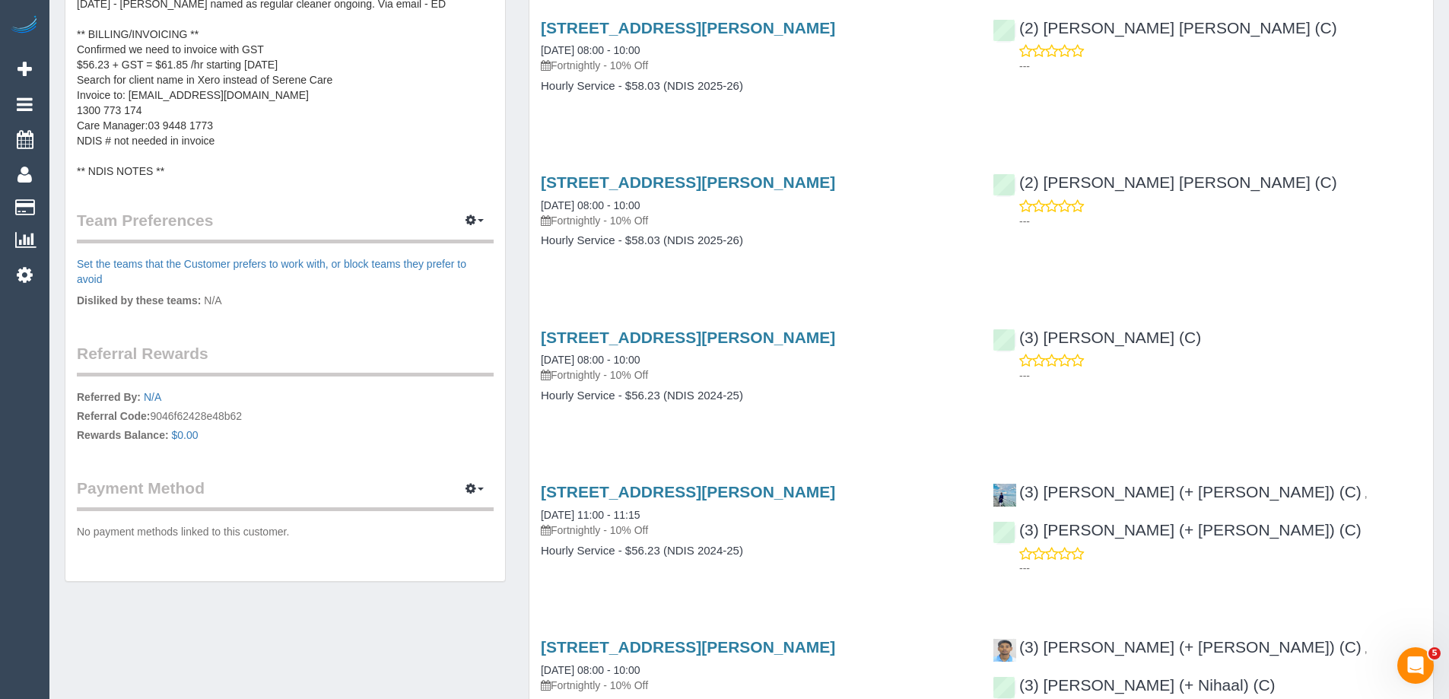
scroll to position [761, 0]
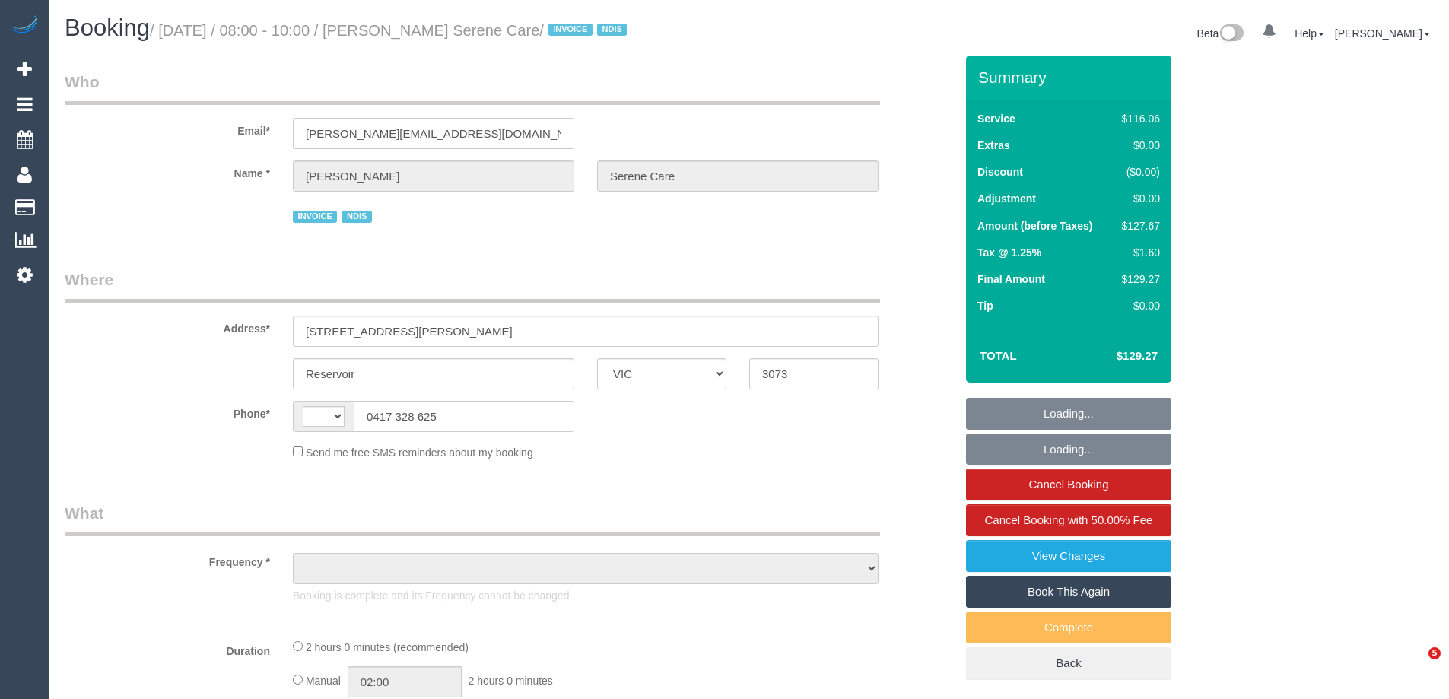
select select "VIC"
select select "string:AU"
select select "object:534"
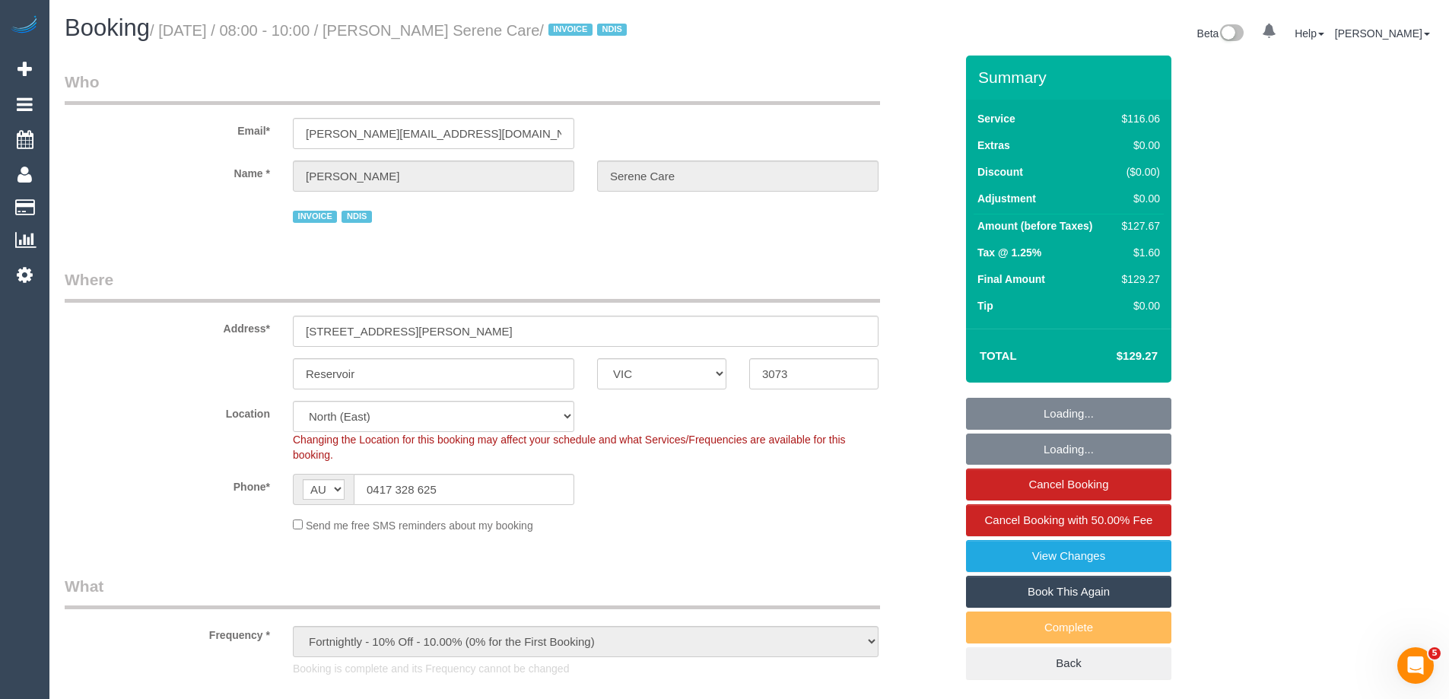
select select "number:28"
select select "number:14"
select select "number:19"
select select "number:25"
select select "number:34"
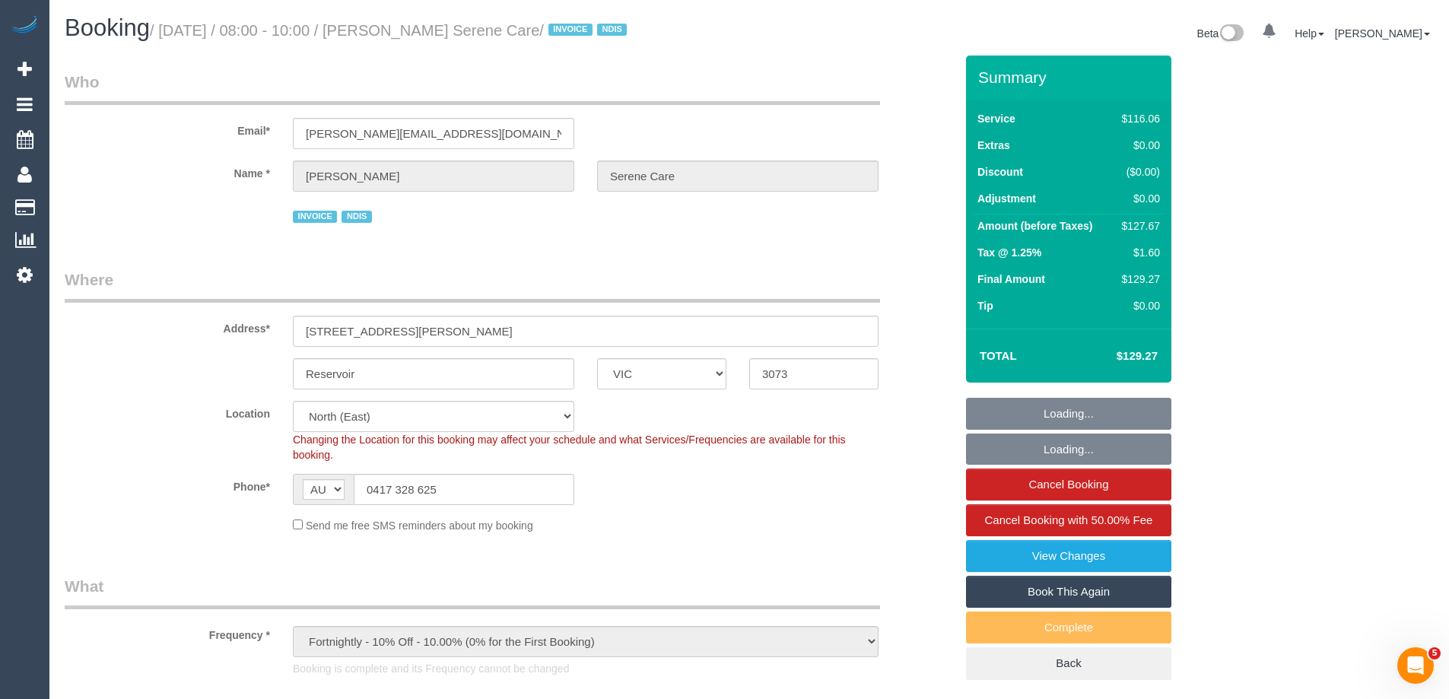
select select "spot1"
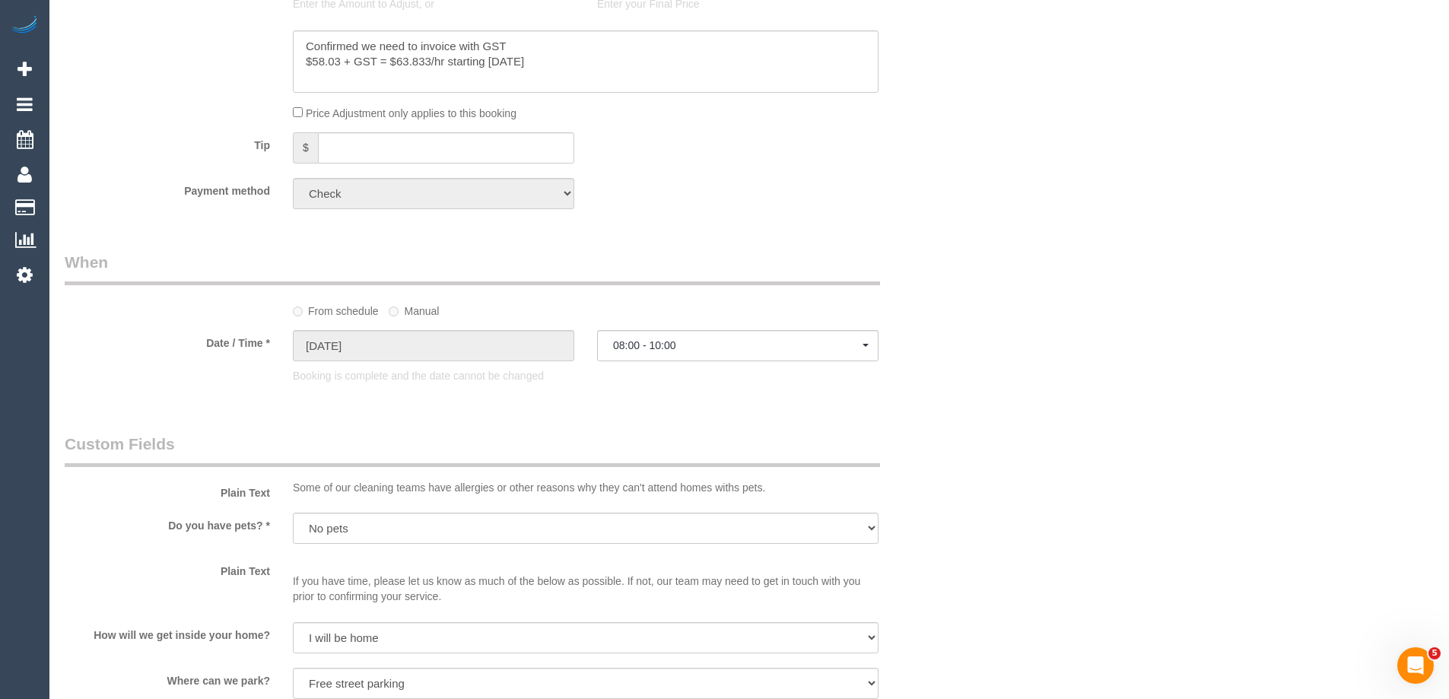
select select "object:1381"
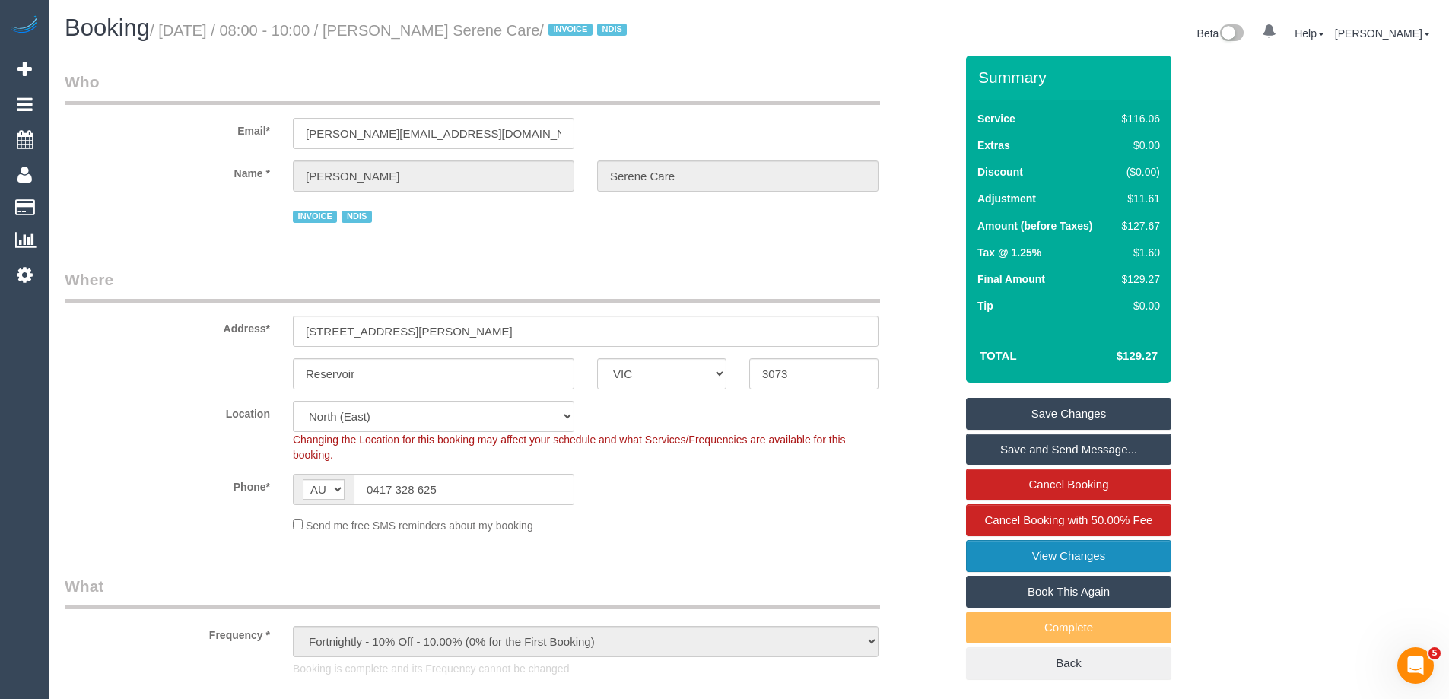
click at [1011, 565] on link "View Changes" at bounding box center [1068, 556] width 205 height 32
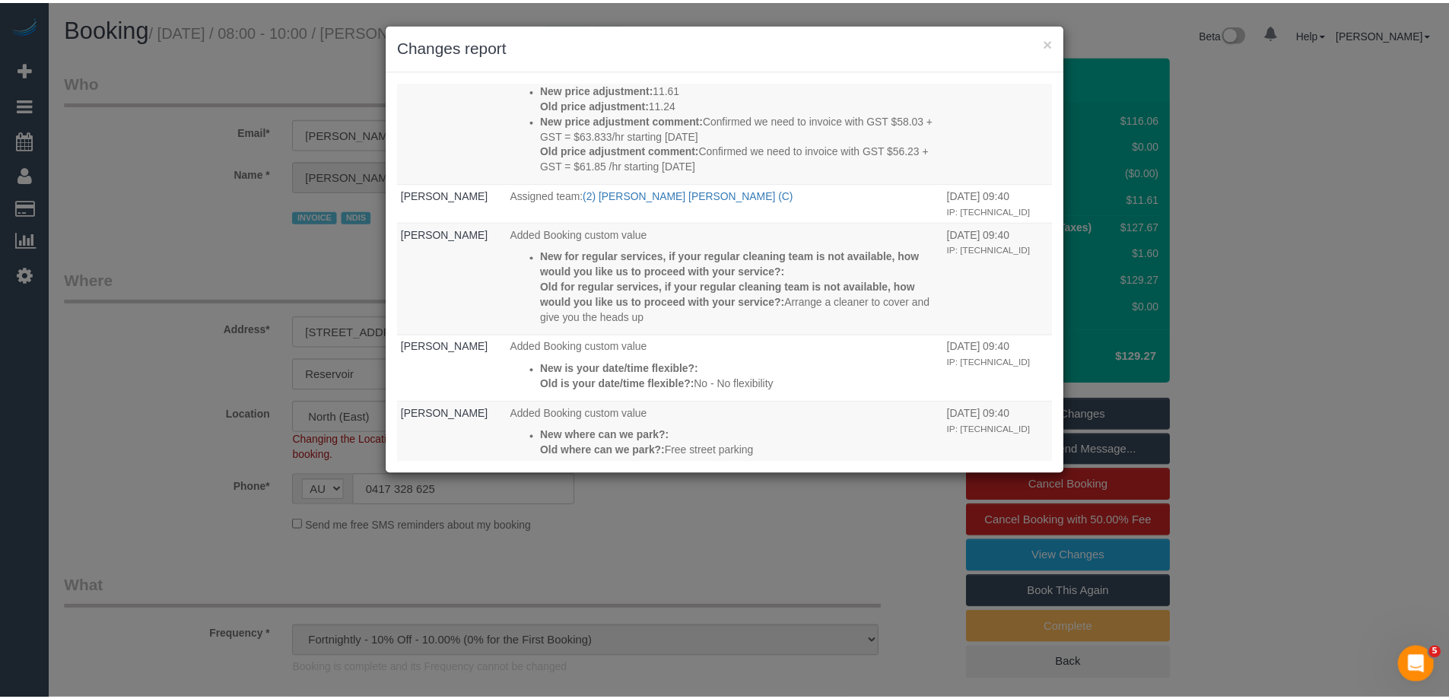
scroll to position [608, 0]
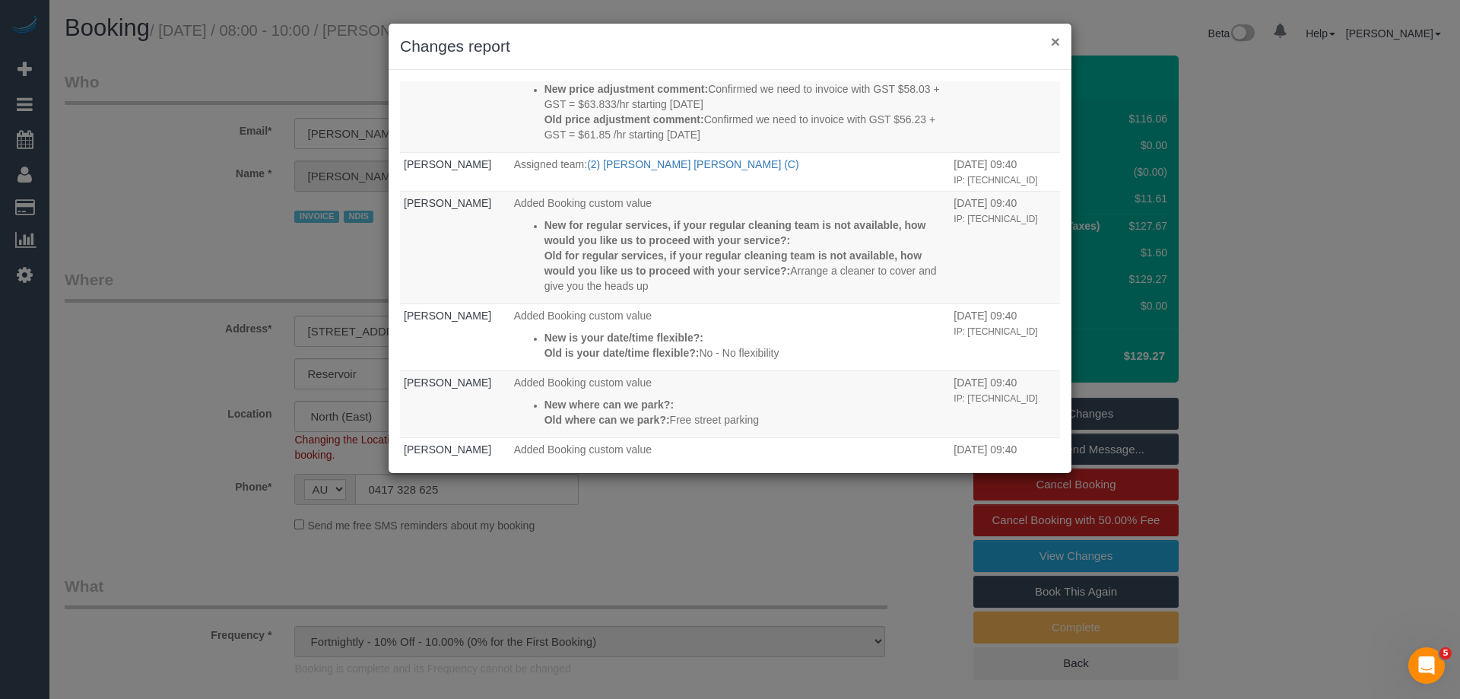
click at [1057, 42] on button "×" at bounding box center [1055, 41] width 9 height 16
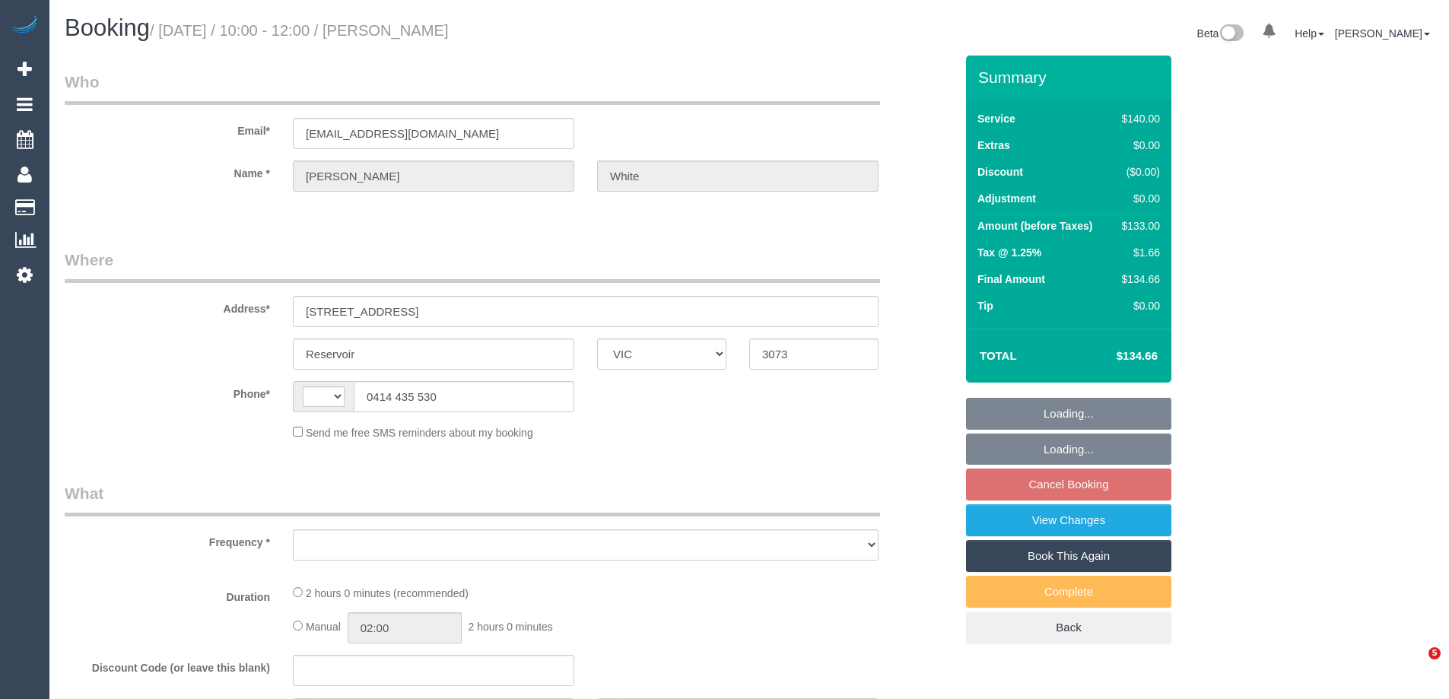
select select "VIC"
select select "string:AU"
select select "object:542"
select select "number:29"
select select "number:14"
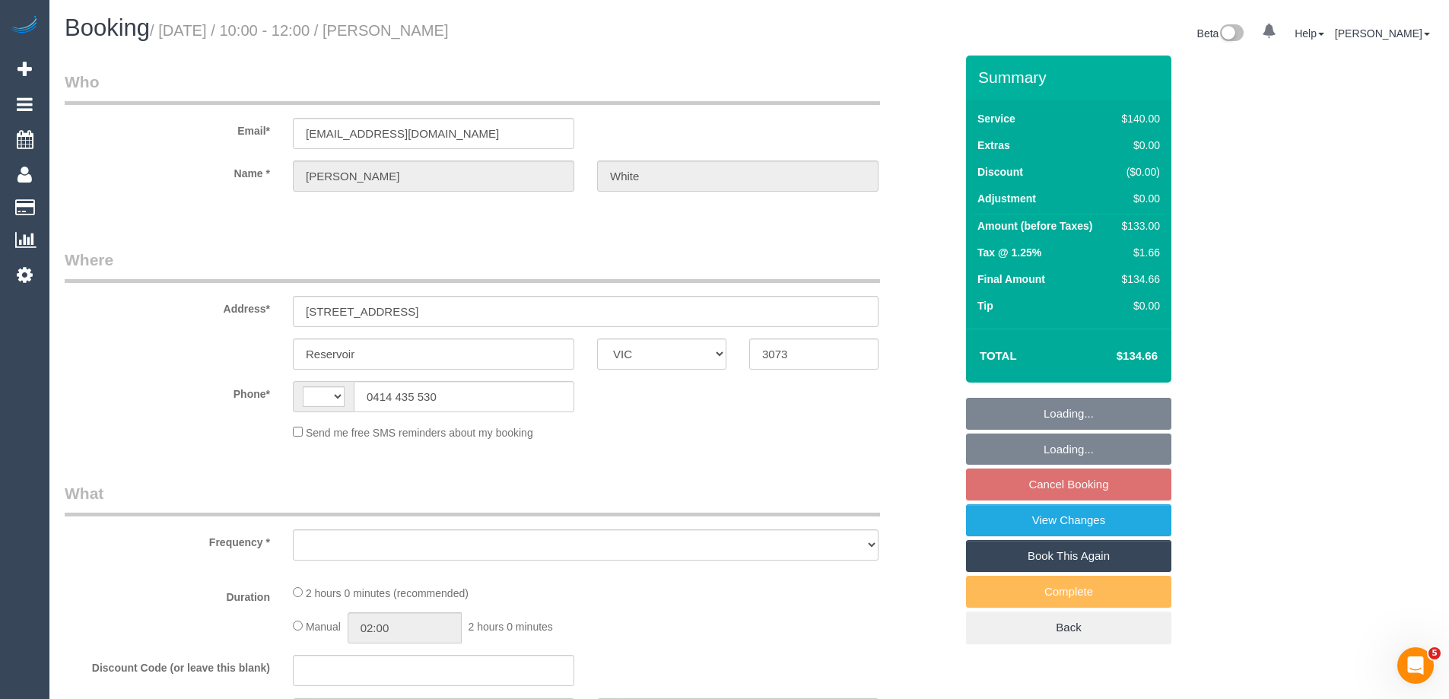
select select "number:18"
select select "number:25"
select select "number:34"
select select "number:26"
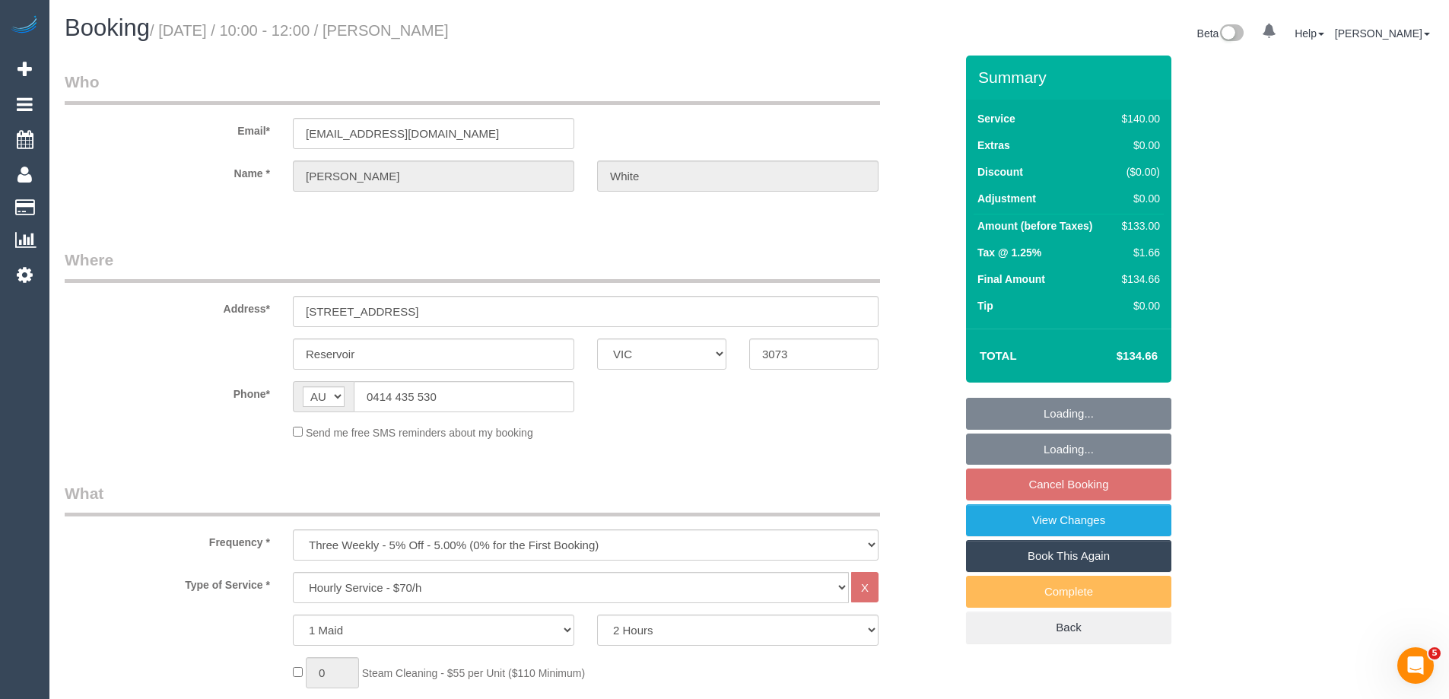
select select "string:stripe-pm_1PAMz62GScqysDRV0t4JZwaL"
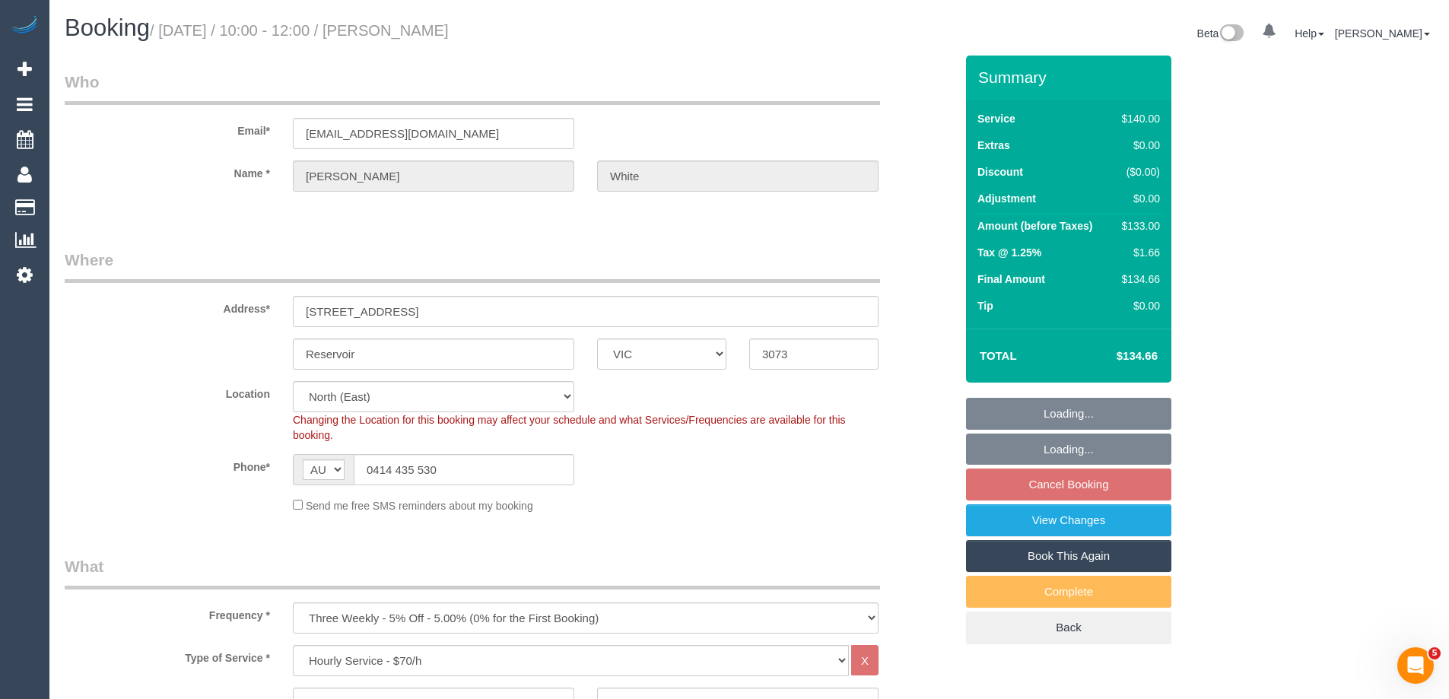
select select "object:1487"
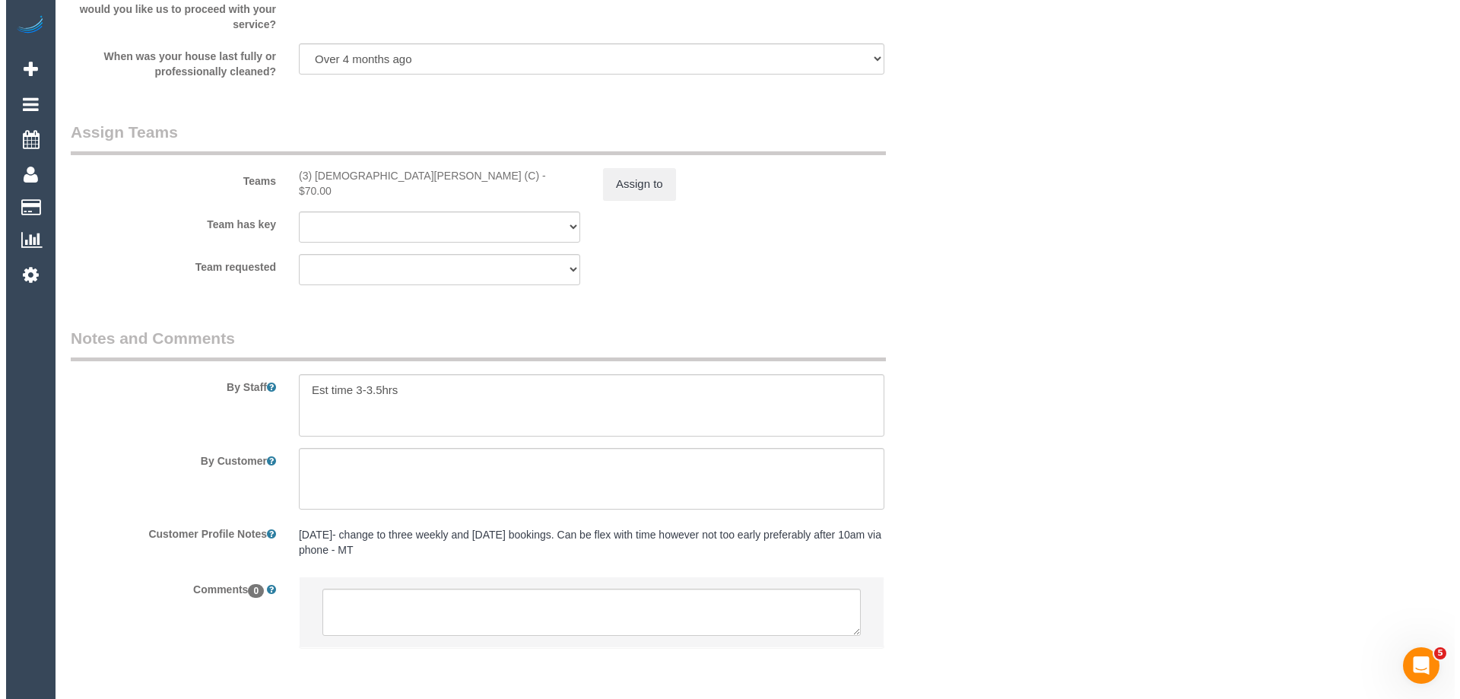
scroll to position [2313, 0]
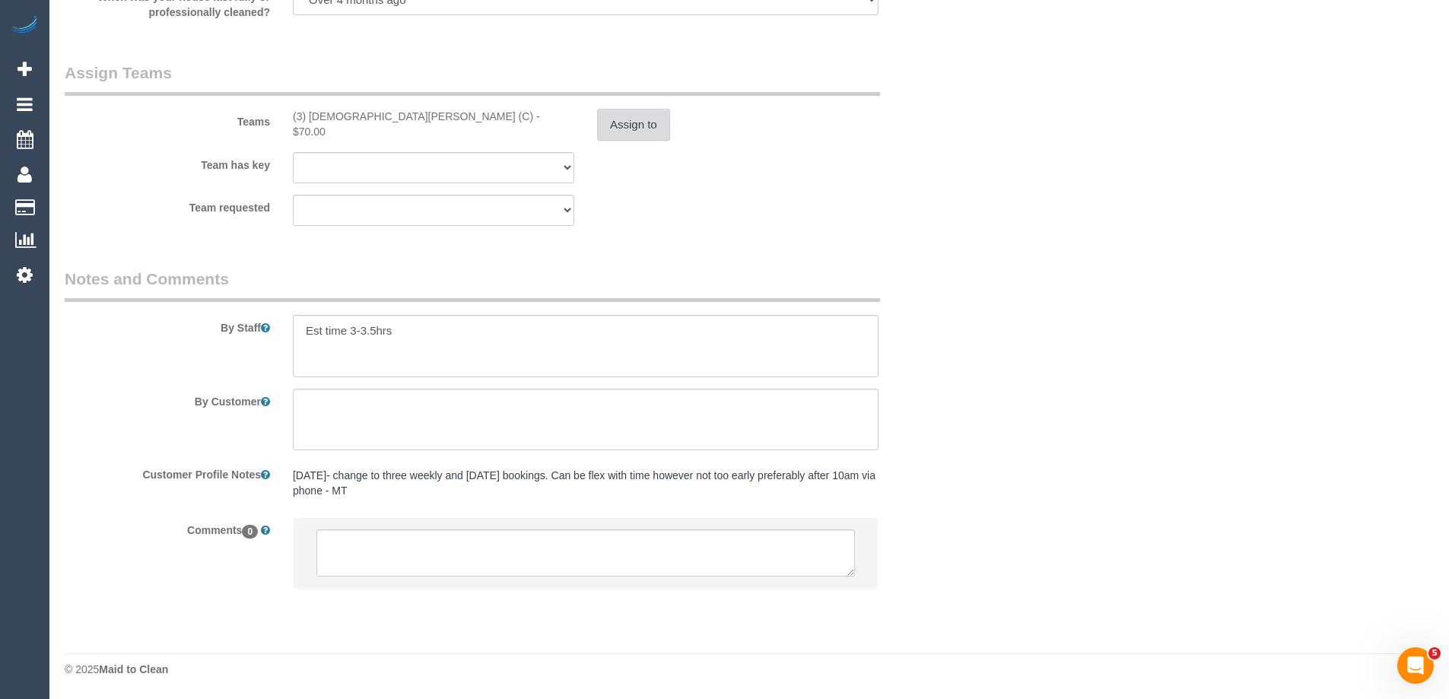
click at [640, 119] on button "Assign to" at bounding box center [633, 125] width 73 height 32
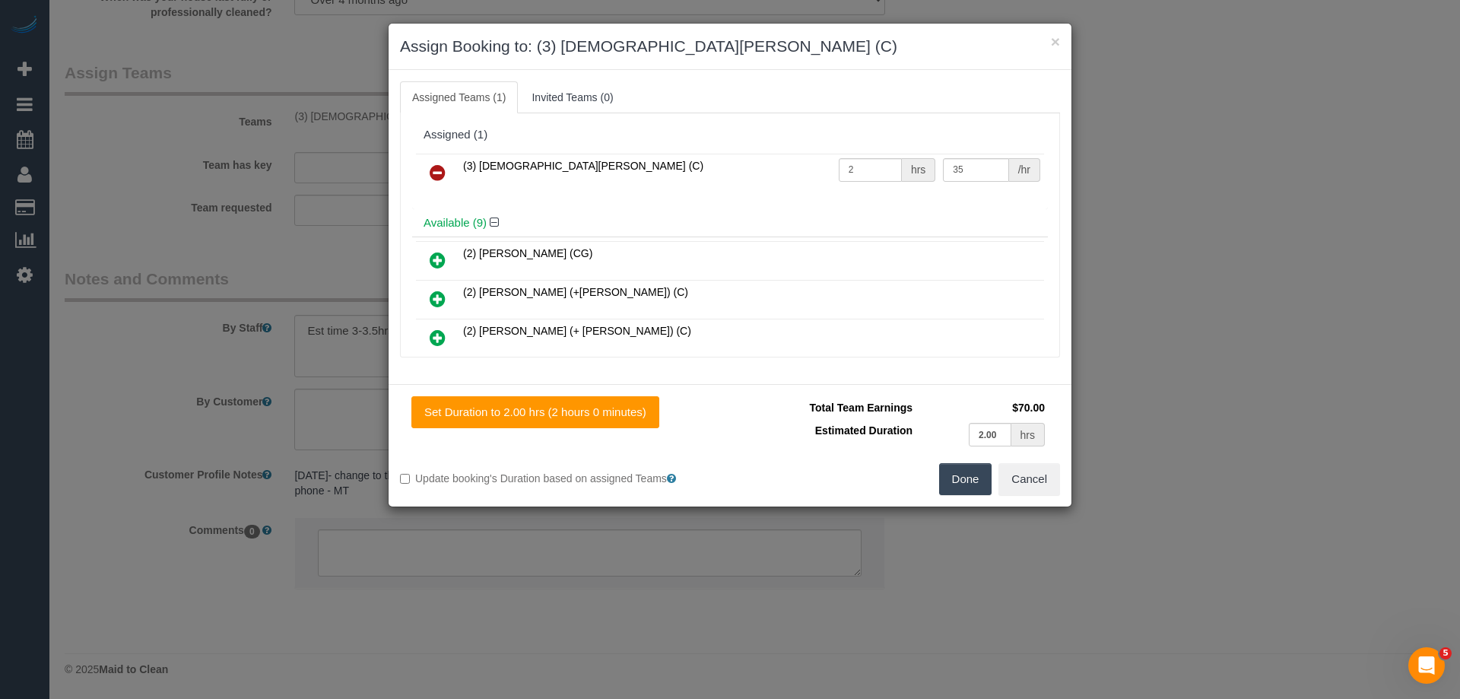
click at [429, 172] on link at bounding box center [438, 173] width 36 height 30
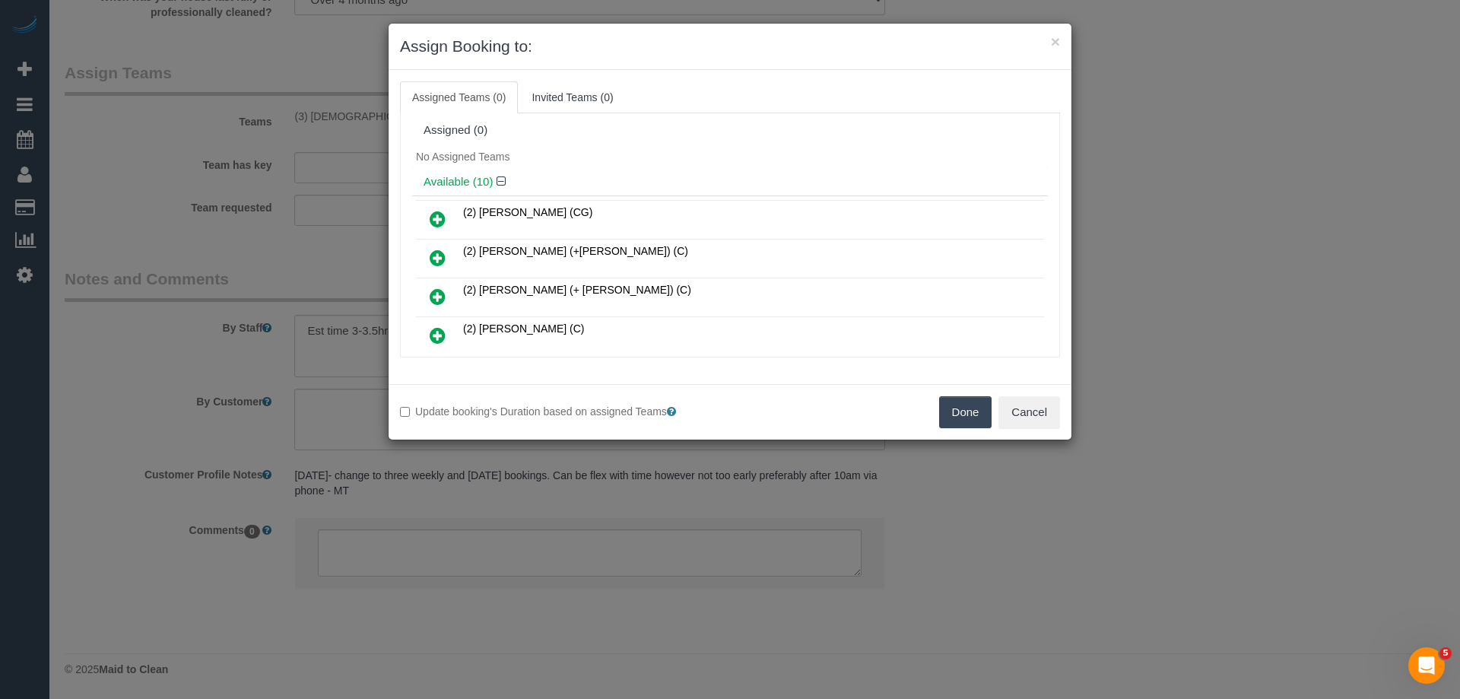
scroll to position [0, 0]
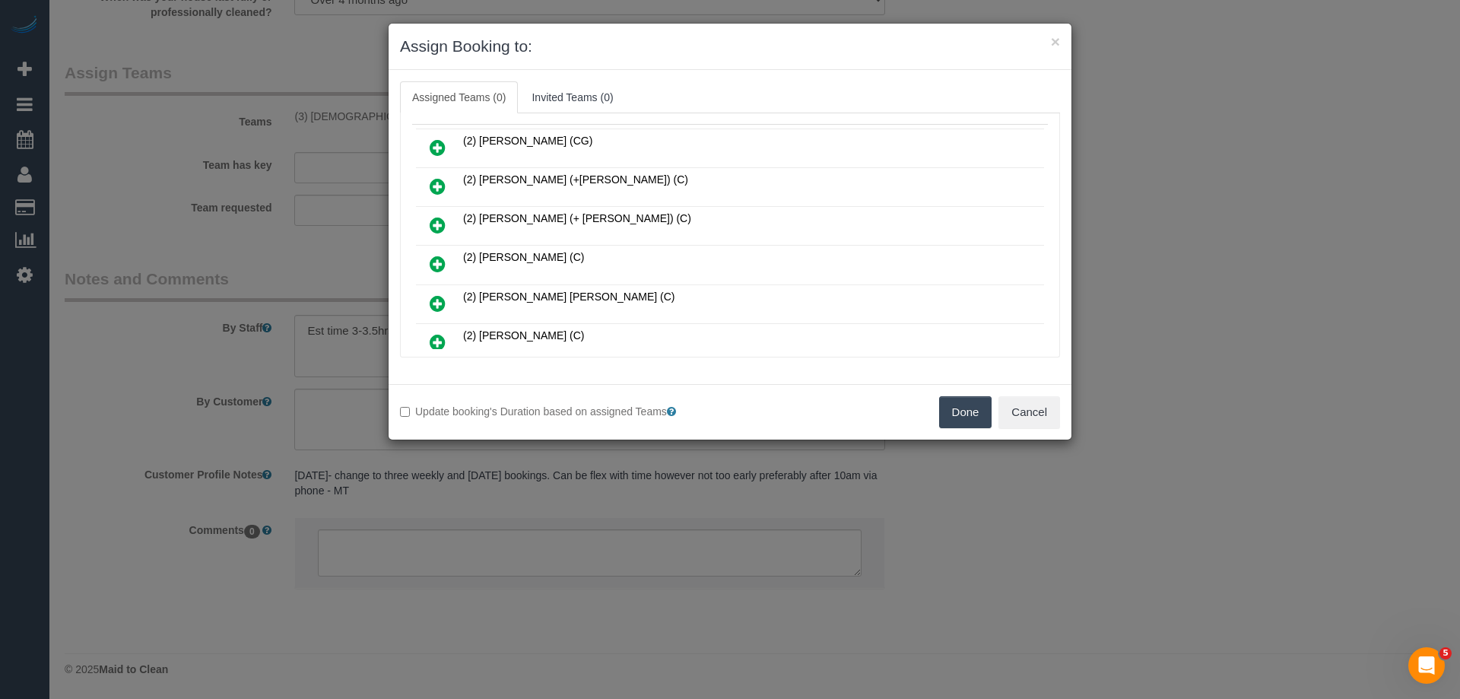
click at [432, 293] on link at bounding box center [438, 304] width 36 height 30
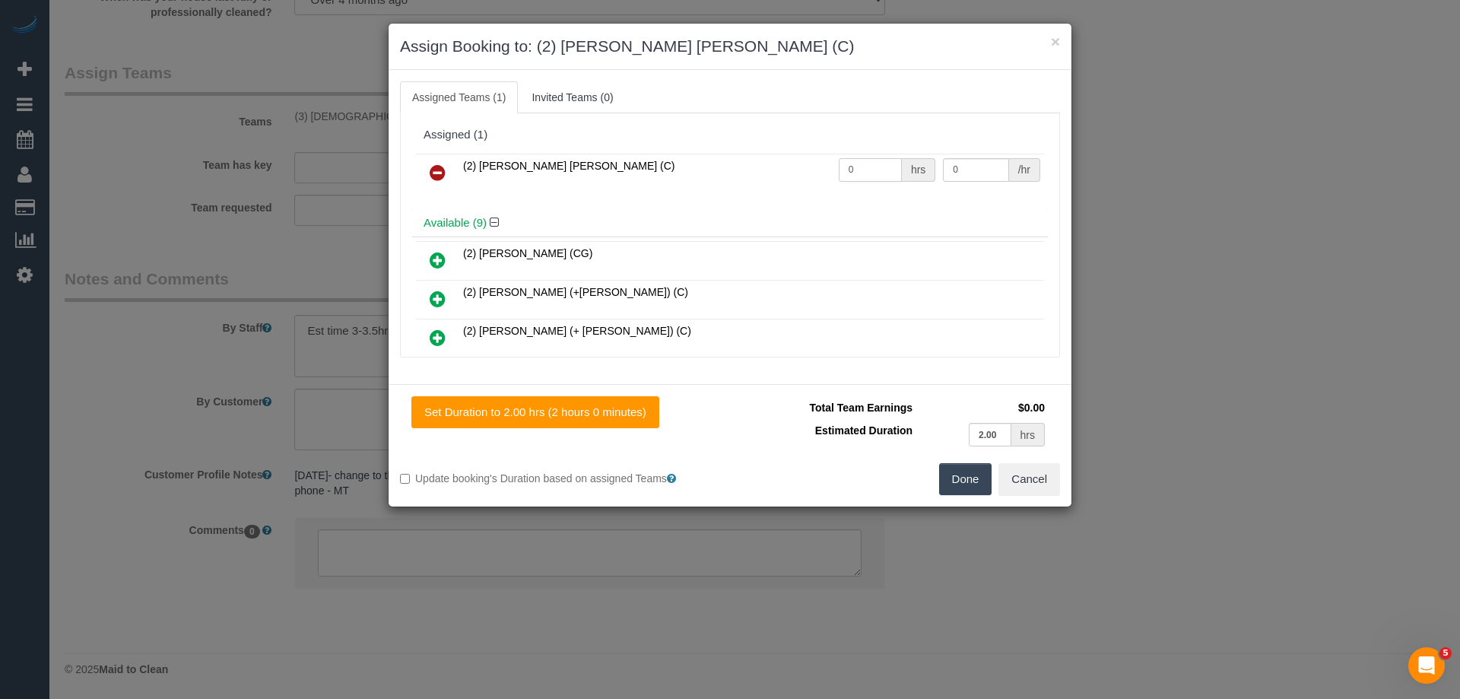
drag, startPoint x: 856, startPoint y: 176, endPoint x: 767, endPoint y: 176, distance: 89.7
click at [767, 176] on tr "(2) Joel Wei Ong (C) 0 hrs 0 /hr" at bounding box center [730, 173] width 628 height 39
type input "2"
drag, startPoint x: 949, startPoint y: 167, endPoint x: 858, endPoint y: 167, distance: 91.3
click at [861, 167] on tr "(2) Joel Wei Ong (C) 2 hrs 0 /hr" at bounding box center [730, 173] width 628 height 39
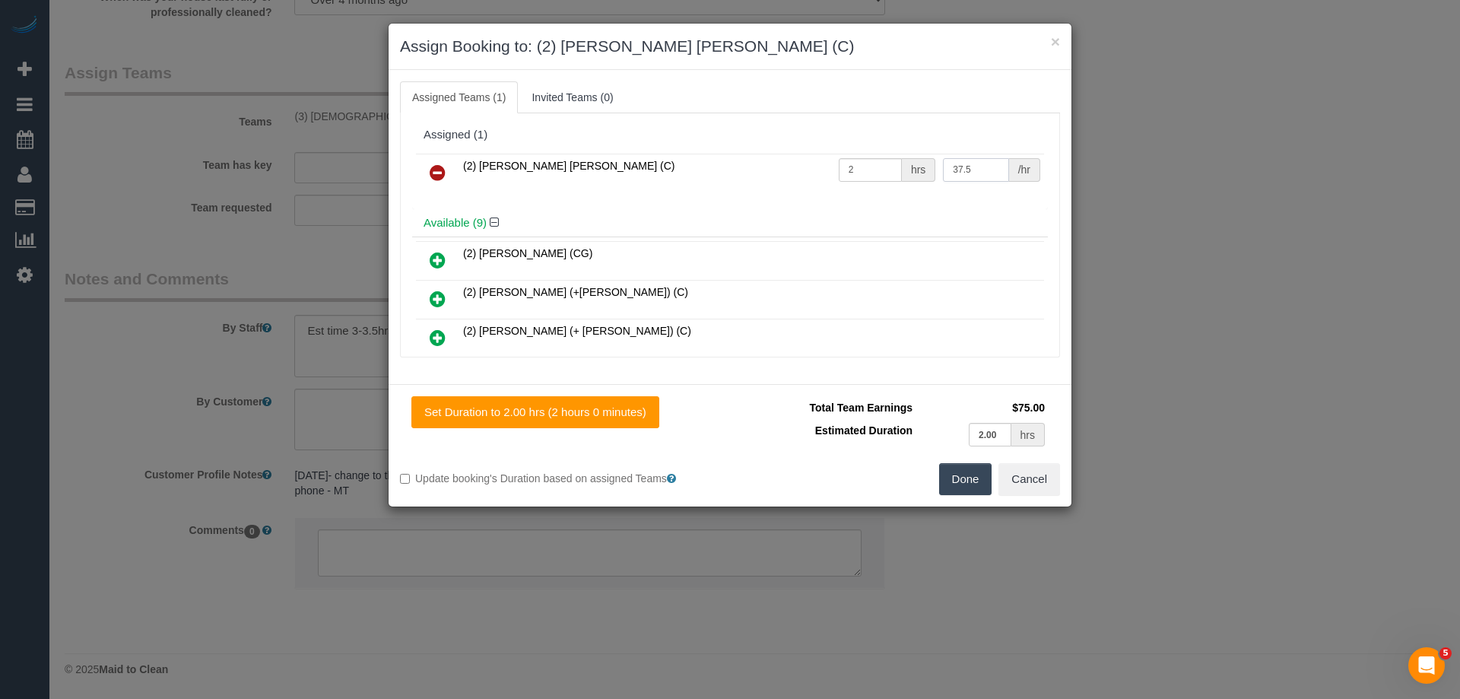
type input "37.5"
click at [968, 491] on button "Done" at bounding box center [965, 479] width 53 height 32
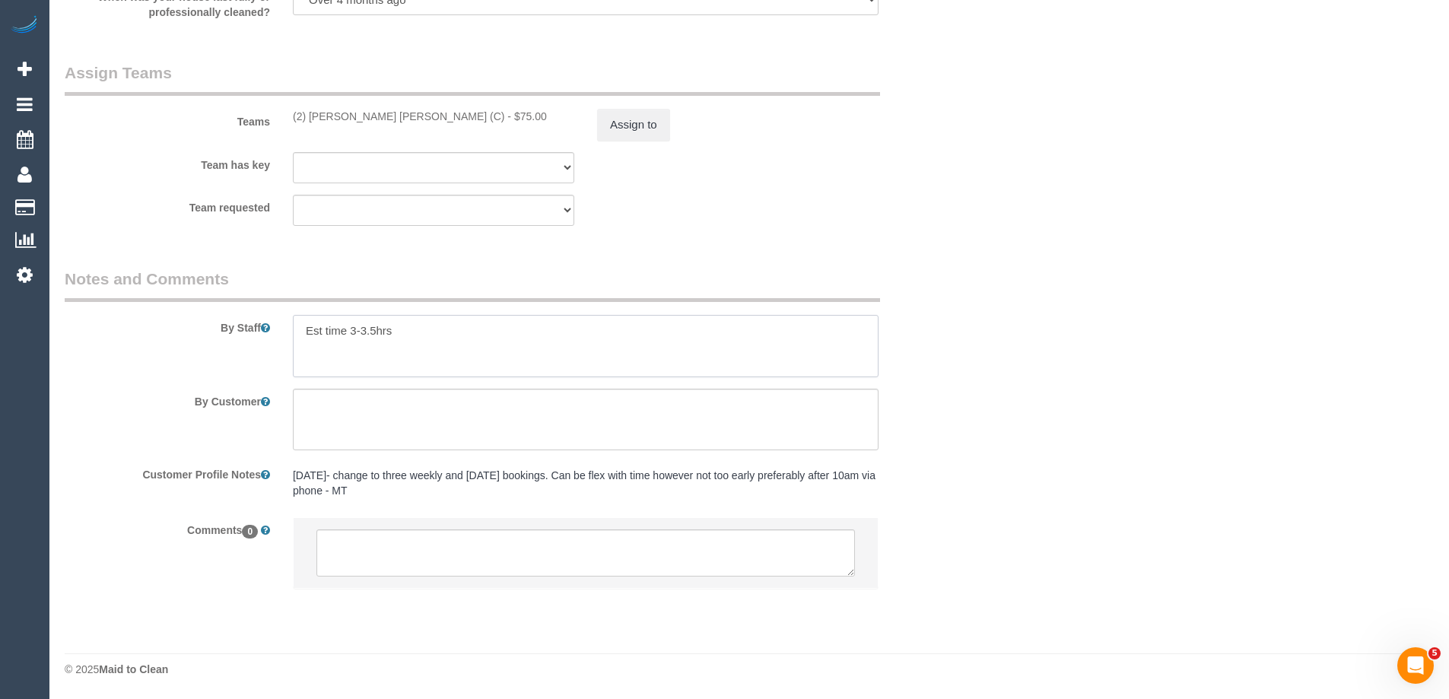
drag, startPoint x: 437, startPoint y: 339, endPoint x: 93, endPoint y: 320, distance: 344.3
click at [93, 320] on div "By Staff" at bounding box center [509, 323] width 913 height 110
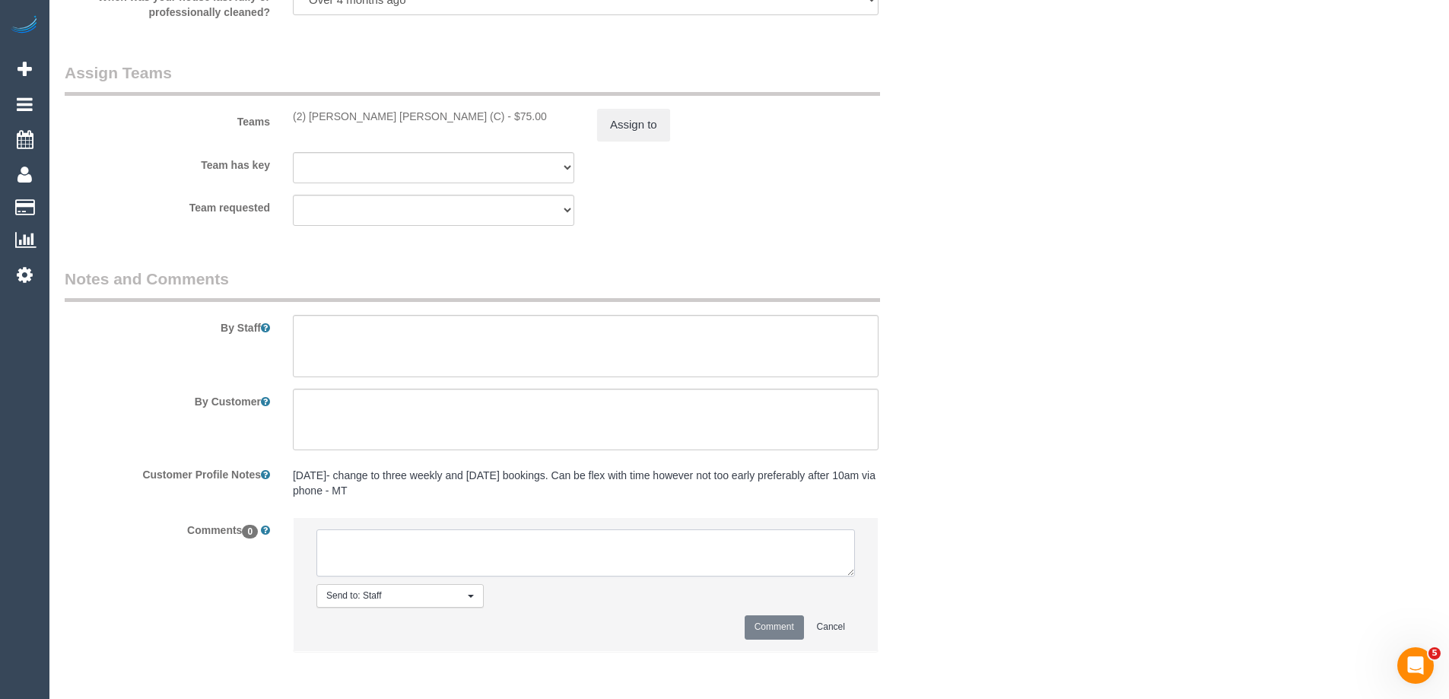
click at [370, 552] on textarea at bounding box center [585, 552] width 538 height 47
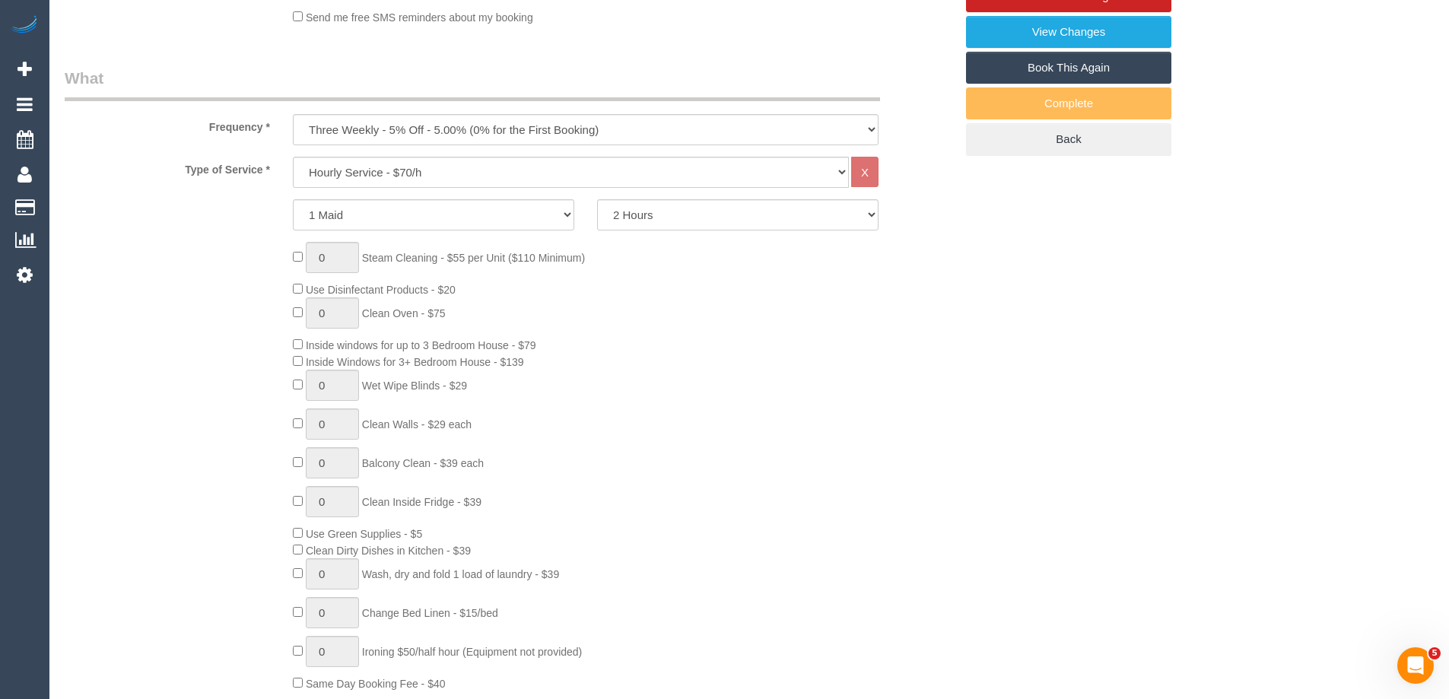
scroll to position [2377, 0]
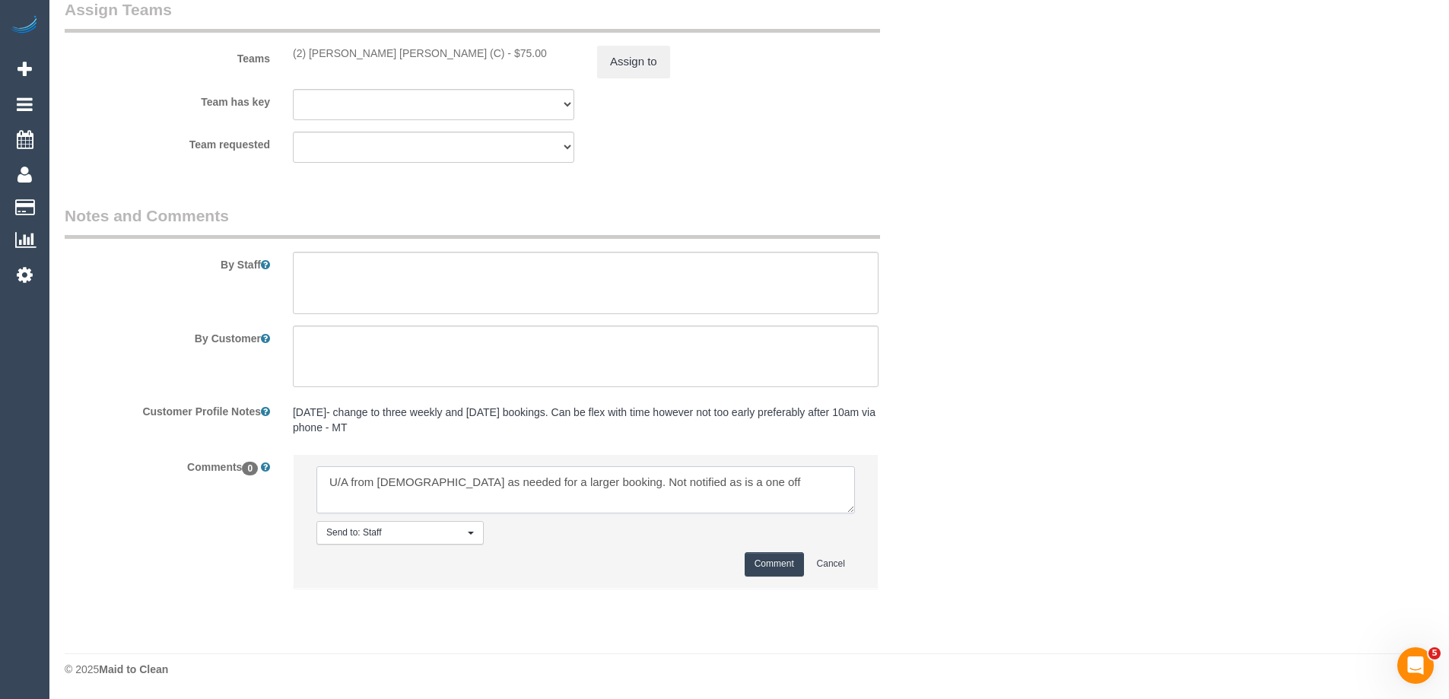
drag, startPoint x: 710, startPoint y: 480, endPoint x: 674, endPoint y: 478, distance: 35.8
click at [674, 478] on textarea at bounding box center [585, 489] width 538 height 47
type textarea "U/A from [DEMOGRAPHIC_DATA] as needed for a larger booking. Not notified as is …"
click at [778, 560] on button "Comment" at bounding box center [774, 564] width 59 height 24
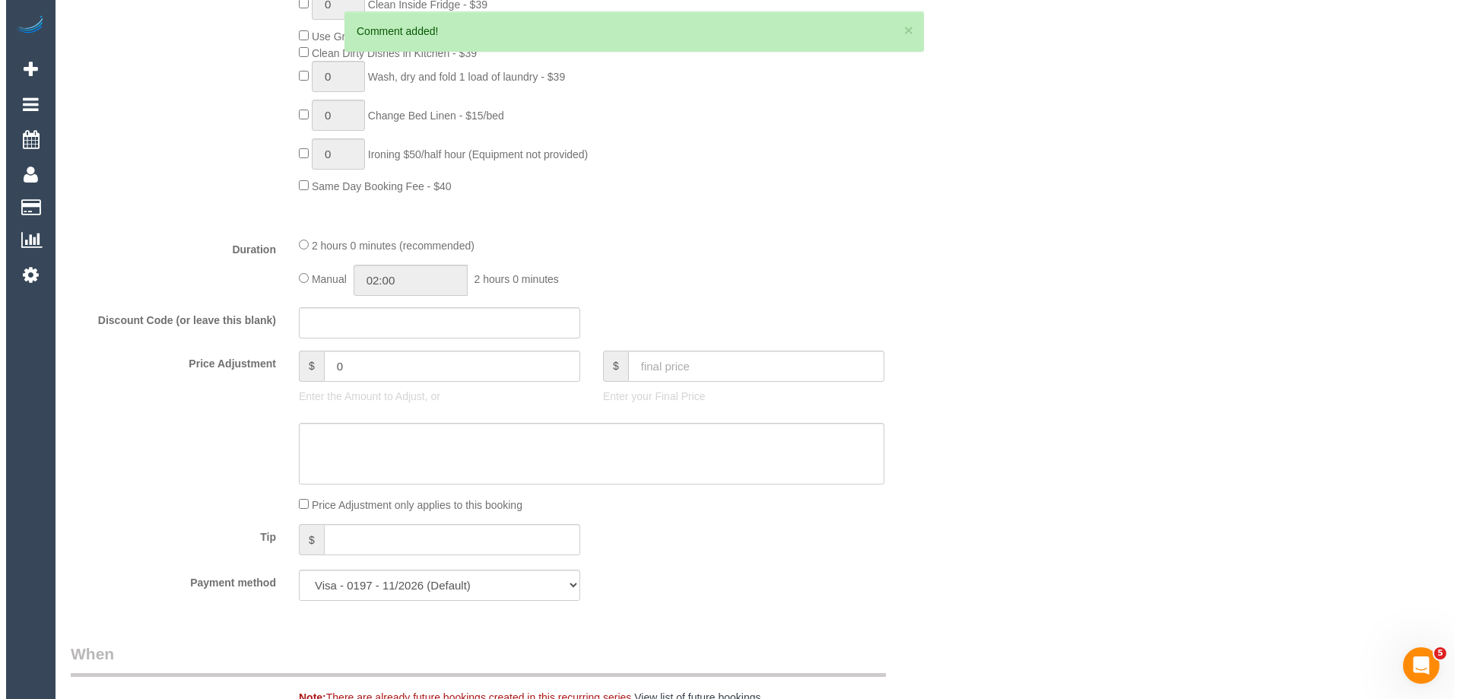
scroll to position [0, 0]
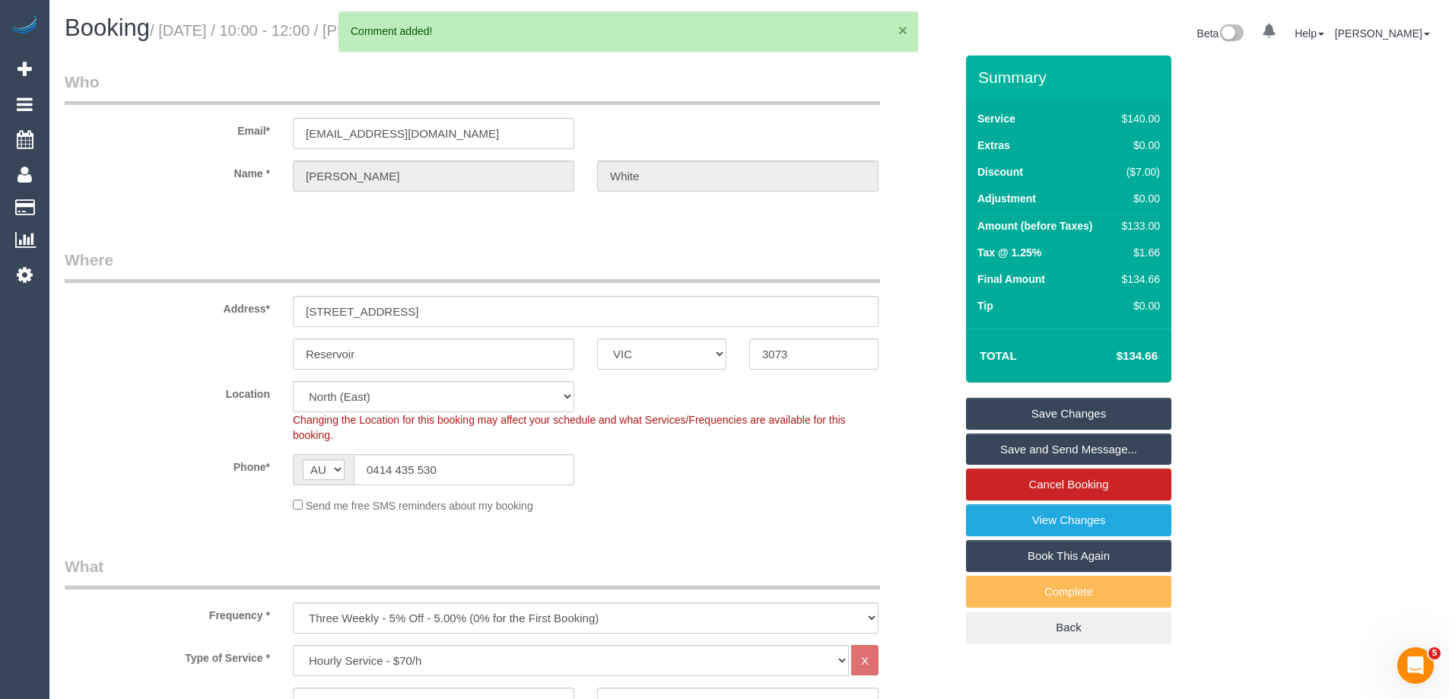
click at [901, 32] on button "×" at bounding box center [902, 30] width 9 height 16
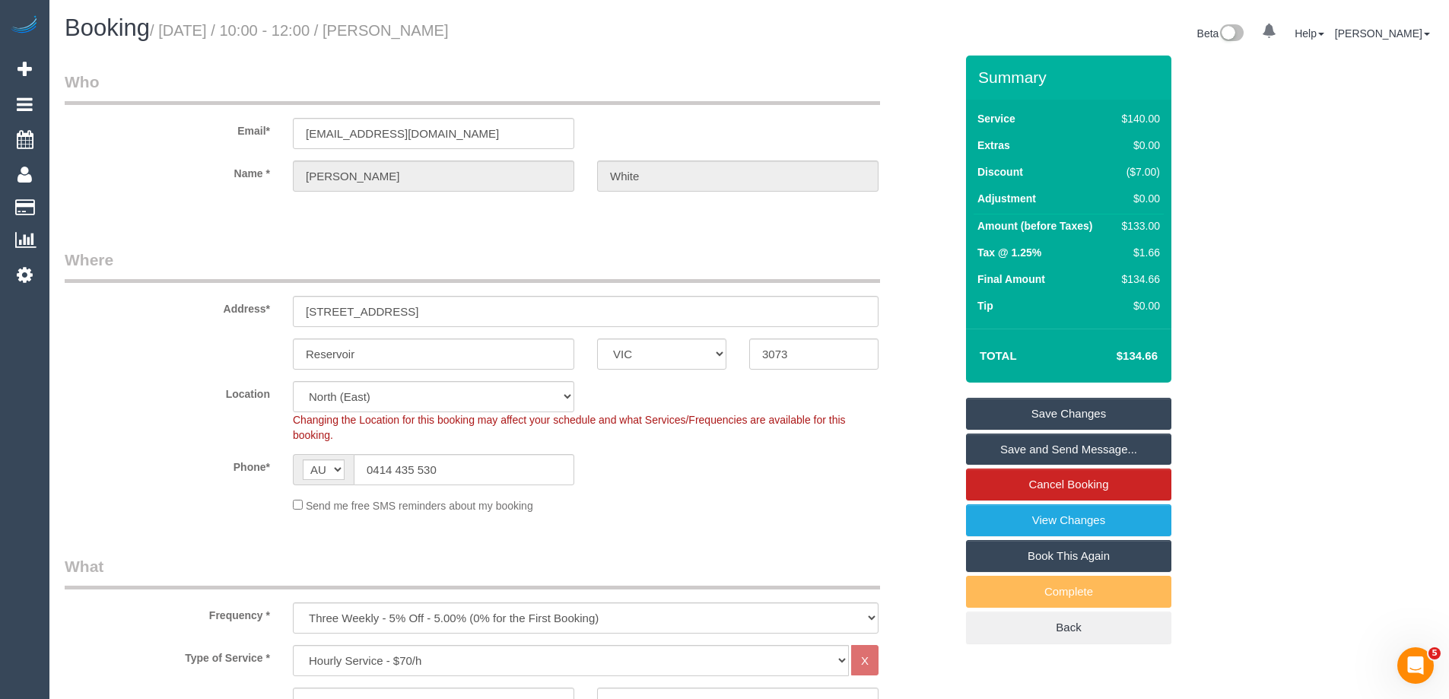
drag, startPoint x: 589, startPoint y: 23, endPoint x: 423, endPoint y: 23, distance: 166.6
click at [423, 23] on h1 "Booking / September 25, 2025 / 10:00 - 12:00 / Maureen White" at bounding box center [401, 28] width 673 height 26
copy small "Maureen White"
click at [1032, 412] on link "Save Changes" at bounding box center [1068, 414] width 205 height 32
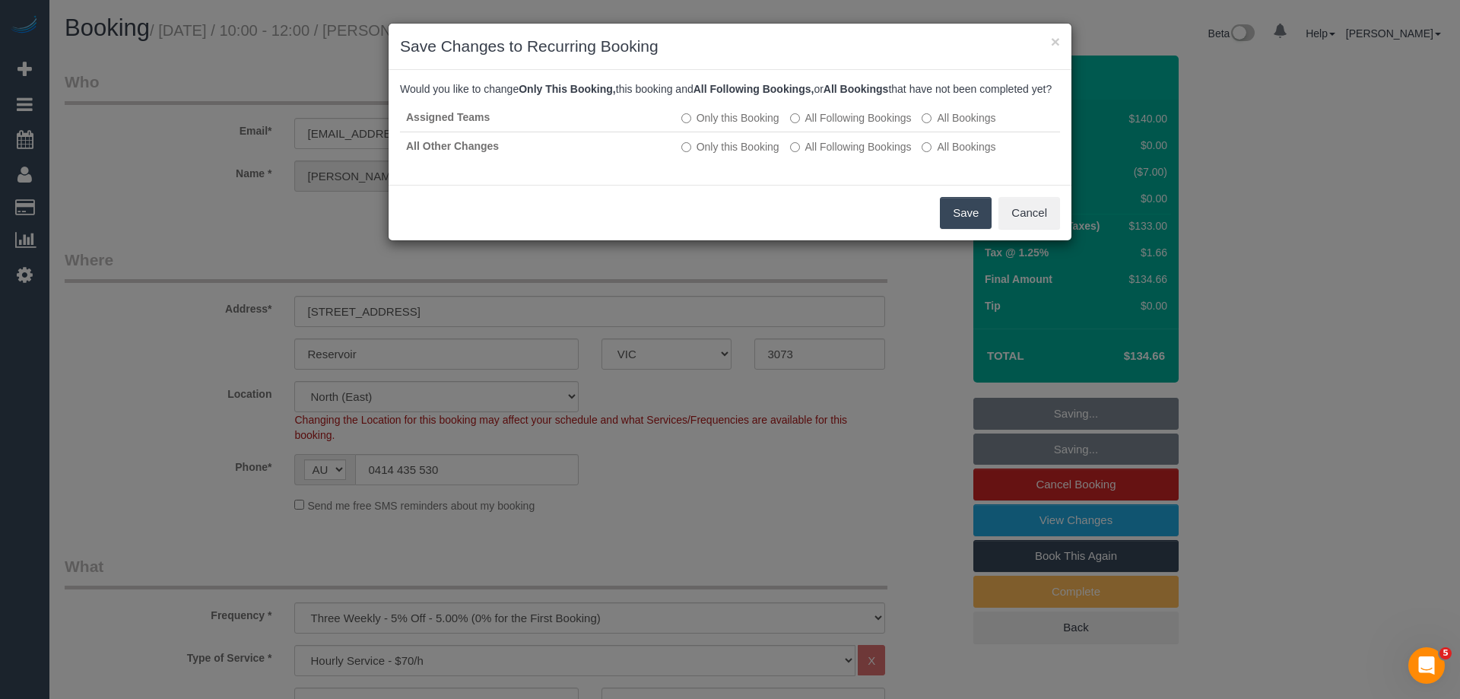
click at [957, 229] on button "Save" at bounding box center [966, 213] width 52 height 32
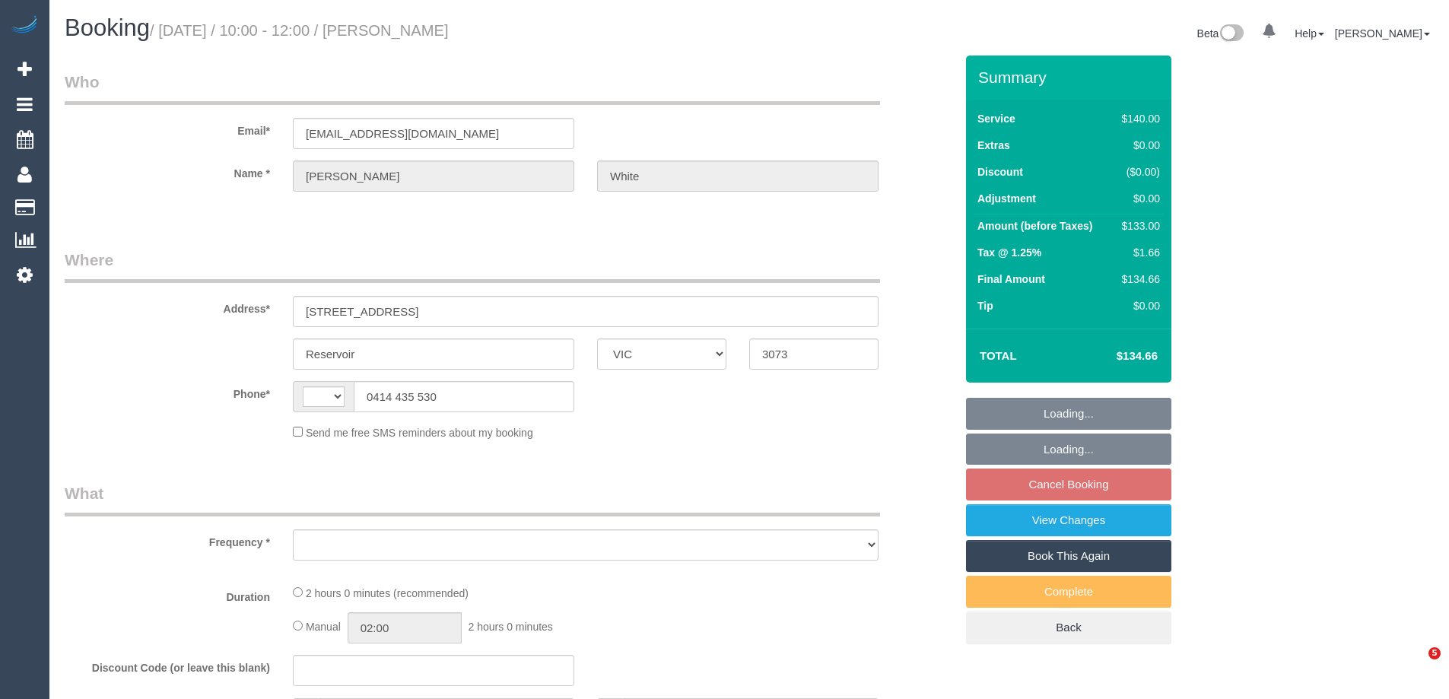
select select "VIC"
select select "number:29"
select select "number:14"
select select "number:18"
select select "number:25"
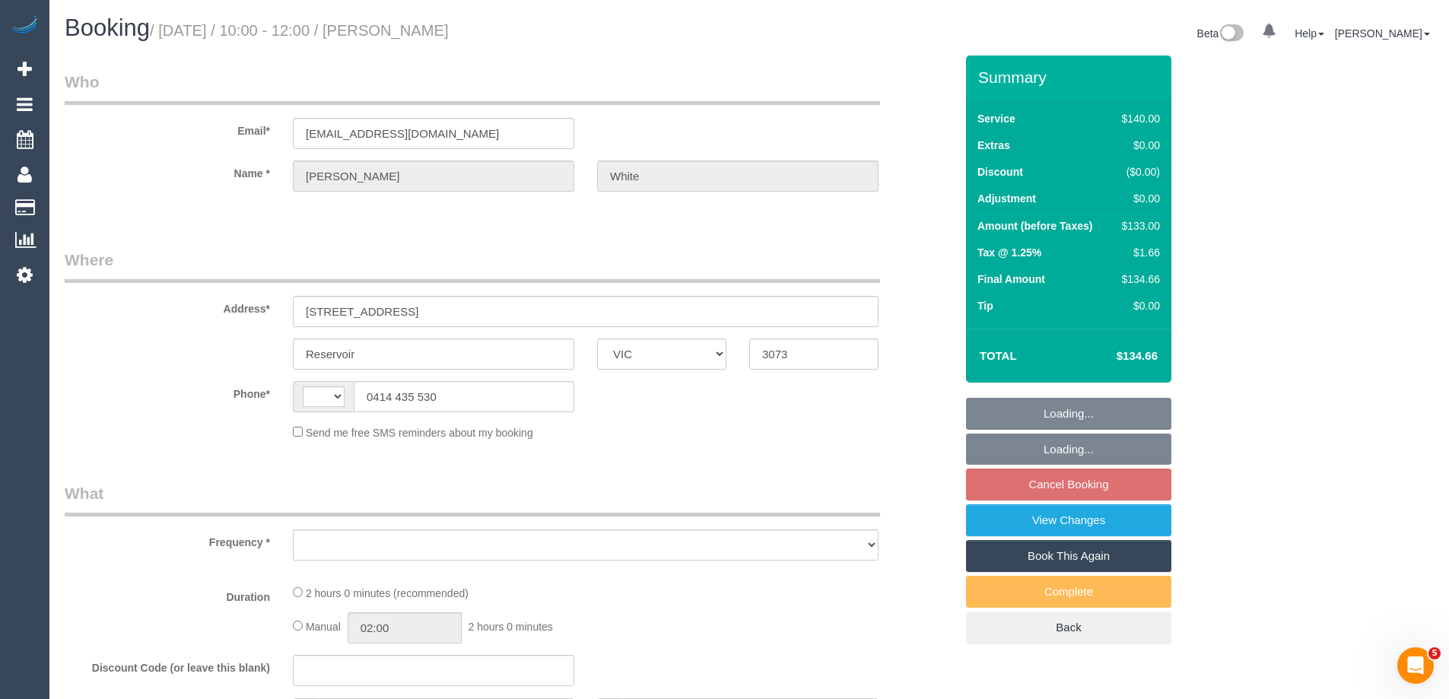
select select "number:34"
select select "number:26"
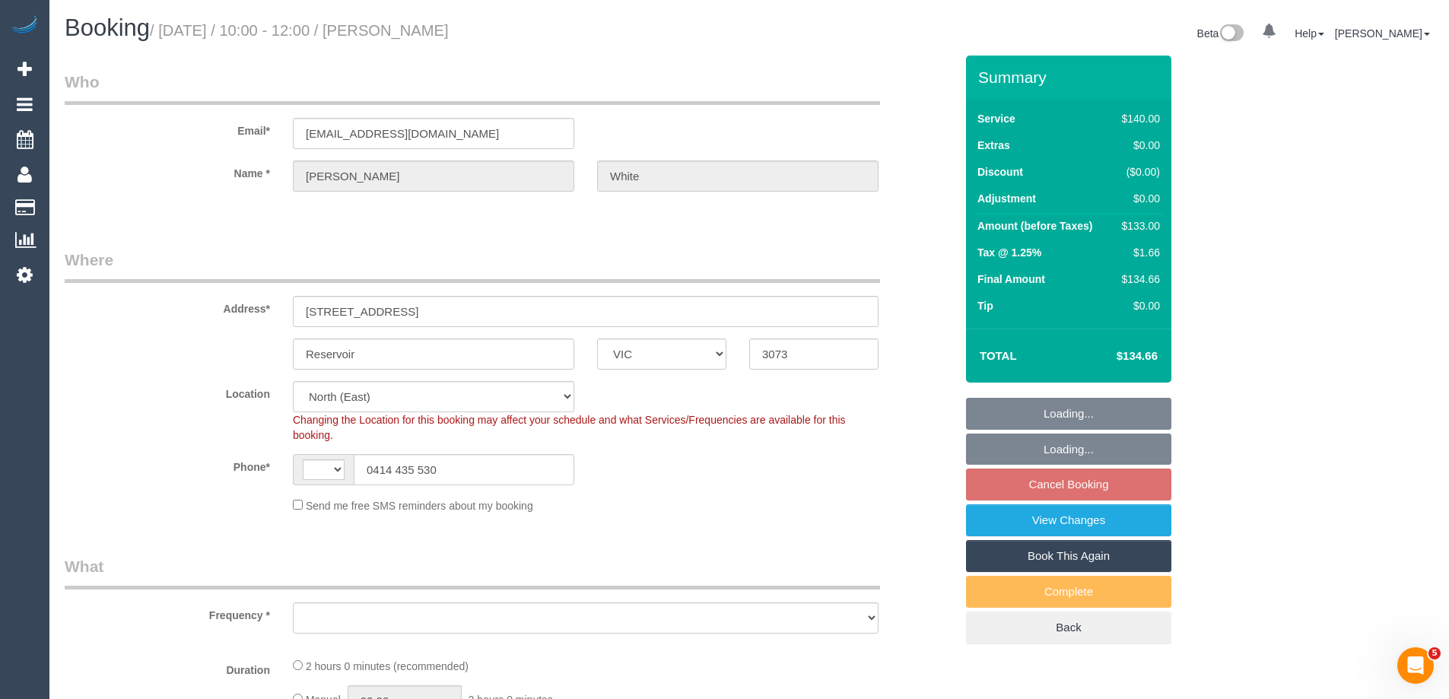
select select "string:stripe-pm_1PAMz62GScqysDRV0t4JZwaL"
select select "string:AU"
select select "object:870"
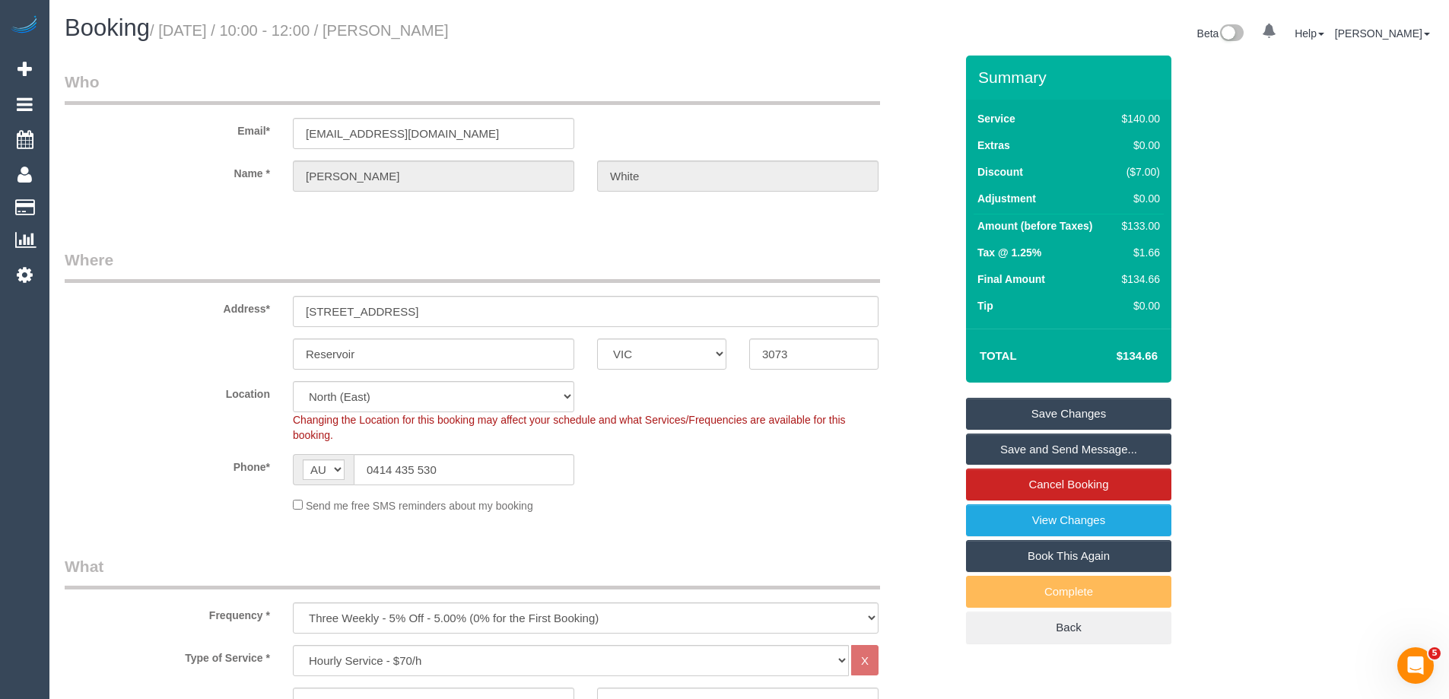
drag, startPoint x: 440, startPoint y: 24, endPoint x: 421, endPoint y: 24, distance: 19.8
click at [421, 24] on h1 "Booking / [DATE] / 10:00 - 12:00 / [PERSON_NAME]" at bounding box center [401, 28] width 673 height 26
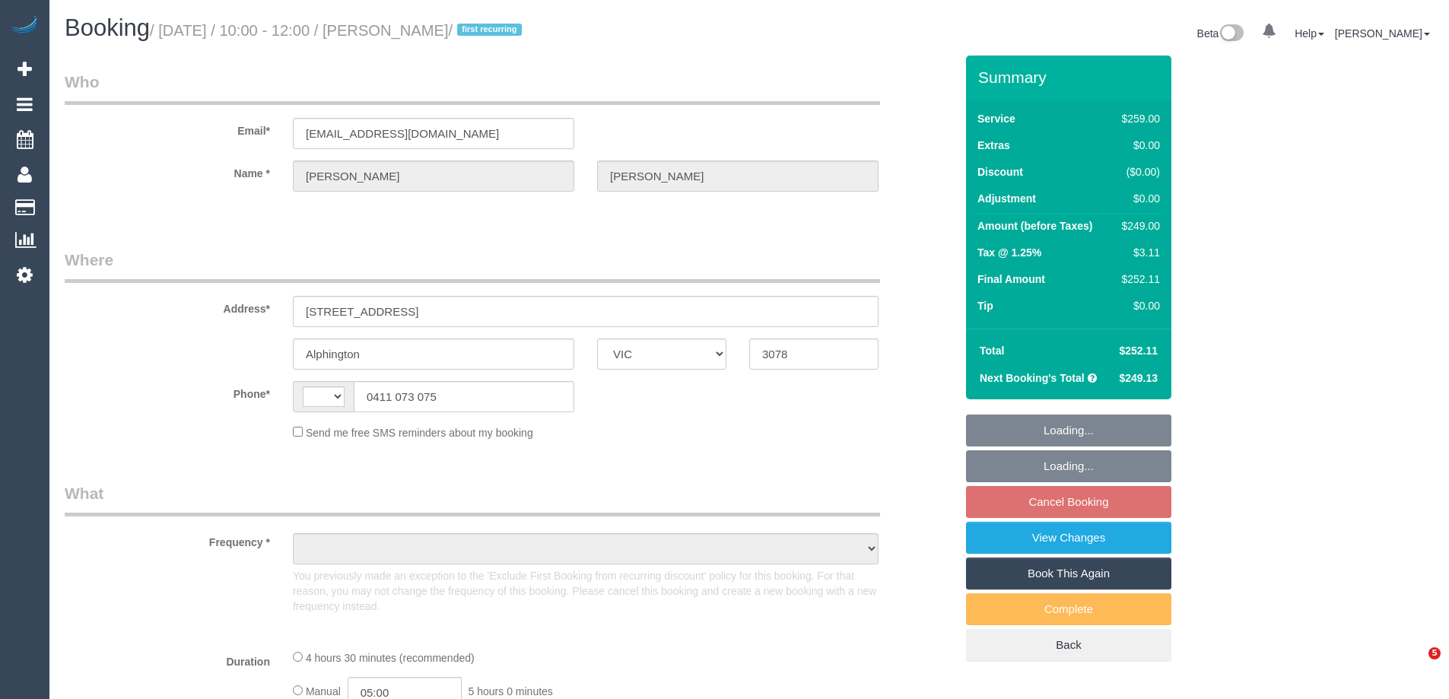
select select "VIC"
select select "string:AU"
select select "object:555"
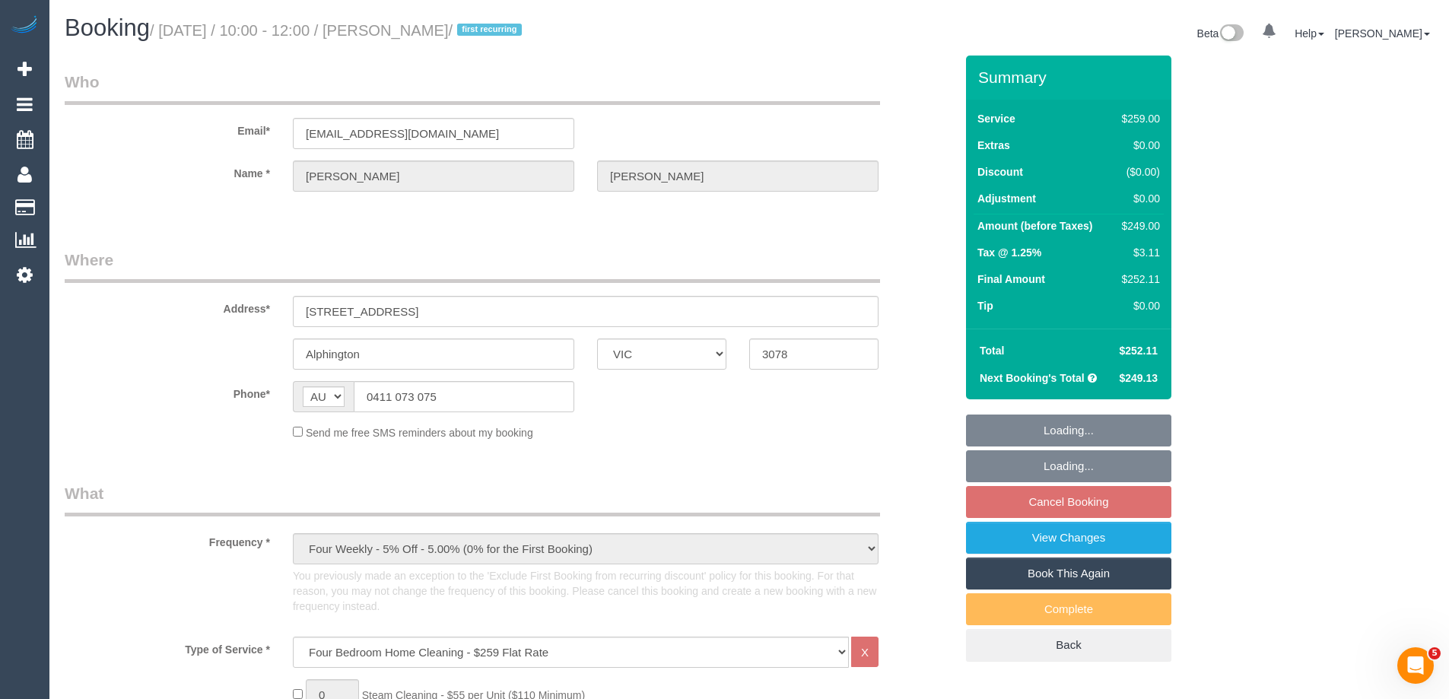
select select "string:stripe-pm_1R4KHa2GScqysDRVF2v9Tya7"
select select "number:27"
select select "number:14"
select select "number:19"
select select "number:22"
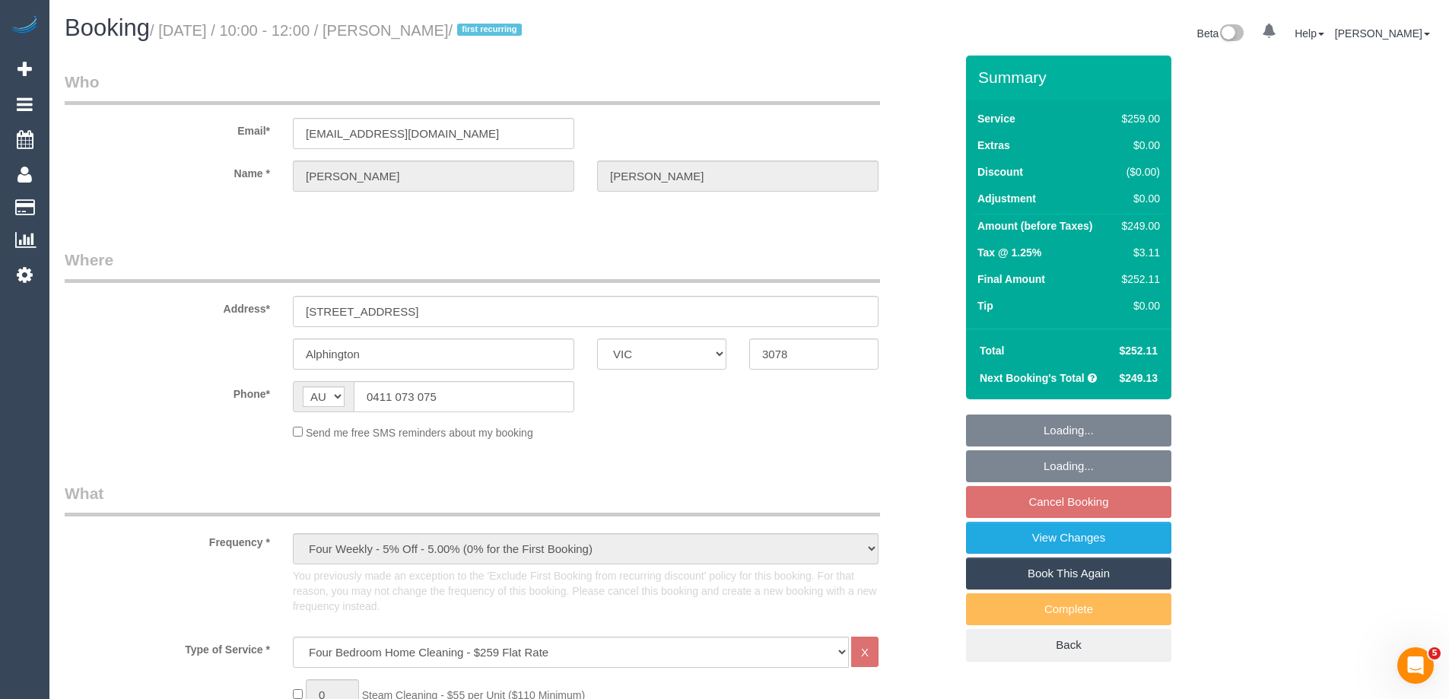
select select "number:35"
select select "number:13"
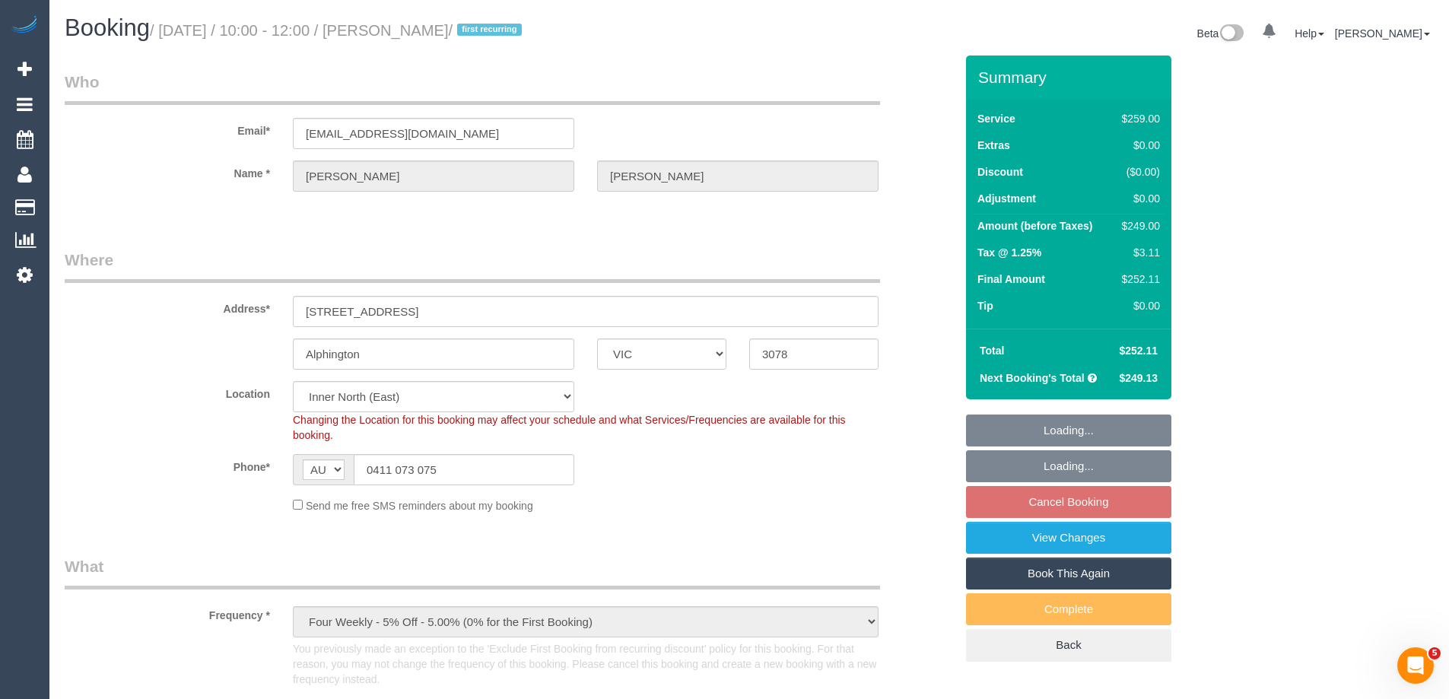
select select "object:1620"
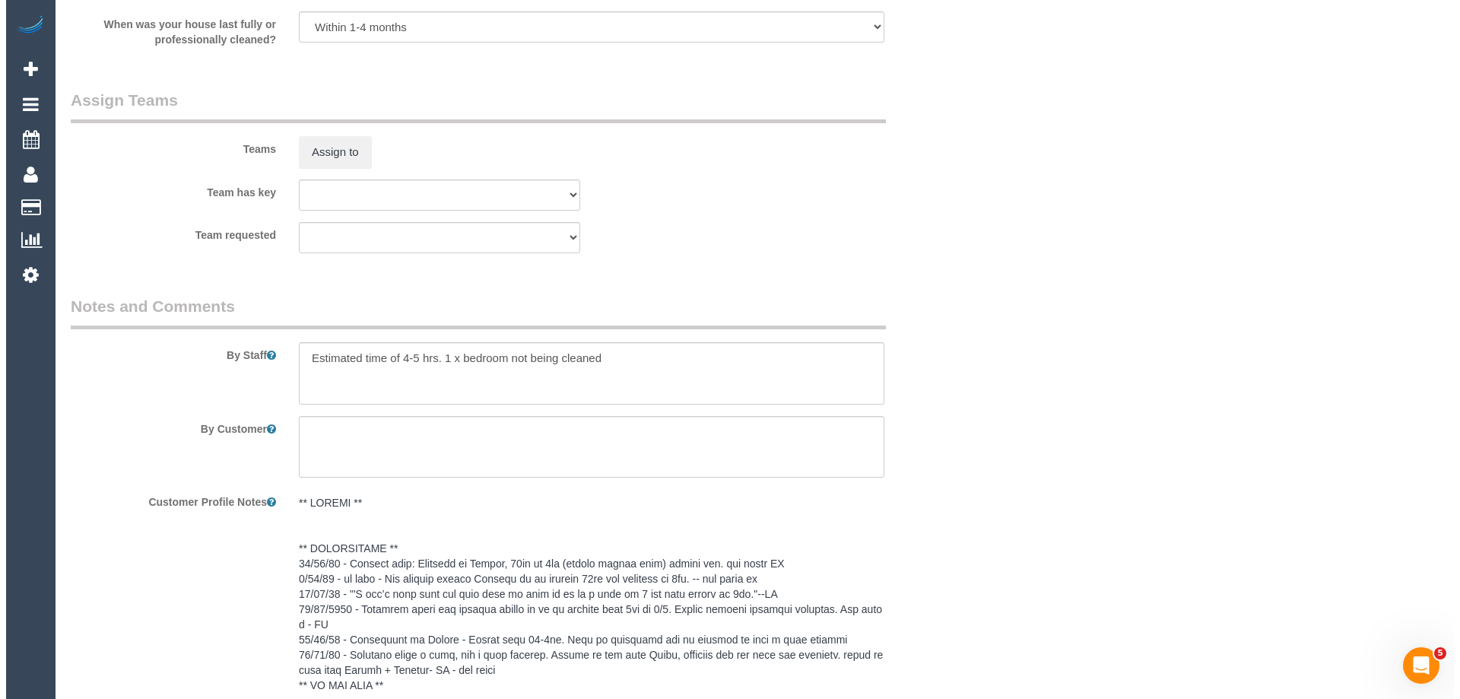
scroll to position [2510, 0]
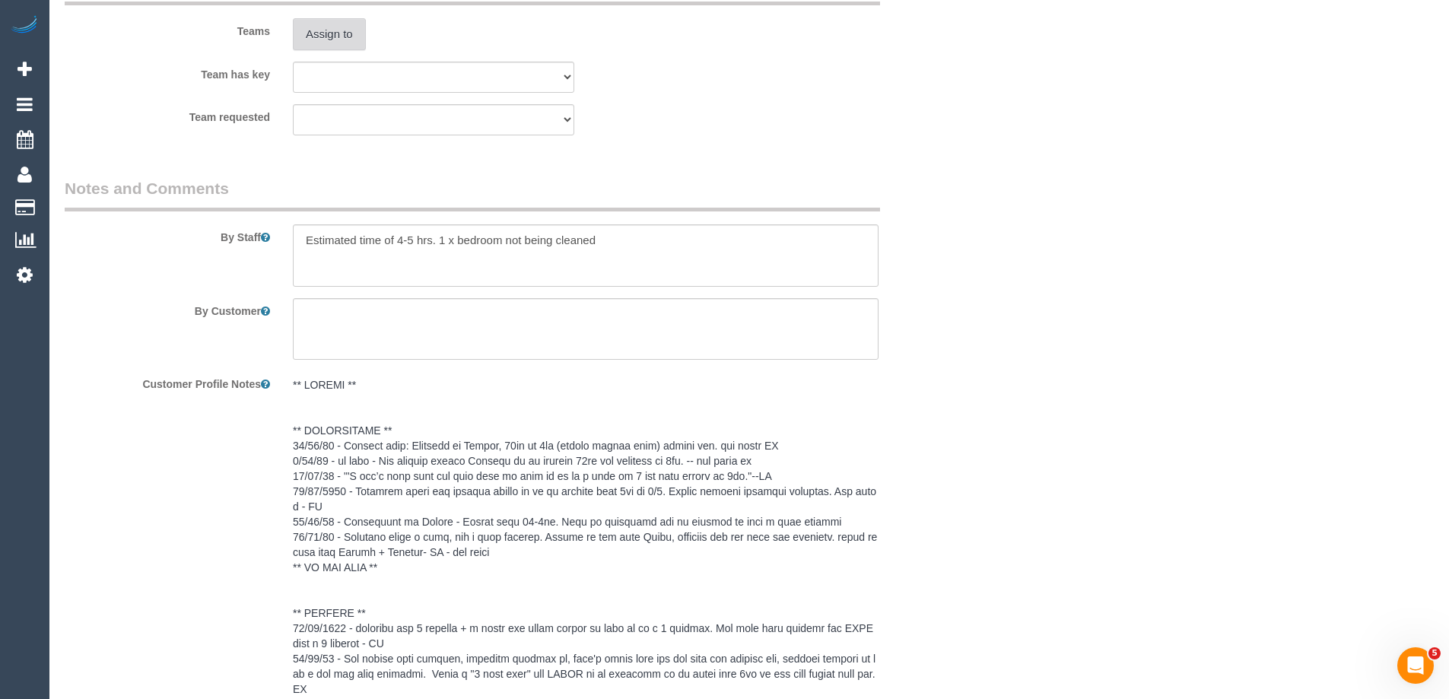
click at [342, 36] on button "Assign to" at bounding box center [329, 34] width 73 height 32
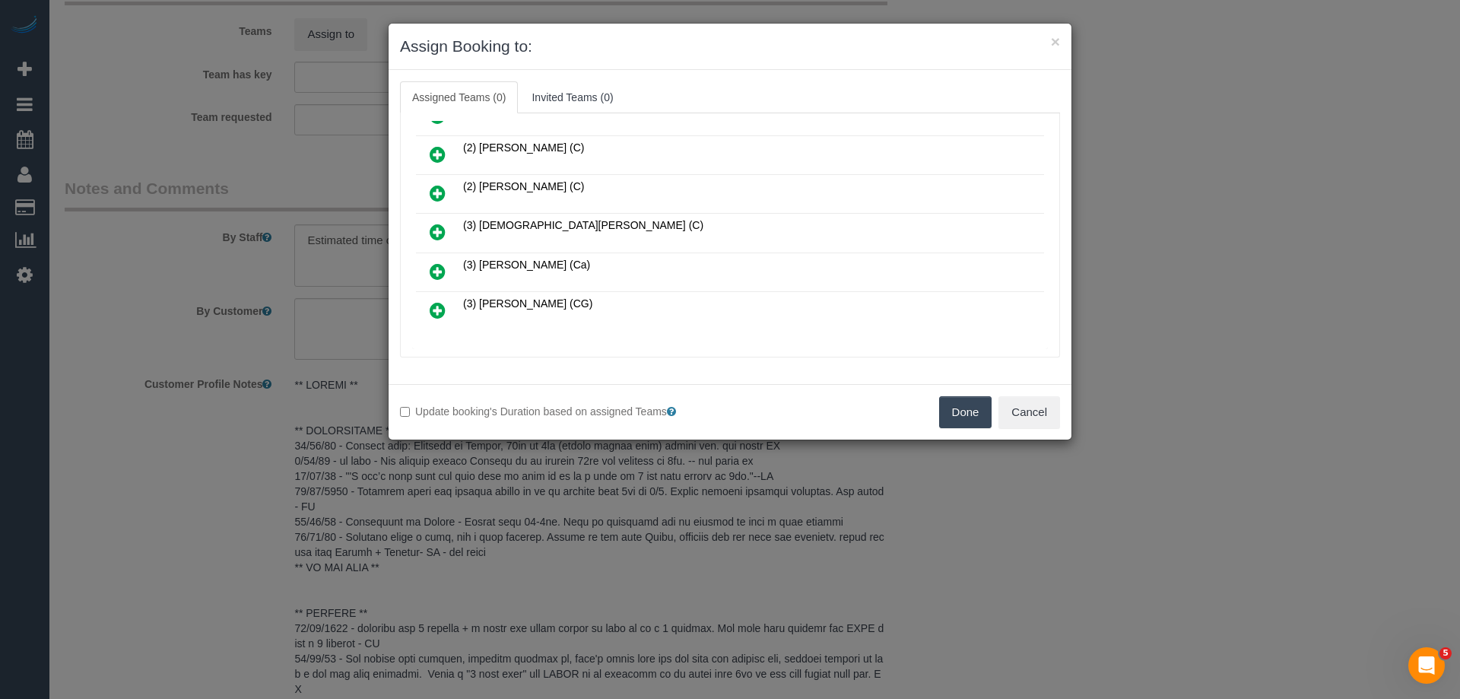
click at [430, 229] on icon at bounding box center [438, 232] width 16 height 18
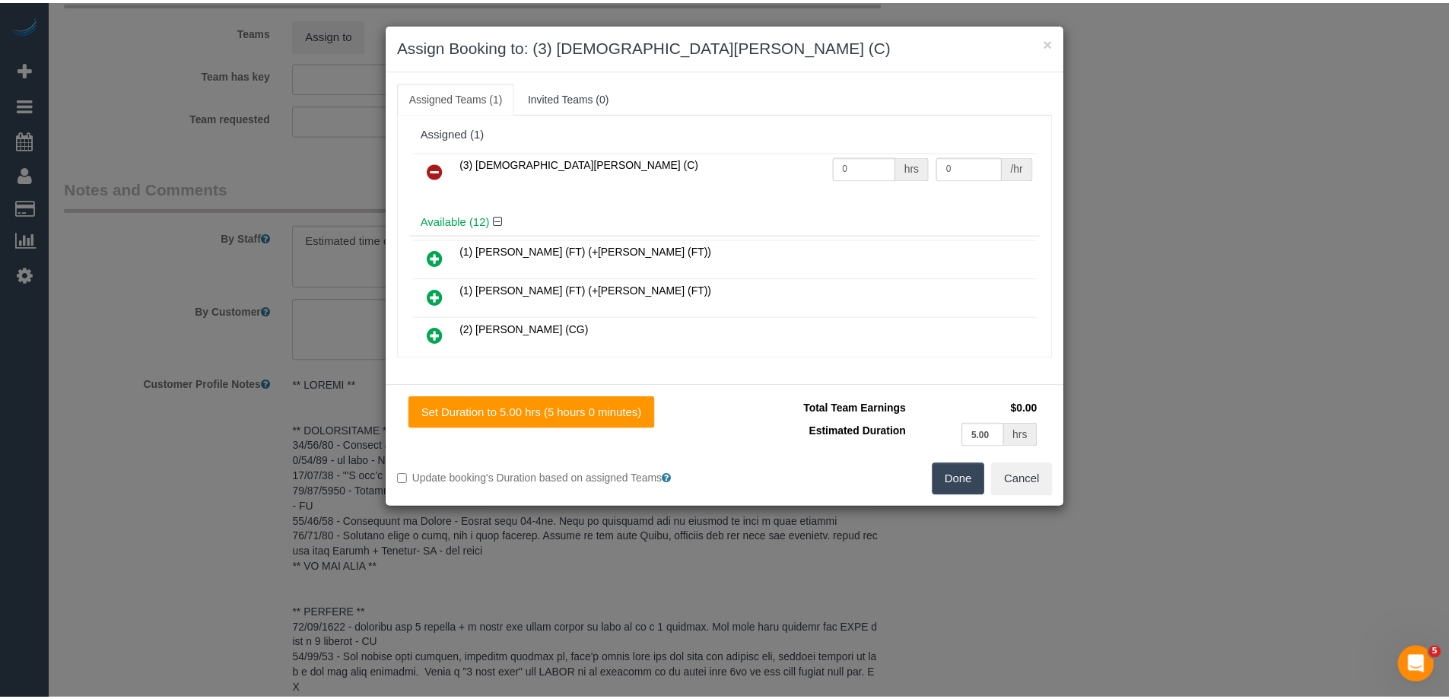
scroll to position [0, 0]
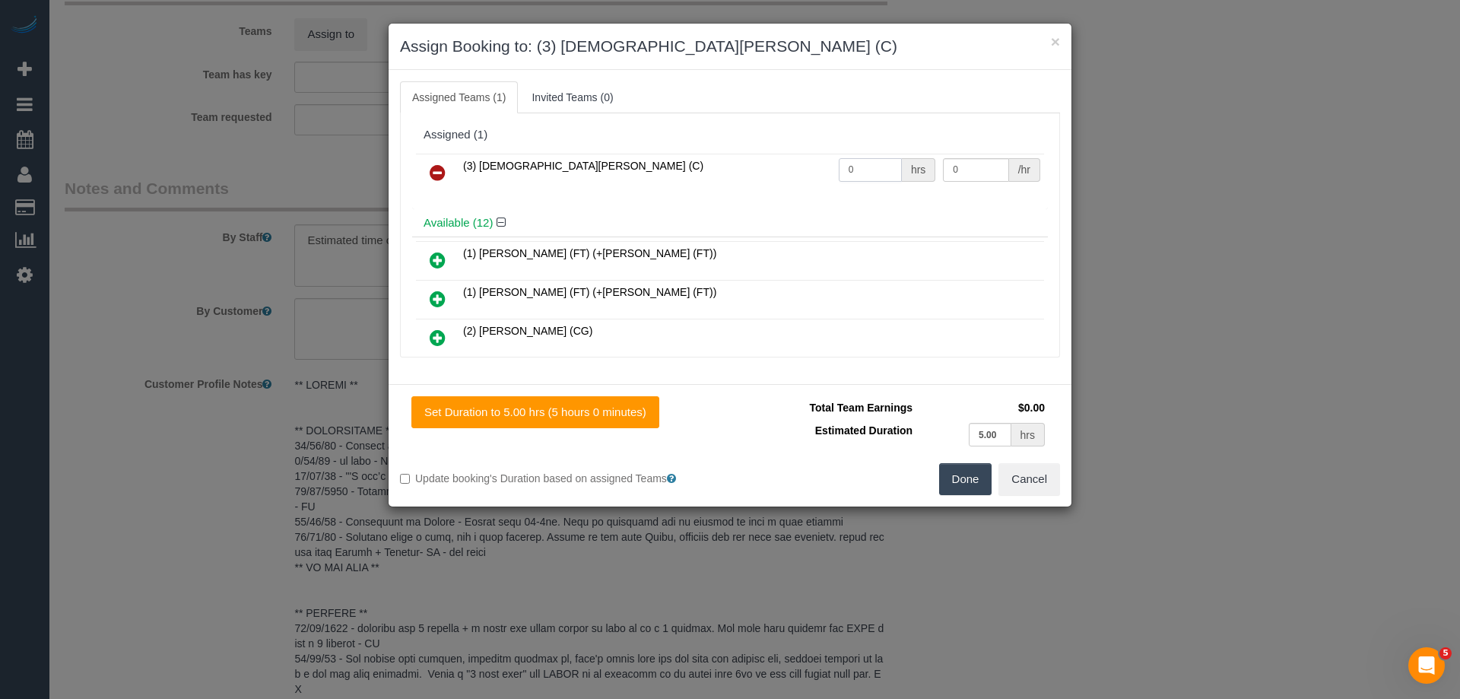
drag, startPoint x: 868, startPoint y: 166, endPoint x: 716, endPoint y: 159, distance: 153.0
click at [740, 160] on tr "(3) Buddhi Adhikari (C) 0 hrs 0 /hr" at bounding box center [730, 173] width 628 height 39
type input "1"
drag, startPoint x: 963, startPoint y: 169, endPoint x: 823, endPoint y: 161, distance: 140.1
click at [823, 161] on tr "(3) Buddhi Adhikari (C) 1 hrs 1 /hr" at bounding box center [730, 173] width 628 height 39
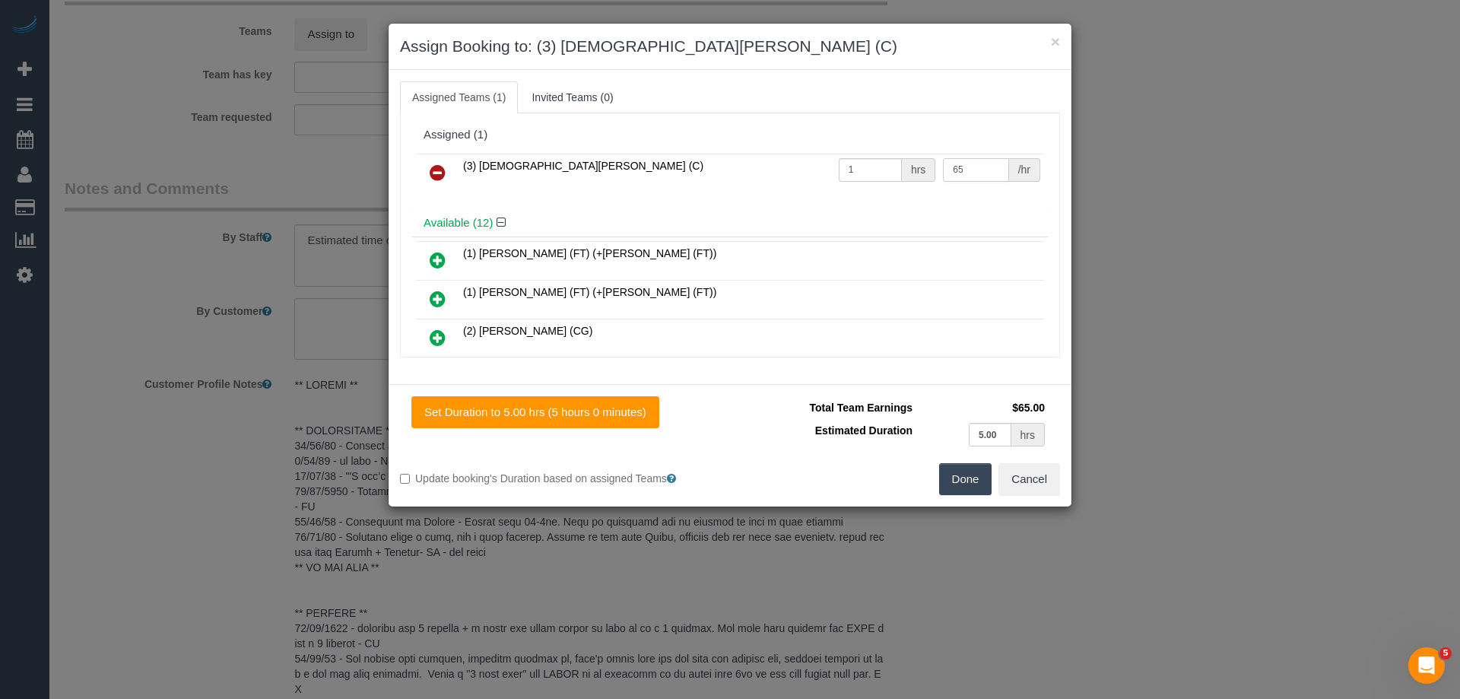
drag, startPoint x: 840, startPoint y: 158, endPoint x: 744, endPoint y: 157, distance: 96.6
click at [763, 158] on tr "(3) Buddhi Adhikari (C) 1 hrs 65 /hr" at bounding box center [730, 173] width 628 height 39
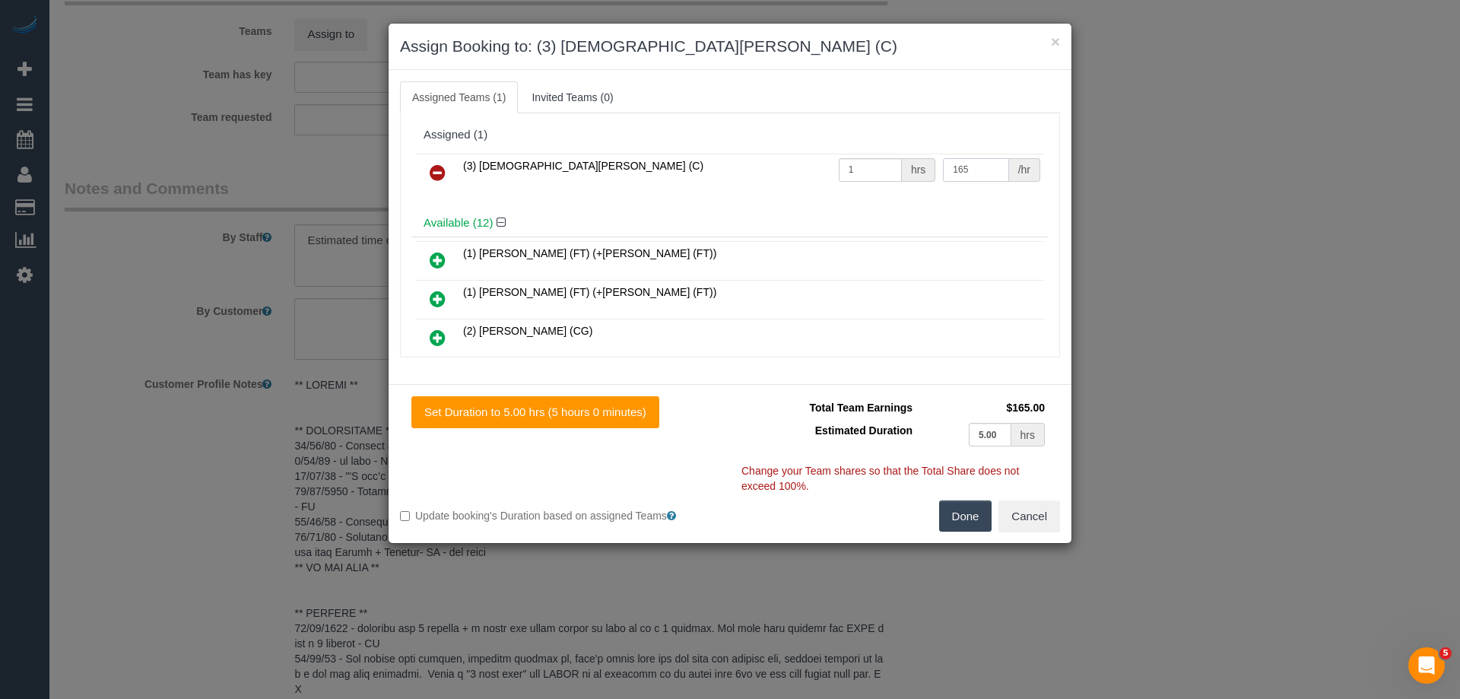
drag, startPoint x: 989, startPoint y: 164, endPoint x: 897, endPoint y: 165, distance: 92.8
click at [898, 165] on tr "(3) Buddhi Adhikari (C) 1 hrs 165 /hr" at bounding box center [730, 173] width 628 height 39
type input "160"
click at [979, 526] on button "Done" at bounding box center [965, 516] width 53 height 32
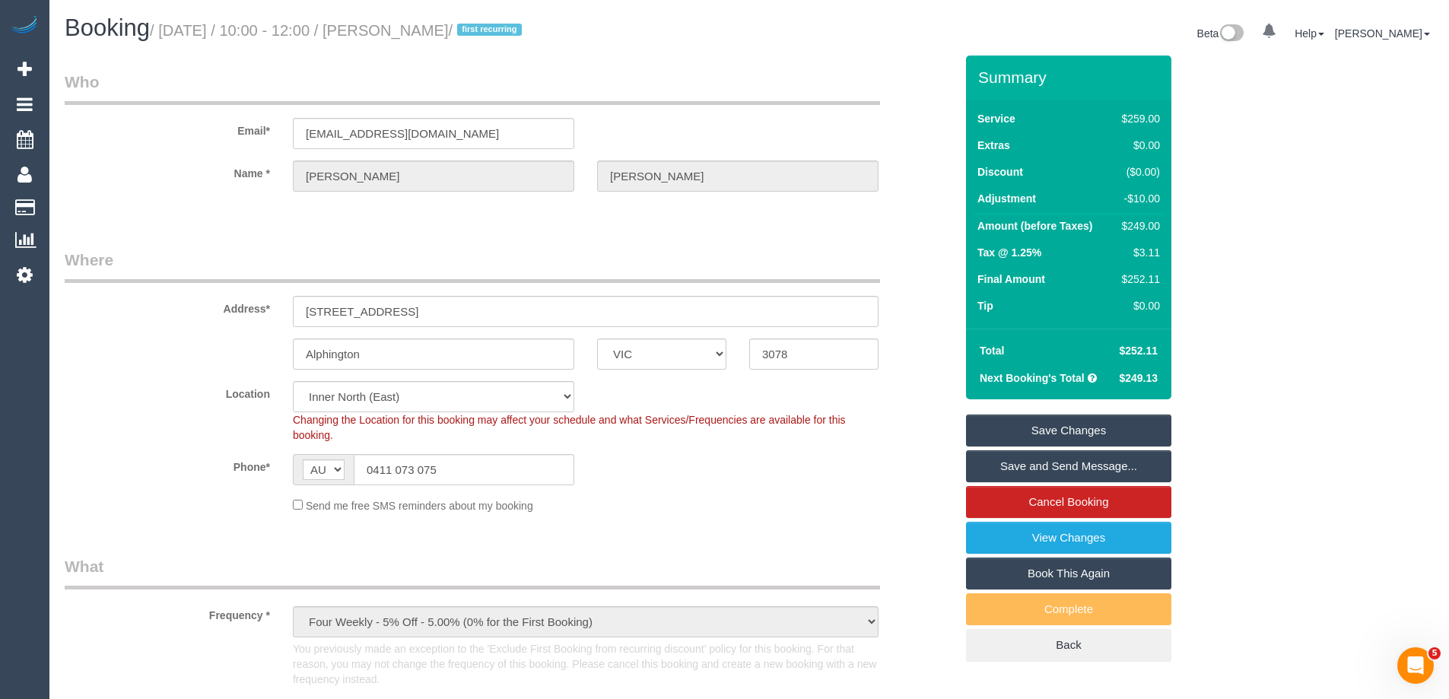
drag, startPoint x: 488, startPoint y: 34, endPoint x: 421, endPoint y: 27, distance: 68.0
click at [421, 27] on small "/ September 25, 2025 / 10:00 - 12:00 / Mel Syers / first recurring" at bounding box center [338, 30] width 376 height 17
copy small "Mel Syers"
click at [1053, 435] on link "Save Changes" at bounding box center [1068, 430] width 205 height 32
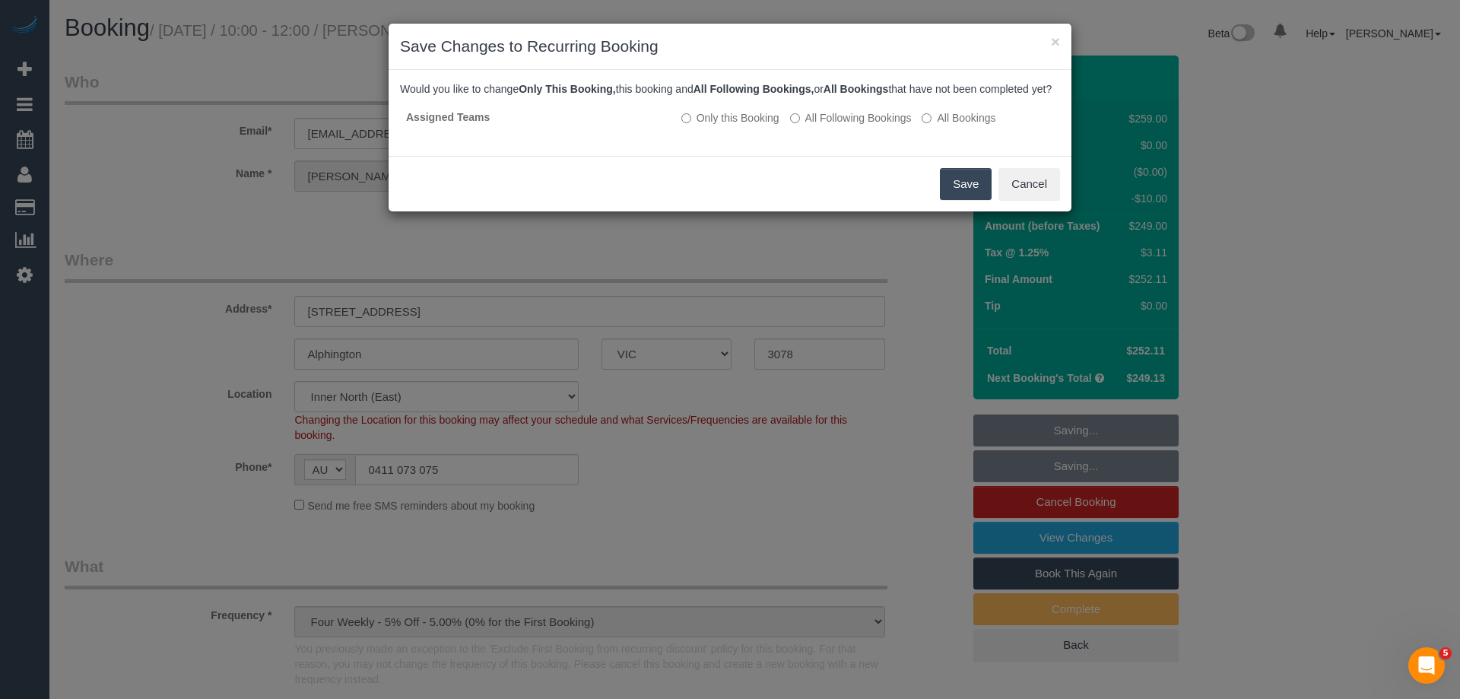
click at [966, 200] on button "Save" at bounding box center [966, 184] width 52 height 32
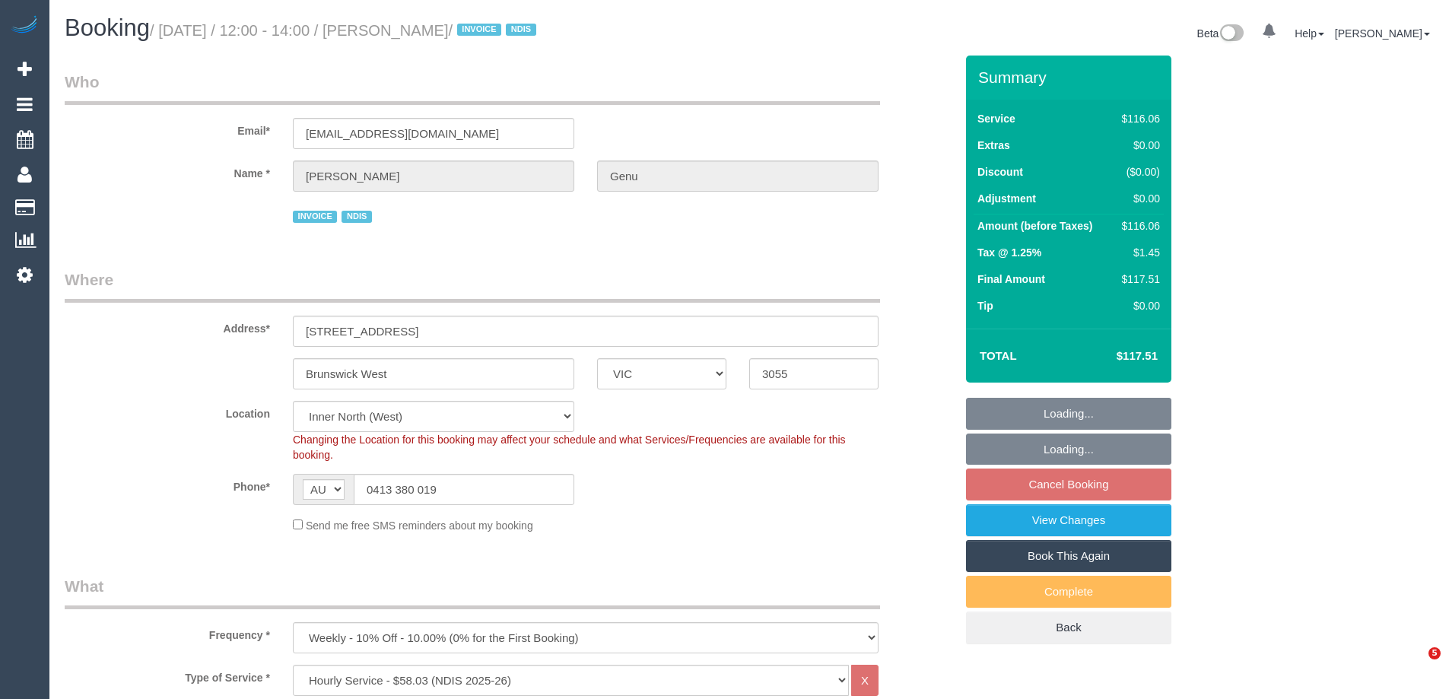
select select "VIC"
select select "number:28"
select select "number:14"
select select "number:21"
select select "number:36"
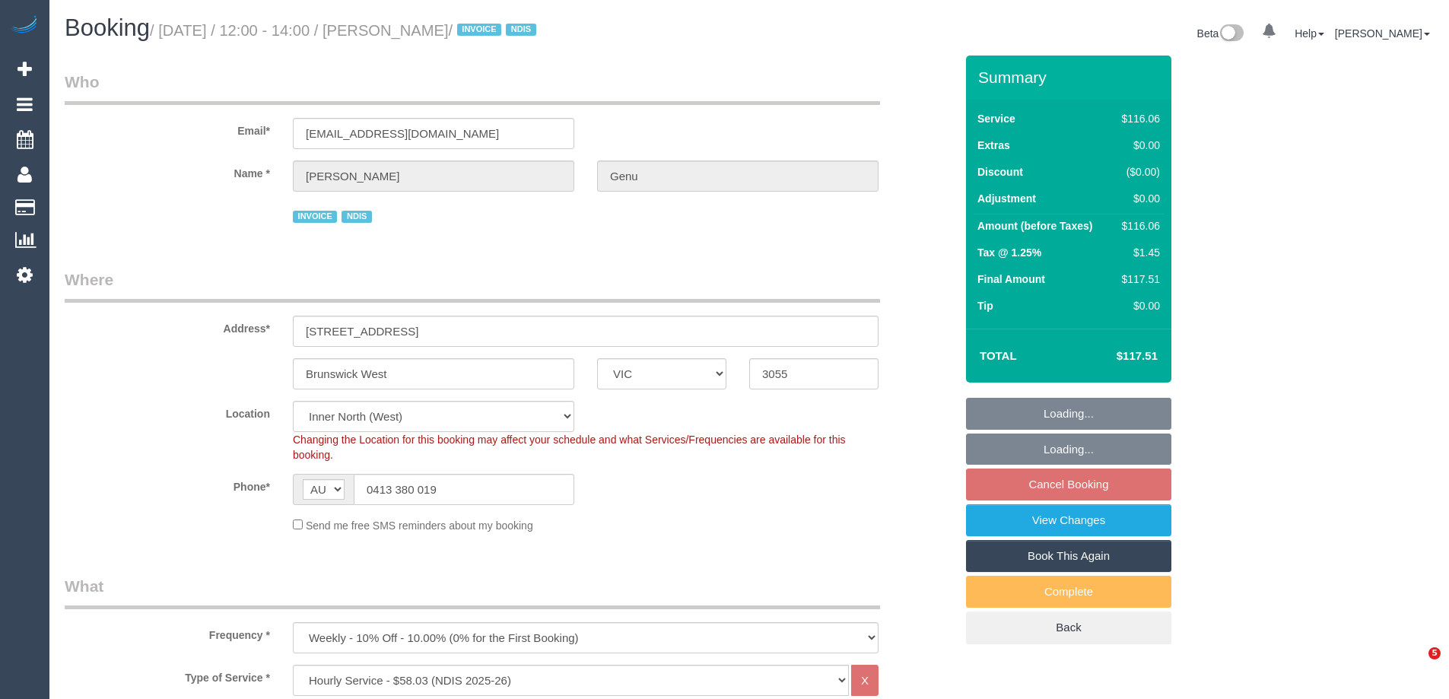
select select "number:35"
select select "object:1655"
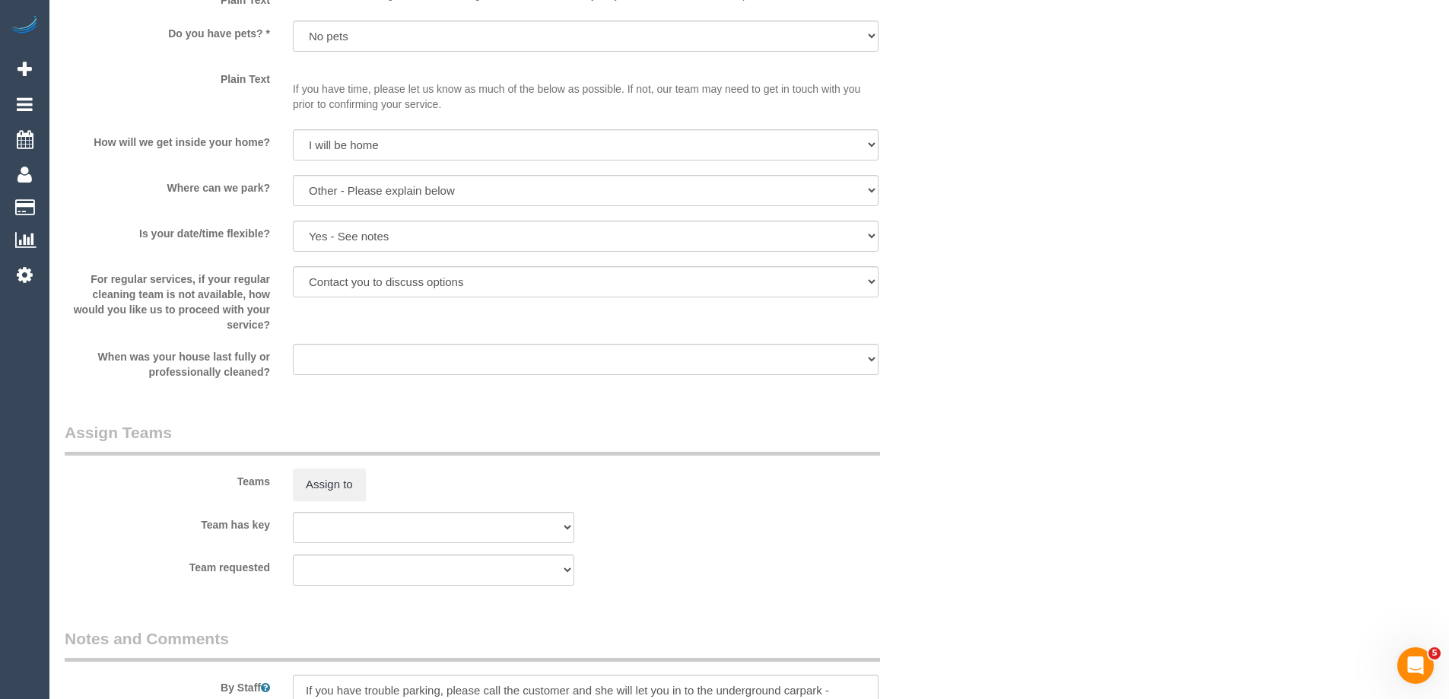
scroll to position [1825, 0]
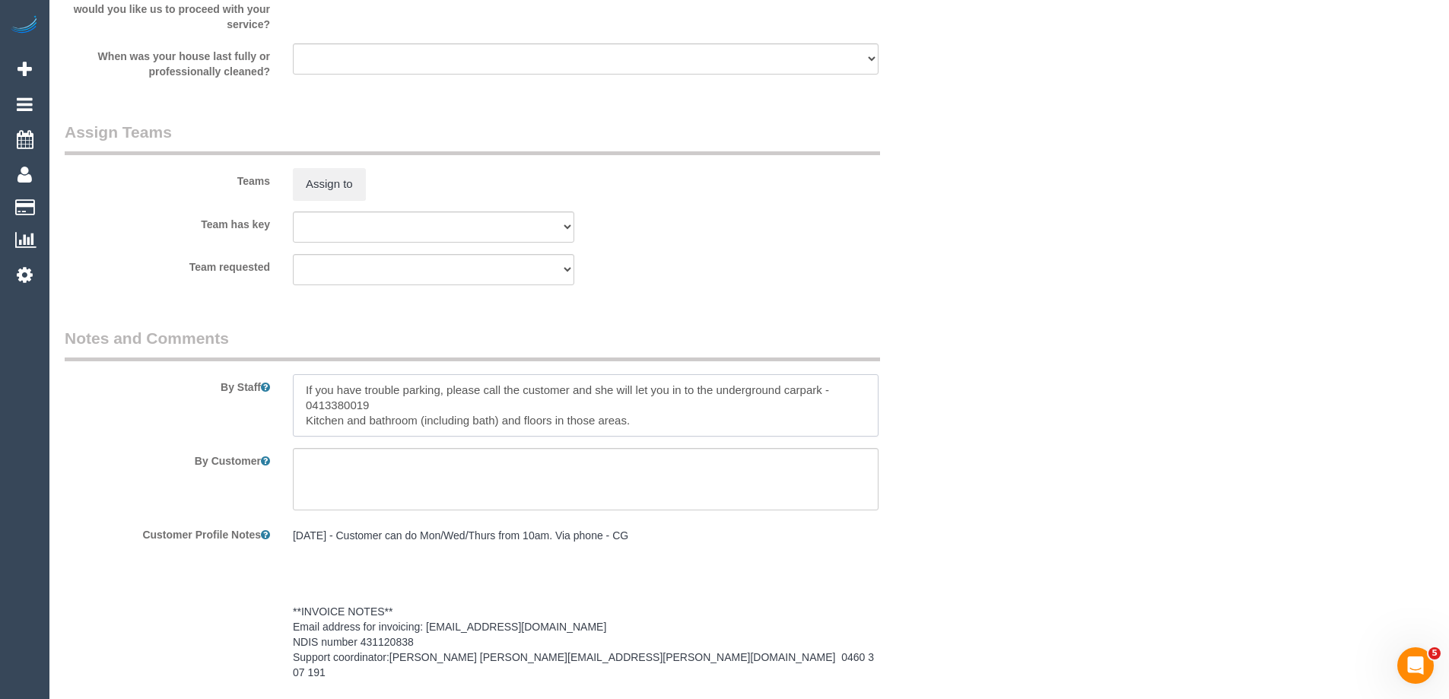
click at [302, 386] on textarea at bounding box center [586, 405] width 586 height 62
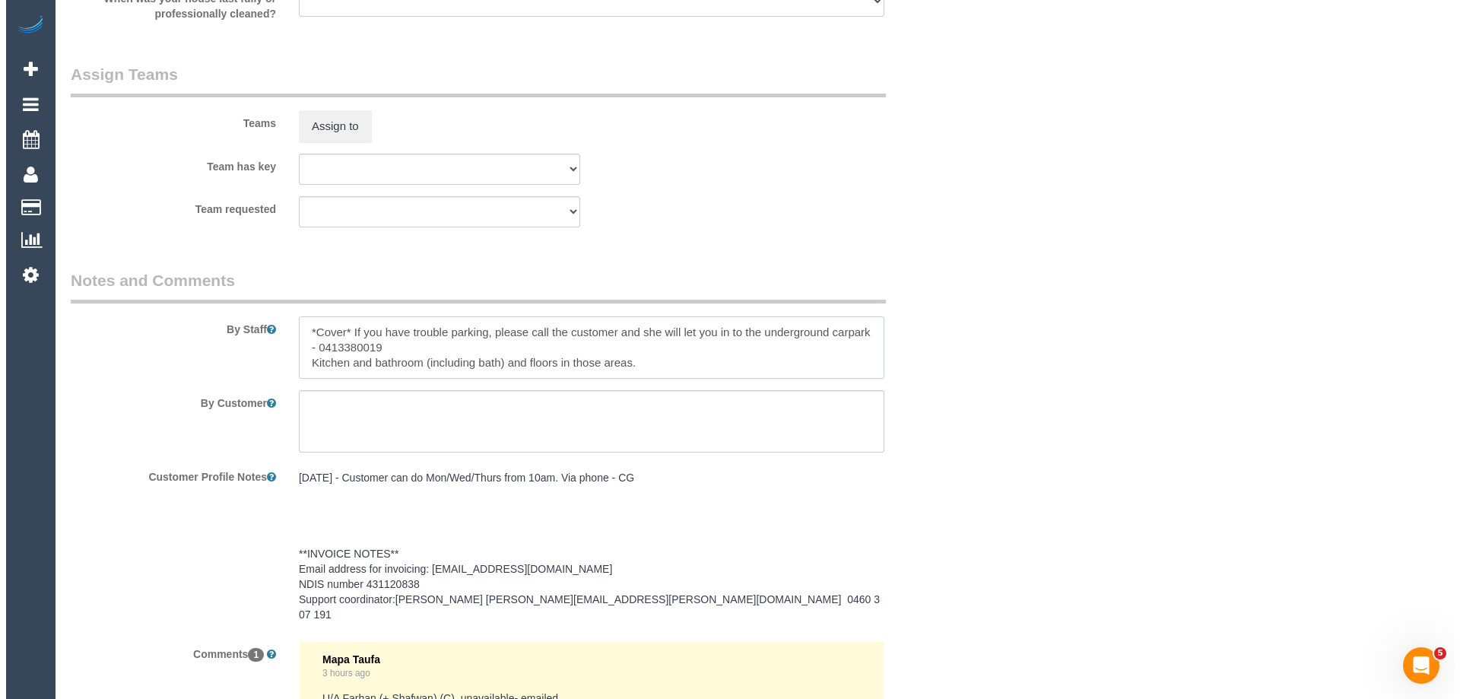
scroll to position [1878, 0]
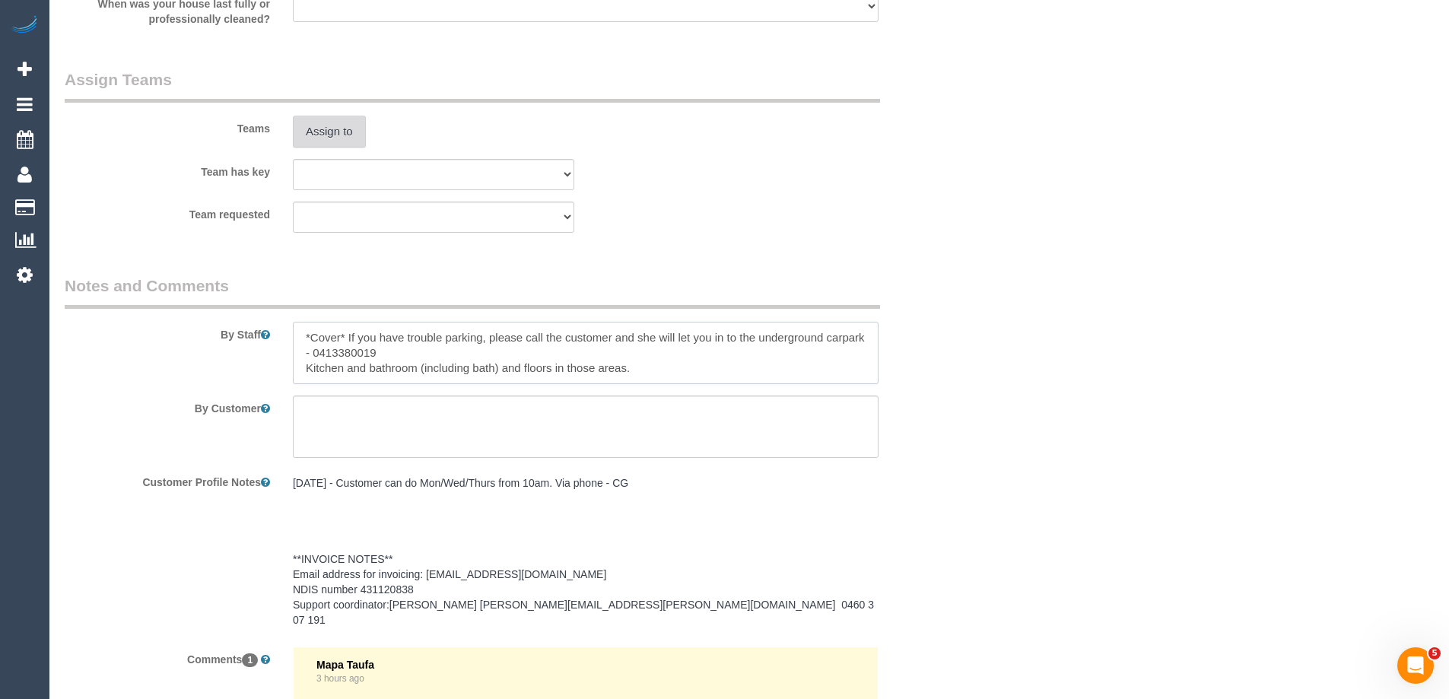
type textarea "*Cover* If you have trouble parking, please call the customer and she will let …"
click at [329, 129] on button "Assign to" at bounding box center [329, 132] width 73 height 32
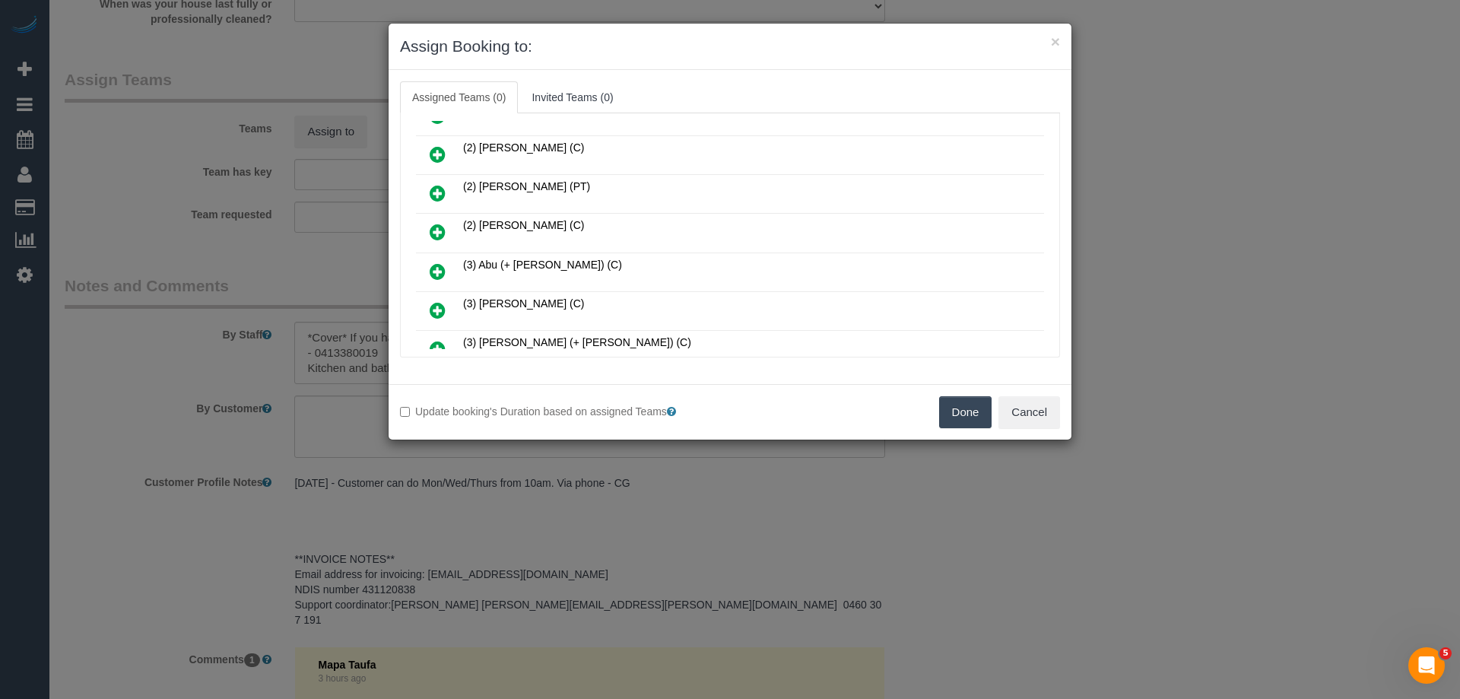
click at [446, 264] on link at bounding box center [438, 272] width 36 height 30
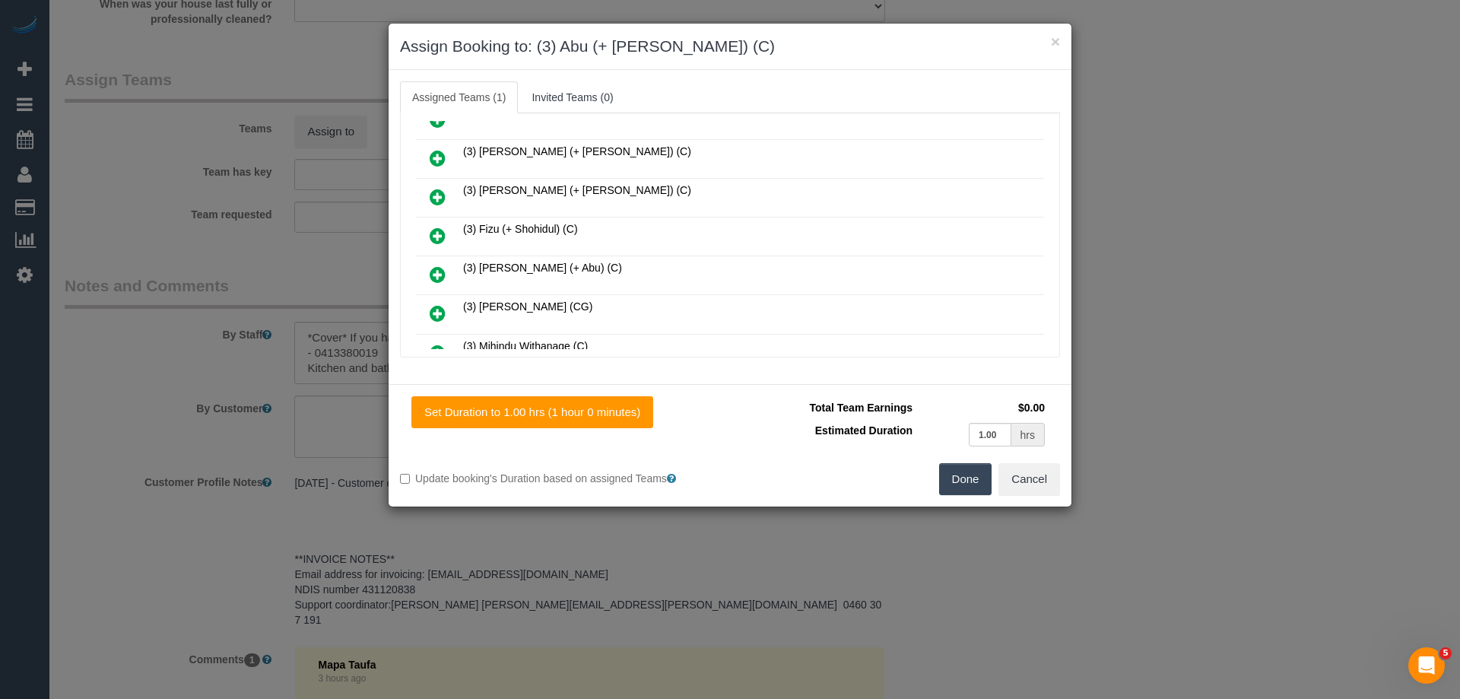
click at [433, 274] on icon at bounding box center [438, 274] width 16 height 18
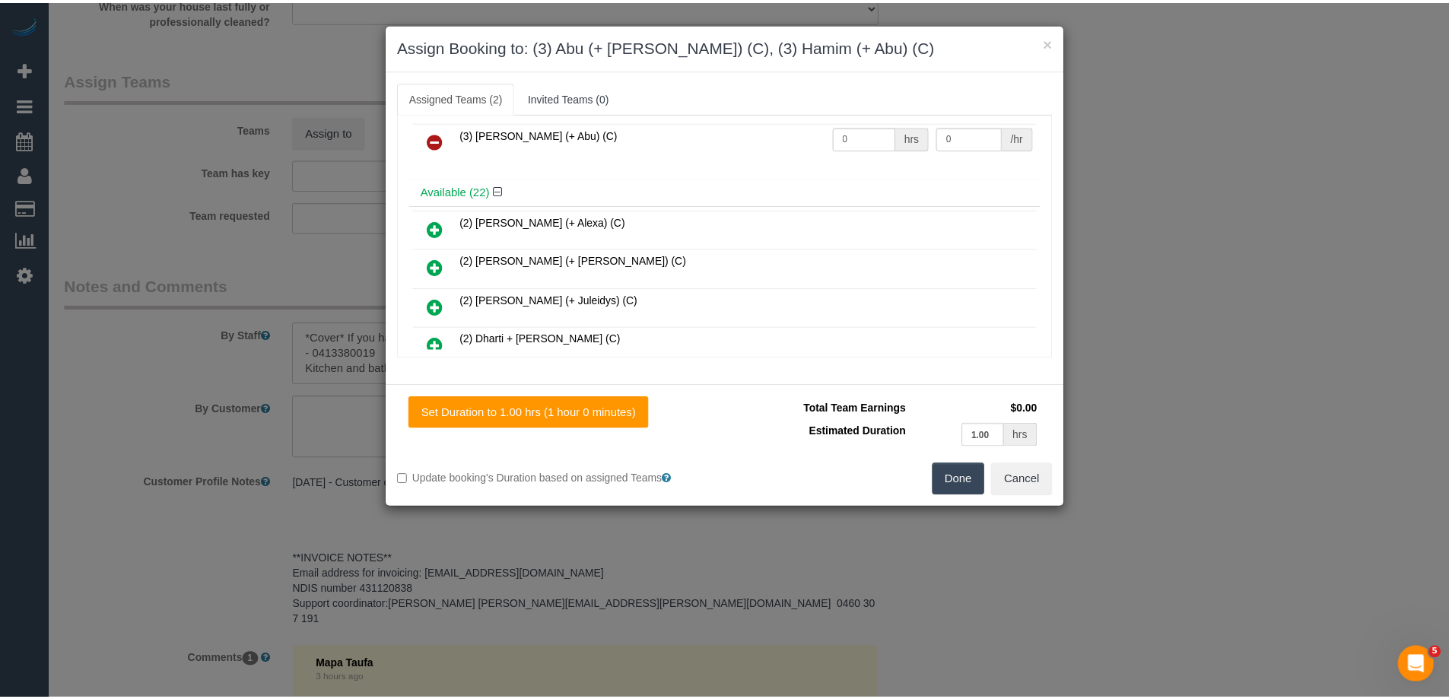
scroll to position [0, 0]
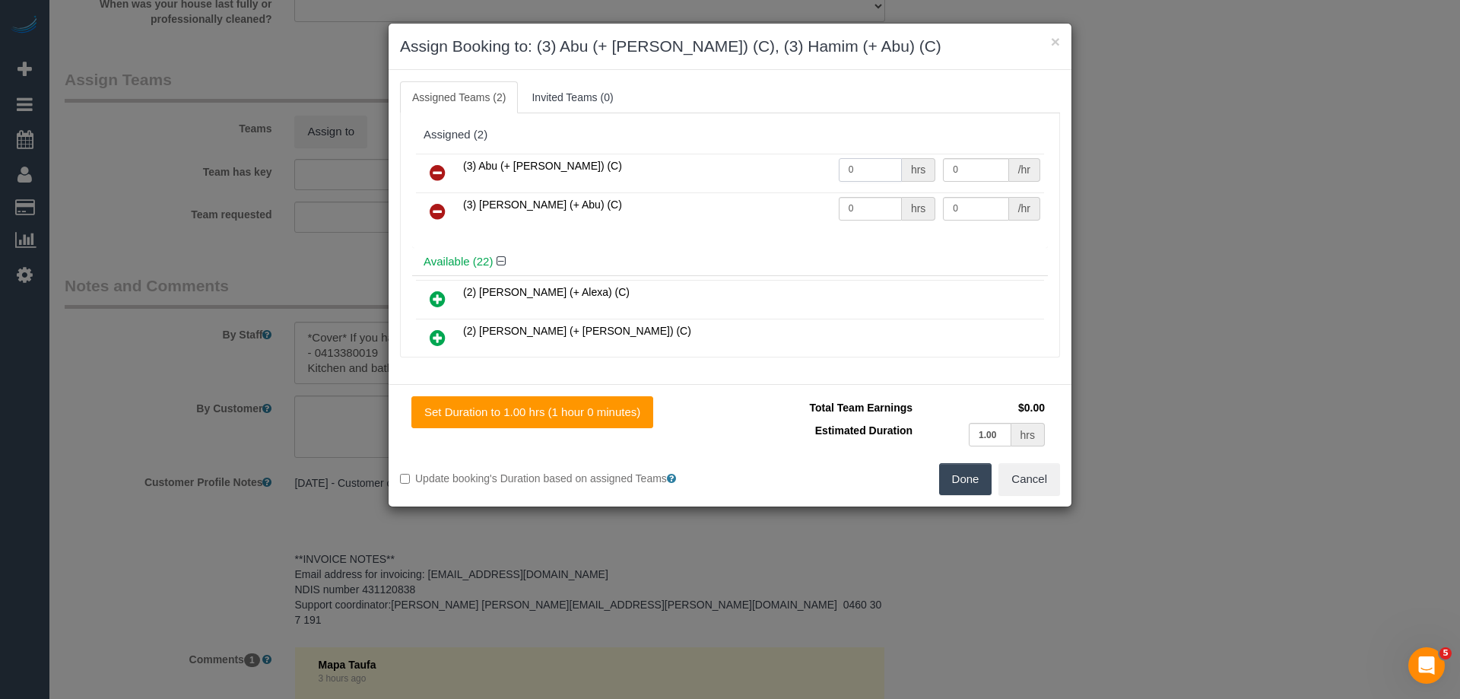
drag, startPoint x: 873, startPoint y: 169, endPoint x: 767, endPoint y: 168, distance: 106.5
click at [790, 168] on tr "(3) Abu (+ Hamim) (C) 0 hrs 0 /hr" at bounding box center [730, 173] width 628 height 39
type input "1"
drag, startPoint x: 867, startPoint y: 212, endPoint x: 771, endPoint y: 212, distance: 95.8
click at [761, 212] on tr "(3) Hamim (+ Abu) (C) 0 hrs 0 /hr" at bounding box center [730, 211] width 628 height 39
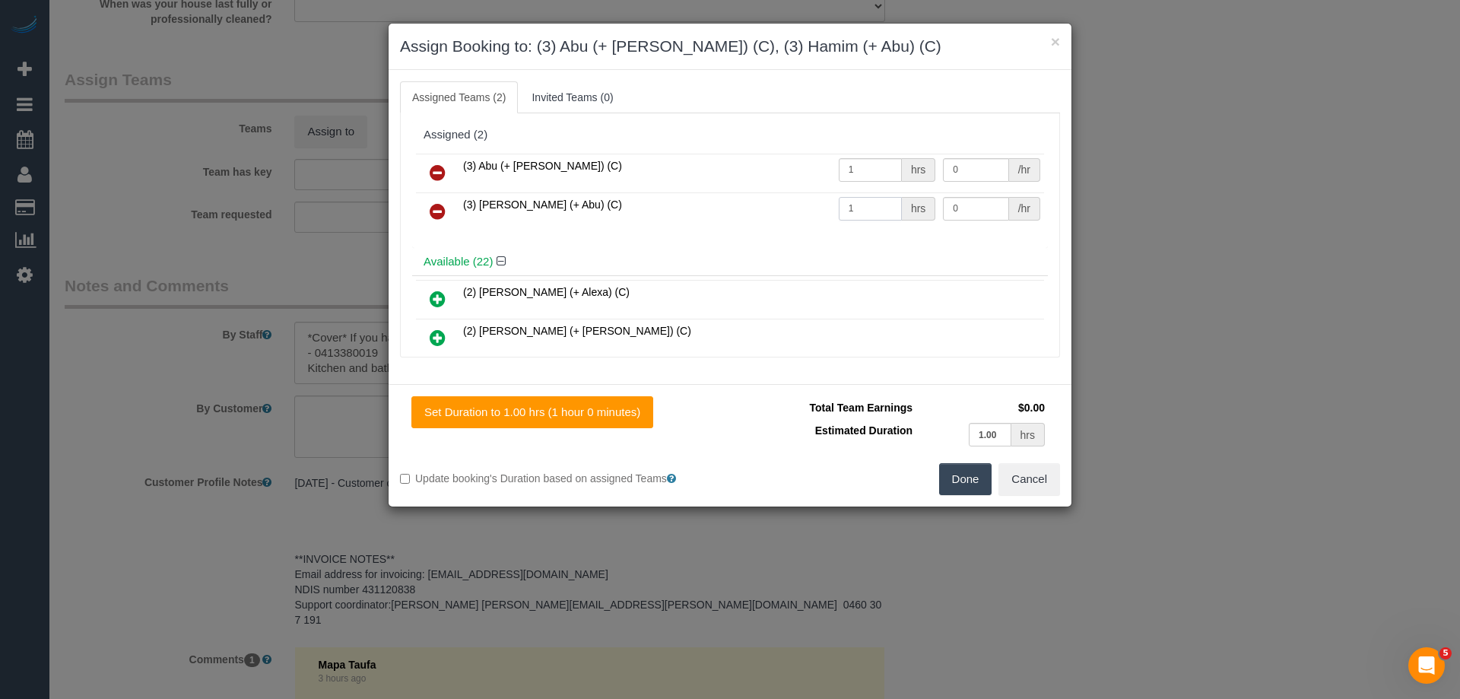
type input "1"
drag, startPoint x: 960, startPoint y: 204, endPoint x: 850, endPoint y: 204, distance: 109.5
click at [875, 204] on tr "(3) Hamim (+ Abu) (C) 1 hrs 0 /hr" at bounding box center [730, 211] width 628 height 39
type input "35"
drag, startPoint x: 967, startPoint y: 175, endPoint x: 754, endPoint y: 175, distance: 212.2
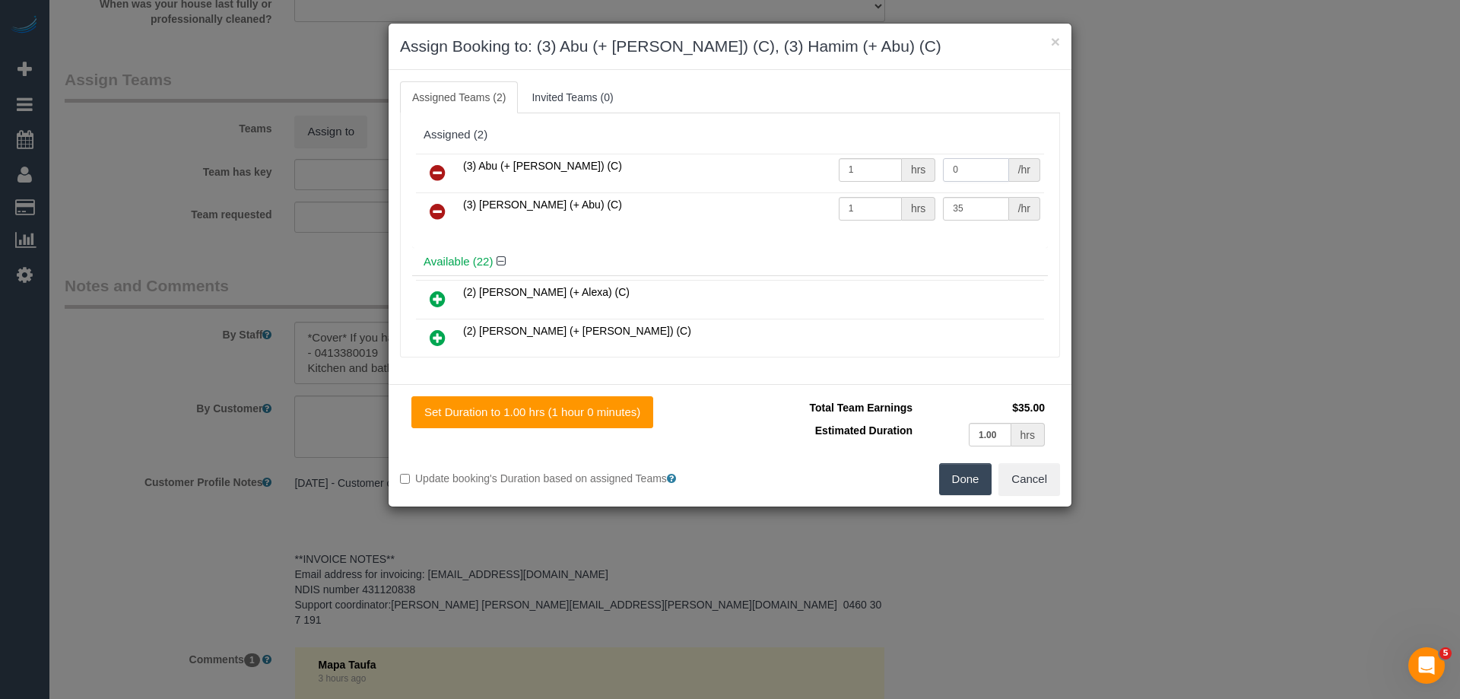
click at [788, 175] on tr "(3) Abu (+ Hamim) (C) 1 hrs 0 /hr" at bounding box center [730, 173] width 628 height 39
type input "35"
click at [966, 484] on button "Done" at bounding box center [965, 479] width 53 height 32
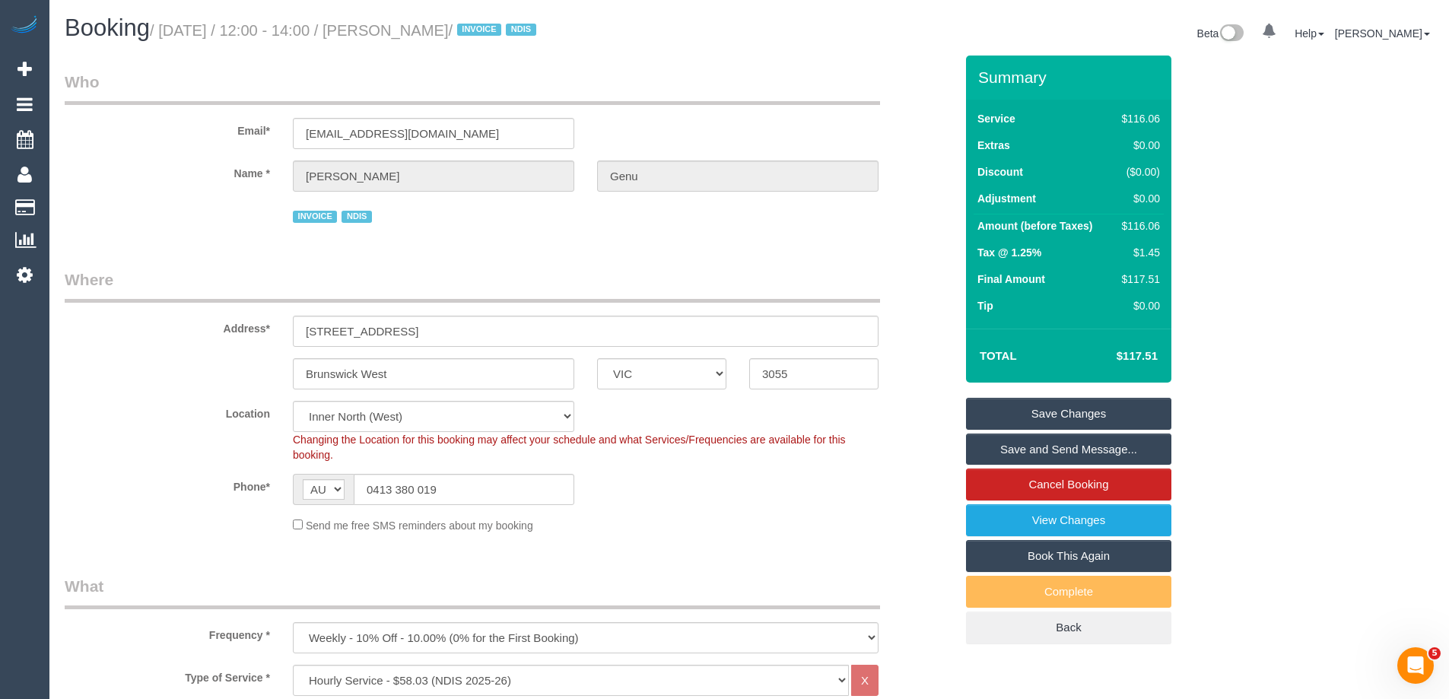
drag, startPoint x: 557, startPoint y: 29, endPoint x: 420, endPoint y: 23, distance: 137.8
click at [420, 23] on small "/ September 25, 2025 / 12:00 - 14:00 / Terry Lindiann Genu / INVOICE NDIS" at bounding box center [345, 30] width 391 height 17
copy small "Terry Lindiann Genu"
click at [1000, 448] on link "Save and Send Message..." at bounding box center [1068, 449] width 205 height 32
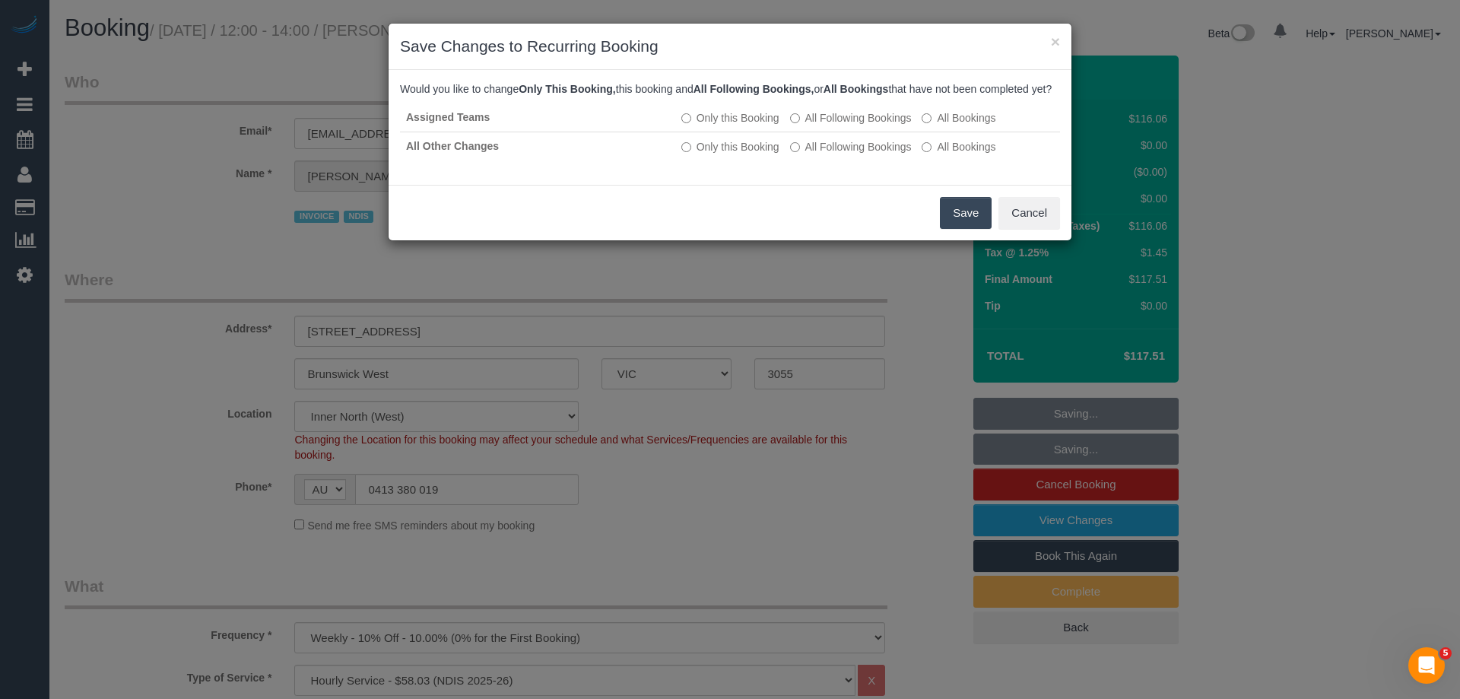
click at [970, 222] on button "Save" at bounding box center [966, 213] width 52 height 32
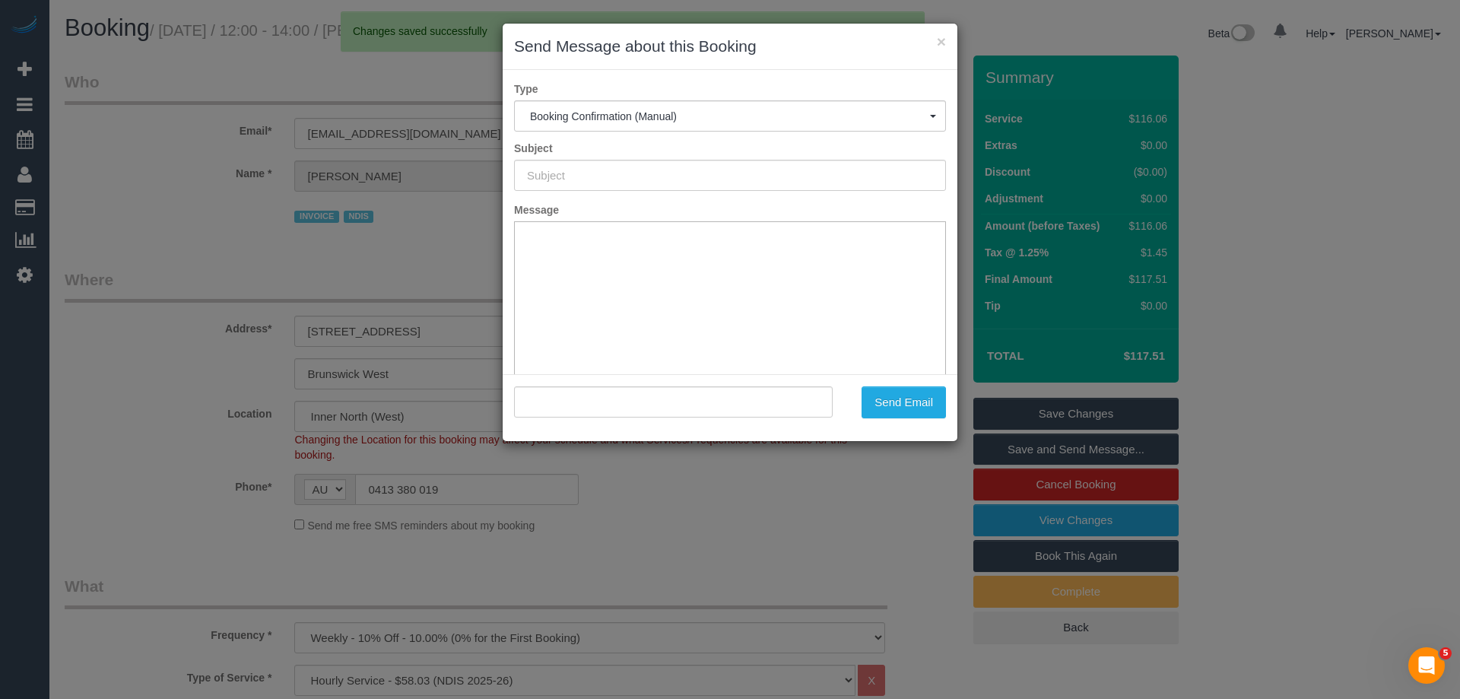
type input "Booking Confirmed"
type input ""Terry Lindiann Genu" <lindiannt@gmail.com>"
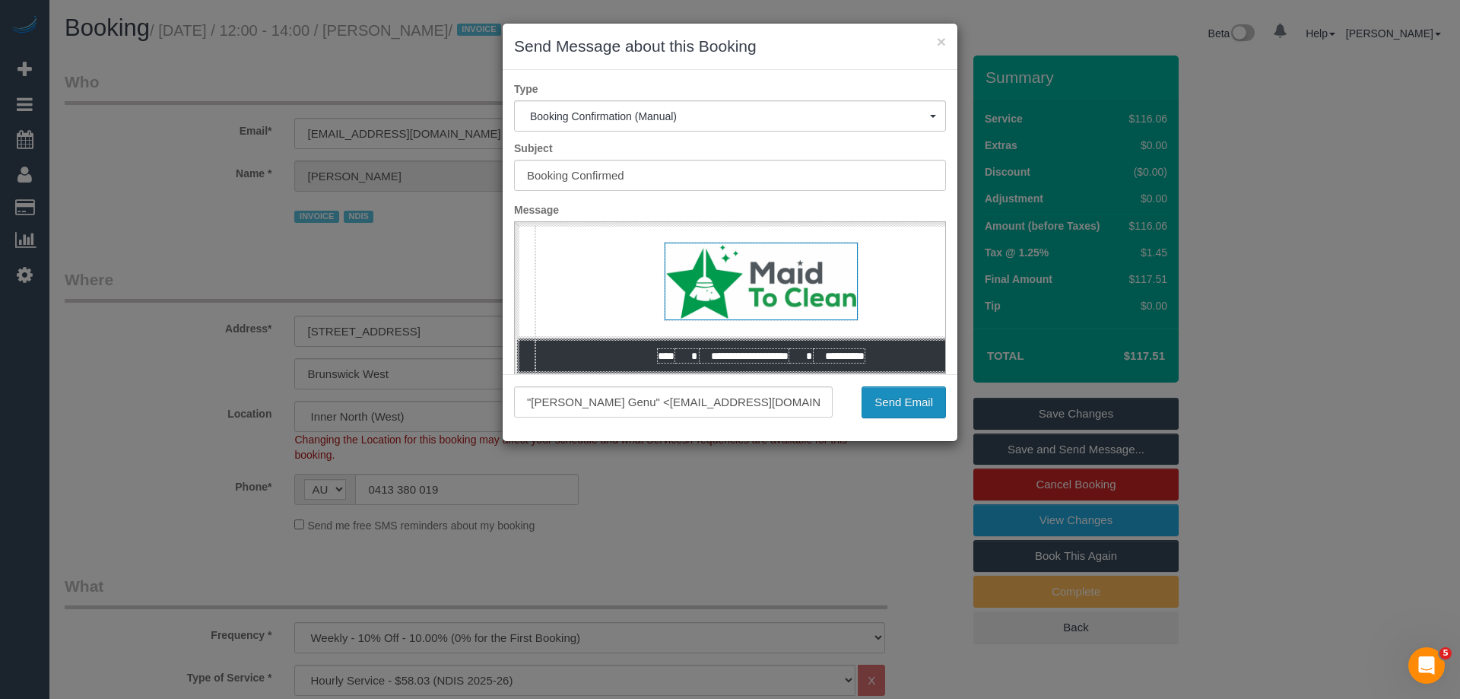
click at [930, 398] on button "Send Email" at bounding box center [904, 402] width 84 height 32
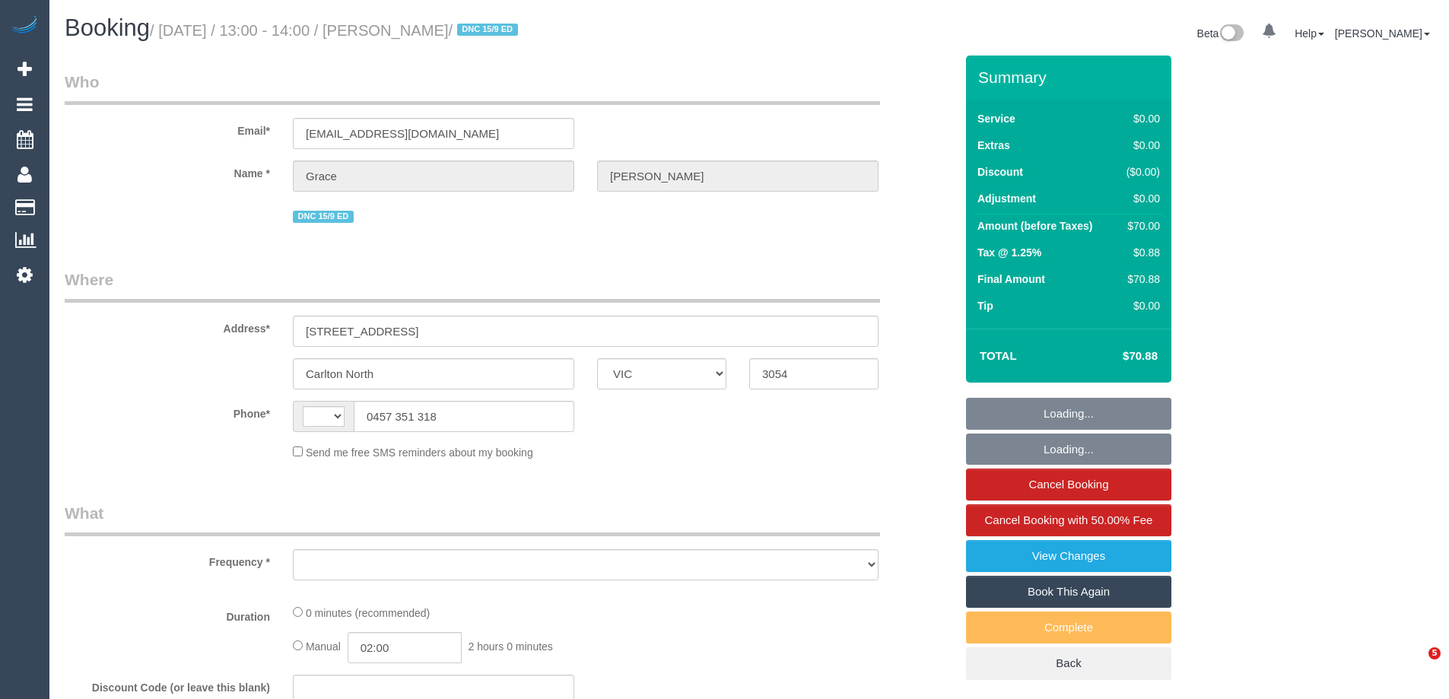
select select "VIC"
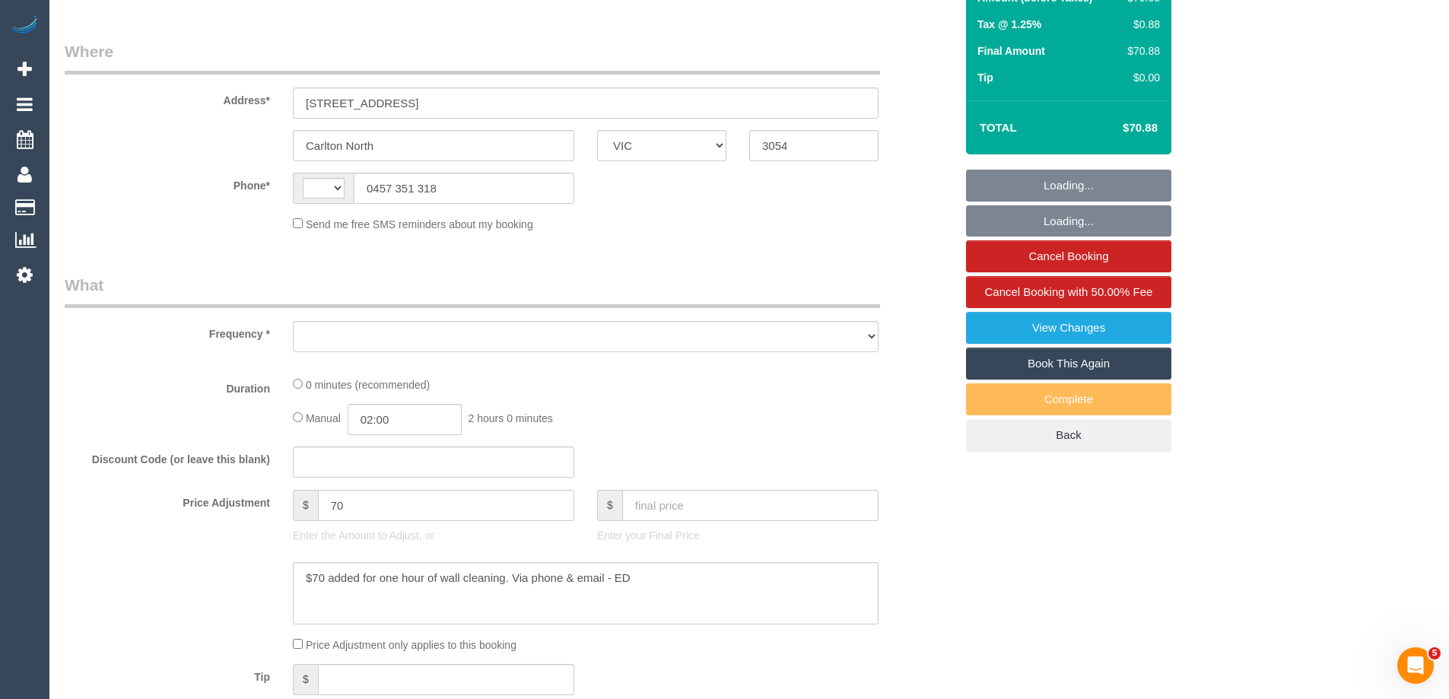
select select "string:AU"
select select "object:562"
select select "string:stripe-pm_1RFobV2GScqysDRVt91yWtFg"
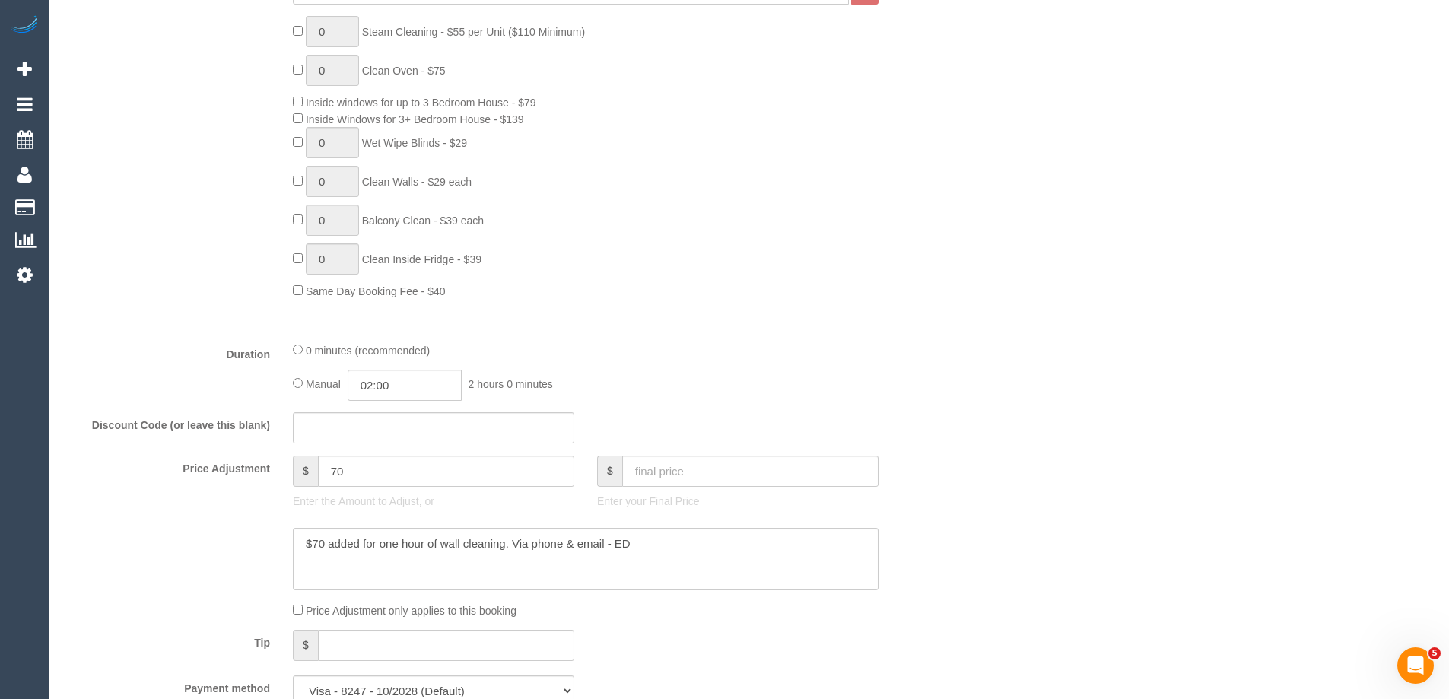
select select "number:28"
select select "number:14"
select select "number:19"
select select "number:25"
select select "number:33"
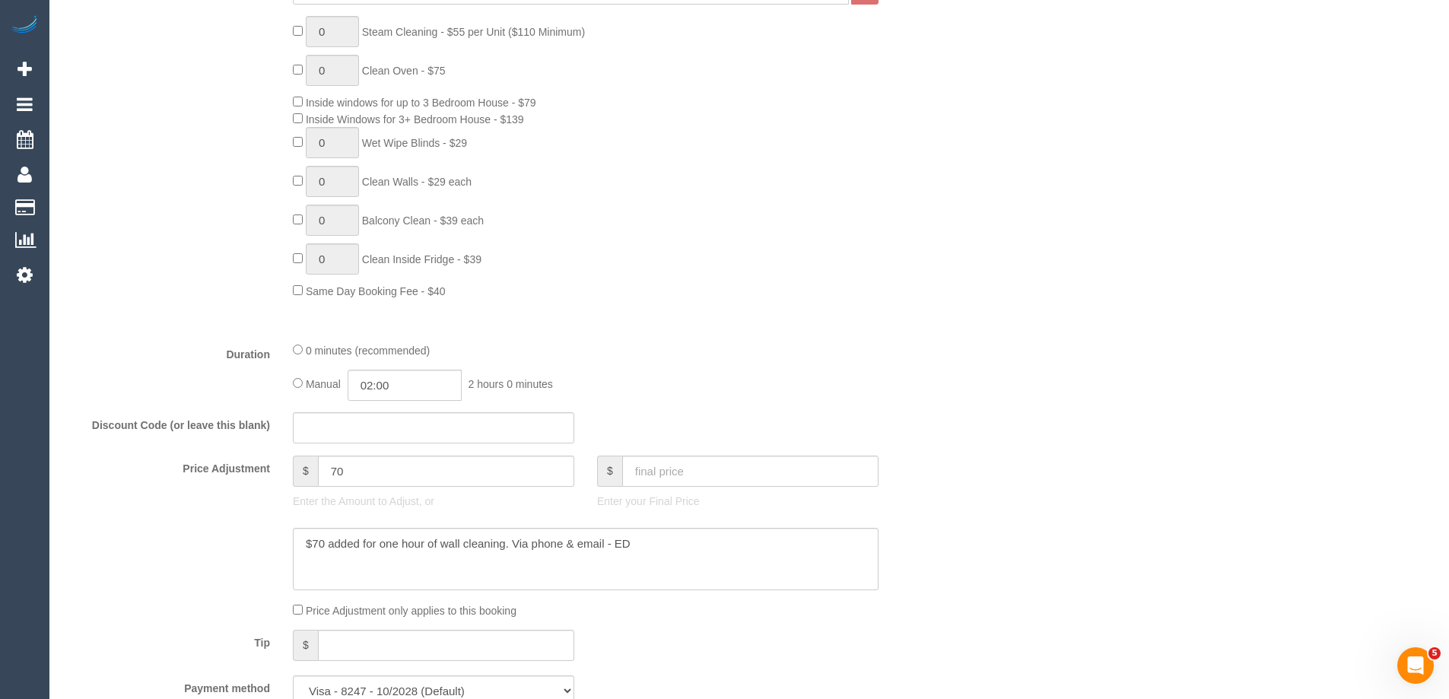
select select "object:2099"
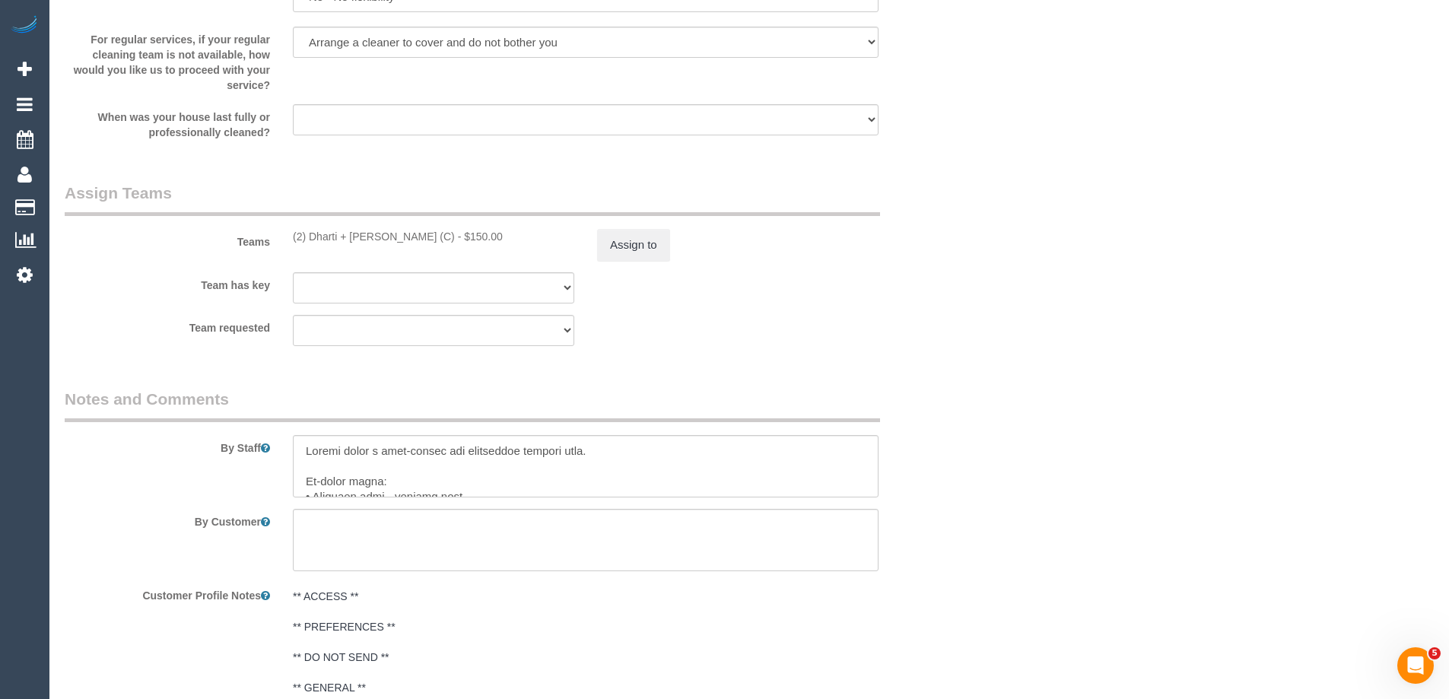
scroll to position [2434, 0]
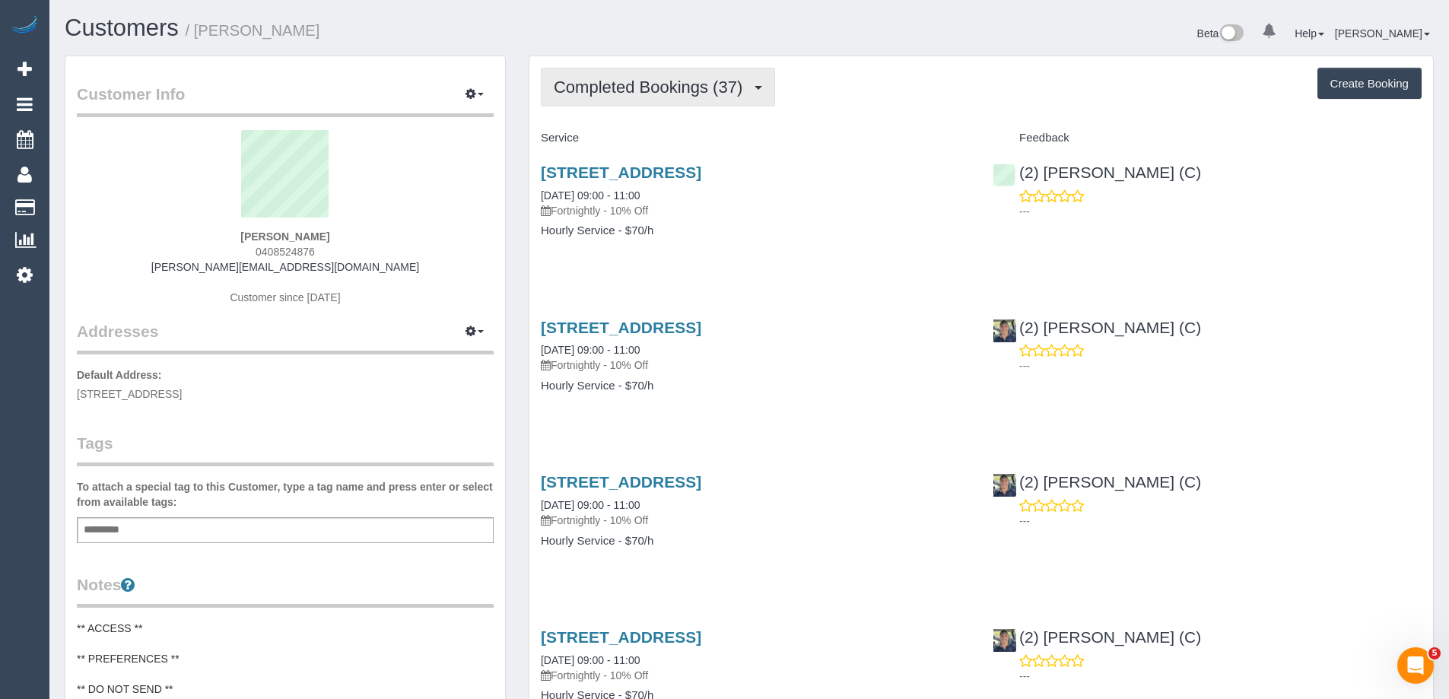
click at [643, 89] on span "Completed Bookings (37)" at bounding box center [652, 87] width 196 height 19
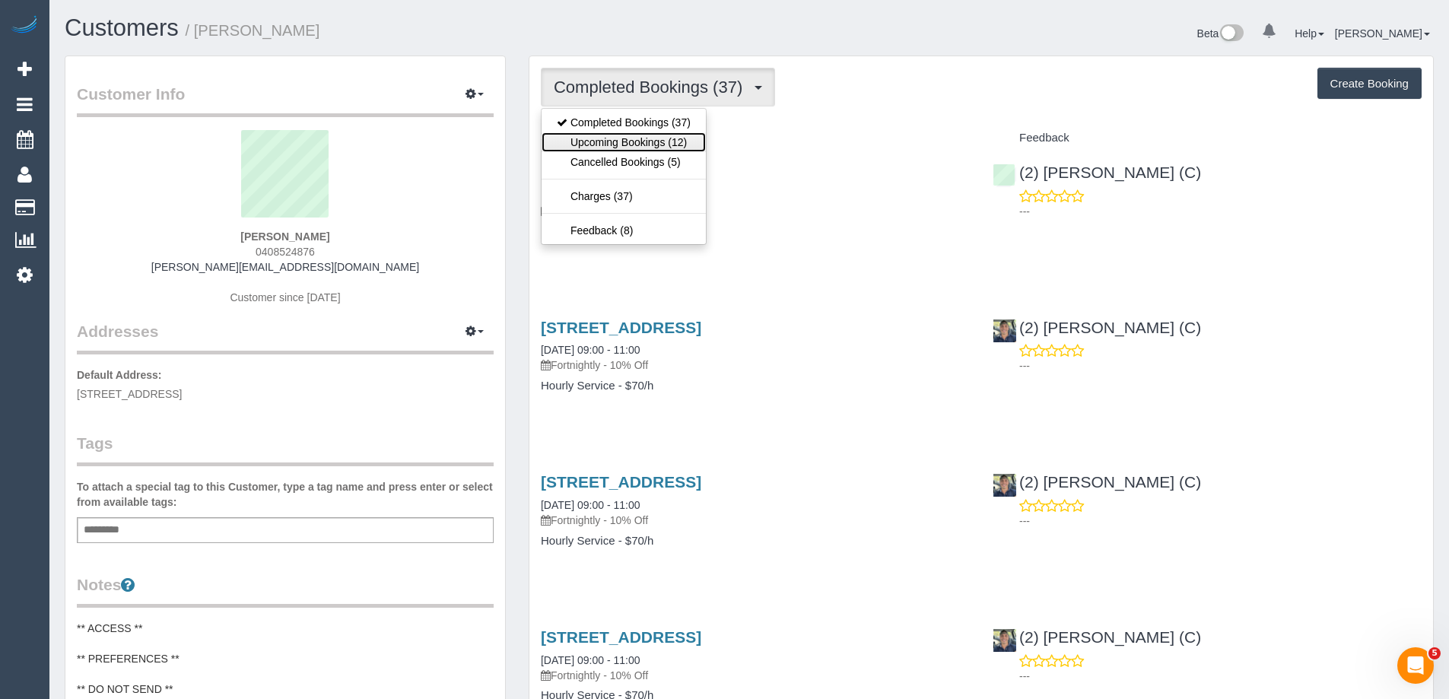
click at [648, 143] on link "Upcoming Bookings (12)" at bounding box center [623, 142] width 164 height 20
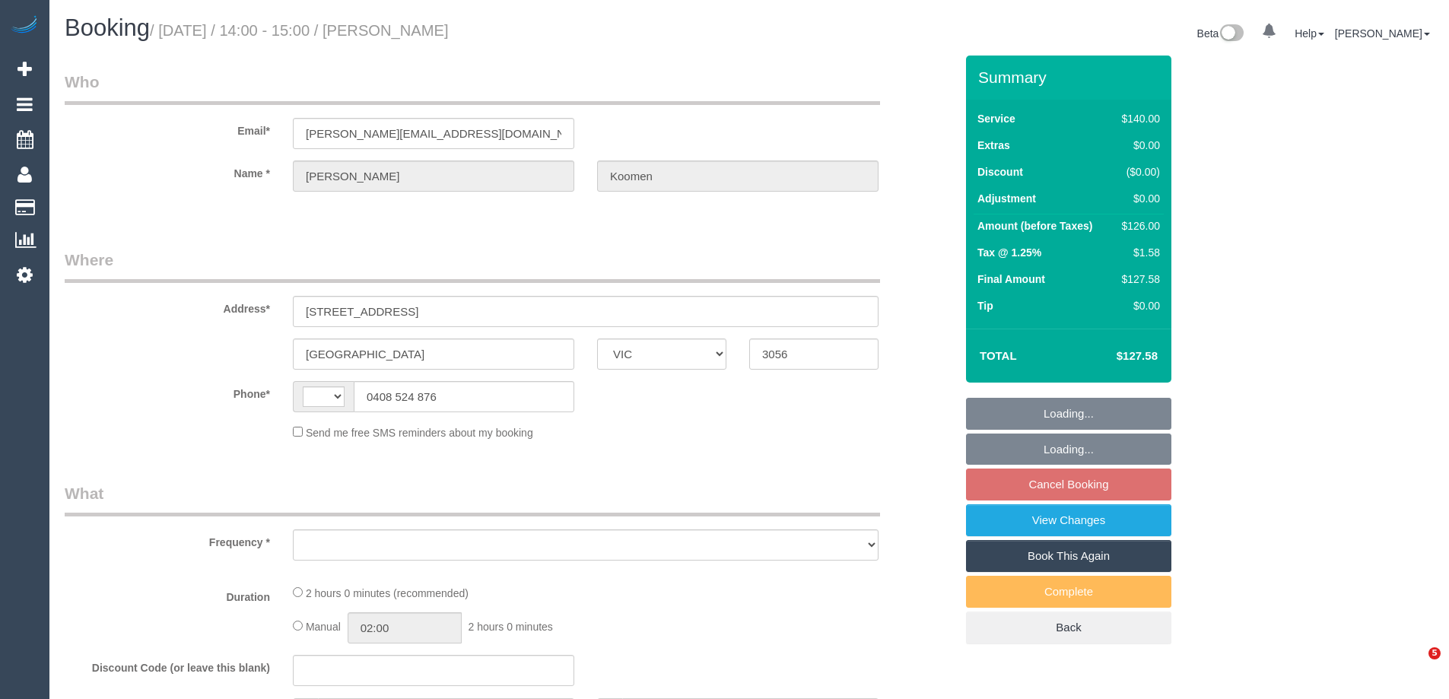
select select "VIC"
select select "string:stripe-pm_1OatWS2GScqysDRVv2bSzkxK"
select select "number:28"
select select "number:16"
select select "number:18"
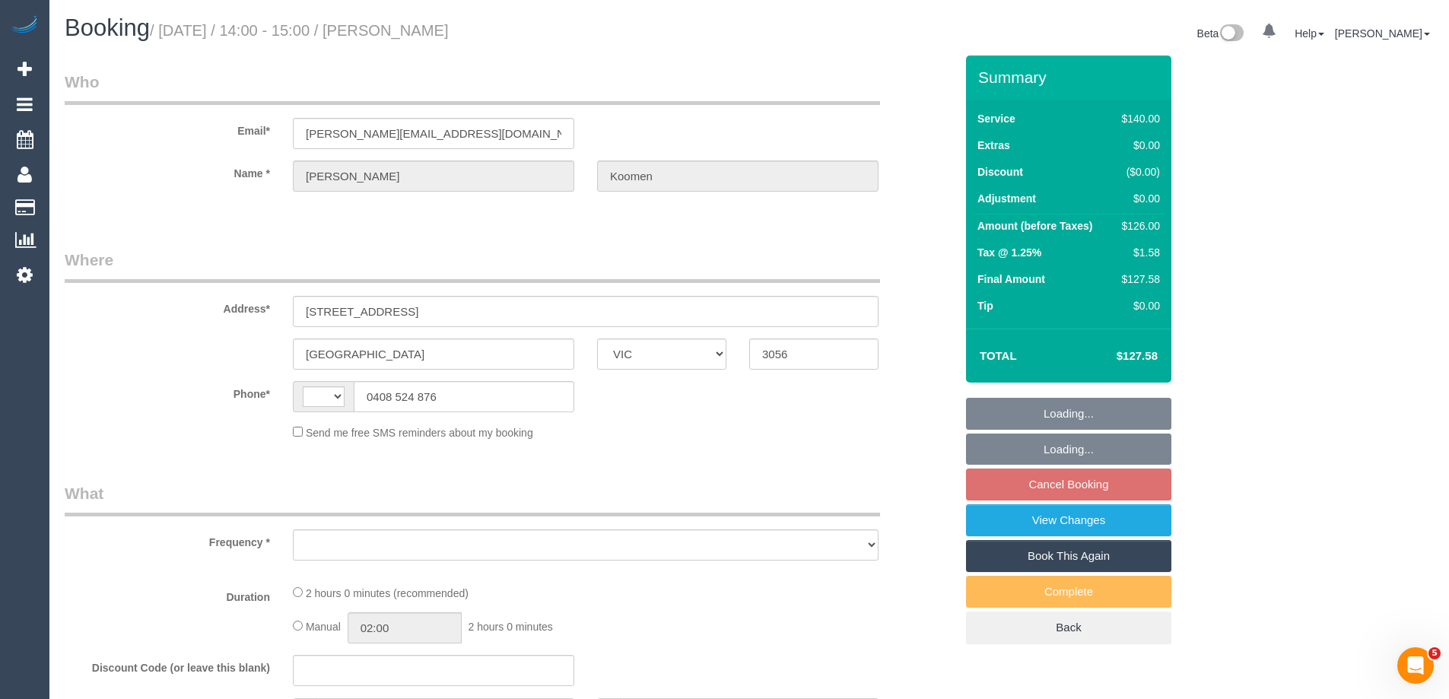
select select "number:24"
select select "number:35"
select select "number:13"
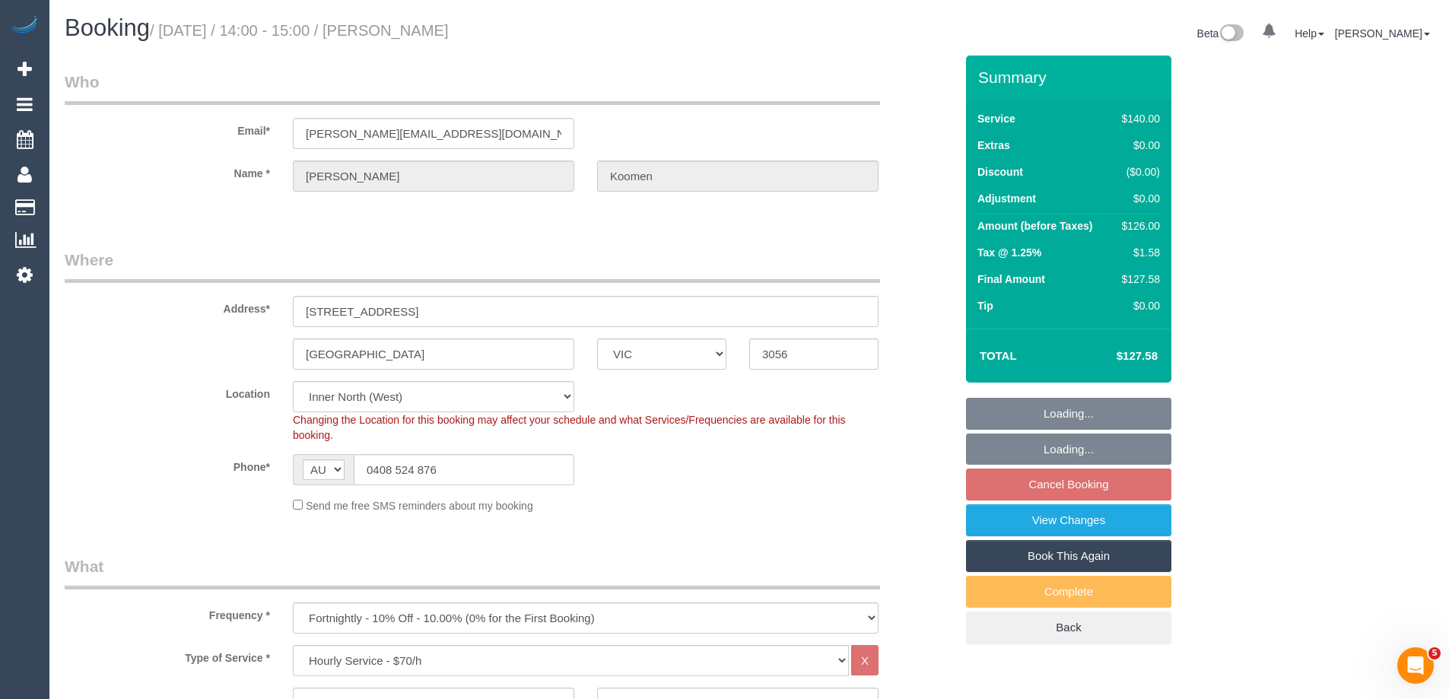
select select "string:AU"
select select "object:901"
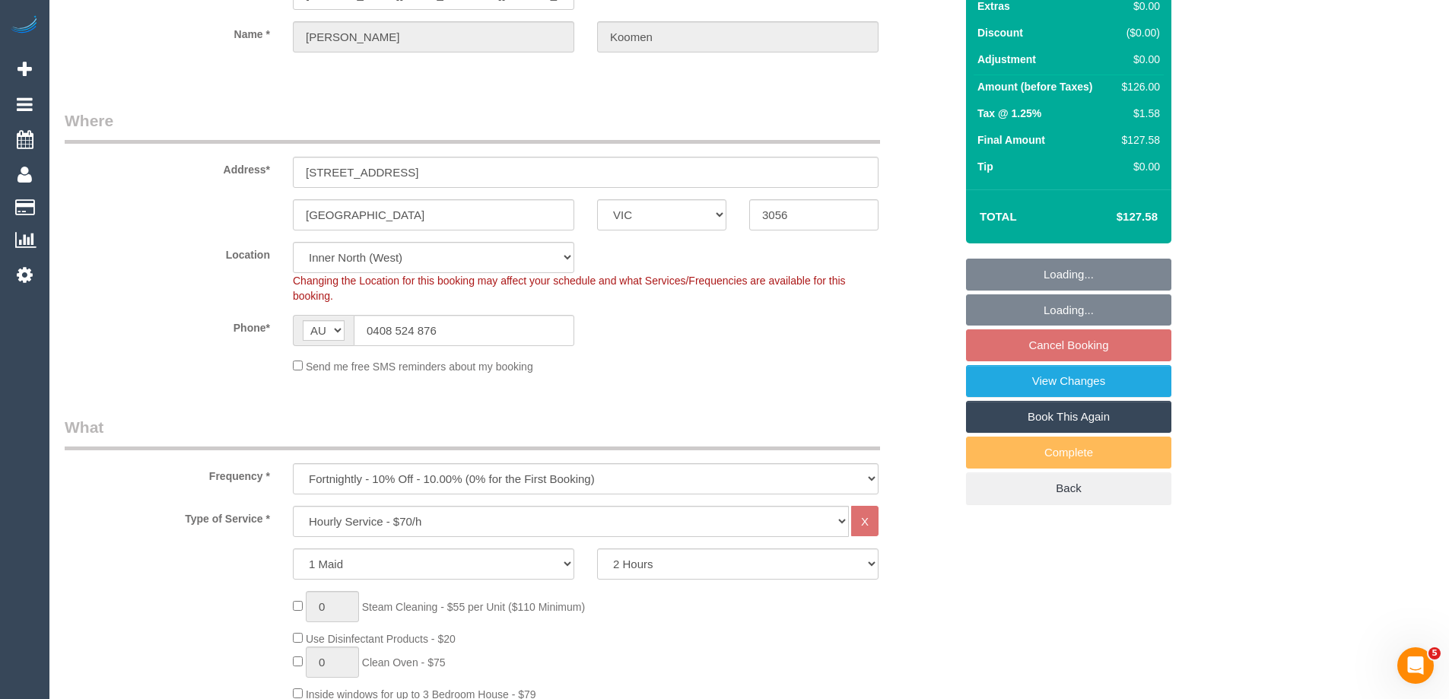
scroll to position [152, 0]
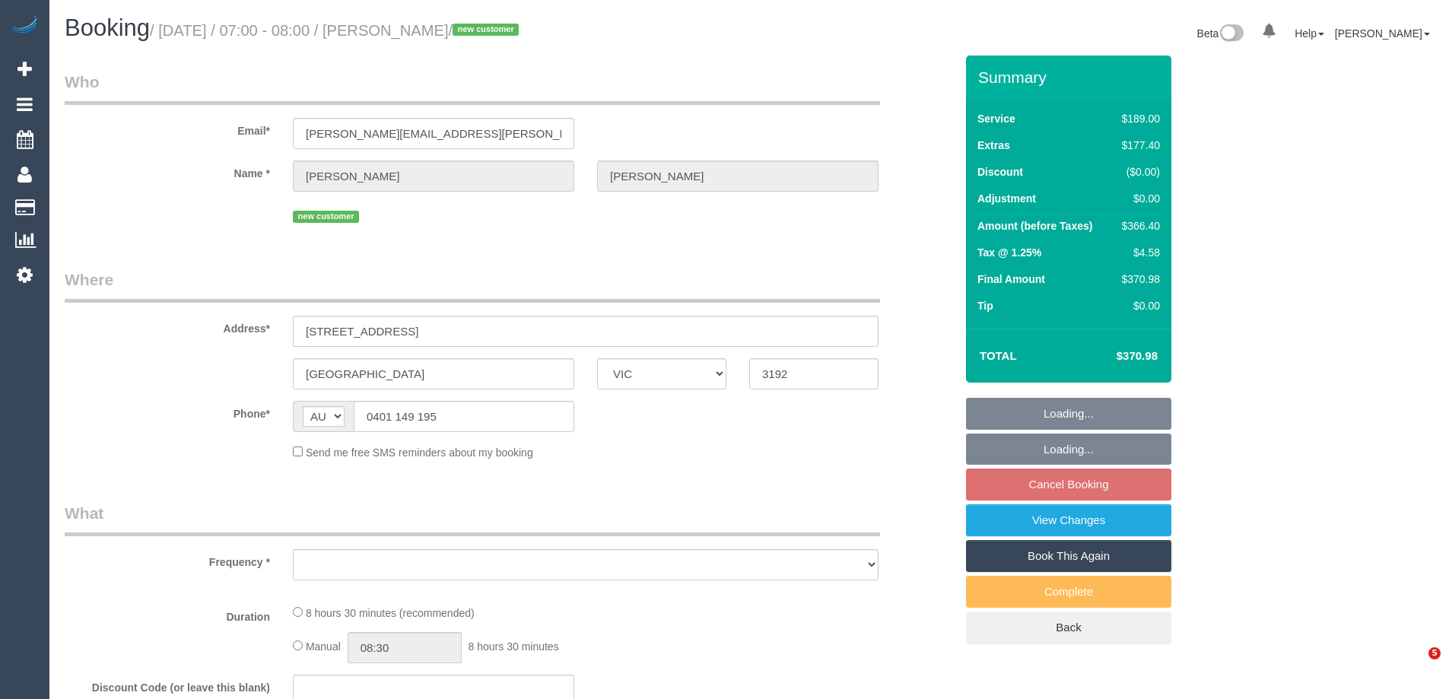
select select "VIC"
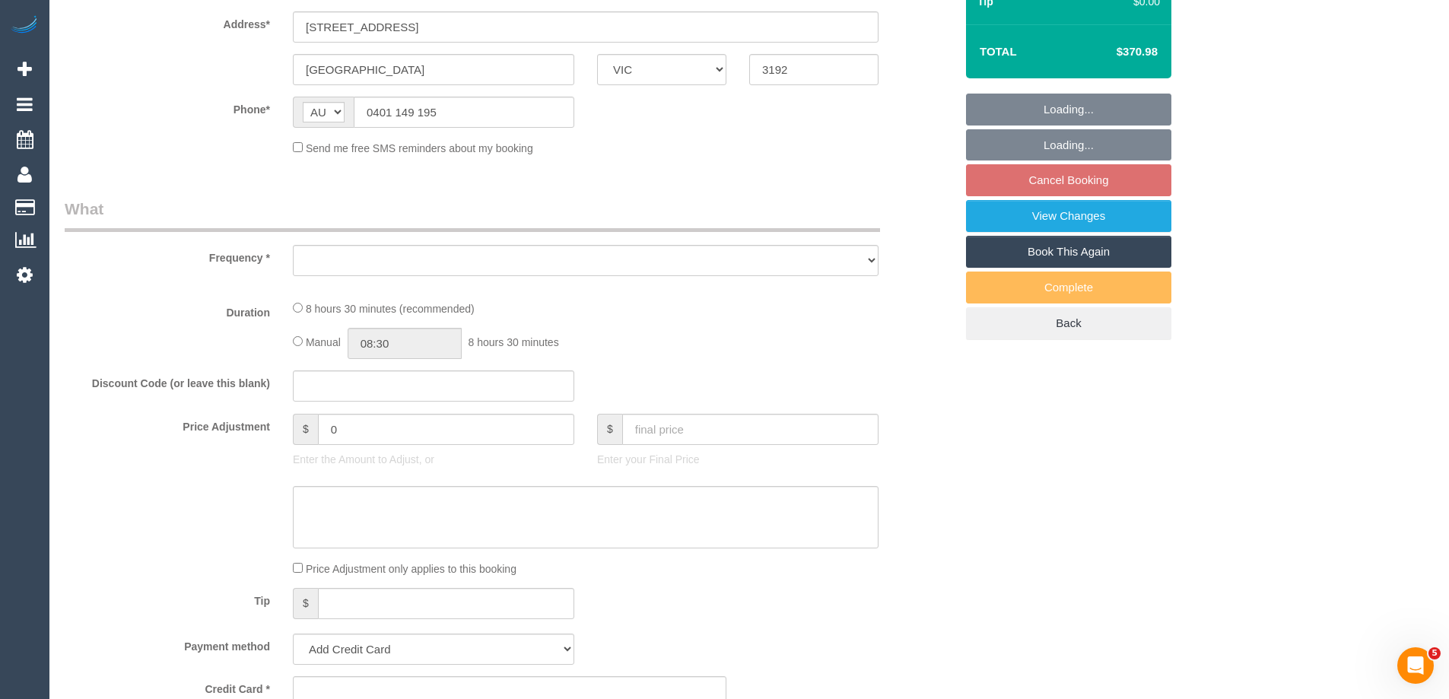
select select "string:stripe-pm_1S8b9Z2GScqysDRV3JONTb6N"
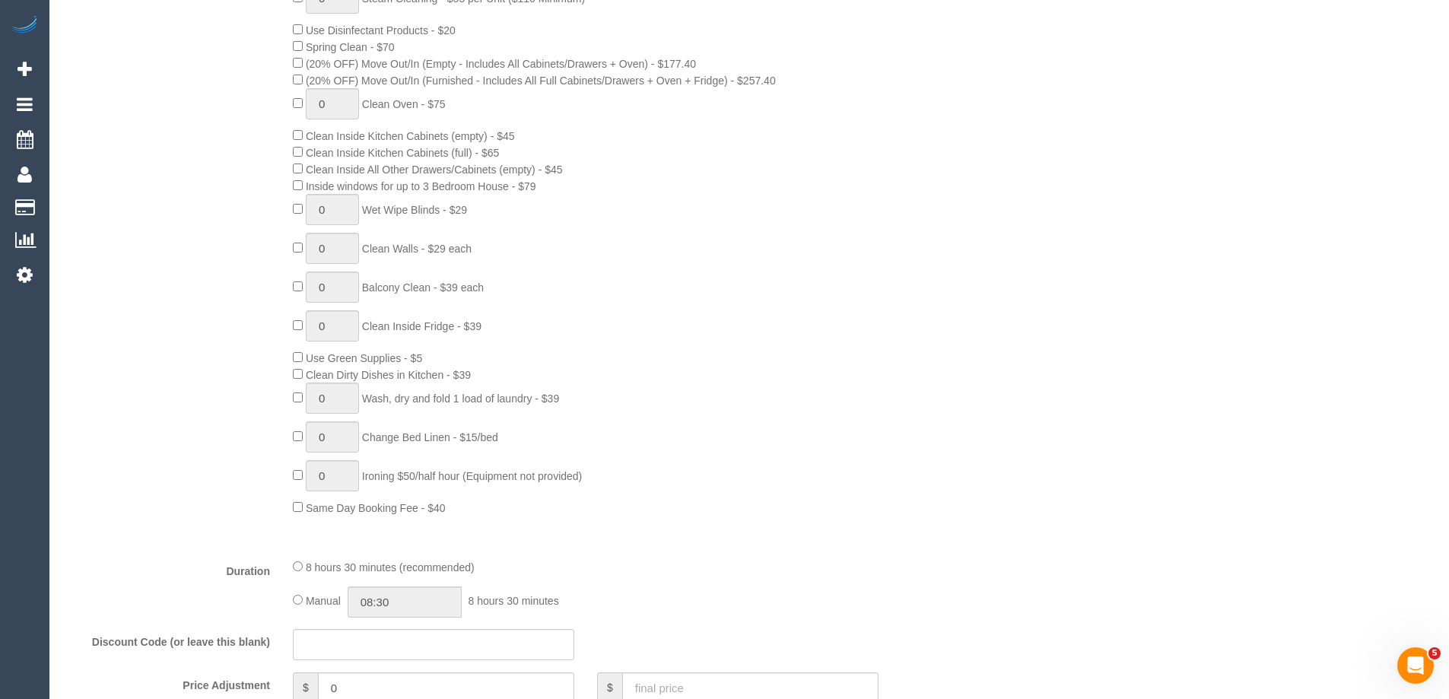
select select "object:648"
select select "spot1"
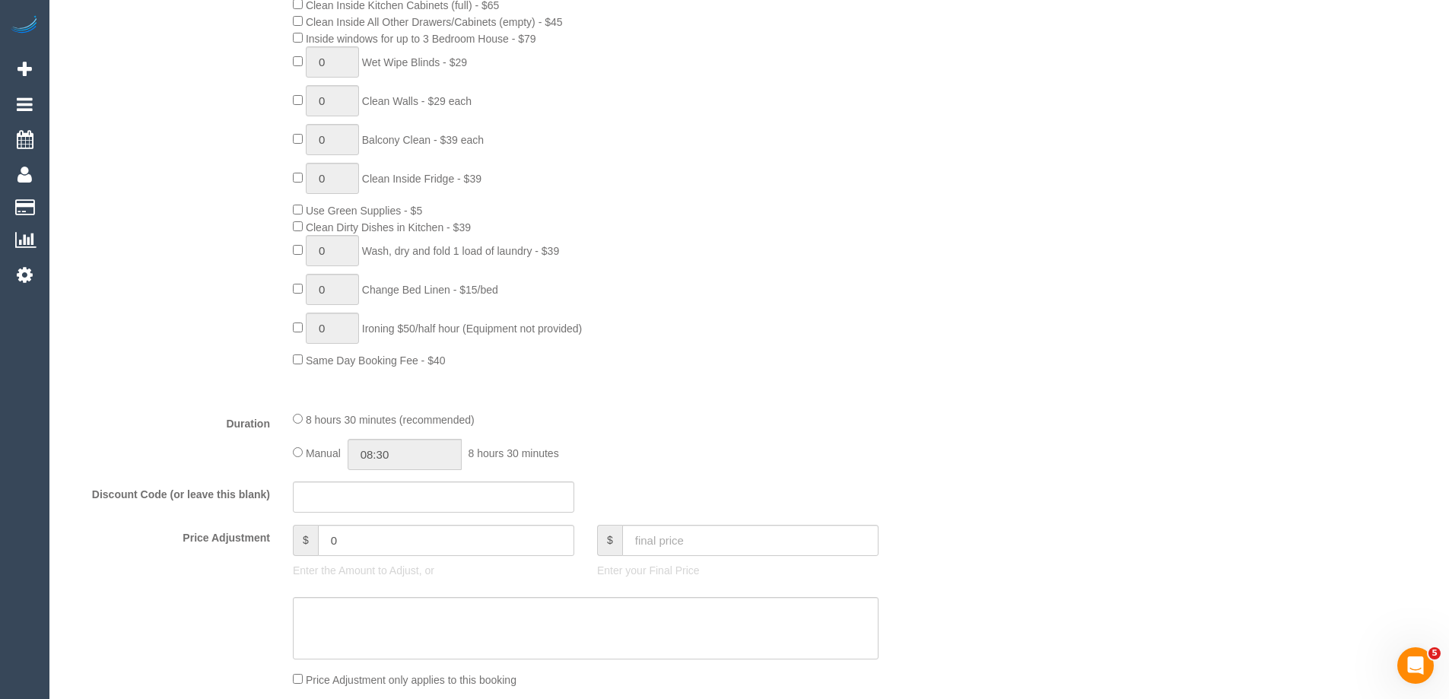
select select "number:28"
select select "number:17"
select select "number:19"
select select "number:36"
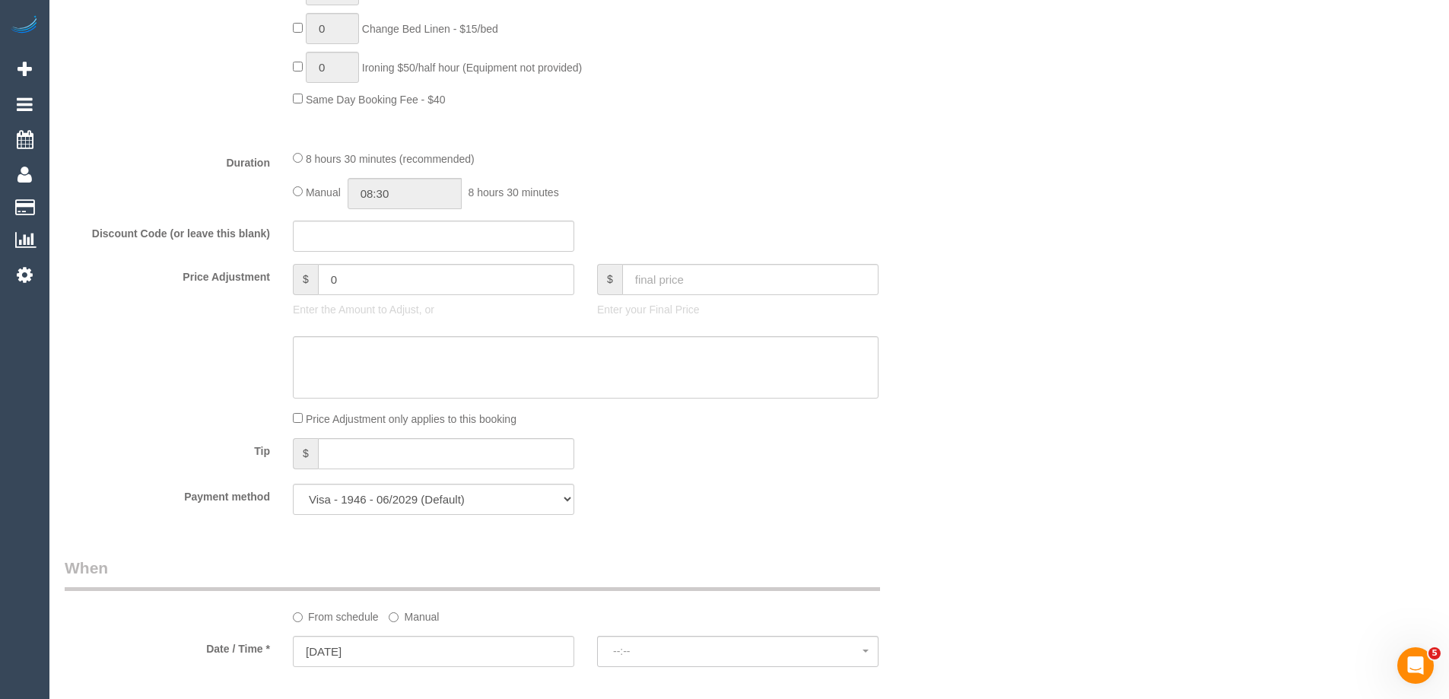
select select "object:1327"
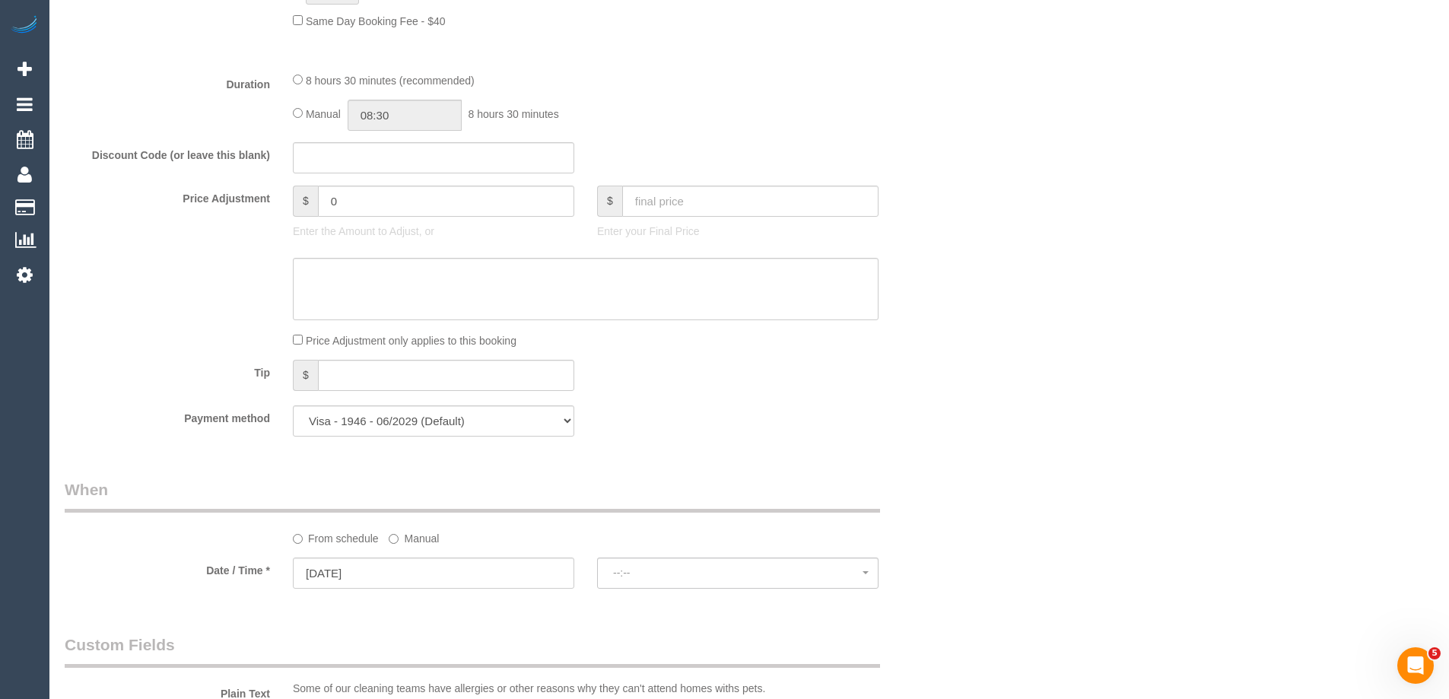
select select "spot26"
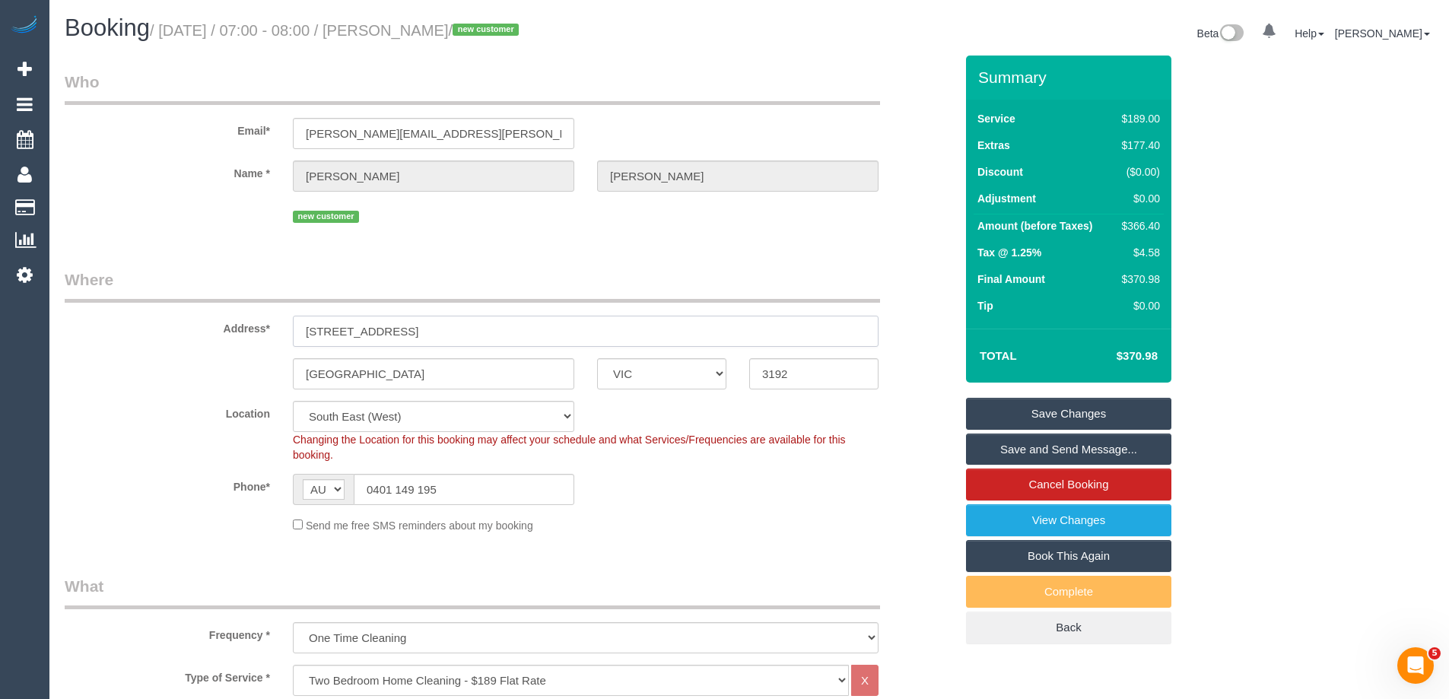
drag, startPoint x: 433, startPoint y: 336, endPoint x: 201, endPoint y: 322, distance: 232.4
click at [201, 322] on div "Address* [STREET_ADDRESS]" at bounding box center [509, 307] width 913 height 78
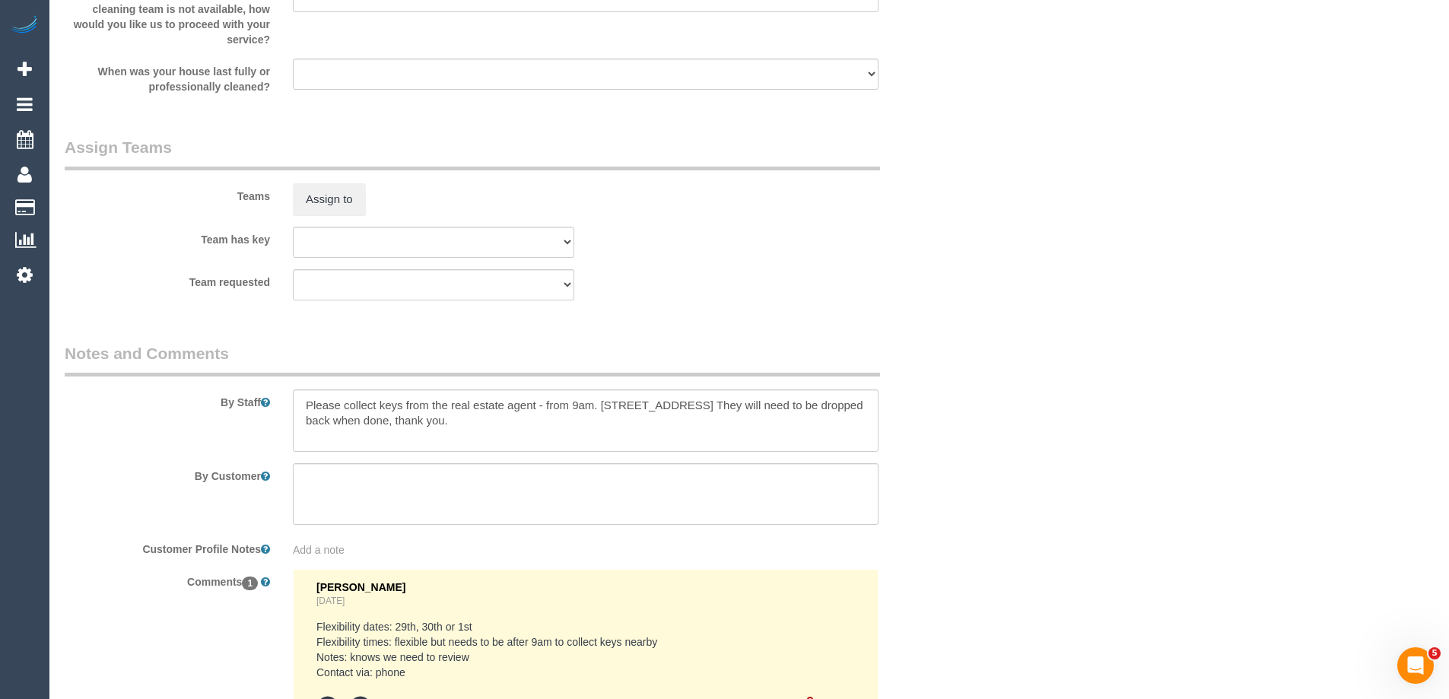
scroll to position [2174, 0]
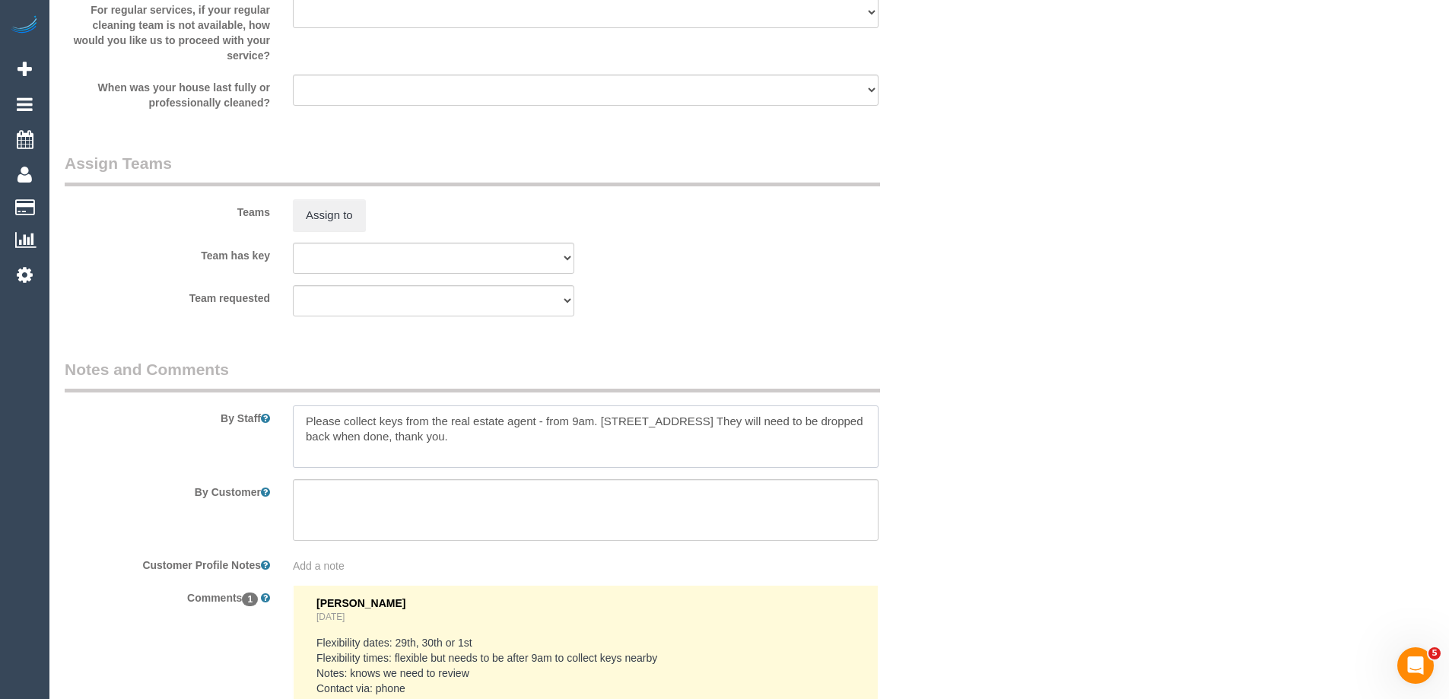
drag, startPoint x: 602, startPoint y: 418, endPoint x: 732, endPoint y: 421, distance: 130.8
click at [732, 421] on textarea at bounding box center [586, 436] width 586 height 62
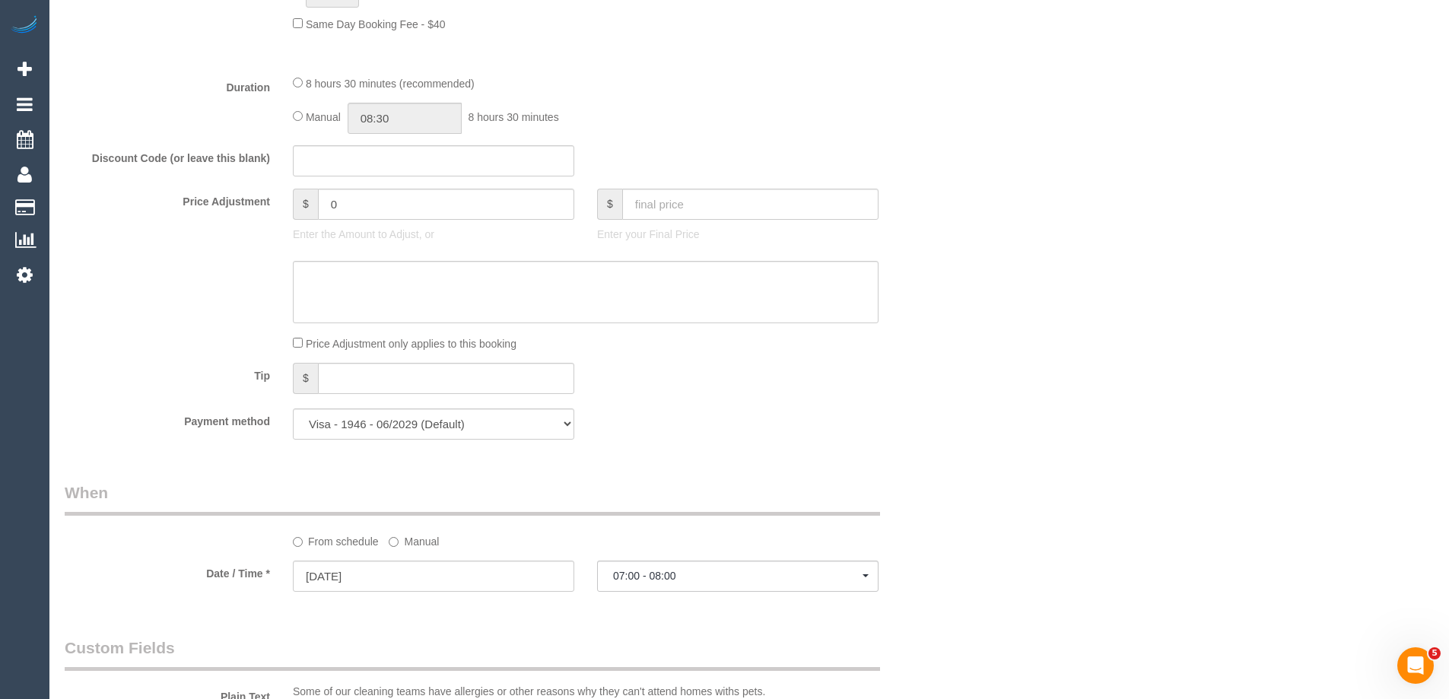
scroll to position [0, 0]
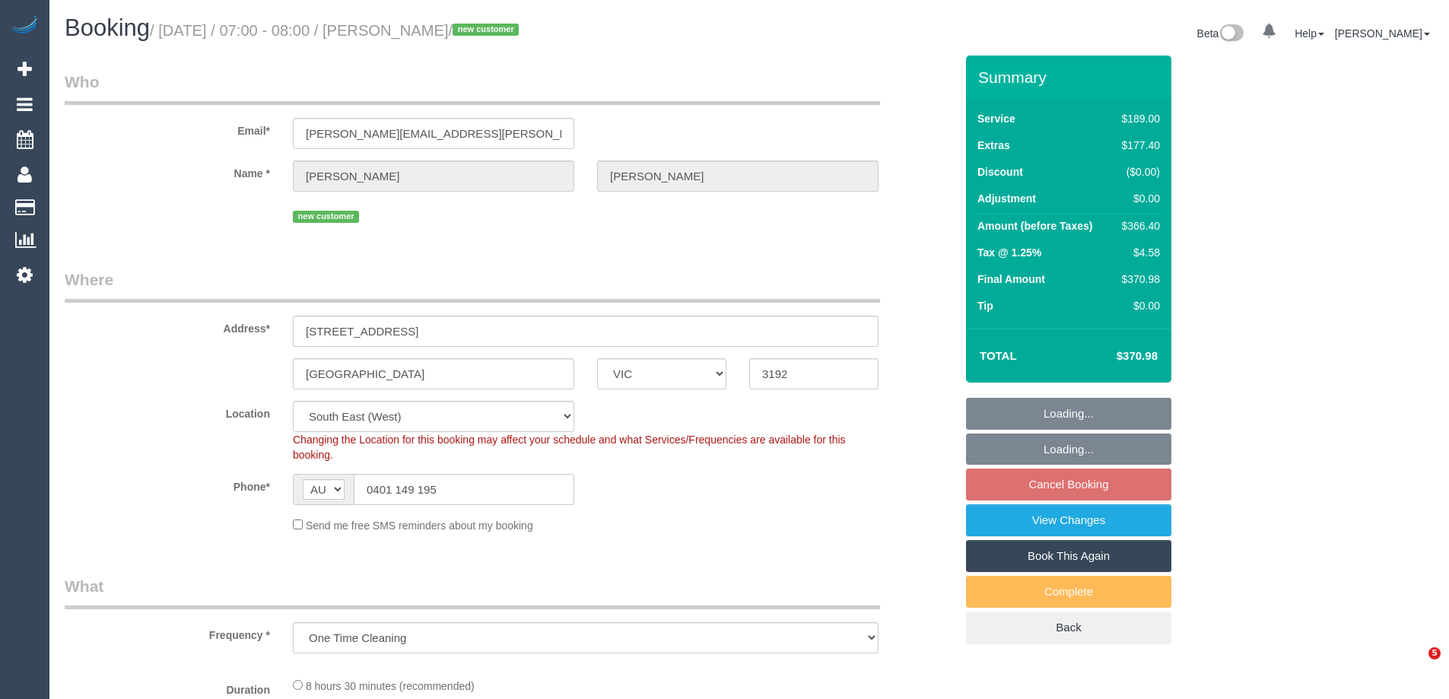
select select "VIC"
select select "string:stripe-pm_1S8b9Z2GScqysDRV3JONTb6N"
select select "number:28"
select select "number:17"
select select "number:19"
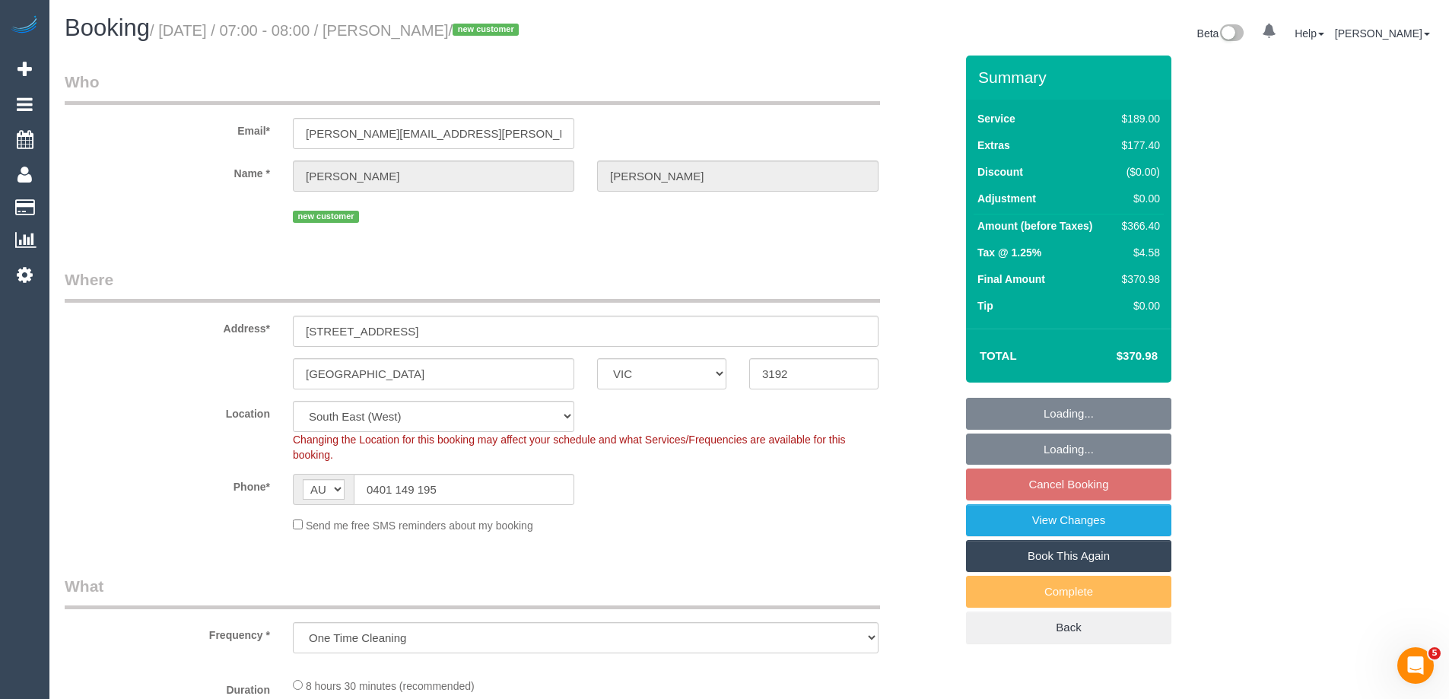
select select "number:36"
select select "object:1322"
select select "spot1"
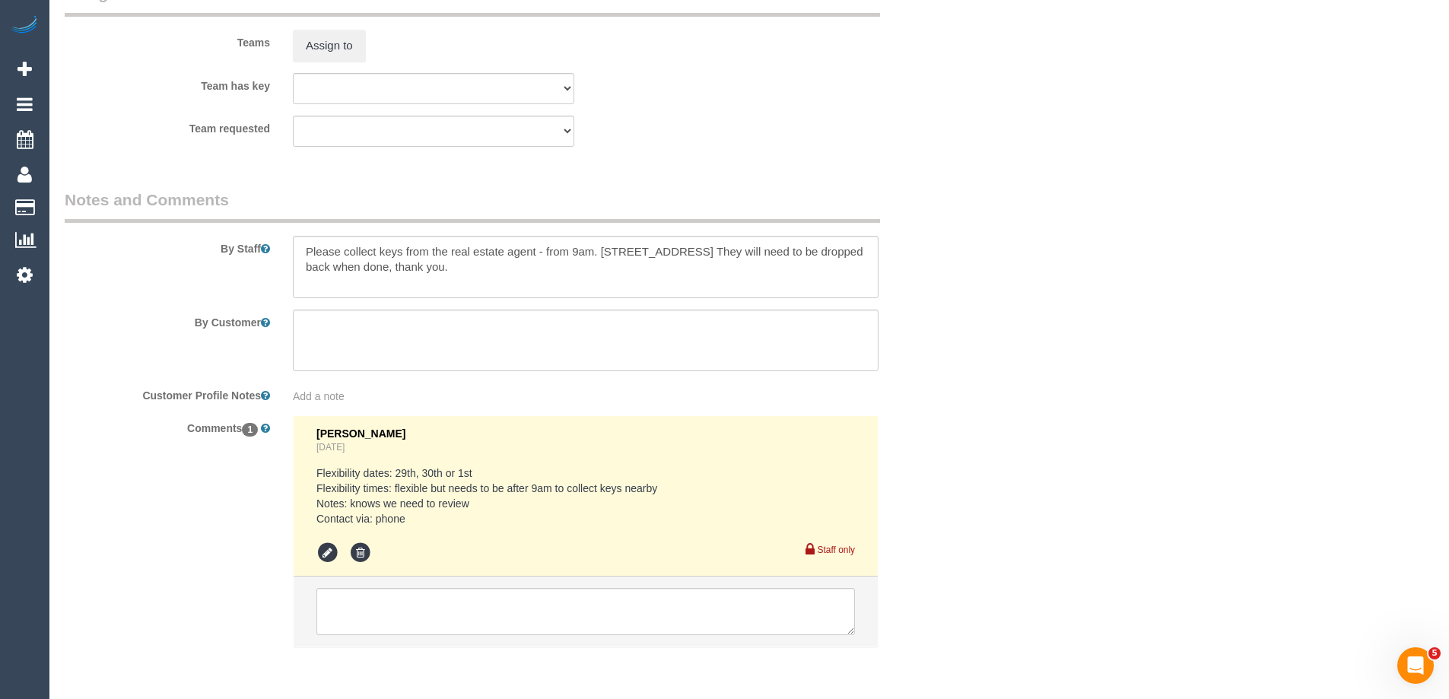
scroll to position [2358, 0]
